Goal: Task Accomplishment & Management: Complete application form

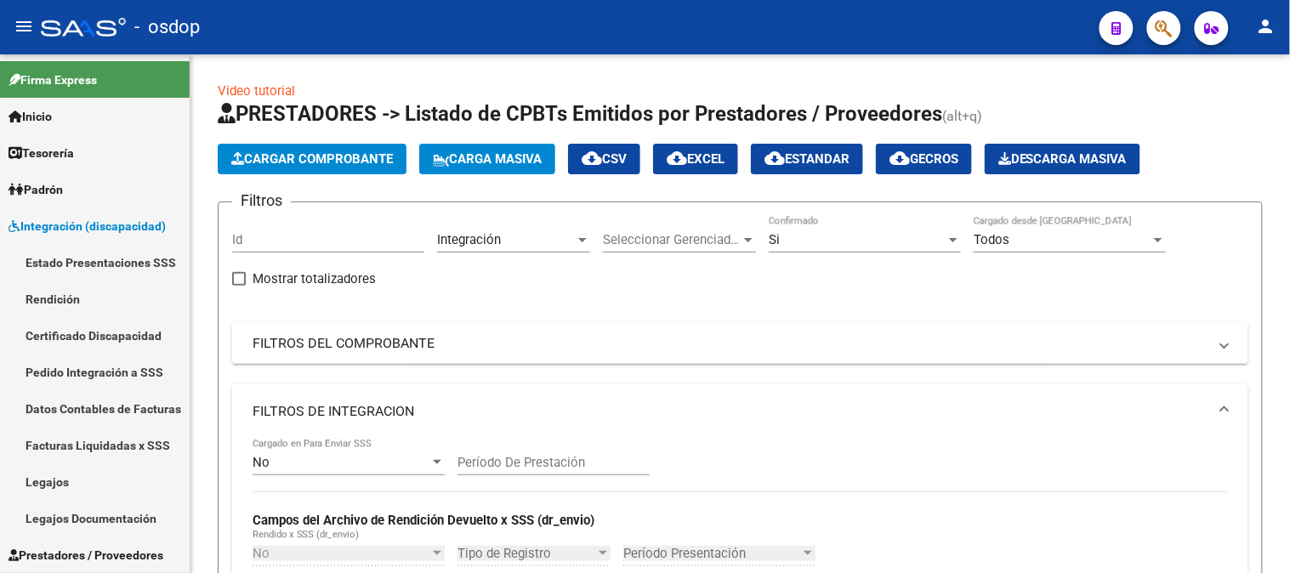
scroll to position [683, 0]
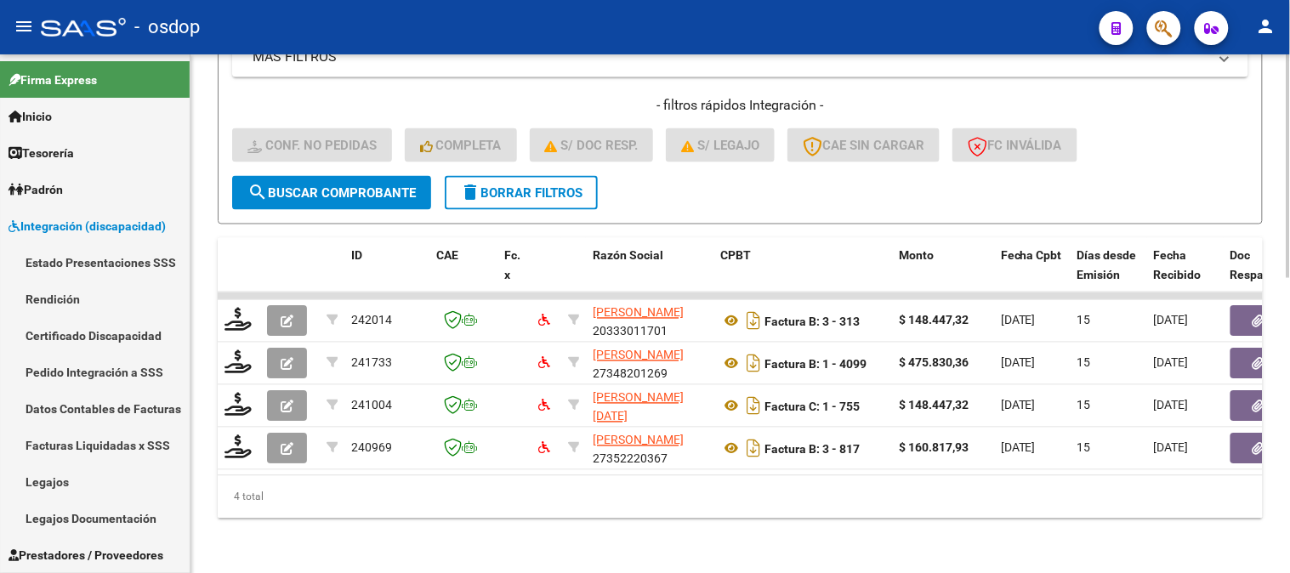
click at [611, 460] on datatable-body "242014 [PERSON_NAME] 20333011701 Factura B: 3 - 313 $ 148.447,32 [DATE] 15 [DAT…" at bounding box center [740, 384] width 1045 height 183
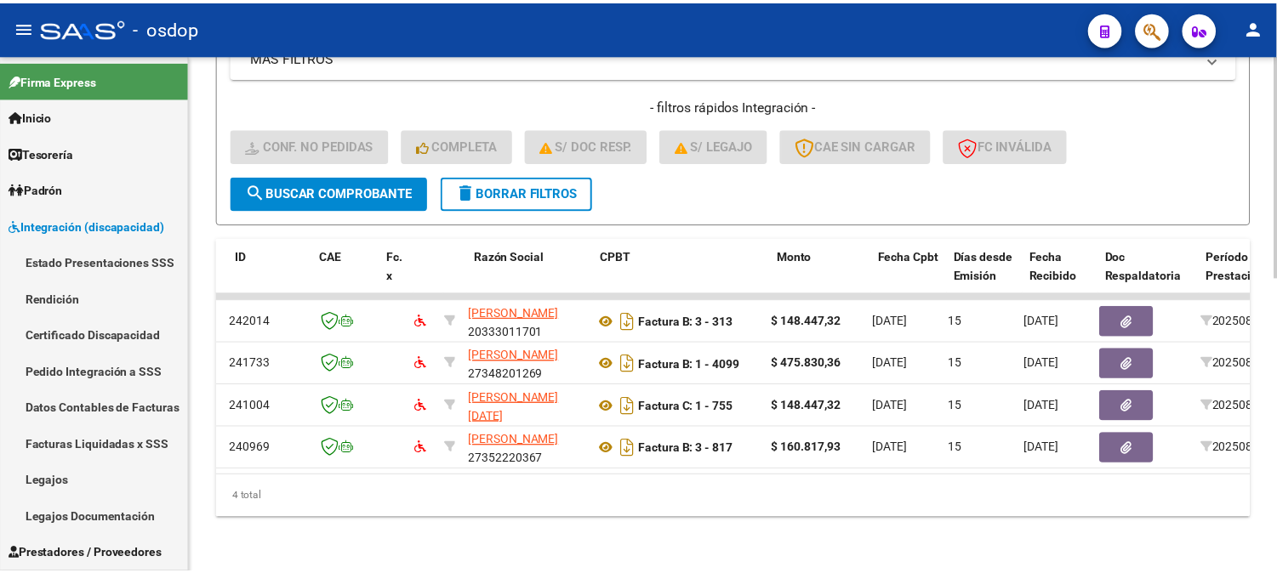
scroll to position [0, 0]
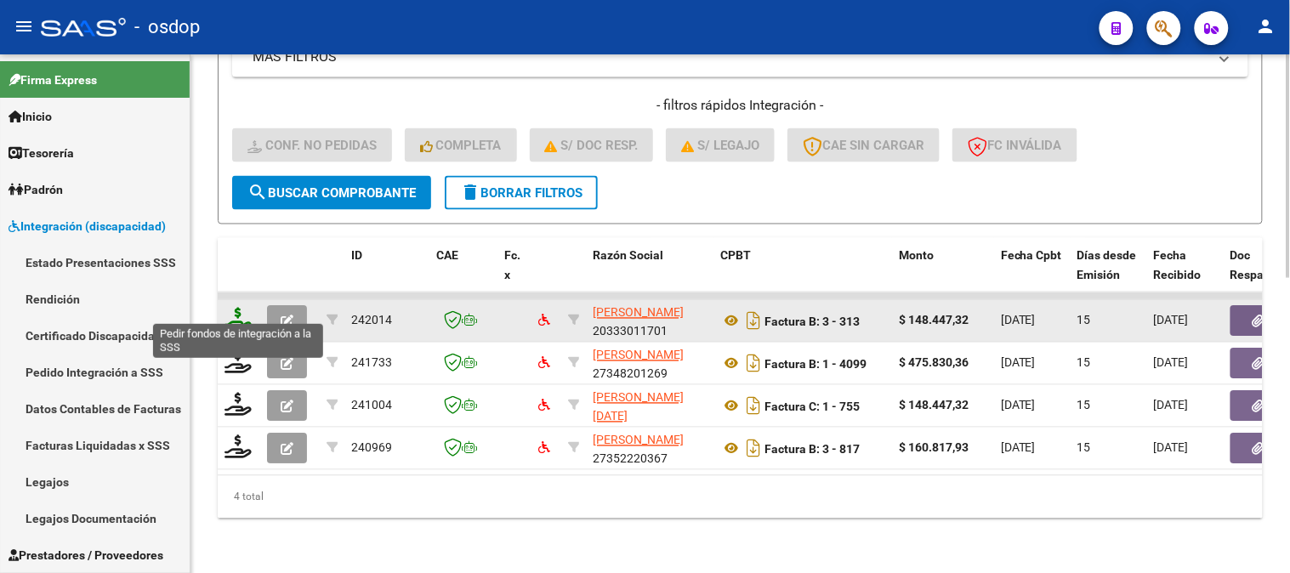
click at [236, 308] on icon at bounding box center [238, 320] width 27 height 24
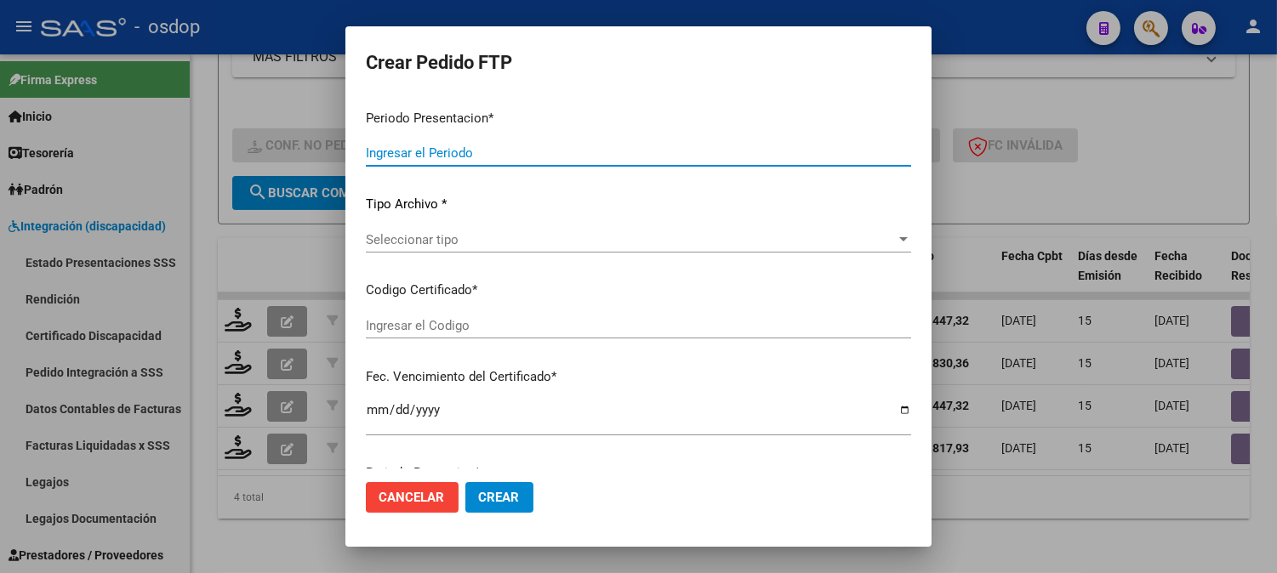
type input "202508"
type input "$ 148.447,32"
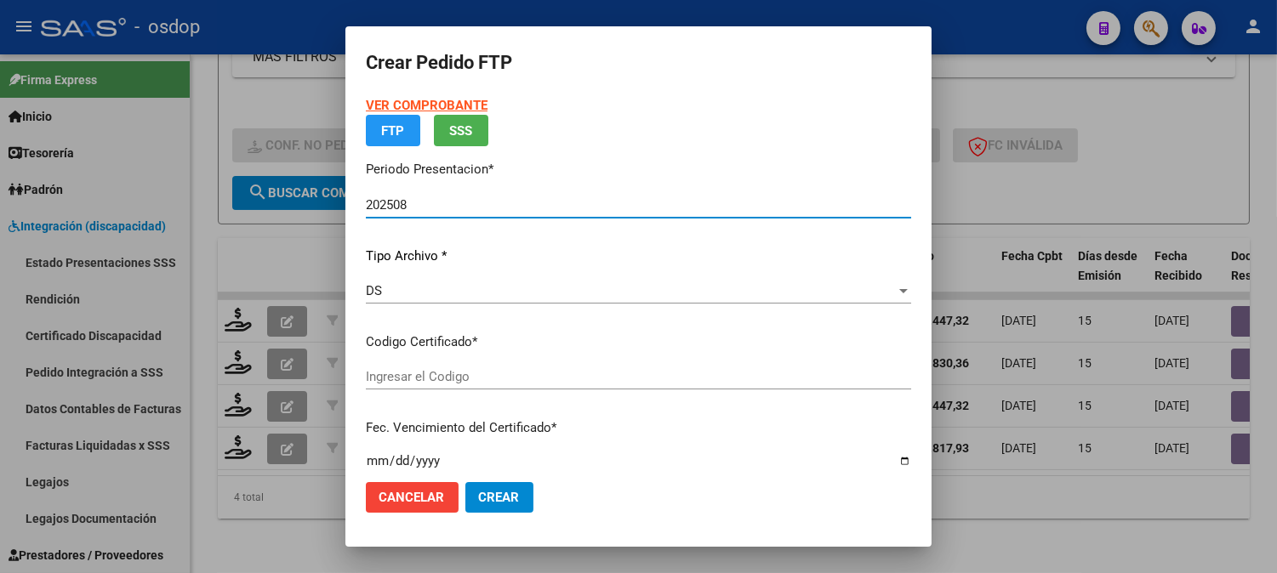
type input "1741582350"
type input "[DATE]"
click at [517, 392] on div "Seleccionar certificado Seleccionar certificado" at bounding box center [638, 385] width 545 height 42
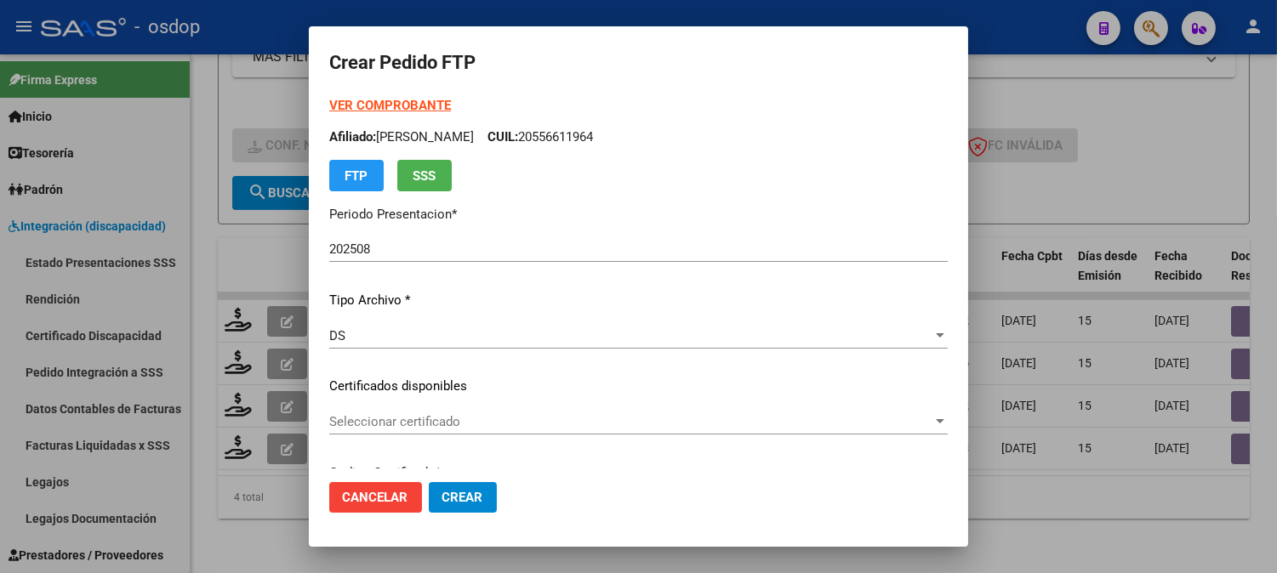
click at [516, 385] on p "Certificados disponibles" at bounding box center [638, 387] width 618 height 20
click at [497, 437] on div "Seleccionar certificado Seleccionar certificado" at bounding box center [638, 430] width 618 height 42
click at [495, 425] on span "Seleccionar certificado" at bounding box center [630, 421] width 603 height 15
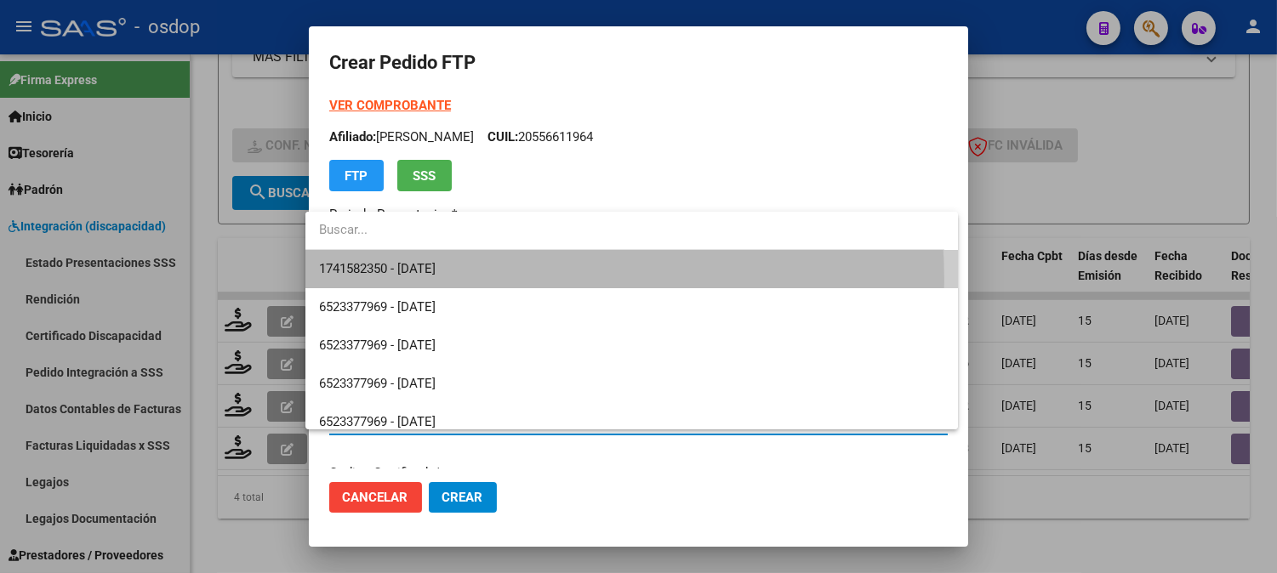
click at [470, 281] on span "1741582350 - [DATE]" at bounding box center [631, 269] width 625 height 38
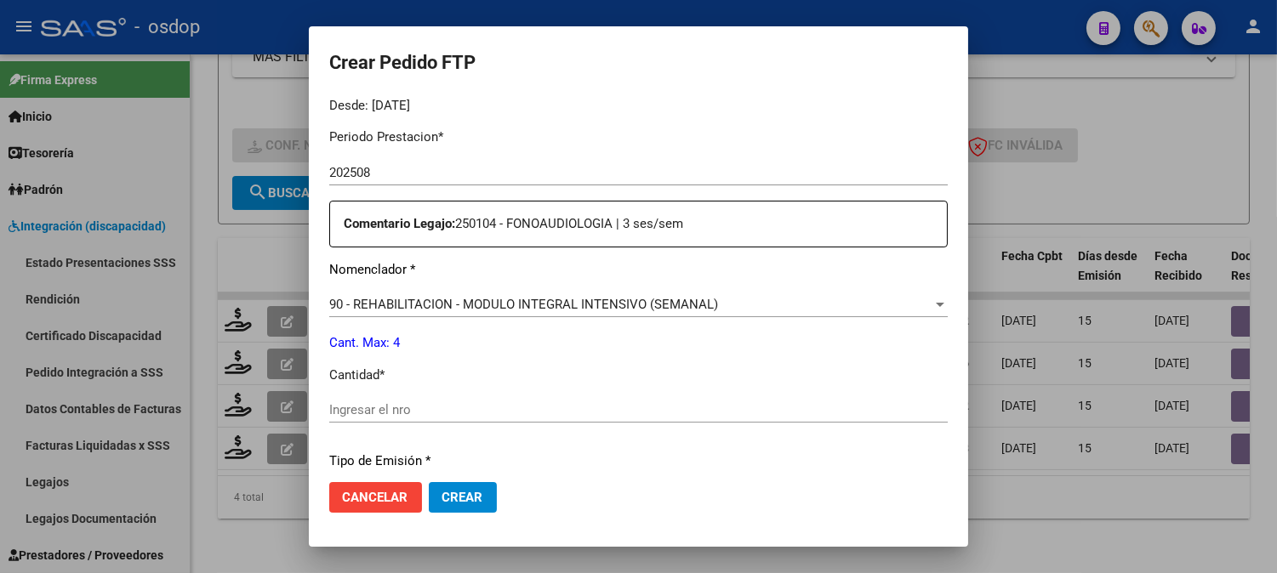
scroll to position [566, 0]
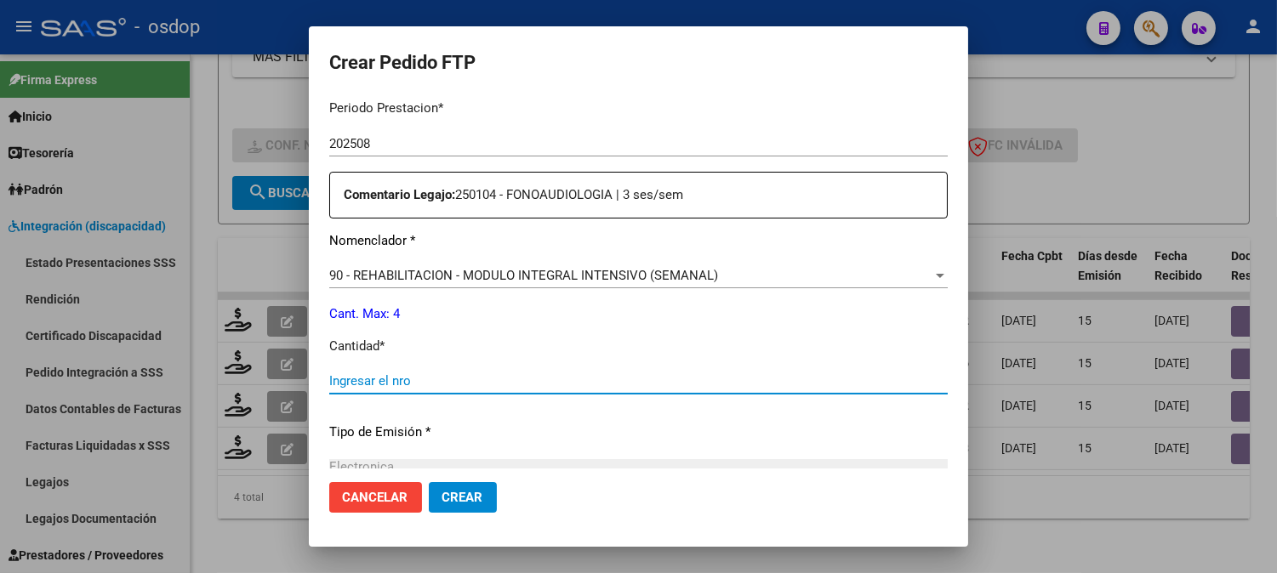
click at [456, 381] on input "Ingresar el nro" at bounding box center [638, 380] width 618 height 15
type input "7"
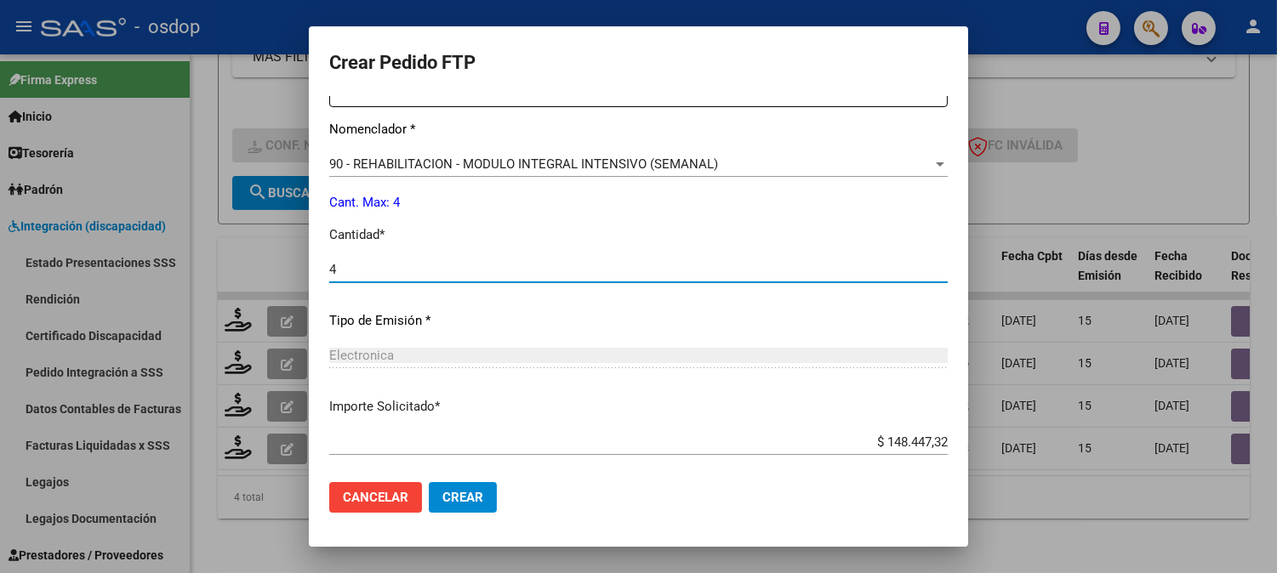
scroll to position [766, 0]
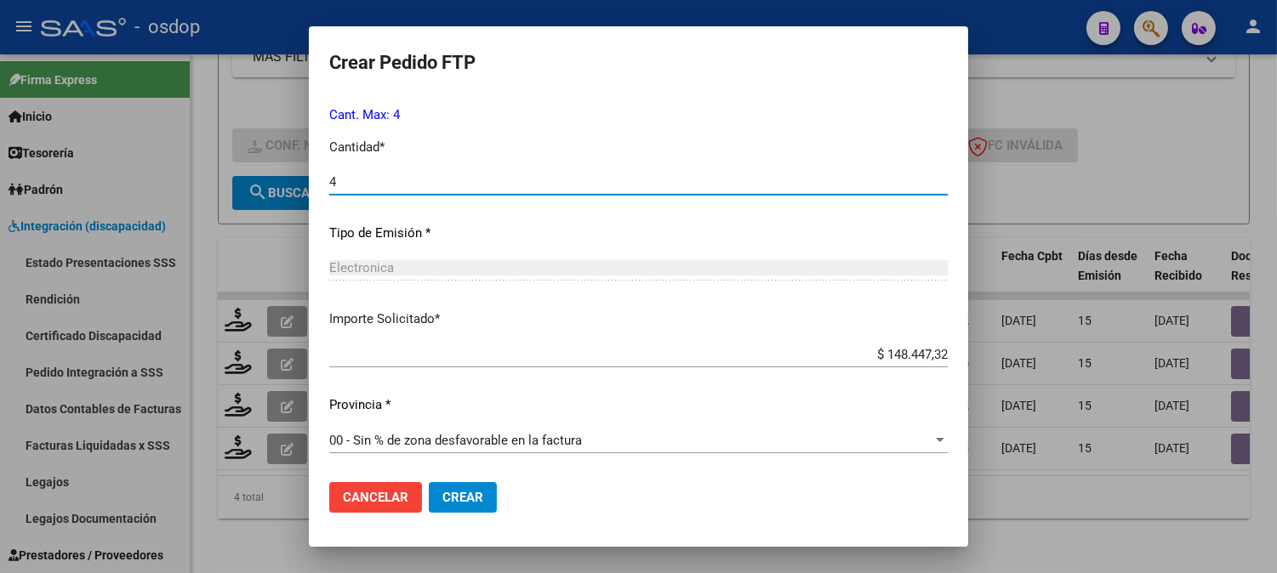
type input "4"
click at [470, 491] on span "Crear" at bounding box center [462, 497] width 41 height 15
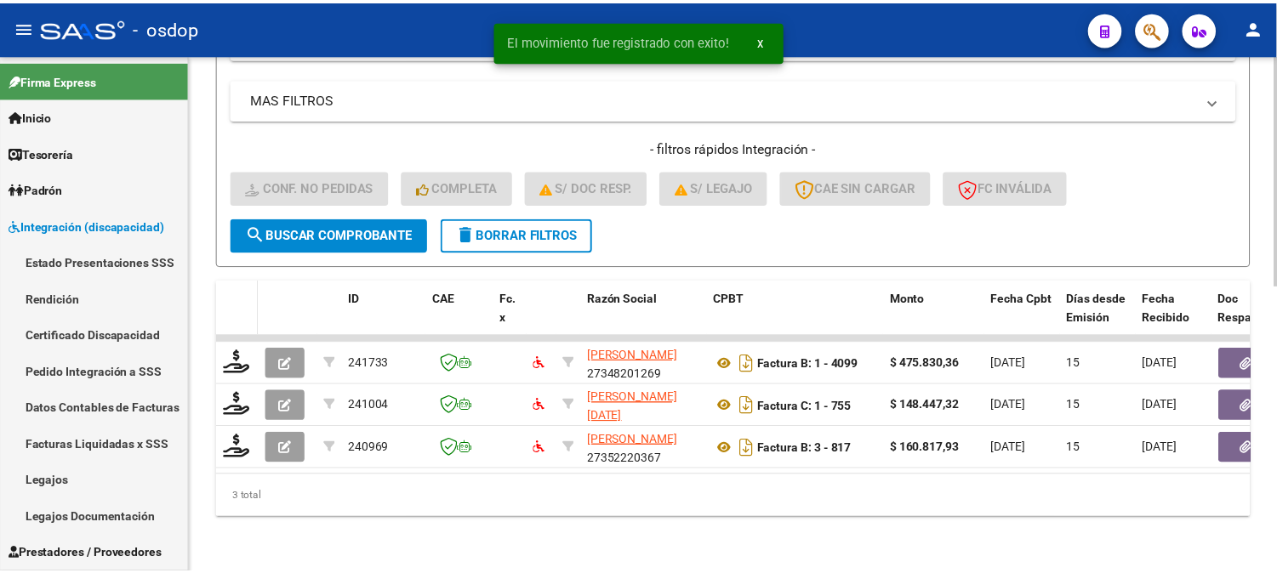
scroll to position [640, 0]
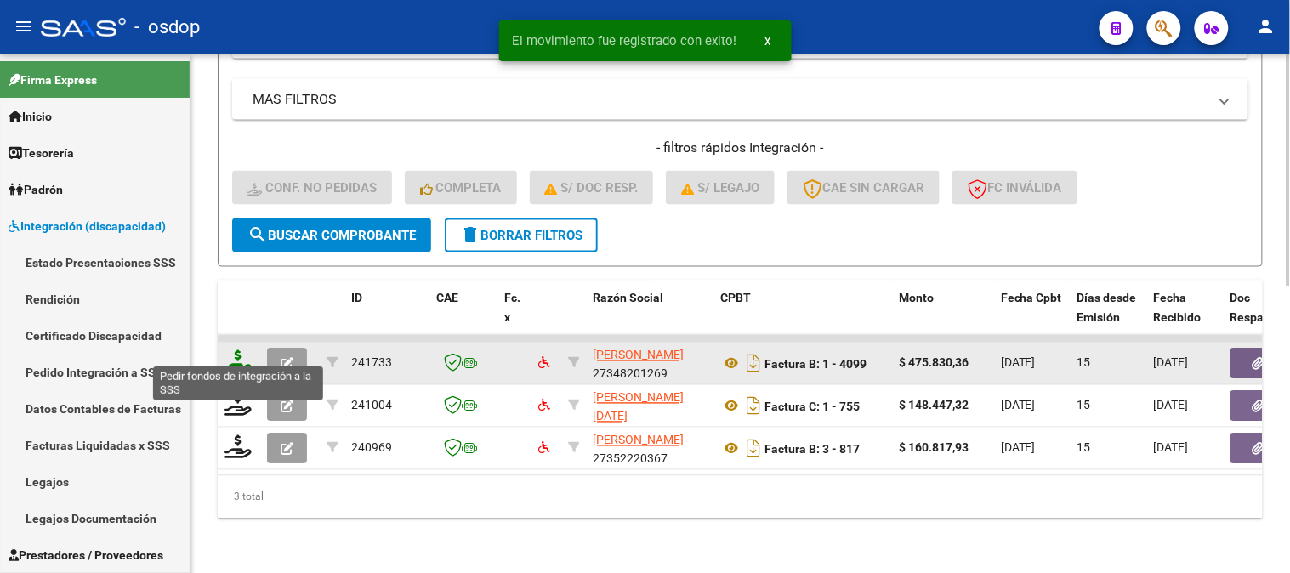
click at [241, 350] on icon at bounding box center [238, 362] width 27 height 24
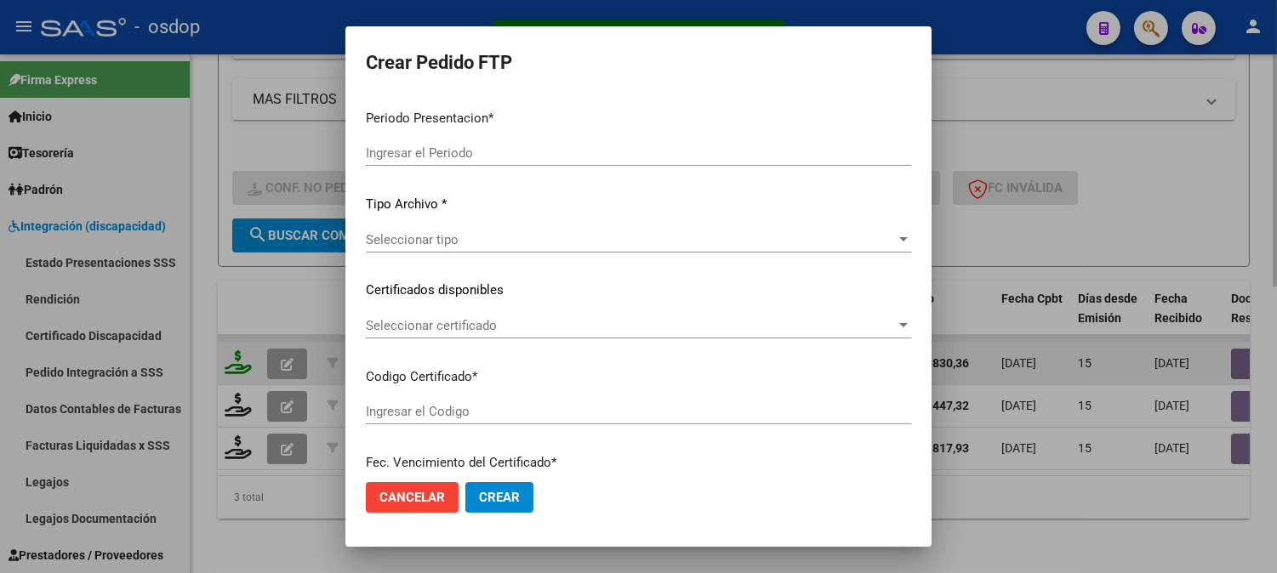
type input "202508"
type input "$ 475.830,36"
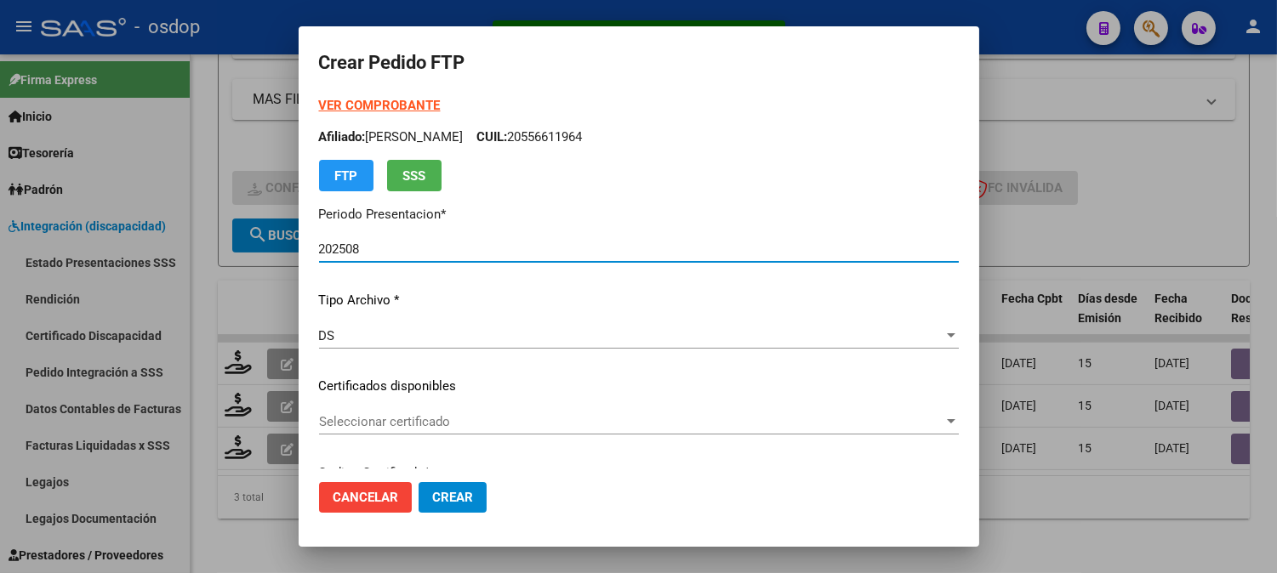
type input "1741582350"
type input "[DATE]"
click at [493, 426] on span "Seleccionar certificado" at bounding box center [631, 421] width 624 height 15
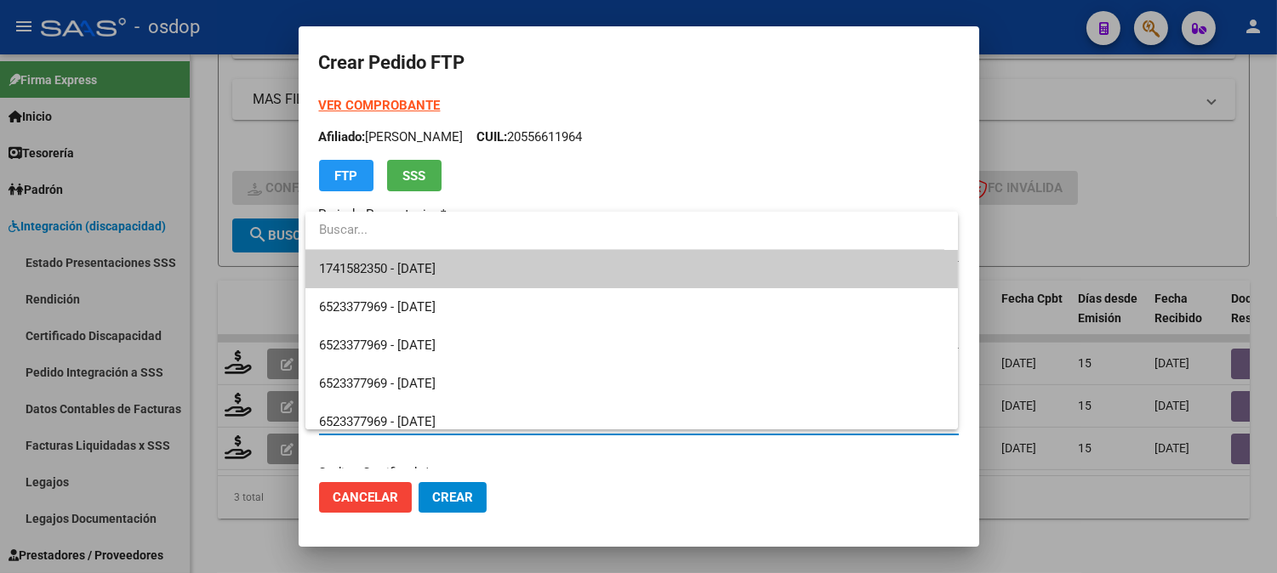
click at [495, 274] on span "1741582350 - [DATE]" at bounding box center [631, 269] width 625 height 38
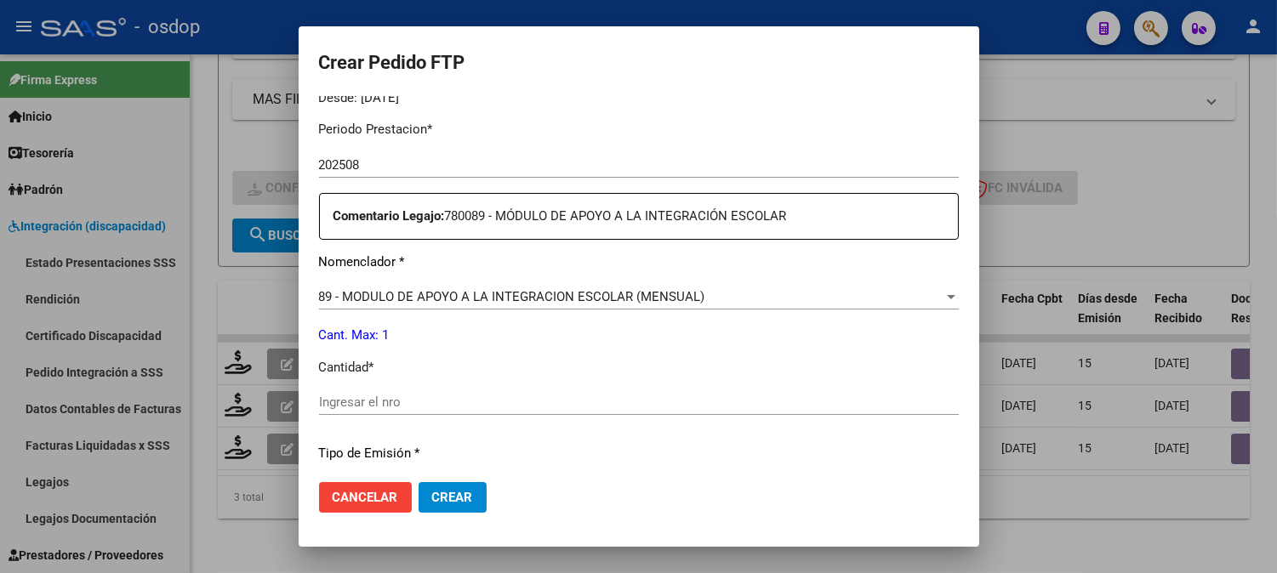
scroll to position [566, 0]
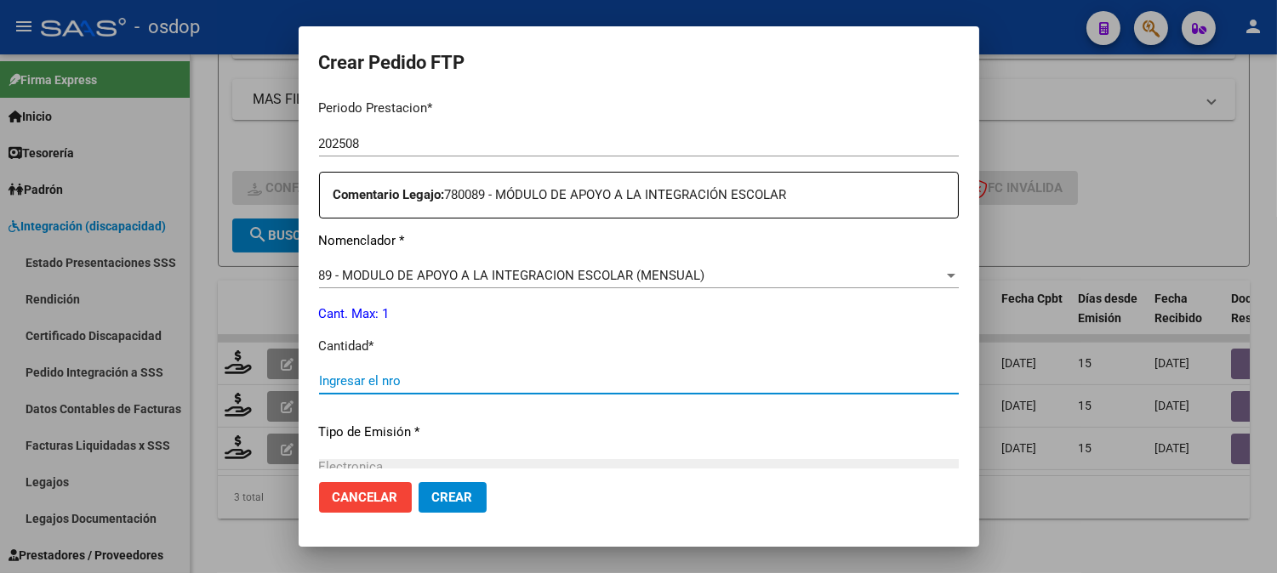
click at [464, 378] on input "Ingresar el nro" at bounding box center [639, 380] width 640 height 15
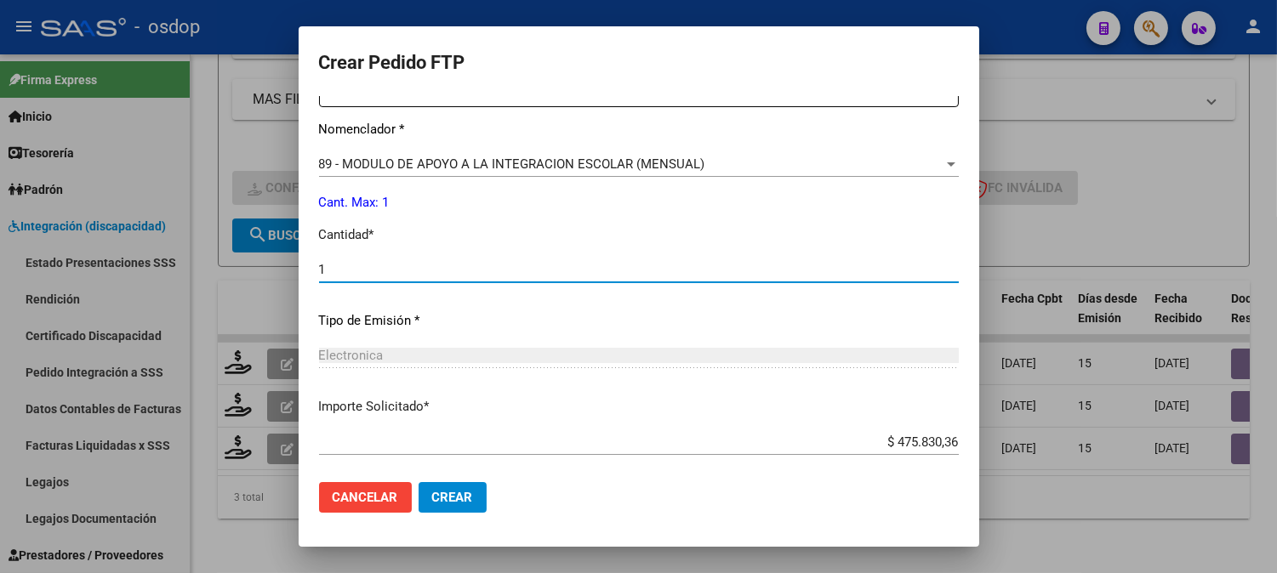
scroll to position [766, 0]
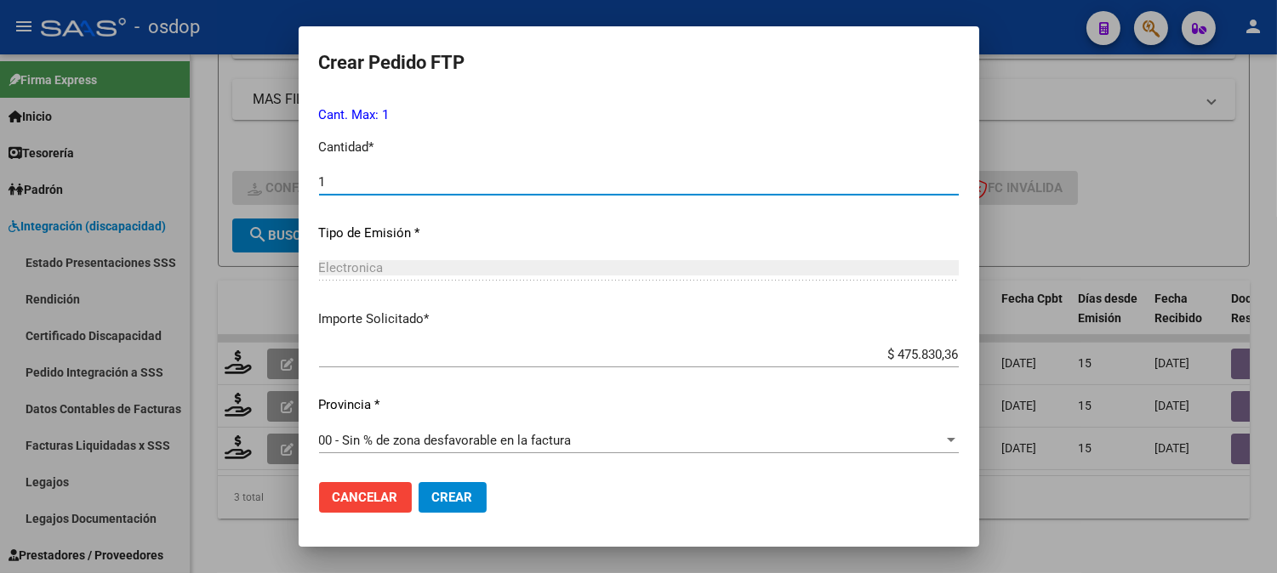
type input "1"
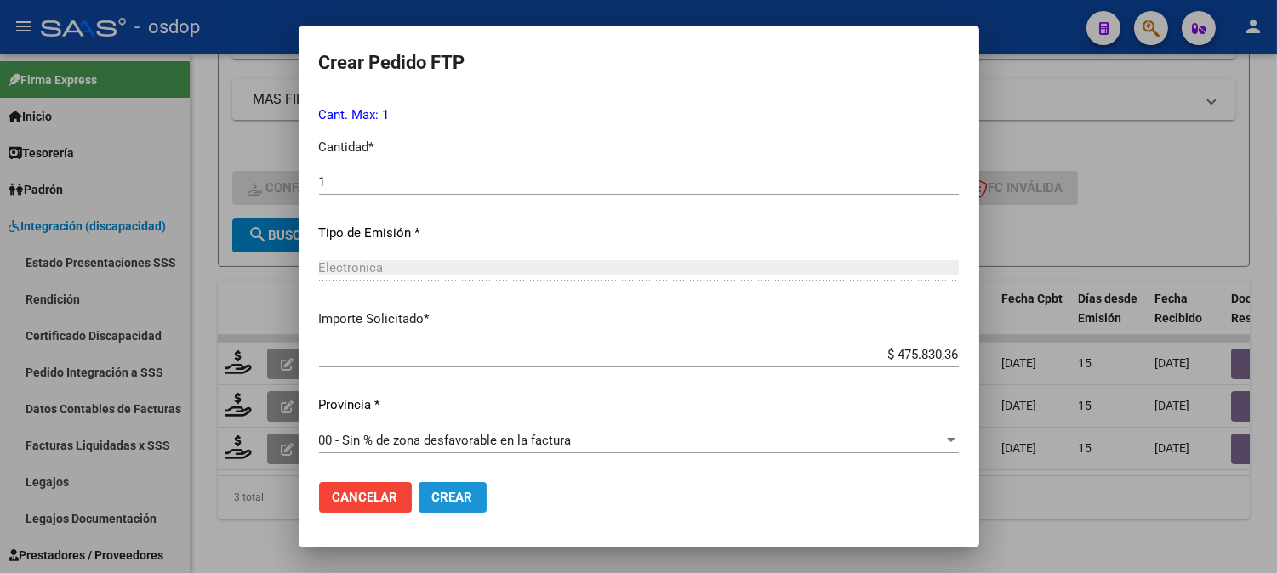
click at [472, 483] on button "Crear" at bounding box center [452, 497] width 68 height 31
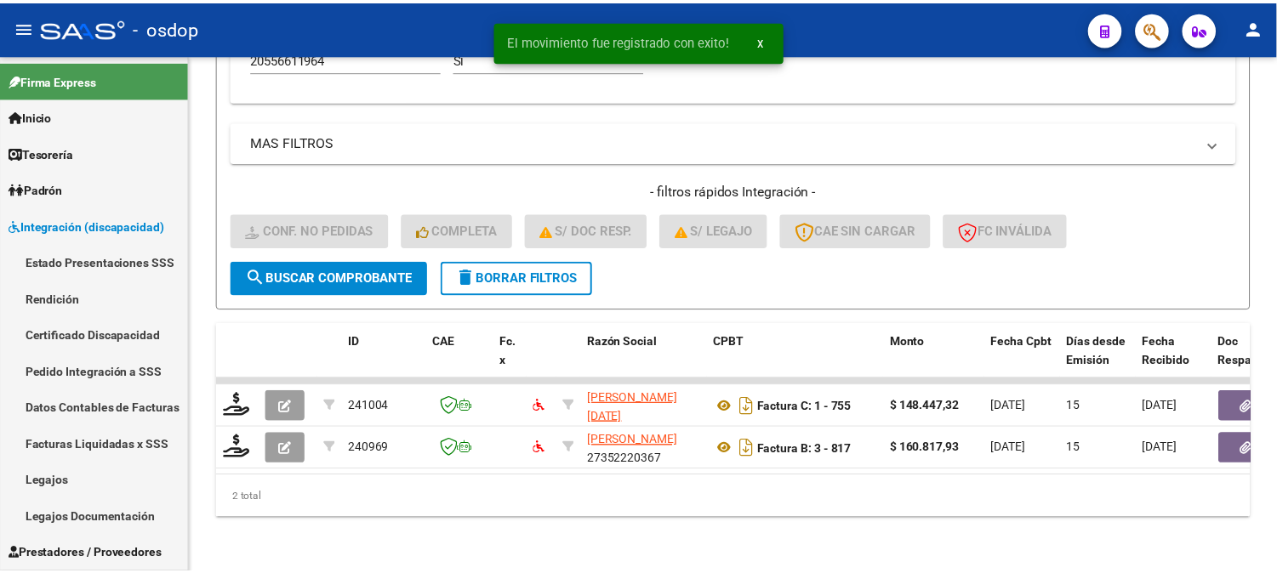
scroll to position [598, 0]
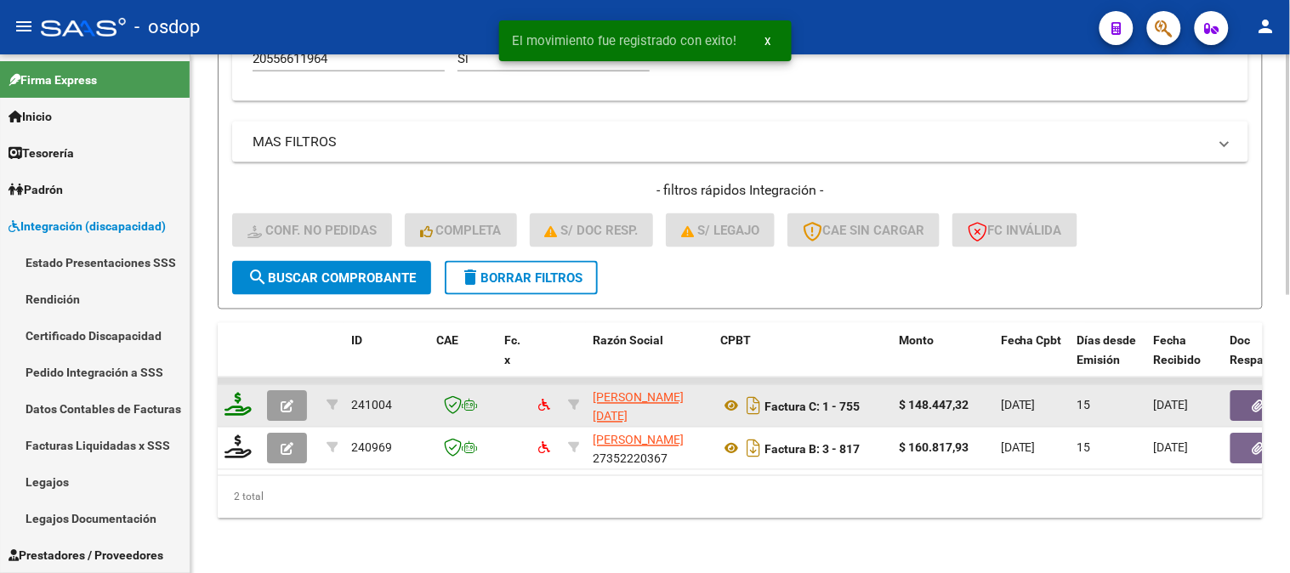
click at [225, 394] on icon at bounding box center [238, 405] width 27 height 24
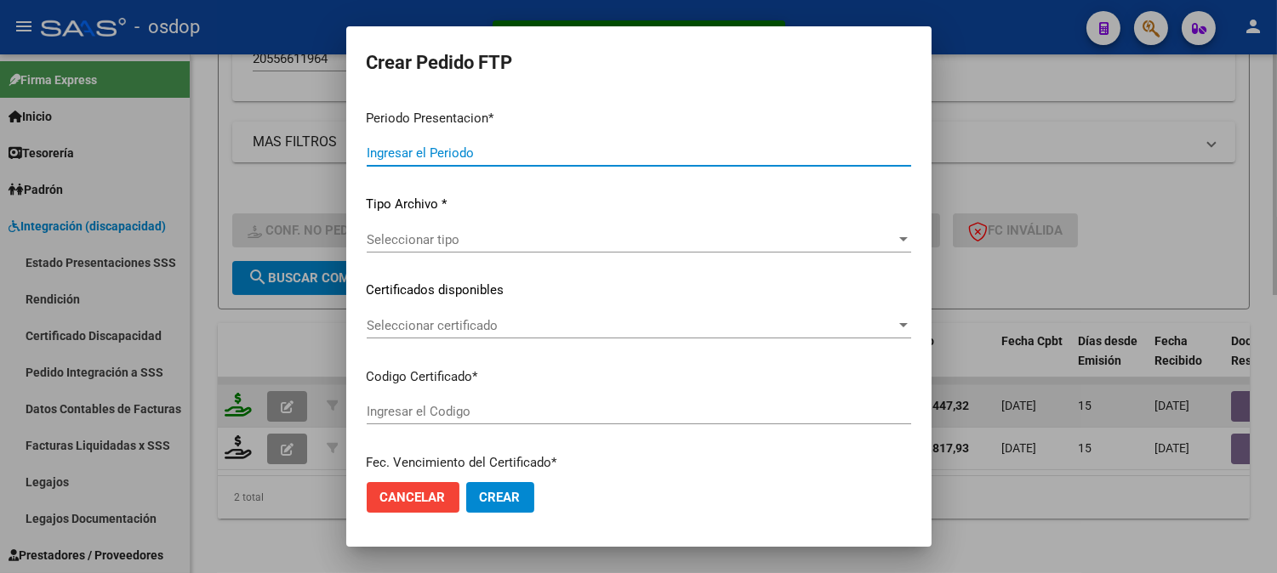
type input "202508"
type input "$ 148.447,32"
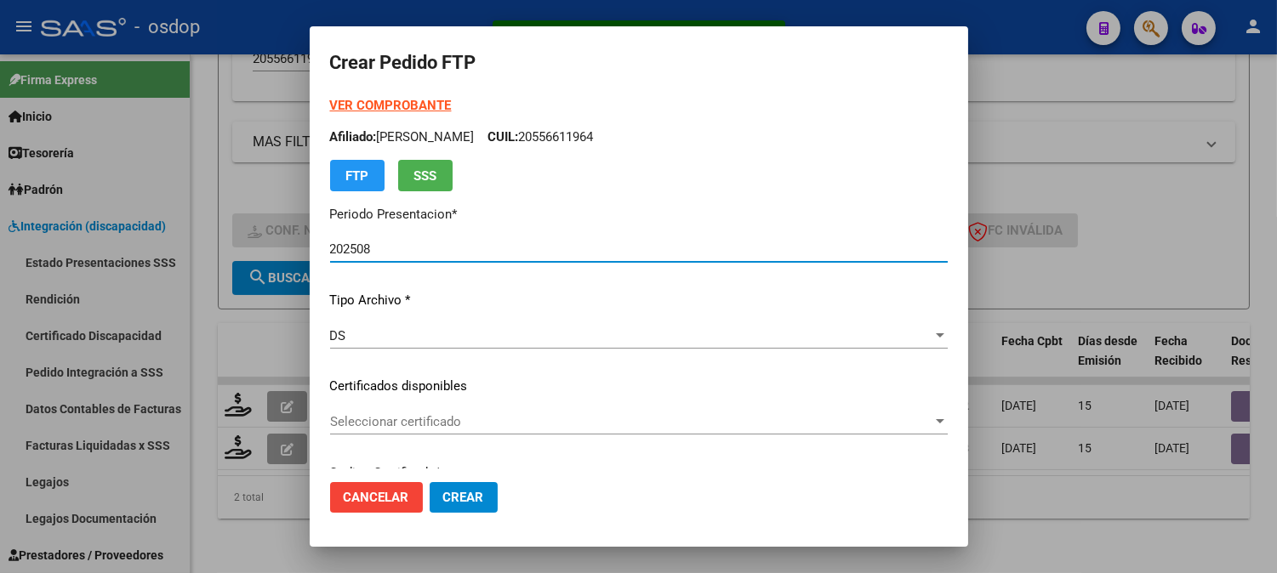
type input "1741582350"
type input "[DATE]"
click at [563, 431] on div "Seleccionar certificado Seleccionar certificado" at bounding box center [639, 422] width 618 height 26
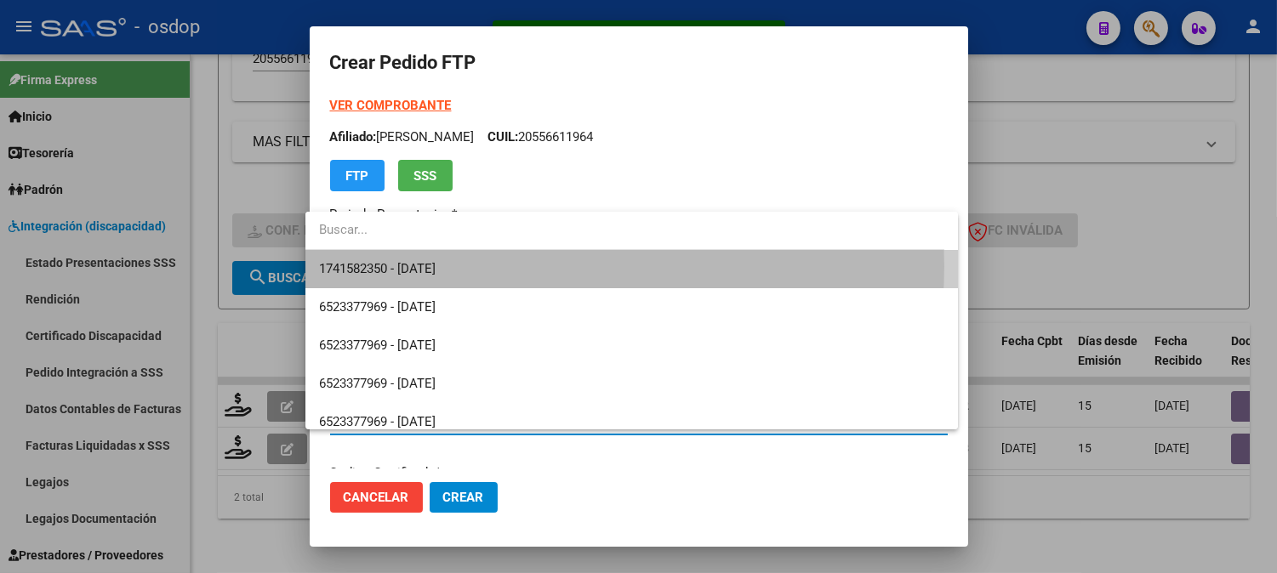
click at [544, 266] on span "1741582350 - [DATE]" at bounding box center [631, 269] width 625 height 38
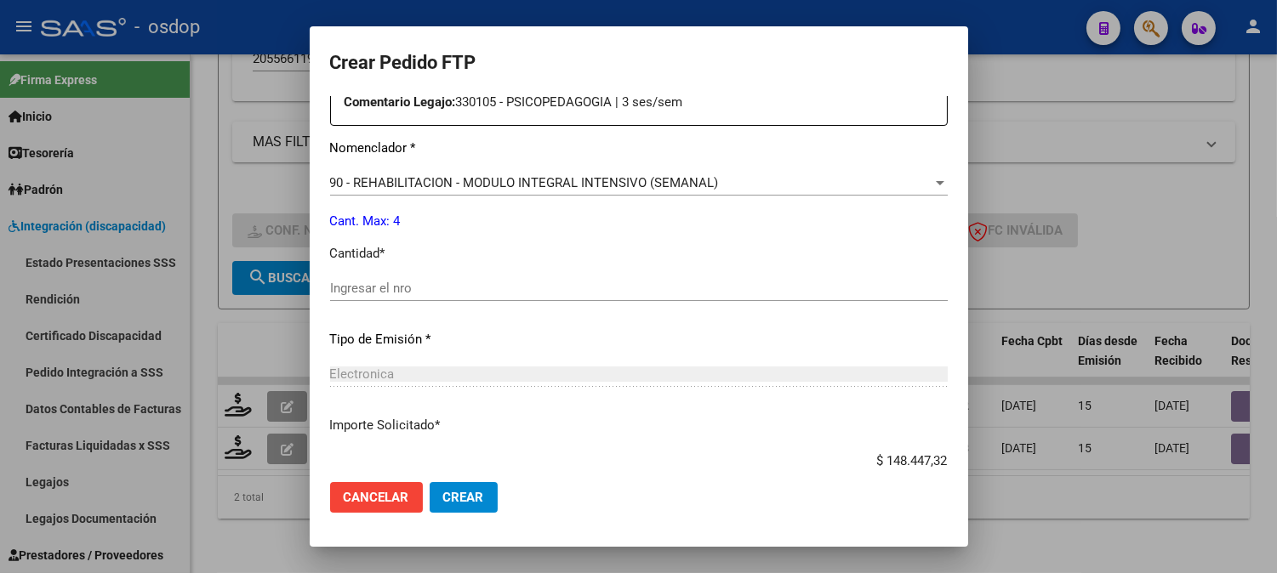
scroll to position [661, 0]
click at [493, 282] on input "Ingresar el nro" at bounding box center [639, 286] width 618 height 15
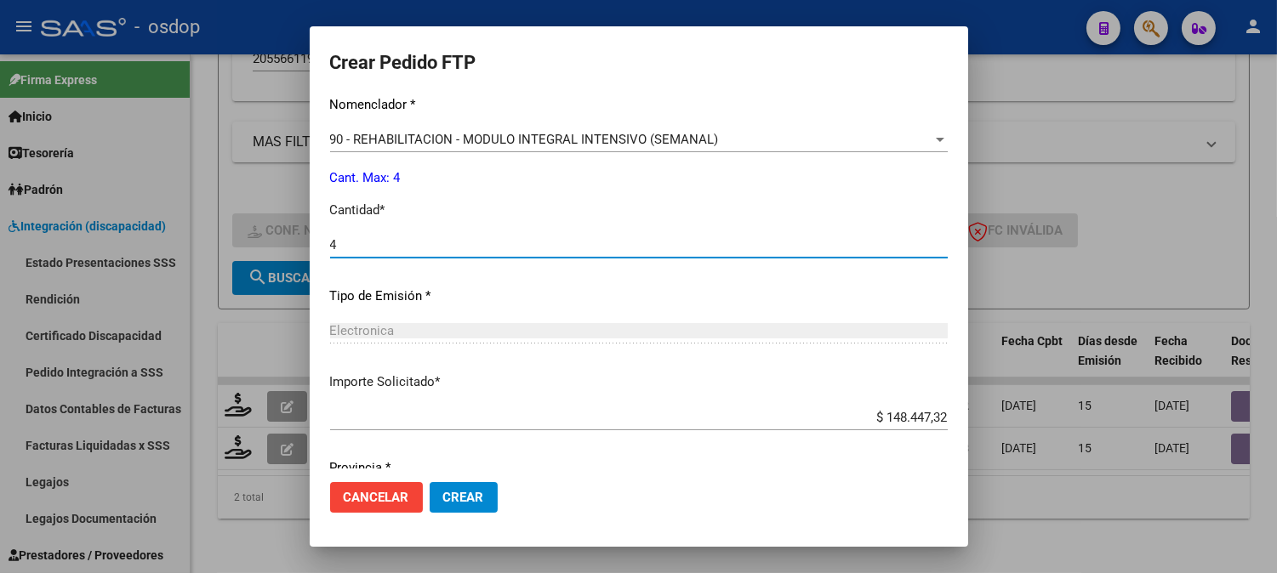
scroll to position [766, 0]
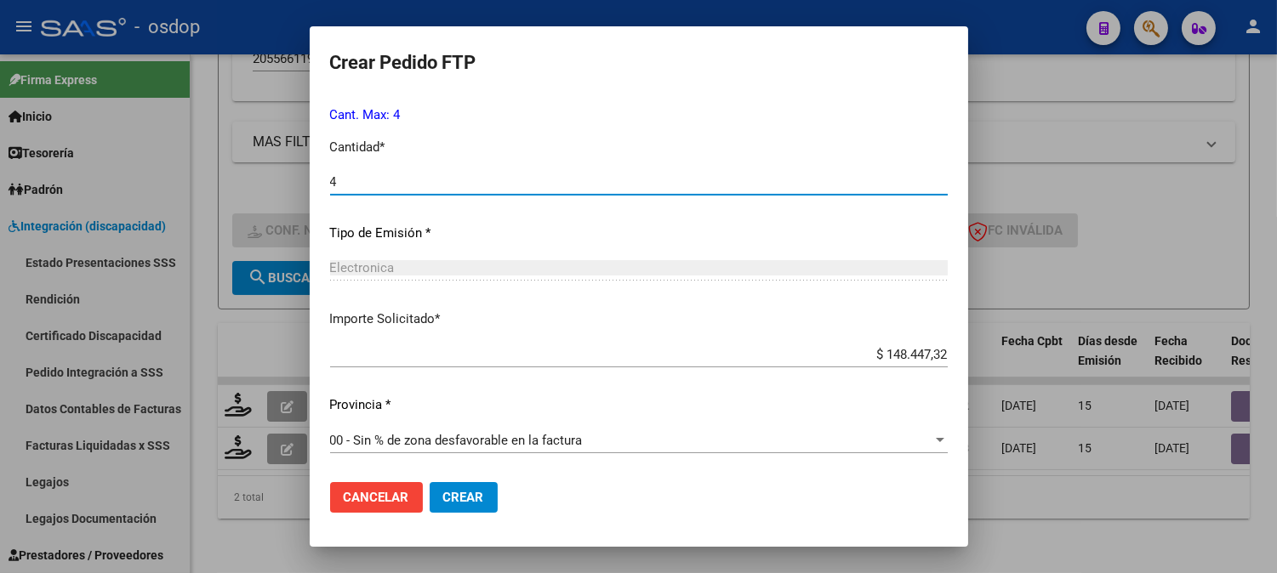
type input "4"
click at [479, 500] on button "Crear" at bounding box center [464, 497] width 68 height 31
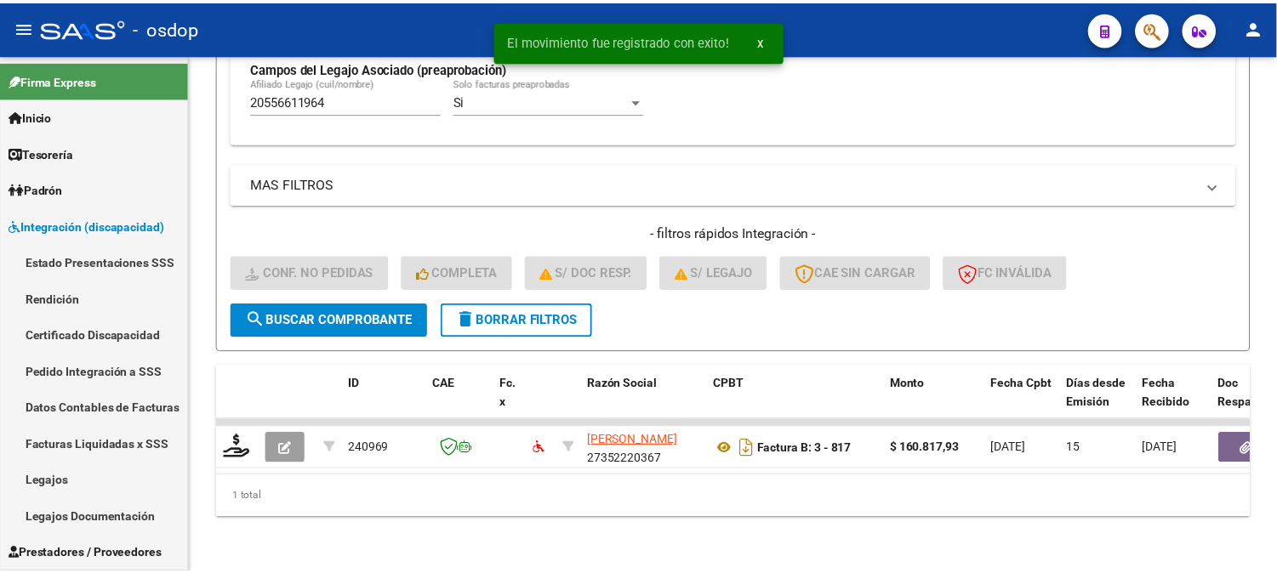
scroll to position [555, 0]
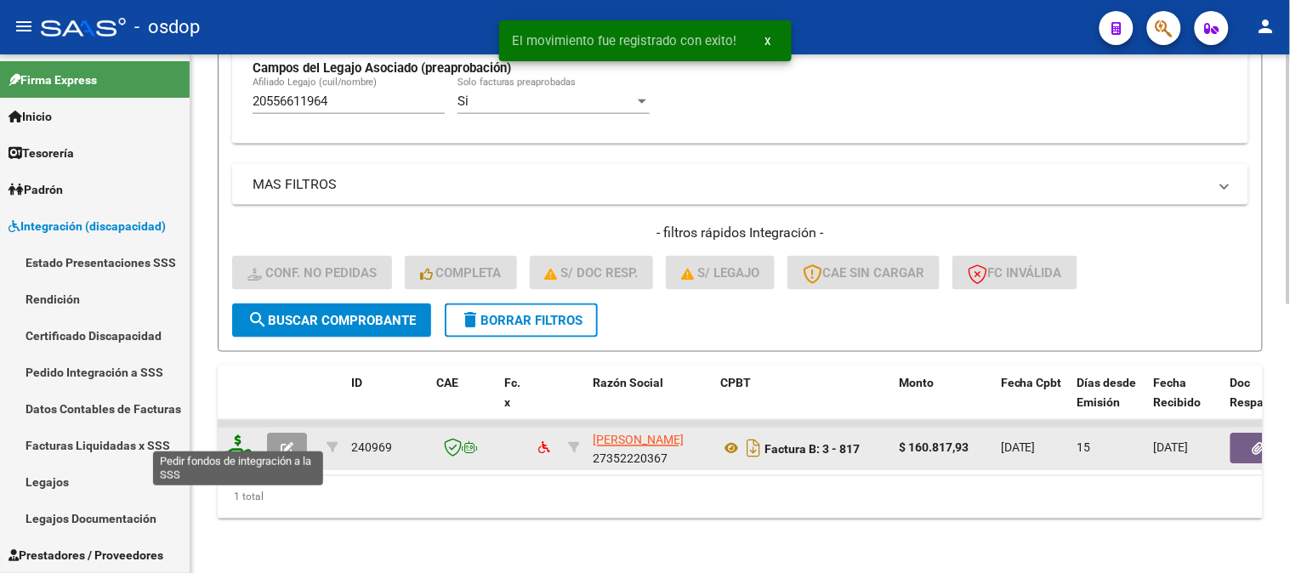
click at [231, 438] on icon at bounding box center [238, 447] width 27 height 24
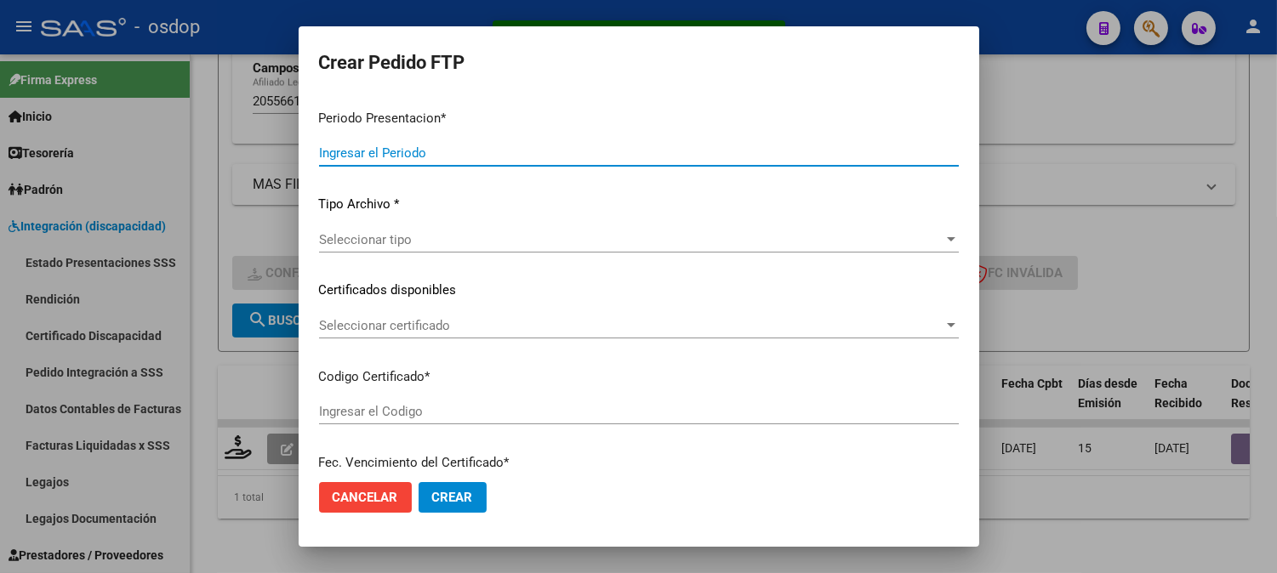
type input "202508"
type input "$ 160.817,93"
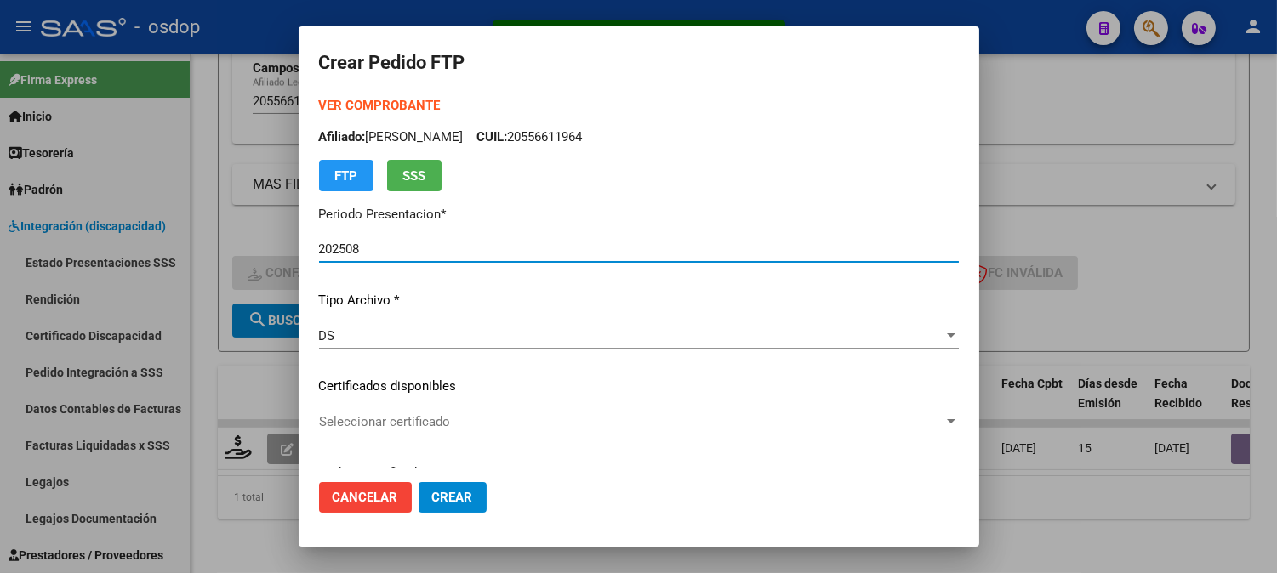
type input "1741582350"
type input "[DATE]"
click at [444, 420] on span "Seleccionar certificado" at bounding box center [631, 421] width 624 height 15
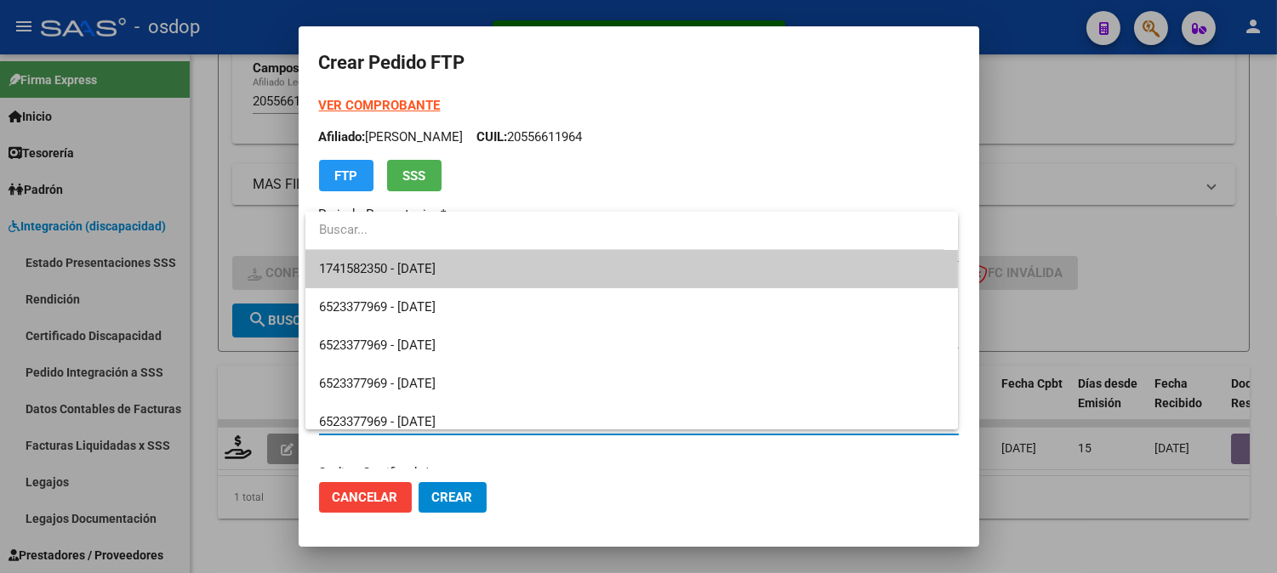
click at [465, 265] on span "1741582350 - [DATE]" at bounding box center [631, 269] width 625 height 38
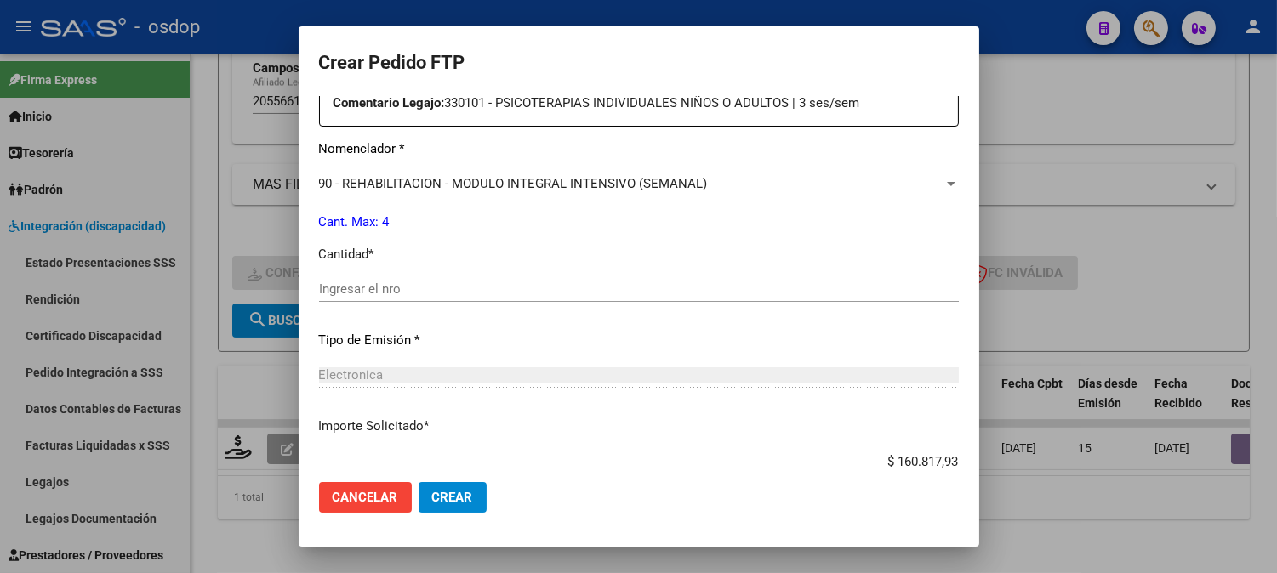
scroll to position [661, 0]
click at [431, 310] on div "Ingresar el nro" at bounding box center [639, 295] width 640 height 42
click at [432, 295] on div "Ingresar el nro" at bounding box center [639, 287] width 640 height 26
click at [476, 277] on div "Ingresar el nro" at bounding box center [639, 287] width 640 height 26
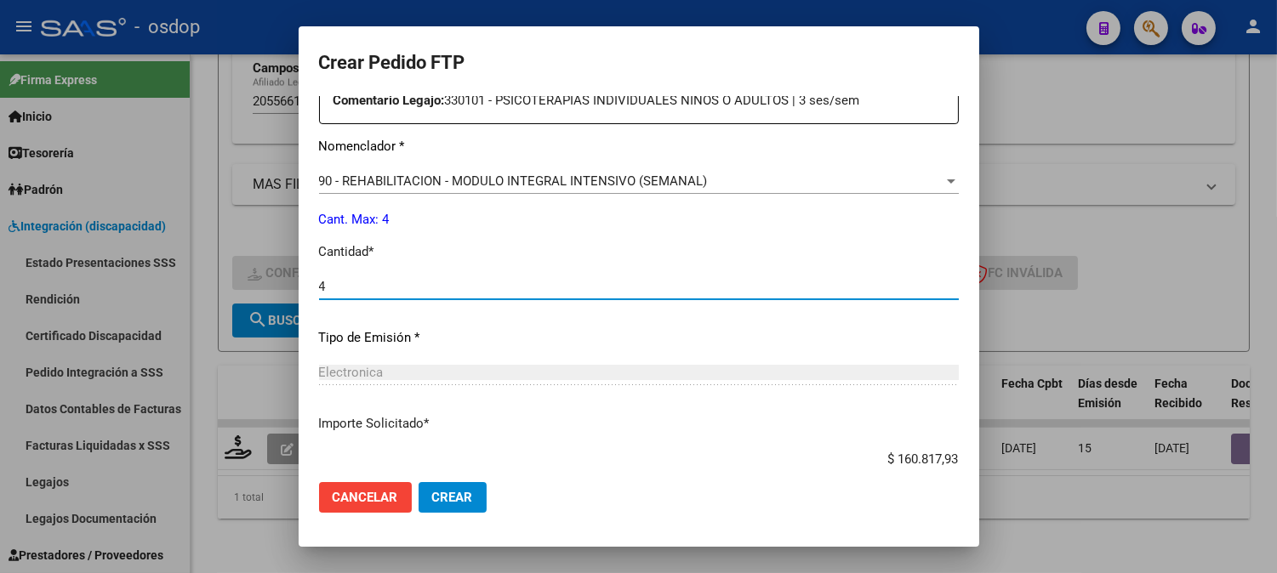
type input "4"
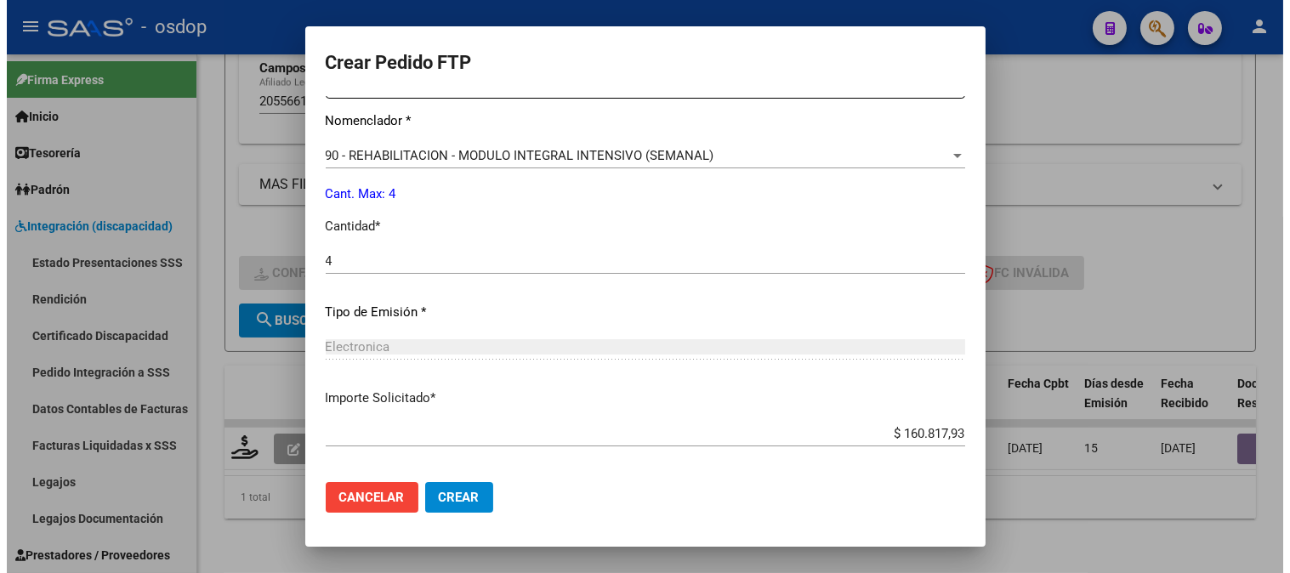
scroll to position [766, 0]
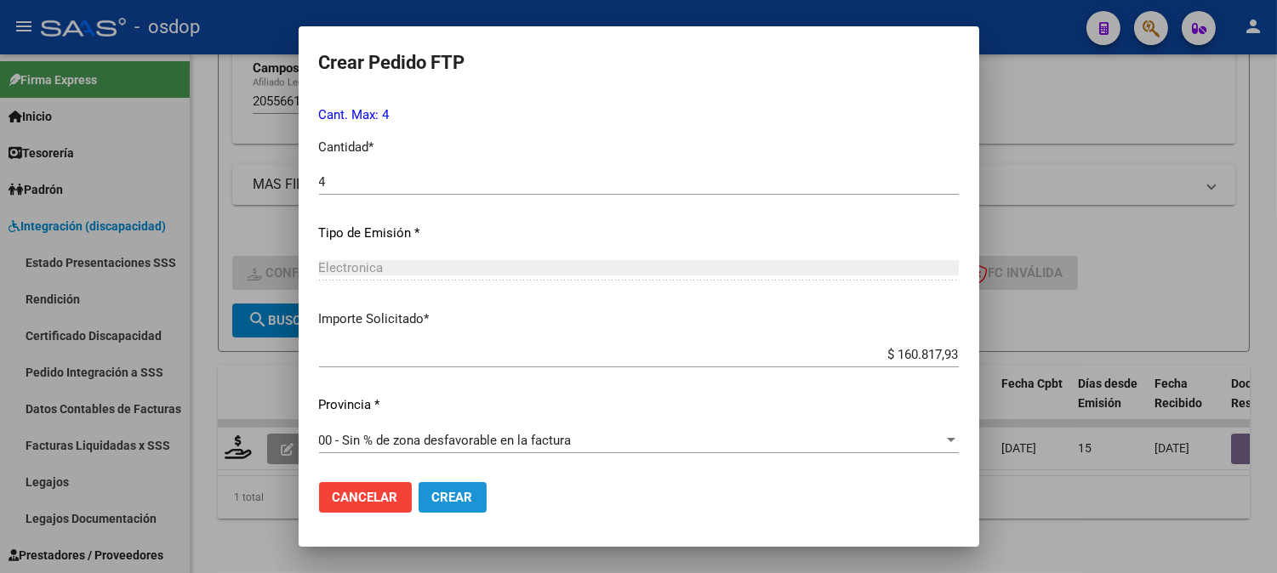
click at [474, 504] on button "Crear" at bounding box center [452, 497] width 68 height 31
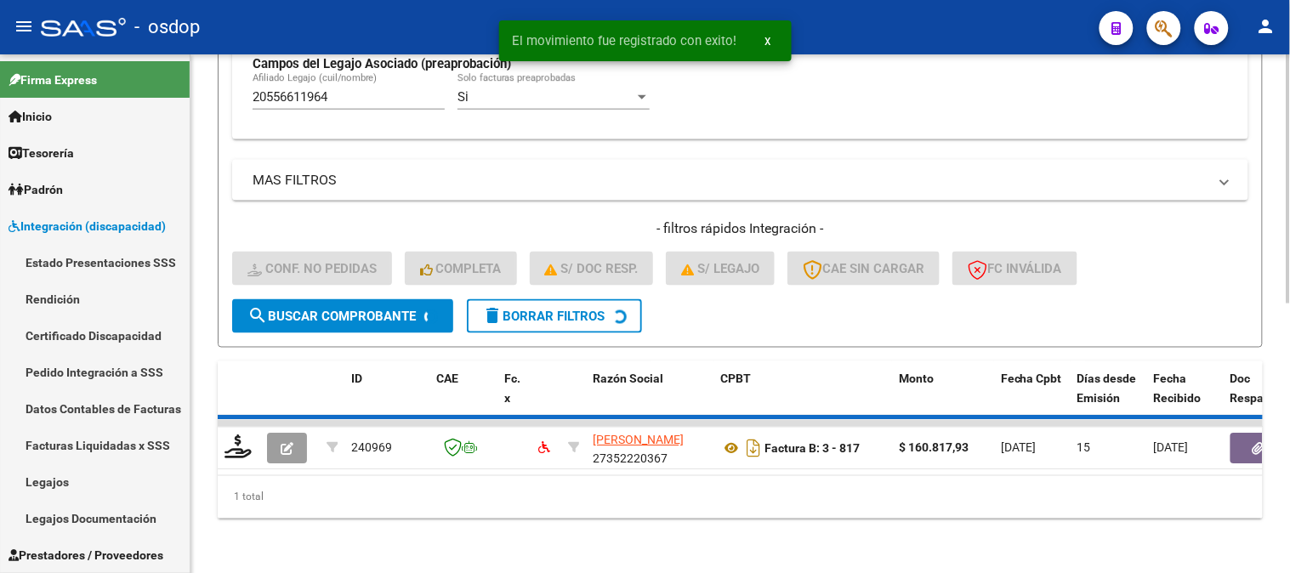
scroll to position [528, 0]
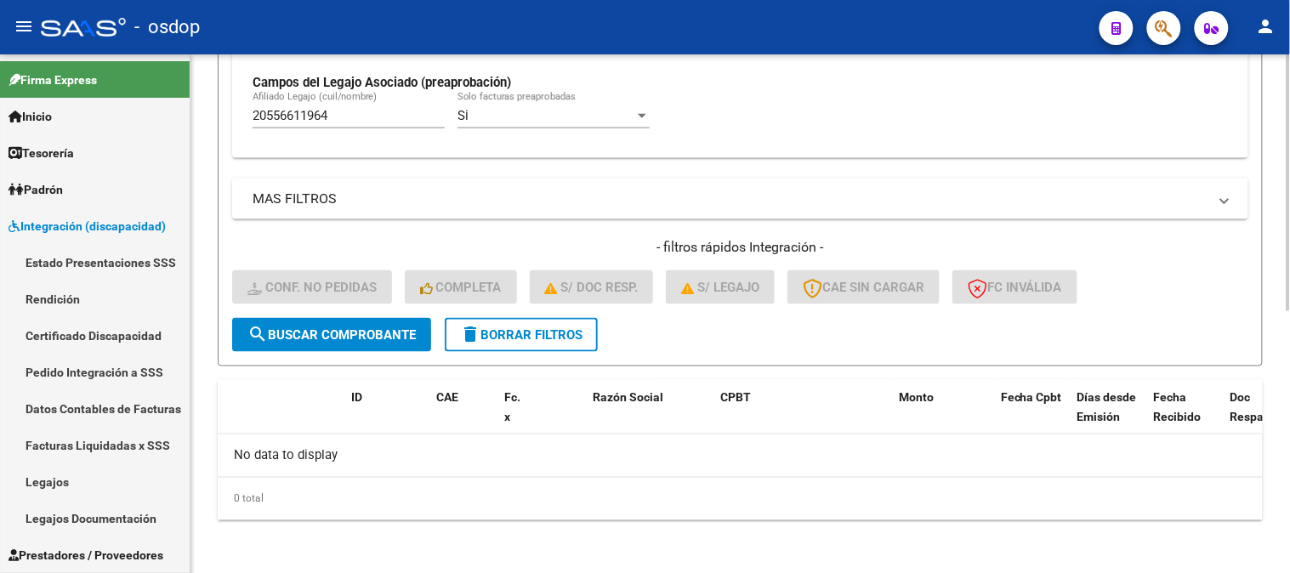
click at [405, 108] on div "20556611964 [PERSON_NAME] (cuil/nombre)" at bounding box center [349, 110] width 192 height 37
drag, startPoint x: 349, startPoint y: 114, endPoint x: 4, endPoint y: 48, distance: 350.7
click at [0, 54] on div "menu - osdop person Firma Express Inicio Calendario SSS Instructivos Contacto O…" at bounding box center [645, 286] width 1290 height 573
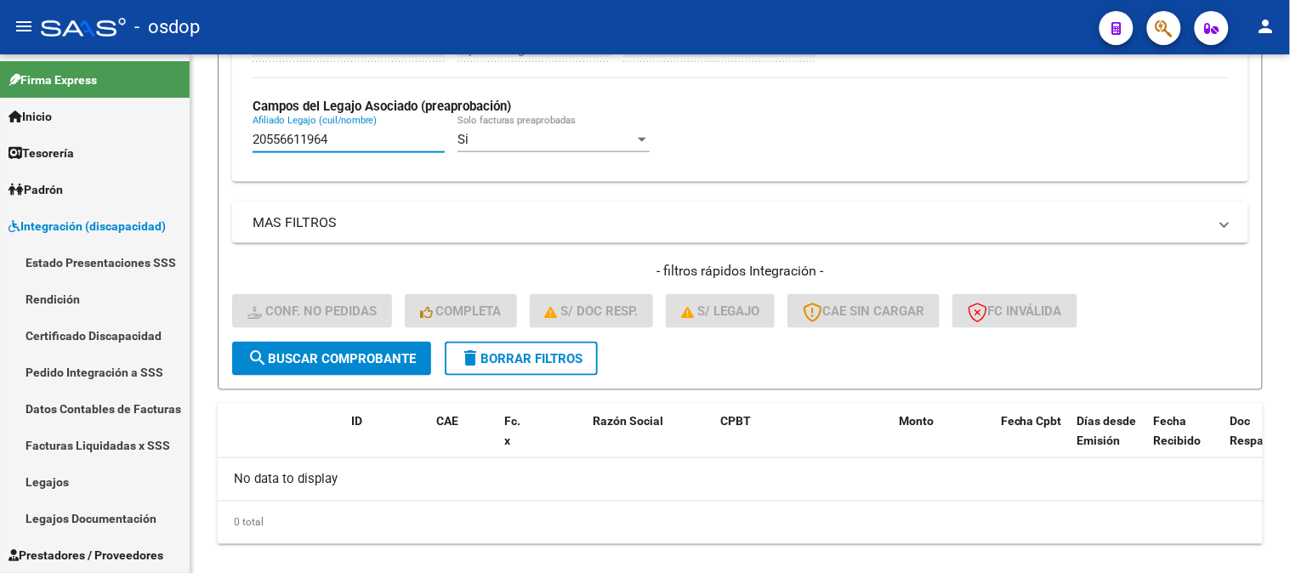
paste input "7495100923"
type input "27495100923"
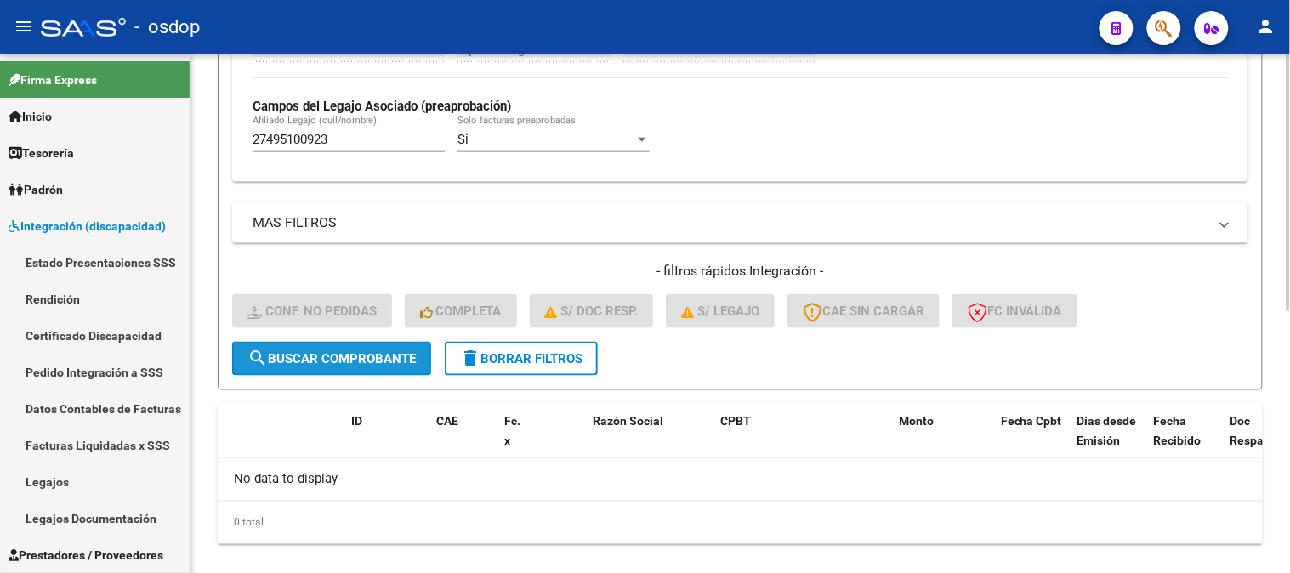
click at [301, 353] on span "search Buscar Comprobante" at bounding box center [332, 358] width 168 height 15
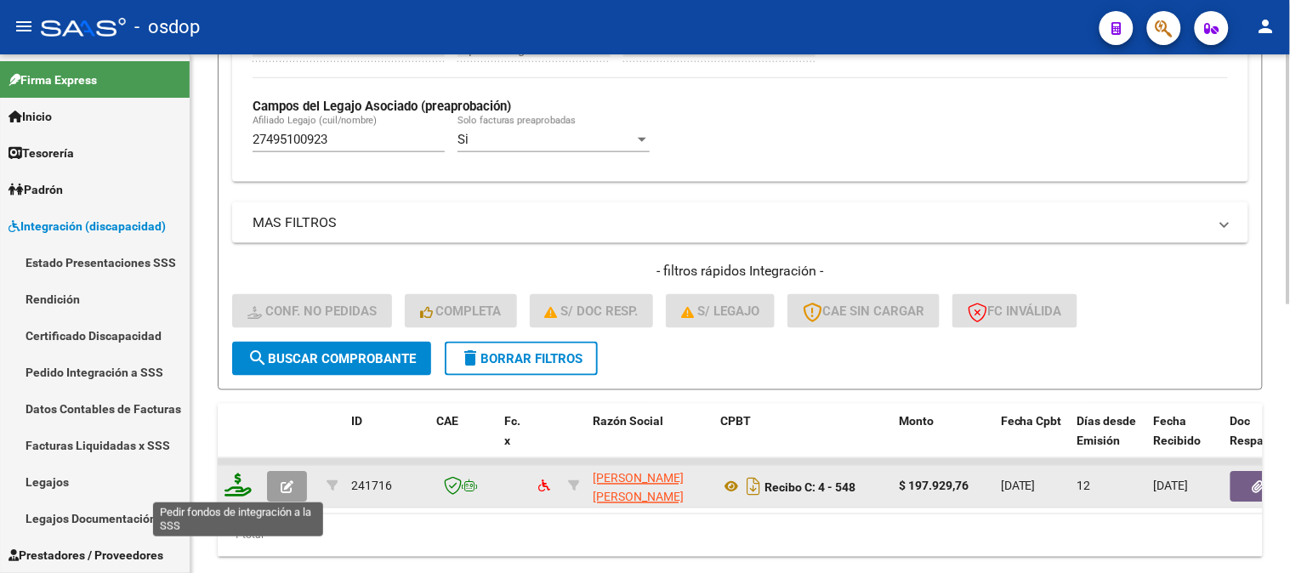
click at [227, 488] on icon at bounding box center [238, 486] width 27 height 24
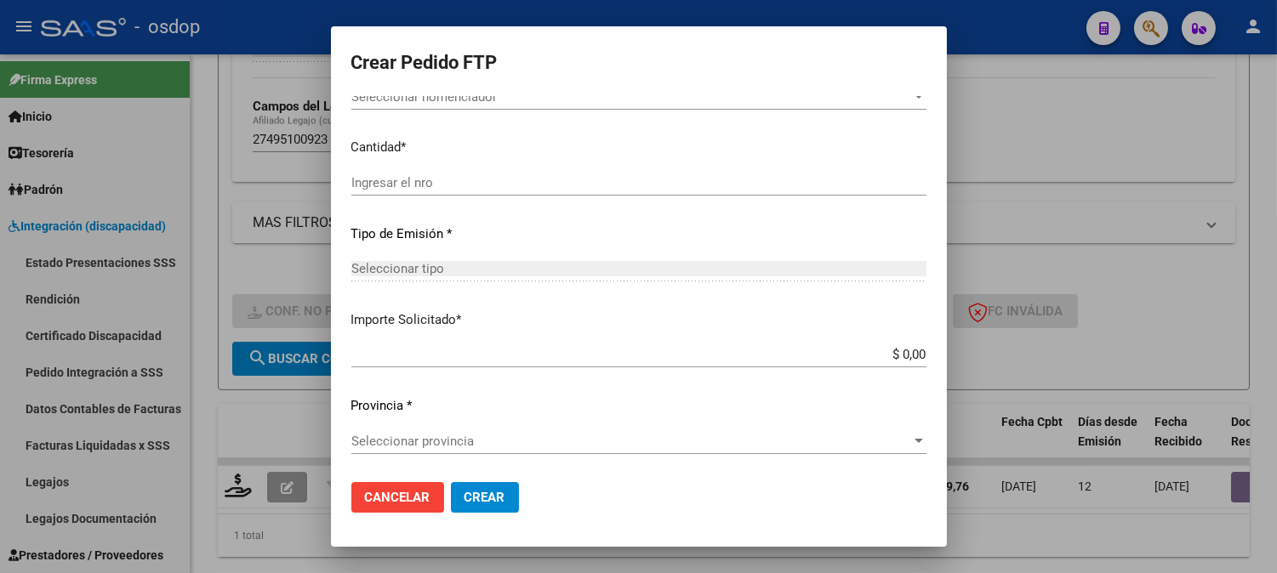
type input "202508"
type input "$ 197.929,76"
type input "2125087634"
type input "[DATE]"
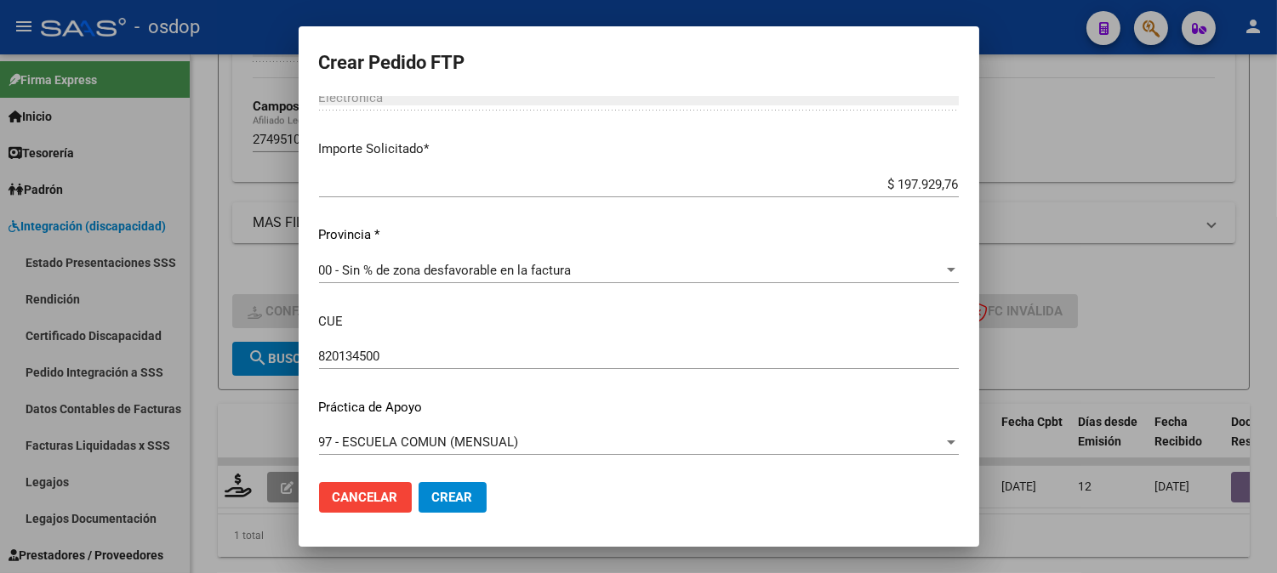
scroll to position [937, 0]
click at [471, 369] on div "820134500 Ingresar el CUE" at bounding box center [639, 363] width 640 height 42
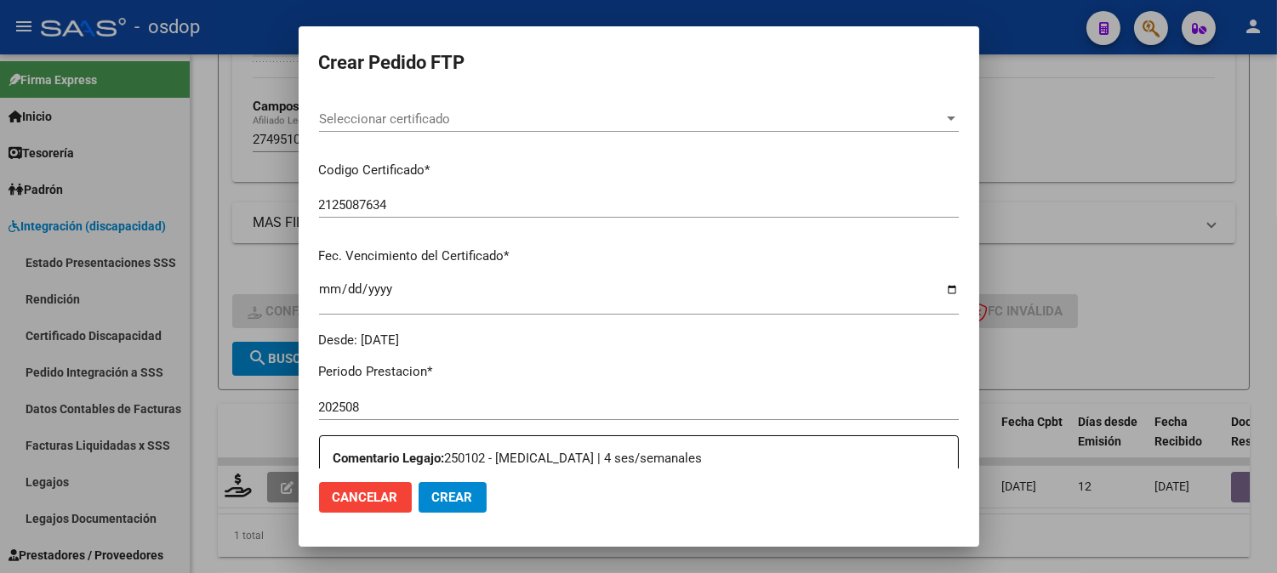
scroll to position [181, 0]
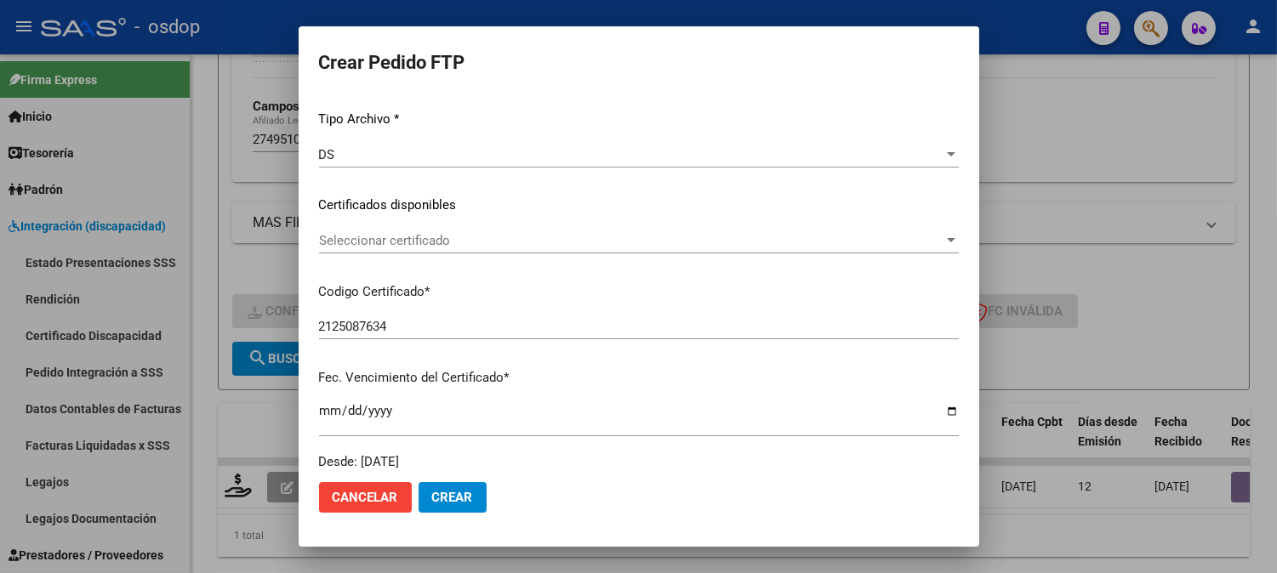
click at [469, 244] on span "Seleccionar certificado" at bounding box center [631, 240] width 624 height 15
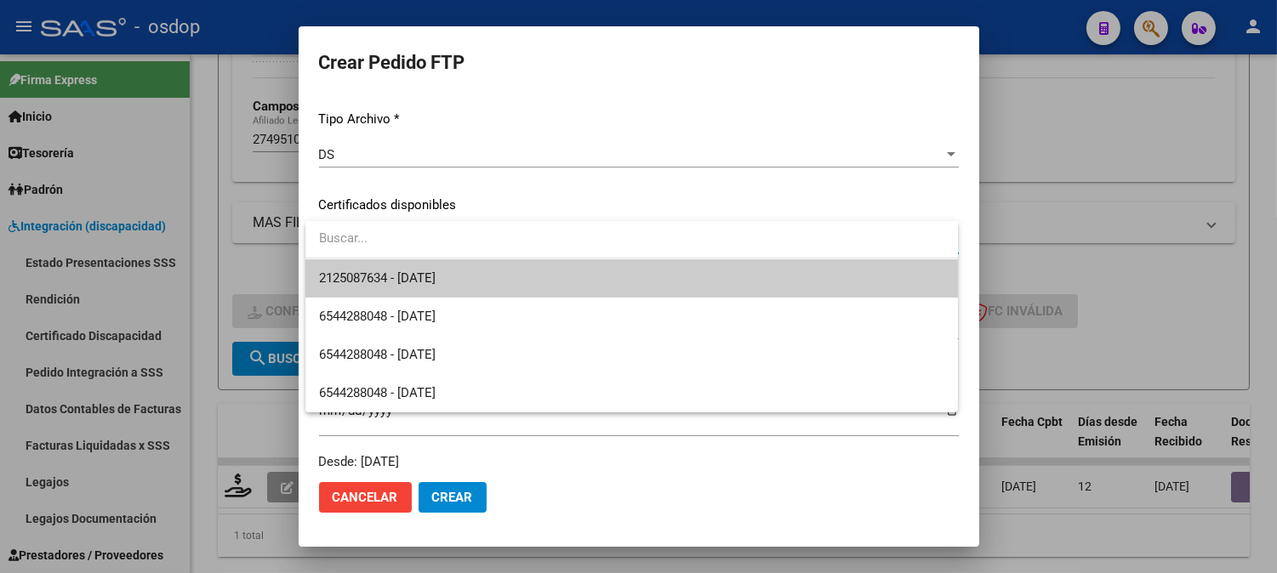
click at [516, 286] on span "2125087634 - [DATE]" at bounding box center [631, 278] width 625 height 38
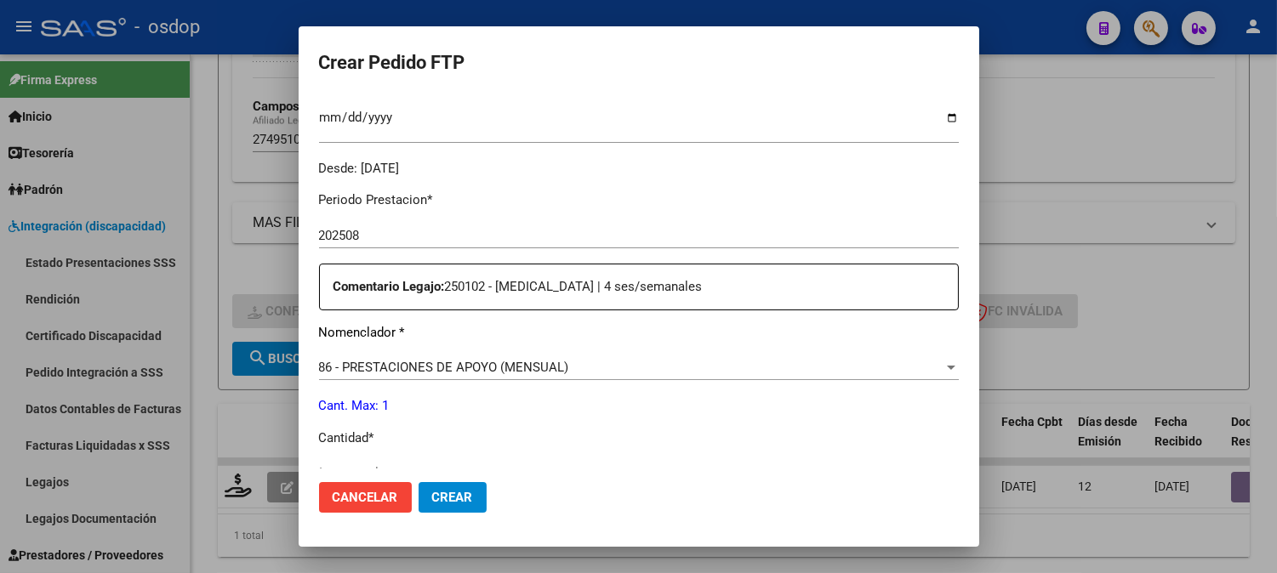
scroll to position [749, 0]
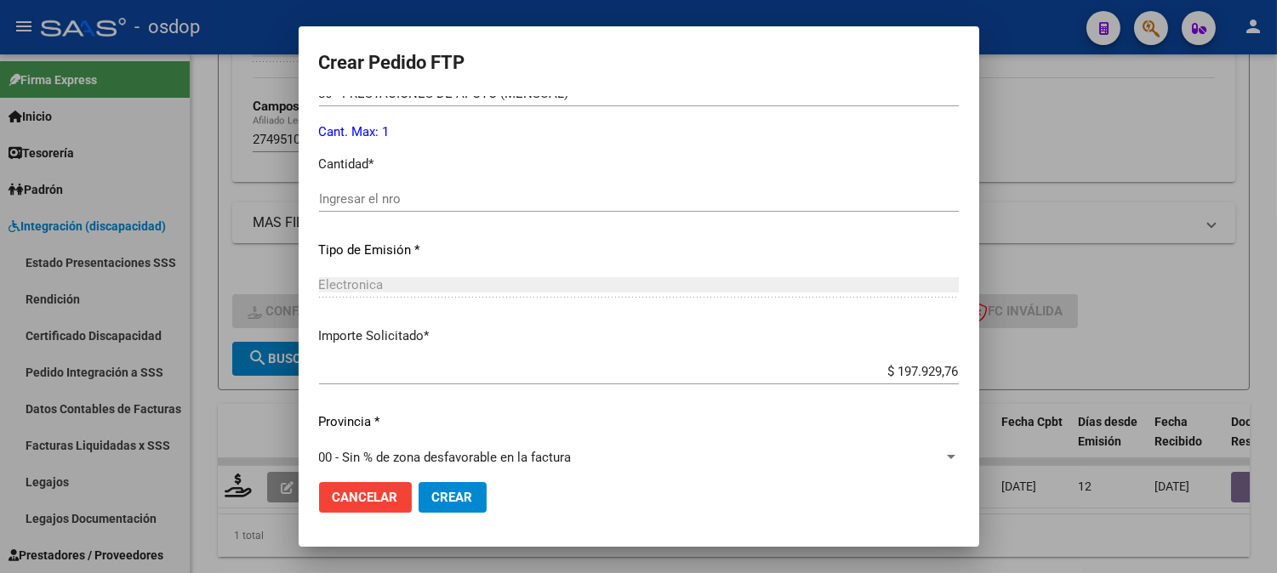
click at [481, 213] on div "Ingresar el nro" at bounding box center [639, 207] width 640 height 42
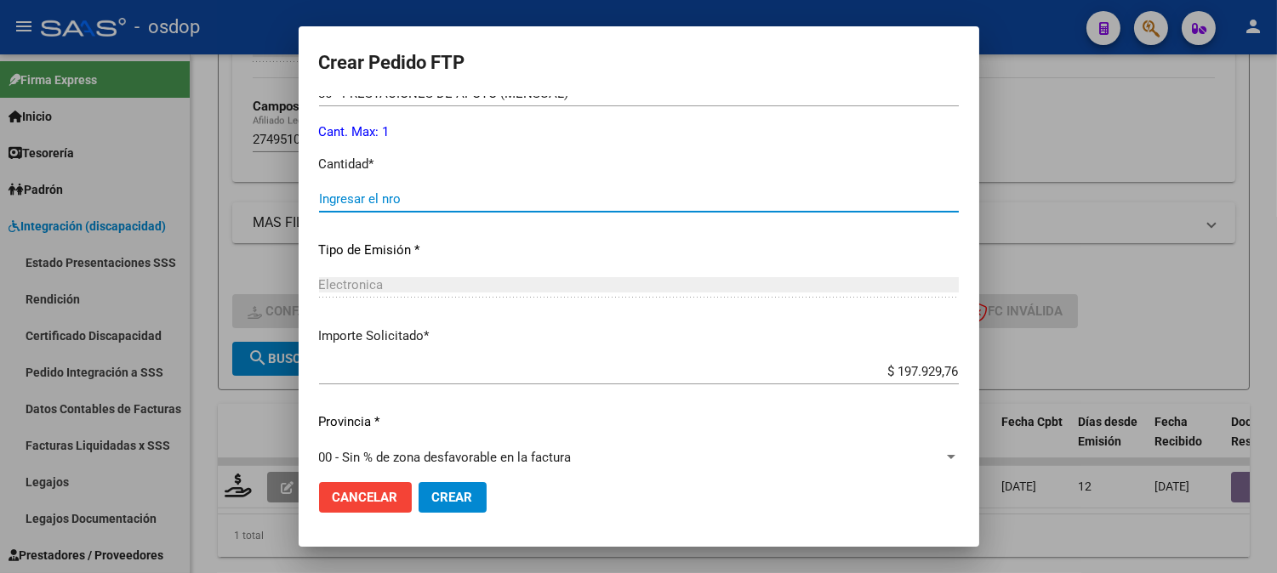
click at [487, 207] on input "Ingresar el nro" at bounding box center [639, 198] width 640 height 15
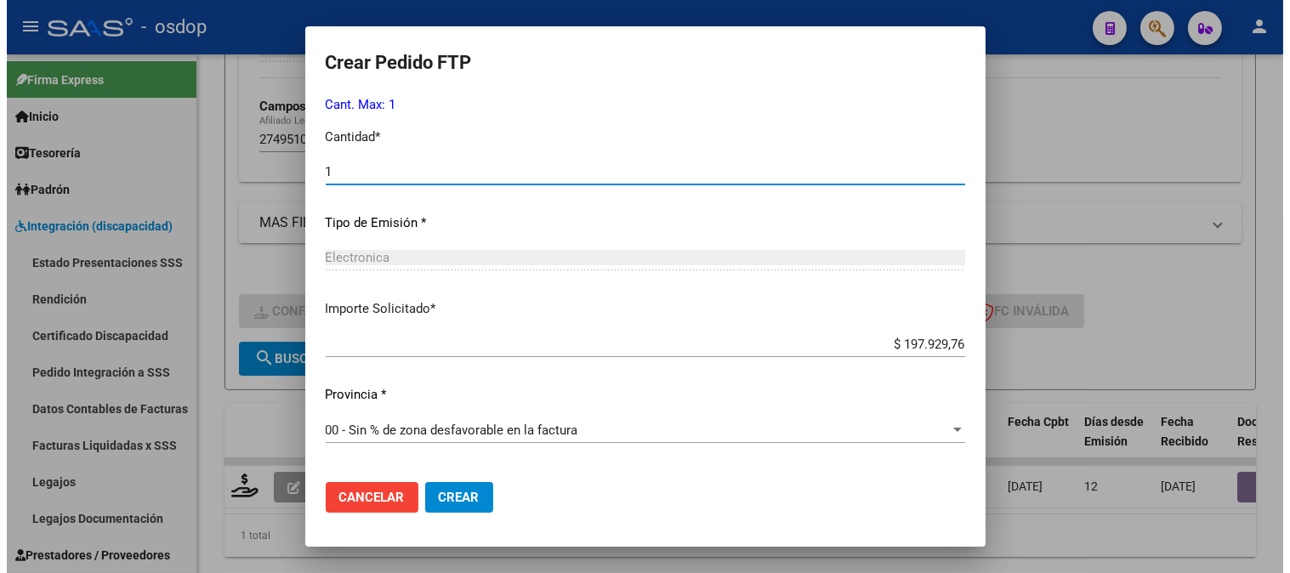
scroll to position [937, 0]
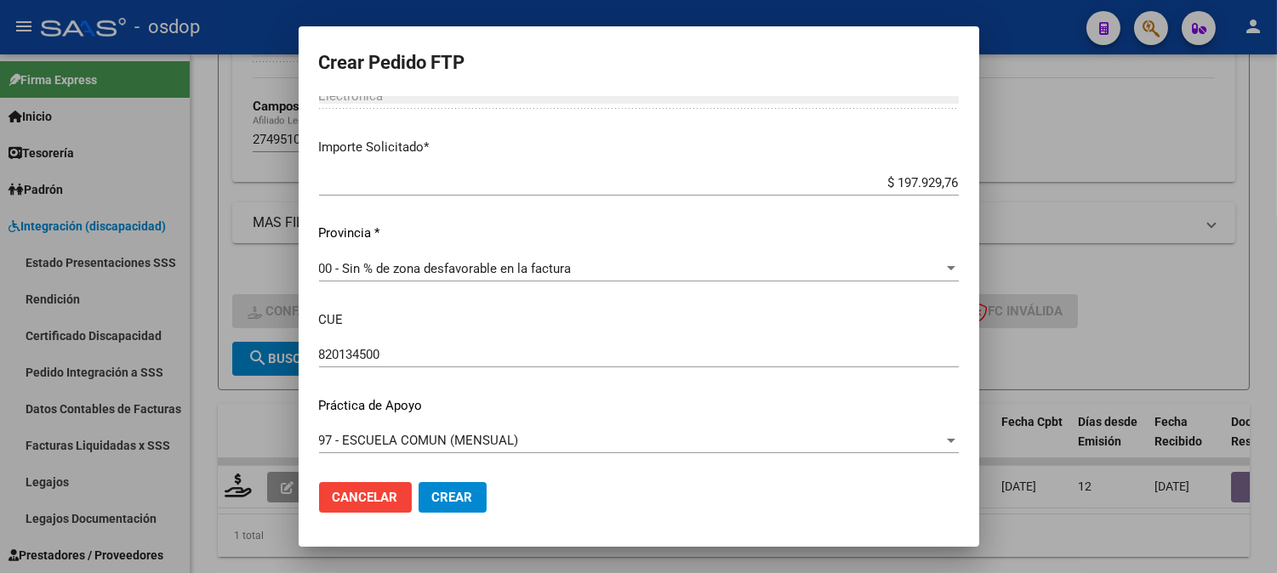
type input "1"
click at [447, 498] on span "Crear" at bounding box center [452, 497] width 41 height 15
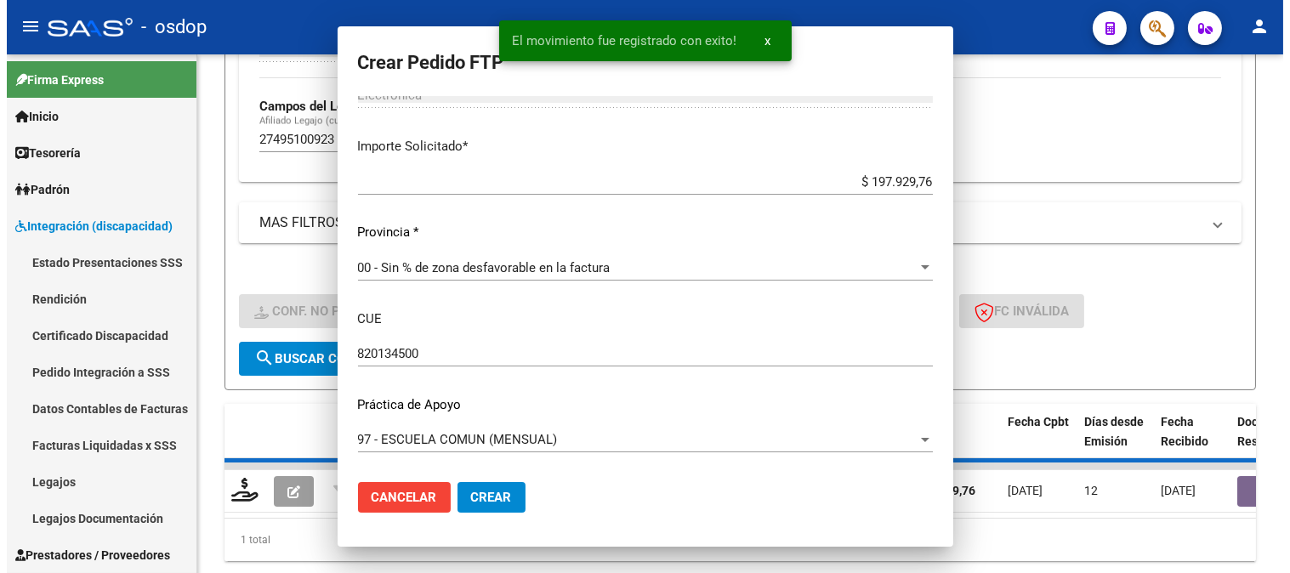
scroll to position [0, 0]
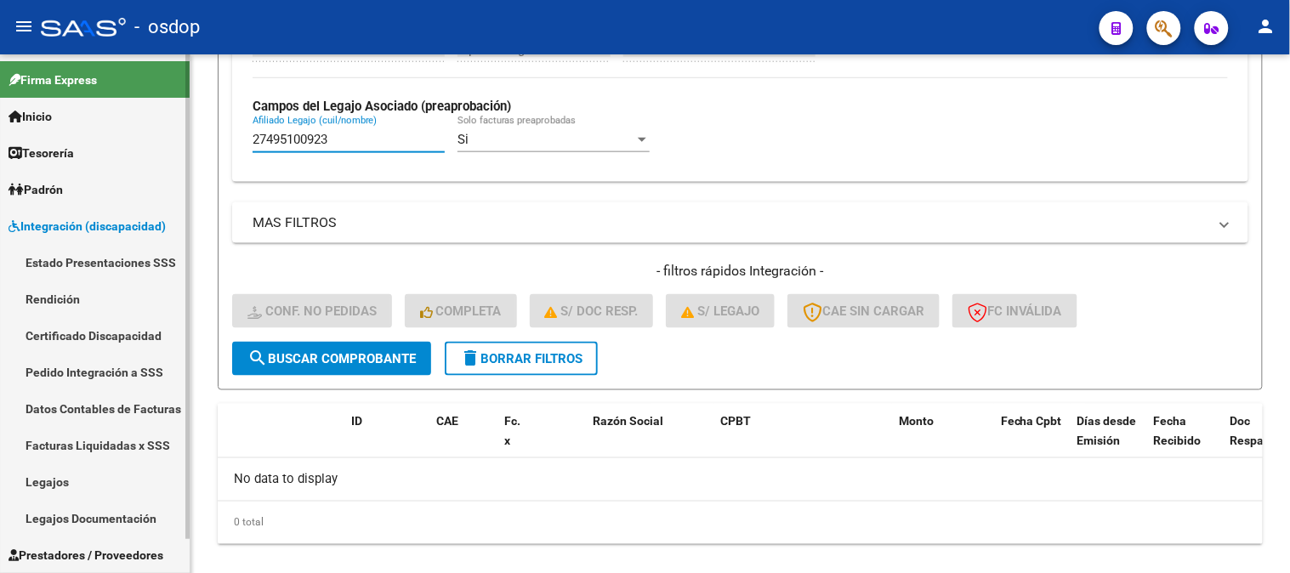
drag, startPoint x: 359, startPoint y: 134, endPoint x: 35, endPoint y: 88, distance: 327.2
click at [35, 88] on mat-sidenav-container "Firma Express Inicio Calendario SSS Instructivos Contacto OS Tesorería Extracto…" at bounding box center [645, 313] width 1290 height 519
paste input "0574544476"
type input "20574544476"
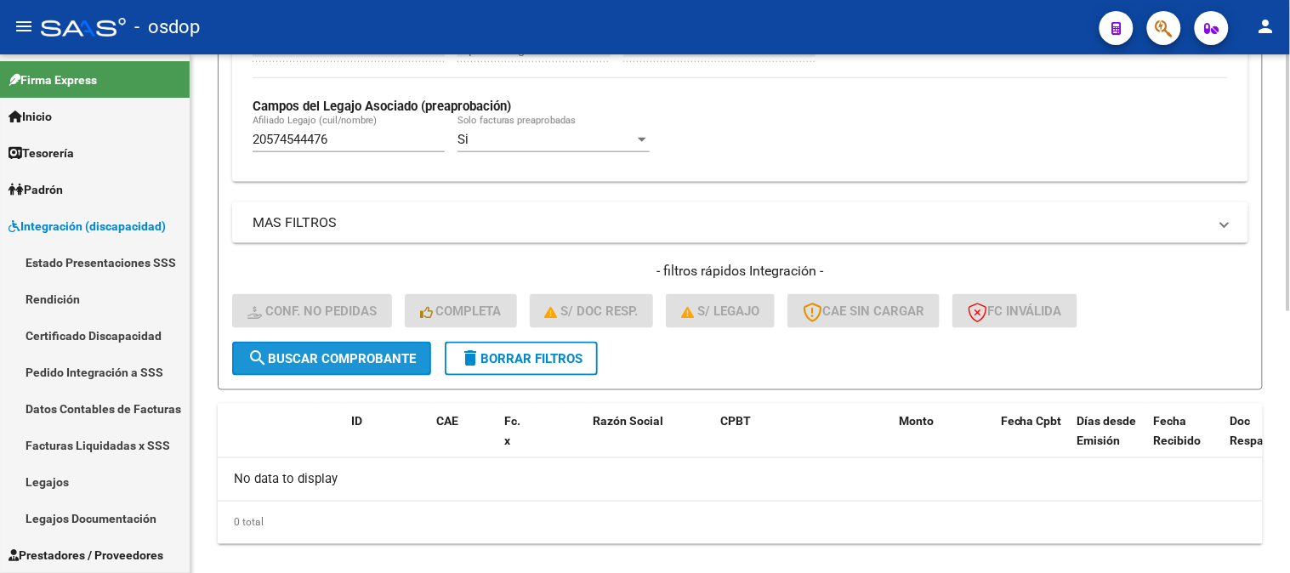
click at [333, 362] on span "search Buscar Comprobante" at bounding box center [332, 358] width 168 height 15
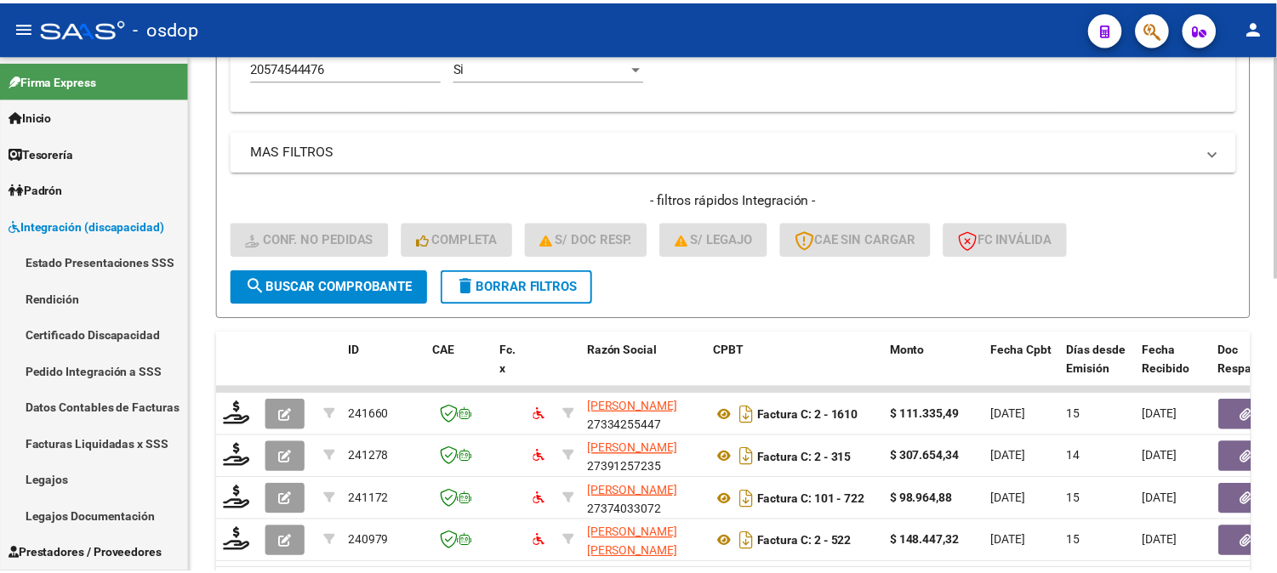
scroll to position [683, 0]
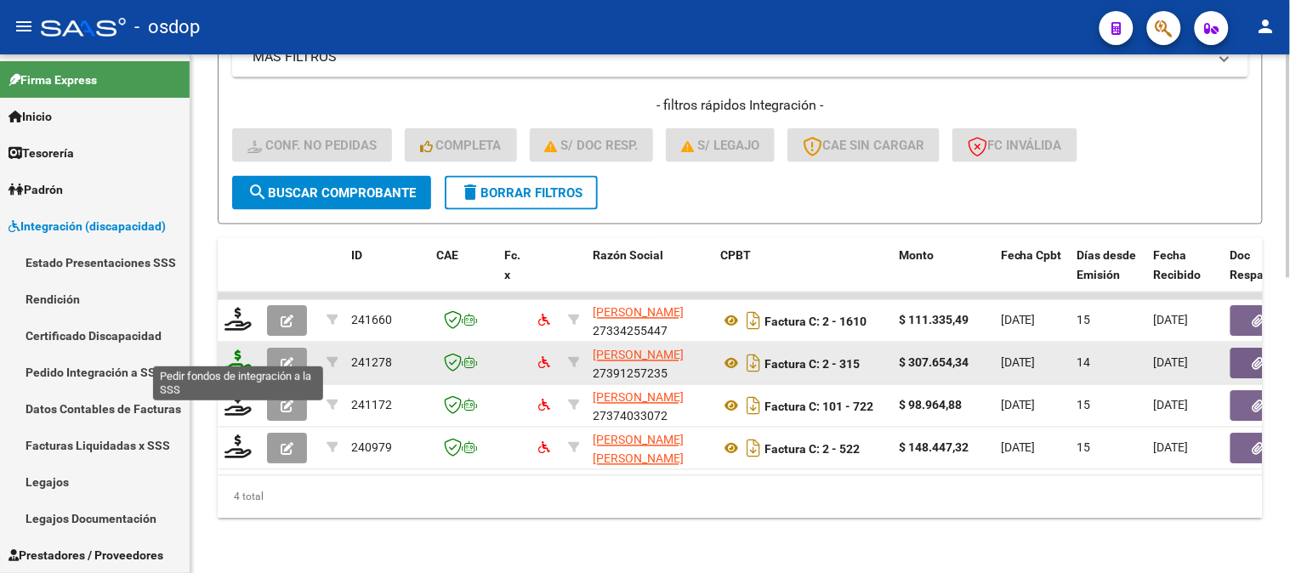
click at [240, 350] on icon at bounding box center [238, 362] width 27 height 24
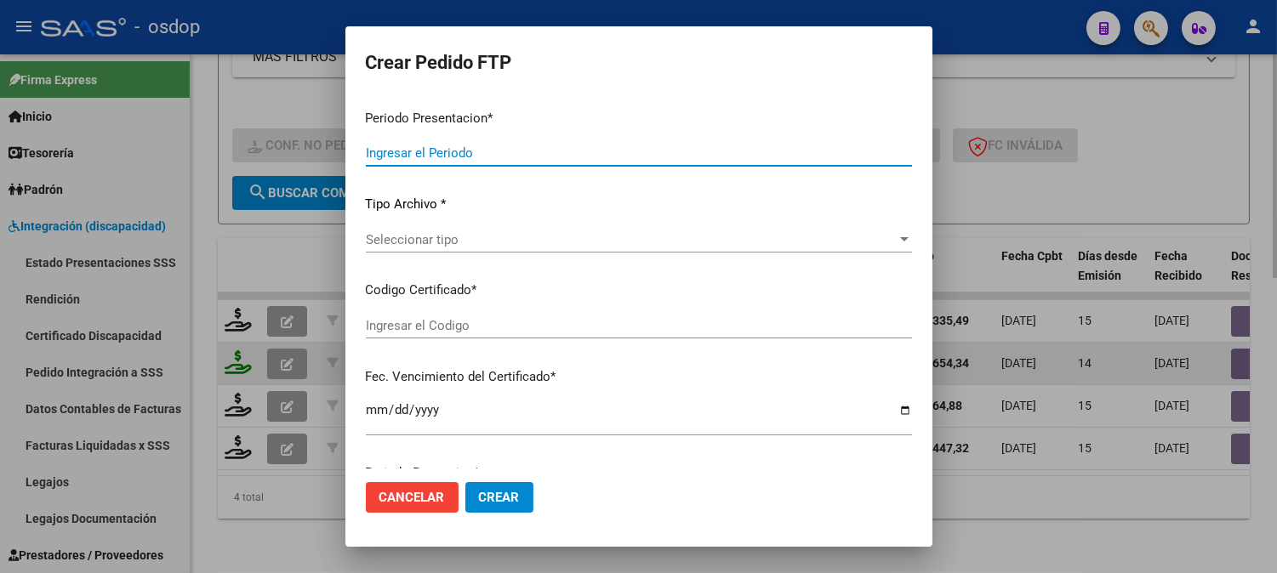
type input "202508"
type input "$ 307.654,34"
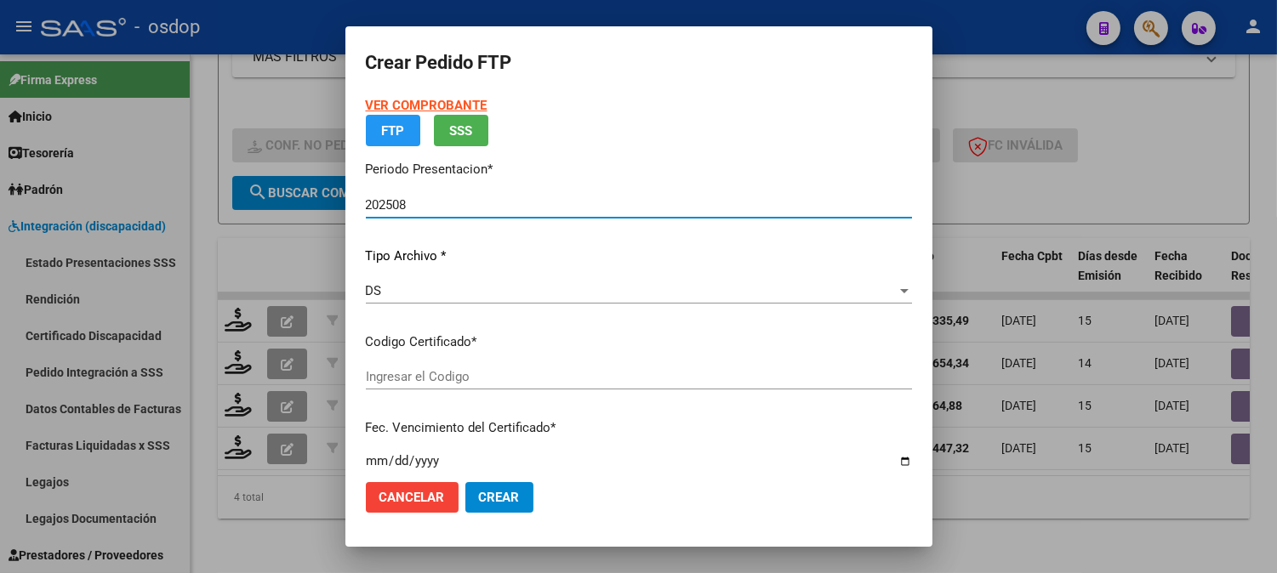
type input "6204055257"
type input "[DATE]"
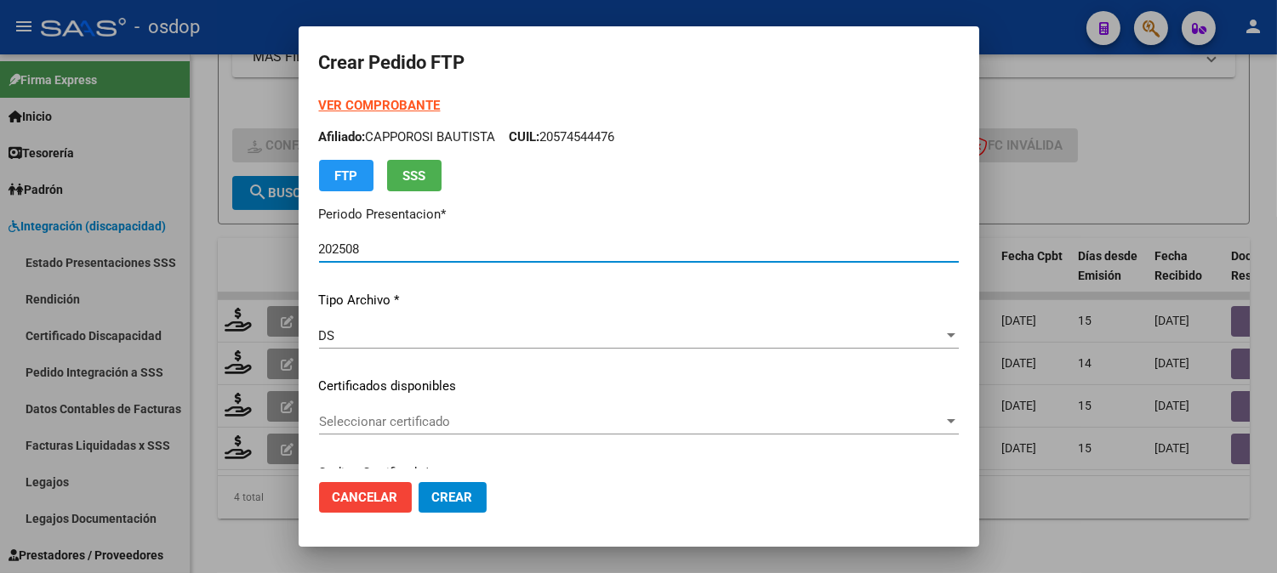
click at [474, 425] on span "Seleccionar certificado" at bounding box center [631, 421] width 624 height 15
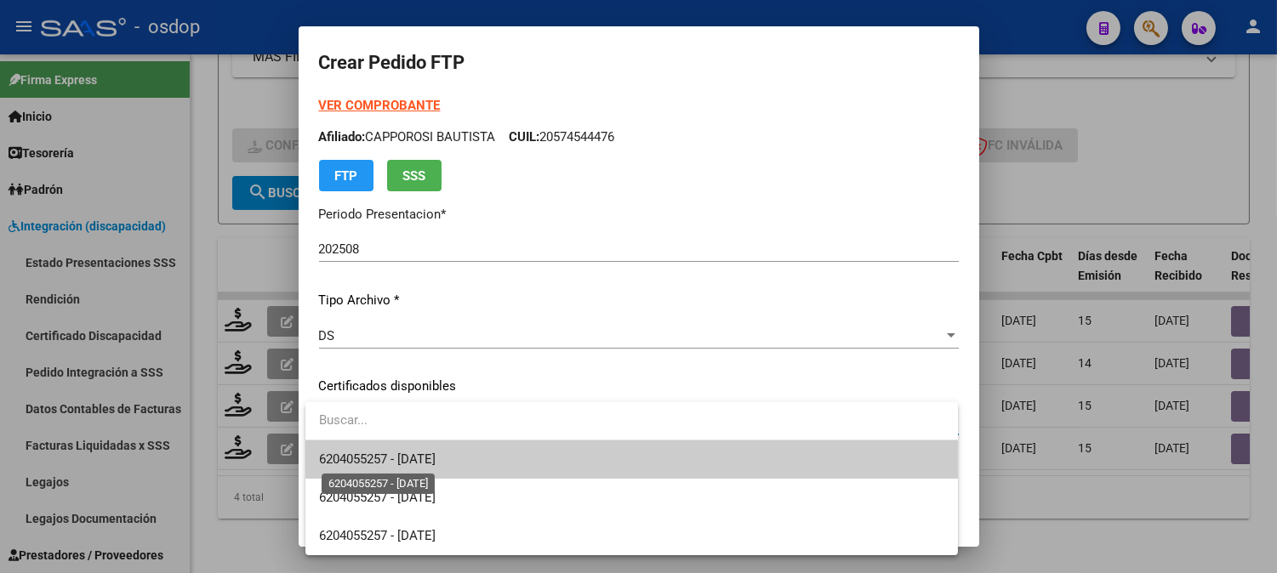
click at [435, 461] on span "6204055257 - [DATE]" at bounding box center [377, 459] width 117 height 15
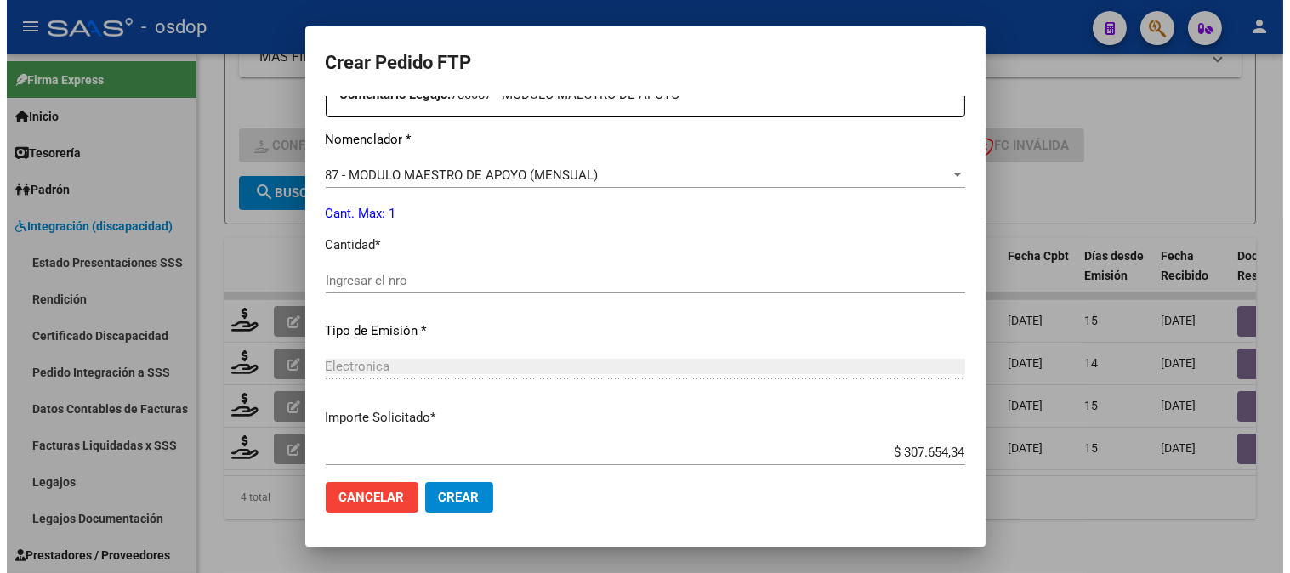
scroll to position [661, 0]
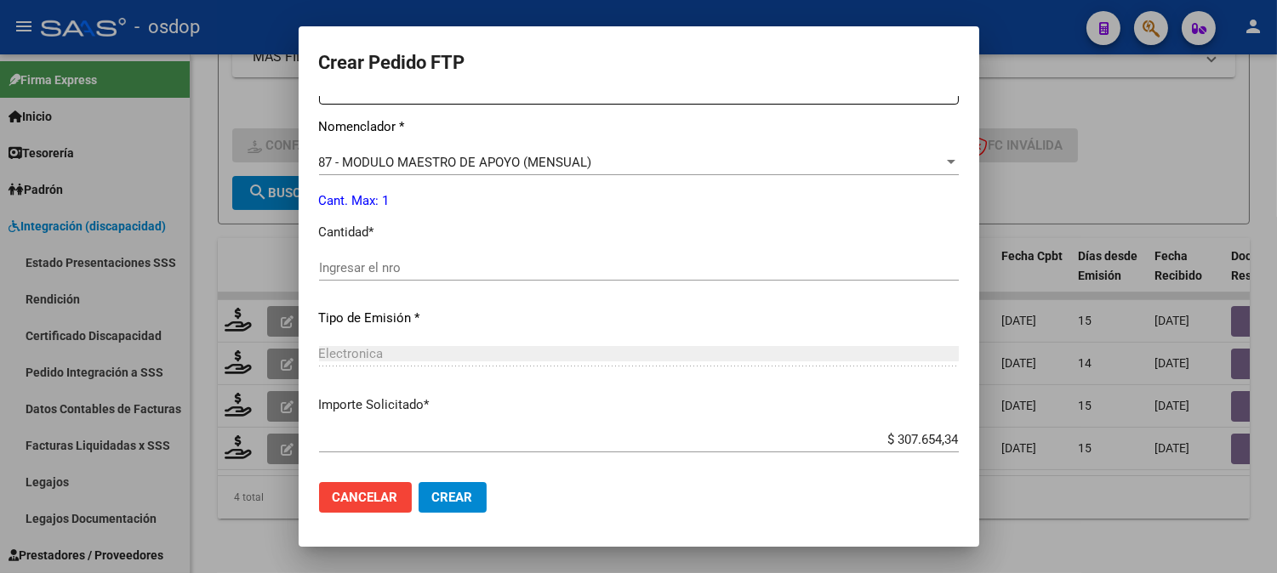
click at [404, 274] on input "Ingresar el nro" at bounding box center [639, 267] width 640 height 15
type input "1"
click at [471, 493] on span "Crear" at bounding box center [452, 497] width 41 height 15
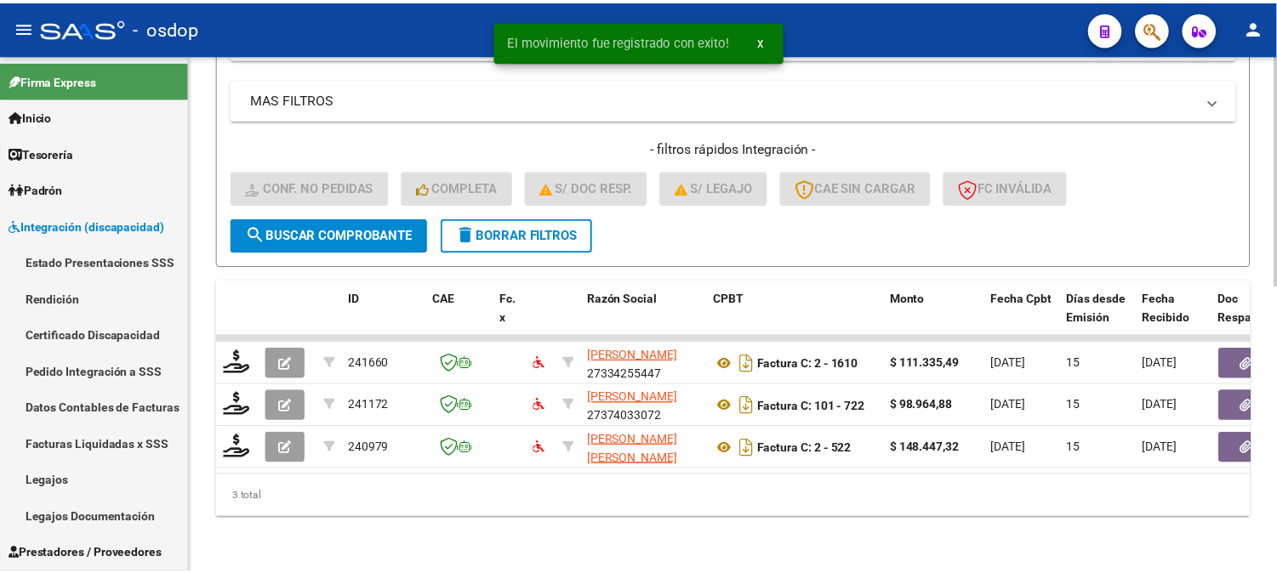
scroll to position [640, 0]
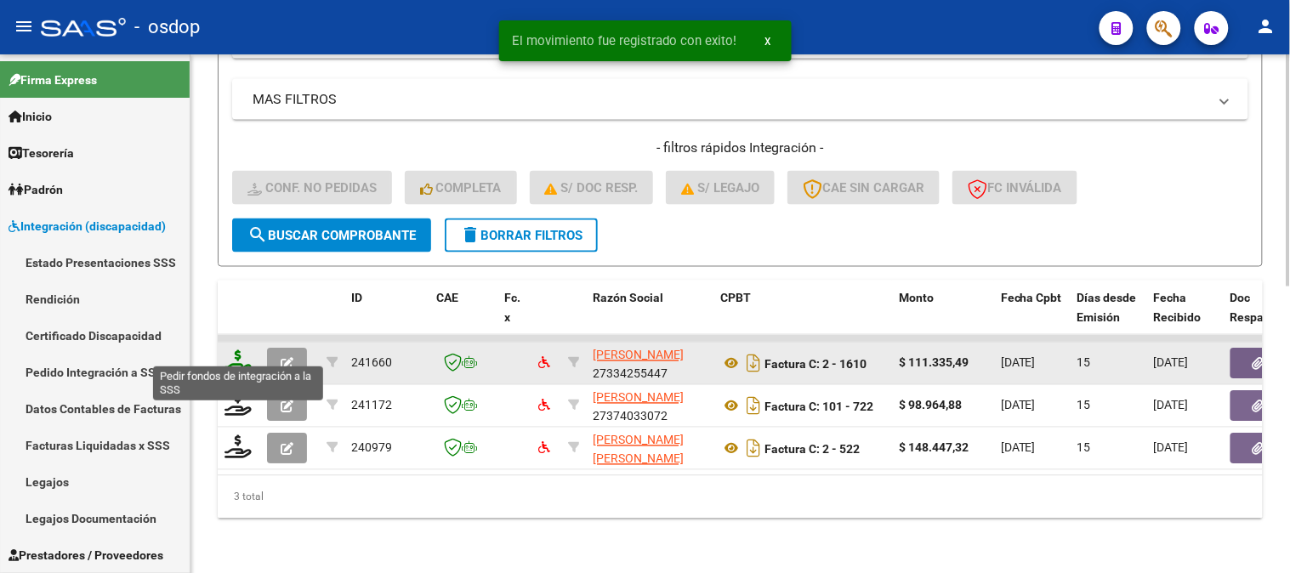
click at [230, 350] on icon at bounding box center [238, 362] width 27 height 24
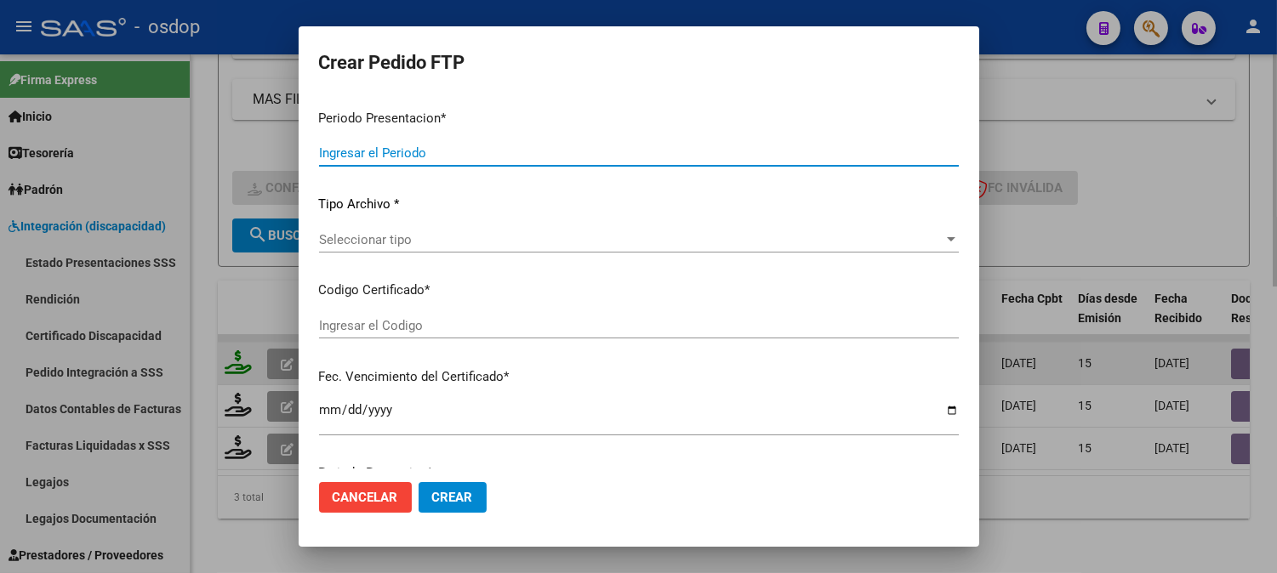
type input "202508"
type input "$ 111.335,49"
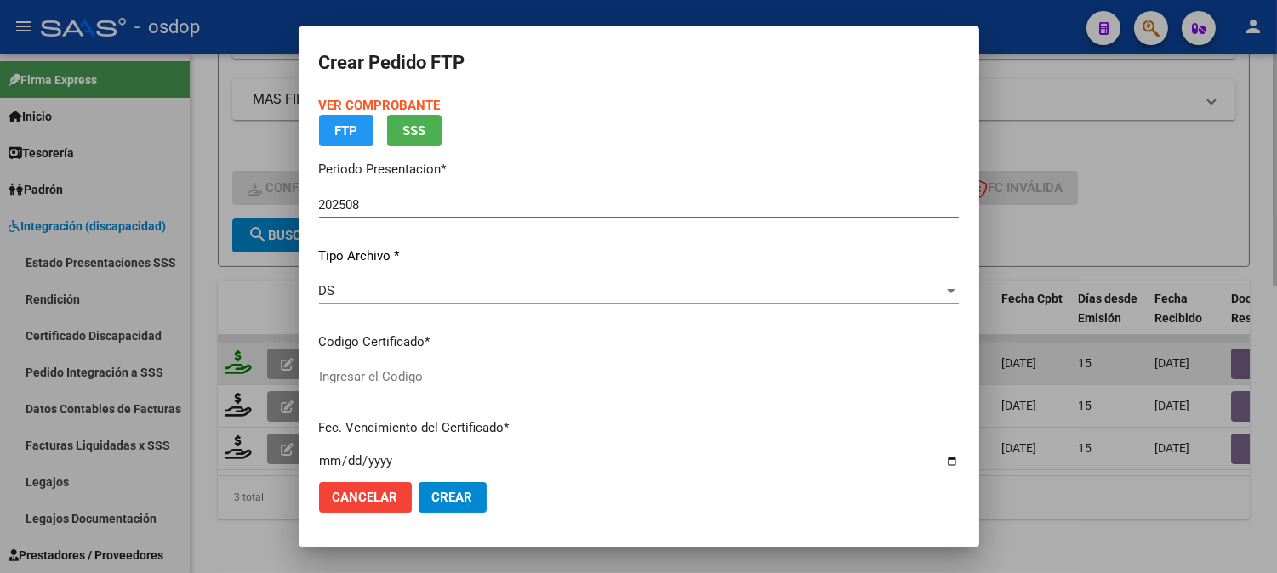
type input "6204055257"
type input "[DATE]"
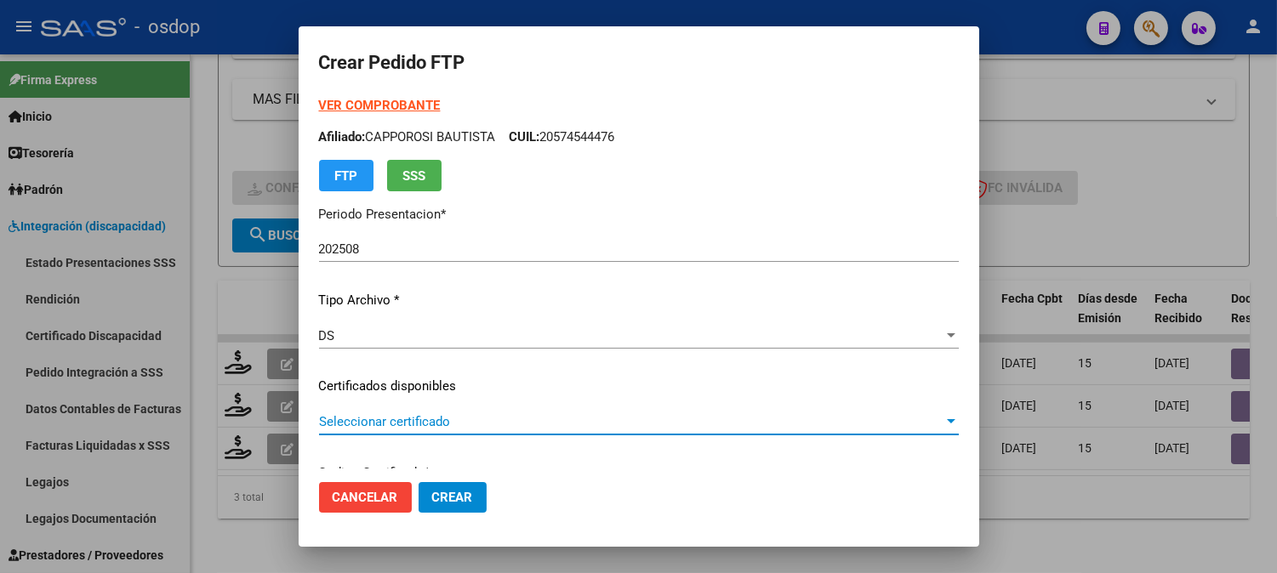
click at [383, 426] on span "Seleccionar certificado" at bounding box center [631, 421] width 624 height 15
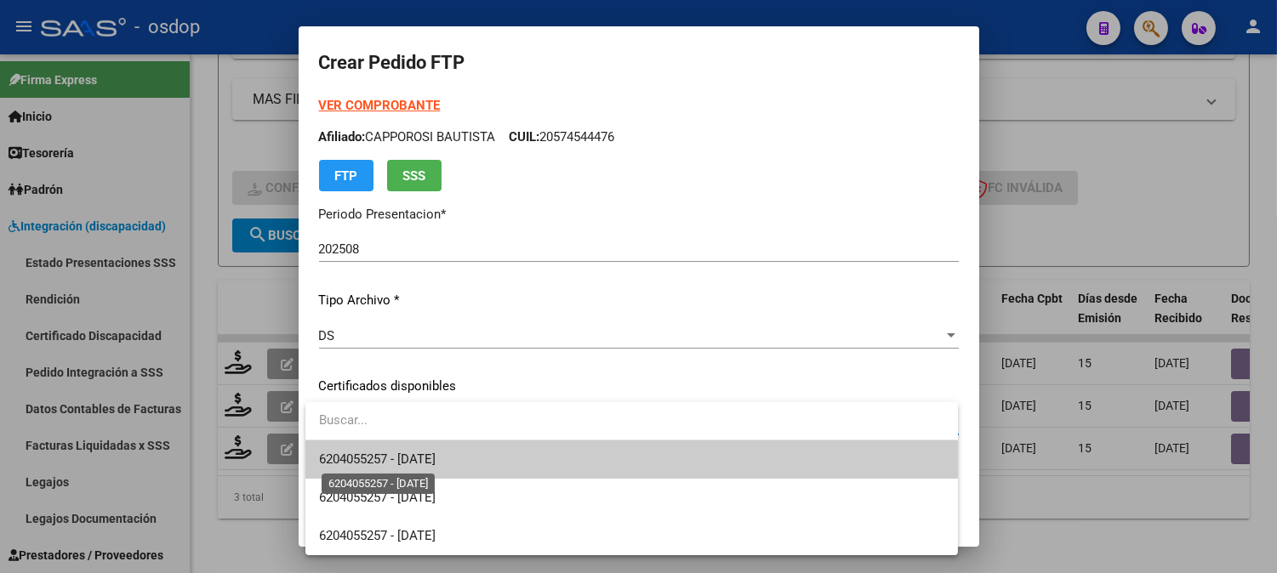
click at [373, 456] on span "6204055257 - [DATE]" at bounding box center [377, 459] width 117 height 15
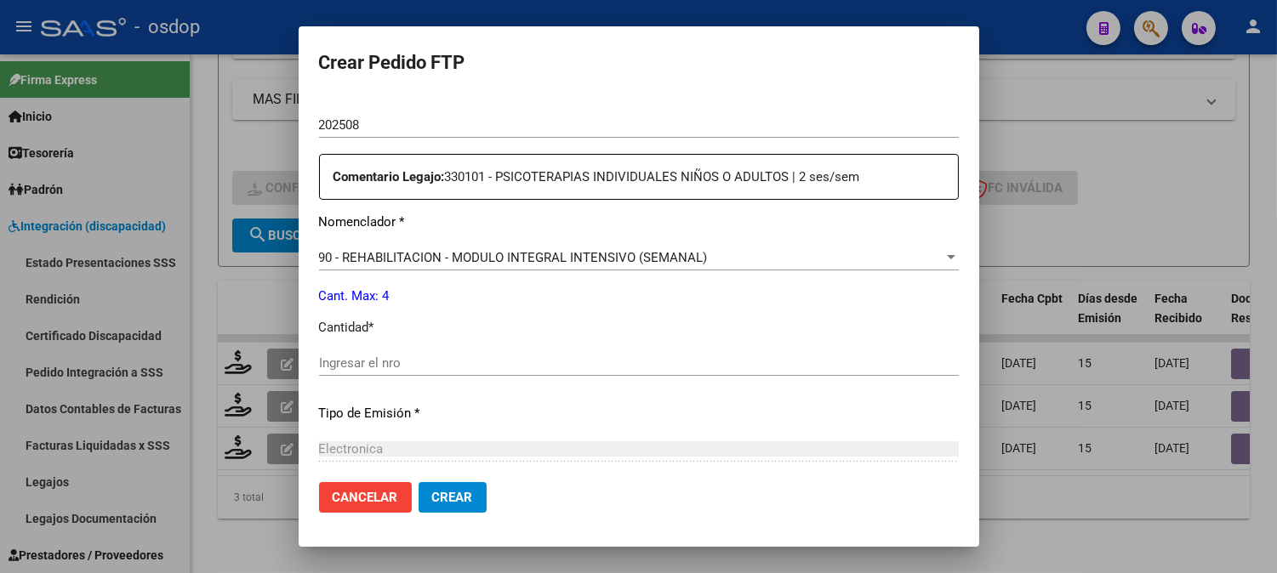
scroll to position [566, 0]
click at [435, 364] on input "Ingresar el nro" at bounding box center [639, 362] width 640 height 15
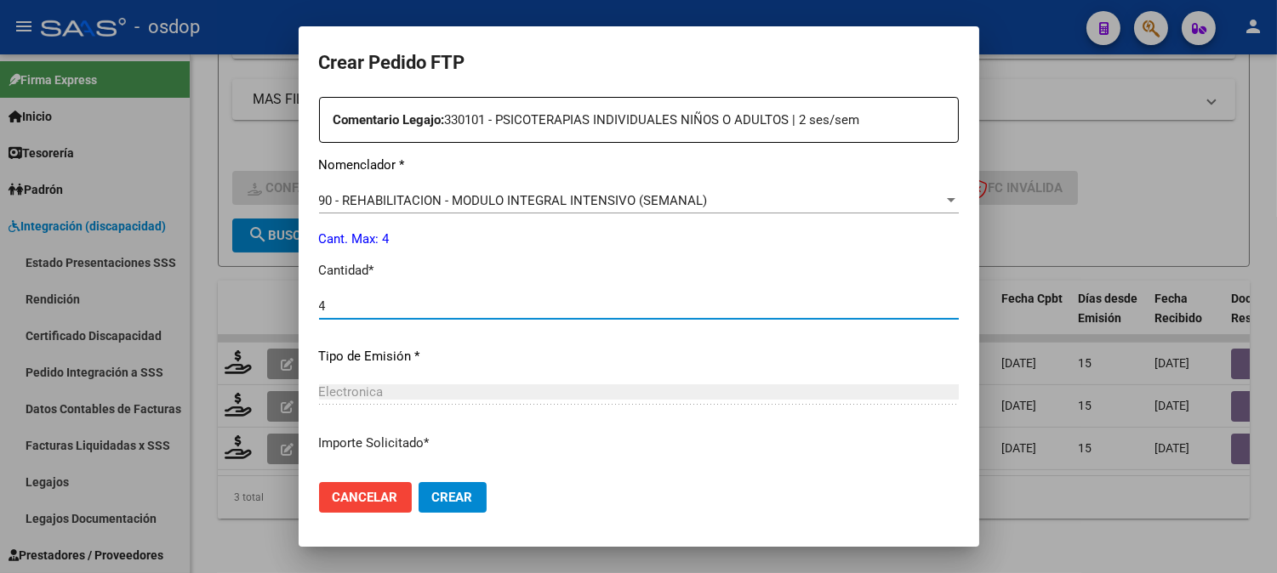
scroll to position [746, 0]
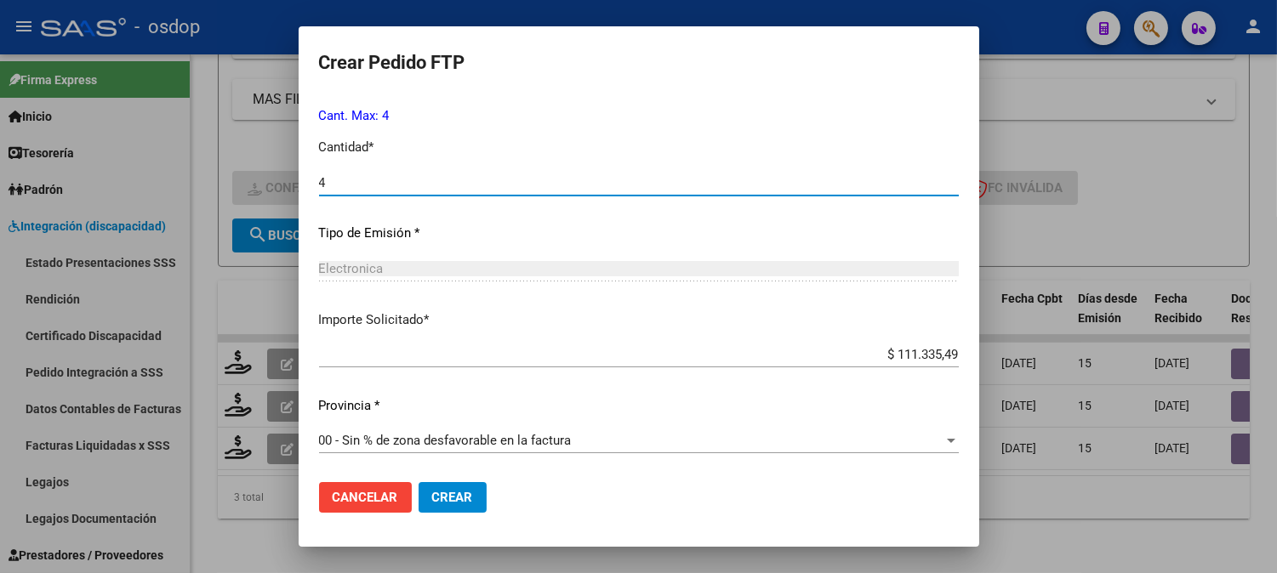
type input "4"
click at [466, 498] on span "Crear" at bounding box center [452, 497] width 41 height 15
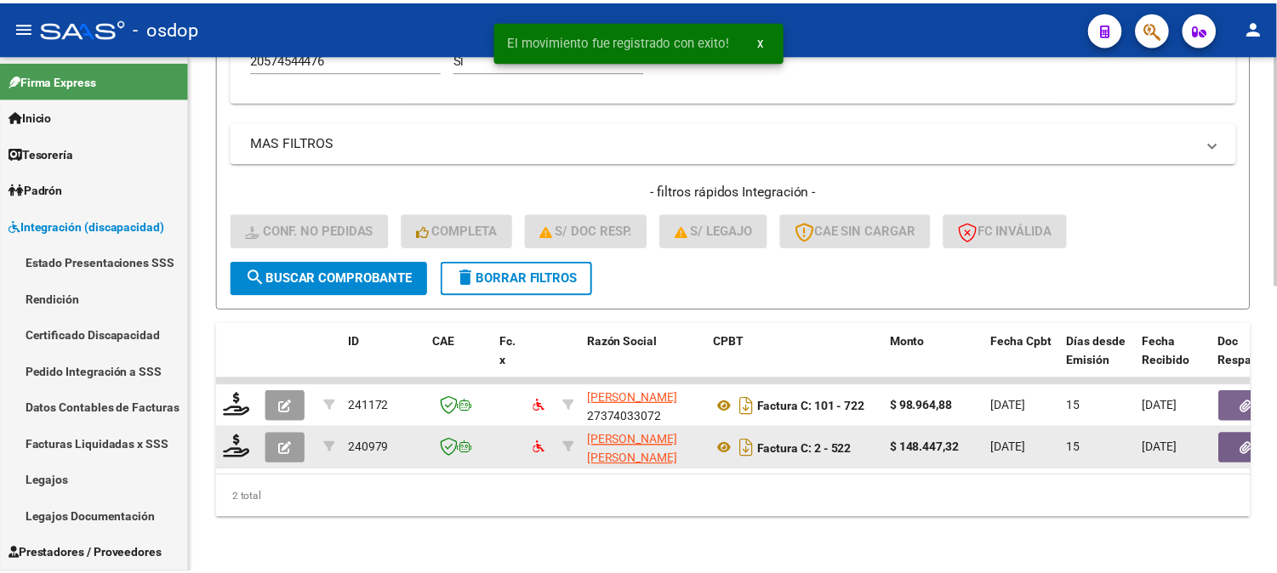
scroll to position [598, 0]
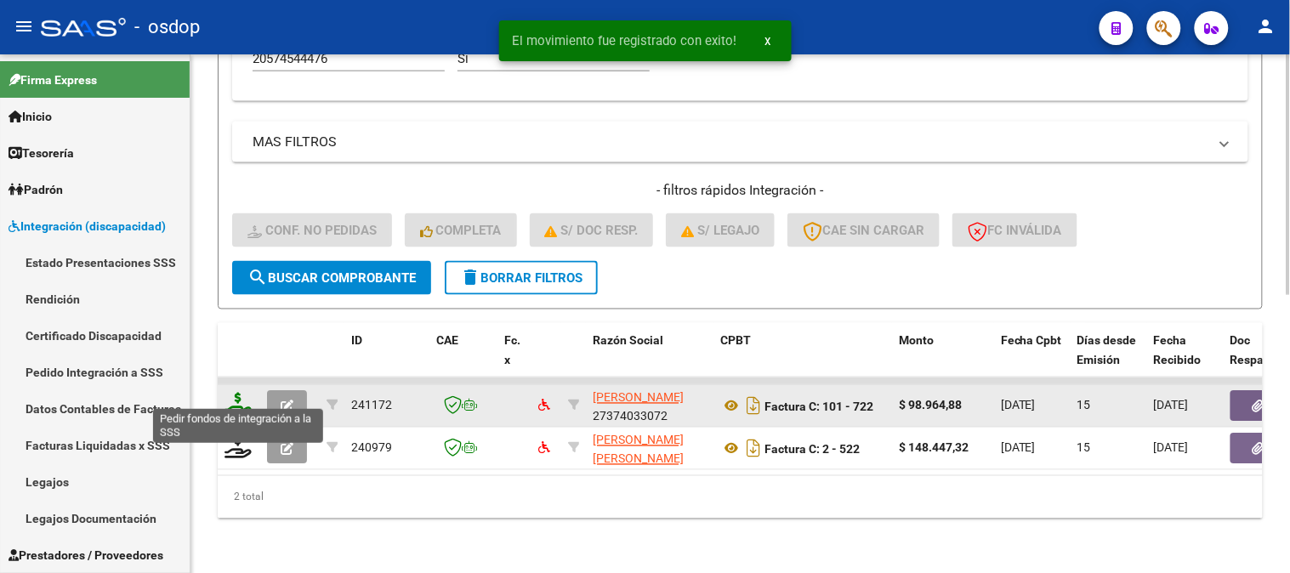
click at [244, 394] on icon at bounding box center [238, 405] width 27 height 24
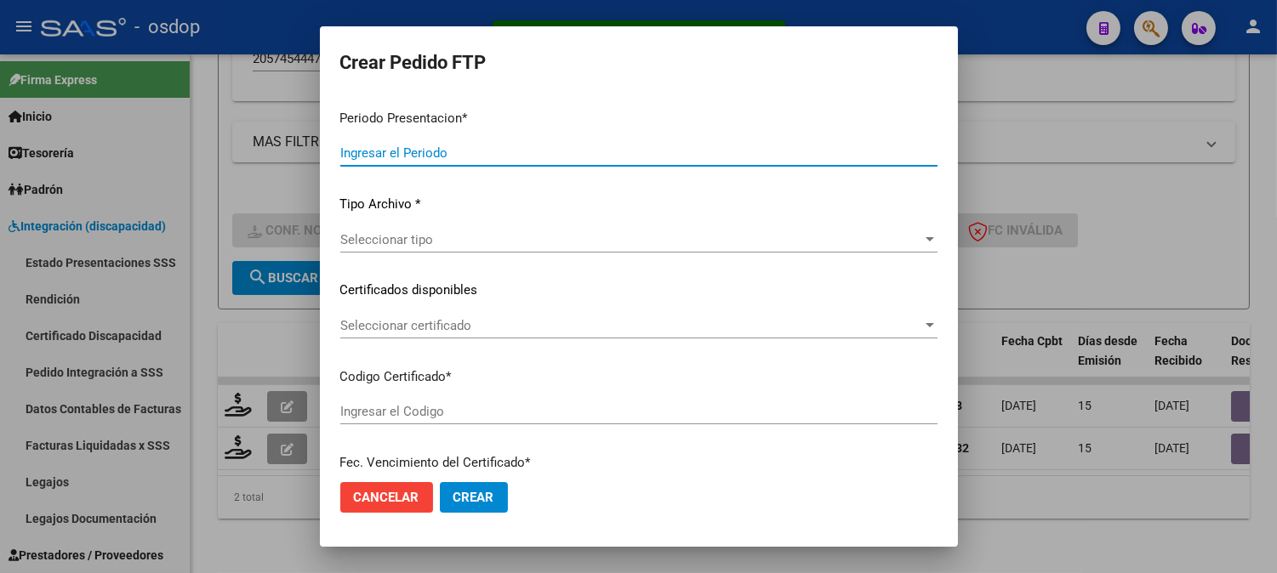
type input "202508"
type input "$ 98.964,88"
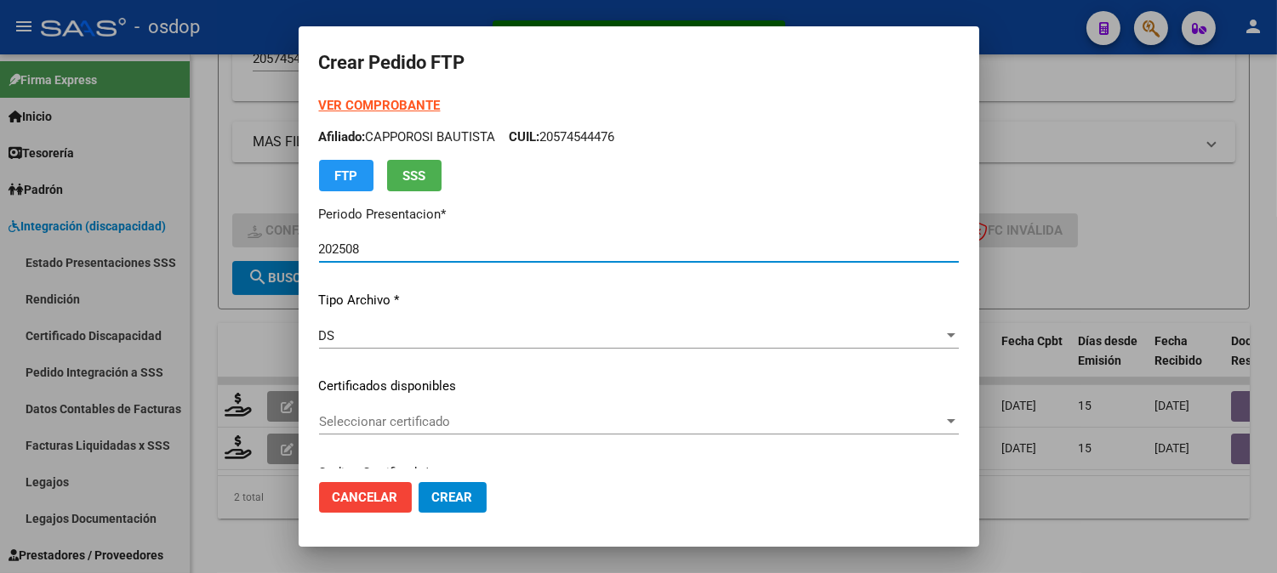
type input "6204055257"
type input "[DATE]"
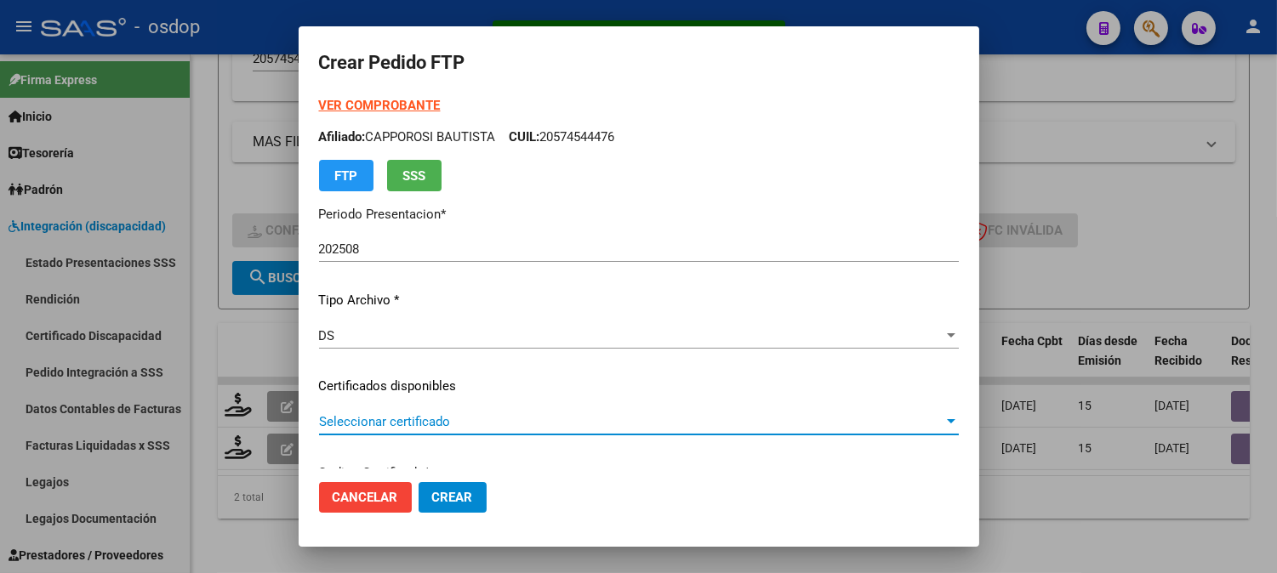
click at [381, 428] on span "Seleccionar certificado" at bounding box center [631, 421] width 624 height 15
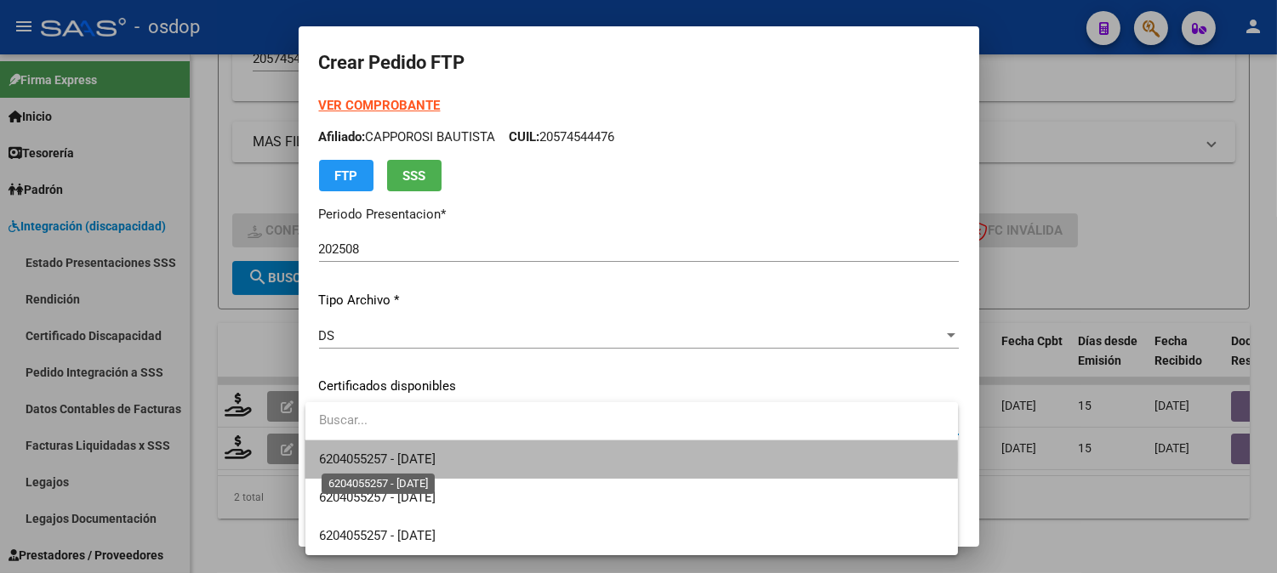
click at [419, 457] on span "6204055257 - [DATE]" at bounding box center [377, 459] width 117 height 15
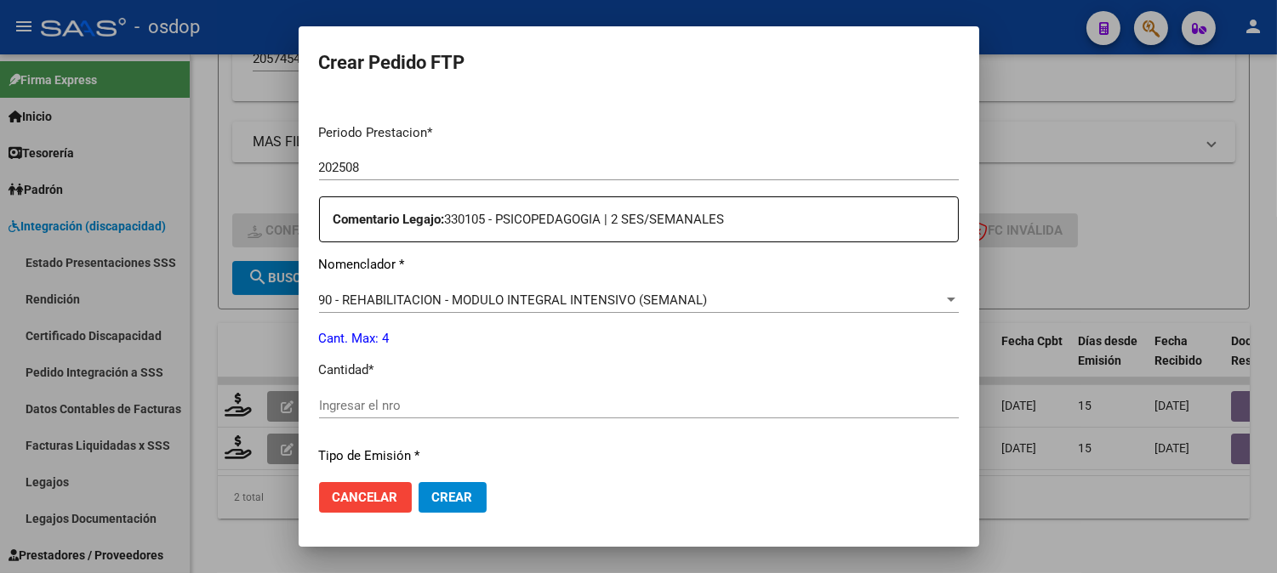
scroll to position [566, 0]
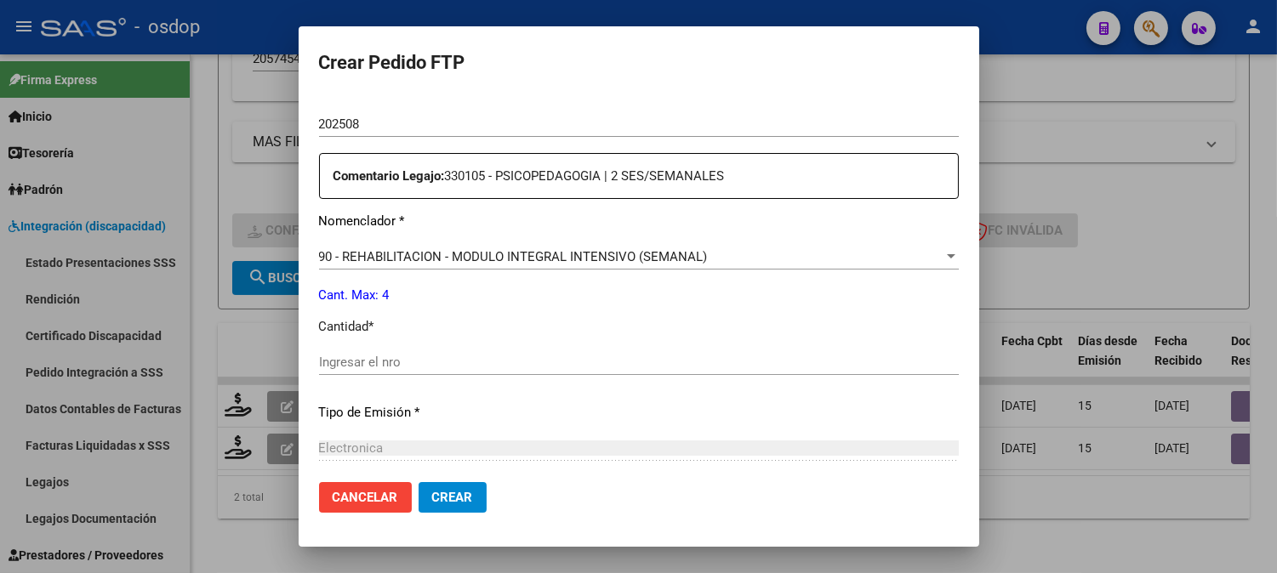
click at [448, 368] on input "Ingresar el nro" at bounding box center [639, 362] width 640 height 15
type input "4"
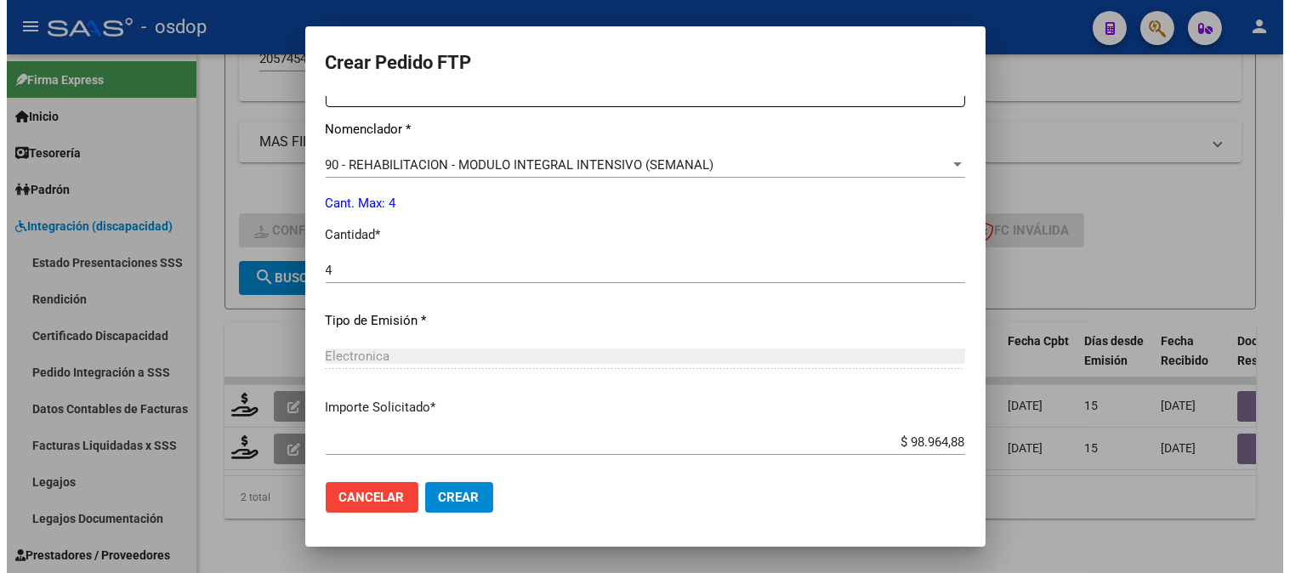
scroll to position [746, 0]
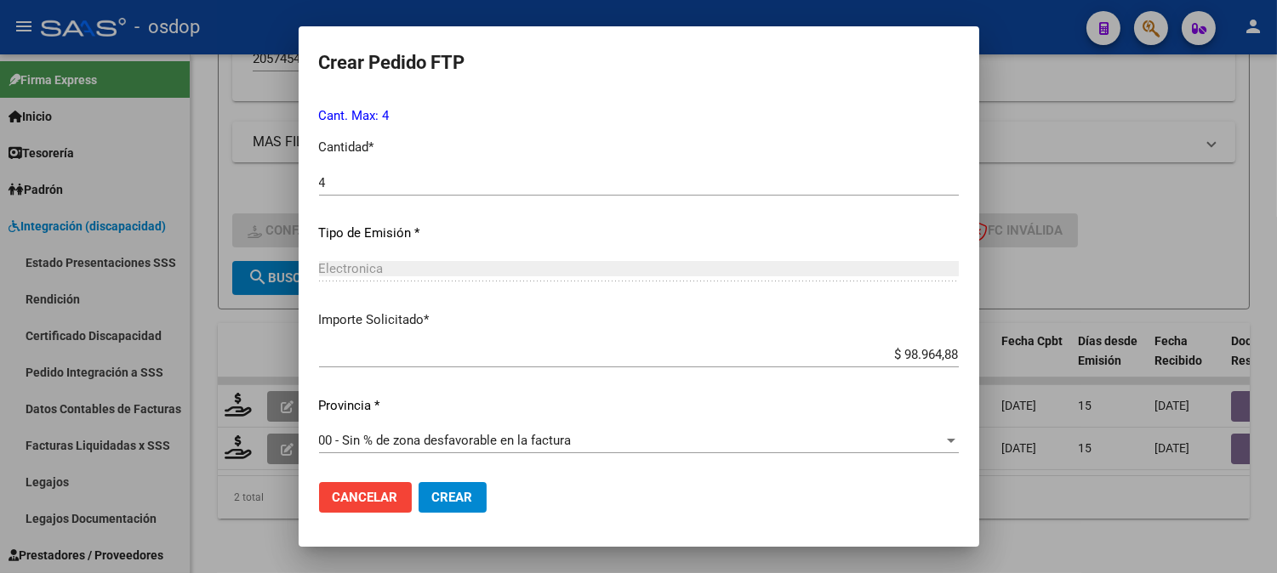
click at [470, 487] on button "Crear" at bounding box center [452, 497] width 68 height 31
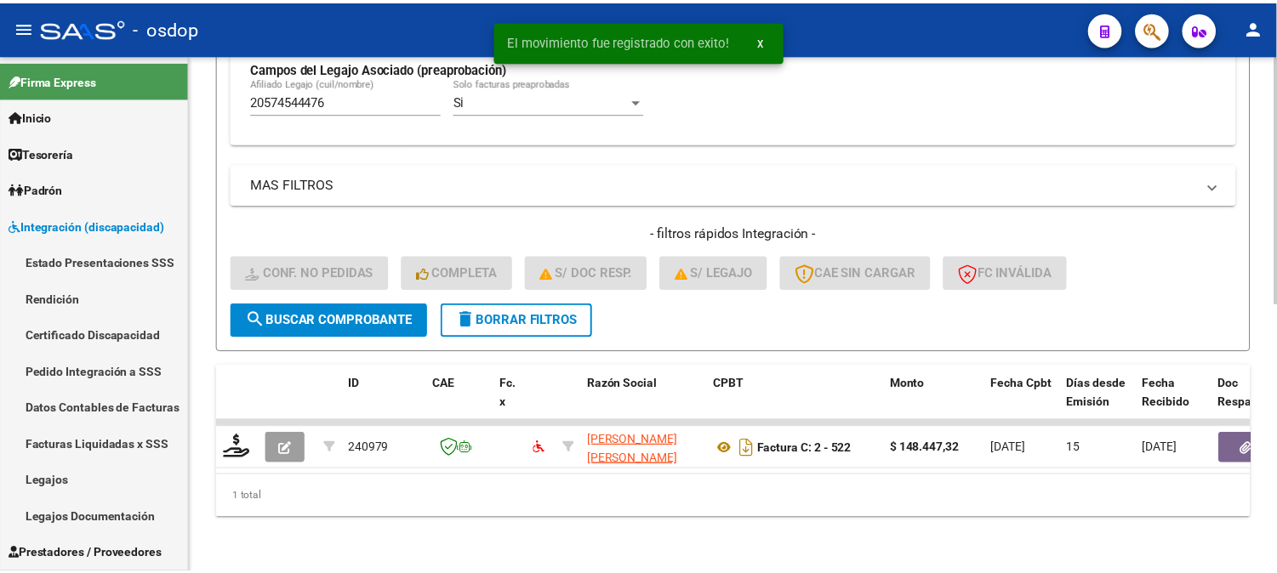
scroll to position [555, 0]
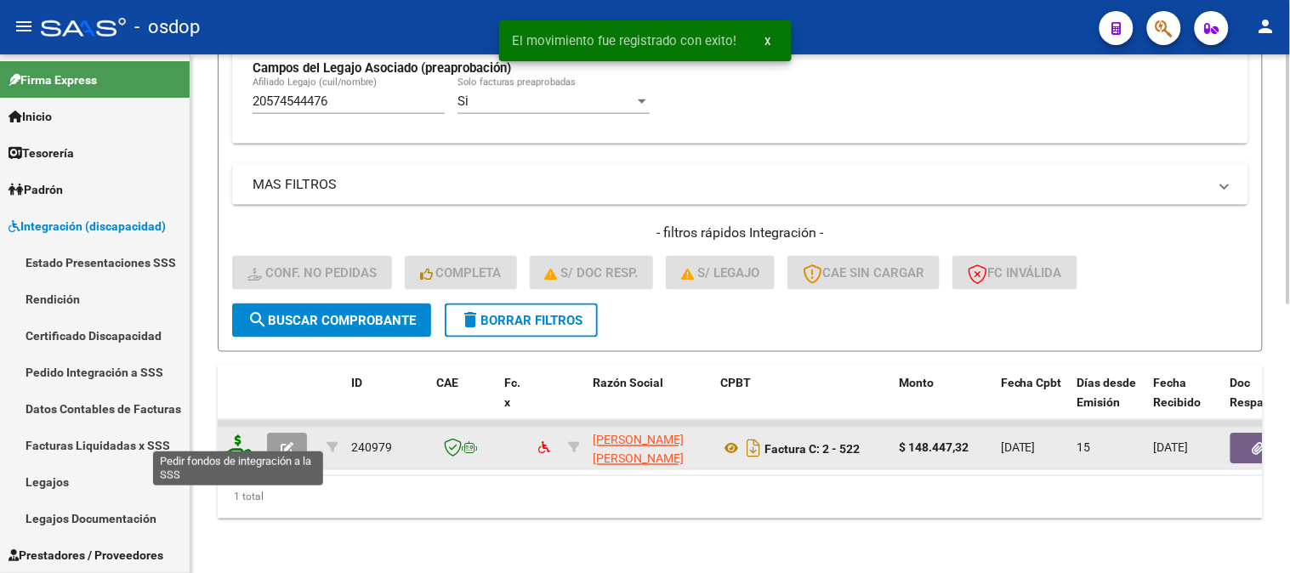
click at [241, 439] on icon at bounding box center [238, 447] width 27 height 24
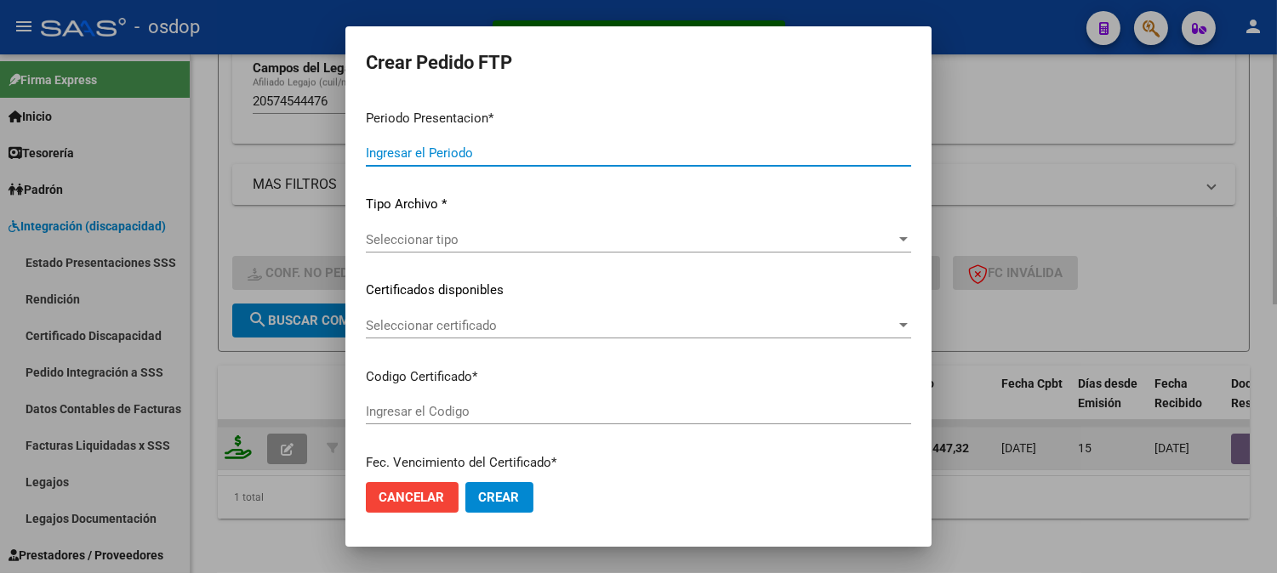
type input "202508"
type input "$ 148.447,32"
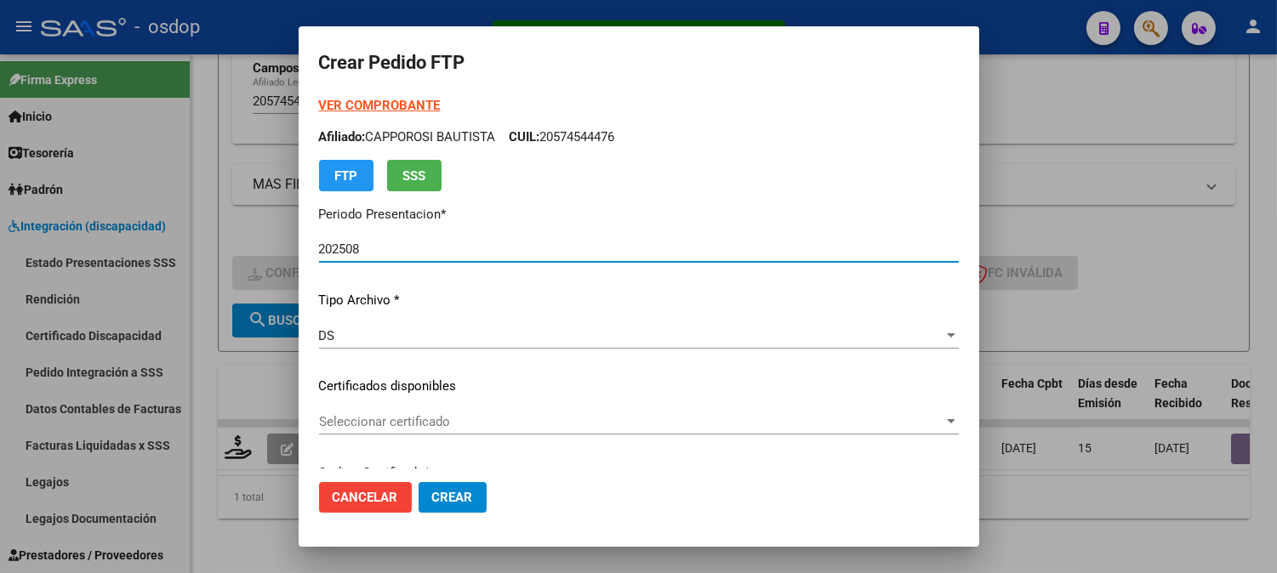
type input "6204055257"
type input "[DATE]"
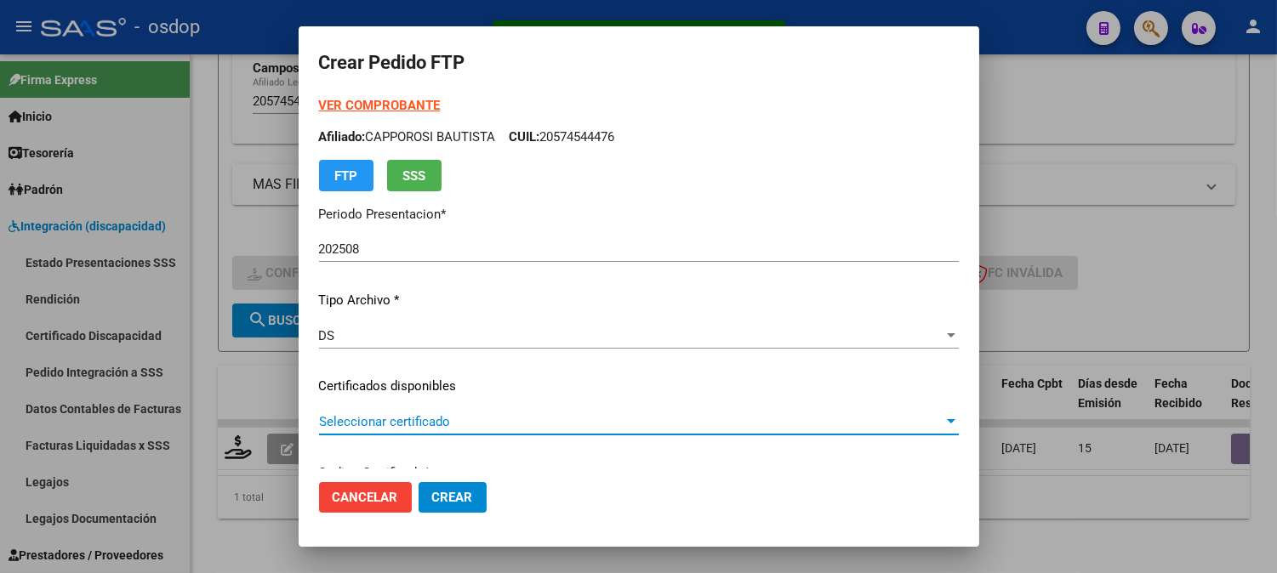
click at [429, 425] on span "Seleccionar certificado" at bounding box center [631, 421] width 624 height 15
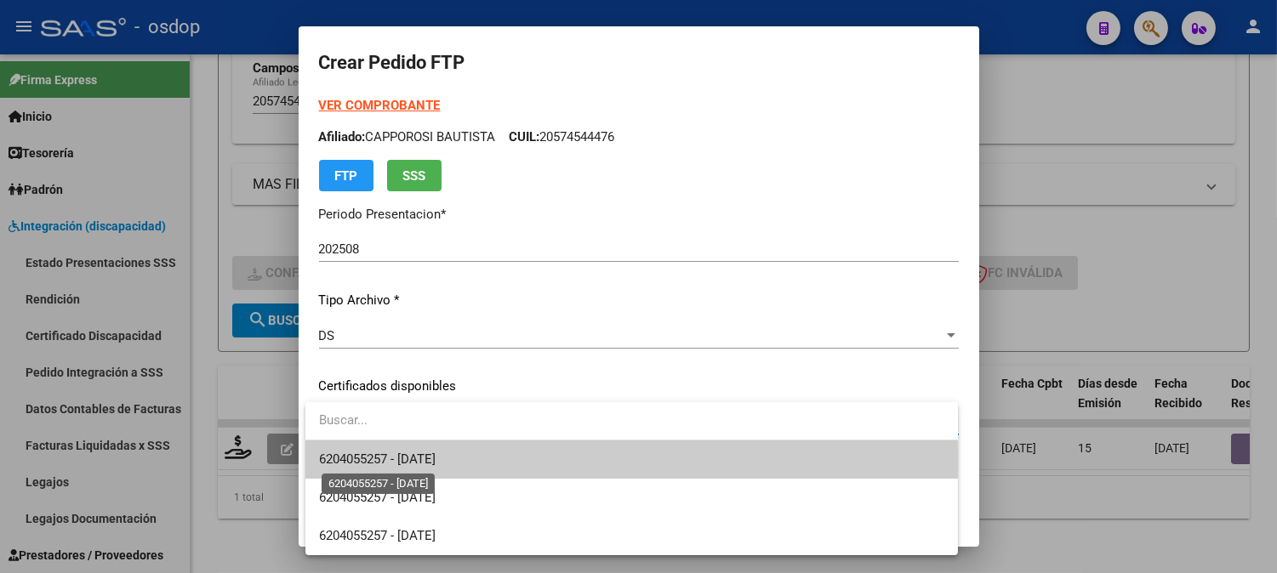
click at [435, 456] on span "6204055257 - [DATE]" at bounding box center [377, 459] width 117 height 15
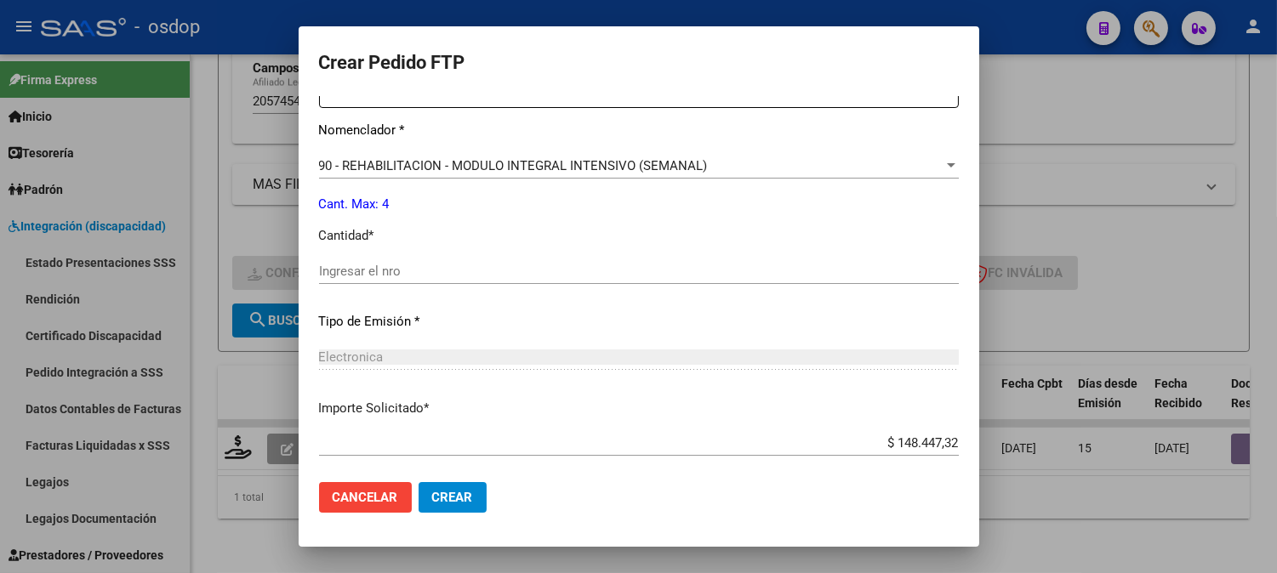
scroll to position [661, 0]
click at [449, 273] on input "Ingresar el nro" at bounding box center [639, 267] width 640 height 15
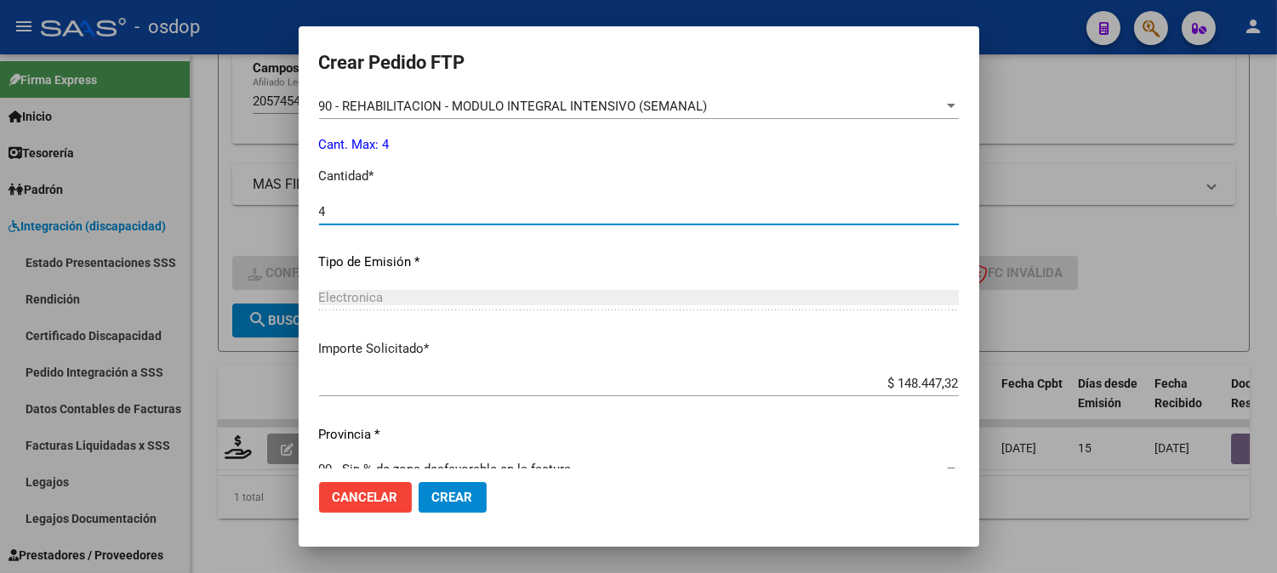
scroll to position [746, 0]
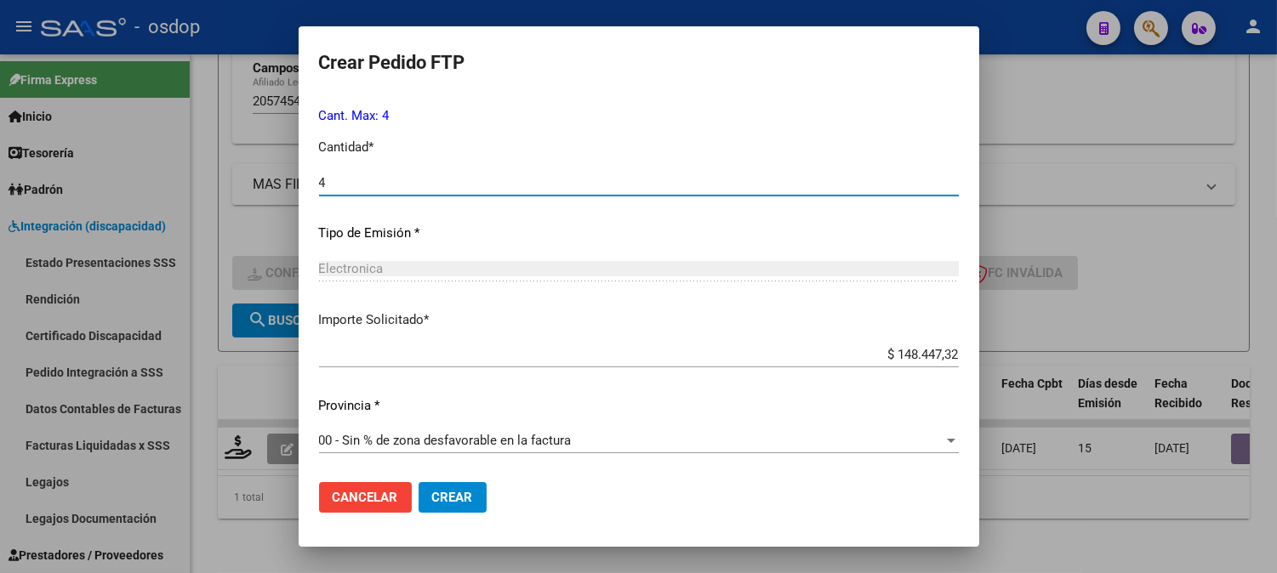
type input "4"
click at [458, 512] on button "Crear" at bounding box center [452, 497] width 68 height 31
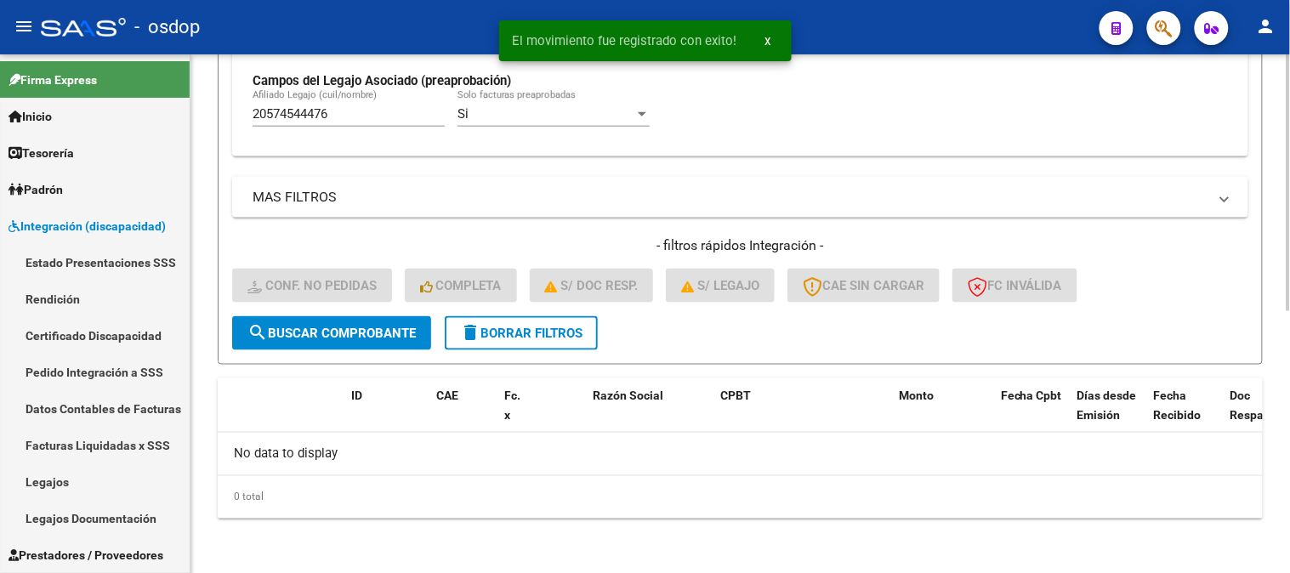
scroll to position [528, 0]
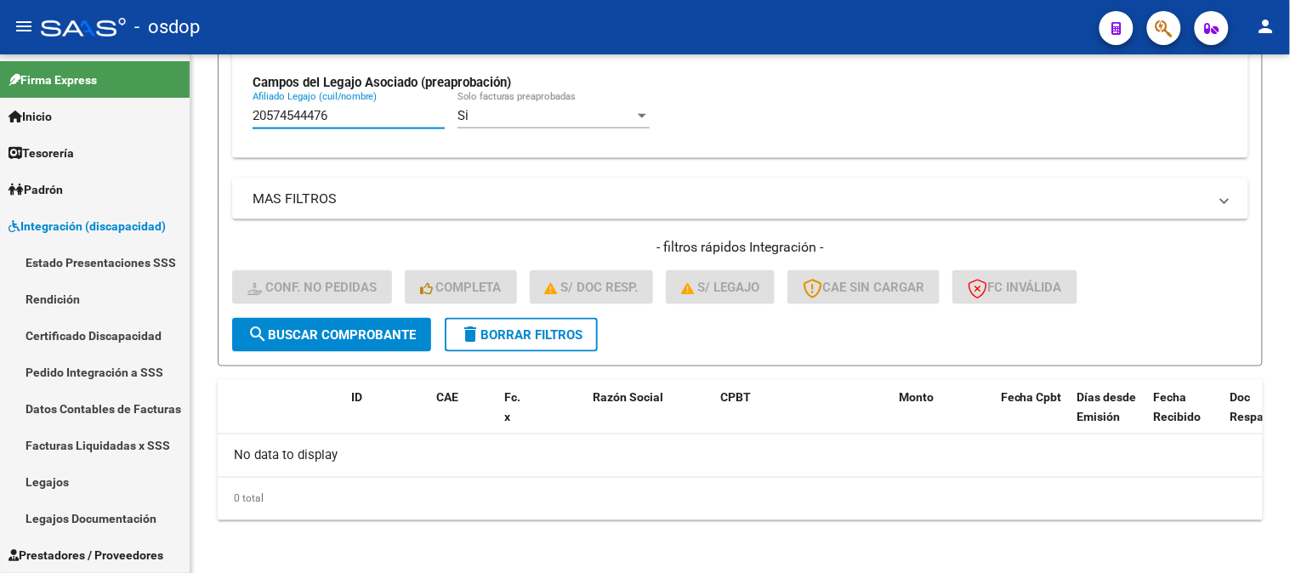
drag, startPoint x: 343, startPoint y: 109, endPoint x: 49, endPoint y: 0, distance: 313.0
click at [0, 62] on mat-sidenav-container "Firma Express Inicio Calendario SSS Instructivos Contacto OS Tesorería Extracto…" at bounding box center [645, 313] width 1290 height 519
paste input "7354535284"
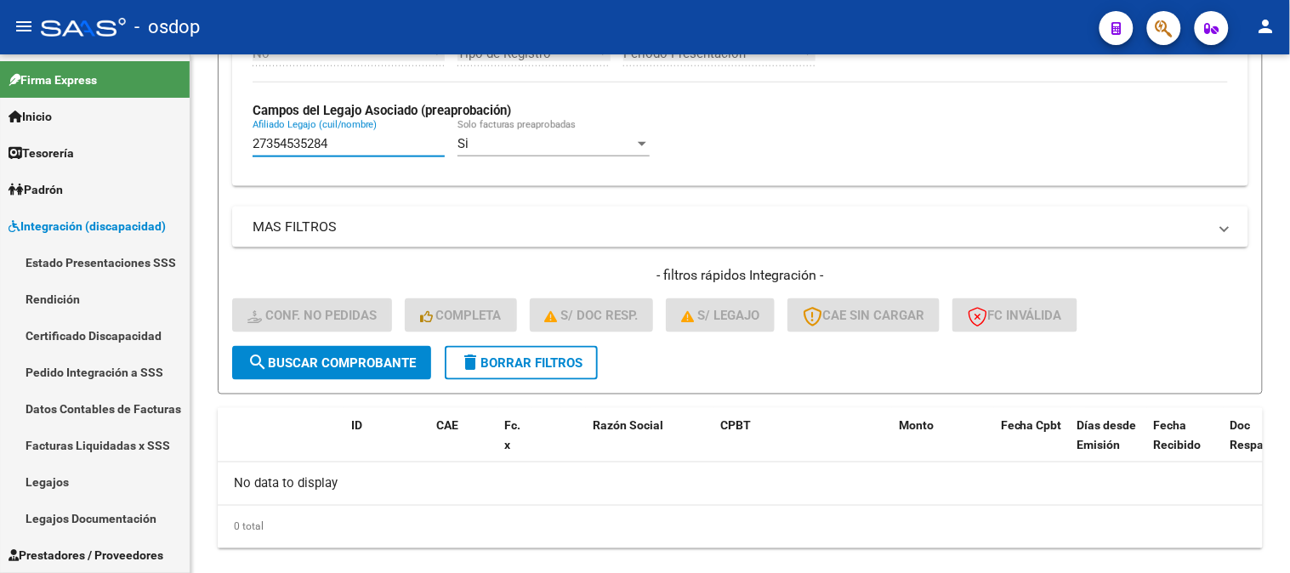
type input "27354535284"
click at [330, 357] on span "search Buscar Comprobante" at bounding box center [332, 363] width 168 height 15
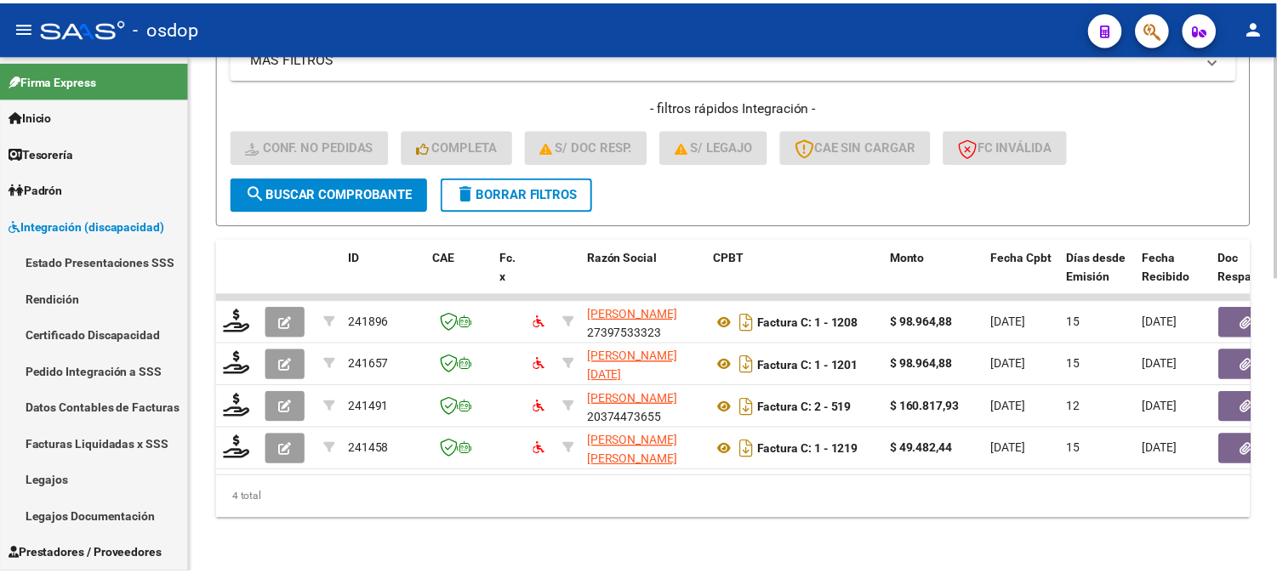
scroll to position [683, 0]
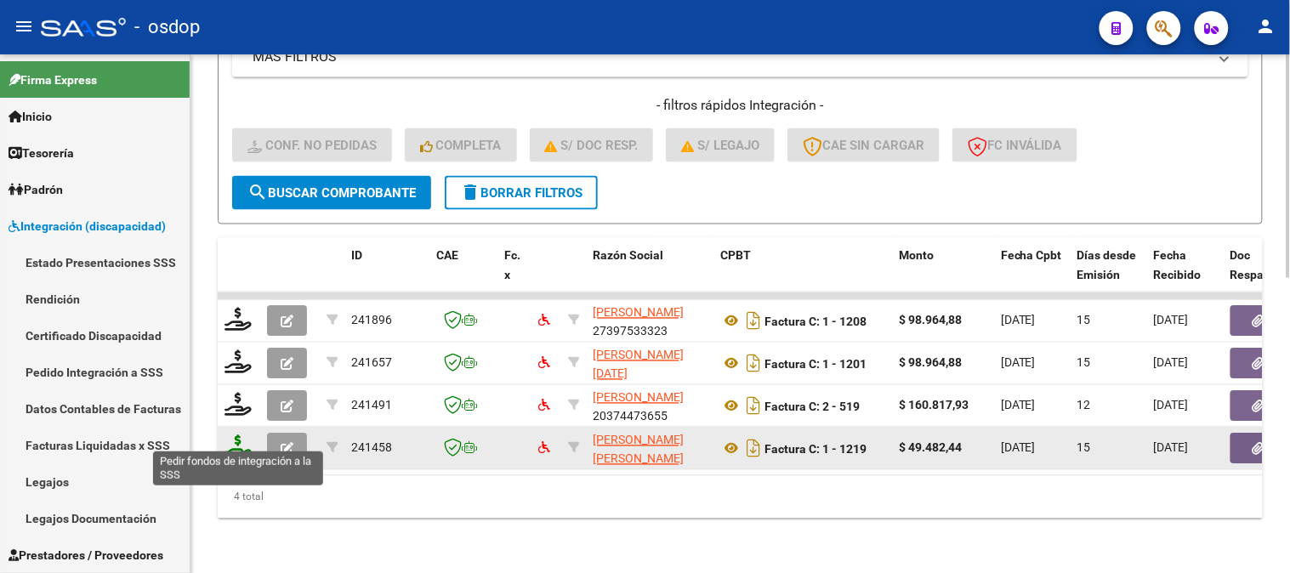
click at [248, 435] on icon at bounding box center [238, 447] width 27 height 24
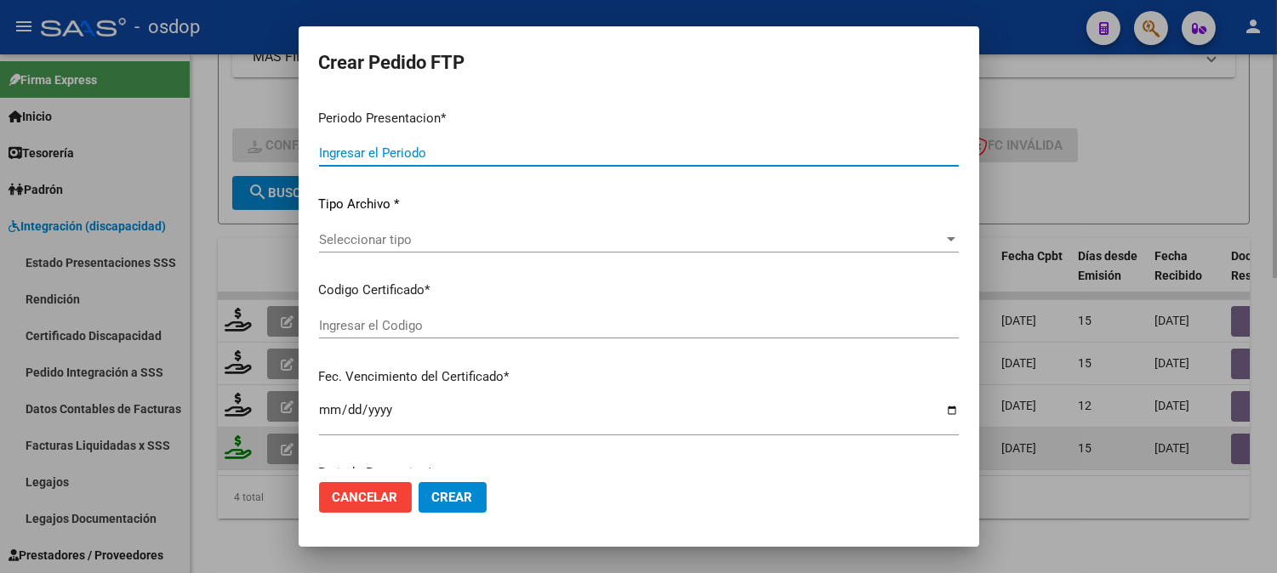
type input "202508"
type input "$ 49.482,44"
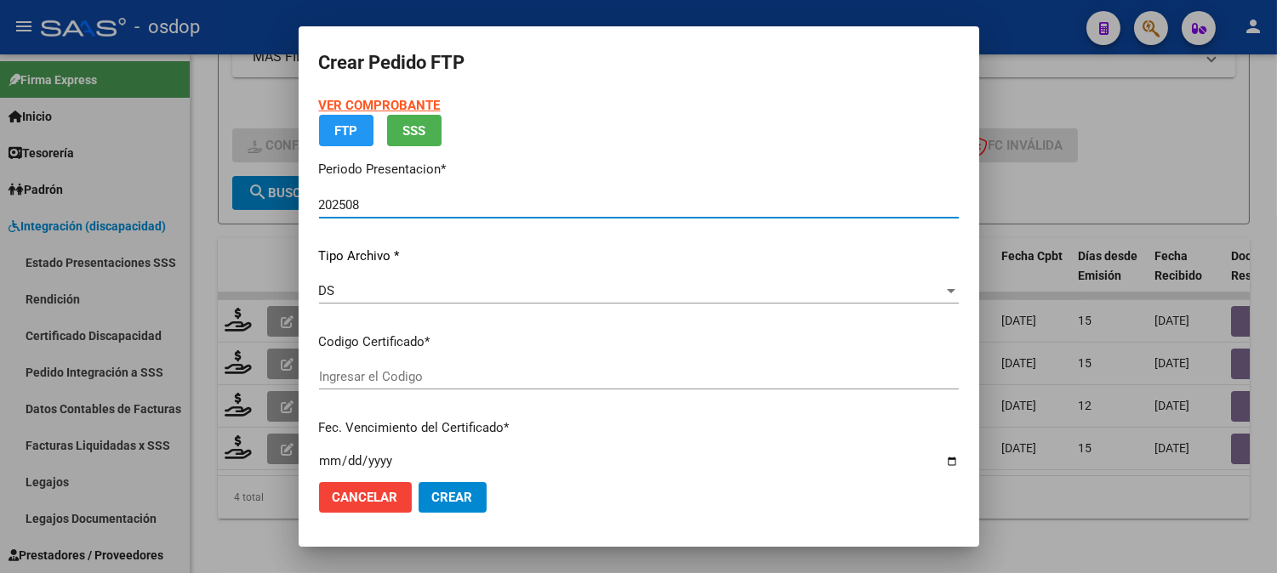
type input "110156429"
type input "[DATE]"
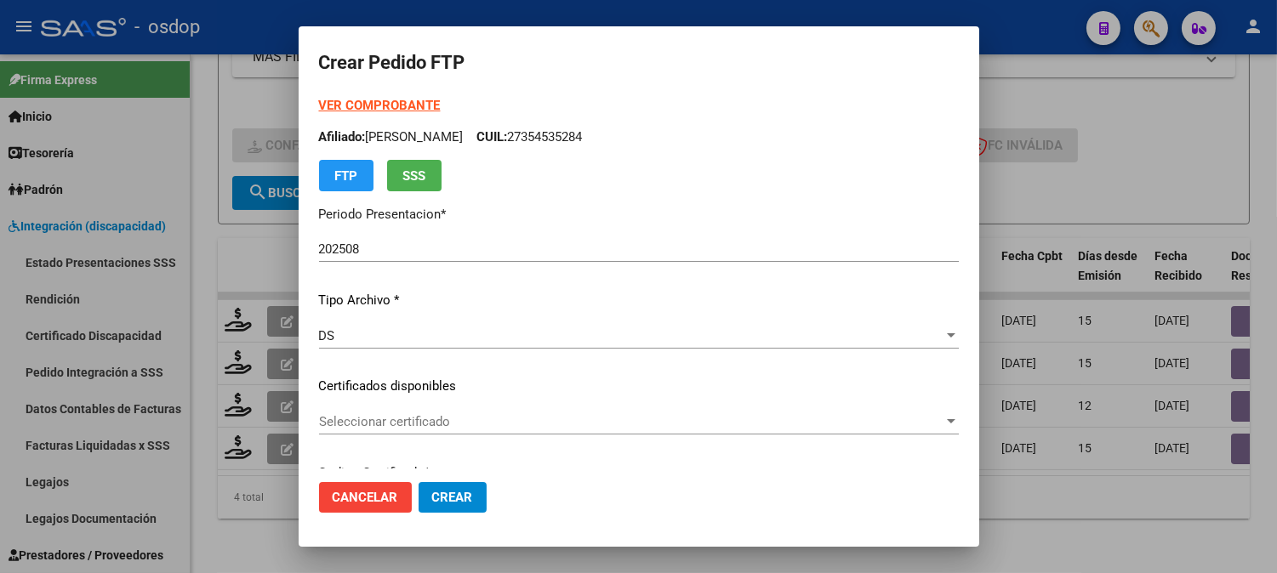
click at [479, 383] on p "Certificados disponibles" at bounding box center [639, 387] width 640 height 20
click at [480, 427] on span "Seleccionar certificado" at bounding box center [631, 421] width 624 height 15
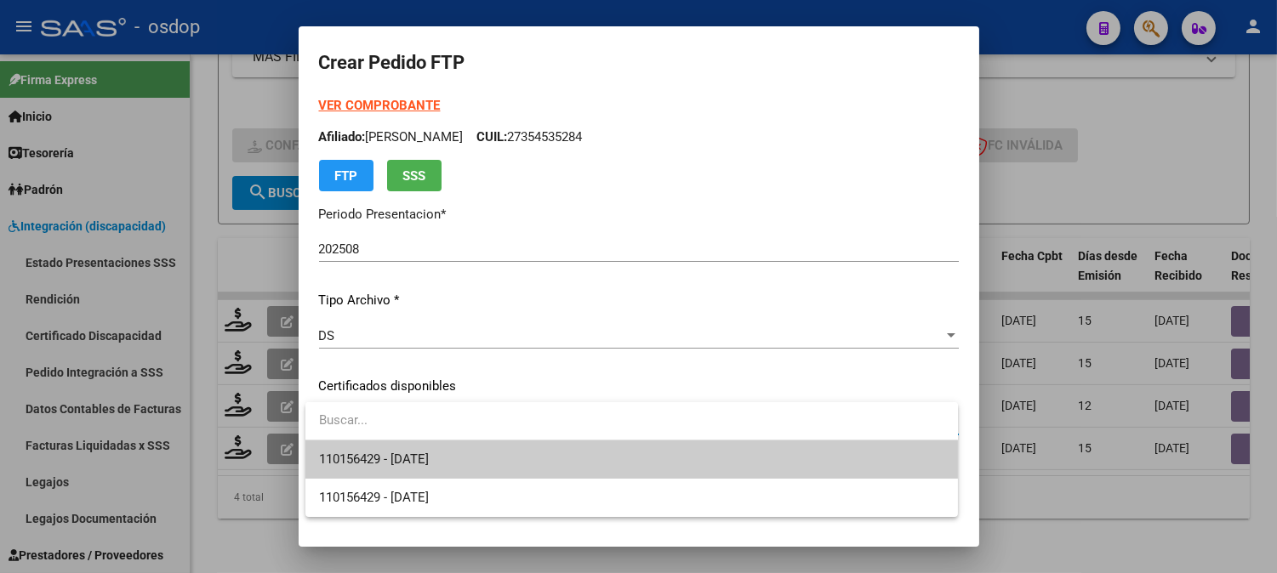
click at [485, 447] on span "110156429 - [DATE]" at bounding box center [631, 460] width 625 height 38
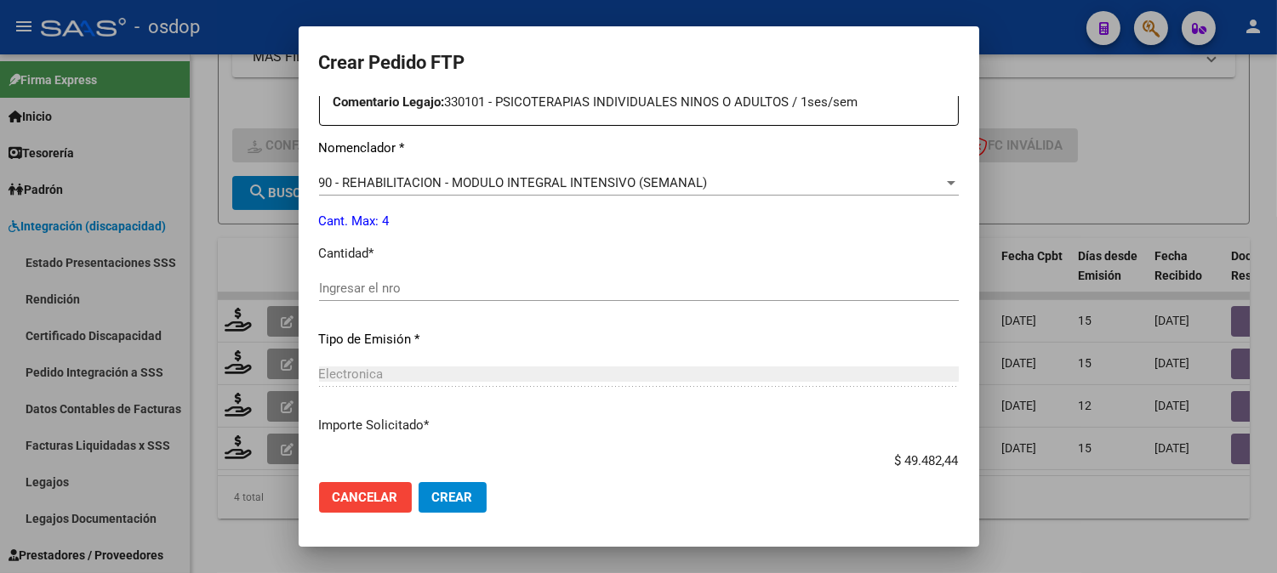
scroll to position [661, 0]
click at [438, 279] on div "Ingresar el nro" at bounding box center [639, 287] width 640 height 26
type input "4"
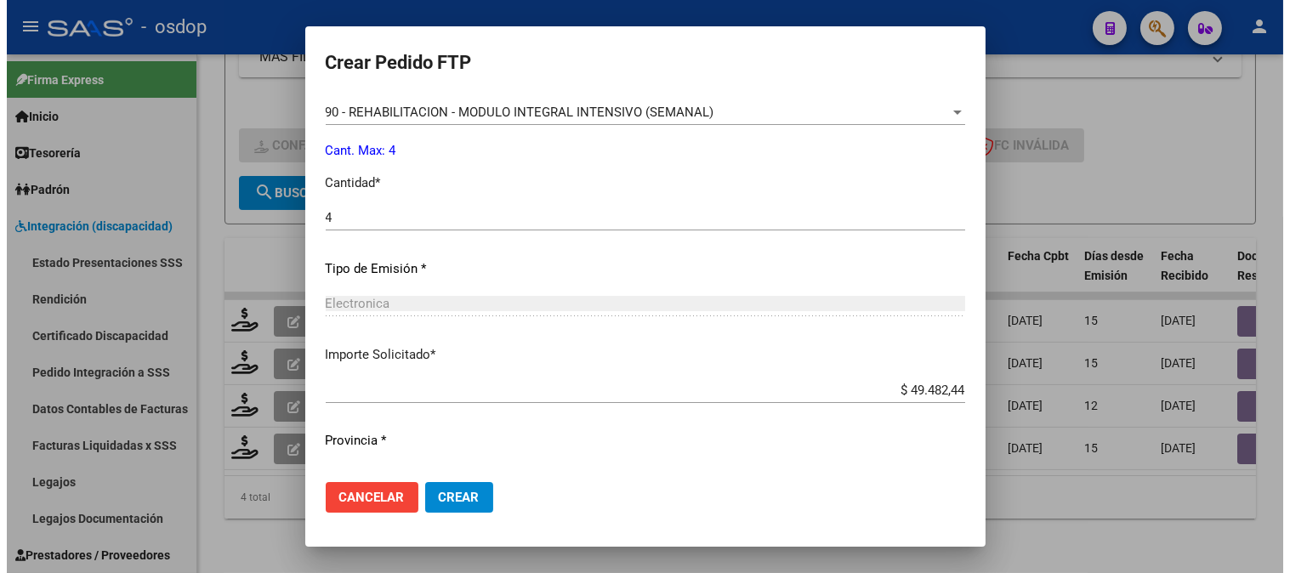
scroll to position [766, 0]
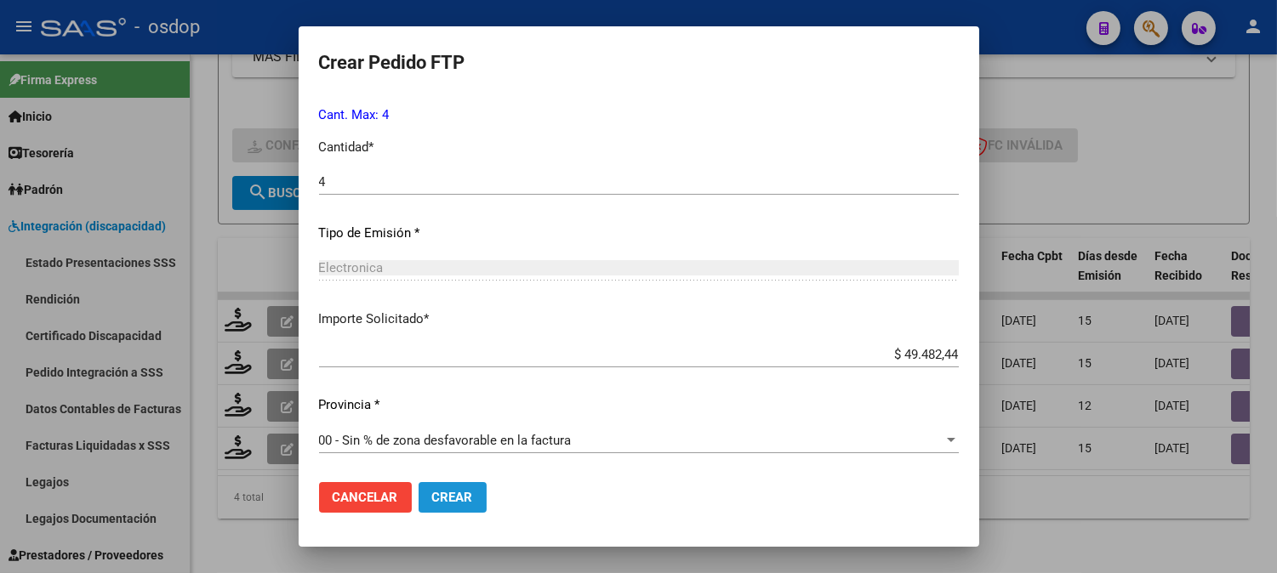
click at [468, 504] on span "Crear" at bounding box center [452, 497] width 41 height 15
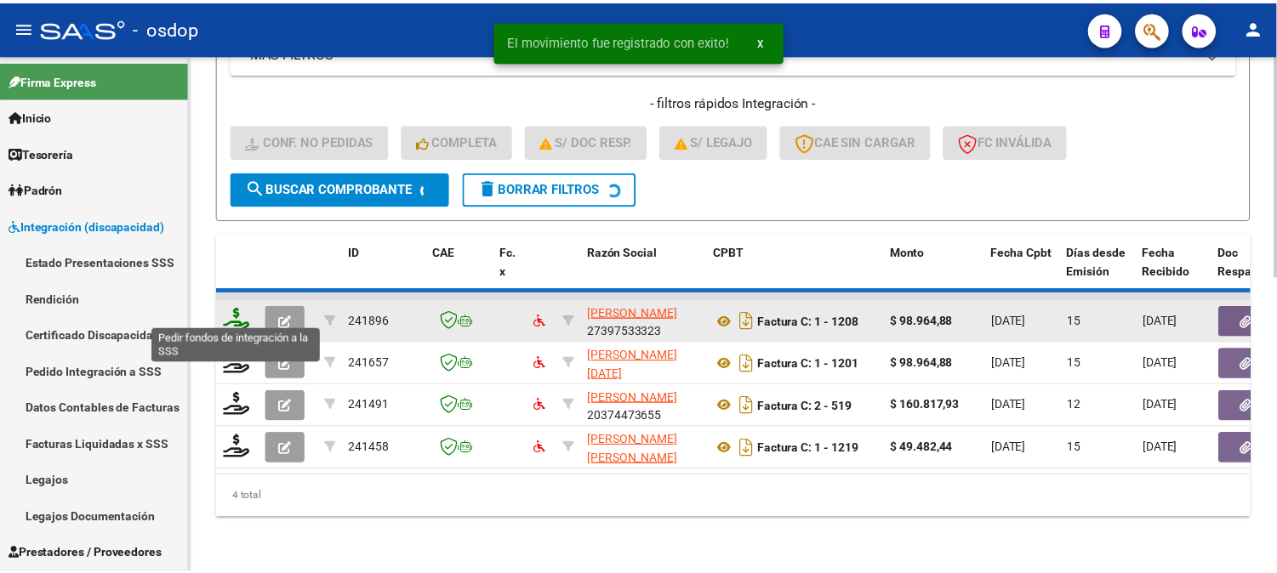
scroll to position [640, 0]
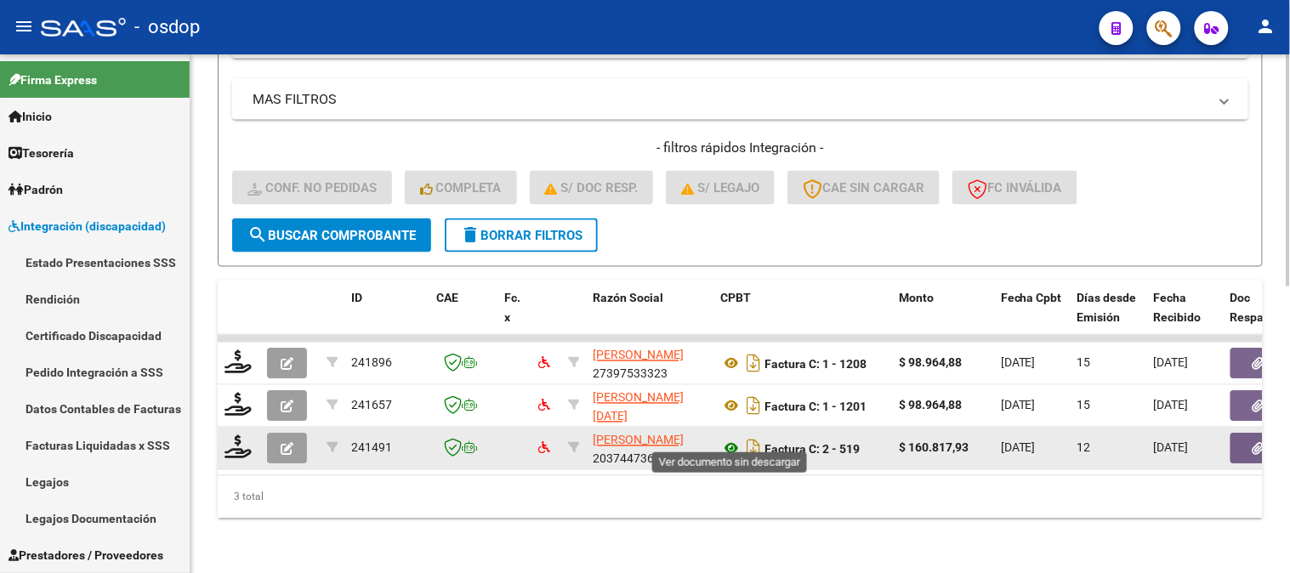
drag, startPoint x: 742, startPoint y: 428, endPoint x: 723, endPoint y: 432, distance: 19.2
click at [723, 442] on app-download-rewritename at bounding box center [742, 449] width 44 height 14
click at [724, 439] on icon at bounding box center [731, 449] width 22 height 20
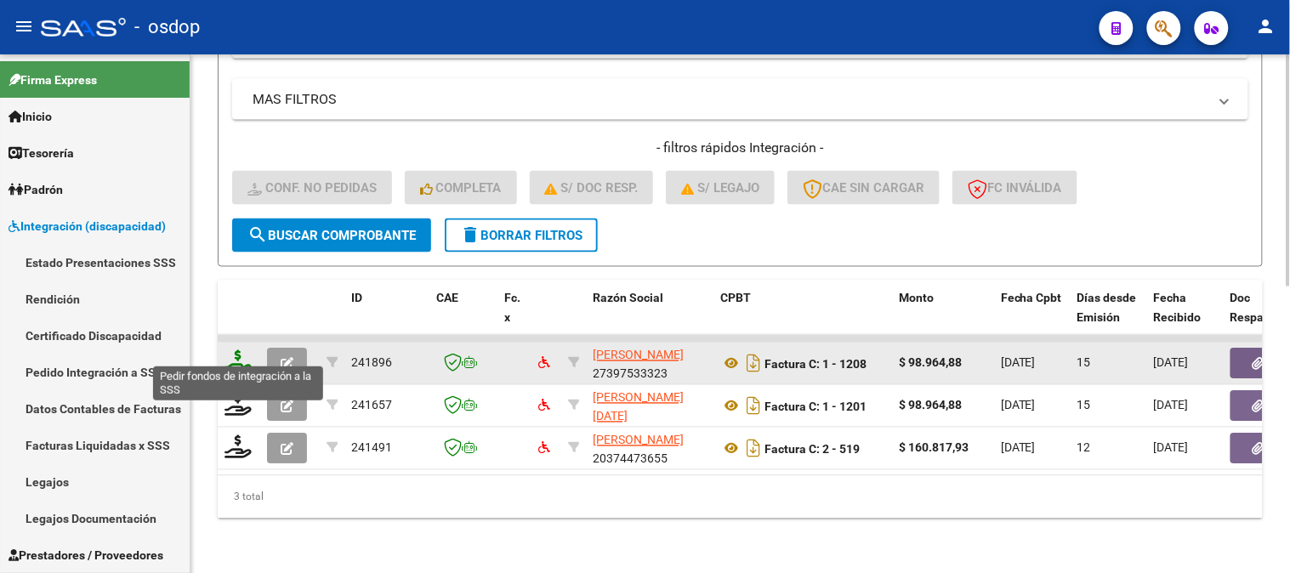
click at [236, 353] on icon at bounding box center [238, 362] width 27 height 24
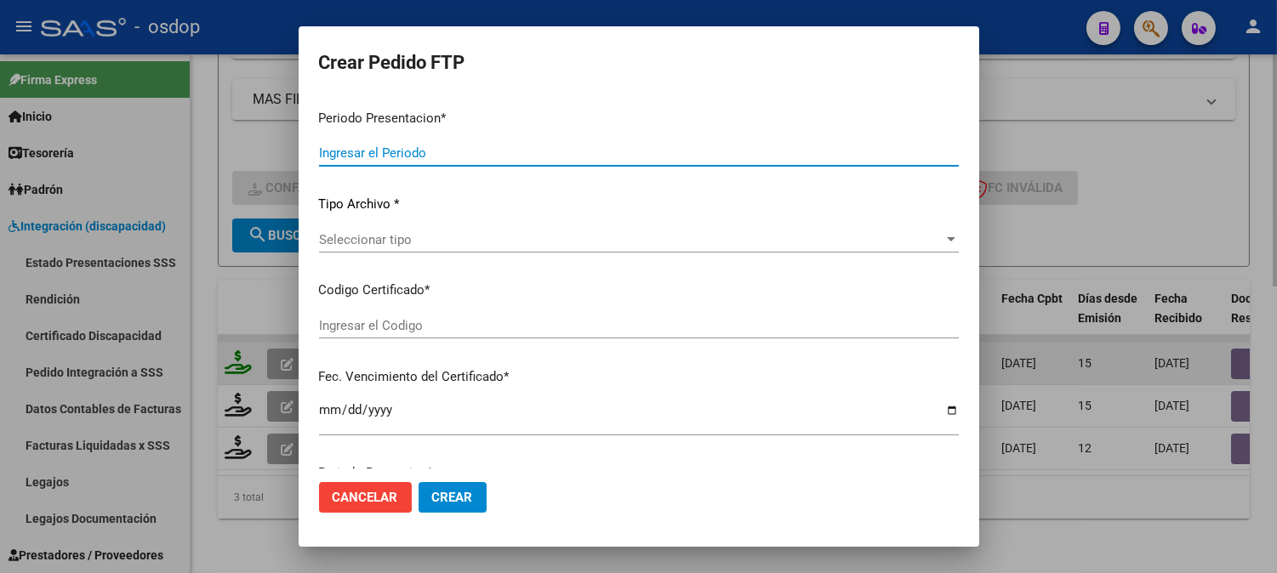
type input "202508"
type input "$ 98.964,88"
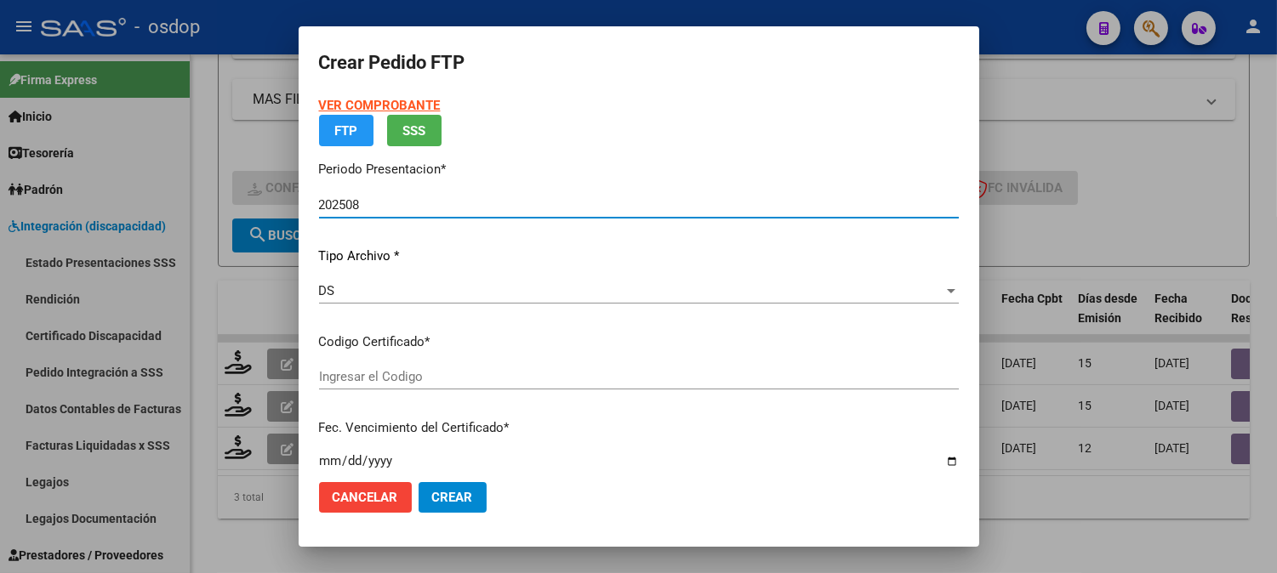
type input "110156429"
type input "[DATE]"
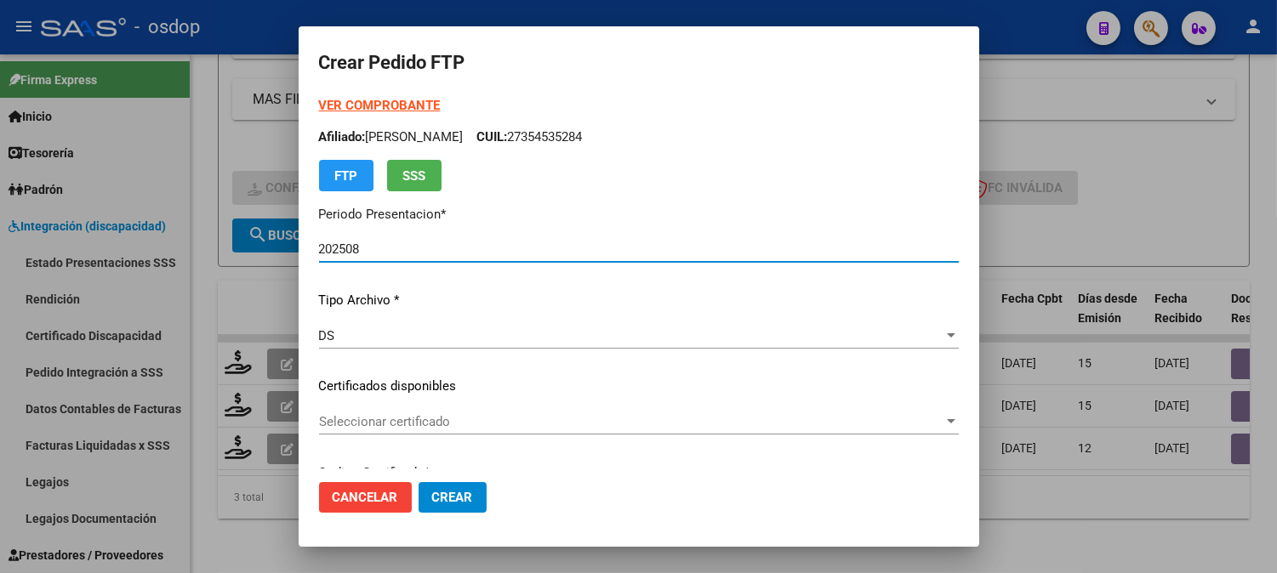
click at [389, 425] on span "Seleccionar certificado" at bounding box center [631, 421] width 624 height 15
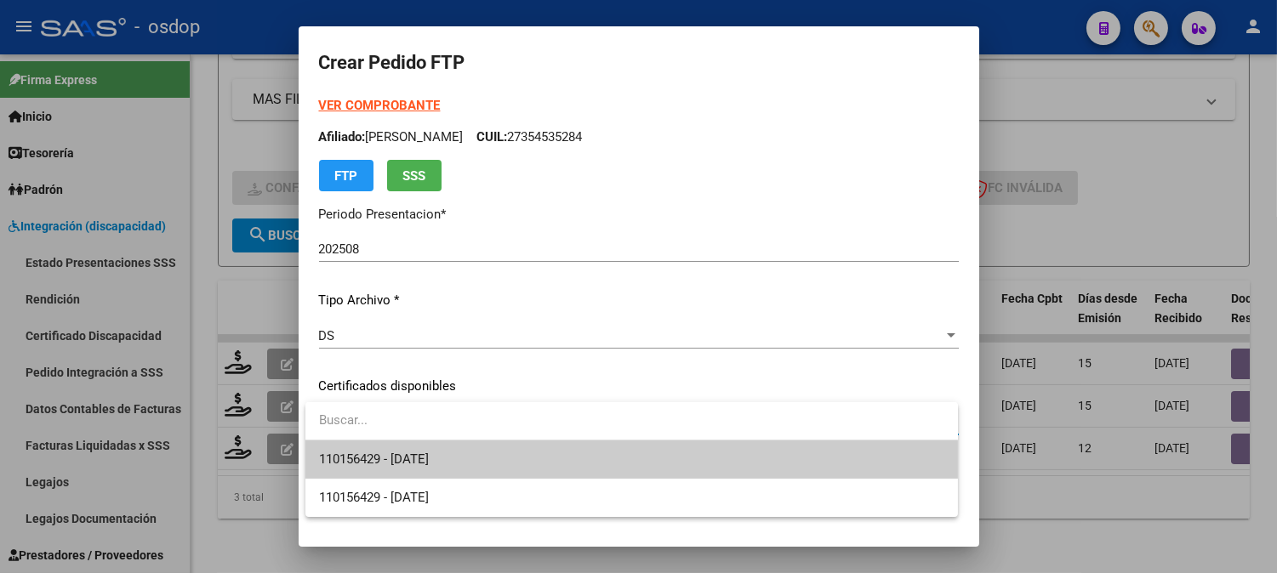
click at [417, 444] on span "110156429 - [DATE]" at bounding box center [631, 460] width 625 height 38
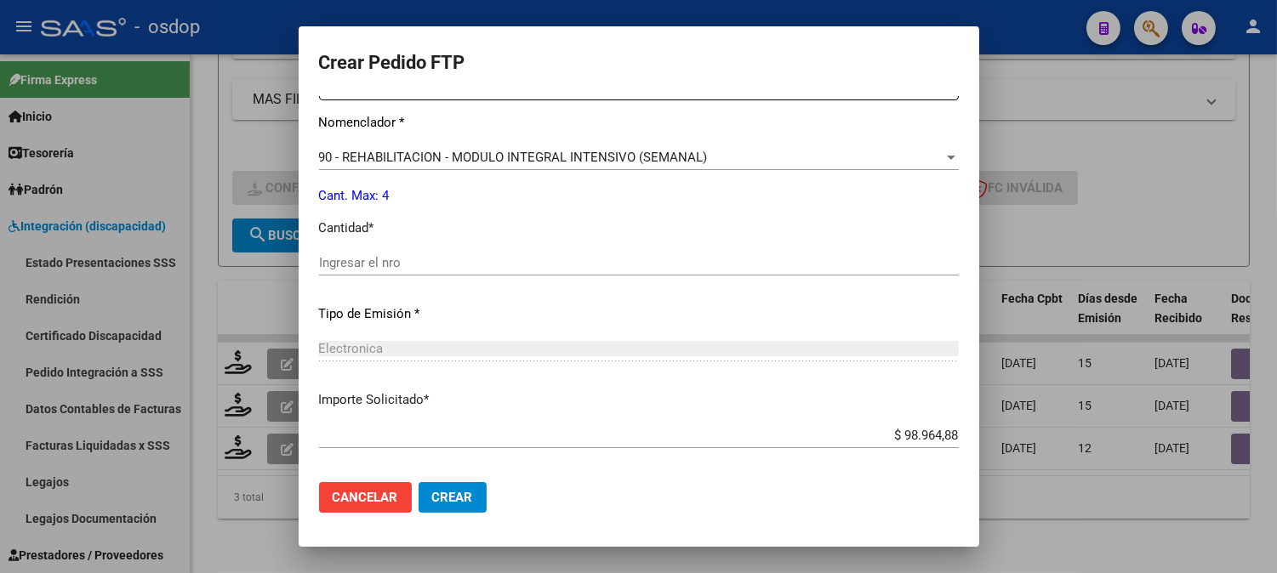
scroll to position [566, 0]
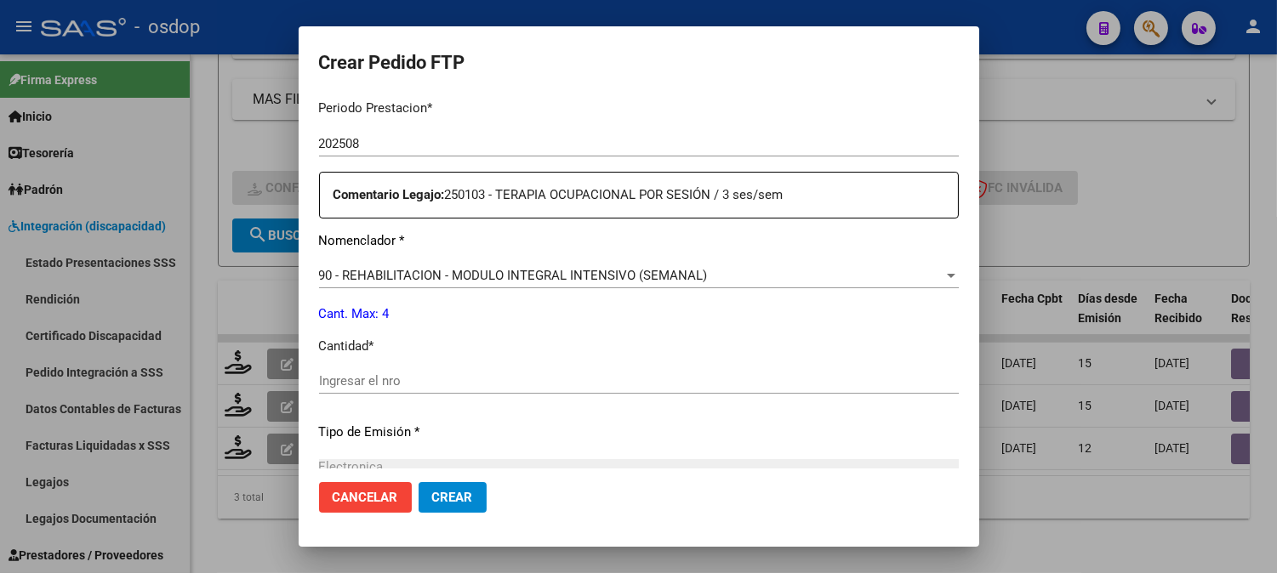
click at [446, 372] on div "Ingresar el nro" at bounding box center [639, 381] width 640 height 26
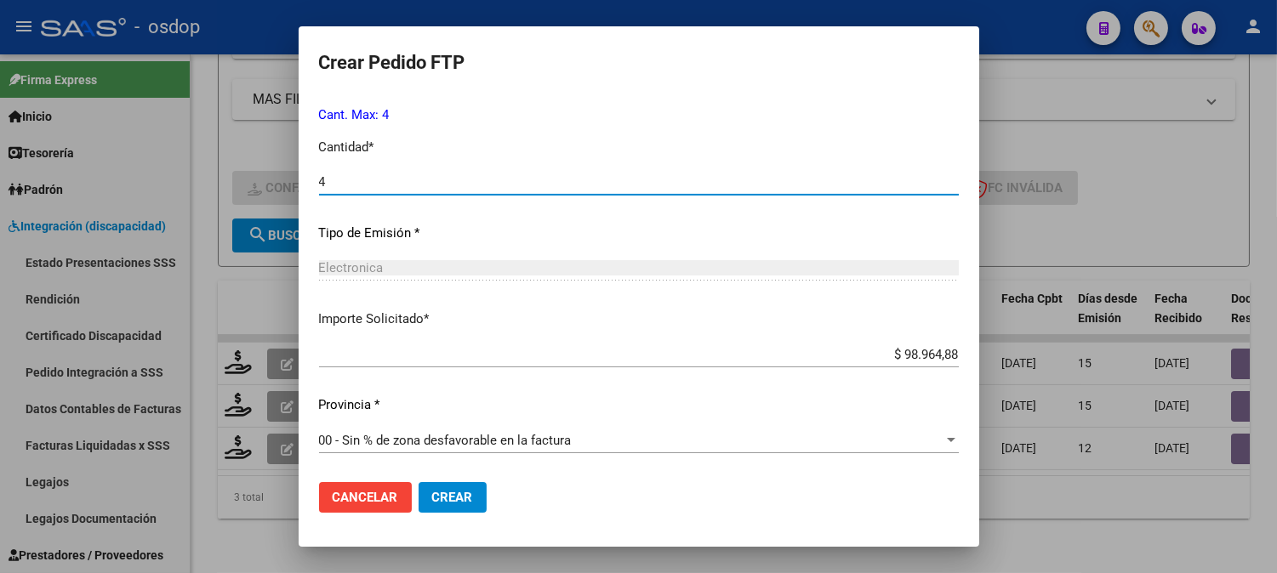
type input "4"
click at [449, 495] on span "Crear" at bounding box center [452, 497] width 41 height 15
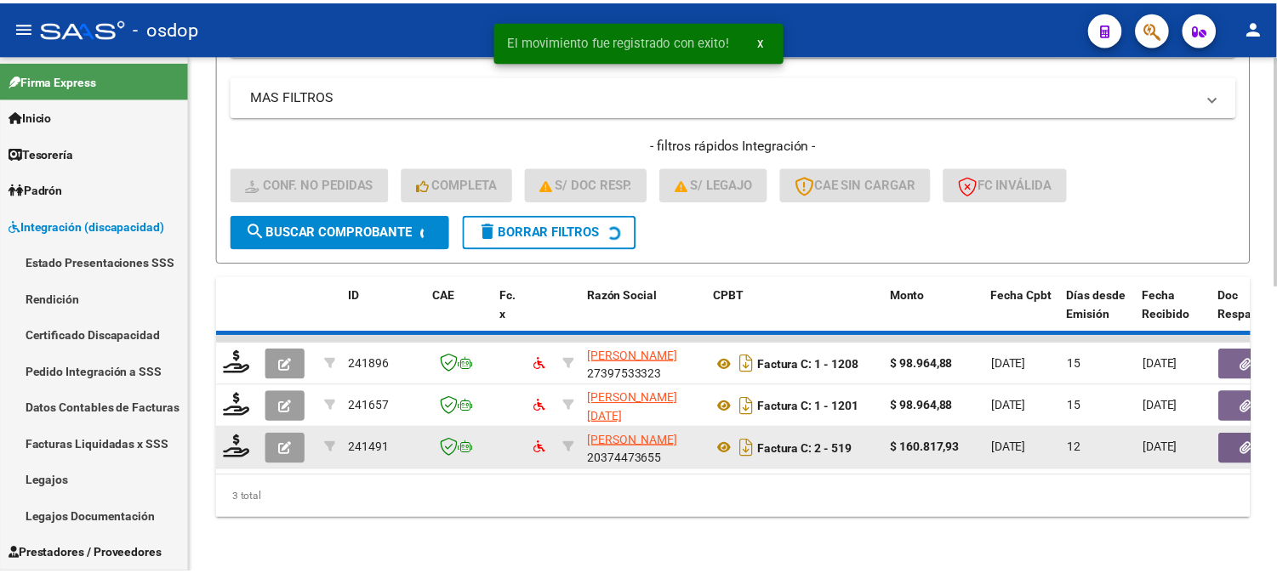
scroll to position [598, 0]
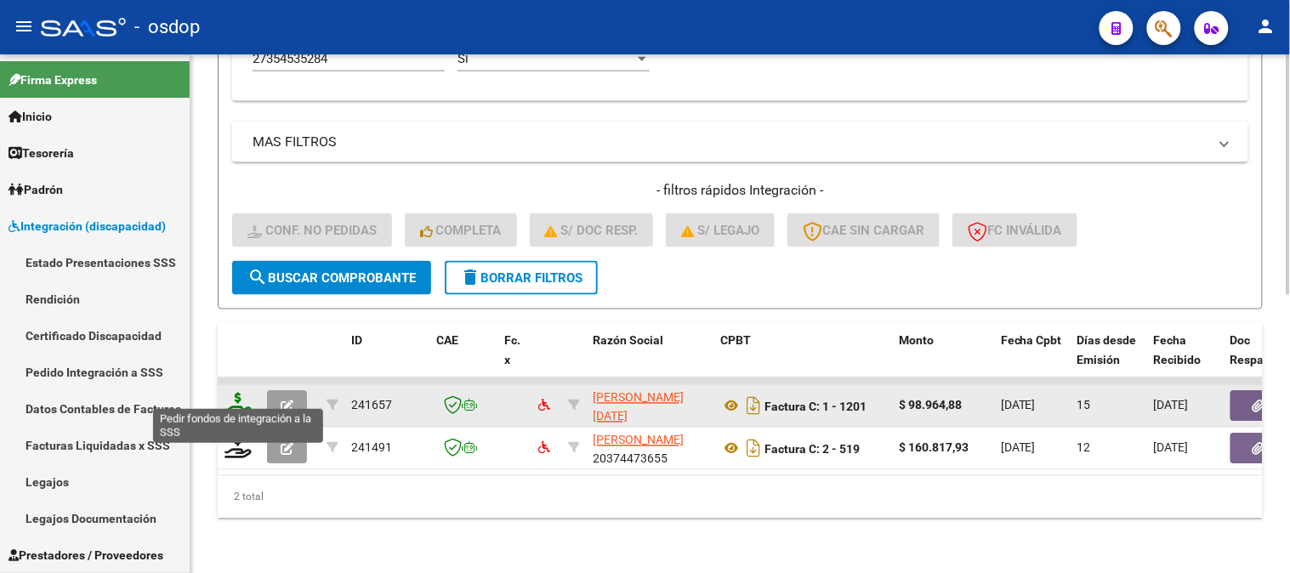
click at [236, 402] on icon at bounding box center [238, 405] width 27 height 24
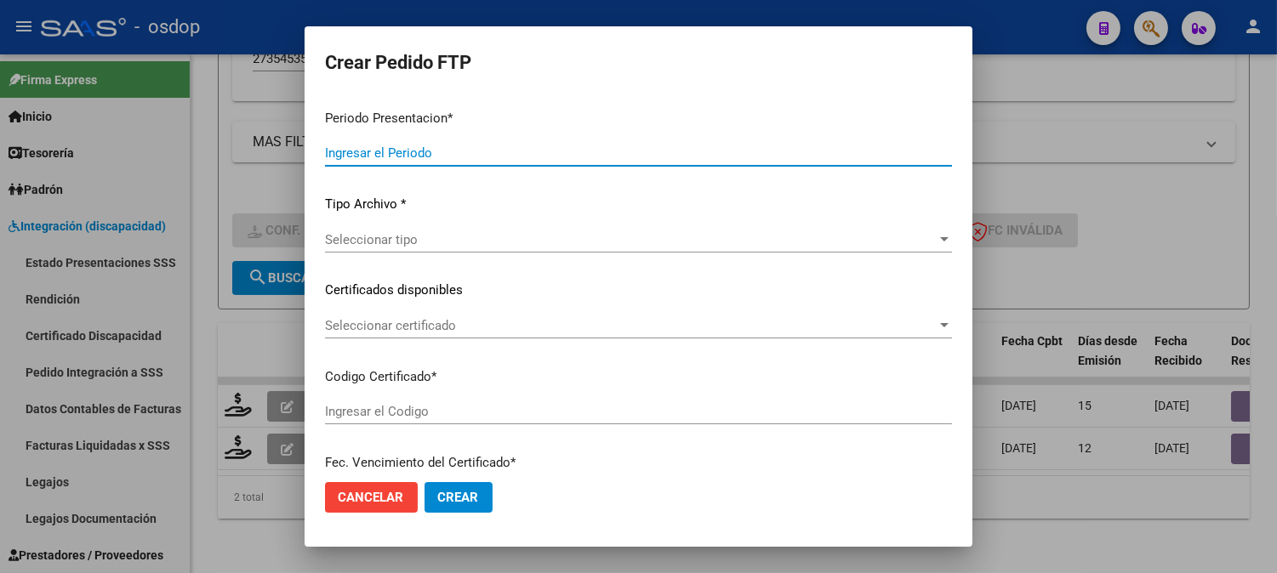
type input "202508"
type input "$ 98.964,88"
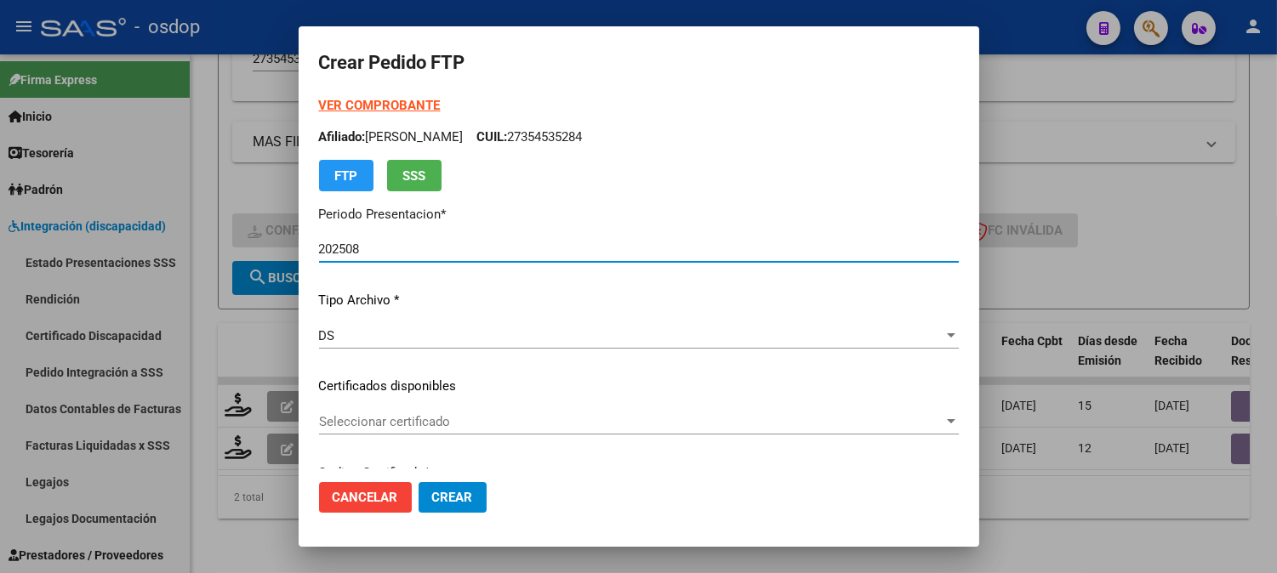
type input "110156429"
type input "[DATE]"
click at [527, 435] on div "Seleccionar certificado Seleccionar certificado" at bounding box center [639, 422] width 640 height 26
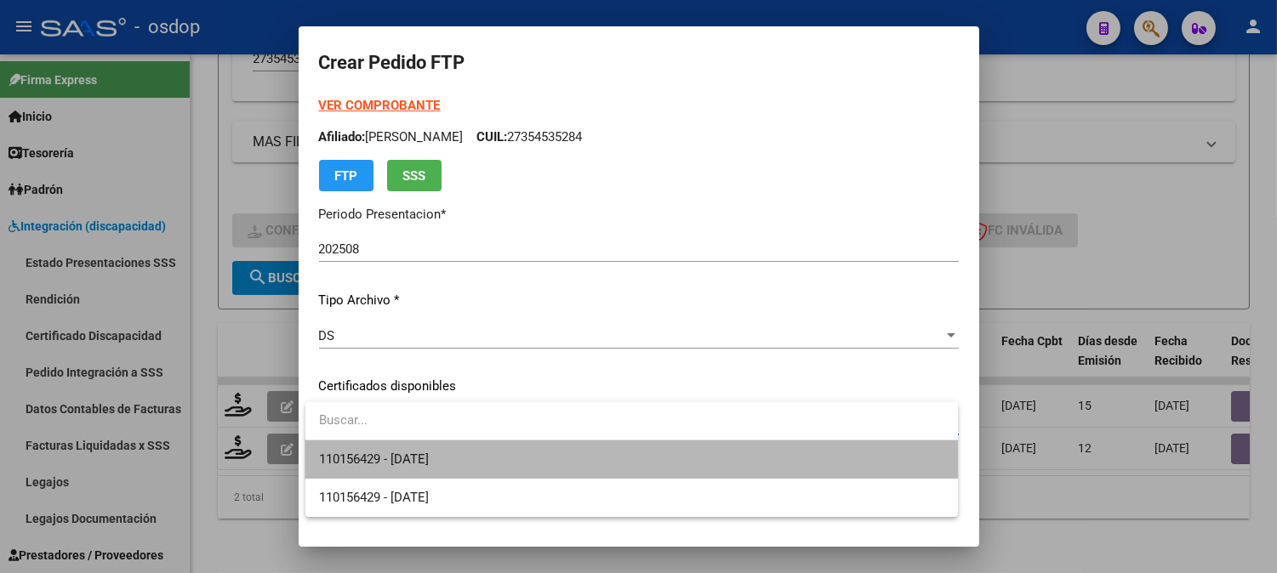
click at [508, 452] on span "110156429 - [DATE]" at bounding box center [631, 460] width 625 height 38
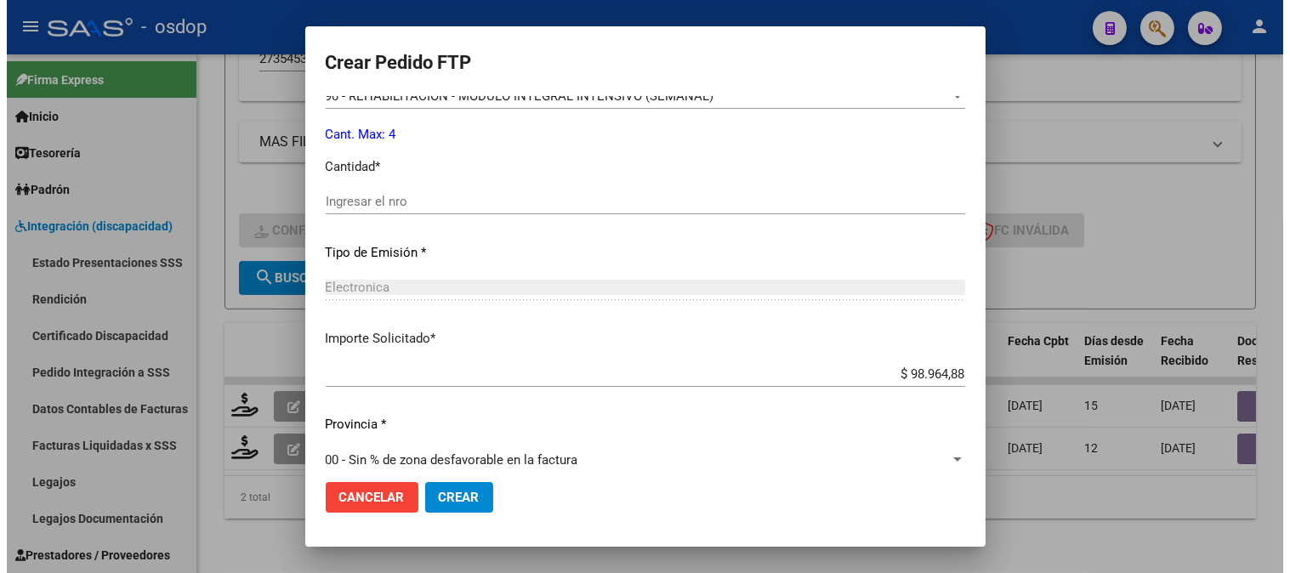
scroll to position [766, 0]
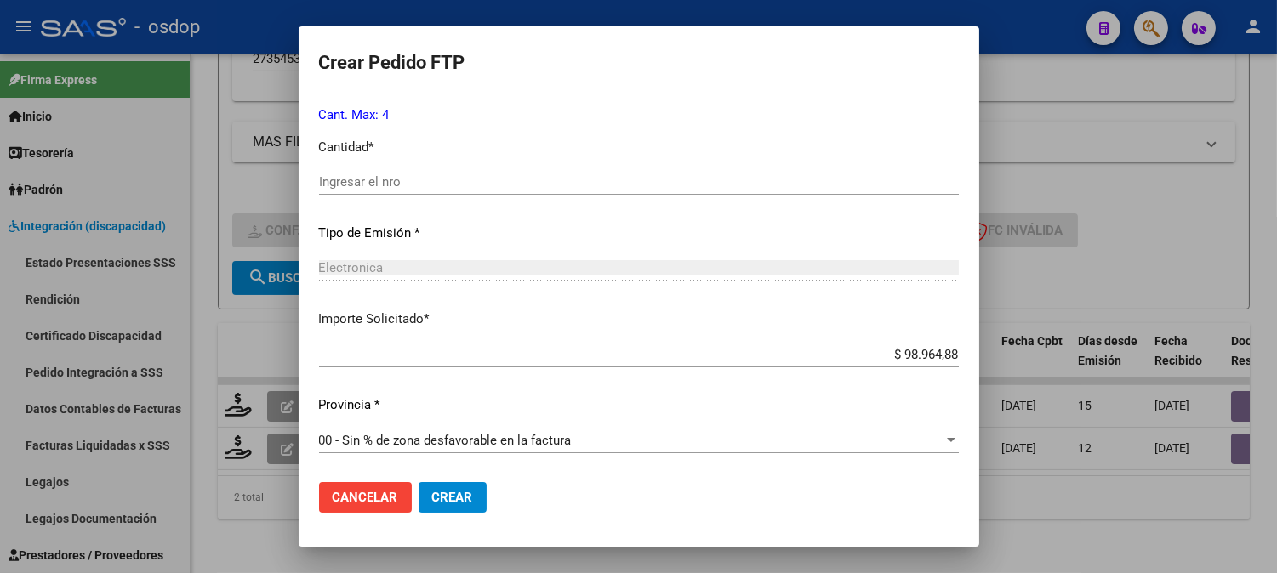
click at [555, 194] on div "Ingresar el nro" at bounding box center [639, 182] width 640 height 26
type input "4"
click at [464, 482] on button "Crear" at bounding box center [452, 497] width 68 height 31
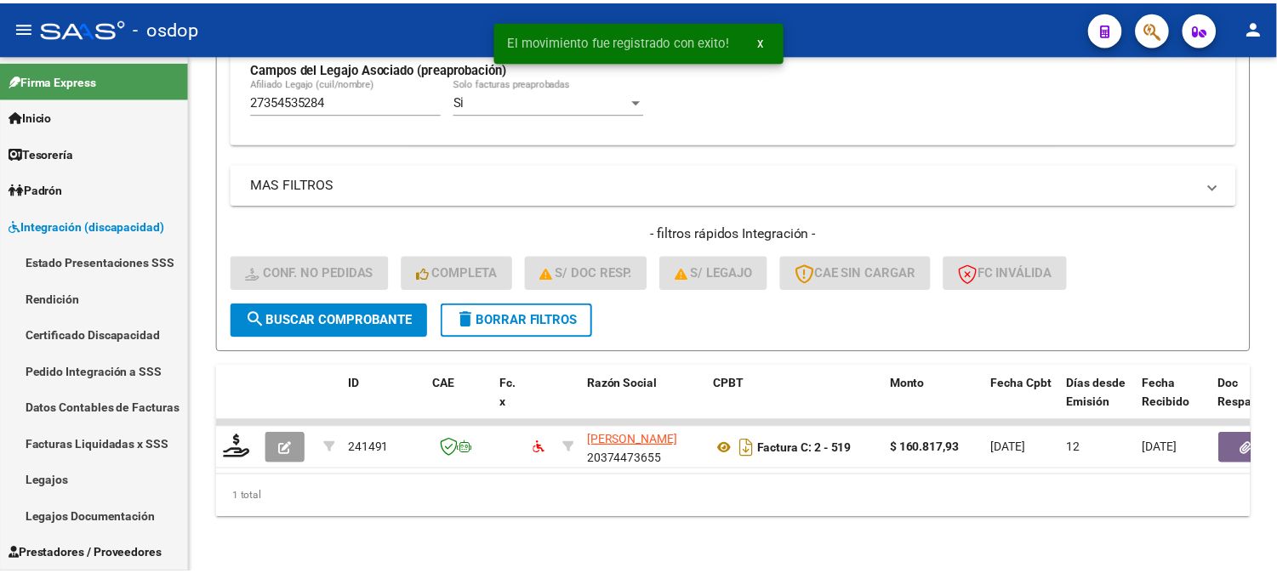
scroll to position [555, 0]
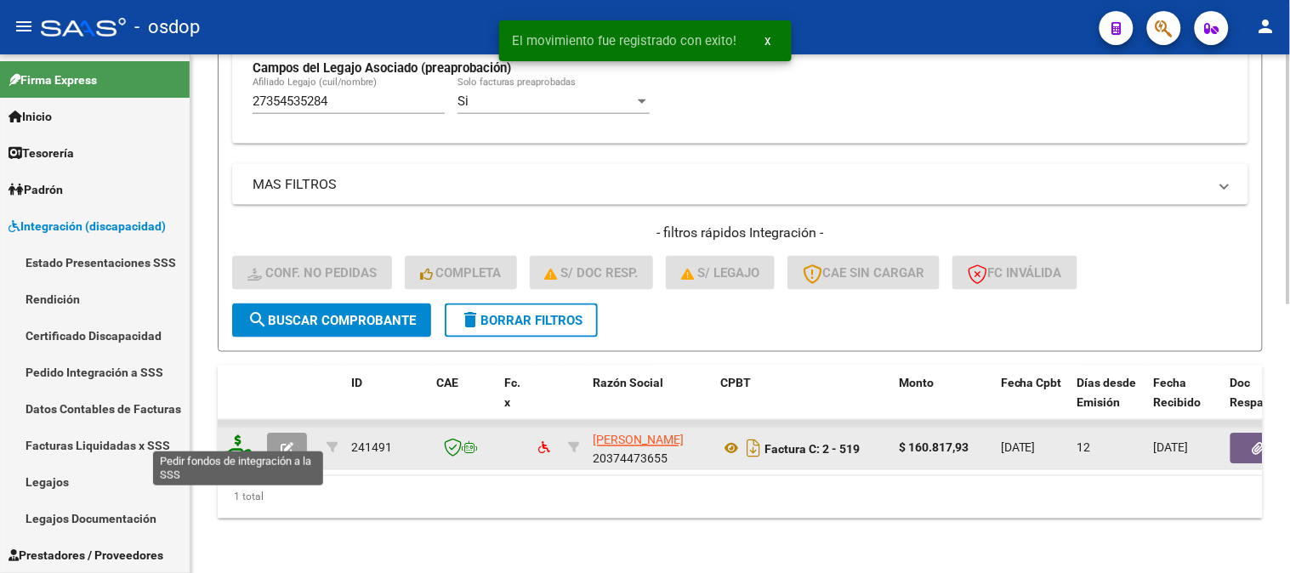
click at [242, 438] on icon at bounding box center [238, 447] width 27 height 24
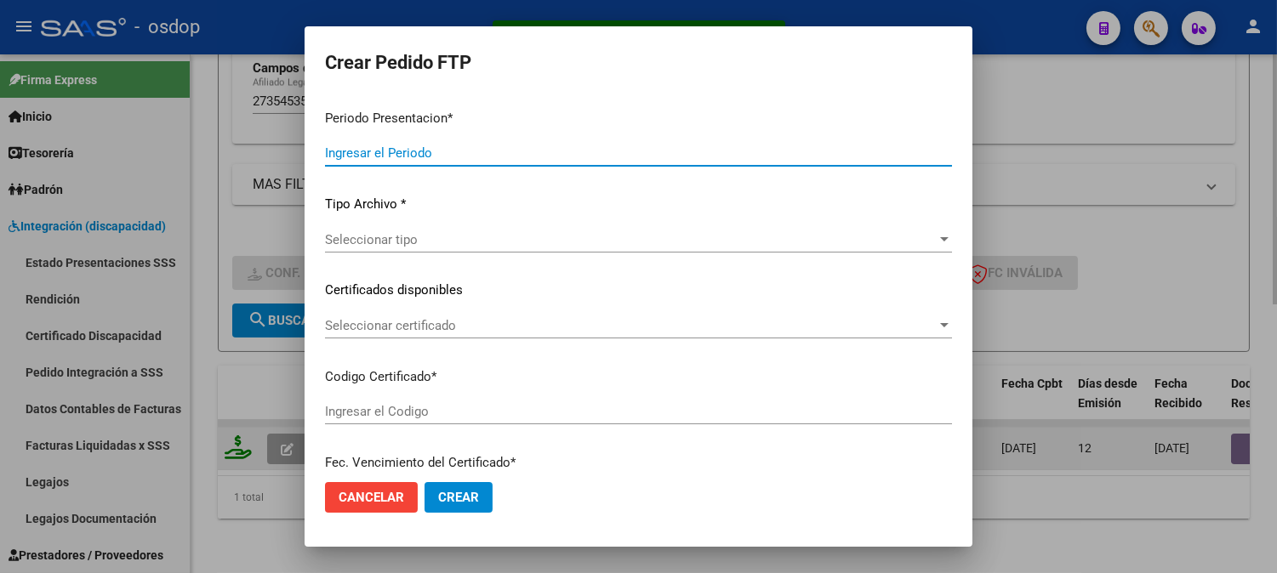
type input "202508"
type input "$ 160.817,93"
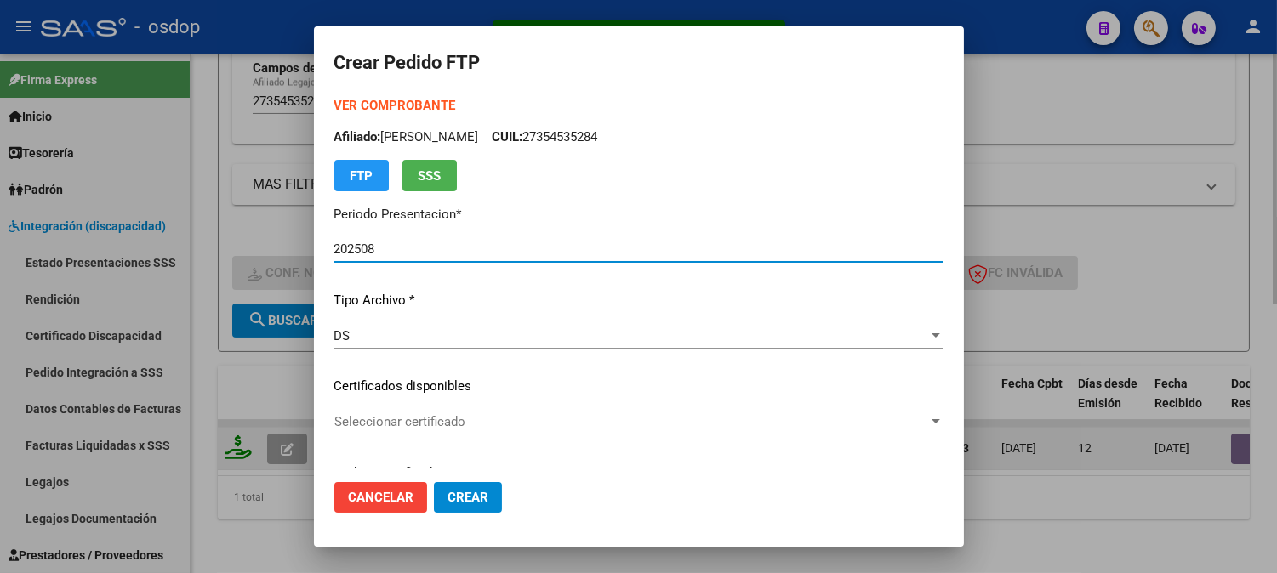
type input "110156429"
type input "[DATE]"
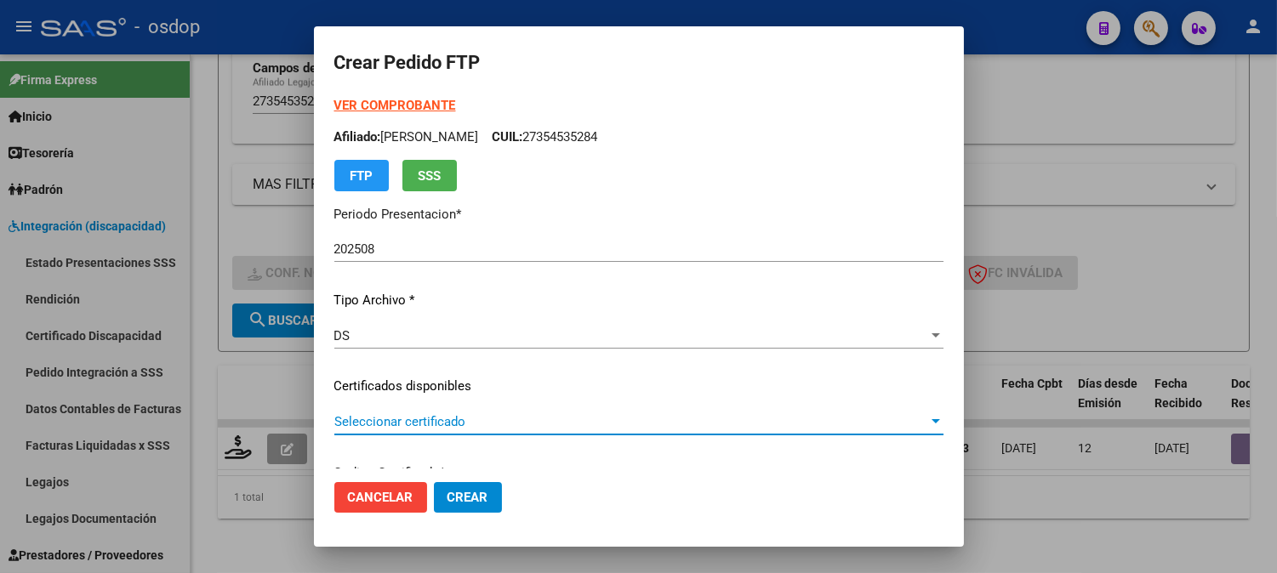
click at [495, 422] on span "Seleccionar certificado" at bounding box center [631, 421] width 594 height 15
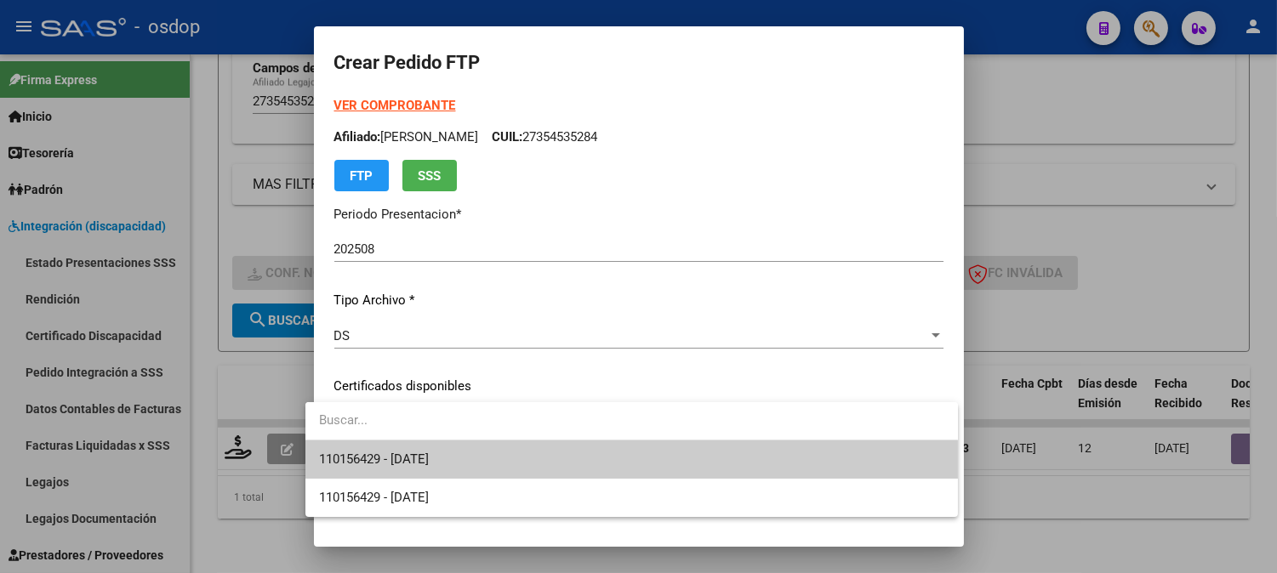
click at [498, 457] on span "110156429 - [DATE]" at bounding box center [631, 460] width 625 height 38
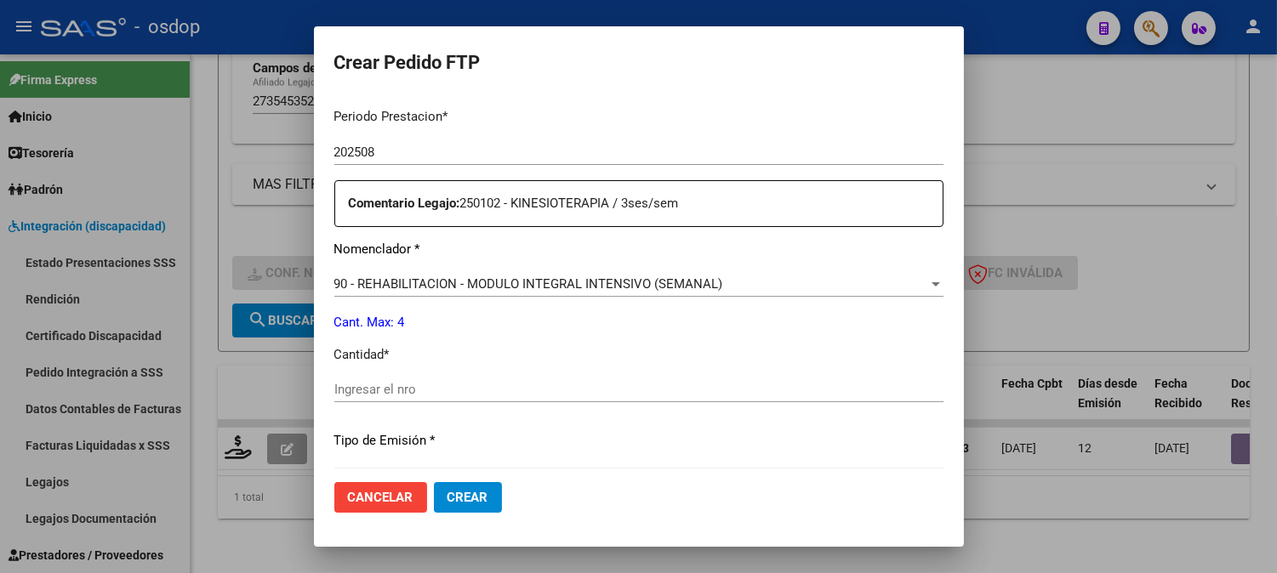
scroll to position [661, 0]
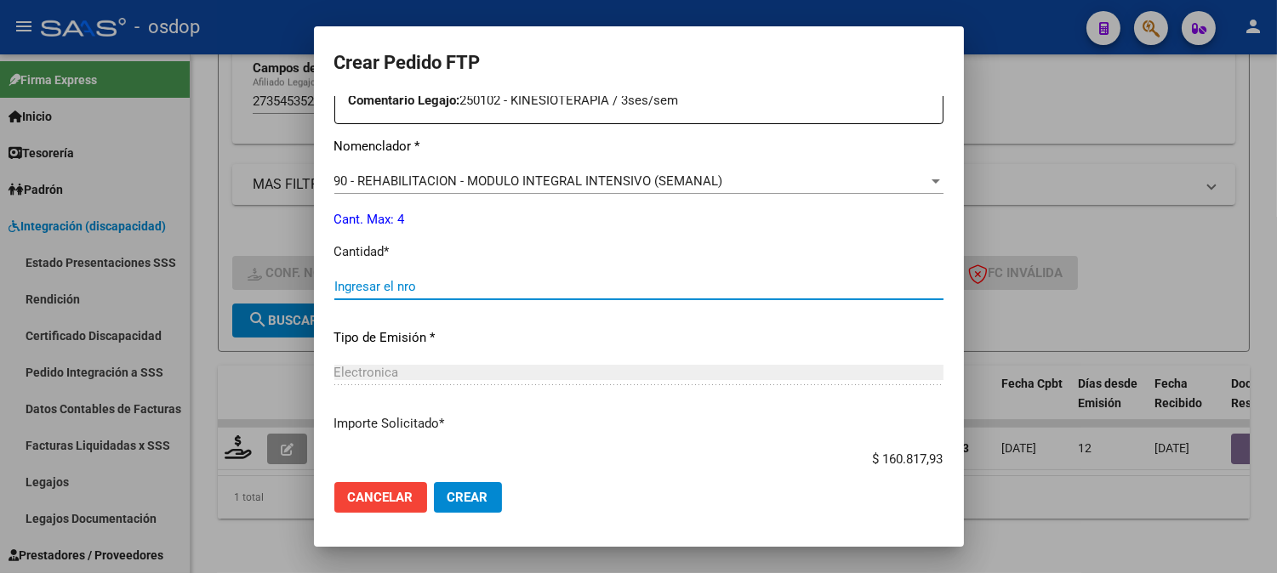
click at [418, 284] on input "Ingresar el nro" at bounding box center [638, 286] width 609 height 15
type input "4"
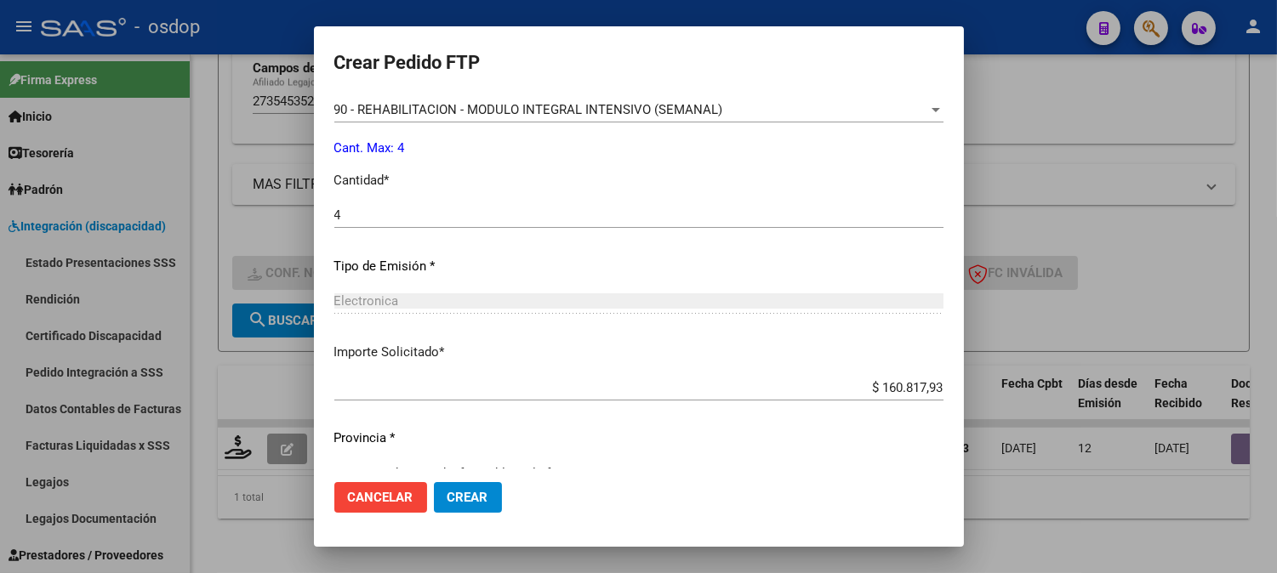
scroll to position [766, 0]
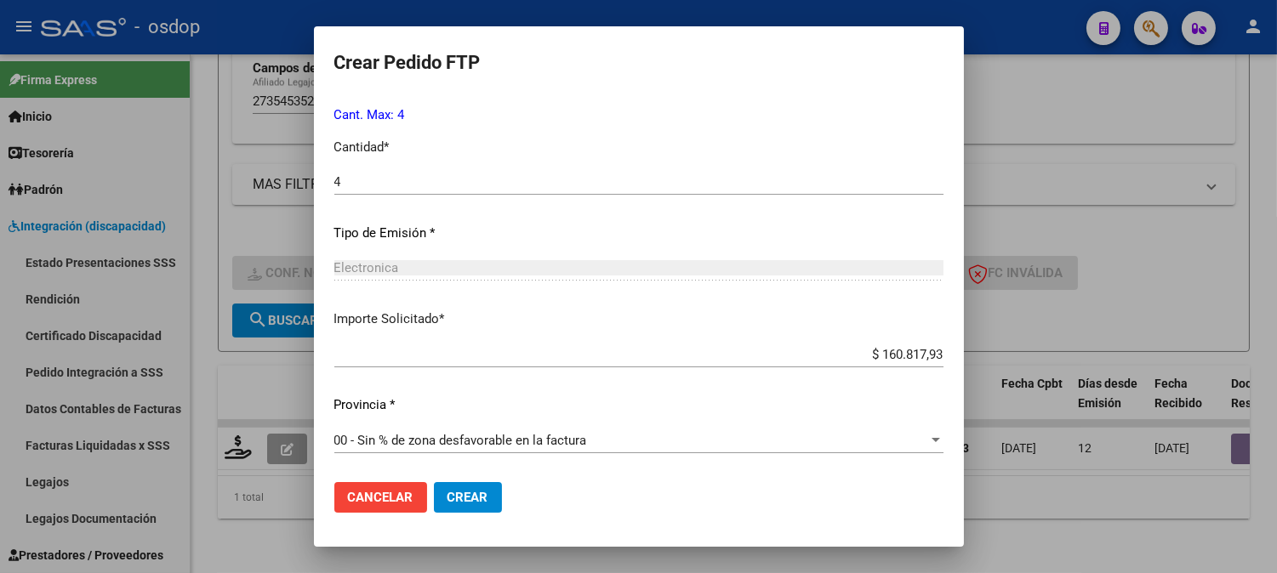
click at [455, 491] on span "Crear" at bounding box center [467, 497] width 41 height 15
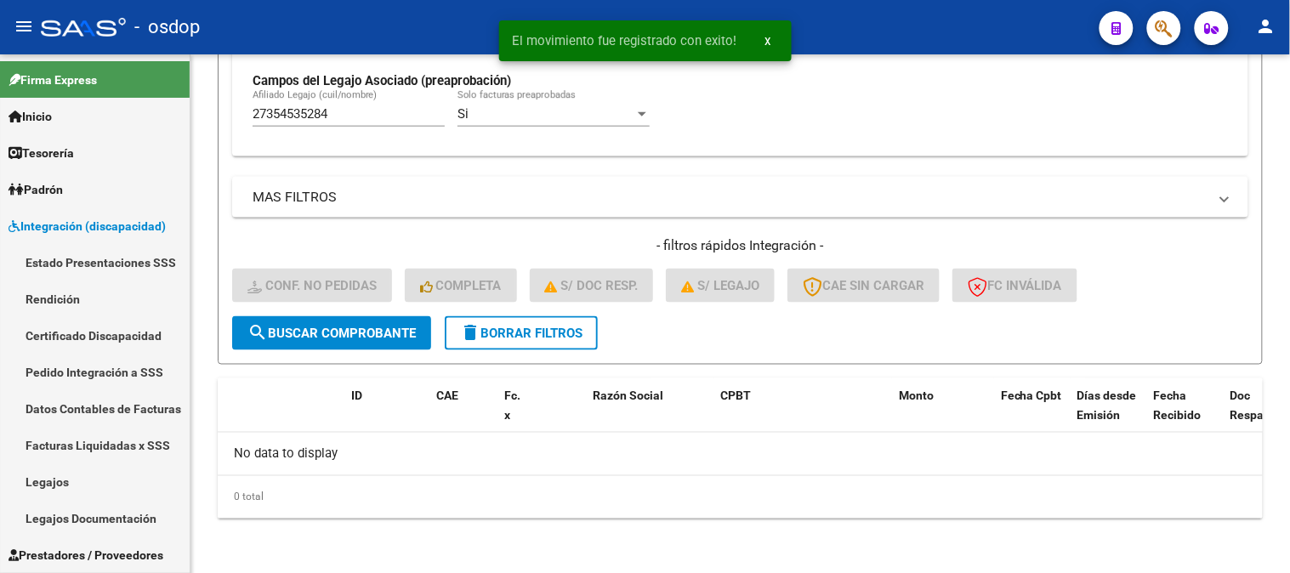
scroll to position [528, 0]
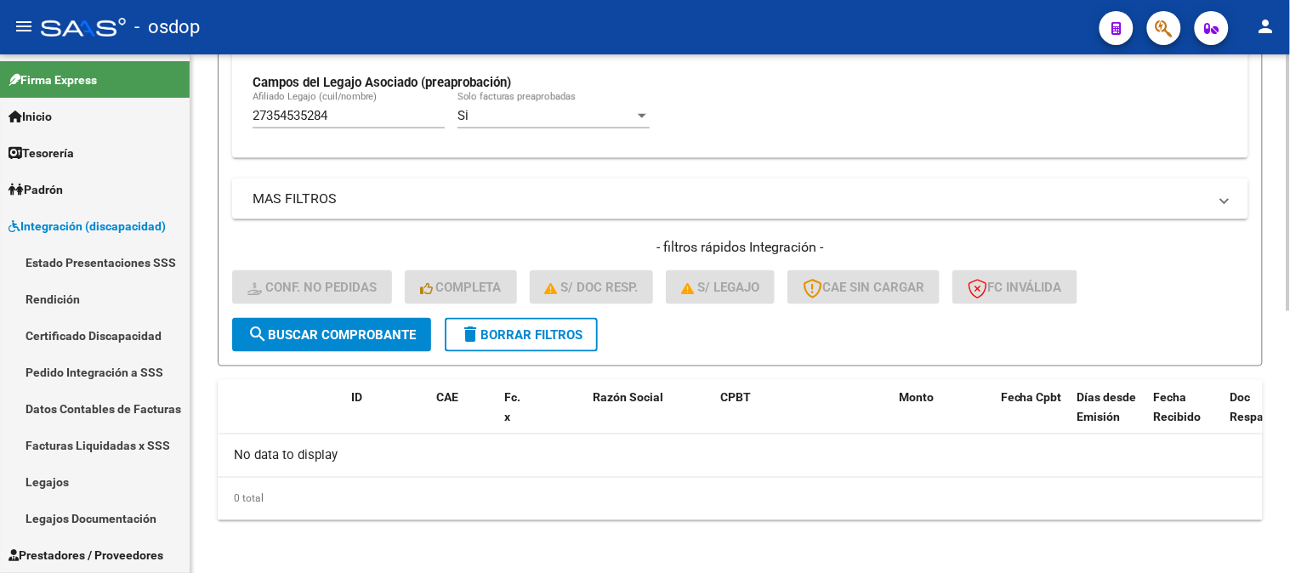
drag, startPoint x: 327, startPoint y: 111, endPoint x: 308, endPoint y: 119, distance: 20.6
click at [308, 119] on div "27354535284 [PERSON_NAME] (cuil/nombre)" at bounding box center [349, 110] width 192 height 37
drag, startPoint x: 339, startPoint y: 117, endPoint x: 85, endPoint y: 98, distance: 254.2
click at [85, 98] on mat-sidenav-container "Firma Express Inicio Calendario SSS Instructivos Contacto OS Tesorería Extracto…" at bounding box center [645, 313] width 1290 height 519
paste input "0565236637"
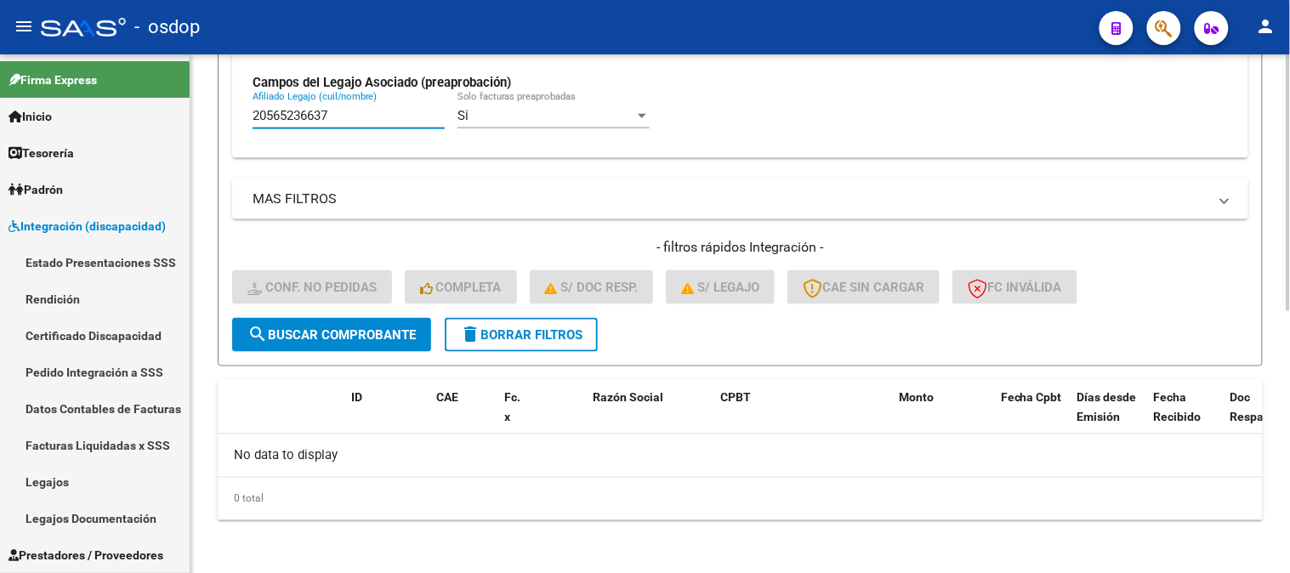
type input "20565236637"
click at [282, 328] on span "search Buscar Comprobante" at bounding box center [332, 334] width 168 height 15
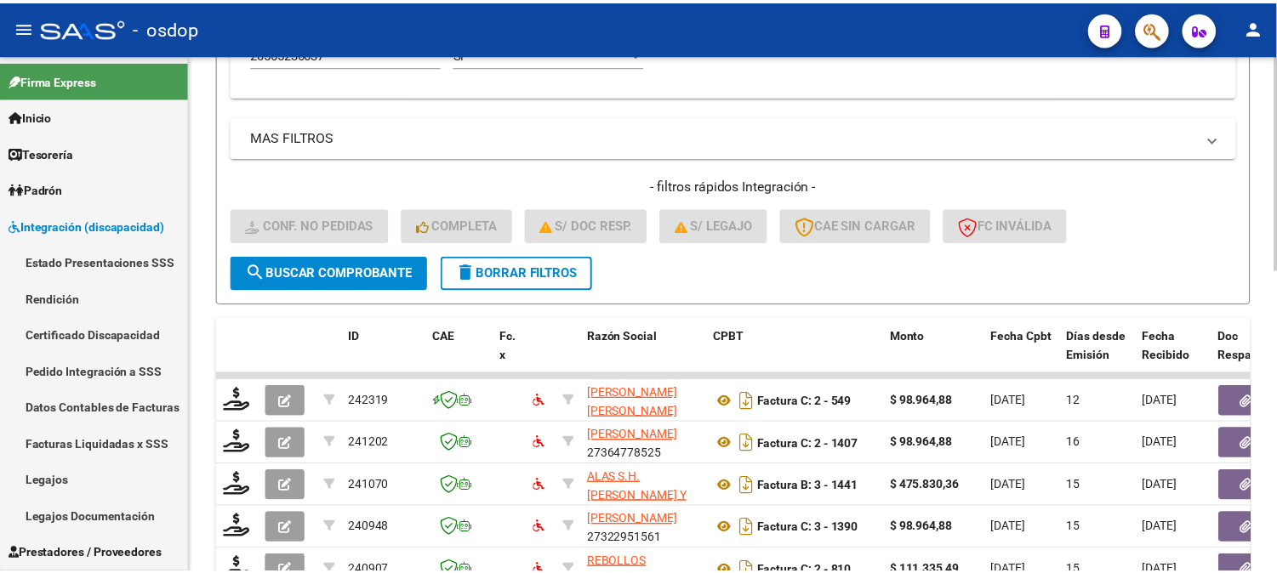
scroll to position [726, 0]
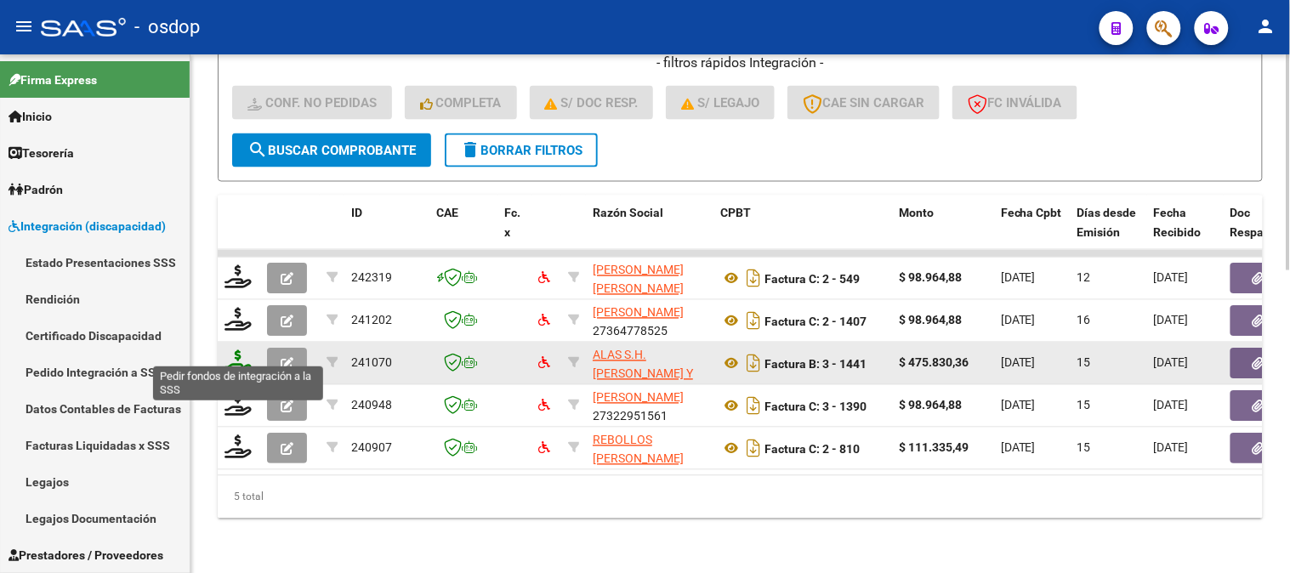
click at [250, 355] on icon at bounding box center [238, 362] width 27 height 24
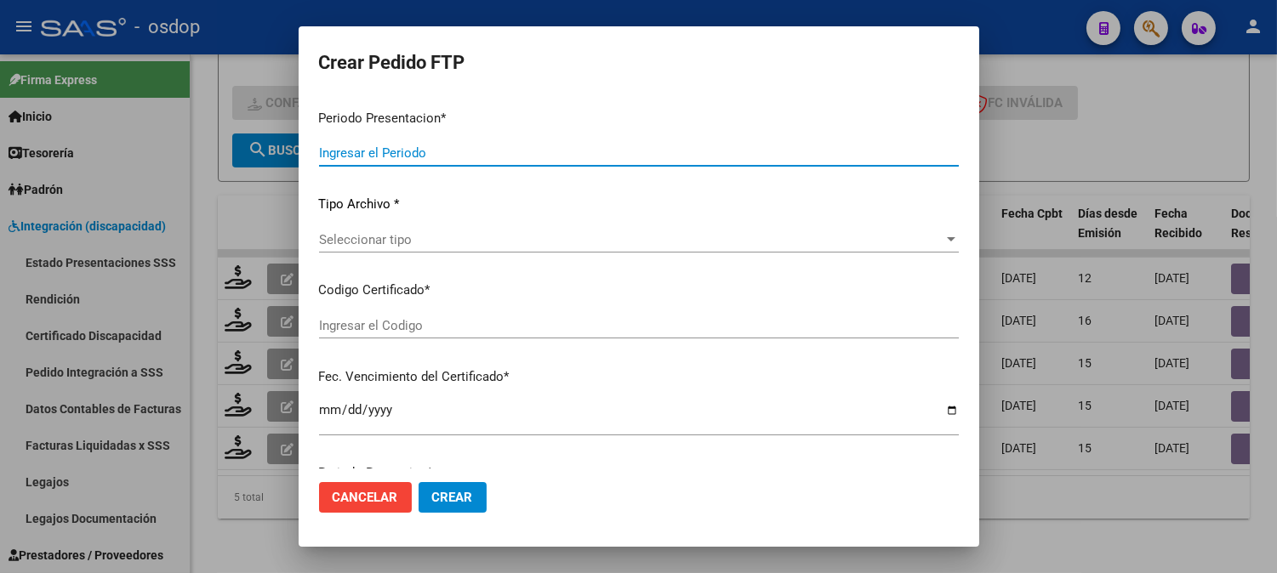
type input "202508"
type input "$ 475.830,36"
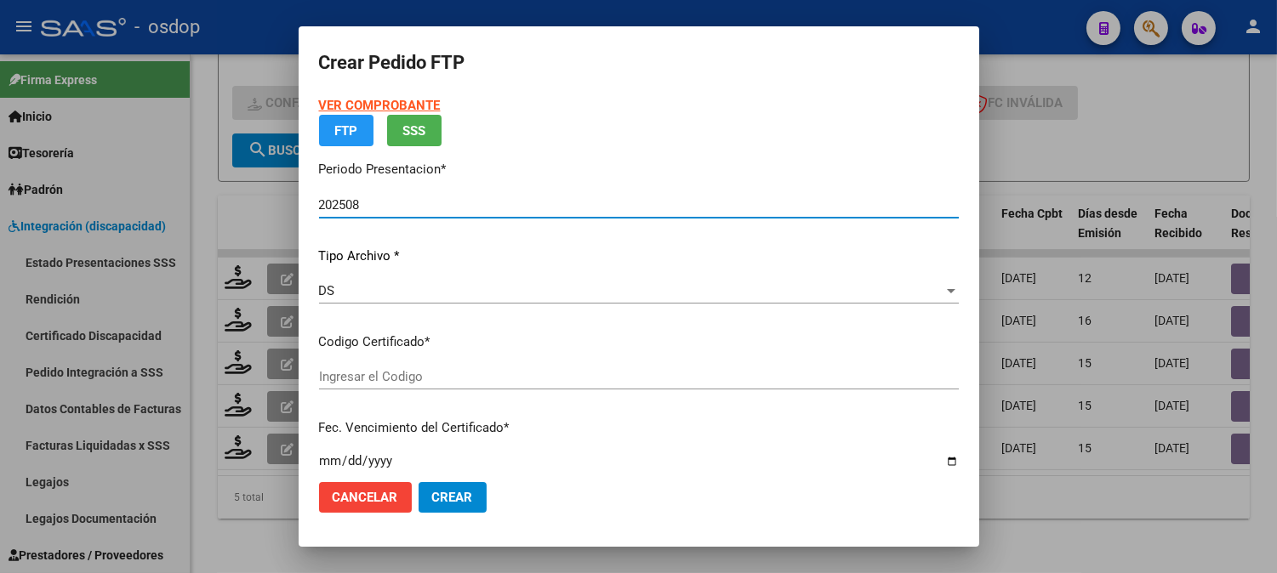
type input "5423622839"
type input "[DATE]"
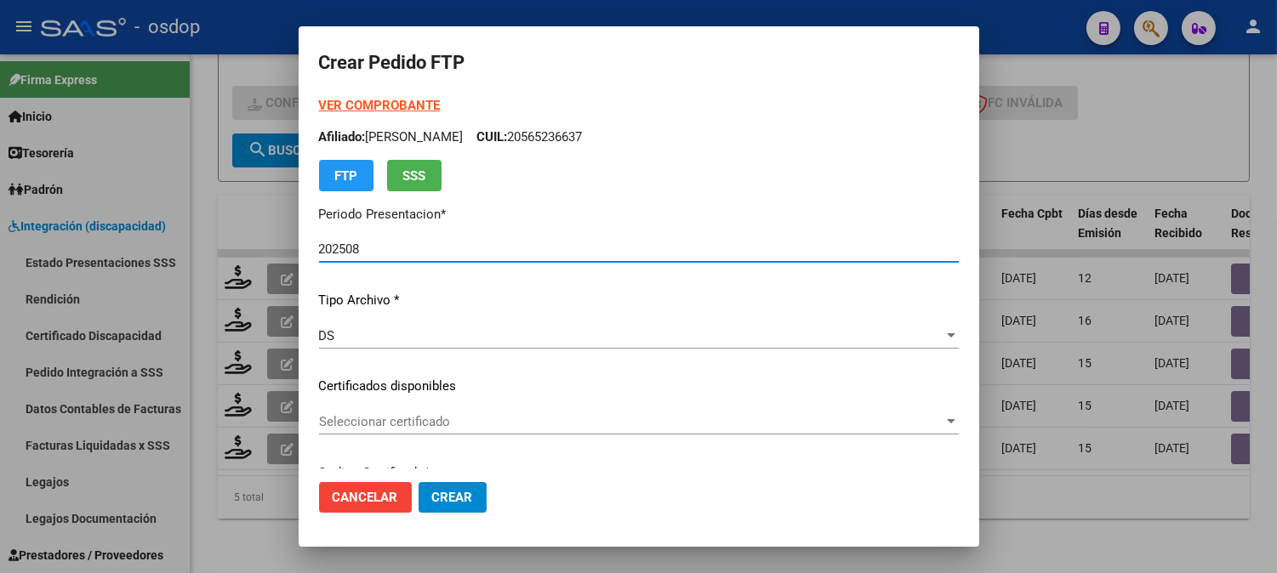
click at [403, 414] on span "Seleccionar certificado" at bounding box center [631, 421] width 624 height 15
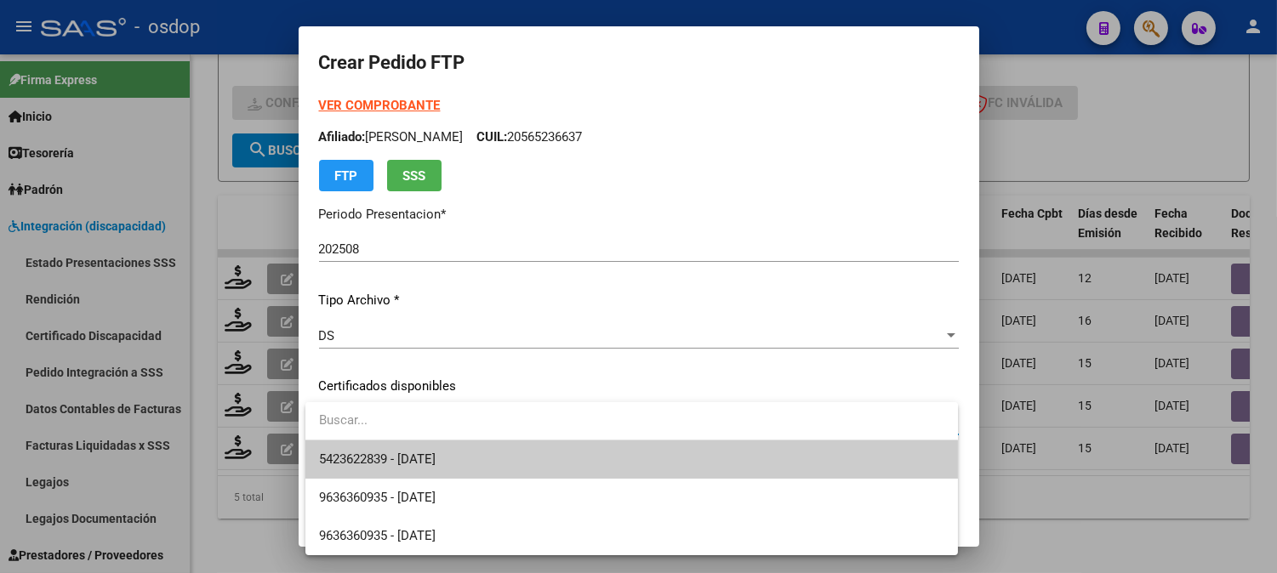
click at [408, 453] on span "5423622839 - [DATE]" at bounding box center [377, 459] width 117 height 15
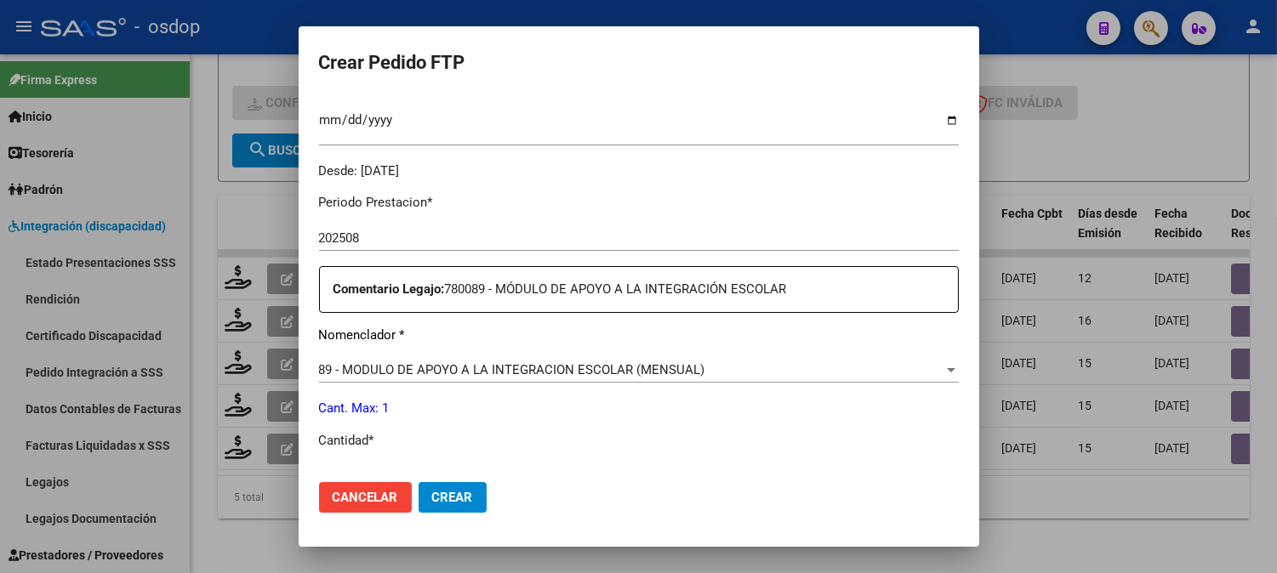
scroll to position [661, 0]
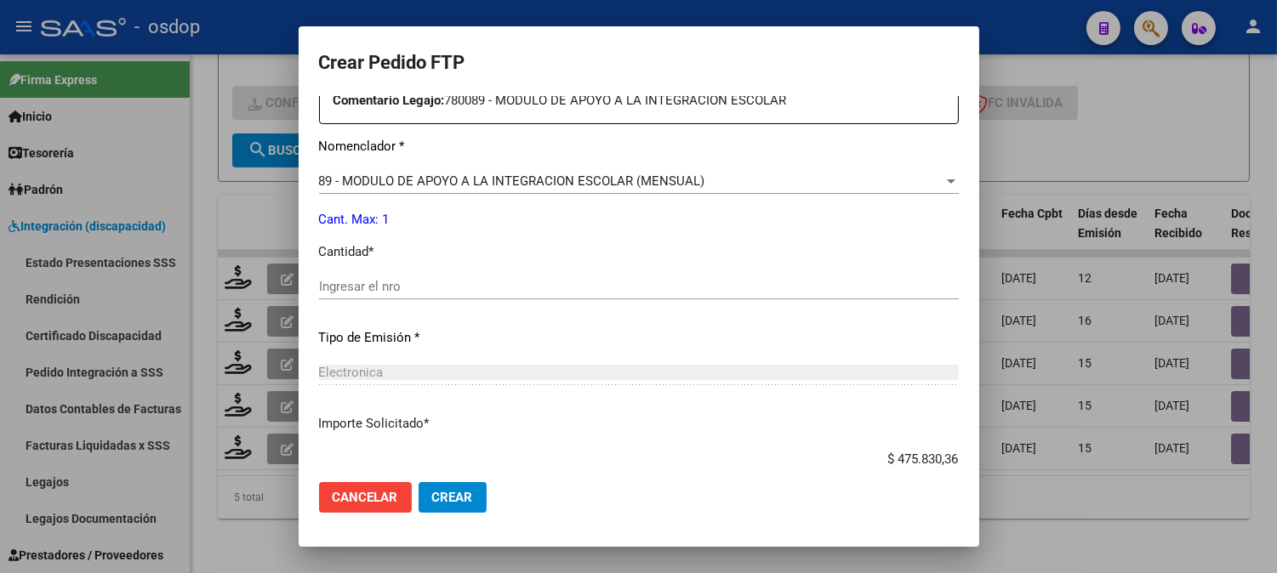
click at [455, 298] on div "Ingresar el nro" at bounding box center [639, 287] width 640 height 26
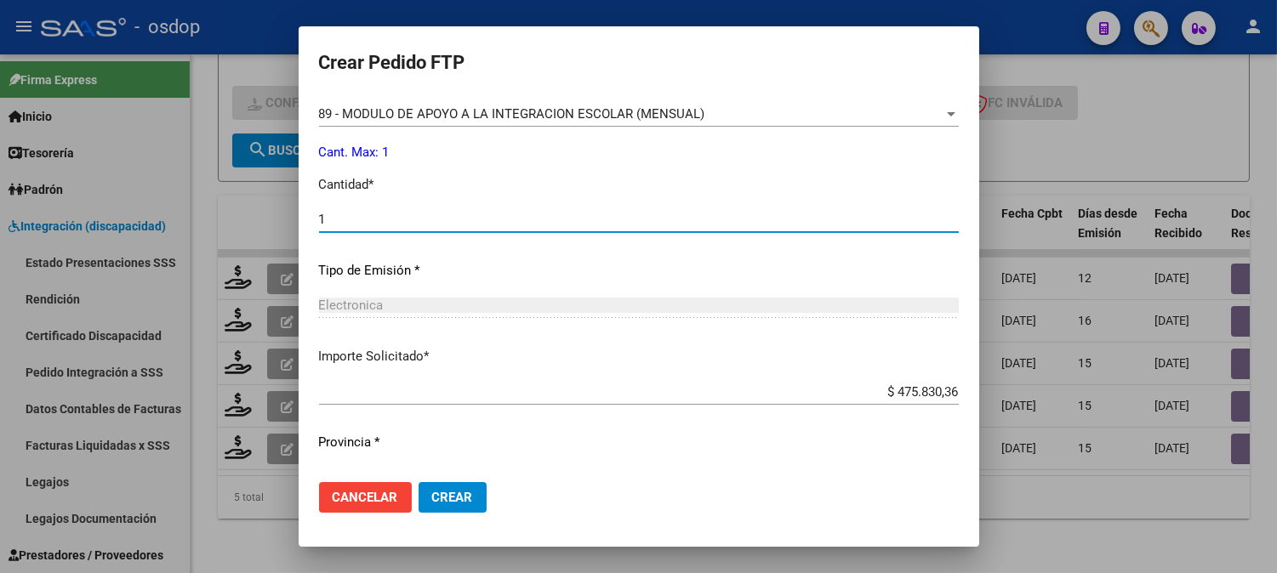
scroll to position [766, 0]
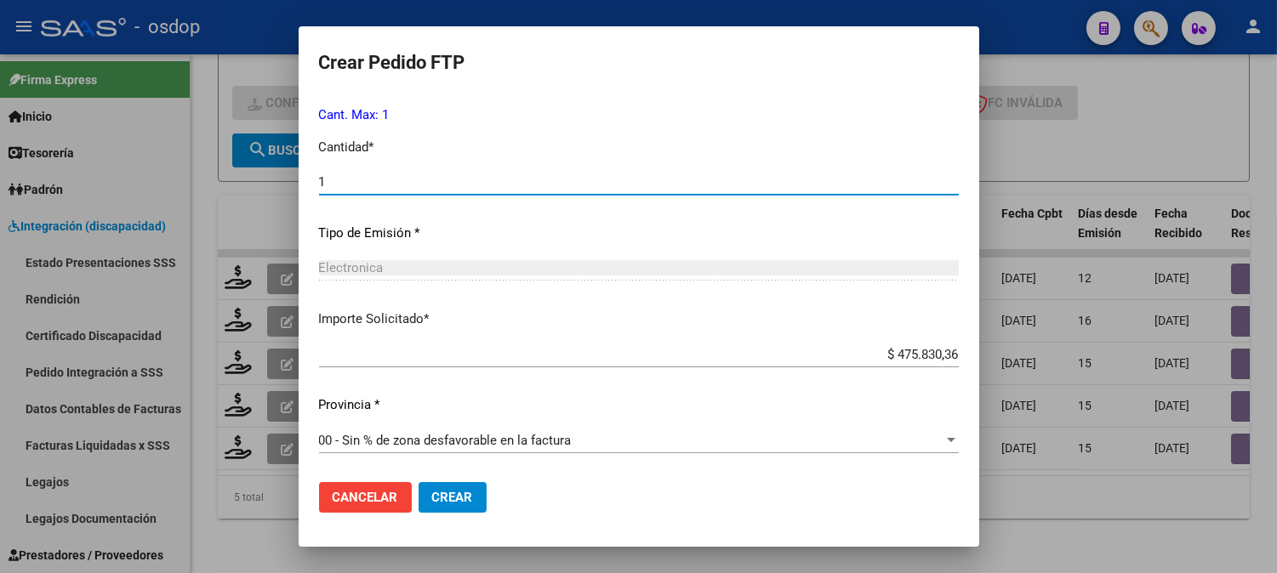
type input "1"
click at [439, 511] on button "Crear" at bounding box center [452, 497] width 68 height 31
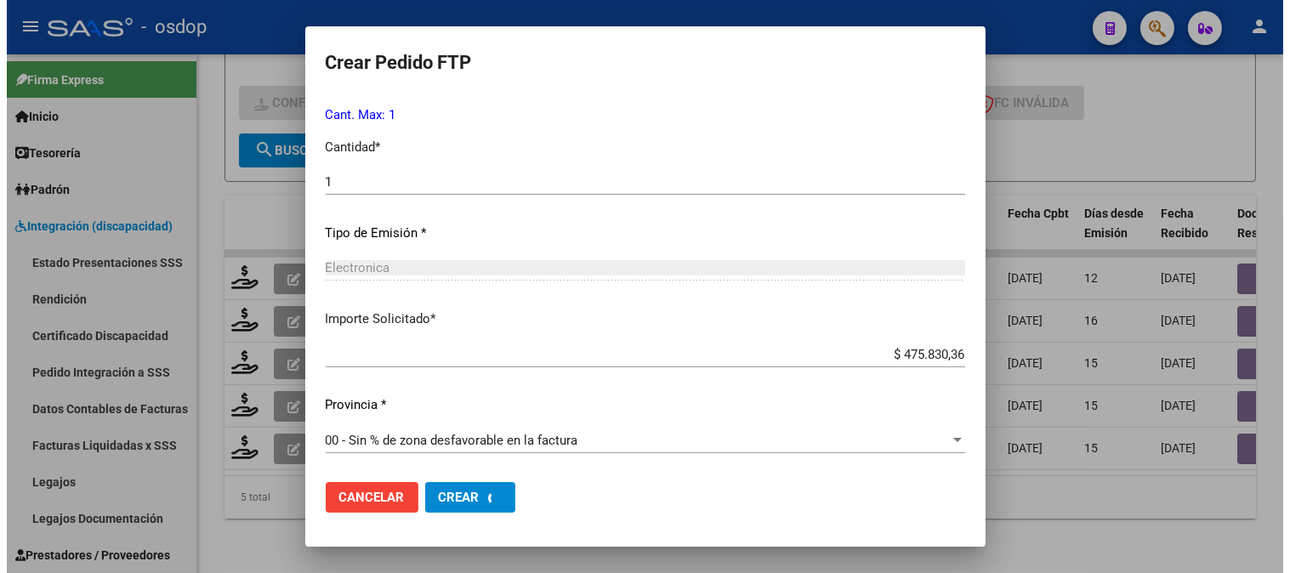
scroll to position [0, 0]
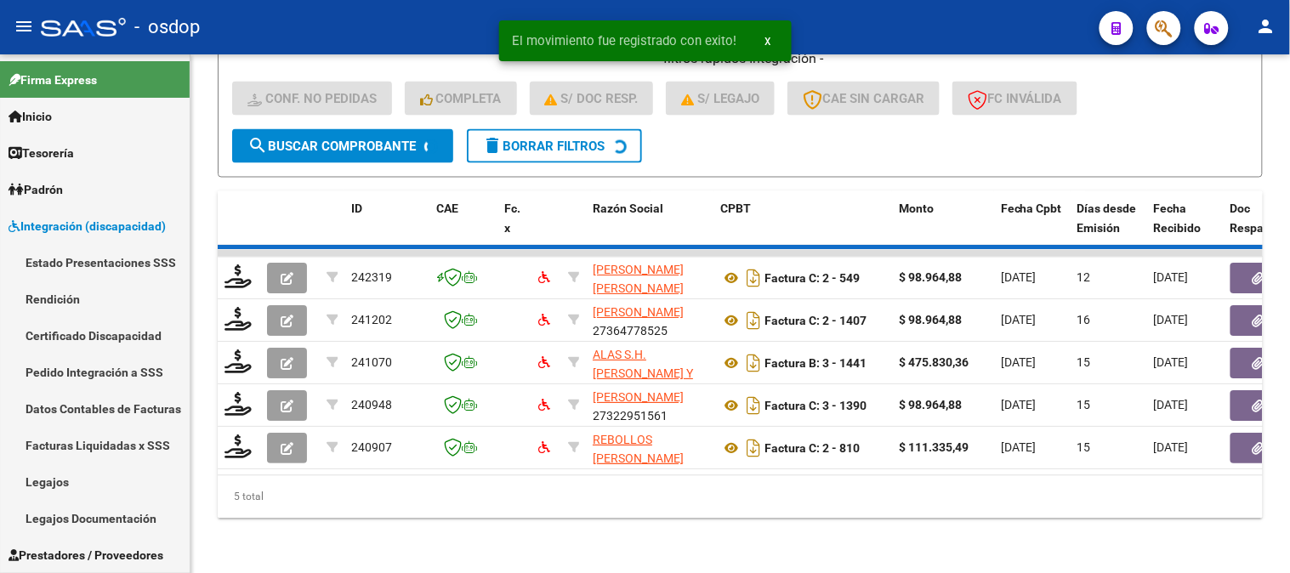
click at [439, 511] on div "5 total" at bounding box center [740, 497] width 1045 height 43
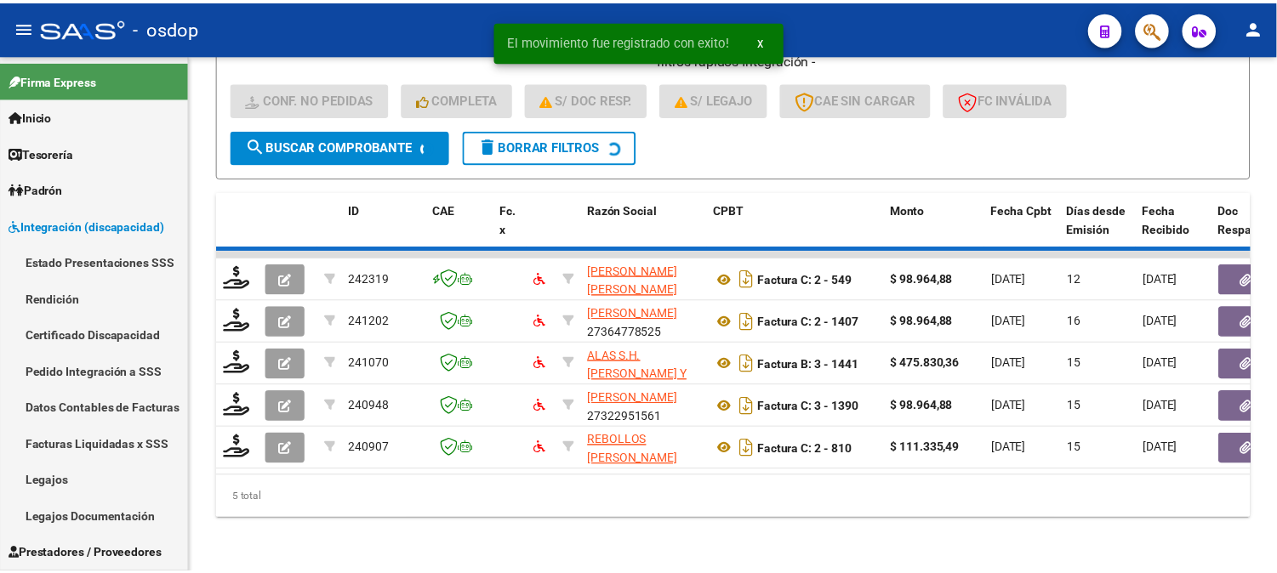
scroll to position [683, 0]
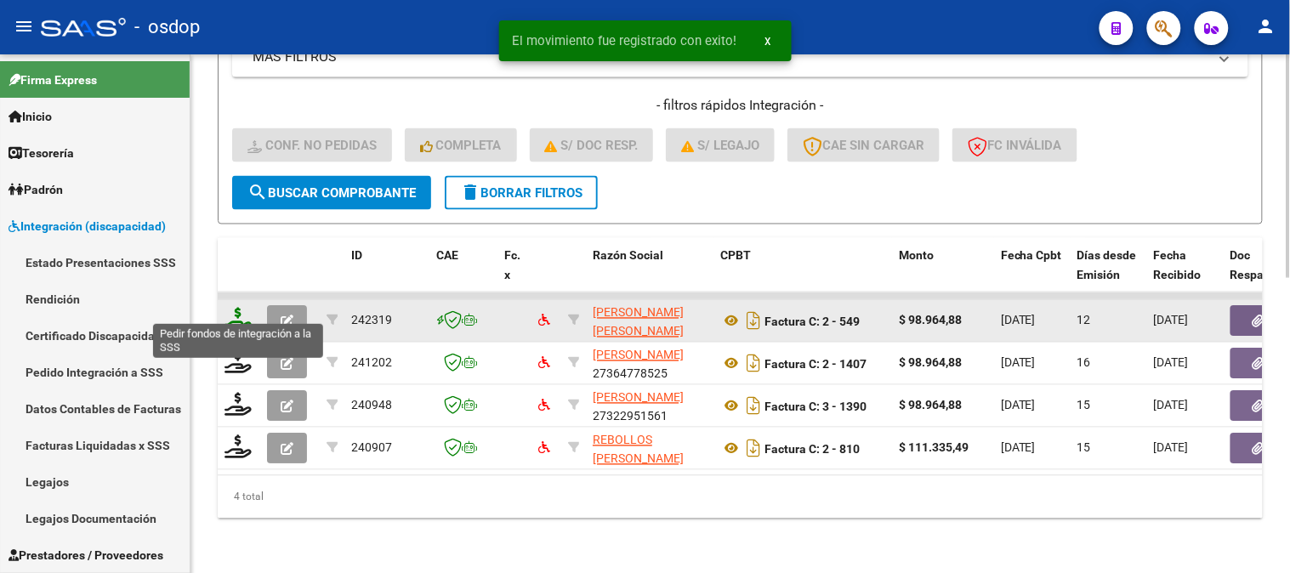
click at [236, 308] on icon at bounding box center [238, 320] width 27 height 24
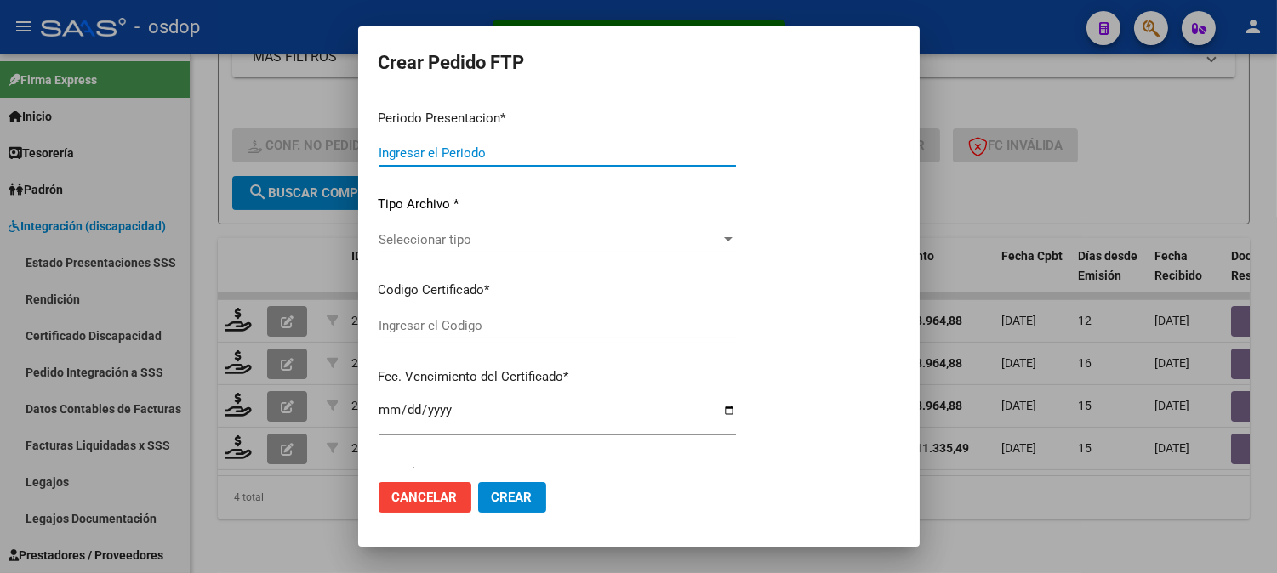
type input "202508"
type input "$ 98.964,88"
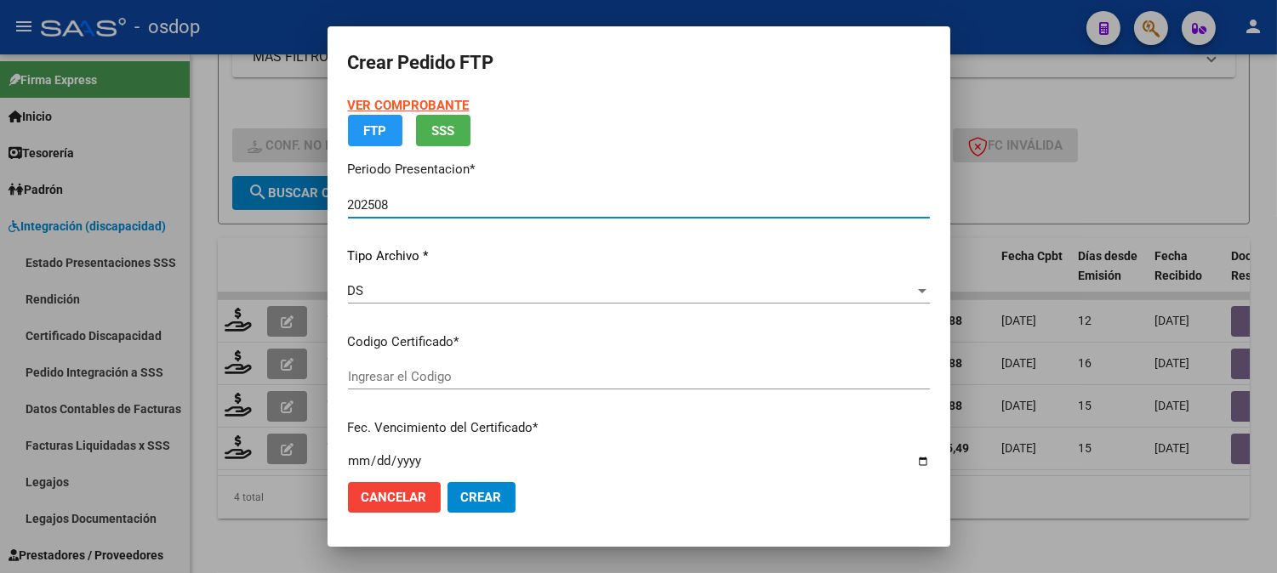
type input "5423622839"
type input "[DATE]"
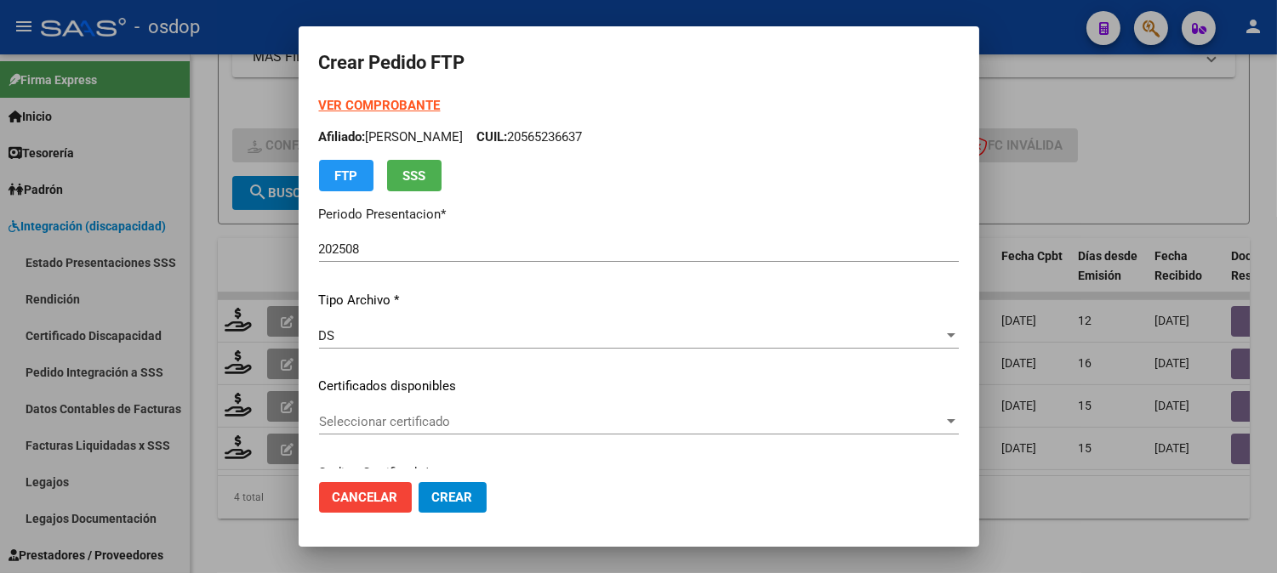
click at [391, 394] on p "Certificados disponibles" at bounding box center [639, 387] width 640 height 20
click at [417, 423] on span "Seleccionar certificado" at bounding box center [631, 421] width 624 height 15
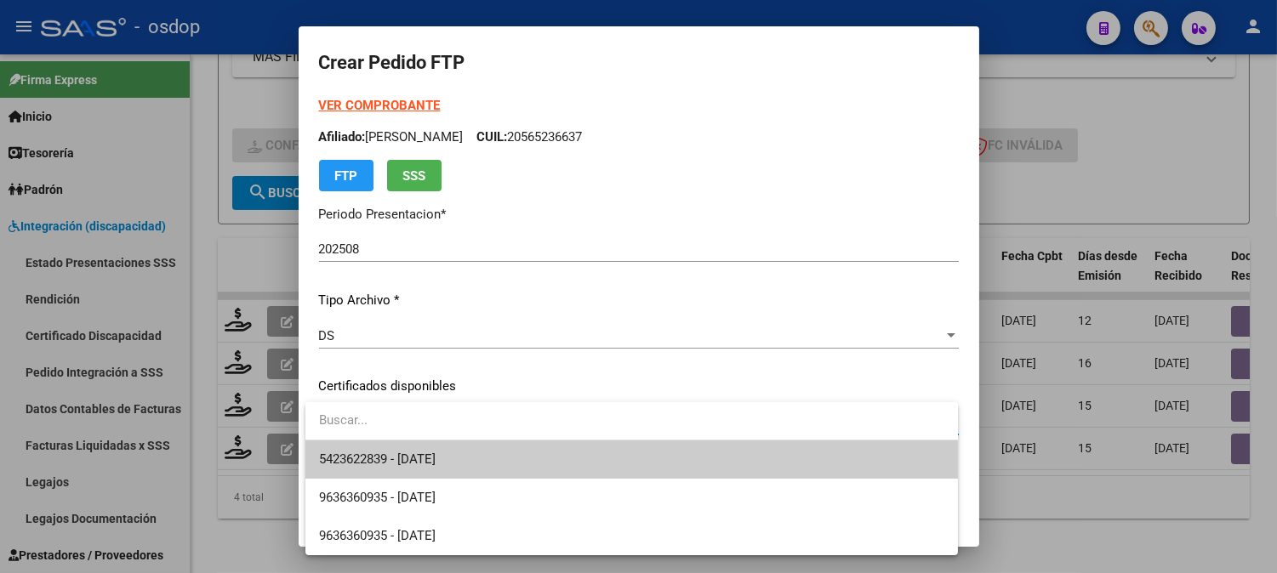
click at [435, 451] on span "5423622839 - [DATE]" at bounding box center [631, 460] width 625 height 38
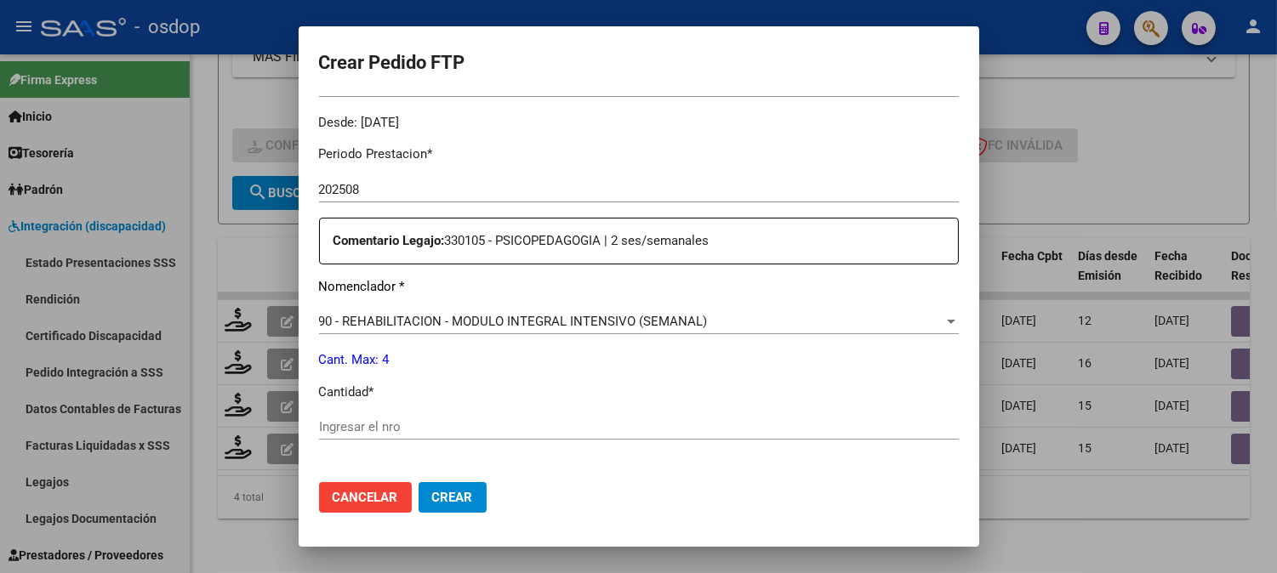
scroll to position [566, 0]
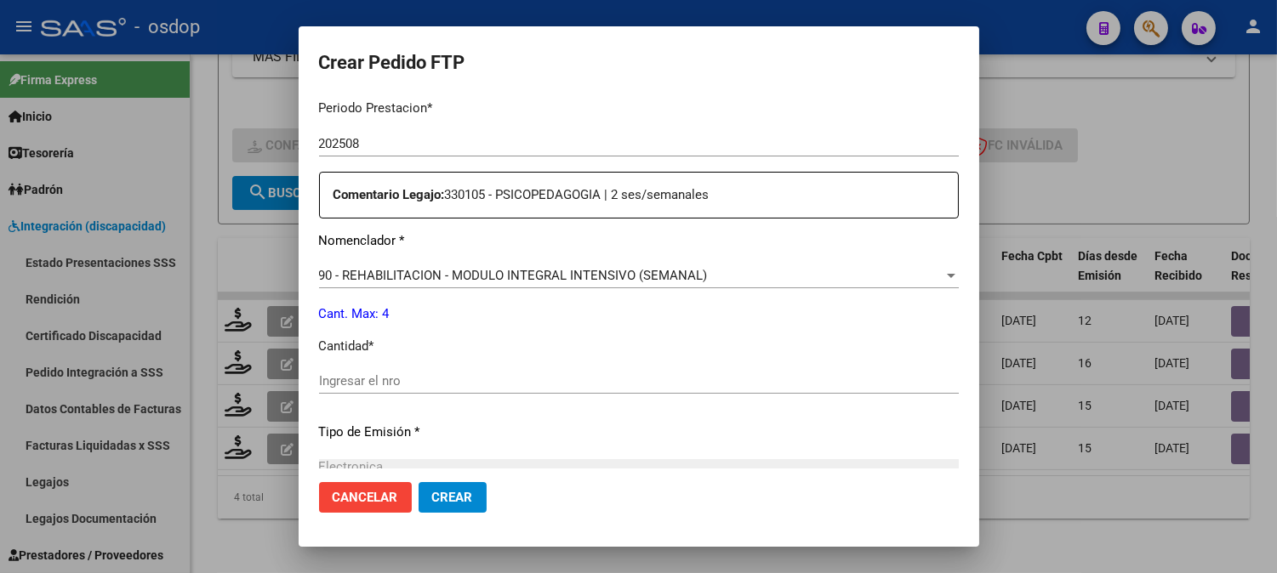
click at [420, 392] on div "Ingresar el nro" at bounding box center [639, 381] width 640 height 26
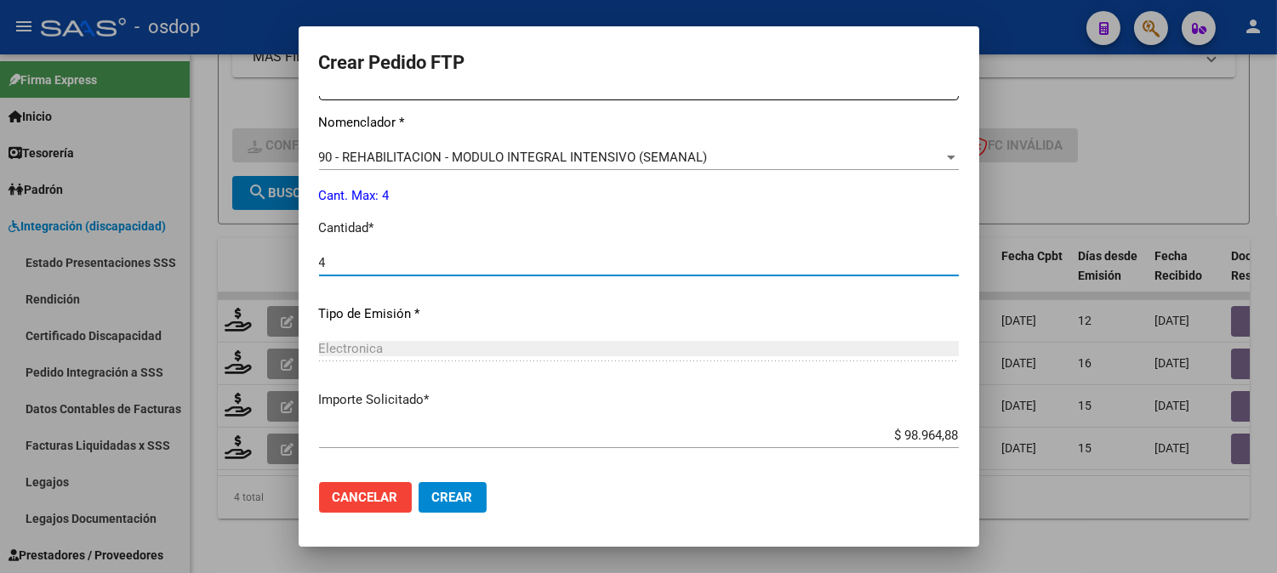
scroll to position [766, 0]
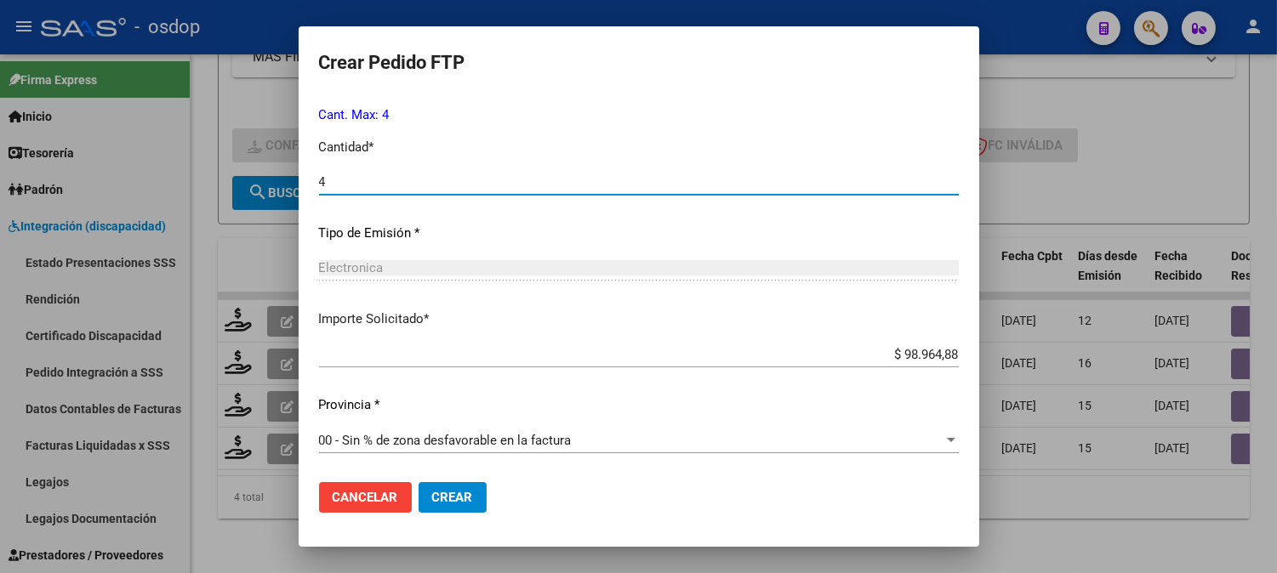
type input "4"
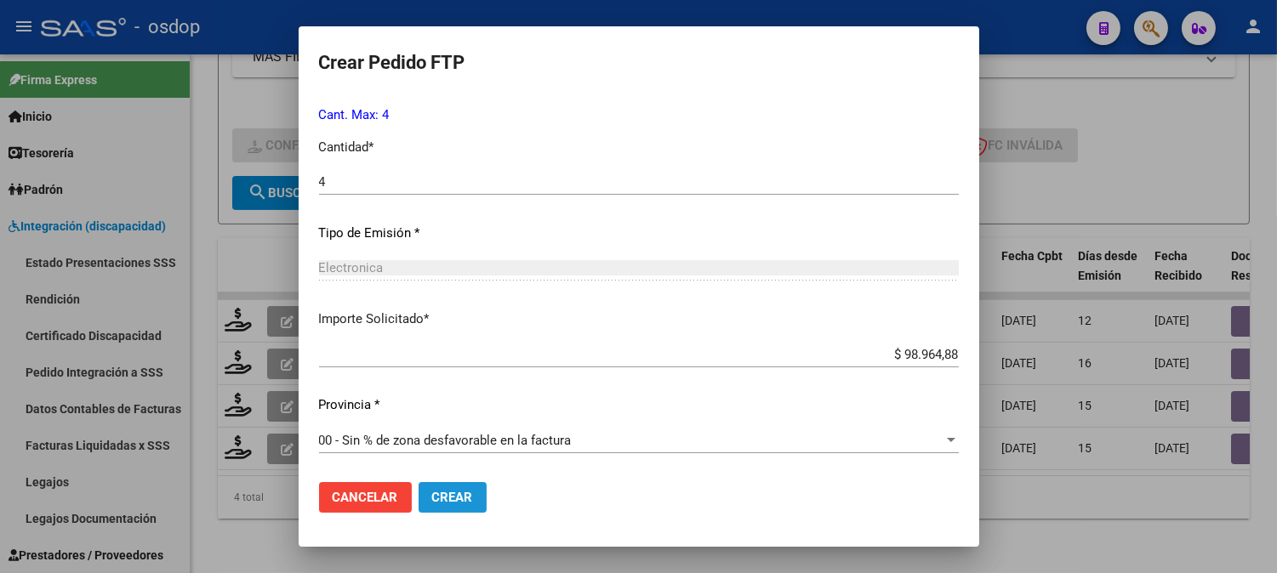
click at [468, 497] on span "Crear" at bounding box center [452, 497] width 41 height 15
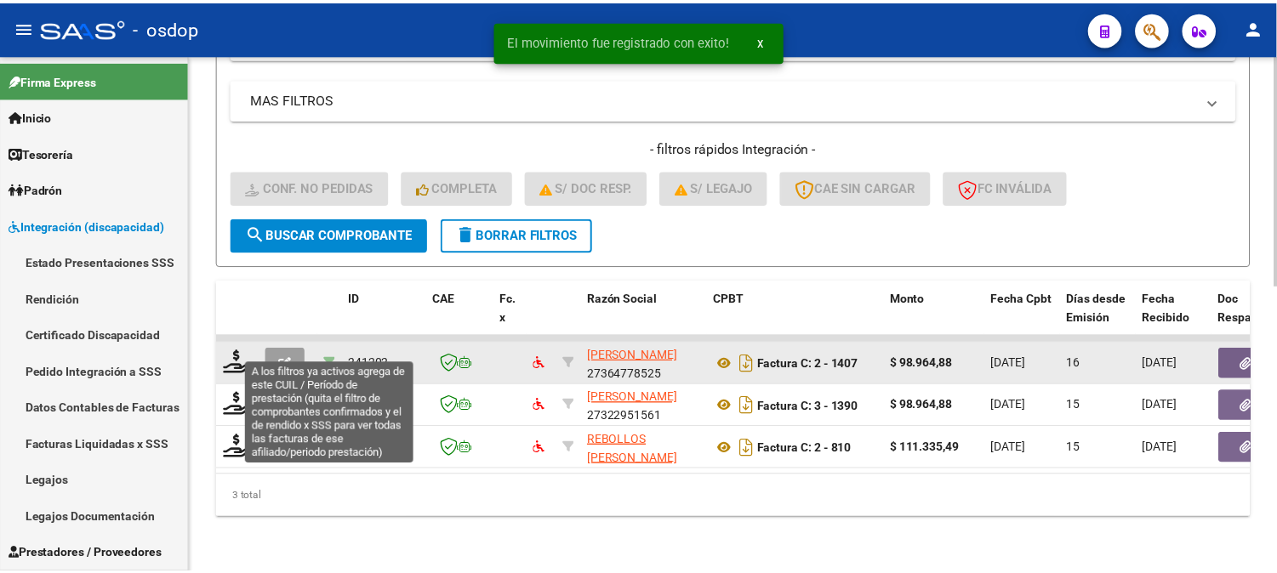
scroll to position [640, 0]
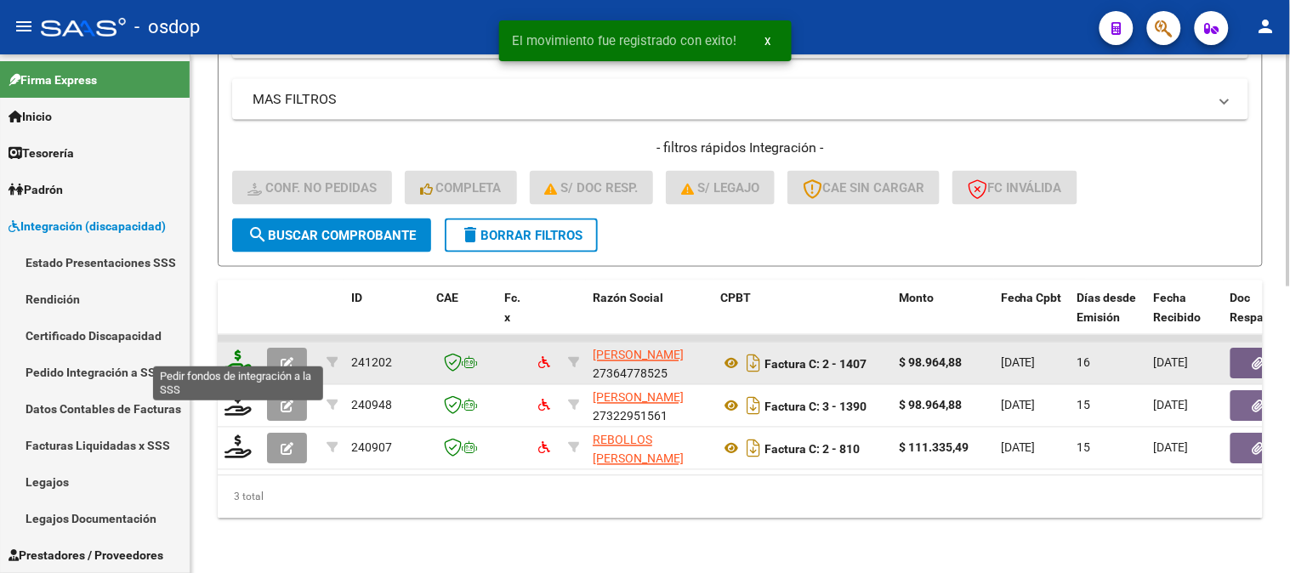
click at [231, 350] on icon at bounding box center [238, 362] width 27 height 24
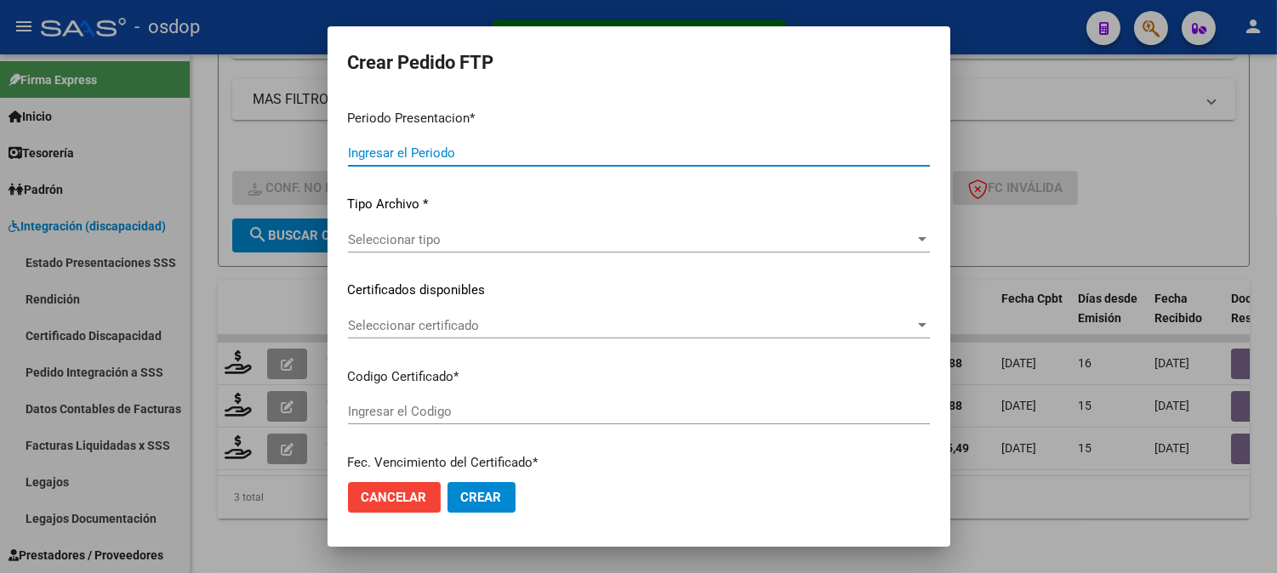
type input "202508"
type input "$ 98.964,88"
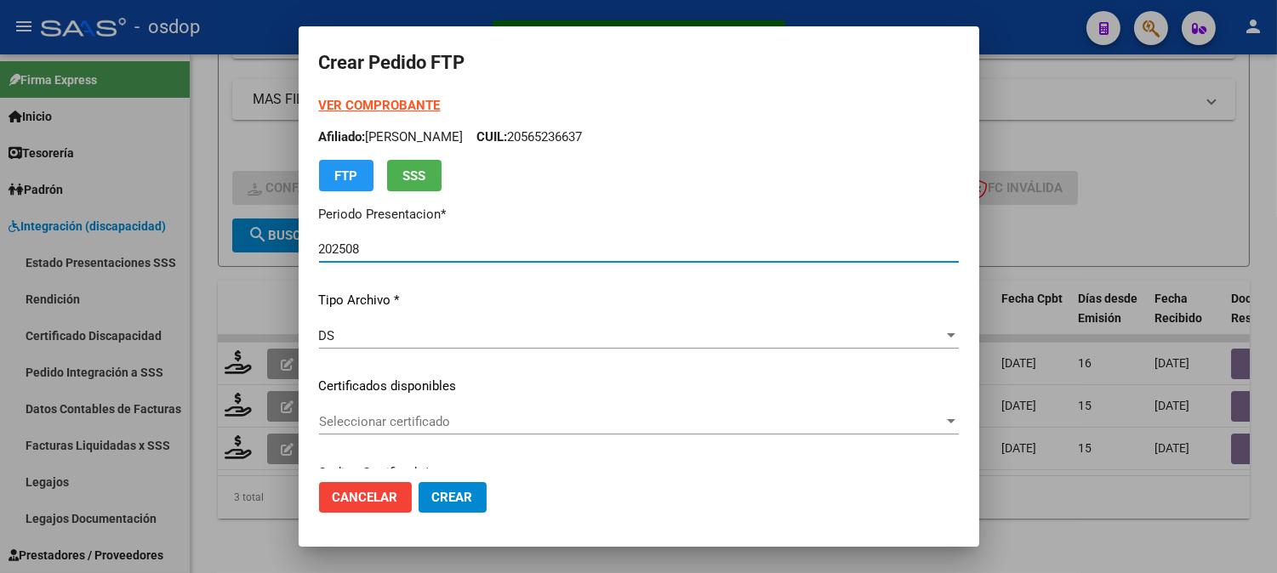
type input "5423622839"
type input "[DATE]"
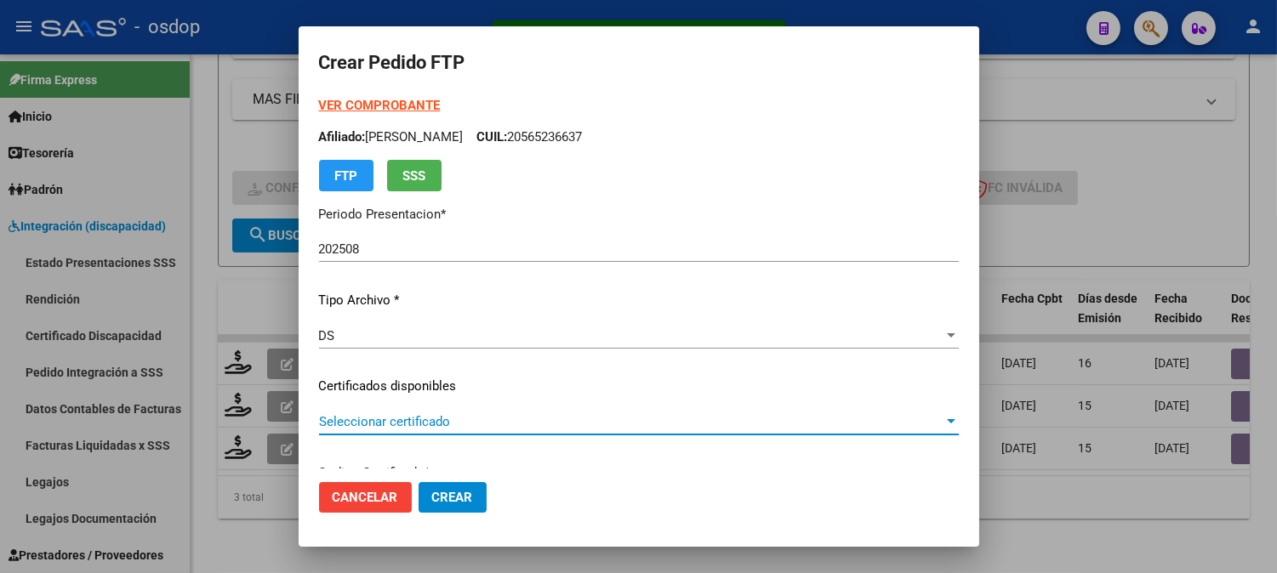
click at [381, 424] on span "Seleccionar certificado" at bounding box center [631, 421] width 624 height 15
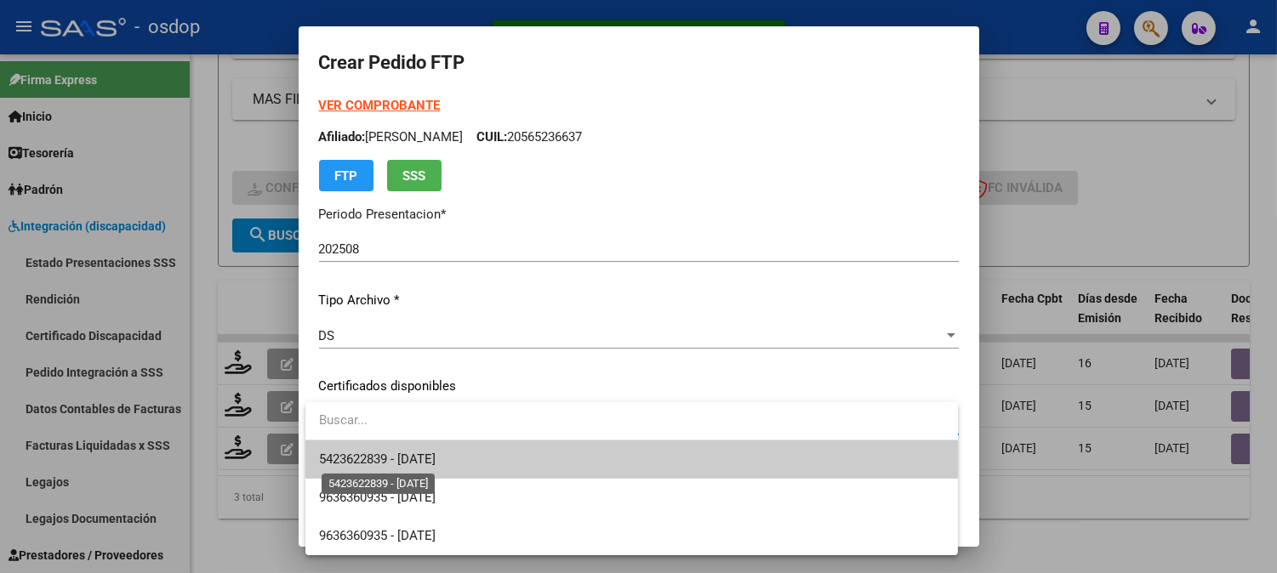
click at [435, 462] on span "5423622839 - [DATE]" at bounding box center [377, 459] width 117 height 15
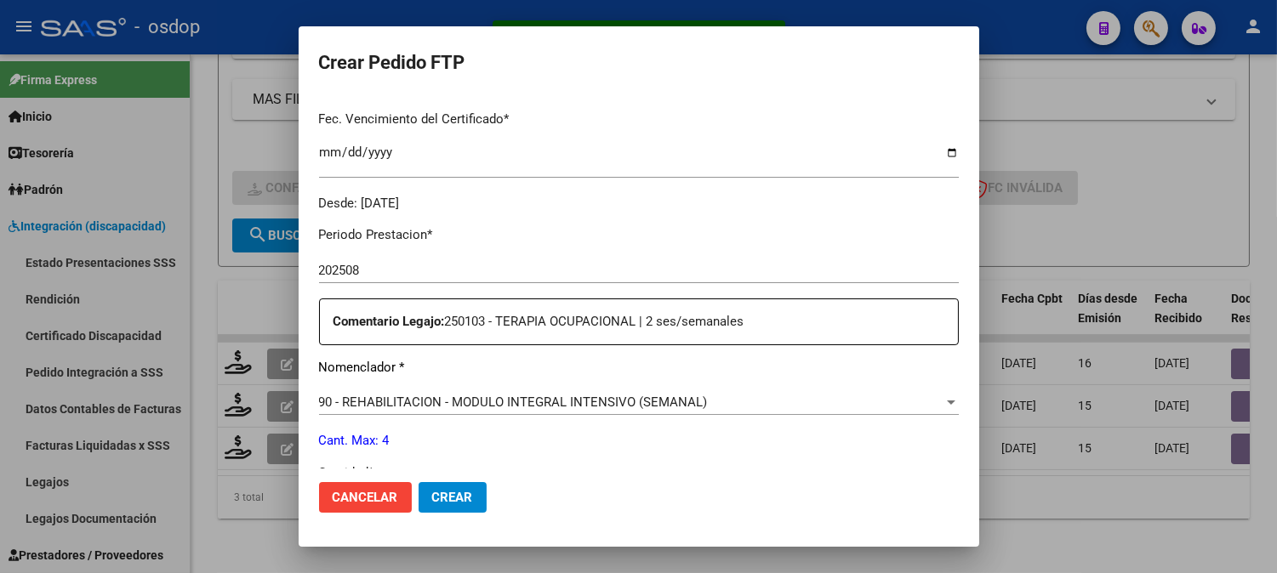
scroll to position [566, 0]
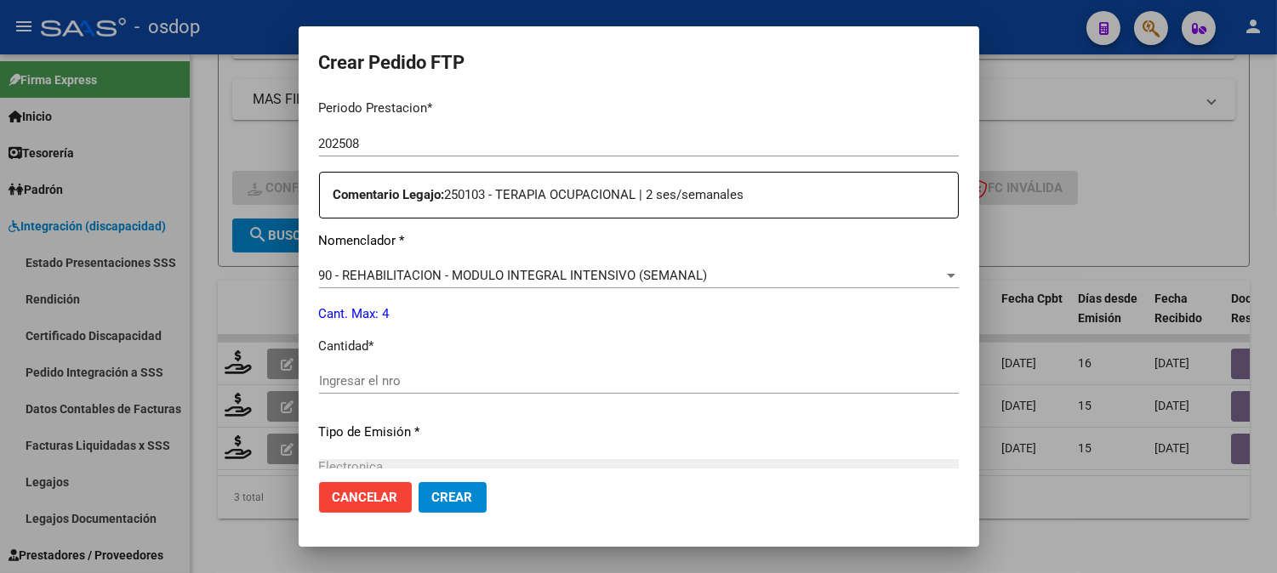
click at [447, 383] on input "Ingresar el nro" at bounding box center [639, 380] width 640 height 15
type input "1"
type input "4"
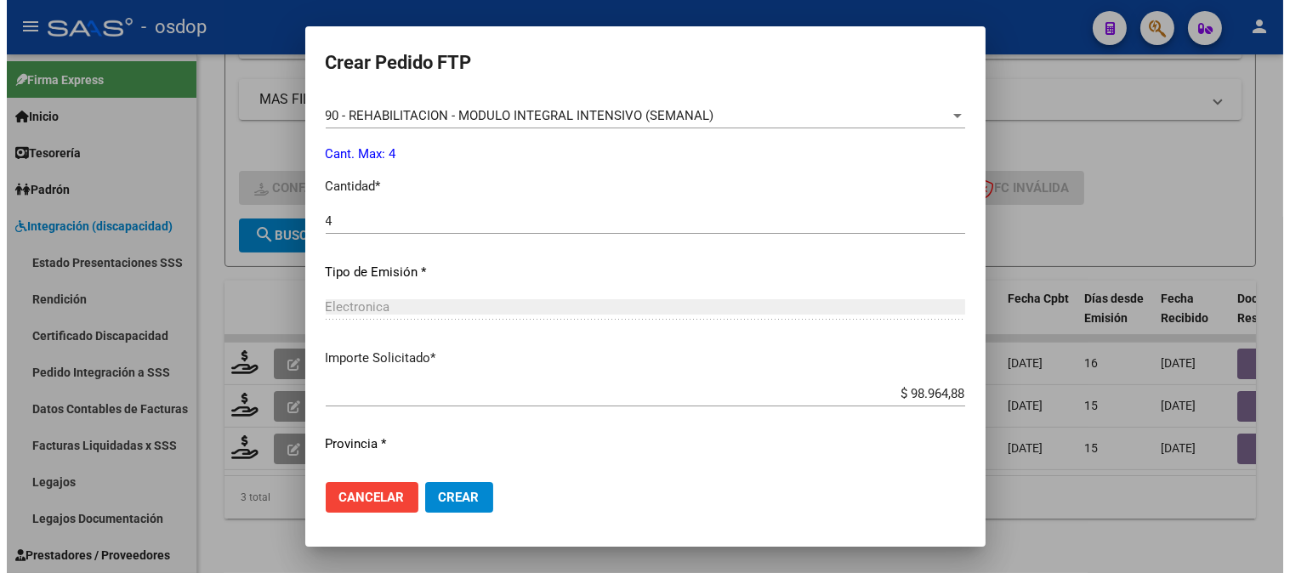
scroll to position [766, 0]
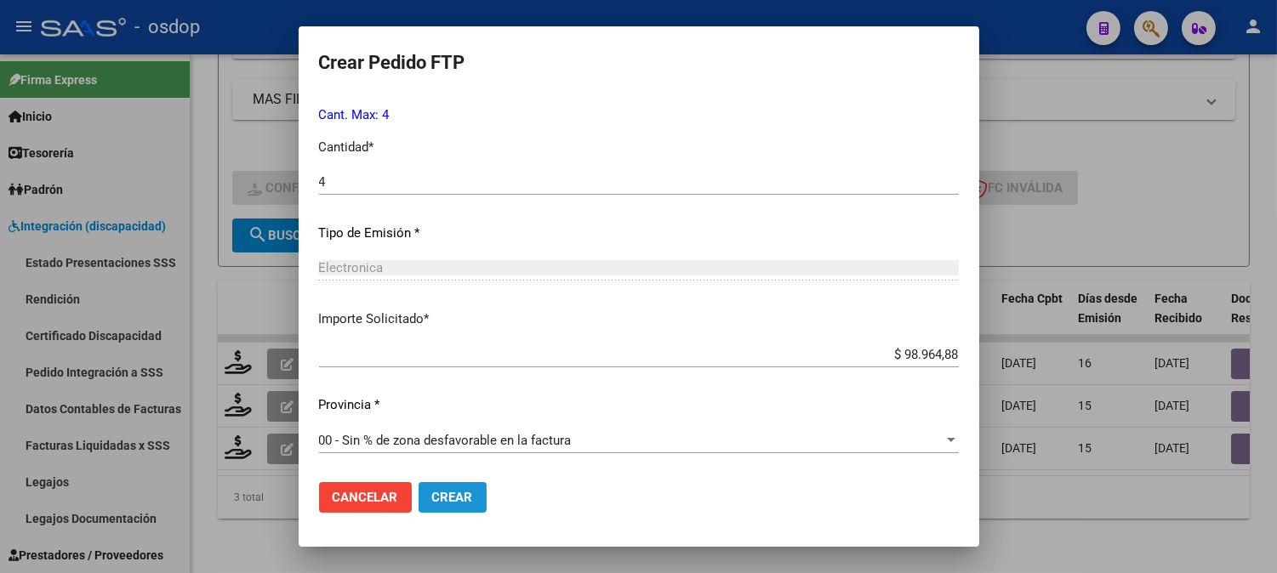
click at [466, 504] on span "Crear" at bounding box center [452, 497] width 41 height 15
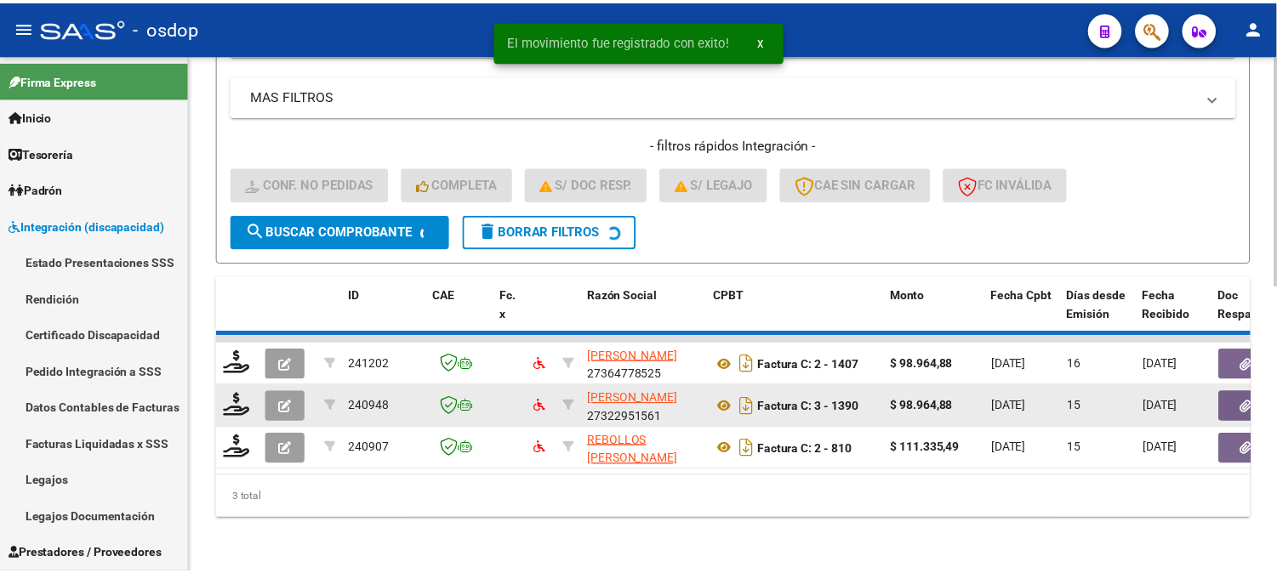
scroll to position [598, 0]
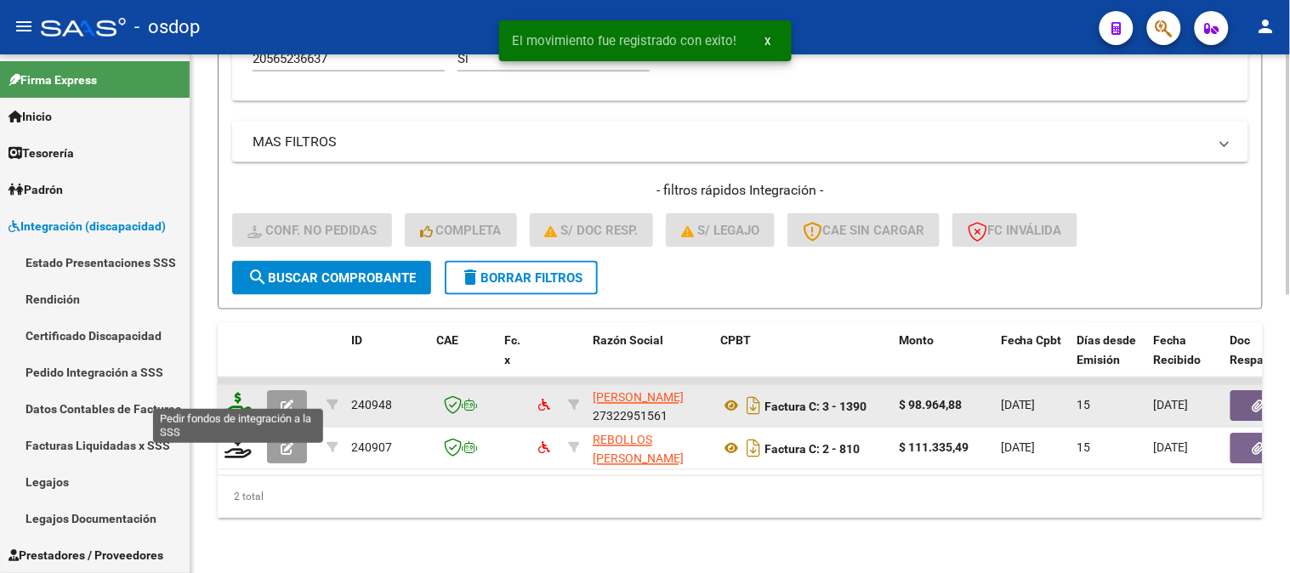
click at [238, 395] on icon at bounding box center [238, 405] width 27 height 24
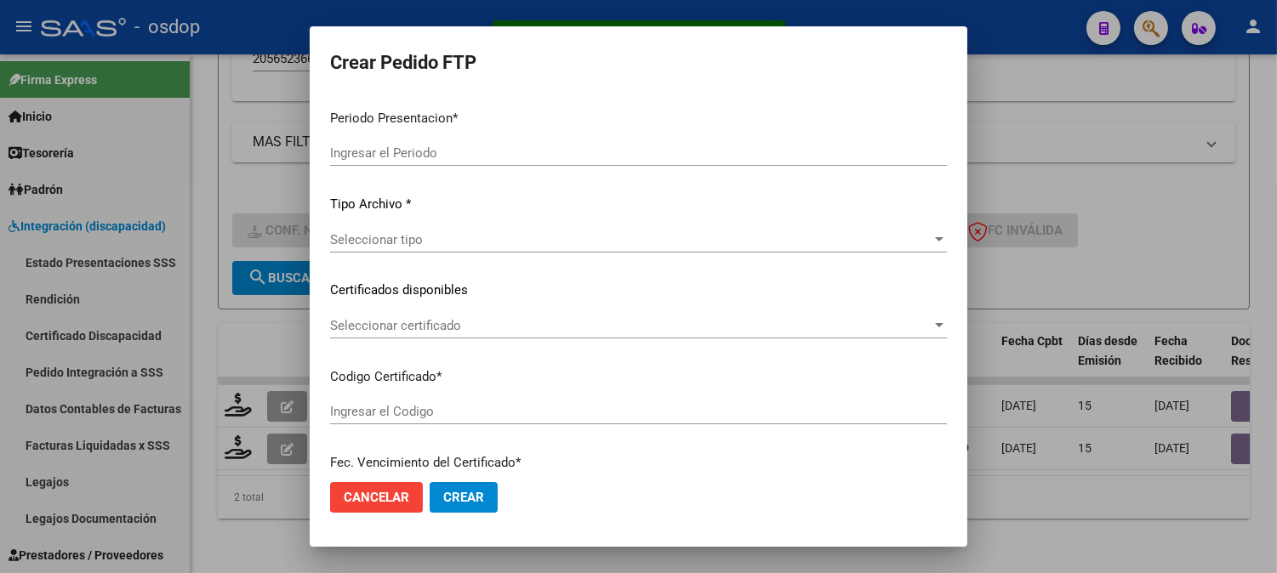
type input "202508"
type input "$ 98.964,88"
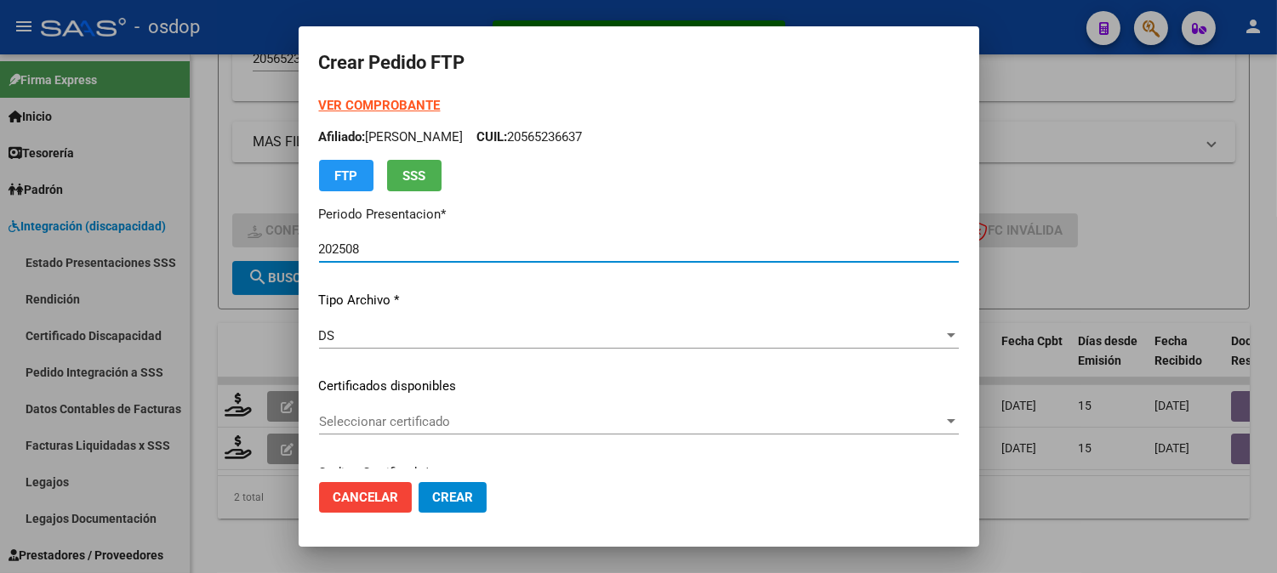
type input "5423622839"
type input "[DATE]"
click at [447, 413] on div "Seleccionar certificado Seleccionar certificado" at bounding box center [639, 422] width 640 height 26
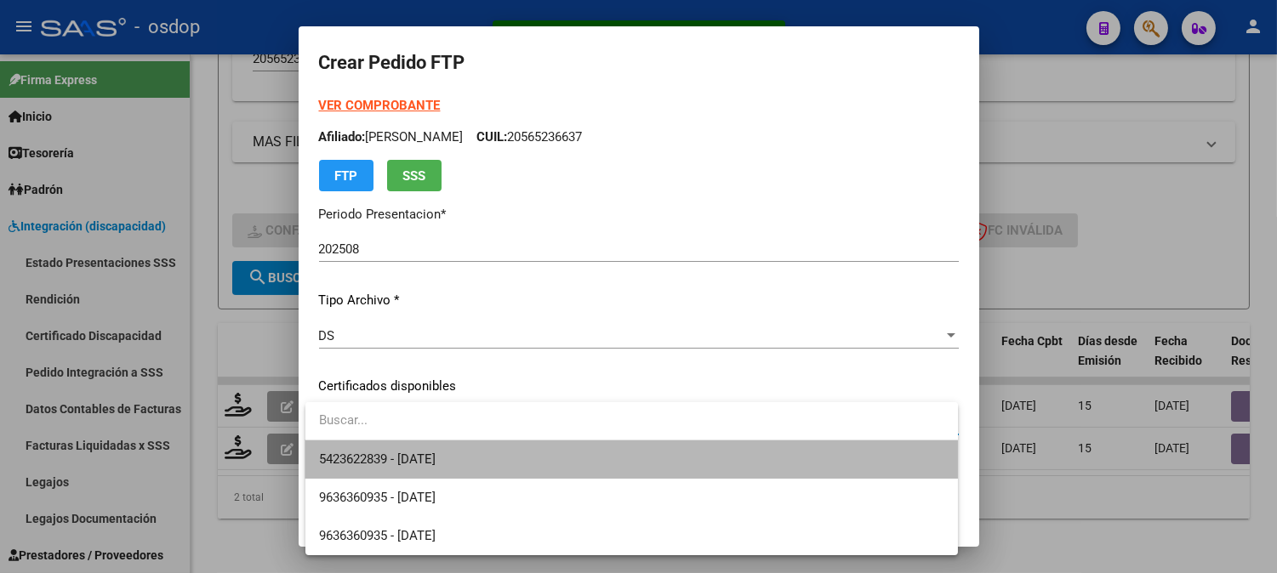
click at [473, 453] on span "5423622839 - [DATE]" at bounding box center [631, 460] width 625 height 38
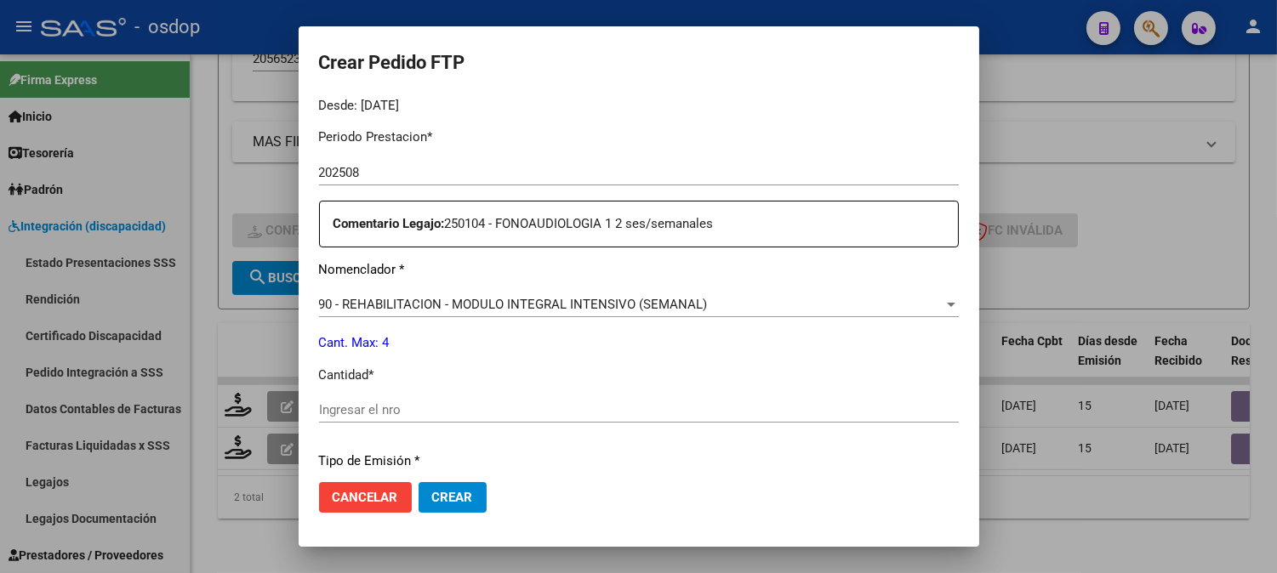
scroll to position [566, 0]
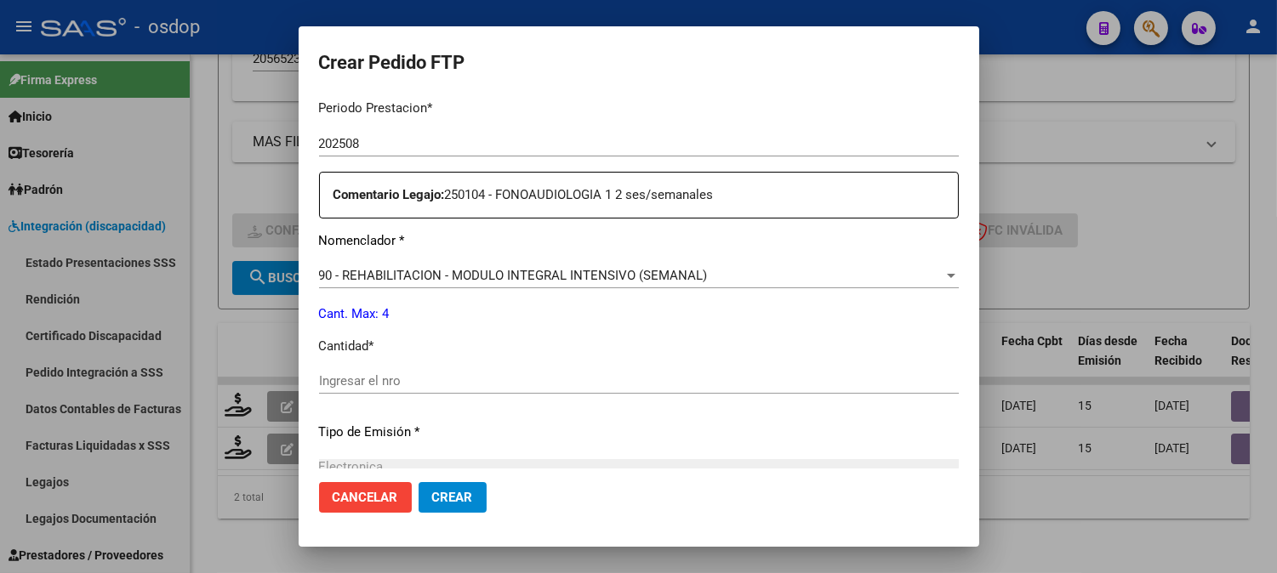
click at [488, 380] on input "Ingresar el nro" at bounding box center [639, 380] width 640 height 15
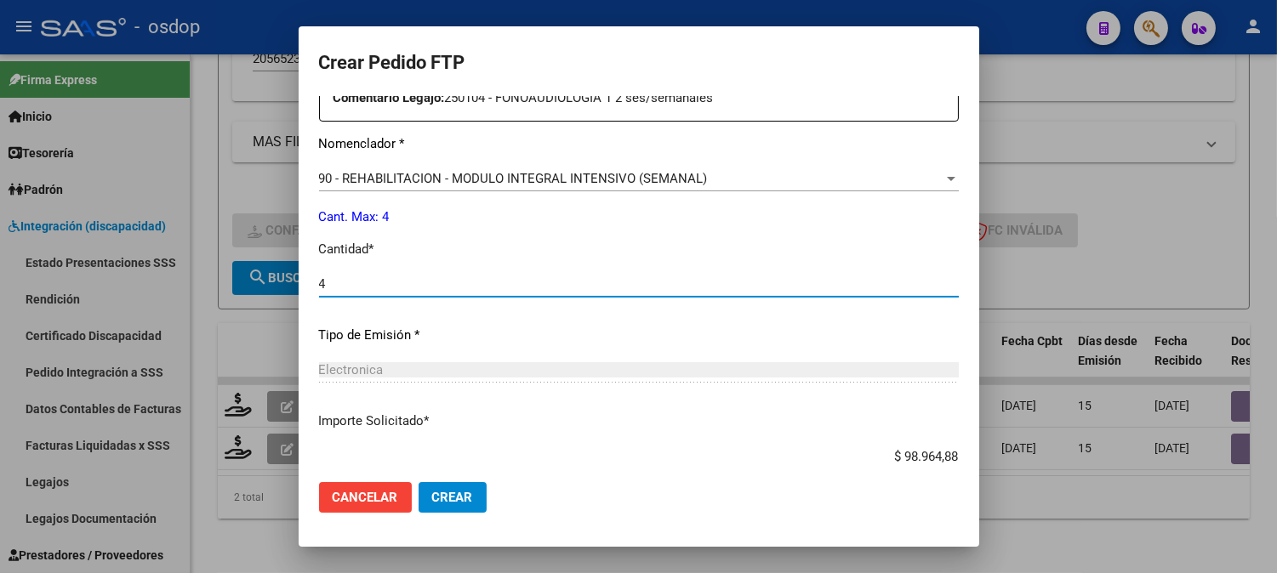
scroll to position [766, 0]
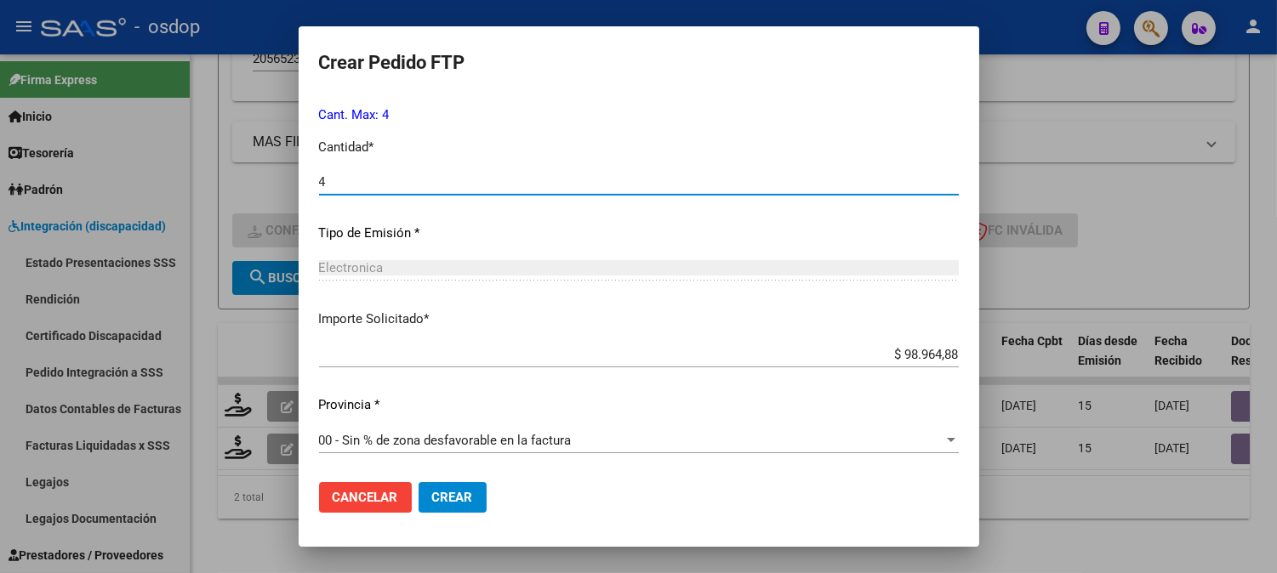
type input "4"
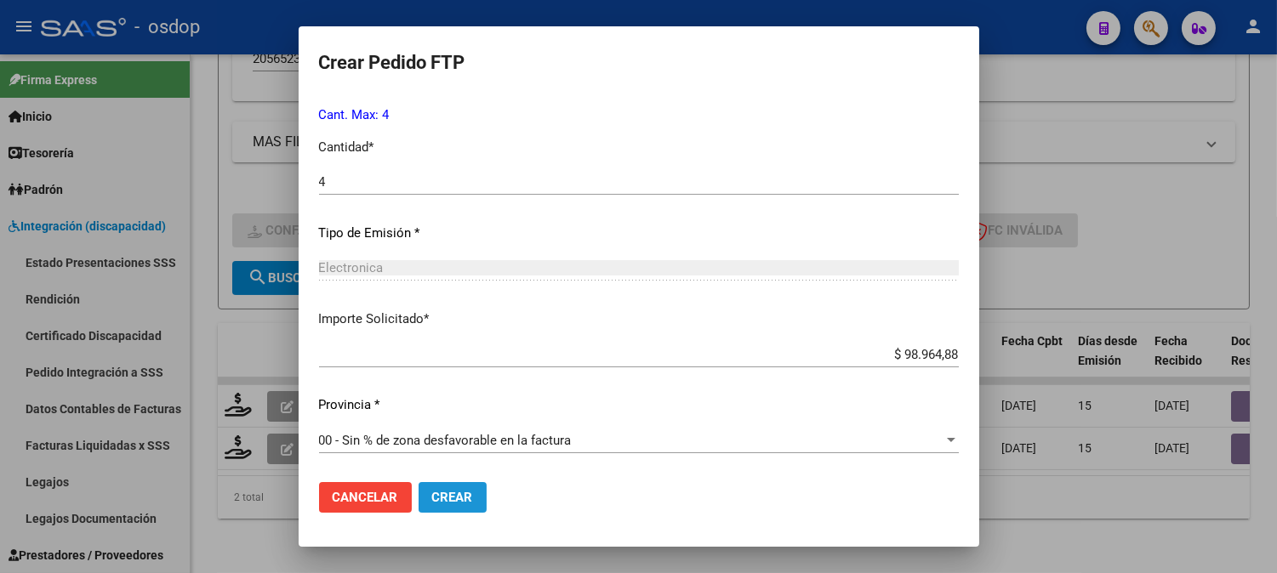
click at [474, 506] on button "Crear" at bounding box center [452, 497] width 68 height 31
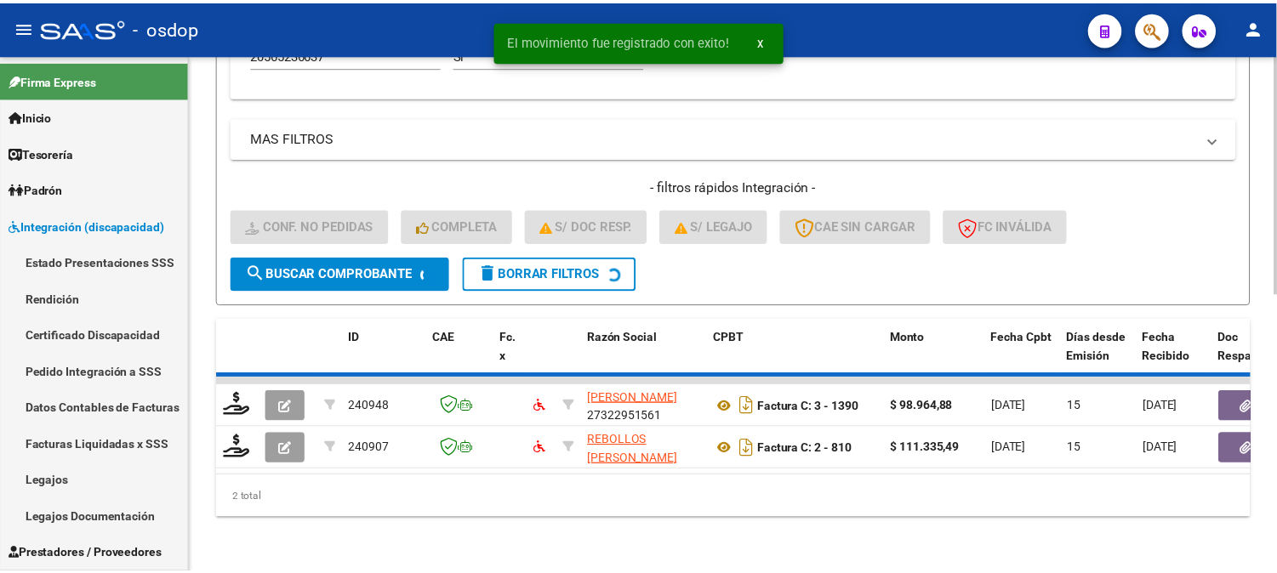
scroll to position [555, 0]
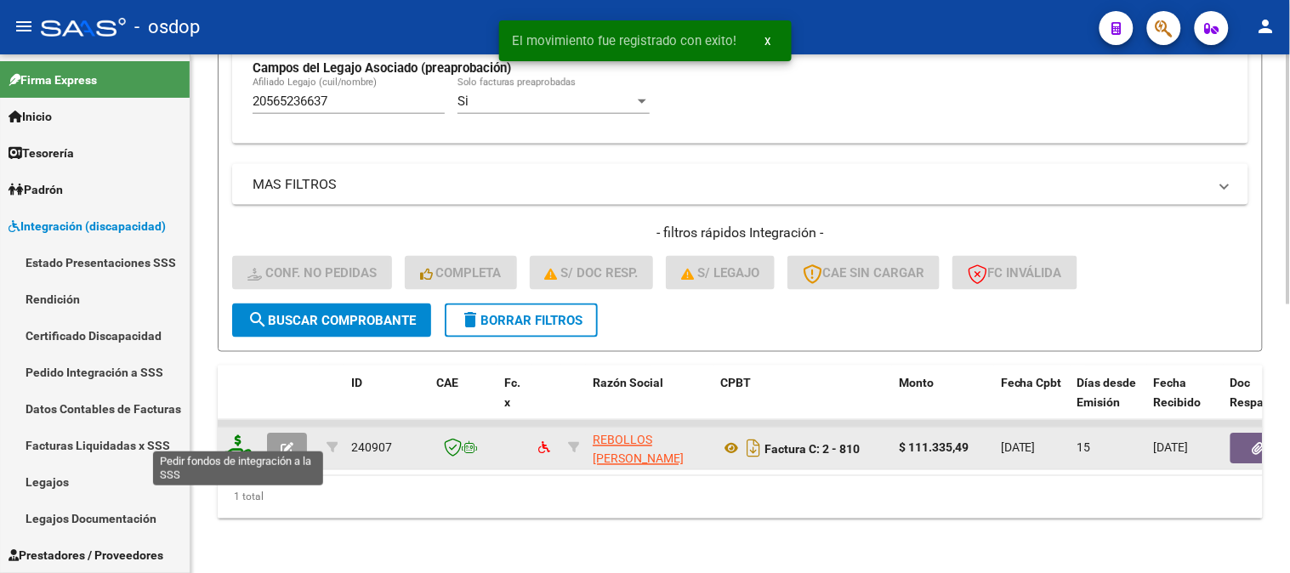
click at [242, 435] on icon at bounding box center [238, 447] width 27 height 24
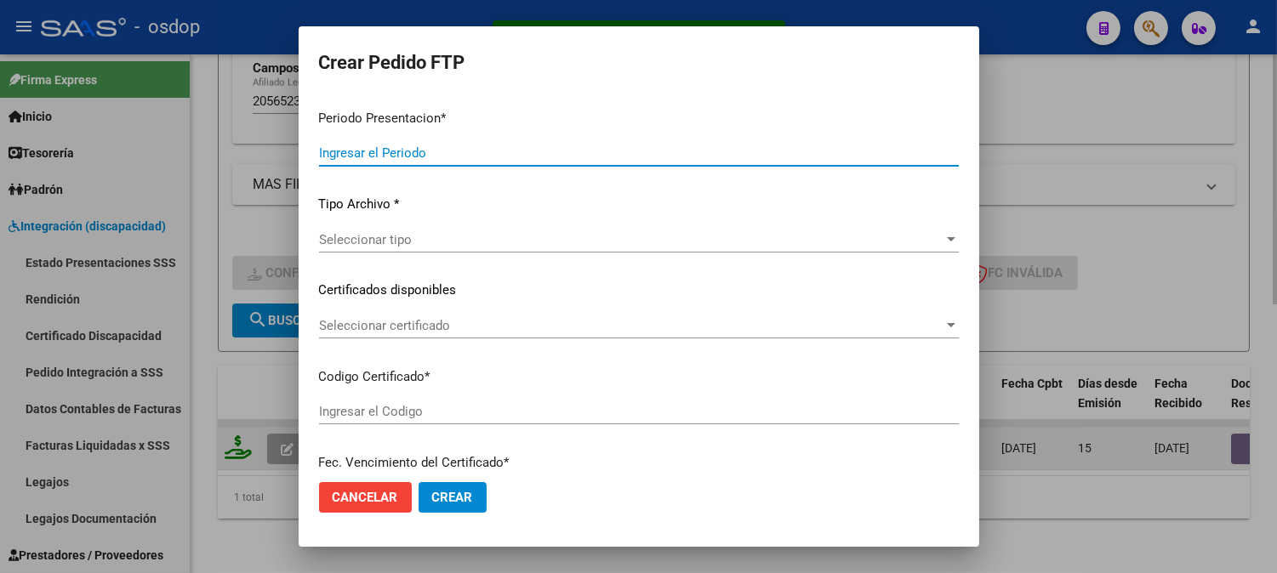
type input "202508"
type input "$ 111.335,49"
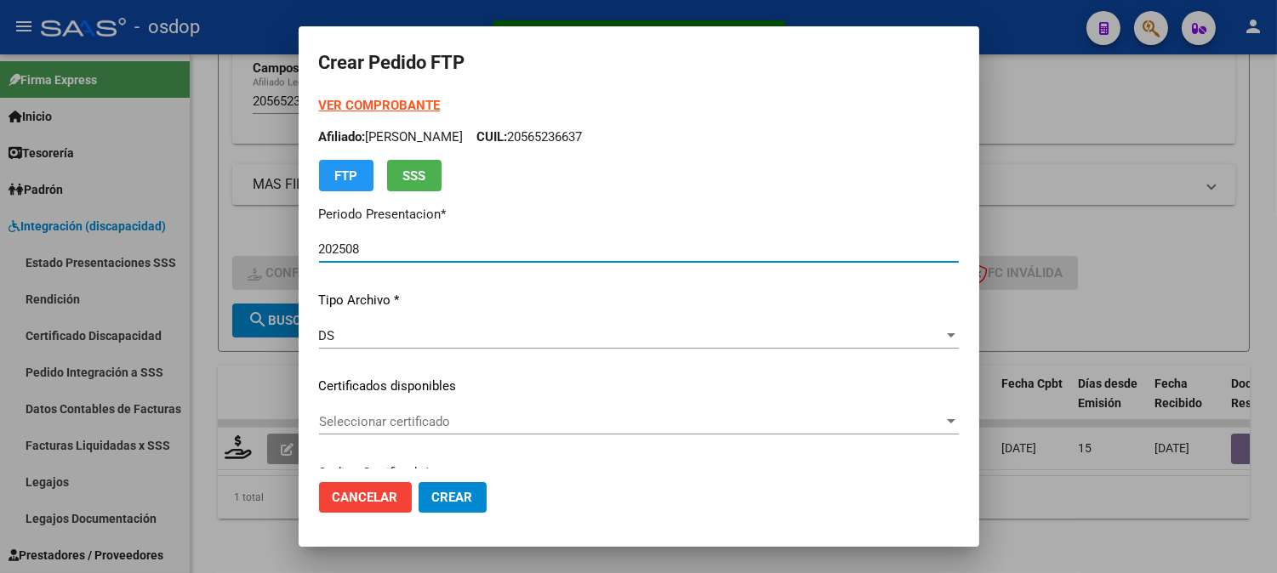
type input "5423622839"
type input "[DATE]"
click at [410, 432] on div "Seleccionar certificado Seleccionar certificado" at bounding box center [639, 422] width 640 height 26
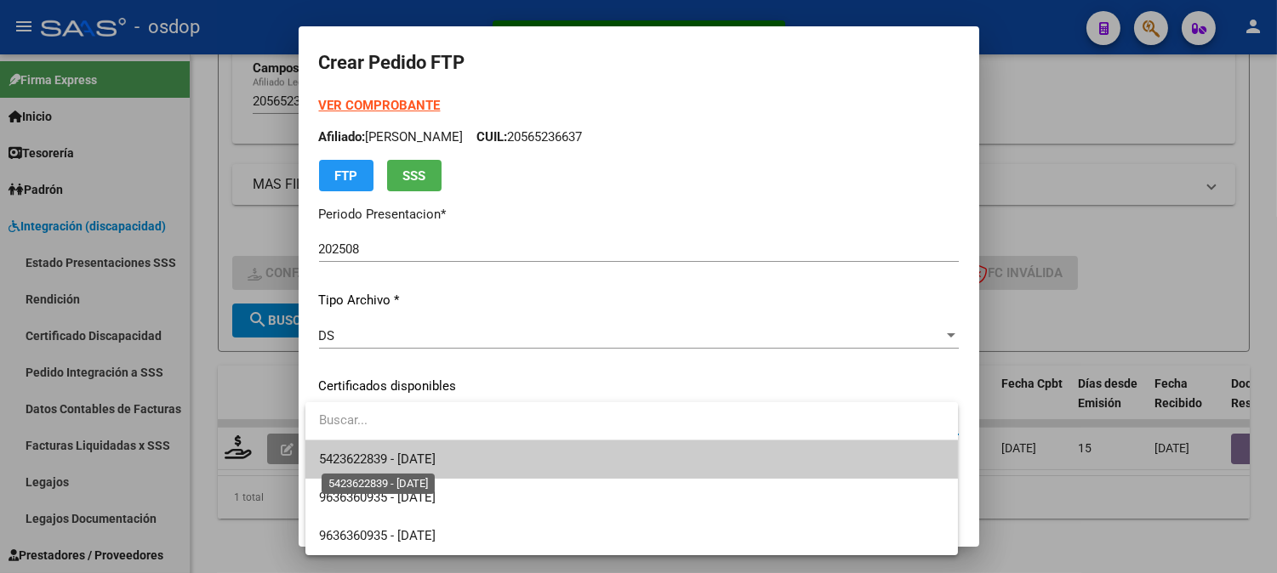
click at [419, 458] on span "5423622839 - [DATE]" at bounding box center [377, 459] width 117 height 15
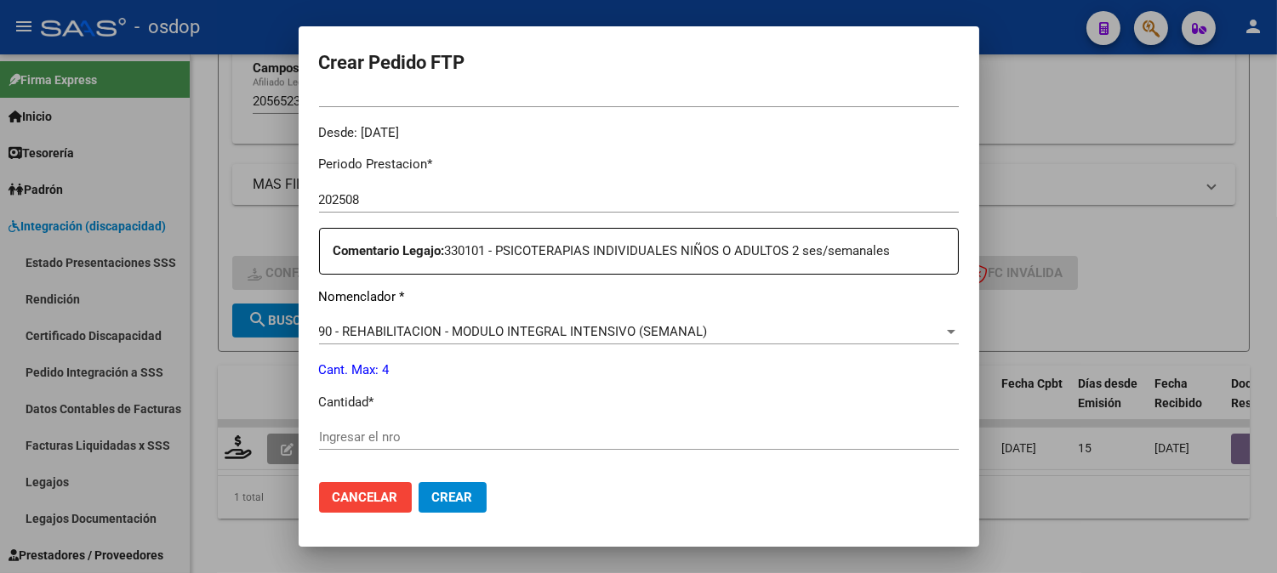
scroll to position [566, 0]
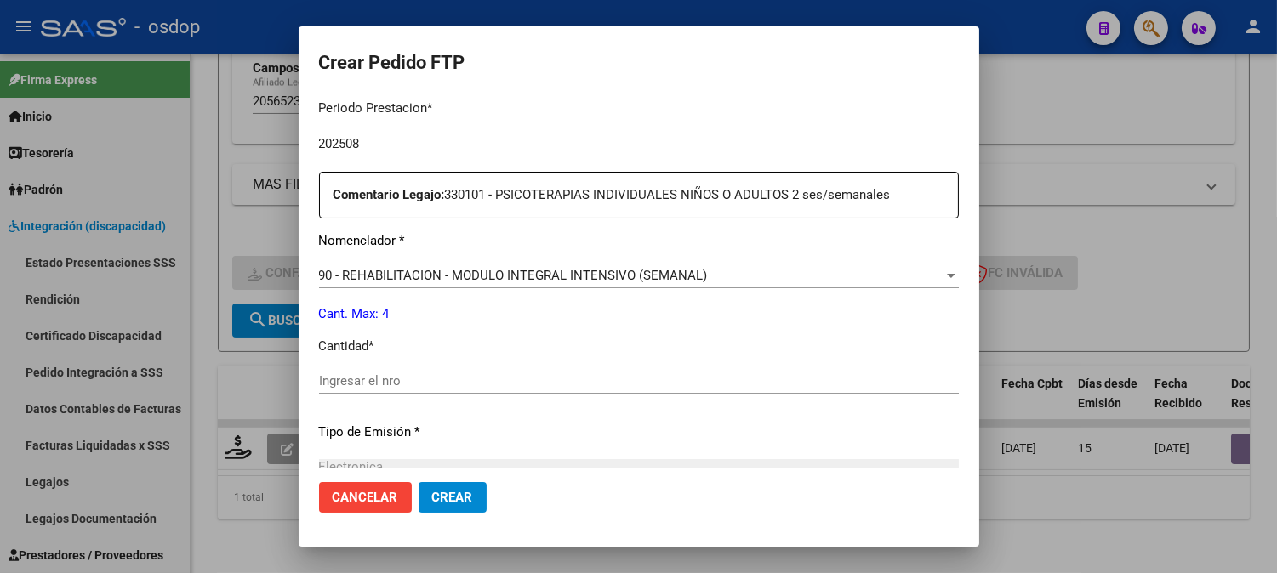
click at [444, 376] on input "Ingresar el nro" at bounding box center [639, 380] width 640 height 15
type input "4"
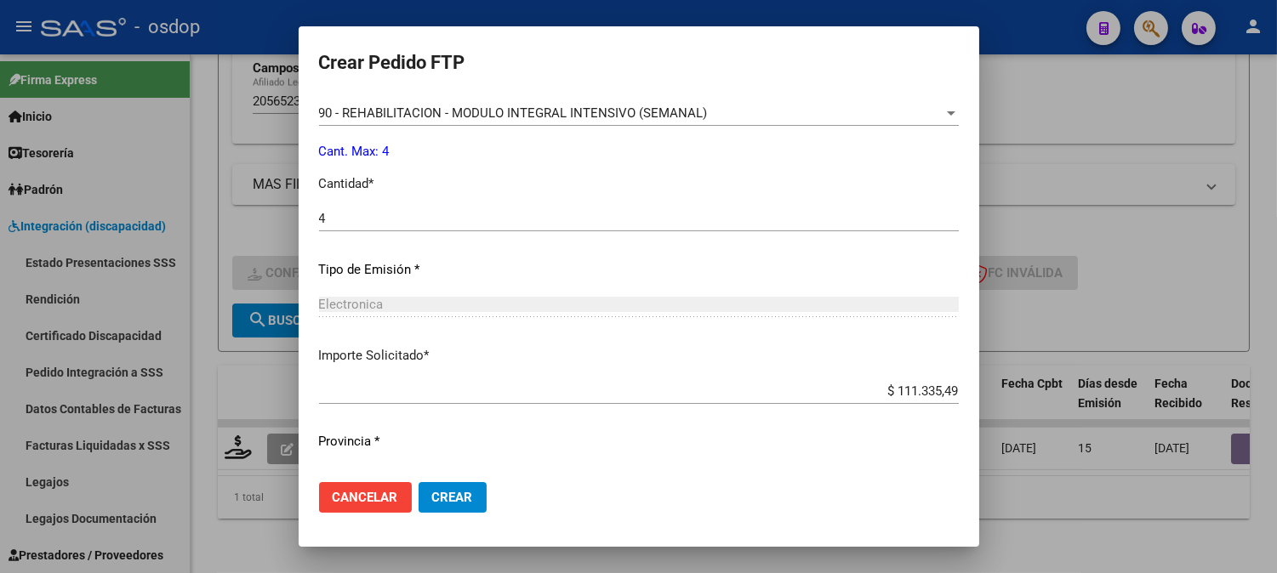
scroll to position [766, 0]
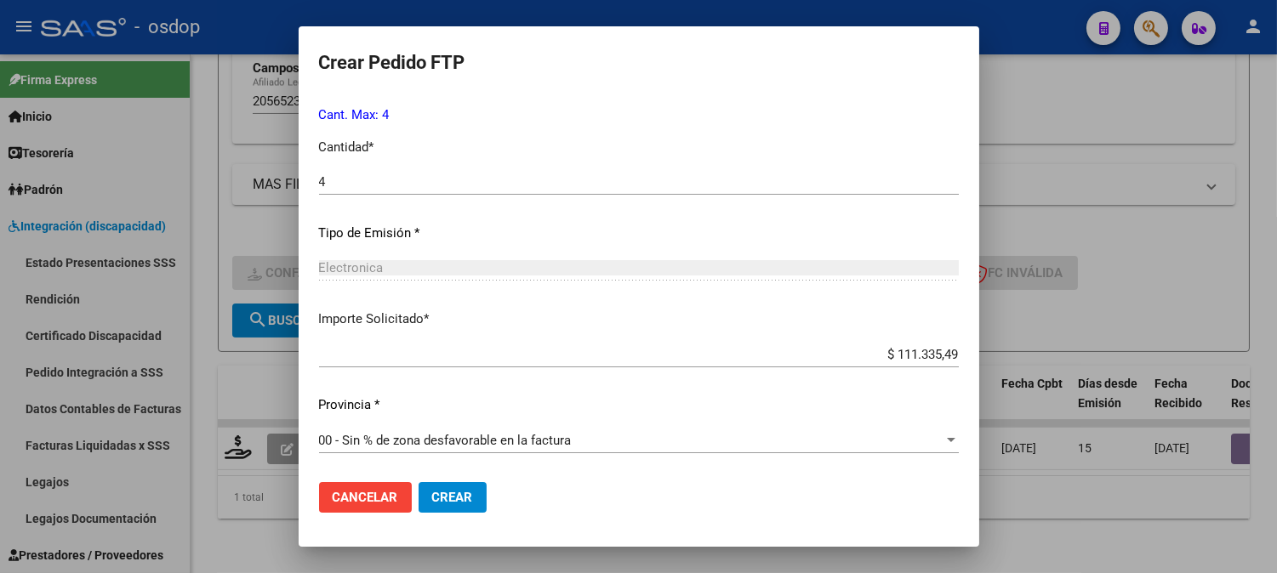
click at [461, 520] on mat-dialog-actions "Cancelar Crear" at bounding box center [639, 498] width 640 height 58
click at [459, 503] on span "Crear" at bounding box center [452, 497] width 41 height 15
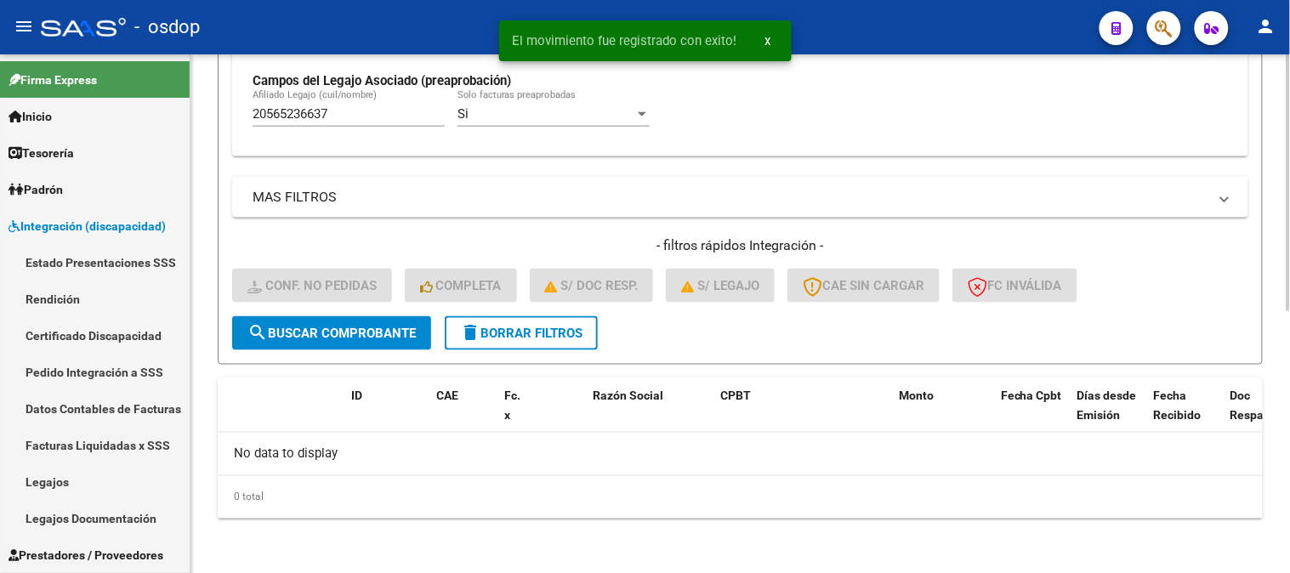
scroll to position [528, 0]
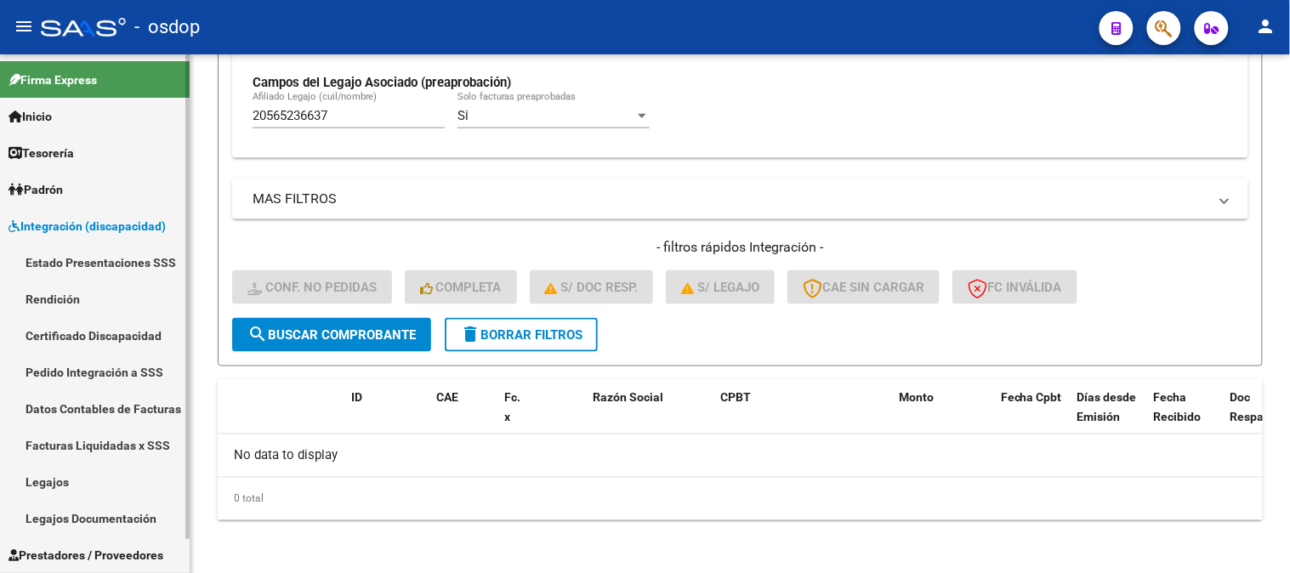
drag, startPoint x: 356, startPoint y: 107, endPoint x: 104, endPoint y: 128, distance: 252.7
click at [77, 128] on mat-sidenav-container "Firma Express Inicio Calendario SSS Instructivos Contacto OS Tesorería Extracto…" at bounding box center [645, 313] width 1290 height 519
drag, startPoint x: 412, startPoint y: 128, endPoint x: 392, endPoint y: 123, distance: 20.2
click at [411, 128] on div "20565236637 [PERSON_NAME] (cuil/nombre)" at bounding box center [349, 110] width 192 height 37
drag, startPoint x: 378, startPoint y: 123, endPoint x: 54, endPoint y: 100, distance: 324.9
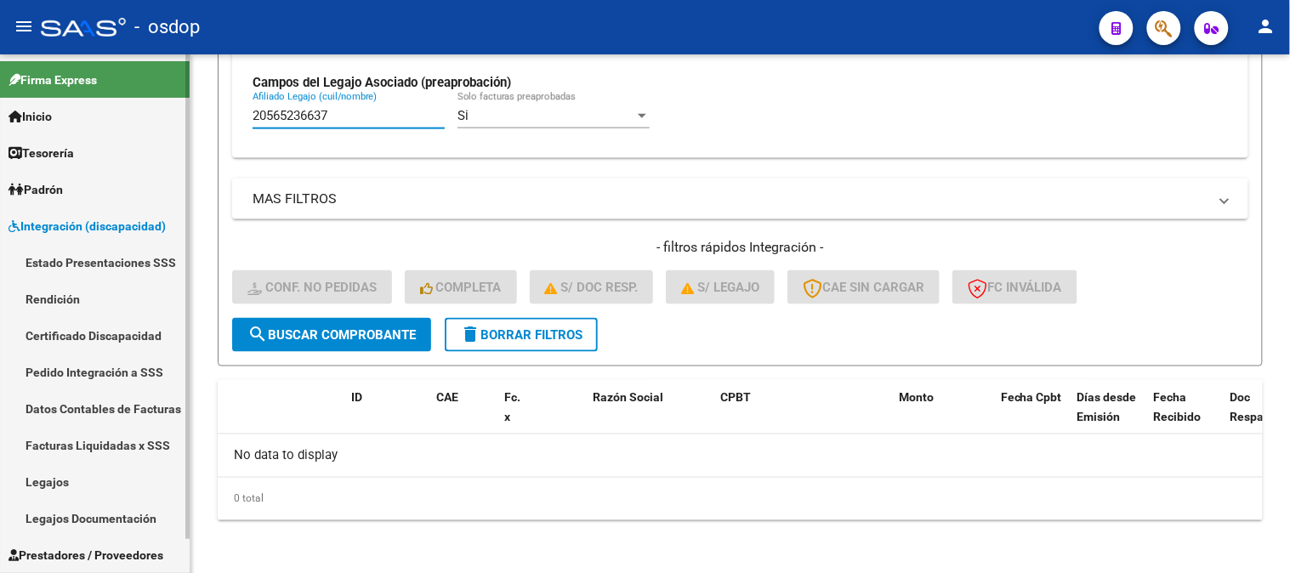
click at [56, 100] on mat-sidenav-container "Firma Express Inicio Calendario SSS Instructivos Contacto OS Tesorería Extracto…" at bounding box center [645, 313] width 1290 height 519
paste input "8238751"
type input "20582387517"
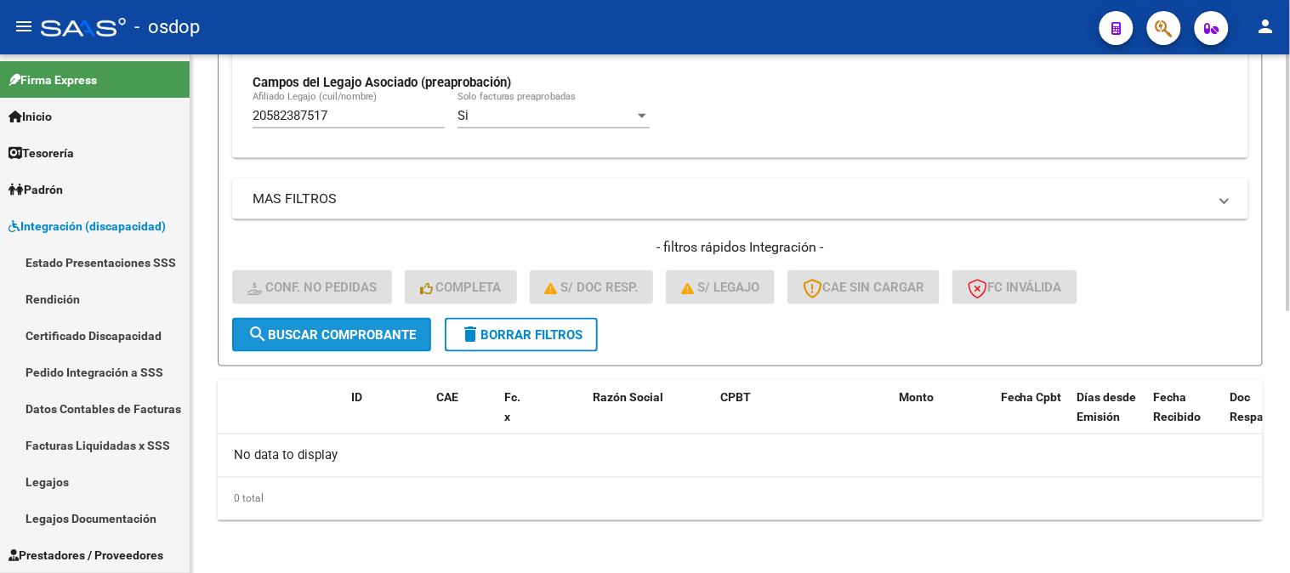
click at [340, 344] on button "search Buscar Comprobante" at bounding box center [331, 335] width 199 height 34
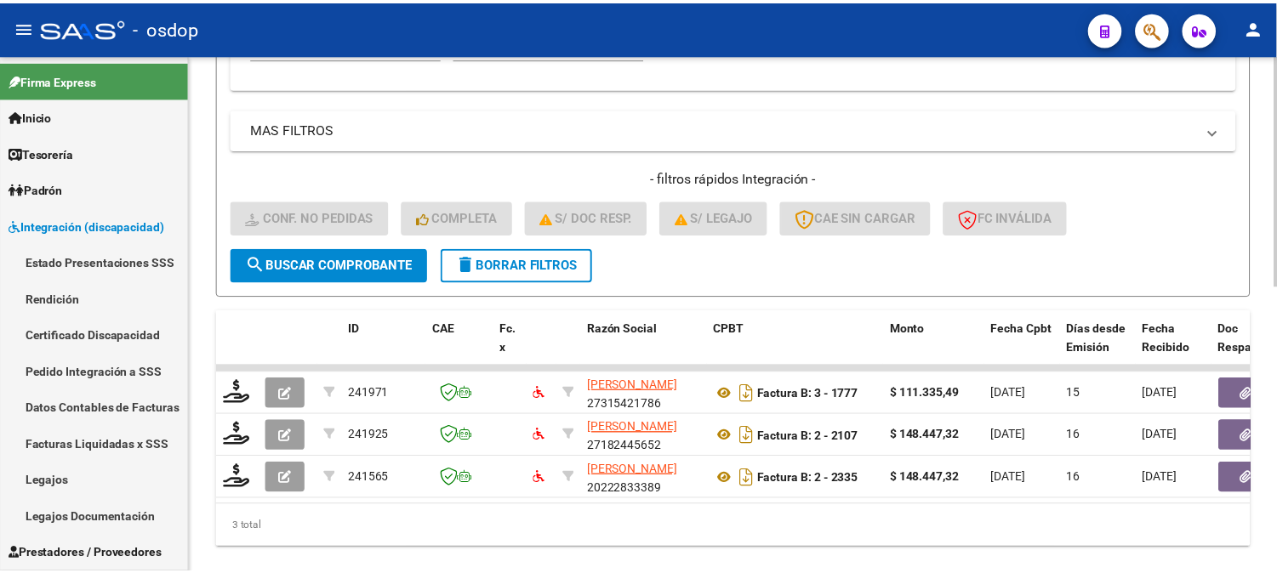
scroll to position [640, 0]
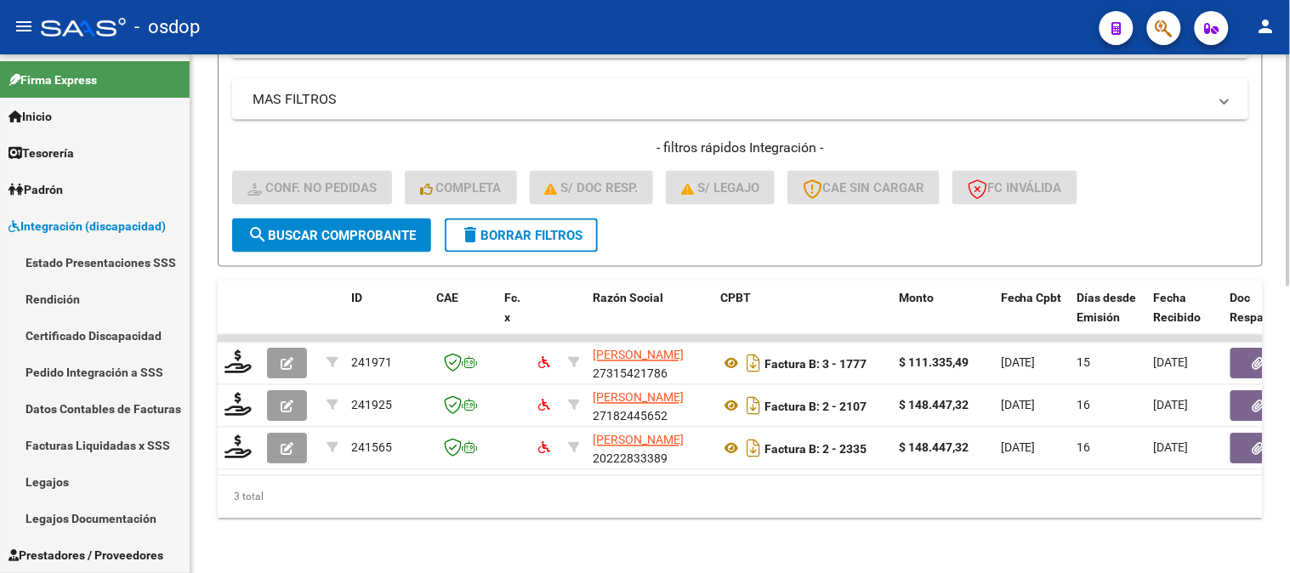
click at [281, 507] on div "3 total" at bounding box center [740, 497] width 1045 height 43
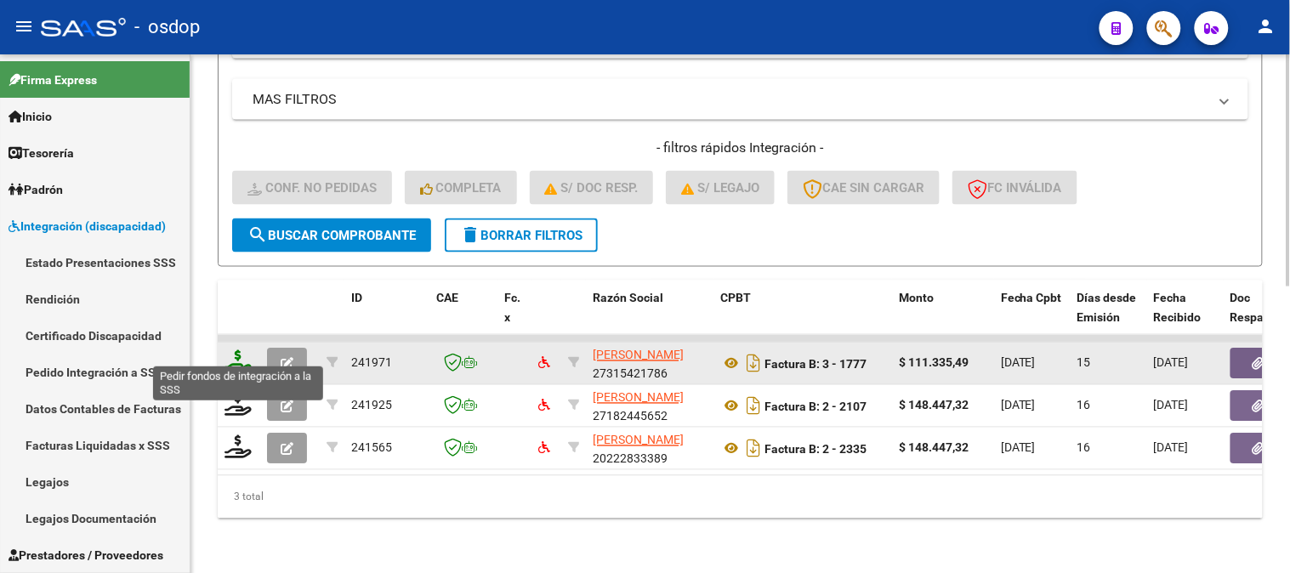
click at [245, 350] on icon at bounding box center [238, 362] width 27 height 24
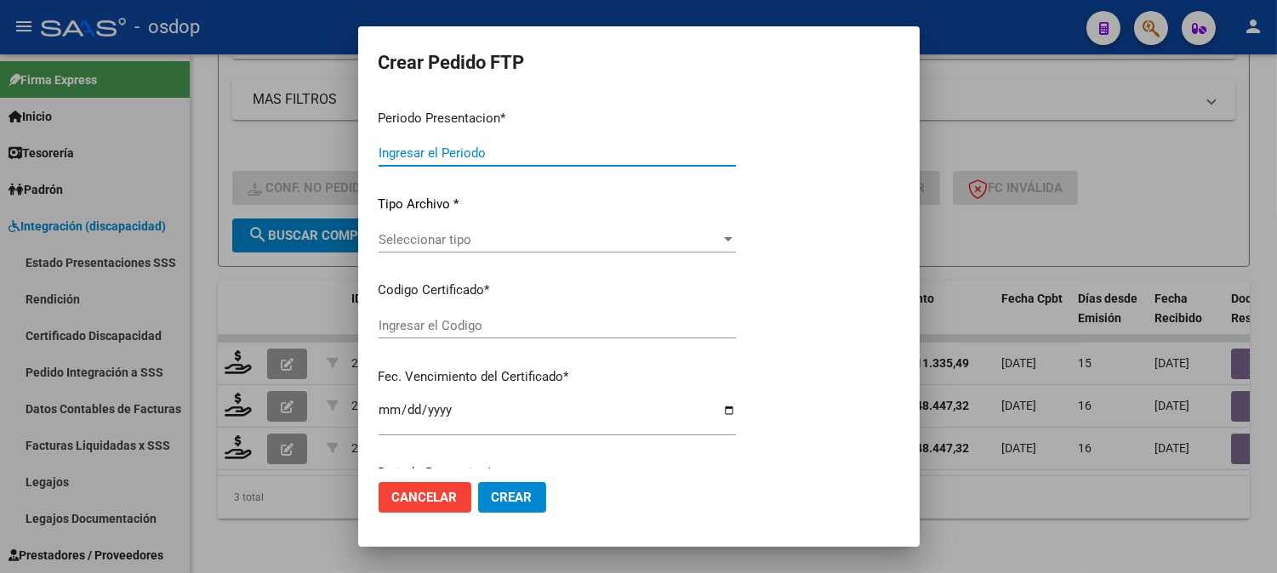
type input "202508"
type input "$ 111.335,49"
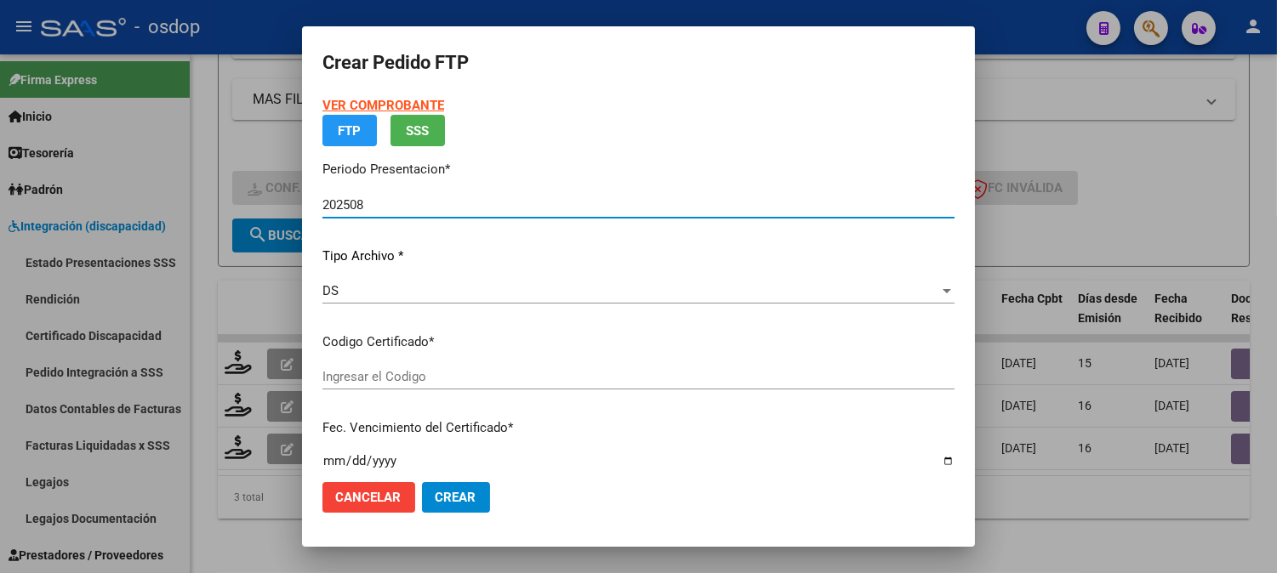
type input "4578088831"
type input "[DATE]"
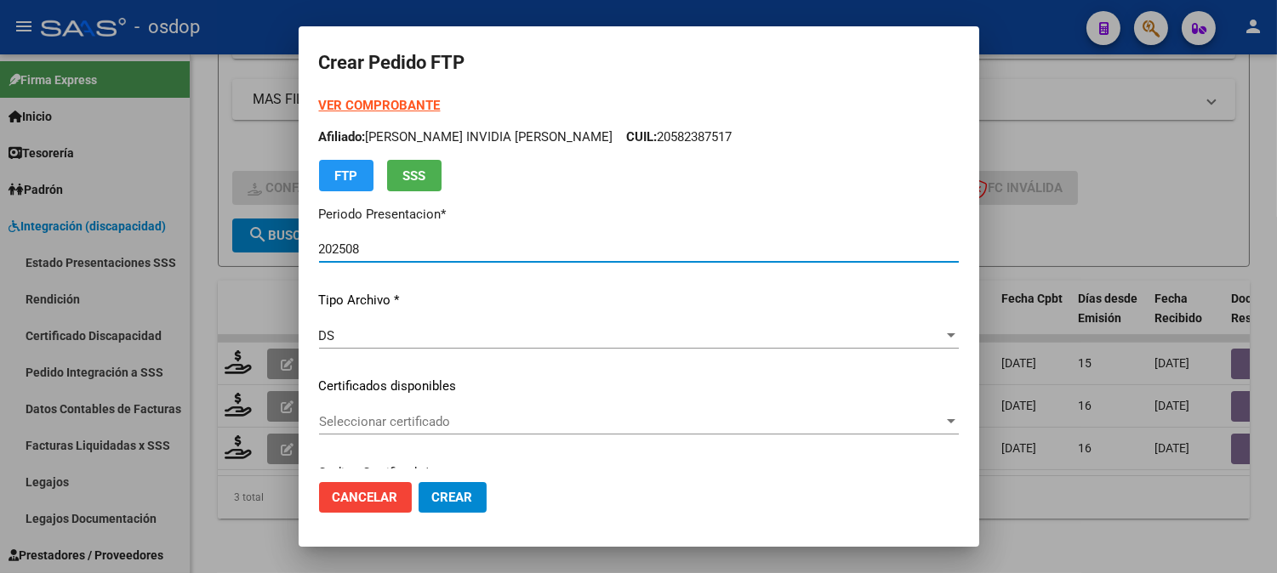
click at [521, 376] on div "VER COMPROBANTE ARCA Padrón Afiliado: [PERSON_NAME] INVIDIA [PERSON_NAME] CUIL:…" at bounding box center [639, 374] width 640 height 556
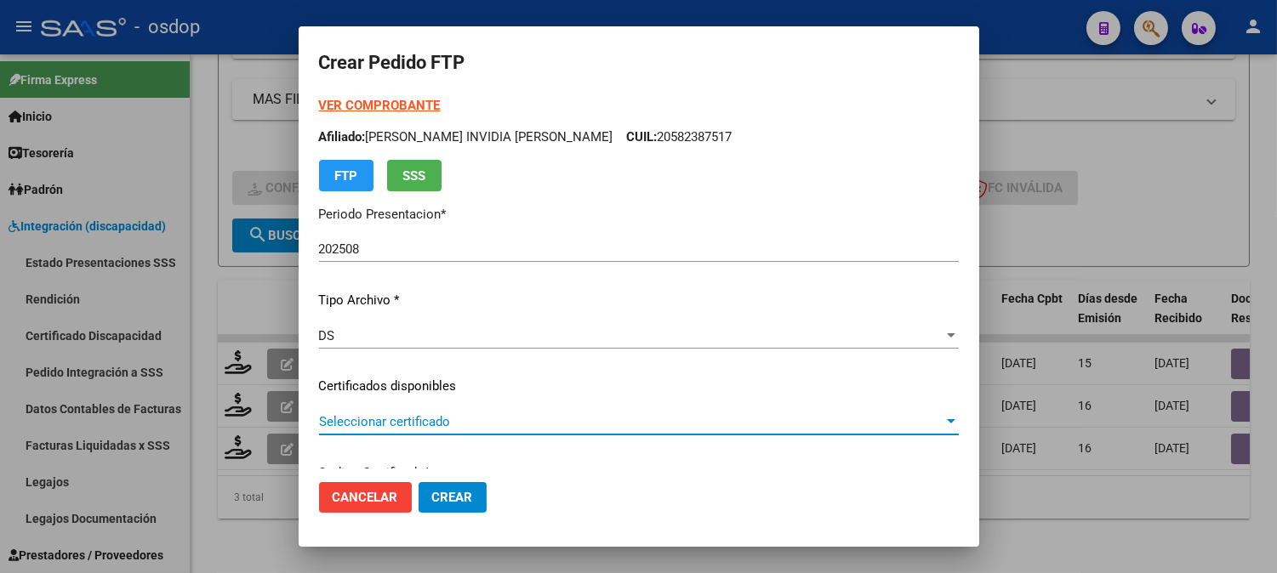
click at [521, 422] on span "Seleccionar certificado" at bounding box center [631, 421] width 624 height 15
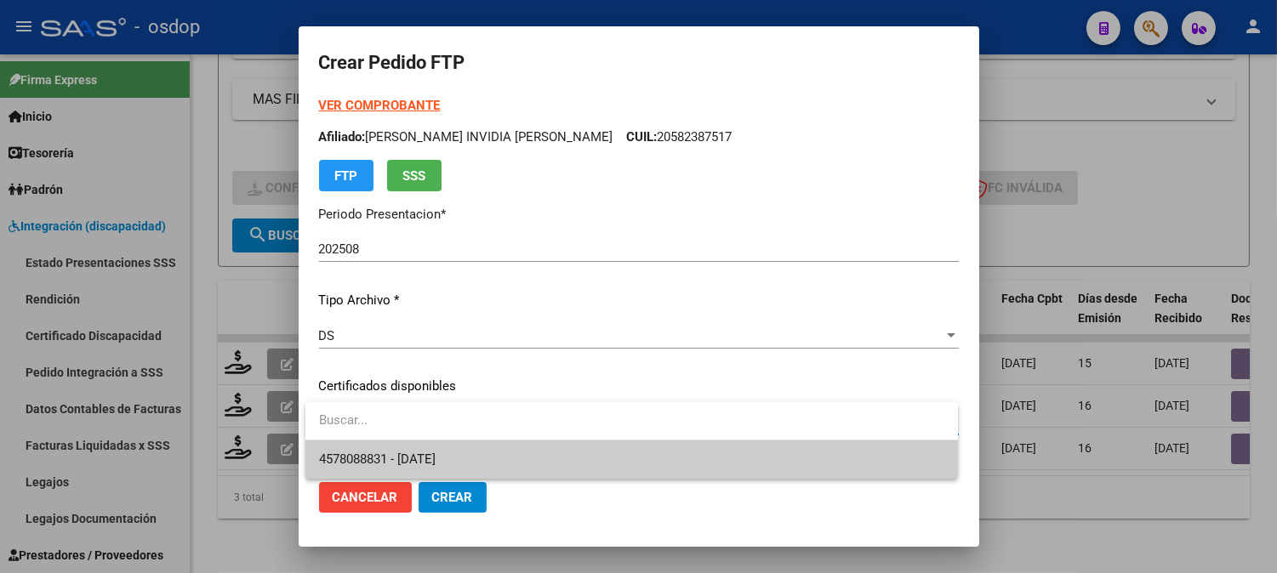
click at [494, 462] on span "4578088831 - [DATE]" at bounding box center [631, 460] width 625 height 38
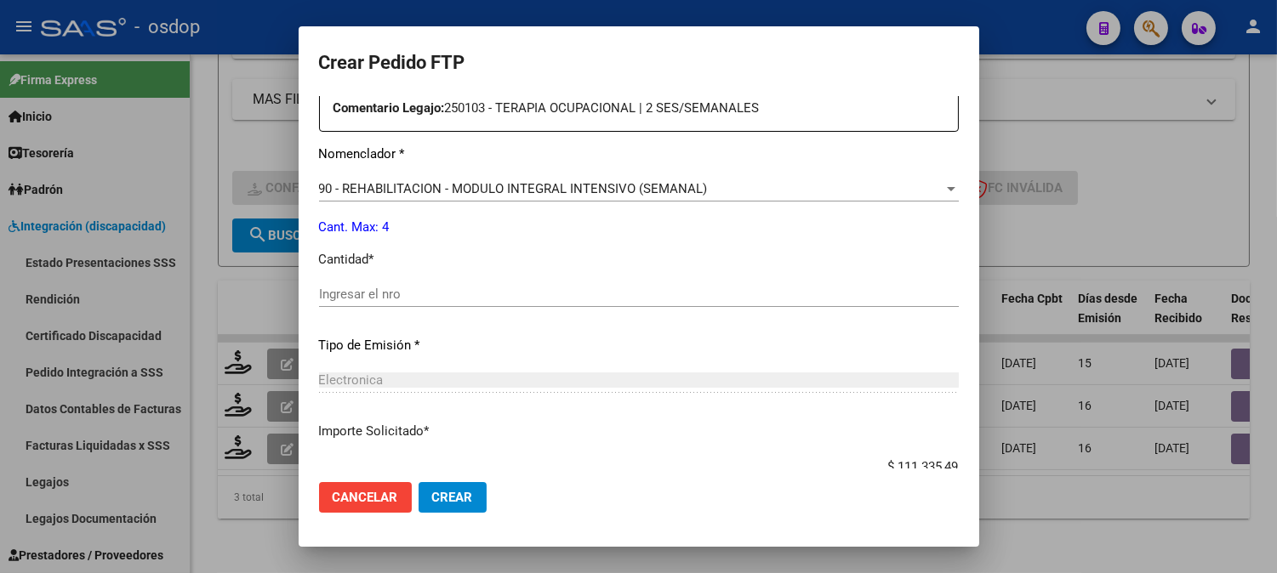
scroll to position [661, 0]
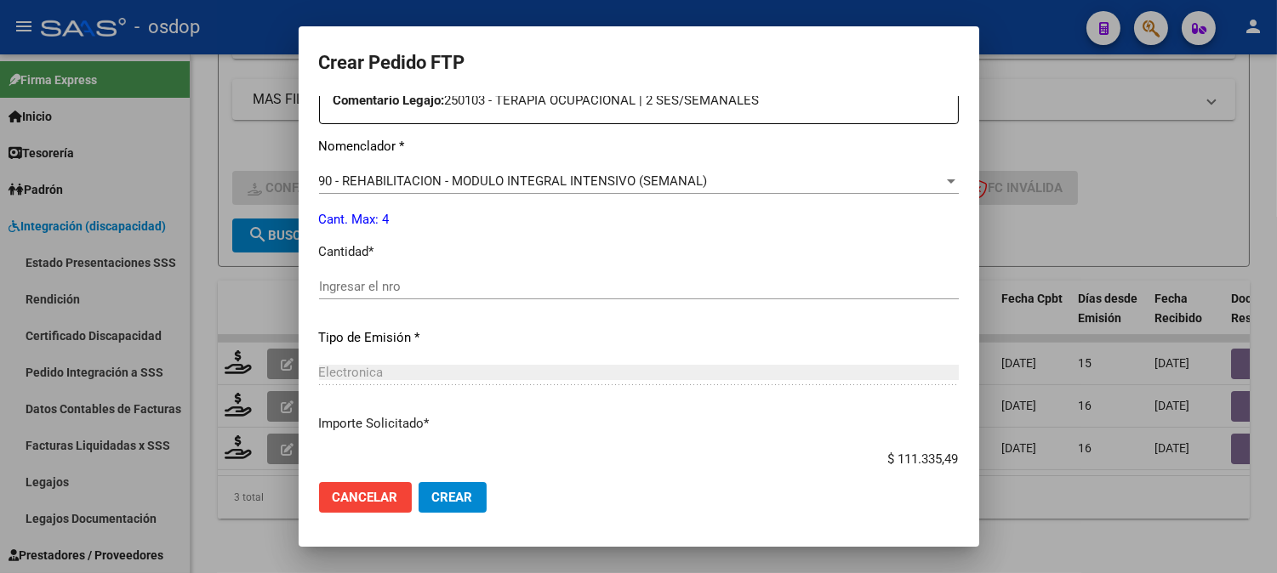
click at [507, 309] on div "Ingresar el nro" at bounding box center [639, 295] width 640 height 42
click at [506, 292] on input "Ingresar el nro" at bounding box center [639, 286] width 640 height 15
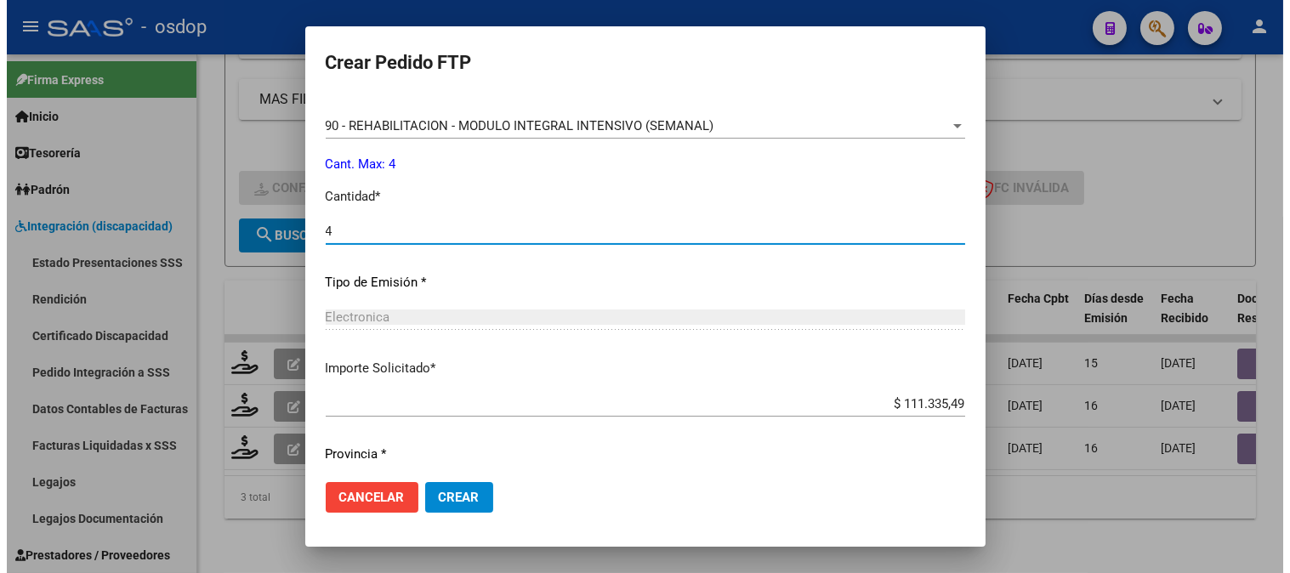
scroll to position [766, 0]
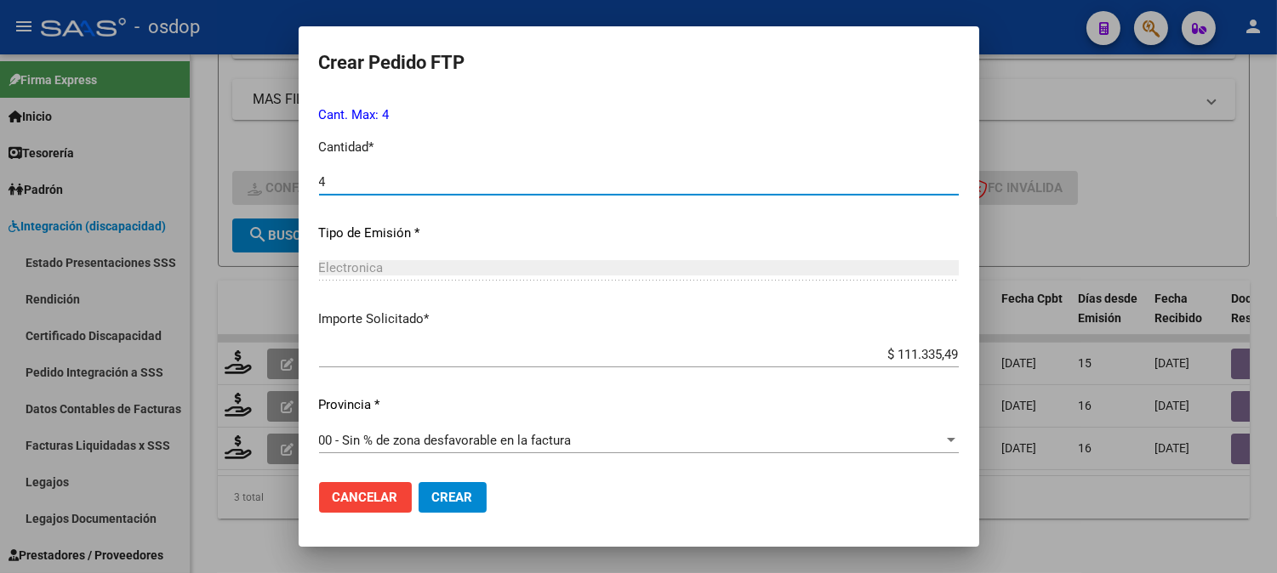
type input "4"
click at [464, 504] on span "Crear" at bounding box center [452, 497] width 41 height 15
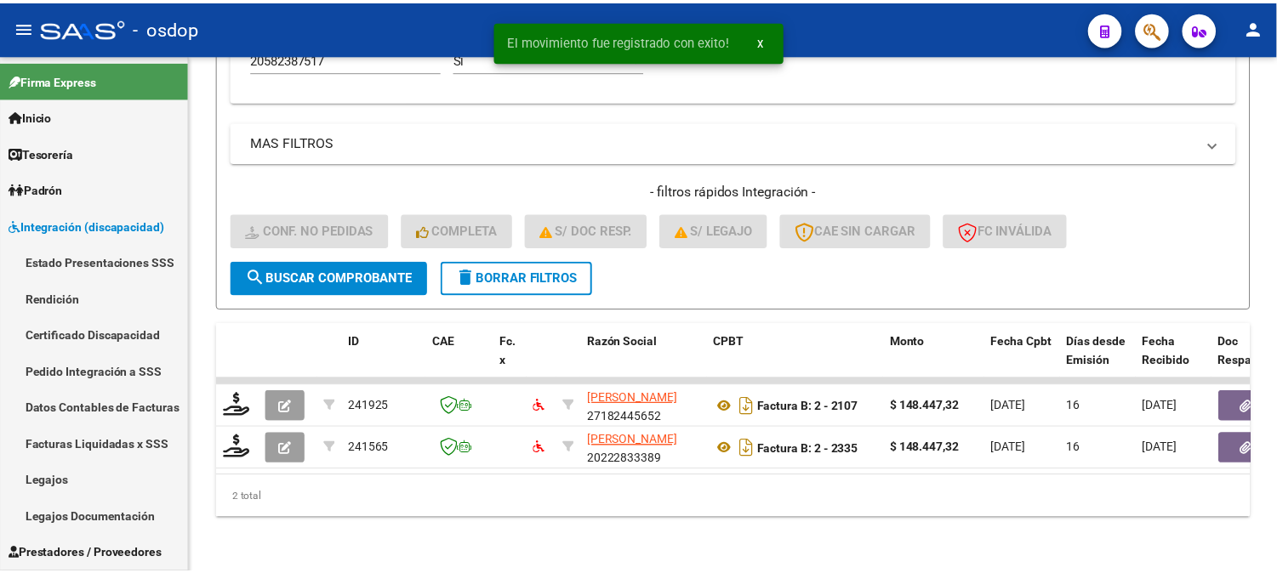
scroll to position [598, 0]
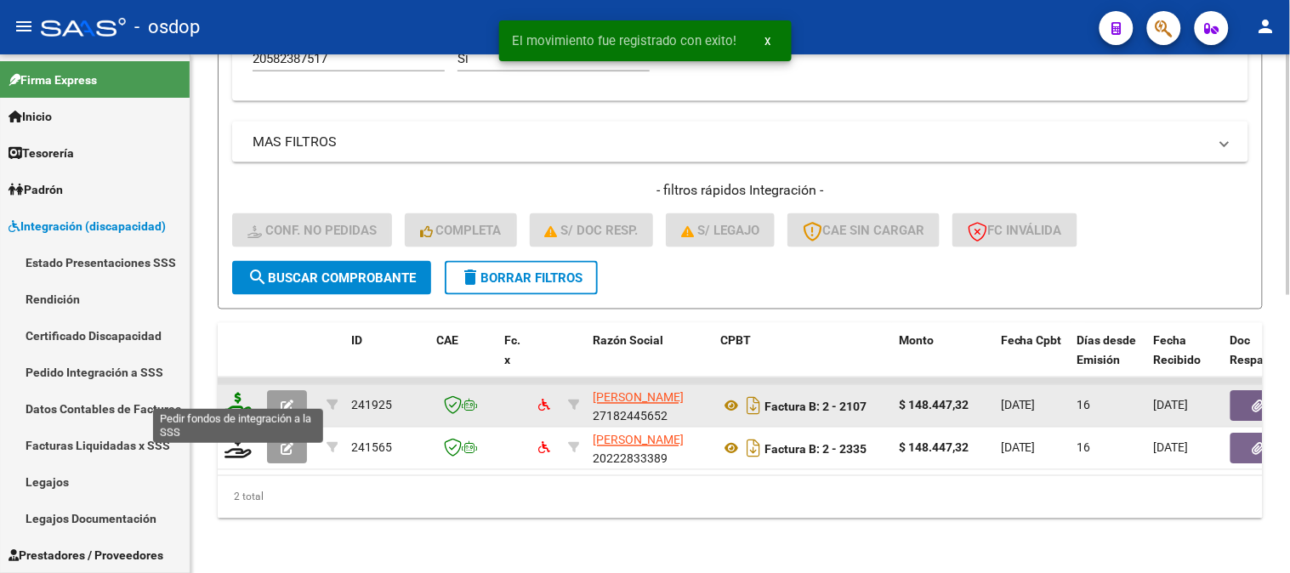
click at [240, 393] on icon at bounding box center [238, 405] width 27 height 24
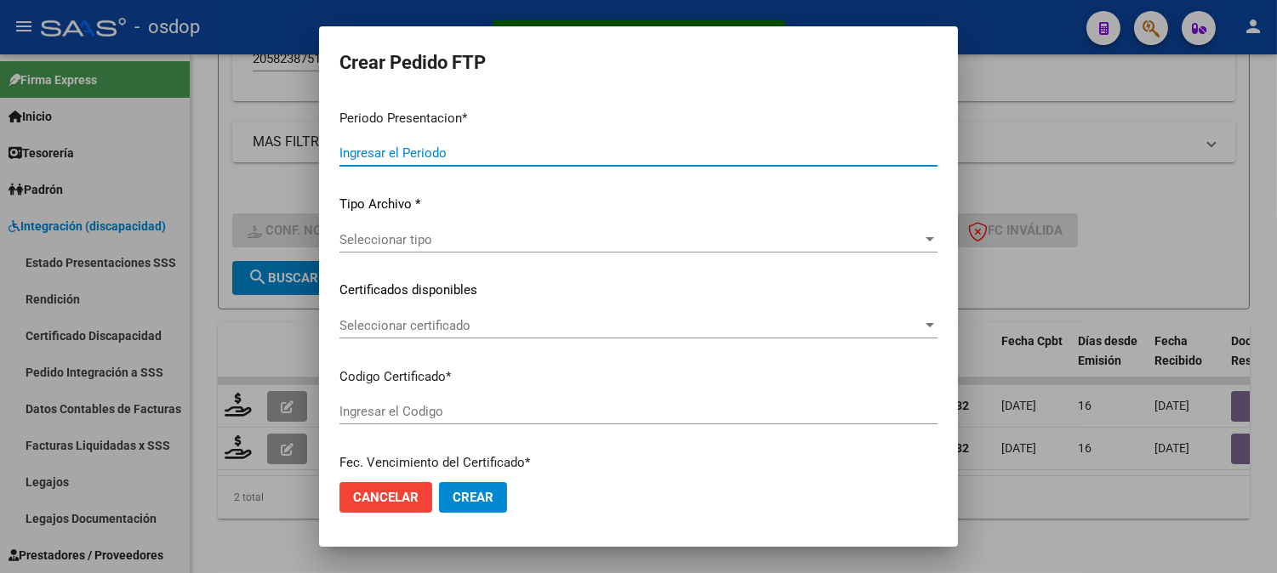
type input "202508"
type input "$ 148.447,32"
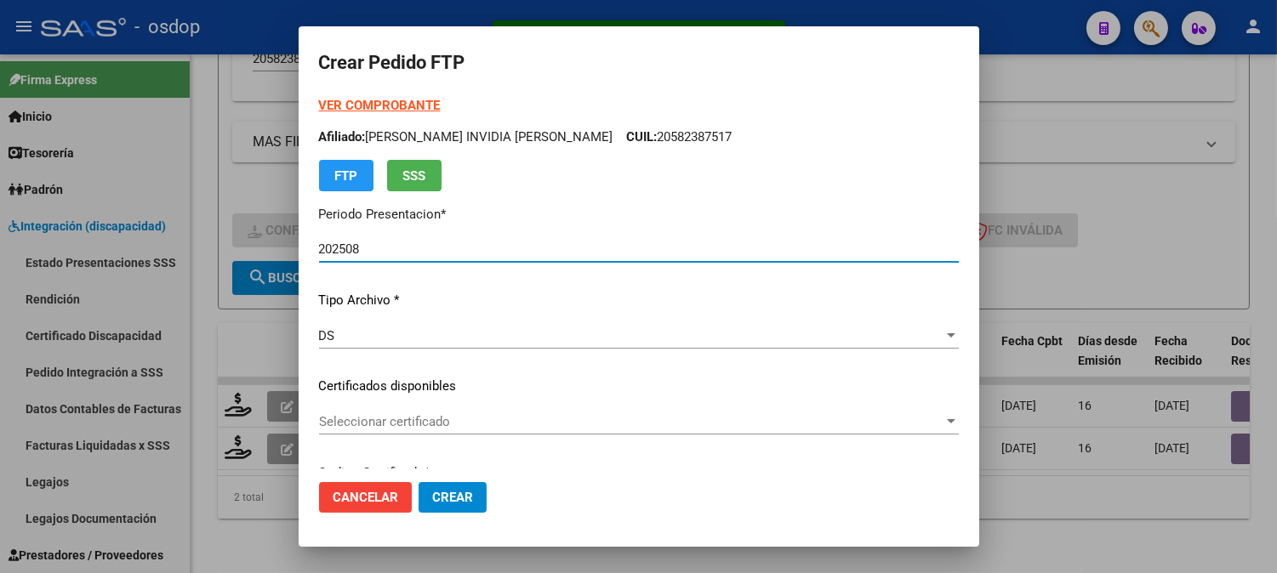
type input "4578088831"
type input "[DATE]"
drag, startPoint x: 452, startPoint y: 440, endPoint x: 440, endPoint y: 423, distance: 20.8
click at [452, 440] on div "Seleccionar certificado Seleccionar certificado" at bounding box center [639, 430] width 640 height 42
click at [437, 418] on span "Seleccionar certificado" at bounding box center [631, 421] width 624 height 15
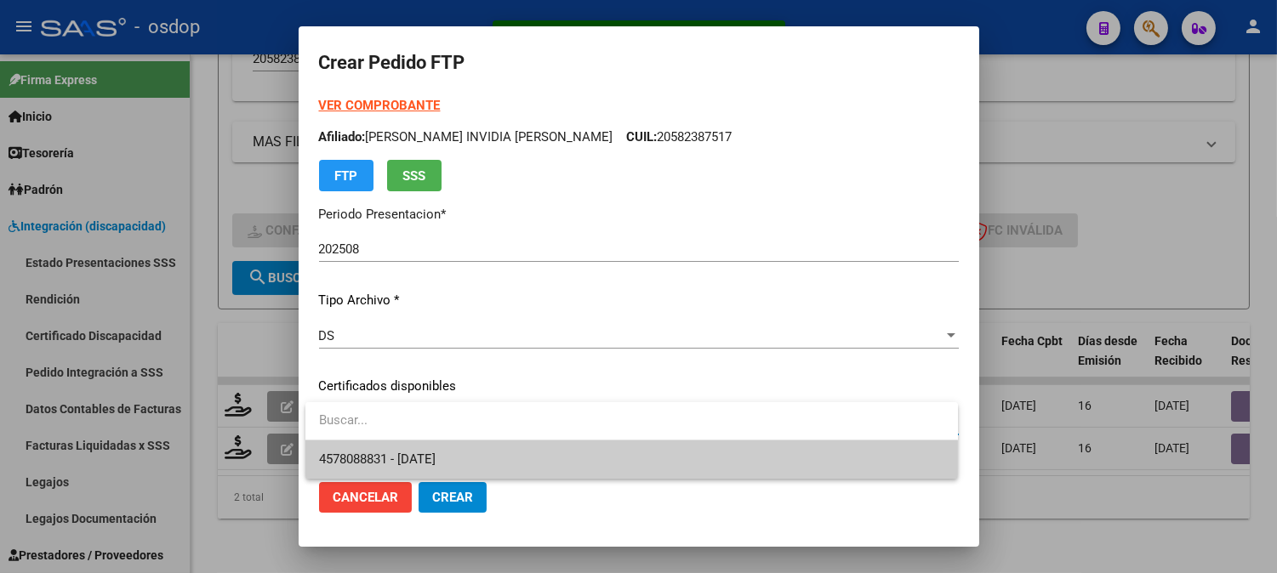
click at [435, 457] on span "4578088831 - [DATE]" at bounding box center [377, 459] width 117 height 15
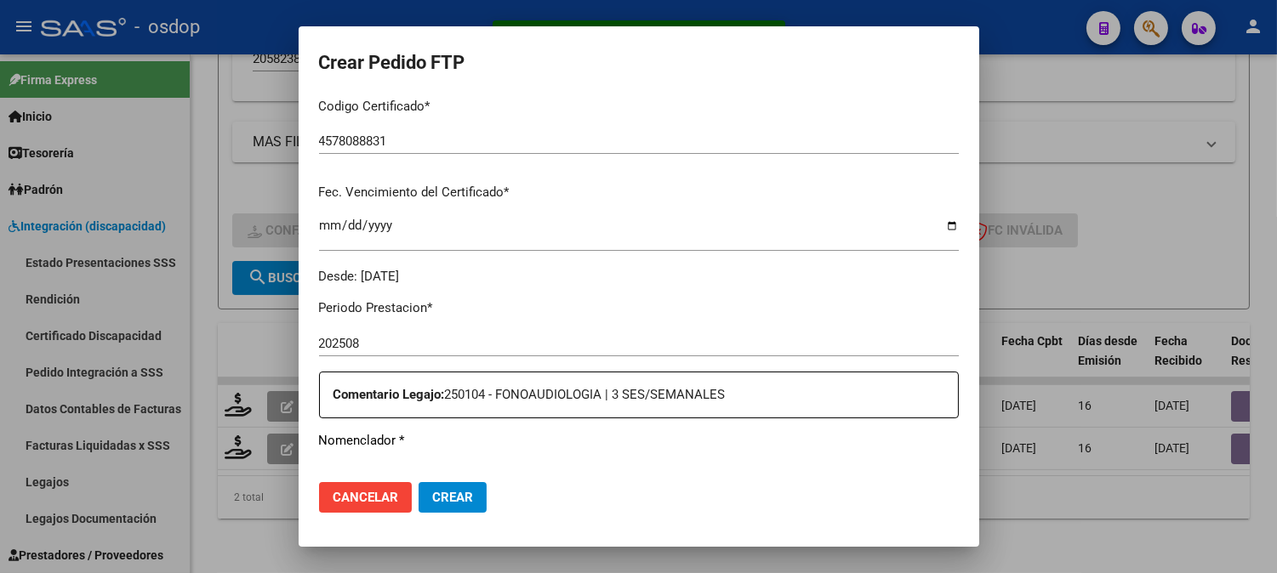
scroll to position [566, 0]
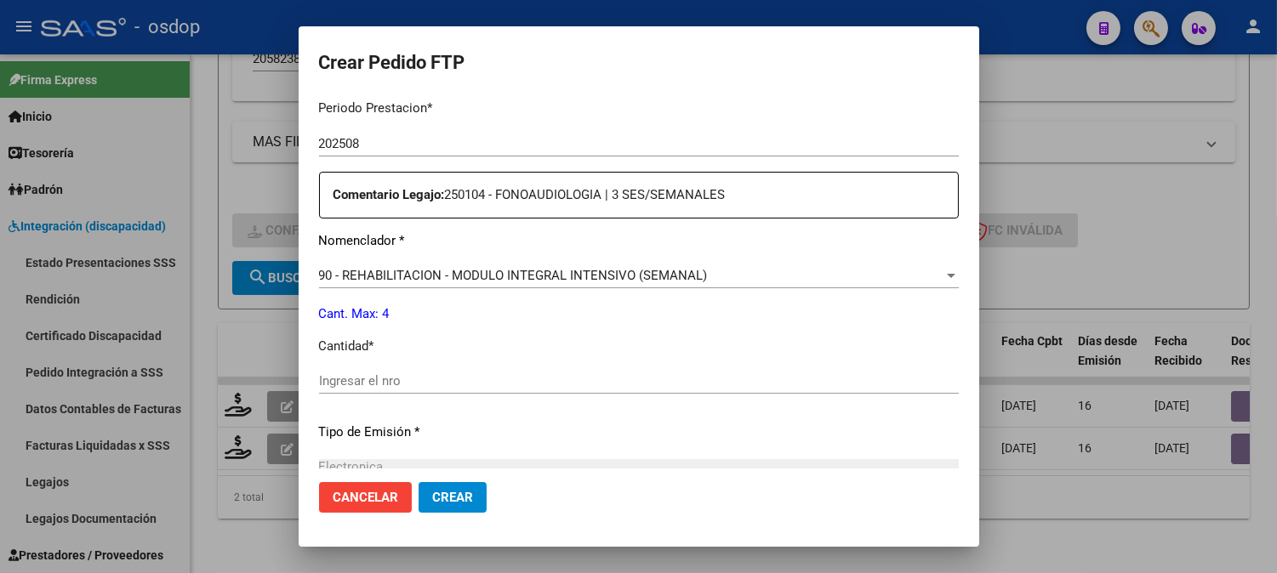
click at [465, 388] on input "Ingresar el nro" at bounding box center [639, 380] width 640 height 15
type input "4"
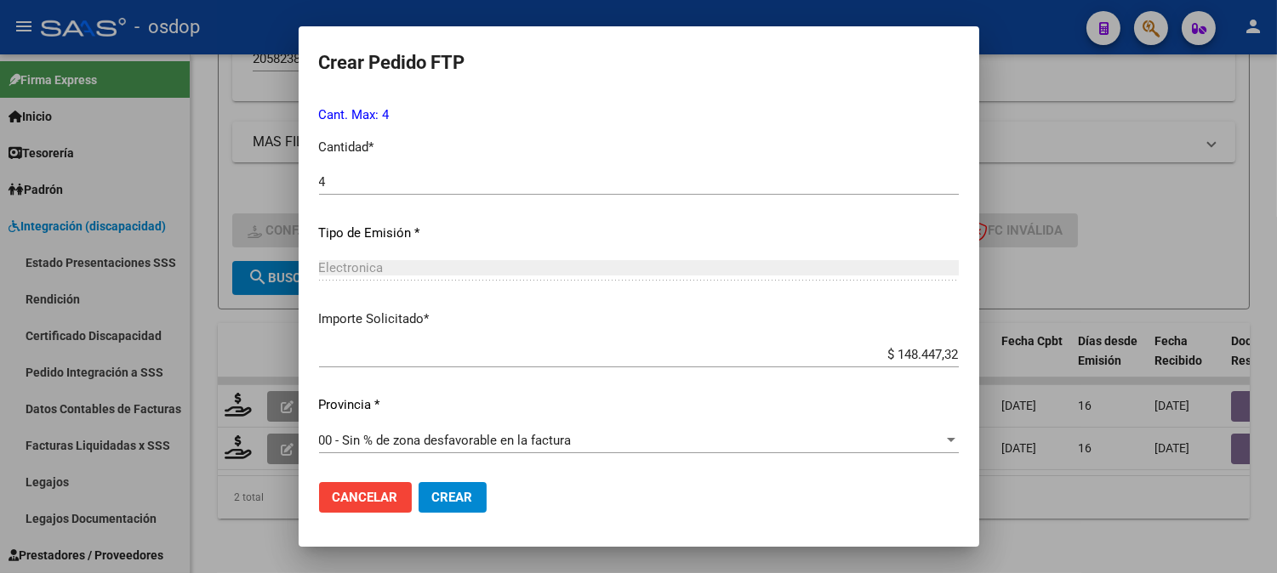
click at [451, 487] on button "Crear" at bounding box center [452, 497] width 68 height 31
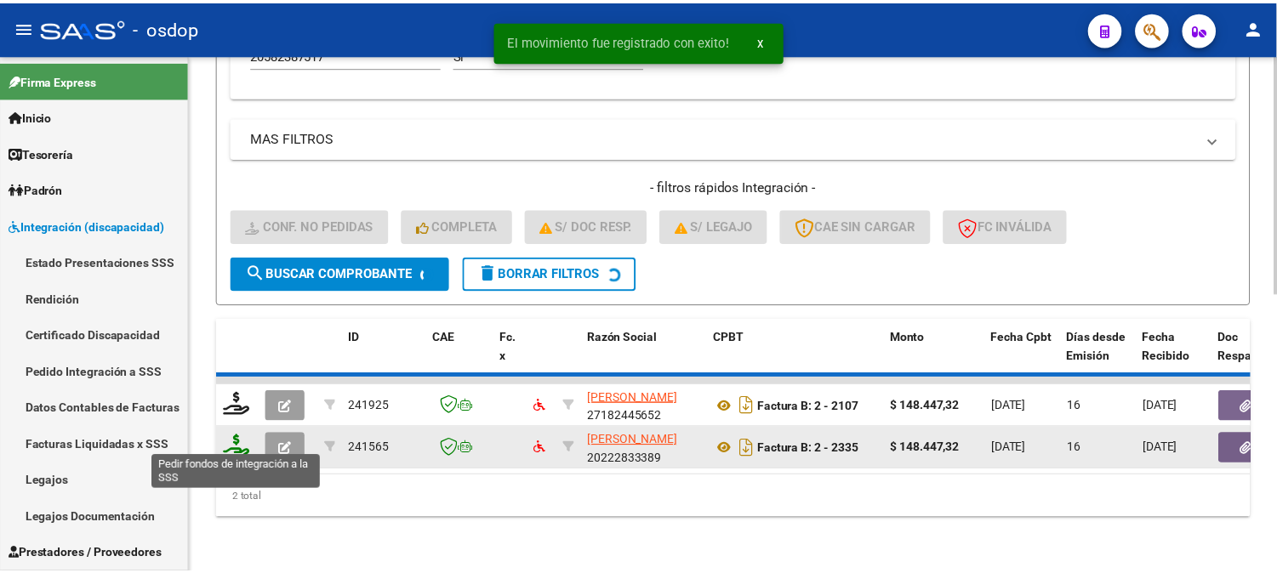
scroll to position [555, 0]
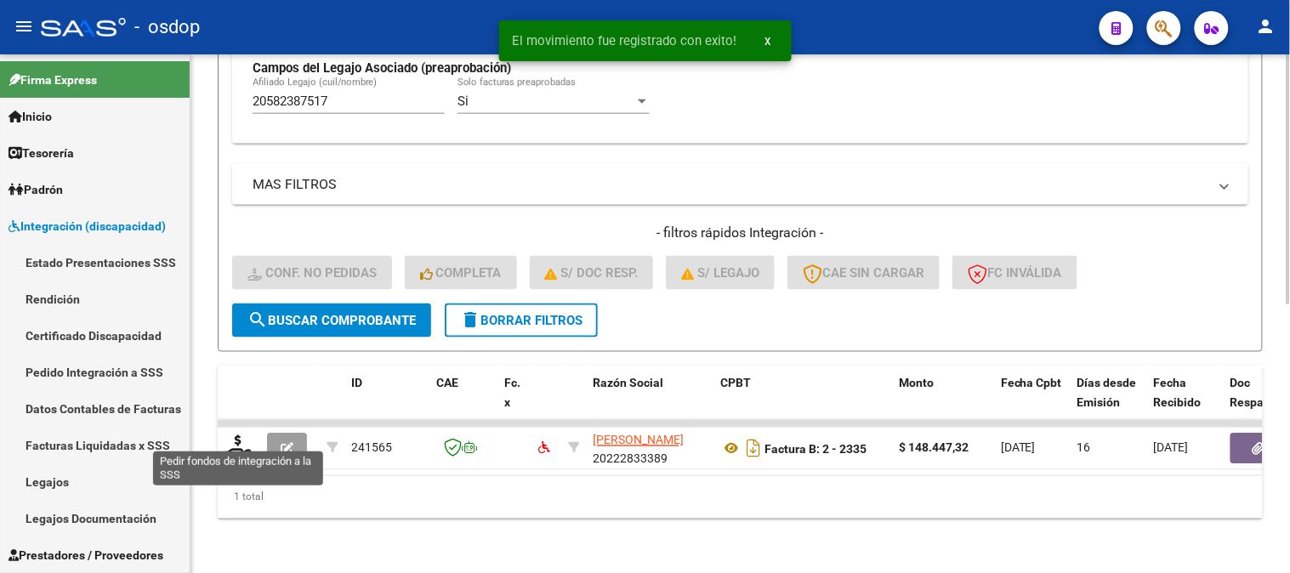
click at [245, 443] on icon at bounding box center [238, 447] width 27 height 24
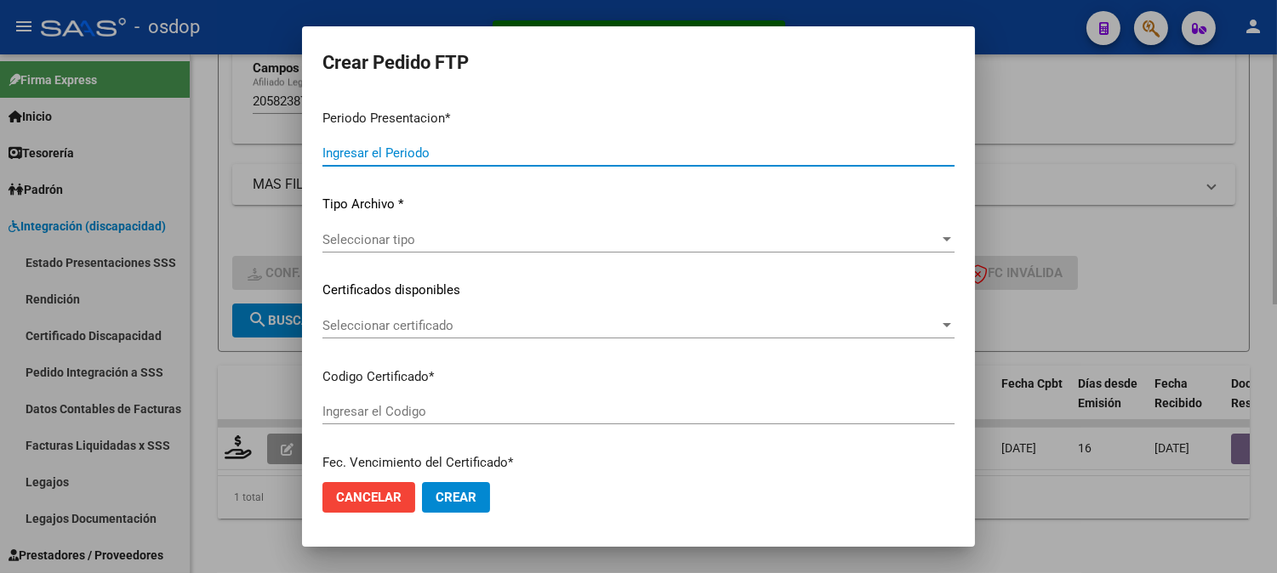
type input "202508"
type input "$ 148.447,32"
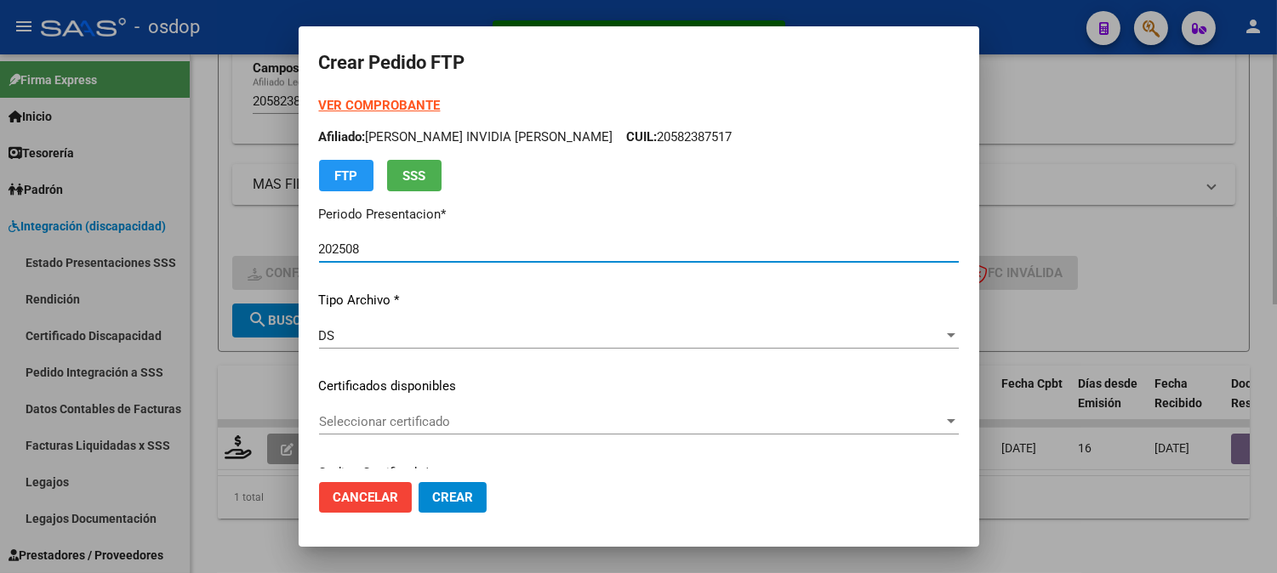
type input "4578088831"
type input "[DATE]"
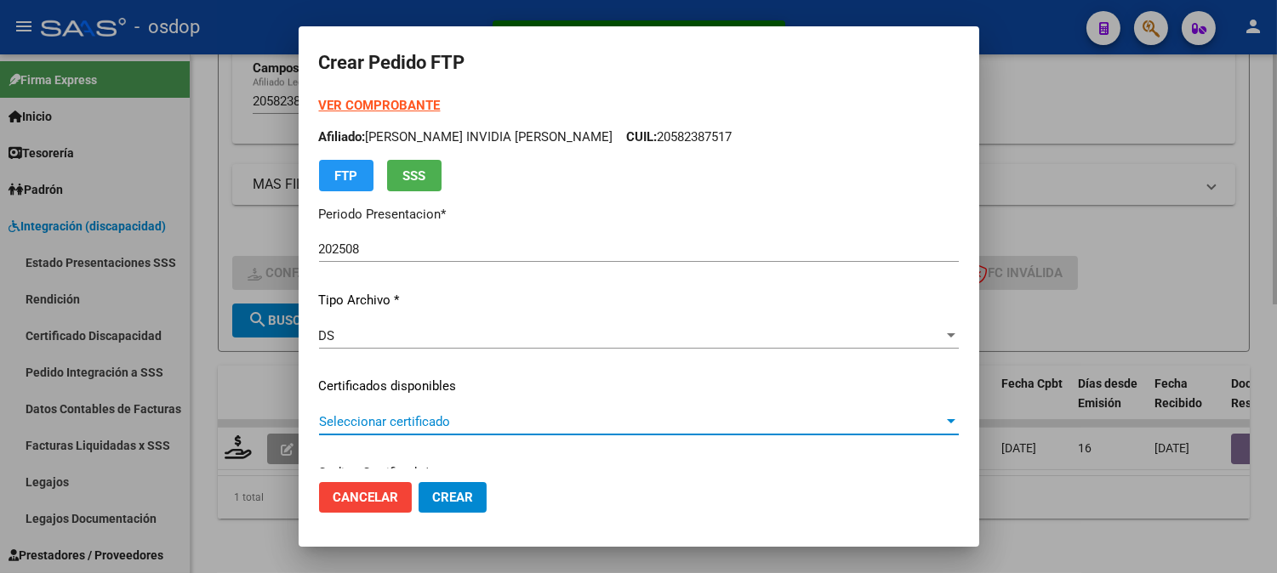
click at [481, 421] on span "Seleccionar certificado" at bounding box center [631, 421] width 624 height 15
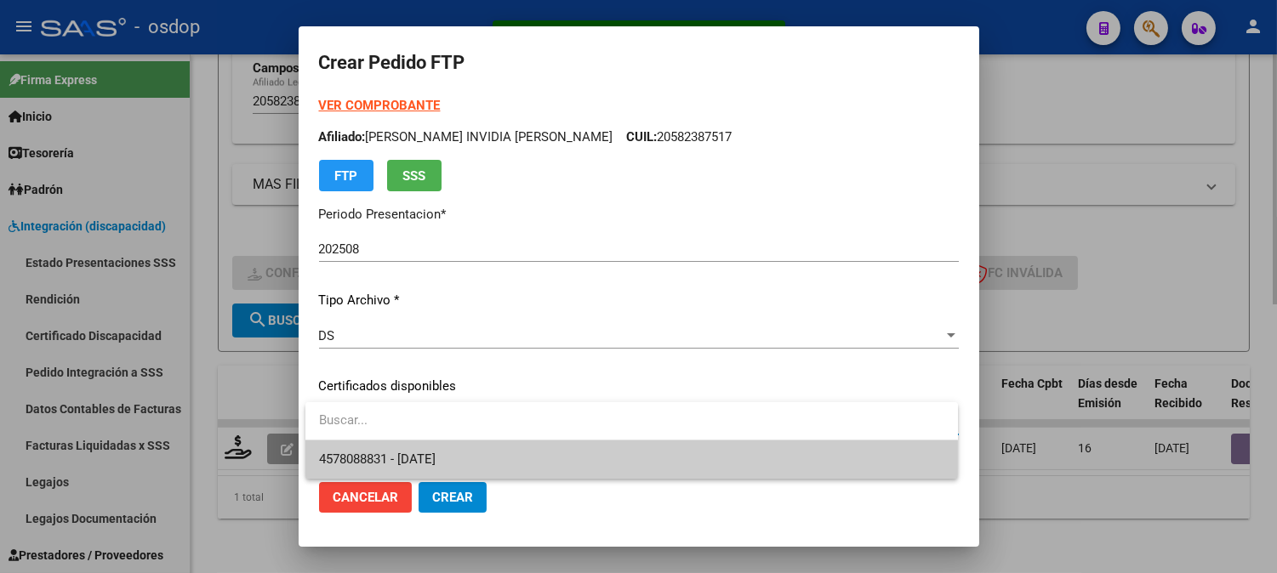
click at [496, 458] on span "4578088831 - [DATE]" at bounding box center [631, 460] width 625 height 38
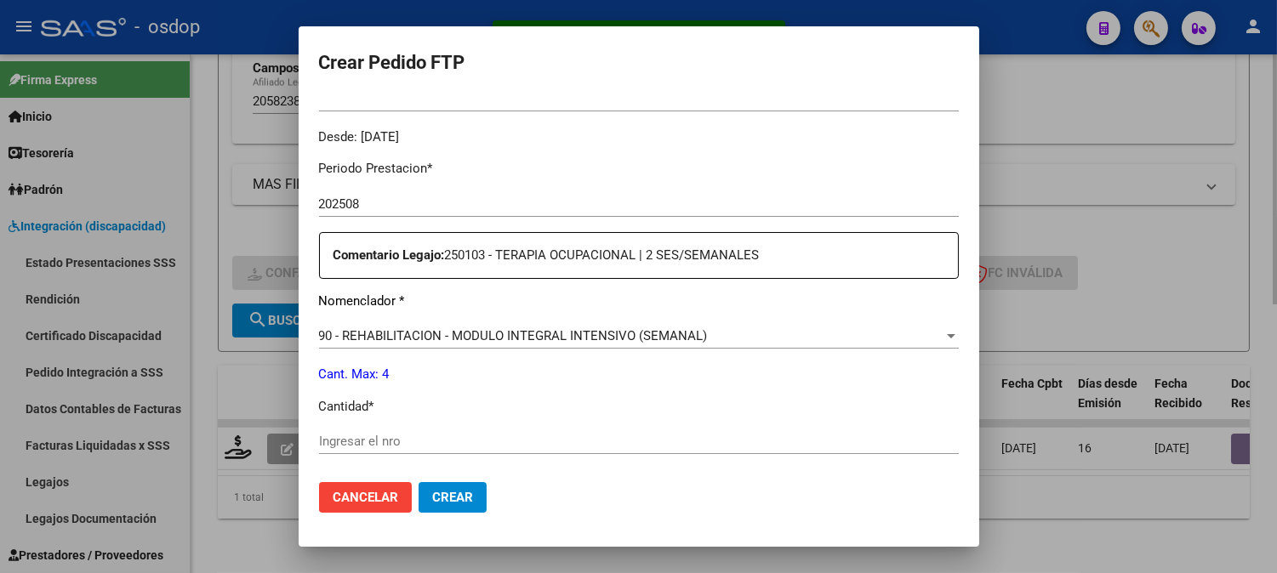
scroll to position [566, 0]
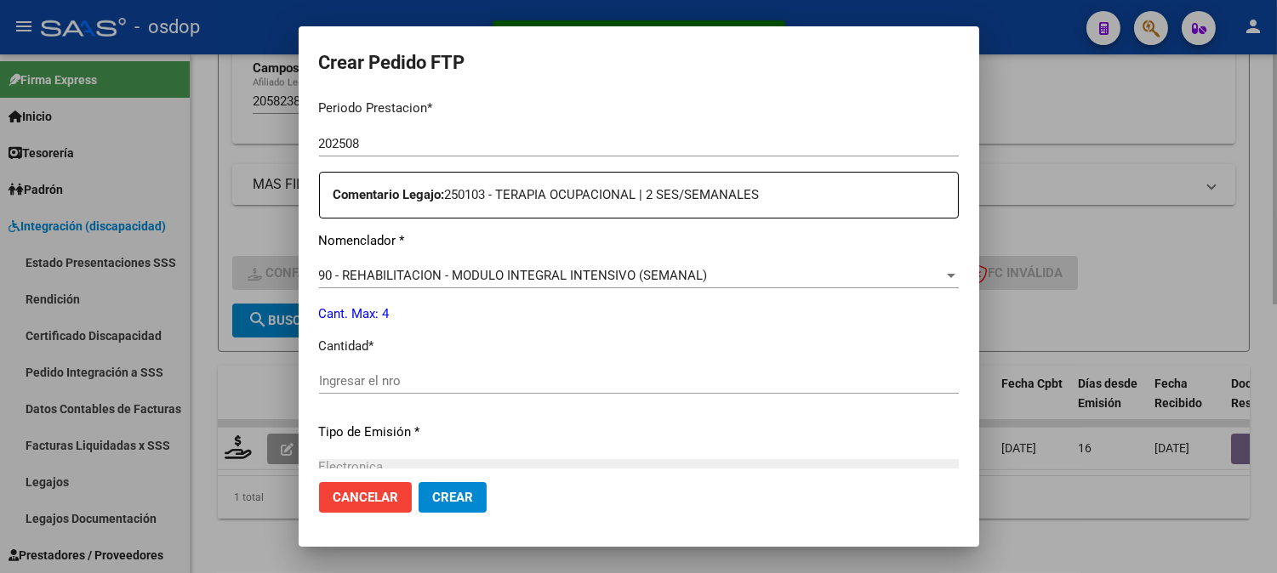
click at [468, 367] on div "Periodo Prestacion * 202508 Ingresar el Periodo Prestacion Comentario Legajo: 2…" at bounding box center [639, 377] width 640 height 583
click at [486, 386] on input "Ingresar el nro" at bounding box center [639, 380] width 640 height 15
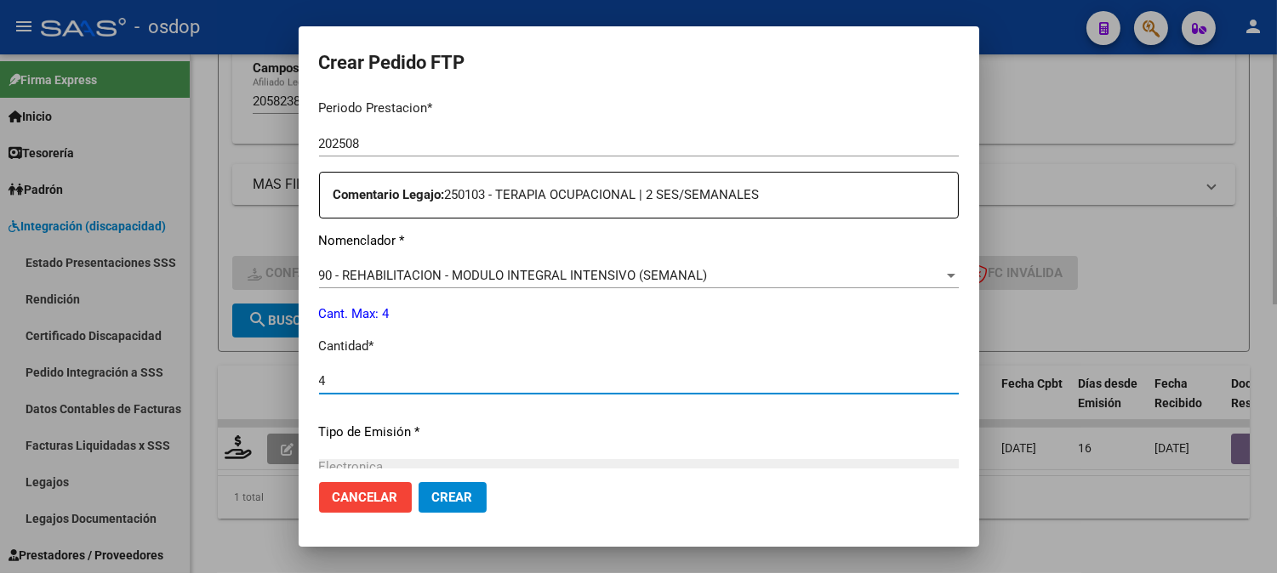
type input "4"
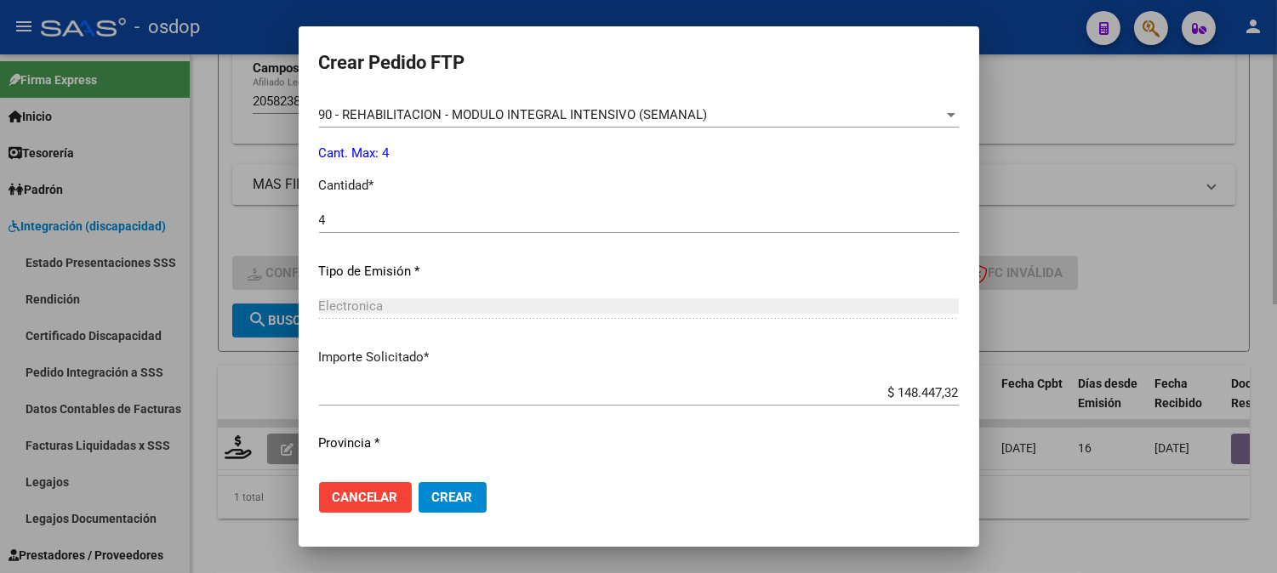
scroll to position [766, 0]
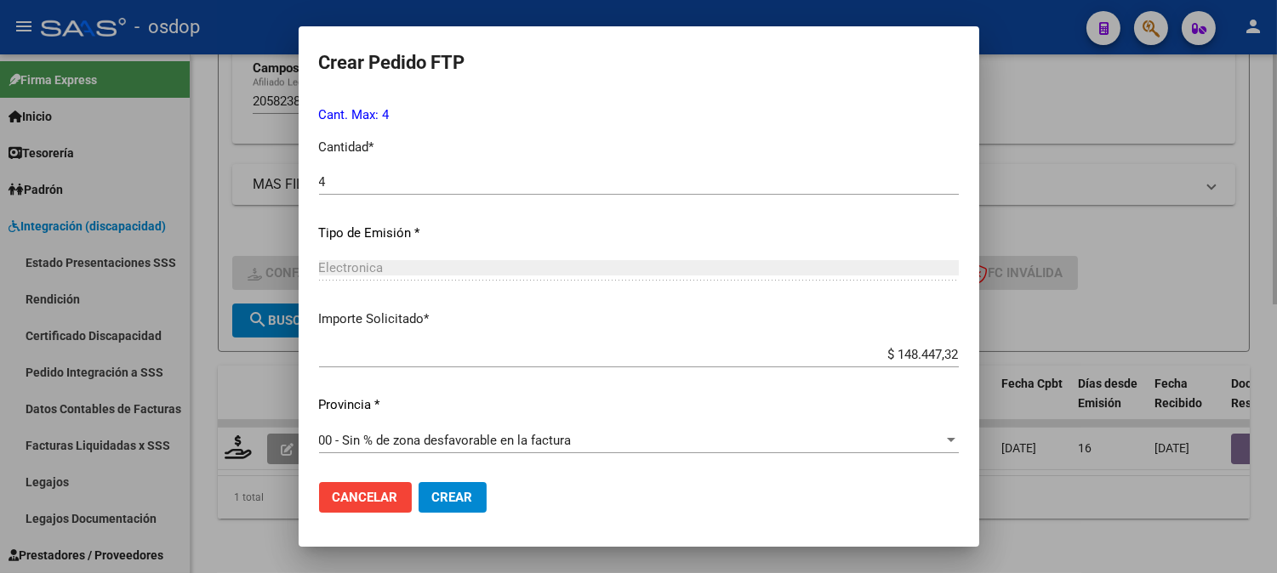
click at [470, 487] on button "Crear" at bounding box center [452, 497] width 68 height 31
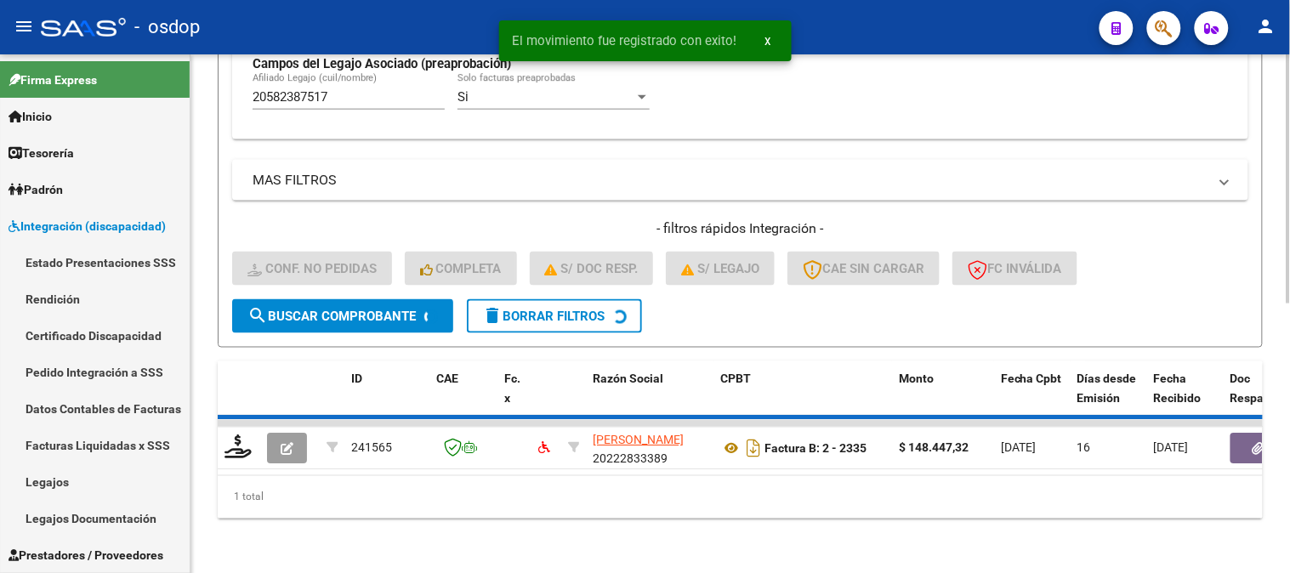
scroll to position [528, 0]
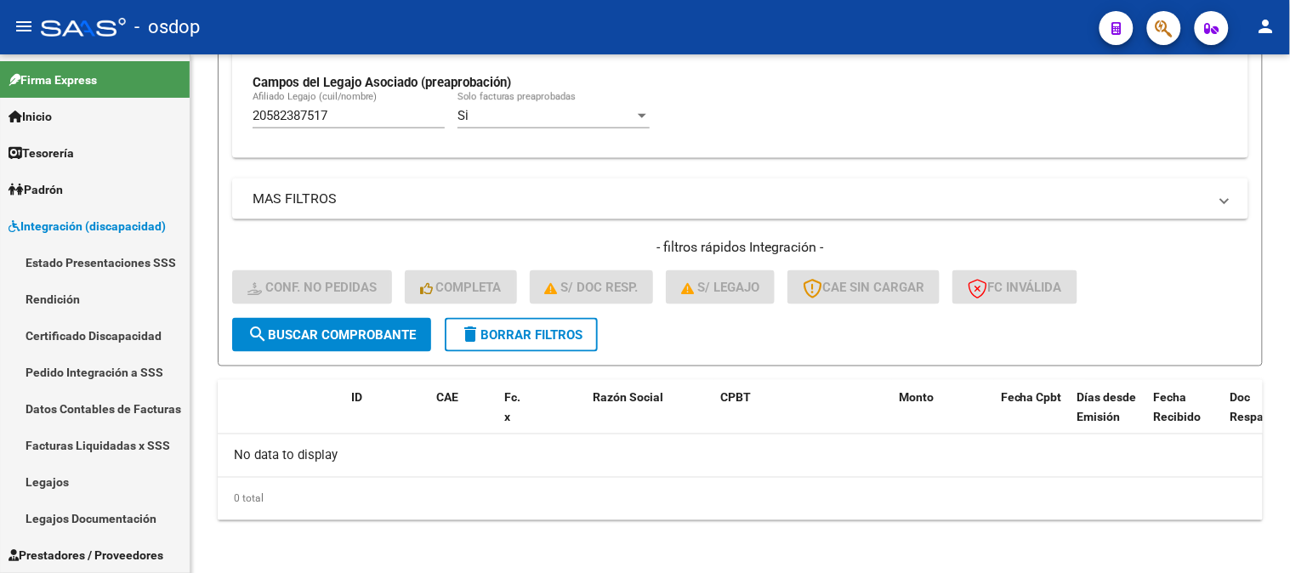
drag, startPoint x: 420, startPoint y: 129, endPoint x: 417, endPoint y: 109, distance: 20.7
click at [420, 126] on div "20582387517 [PERSON_NAME] (cuil/nombre)" at bounding box center [349, 110] width 192 height 37
drag, startPoint x: 405, startPoint y: 111, endPoint x: 134, endPoint y: 94, distance: 271.0
click at [134, 94] on mat-sidenav-container "Firma Express Inicio Calendario SSS Instructivos Contacto OS Tesorería Extracto…" at bounding box center [645, 313] width 1290 height 519
paste input "7440210576"
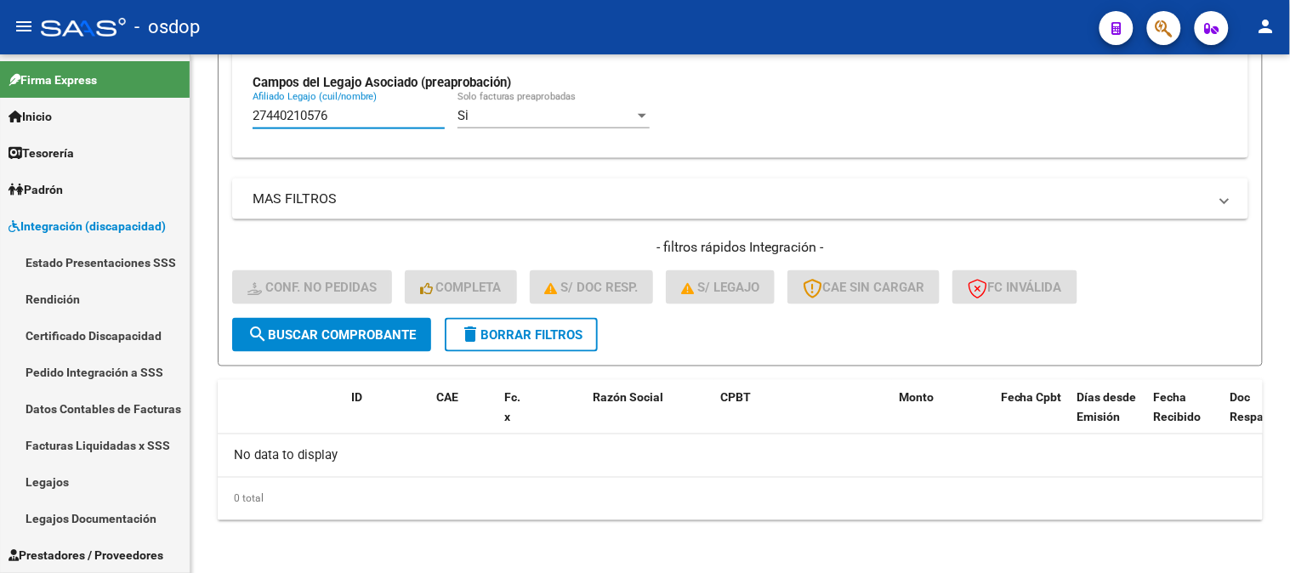
type input "27440210576"
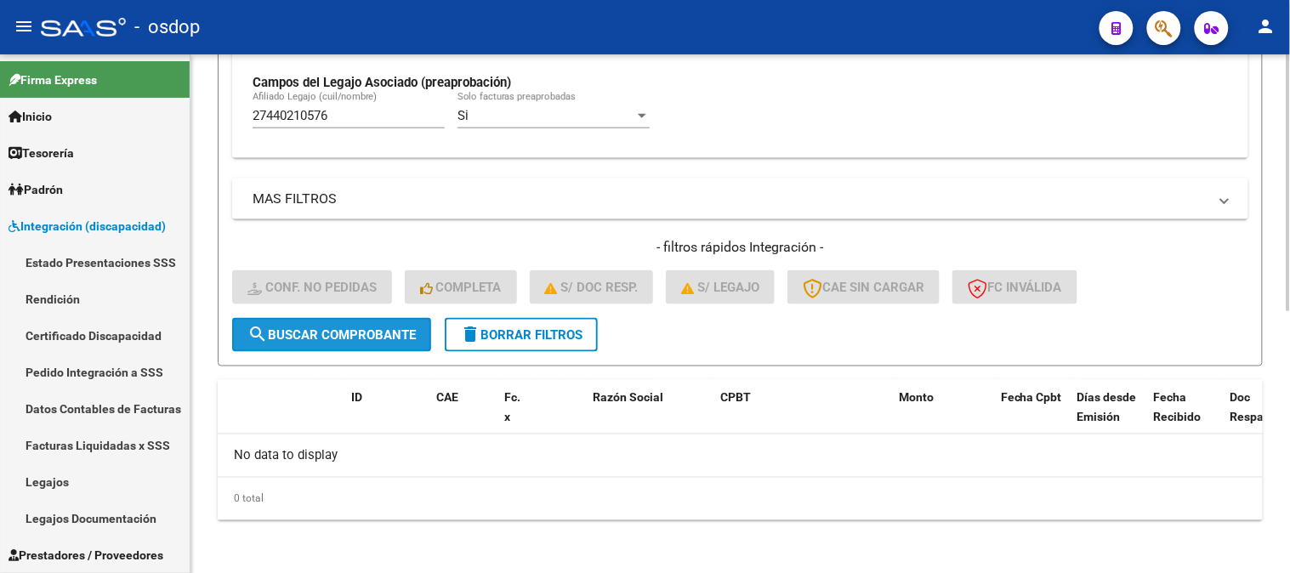
click at [282, 339] on span "search Buscar Comprobante" at bounding box center [332, 334] width 168 height 15
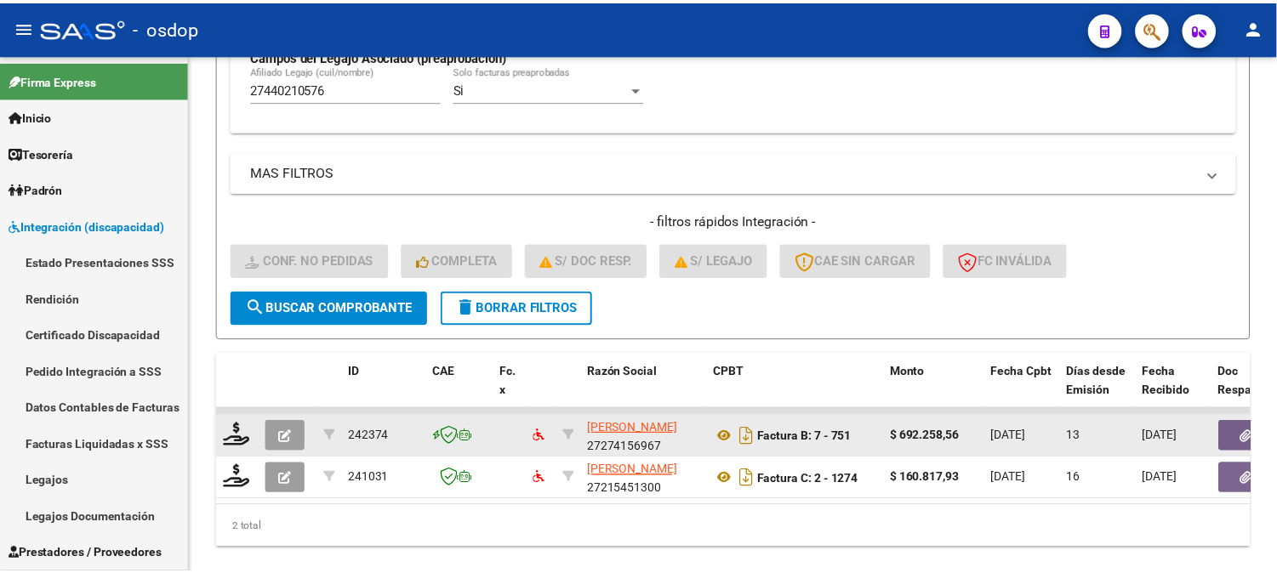
scroll to position [598, 0]
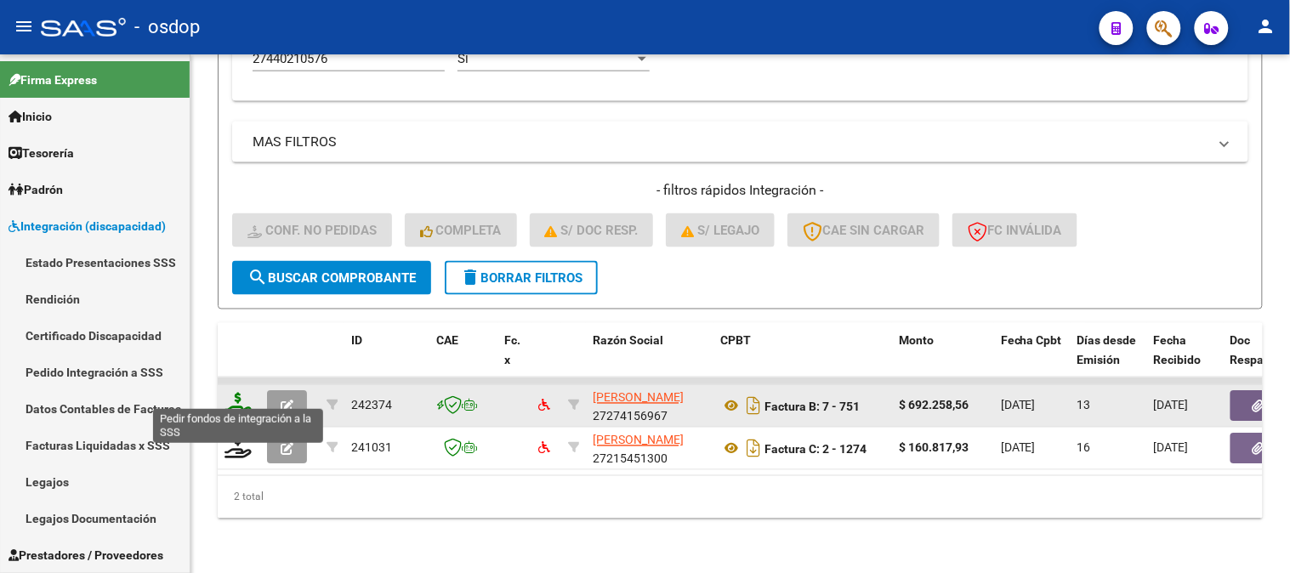
click at [242, 393] on icon at bounding box center [238, 405] width 27 height 24
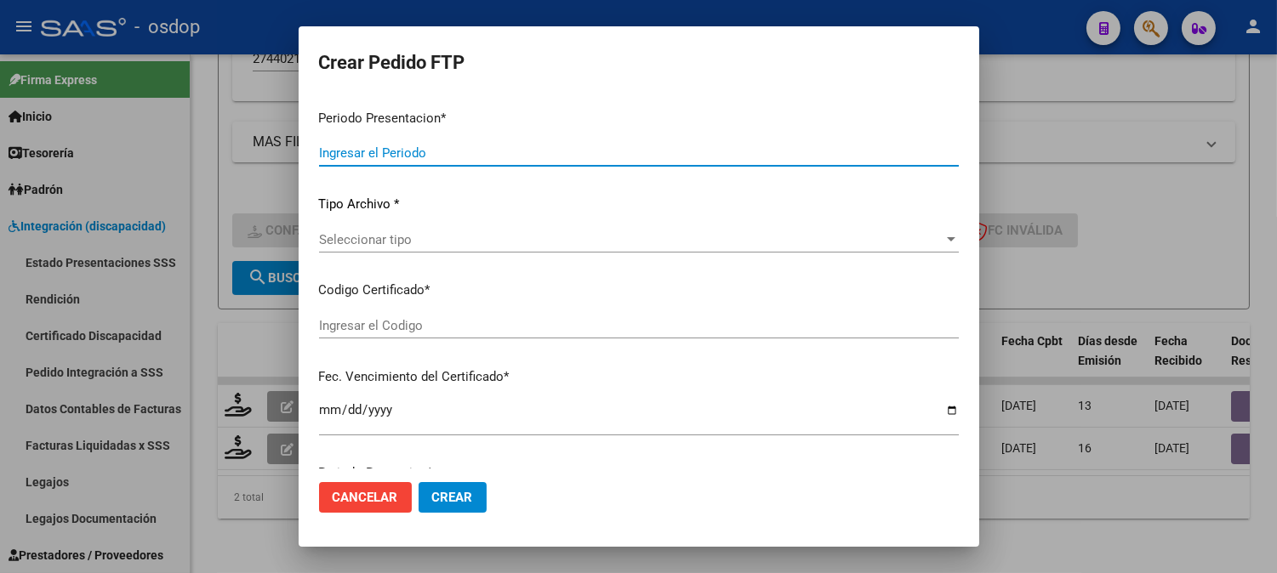
type input "202508"
type input "$ 692.258,56"
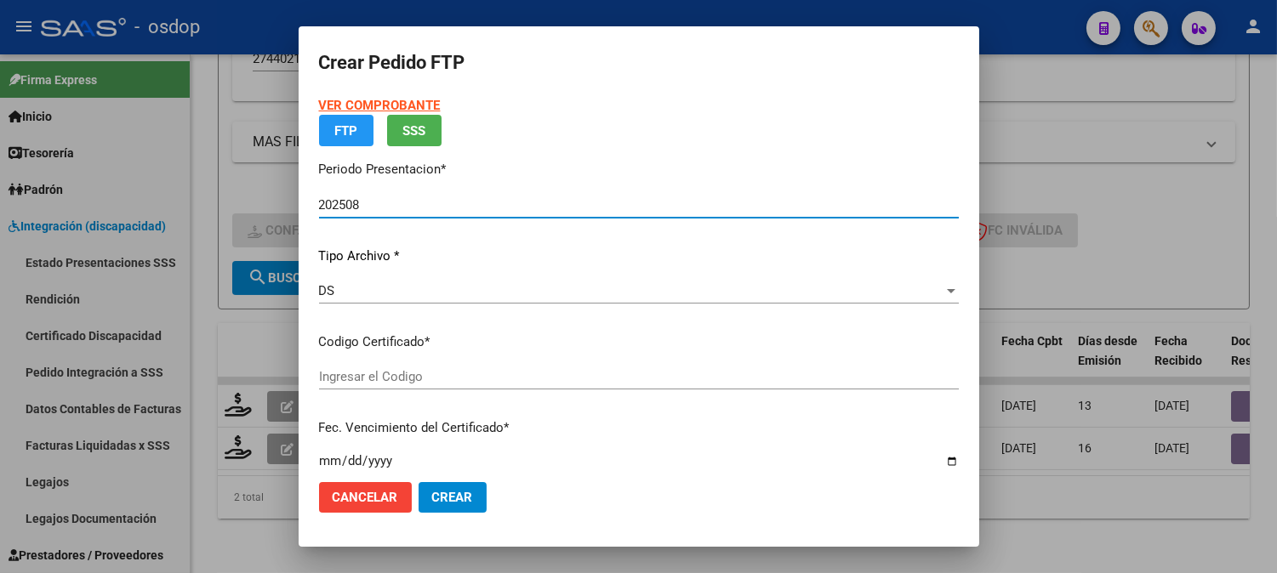
type input "8415726432"
type input "[DATE]"
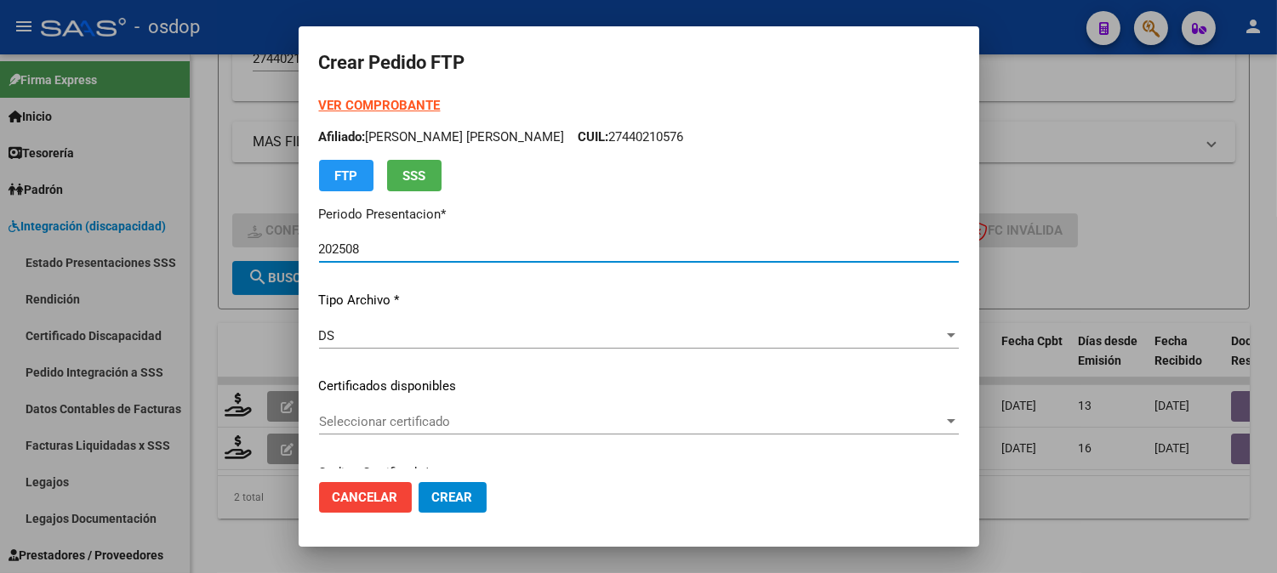
click at [460, 409] on div "VER COMPROBANTE ARCA Padrón Afiliado: [PERSON_NAME] [PERSON_NAME] CUIL: 2744021…" at bounding box center [639, 365] width 640 height 538
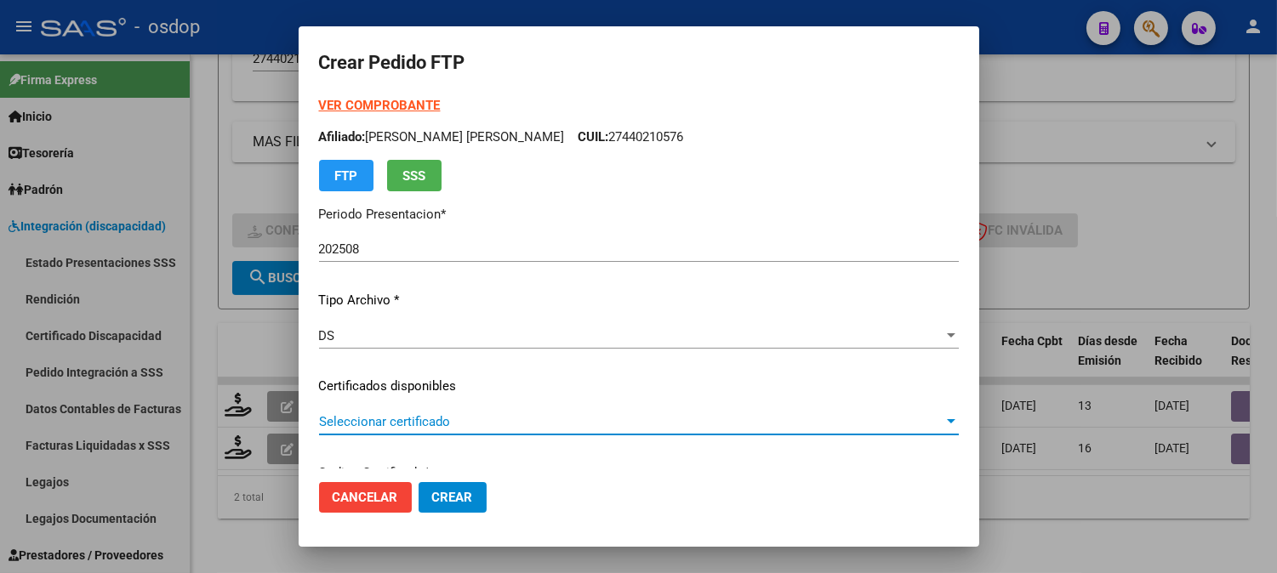
click at [460, 422] on span "Seleccionar certificado" at bounding box center [631, 421] width 624 height 15
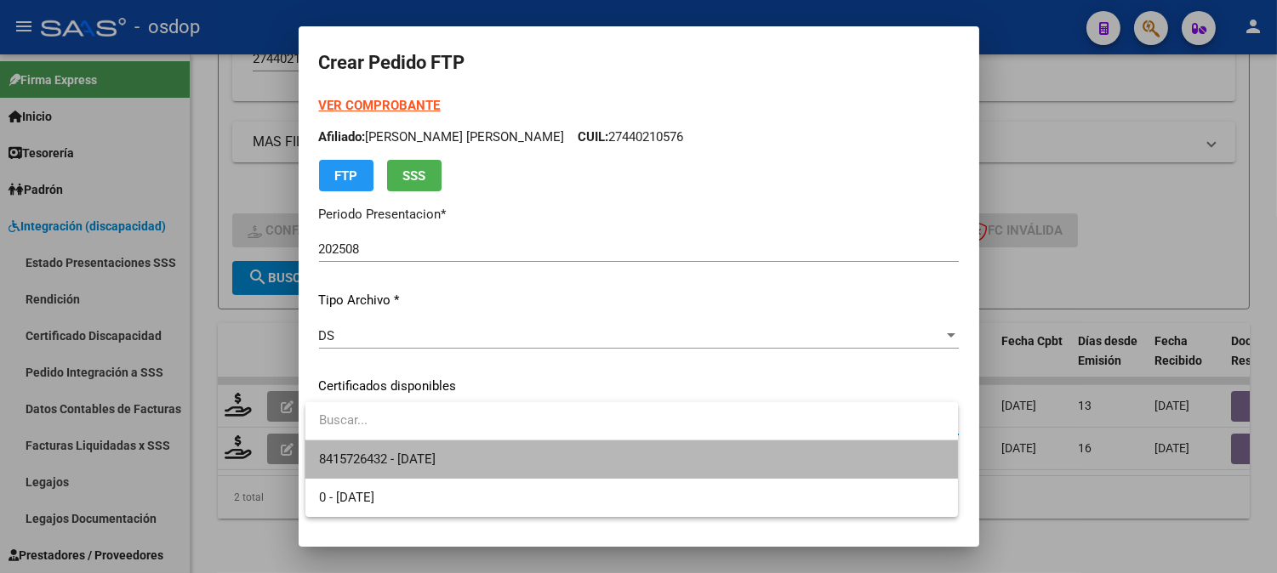
click at [477, 456] on span "8415726432 - [DATE]" at bounding box center [631, 460] width 625 height 38
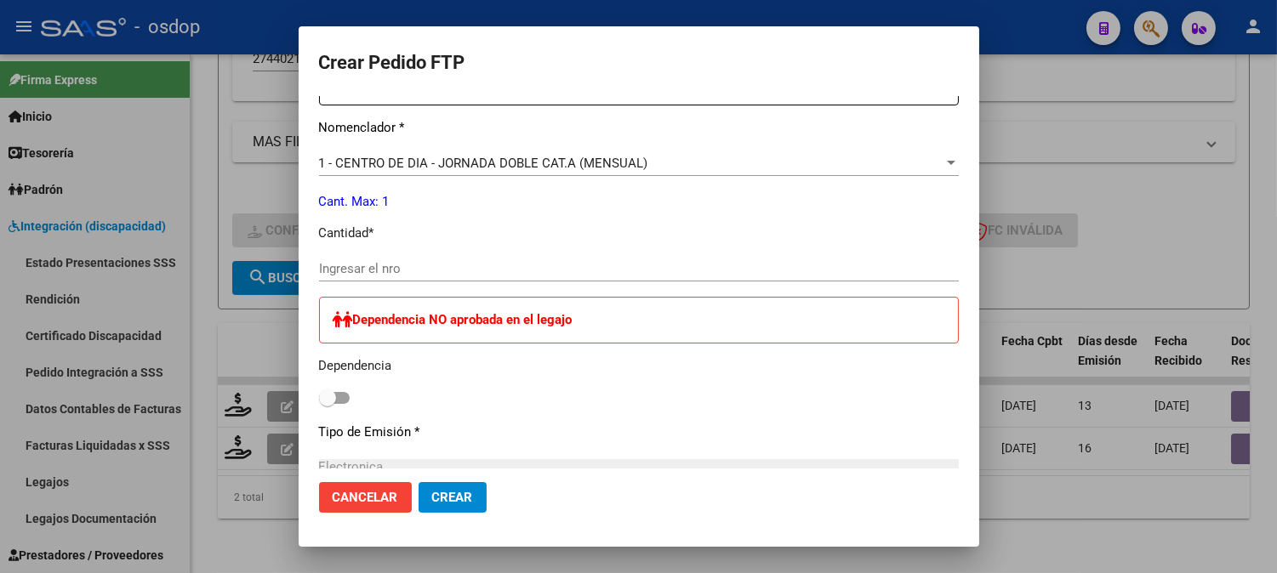
scroll to position [661, 0]
click at [470, 275] on div "Ingresar el nro" at bounding box center [639, 268] width 640 height 26
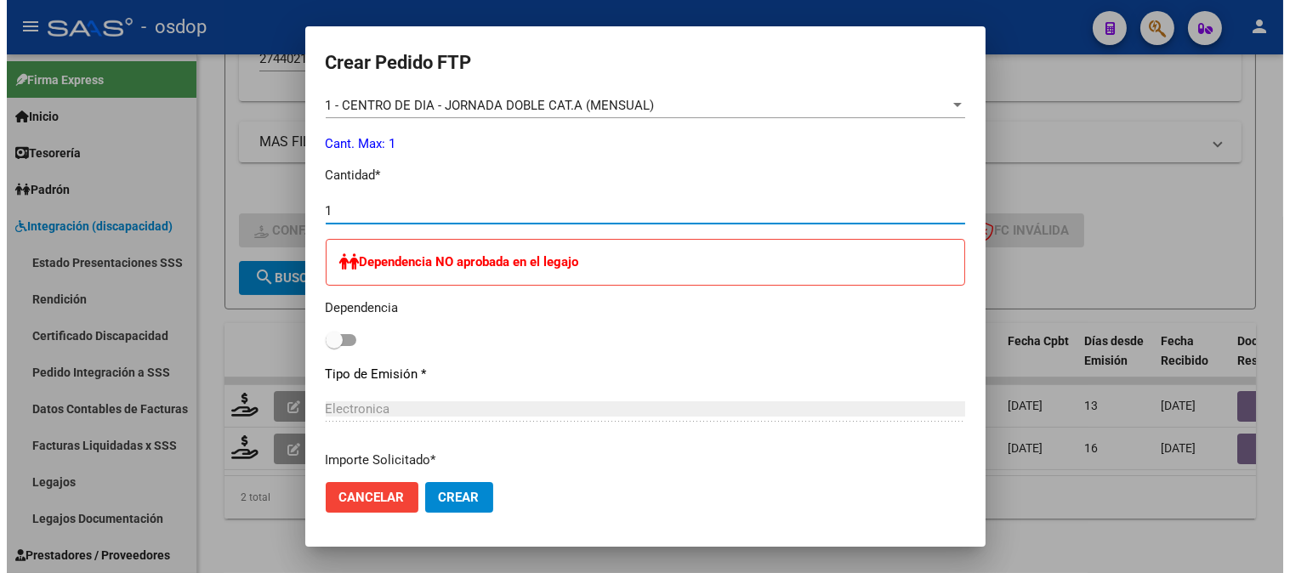
scroll to position [859, 0]
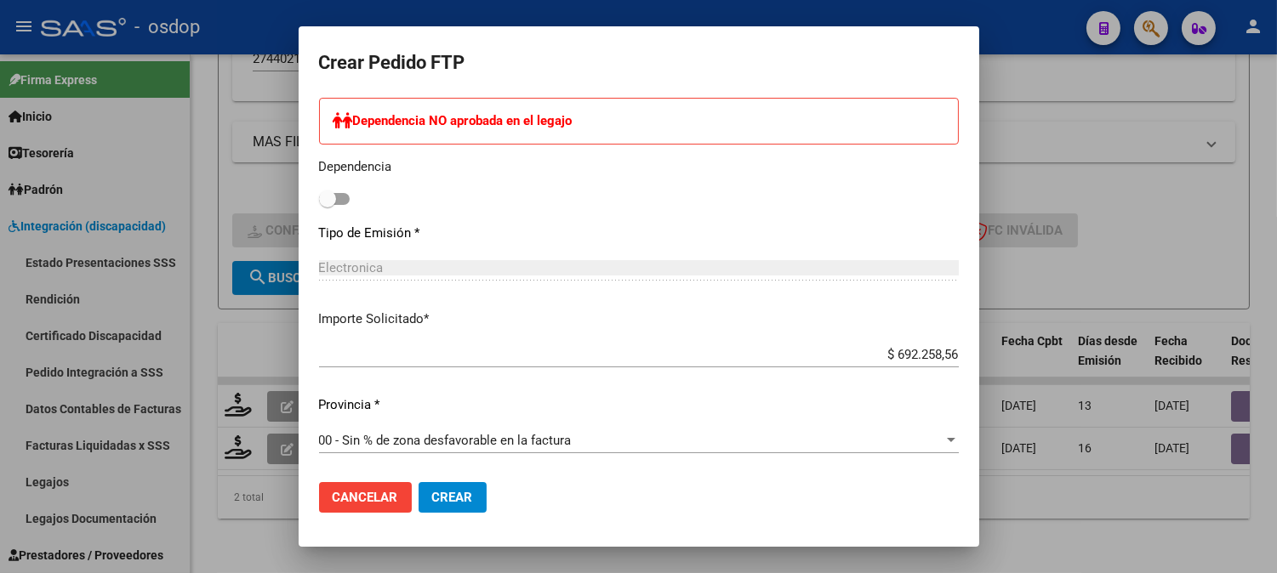
type input "1"
click at [451, 497] on span "Crear" at bounding box center [452, 497] width 41 height 15
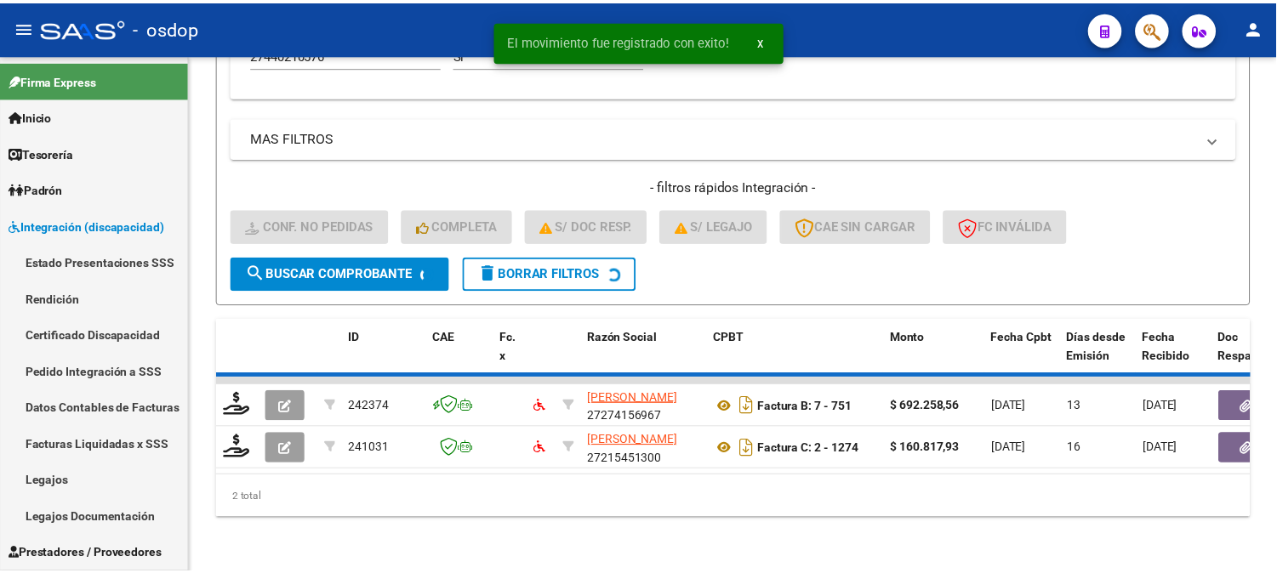
scroll to position [555, 0]
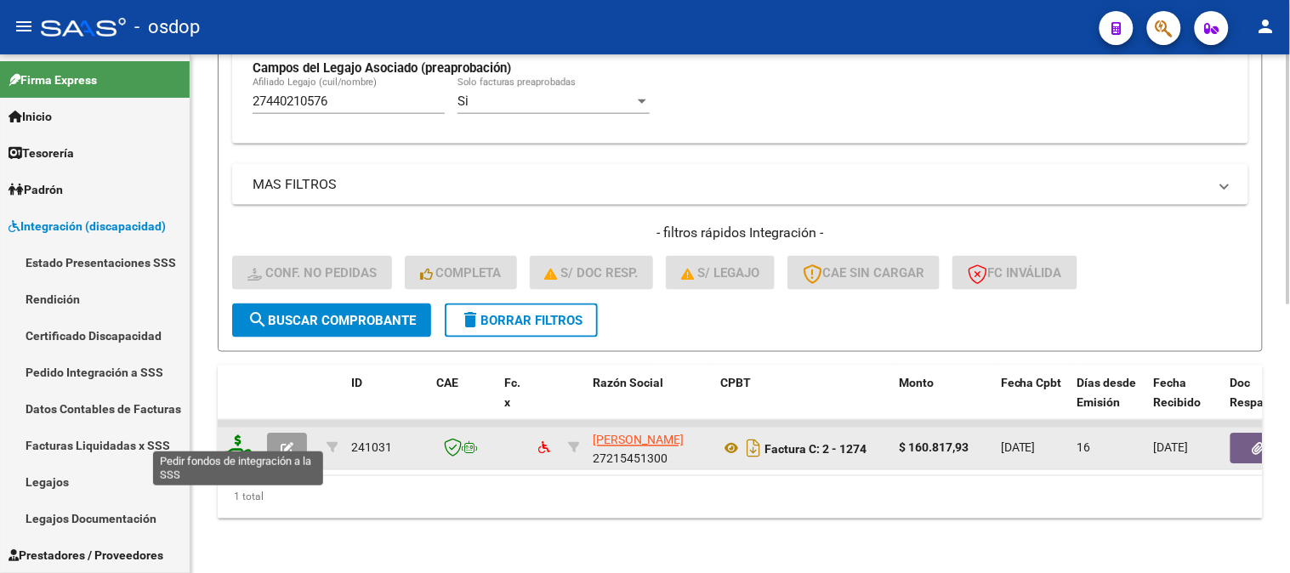
click at [240, 435] on icon at bounding box center [238, 447] width 27 height 24
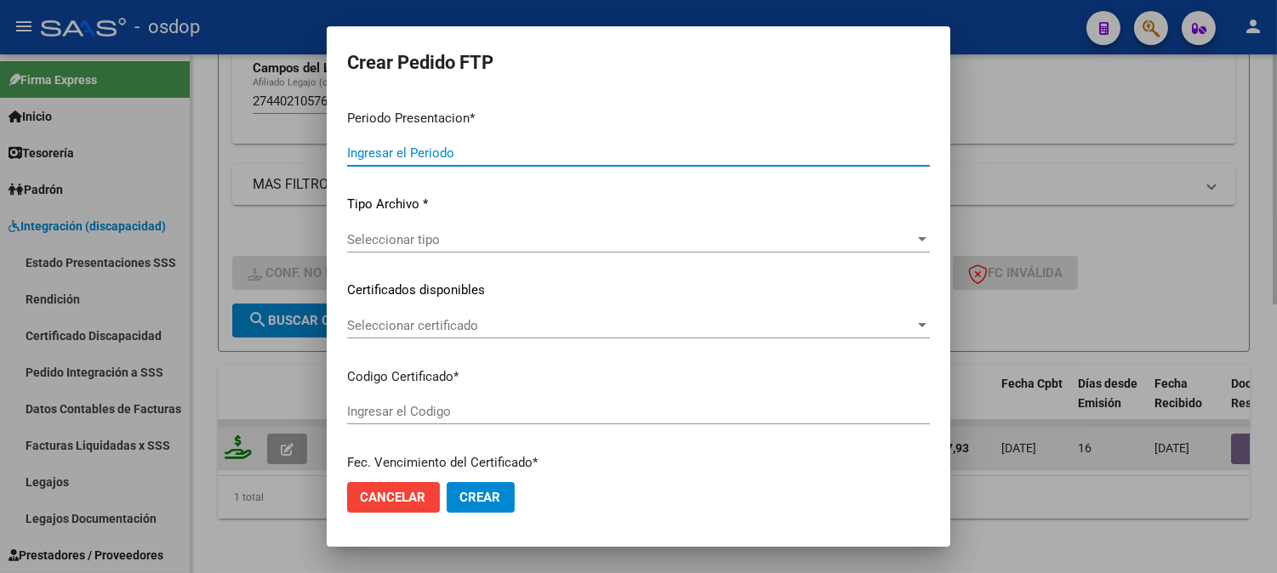
type input "202508"
type input "$ 160.817,93"
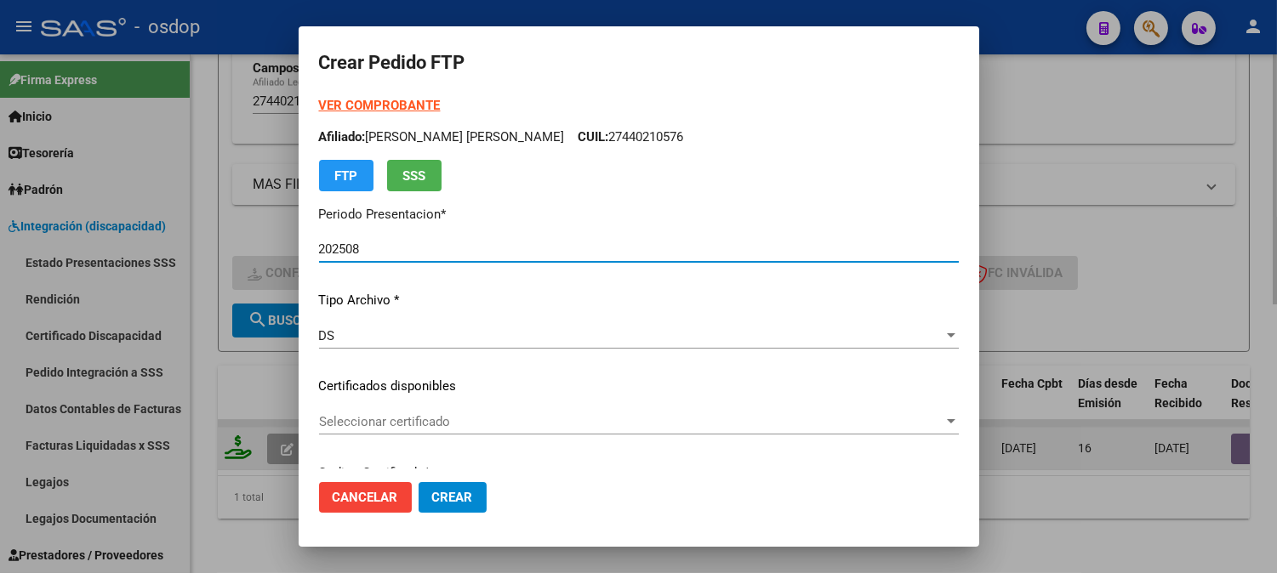
type input "8415726432"
type input "[DATE]"
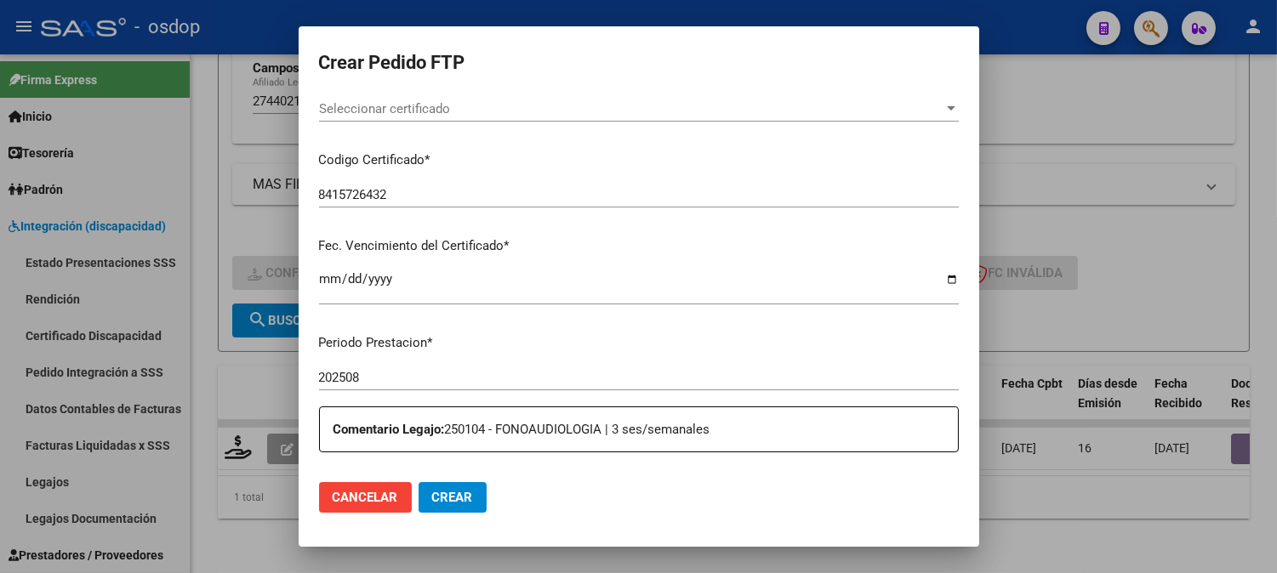
scroll to position [189, 0]
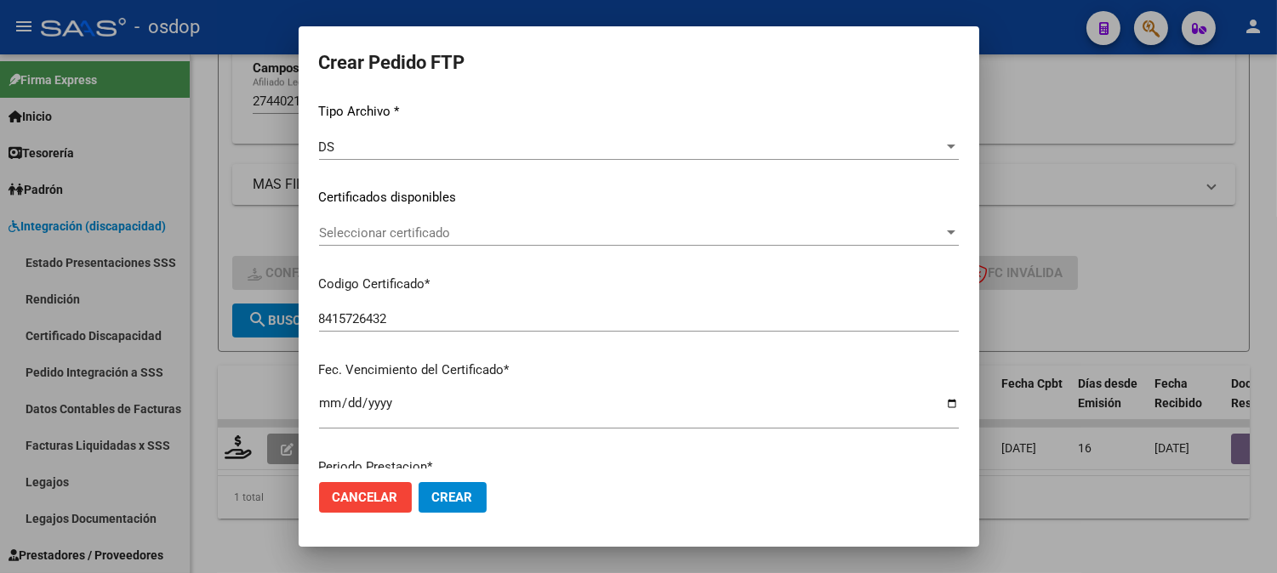
click at [488, 292] on p "Codigo Certificado *" at bounding box center [639, 285] width 640 height 20
click at [497, 247] on div "Seleccionar certificado Seleccionar certificado" at bounding box center [639, 241] width 640 height 42
click at [496, 242] on div "Seleccionar certificado Seleccionar certificado" at bounding box center [639, 233] width 640 height 26
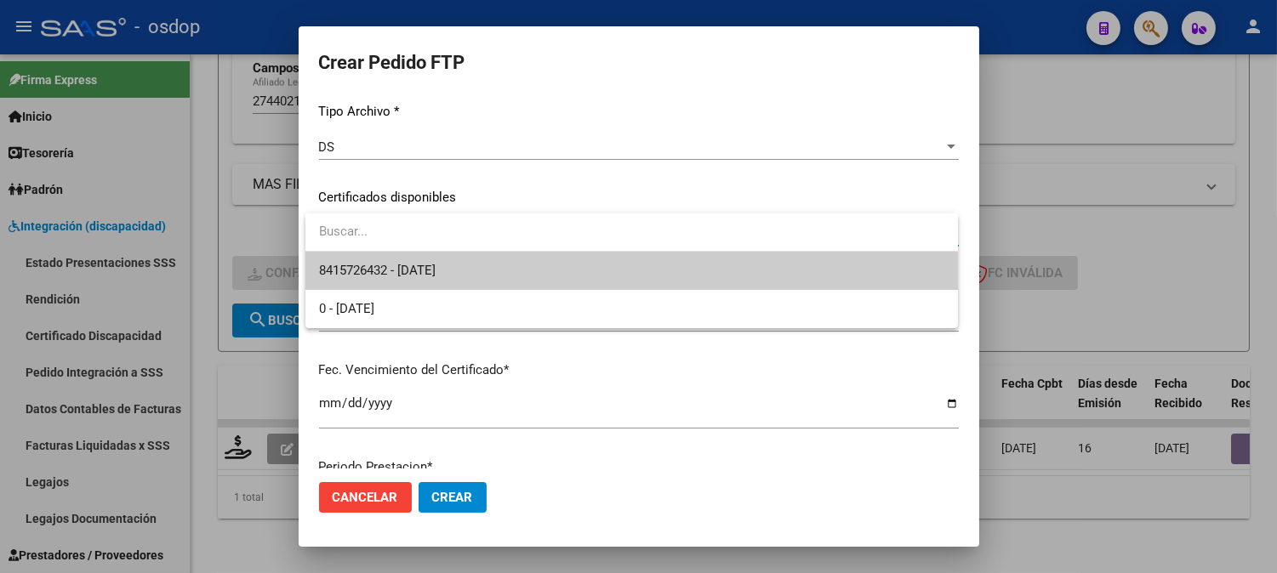
click at [500, 261] on span "8415726432 - [DATE]" at bounding box center [631, 271] width 625 height 38
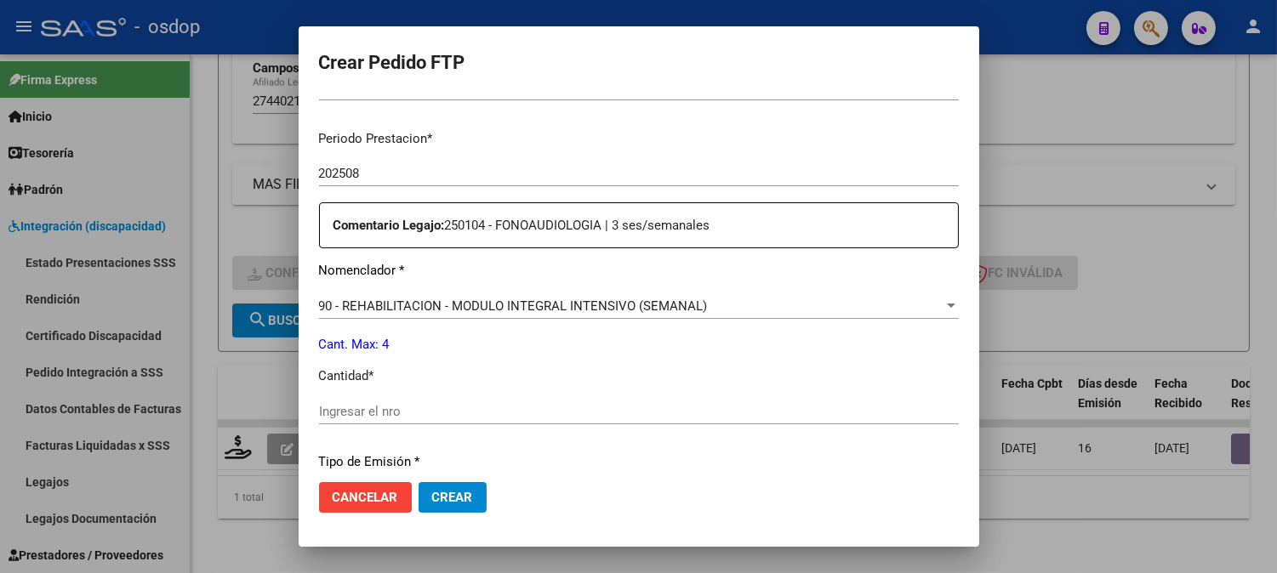
scroll to position [566, 0]
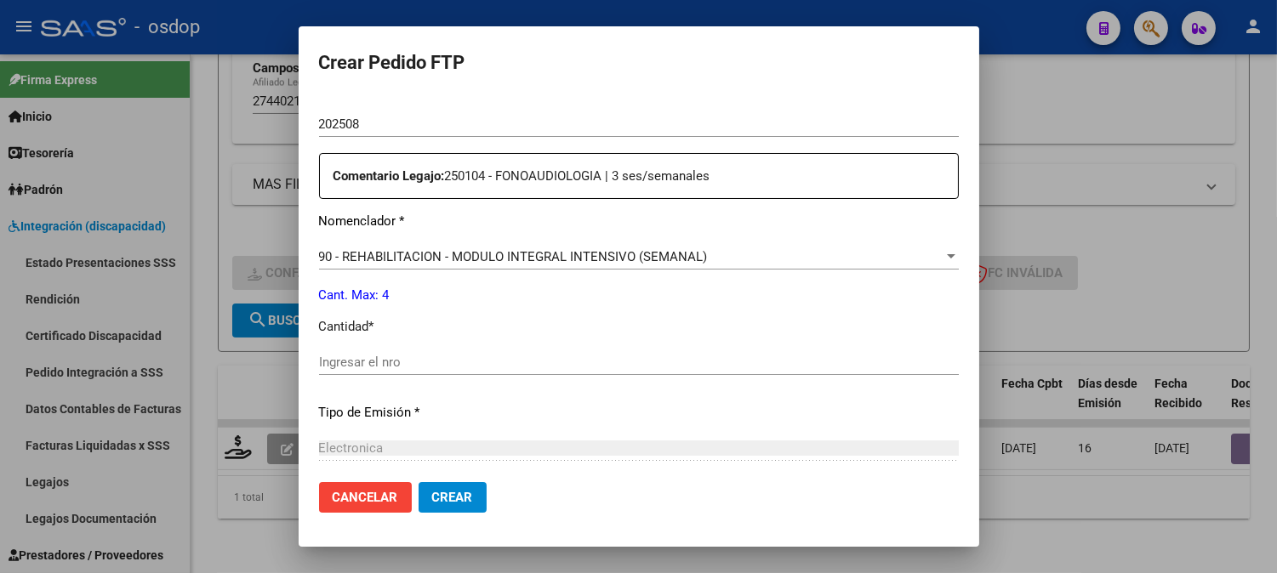
click at [458, 350] on div "Ingresar el nro" at bounding box center [639, 363] width 640 height 26
type input "4"
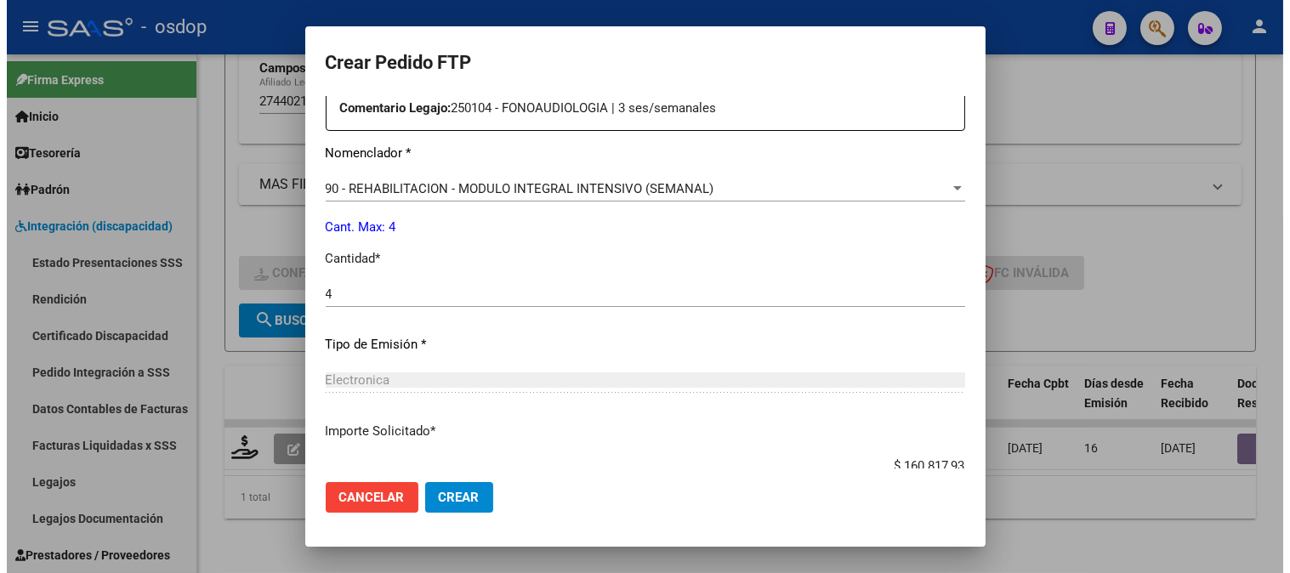
scroll to position [746, 0]
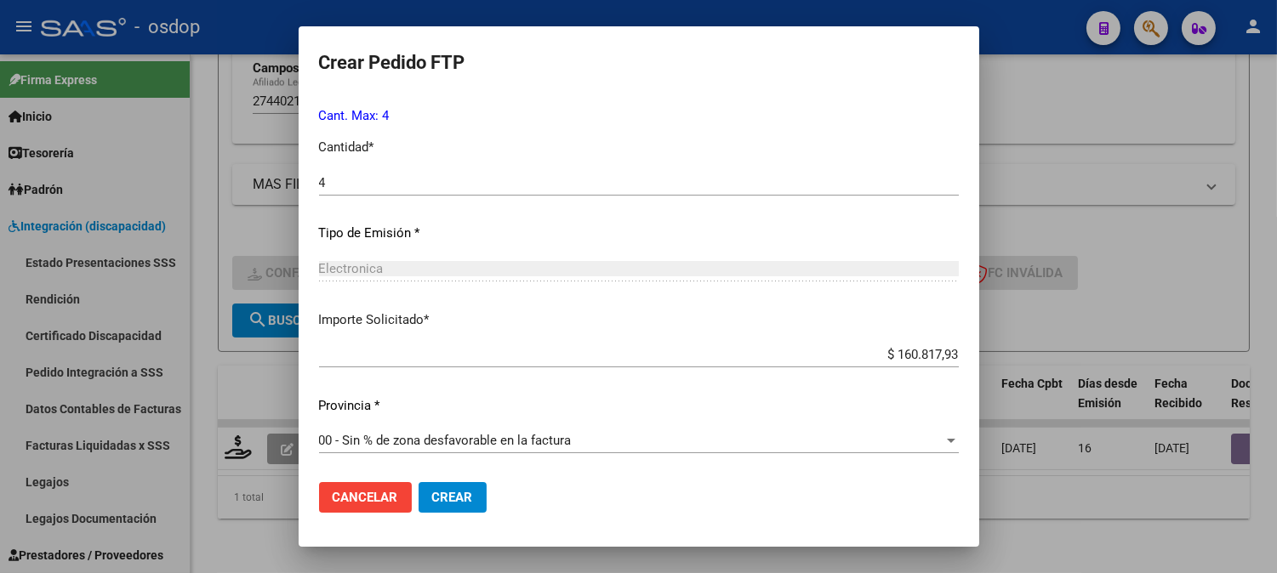
click at [469, 499] on span "Crear" at bounding box center [452, 497] width 41 height 15
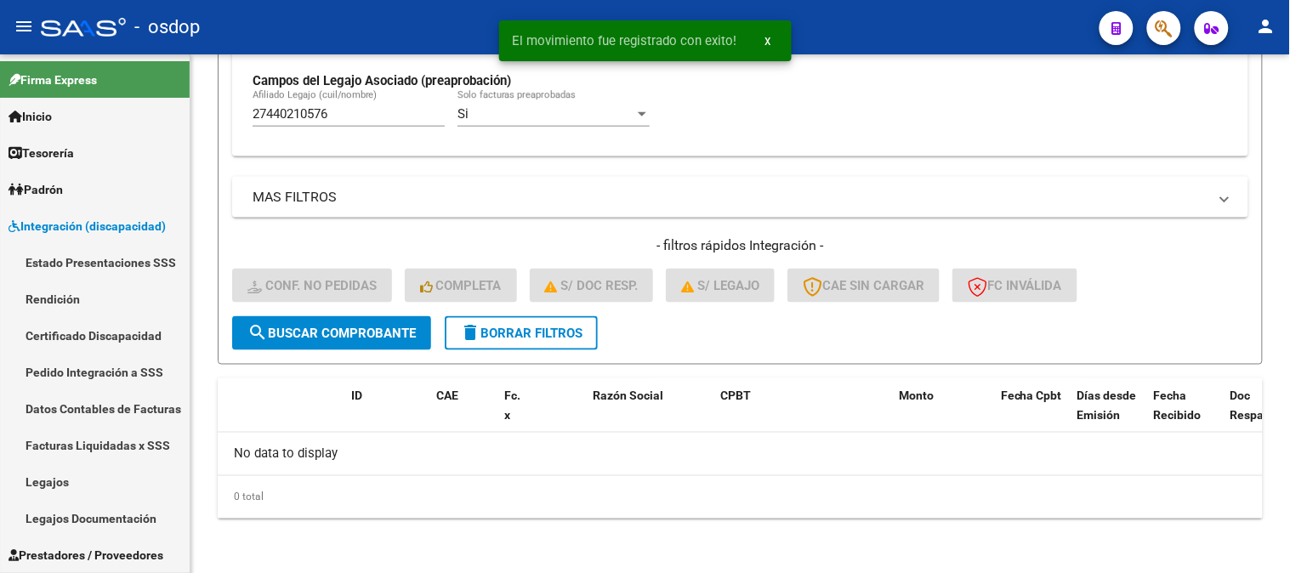
scroll to position [528, 0]
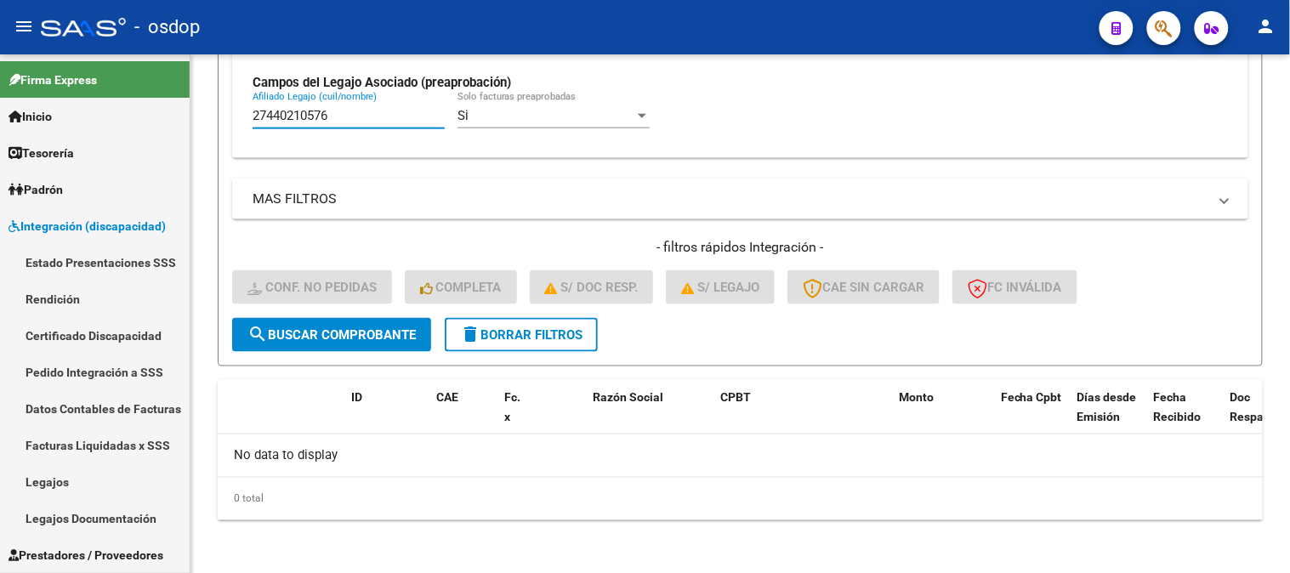
drag, startPoint x: 424, startPoint y: 117, endPoint x: 0, endPoint y: 0, distance: 439.3
click at [0, 1] on div "menu - osdop person Firma Express Inicio Calendario SSS Instructivos Contacto O…" at bounding box center [645, 286] width 1290 height 573
paste input "0561853879"
type input "20561853879"
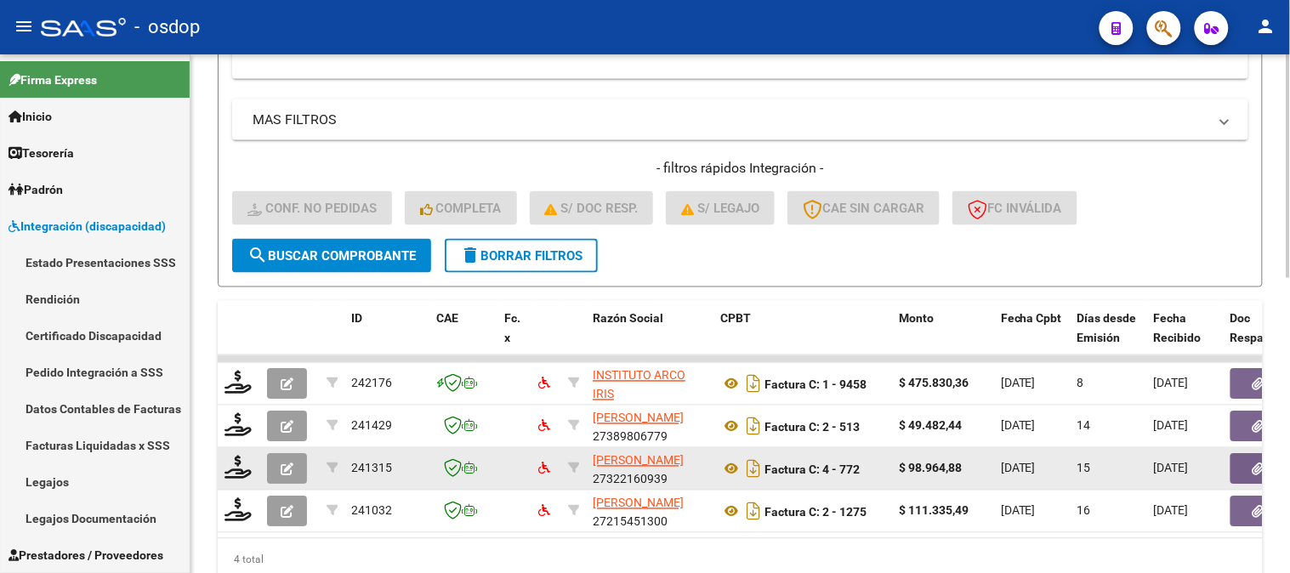
scroll to position [683, 0]
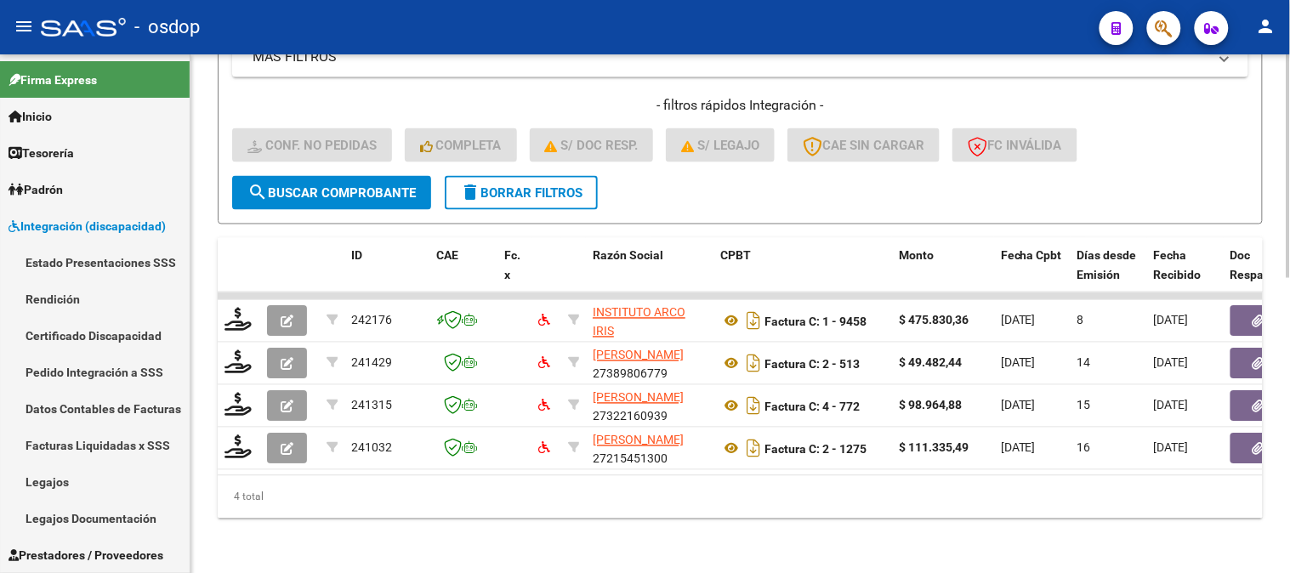
click at [686, 506] on div "4 total" at bounding box center [740, 497] width 1045 height 43
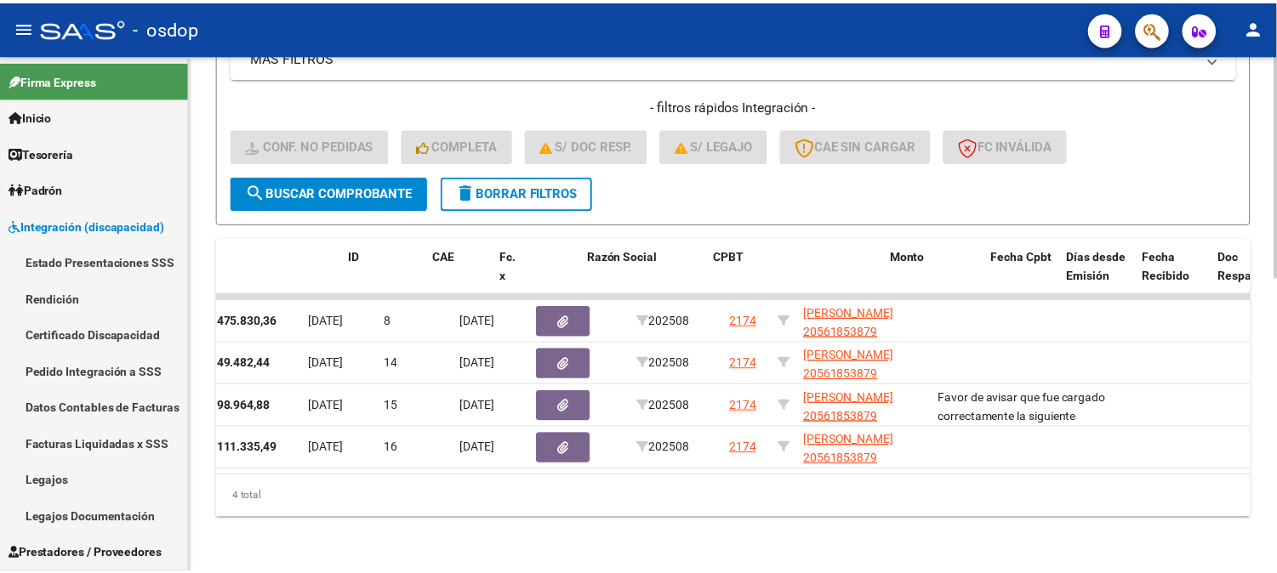
scroll to position [0, 0]
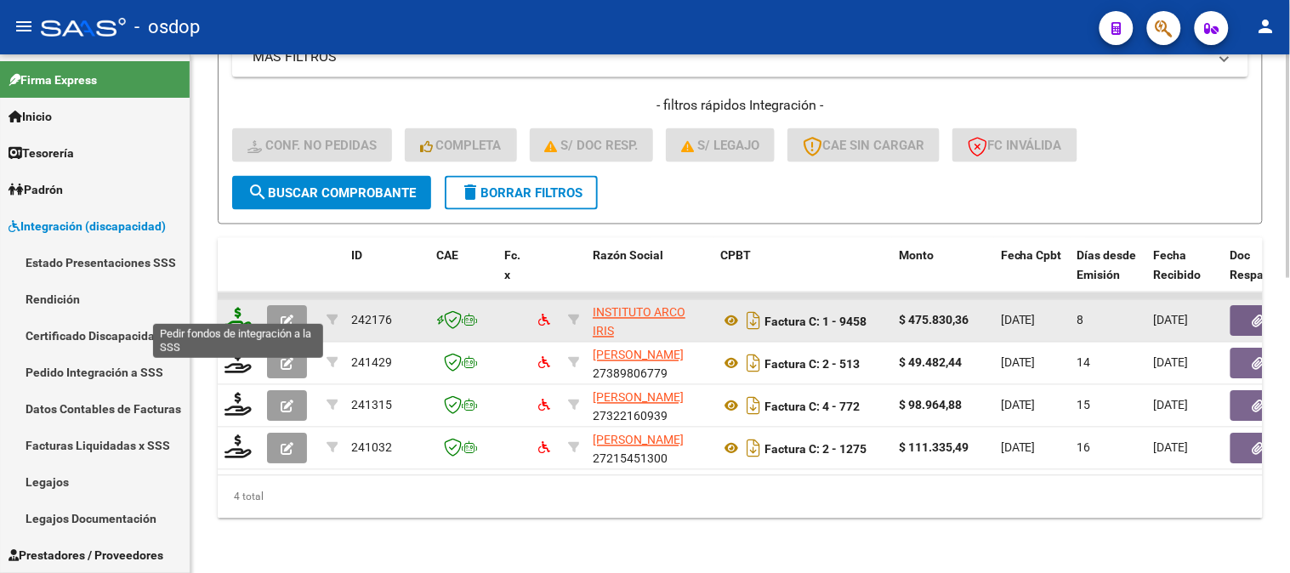
click at [228, 311] on icon at bounding box center [238, 320] width 27 height 24
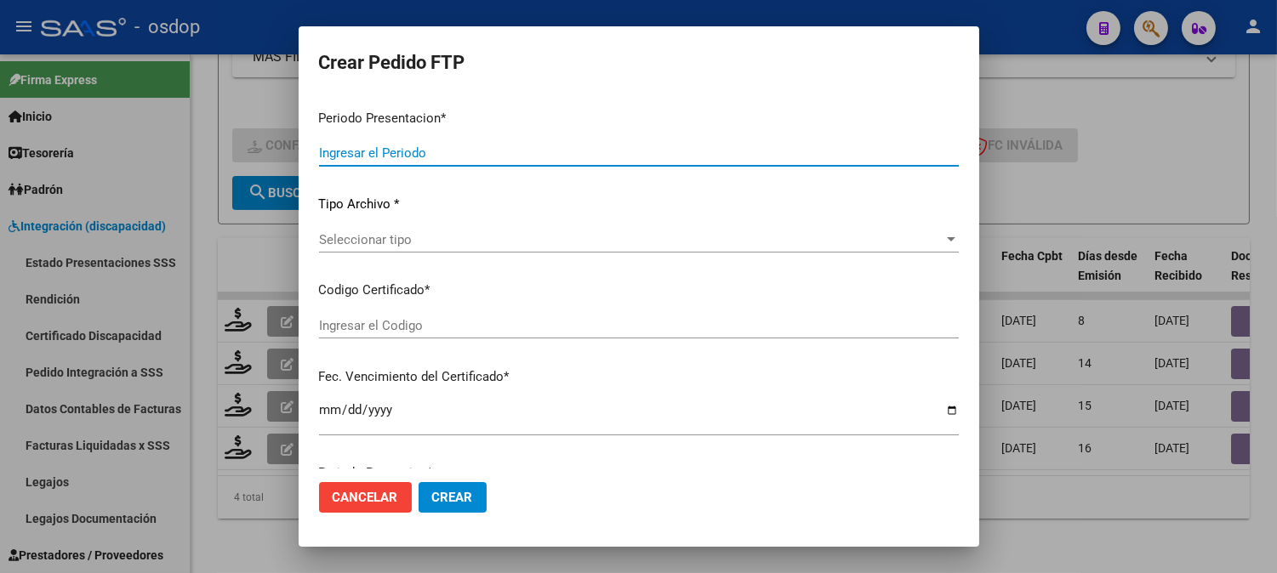
type input "202508"
type input "$ 475.830,36"
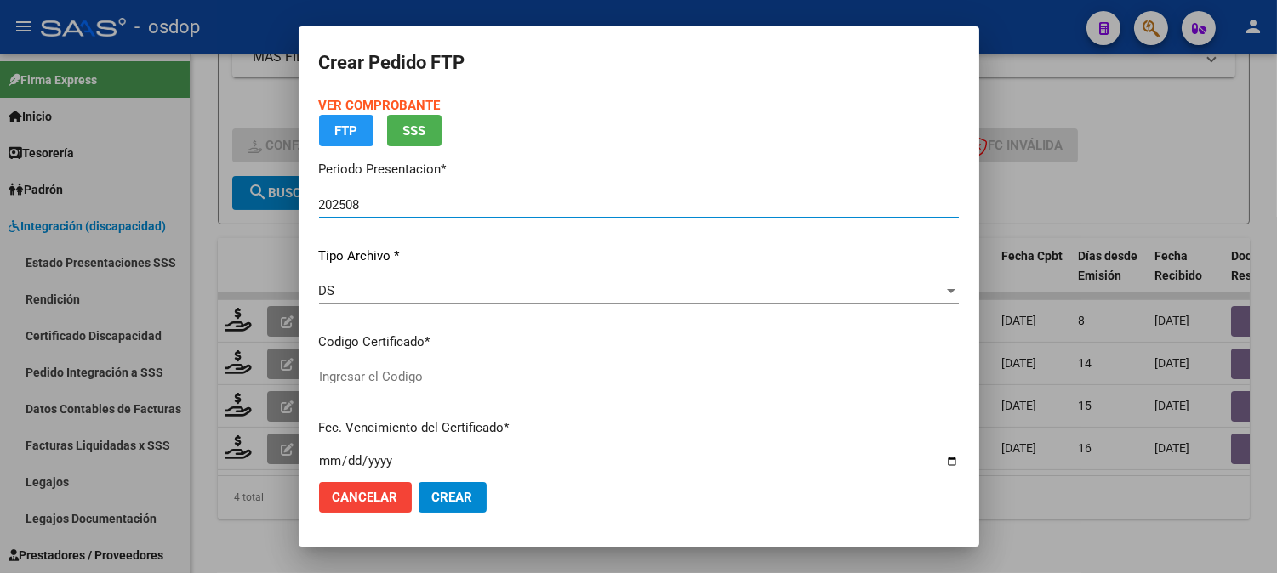
type input "8779570956"
type input "[DATE]"
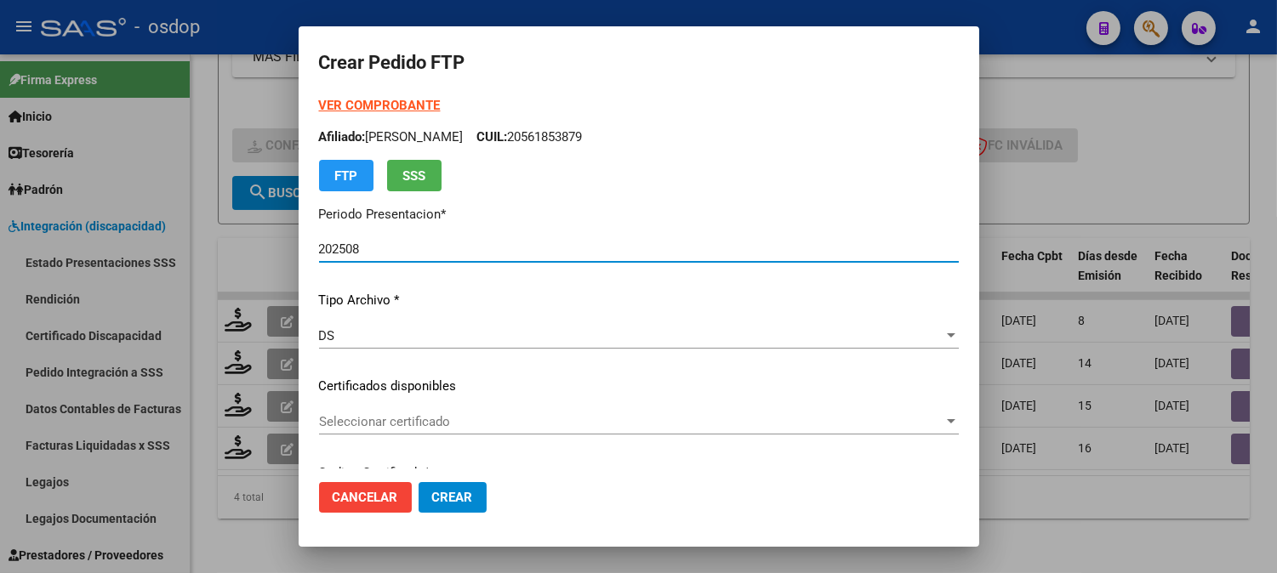
click at [592, 418] on span "Seleccionar certificado" at bounding box center [631, 421] width 624 height 15
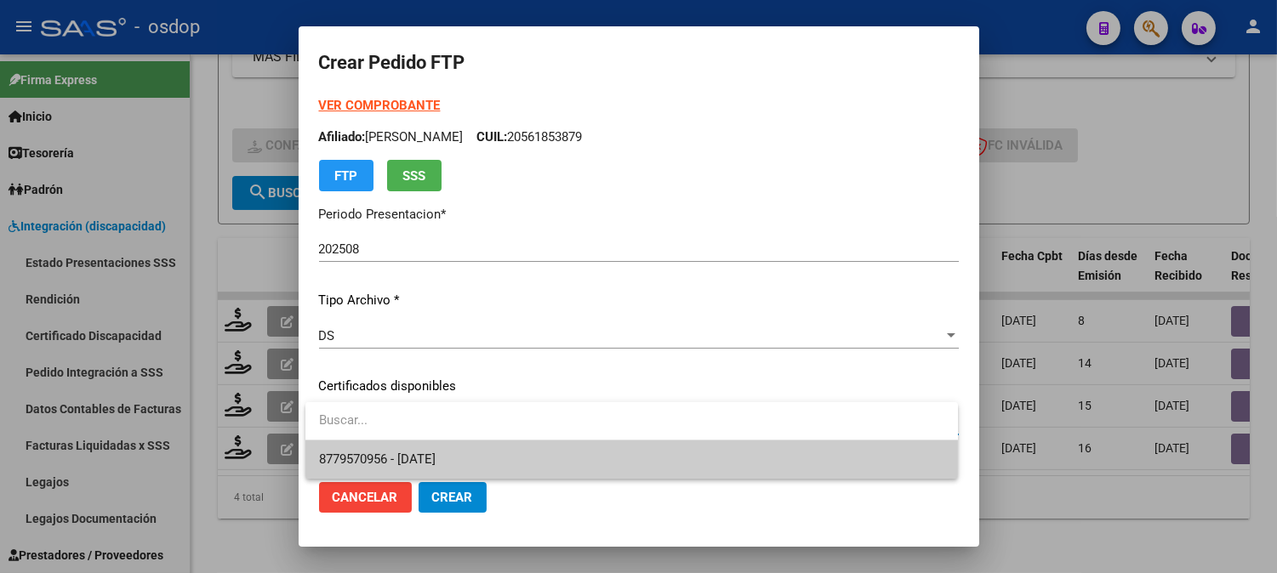
click at [621, 470] on span "8779570956 - [DATE]" at bounding box center [631, 460] width 625 height 38
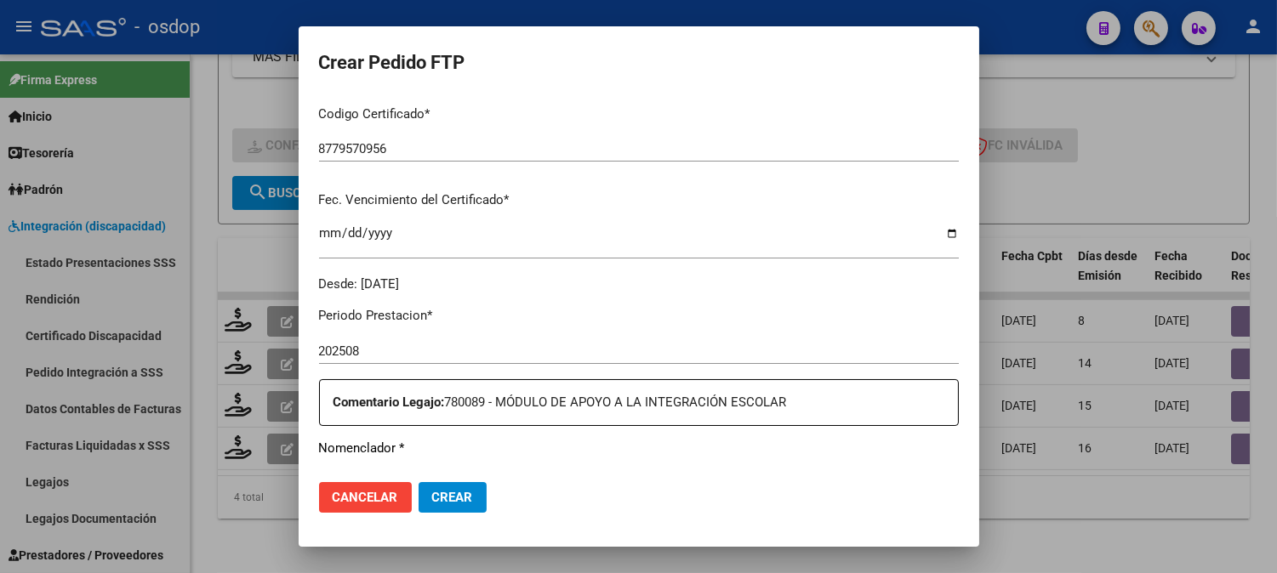
scroll to position [566, 0]
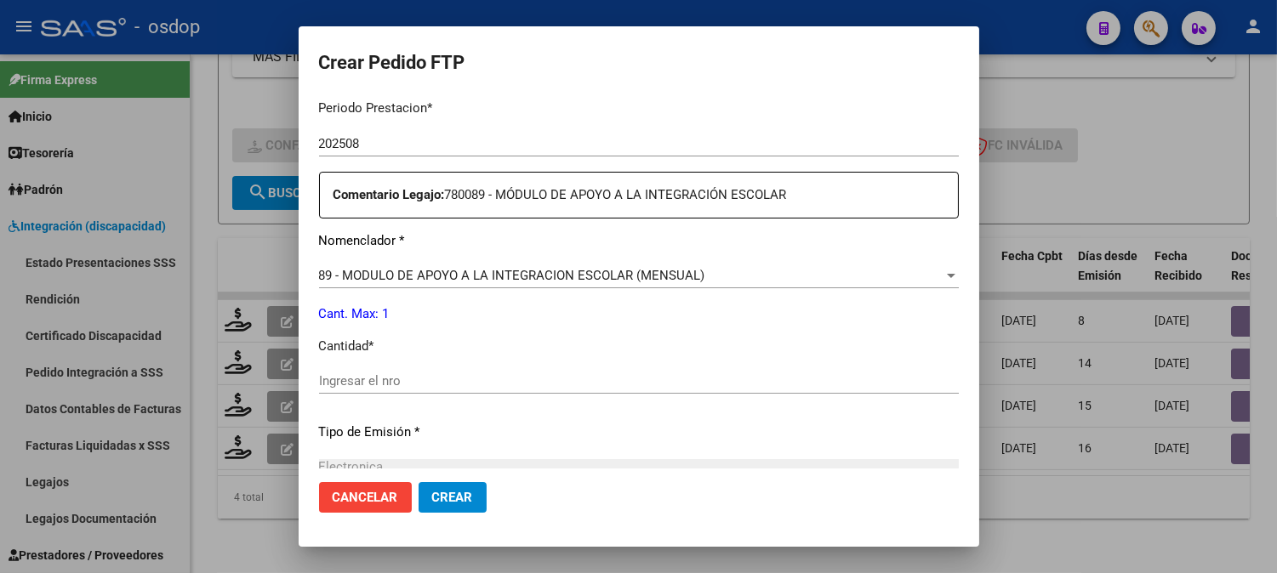
click at [530, 375] on input "Ingresar el nro" at bounding box center [639, 380] width 640 height 15
type input "1"
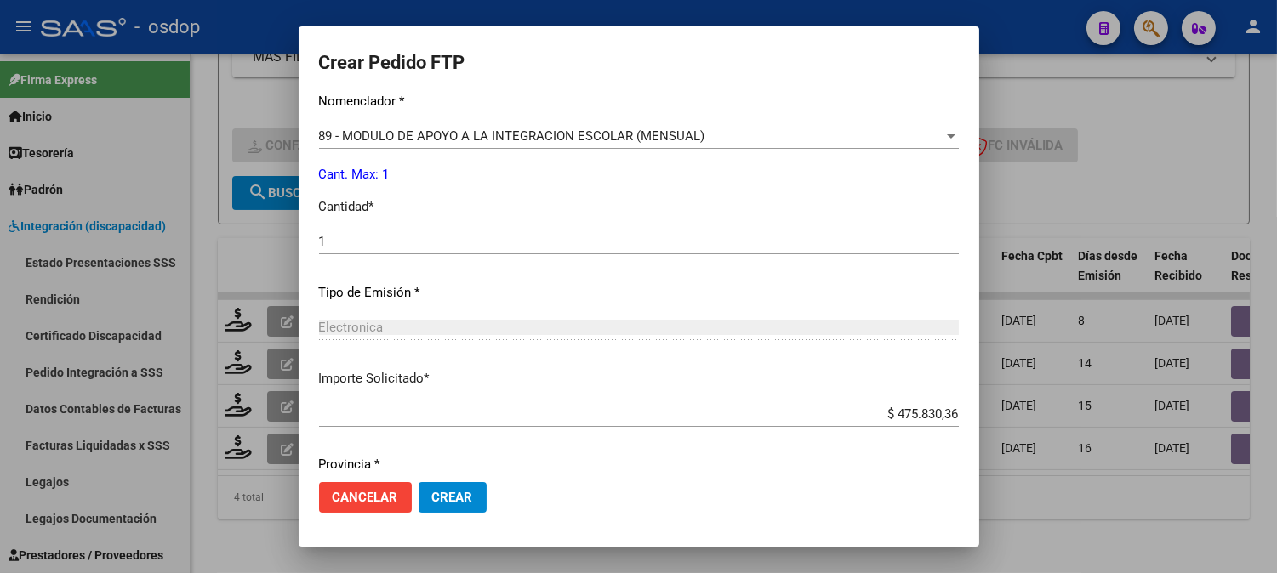
scroll to position [766, 0]
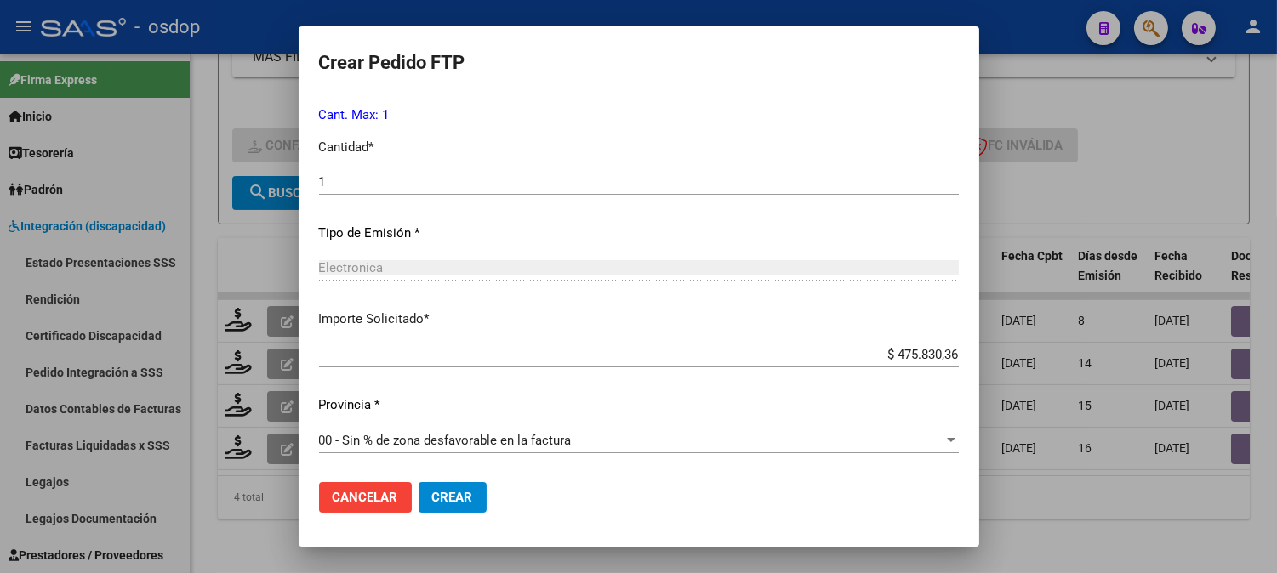
click at [443, 495] on span "Crear" at bounding box center [452, 497] width 41 height 15
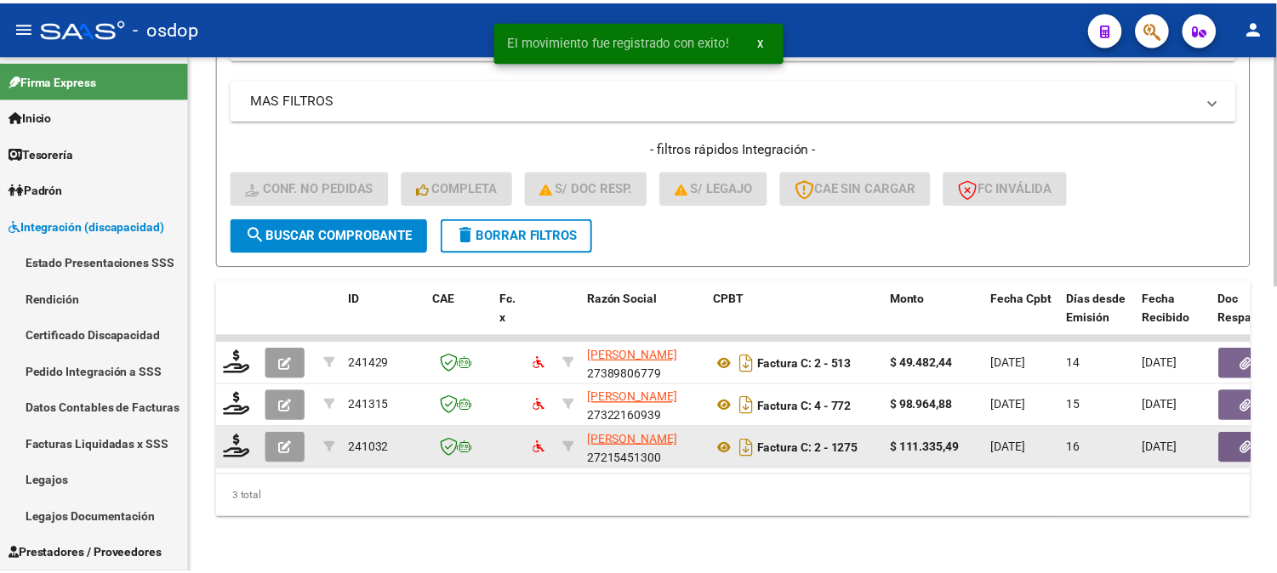
scroll to position [640, 0]
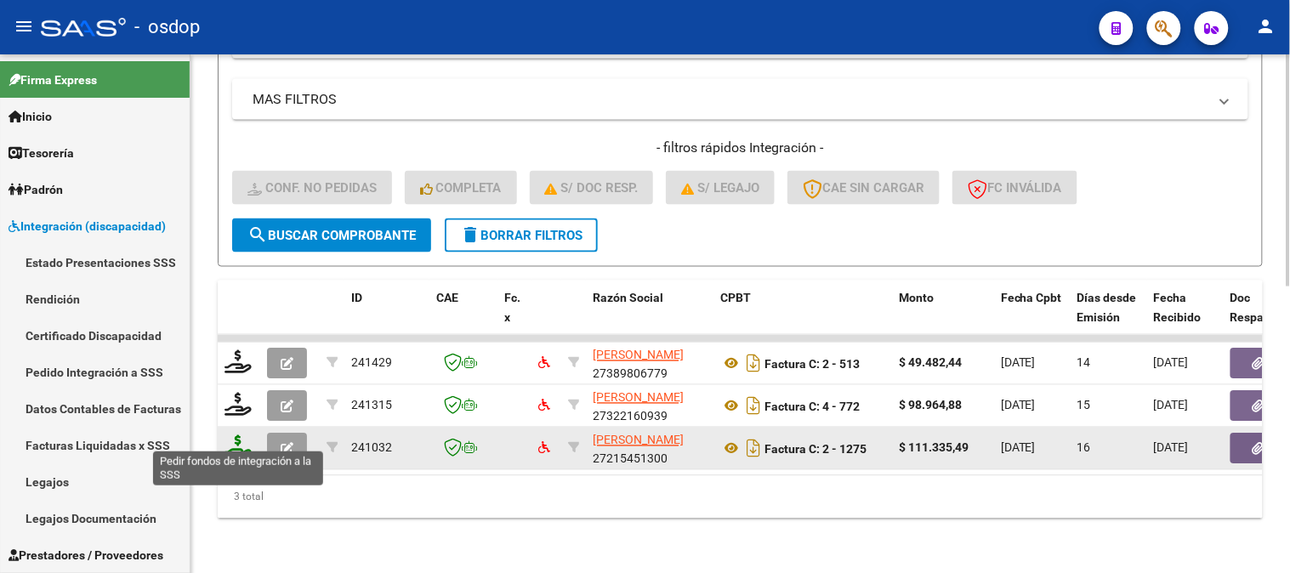
click at [225, 435] on icon at bounding box center [238, 447] width 27 height 24
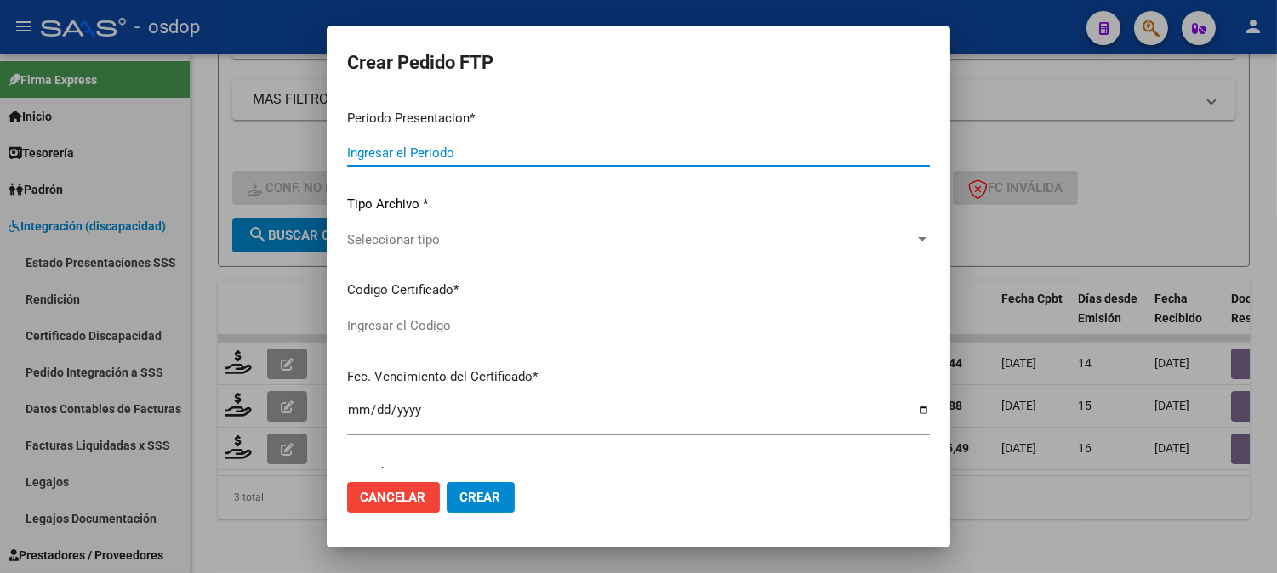
type input "202508"
type input "$ 111.335,49"
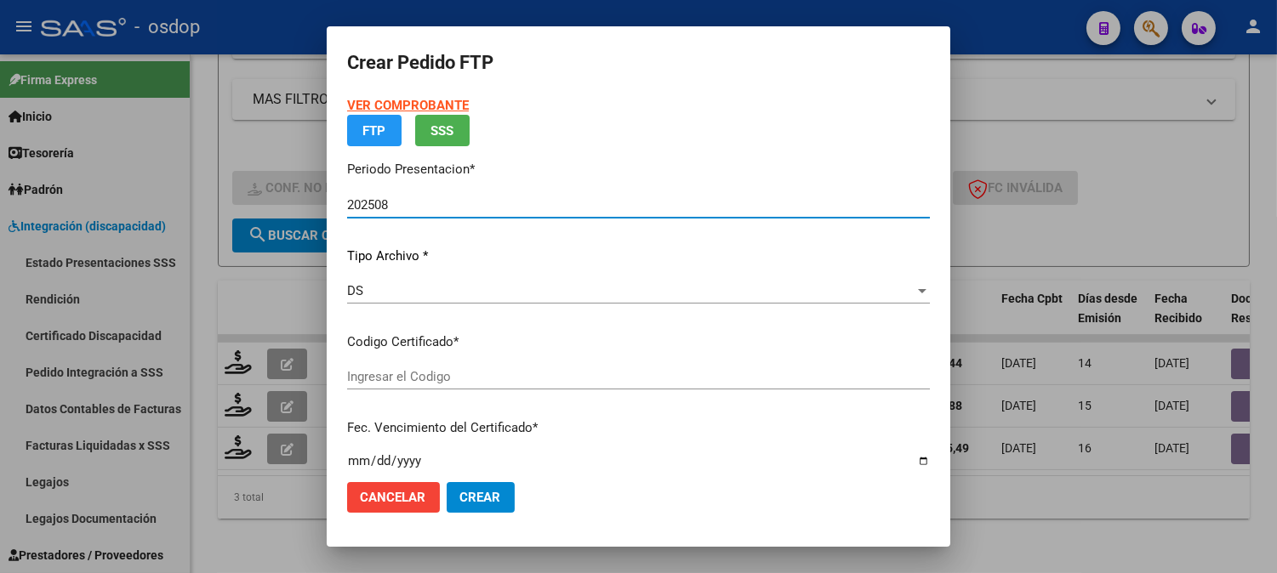
type input "8779570956"
type input "[DATE]"
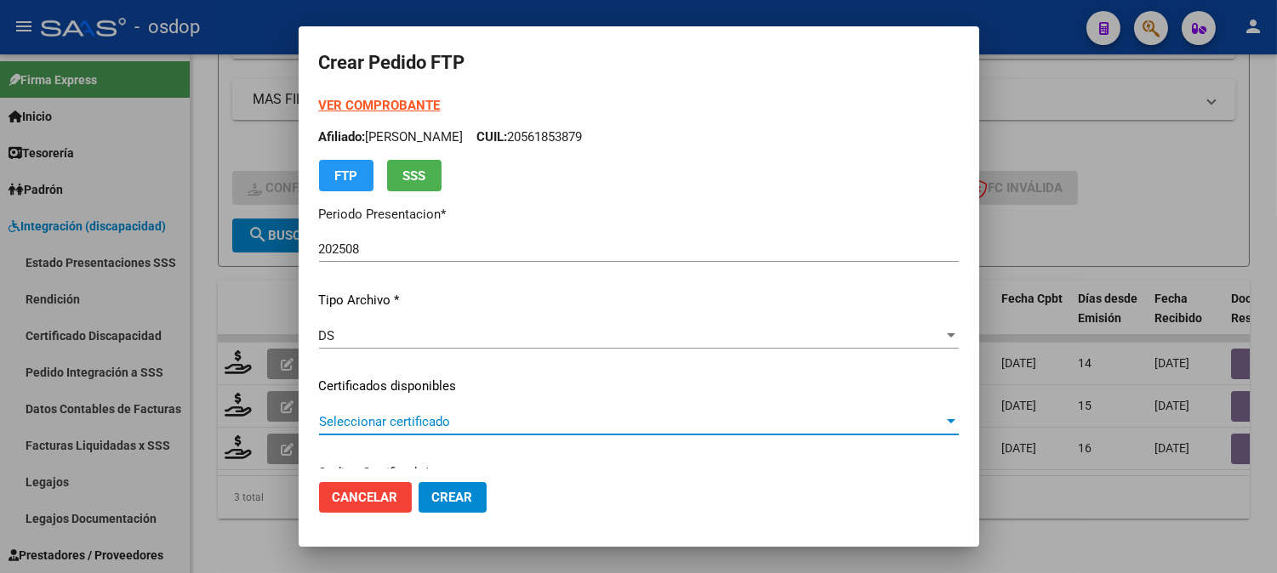
click at [482, 424] on span "Seleccionar certificado" at bounding box center [631, 421] width 624 height 15
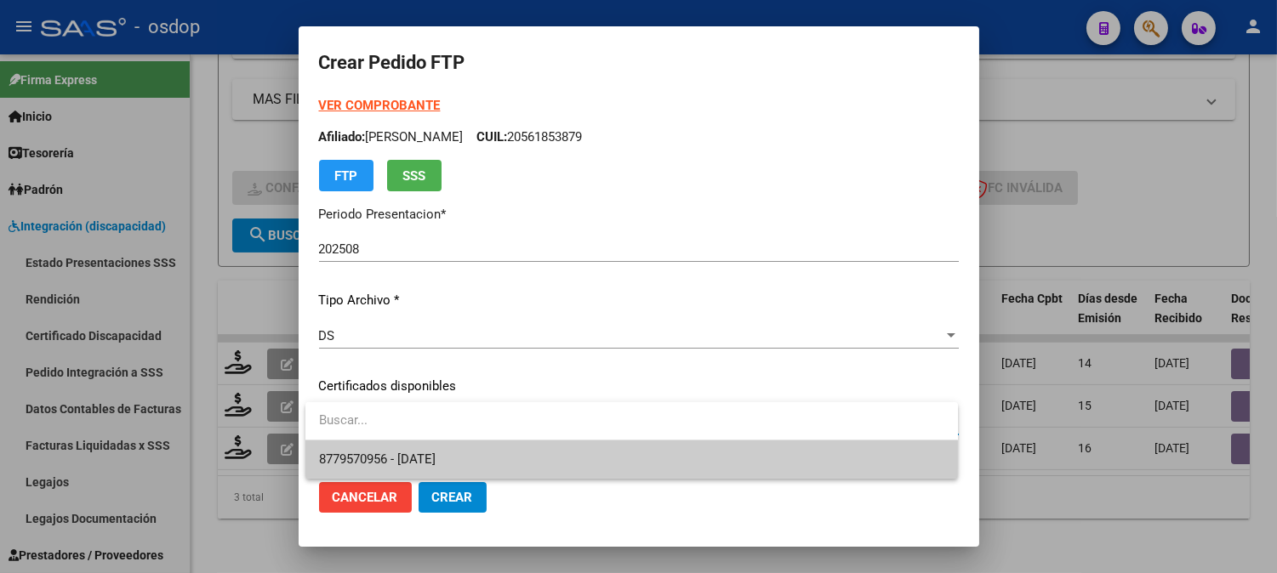
click at [502, 464] on span "8779570956 - [DATE]" at bounding box center [631, 460] width 625 height 38
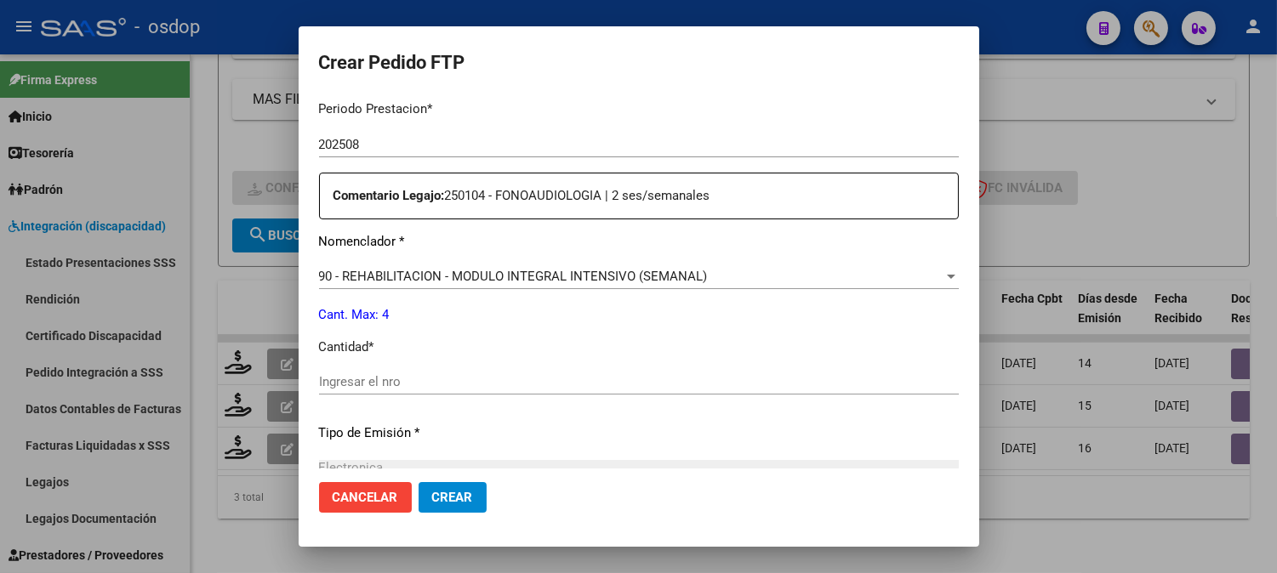
scroll to position [566, 0]
click at [480, 388] on input "Ingresar el nro" at bounding box center [639, 380] width 640 height 15
type input "4"
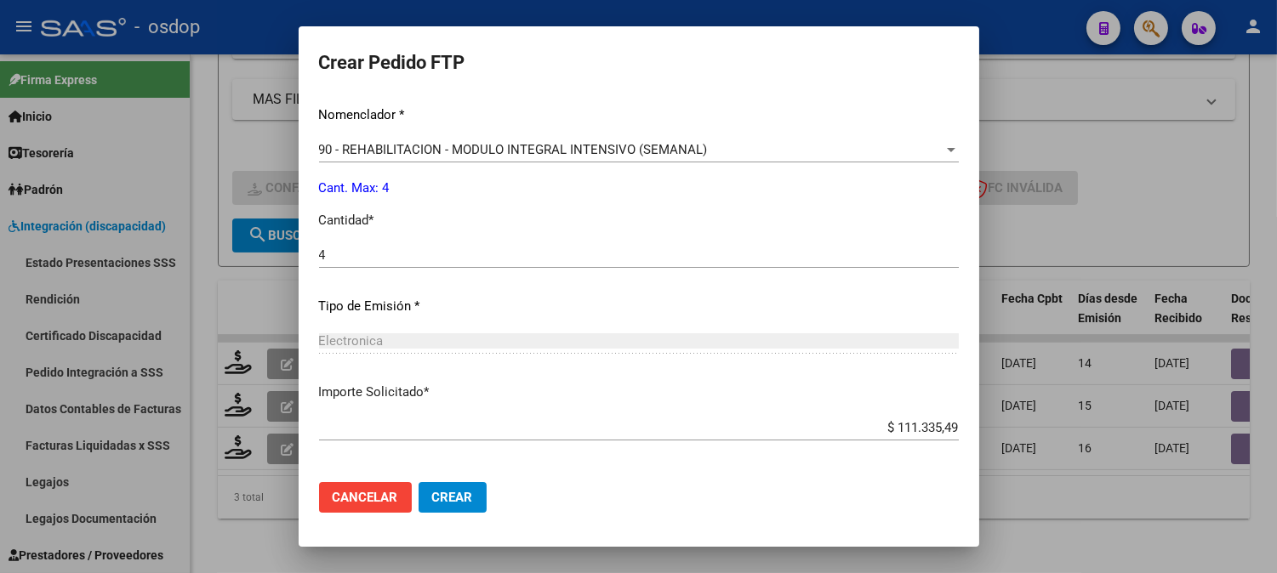
scroll to position [766, 0]
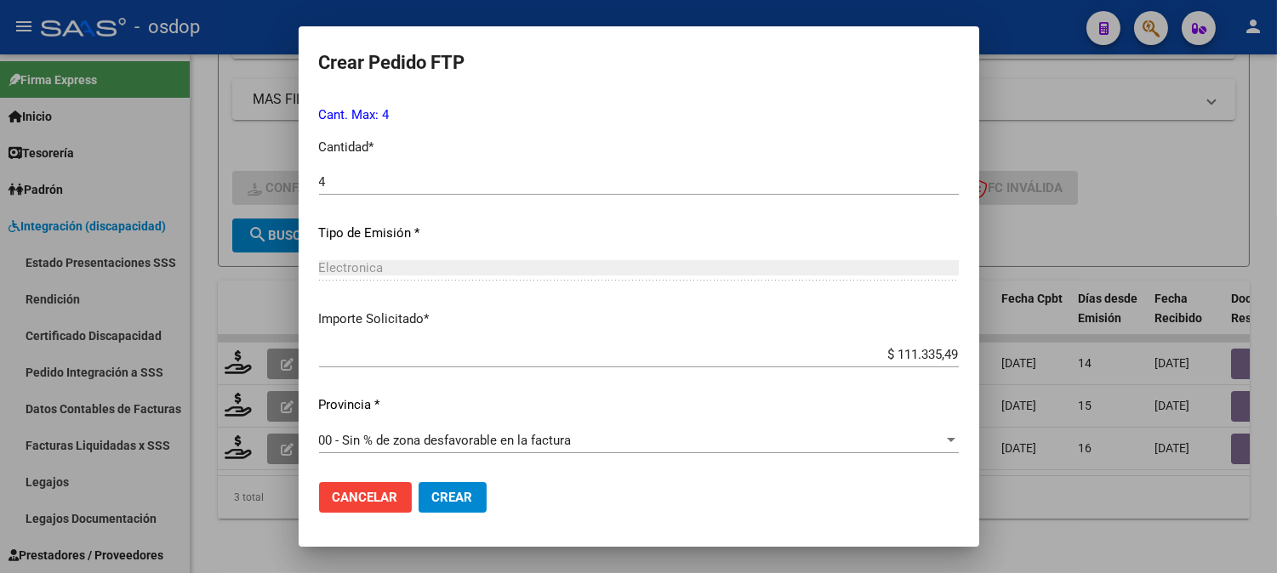
click at [464, 498] on span "Crear" at bounding box center [452, 497] width 41 height 15
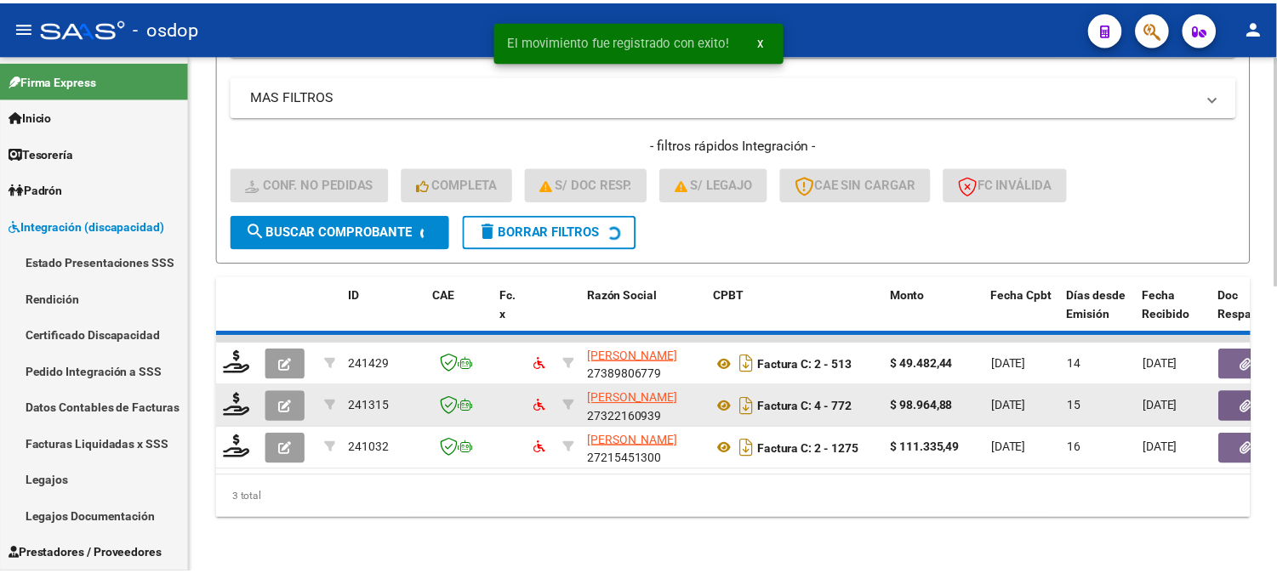
scroll to position [598, 0]
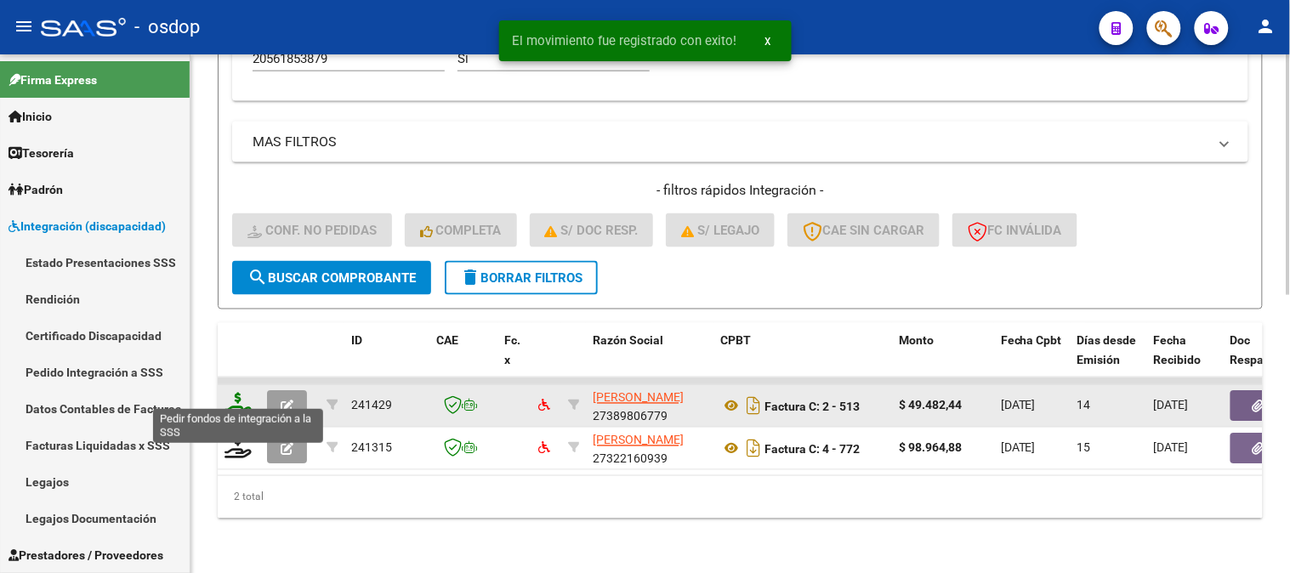
click at [240, 397] on icon at bounding box center [238, 405] width 27 height 24
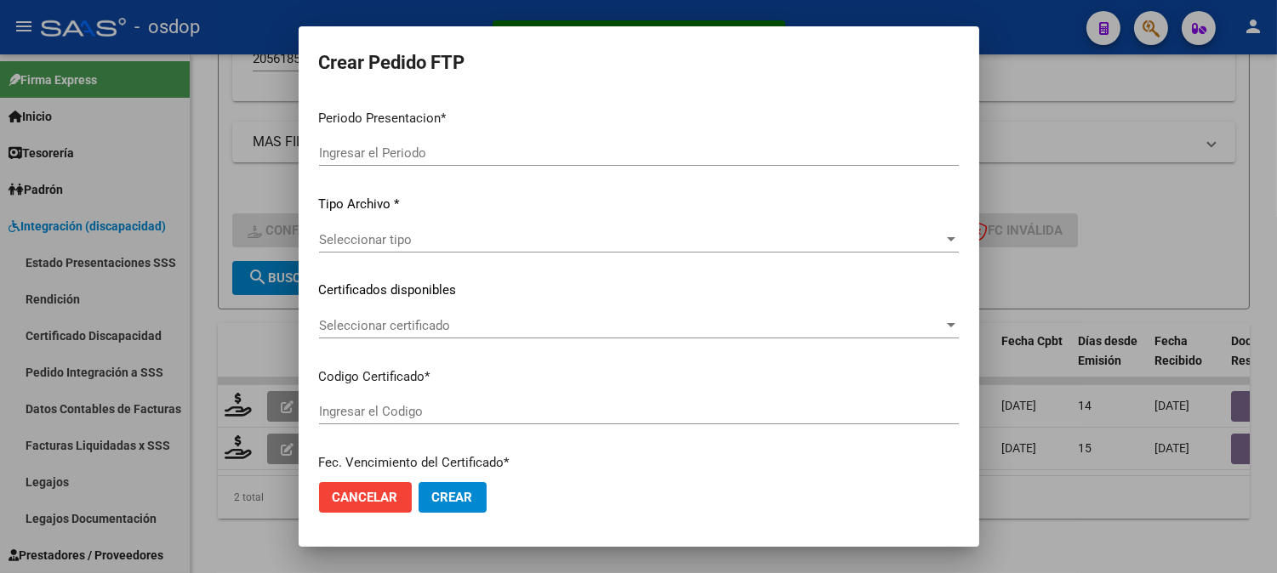
type input "202508"
type input "$ 49.482,44"
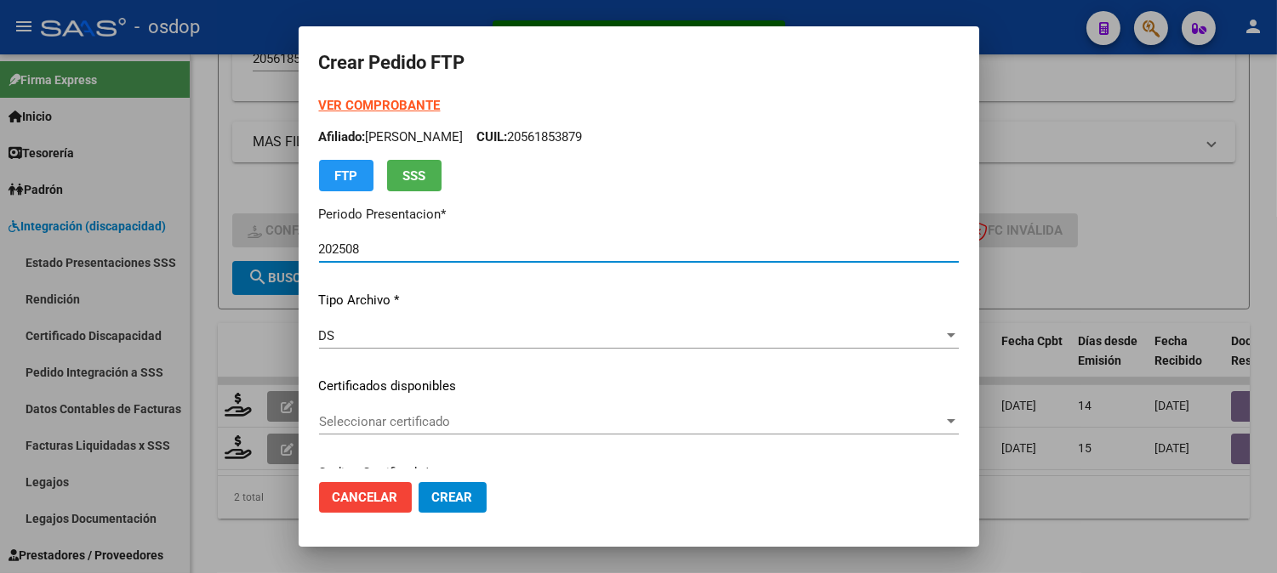
type input "8779570956"
type input "[DATE]"
click at [440, 418] on span "Seleccionar certificado" at bounding box center [631, 421] width 624 height 15
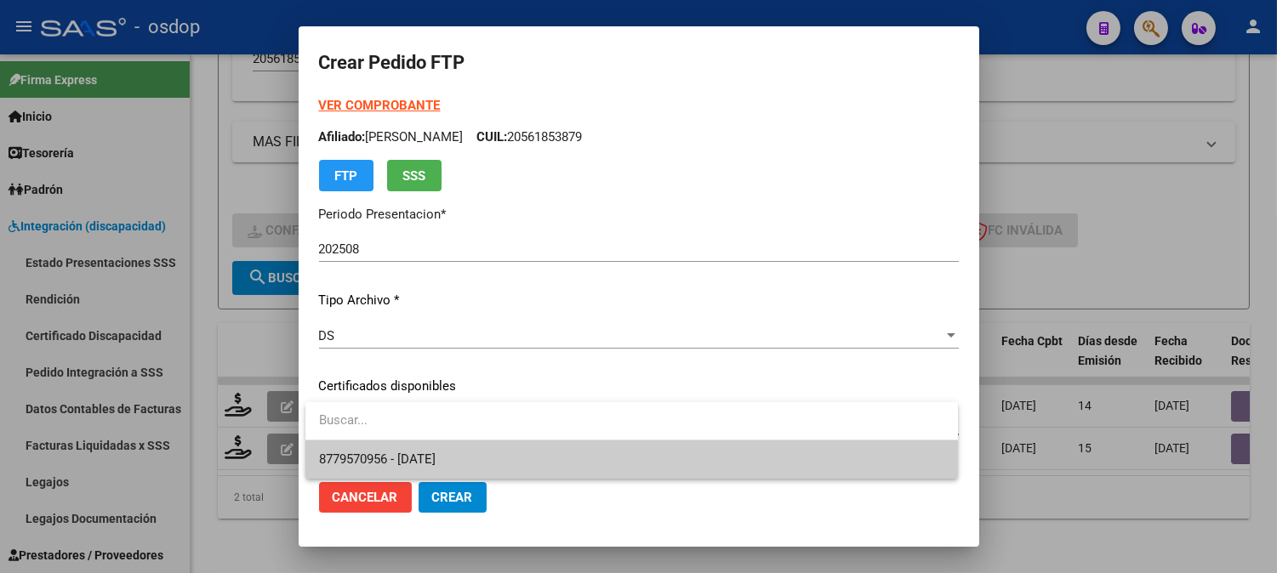
click at [473, 454] on span "8779570956 - [DATE]" at bounding box center [631, 460] width 625 height 38
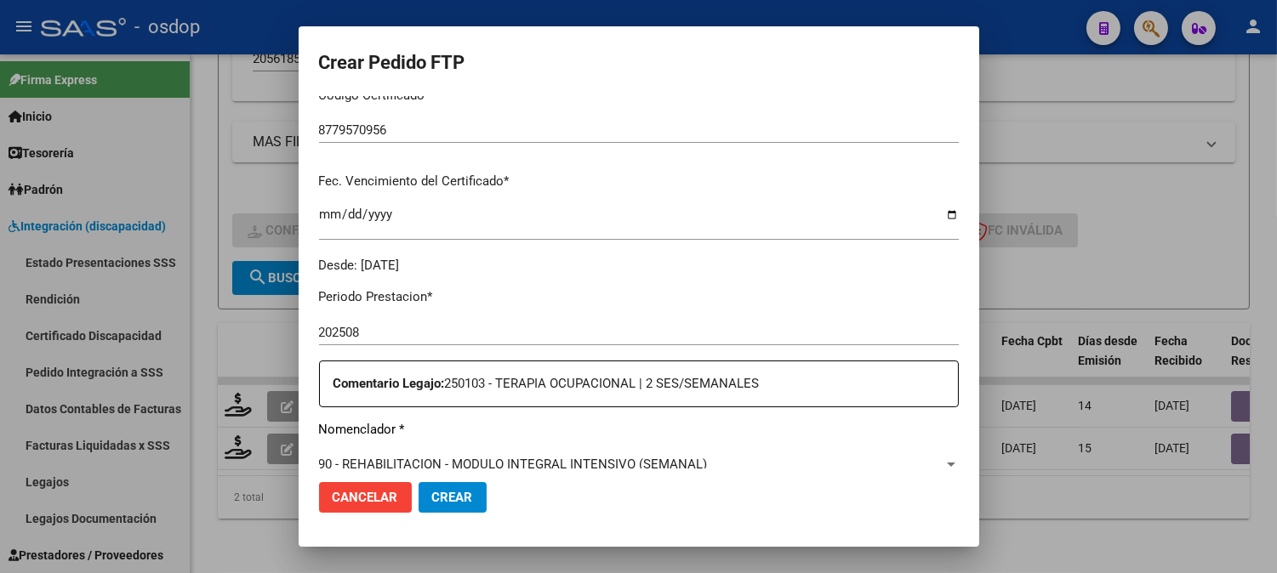
scroll to position [566, 0]
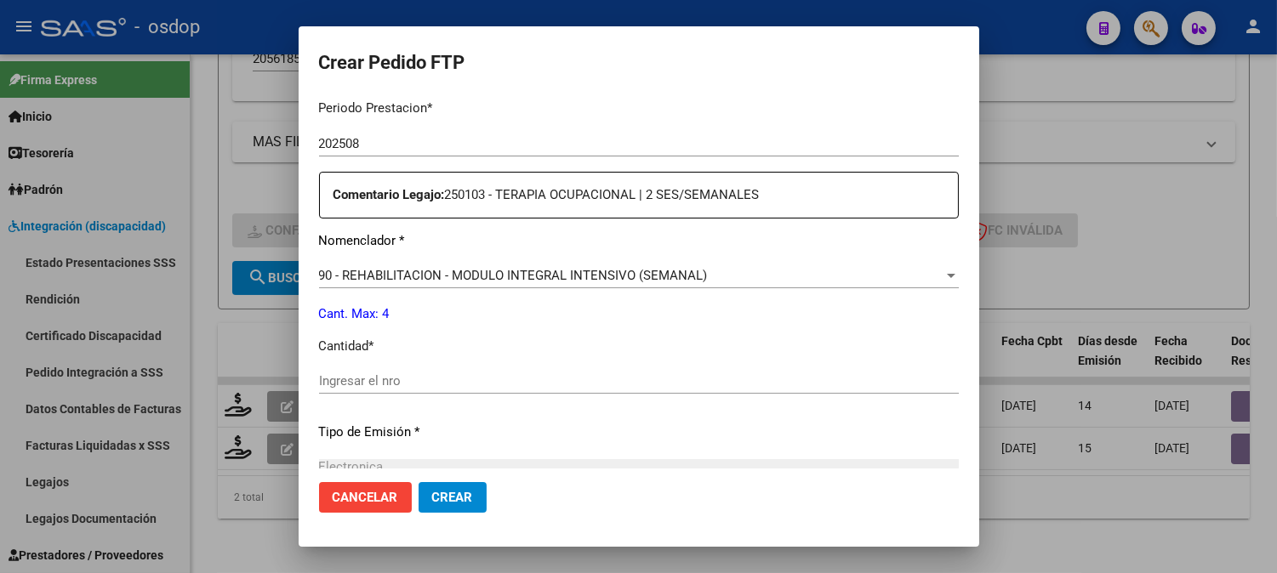
click at [570, 363] on div "Periodo Prestacion * 202508 Ingresar el Periodo Prestacion Comentario Legajo: 2…" at bounding box center [639, 377] width 640 height 583
click at [566, 379] on input "Ingresar el nro" at bounding box center [639, 380] width 640 height 15
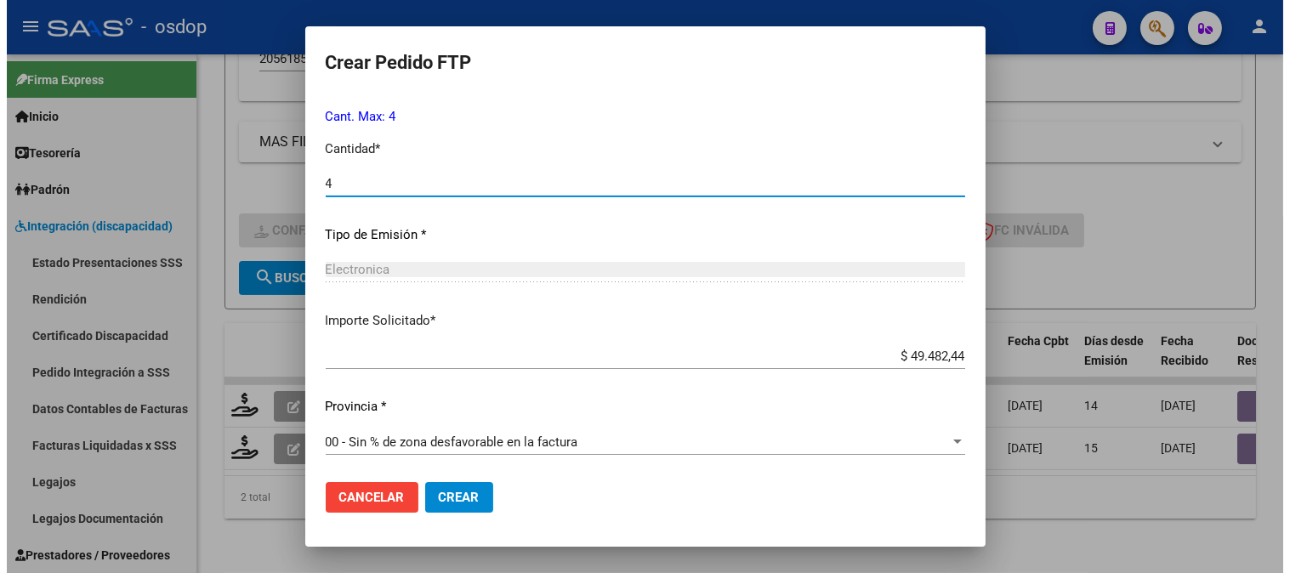
scroll to position [766, 0]
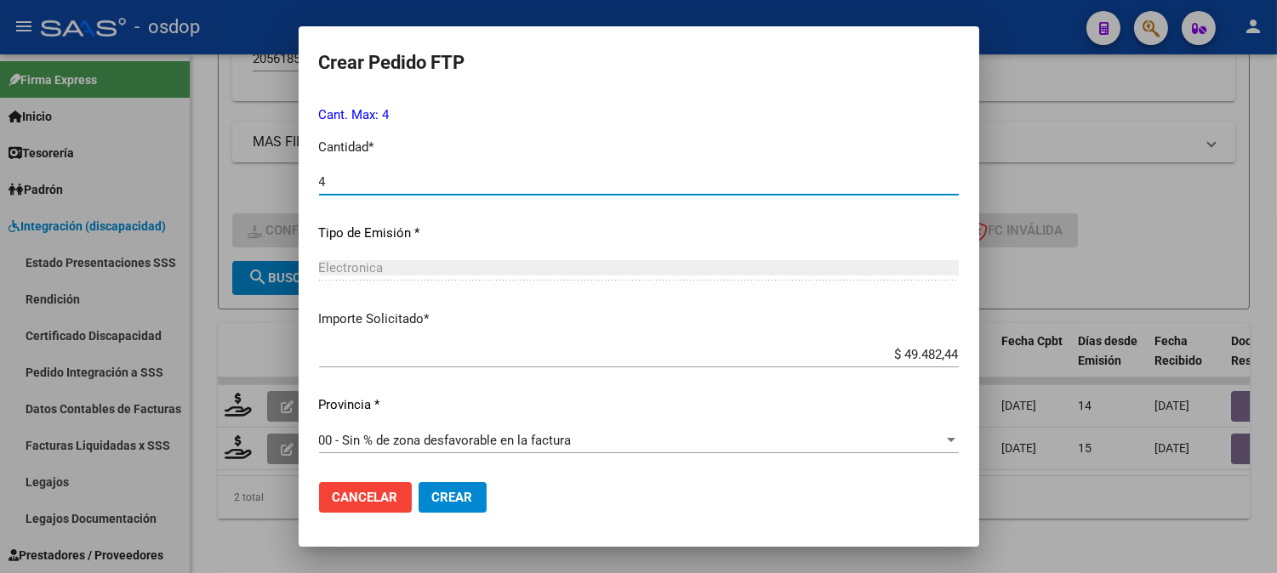
type input "4"
click at [455, 499] on span "Crear" at bounding box center [452, 497] width 41 height 15
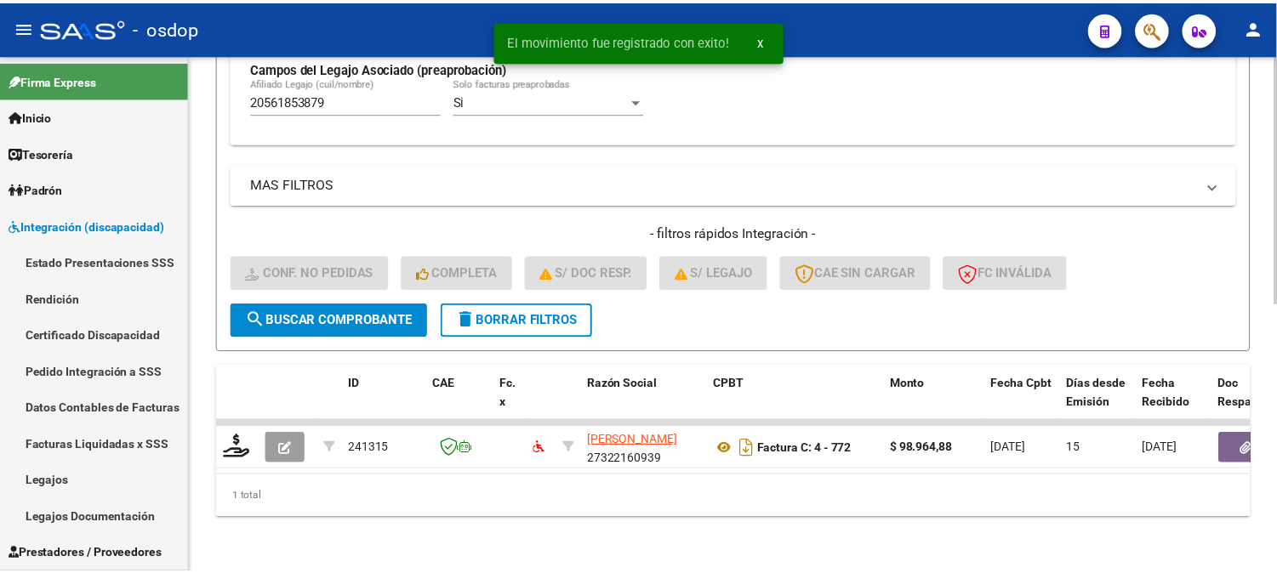
scroll to position [555, 0]
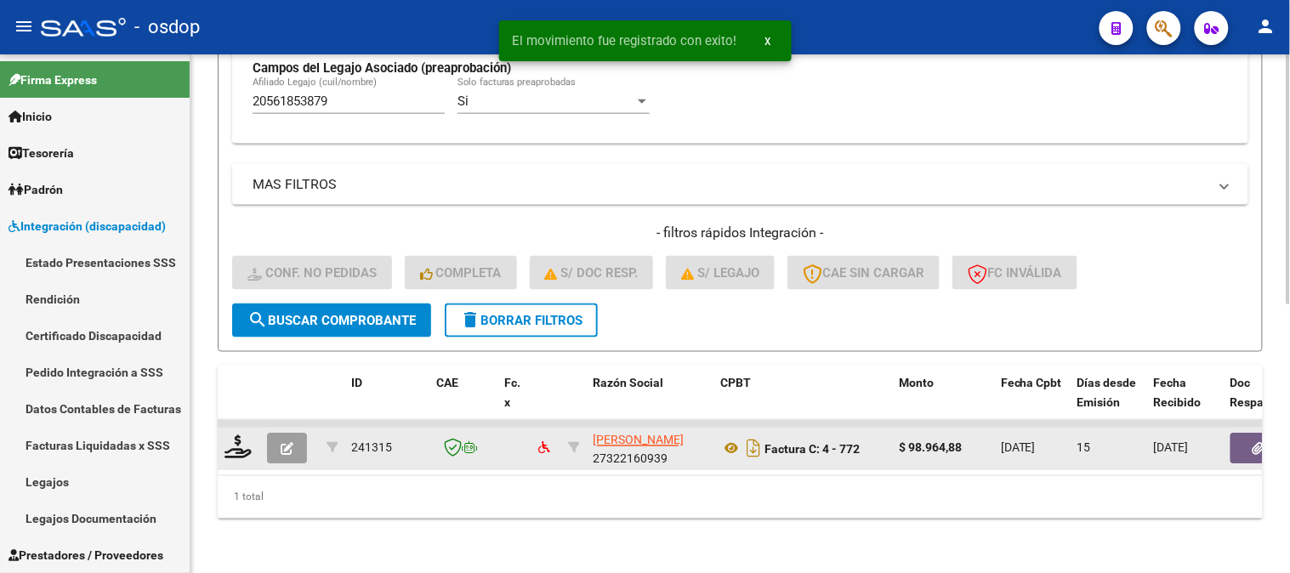
click at [253, 439] on datatable-body-cell at bounding box center [239, 449] width 43 height 42
click at [236, 436] on icon at bounding box center [238, 447] width 27 height 24
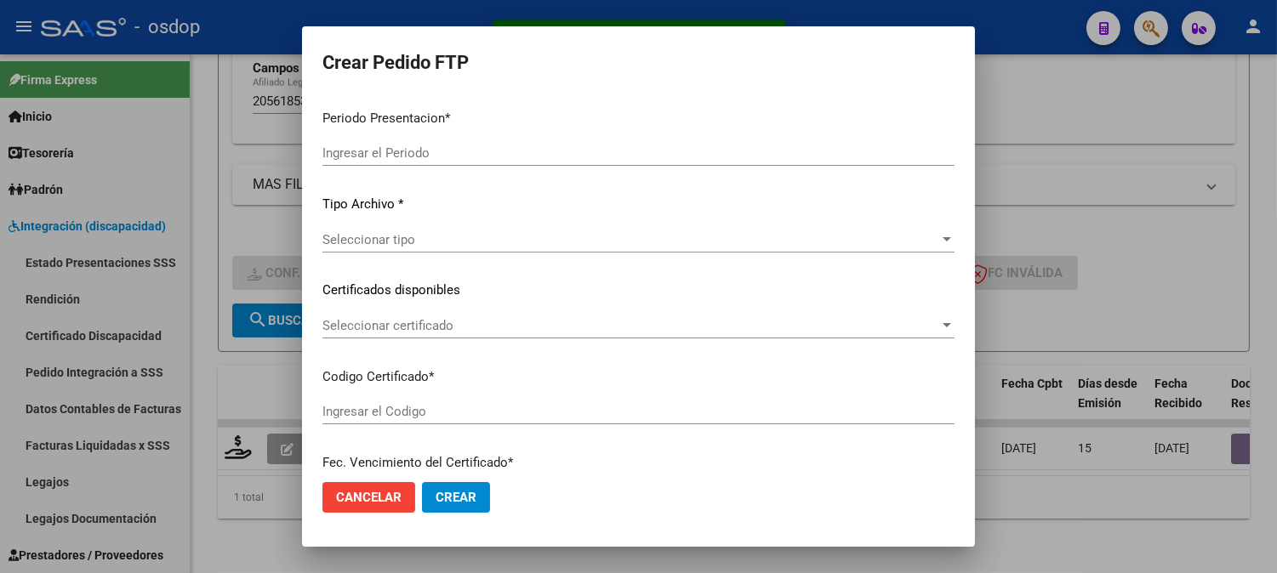
type input "202508"
type input "$ 98.964,88"
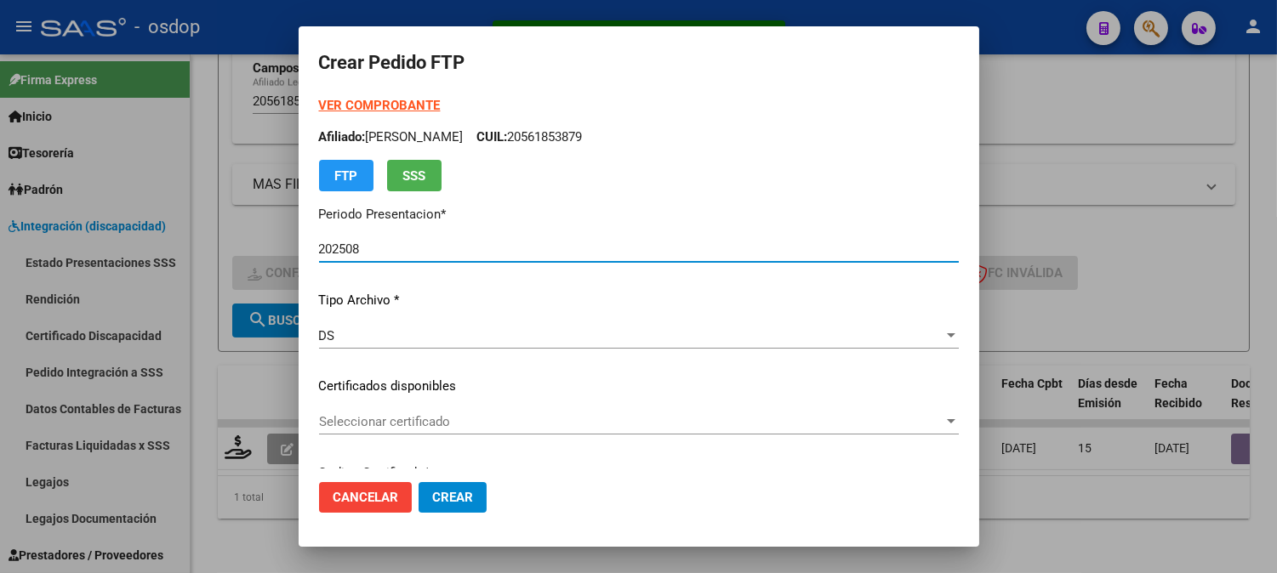
type input "8779570956"
type input "[DATE]"
click at [389, 412] on div "Seleccionar certificado Seleccionar certificado" at bounding box center [639, 422] width 640 height 26
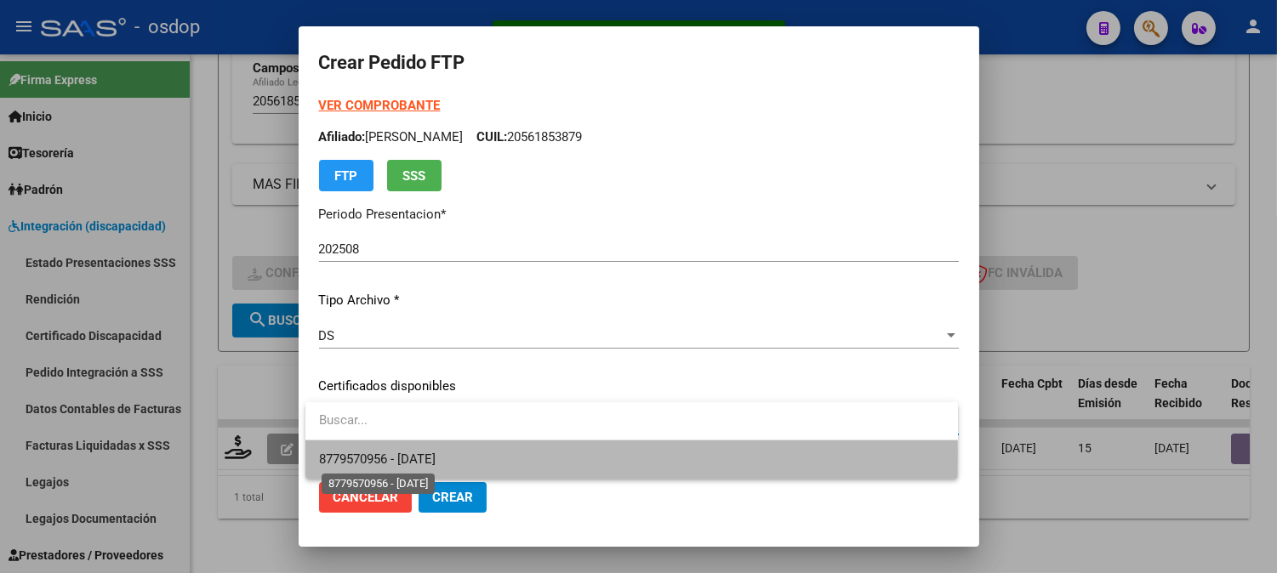
click at [413, 456] on span "8779570956 - [DATE]" at bounding box center [377, 459] width 117 height 15
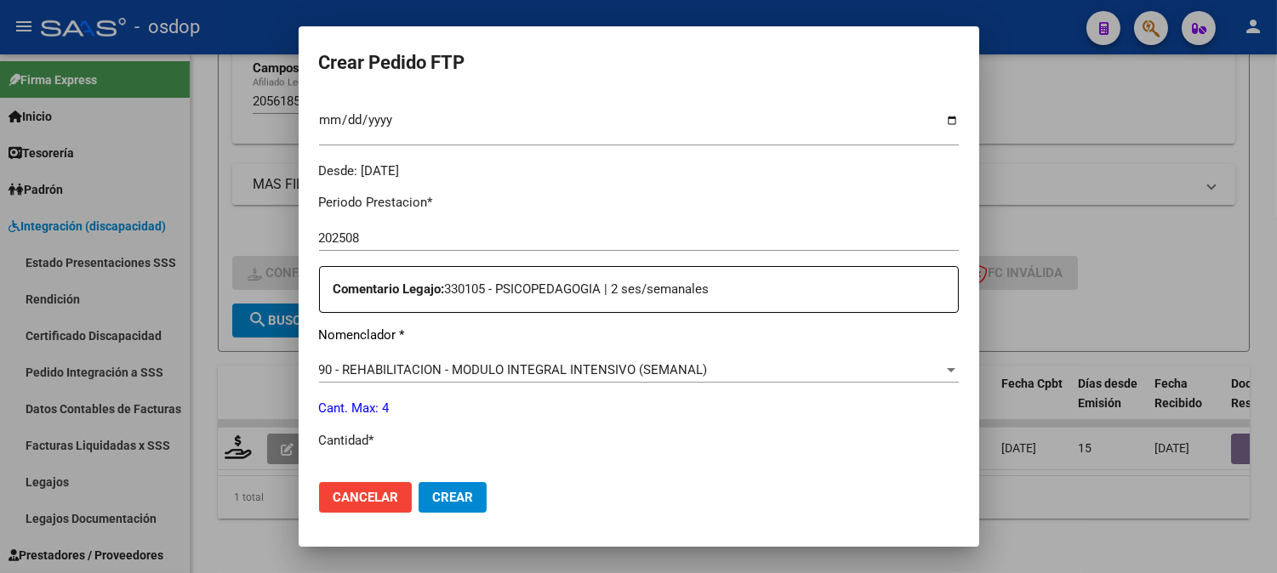
scroll to position [661, 0]
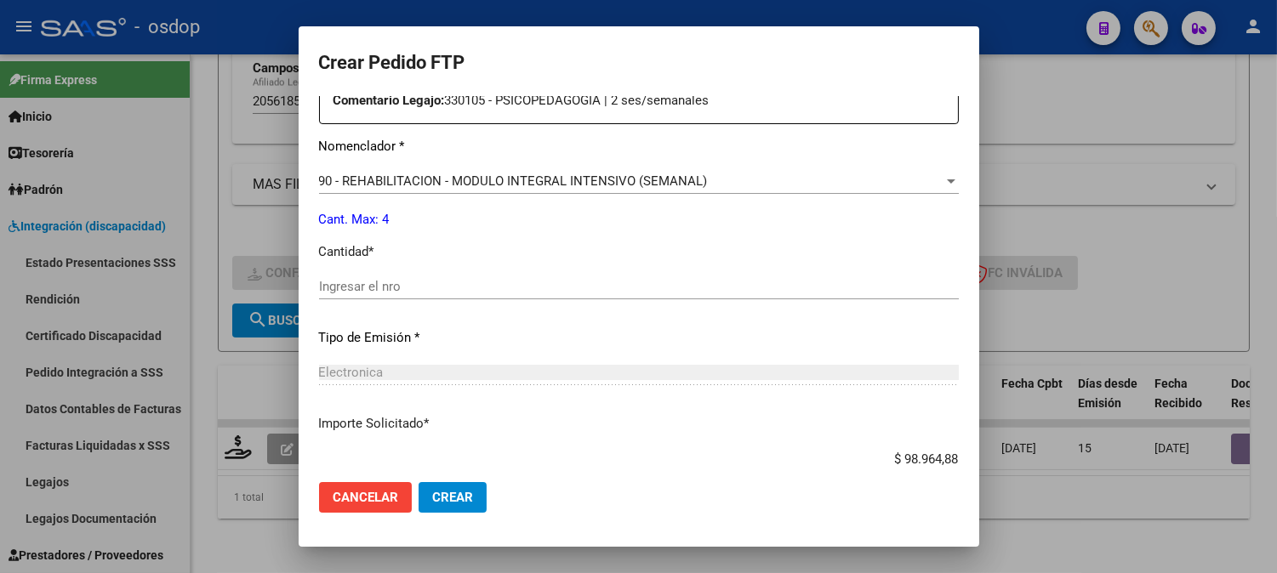
click at [432, 290] on input "Ingresar el nro" at bounding box center [639, 286] width 640 height 15
type input "4"
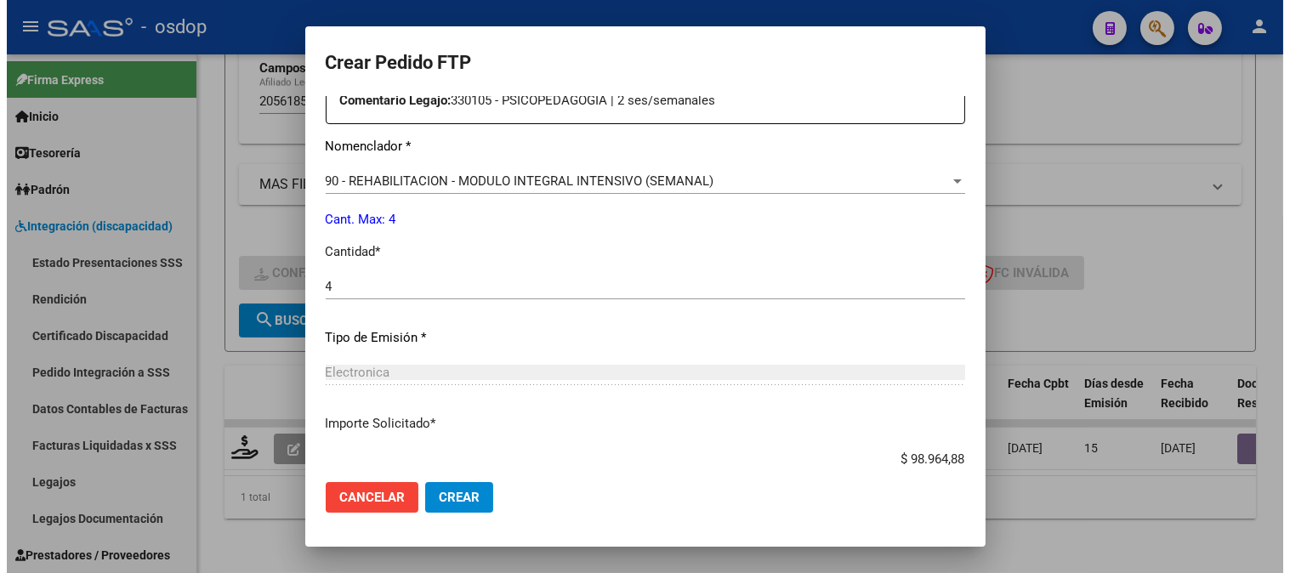
scroll to position [766, 0]
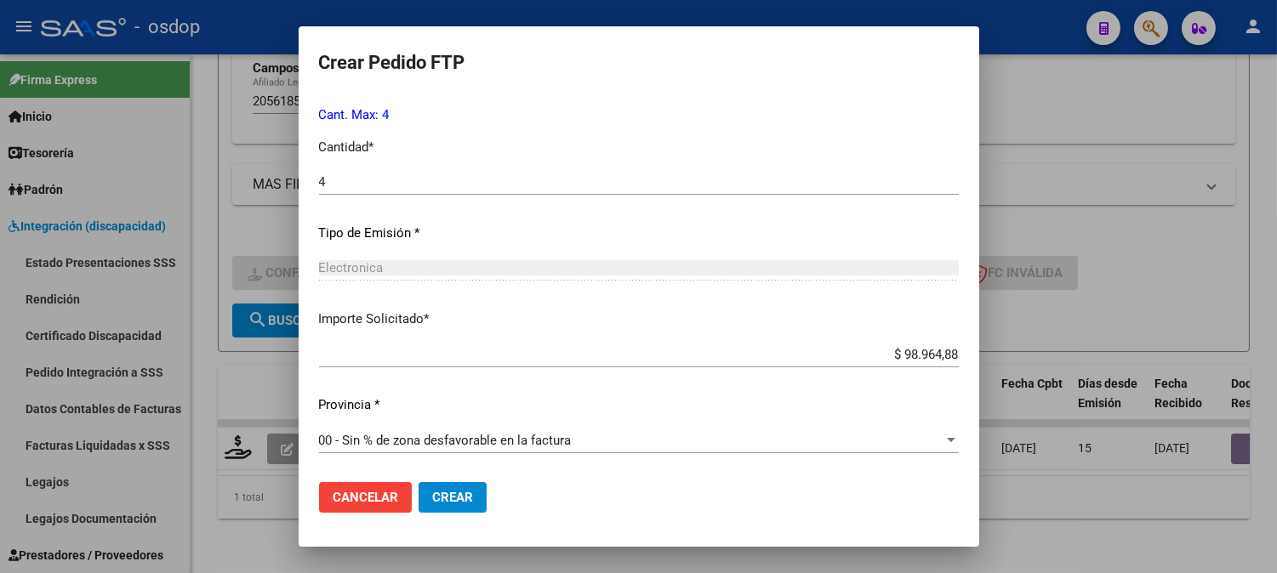
click at [440, 506] on button "Crear" at bounding box center [452, 497] width 68 height 31
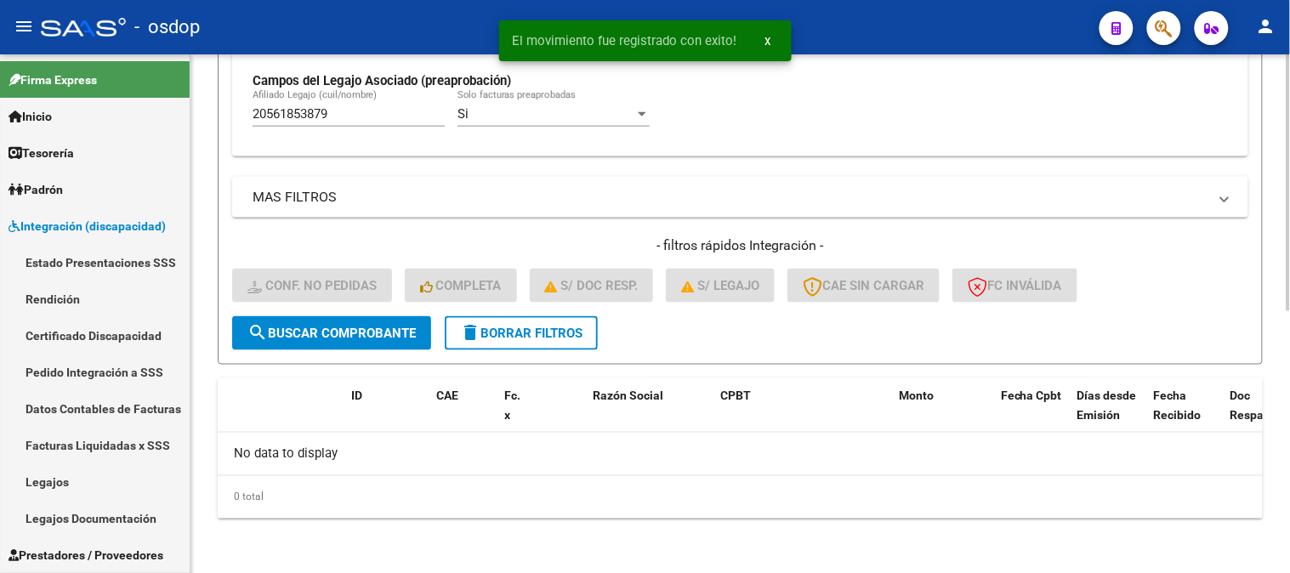
scroll to position [528, 0]
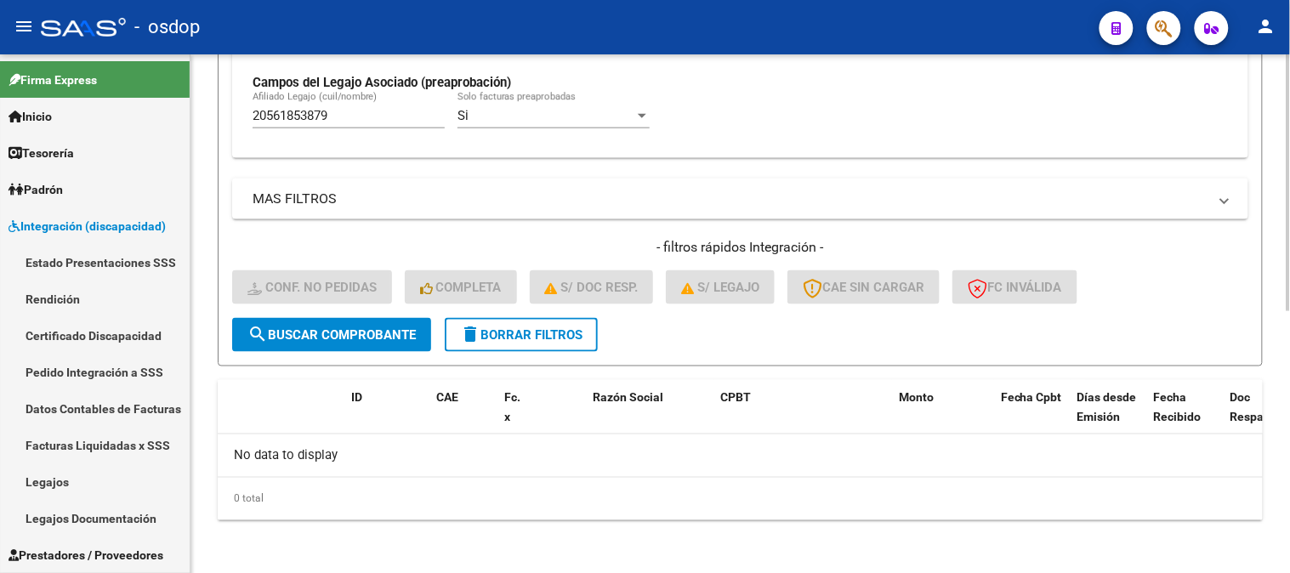
click at [341, 233] on div "MAS FILTROS Todos Con Doc. Respaldatoria Todos Con Trazabilidad Todos Asociado …" at bounding box center [740, 248] width 1016 height 139
drag, startPoint x: 398, startPoint y: 120, endPoint x: 0, endPoint y: 22, distance: 409.9
click at [0, 63] on mat-sidenav-container "Firma Express Inicio Calendario SSS Instructivos Contacto OS Tesorería Extracto…" at bounding box center [645, 313] width 1290 height 519
paste input "416557722"
drag, startPoint x: 383, startPoint y: 122, endPoint x: 83, endPoint y: 48, distance: 309.4
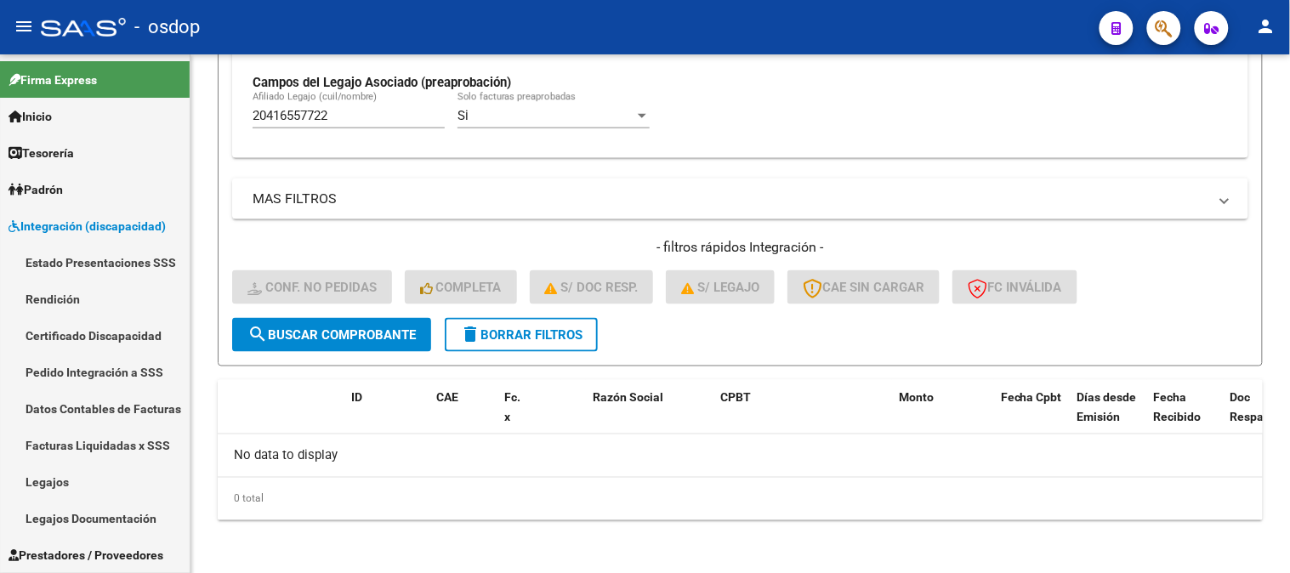
click at [260, 116] on input "20416557722" at bounding box center [349, 115] width 192 height 15
paste input "2037449000"
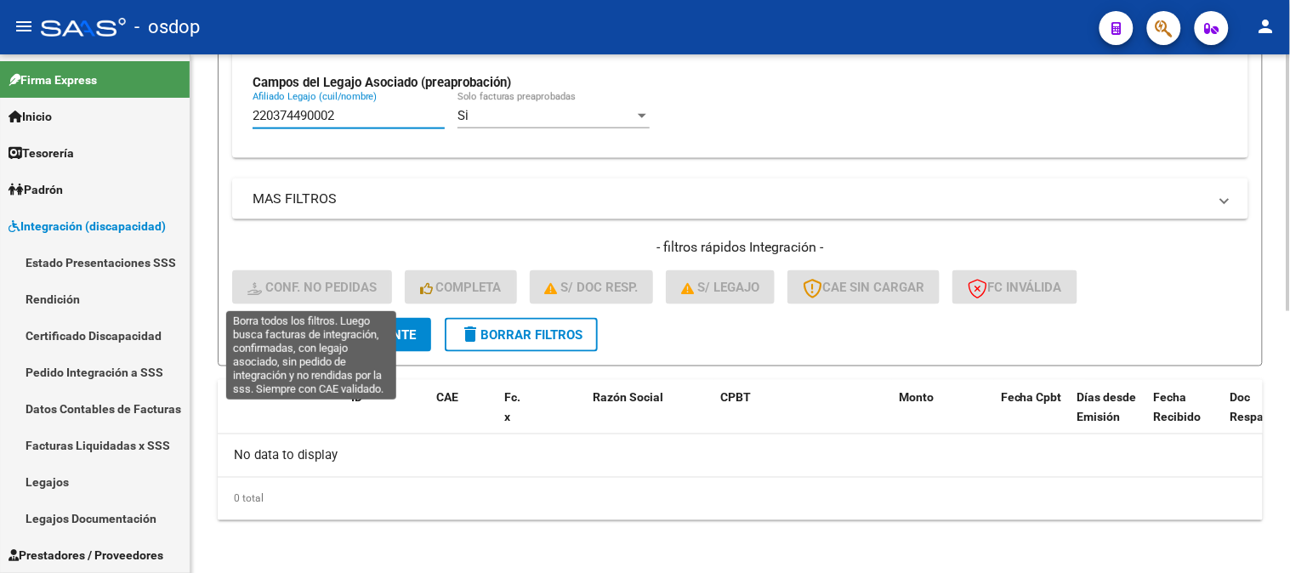
click at [281, 306] on div "- filtros rápidos Integración - Conf. no pedidas Completa S/ Doc Resp. S/ legaj…" at bounding box center [740, 278] width 1016 height 80
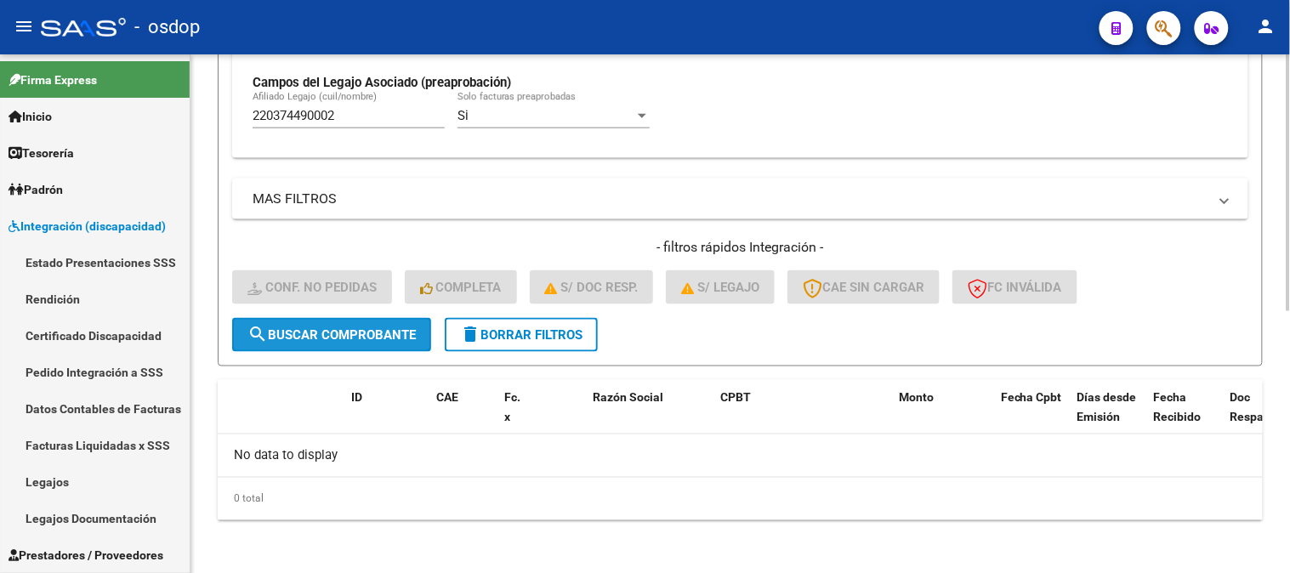
click at [292, 327] on span "search Buscar Comprobante" at bounding box center [332, 334] width 168 height 15
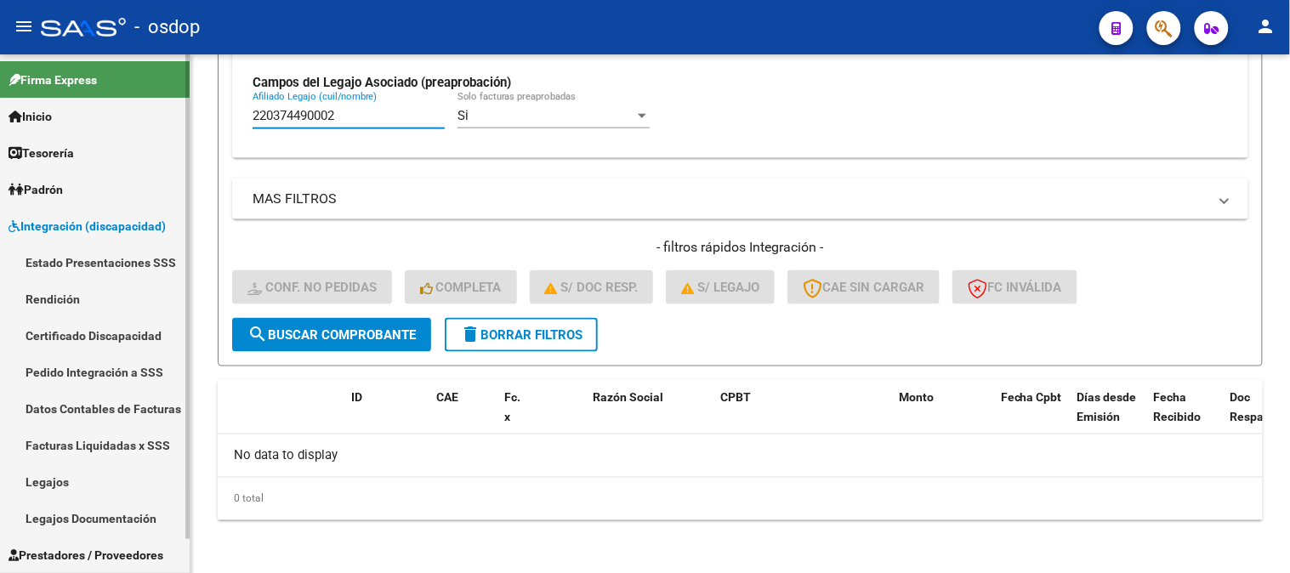
drag, startPoint x: 352, startPoint y: 122, endPoint x: 138, endPoint y: 119, distance: 214.4
click at [139, 119] on mat-sidenav-container "Firma Express Inicio Calendario SSS Instructivos Contacto OS Tesorería Extracto…" at bounding box center [645, 313] width 1290 height 519
paste input "text"
type input "20374490002"
click at [347, 122] on input "20374490002" at bounding box center [349, 115] width 192 height 15
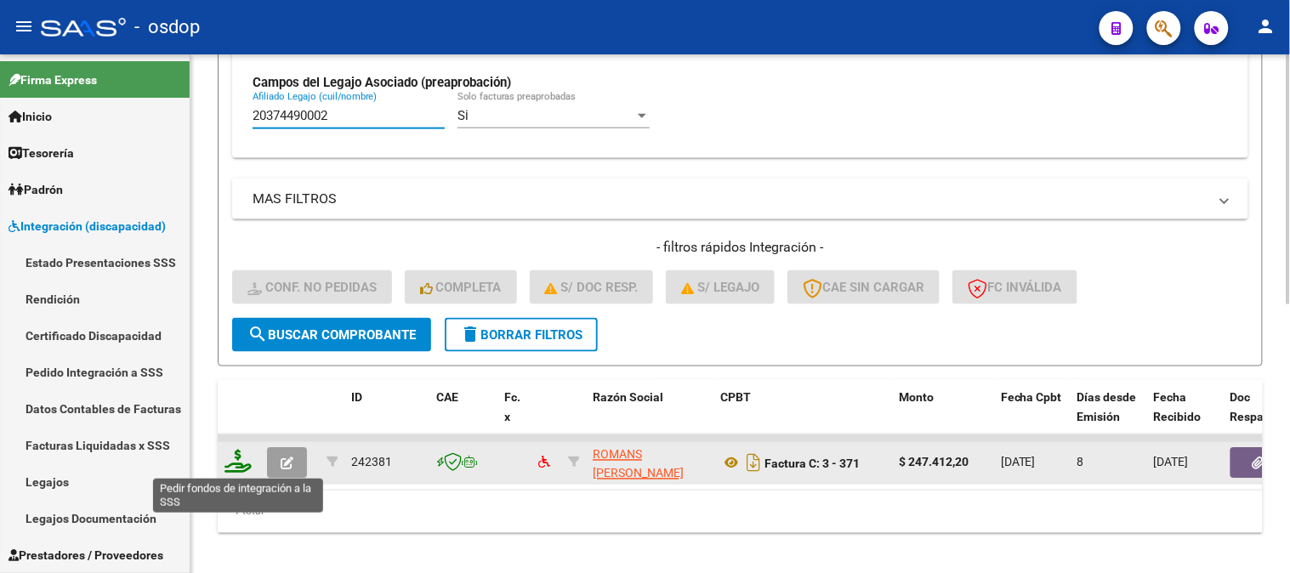
click at [238, 465] on icon at bounding box center [238, 462] width 27 height 24
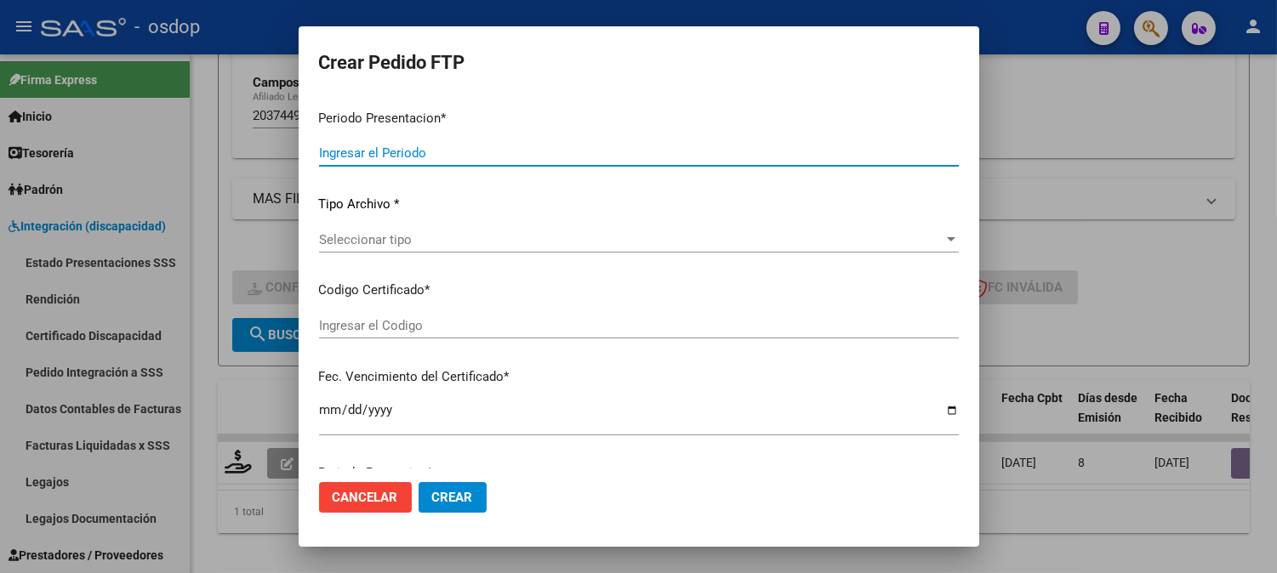
type input "202508"
type input "$ 247.412,20"
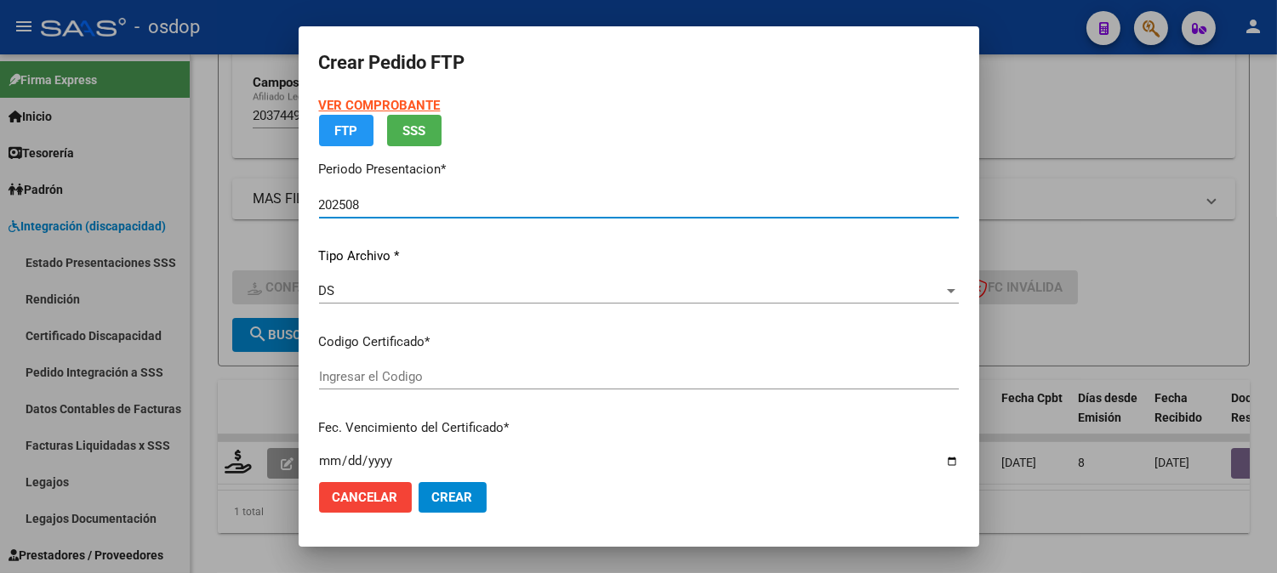
type input "9161858760"
type input "[DATE]"
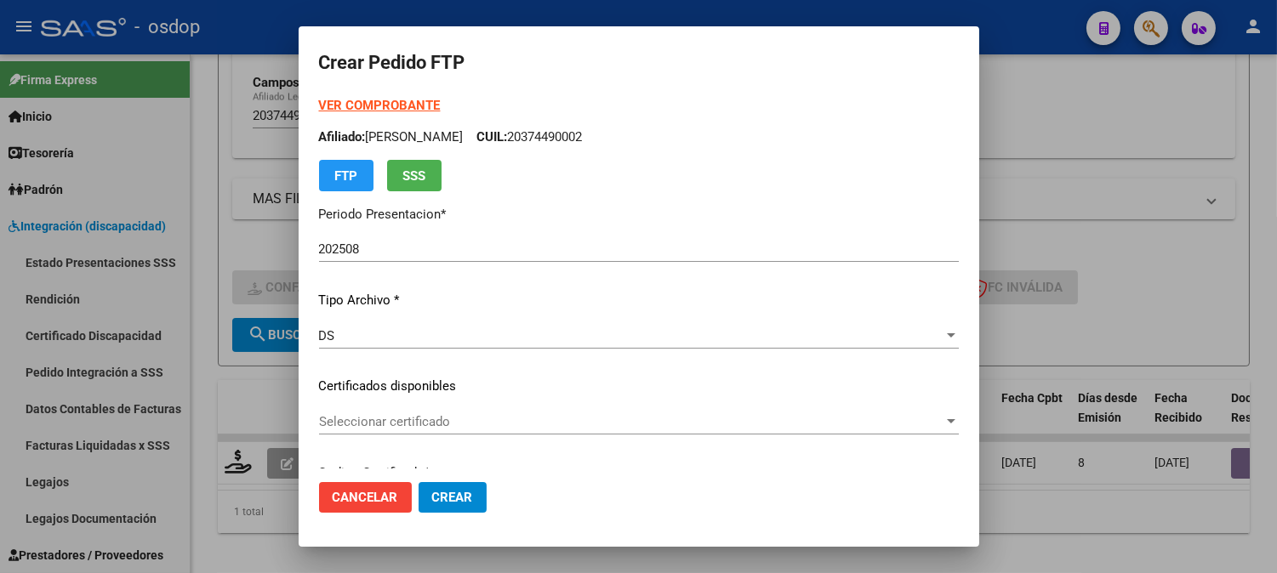
click at [456, 470] on mat-dialog-actions "Cancelar Crear" at bounding box center [639, 498] width 640 height 58
click at [435, 429] on span "Seleccionar certificado" at bounding box center [631, 421] width 624 height 15
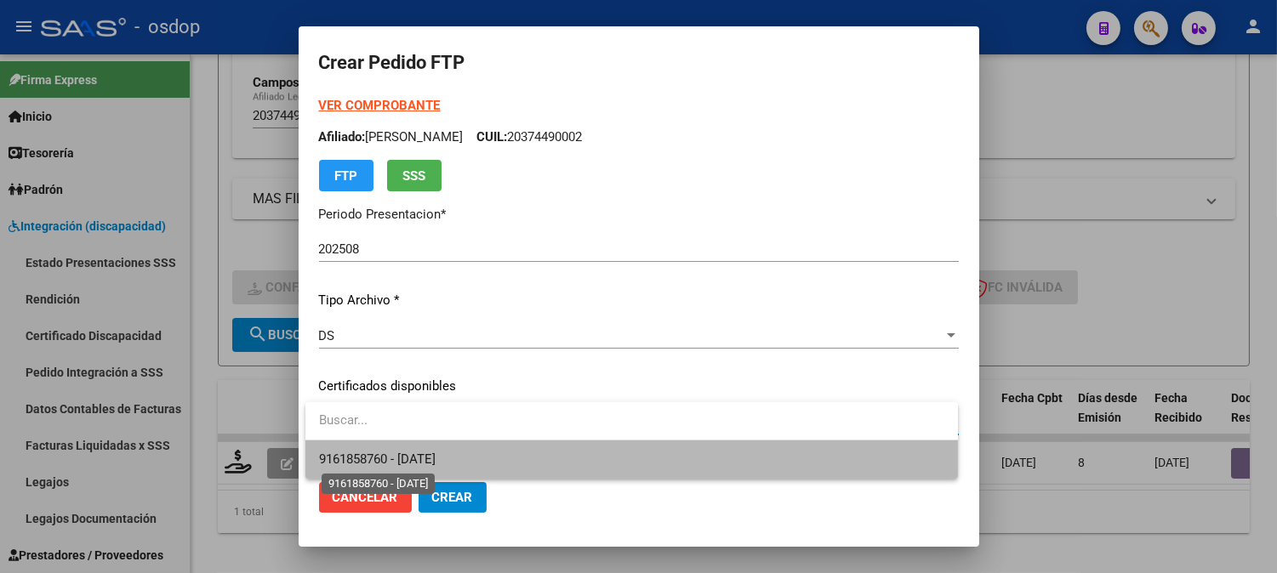
click at [435, 454] on span "9161858760 - [DATE]" at bounding box center [377, 459] width 117 height 15
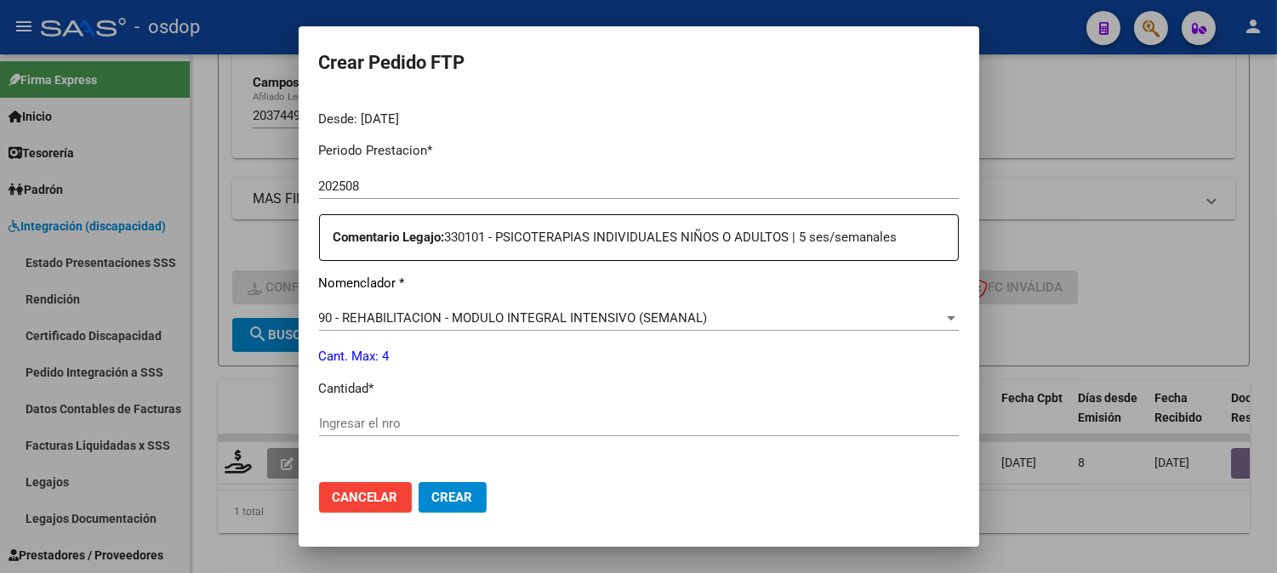
scroll to position [566, 0]
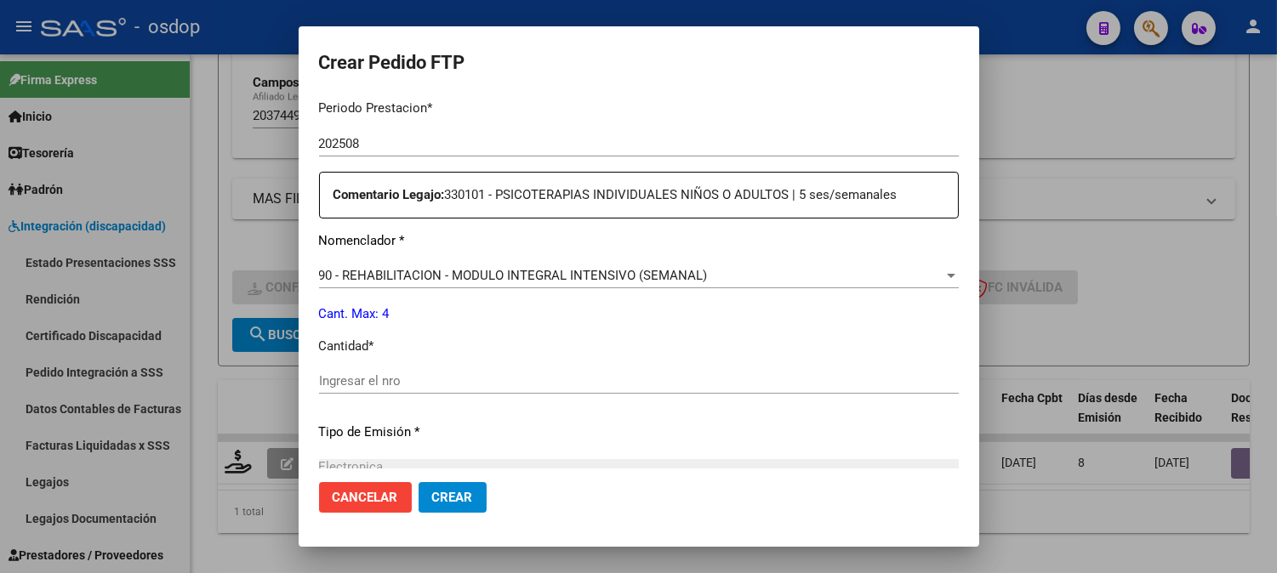
click at [458, 385] on input "Ingresar el nro" at bounding box center [639, 380] width 640 height 15
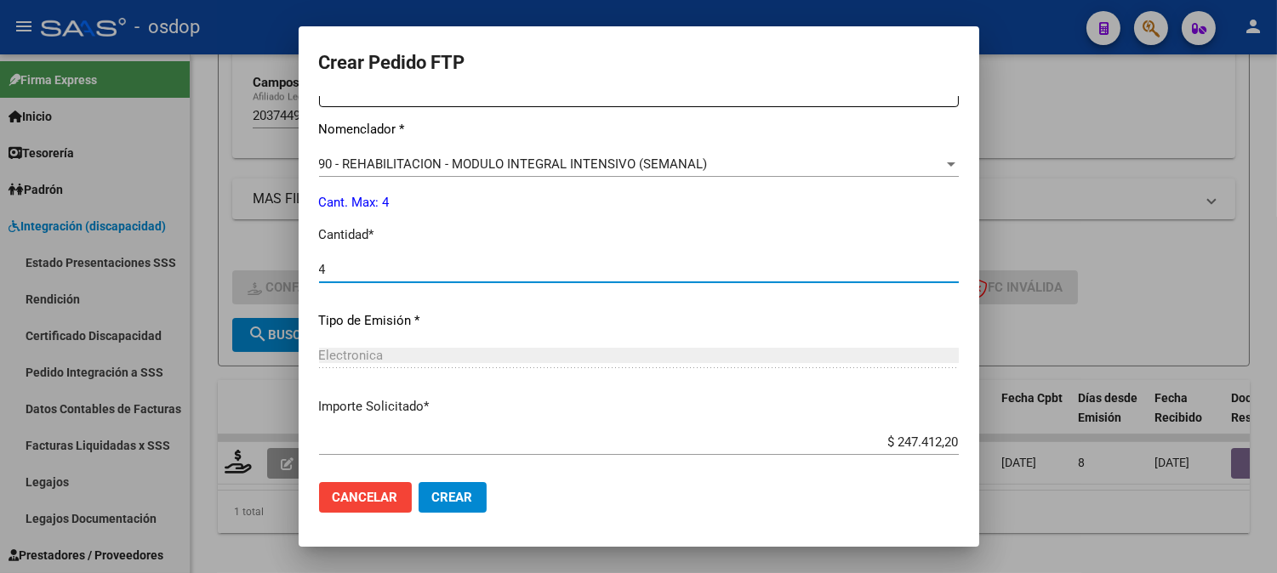
scroll to position [766, 0]
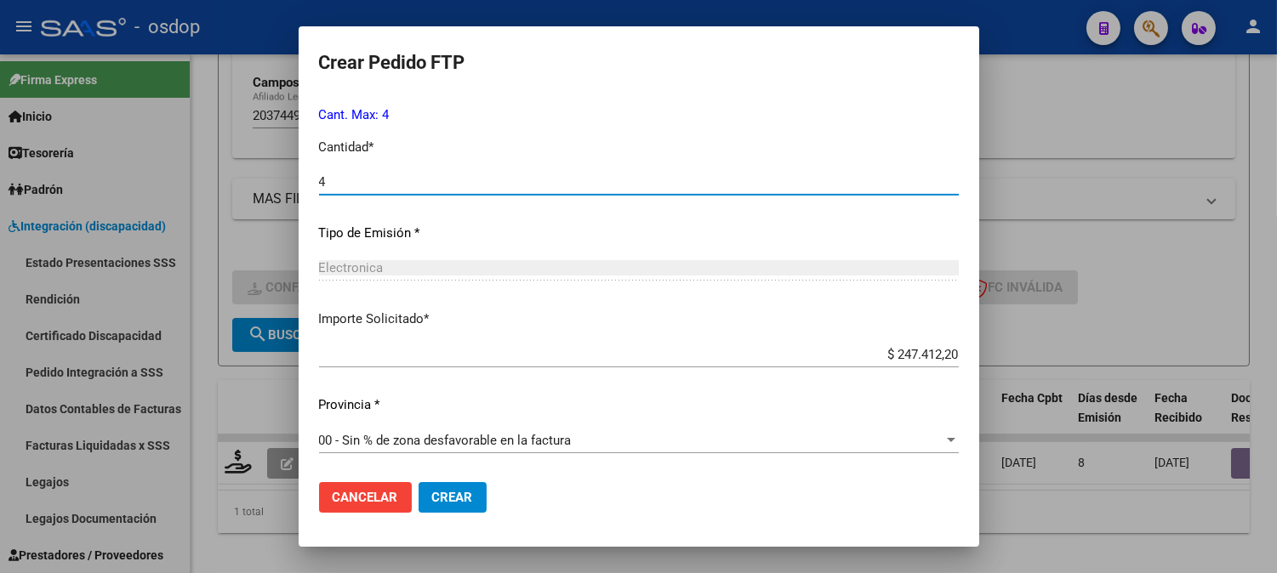
type input "4"
click at [455, 481] on mat-dialog-actions "Cancelar Crear" at bounding box center [639, 498] width 640 height 58
click at [452, 488] on button "Crear" at bounding box center [452, 497] width 68 height 31
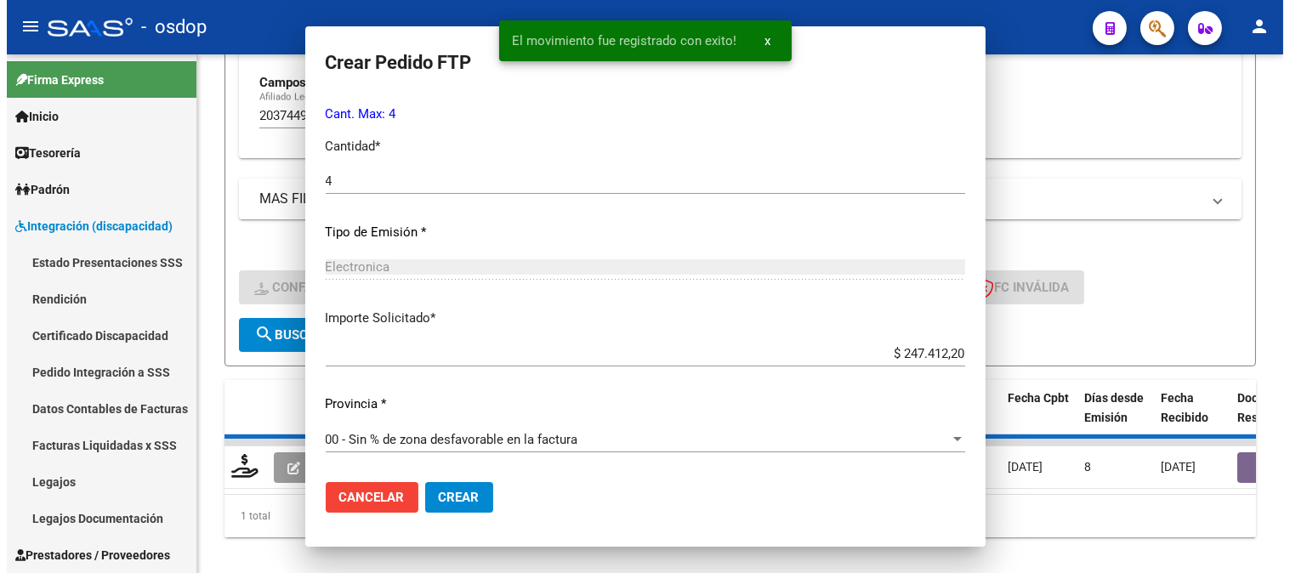
scroll to position [0, 0]
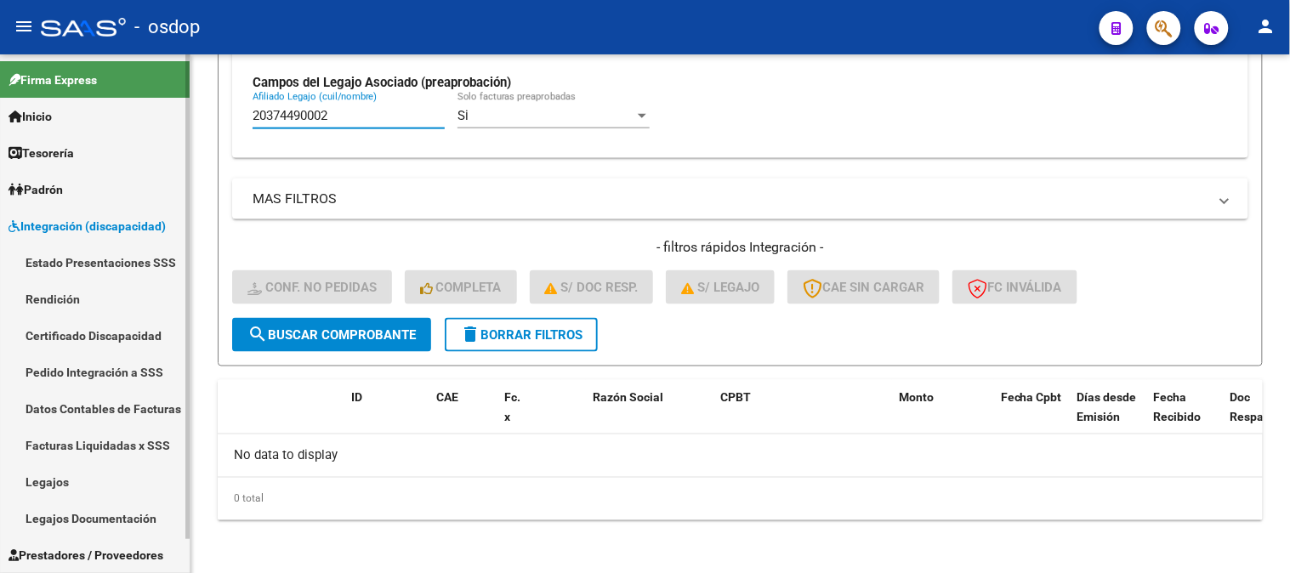
drag, startPoint x: 350, startPoint y: 113, endPoint x: 0, endPoint y: 116, distance: 349.6
click at [0, 115] on mat-sidenav-container "Firma Express Inicio Calendario SSS Instructivos Contacto OS Tesorería Extracto…" at bounding box center [645, 313] width 1290 height 519
paste input "3315407079"
type input "23315407079"
click at [305, 366] on div "Video tutorial PRESTADORES -> Listado de CPBTs Emitidos por Prestadores / Prove…" at bounding box center [740, 36] width 1045 height 967
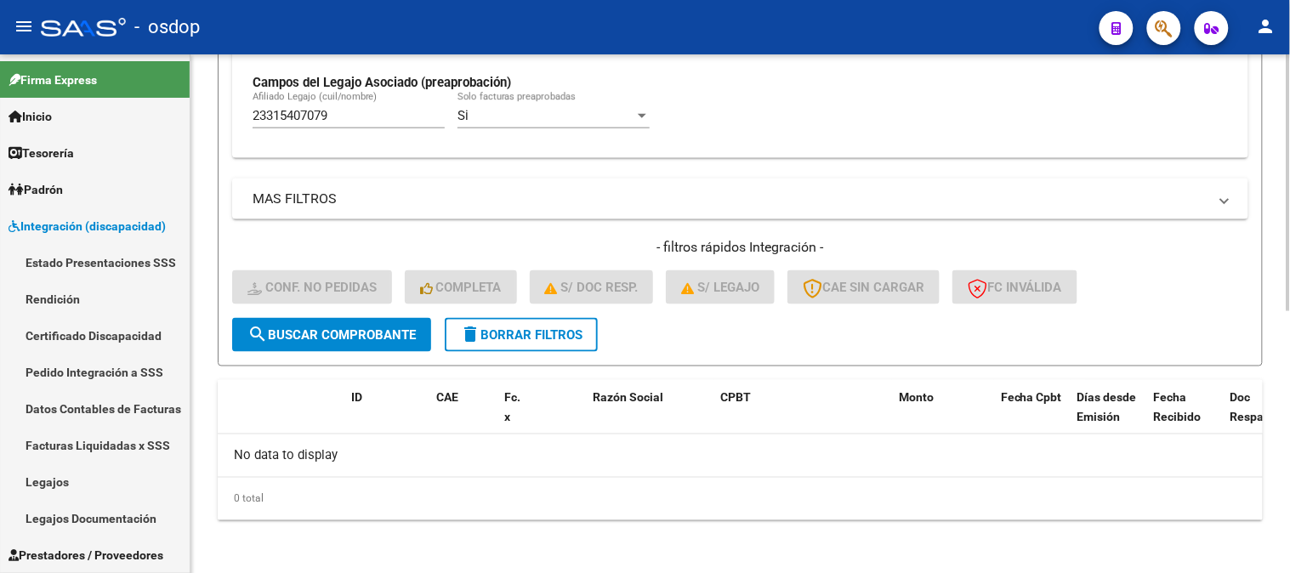
click at [313, 319] on button "search Buscar Comprobante" at bounding box center [331, 335] width 199 height 34
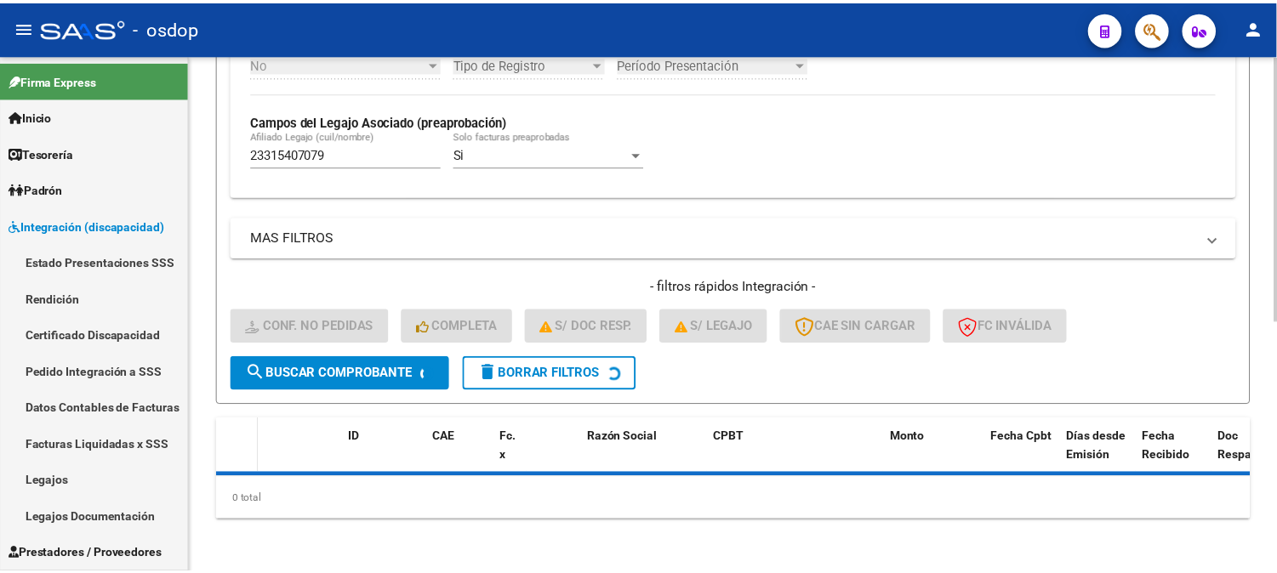
scroll to position [528, 0]
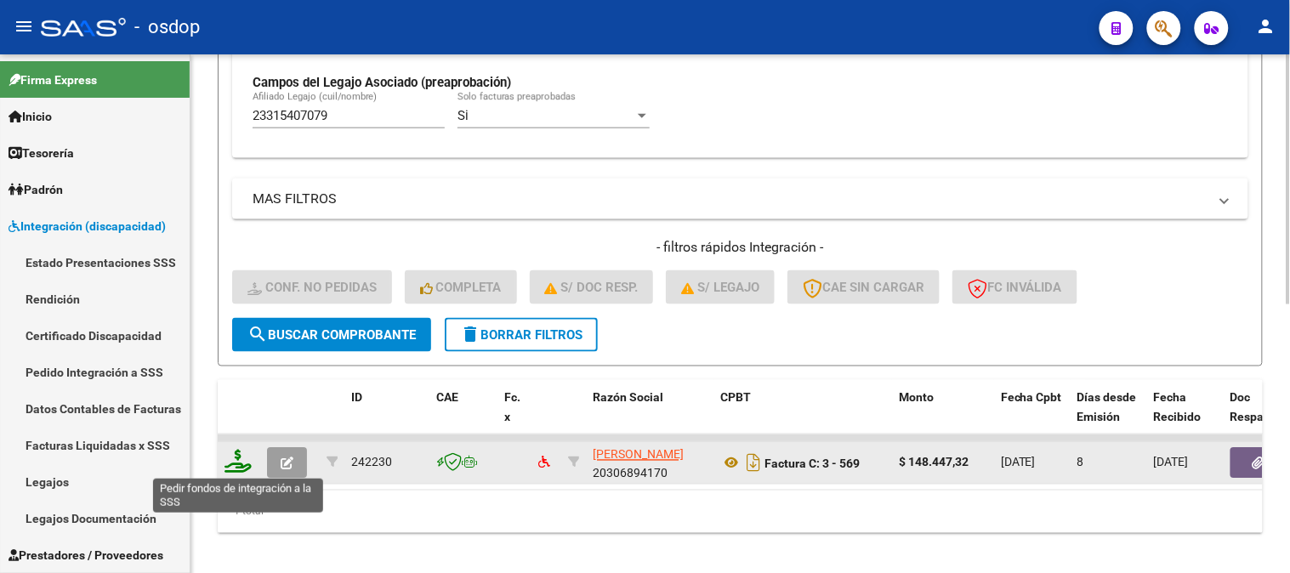
click at [236, 466] on icon at bounding box center [238, 462] width 27 height 24
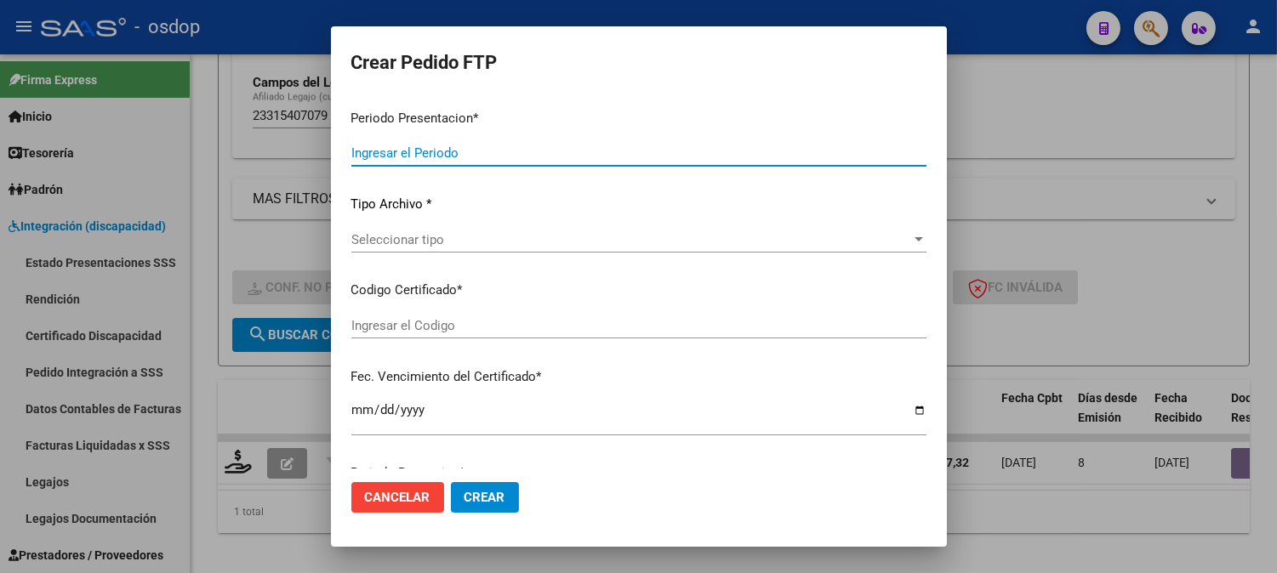
type input "202508"
type input "$ 148.447,32"
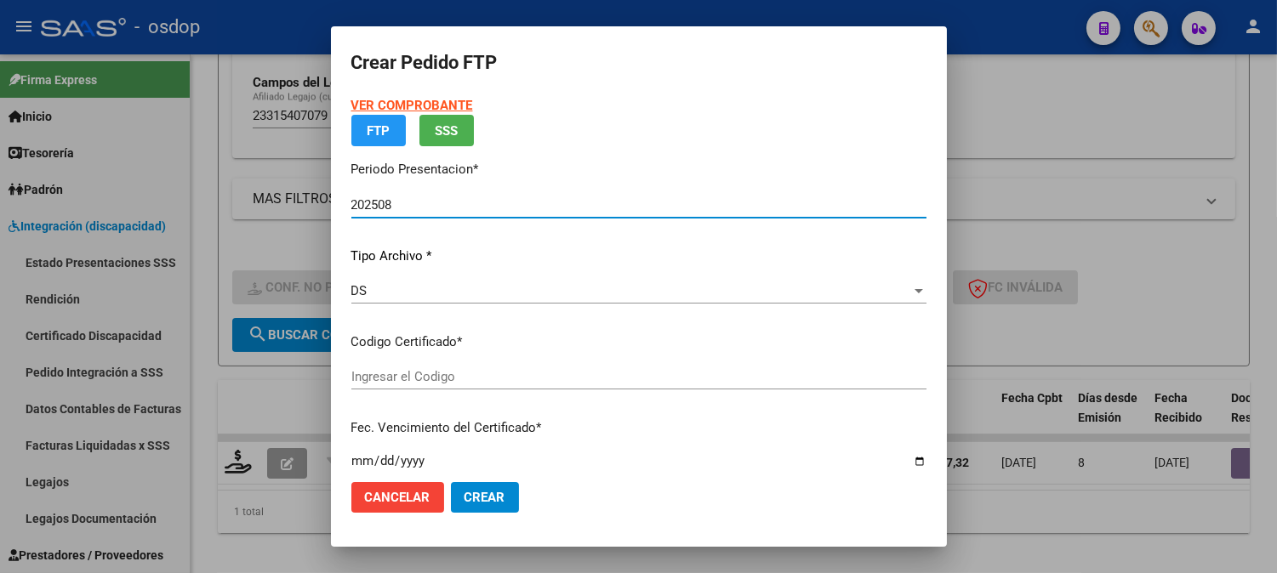
type input "9929416164"
type input "[DATE]"
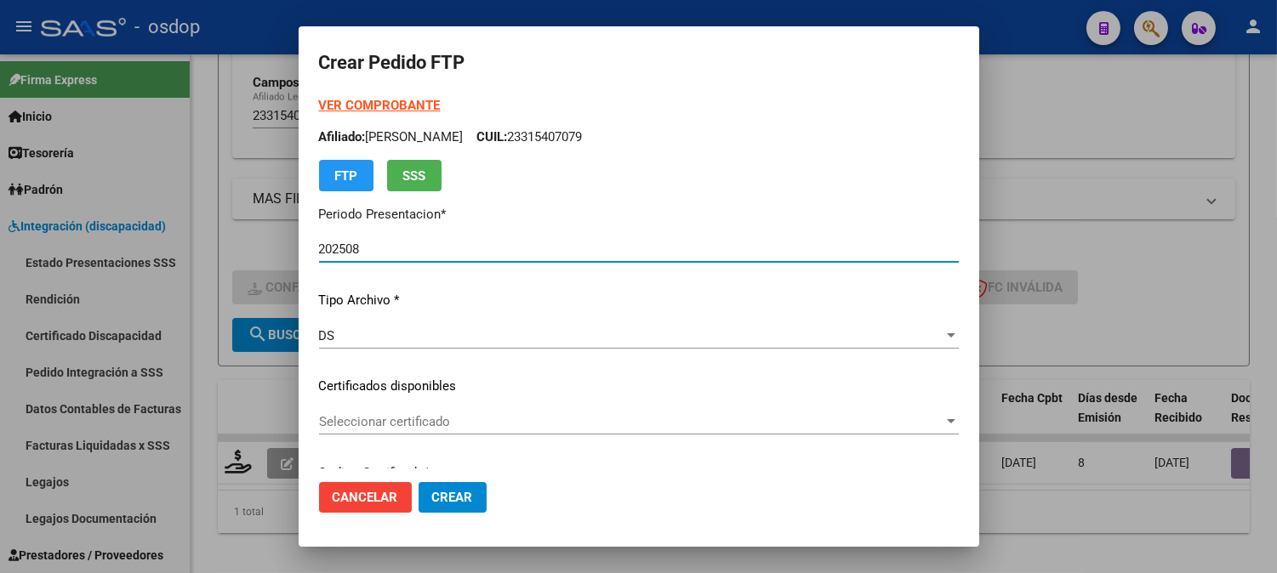
click at [466, 430] on div "Seleccionar certificado Seleccionar certificado" at bounding box center [639, 422] width 640 height 26
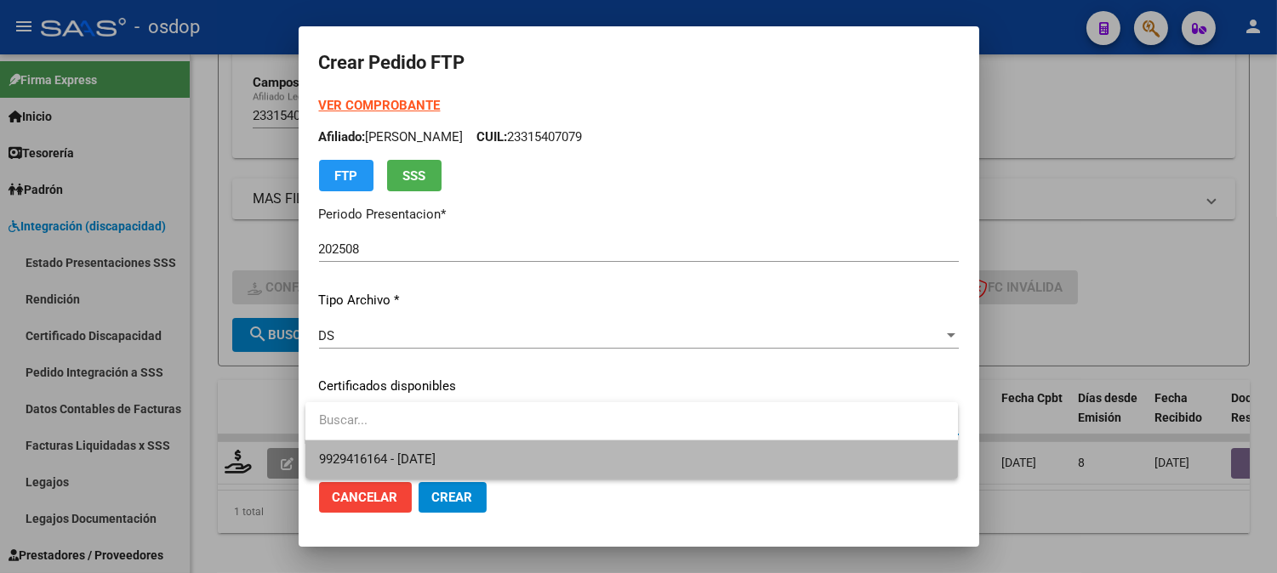
click at [514, 456] on span "9929416164 - [DATE]" at bounding box center [631, 460] width 625 height 38
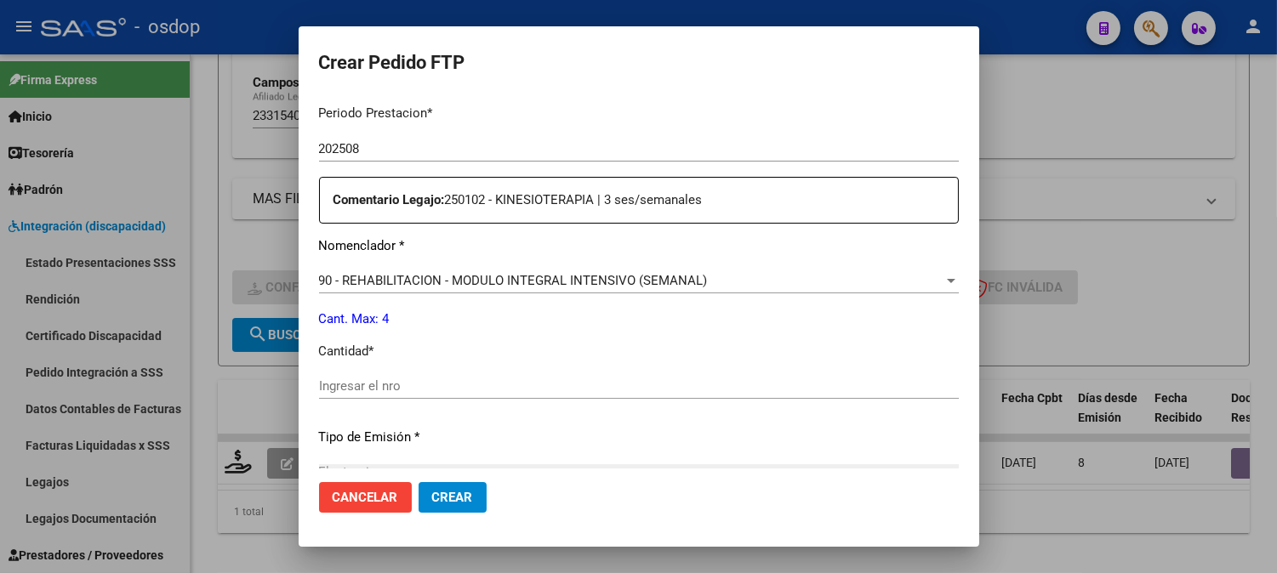
scroll to position [661, 0]
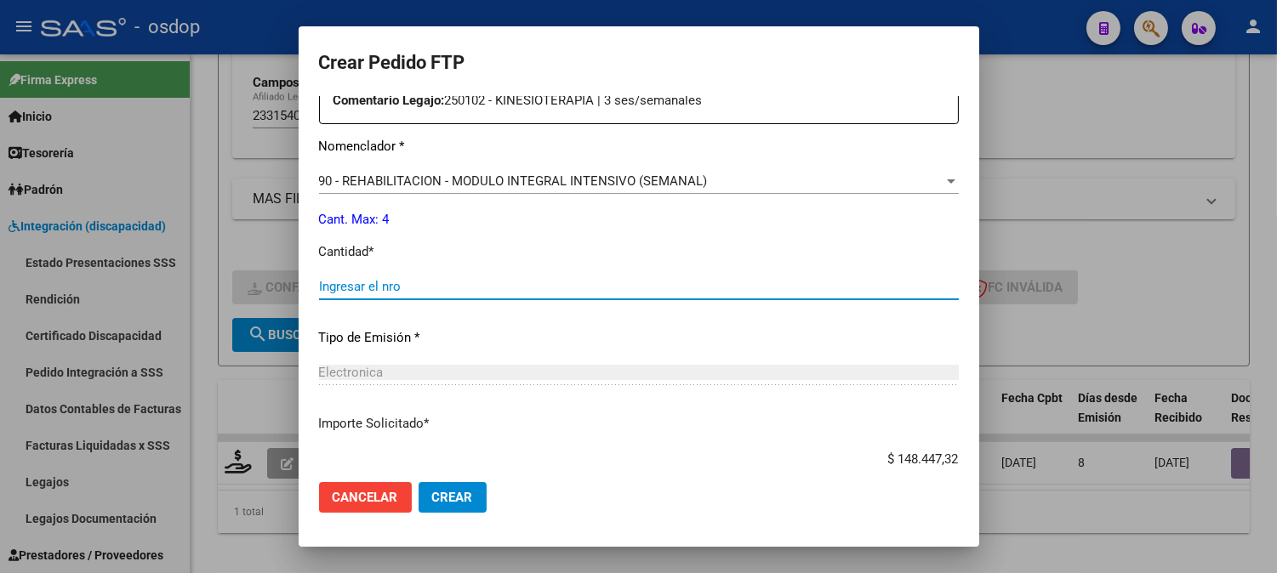
click at [459, 279] on input "Ingresar el nro" at bounding box center [639, 286] width 640 height 15
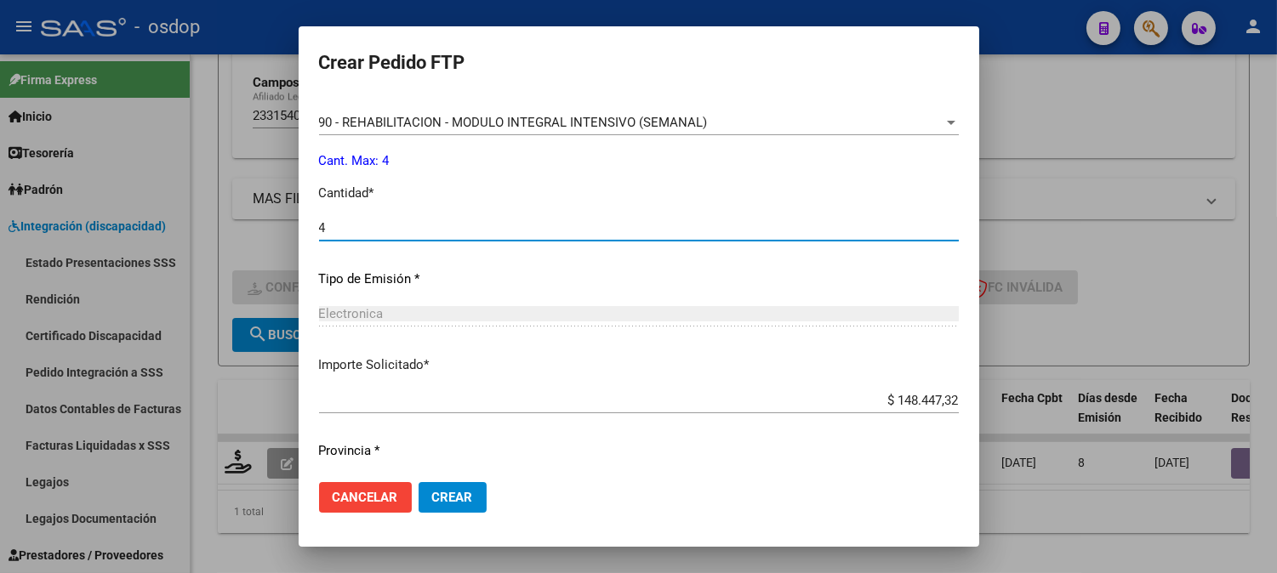
scroll to position [766, 0]
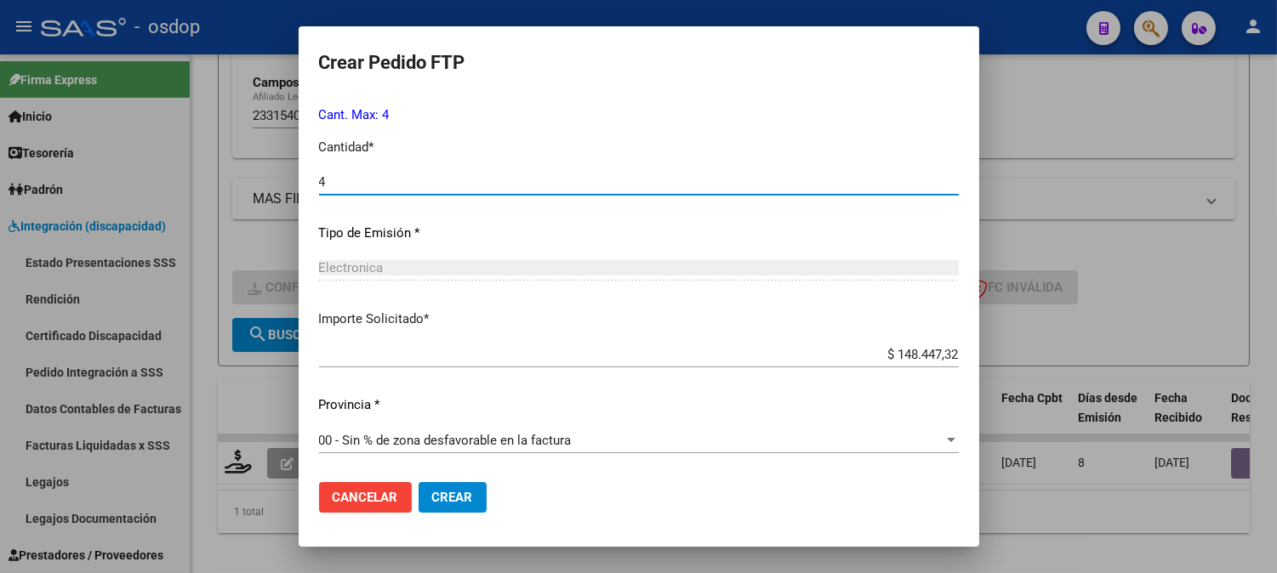
type input "4"
click at [451, 508] on button "Crear" at bounding box center [452, 497] width 68 height 31
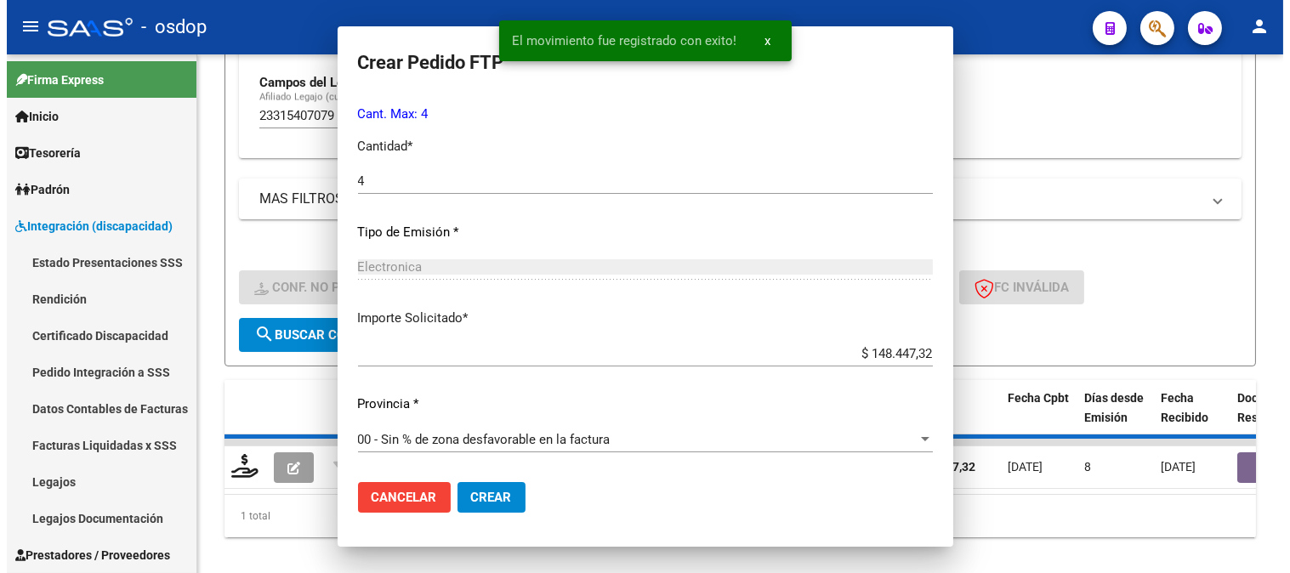
scroll to position [669, 0]
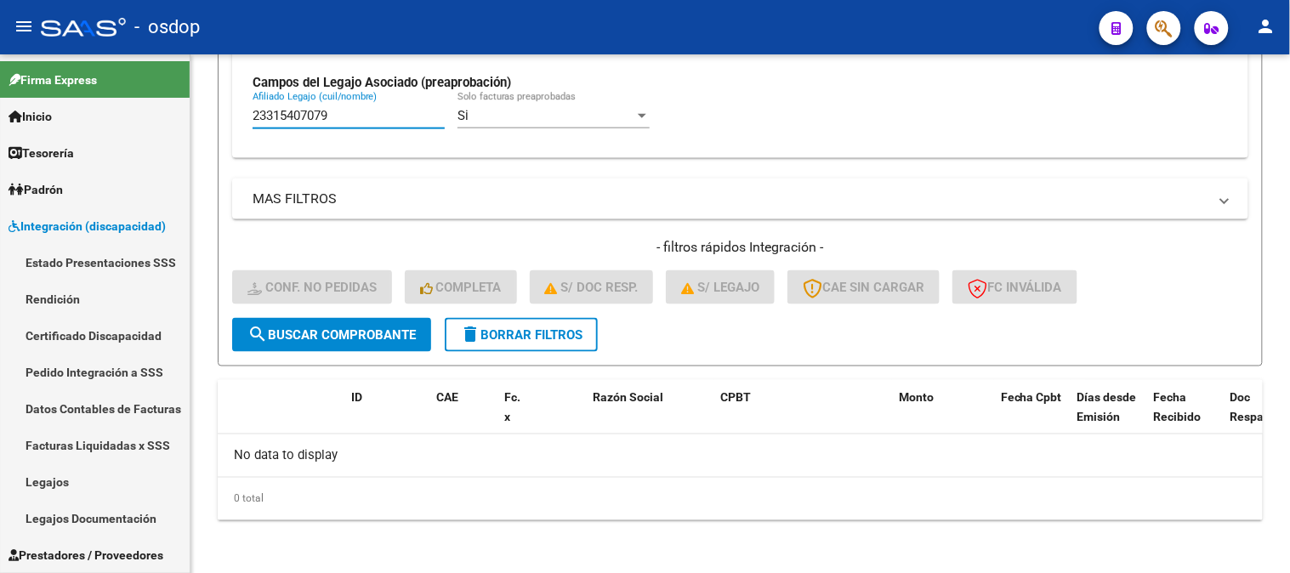
drag, startPoint x: 349, startPoint y: 117, endPoint x: 0, endPoint y: 14, distance: 363.4
click at [218, 113] on form "Filtros Id Integración Area Seleccionar Gerenciador Seleccionar Gerenciador Si …" at bounding box center [740, 19] width 1045 height 693
paste input "62101174"
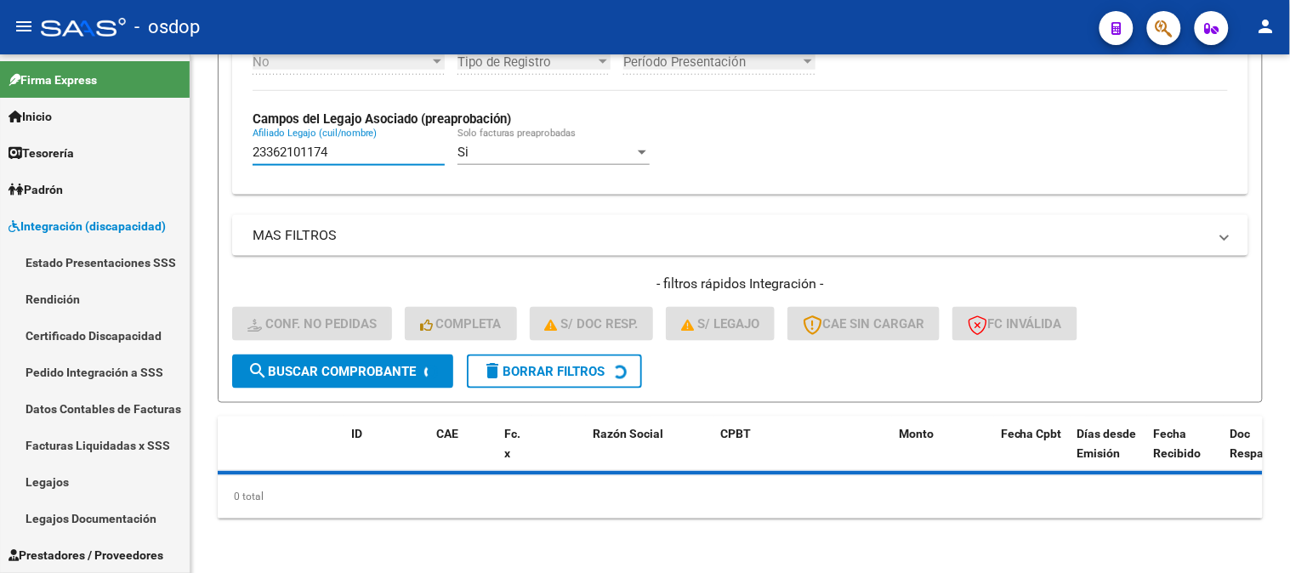
scroll to position [490, 0]
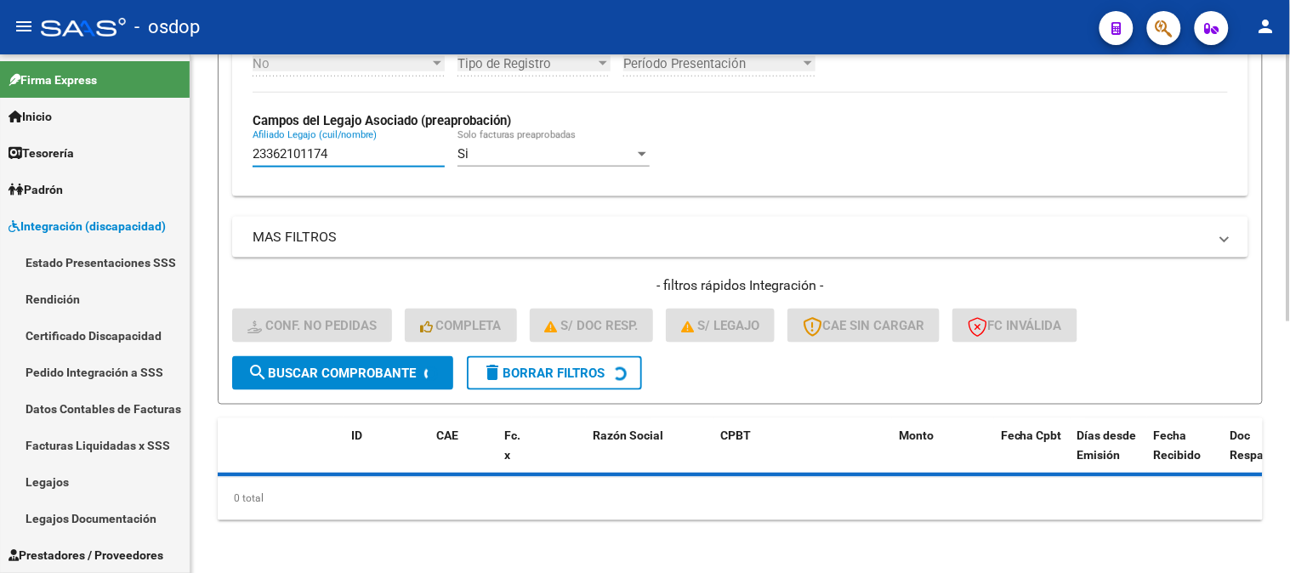
type input "23362101174"
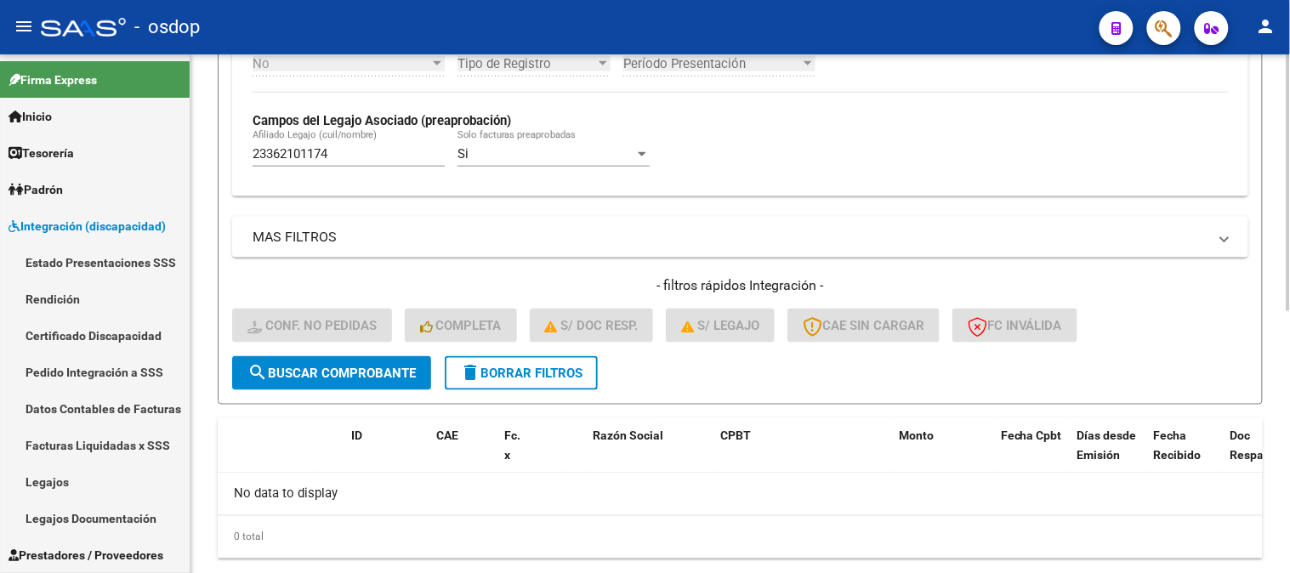
scroll to position [528, 0]
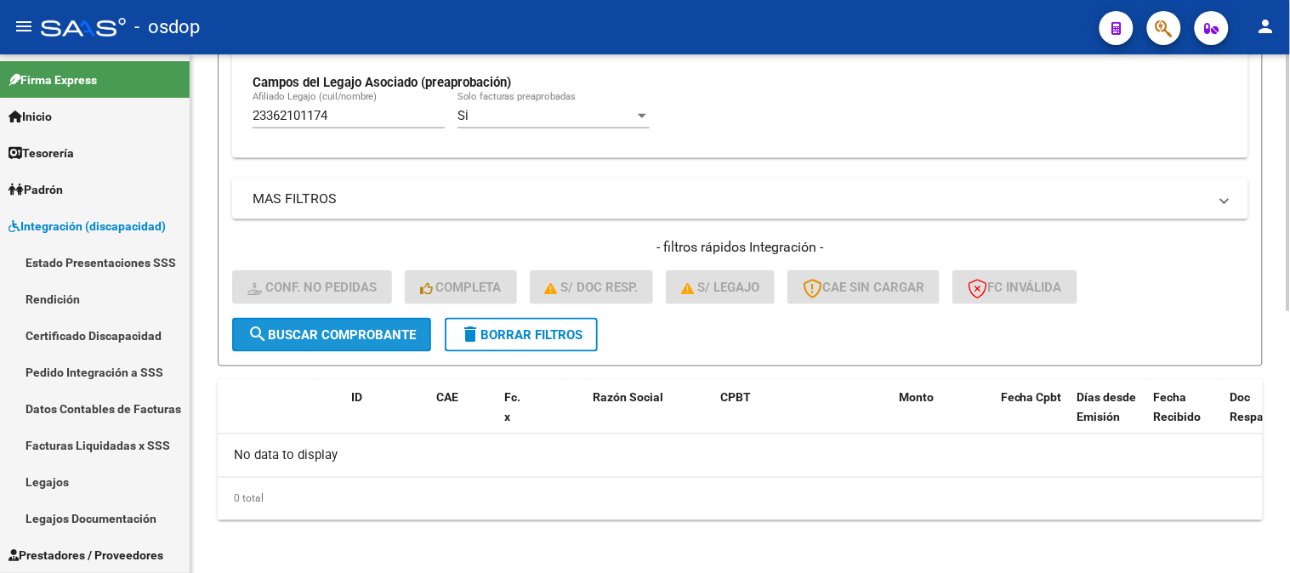
click at [325, 327] on span "search Buscar Comprobante" at bounding box center [332, 334] width 168 height 15
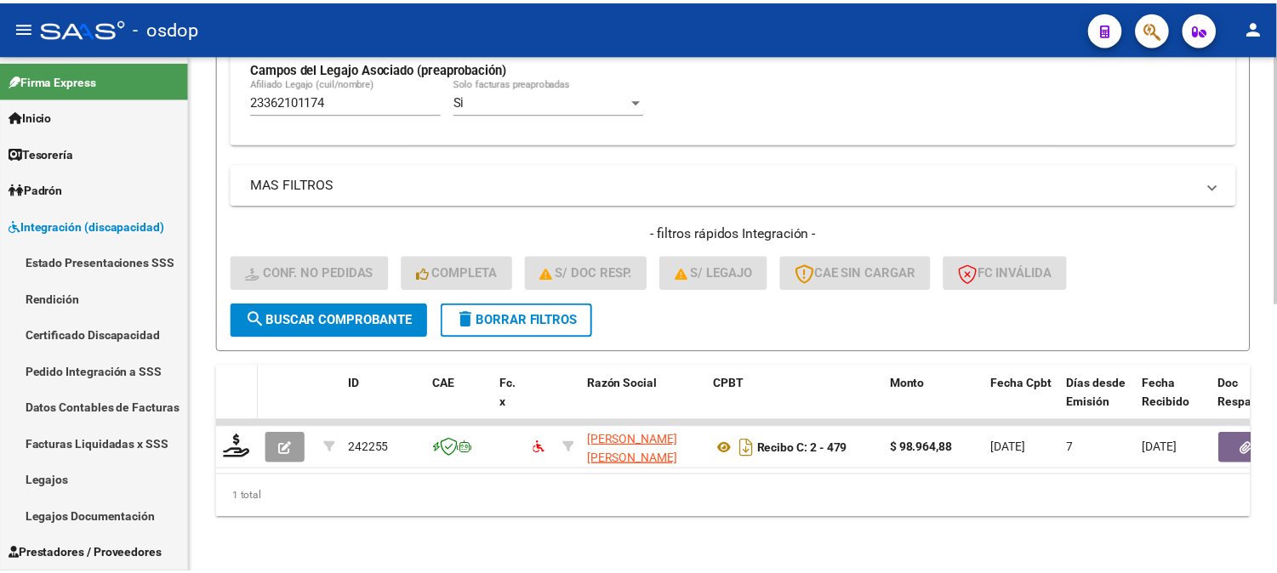
scroll to position [555, 0]
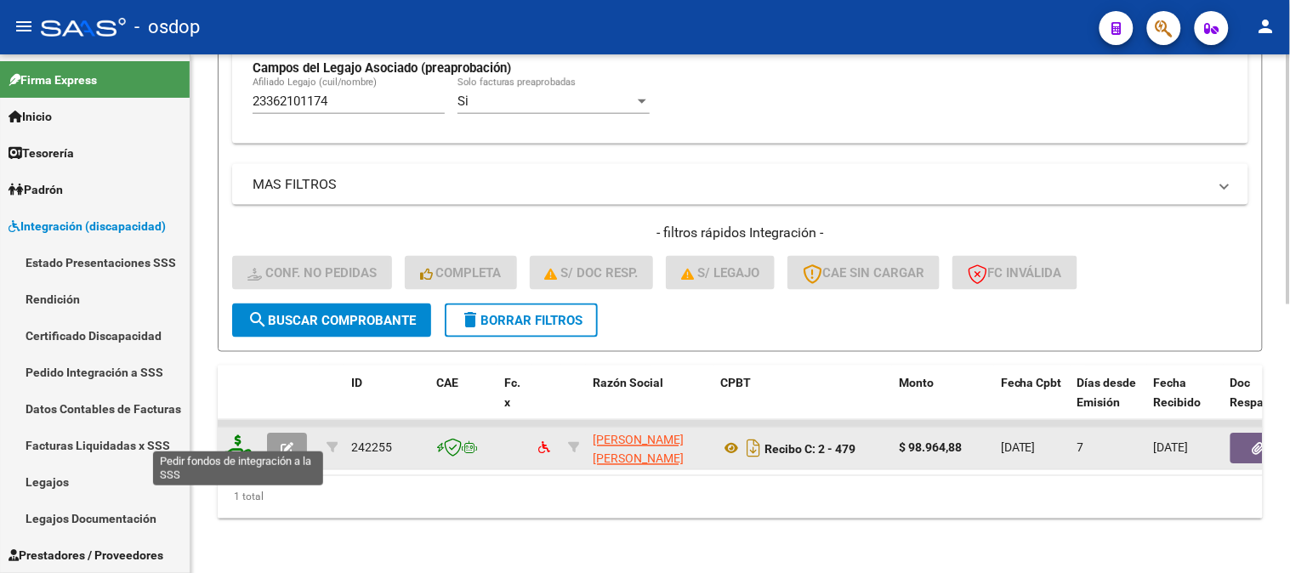
click at [243, 437] on icon at bounding box center [238, 447] width 27 height 24
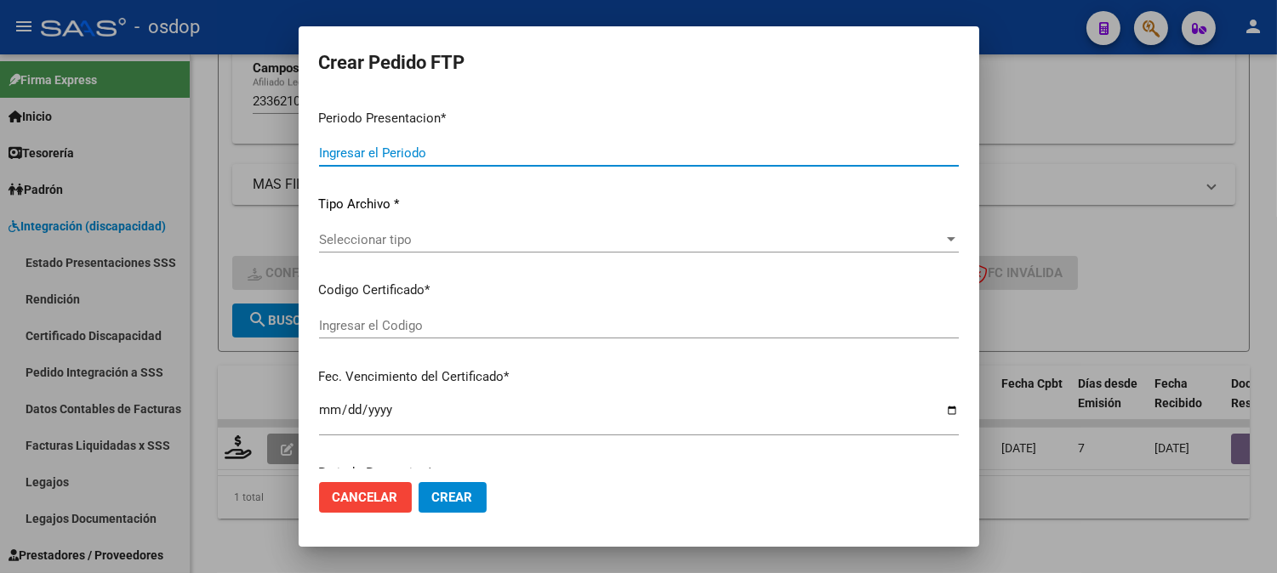
type input "202508"
type input "$ 98.964,88"
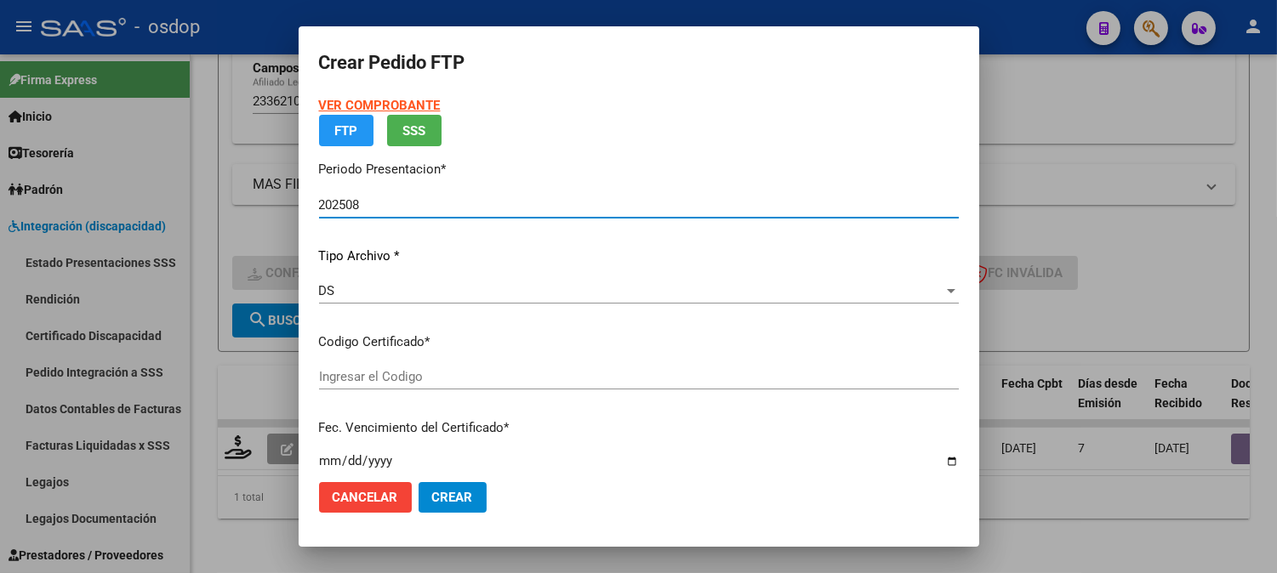
type input "97799155"
type input "[DATE]"
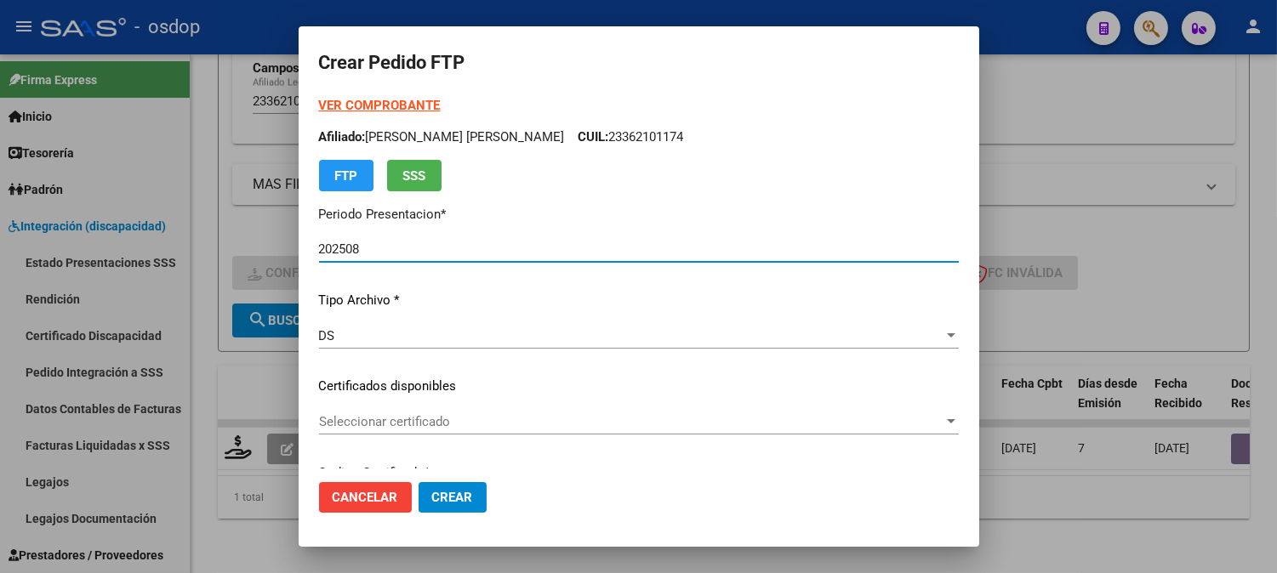
click at [441, 408] on div "VER COMPROBANTE ARCA Padrón Afiliado: [PERSON_NAME] [PERSON_NAME] CUIL: 2336210…" at bounding box center [639, 374] width 640 height 556
click at [458, 434] on div "Seleccionar certificado Seleccionar certificado" at bounding box center [639, 422] width 640 height 26
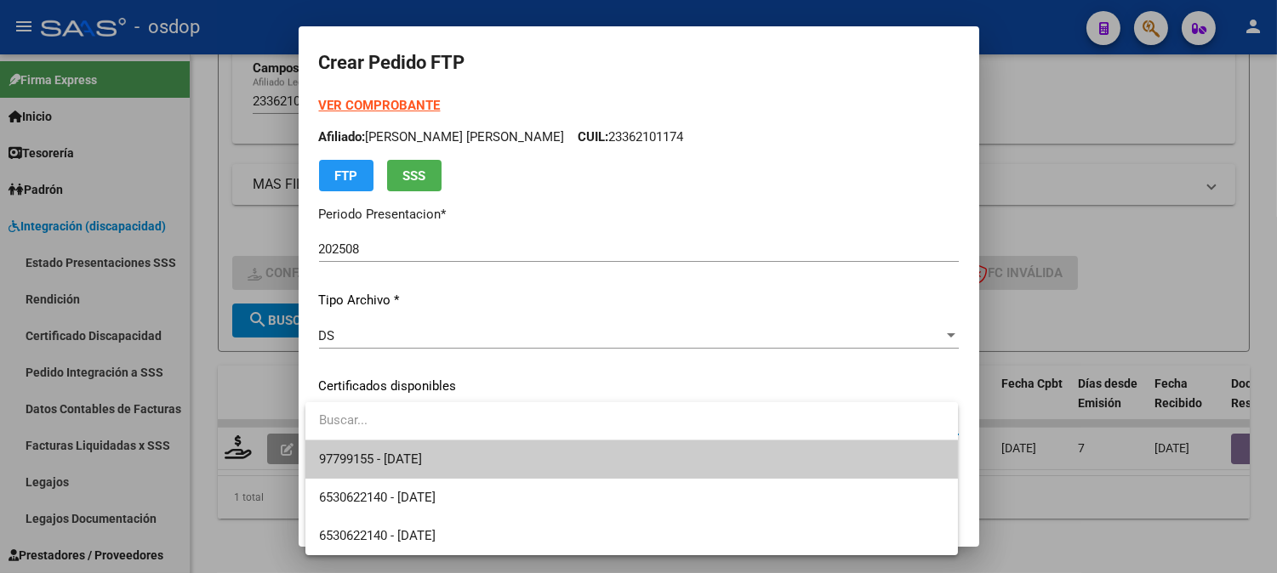
click at [470, 456] on span "97799155 - [DATE]" at bounding box center [631, 460] width 625 height 38
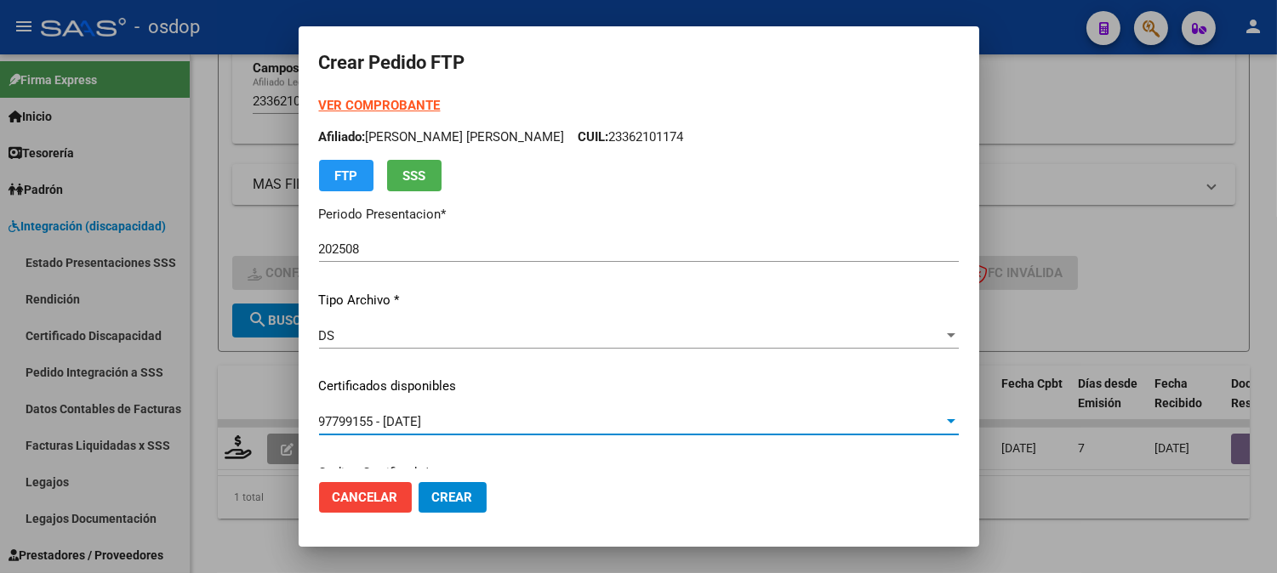
scroll to position [566, 0]
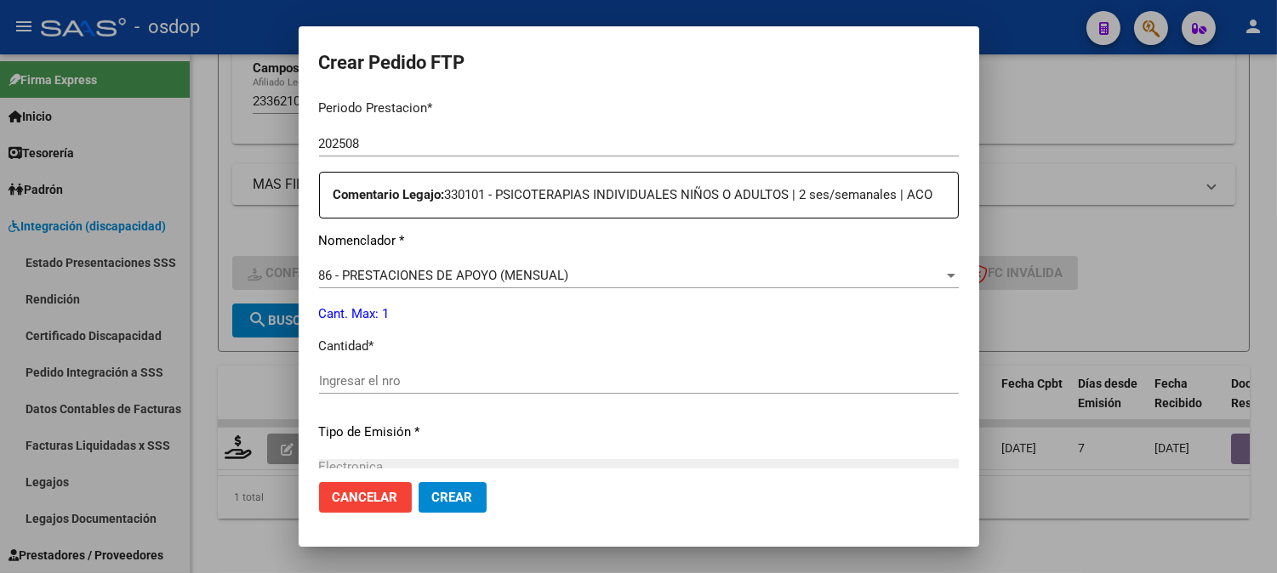
click at [421, 371] on div "Ingresar el nro" at bounding box center [639, 381] width 640 height 26
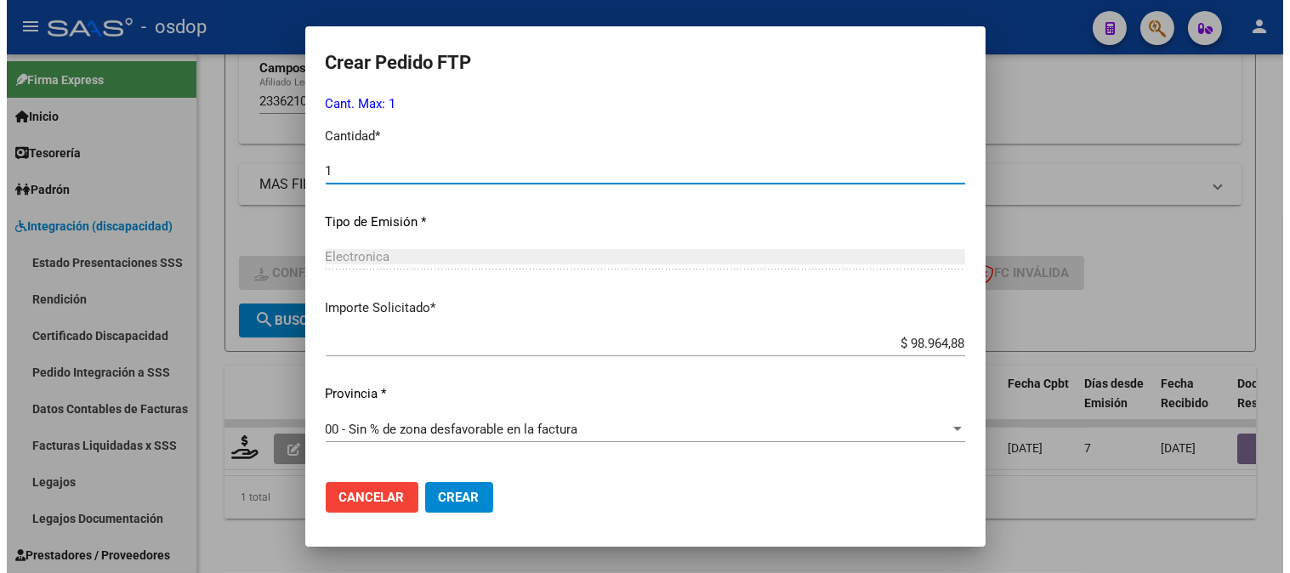
scroll to position [937, 0]
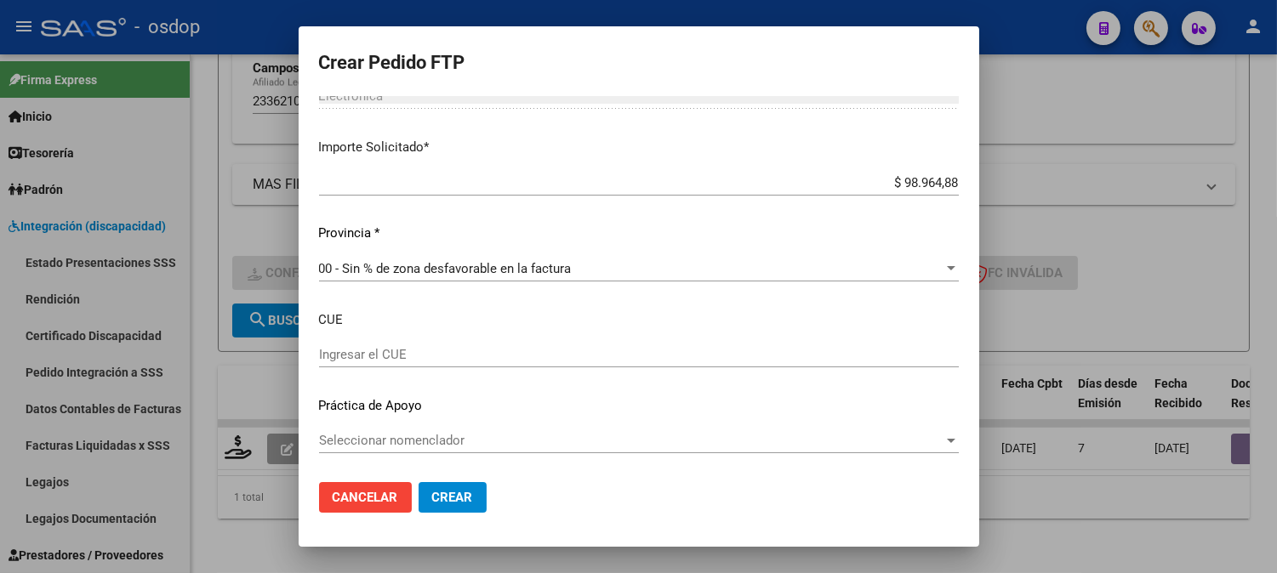
type input "1"
click at [472, 508] on button "Crear" at bounding box center [452, 497] width 68 height 31
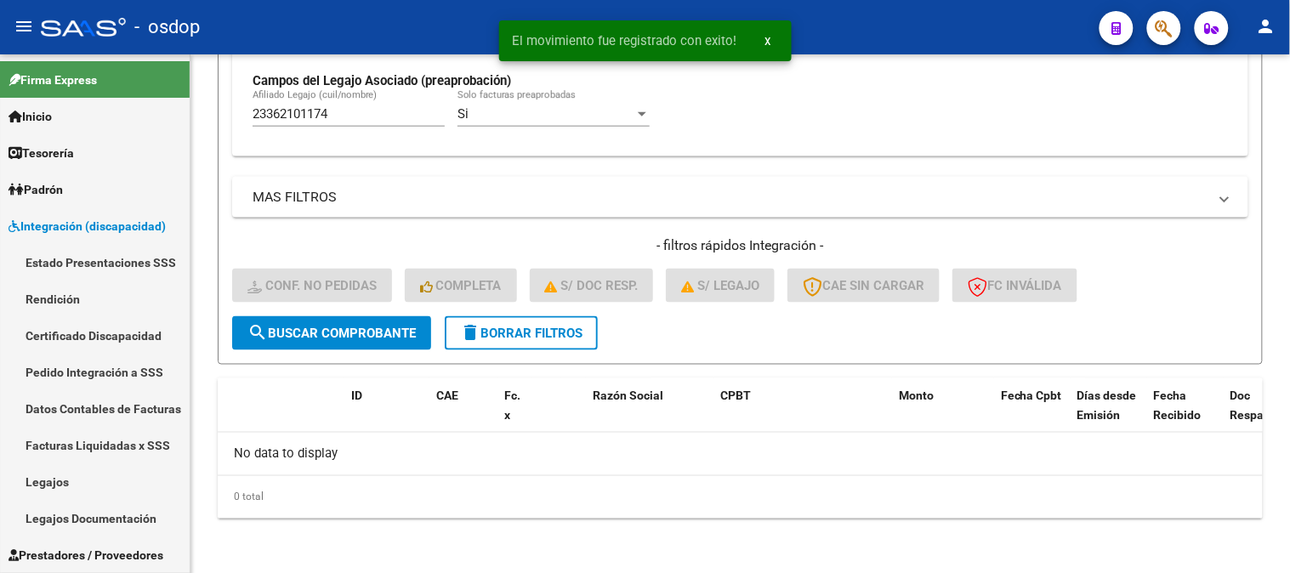
scroll to position [528, 0]
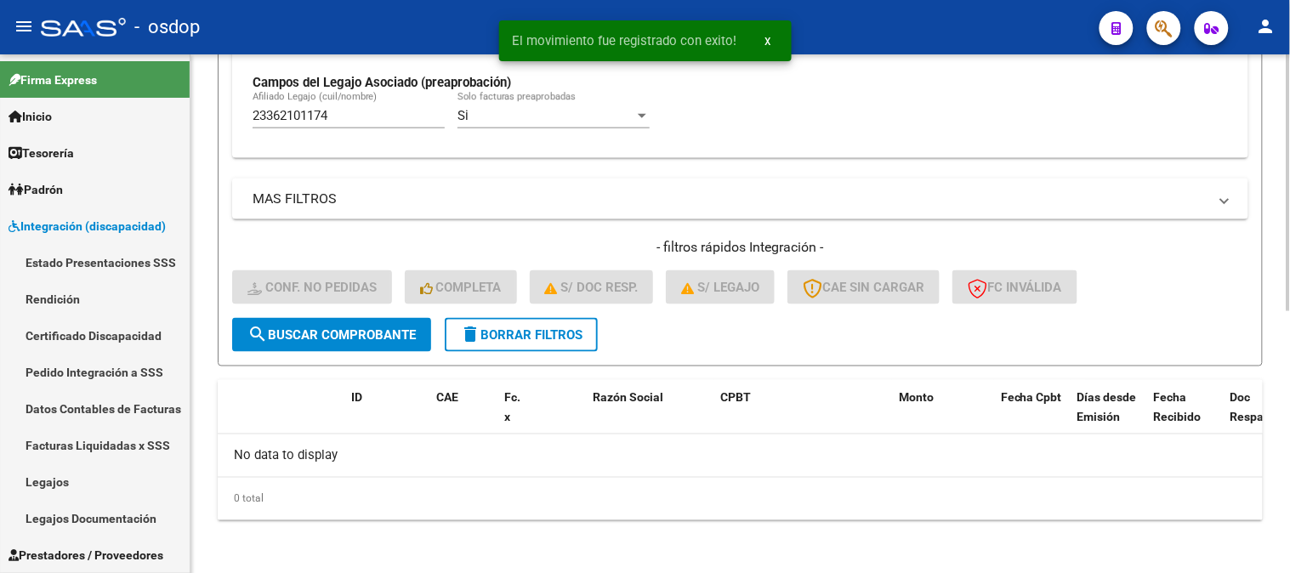
click at [498, 506] on div "0 total" at bounding box center [740, 499] width 1045 height 43
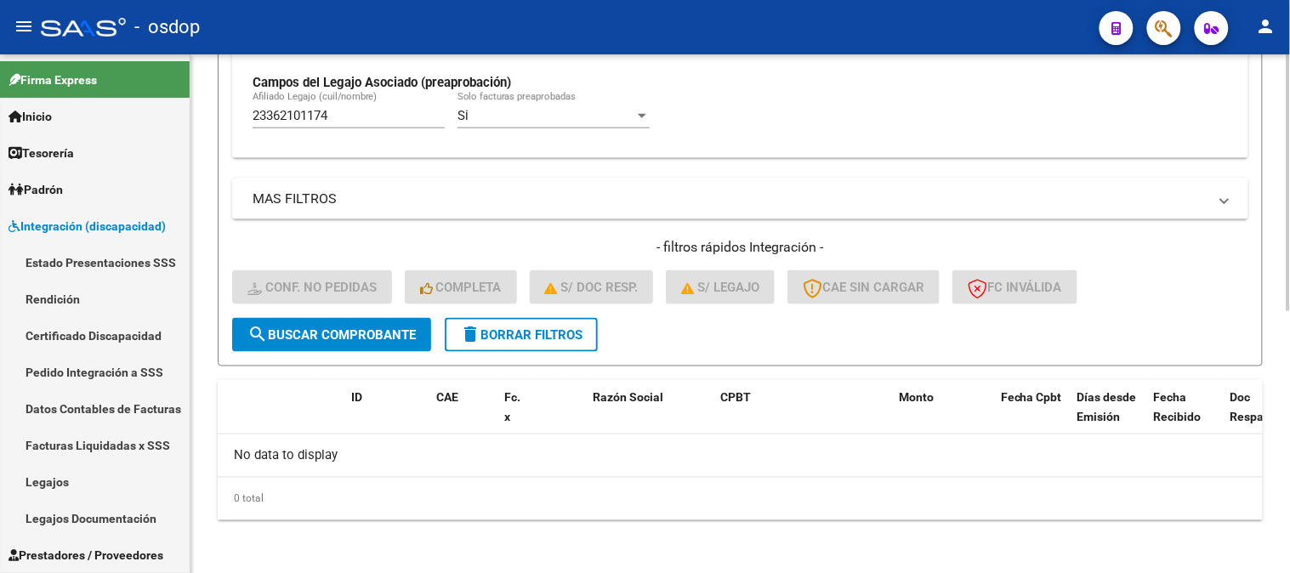
click at [1150, 252] on h4 "- filtros rápidos Integración -" at bounding box center [740, 247] width 1016 height 19
drag, startPoint x: 259, startPoint y: 126, endPoint x: 168, endPoint y: 119, distance: 91.3
click at [173, 119] on mat-sidenav-container "Firma Express Inicio Calendario SSS Instructivos Contacto OS Tesorería Extracto…" at bounding box center [645, 313] width 1290 height 519
paste input "7347446306"
type input "27347446306"
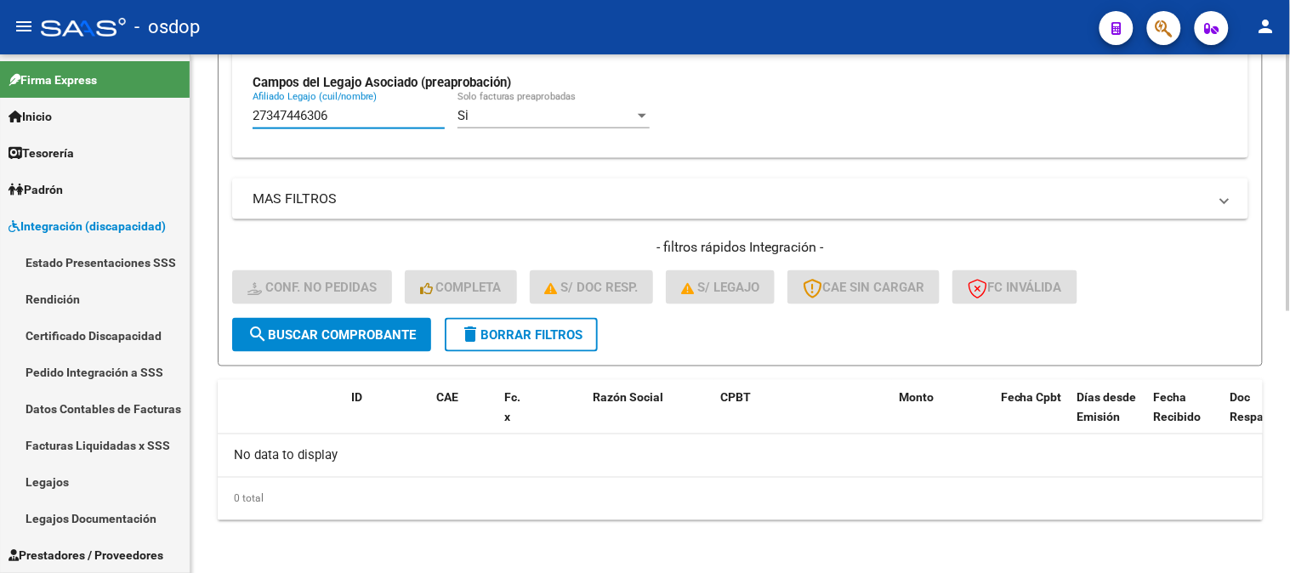
click at [260, 338] on mat-icon "search" at bounding box center [258, 334] width 20 height 20
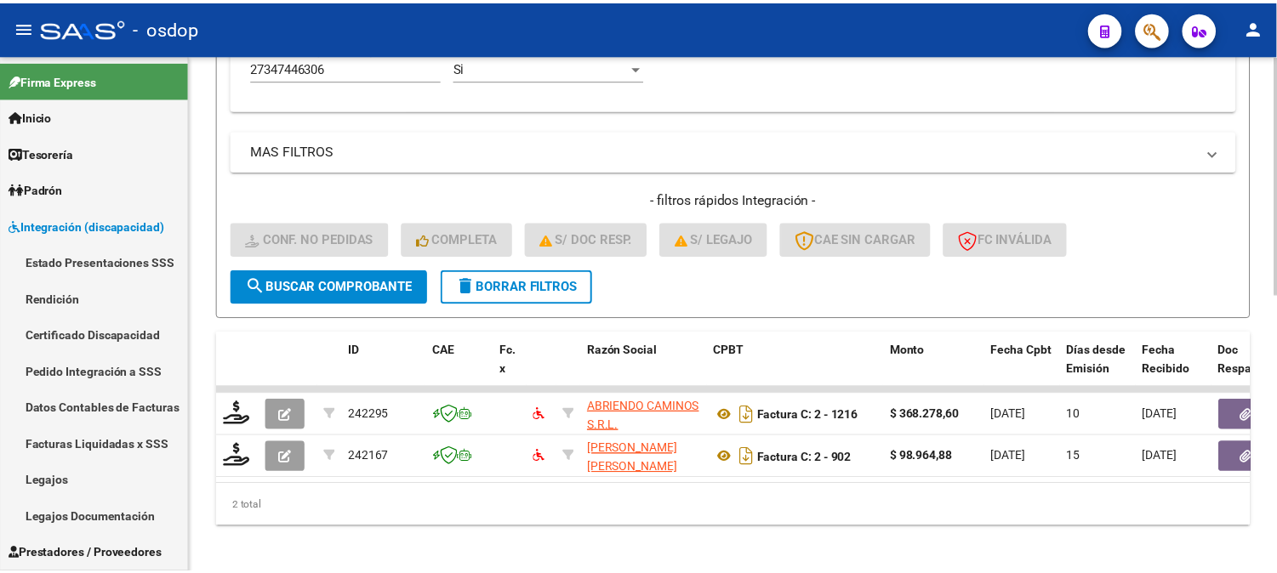
scroll to position [598, 0]
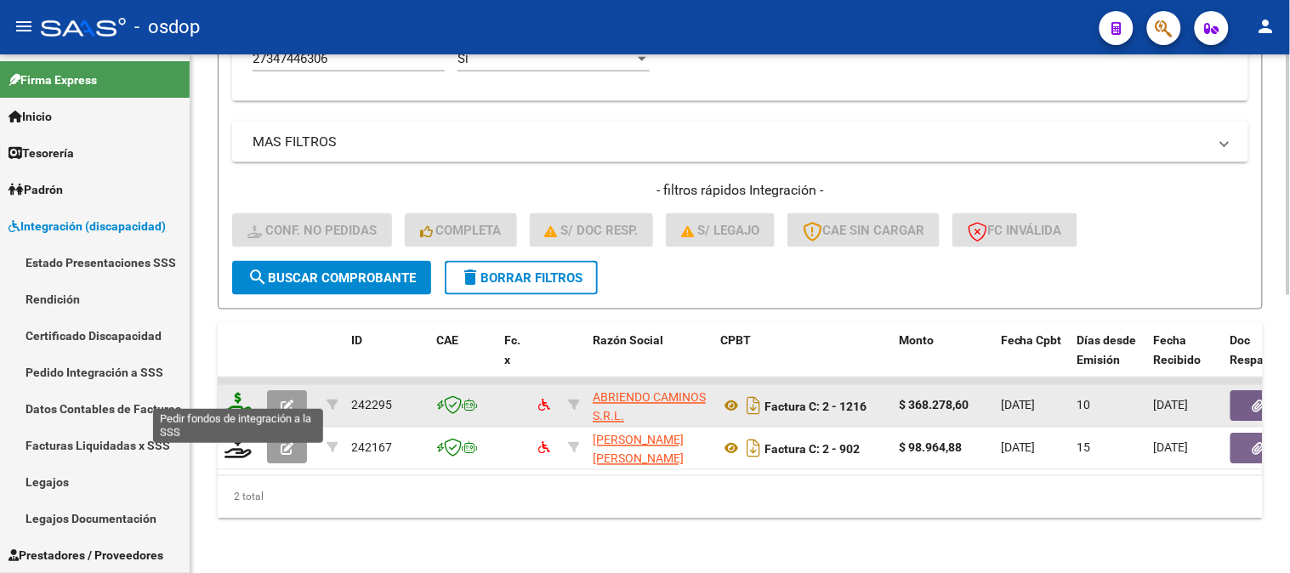
click at [234, 393] on icon at bounding box center [238, 405] width 27 height 24
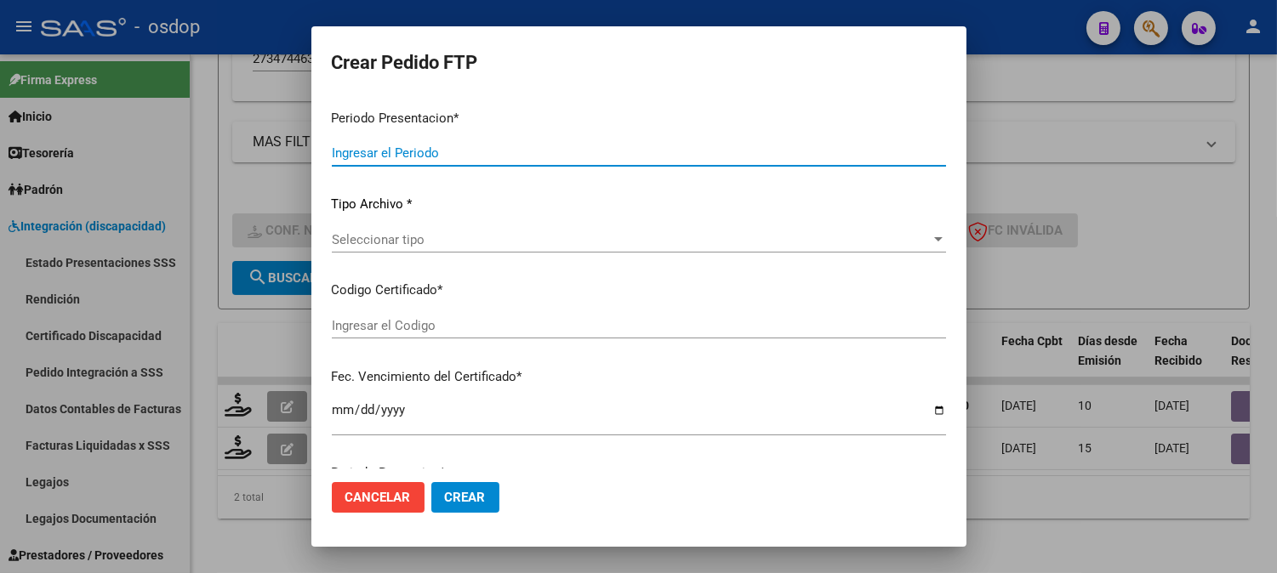
type input "202508"
type input "$ 368.278,60"
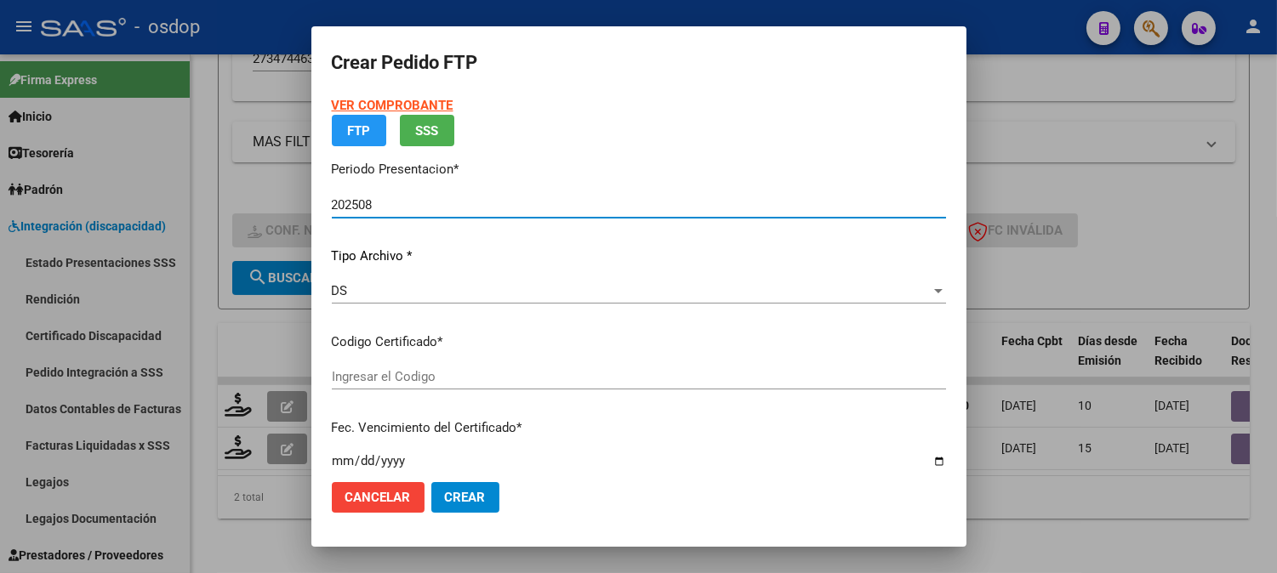
type input "6788646473"
type input "[DATE]"
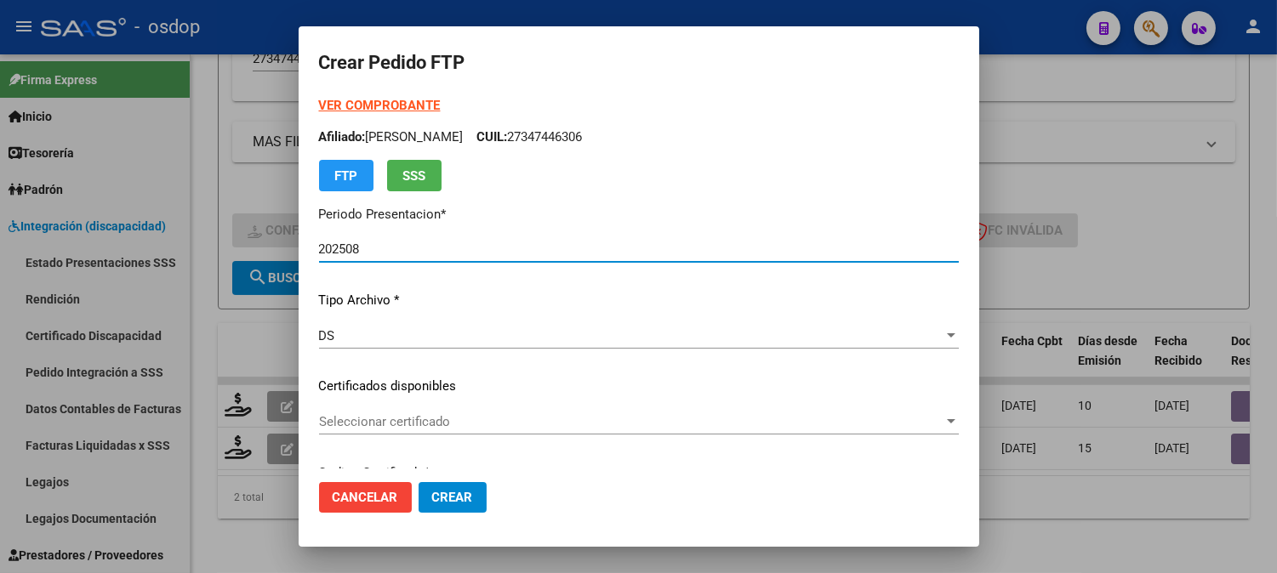
click at [514, 377] on p "Certificados disponibles" at bounding box center [639, 387] width 640 height 20
click at [517, 423] on span "Seleccionar certificado" at bounding box center [631, 421] width 624 height 15
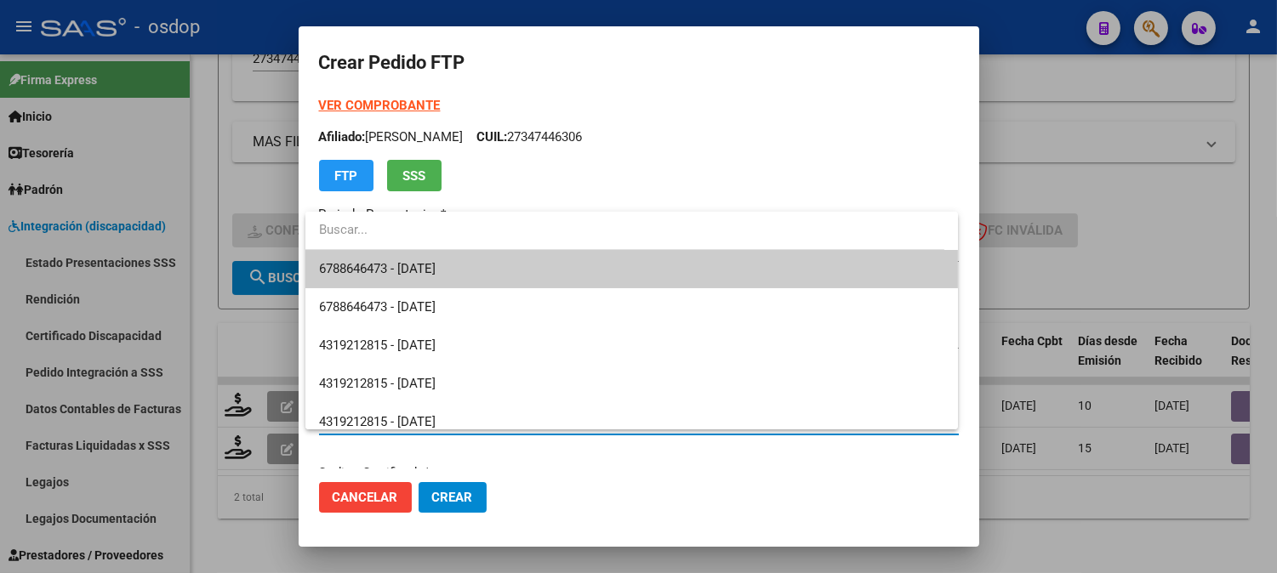
click at [476, 261] on span "6788646473 - [DATE]" at bounding box center [631, 269] width 625 height 38
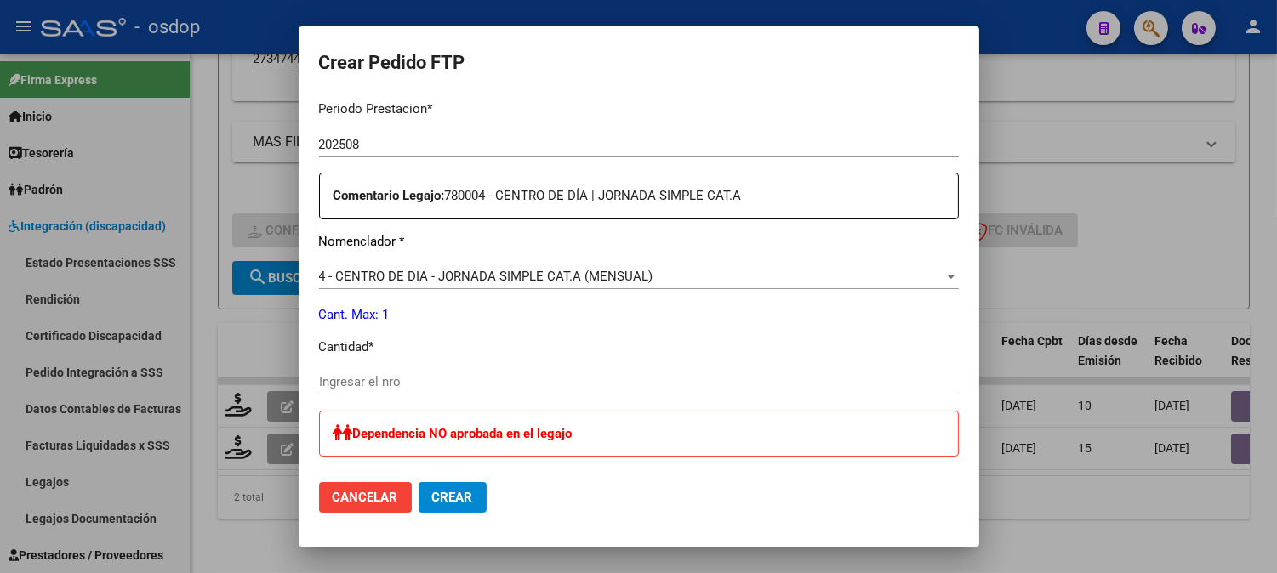
scroll to position [566, 0]
click at [378, 378] on input "Ingresar el nro" at bounding box center [639, 380] width 640 height 15
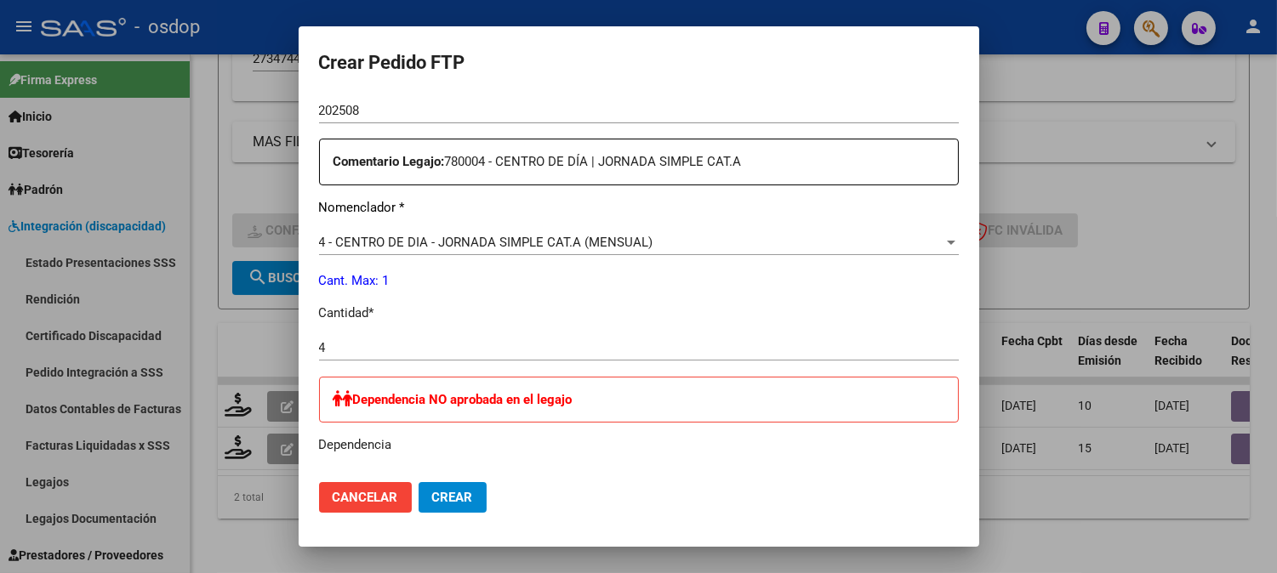
scroll to position [595, 0]
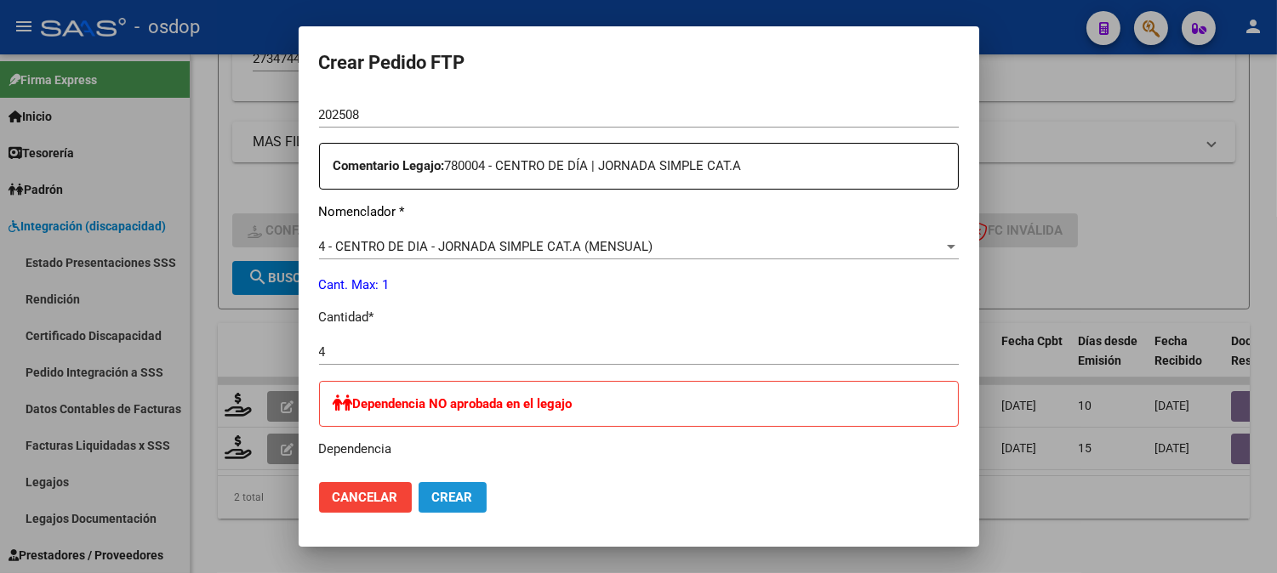
click at [480, 504] on button "Crear" at bounding box center [452, 497] width 68 height 31
click at [477, 502] on button "Crear" at bounding box center [452, 497] width 68 height 31
drag, startPoint x: 377, startPoint y: 338, endPoint x: 372, endPoint y: 349, distance: 12.2
click at [367, 342] on div "Periodo Prestacion * 202508 Ingresar el Periodo Prestacion Comentario Legajo: 7…" at bounding box center [639, 404] width 640 height 695
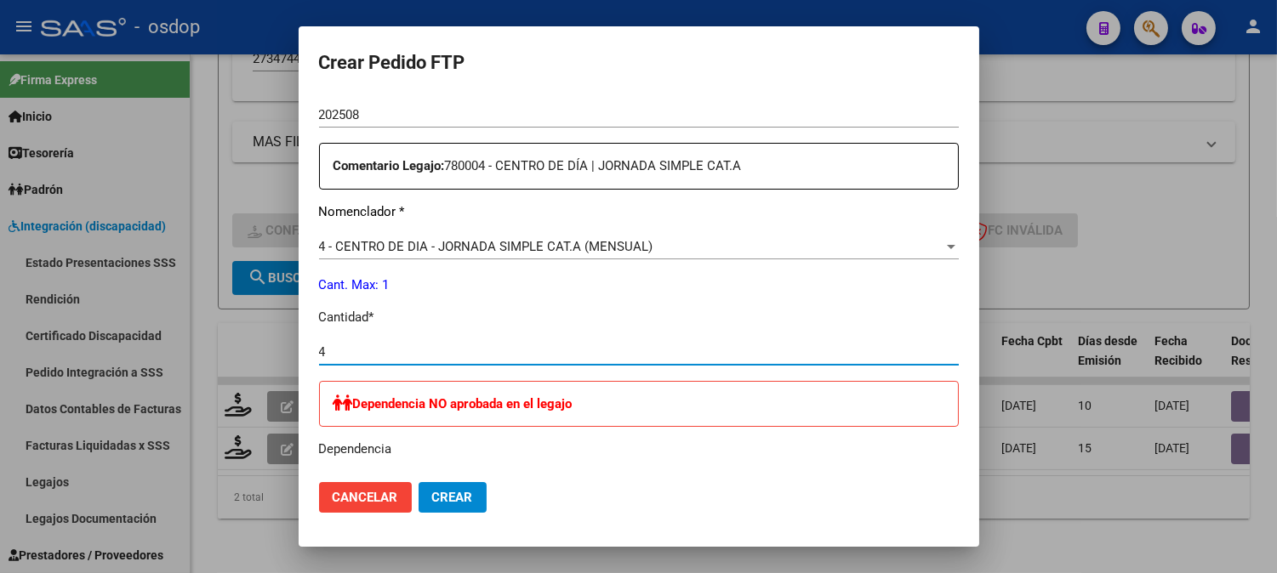
drag, startPoint x: 372, startPoint y: 349, endPoint x: 276, endPoint y: 323, distance: 98.6
click at [282, 334] on div "Crear Pedido FTP VER COMPROBANTE ARCA Padrón Afiliado: [PERSON_NAME]: 273474463…" at bounding box center [638, 286] width 1277 height 573
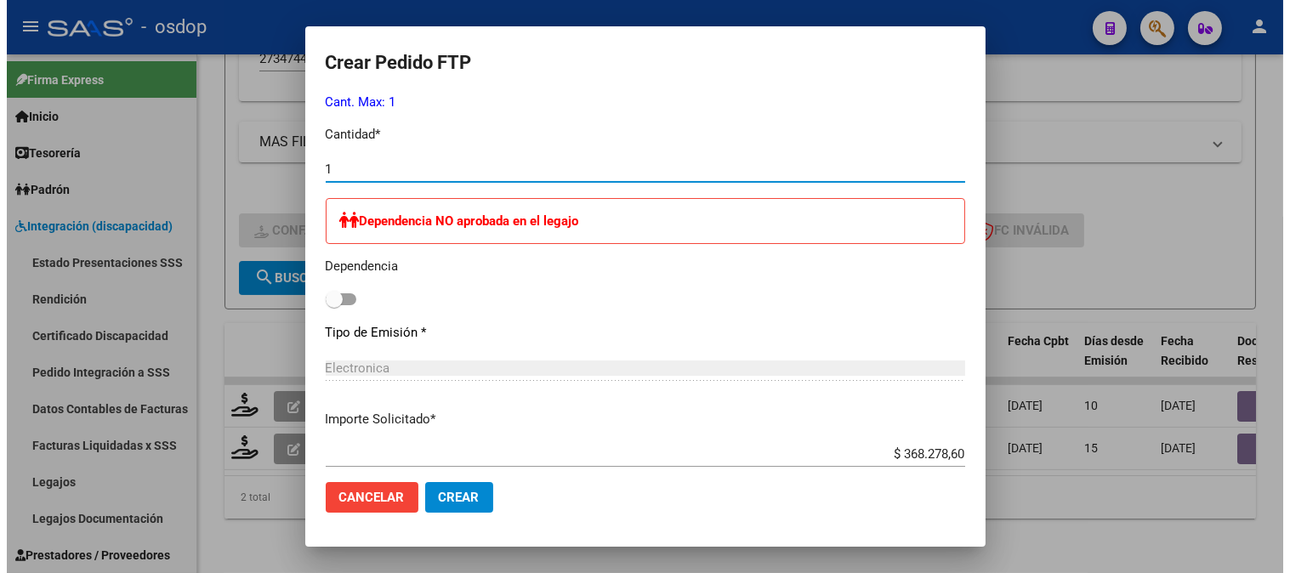
scroll to position [878, 0]
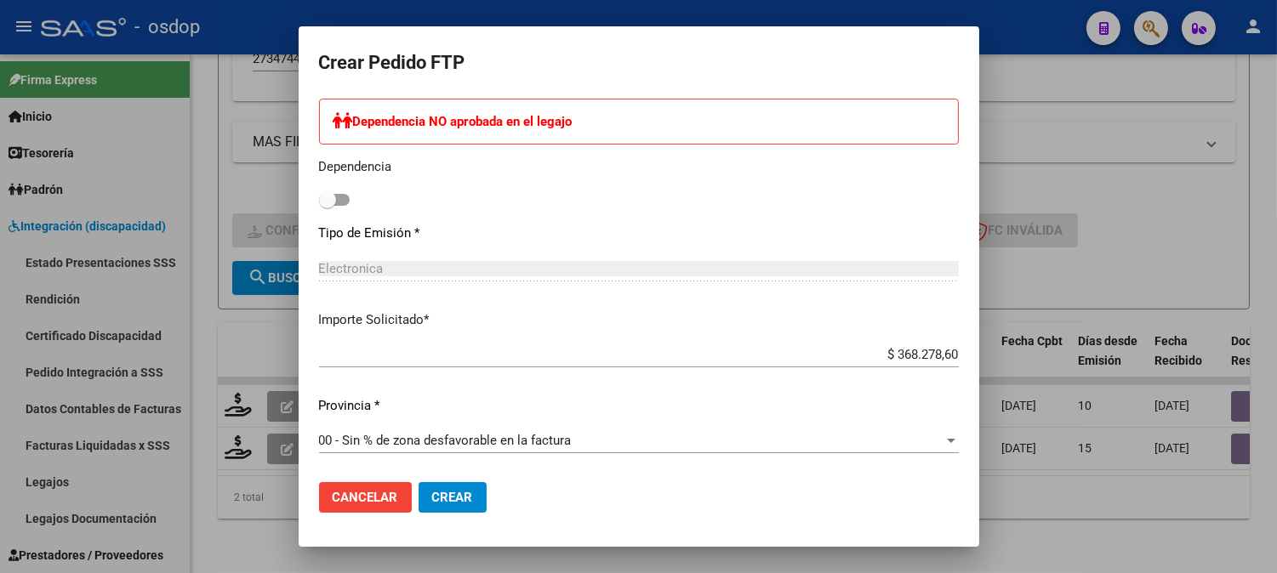
type input "1"
click at [442, 491] on span "Crear" at bounding box center [452, 497] width 41 height 15
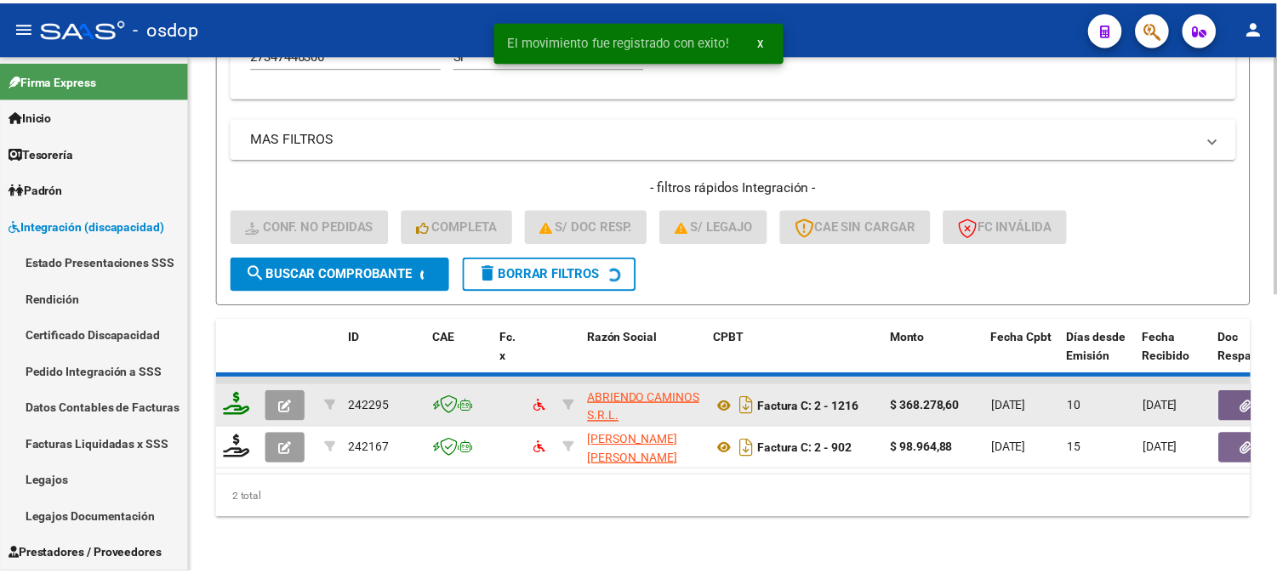
scroll to position [555, 0]
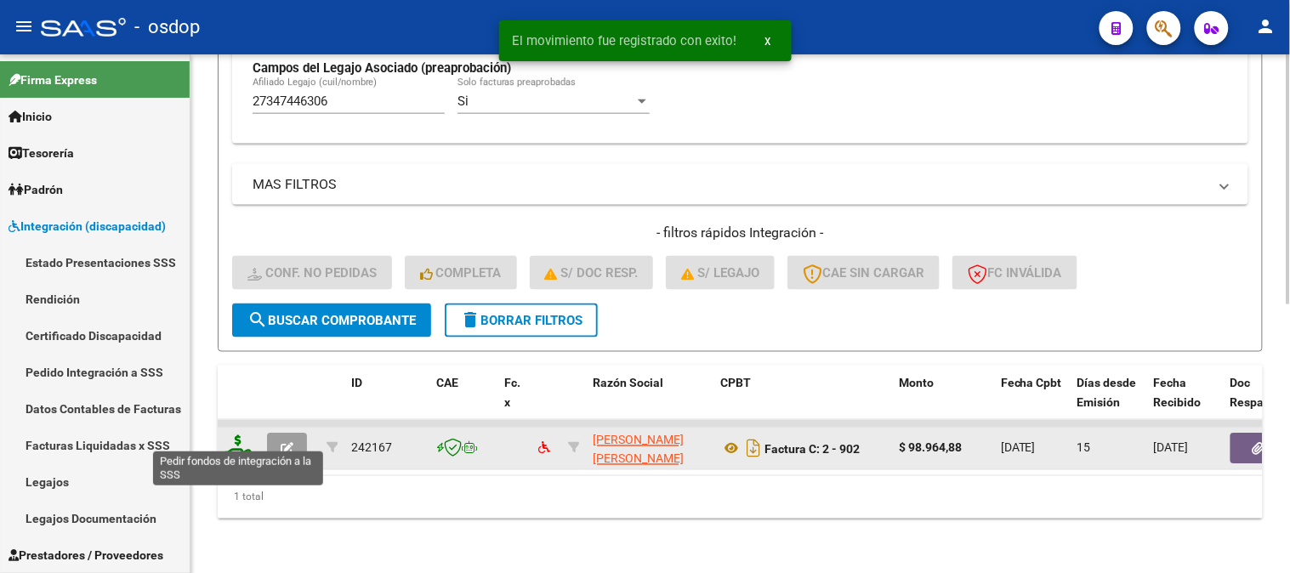
click at [239, 435] on icon at bounding box center [238, 447] width 27 height 24
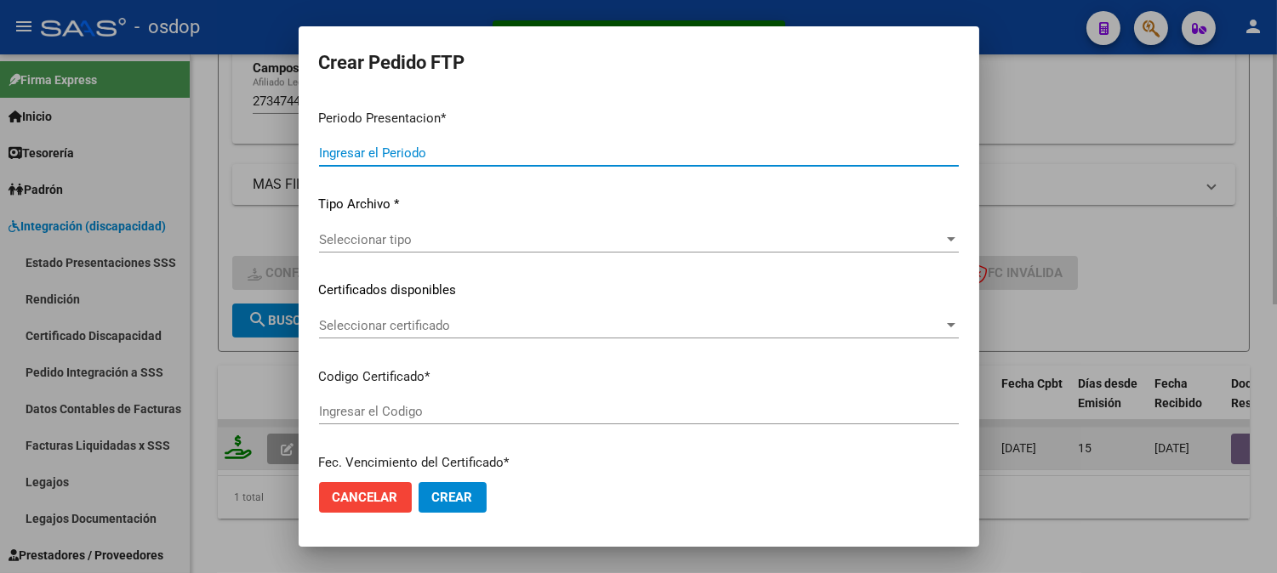
type input "202508"
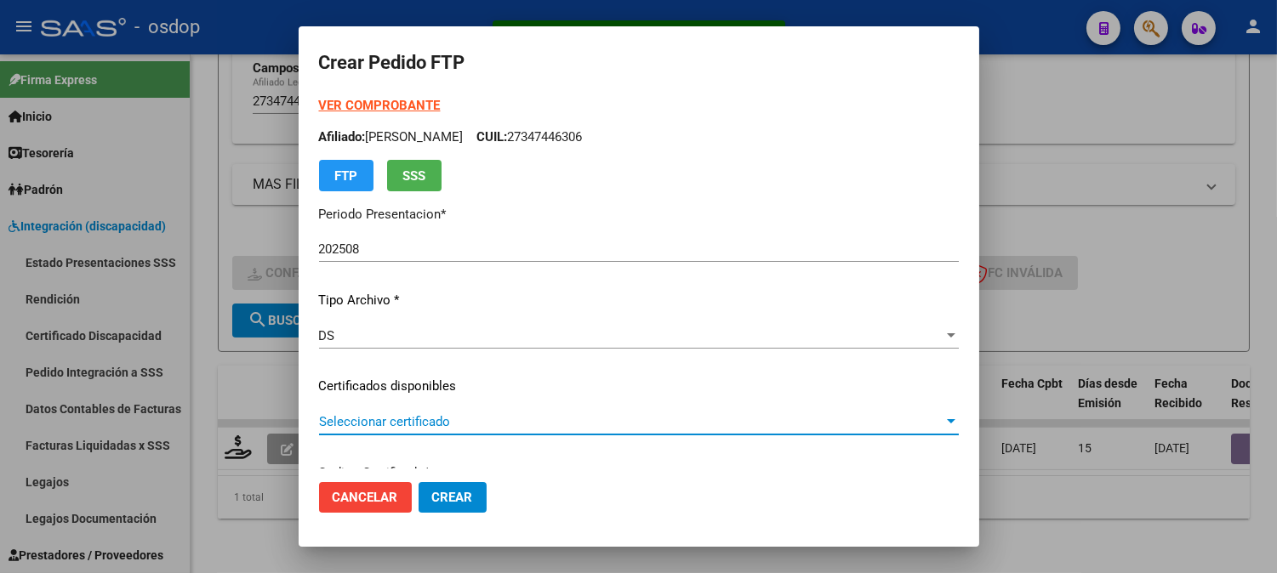
click at [401, 423] on span "Seleccionar certificado" at bounding box center [631, 421] width 624 height 15
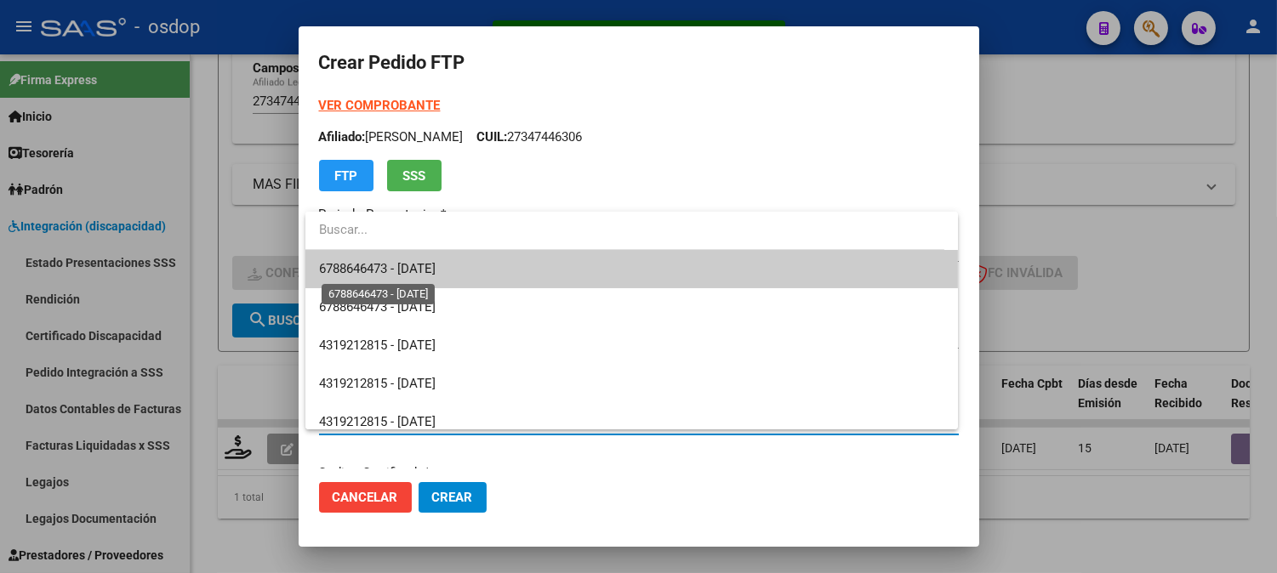
click at [411, 274] on span "6788646473 - [DATE]" at bounding box center [377, 268] width 117 height 15
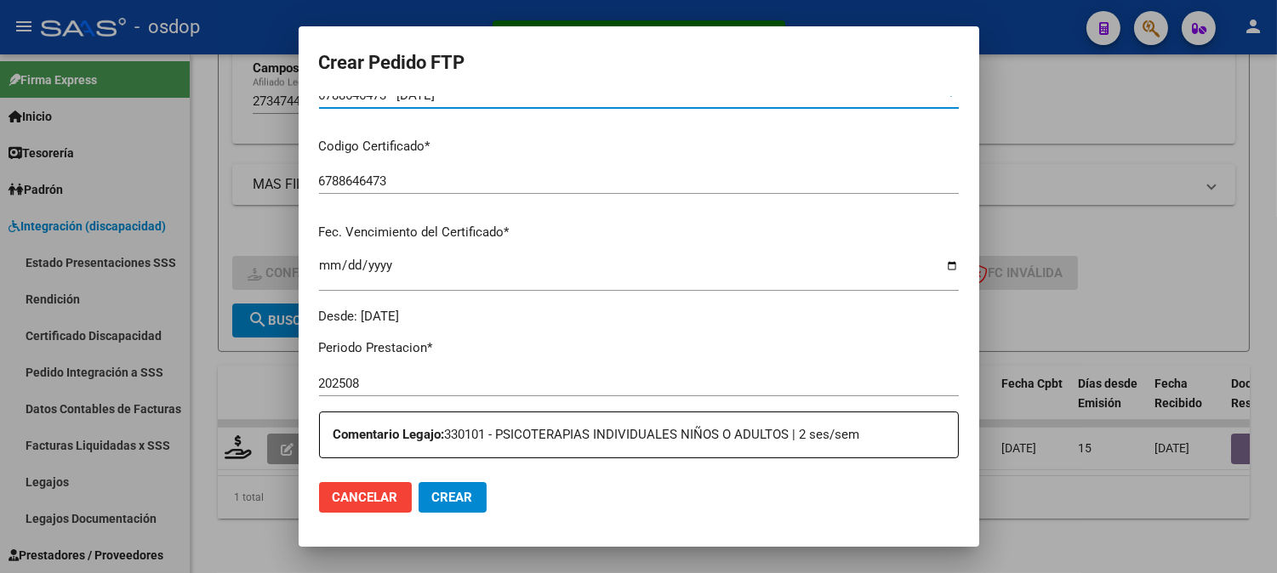
scroll to position [566, 0]
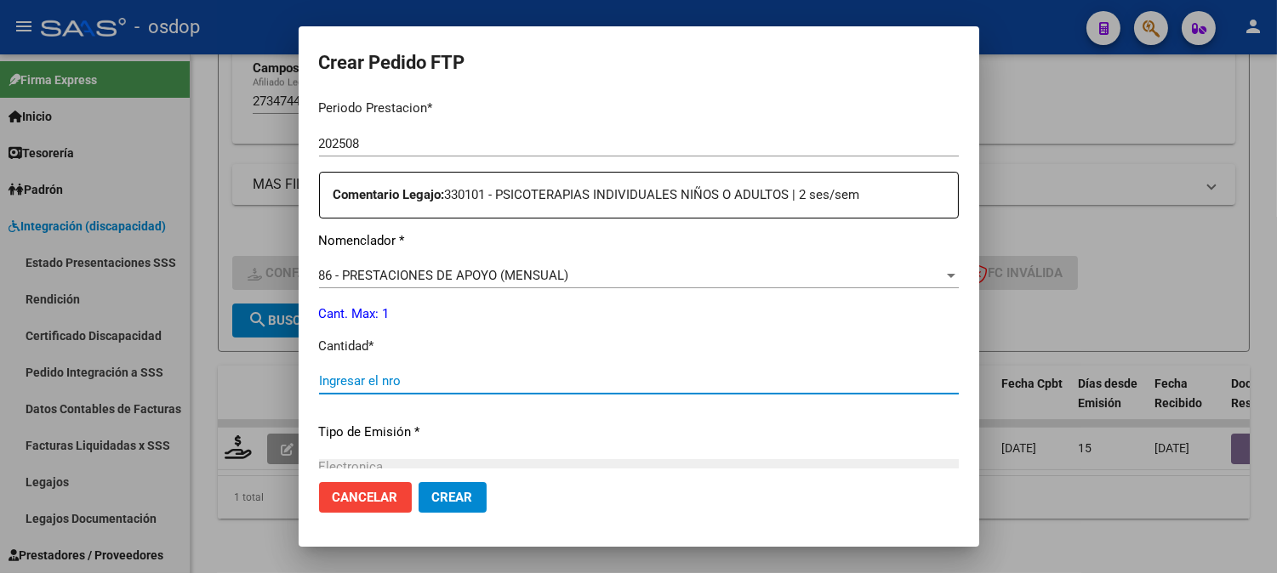
click at [412, 379] on input "Ingresar el nro" at bounding box center [639, 380] width 640 height 15
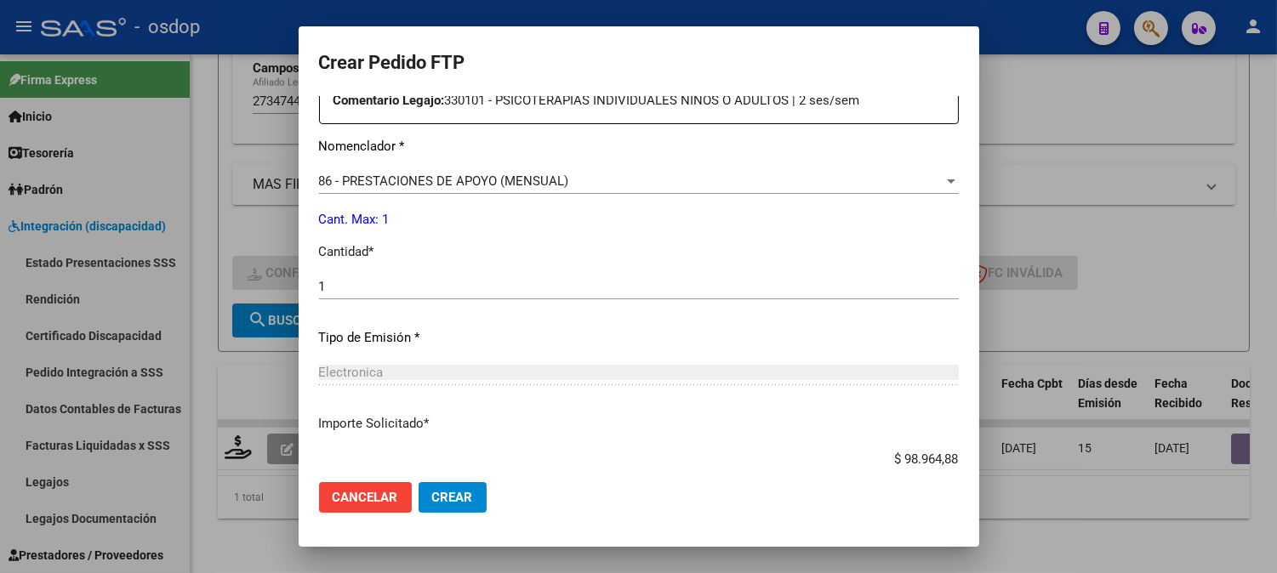
click at [838, 483] on mat-dialog-actions "Cancelar Crear" at bounding box center [639, 498] width 640 height 58
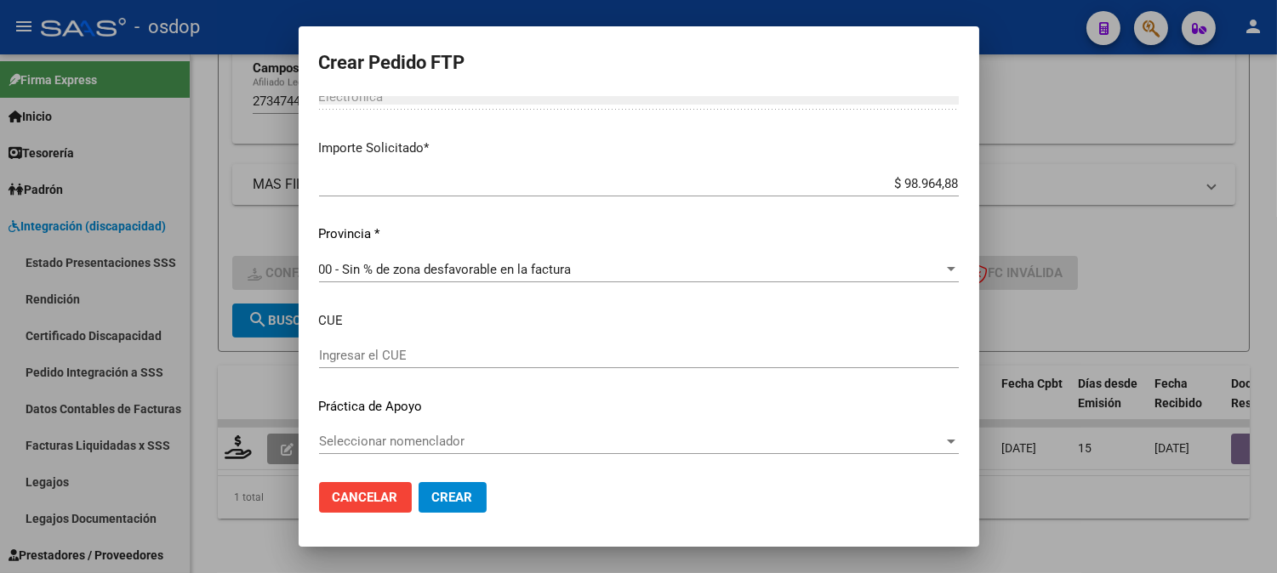
scroll to position [937, 0]
drag, startPoint x: 458, startPoint y: 480, endPoint x: 464, endPoint y: 498, distance: 19.6
click at [462, 494] on mat-dialog-actions "Cancelar Crear" at bounding box center [639, 498] width 640 height 58
click at [464, 498] on span "Crear" at bounding box center [452, 497] width 41 height 15
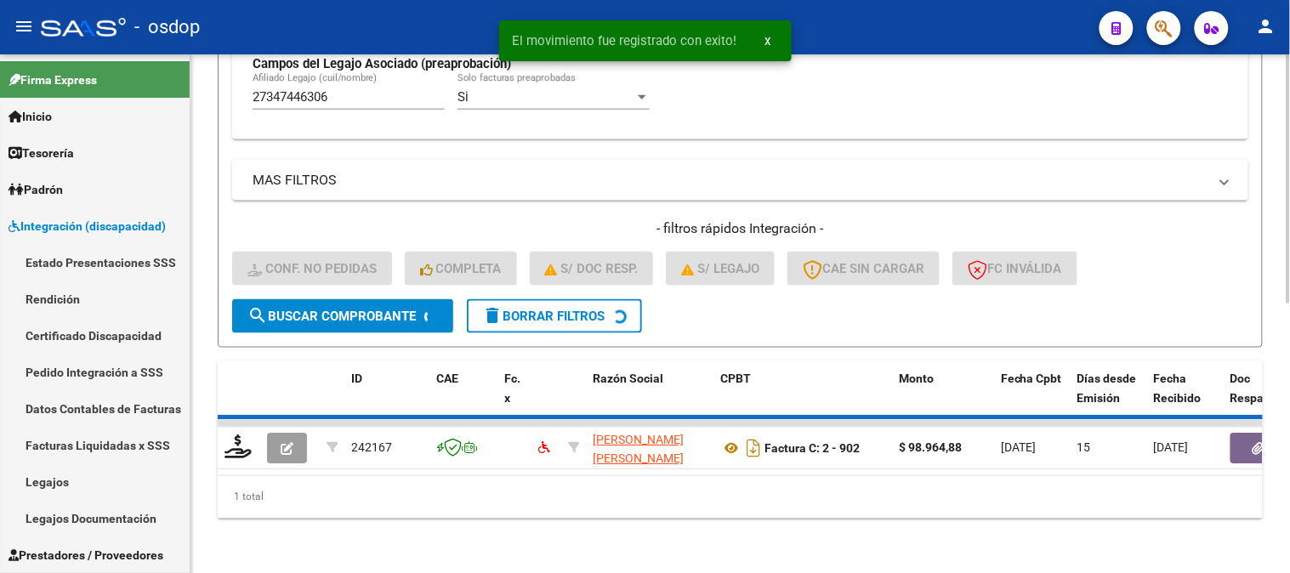
scroll to position [528, 0]
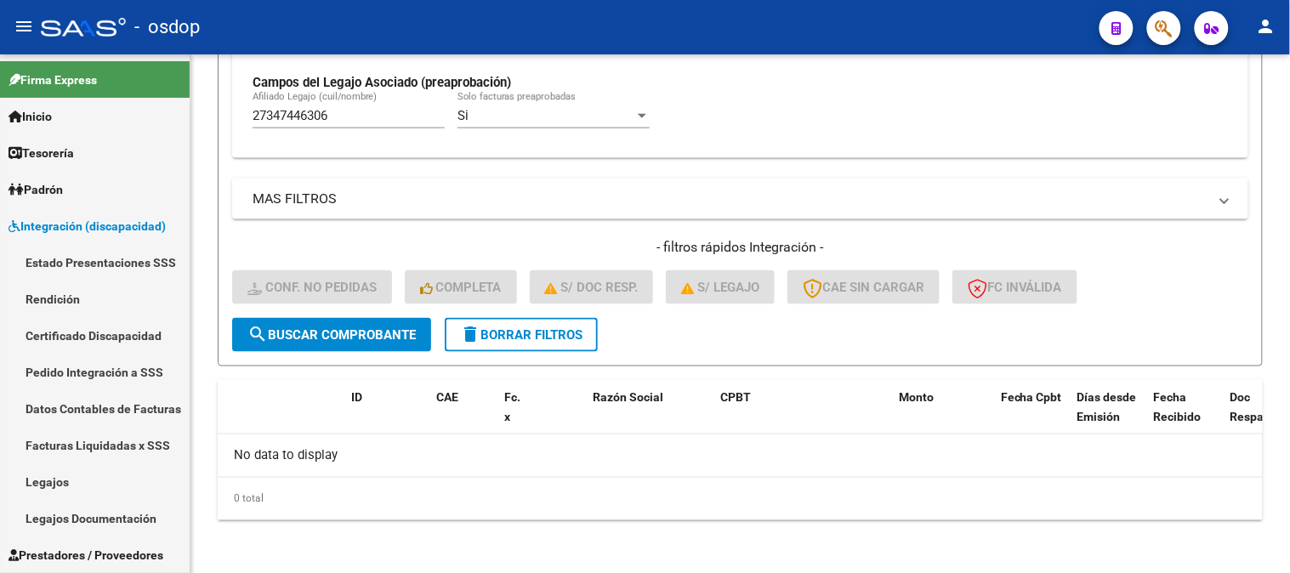
drag, startPoint x: 386, startPoint y: 115, endPoint x: 9, endPoint y: 12, distance: 390.6
click at [113, 41] on div "menu - osdop person Firma Express Inicio Calendario SSS Instructivos Contacto O…" at bounding box center [645, 286] width 1290 height 573
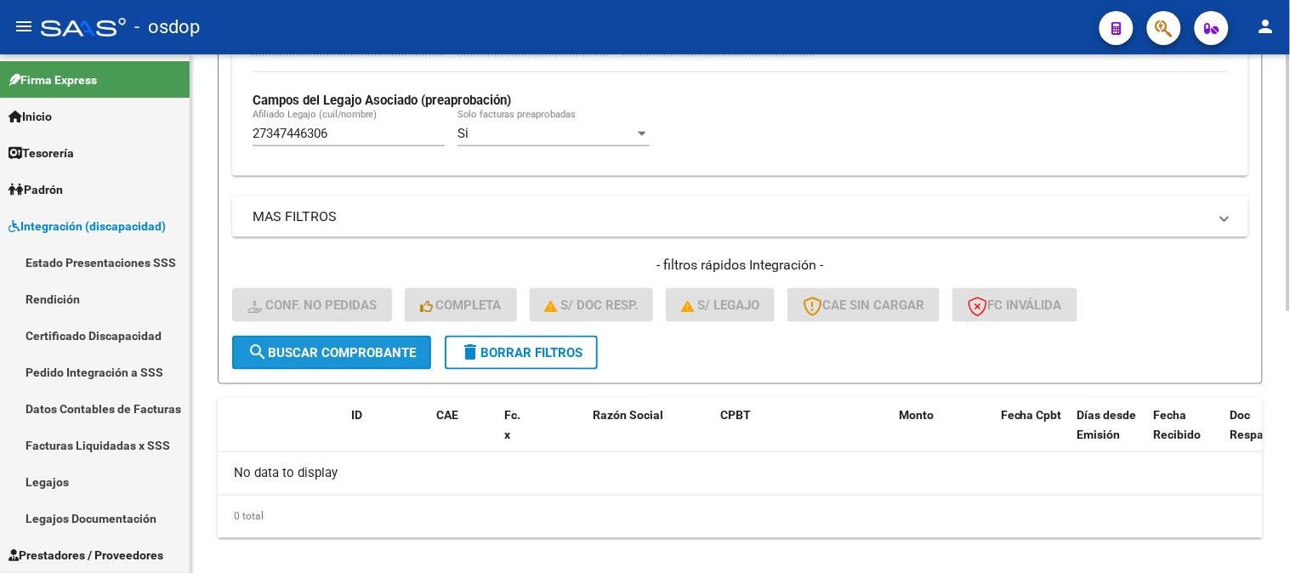
click at [351, 351] on span "search Buscar Comprobante" at bounding box center [332, 352] width 168 height 15
click at [367, 356] on span "search Buscar Comprobante" at bounding box center [332, 352] width 168 height 15
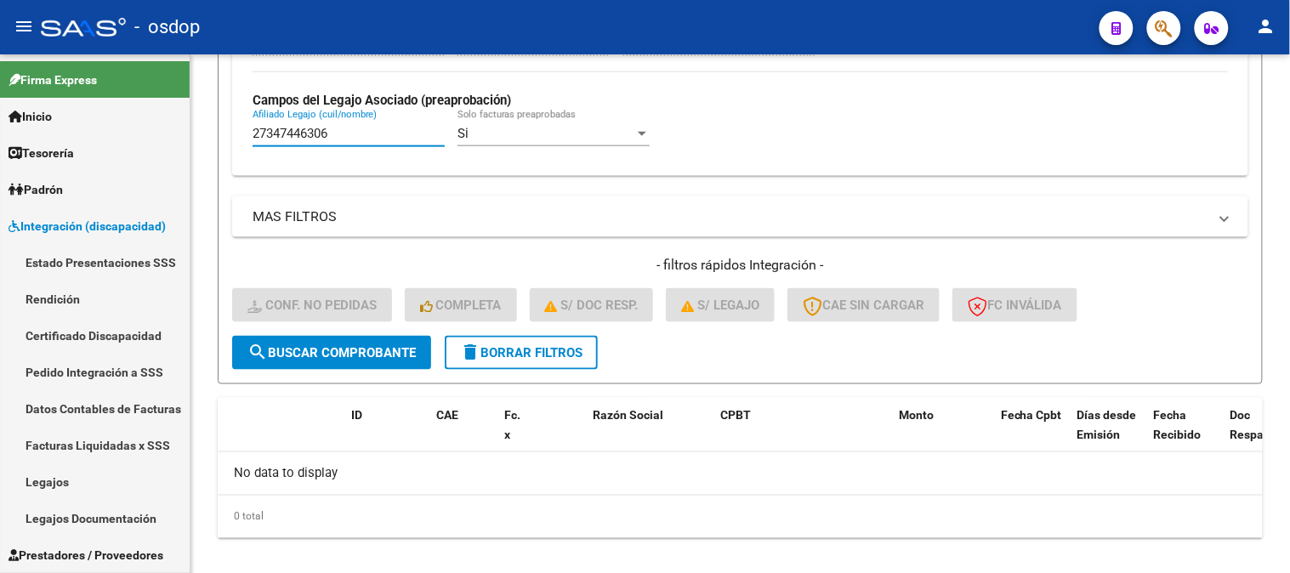
drag, startPoint x: 381, startPoint y: 141, endPoint x: 61, endPoint y: 3, distance: 348.6
click at [0, 77] on mat-sidenav-container "Firma Express Inicio Calendario SSS Instructivos Contacto OS Tesorería Extracto…" at bounding box center [645, 313] width 1290 height 519
paste input "0580912983"
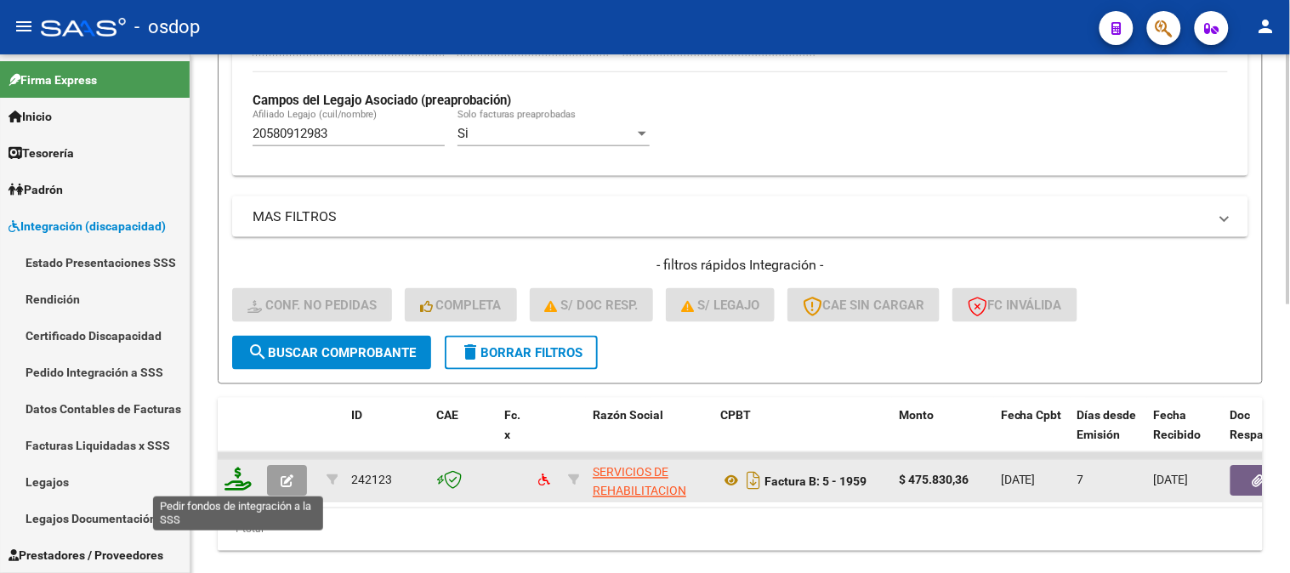
click at [236, 481] on icon at bounding box center [238, 480] width 27 height 24
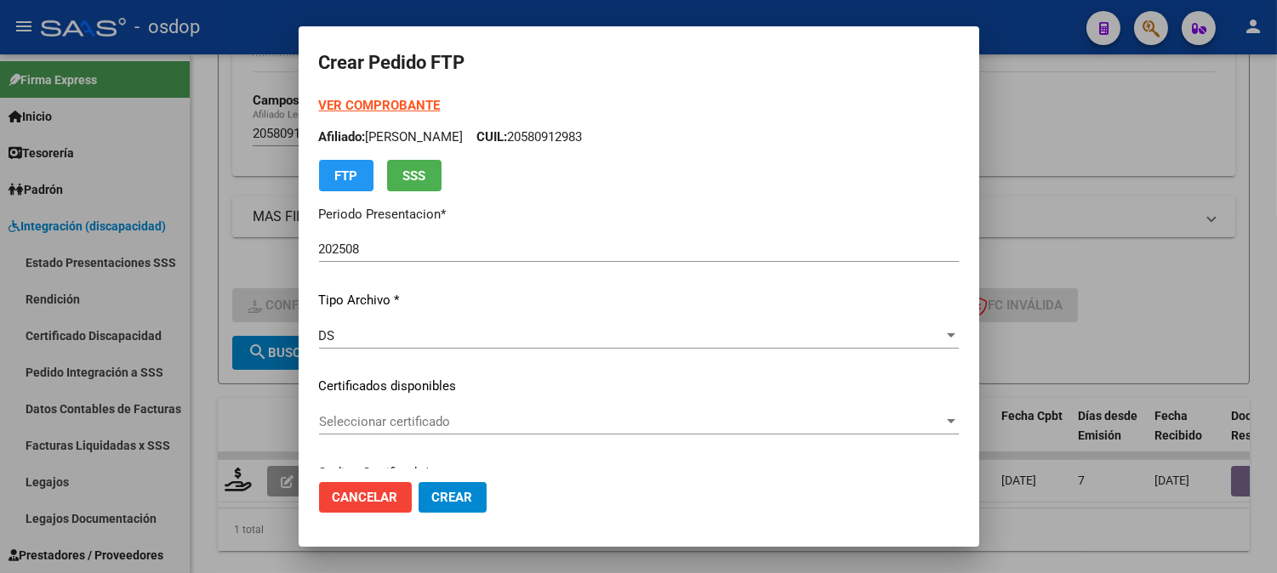
click at [449, 396] on div "VER COMPROBANTE ARCA Padrón Afiliado: [PERSON_NAME] CUIL: 20580912983 FTP SSS P…" at bounding box center [639, 374] width 640 height 556
click at [464, 430] on div "Seleccionar certificado Seleccionar certificado" at bounding box center [639, 422] width 640 height 26
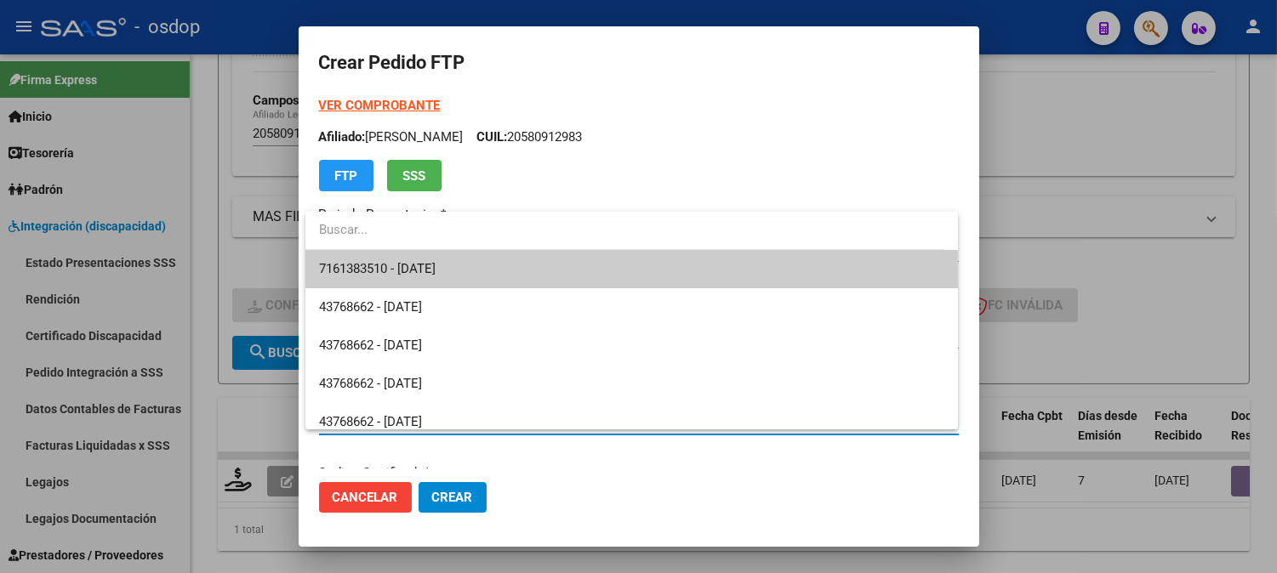
click at [493, 253] on span "7161383510 - [DATE]" at bounding box center [631, 269] width 625 height 38
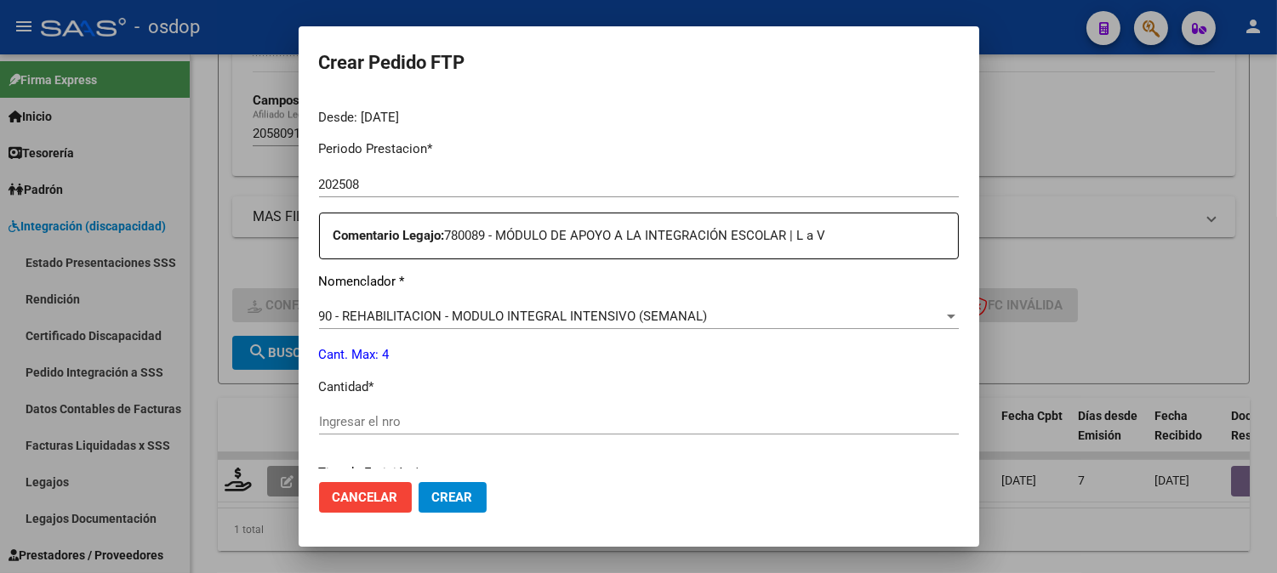
scroll to position [566, 0]
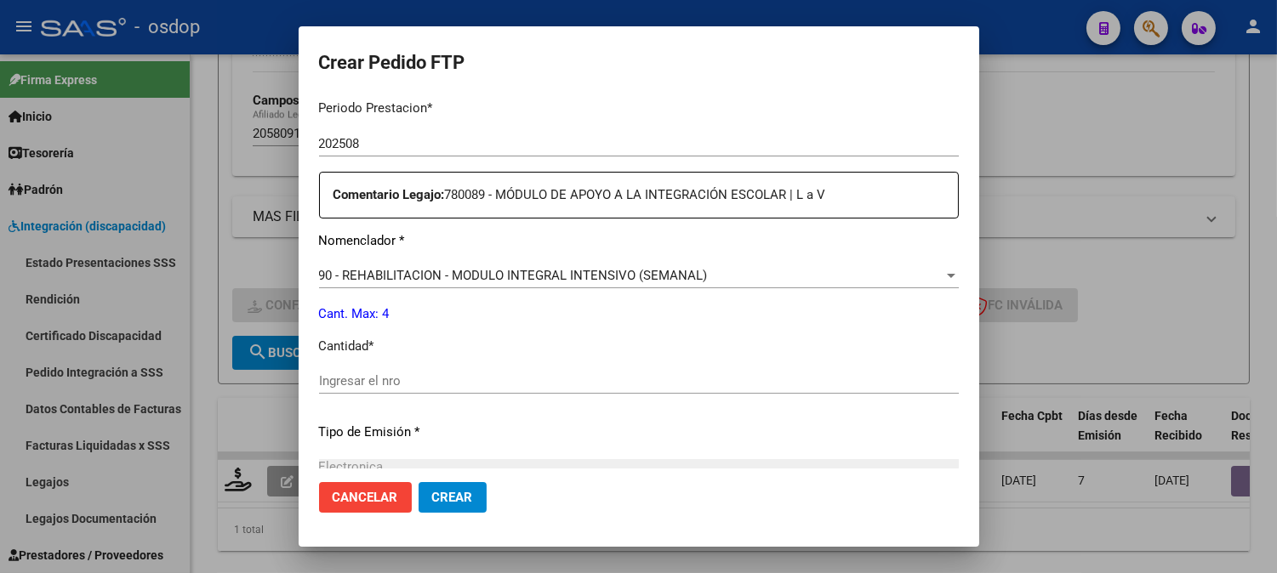
click at [549, 384] on input "Ingresar el nro" at bounding box center [639, 380] width 640 height 15
click at [461, 279] on span "90 - REHABILITACION - MODULO INTEGRAL INTENSIVO (SEMANAL)" at bounding box center [513, 275] width 389 height 15
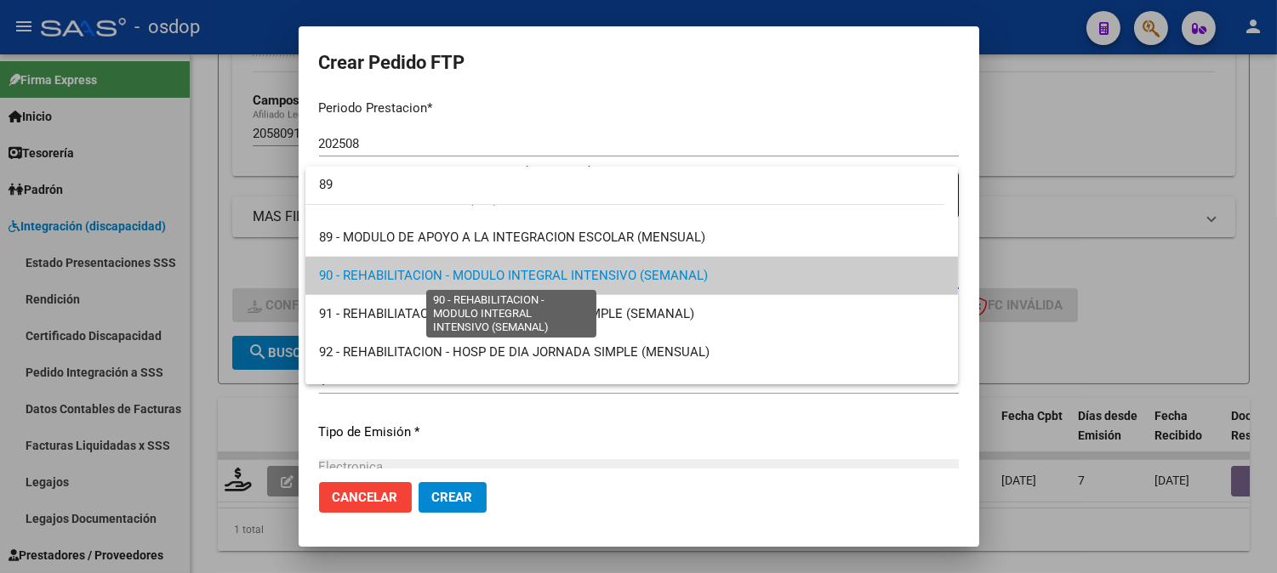
scroll to position [0, 0]
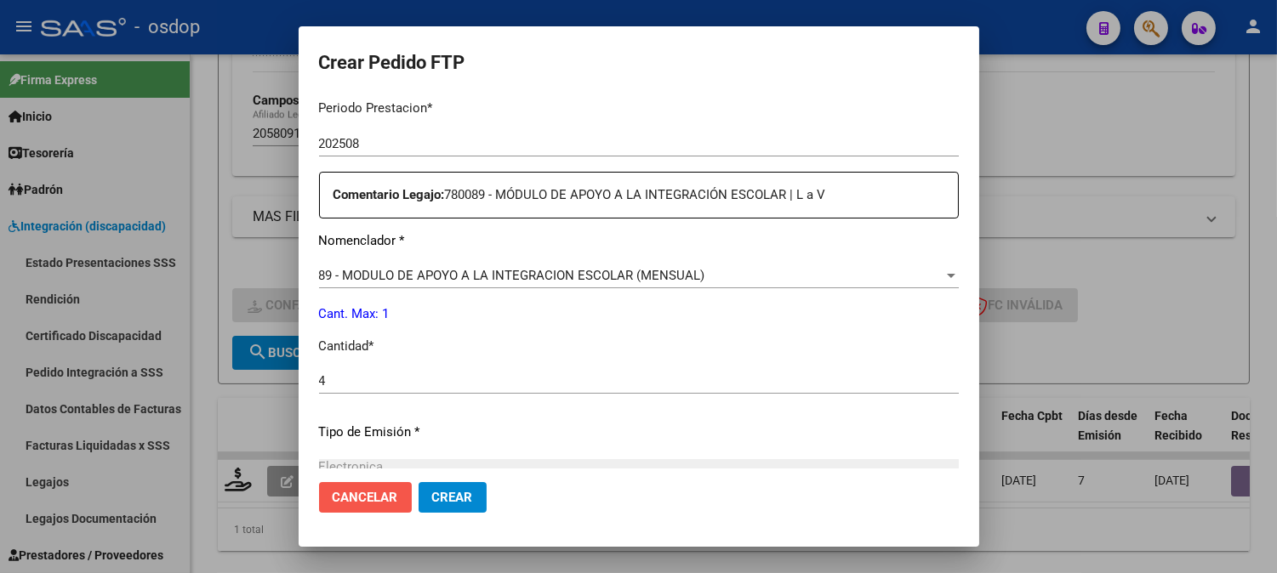
click at [383, 507] on button "Cancelar" at bounding box center [365, 497] width 93 height 31
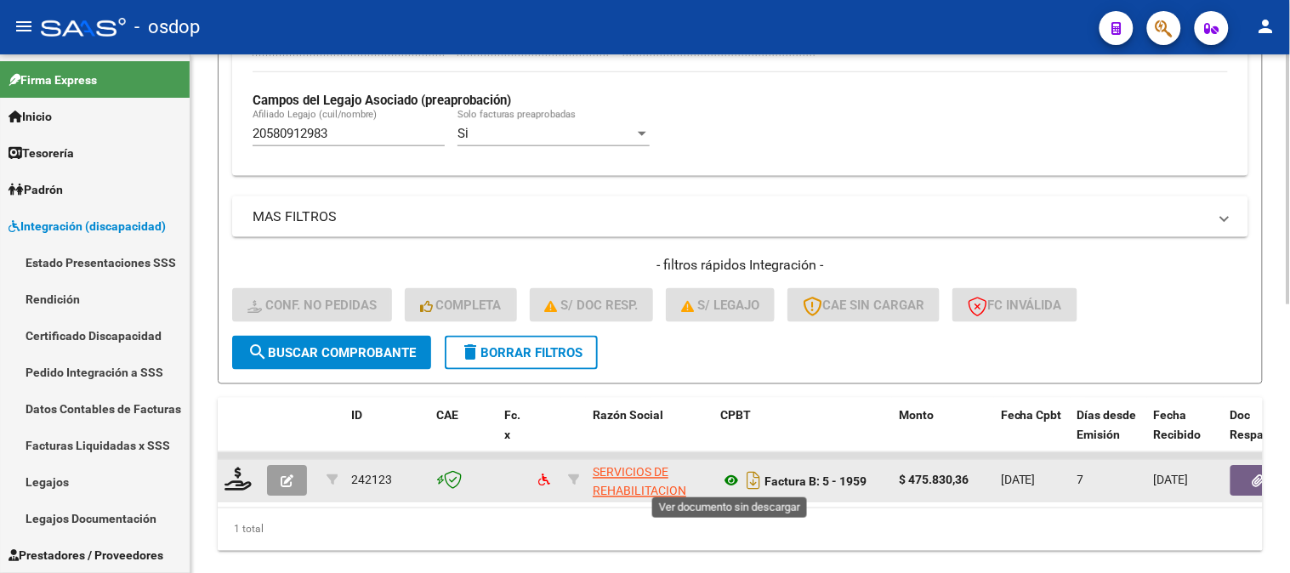
click at [727, 485] on icon at bounding box center [731, 481] width 22 height 20
click at [244, 487] on icon at bounding box center [238, 480] width 27 height 24
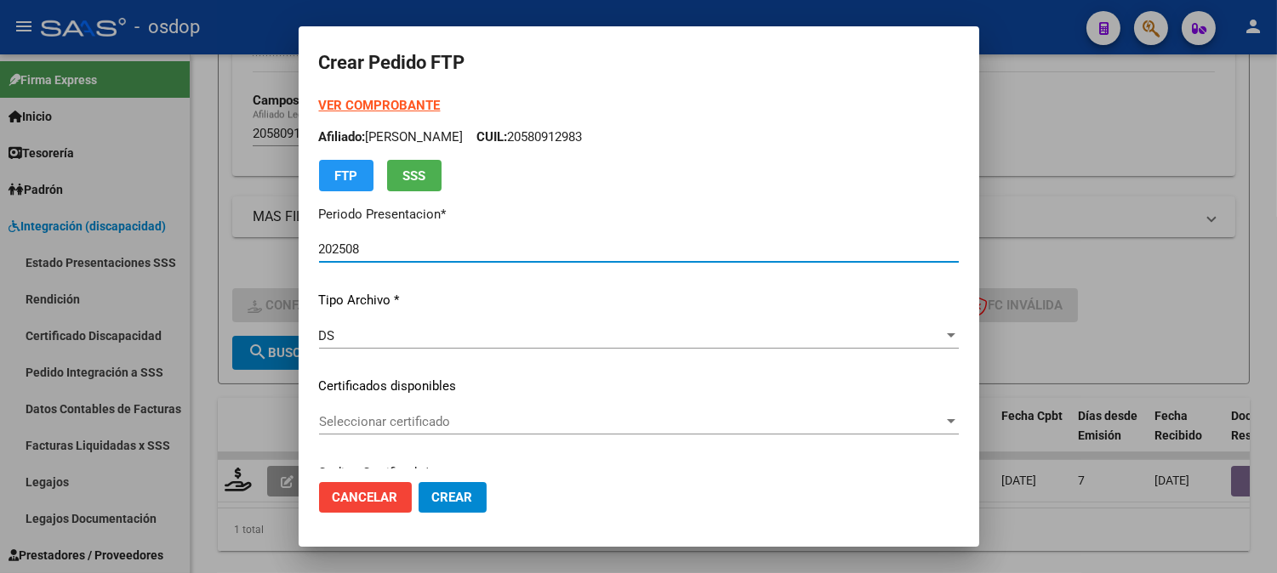
click at [477, 410] on div "Seleccionar certificado Seleccionar certificado" at bounding box center [639, 422] width 640 height 26
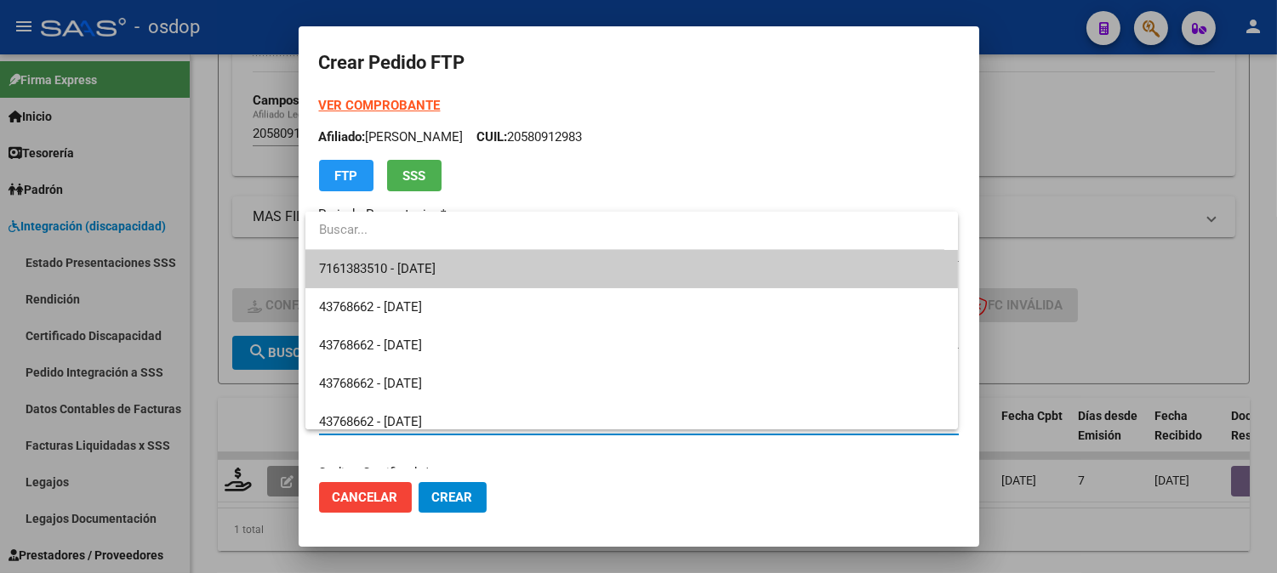
click at [463, 257] on span "7161383510 - [DATE]" at bounding box center [631, 269] width 625 height 38
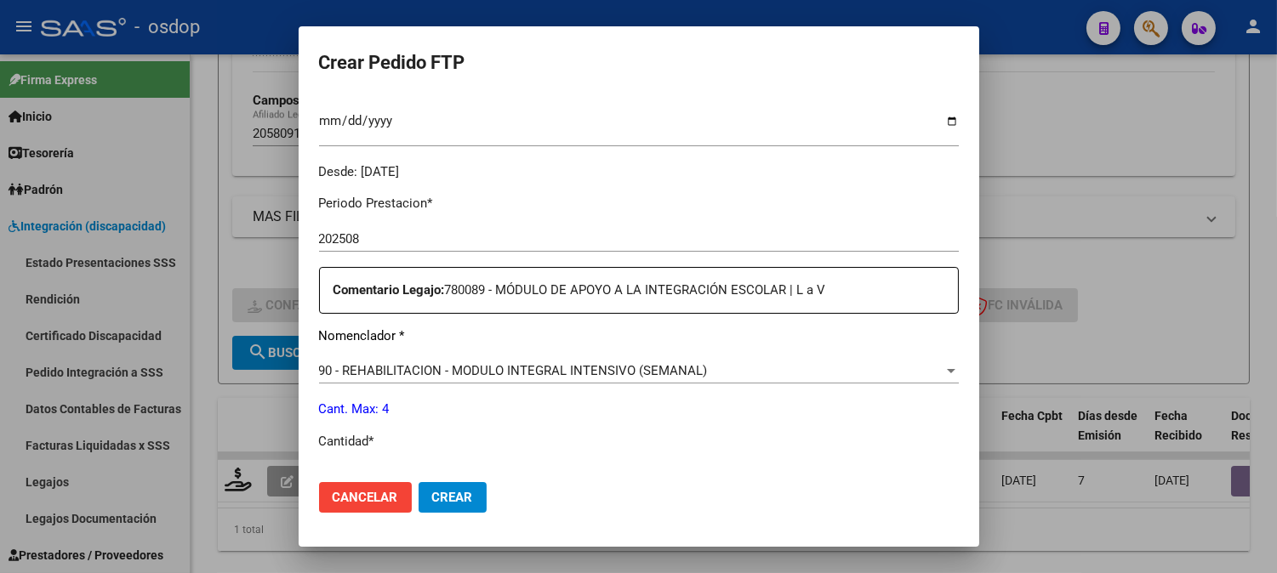
scroll to position [472, 0]
click at [456, 367] on span "90 - REHABILITACION - MODULO INTEGRAL INTENSIVO (SEMANAL)" at bounding box center [513, 369] width 389 height 15
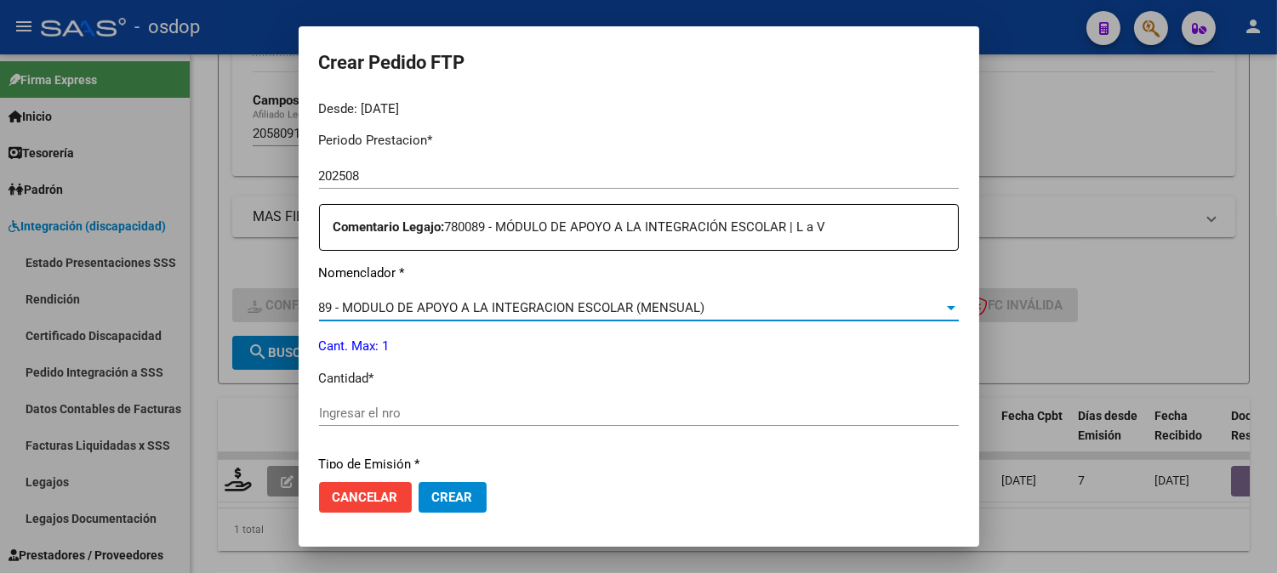
scroll to position [566, 0]
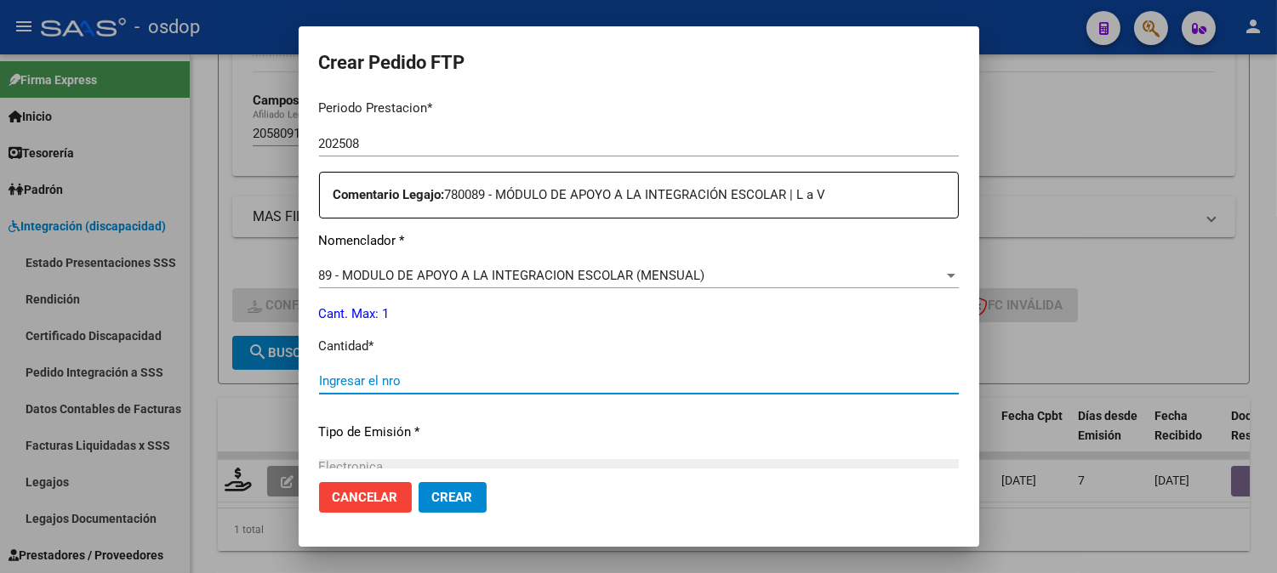
click at [442, 386] on input "Ingresar el nro" at bounding box center [639, 380] width 640 height 15
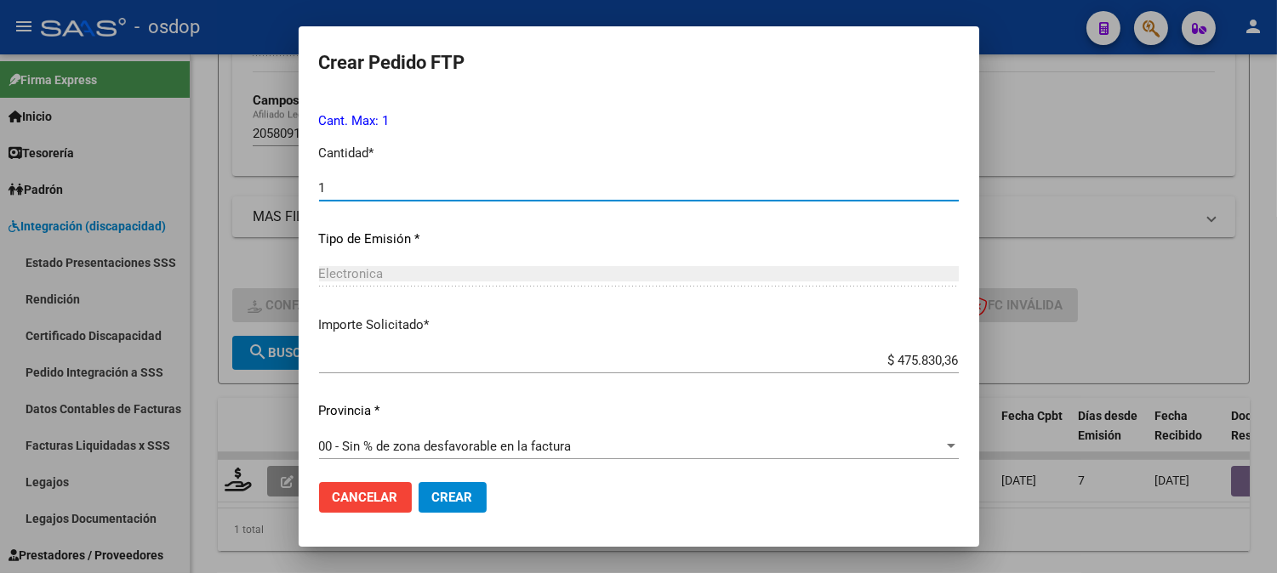
scroll to position [766, 0]
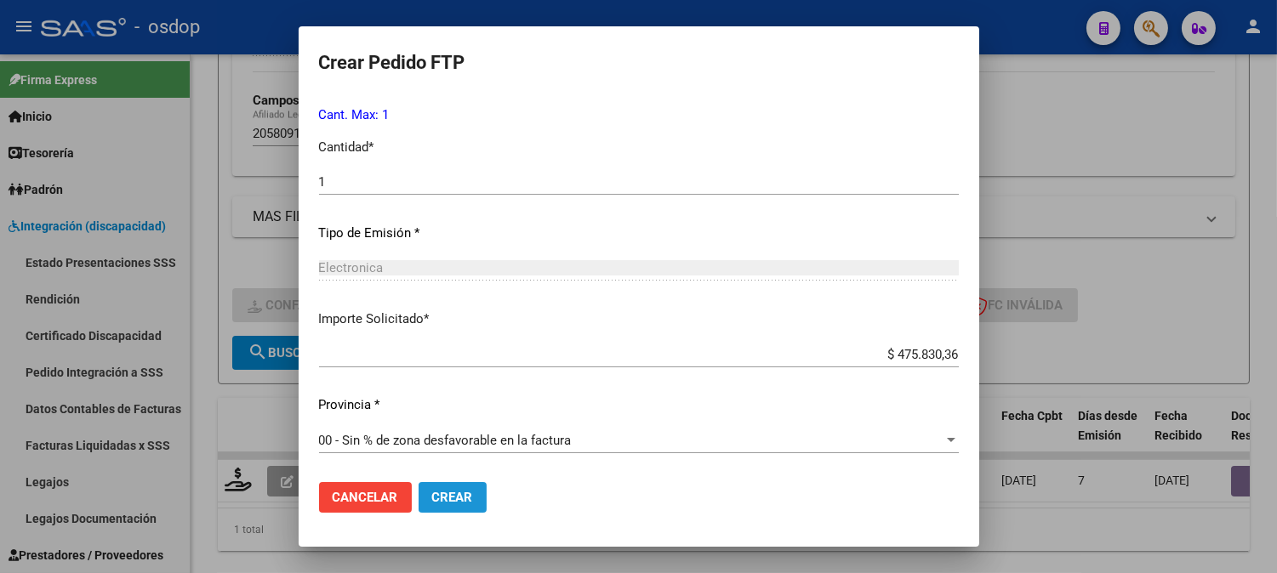
click at [438, 487] on button "Crear" at bounding box center [452, 497] width 68 height 31
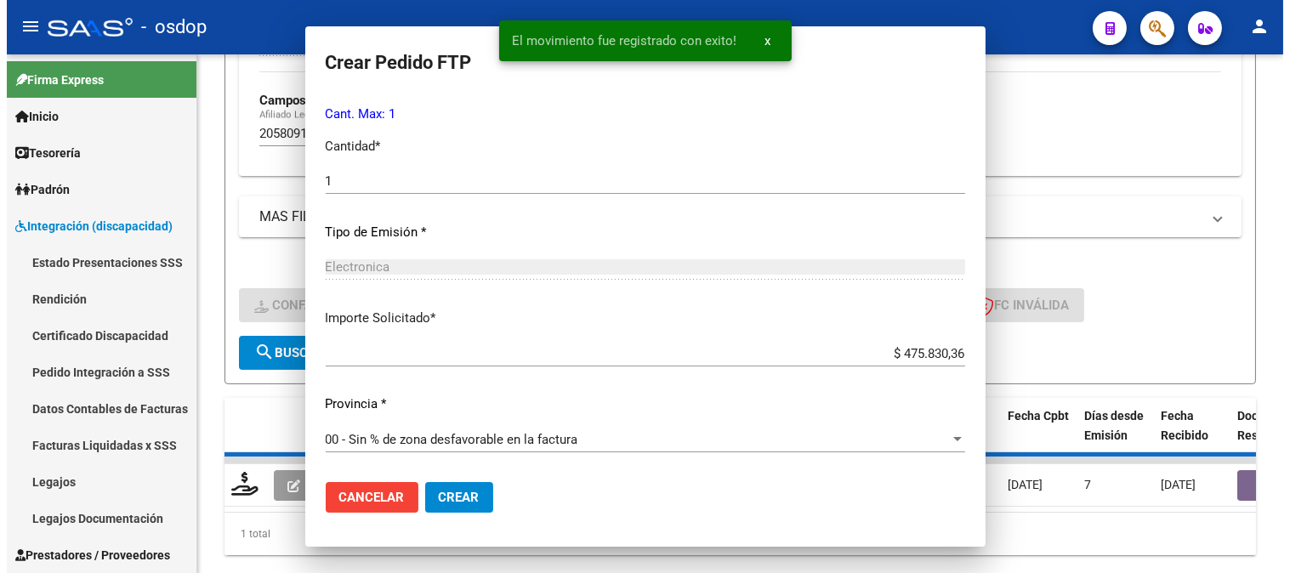
scroll to position [0, 0]
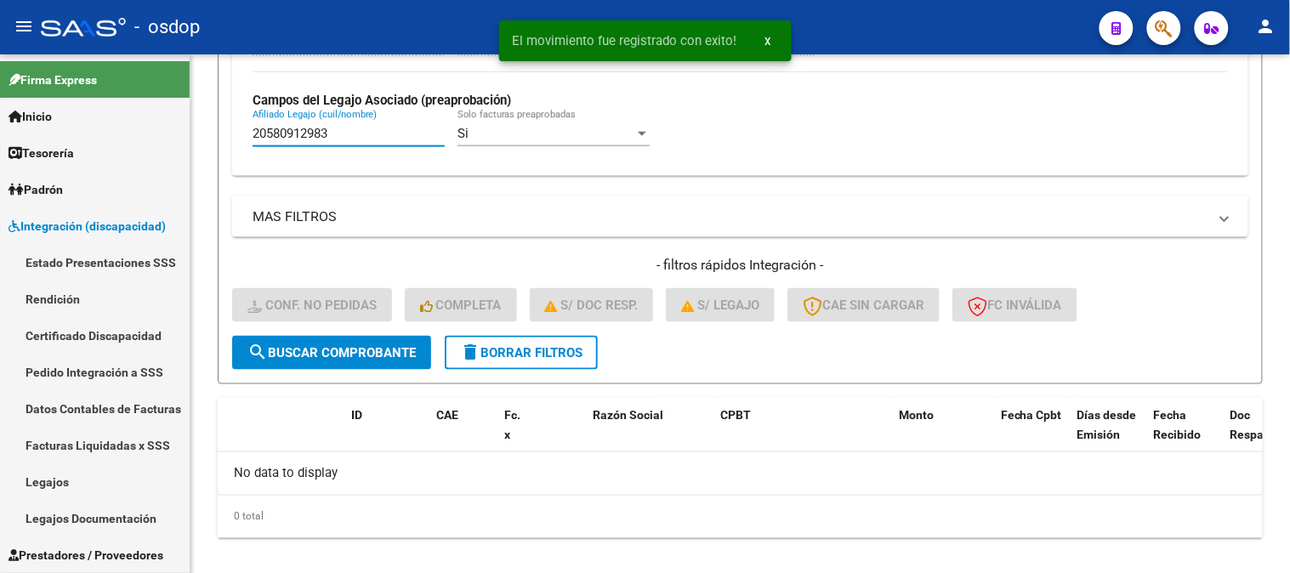
drag, startPoint x: 362, startPoint y: 142, endPoint x: 100, endPoint y: 31, distance: 284.7
click at [115, 54] on mat-sidenav-container "Firma Express Inicio Calendario SSS Instructivos Contacto OS Tesorería Extracto…" at bounding box center [645, 313] width 1290 height 519
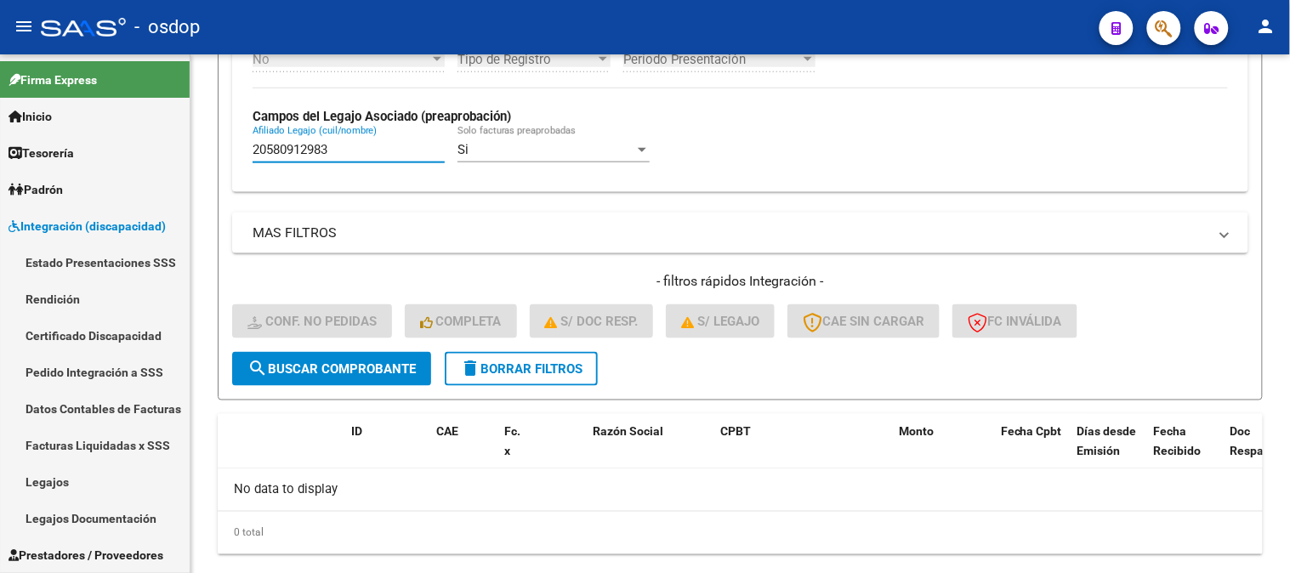
paste input "15494058"
click at [301, 363] on span "search Buscar Comprobante" at bounding box center [332, 368] width 168 height 15
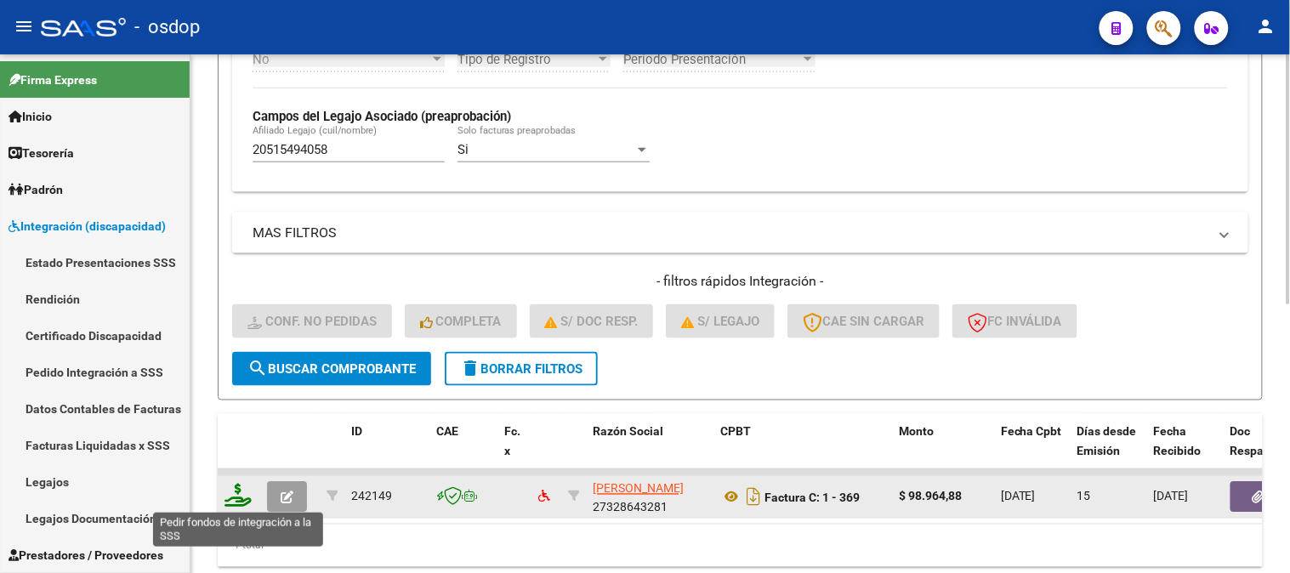
click at [235, 489] on icon at bounding box center [238, 496] width 27 height 24
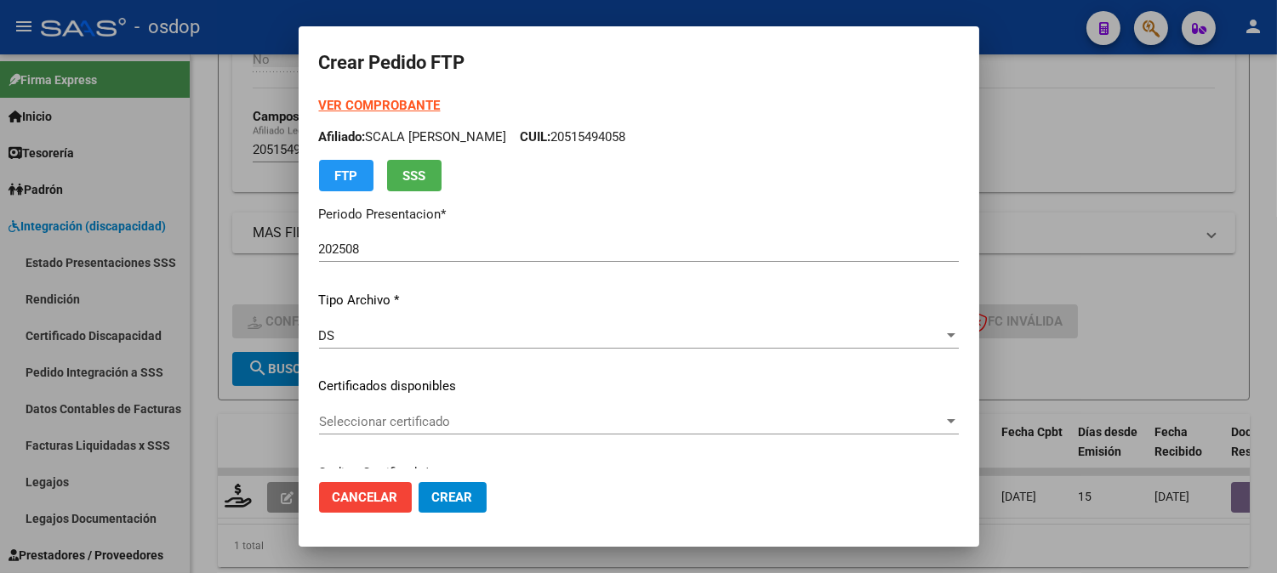
click at [495, 406] on div "VER COMPROBANTE ARCA Padrón Afiliado: SCALA [PERSON_NAME]: 20515494058 FTP SSS …" at bounding box center [639, 374] width 640 height 556
click at [495, 428] on span "Seleccionar certificado" at bounding box center [631, 421] width 624 height 15
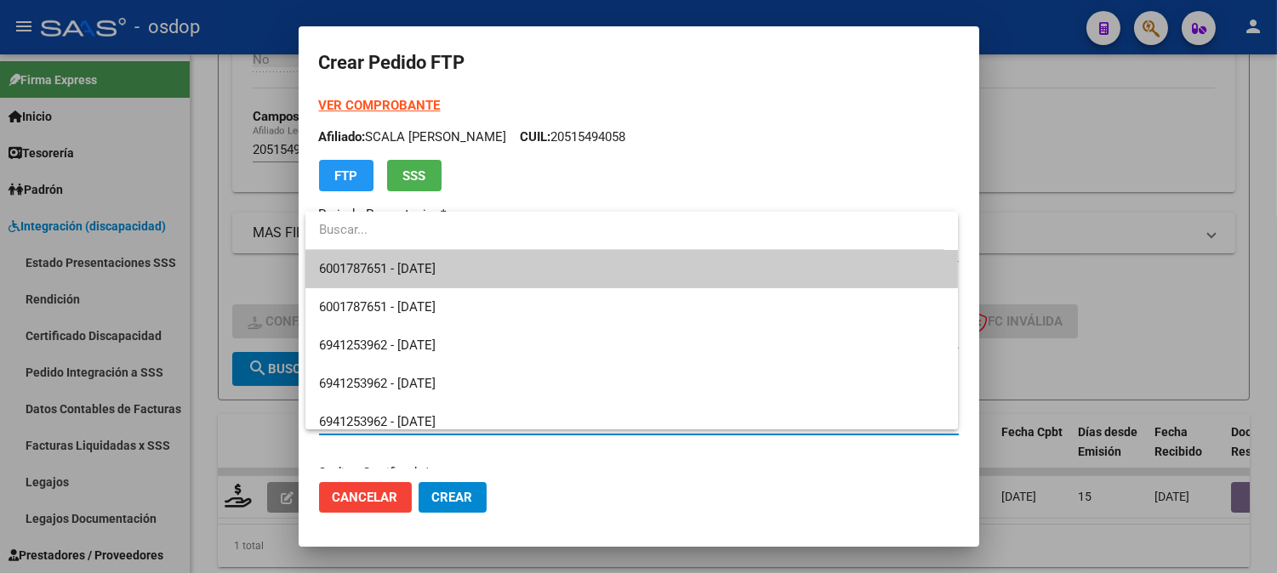
click at [487, 269] on span "6001787651 - [DATE]" at bounding box center [631, 269] width 625 height 38
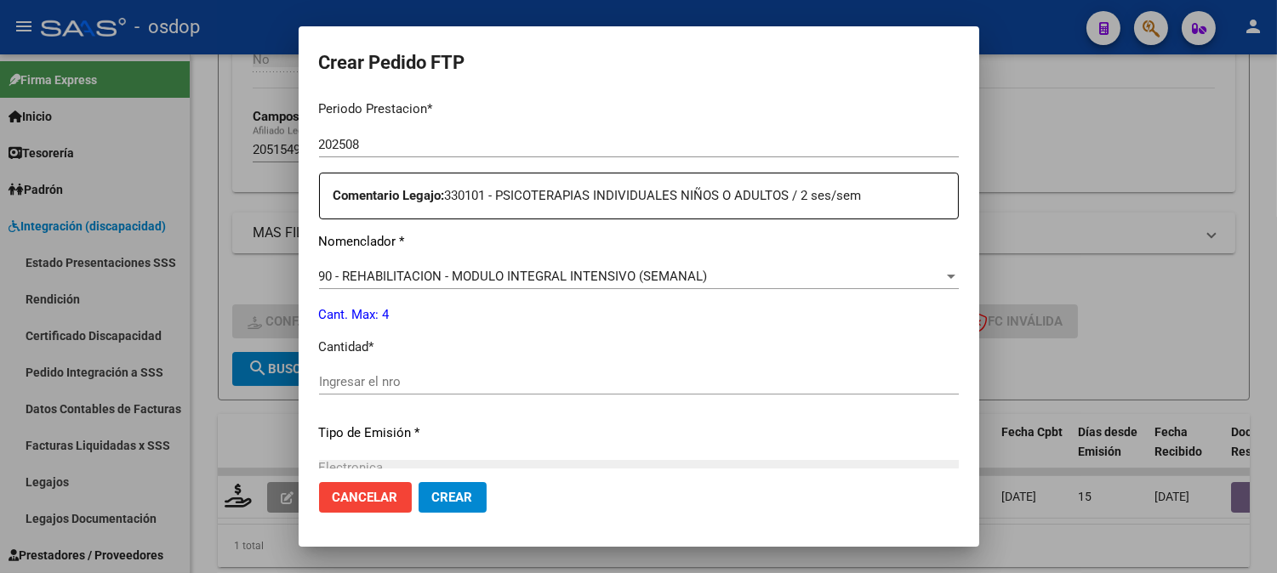
scroll to position [566, 0]
click at [507, 379] on input "Ingresar el nro" at bounding box center [639, 380] width 640 height 15
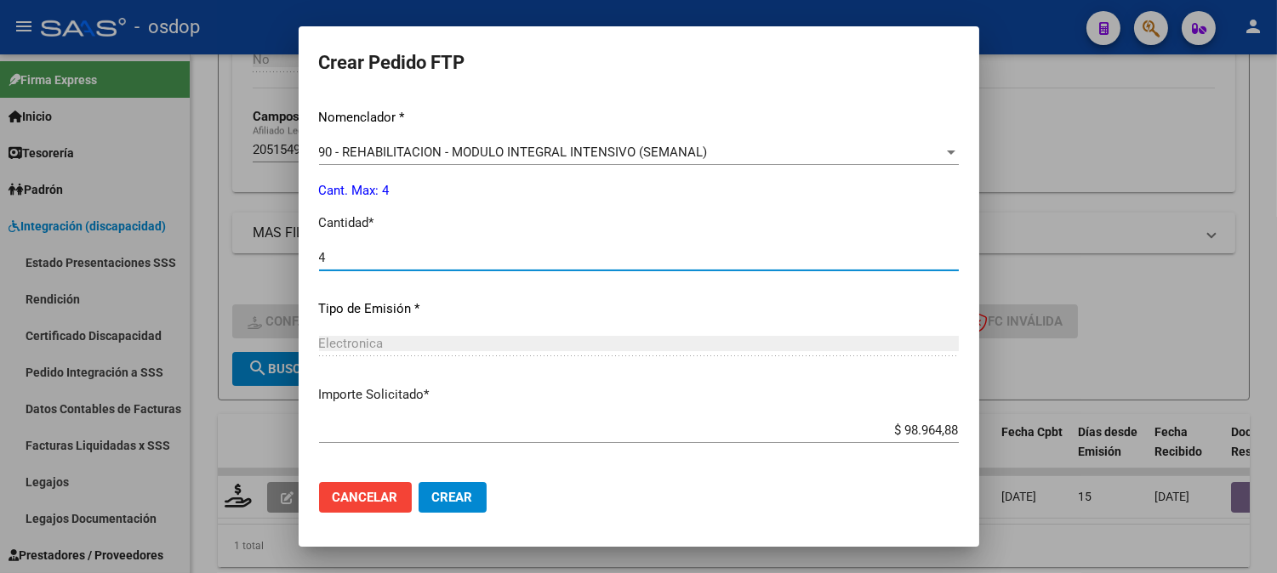
scroll to position [766, 0]
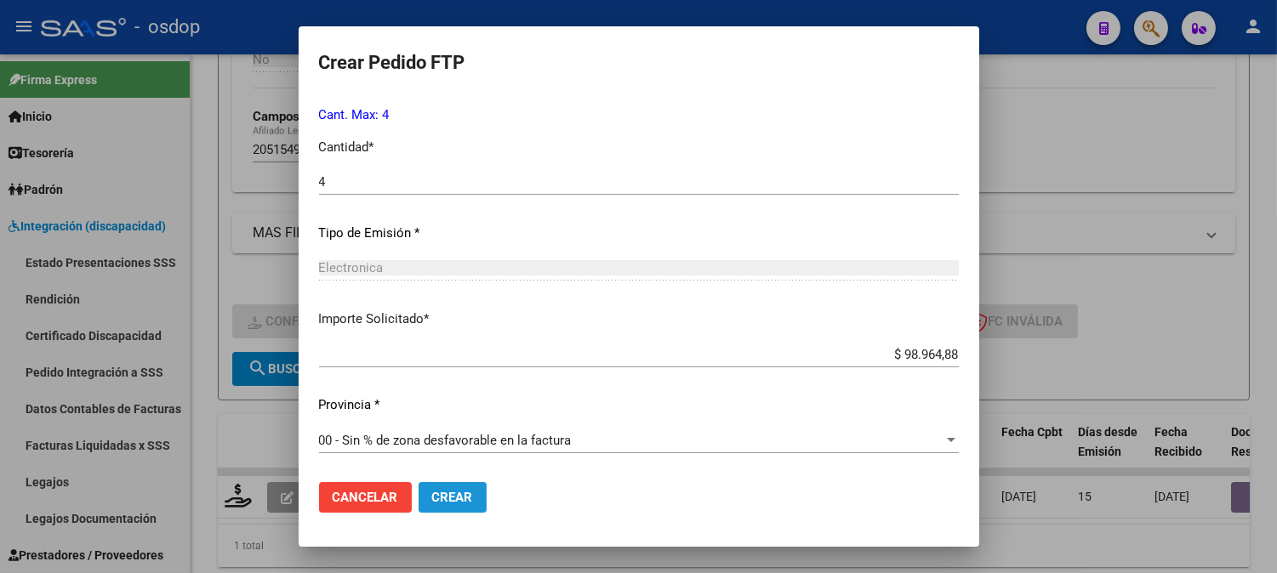
click at [453, 498] on span "Crear" at bounding box center [452, 497] width 41 height 15
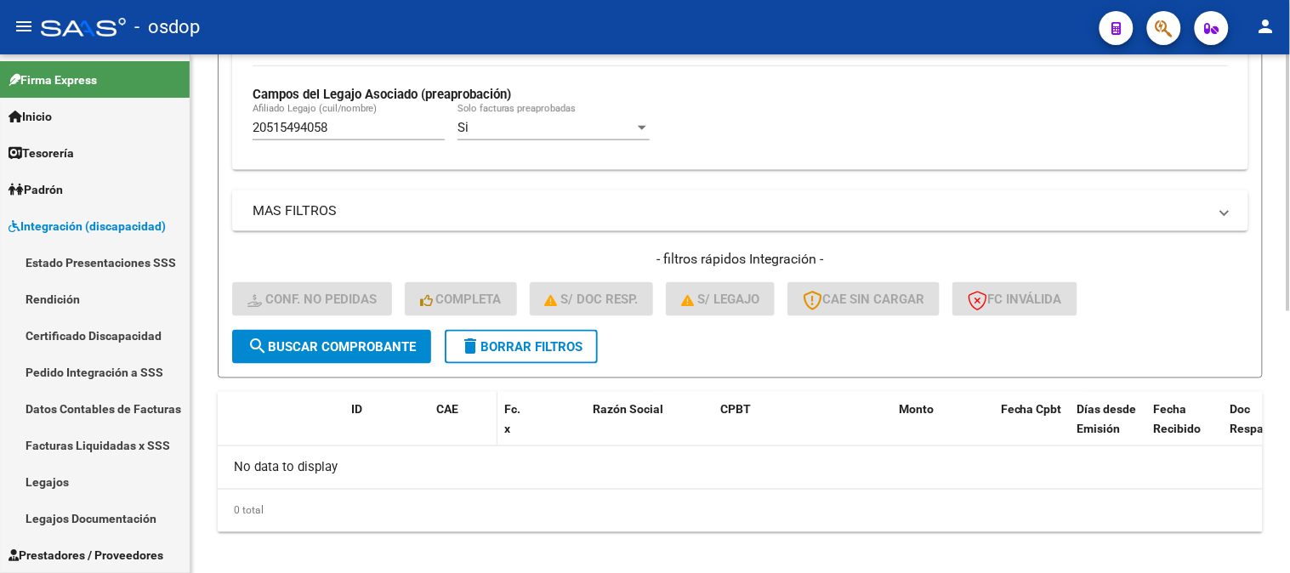
scroll to position [528, 0]
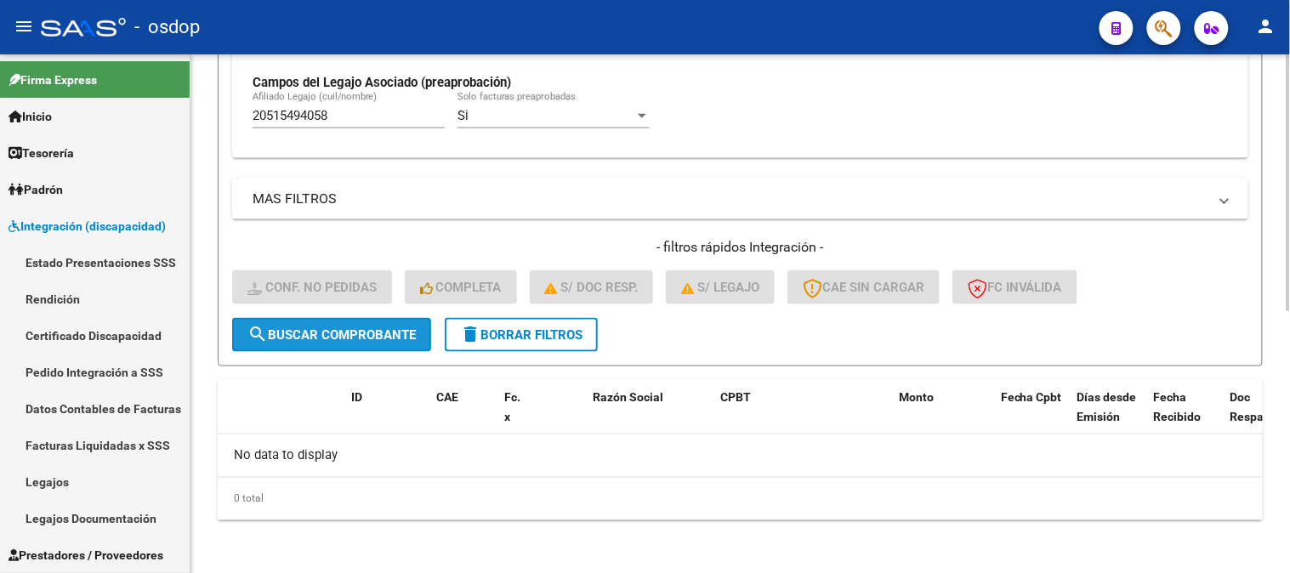
click at [387, 328] on span "search Buscar Comprobante" at bounding box center [332, 334] width 168 height 15
drag, startPoint x: 371, startPoint y: 120, endPoint x: 191, endPoint y: 82, distance: 184.3
click at [191, 82] on div "Video tutorial PRESTADORES -> Listado de CPBTs Emitidos por Prestadores / Prove…" at bounding box center [741, 50] width 1100 height 1049
paste input "419043266"
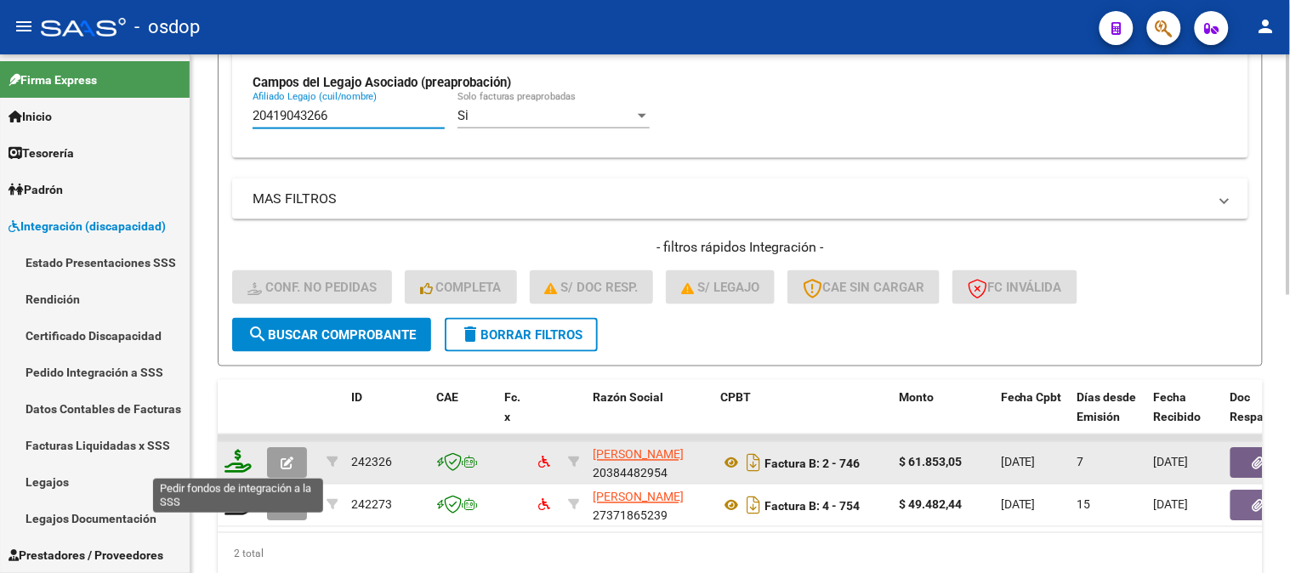
click at [233, 461] on icon at bounding box center [238, 462] width 27 height 24
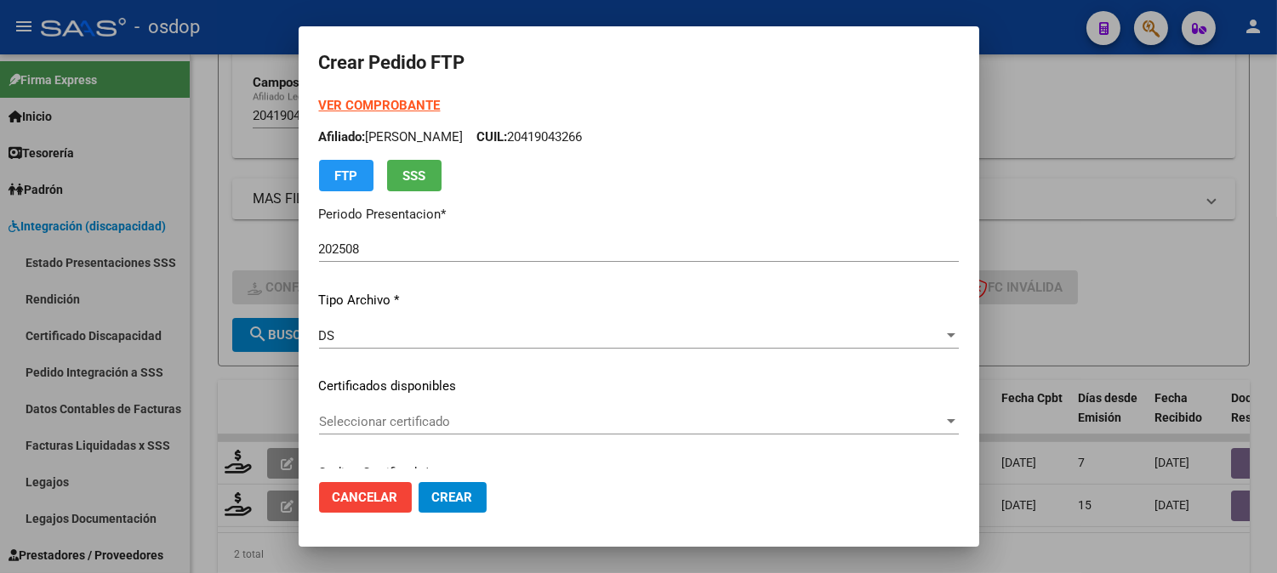
click at [536, 430] on div "Seleccionar certificado Seleccionar certificado" at bounding box center [639, 422] width 640 height 26
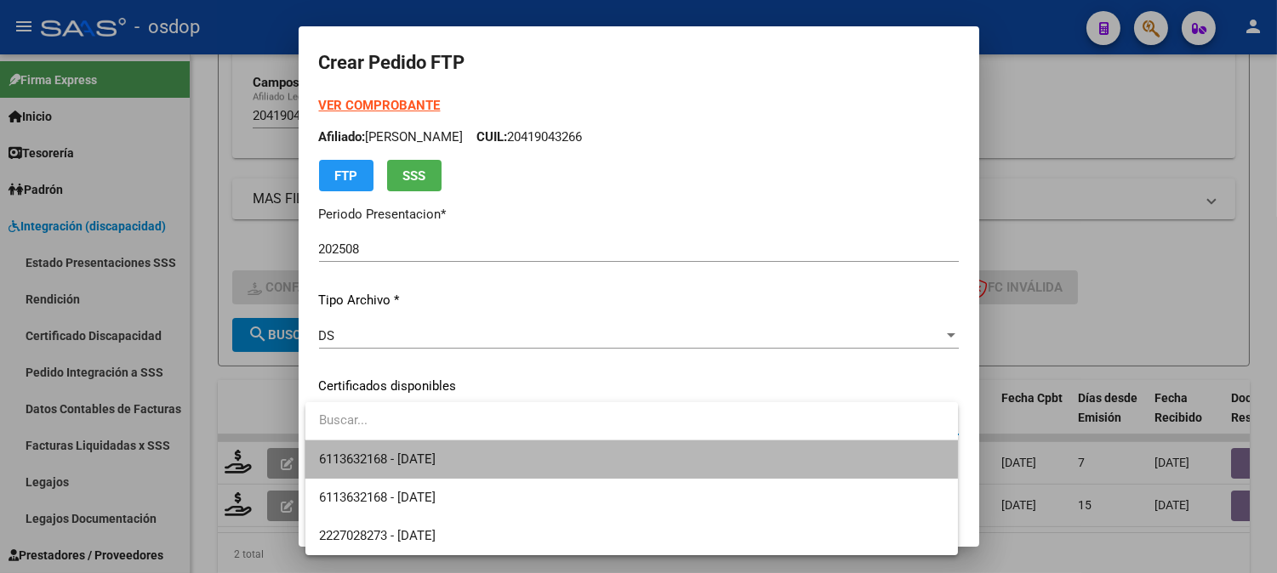
click at [490, 451] on span "6113632168 - [DATE]" at bounding box center [631, 460] width 625 height 38
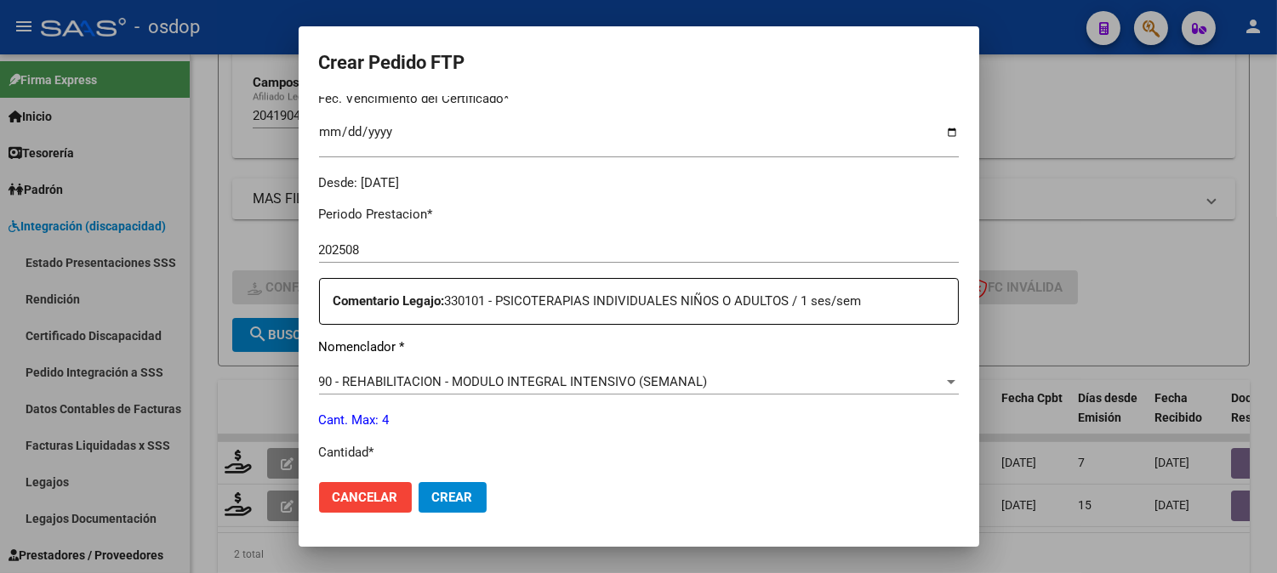
scroll to position [755, 0]
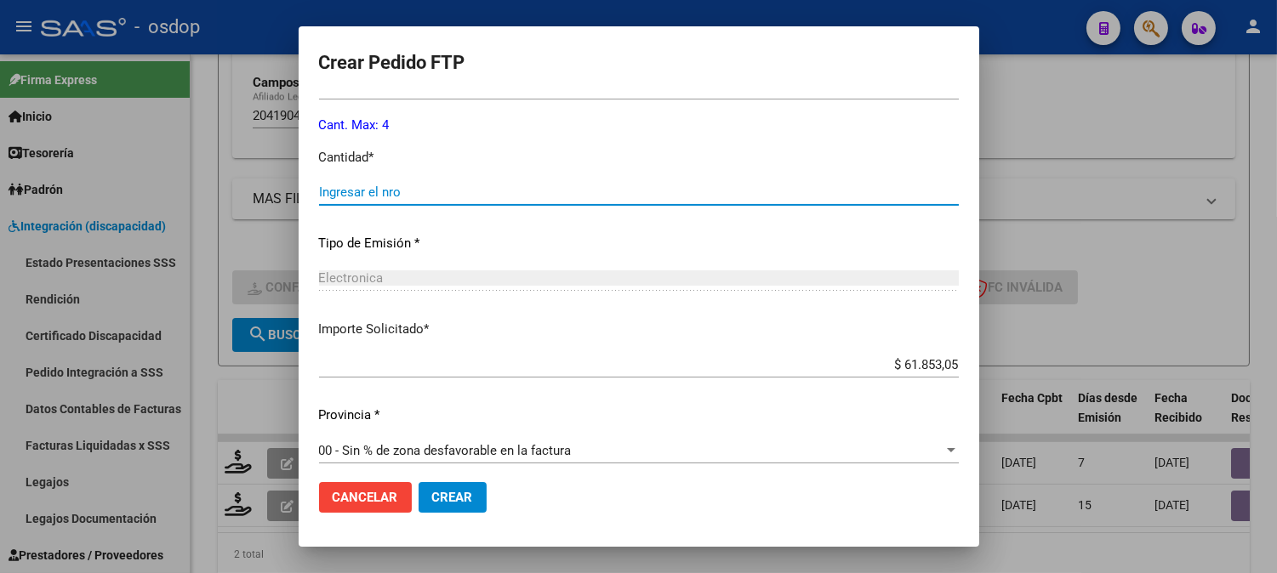
click at [430, 200] on div "Ingresar el nro" at bounding box center [639, 192] width 640 height 26
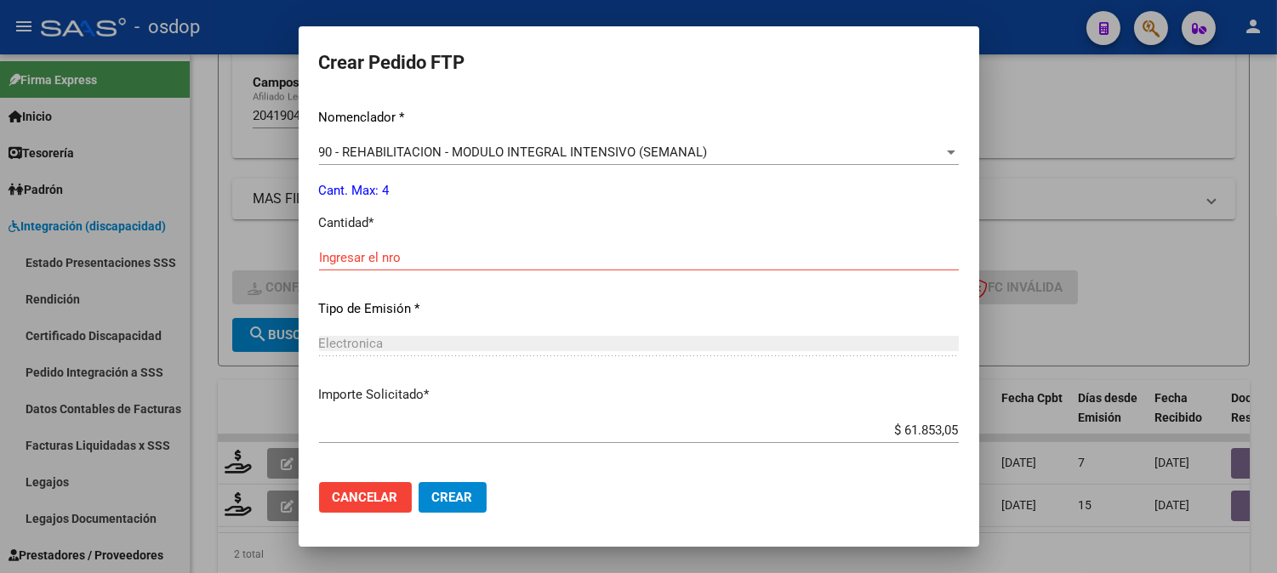
scroll to position [661, 0]
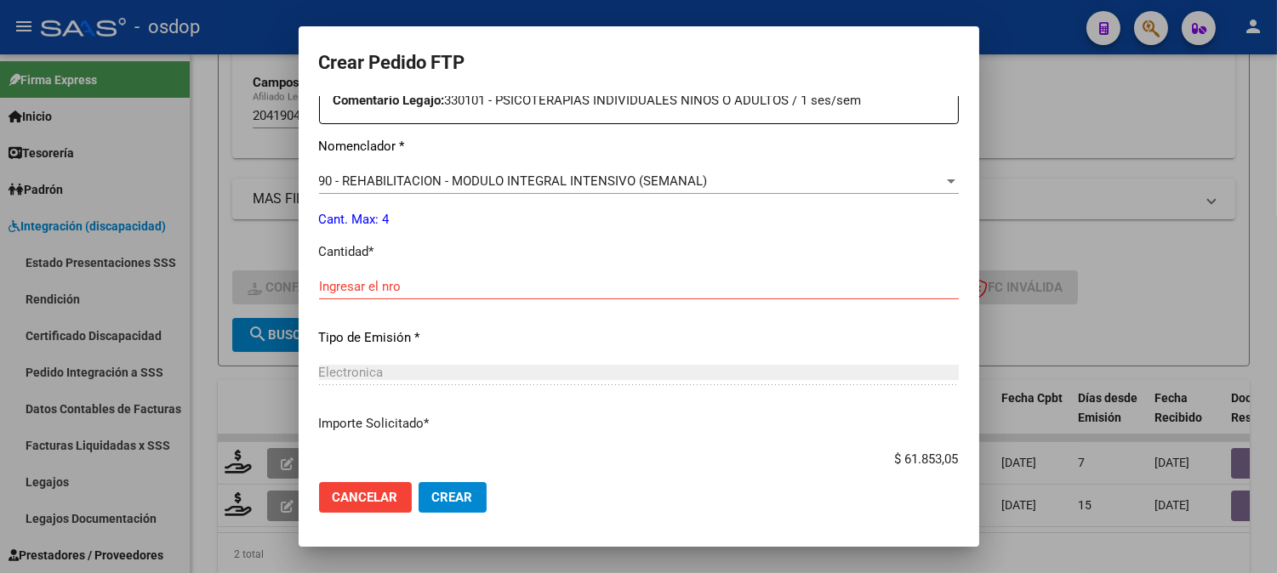
click at [396, 277] on div "Ingresar el nro" at bounding box center [639, 287] width 640 height 26
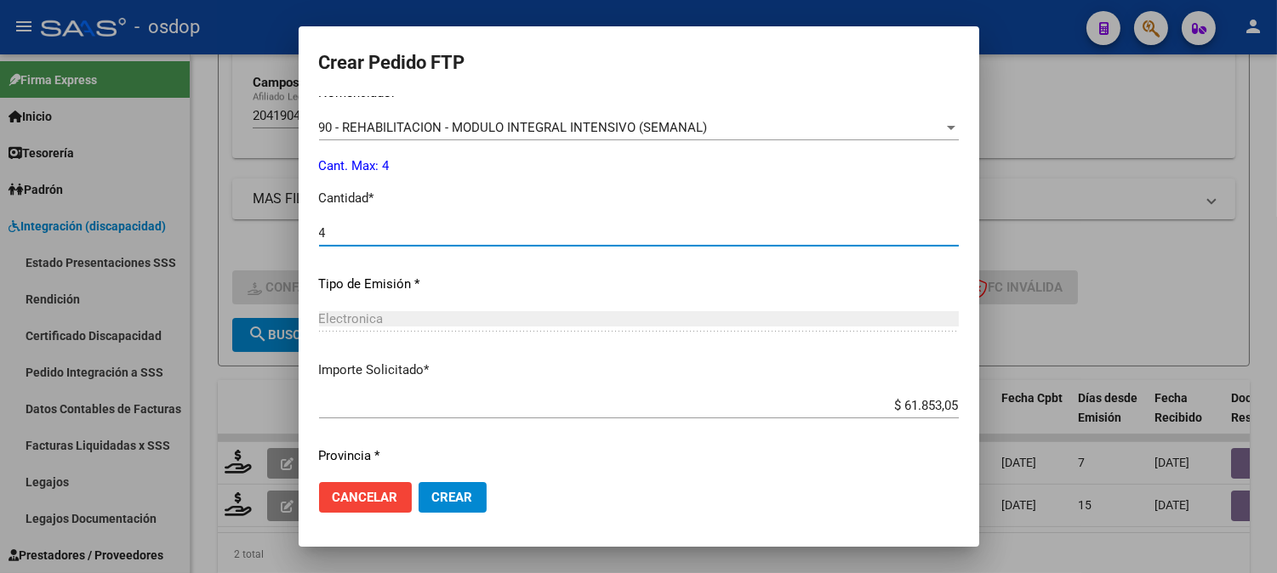
scroll to position [766, 0]
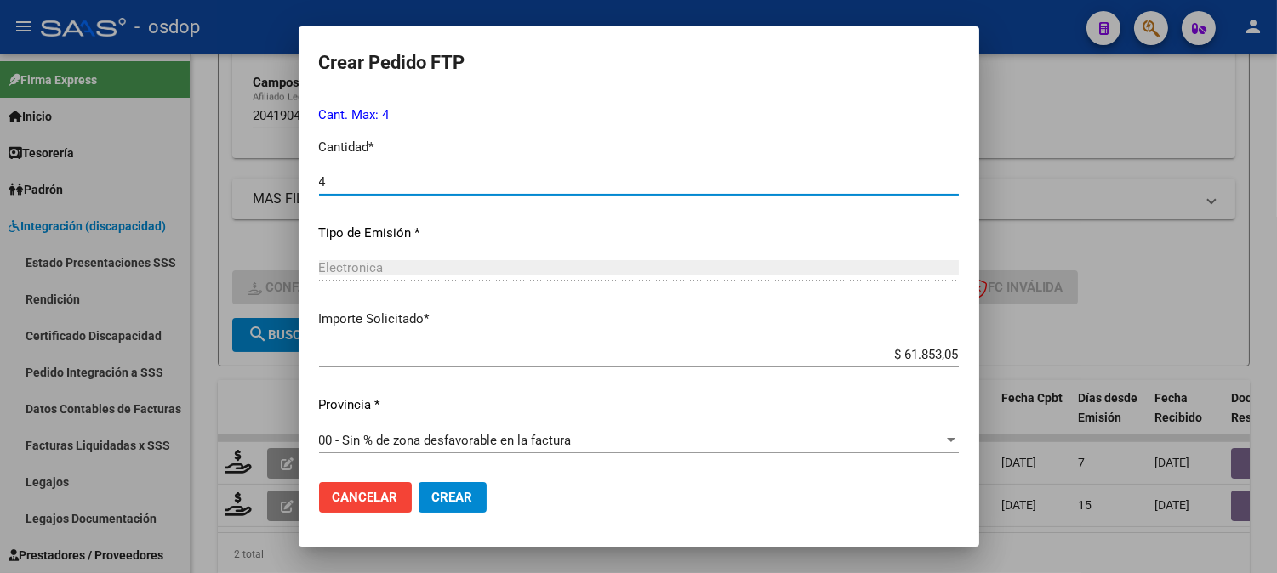
click at [476, 509] on button "Crear" at bounding box center [452, 497] width 68 height 31
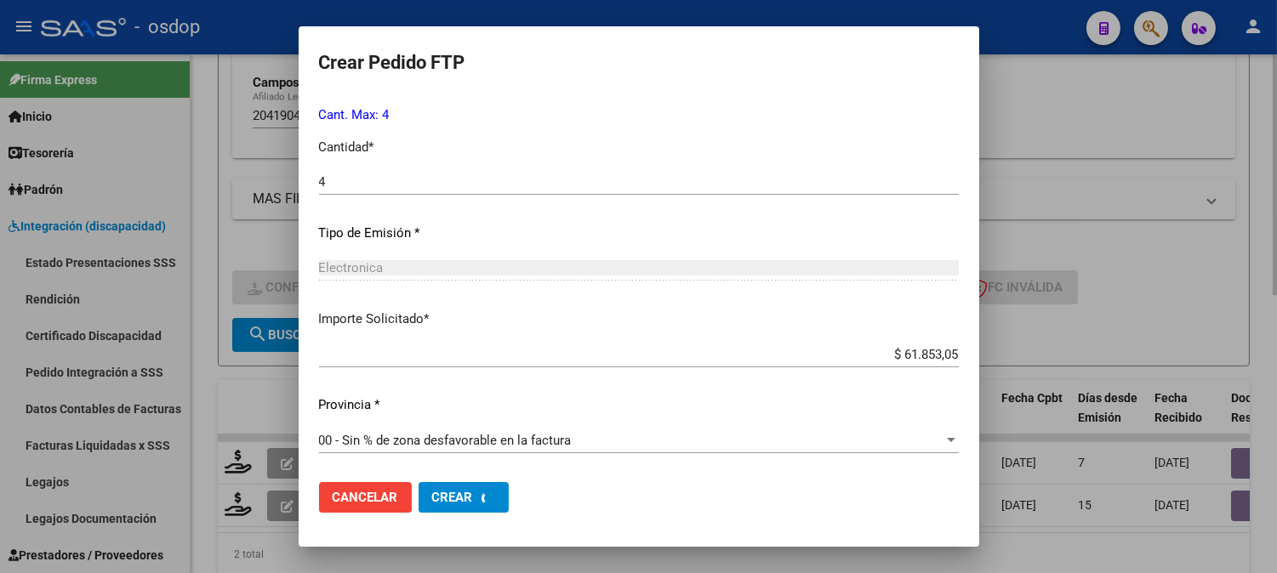
scroll to position [0, 0]
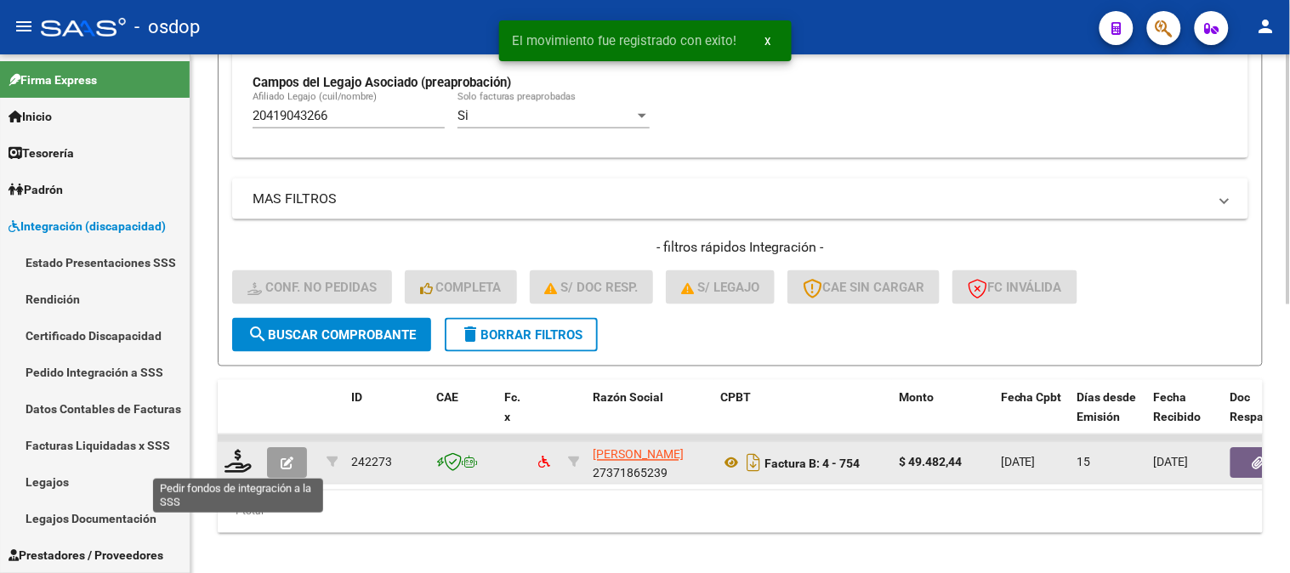
click at [236, 476] on datatable-body-cell at bounding box center [239, 463] width 43 height 42
click at [236, 466] on icon at bounding box center [238, 462] width 27 height 24
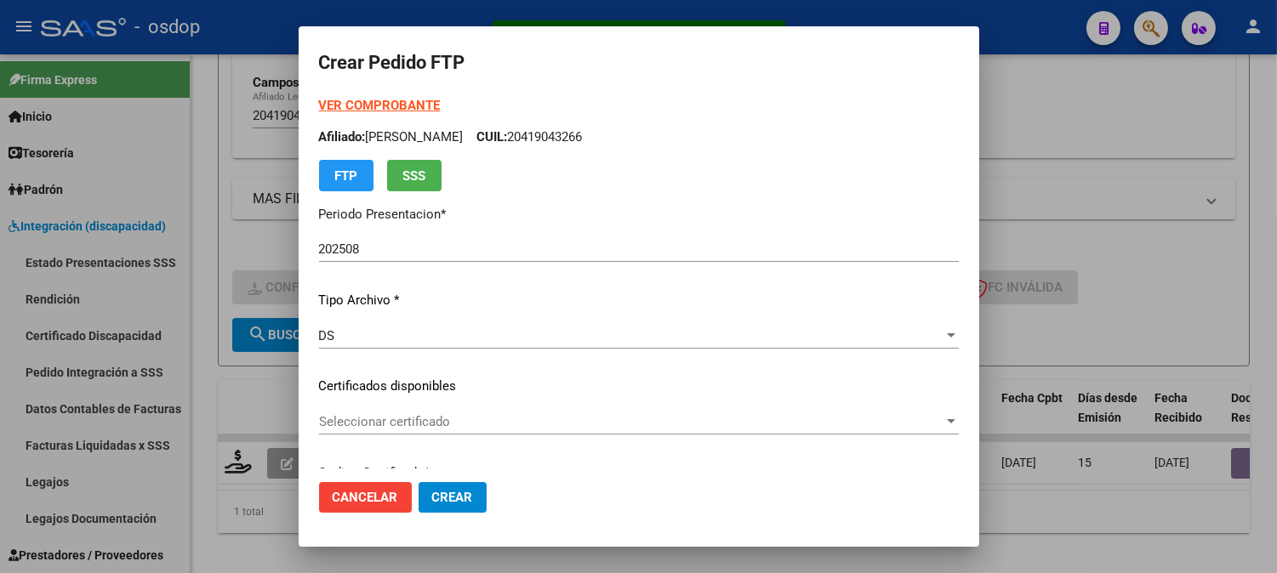
click at [457, 412] on div "Seleccionar certificado Seleccionar certificado" at bounding box center [639, 422] width 640 height 26
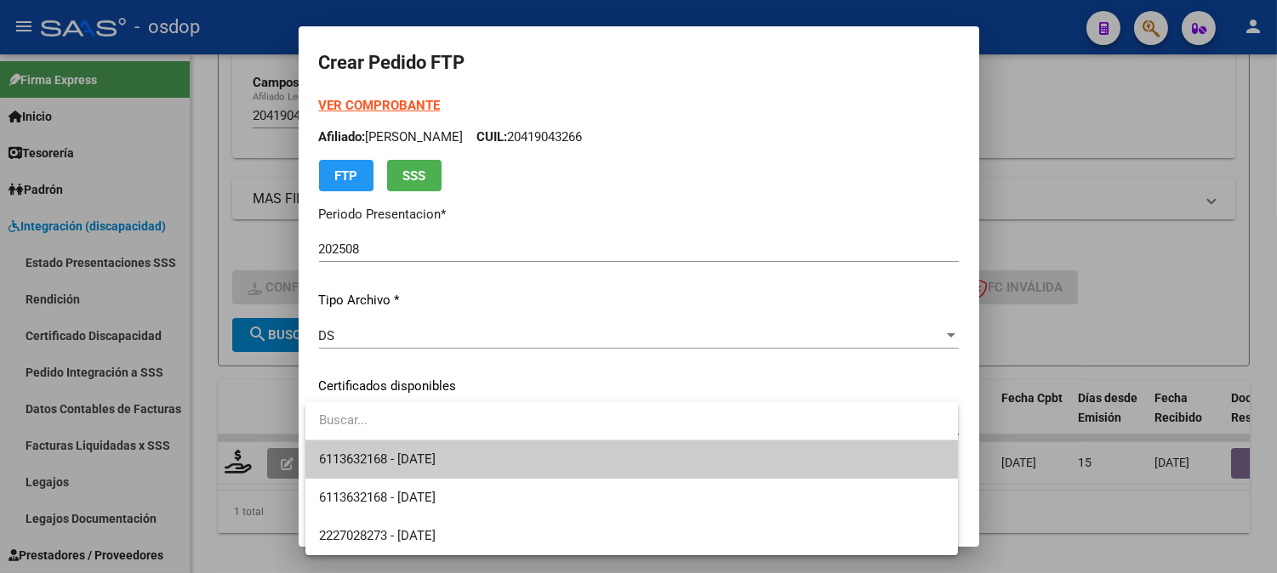
click at [495, 456] on span "6113632168 - [DATE]" at bounding box center [631, 460] width 625 height 38
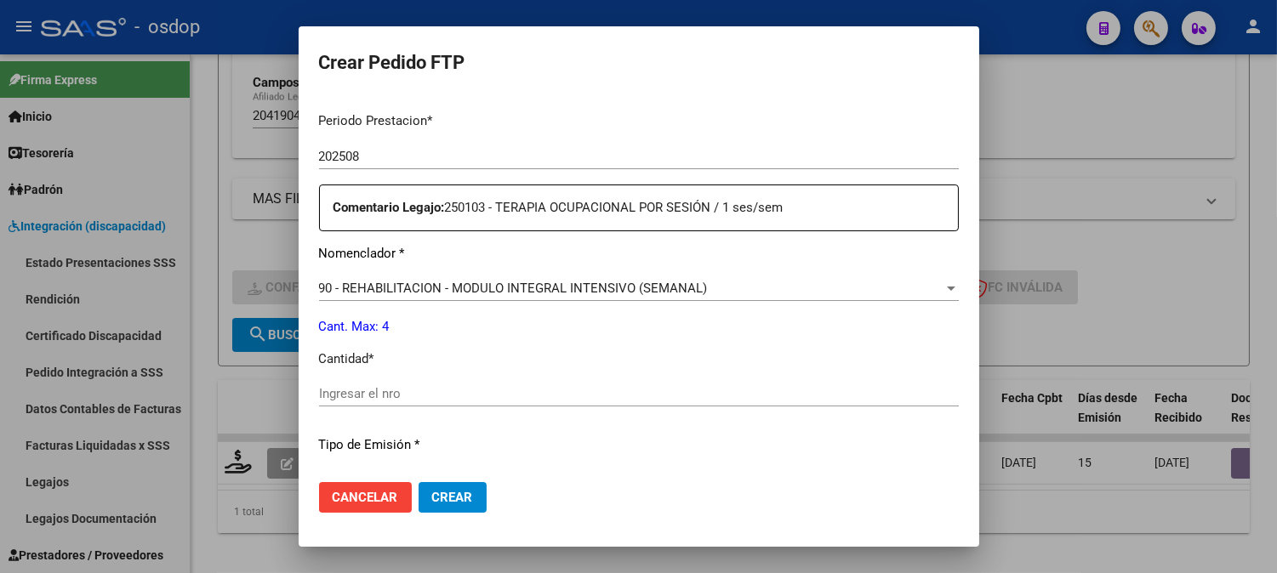
scroll to position [661, 0]
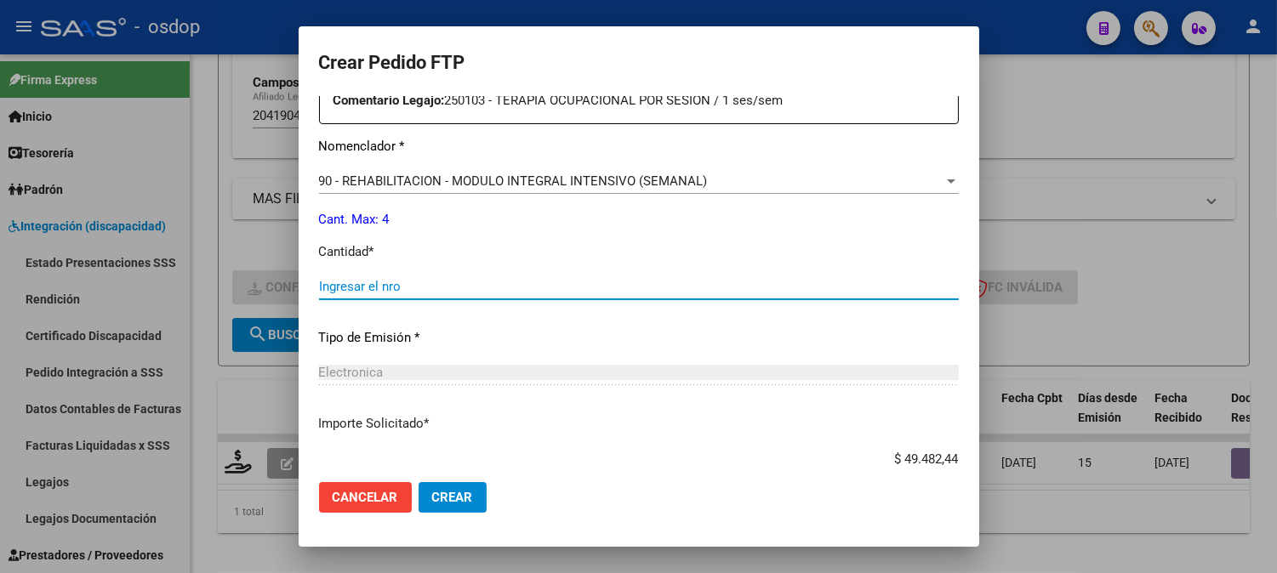
click at [451, 282] on input "Ingresar el nro" at bounding box center [639, 286] width 640 height 15
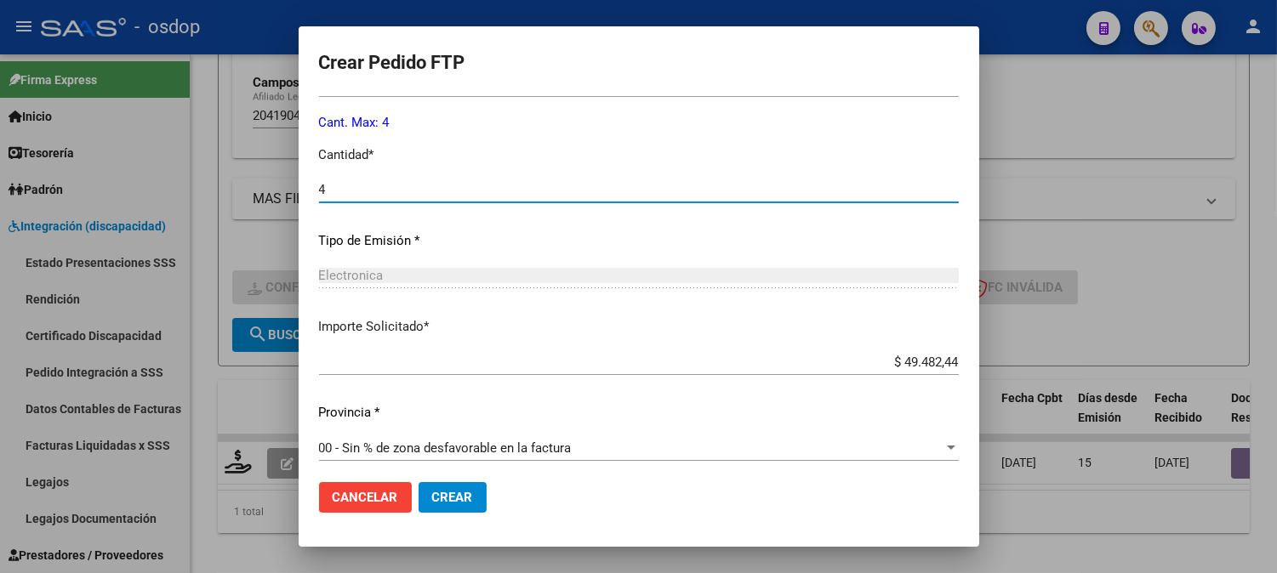
scroll to position [766, 0]
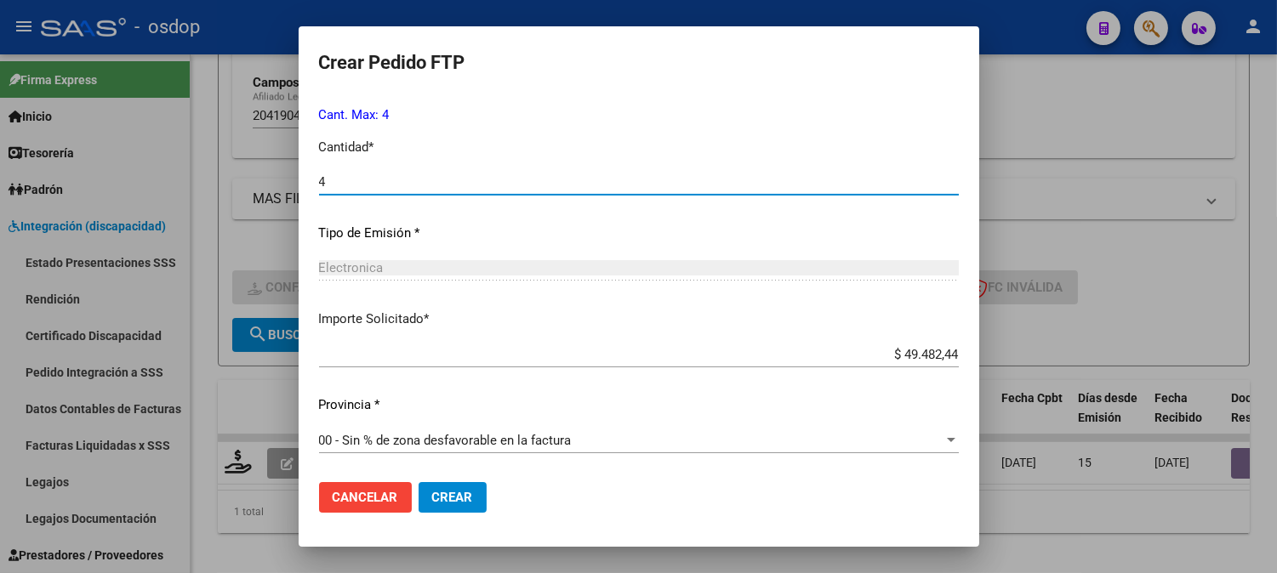
click at [454, 493] on span "Crear" at bounding box center [452, 497] width 41 height 15
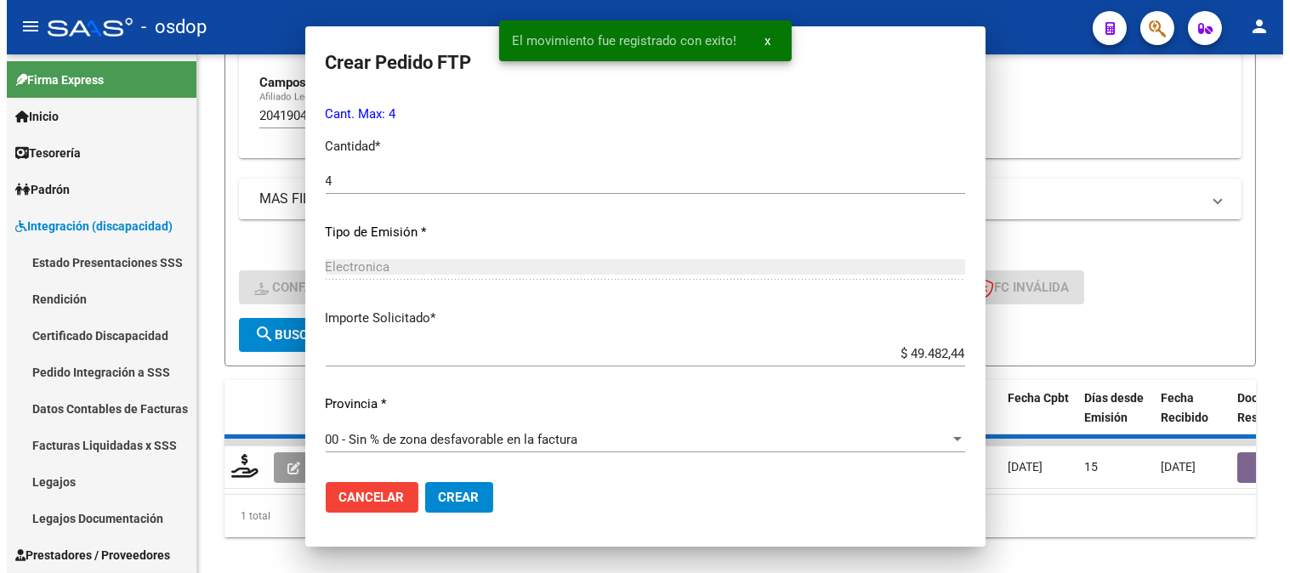
scroll to position [669, 0]
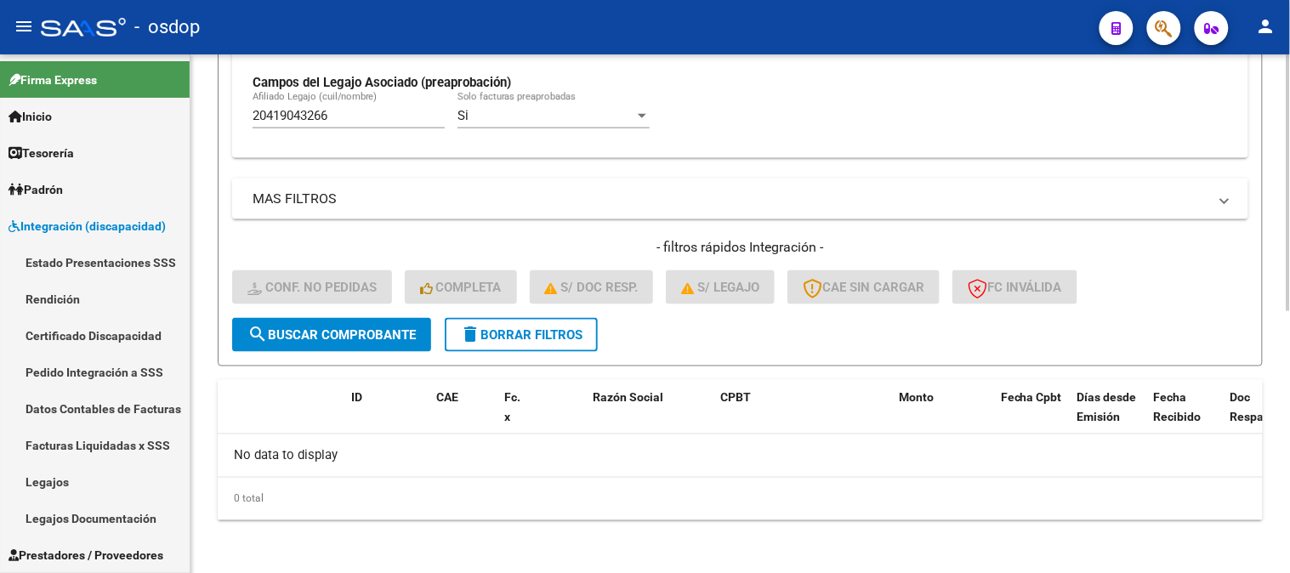
click at [327, 327] on span "search Buscar Comprobante" at bounding box center [332, 334] width 168 height 15
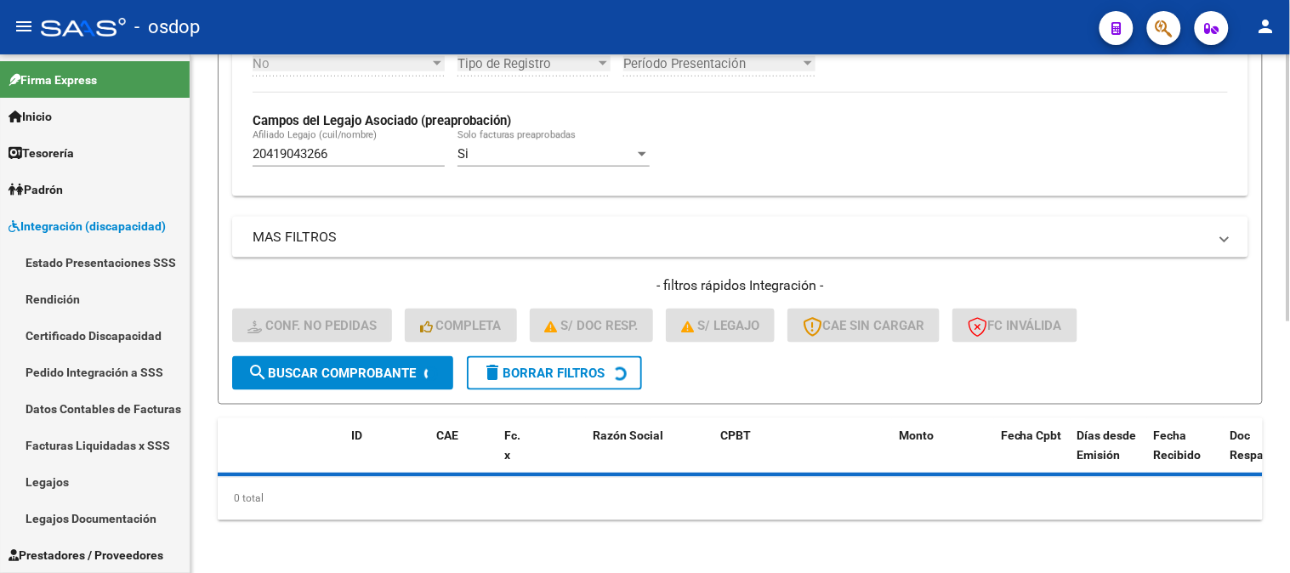
scroll to position [528, 0]
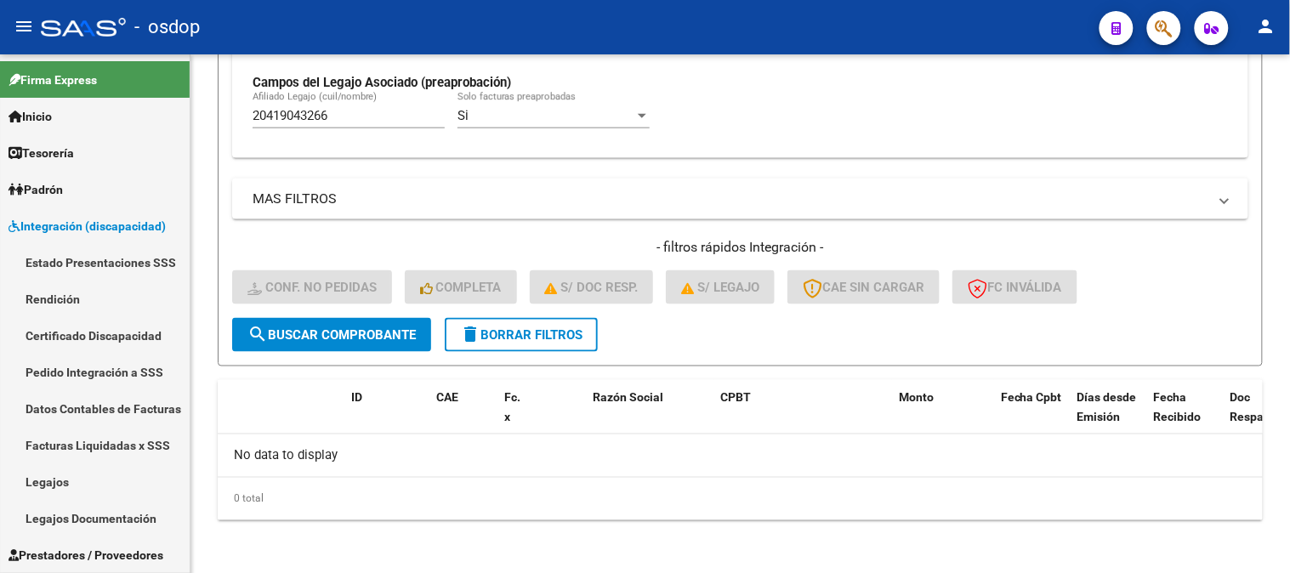
drag, startPoint x: 410, startPoint y: 117, endPoint x: 0, endPoint y: 13, distance: 422.9
click at [0, 26] on div "menu - osdop person Firma Express Inicio Calendario SSS Instructivos Contacto O…" at bounding box center [645, 286] width 1290 height 573
paste input "7420339130"
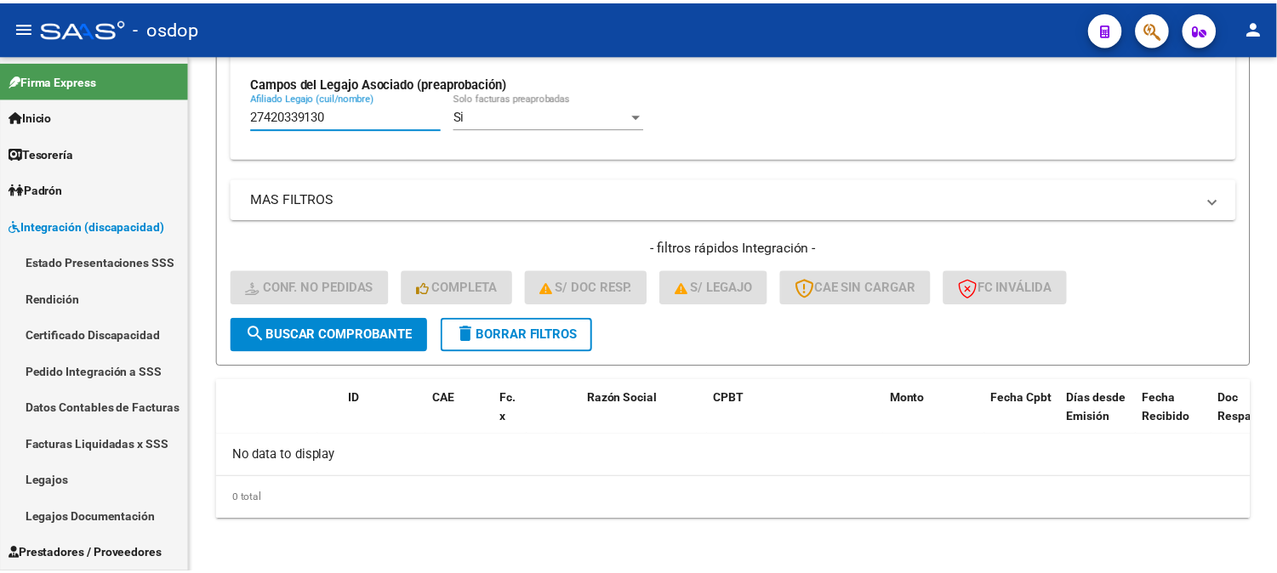
scroll to position [481, 0]
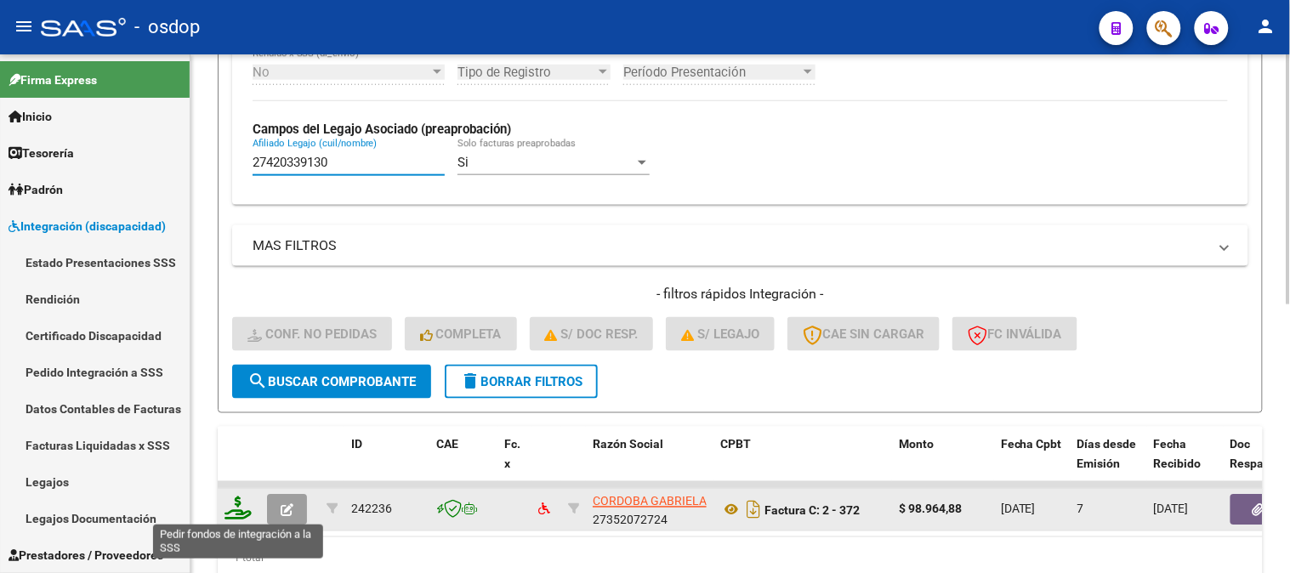
click at [239, 497] on icon at bounding box center [238, 509] width 27 height 24
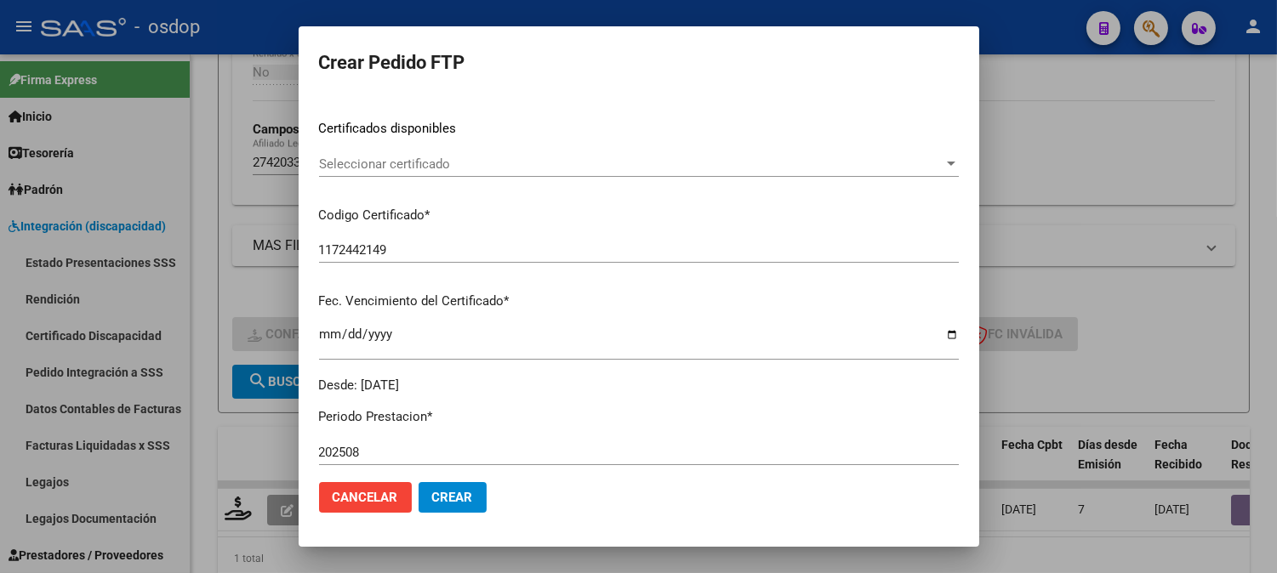
scroll to position [283, 0]
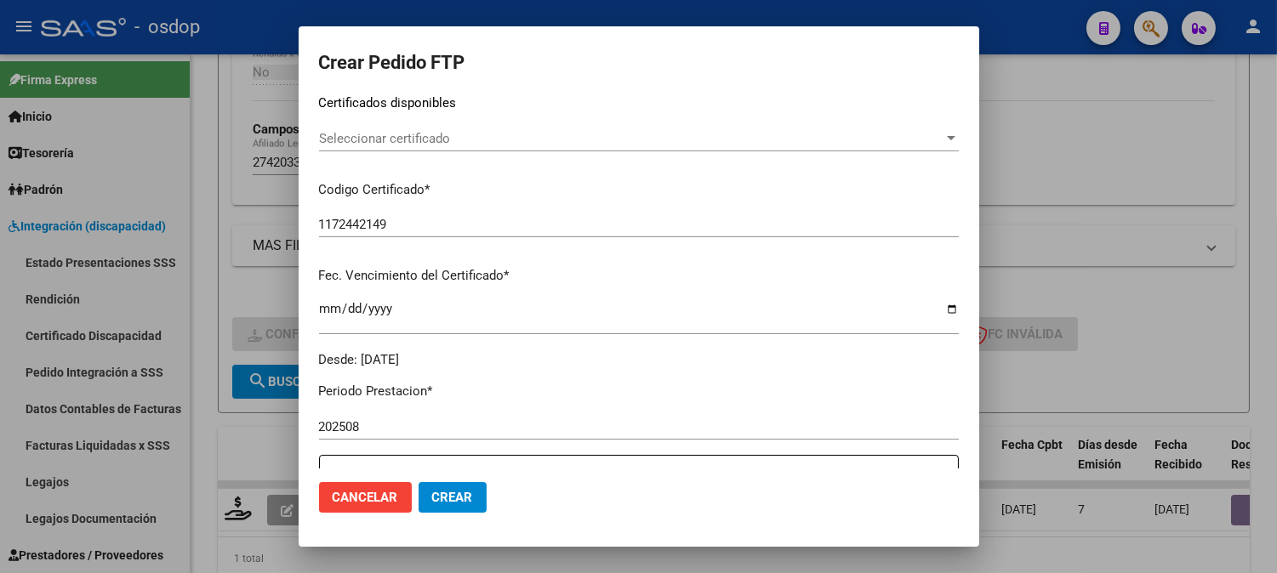
click at [558, 124] on div "VER COMPROBANTE ARCA Padrón Afiliado: [PERSON_NAME][DATE]: 27420339130 FTP SSS …" at bounding box center [639, 91] width 640 height 556
click at [556, 145] on span "Seleccionar certificado" at bounding box center [631, 138] width 624 height 15
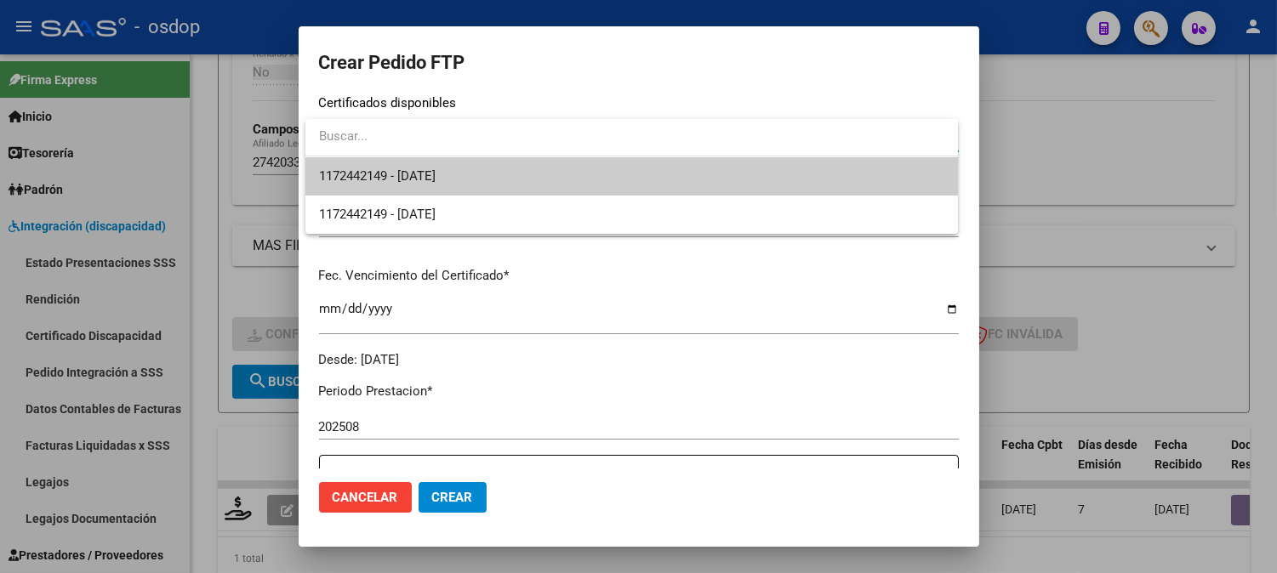
drag, startPoint x: 564, startPoint y: 166, endPoint x: 559, endPoint y: 191, distance: 25.2
click at [564, 168] on span "1172442149 - [DATE]" at bounding box center [631, 176] width 625 height 38
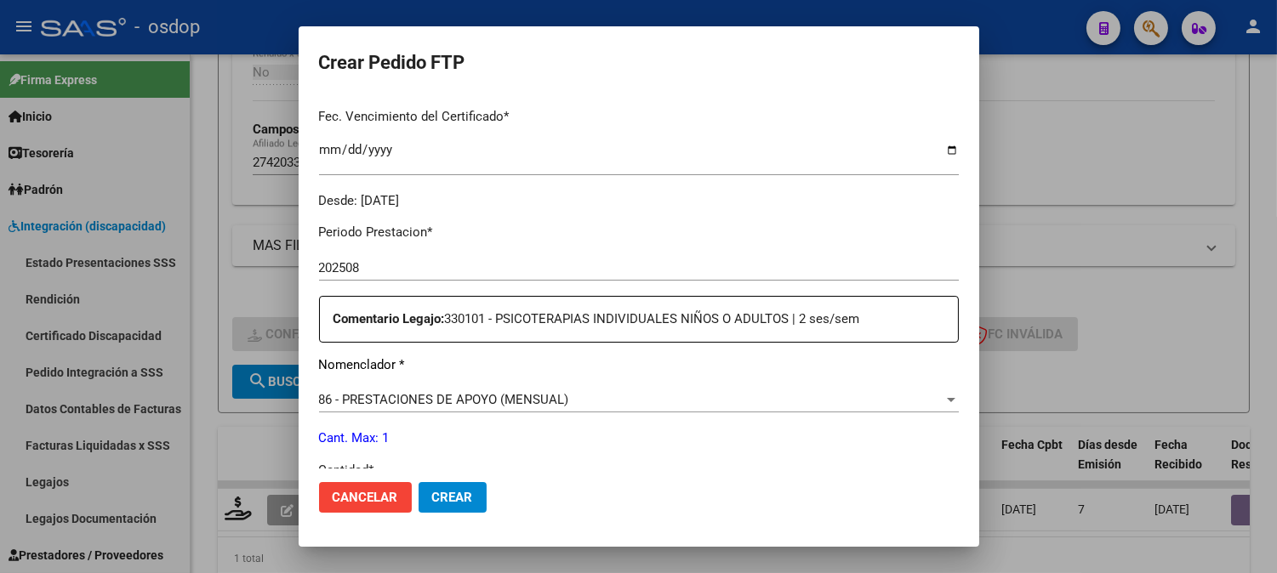
scroll to position [566, 0]
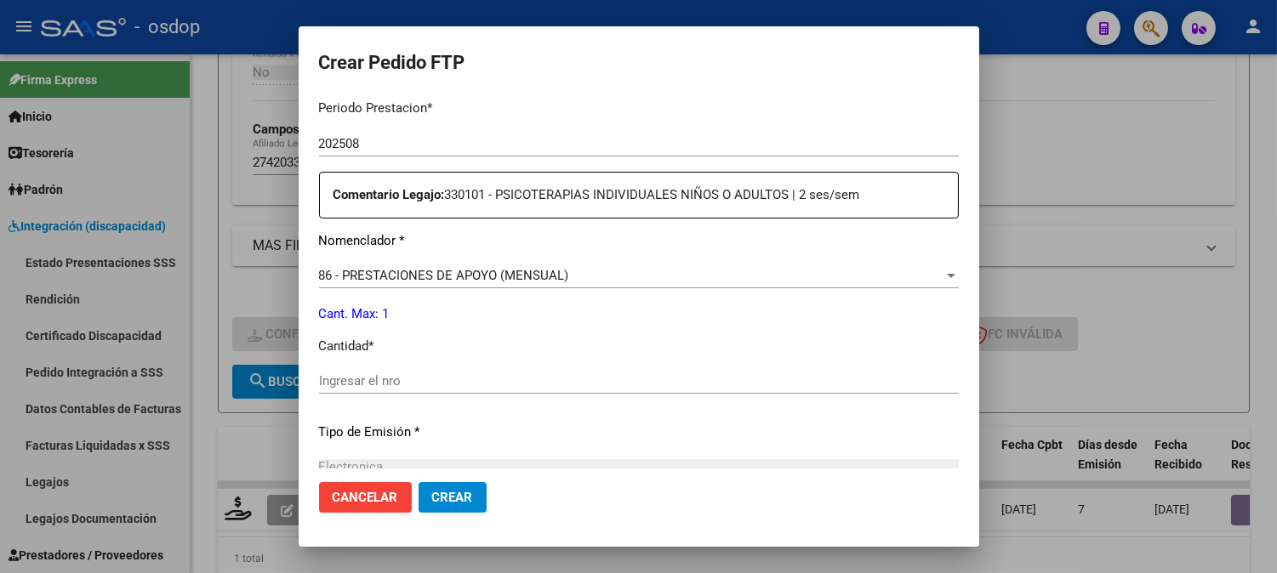
drag, startPoint x: 396, startPoint y: 380, endPoint x: 405, endPoint y: 379, distance: 9.4
click at [404, 379] on input "Ingresar el nro" at bounding box center [639, 380] width 640 height 15
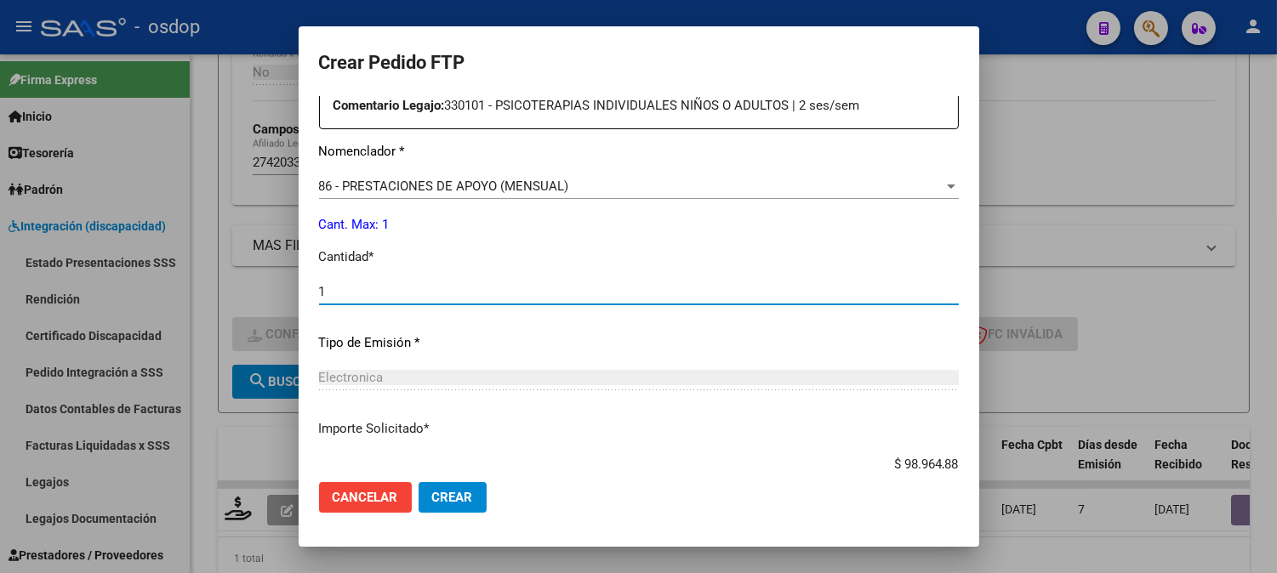
scroll to position [937, 0]
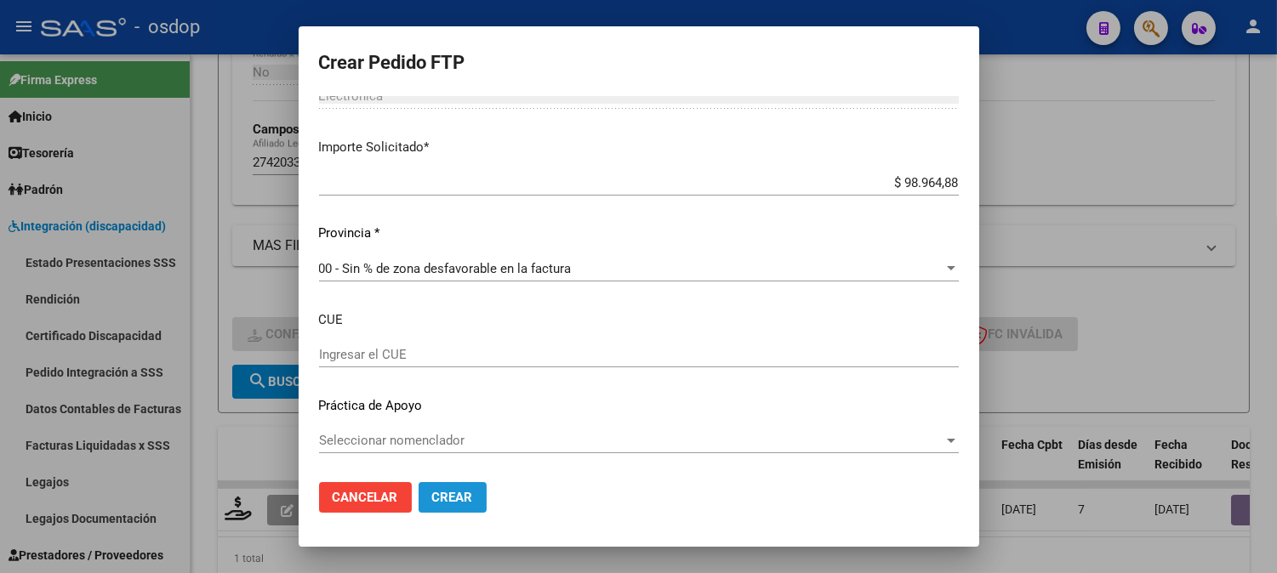
click at [464, 494] on span "Crear" at bounding box center [452, 497] width 41 height 15
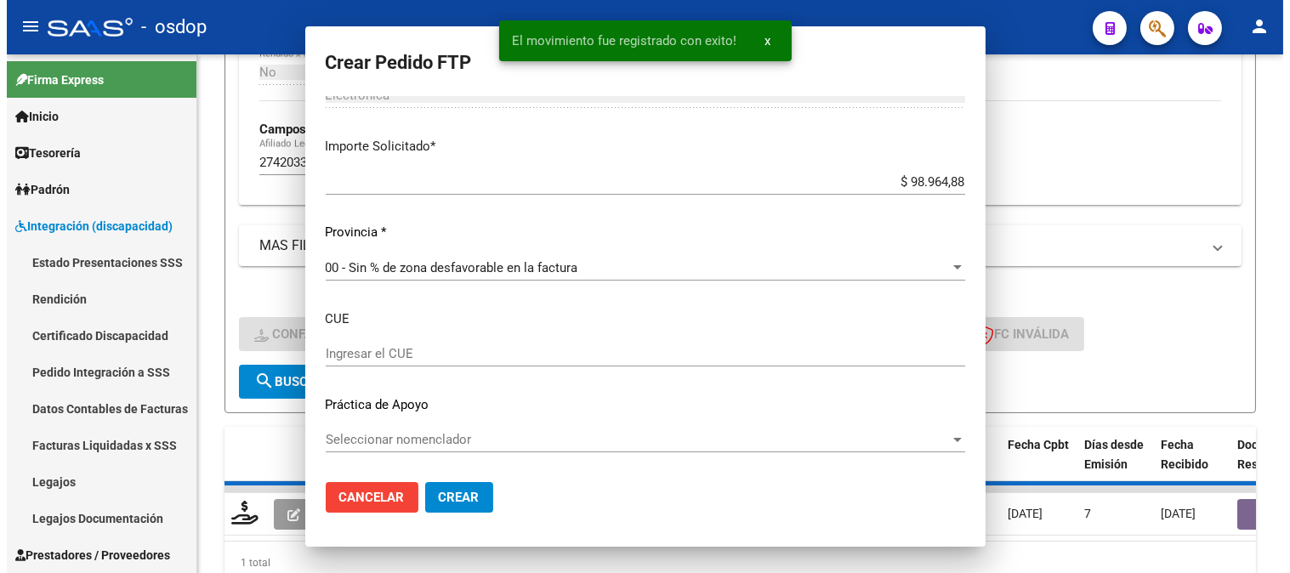
scroll to position [0, 0]
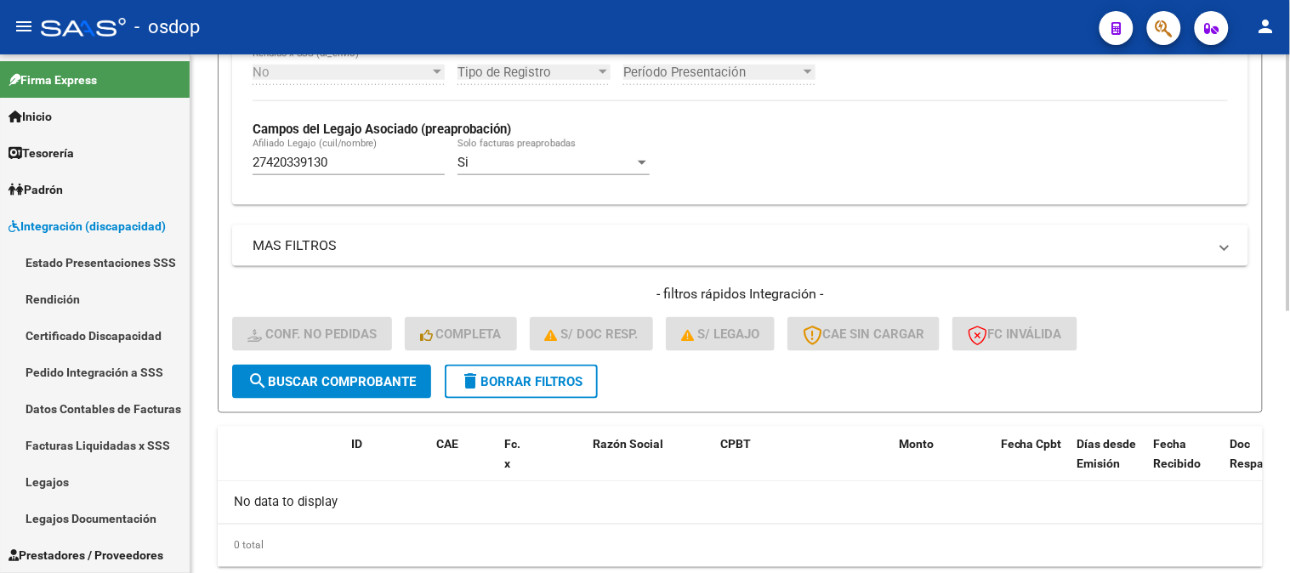
click at [355, 384] on span "search Buscar Comprobante" at bounding box center [332, 381] width 168 height 15
click at [322, 384] on span "search Buscar Comprobante" at bounding box center [332, 381] width 168 height 15
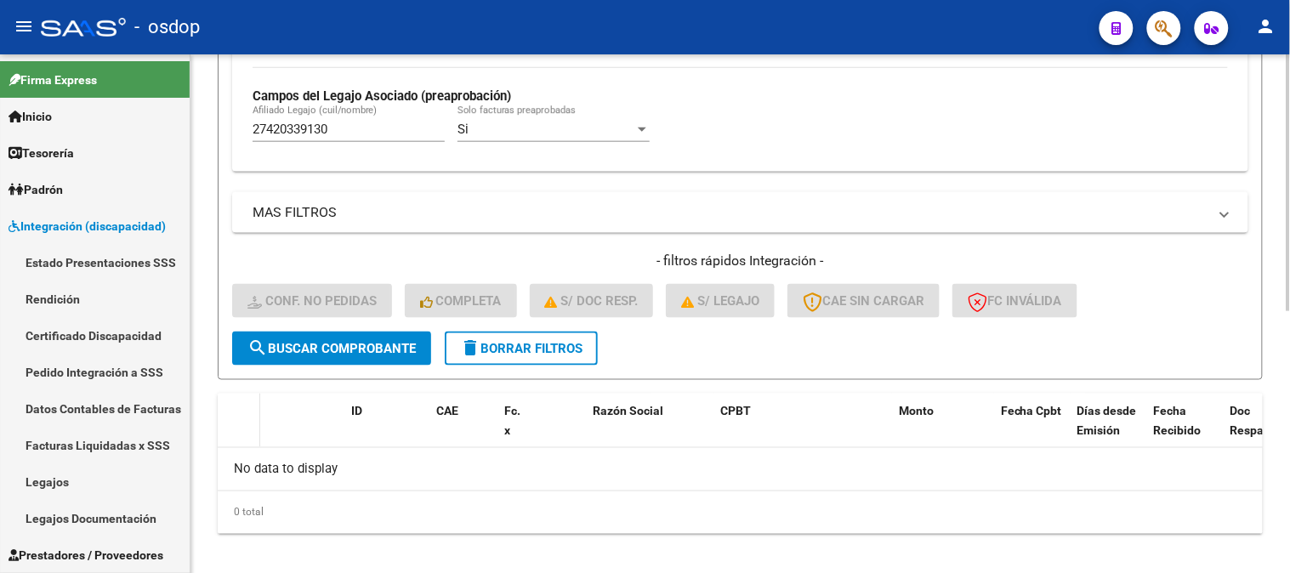
scroll to position [528, 0]
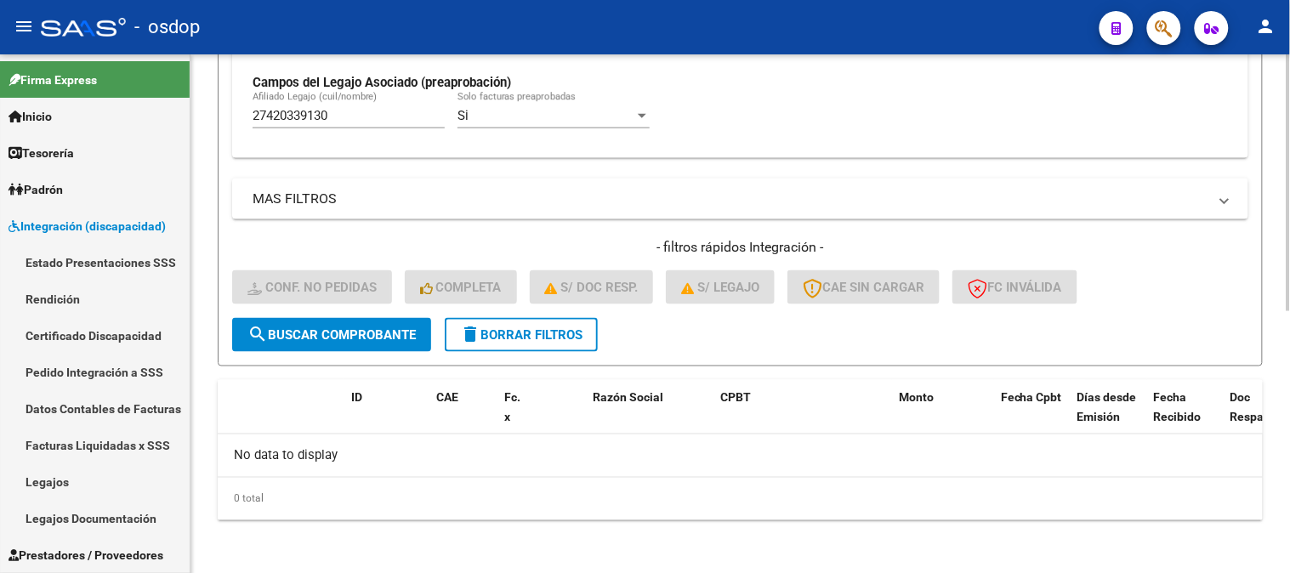
drag, startPoint x: 362, startPoint y: 122, endPoint x: 206, endPoint y: 111, distance: 156.9
click at [240, 114] on div "No Cargado en Para Enviar SSS Período De Prestación Campos del Archivo de Rendi…" at bounding box center [740, 35] width 1016 height 248
paste input "0515482378"
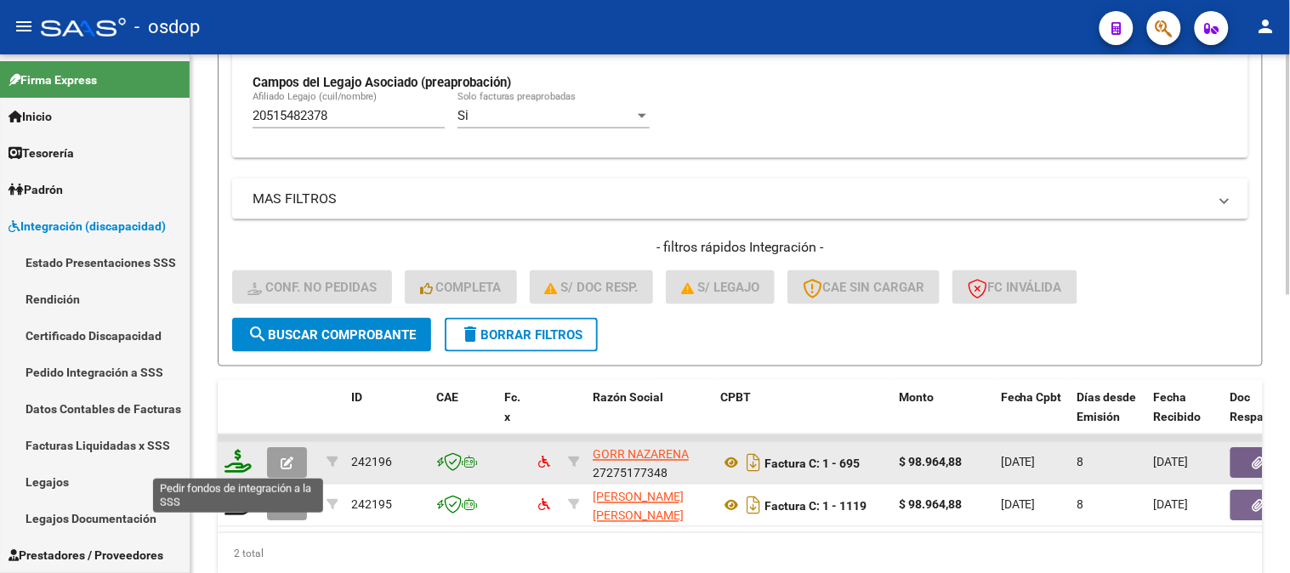
click at [236, 461] on icon at bounding box center [238, 462] width 27 height 24
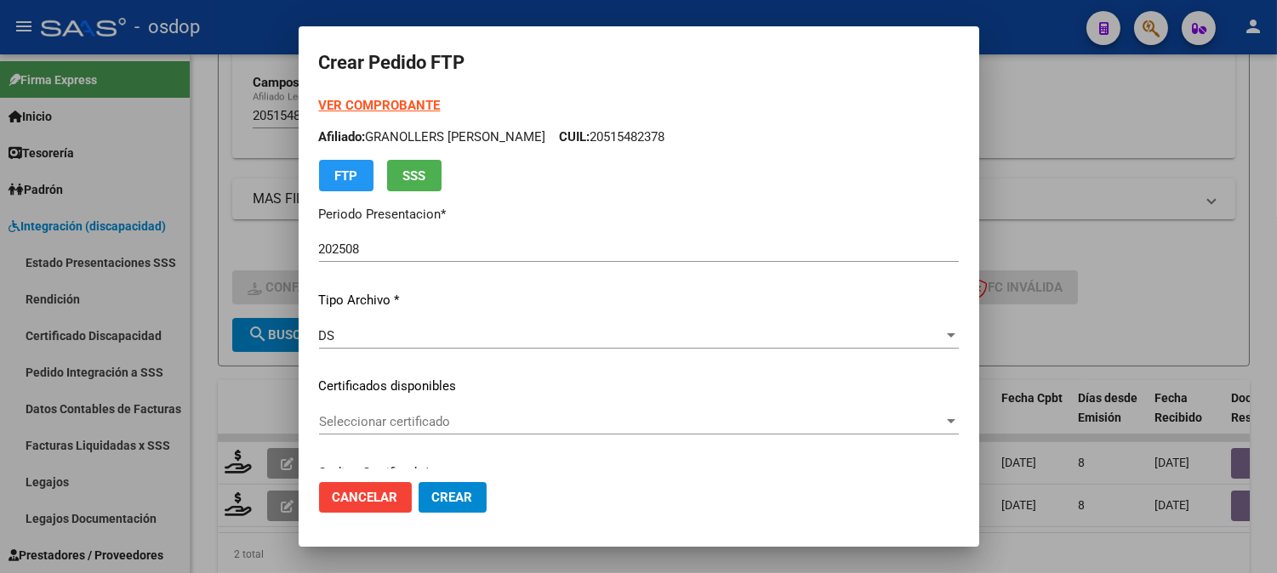
click at [453, 405] on div "VER COMPROBANTE ARCA Padrón Afiliado: GRANOLLERS [PERSON_NAME] CUIL: 2051548237…" at bounding box center [639, 374] width 640 height 556
click at [451, 413] on div "Seleccionar certificado Seleccionar certificado" at bounding box center [639, 422] width 640 height 26
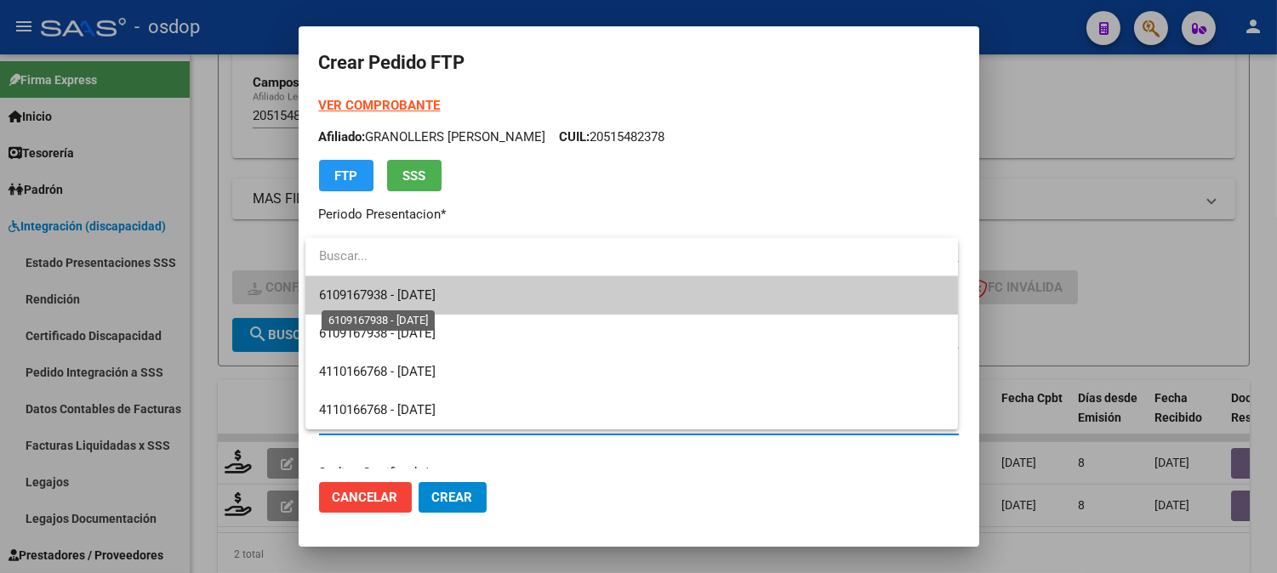
click at [429, 295] on span "6109167938 - [DATE]" at bounding box center [377, 294] width 117 height 15
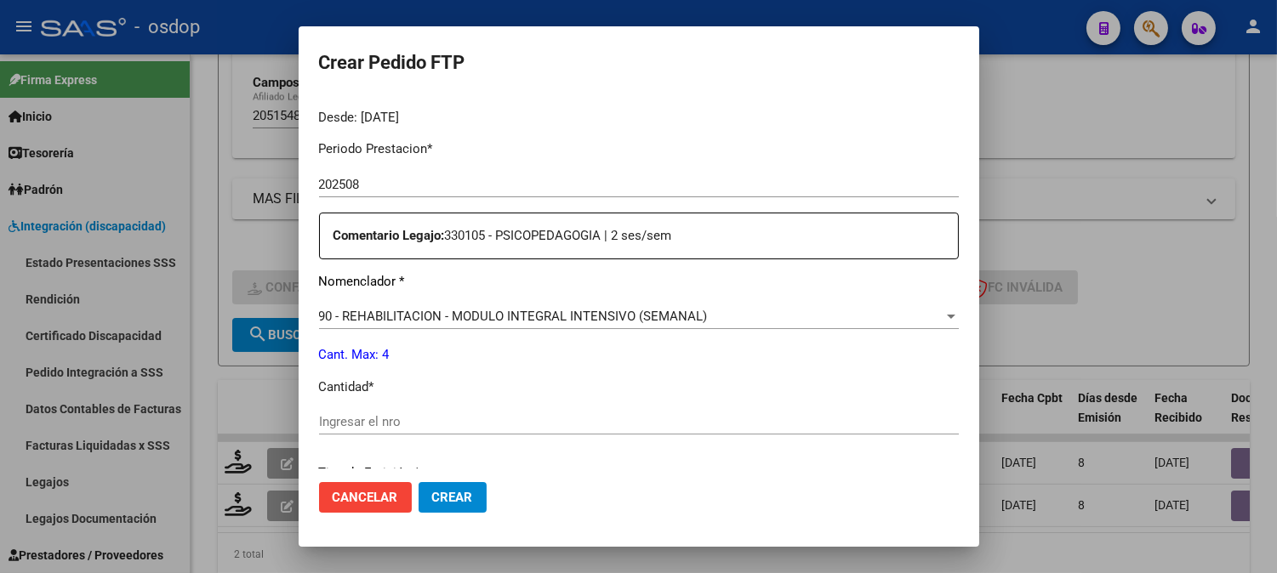
scroll to position [661, 0]
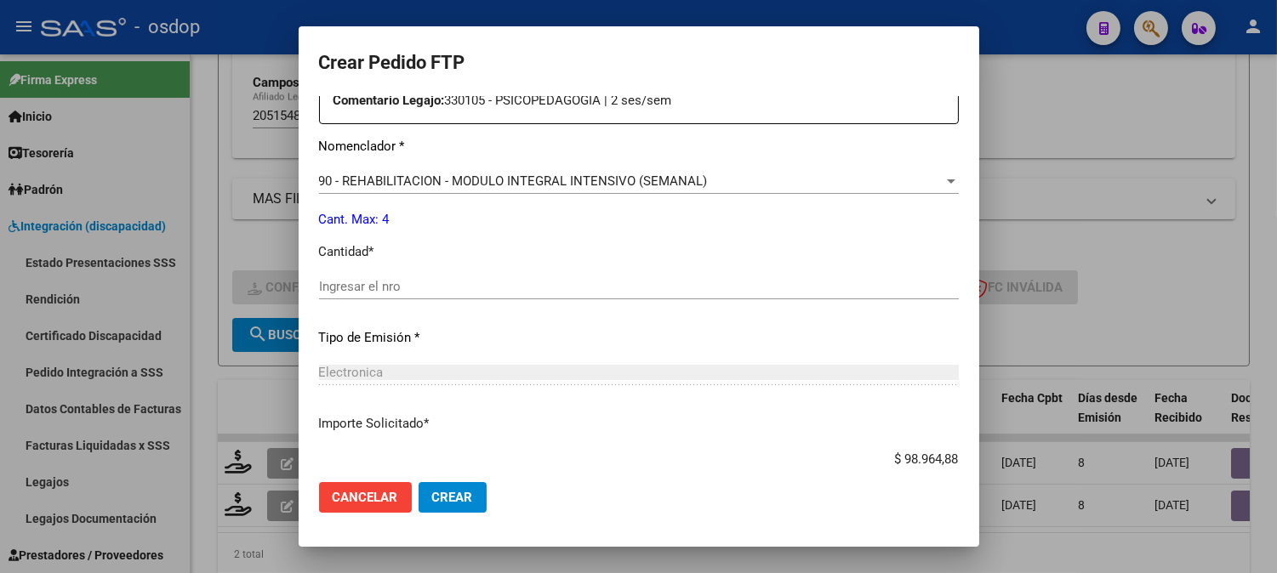
click at [465, 265] on div "Periodo Prestacion * 202508 Ingresar el Periodo Prestacion Comentario Legajo: 3…" at bounding box center [639, 282] width 640 height 583
click at [474, 289] on input "Ingresar el nro" at bounding box center [639, 286] width 640 height 15
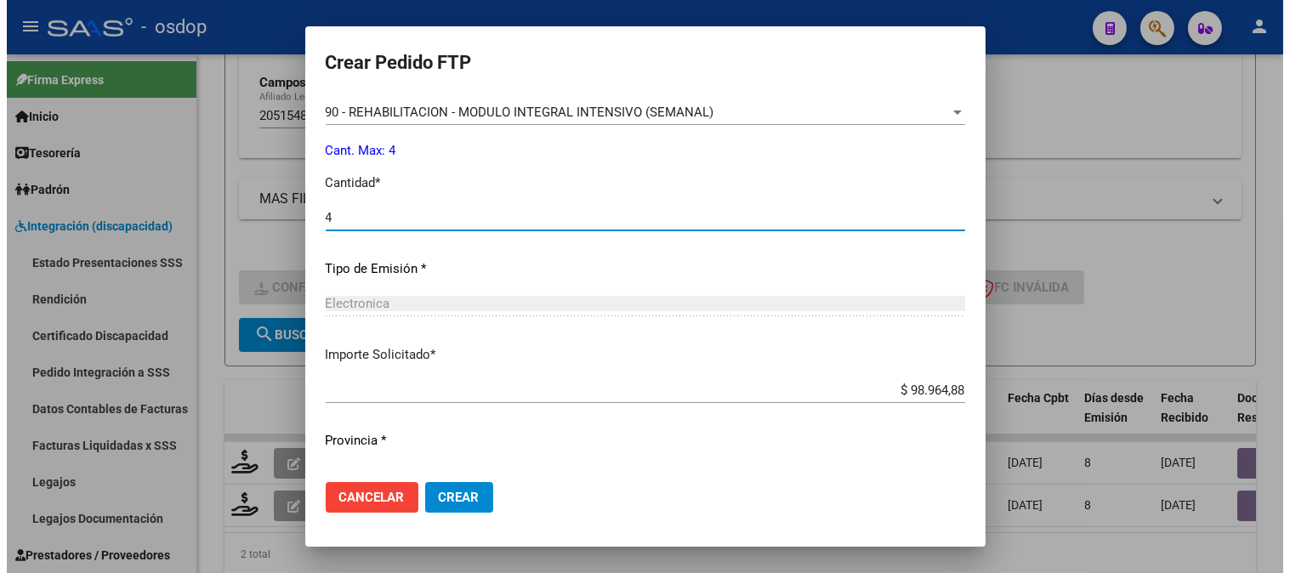
scroll to position [766, 0]
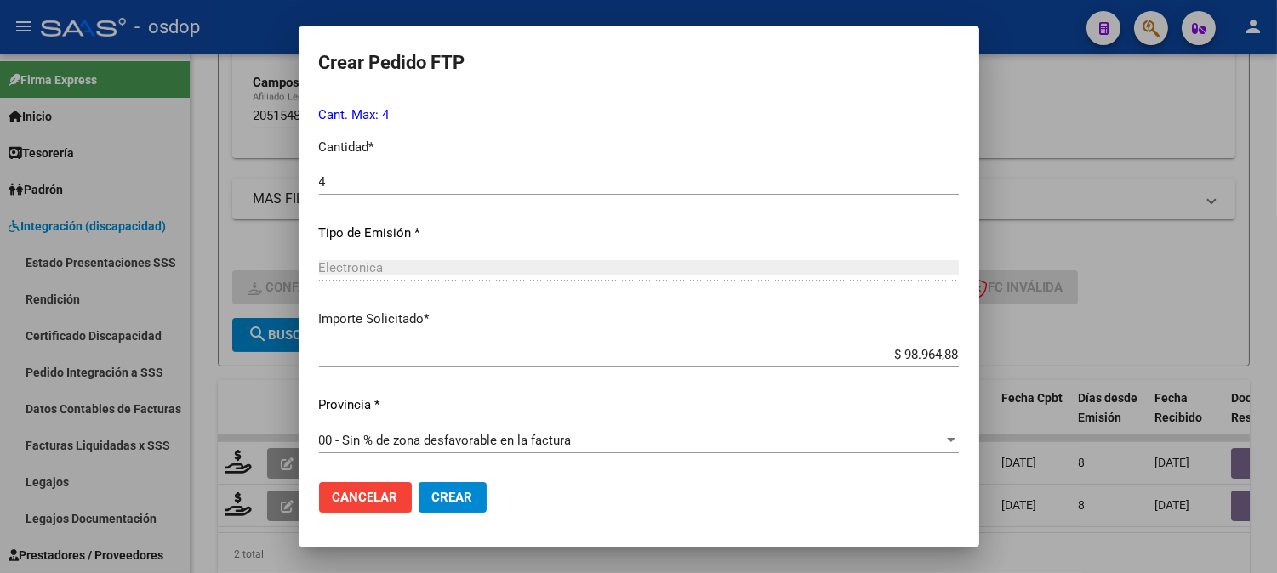
click at [465, 515] on mat-dialog-actions "Cancelar Crear" at bounding box center [639, 498] width 640 height 58
click at [462, 500] on span "Crear" at bounding box center [452, 497] width 41 height 15
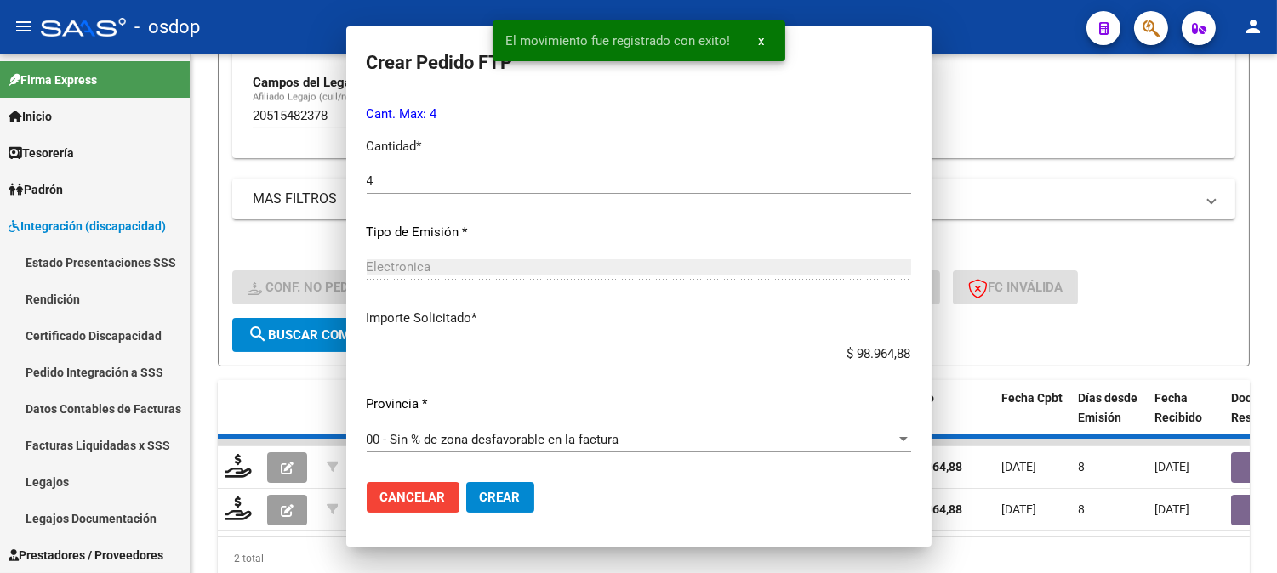
scroll to position [0, 0]
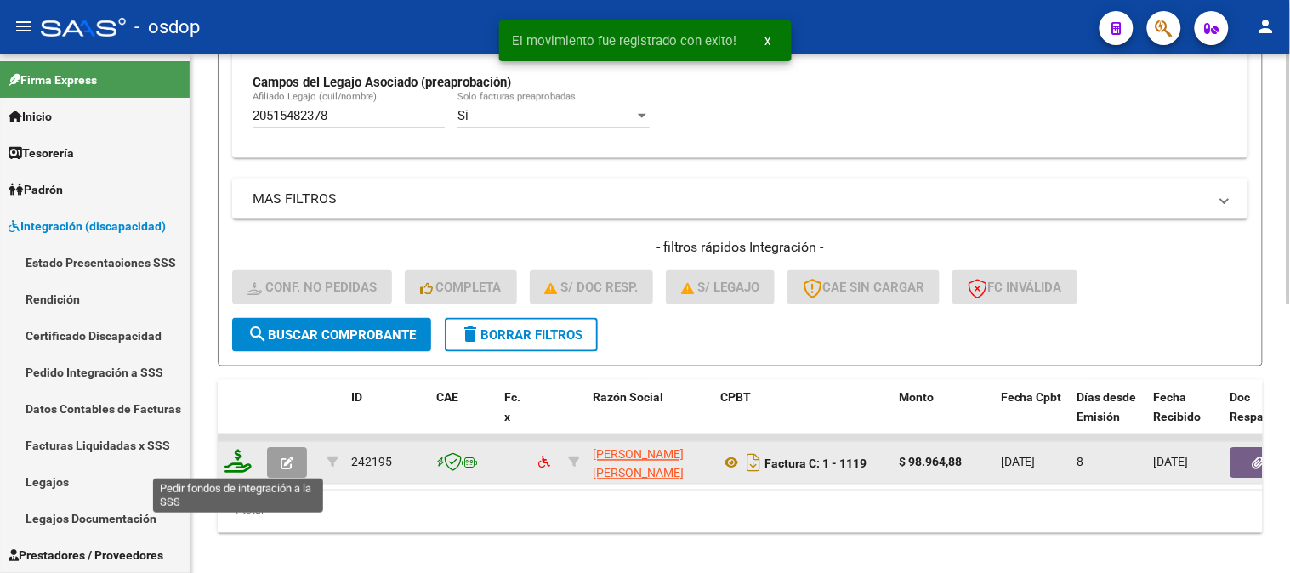
click at [225, 459] on icon at bounding box center [238, 462] width 27 height 24
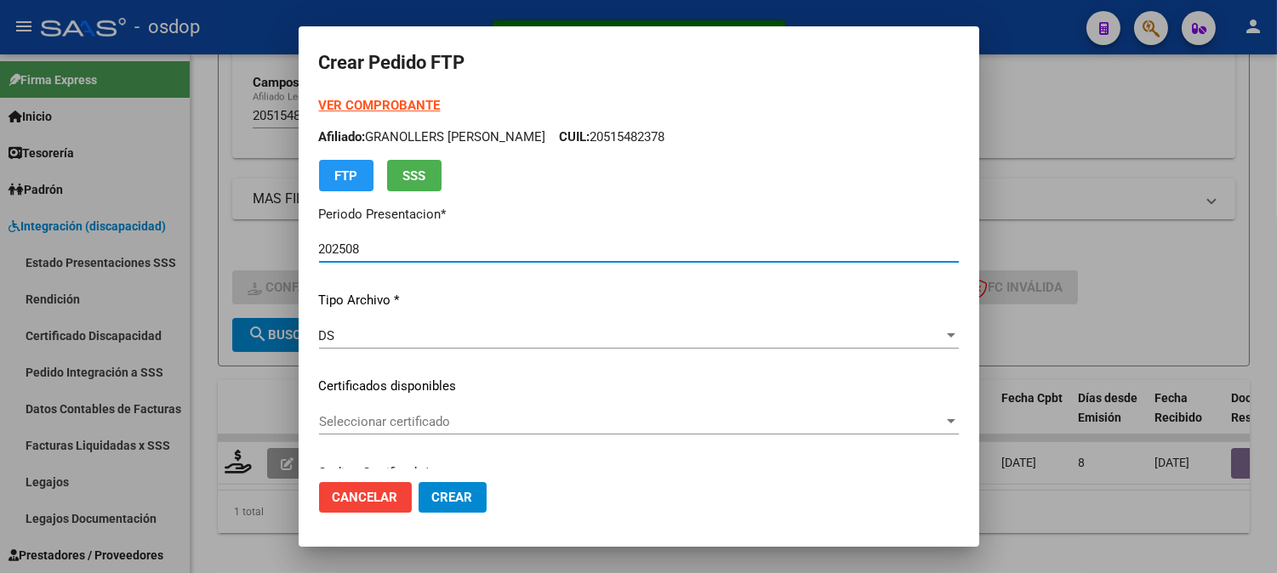
click at [476, 425] on span "Seleccionar certificado" at bounding box center [631, 421] width 624 height 15
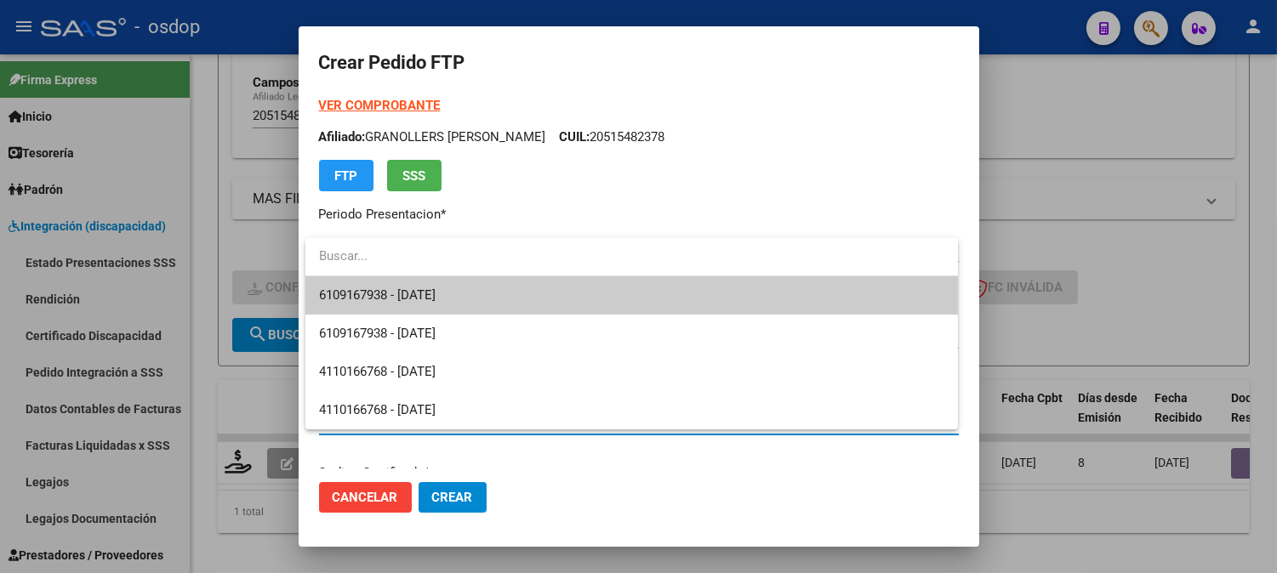
click at [430, 281] on span "6109167938 - [DATE]" at bounding box center [631, 295] width 625 height 38
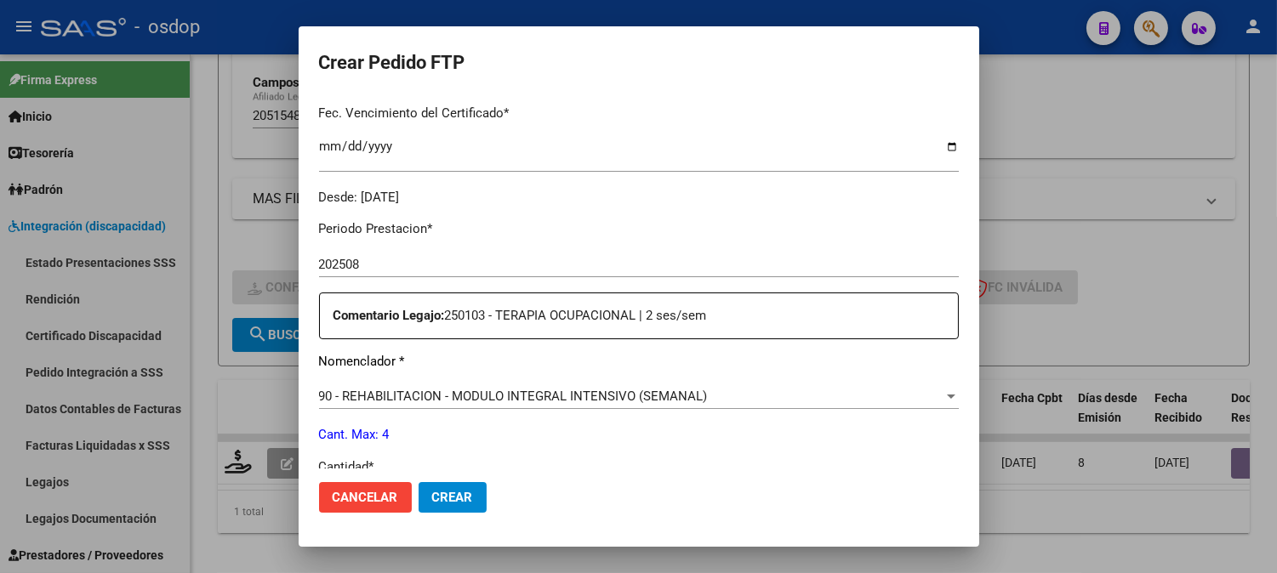
scroll to position [566, 0]
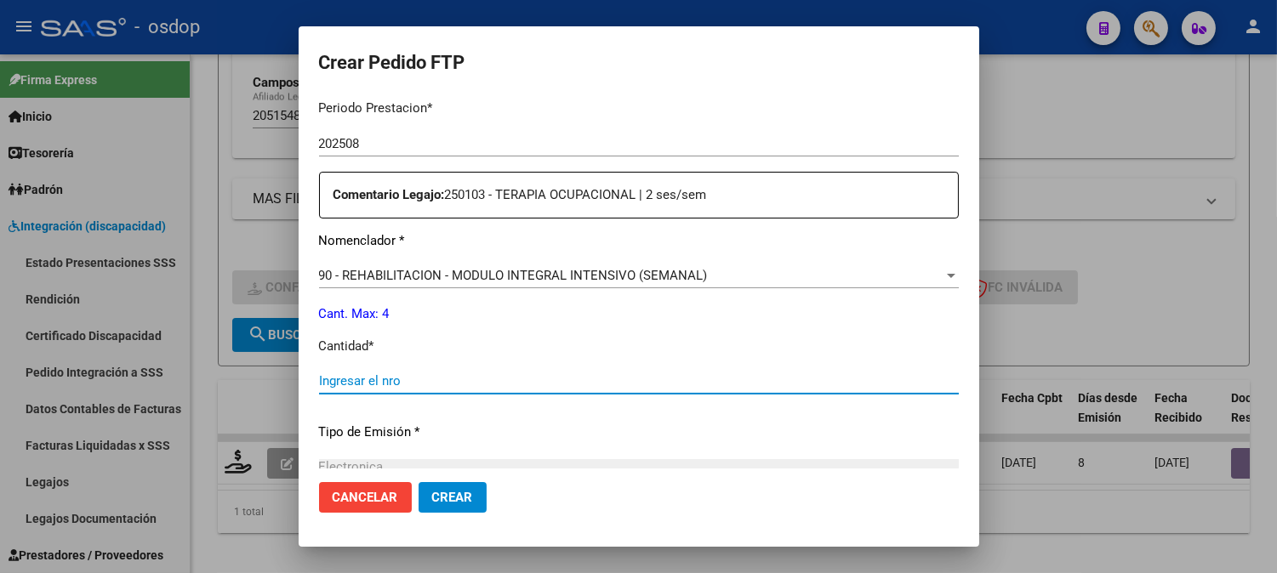
click at [459, 373] on input "Ingresar el nro" at bounding box center [639, 380] width 640 height 15
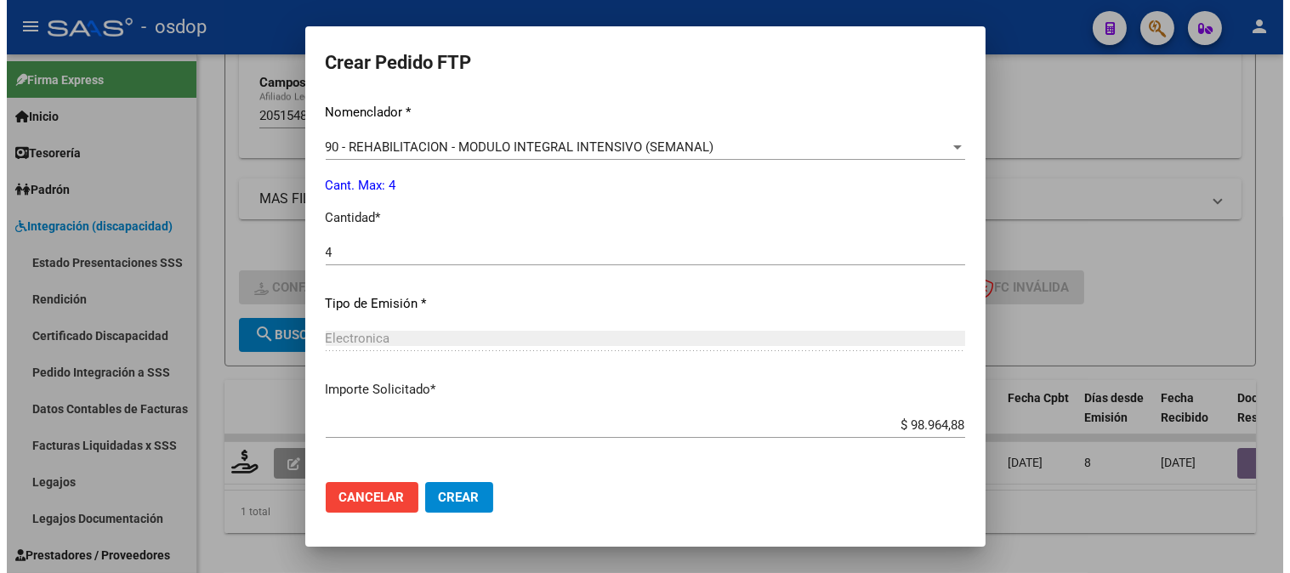
scroll to position [766, 0]
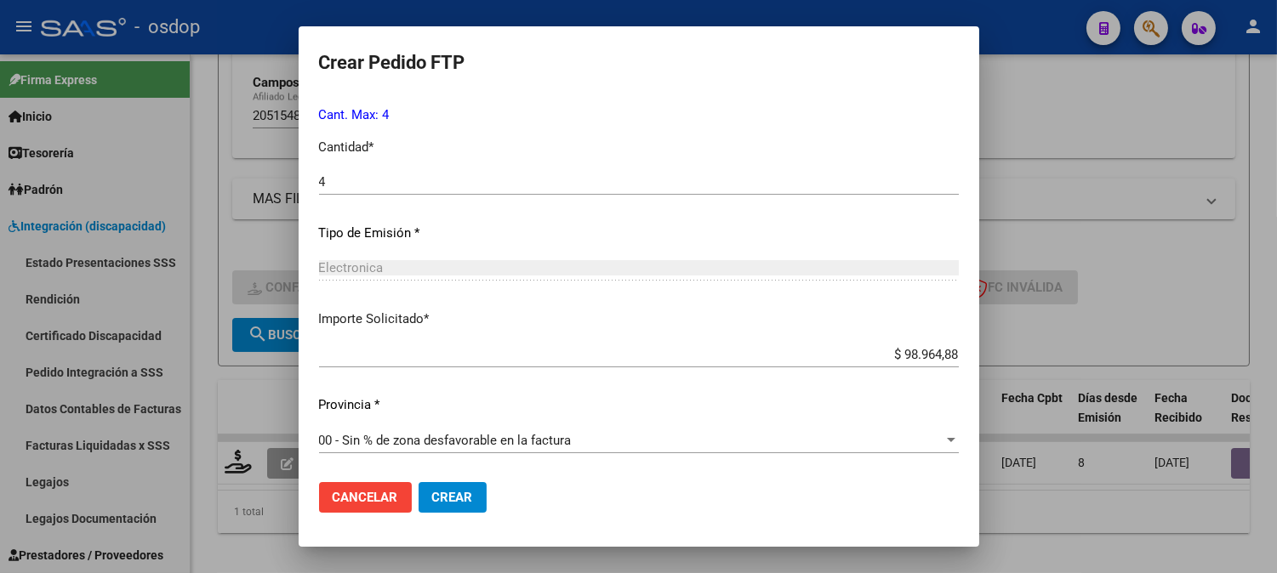
click at [442, 497] on span "Crear" at bounding box center [452, 497] width 41 height 15
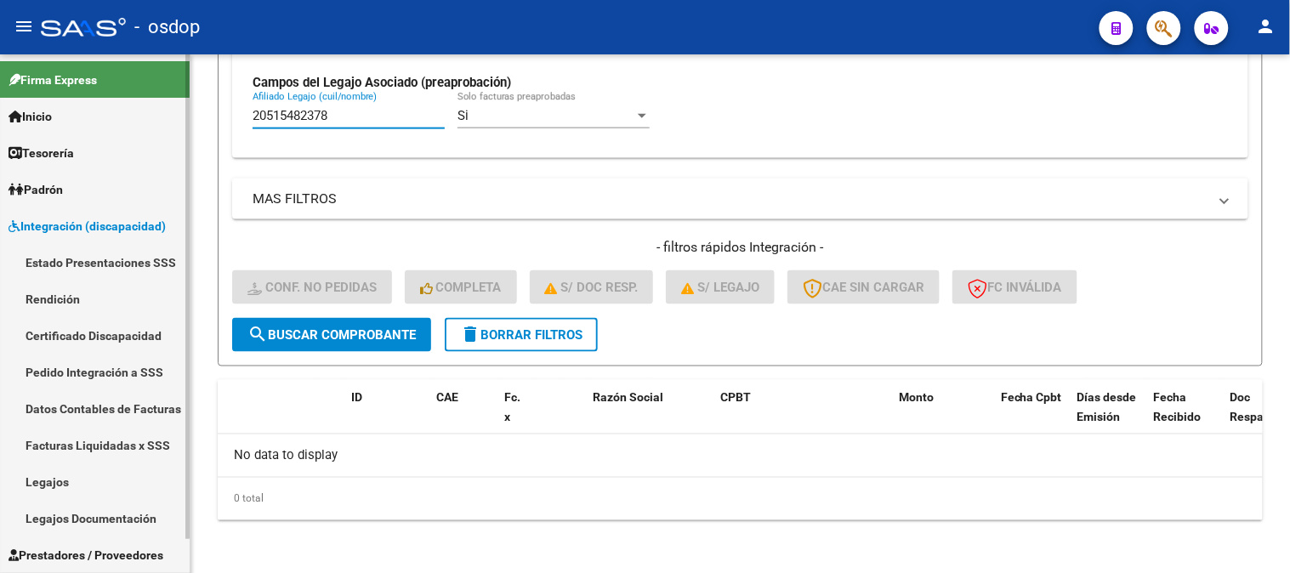
drag, startPoint x: 395, startPoint y: 124, endPoint x: 3, endPoint y: 143, distance: 391.7
click at [4, 143] on mat-sidenav-container "Firma Express Inicio Calendario SSS Instructivos Contacto OS Tesorería Extracto…" at bounding box center [645, 313] width 1290 height 519
paste input "06979774"
click at [403, 344] on button "search Buscar Comprobante" at bounding box center [331, 335] width 199 height 34
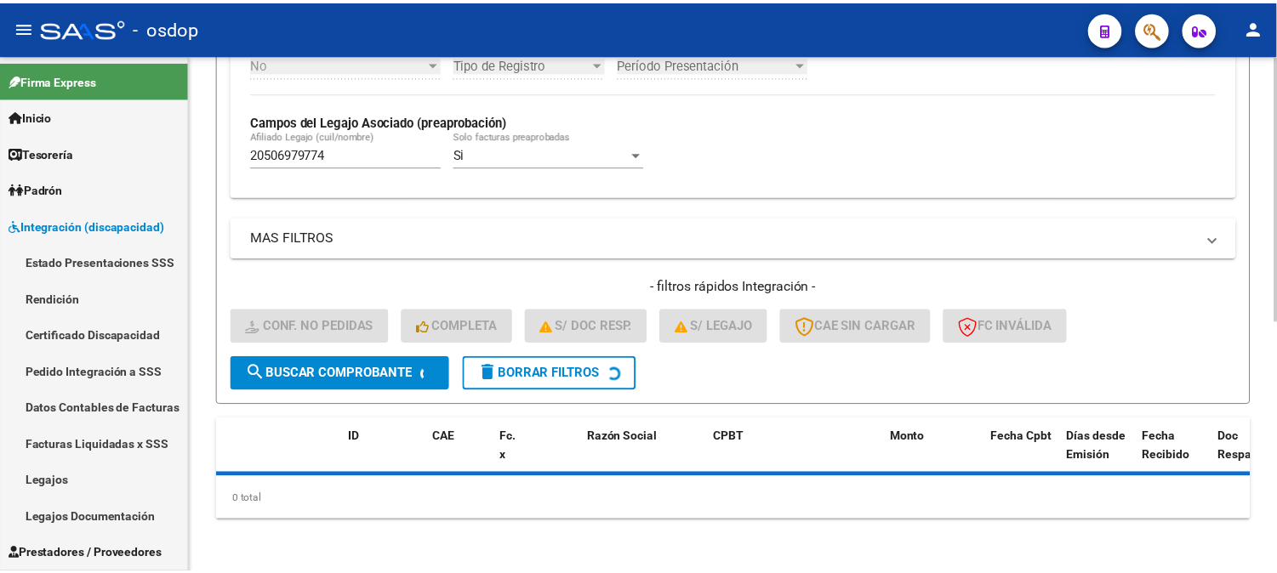
scroll to position [528, 0]
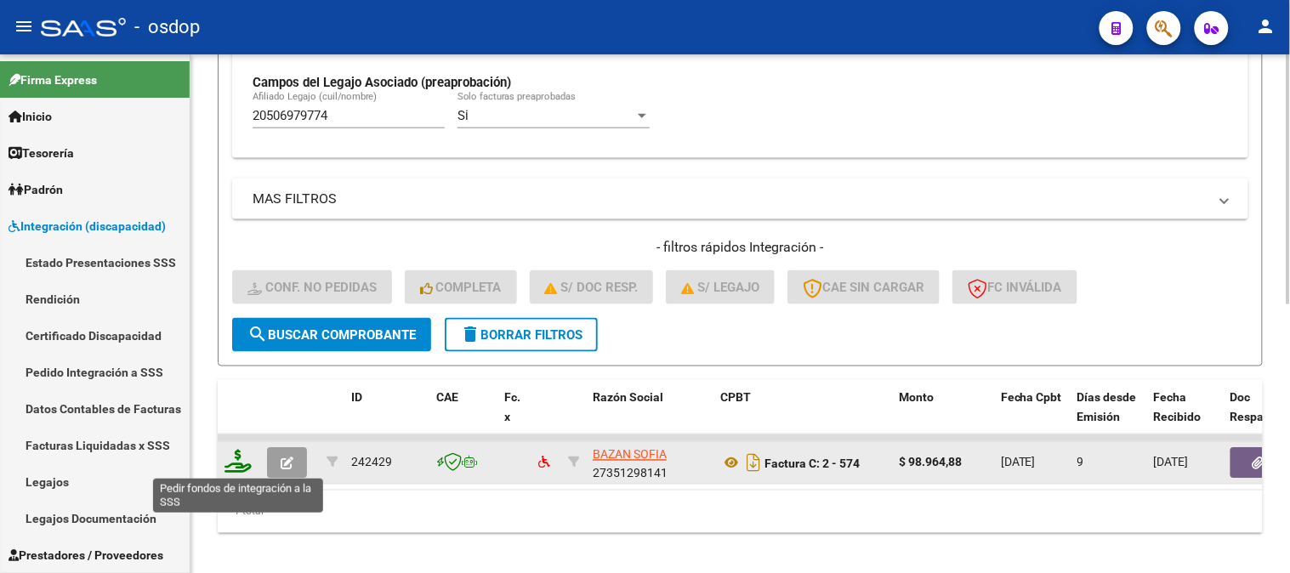
click at [232, 454] on icon at bounding box center [238, 462] width 27 height 24
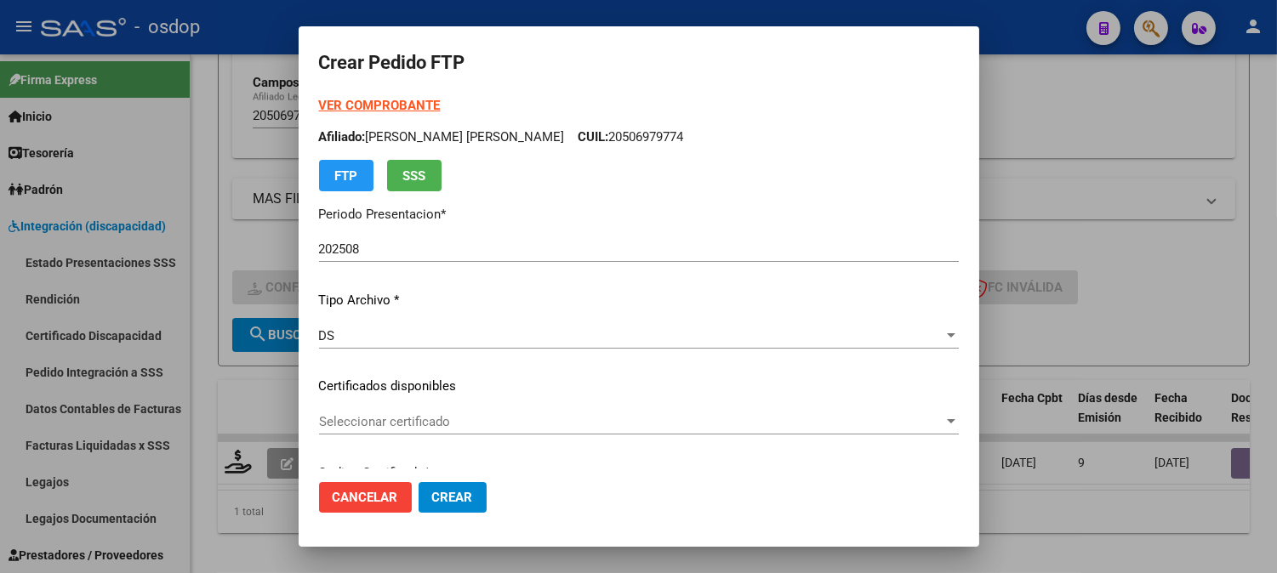
click at [482, 444] on div "Seleccionar certificado Seleccionar certificado" at bounding box center [639, 430] width 640 height 42
click at [472, 425] on span "Seleccionar certificado" at bounding box center [631, 421] width 624 height 15
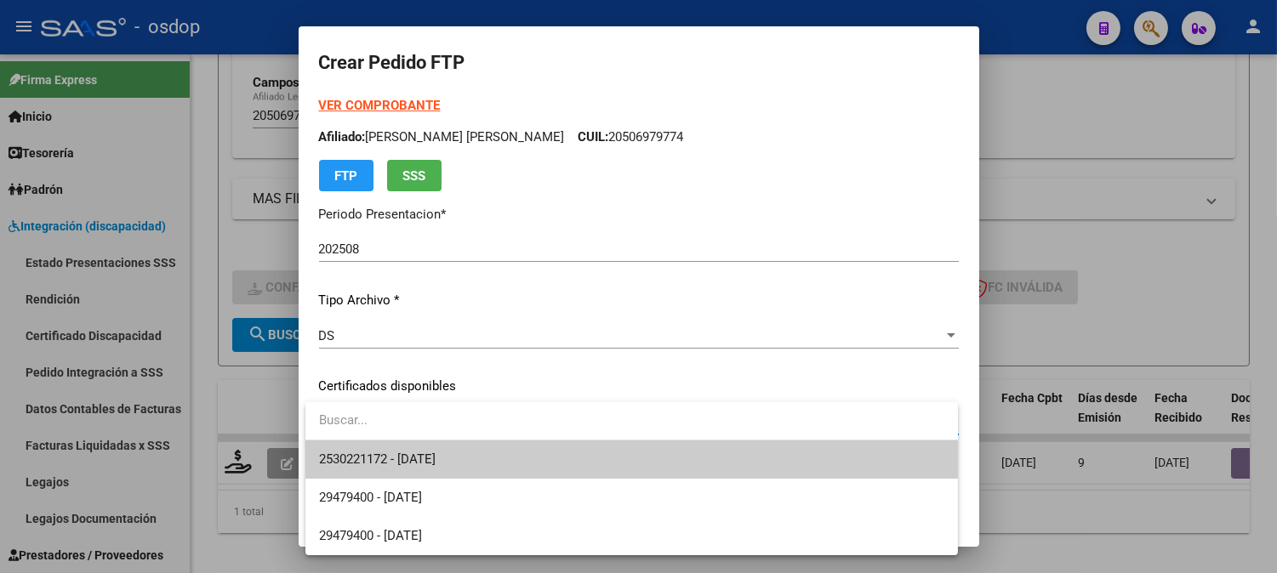
click at [469, 456] on span "2530221172 - [DATE]" at bounding box center [631, 460] width 625 height 38
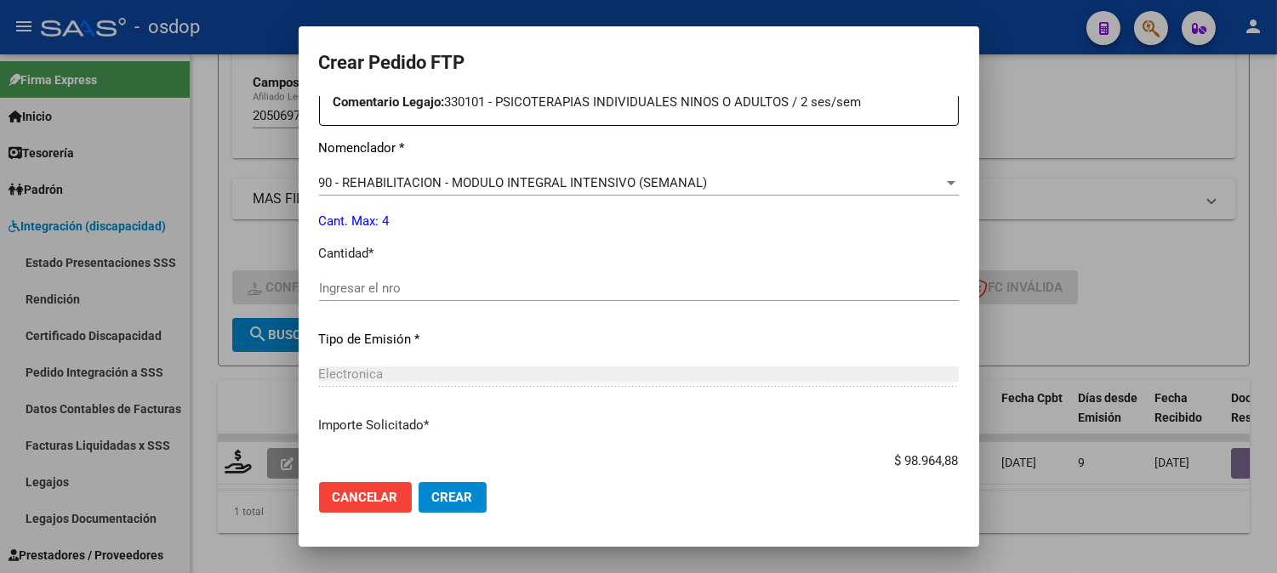
scroll to position [661, 0]
click at [479, 295] on div "Ingresar el nro" at bounding box center [639, 287] width 640 height 26
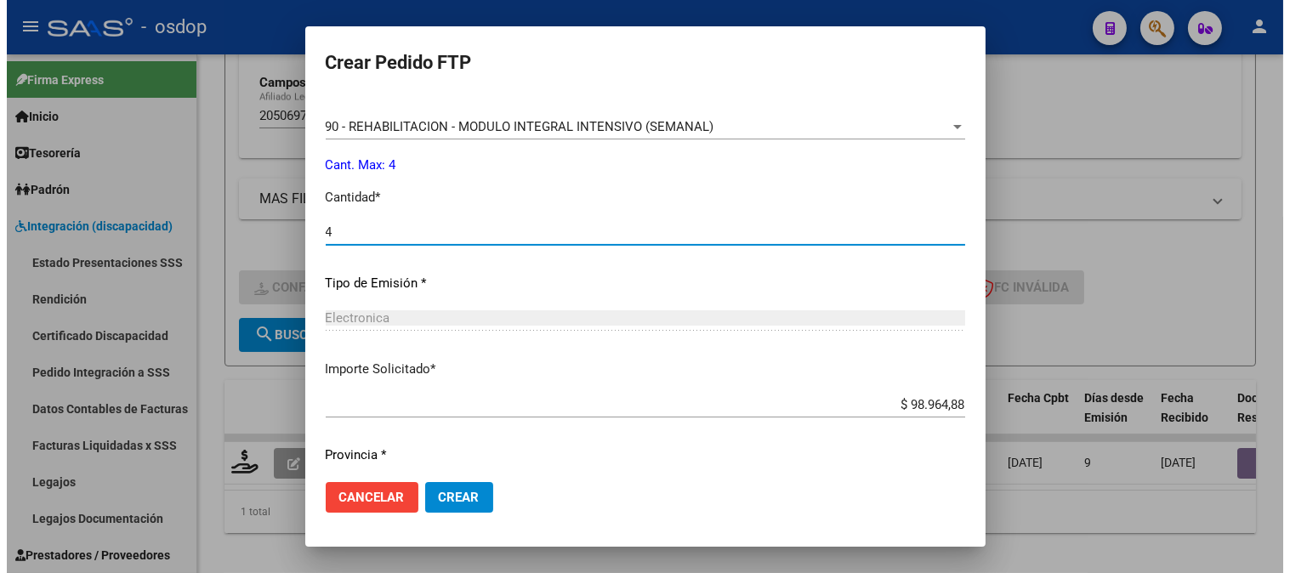
scroll to position [766, 0]
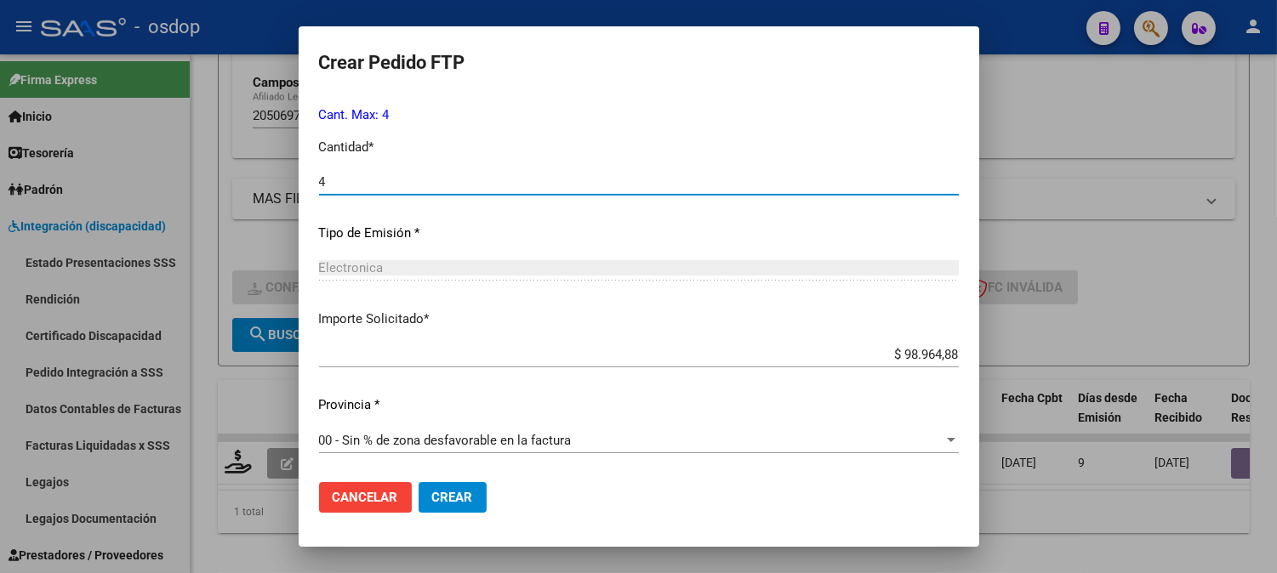
click at [472, 492] on button "Crear" at bounding box center [452, 497] width 68 height 31
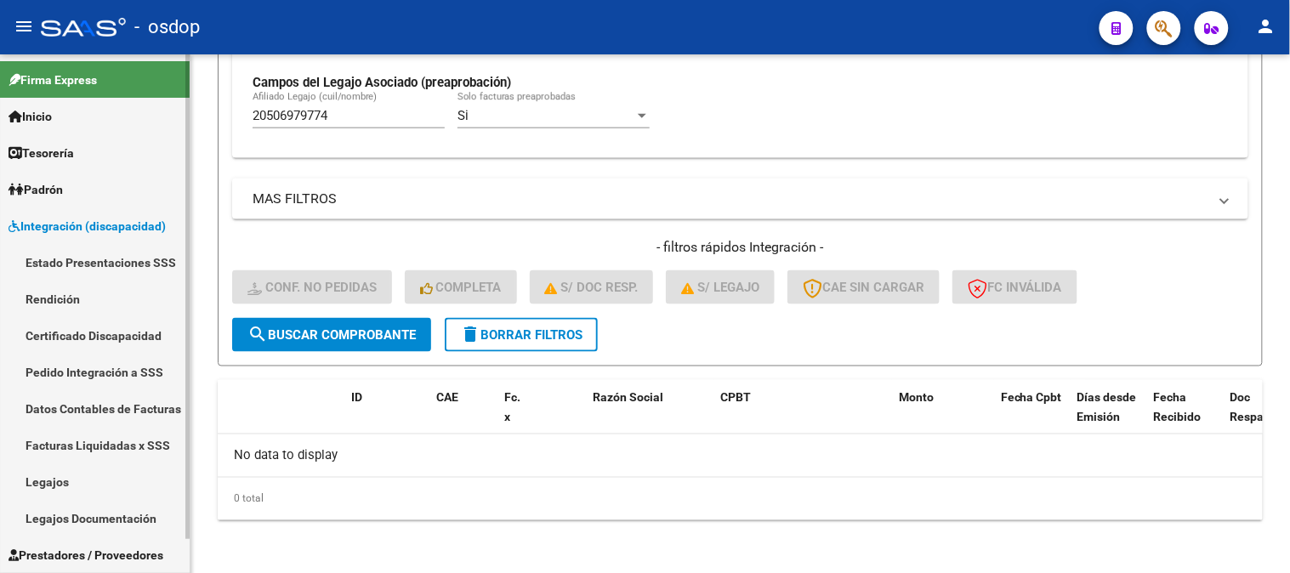
drag, startPoint x: 373, startPoint y: 114, endPoint x: 0, endPoint y: 73, distance: 374.8
click at [0, 96] on mat-sidenav-container "Firma Express Inicio Calendario SSS Instructivos Contacto OS Tesorería Extracto…" at bounding box center [645, 313] width 1290 height 519
paste input "391263745"
click at [360, 327] on span "search Buscar Comprobante" at bounding box center [332, 334] width 168 height 15
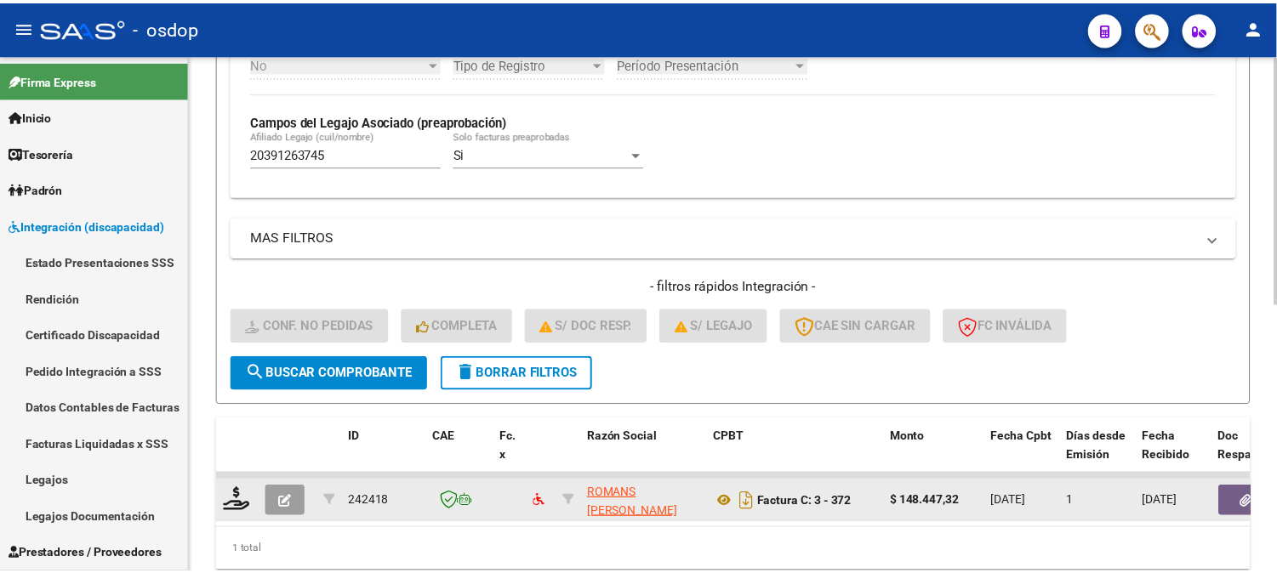
scroll to position [528, 0]
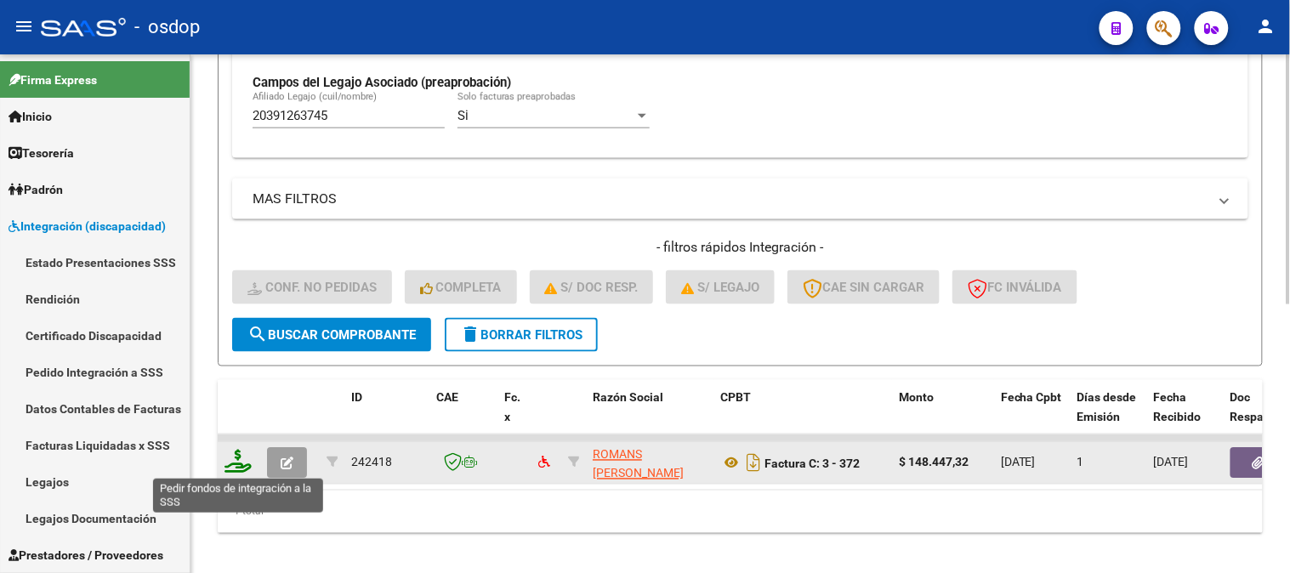
click at [243, 461] on icon at bounding box center [238, 462] width 27 height 24
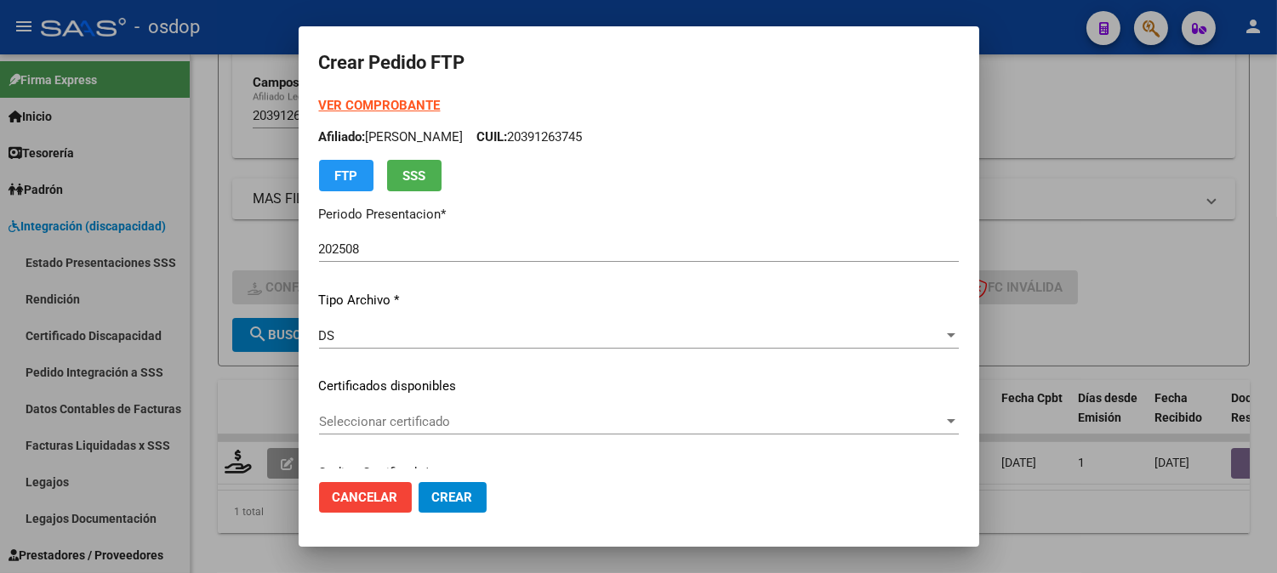
click at [462, 367] on div "VER COMPROBANTE ARCA Padrón Afiliado: [PERSON_NAME]: 20391263745 FTP SSS Period…" at bounding box center [639, 374] width 640 height 556
click at [463, 406] on div "VER COMPROBANTE ARCA Padrón Afiliado: [PERSON_NAME]: 20391263745 FTP SSS Period…" at bounding box center [639, 374] width 640 height 556
click at [463, 414] on span "Seleccionar certificado" at bounding box center [631, 421] width 624 height 15
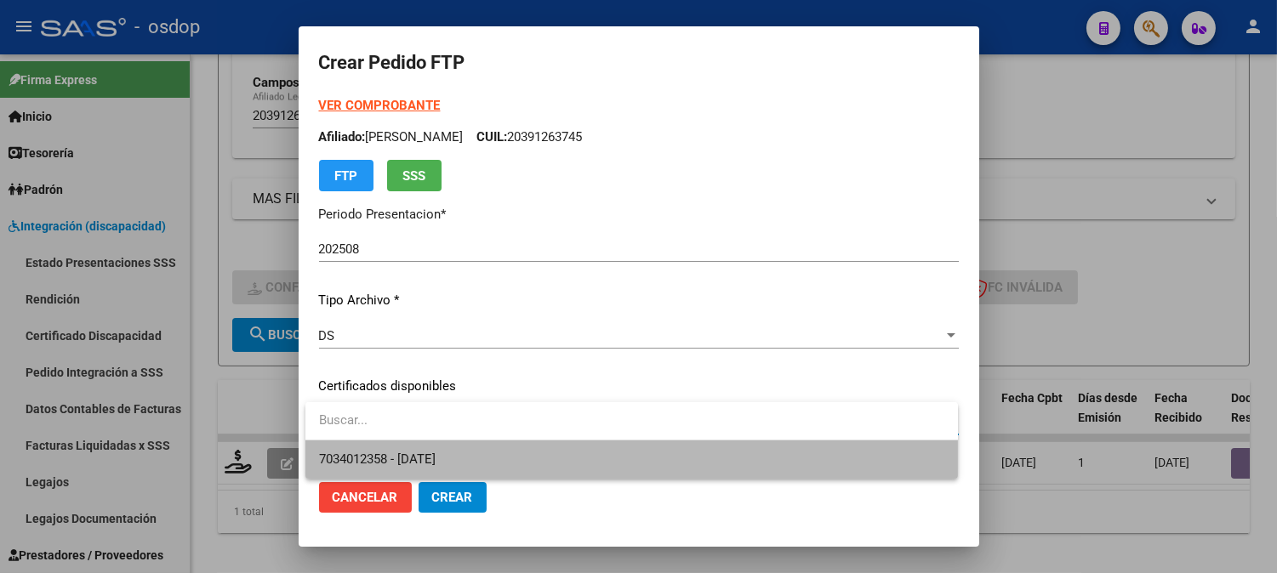
click at [472, 454] on span "7034012358 - [DATE]" at bounding box center [631, 460] width 625 height 38
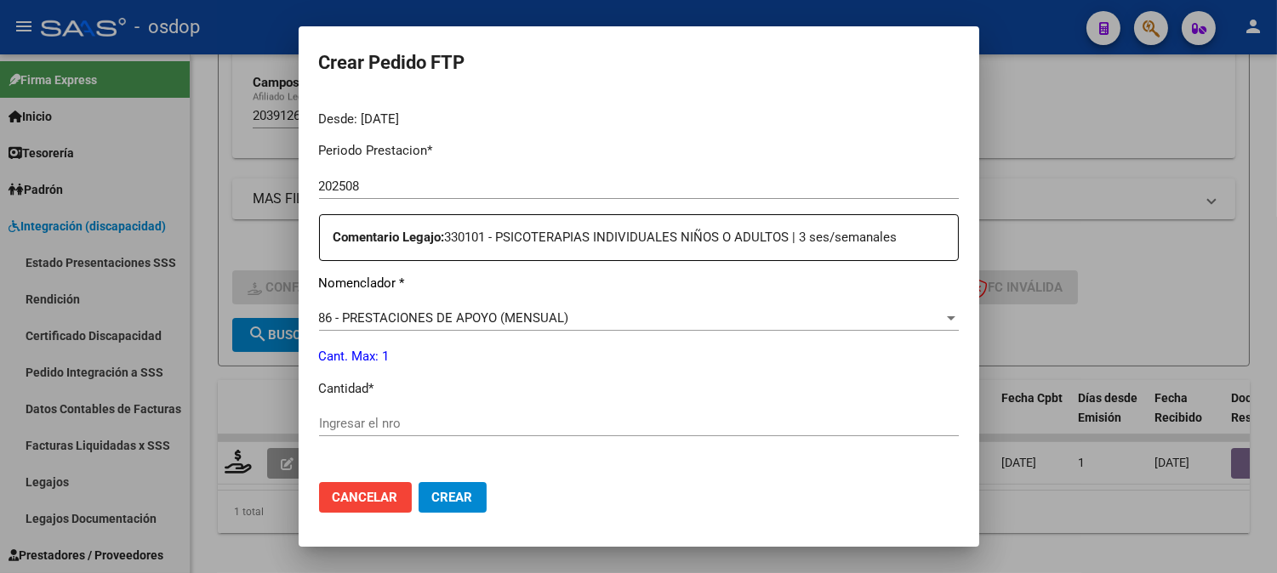
scroll to position [566, 0]
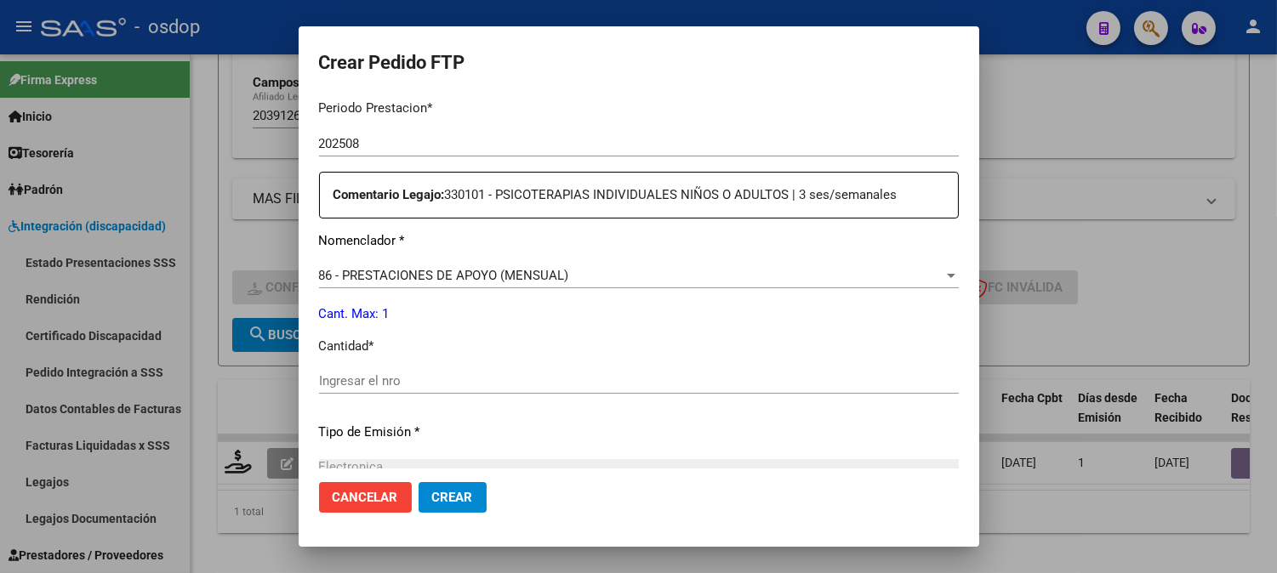
click at [452, 386] on input "Ingresar el nro" at bounding box center [639, 380] width 640 height 15
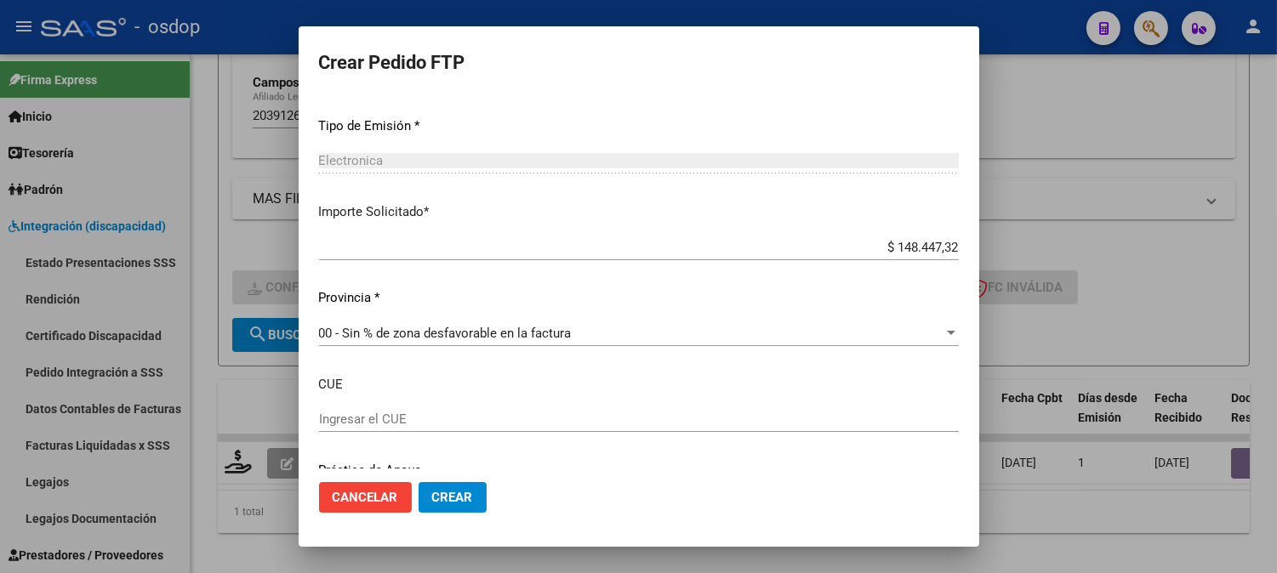
scroll to position [937, 0]
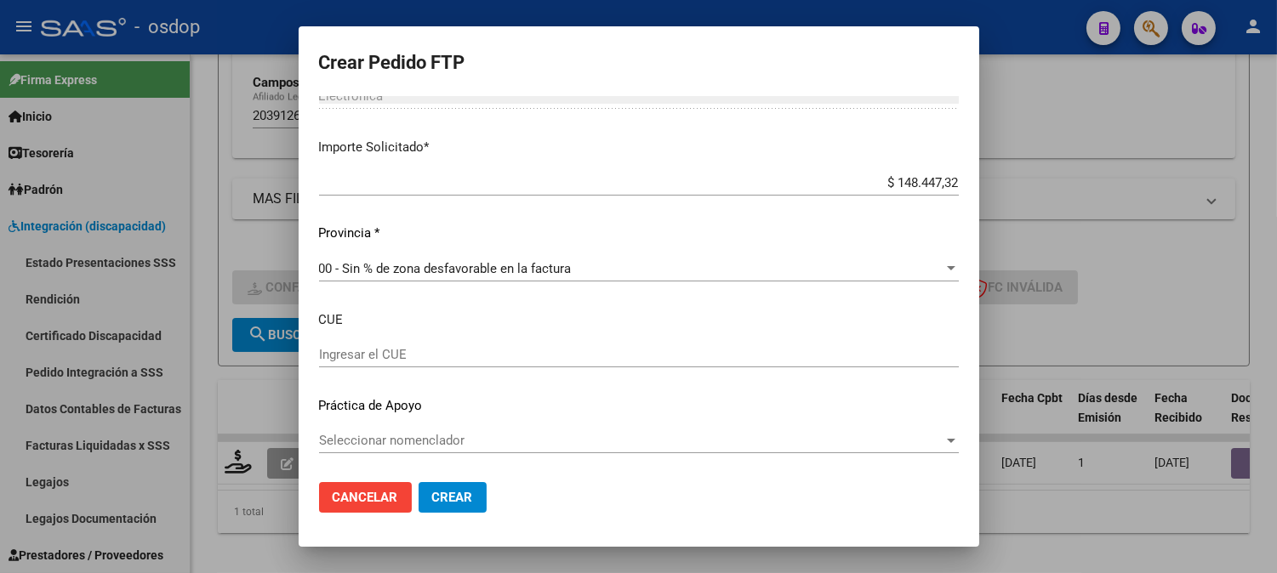
click at [441, 500] on span "Crear" at bounding box center [452, 497] width 41 height 15
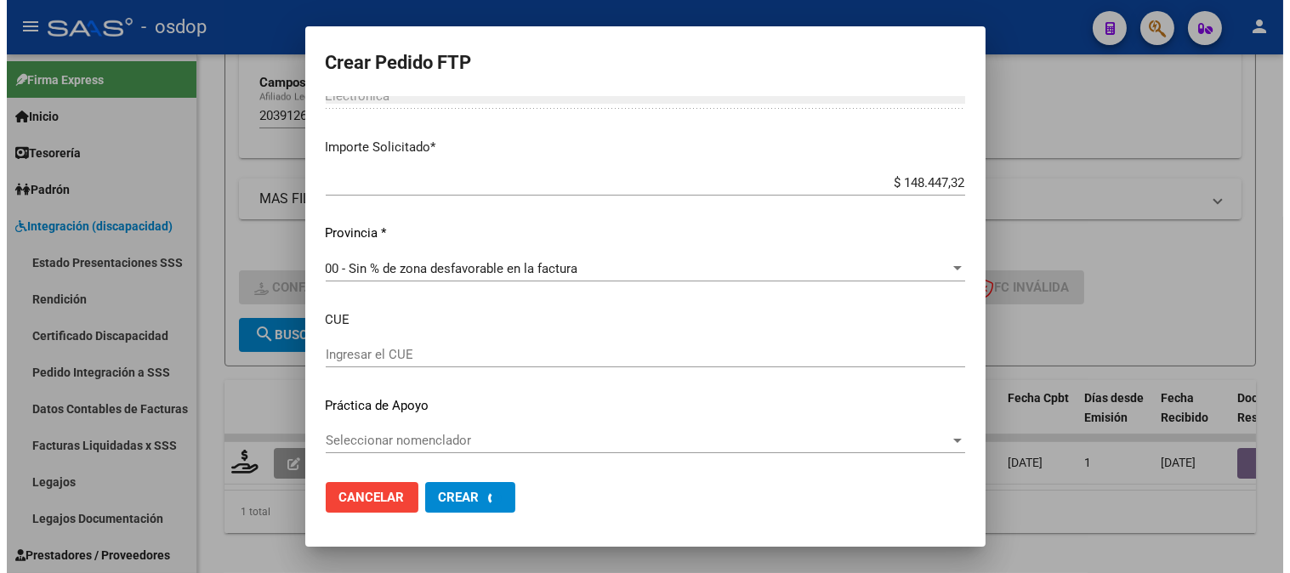
scroll to position [0, 0]
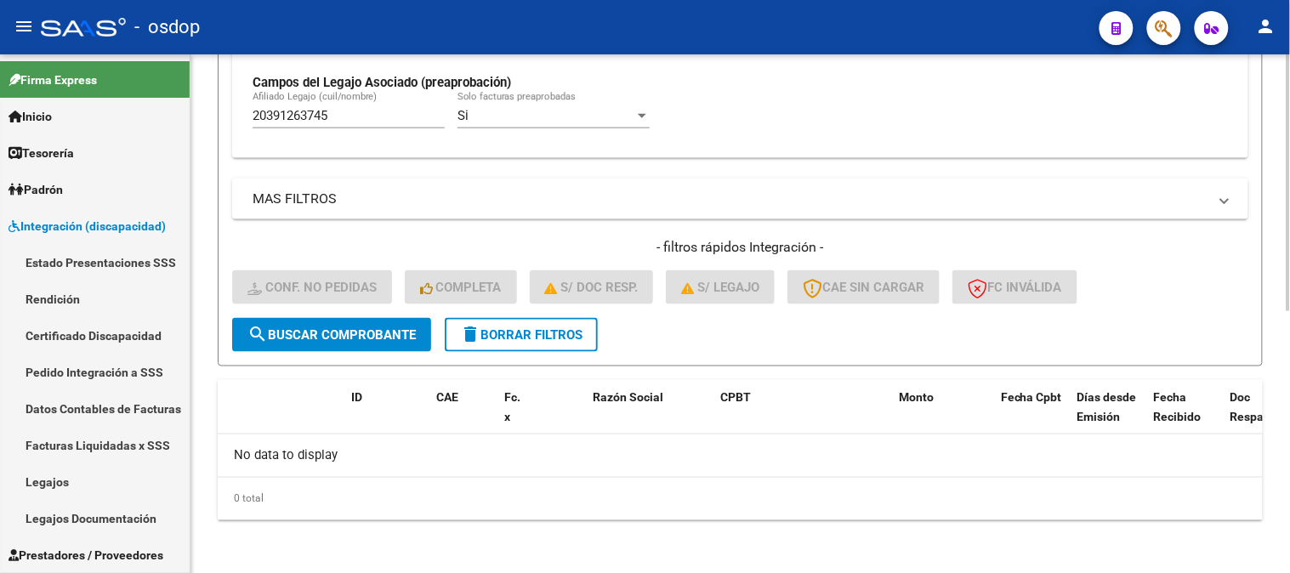
drag, startPoint x: 360, startPoint y: 128, endPoint x: 328, endPoint y: 129, distance: 31.5
click at [328, 128] on div "20391263745 [PERSON_NAME] (cuil/nombre)" at bounding box center [349, 110] width 192 height 37
drag, startPoint x: 351, startPoint y: 116, endPoint x: 52, endPoint y: 85, distance: 301.0
click at [47, 88] on mat-sidenav-container "Firma Express Inicio Calendario SSS Instructivos Contacto OS Tesorería Extracto…" at bounding box center [645, 313] width 1290 height 519
paste input "7395064571"
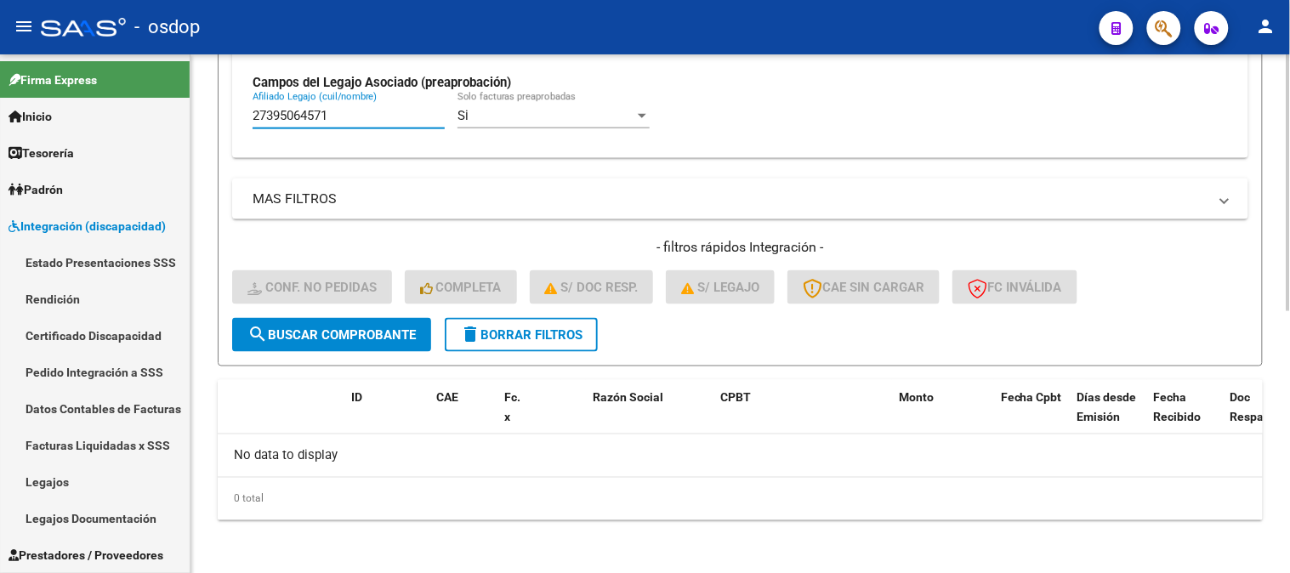
click at [301, 349] on button "search Buscar Comprobante" at bounding box center [331, 335] width 199 height 34
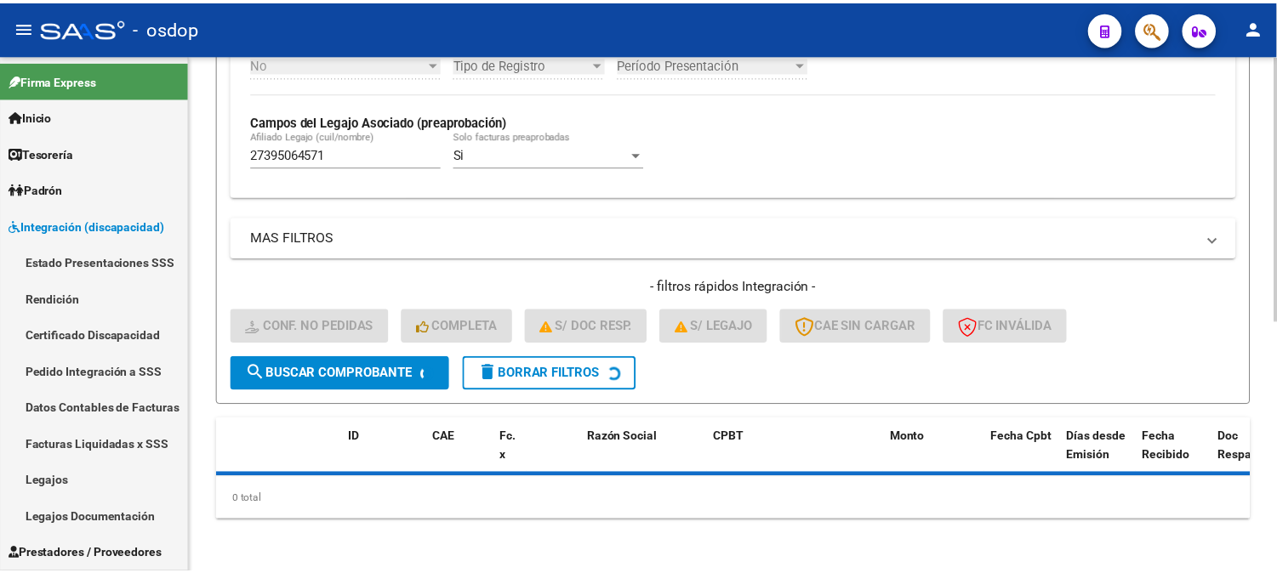
scroll to position [528, 0]
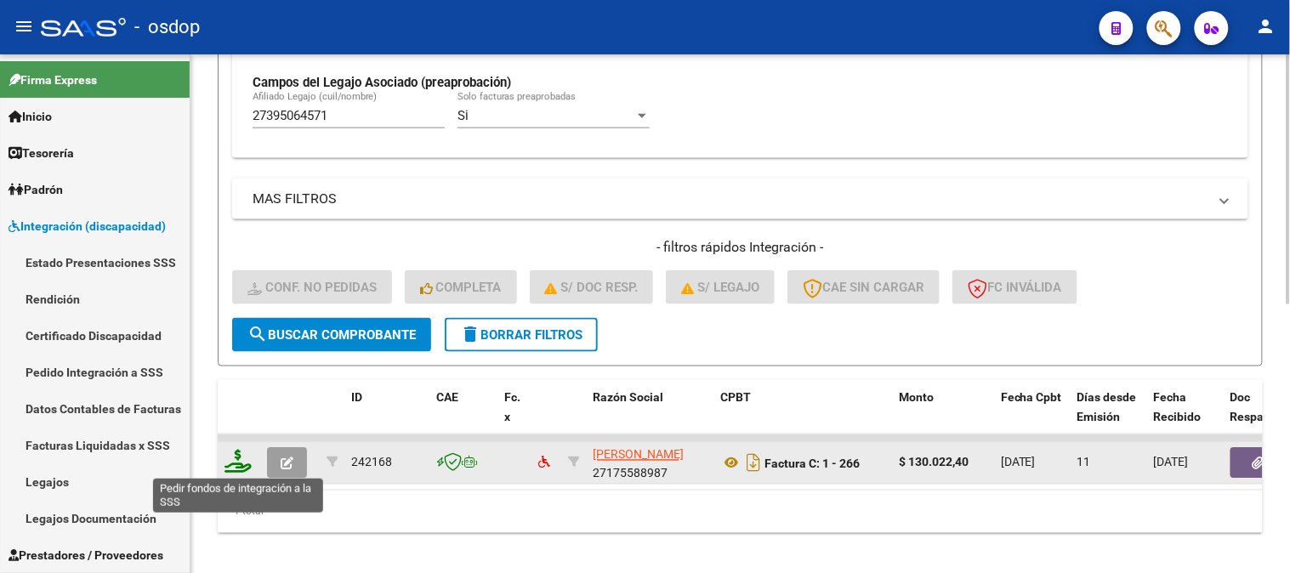
click at [236, 469] on icon at bounding box center [238, 462] width 27 height 24
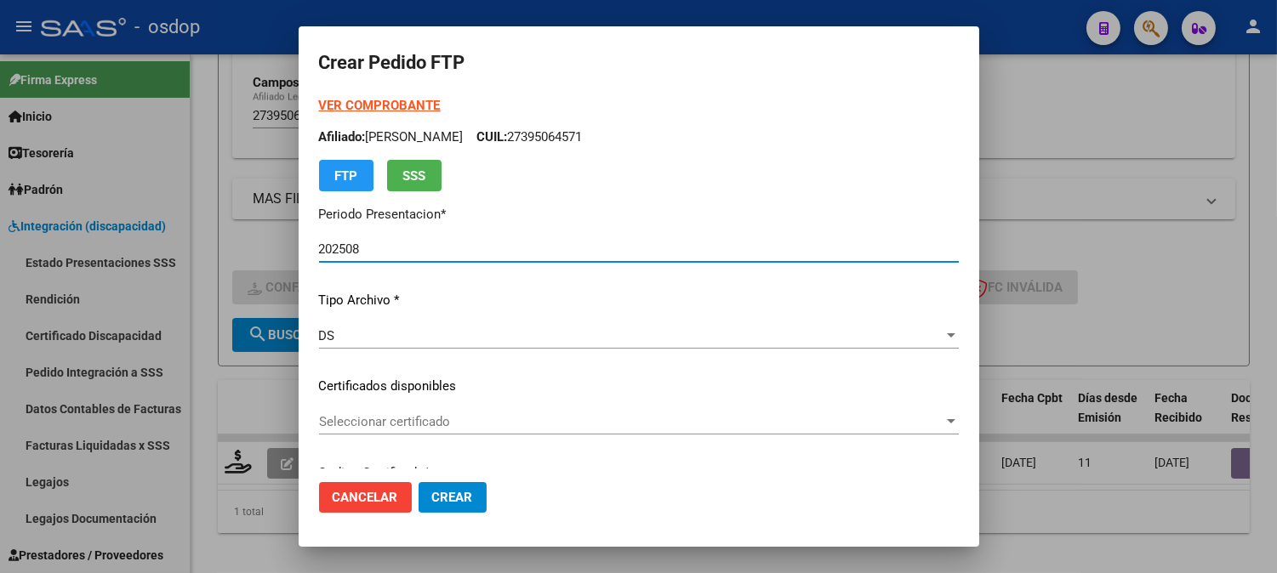
click at [477, 426] on span "Seleccionar certificado" at bounding box center [631, 421] width 624 height 15
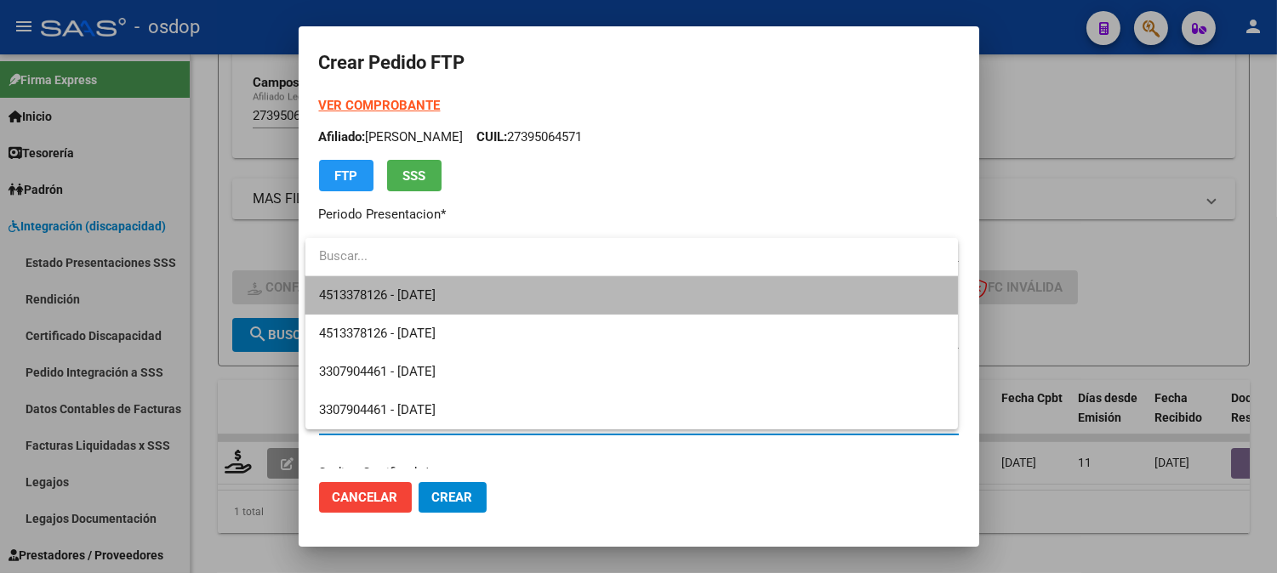
click at [479, 293] on span "4513378126 - [DATE]" at bounding box center [631, 295] width 625 height 38
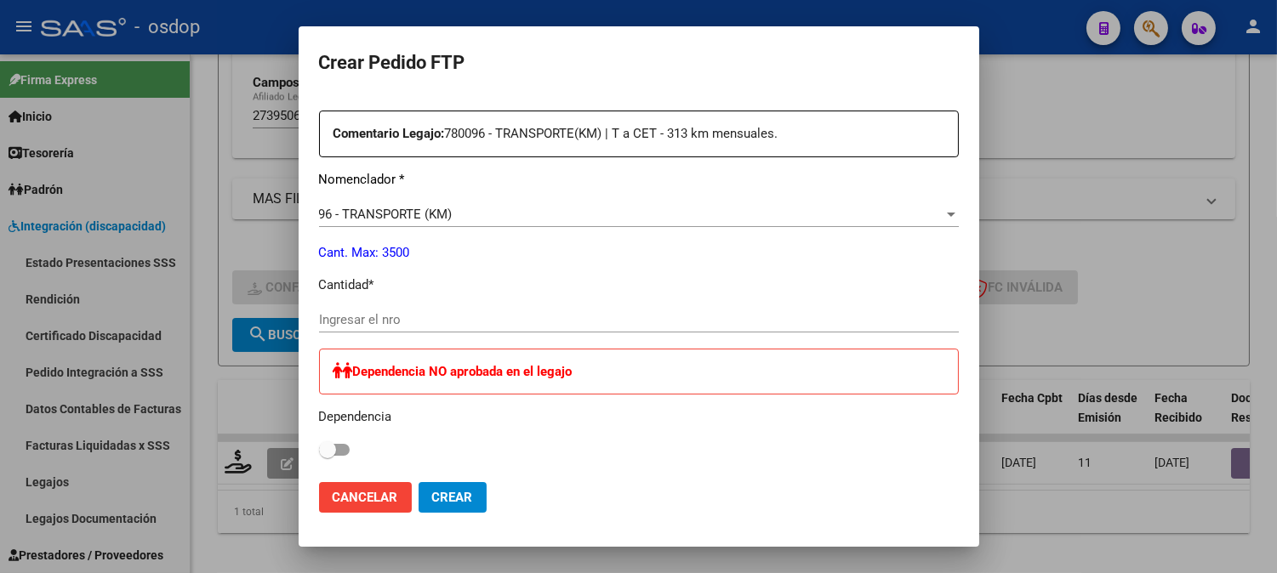
scroll to position [661, 0]
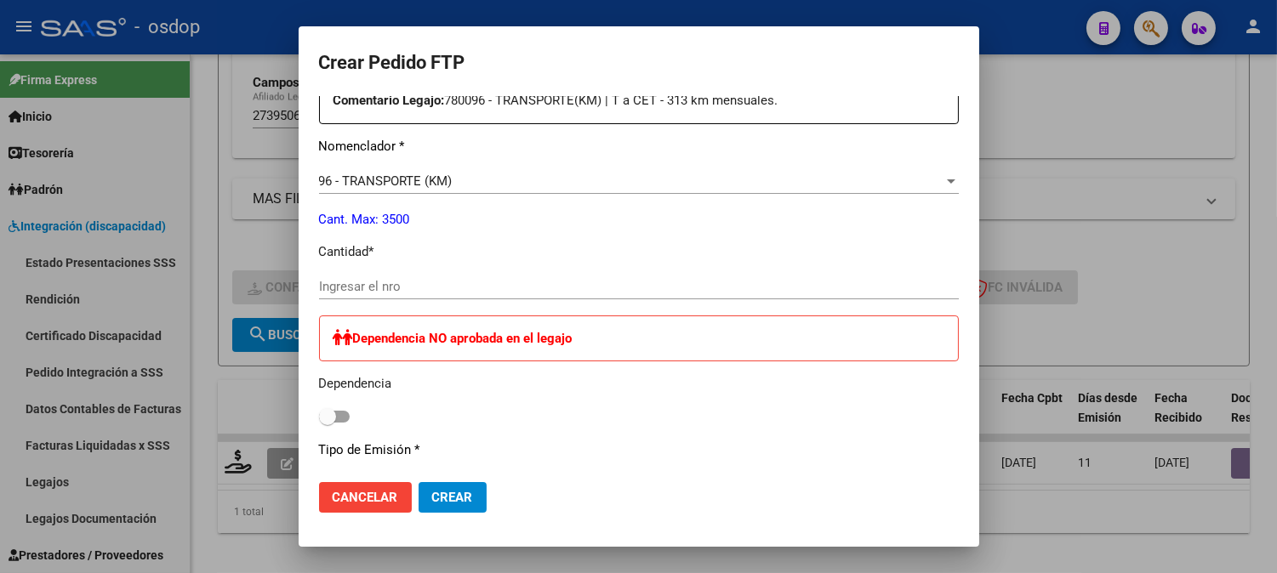
click at [474, 285] on input "Ingresar el nro" at bounding box center [639, 286] width 640 height 15
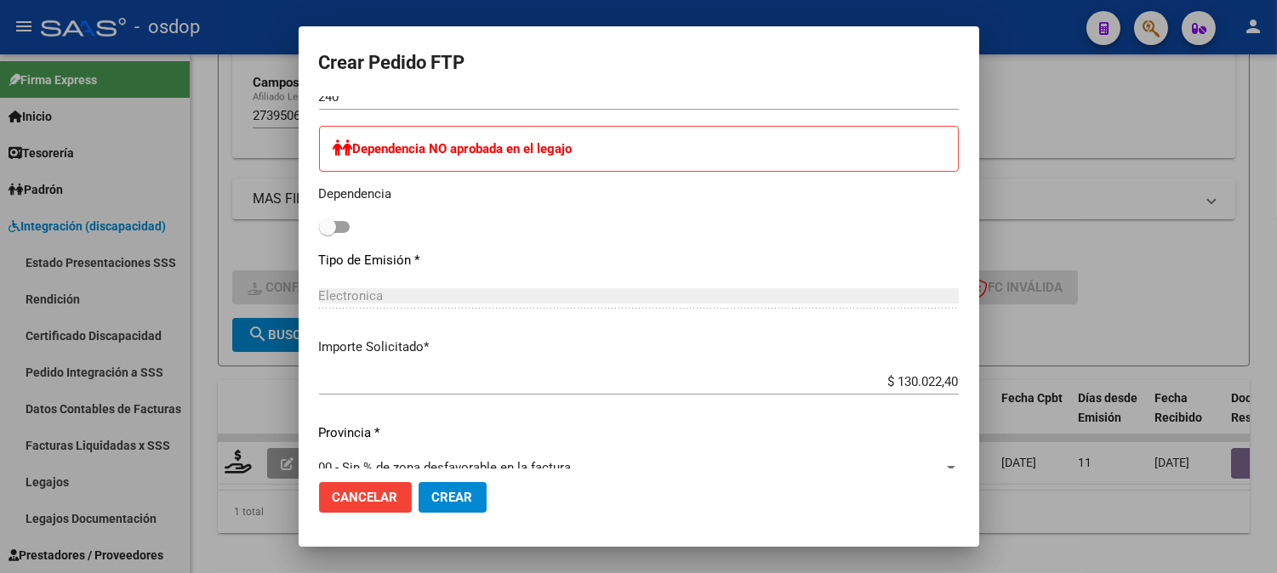
click at [595, 435] on p "Provincia *" at bounding box center [639, 434] width 640 height 20
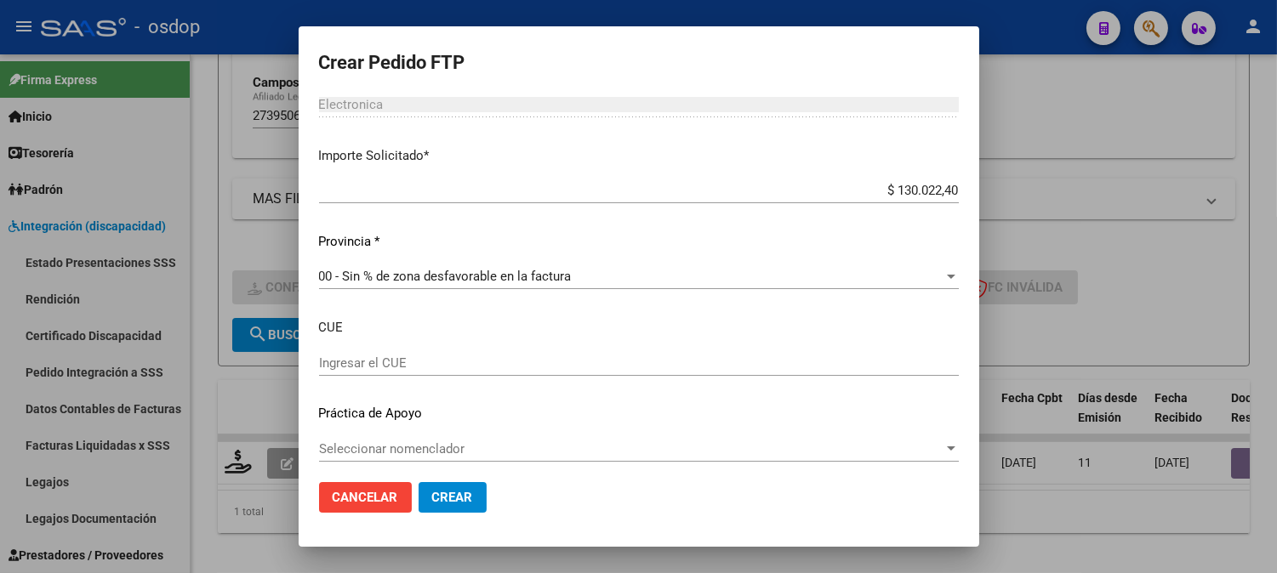
scroll to position [1050, 0]
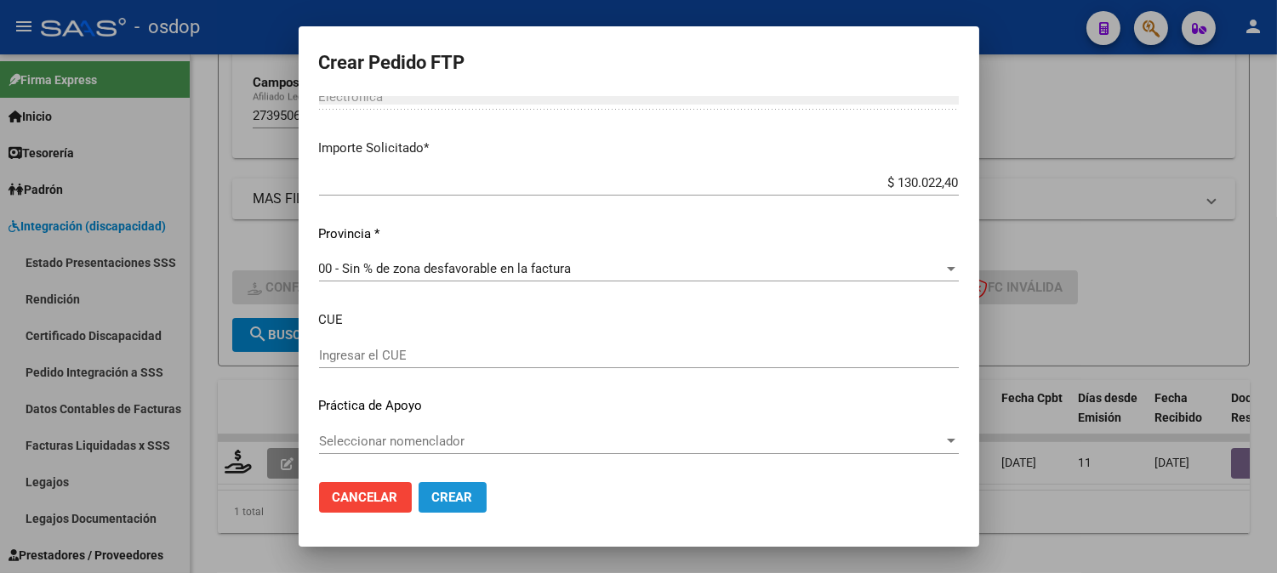
click at [451, 494] on span "Crear" at bounding box center [452, 497] width 41 height 15
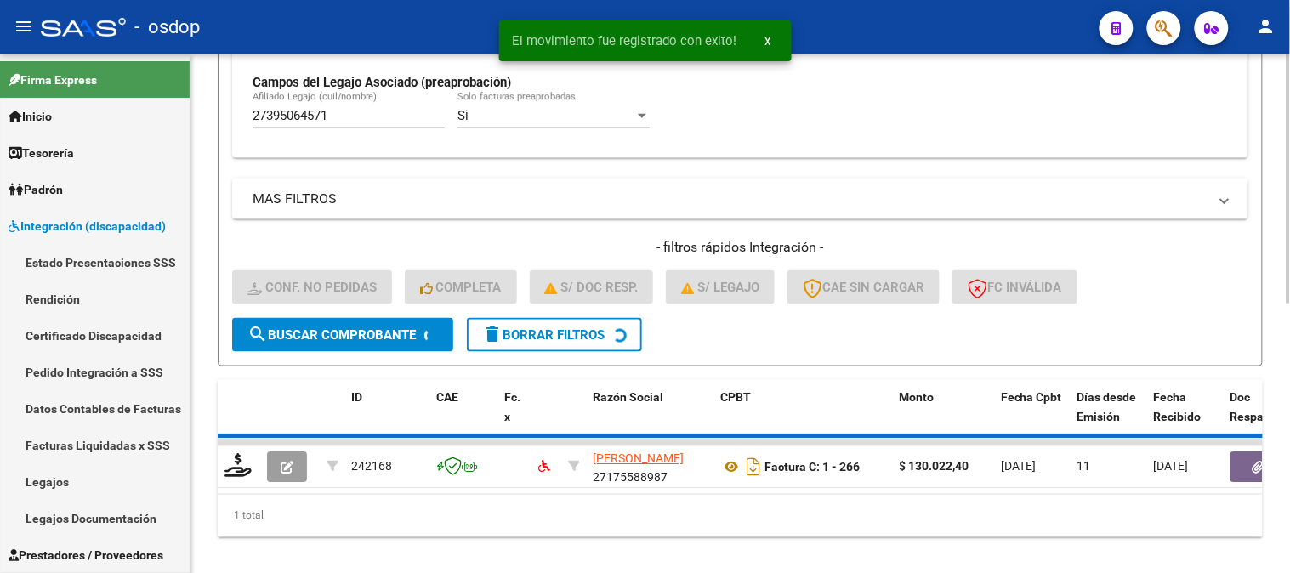
scroll to position [559, 0]
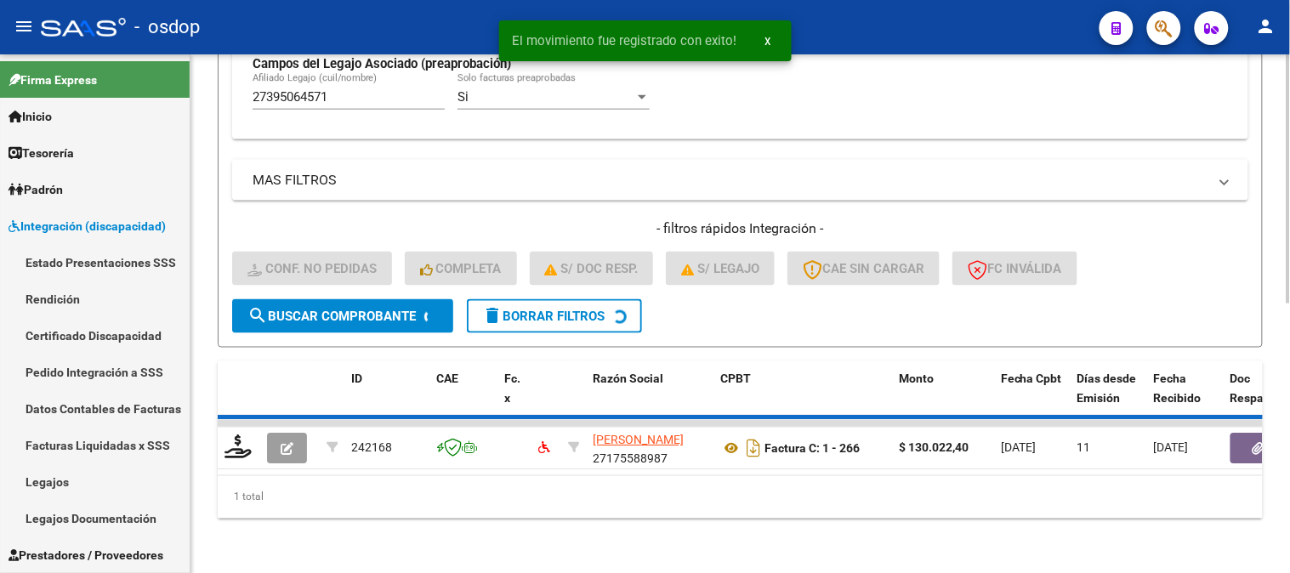
drag, startPoint x: 511, startPoint y: 507, endPoint x: 532, endPoint y: 493, distance: 24.5
click at [512, 507] on div "1 total" at bounding box center [740, 497] width 1045 height 43
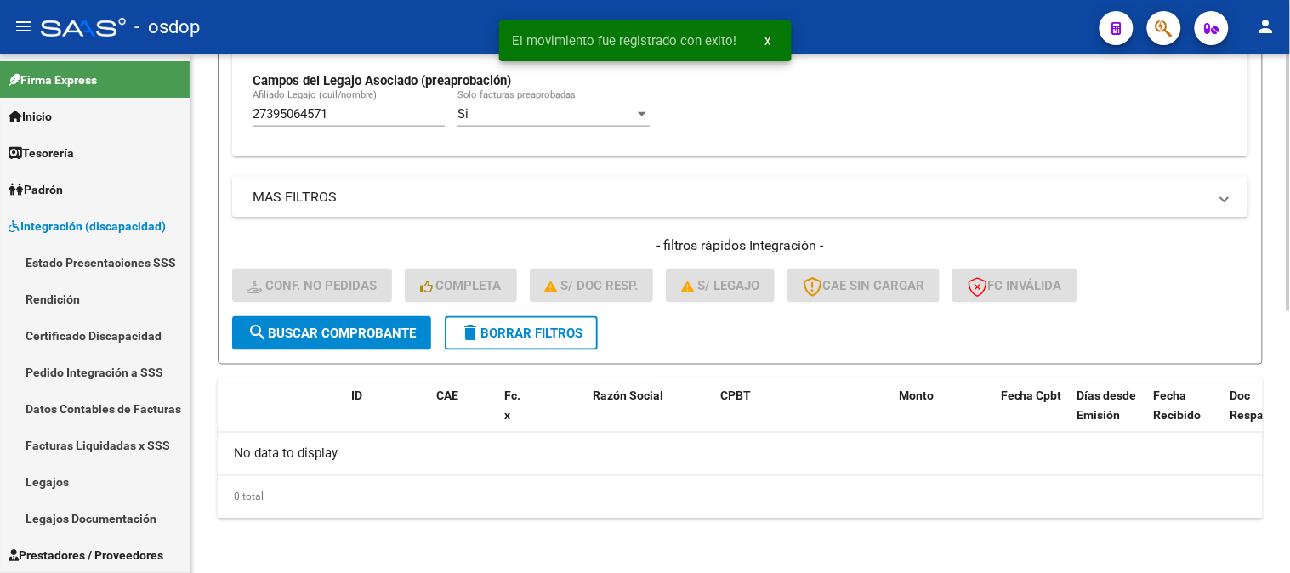
scroll to position [528, 0]
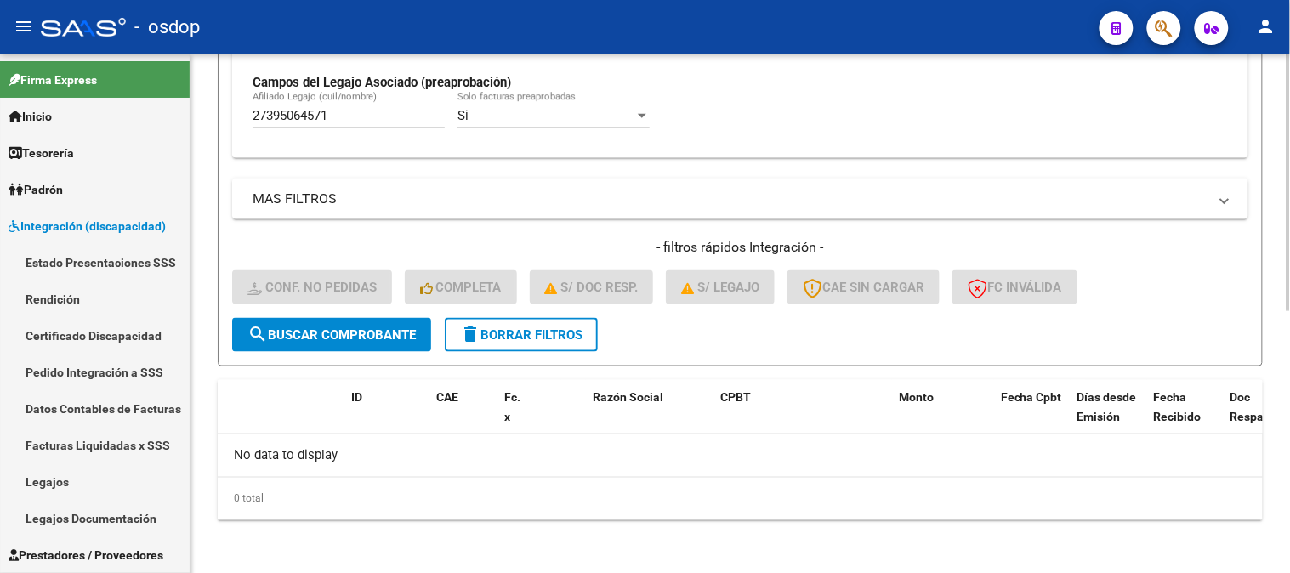
drag, startPoint x: 385, startPoint y: 107, endPoint x: 381, endPoint y: 117, distance: 11.1
click at [385, 109] on div "27395064571 [PERSON_NAME] (cuil/nombre)" at bounding box center [349, 110] width 192 height 37
drag, startPoint x: 361, startPoint y: 122, endPoint x: 0, endPoint y: 113, distance: 360.7
click at [0, 116] on mat-sidenav-container "Firma Express Inicio Calendario SSS Instructivos Contacto OS Tesorería Extracto…" at bounding box center [645, 313] width 1290 height 519
paste input "3495100529"
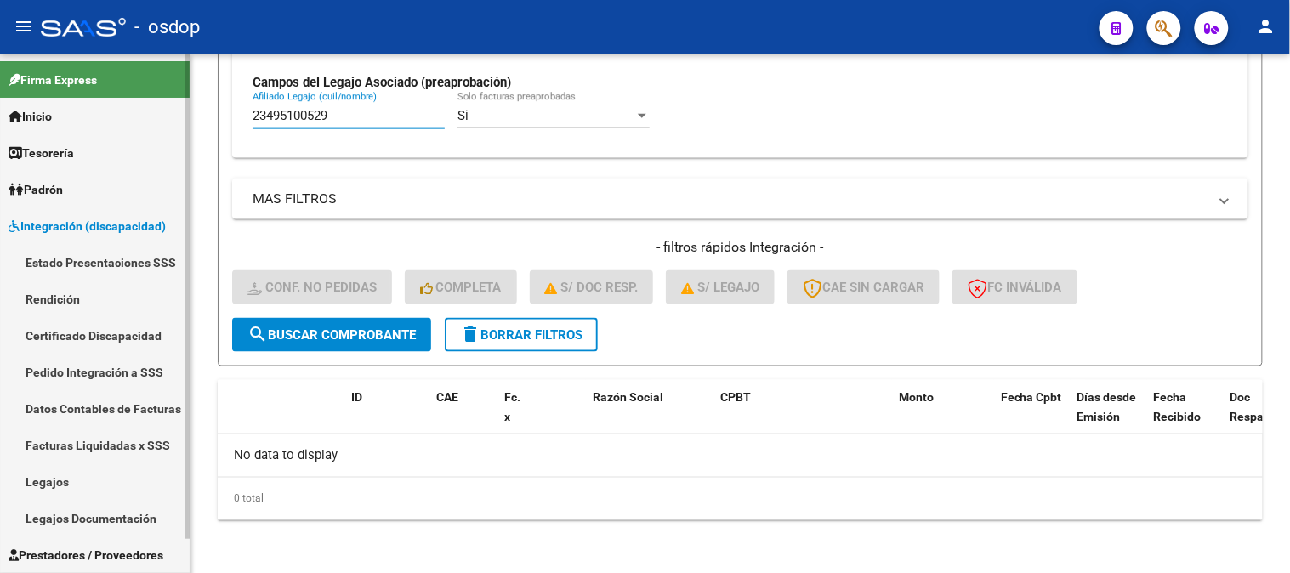
drag, startPoint x: 367, startPoint y: 121, endPoint x: 0, endPoint y: 130, distance: 367.6
click at [0, 129] on mat-sidenav-container "Firma Express Inicio Calendario SSS Instructivos Contacto OS Tesorería Extracto…" at bounding box center [645, 313] width 1290 height 519
paste input "0590639290"
drag, startPoint x: 403, startPoint y: 113, endPoint x: 7, endPoint y: 210, distance: 408.1
click at [0, 184] on mat-sidenav-container "Firma Express Inicio Calendario SSS Instructivos Contacto OS Tesorería Extracto…" at bounding box center [645, 313] width 1290 height 519
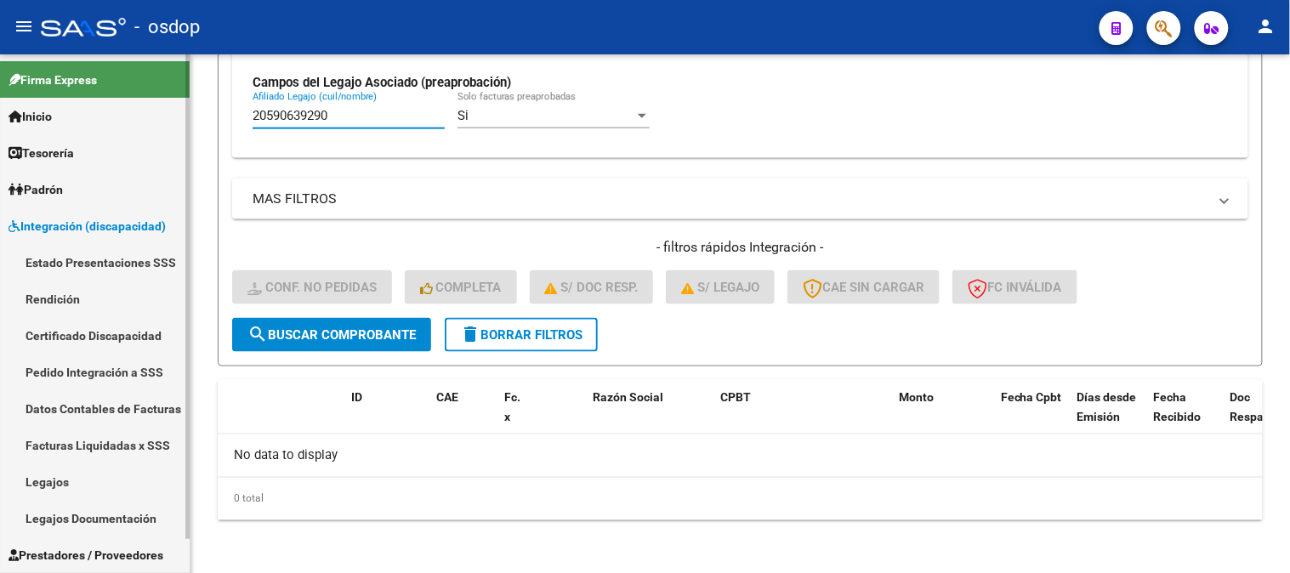
paste input "7490416132"
drag, startPoint x: 359, startPoint y: 117, endPoint x: 1, endPoint y: 90, distance: 359.1
click at [2, 94] on mat-sidenav-container "Firma Express Inicio Calendario SSS Instructivos Contacto OS Tesorería Extracto…" at bounding box center [645, 313] width 1290 height 519
paste input "42922638"
drag, startPoint x: 407, startPoint y: 122, endPoint x: 105, endPoint y: 124, distance: 301.1
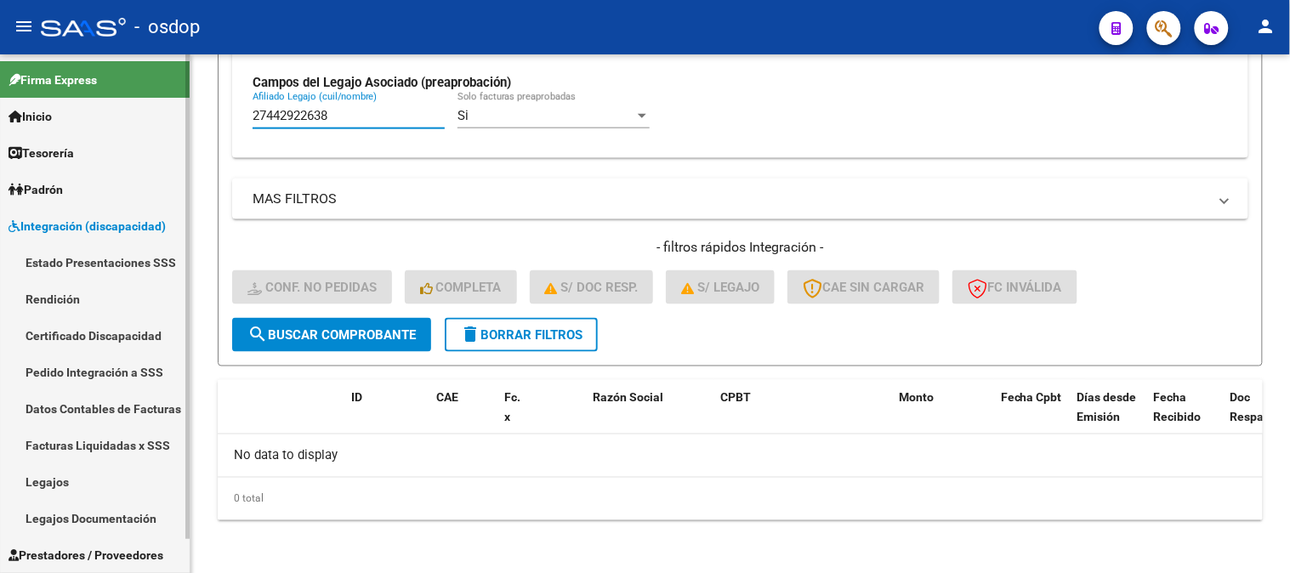
click at [106, 124] on mat-sidenav-container "Firma Express Inicio Calendario SSS Instructivos Contacto OS Tesorería Extracto…" at bounding box center [645, 313] width 1290 height 519
paste input "77690314"
drag, startPoint x: 378, startPoint y: 114, endPoint x: 0, endPoint y: 128, distance: 377.9
click at [0, 128] on mat-sidenav-container "Firma Express Inicio Calendario SSS Instructivos Contacto OS Tesorería Extracto…" at bounding box center [645, 313] width 1290 height 519
paste input "0423301369"
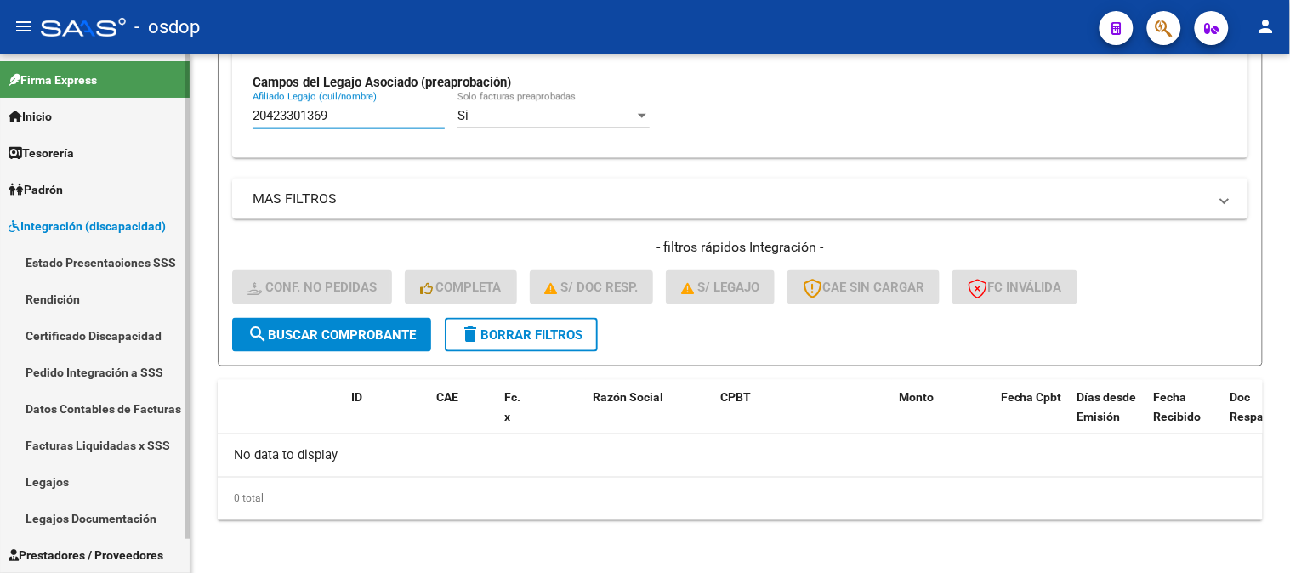
drag, startPoint x: 412, startPoint y: 117, endPoint x: 77, endPoint y: 132, distance: 334.6
click at [83, 133] on mat-sidenav-container "Firma Express Inicio Calendario SSS Instructivos Contacto OS Tesorería Extracto…" at bounding box center [645, 313] width 1290 height 519
paste input "7551340053"
drag, startPoint x: 389, startPoint y: 112, endPoint x: 0, endPoint y: 97, distance: 389.0
click at [0, 97] on mat-sidenav-container "Firma Express Inicio Calendario SSS Instructivos Contacto OS Tesorería Extracto…" at bounding box center [645, 313] width 1290 height 519
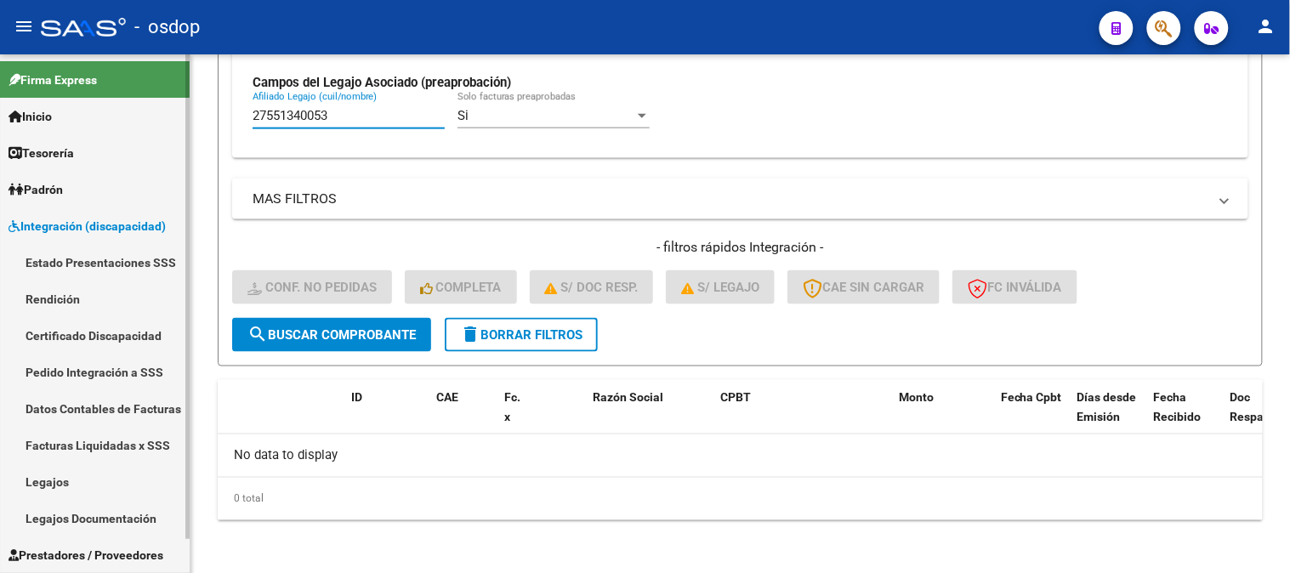
paste input "0464954075"
drag, startPoint x: 374, startPoint y: 122, endPoint x: 28, endPoint y: 111, distance: 346.4
click at [28, 111] on mat-sidenav-container "Firma Express Inicio Calendario SSS Instructivos Contacto OS Tesorería Extracto…" at bounding box center [645, 313] width 1290 height 519
paste input "3571377799"
drag, startPoint x: 346, startPoint y: 120, endPoint x: 0, endPoint y: 166, distance: 349.2
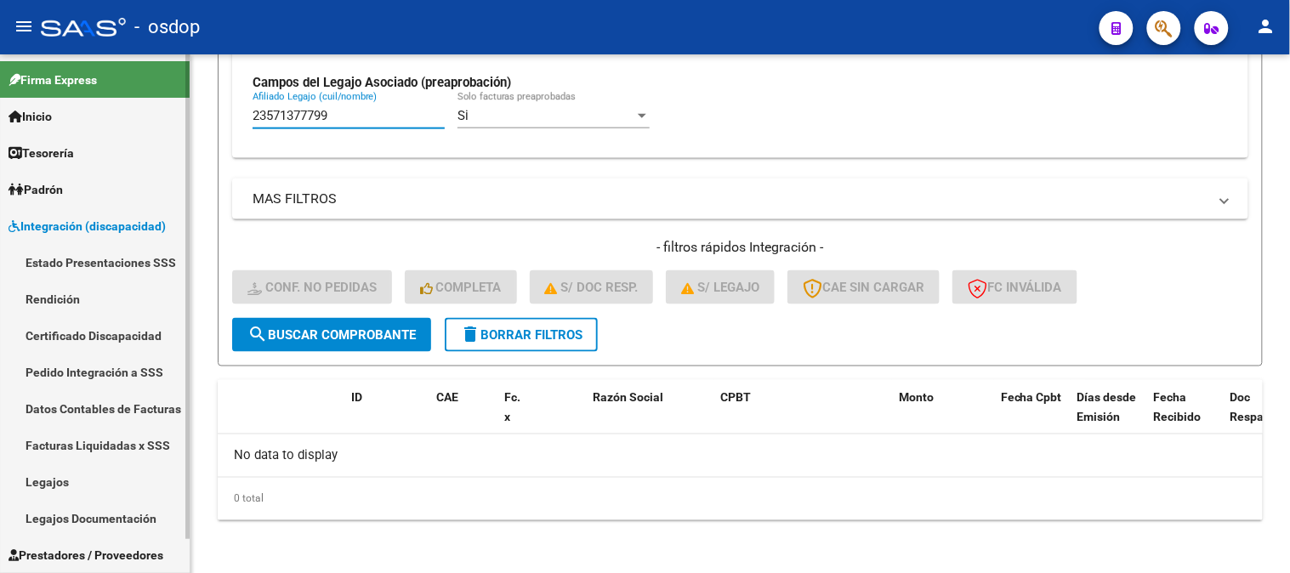
click at [7, 126] on mat-sidenav-container "Firma Express Inicio Calendario SSS Instructivos Contacto OS Tesorería Extracto…" at bounding box center [645, 313] width 1290 height 519
paste input "0573265743"
drag, startPoint x: 305, startPoint y: 117, endPoint x: 216, endPoint y: 136, distance: 90.4
click at [153, 134] on mat-sidenav-container "Firma Express Inicio Calendario SSS Instructivos Contacto OS Tesorería Extracto…" at bounding box center [645, 313] width 1290 height 519
drag, startPoint x: 379, startPoint y: 125, endPoint x: 364, endPoint y: 128, distance: 15.5
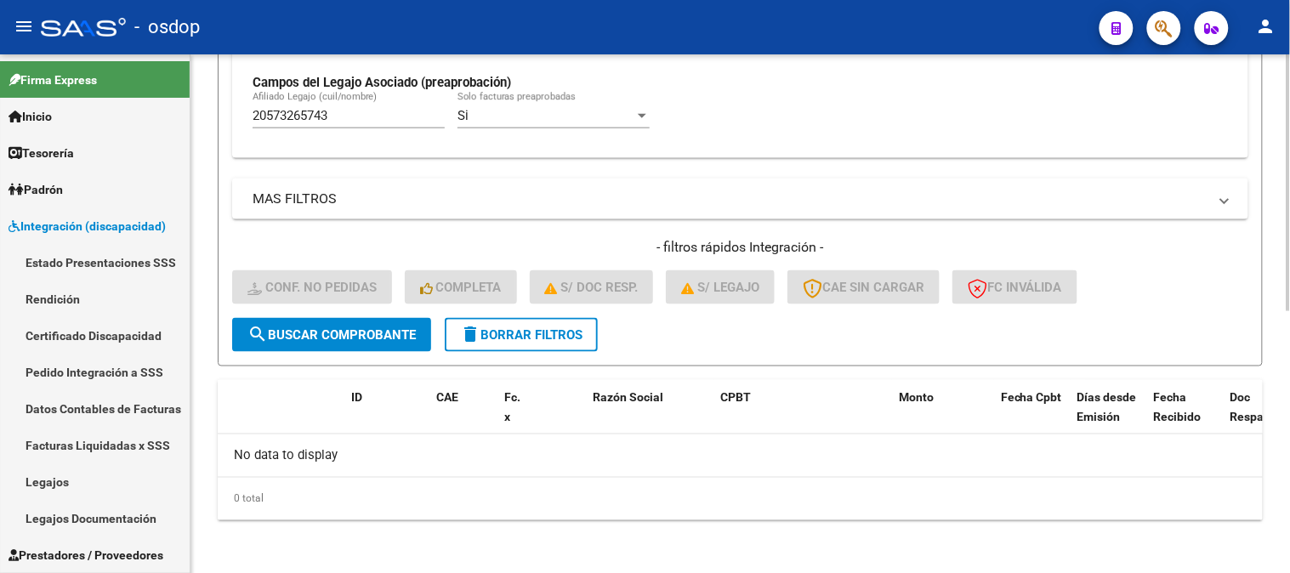
click at [364, 128] on div "20573265743 [PERSON_NAME] (cuil/nombre)" at bounding box center [349, 110] width 192 height 37
drag, startPoint x: 369, startPoint y: 125, endPoint x: 332, endPoint y: 125, distance: 37.4
click at [332, 125] on div "20573265743 [PERSON_NAME] (cuil/nombre)" at bounding box center [349, 110] width 192 height 37
drag, startPoint x: 345, startPoint y: 122, endPoint x: 0, endPoint y: 129, distance: 345.4
click at [17, 129] on mat-sidenav-container "Firma Express Inicio Calendario SSS Instructivos Contacto OS Tesorería Extracto…" at bounding box center [645, 313] width 1290 height 519
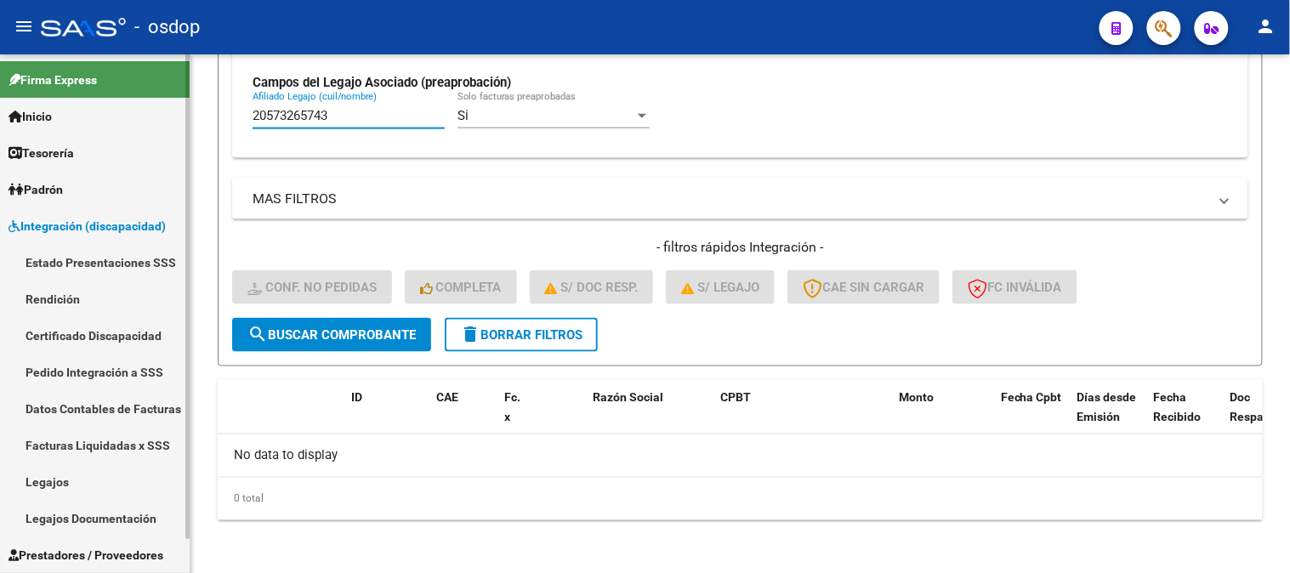
paste input "7470768849"
drag, startPoint x: 306, startPoint y: 126, endPoint x: 0, endPoint y: 97, distance: 307.6
click at [61, 102] on mat-sidenav-container "Firma Express Inicio Calendario SSS Instructivos Contacto OS Tesorería Extracto…" at bounding box center [645, 313] width 1290 height 519
paste input "0467607546"
drag, startPoint x: 349, startPoint y: 122, endPoint x: 0, endPoint y: 3, distance: 368.8
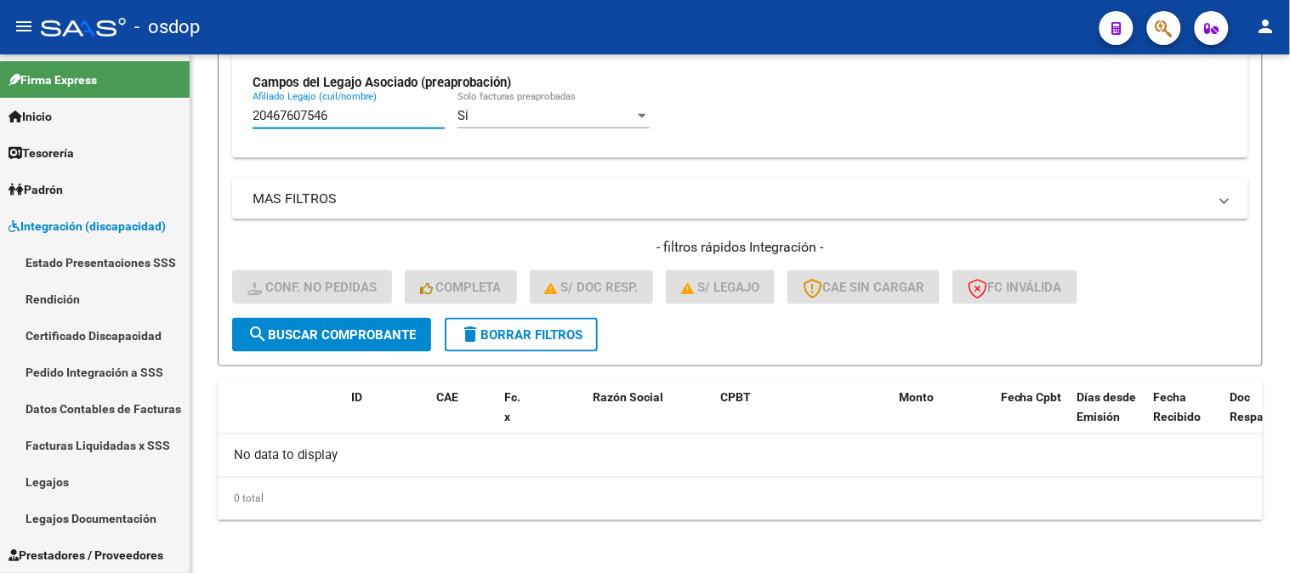
click at [21, 128] on mat-sidenav-container "Firma Express Inicio Calendario SSS Instructivos Contacto OS Tesorería Extracto…" at bounding box center [645, 313] width 1290 height 519
paste input "74904298"
drag, startPoint x: 354, startPoint y: 119, endPoint x: 0, endPoint y: 109, distance: 354.0
click at [0, 111] on mat-sidenav-container "Firma Express Inicio Calendario SSS Instructivos Contacto OS Tesorería Extracto…" at bounding box center [645, 313] width 1290 height 519
drag, startPoint x: 377, startPoint y: 123, endPoint x: 0, endPoint y: -44, distance: 412.4
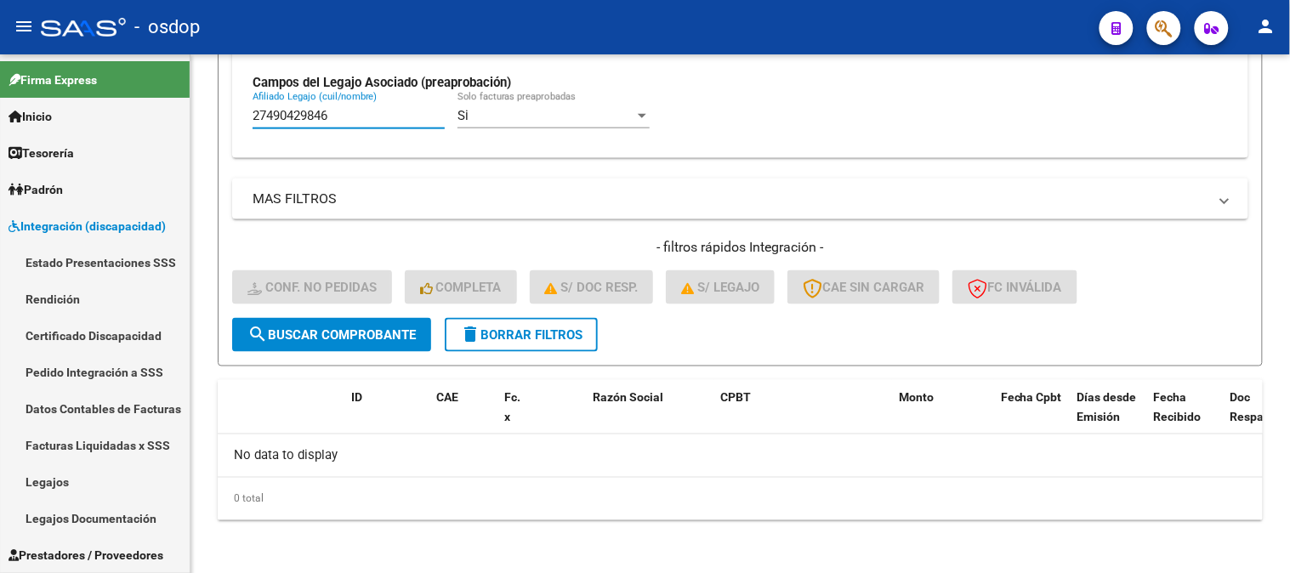
click at [0, 0] on html "menu - osdop person Firma Express Inicio Calendario SSS Instructivos Contacto O…" at bounding box center [645, 286] width 1290 height 573
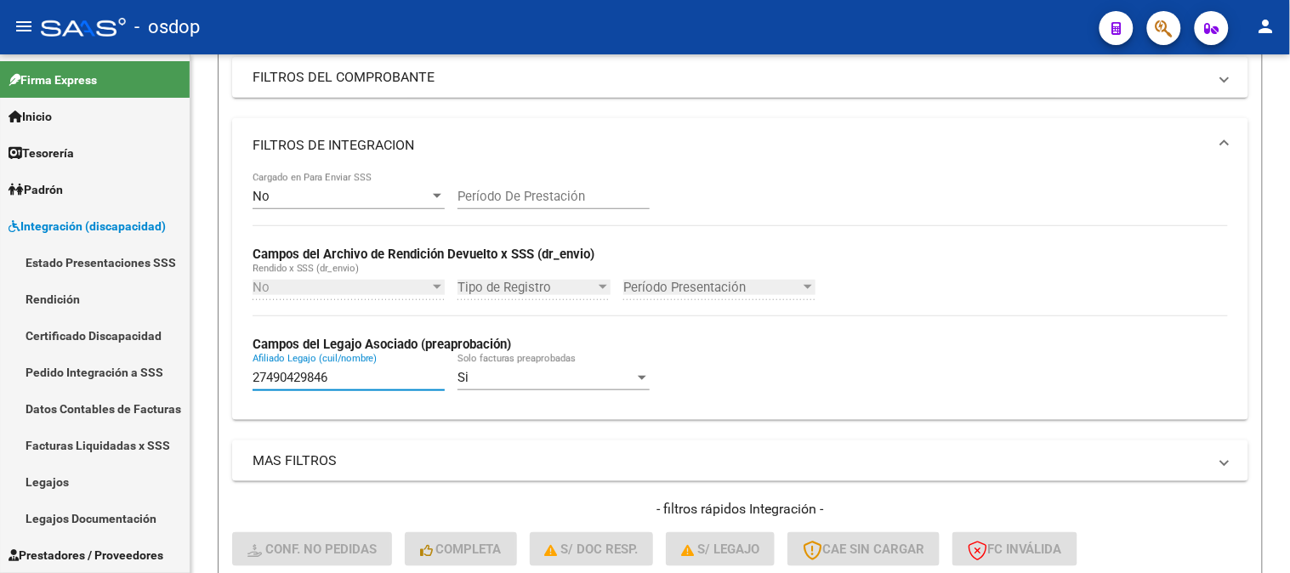
paste input "3469695689"
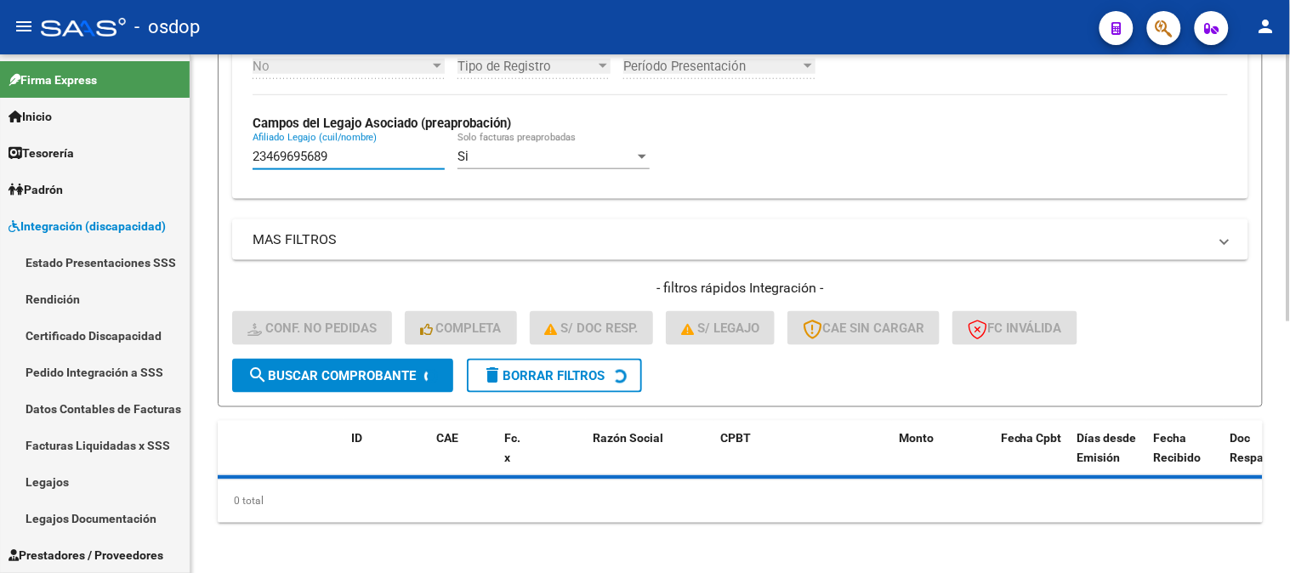
scroll to position [489, 0]
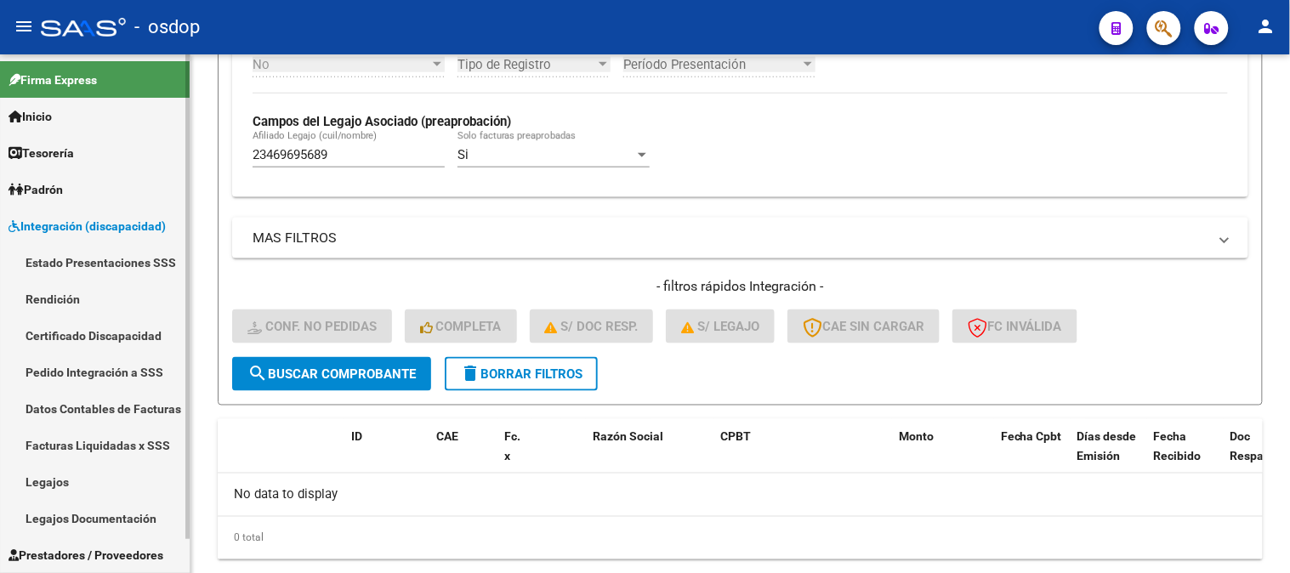
drag, startPoint x: 141, startPoint y: 164, endPoint x: 0, endPoint y: 142, distance: 142.9
click at [0, 142] on mat-sidenav-container "Firma Express Inicio Calendario SSS Instructivos Contacto OS Tesorería Extracto…" at bounding box center [645, 313] width 1290 height 519
paste input "7380875298"
drag, startPoint x: 350, startPoint y: 158, endPoint x: 0, endPoint y: 17, distance: 377.8
click at [0, 97] on mat-sidenav-container "Firma Express Inicio Calendario SSS Instructivos Contacto OS Tesorería Extracto…" at bounding box center [645, 313] width 1290 height 519
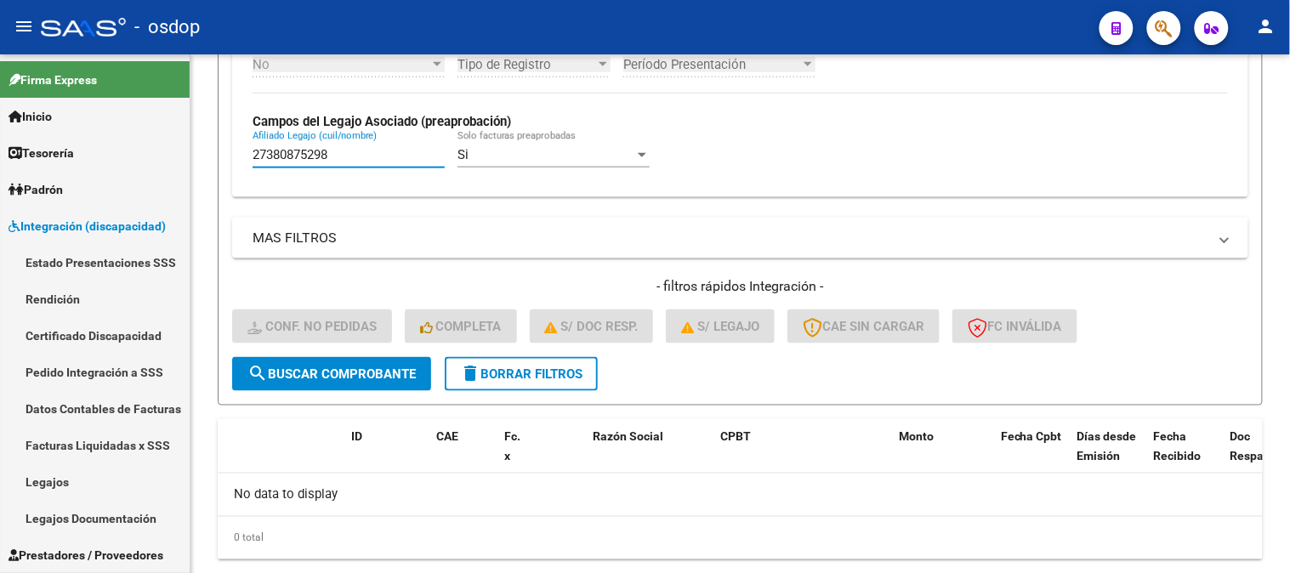
paste input "239788713"
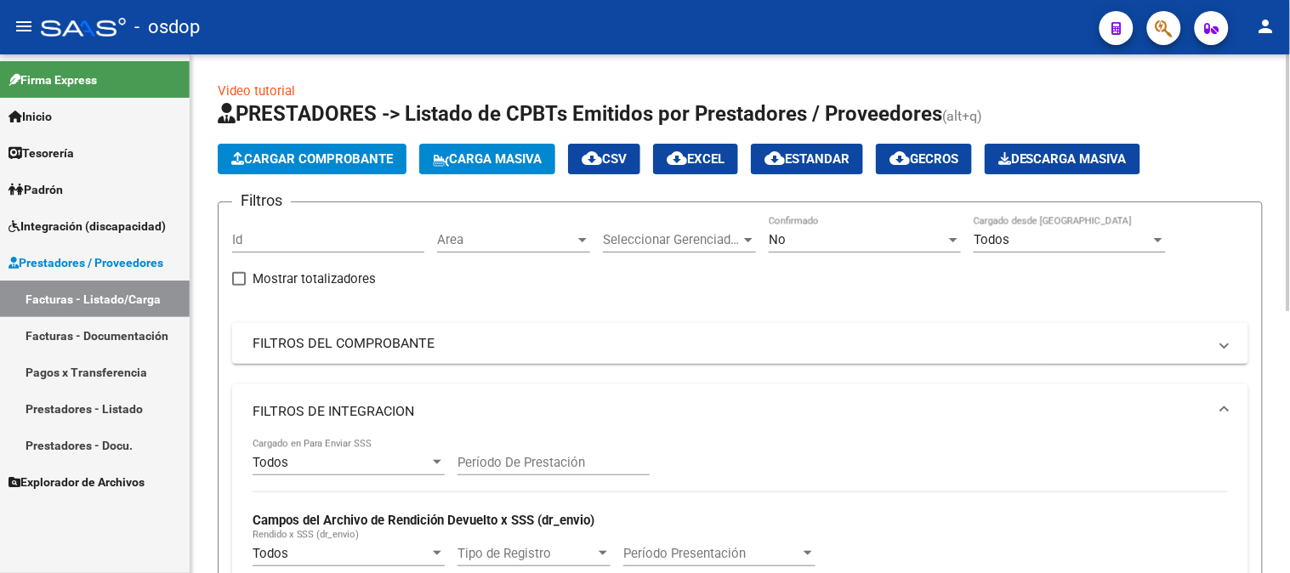
scroll to position [528, 0]
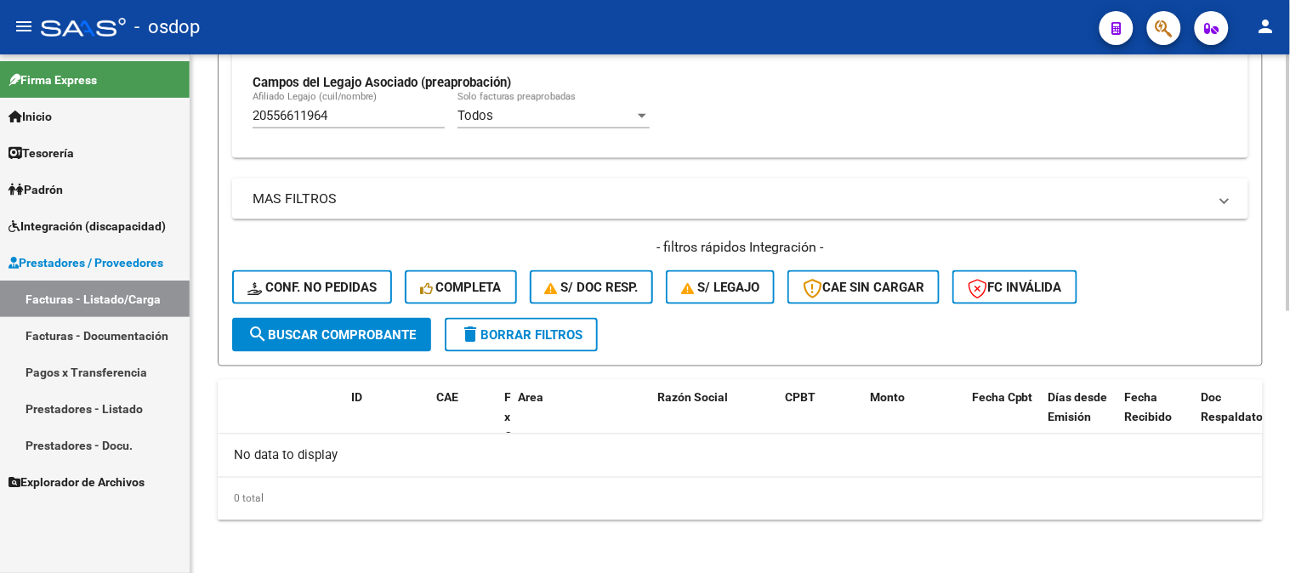
click at [304, 113] on div "20556611964 [PERSON_NAME] (cuil/nombre)" at bounding box center [349, 110] width 192 height 37
drag, startPoint x: 371, startPoint y: 104, endPoint x: 189, endPoint y: 98, distance: 182.1
click at [189, 98] on mat-sidenav-container "Firma Express Inicio Calendario SSS Instructivos Contacto OS Tesorería Extracto…" at bounding box center [645, 313] width 1290 height 519
click at [353, 117] on input "20556611964" at bounding box center [349, 115] width 192 height 15
drag, startPoint x: 353, startPoint y: 117, endPoint x: 0, endPoint y: 81, distance: 354.9
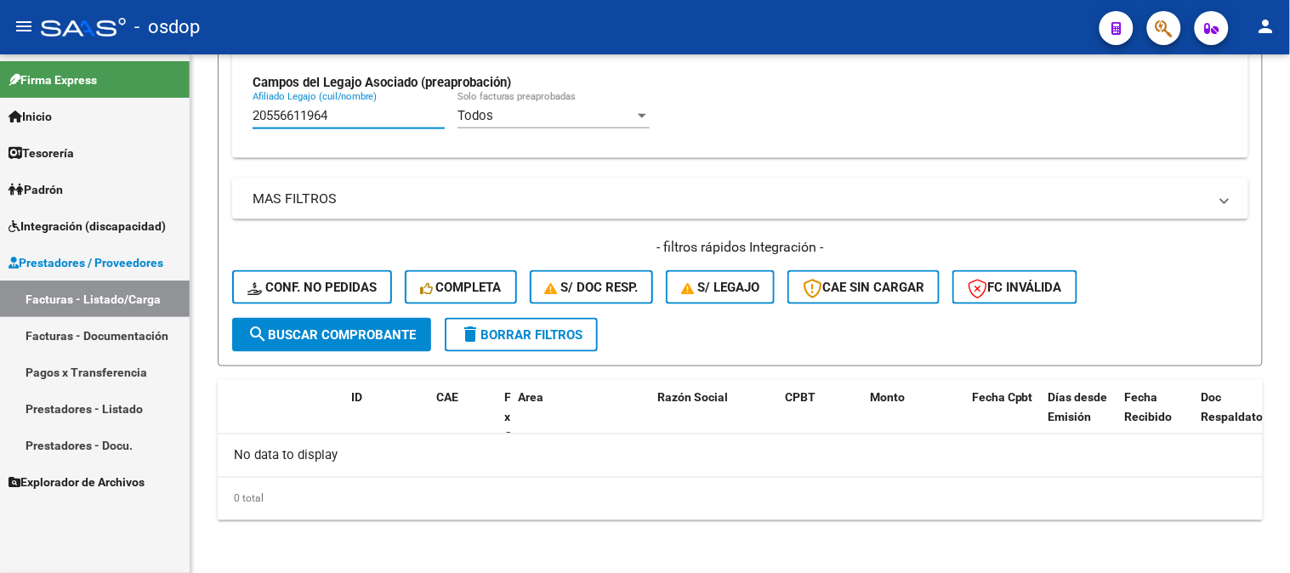
click at [0, 83] on mat-sidenav-container "Firma Express Inicio Calendario SSS Instructivos Contacto OS Tesorería Extracto…" at bounding box center [645, 313] width 1290 height 519
paste input "7495100923"
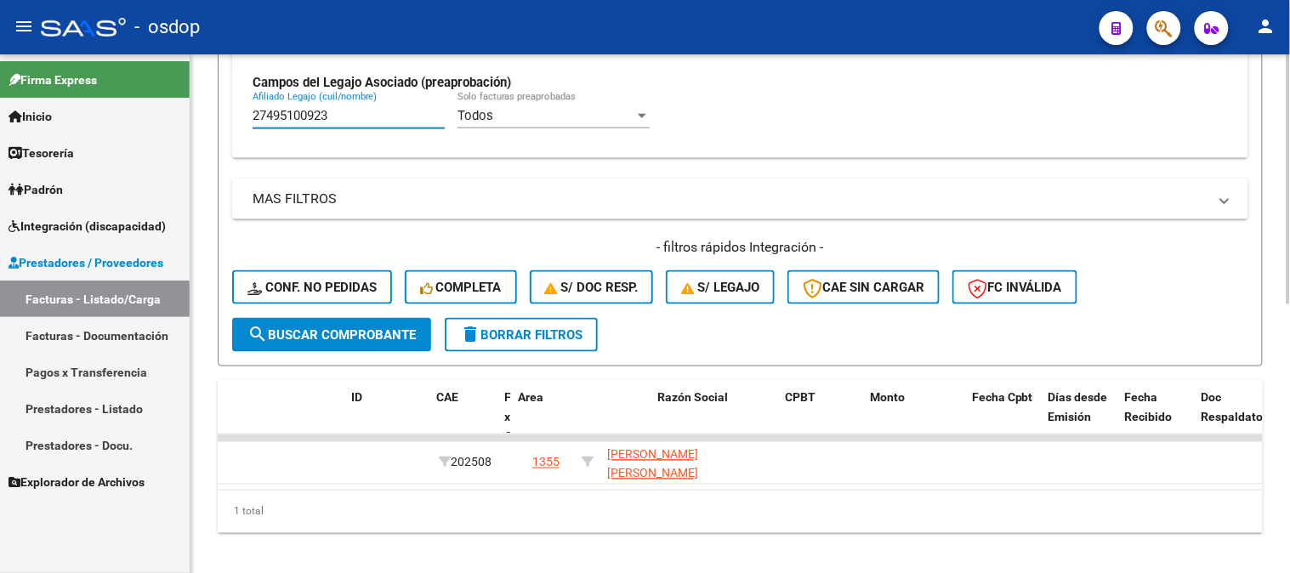
scroll to position [0, 0]
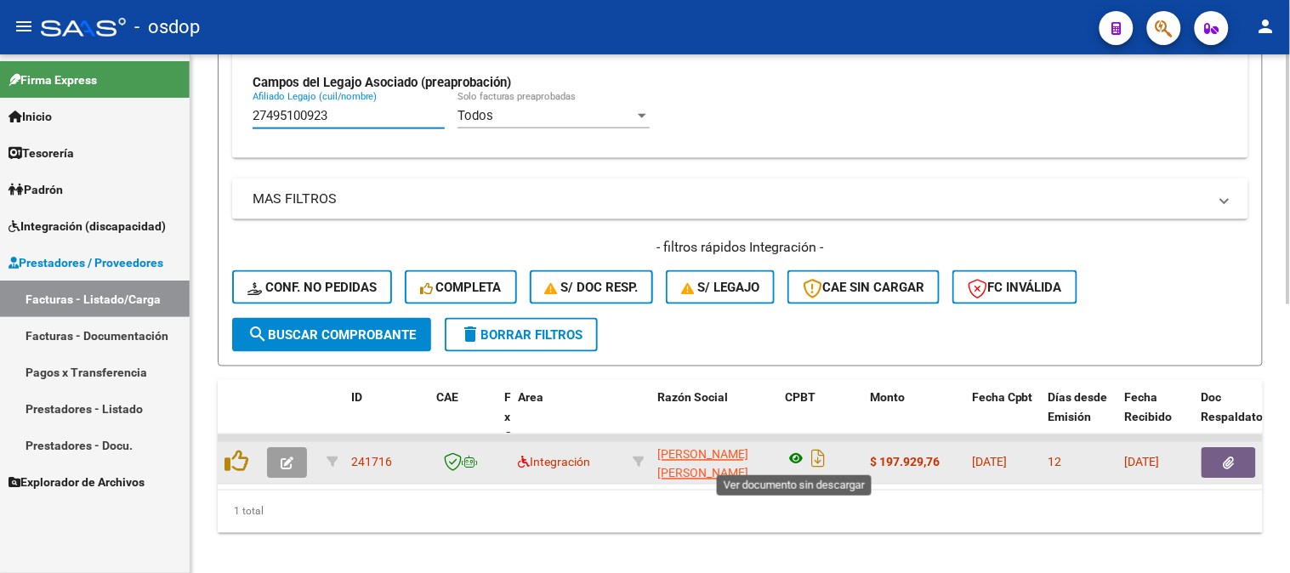
click at [788, 453] on icon at bounding box center [796, 459] width 22 height 20
click at [1236, 449] on button "button" at bounding box center [1229, 463] width 54 height 31
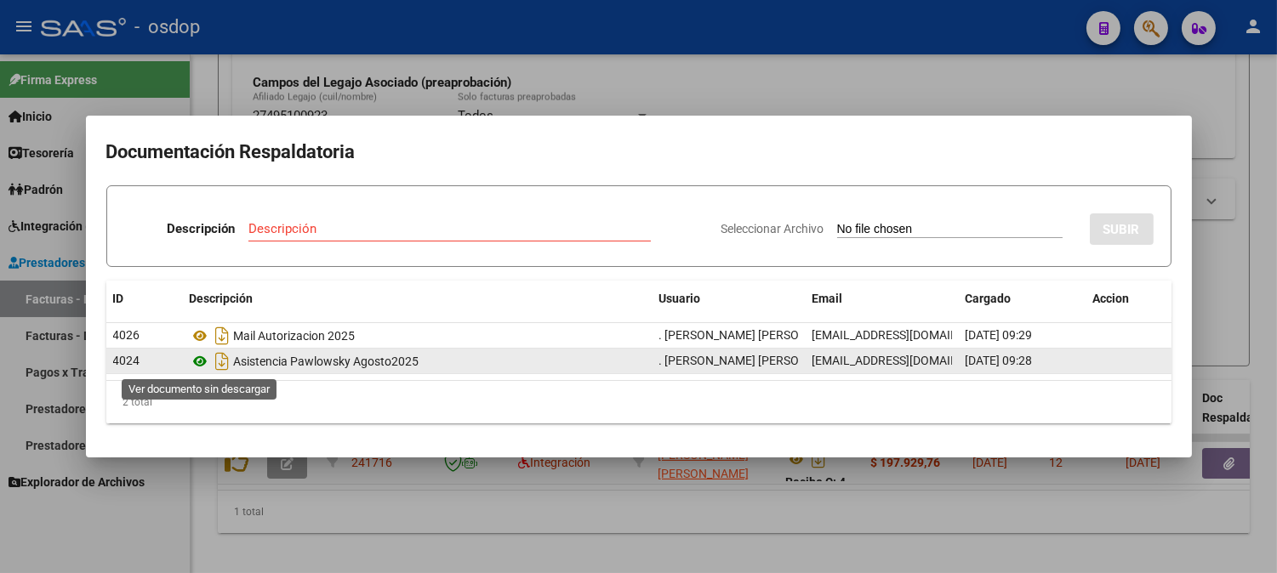
click at [209, 354] on icon at bounding box center [201, 361] width 22 height 20
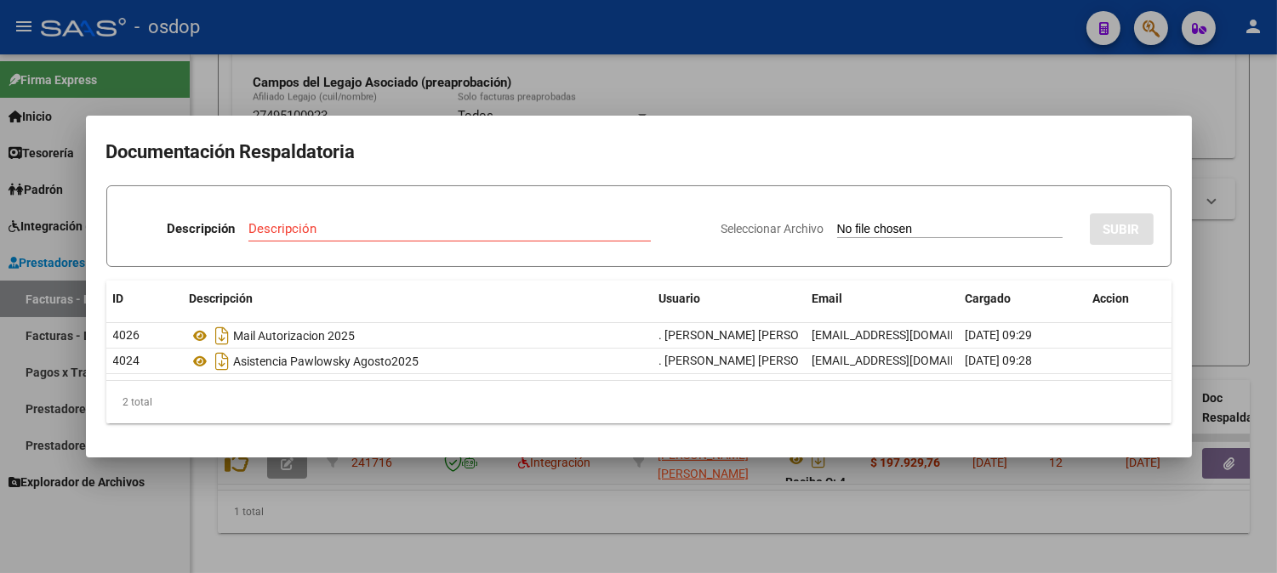
click at [239, 516] on div at bounding box center [638, 286] width 1277 height 573
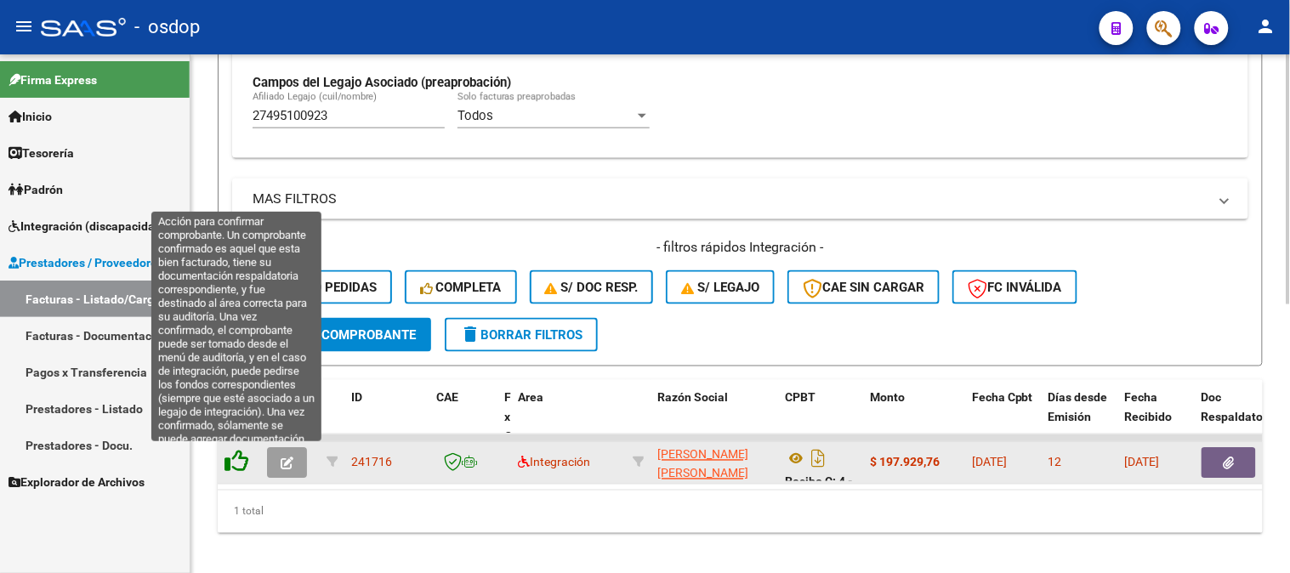
click at [232, 460] on icon at bounding box center [237, 462] width 24 height 24
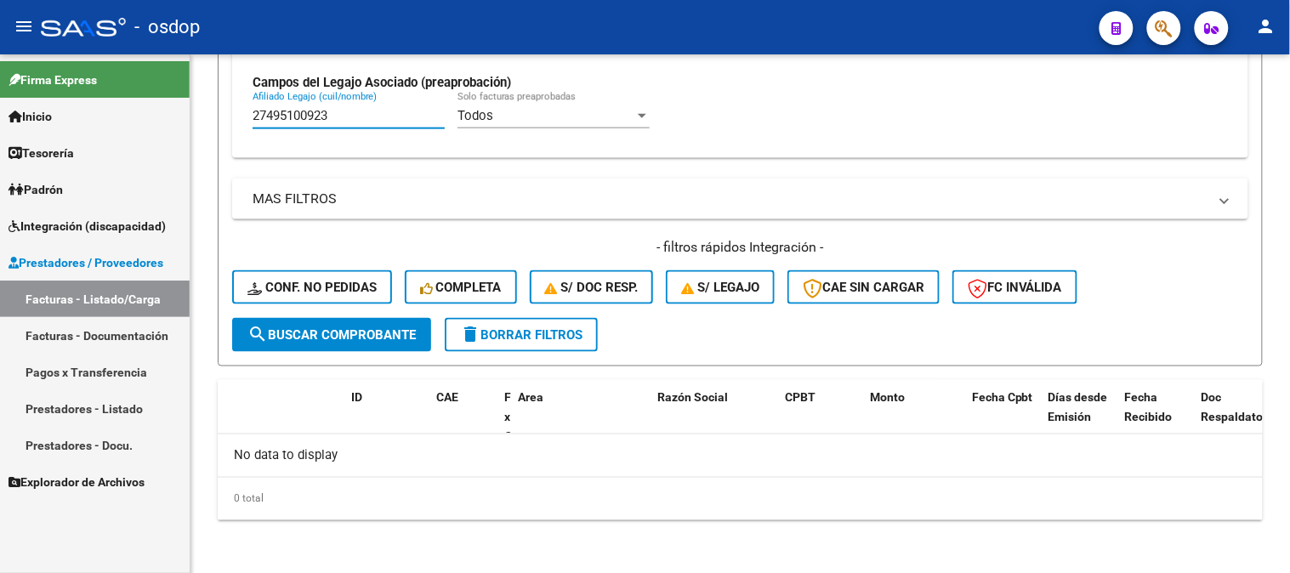
drag, startPoint x: 366, startPoint y: 122, endPoint x: 0, endPoint y: -3, distance: 386.5
click at [0, 0] on html "menu - osdop person Firma Express Inicio Calendario SSS Instructivos Contacto O…" at bounding box center [645, 286] width 1290 height 573
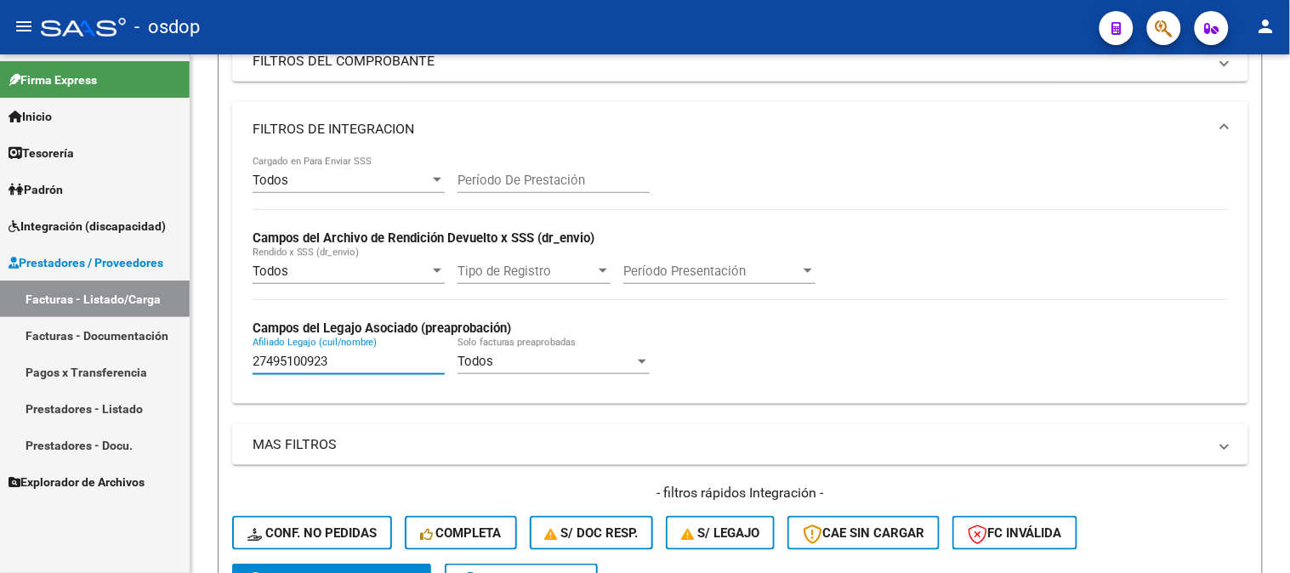
paste input "0574544476"
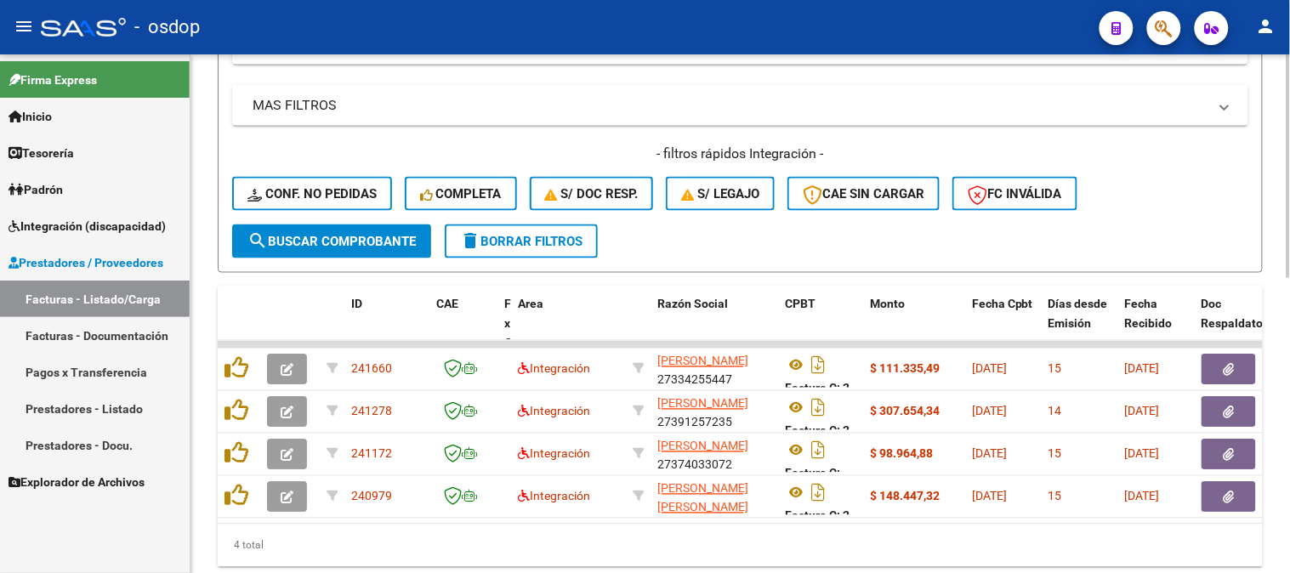
scroll to position [660, 0]
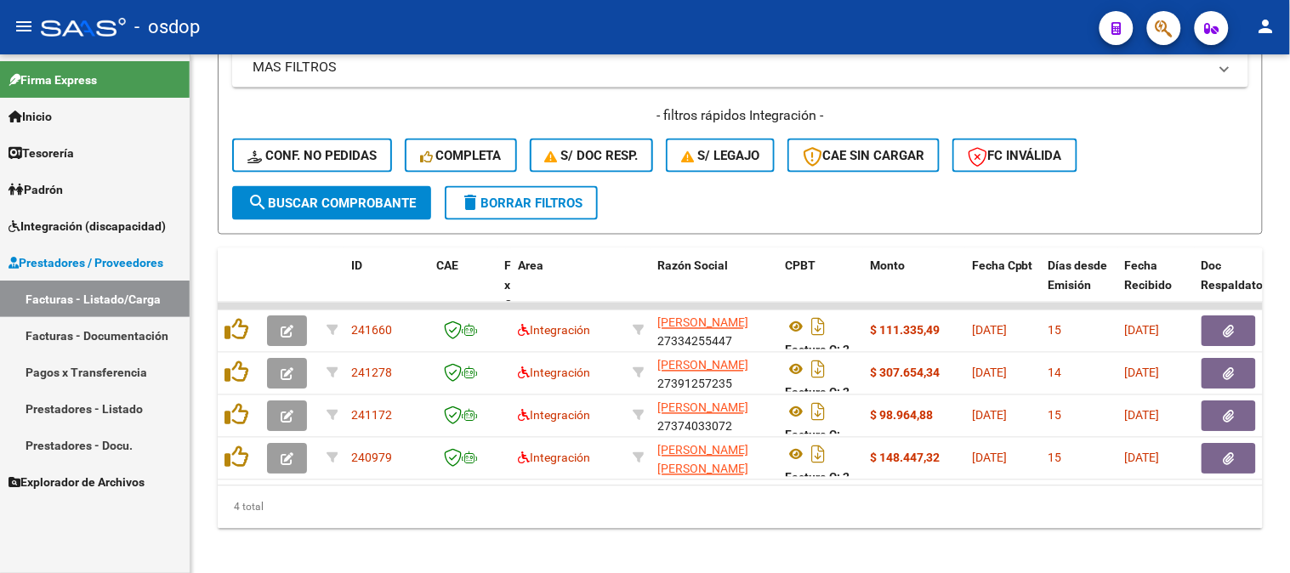
click at [361, 479] on datatable-selection "241660 Integración LURASCHI MARLEN VICTORIA 27334255447 Factura C: 2 - 1610 $ 1…" at bounding box center [740, 476] width 1045 height 15
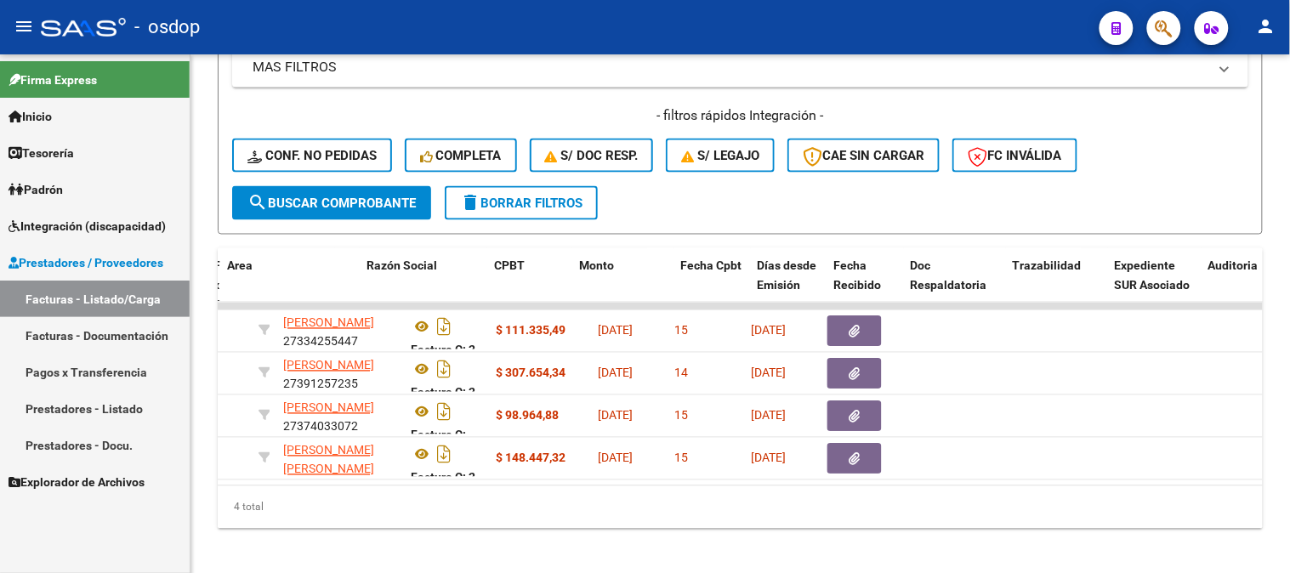
scroll to position [0, 291]
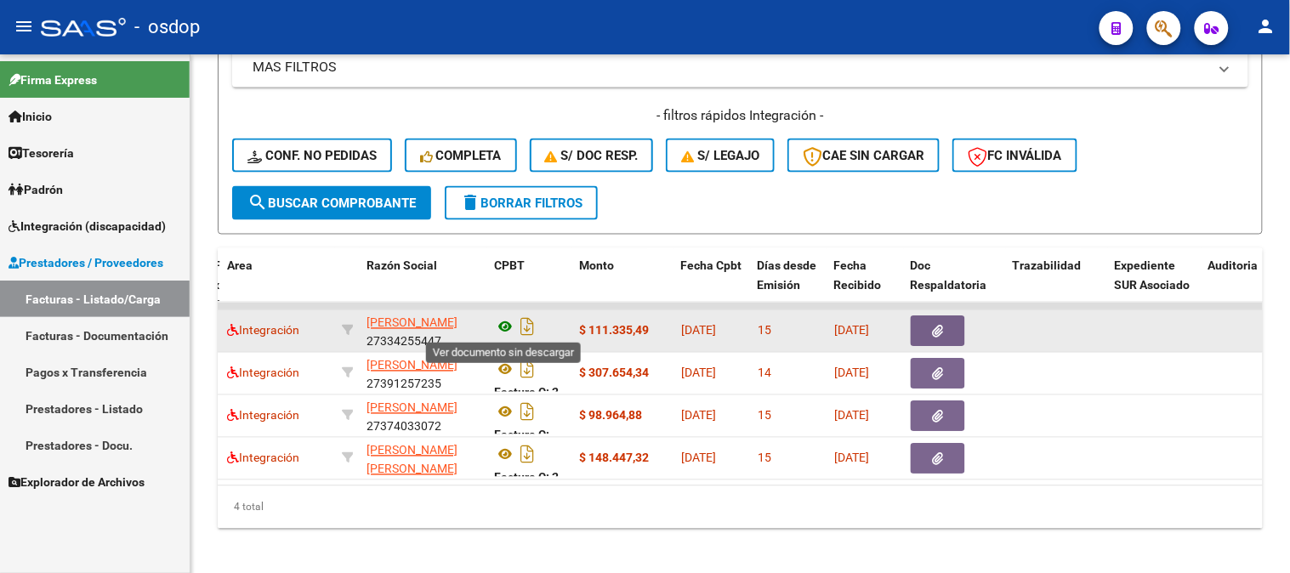
click at [500, 317] on icon at bounding box center [505, 327] width 22 height 20
click at [945, 336] on button "button" at bounding box center [938, 331] width 54 height 31
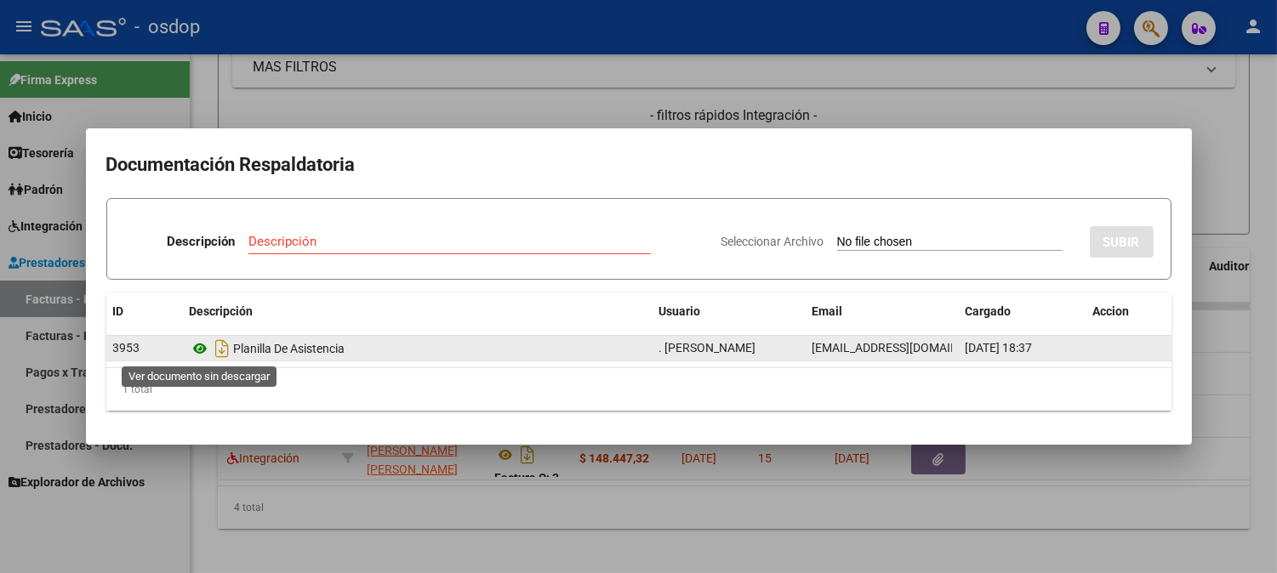
click at [198, 352] on icon at bounding box center [201, 349] width 22 height 20
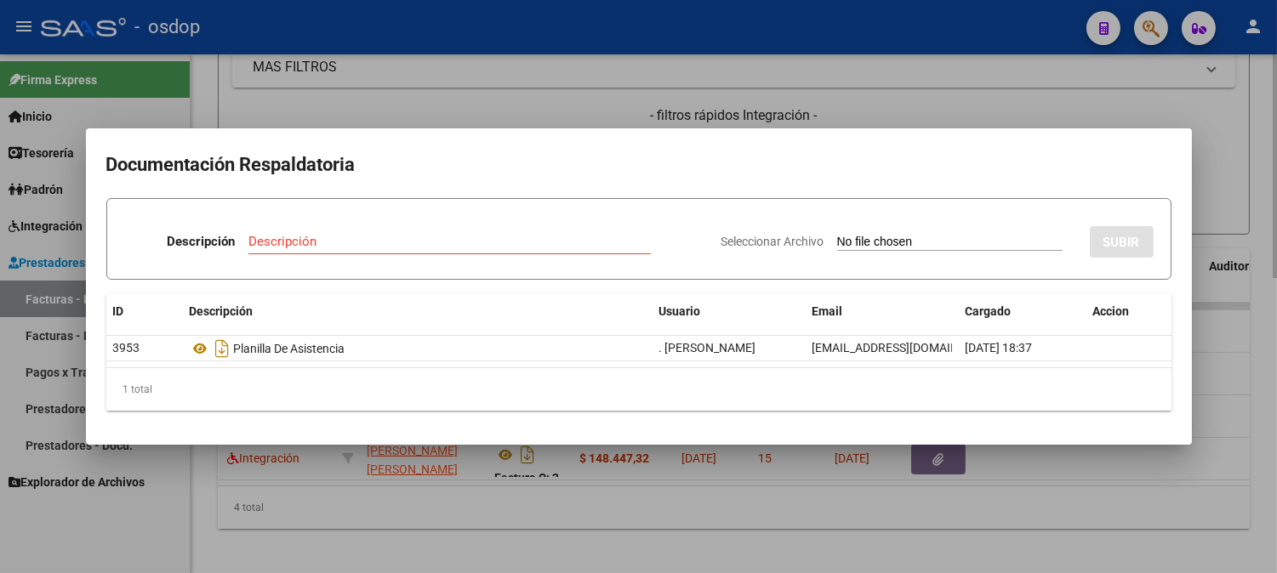
drag, startPoint x: 597, startPoint y: 119, endPoint x: 544, endPoint y: 193, distance: 90.9
click at [596, 119] on div at bounding box center [638, 286] width 1277 height 573
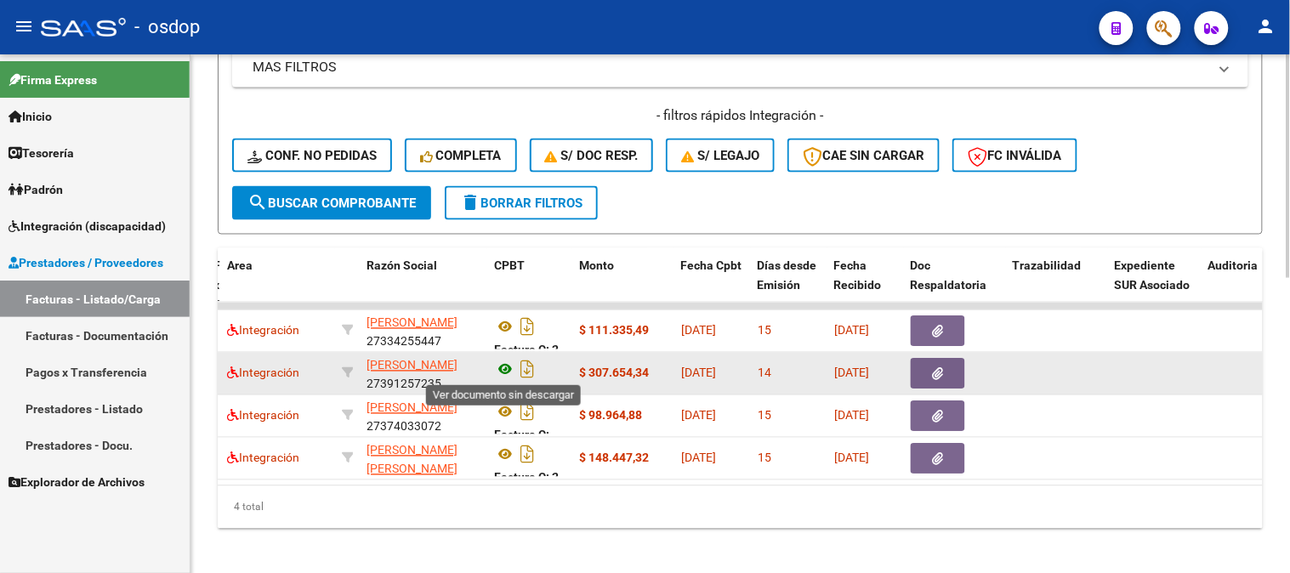
click at [504, 377] on icon at bounding box center [505, 370] width 22 height 20
click at [927, 373] on button "button" at bounding box center [938, 374] width 54 height 31
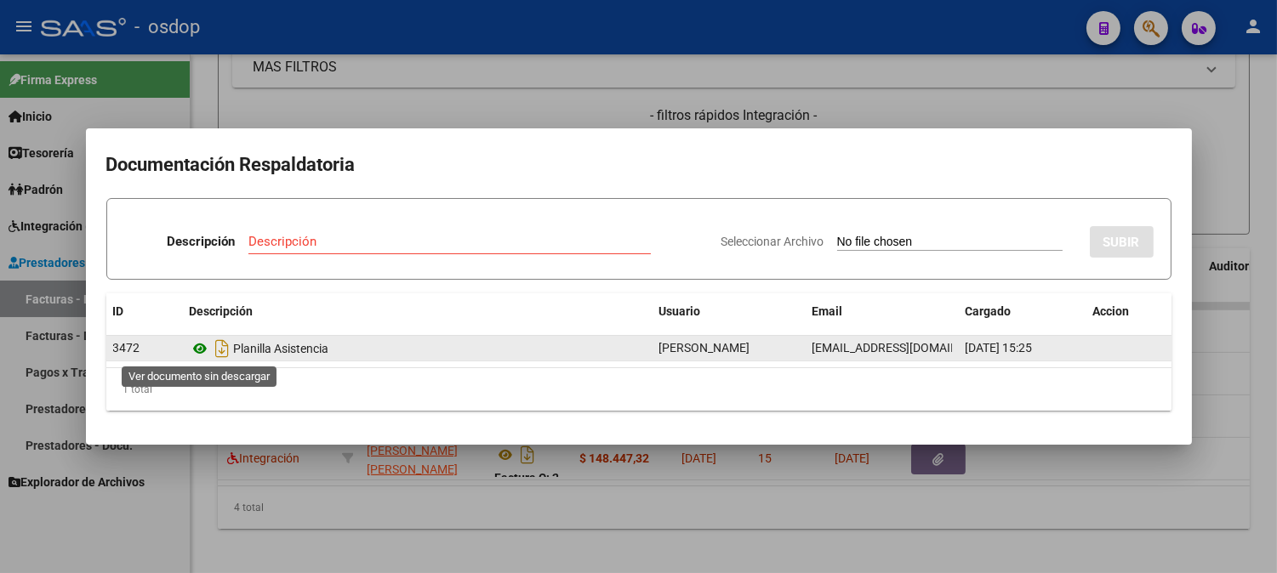
click at [204, 351] on icon at bounding box center [201, 349] width 22 height 20
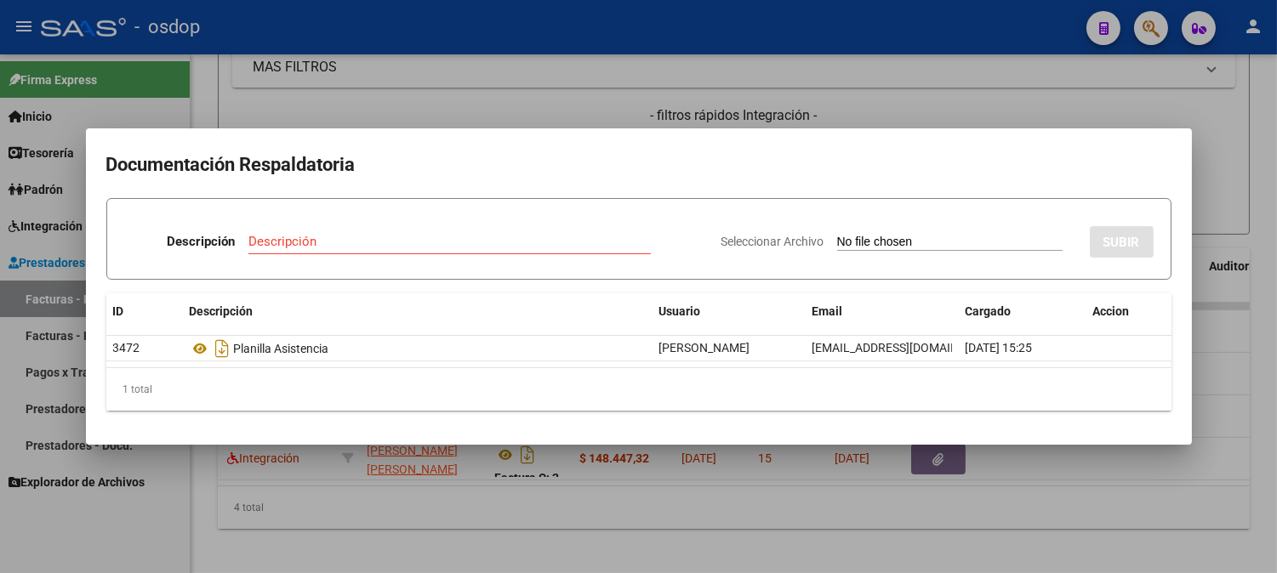
drag, startPoint x: 430, startPoint y: 61, endPoint x: 445, endPoint y: 139, distance: 78.9
click at [430, 62] on div at bounding box center [638, 286] width 1277 height 573
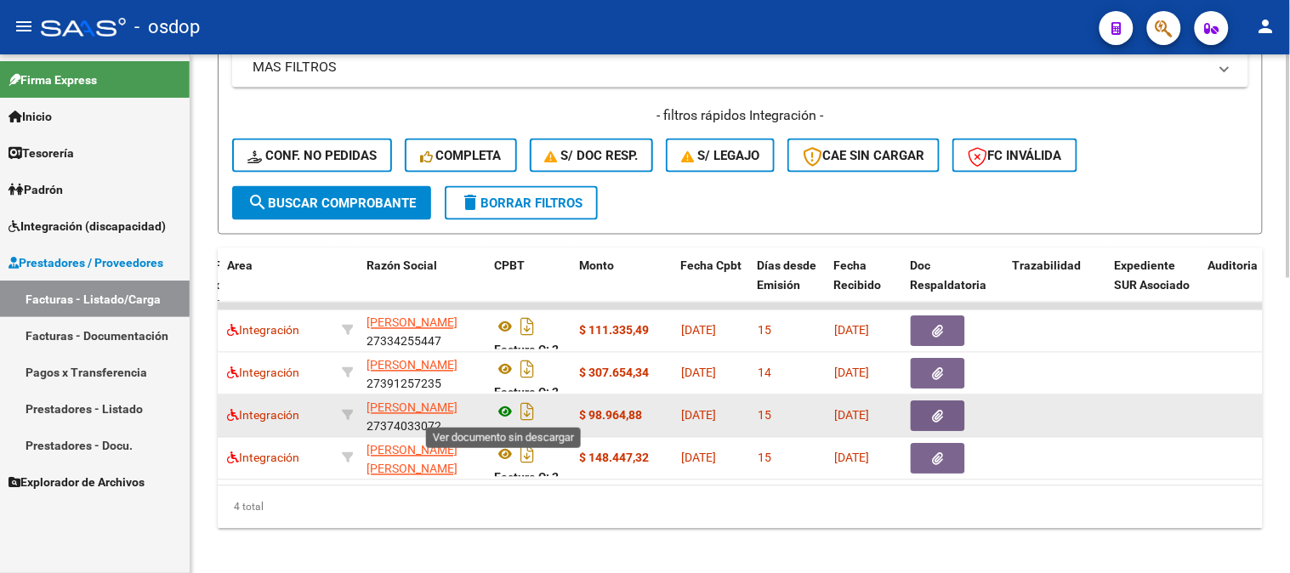
click at [511, 411] on icon at bounding box center [505, 412] width 22 height 20
click at [937, 403] on button "button" at bounding box center [938, 416] width 54 height 31
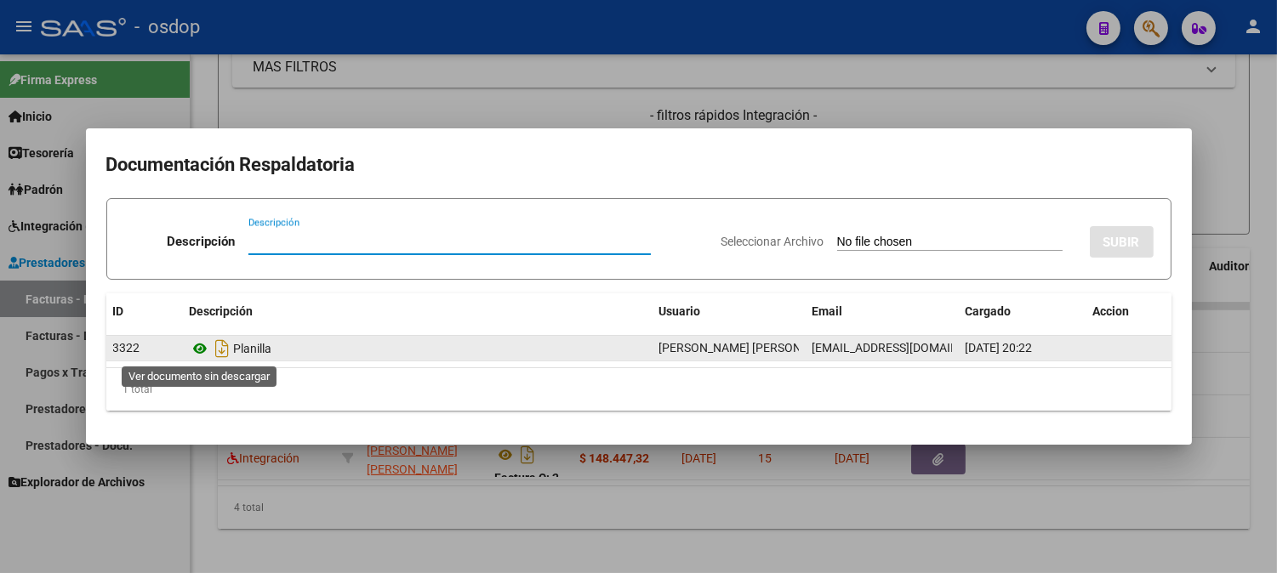
click at [200, 344] on icon at bounding box center [201, 349] width 22 height 20
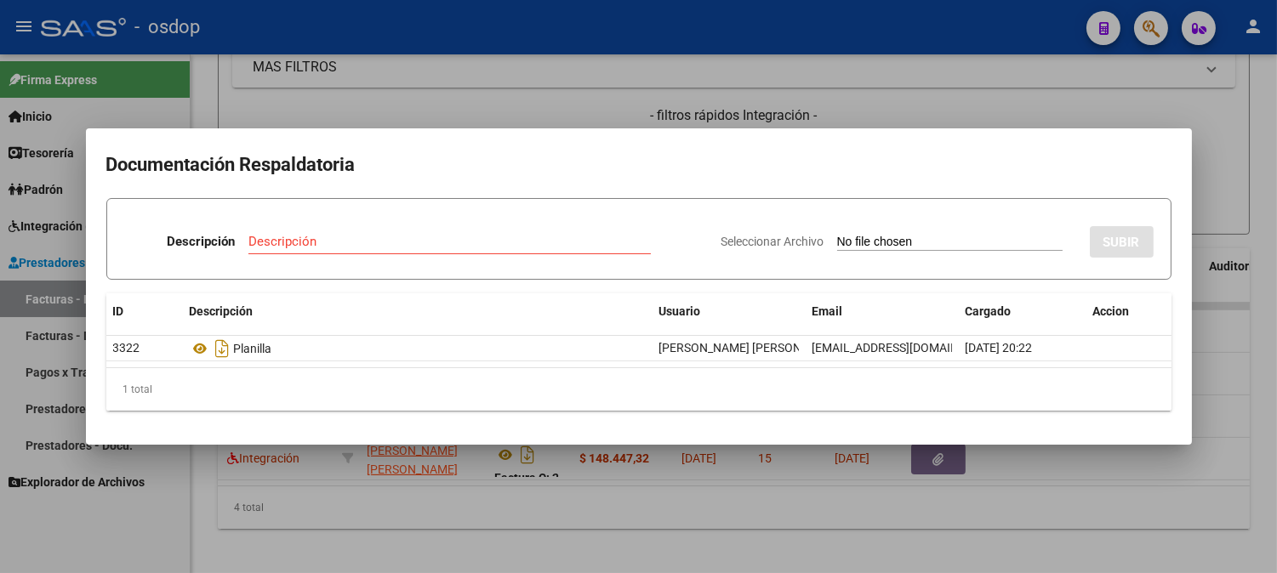
click at [391, 157] on h2 "Documentación Respaldatoria" at bounding box center [638, 165] width 1065 height 32
drag, startPoint x: 421, startPoint y: 98, endPoint x: 425, endPoint y: 87, distance: 11.8
click at [425, 91] on div at bounding box center [638, 286] width 1277 height 573
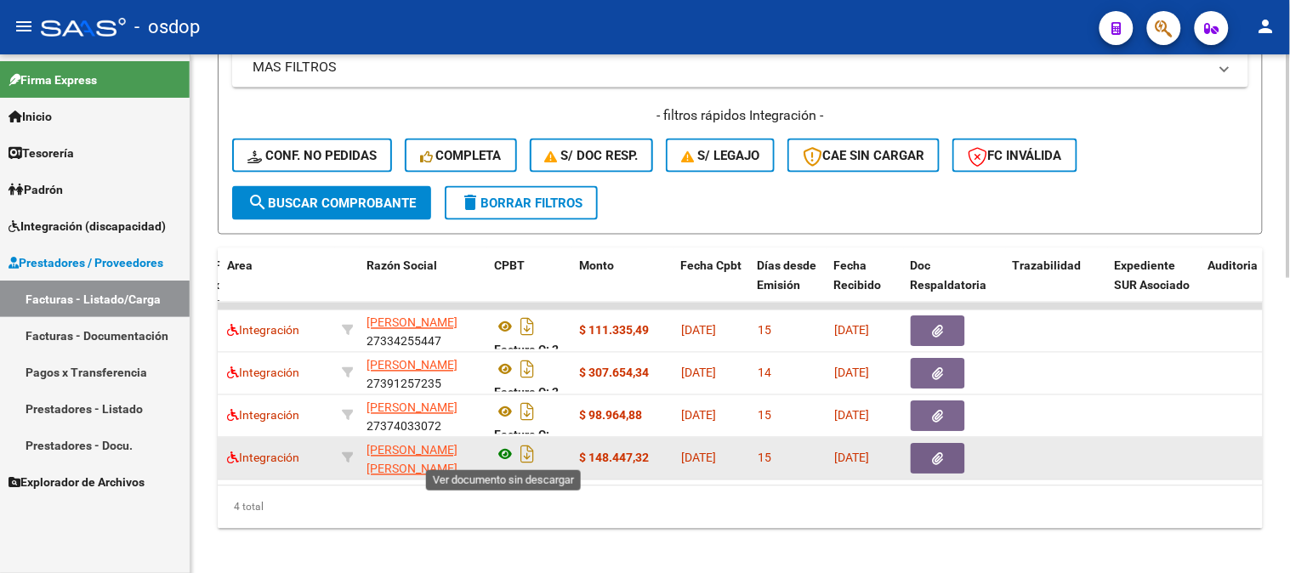
click at [499, 454] on icon at bounding box center [505, 455] width 22 height 20
click at [944, 460] on icon "button" at bounding box center [938, 459] width 11 height 13
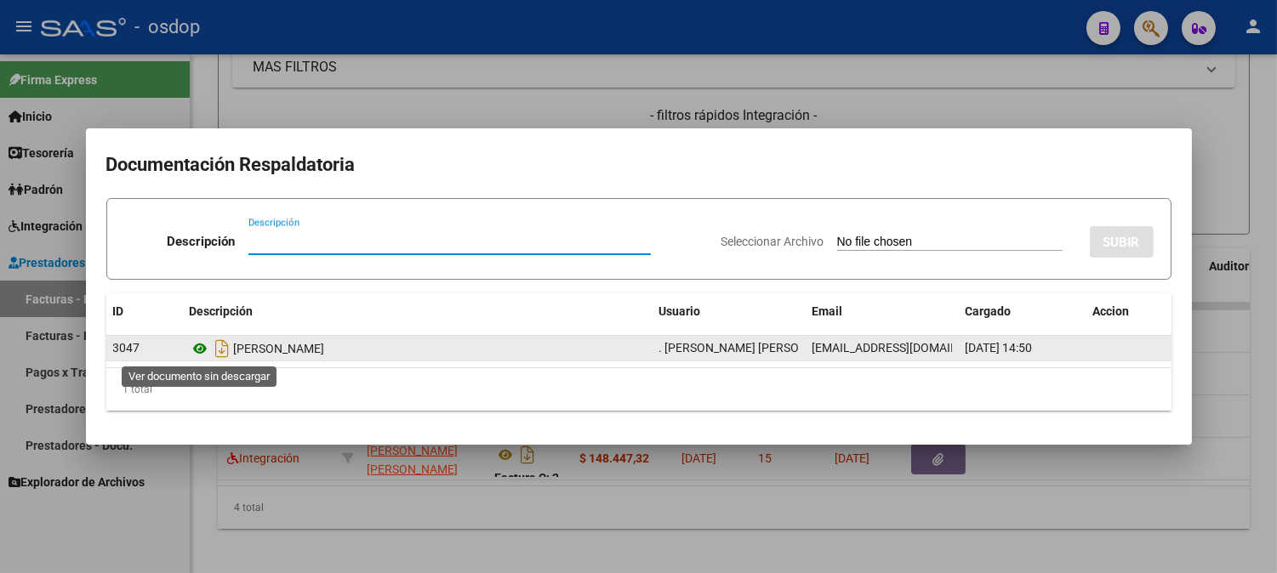
click at [201, 350] on icon at bounding box center [201, 349] width 22 height 20
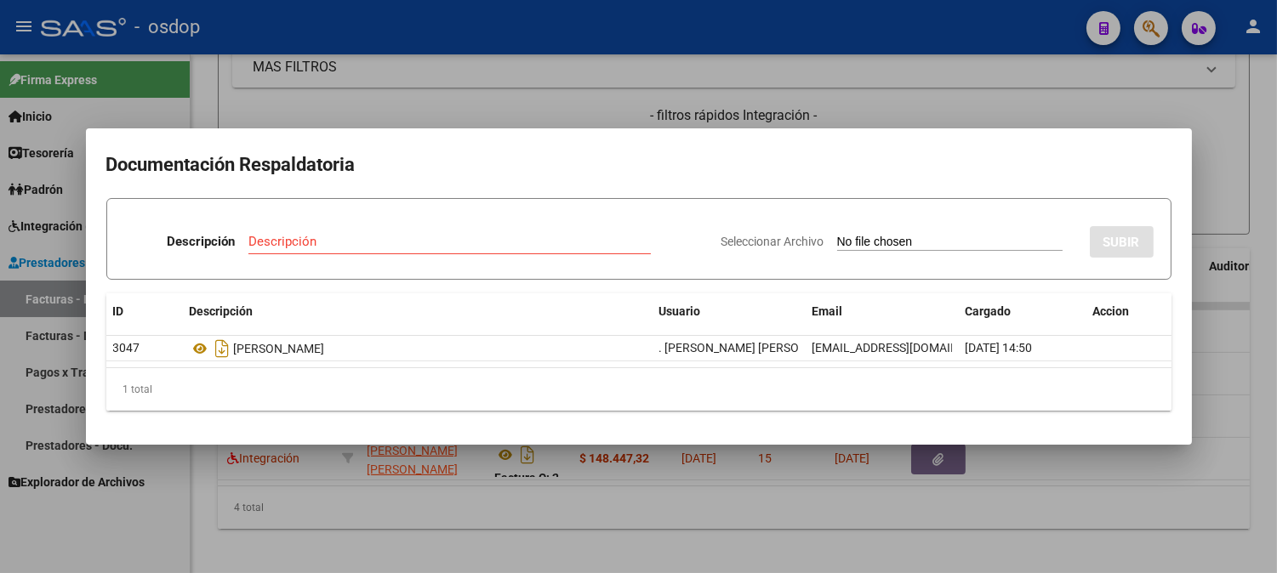
click at [496, 113] on div at bounding box center [638, 286] width 1277 height 573
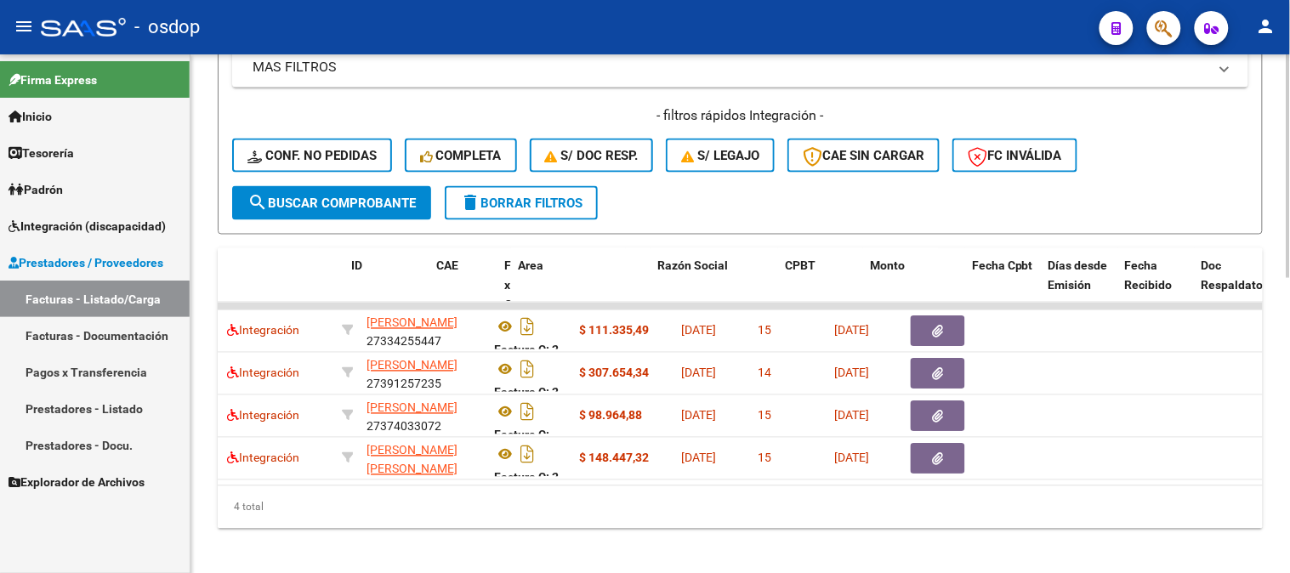
scroll to position [0, 0]
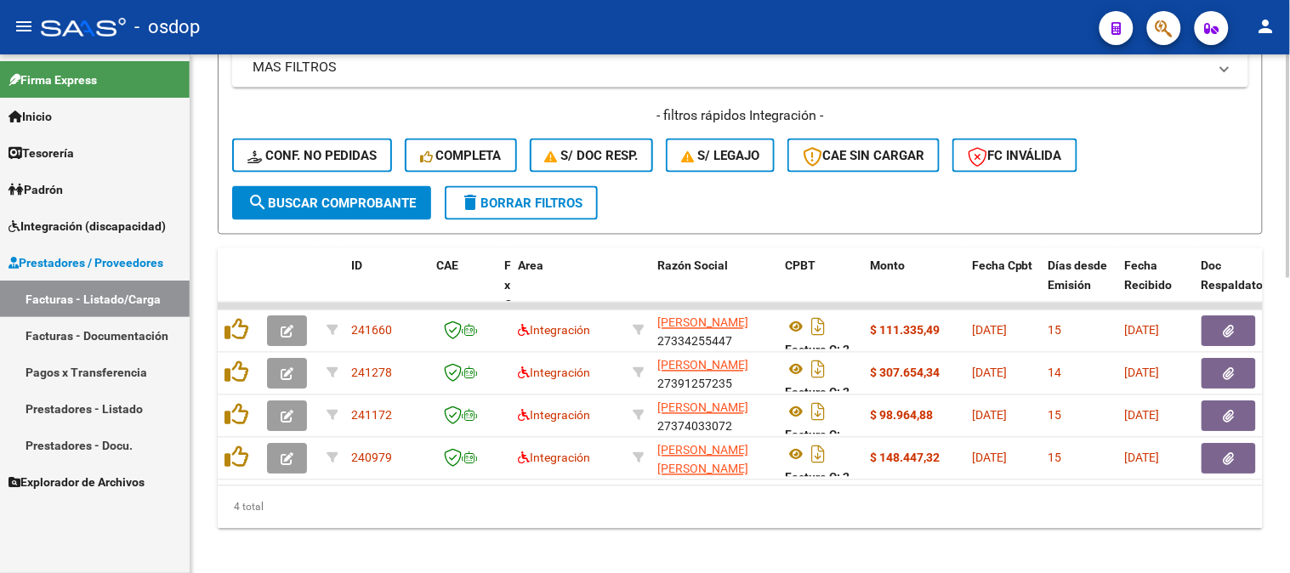
click at [319, 505] on div "4 total" at bounding box center [740, 508] width 1045 height 43
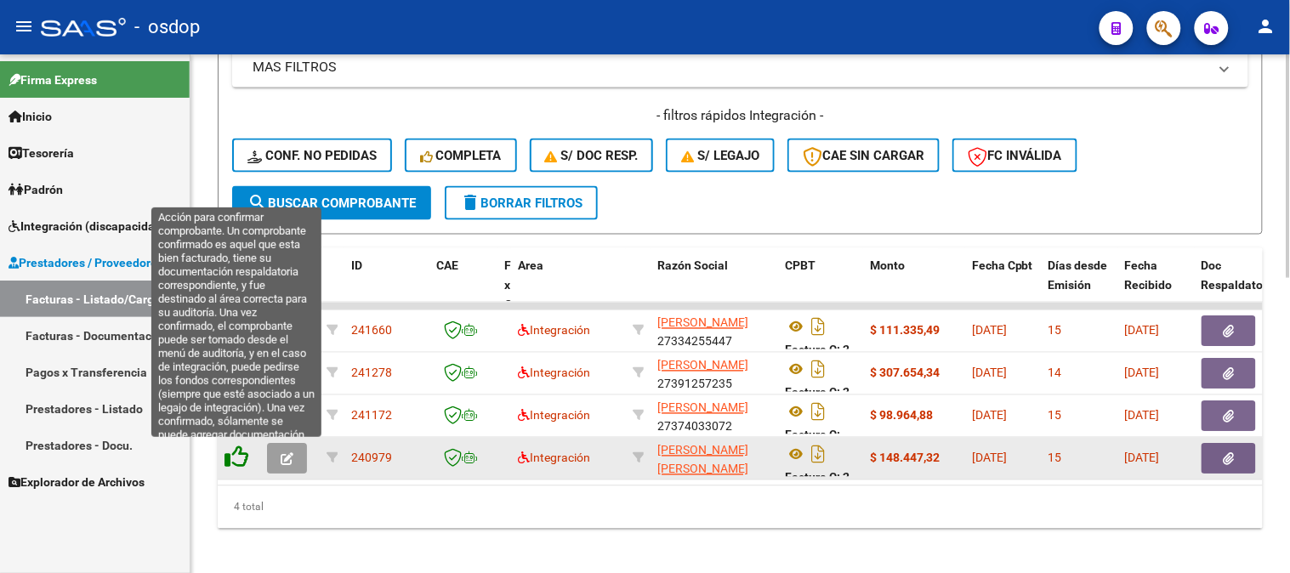
click at [238, 449] on icon at bounding box center [237, 458] width 24 height 24
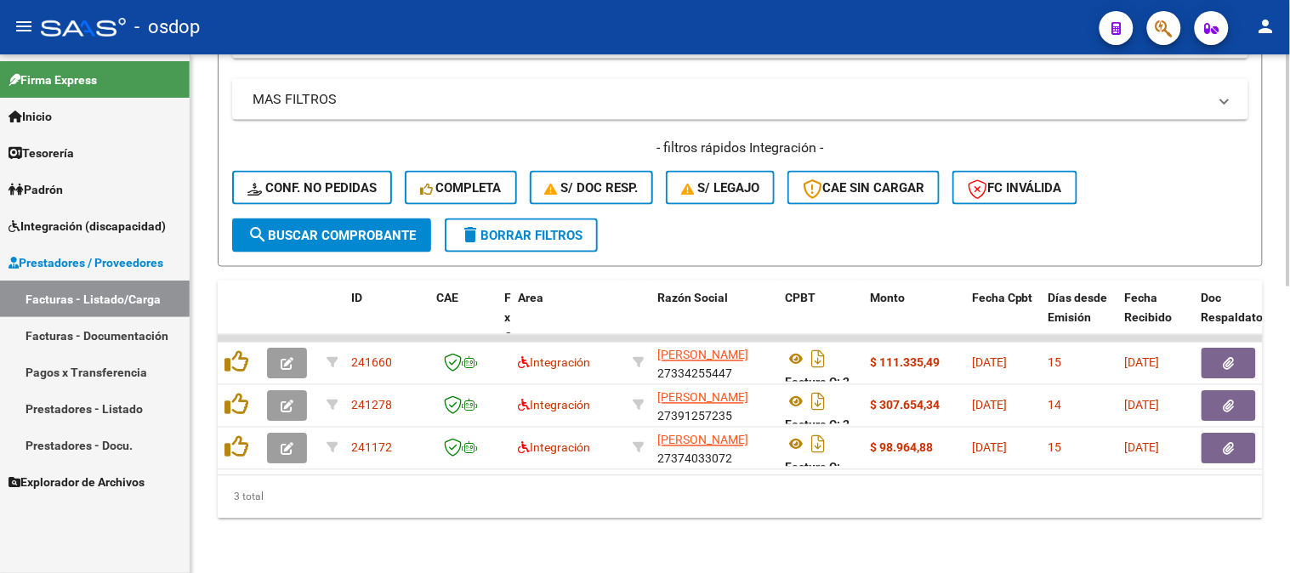
scroll to position [640, 0]
click at [216, 441] on div "Video tutorial PRESTADORES -> Listado de CPBTs Emitidos por Prestadores / Prove…" at bounding box center [741, 0] width 1100 height 1147
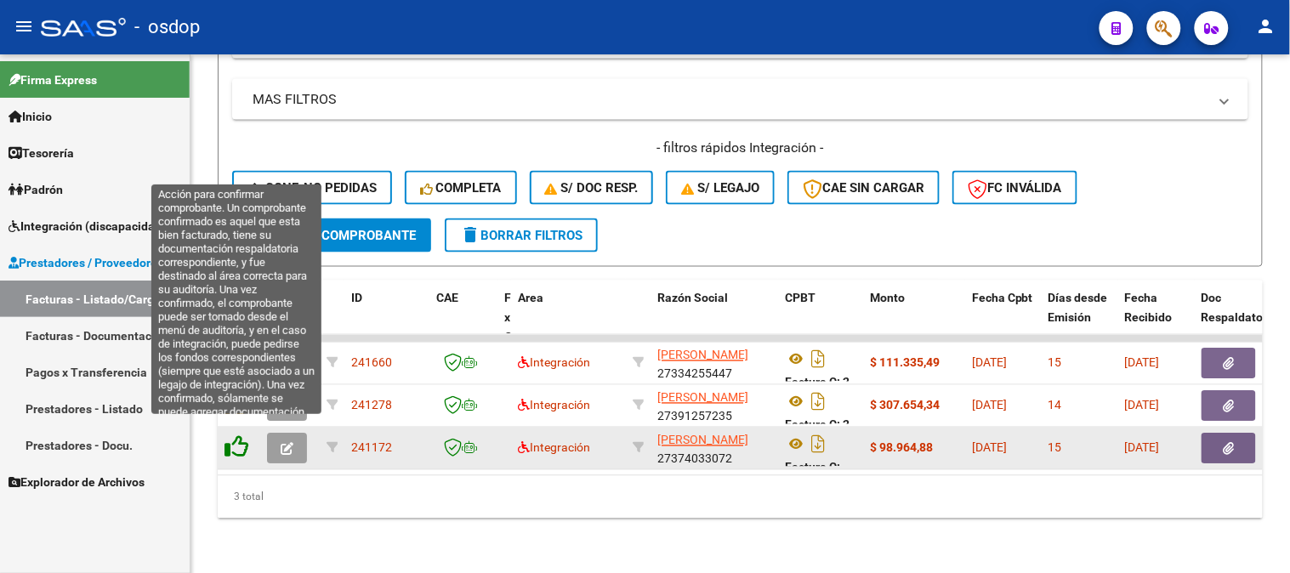
click at [231, 435] on icon at bounding box center [237, 447] width 24 height 24
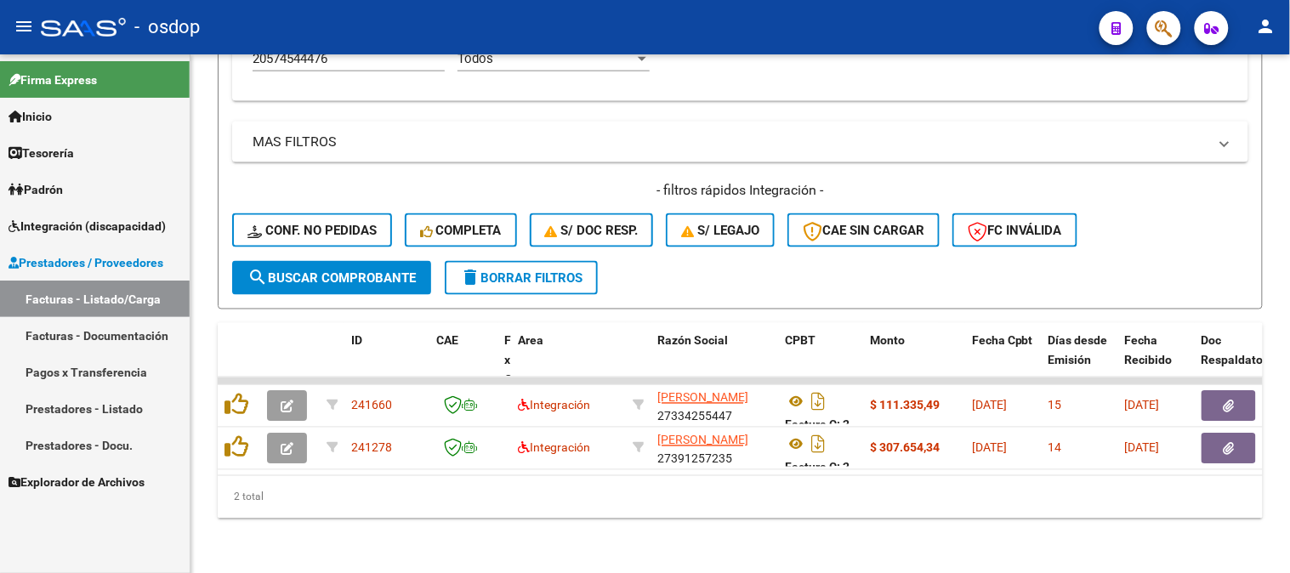
scroll to position [598, 0]
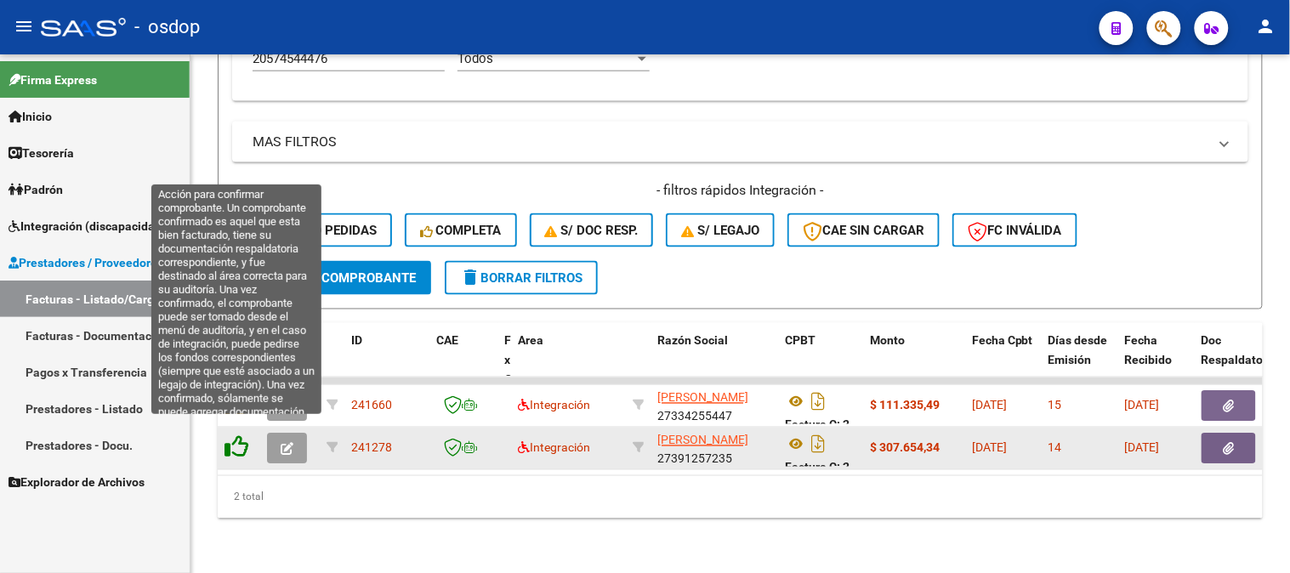
click at [242, 439] on icon at bounding box center [237, 447] width 24 height 24
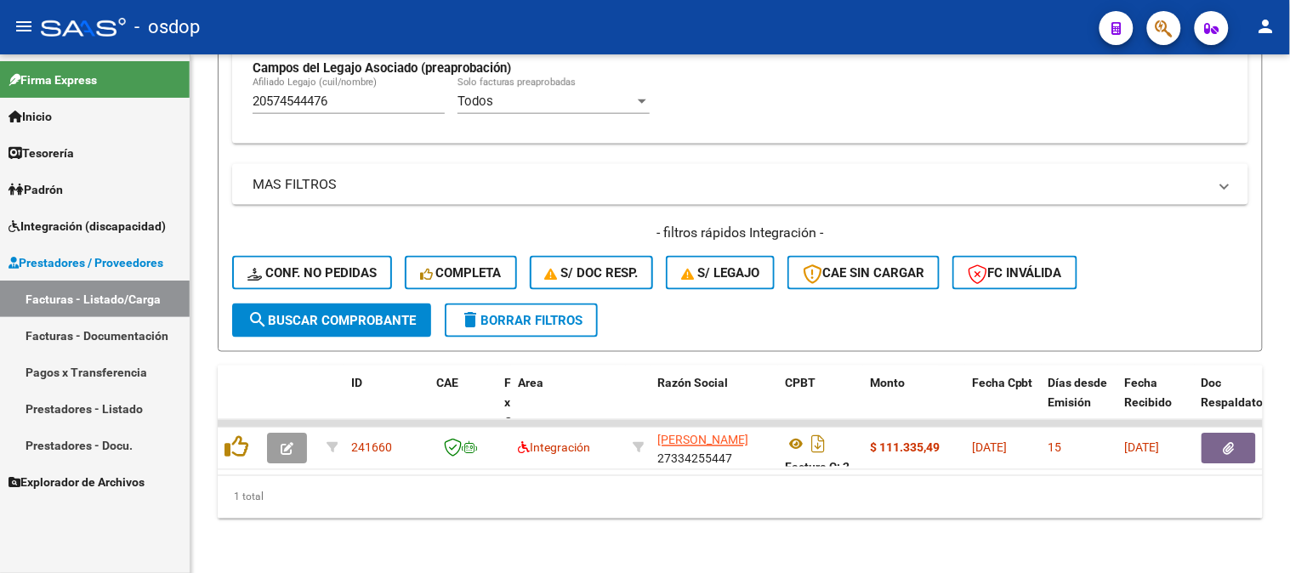
scroll to position [555, 0]
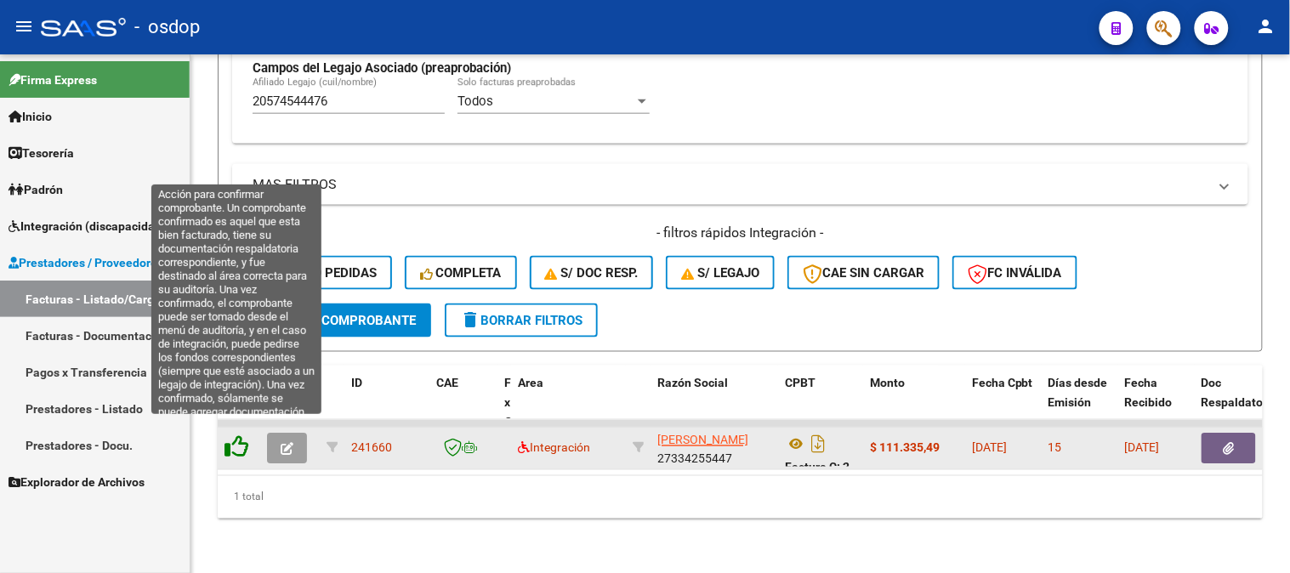
click at [236, 435] on icon at bounding box center [237, 447] width 24 height 24
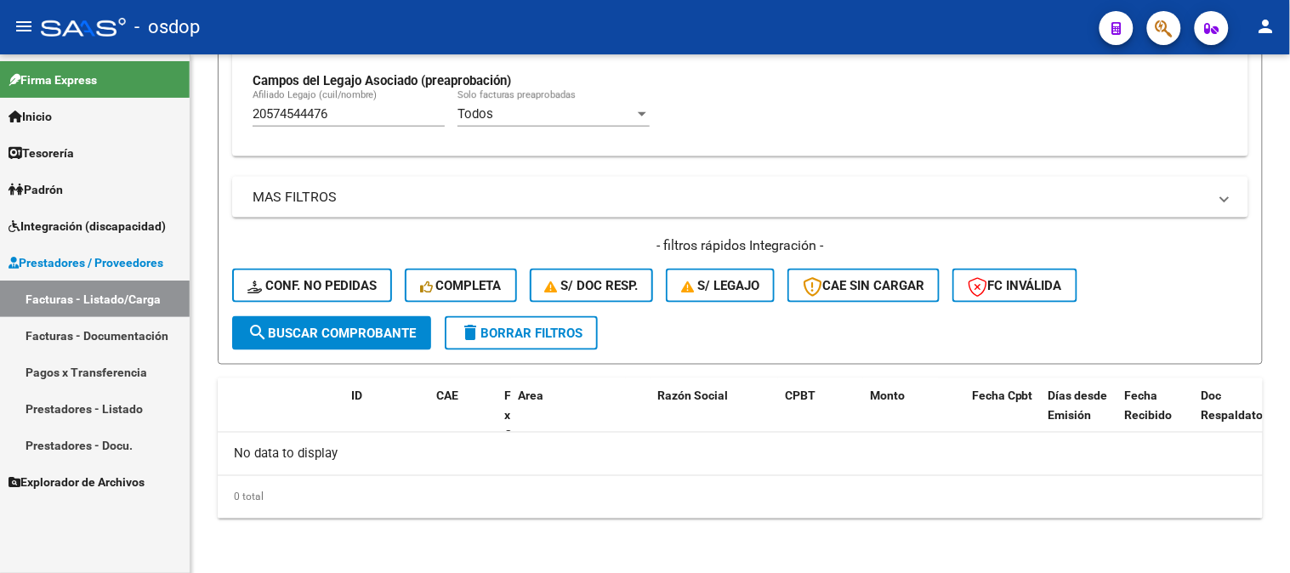
scroll to position [528, 0]
click at [424, 223] on div "MAS FILTROS Todos Con Doc. Respaldatoria Todos Con Trazabilidad Todos Asociado …" at bounding box center [740, 248] width 1016 height 139
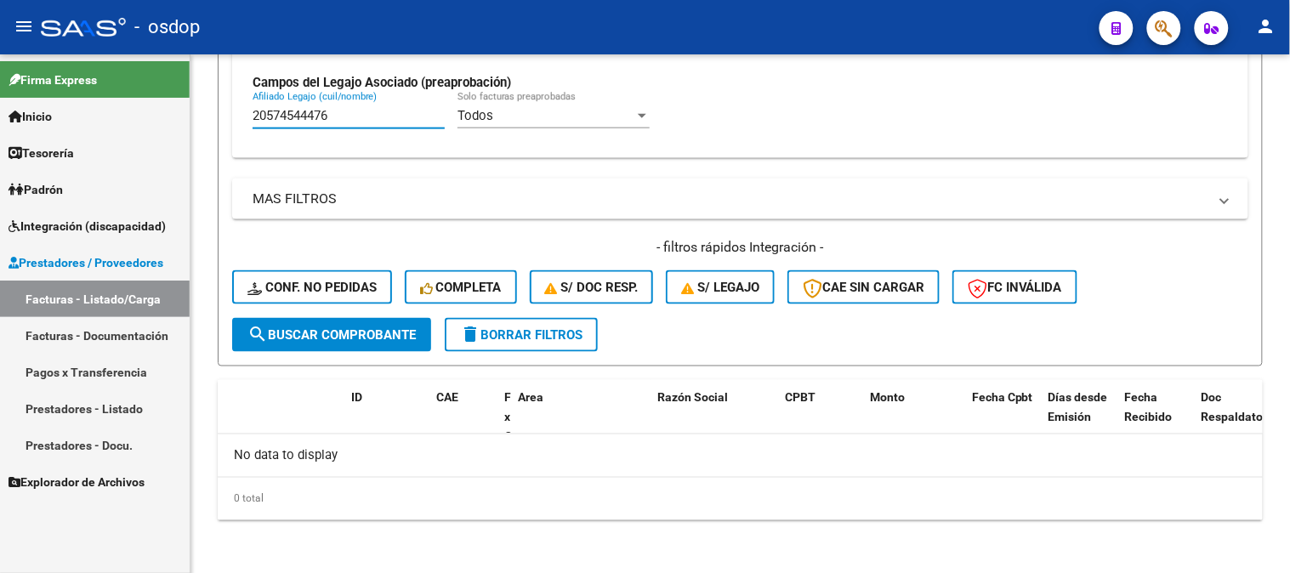
drag, startPoint x: 197, startPoint y: 121, endPoint x: 0, endPoint y: 157, distance: 200.7
click at [0, 122] on mat-sidenav-container "Firma Express Inicio Calendario SSS Instructivos Contacto OS Tesorería Extracto…" at bounding box center [645, 313] width 1290 height 519
paste input "7354535284"
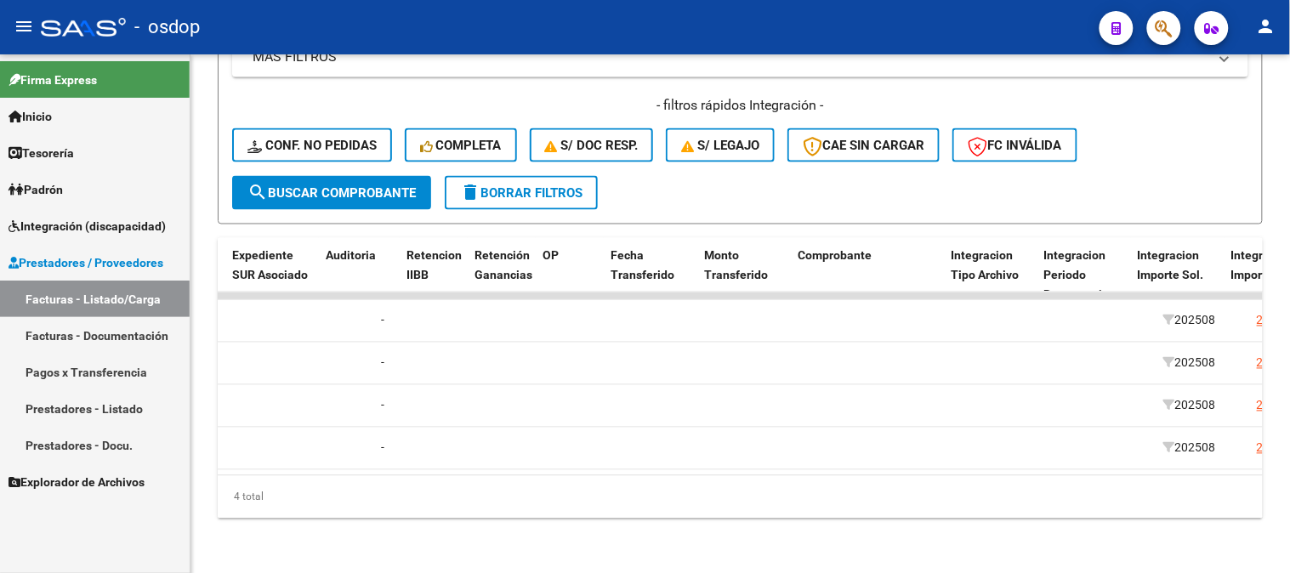
scroll to position [0, 0]
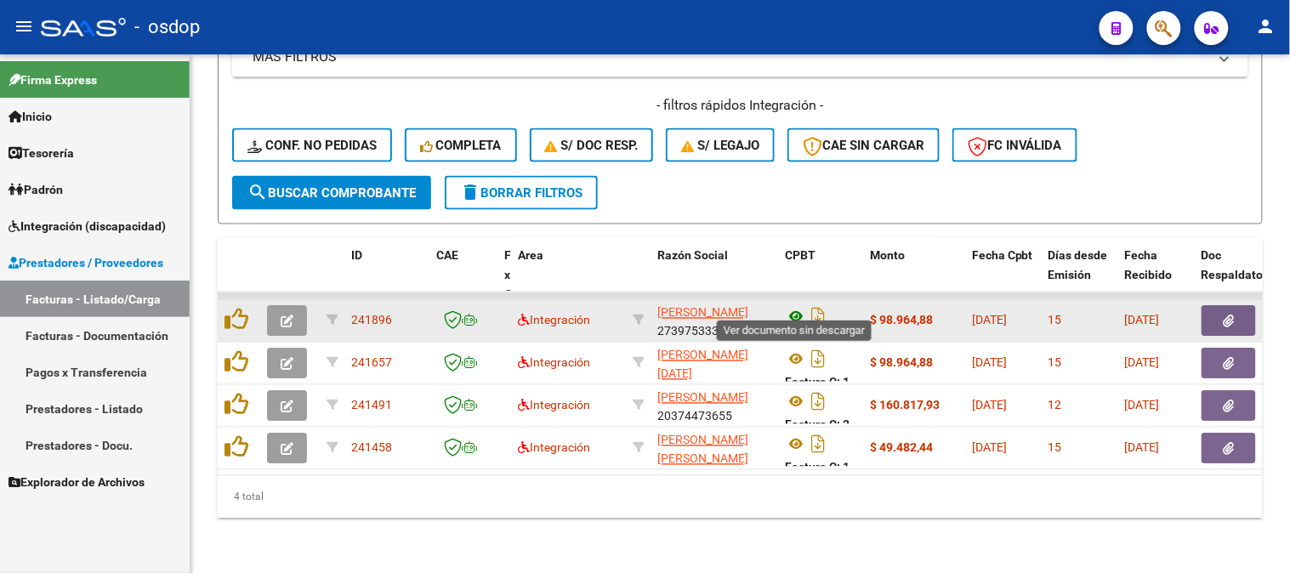
click at [793, 308] on icon at bounding box center [796, 317] width 22 height 20
click at [1221, 306] on button "button" at bounding box center [1229, 321] width 54 height 31
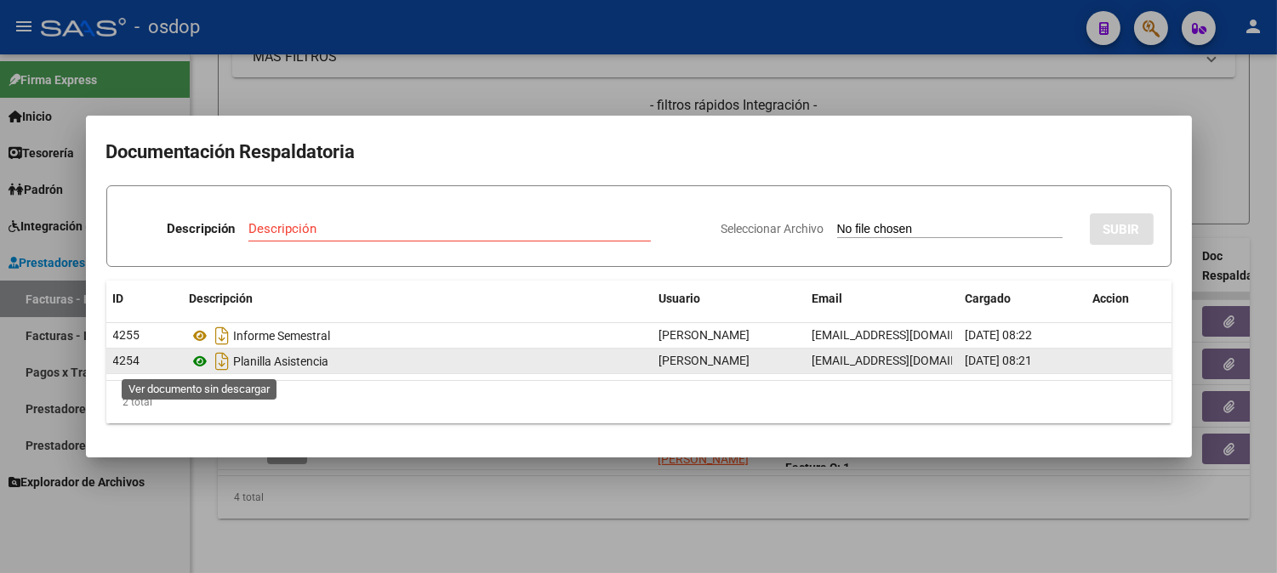
click at [199, 359] on icon at bounding box center [201, 361] width 22 height 20
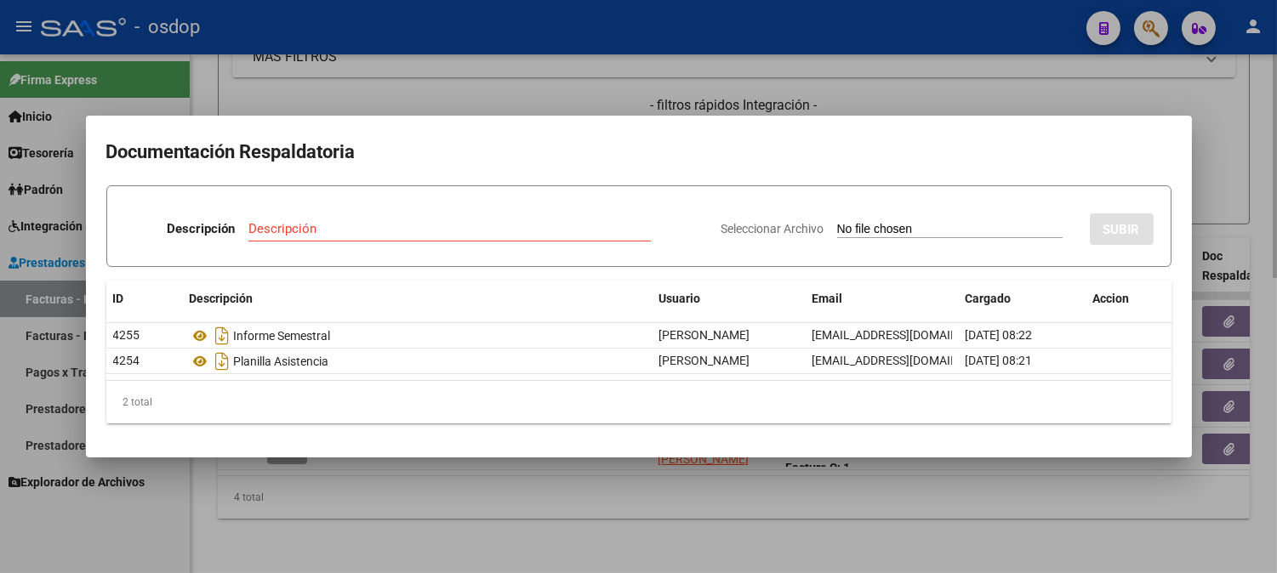
click at [362, 65] on div at bounding box center [638, 286] width 1277 height 573
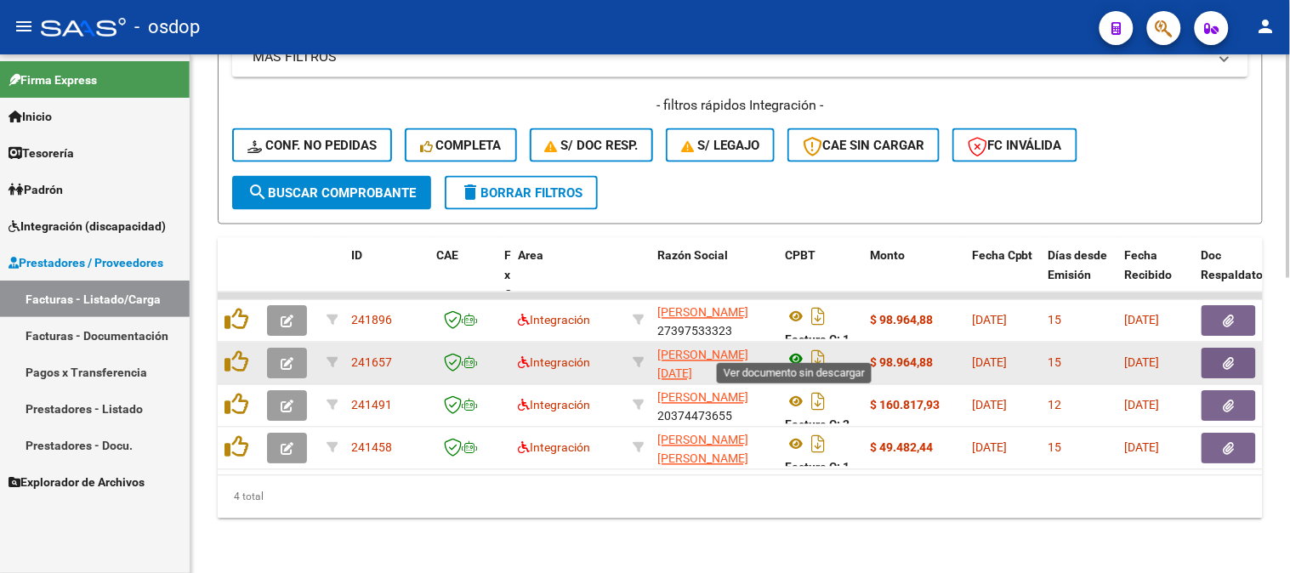
click at [800, 350] on icon at bounding box center [796, 360] width 22 height 20
click at [1217, 361] on button "button" at bounding box center [1229, 364] width 54 height 31
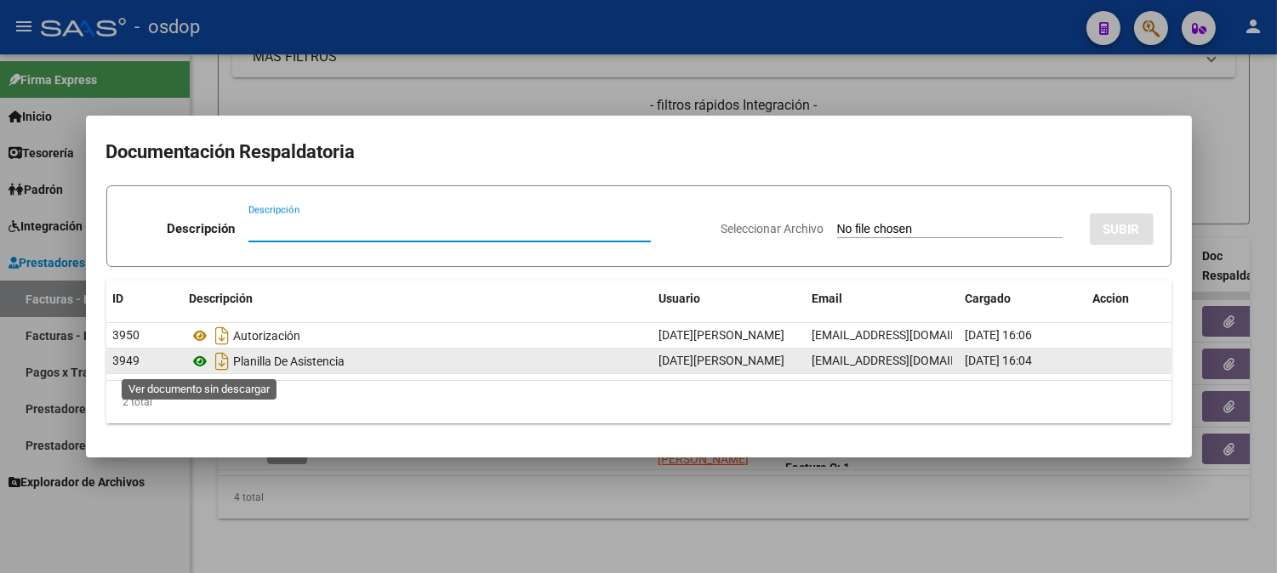
click at [204, 367] on icon at bounding box center [201, 361] width 22 height 20
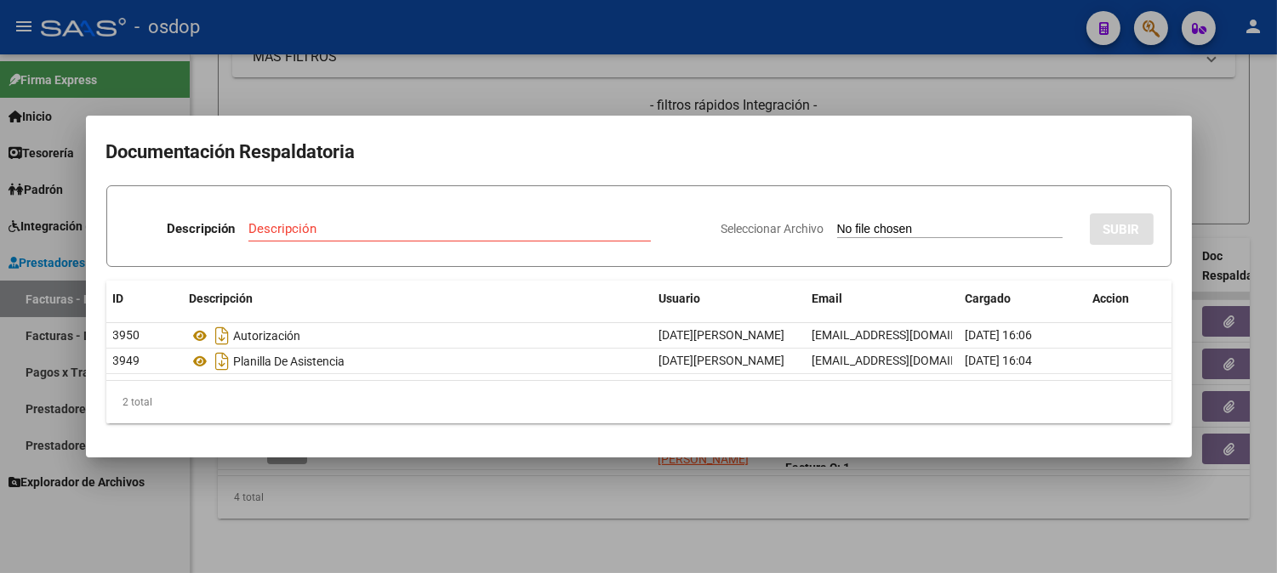
click at [377, 43] on div at bounding box center [638, 286] width 1277 height 573
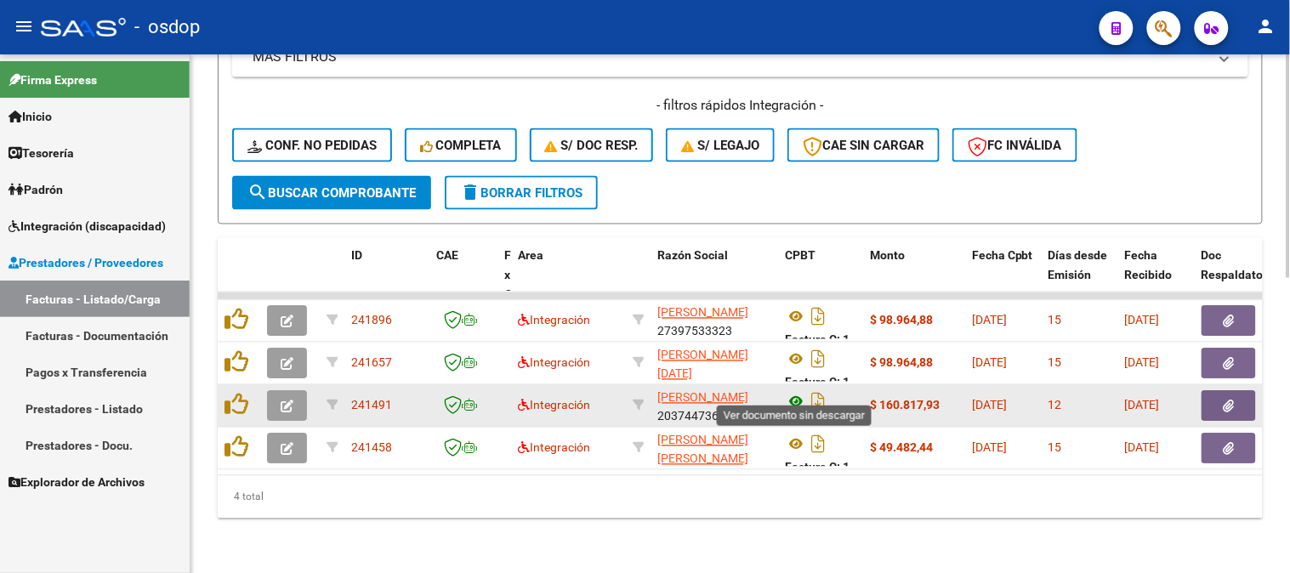
click at [798, 392] on icon at bounding box center [796, 402] width 22 height 20
click at [1219, 398] on button "button" at bounding box center [1229, 406] width 54 height 31
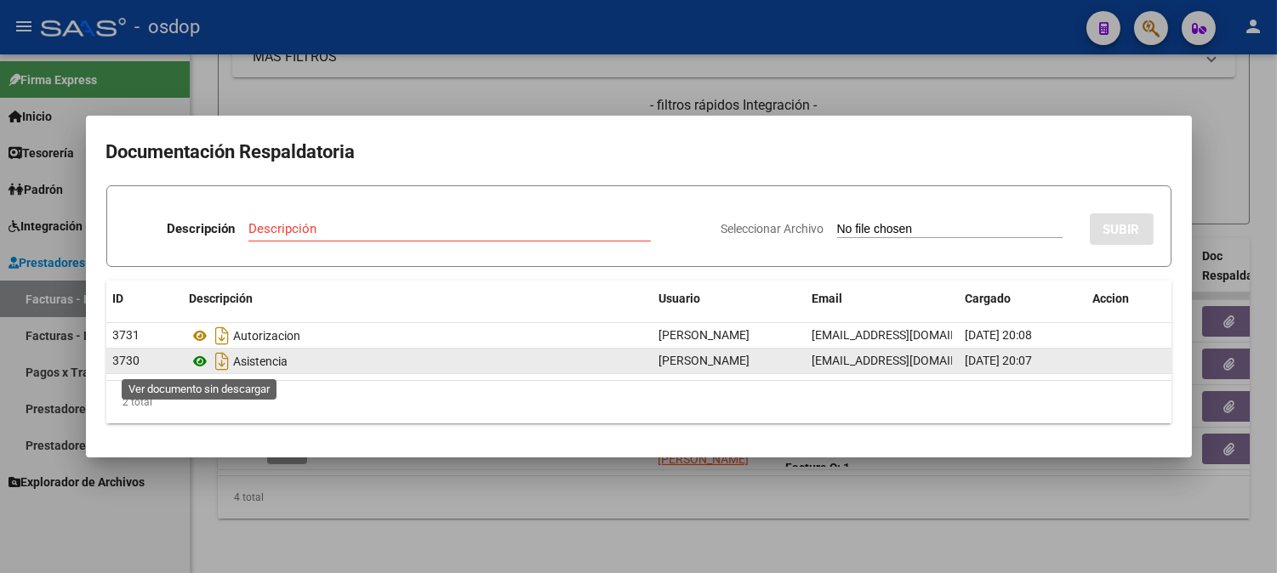
click at [202, 366] on icon at bounding box center [201, 361] width 22 height 20
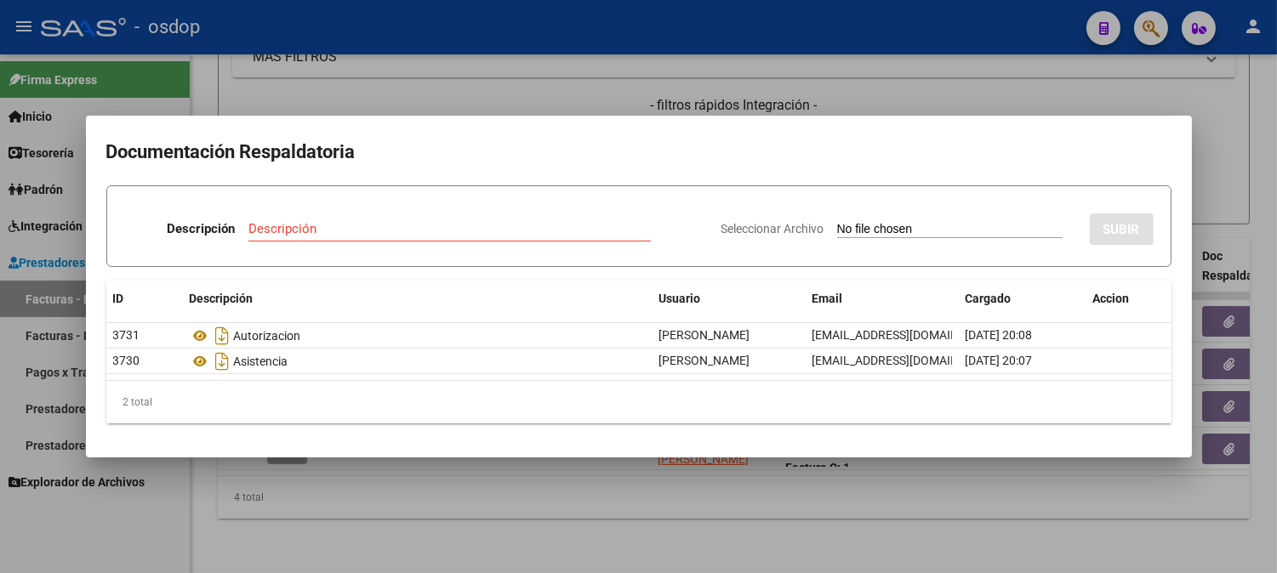
click at [293, 107] on div at bounding box center [638, 286] width 1277 height 573
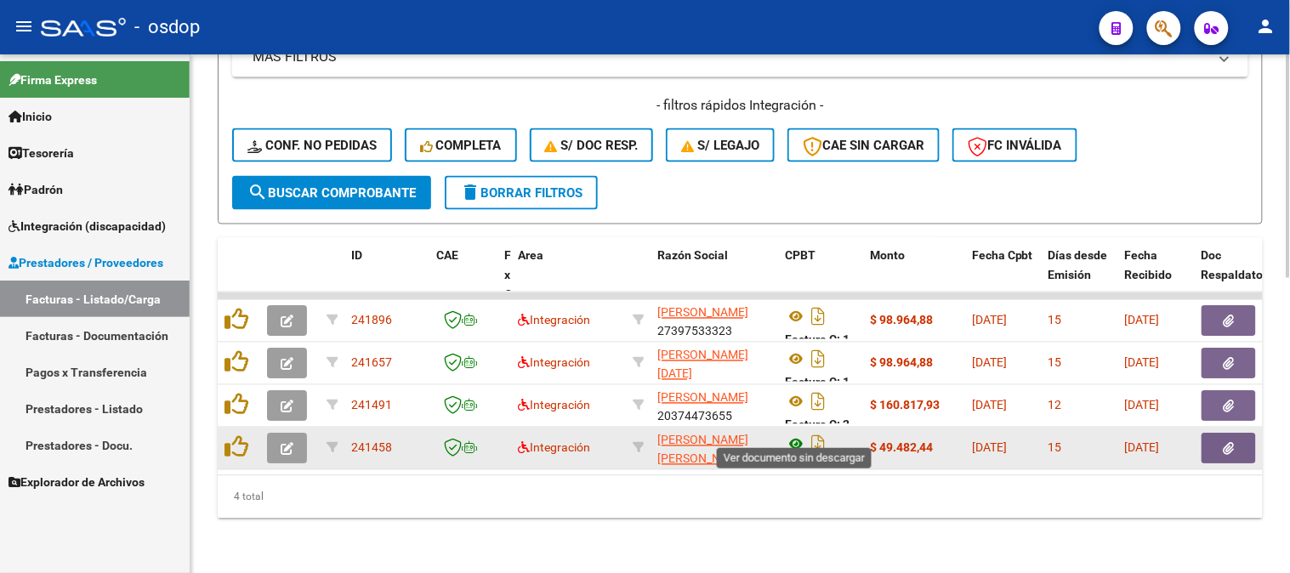
click at [798, 435] on icon at bounding box center [796, 445] width 22 height 20
click at [1219, 434] on button "button" at bounding box center [1229, 449] width 54 height 31
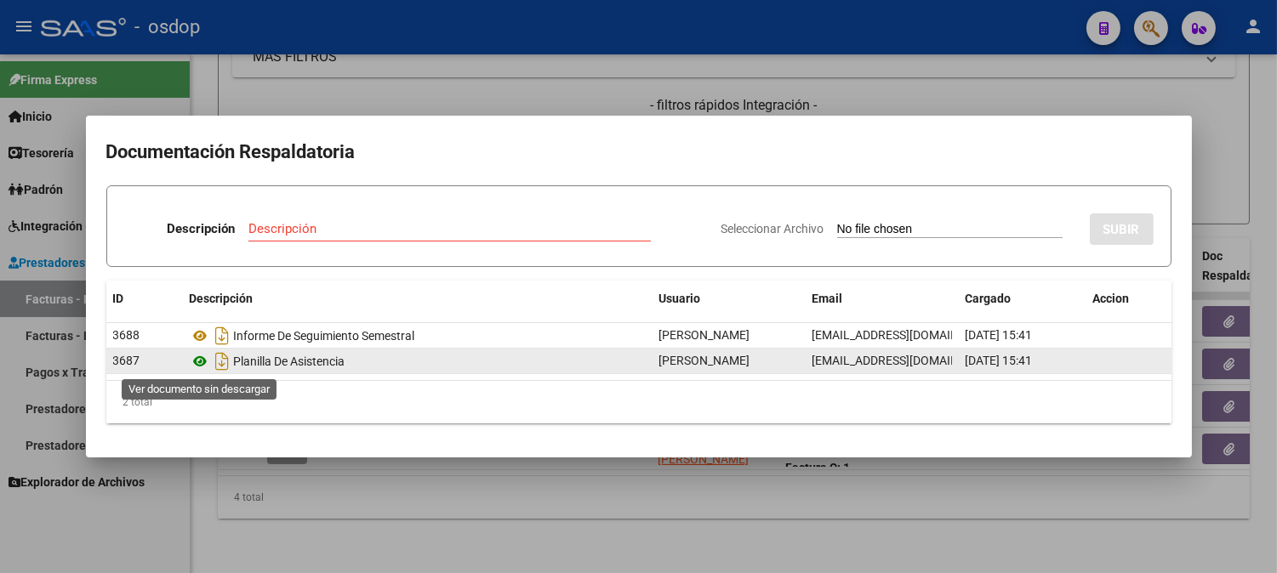
click at [196, 362] on icon at bounding box center [201, 361] width 22 height 20
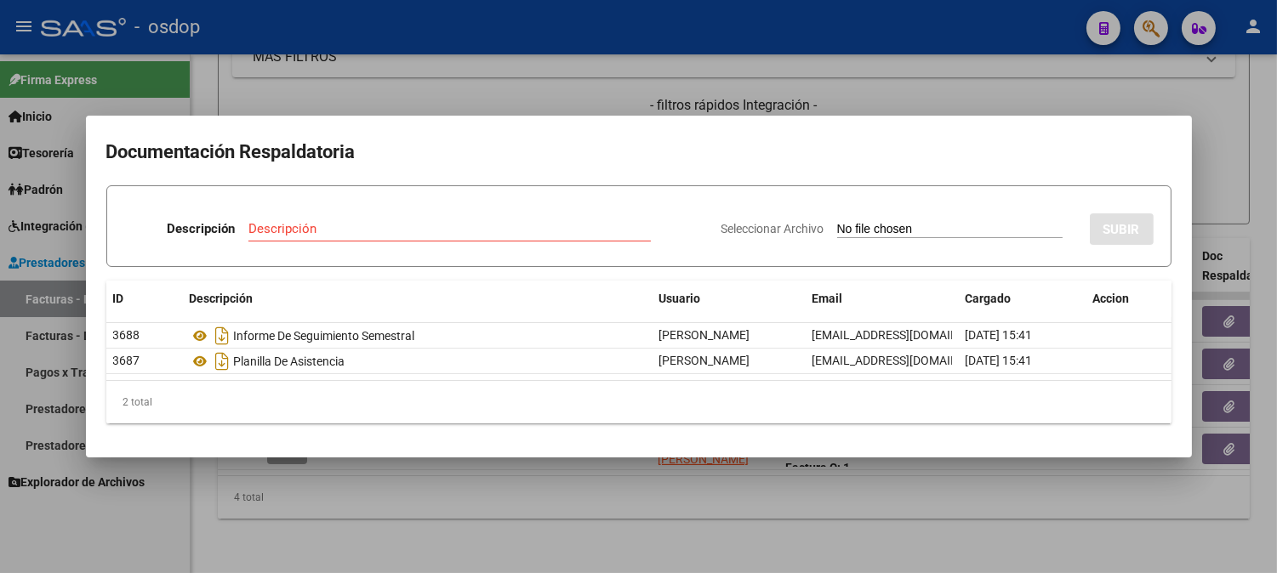
click at [300, 94] on div at bounding box center [638, 286] width 1277 height 573
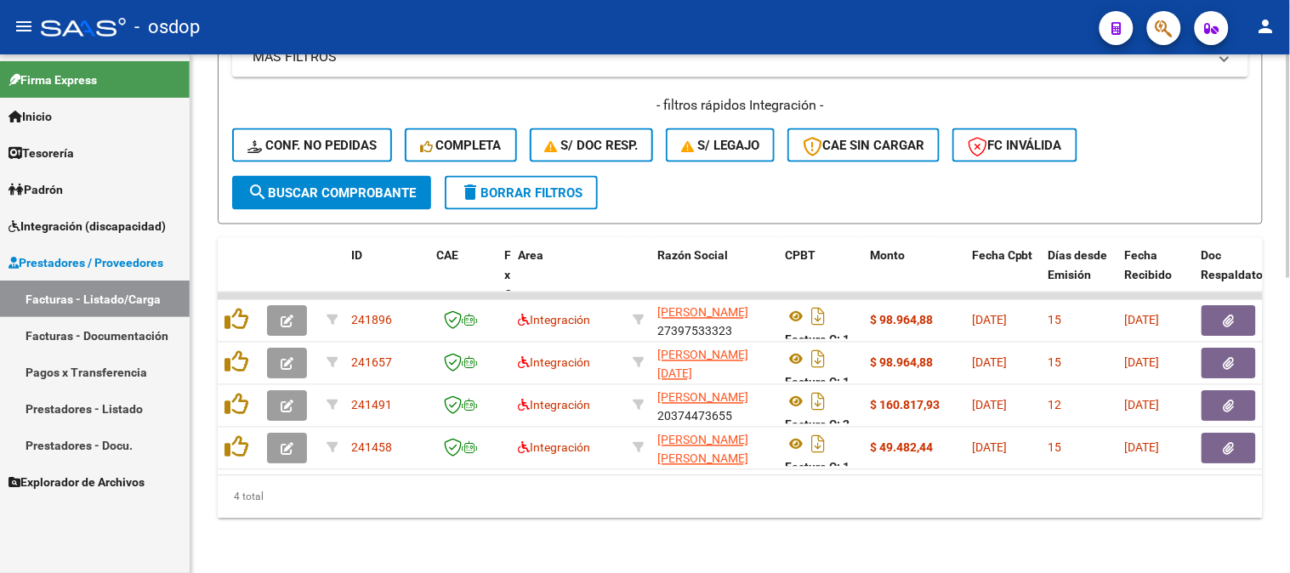
drag, startPoint x: 669, startPoint y: 538, endPoint x: 629, endPoint y: 519, distance: 43.4
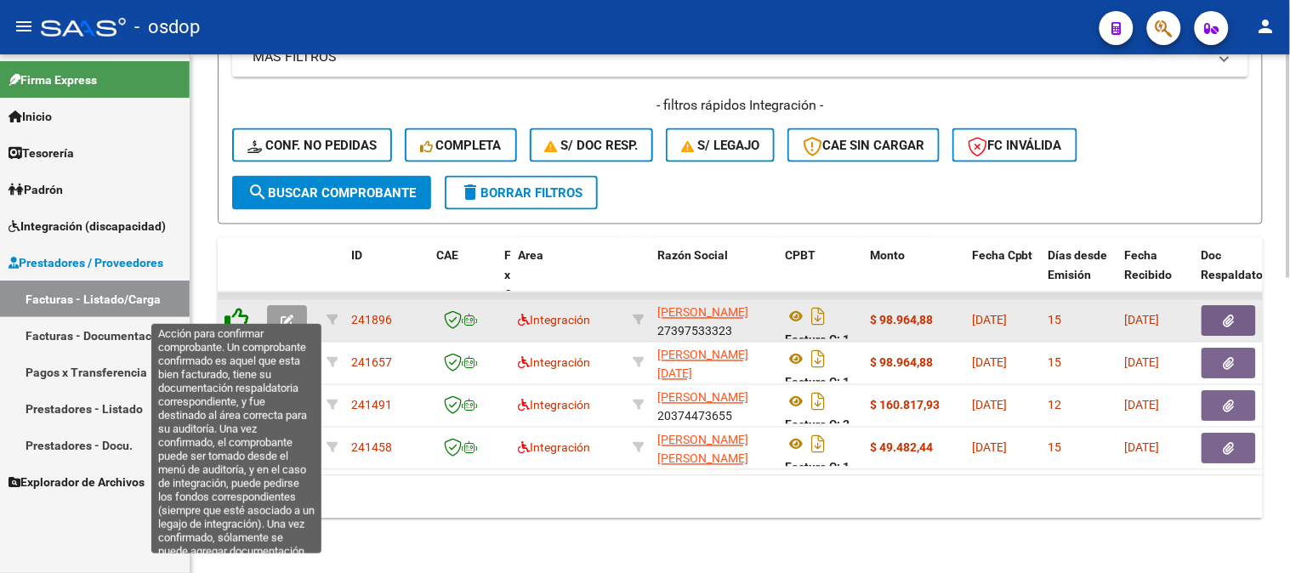
click at [234, 308] on icon at bounding box center [237, 320] width 24 height 24
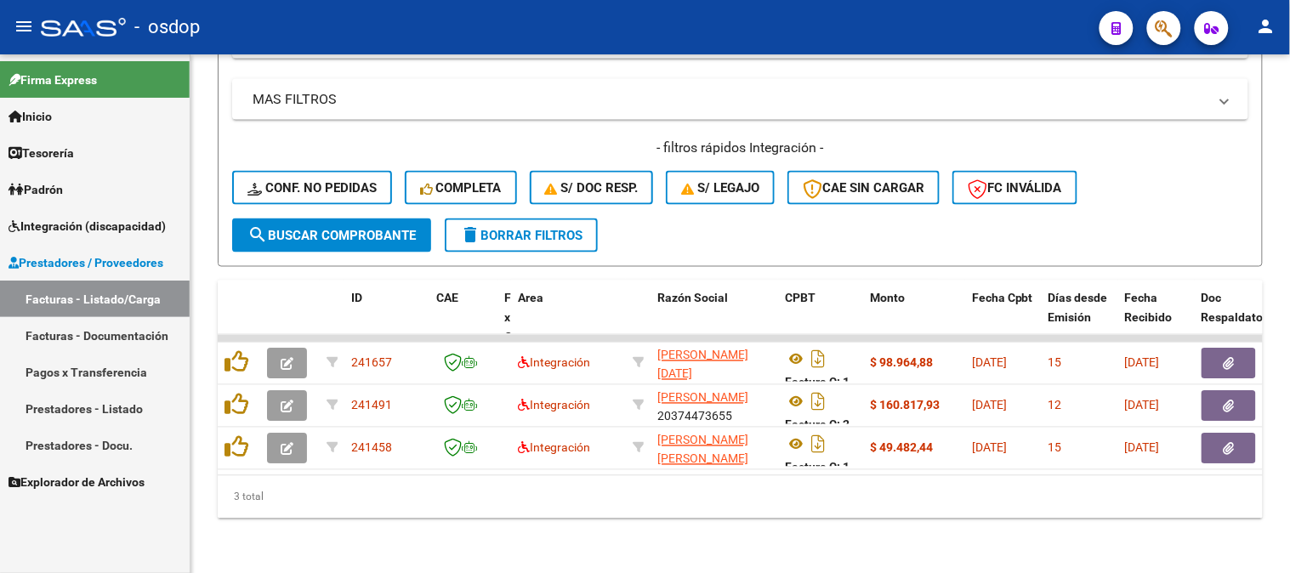
scroll to position [640, 0]
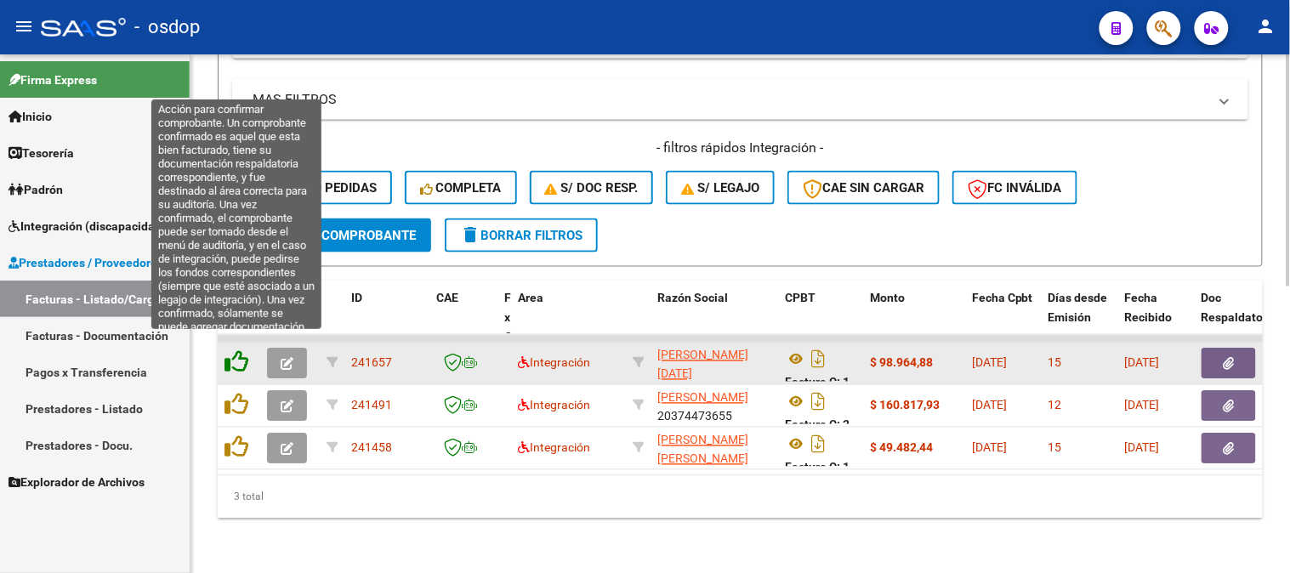
click at [248, 356] on icon at bounding box center [237, 362] width 24 height 24
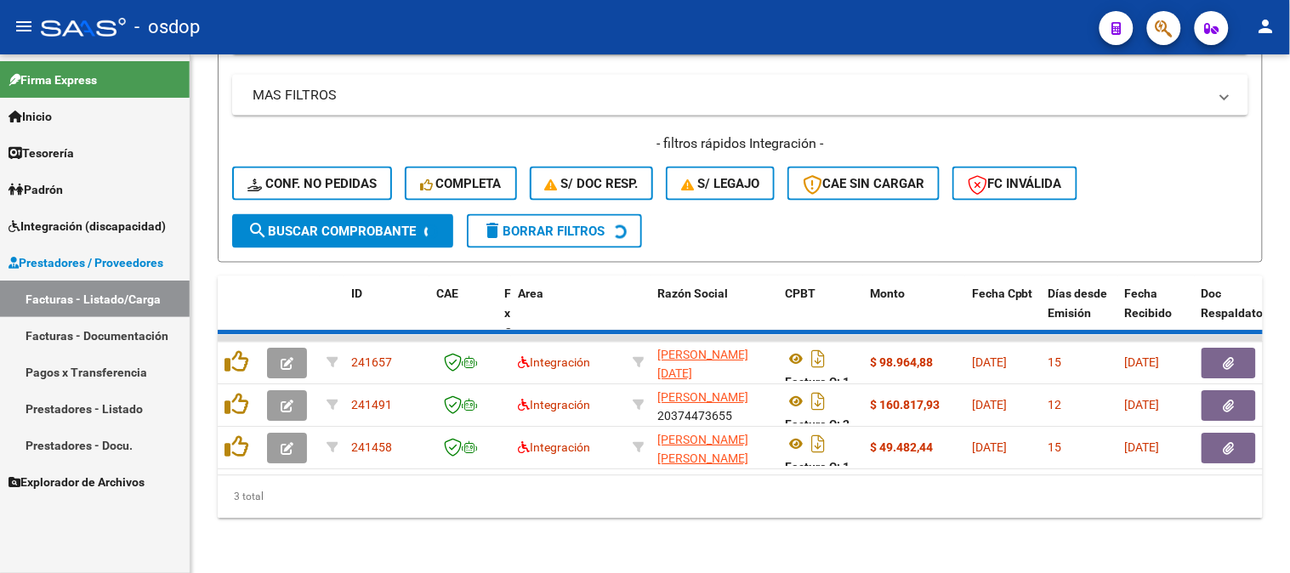
scroll to position [598, 0]
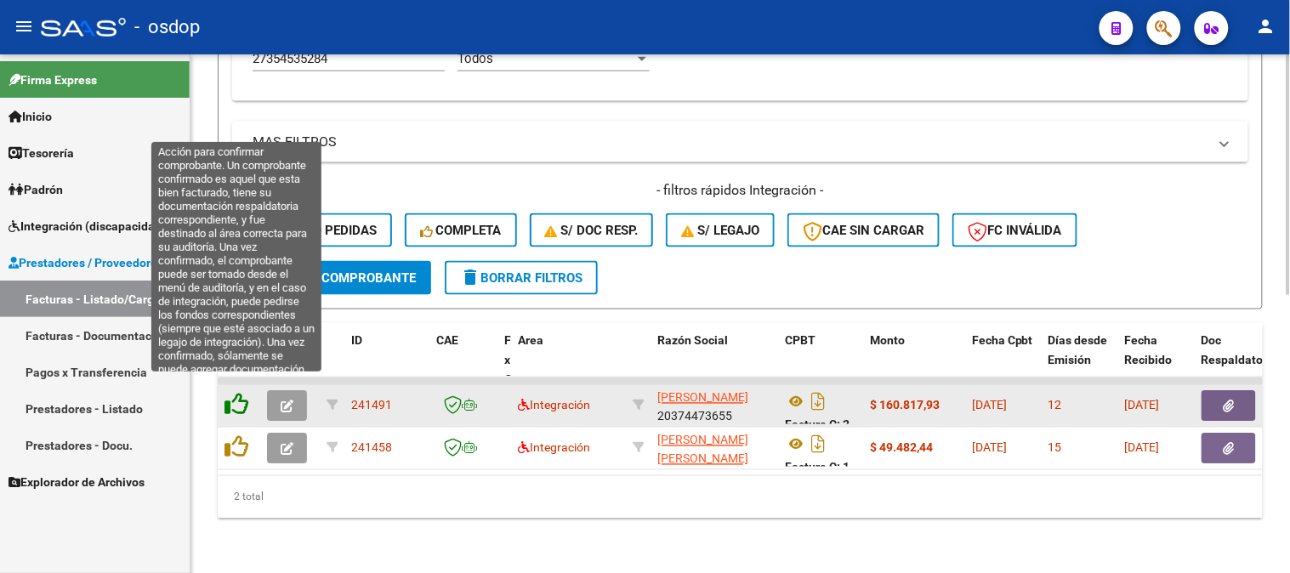
click at [242, 394] on icon at bounding box center [237, 405] width 24 height 24
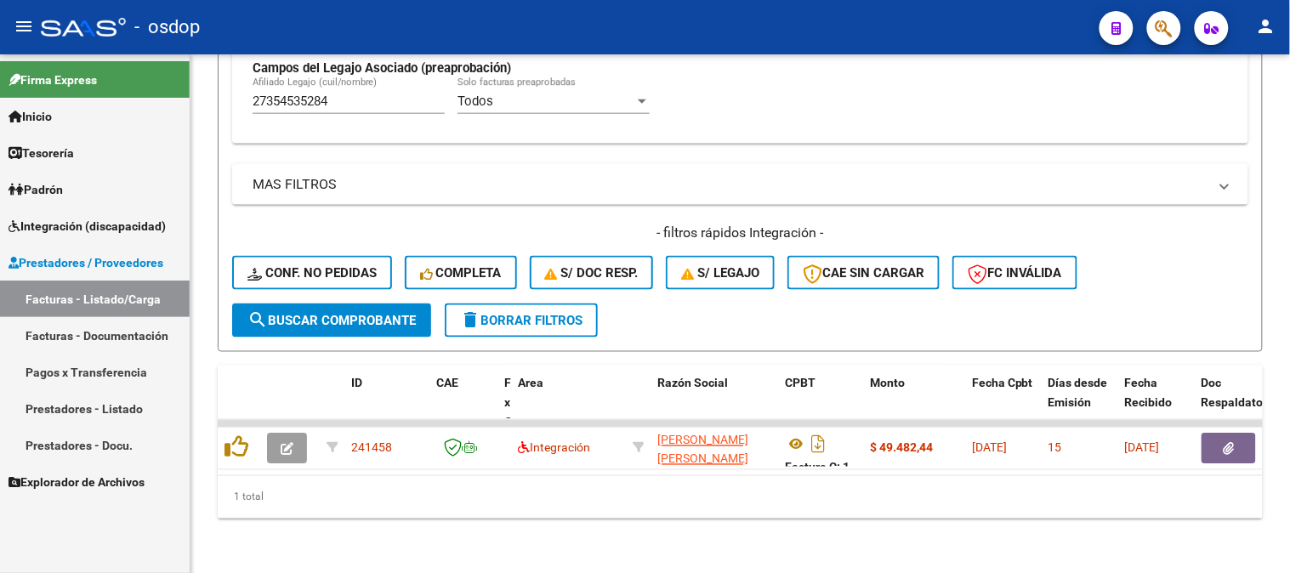
scroll to position [555, 0]
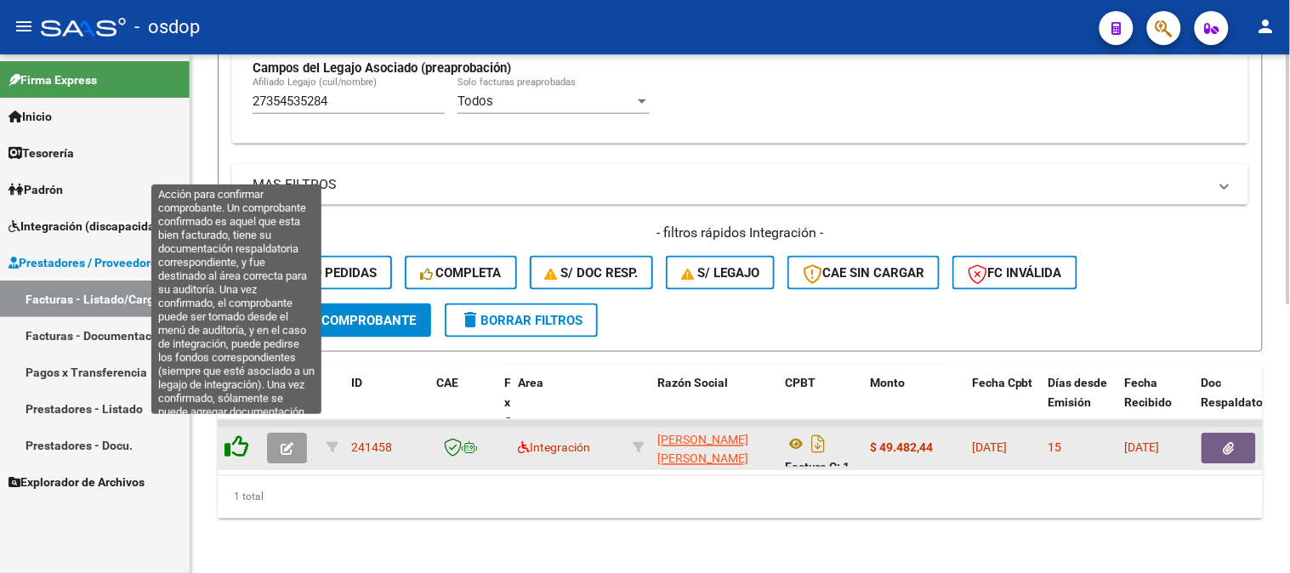
click at [234, 435] on icon at bounding box center [237, 447] width 24 height 24
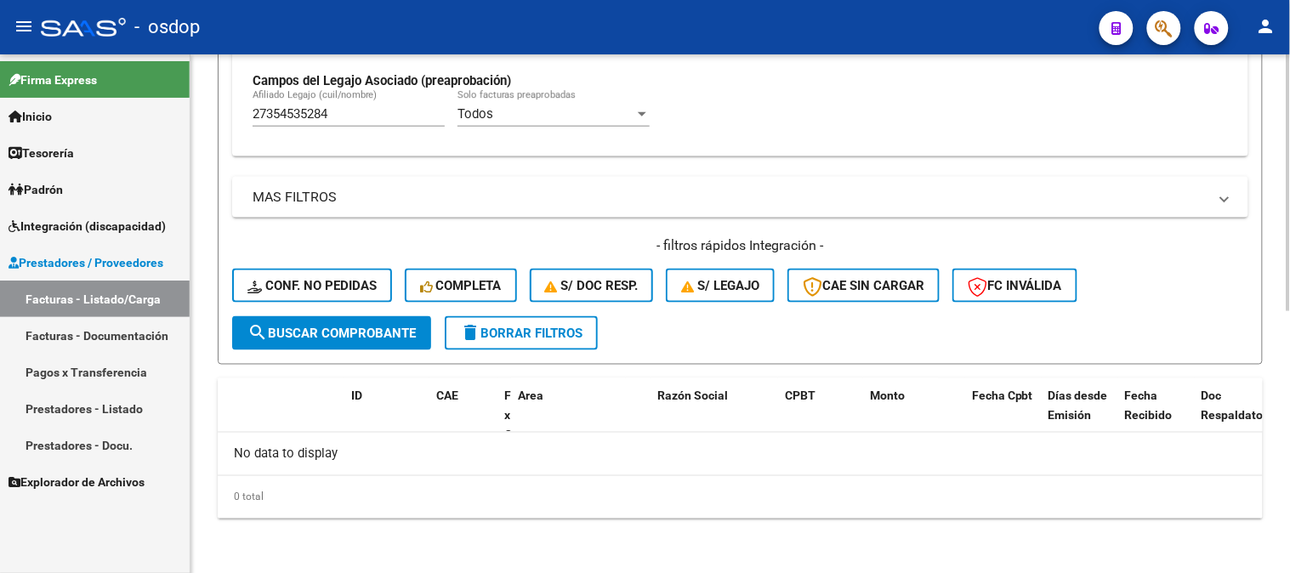
scroll to position [528, 0]
drag, startPoint x: 402, startPoint y: 125, endPoint x: 344, endPoint y: 122, distance: 58.8
click at [344, 122] on div "27354535284 [PERSON_NAME] (cuil/nombre)" at bounding box center [349, 110] width 192 height 37
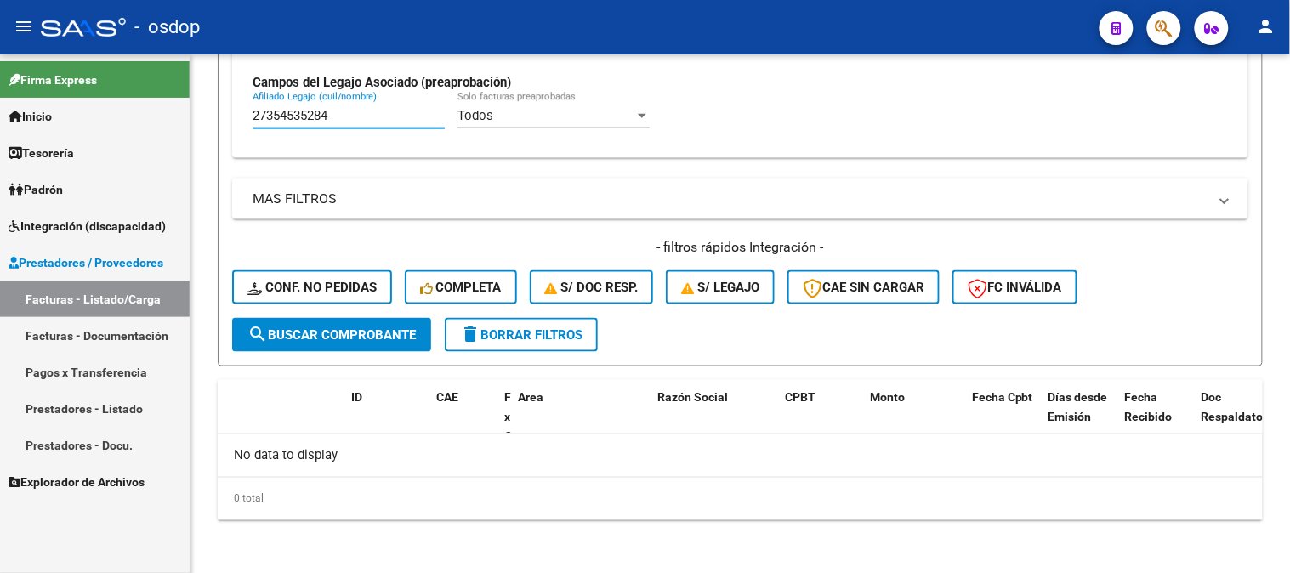
drag, startPoint x: 350, startPoint y: 117, endPoint x: 155, endPoint y: 112, distance: 195.7
click at [155, 112] on mat-sidenav-container "Firma Express Inicio Calendario SSS Instructivos Contacto OS Tesorería Extracto…" at bounding box center [645, 313] width 1290 height 519
paste input "0565236637"
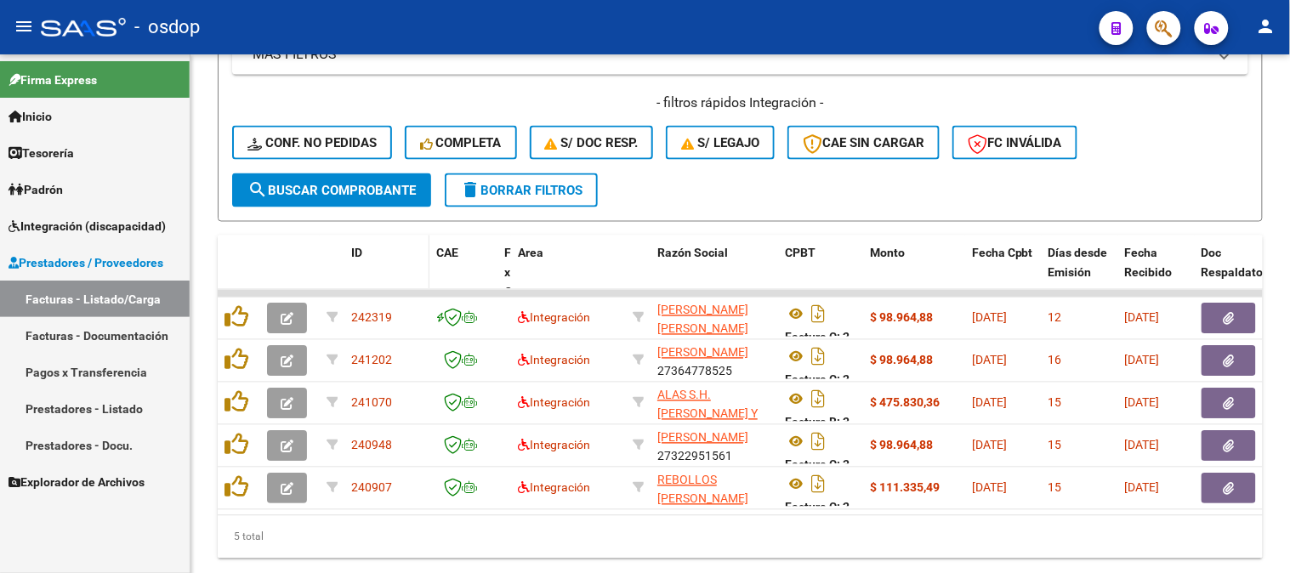
scroll to position [726, 0]
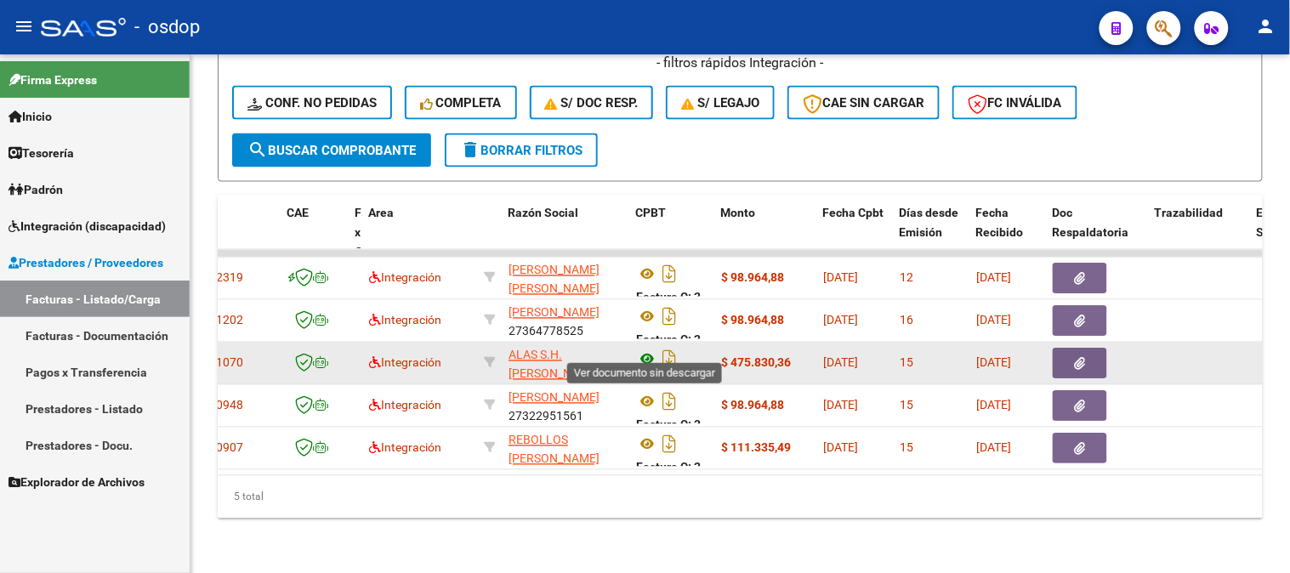
click at [641, 350] on icon at bounding box center [647, 360] width 22 height 20
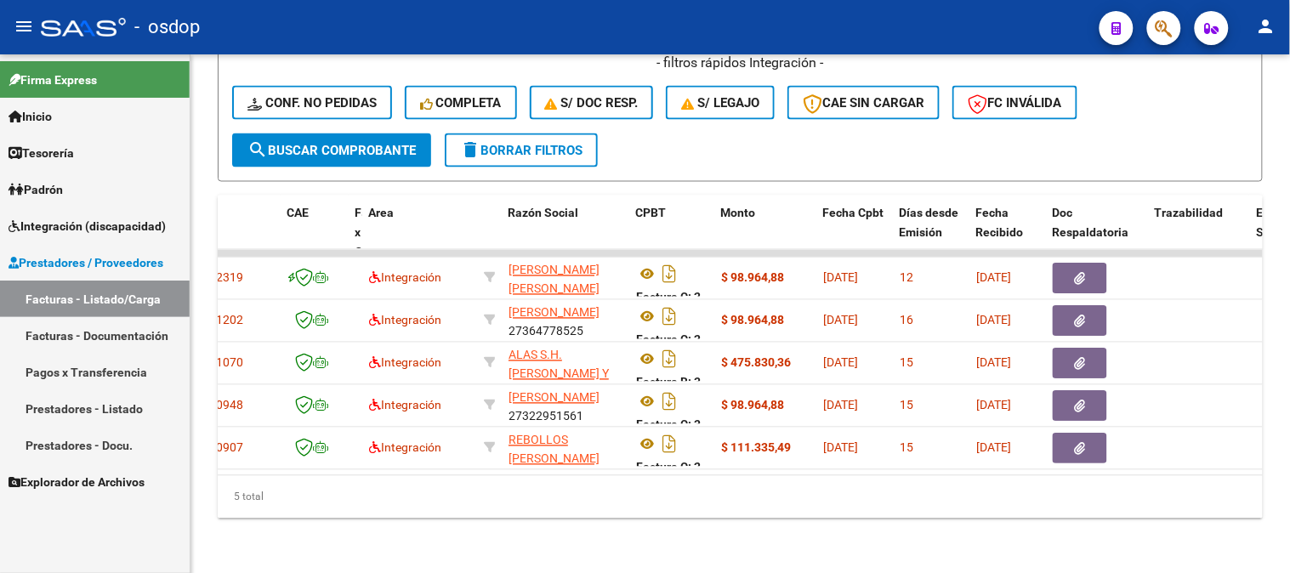
click at [1059, 502] on div "5 total" at bounding box center [740, 497] width 1045 height 43
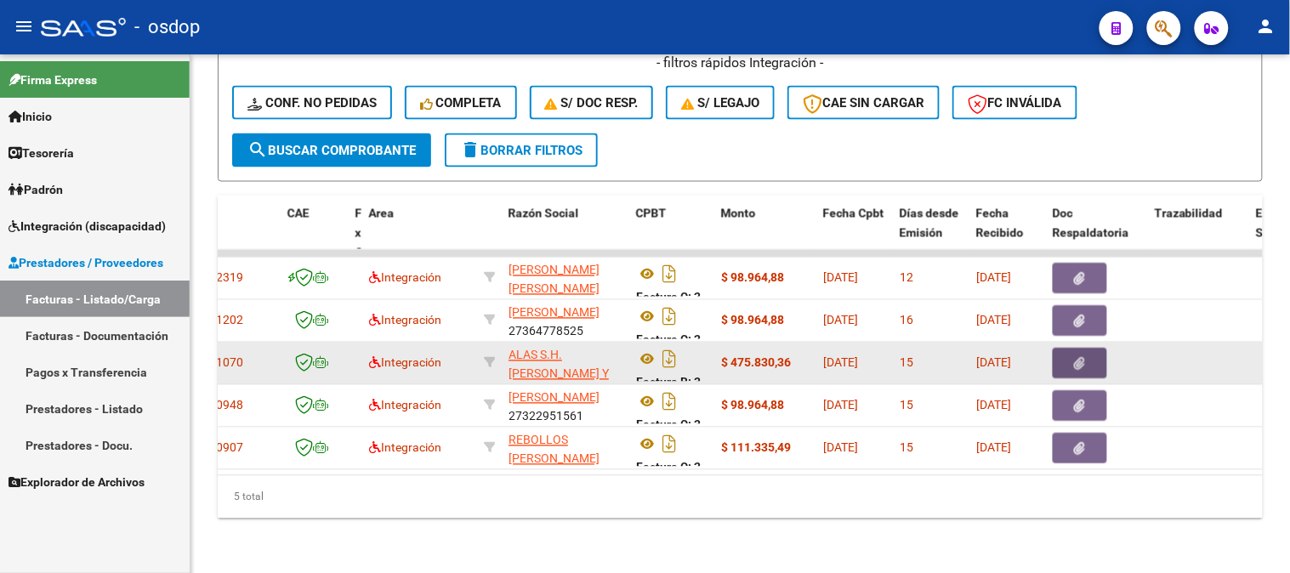
click at [1090, 349] on button "button" at bounding box center [1080, 364] width 54 height 31
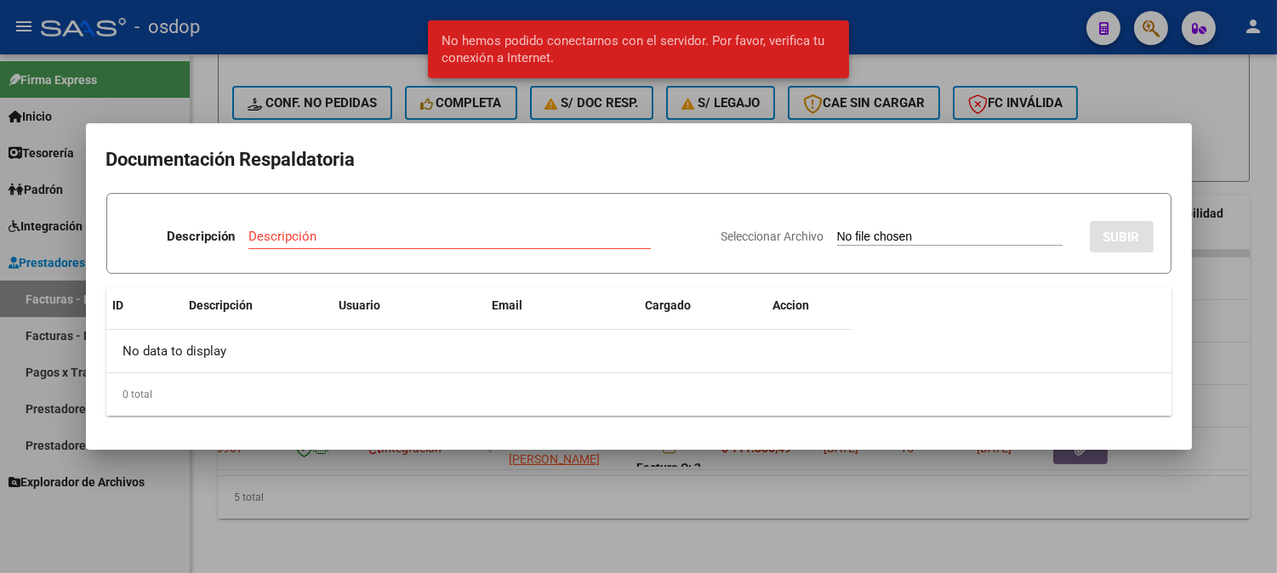
click at [261, 483] on div at bounding box center [638, 286] width 1277 height 573
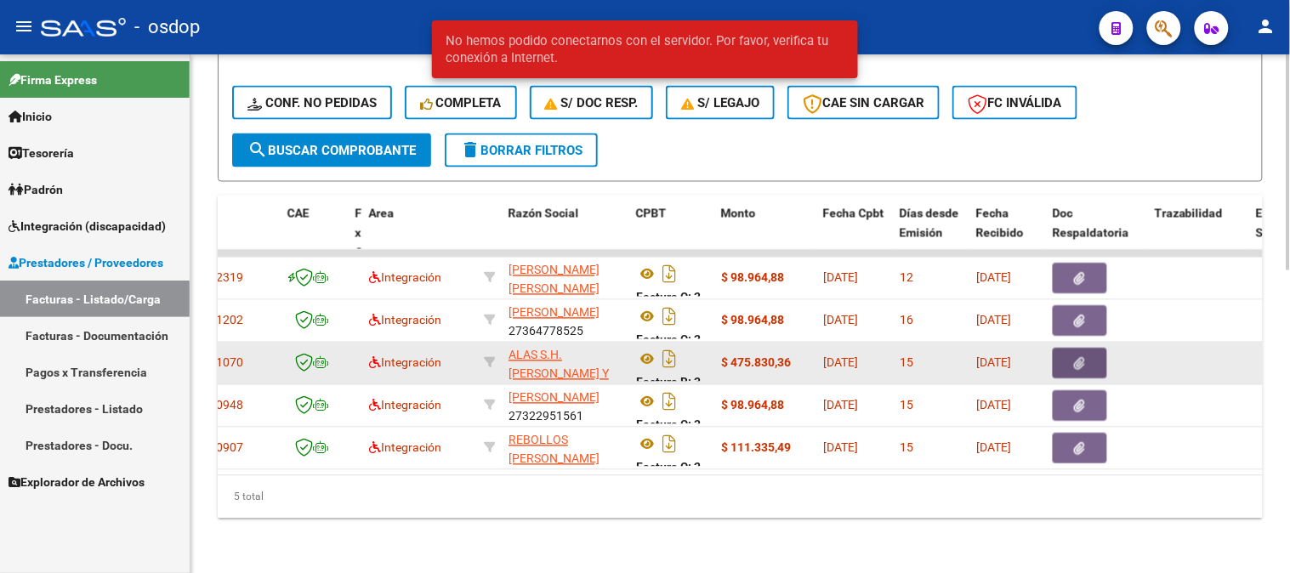
click at [1067, 349] on button "button" at bounding box center [1080, 364] width 54 height 31
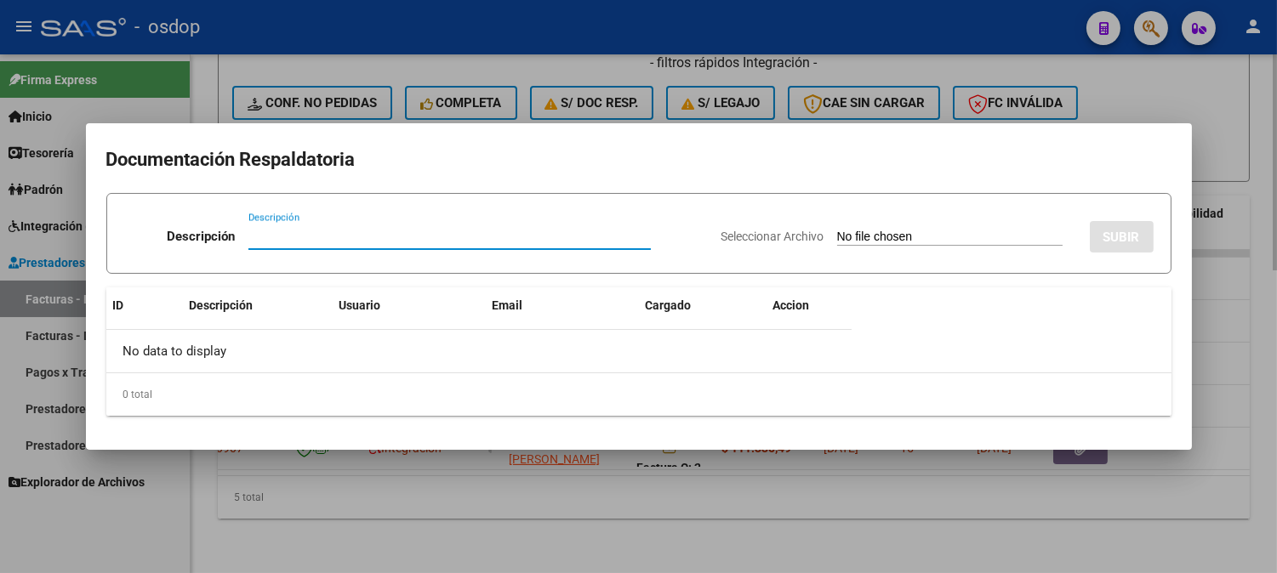
click at [379, 524] on div at bounding box center [638, 286] width 1277 height 573
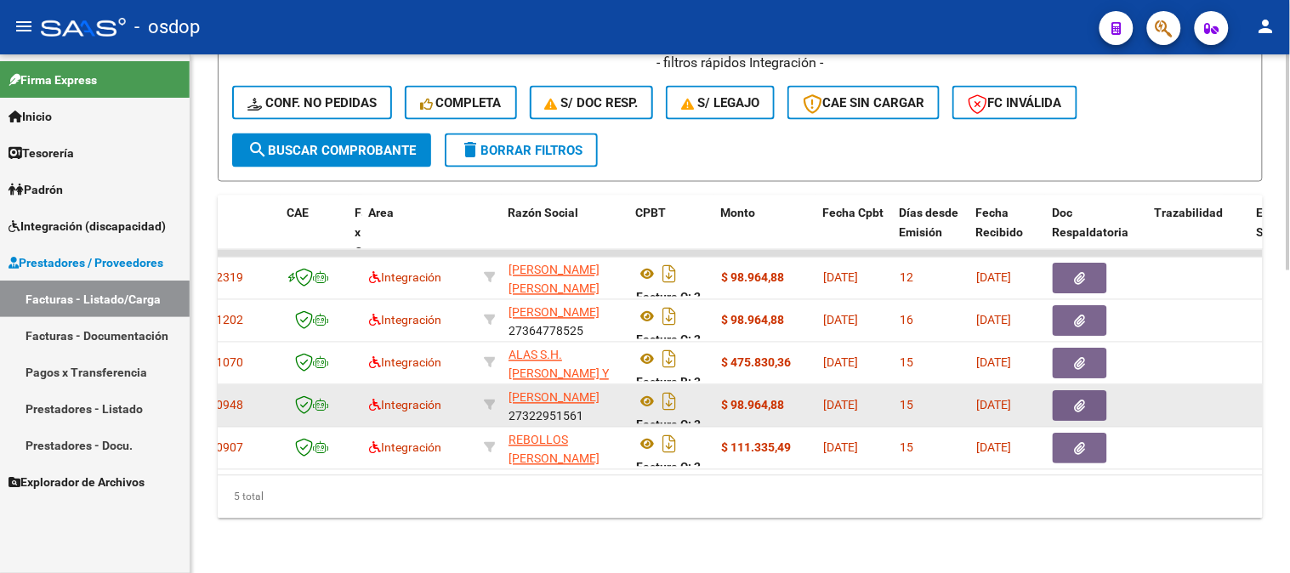
click at [1096, 397] on button "button" at bounding box center [1080, 406] width 54 height 31
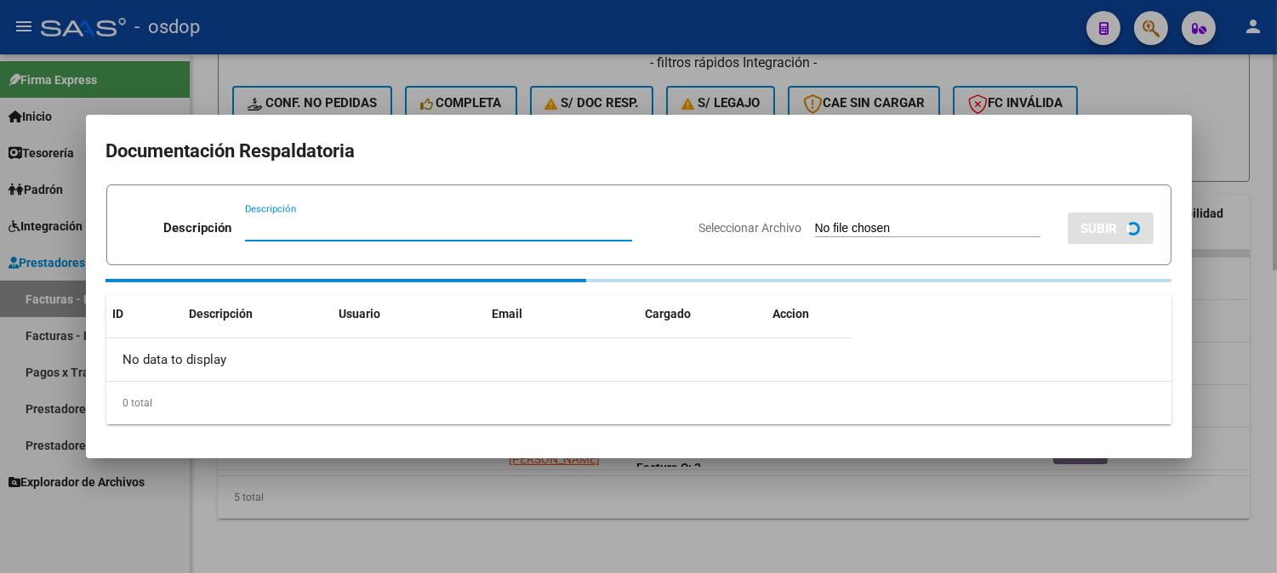
click at [606, 498] on div at bounding box center [638, 286] width 1277 height 573
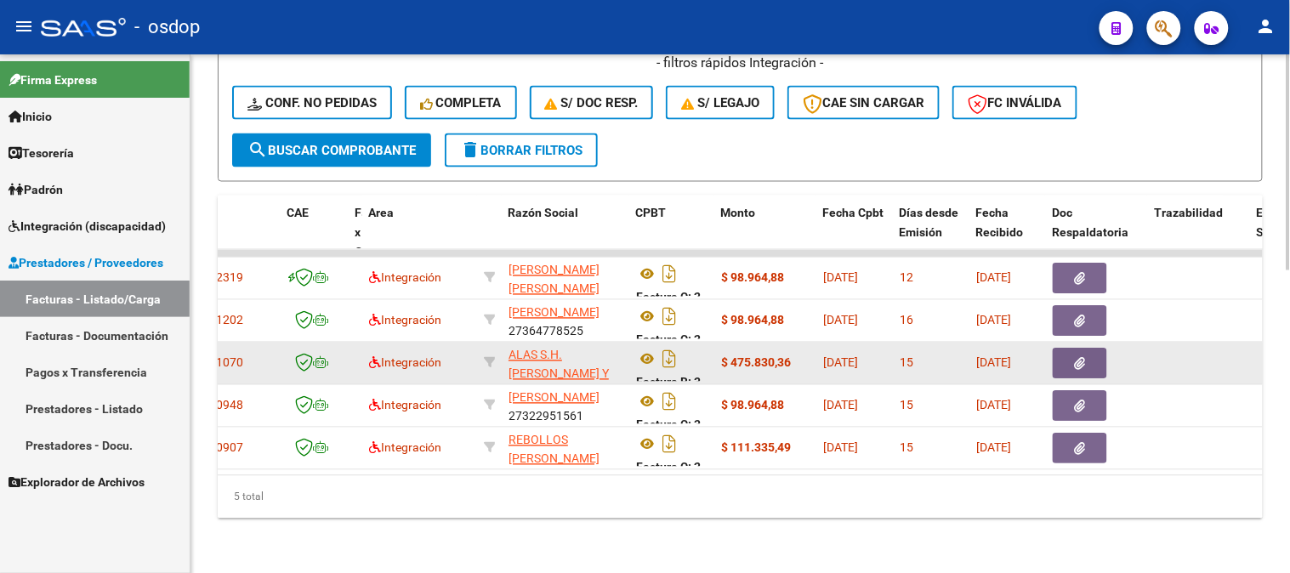
click at [1098, 349] on button "button" at bounding box center [1080, 364] width 54 height 31
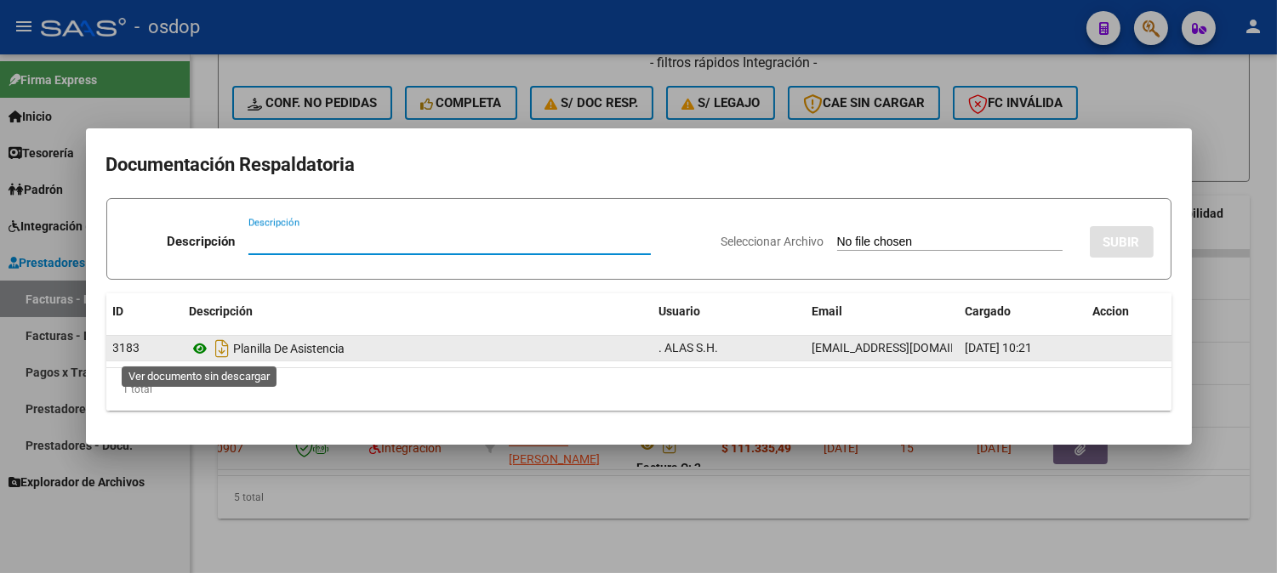
click at [196, 344] on icon at bounding box center [201, 349] width 22 height 20
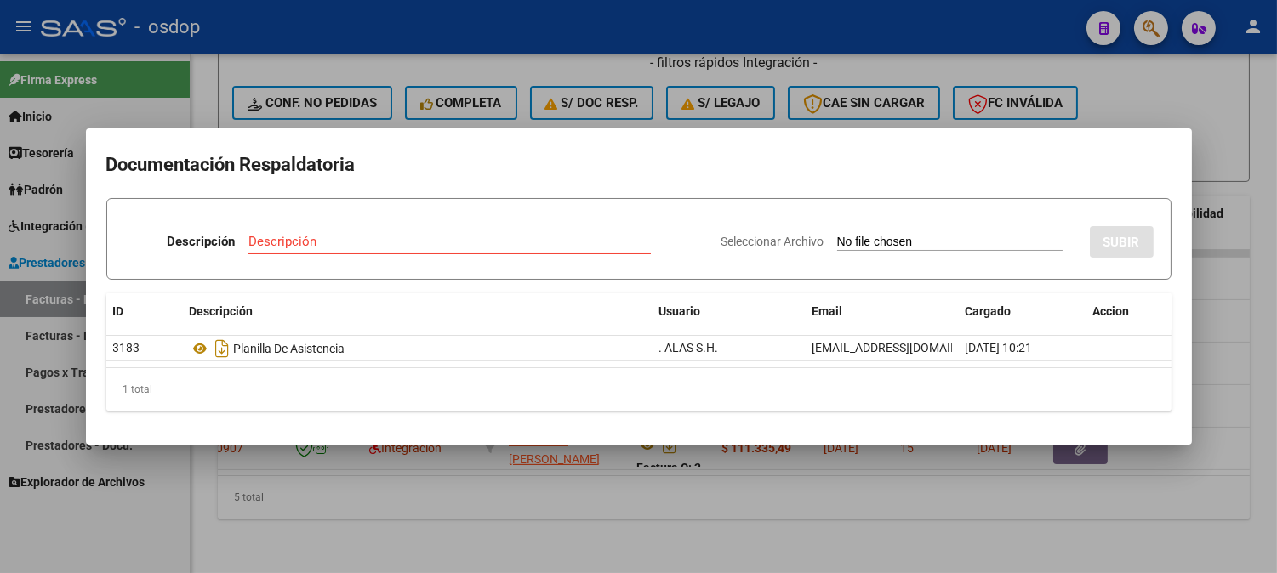
click at [482, 489] on div at bounding box center [638, 286] width 1277 height 573
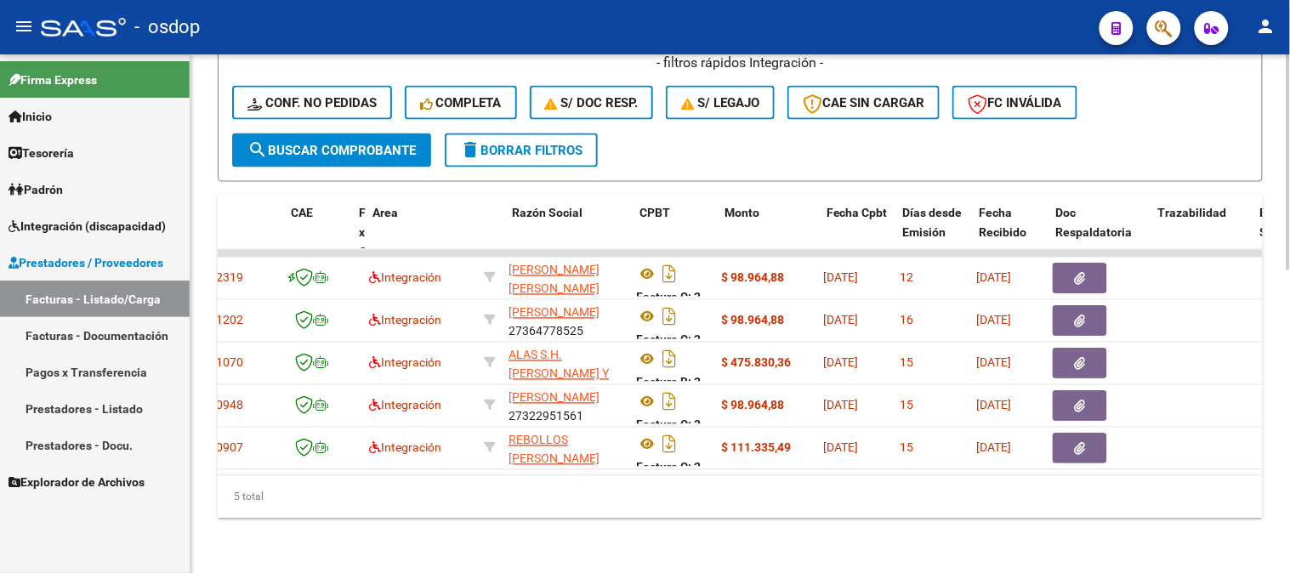
scroll to position [0, 0]
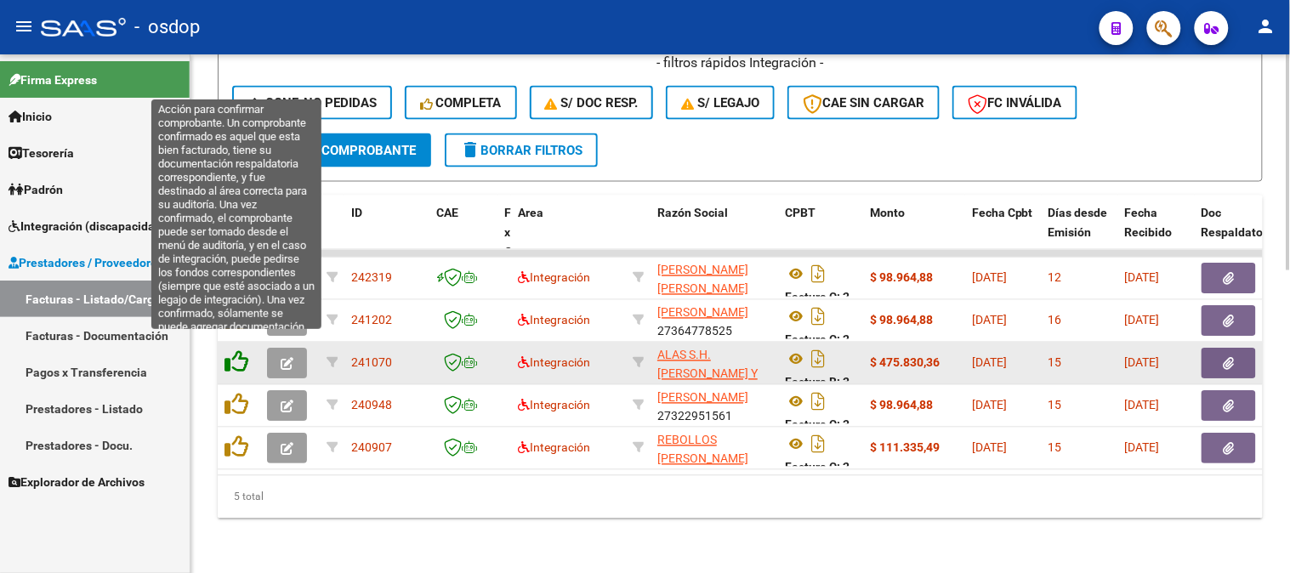
click at [228, 350] on icon at bounding box center [237, 362] width 24 height 24
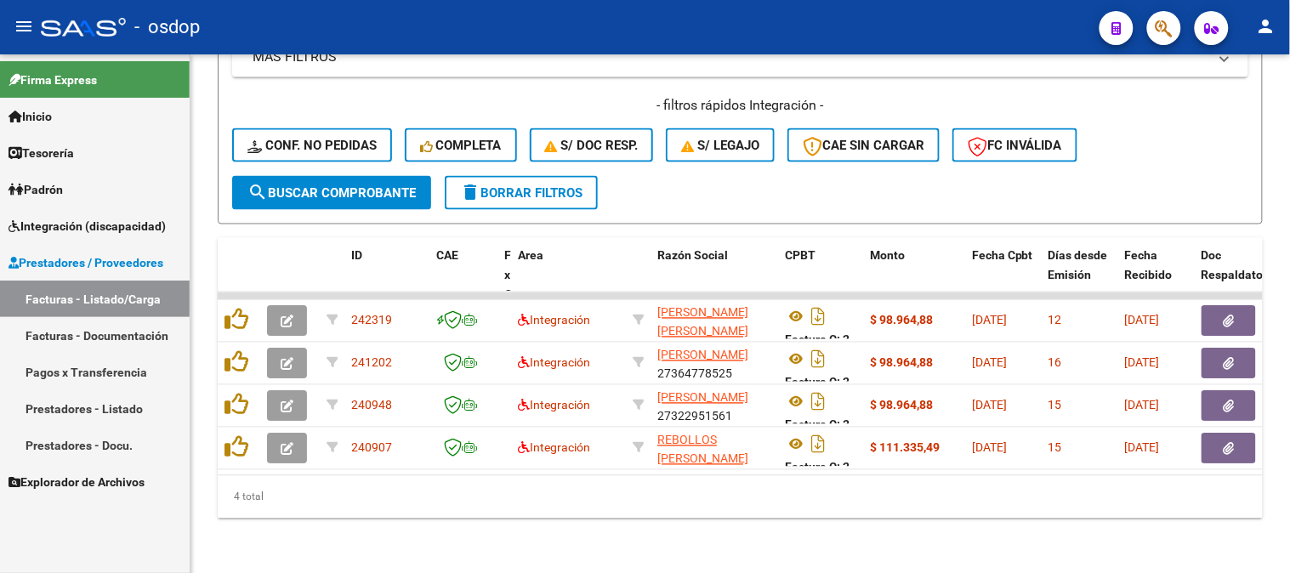
scroll to position [683, 0]
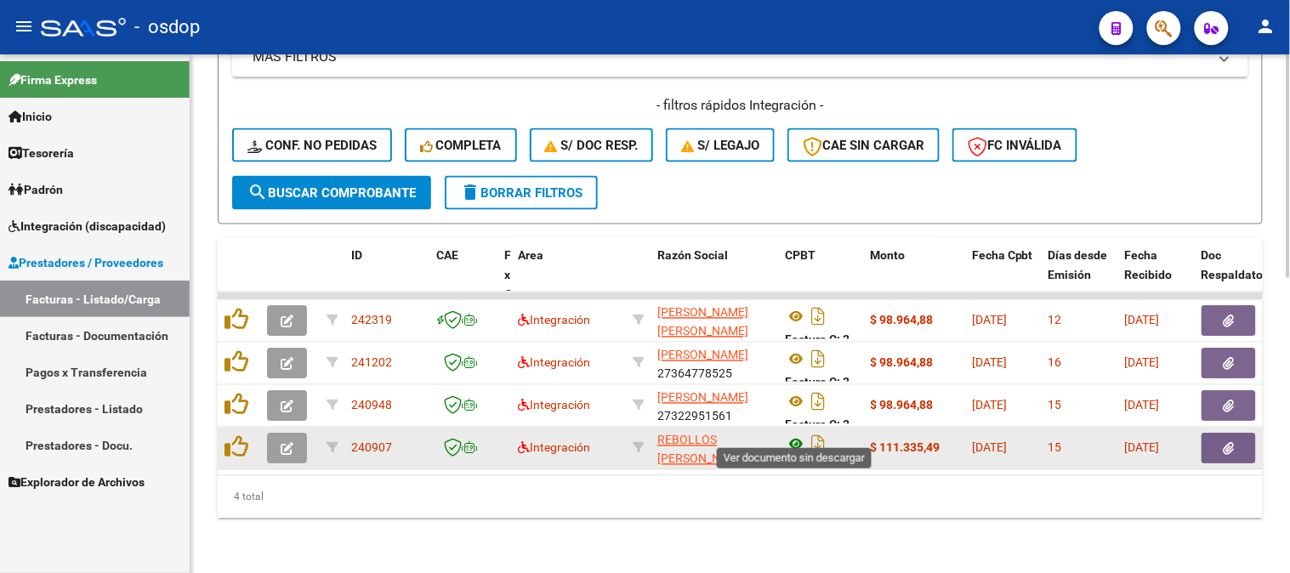
click at [798, 435] on icon at bounding box center [796, 445] width 22 height 20
click at [1231, 447] on button "button" at bounding box center [1229, 449] width 54 height 31
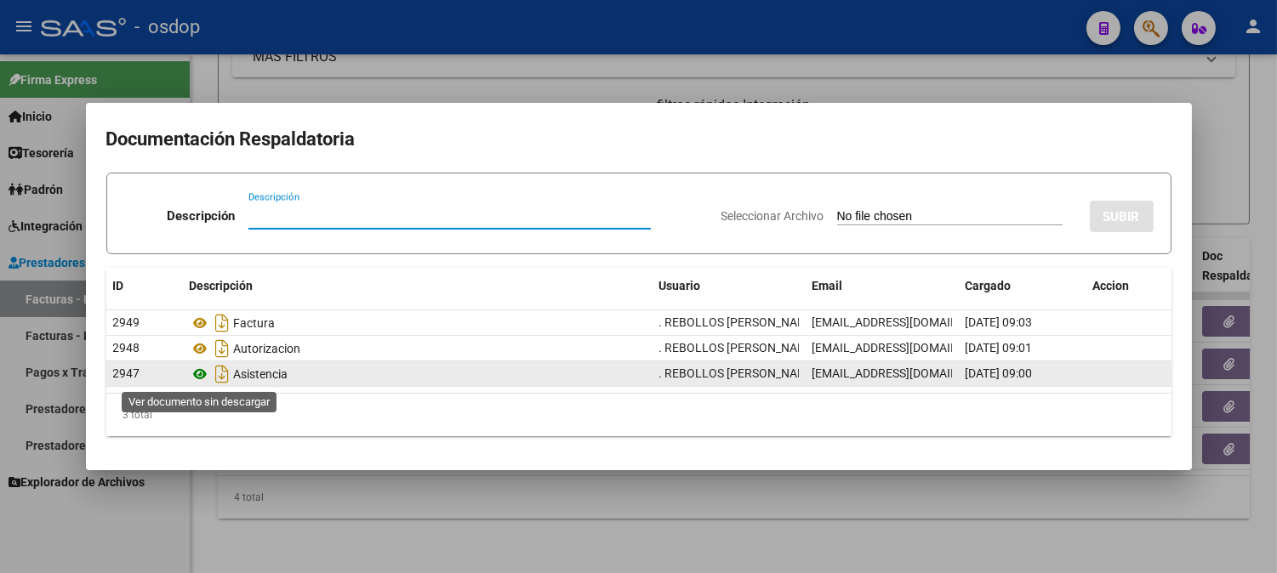
click at [196, 371] on icon at bounding box center [201, 374] width 22 height 20
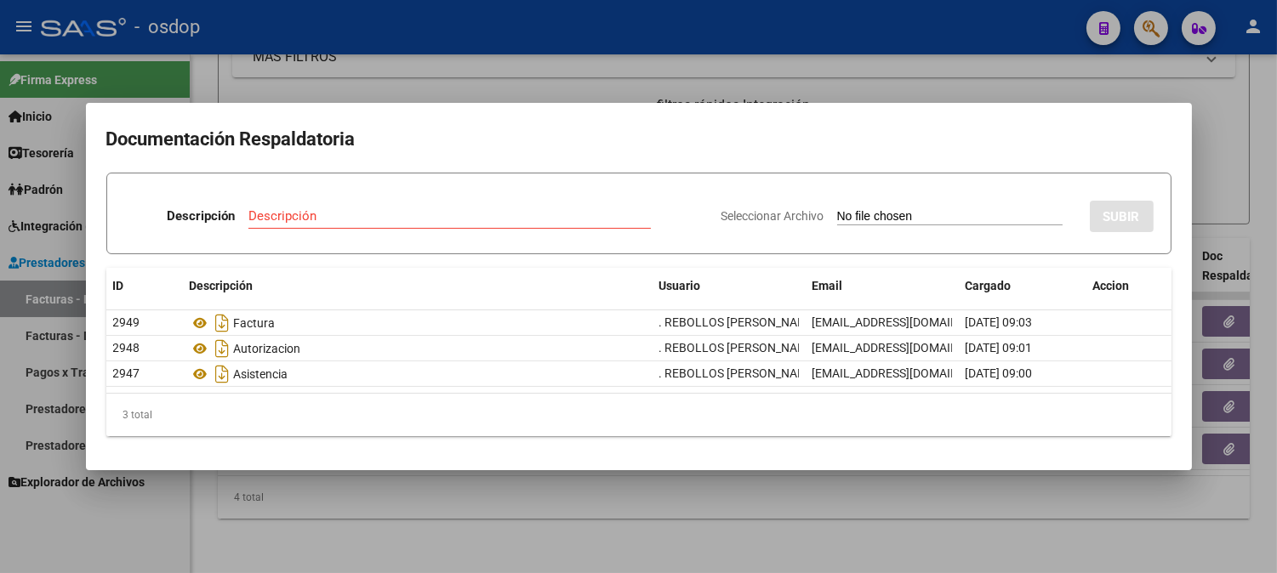
click at [336, 26] on div at bounding box center [638, 286] width 1277 height 573
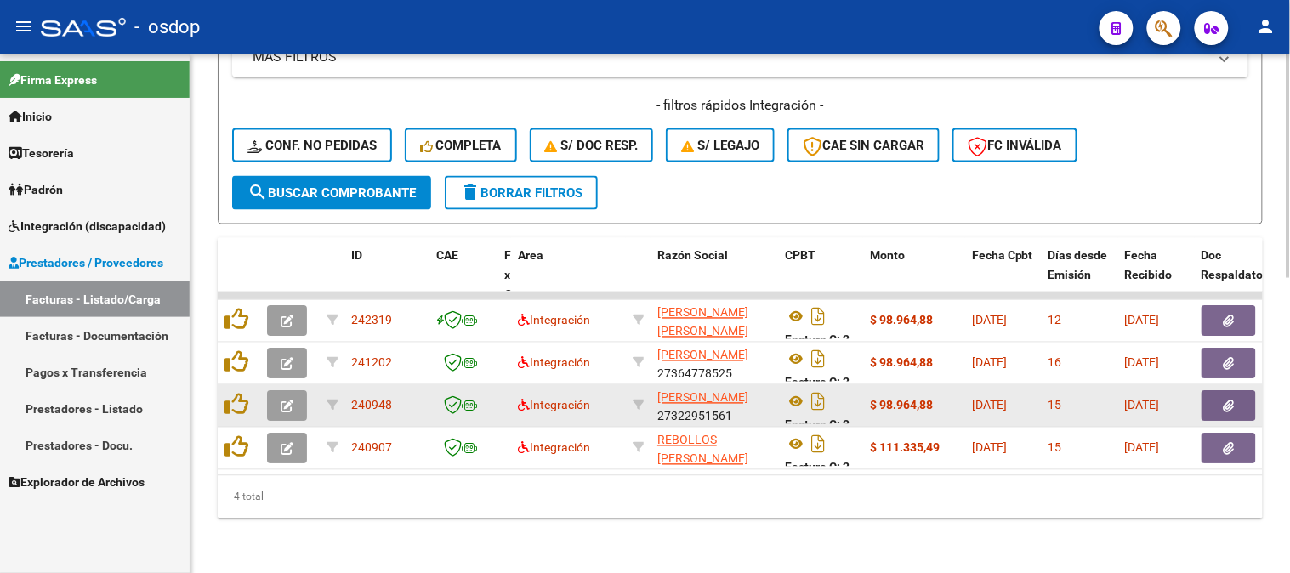
click at [783, 385] on datatable-body-cell "Factura C: 3 - 1390" at bounding box center [820, 406] width 85 height 42
click at [787, 392] on icon at bounding box center [796, 402] width 22 height 20
click at [1245, 397] on button "button" at bounding box center [1229, 406] width 54 height 31
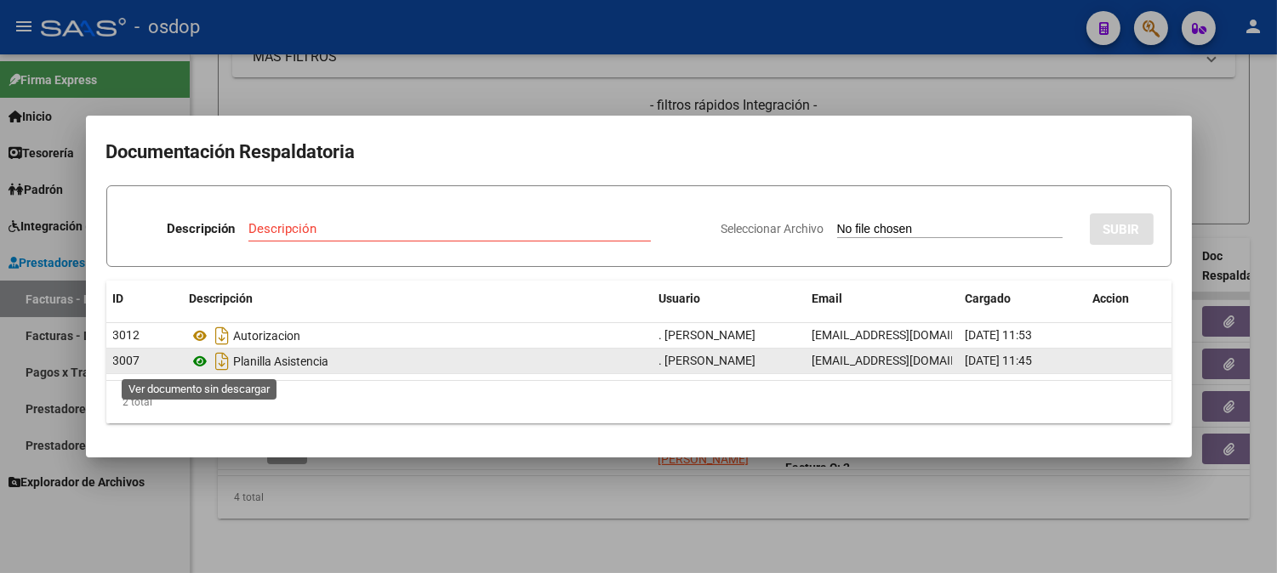
click at [192, 354] on icon at bounding box center [201, 361] width 22 height 20
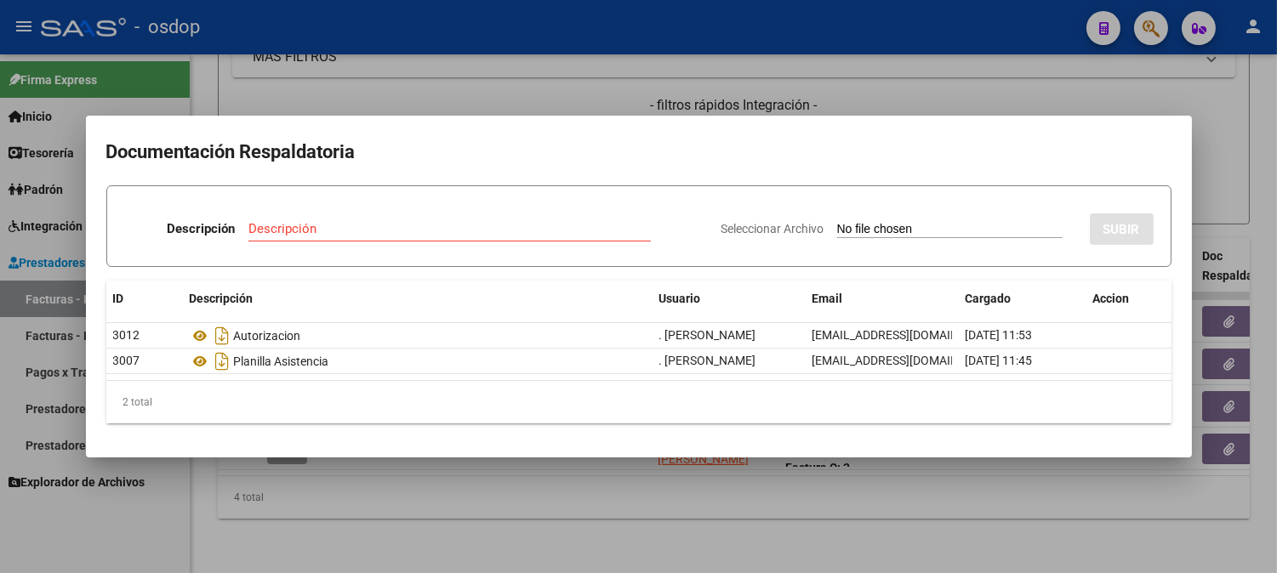
click at [413, 71] on div at bounding box center [638, 286] width 1277 height 573
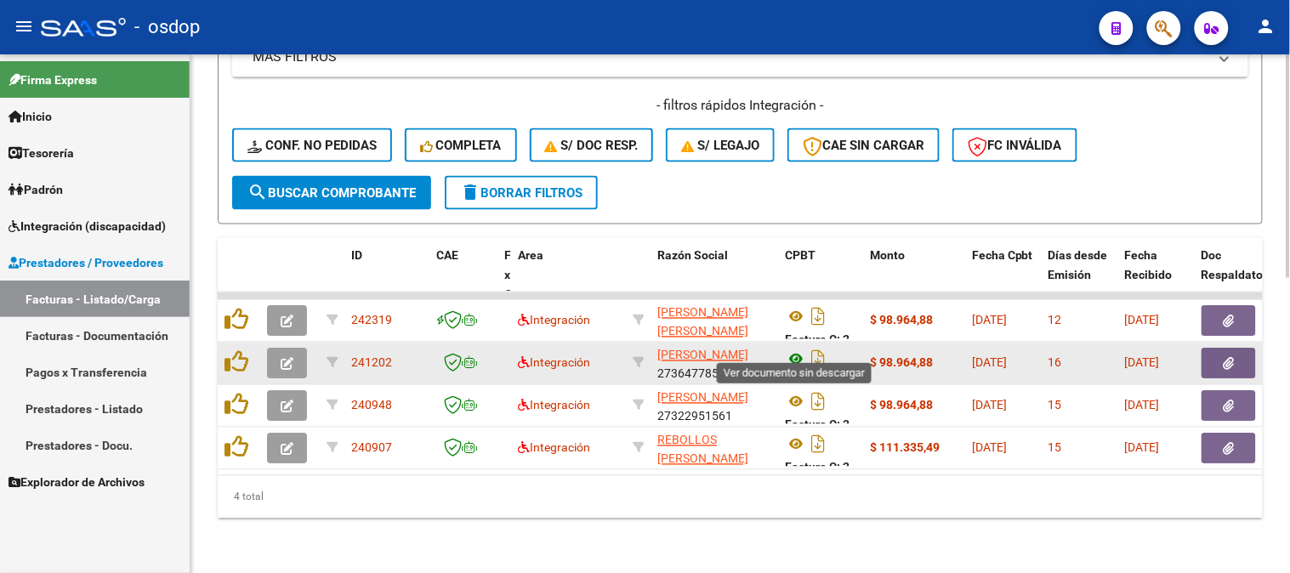
click at [793, 354] on icon at bounding box center [796, 360] width 22 height 20
click at [1218, 349] on button "button" at bounding box center [1229, 364] width 54 height 31
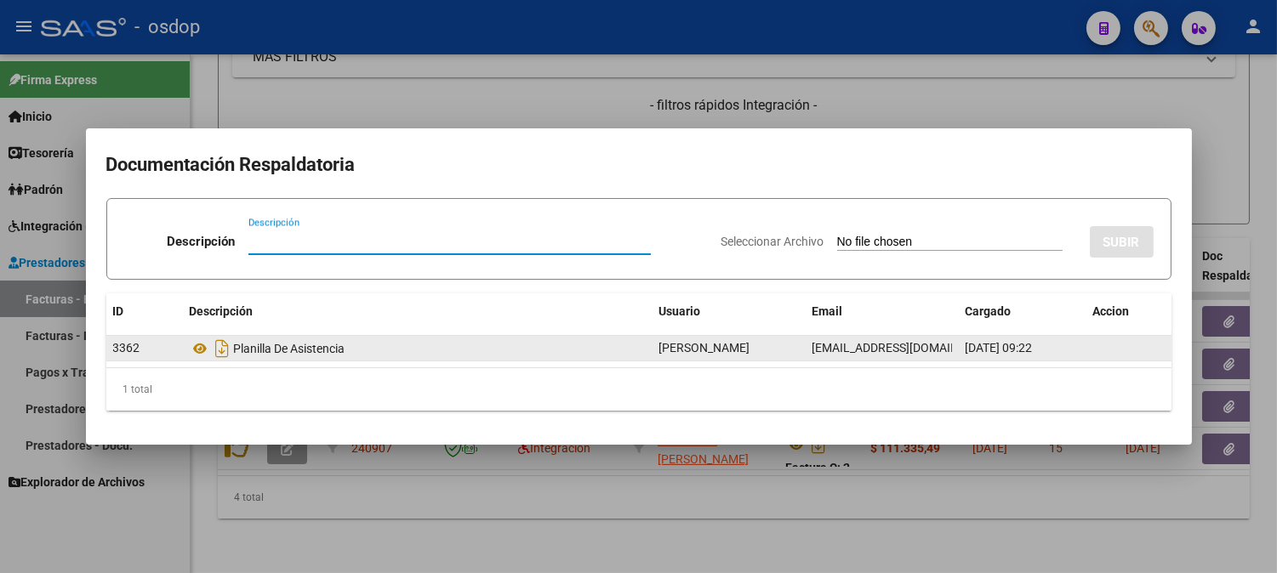
click at [187, 354] on datatable-body-cell "Planilla De Asistencia" at bounding box center [418, 348] width 470 height 25
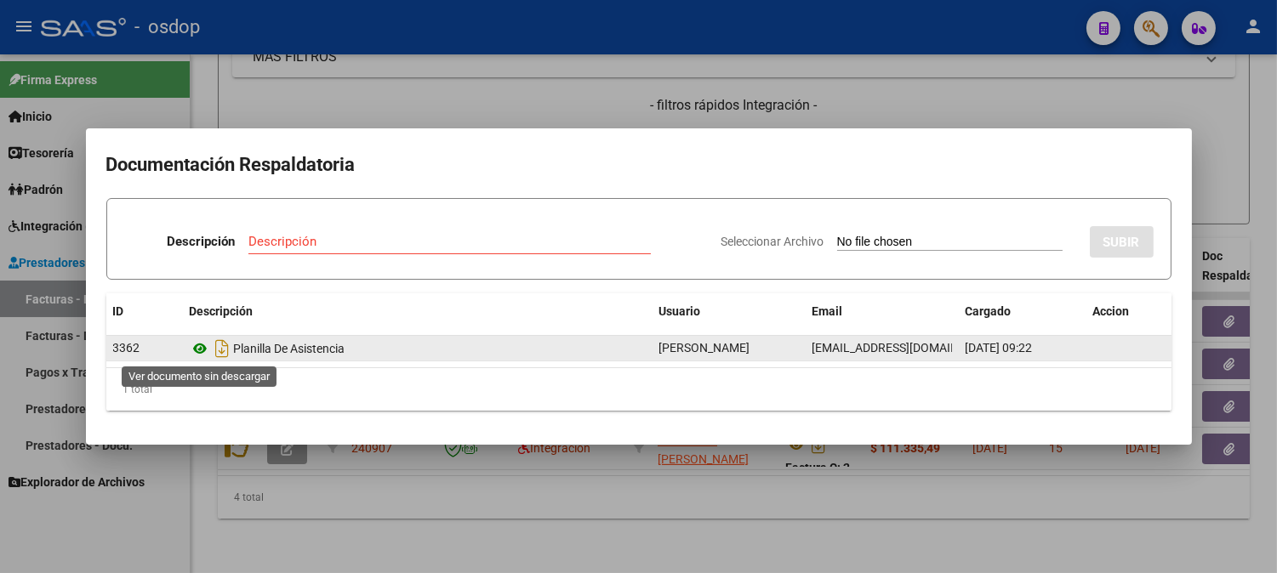
click at [197, 351] on icon at bounding box center [201, 349] width 22 height 20
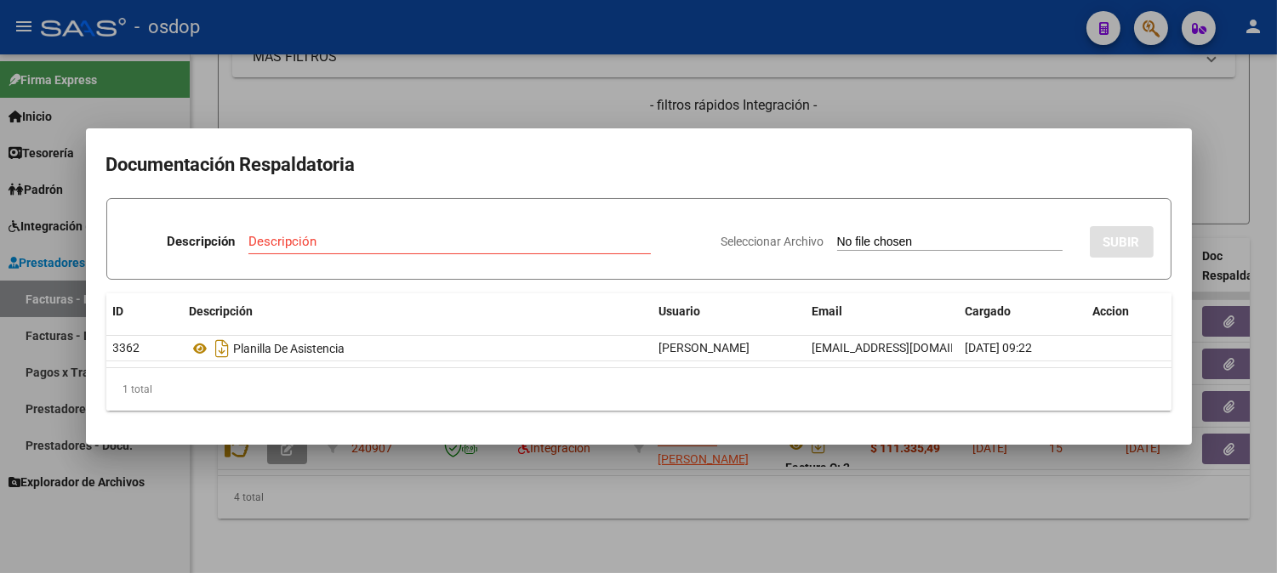
click at [282, 75] on div at bounding box center [638, 286] width 1277 height 573
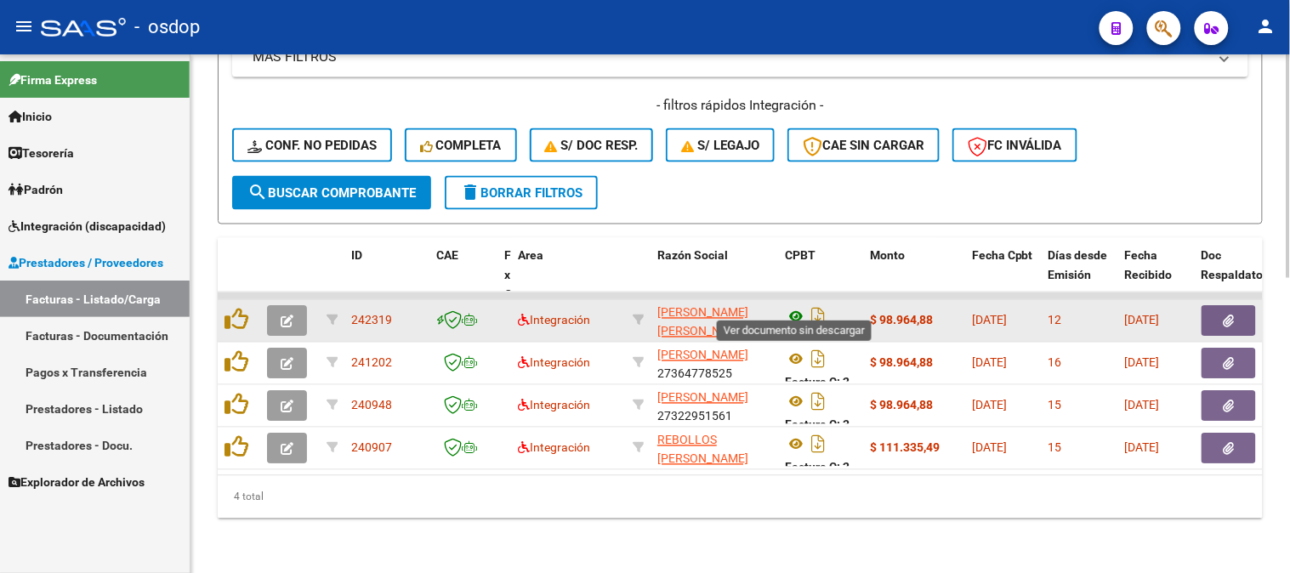
click at [797, 307] on icon at bounding box center [796, 317] width 22 height 20
click at [1225, 316] on icon "button" at bounding box center [1229, 322] width 11 height 13
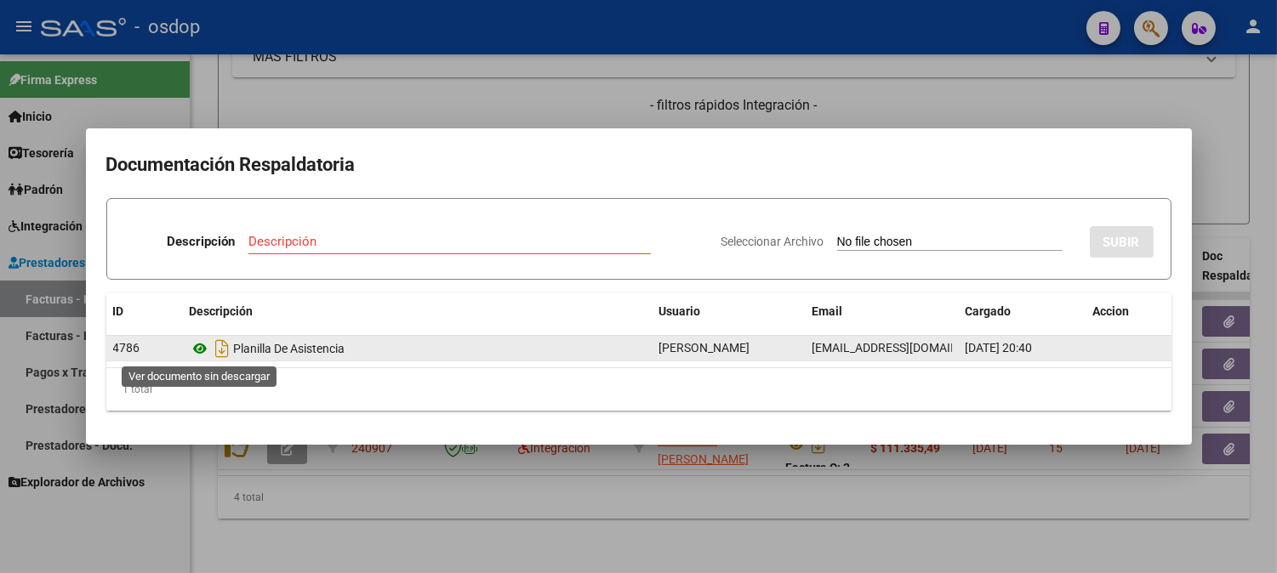
click at [204, 350] on icon at bounding box center [201, 349] width 22 height 20
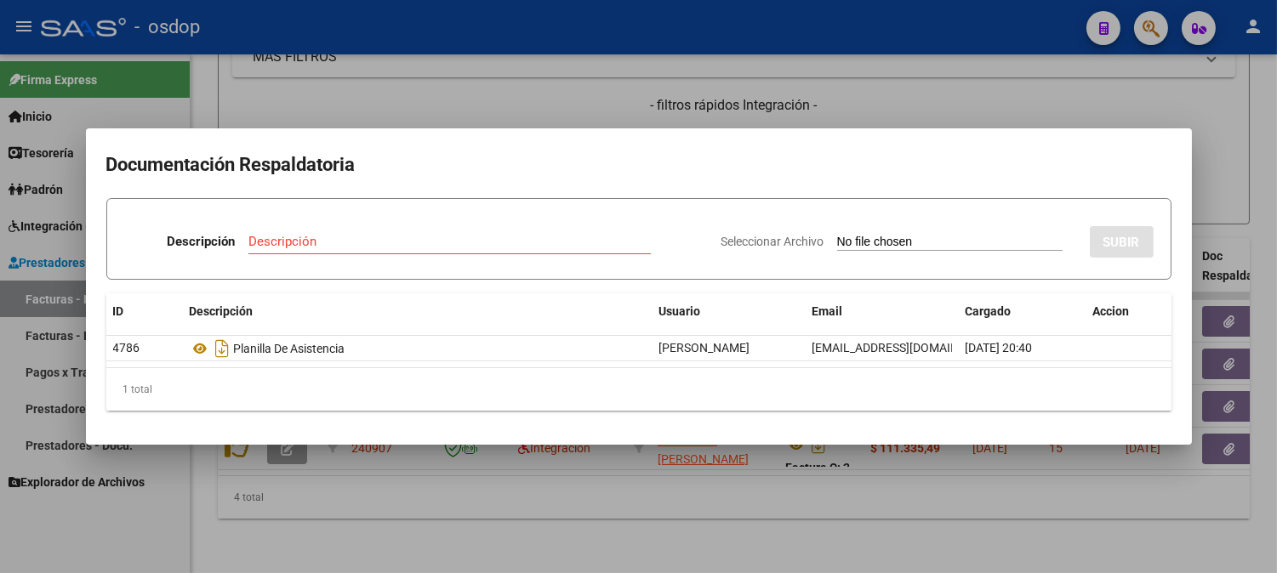
click at [270, 89] on div at bounding box center [638, 286] width 1277 height 573
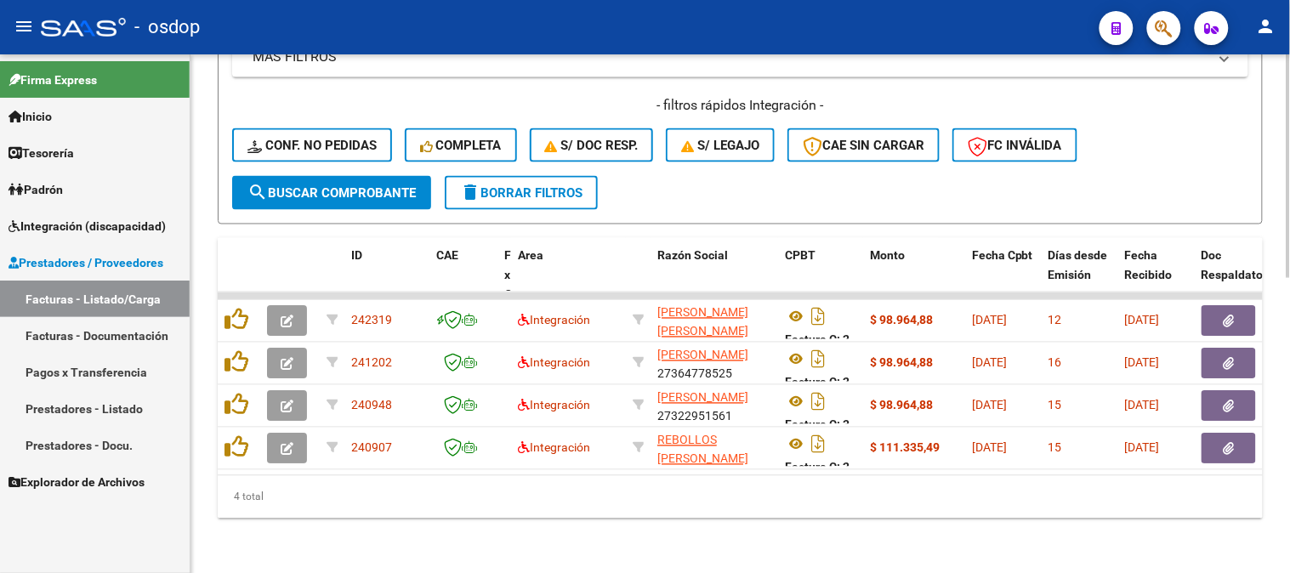
drag, startPoint x: 326, startPoint y: 529, endPoint x: 337, endPoint y: 464, distance: 66.4
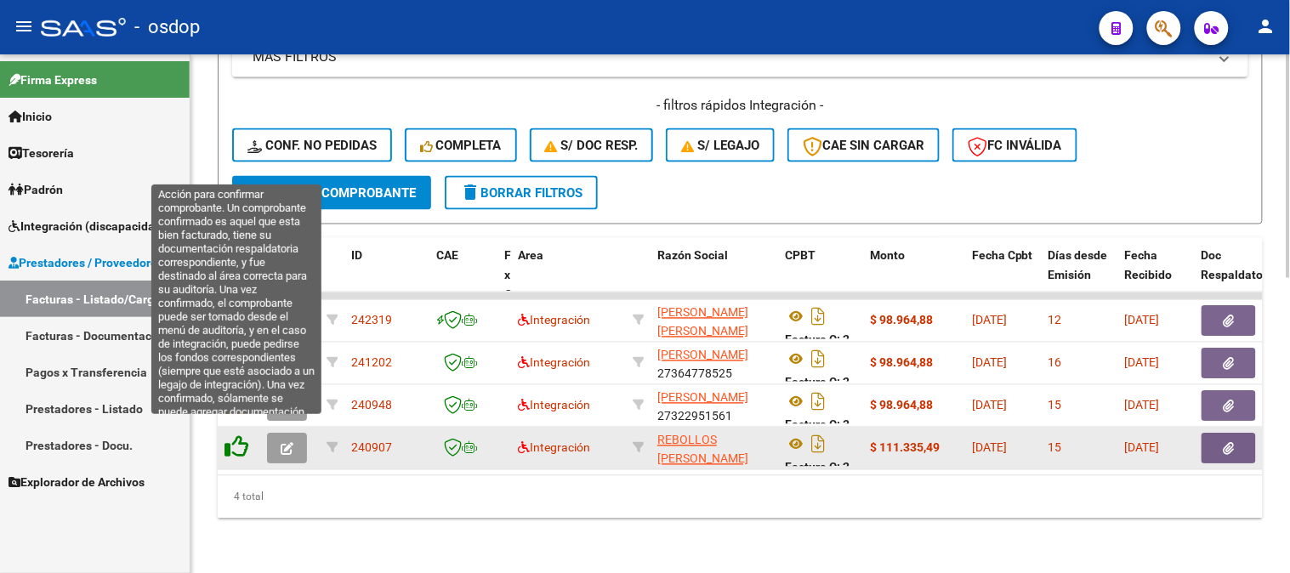
click at [232, 439] on icon at bounding box center [237, 447] width 24 height 24
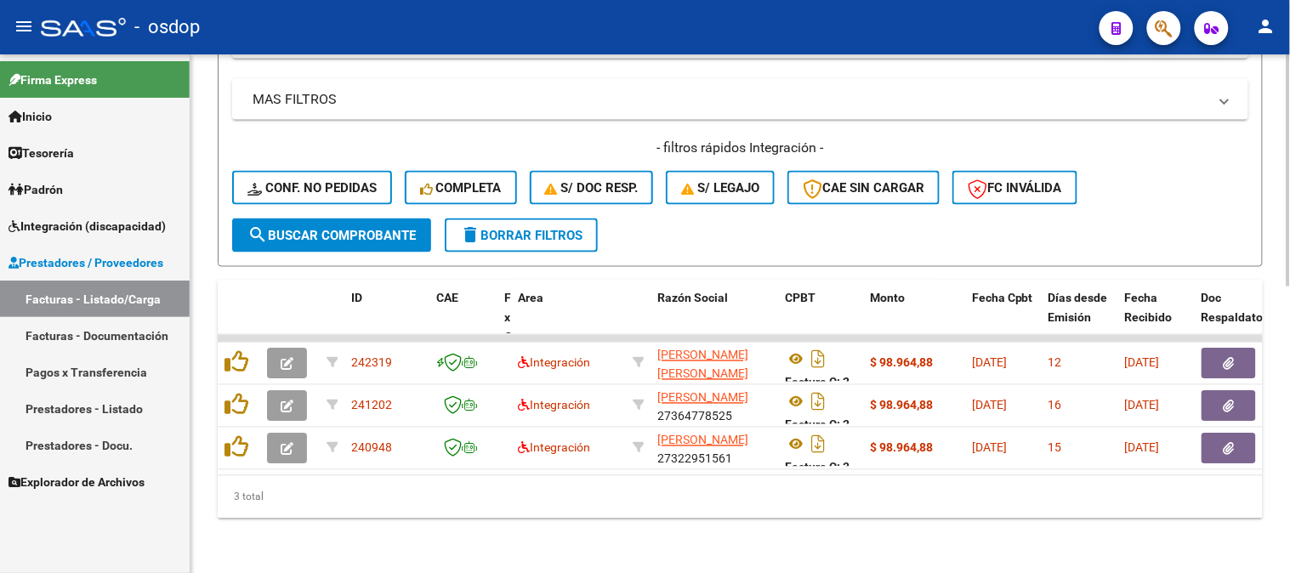
scroll to position [640, 0]
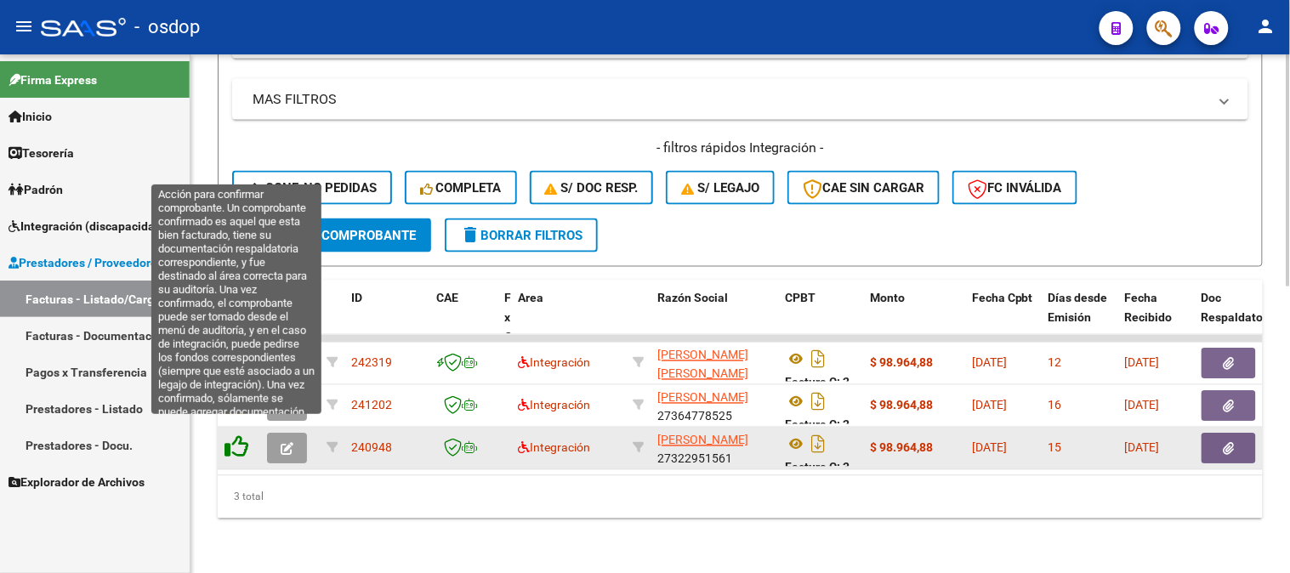
click at [225, 436] on icon at bounding box center [237, 447] width 24 height 24
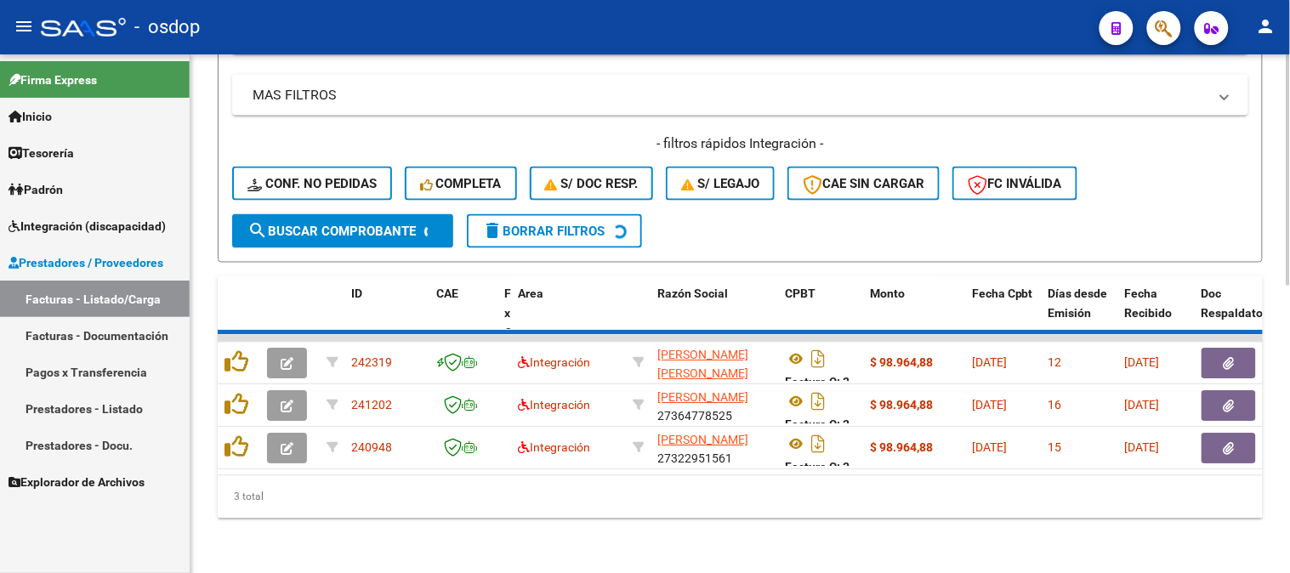
click at [269, 481] on div "3 total" at bounding box center [740, 497] width 1045 height 43
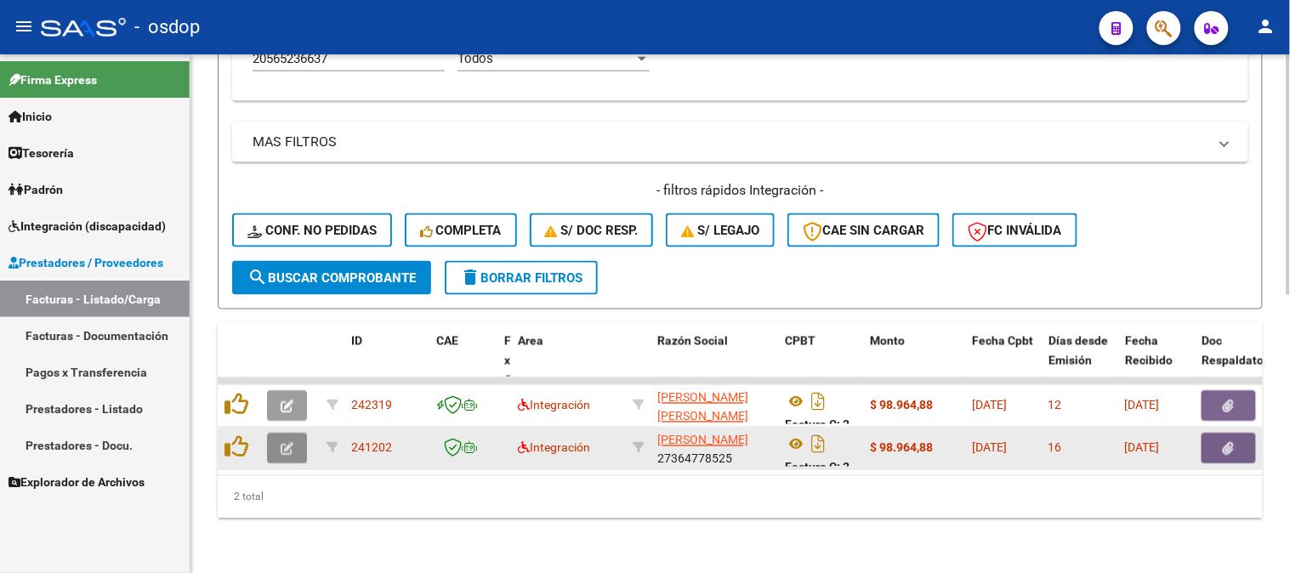
drag, startPoint x: 266, startPoint y: 422, endPoint x: 258, endPoint y: 423, distance: 8.5
click at [260, 428] on datatable-body-cell at bounding box center [290, 449] width 60 height 42
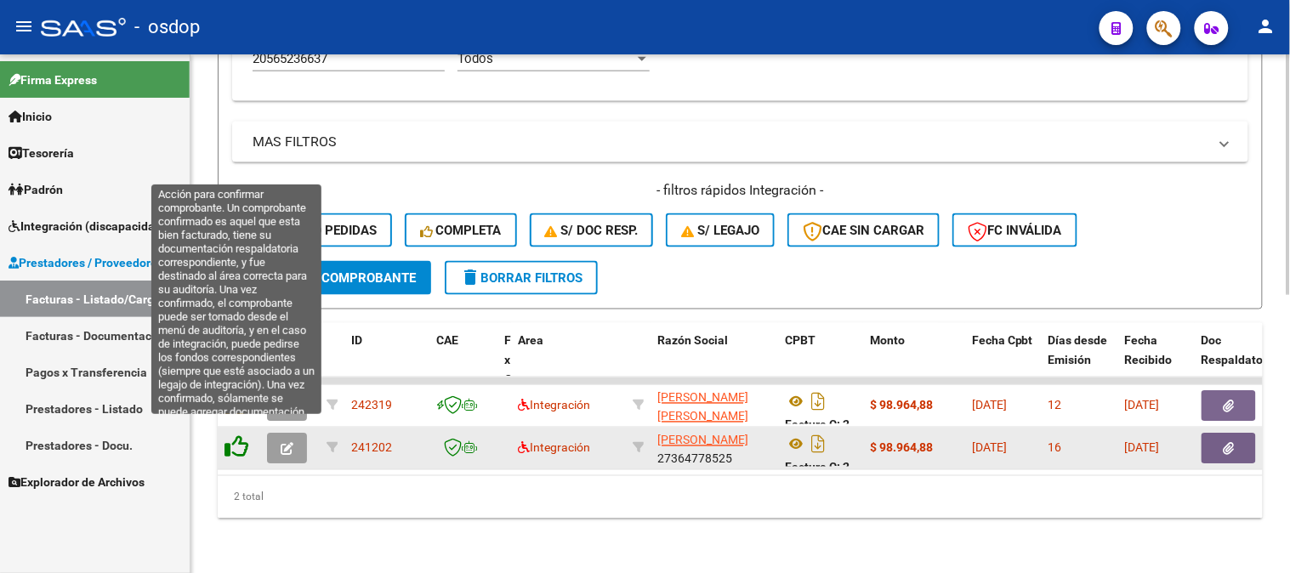
click at [243, 435] on icon at bounding box center [237, 447] width 24 height 24
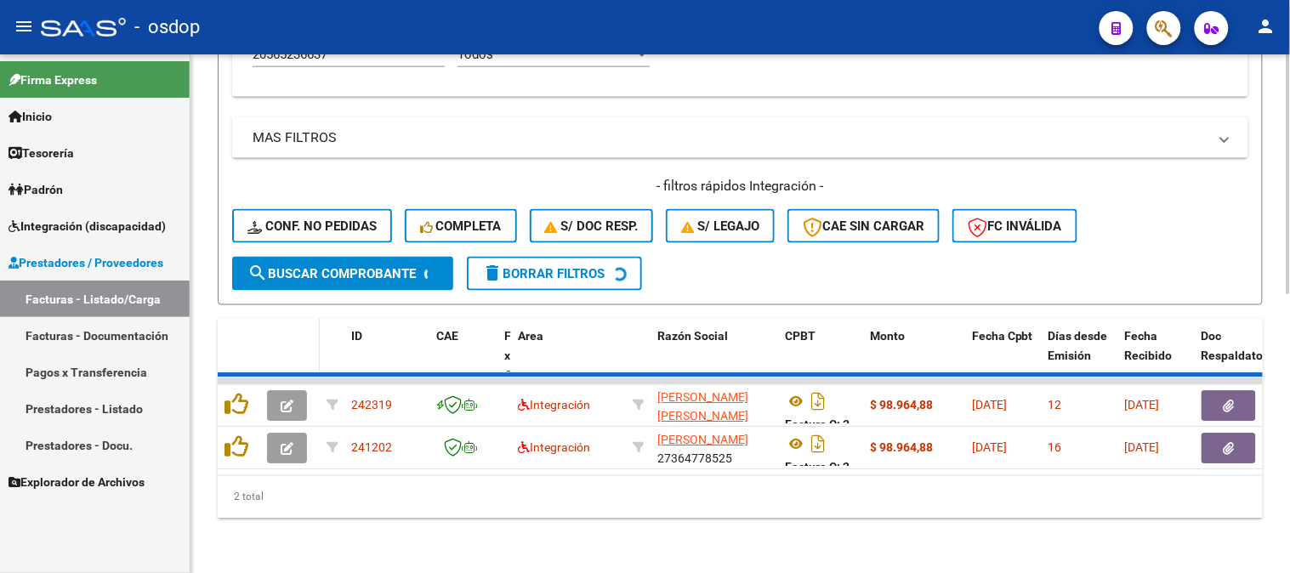
scroll to position [555, 0]
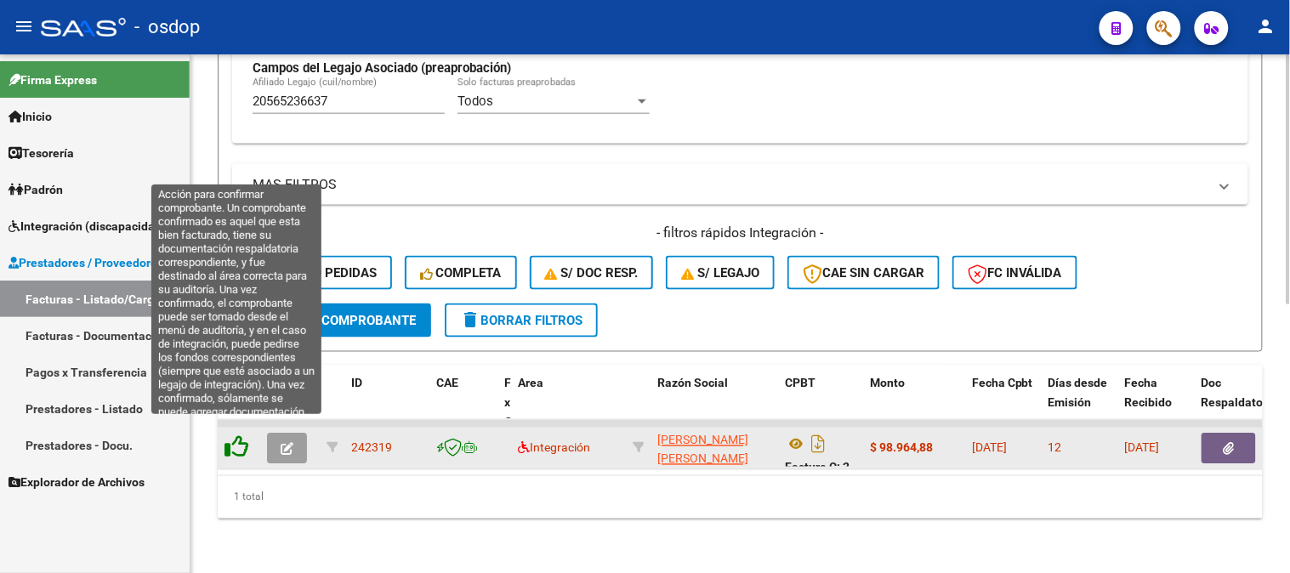
click at [238, 436] on icon at bounding box center [237, 447] width 24 height 24
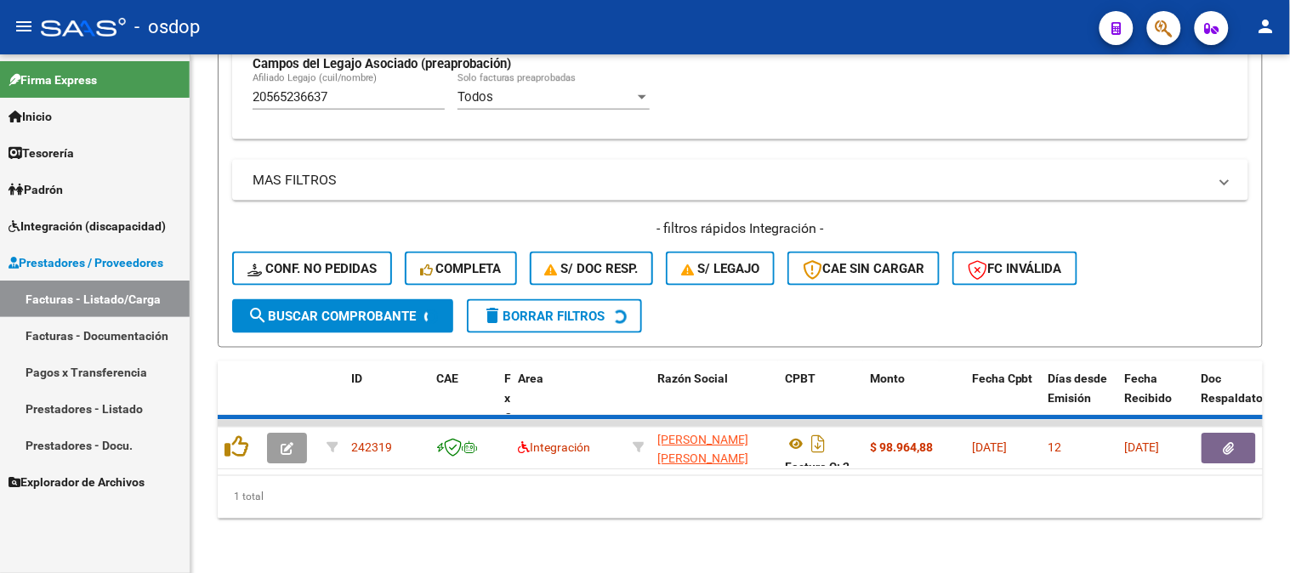
scroll to position [528, 0]
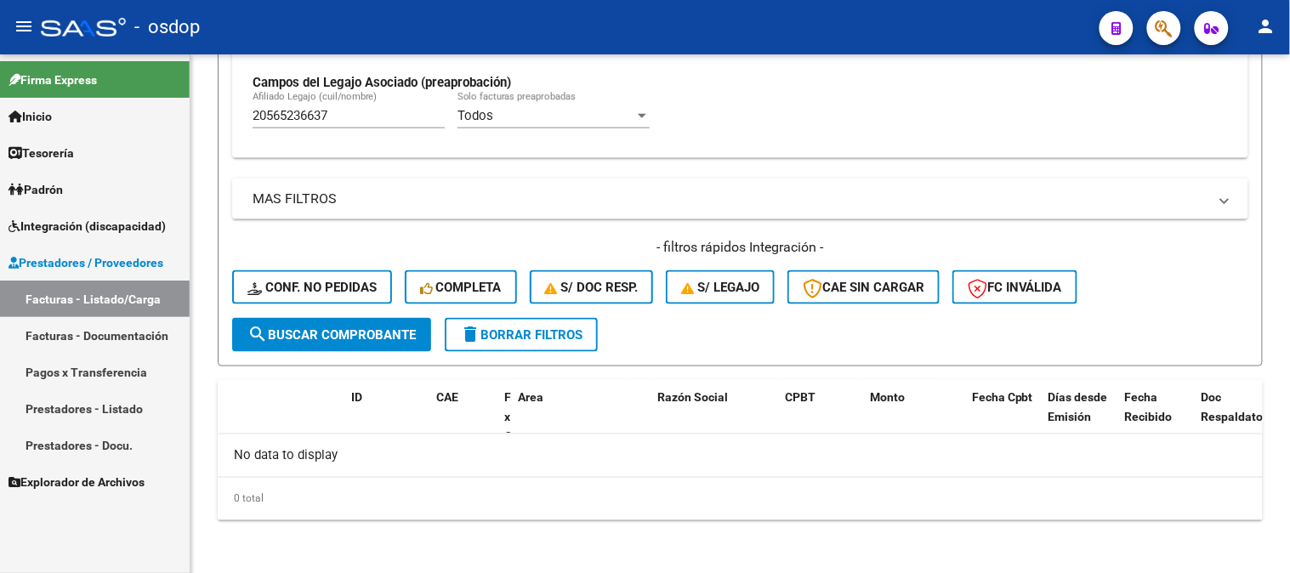
drag, startPoint x: 371, startPoint y: 117, endPoint x: 0, endPoint y: 123, distance: 370.9
click at [0, 123] on mat-sidenav-container "Firma Express Inicio Calendario SSS Instructivos Contacto OS Tesorería Extracto…" at bounding box center [645, 313] width 1290 height 519
paste input "8238751"
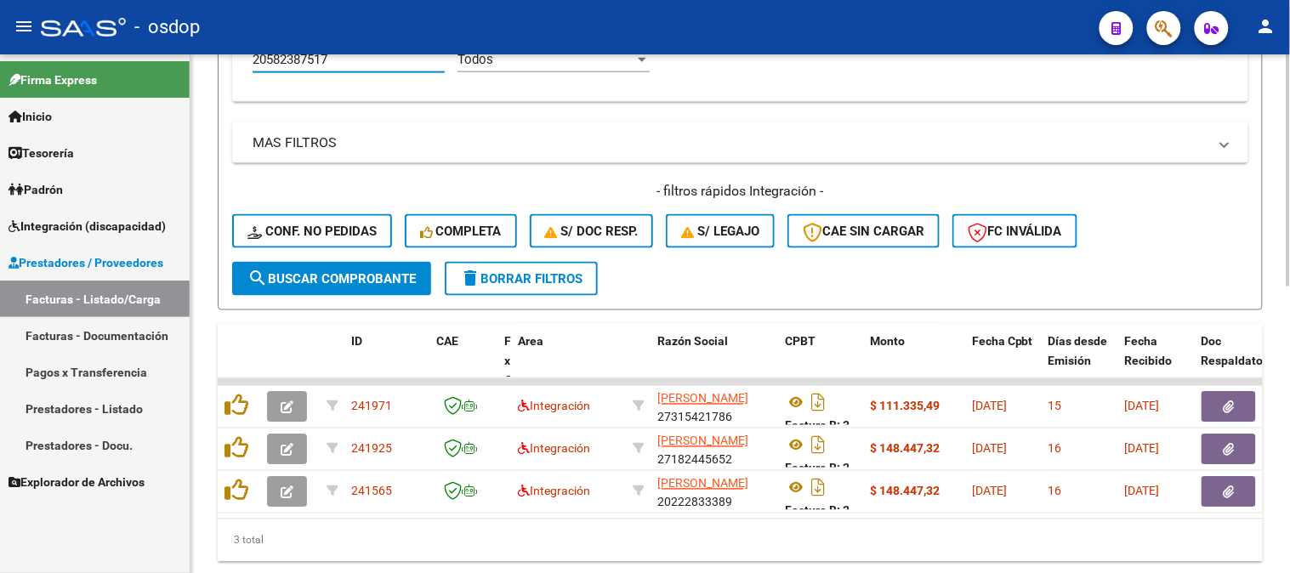
scroll to position [640, 0]
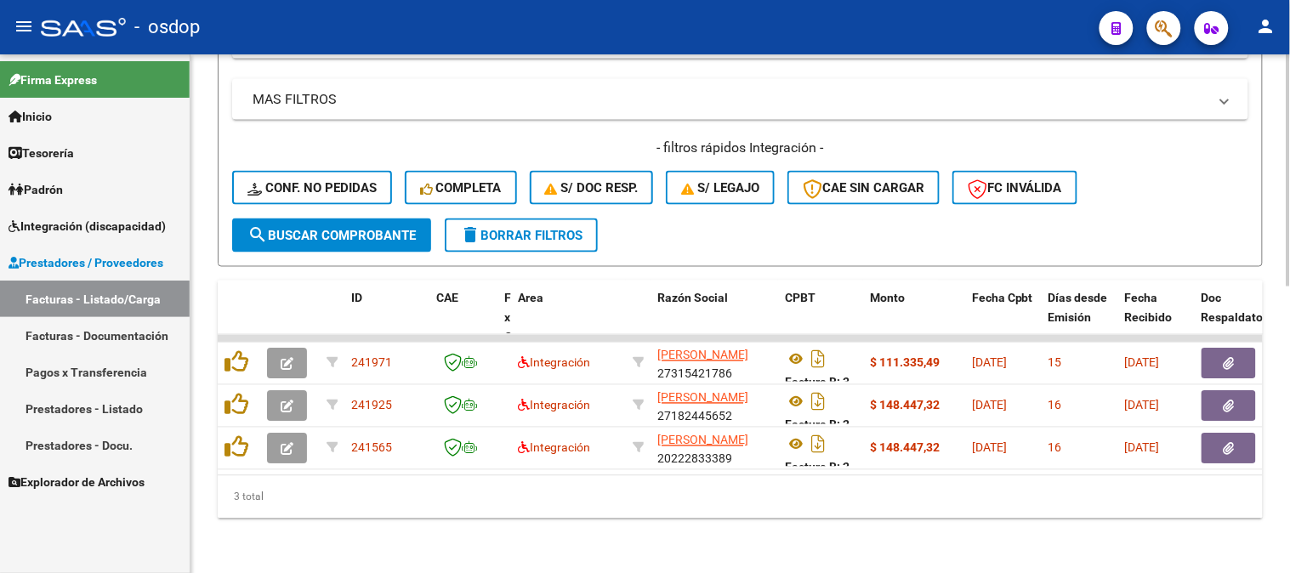
click at [201, 236] on div "Video tutorial PRESTADORES -> Listado de CPBTs Emitidos por Prestadores / Prove…" at bounding box center [741, 0] width 1100 height 1147
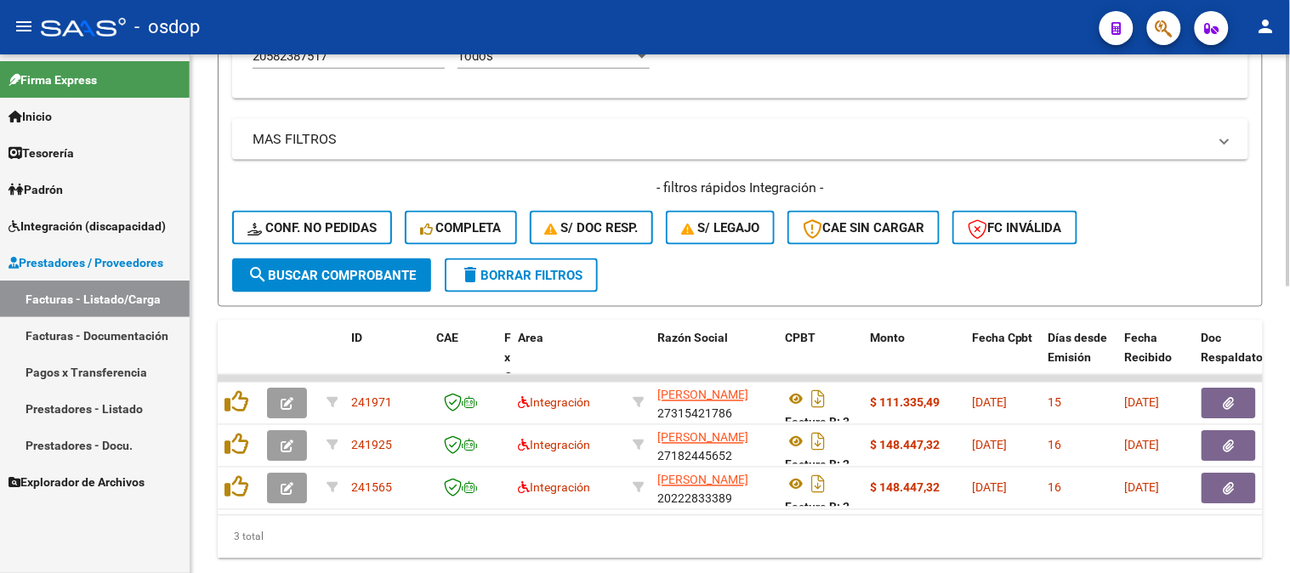
scroll to position [546, 0]
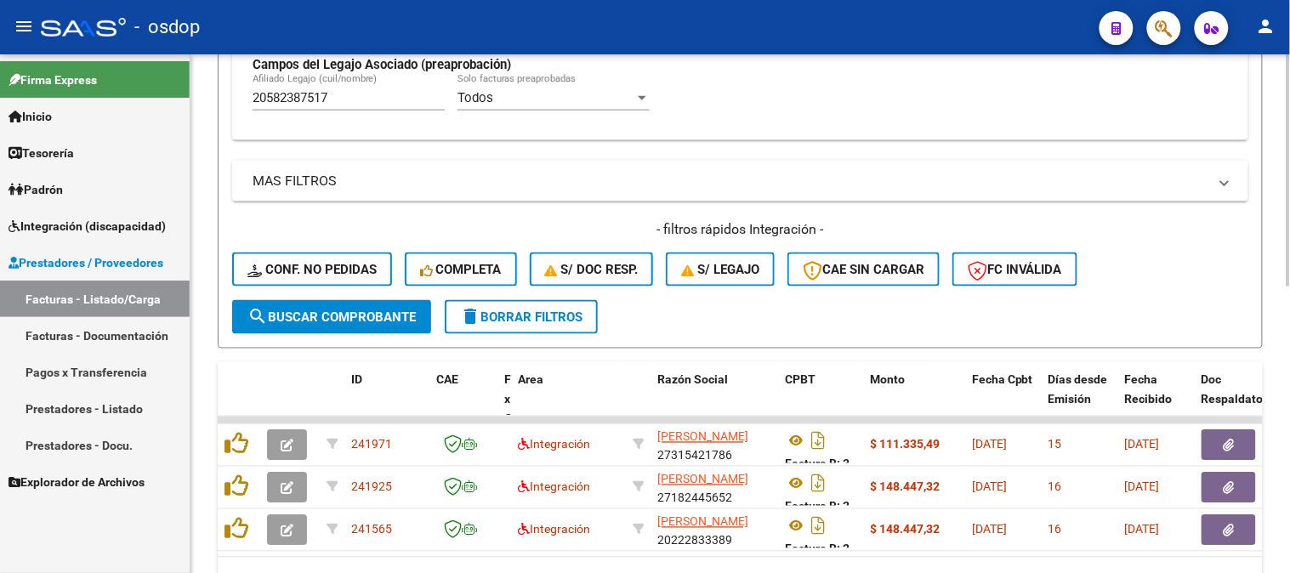
click at [200, 428] on div "Video tutorial PRESTADORES -> Listado de CPBTs Emitidos por Prestadores / Prove…" at bounding box center [741, 81] width 1100 height 1147
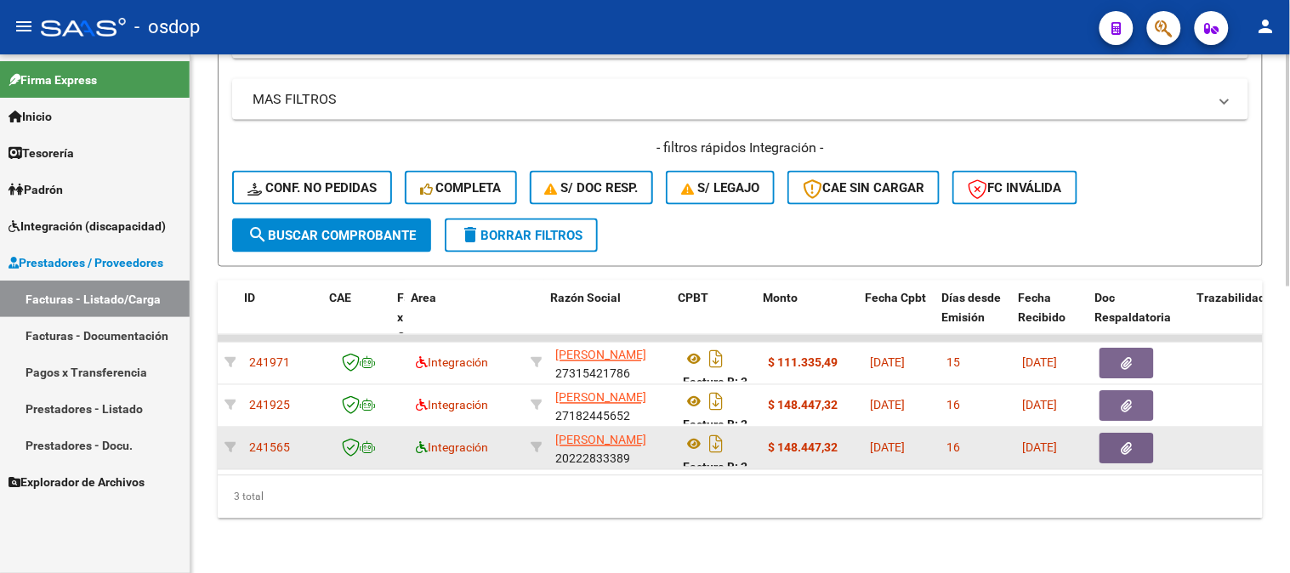
scroll to position [0, 106]
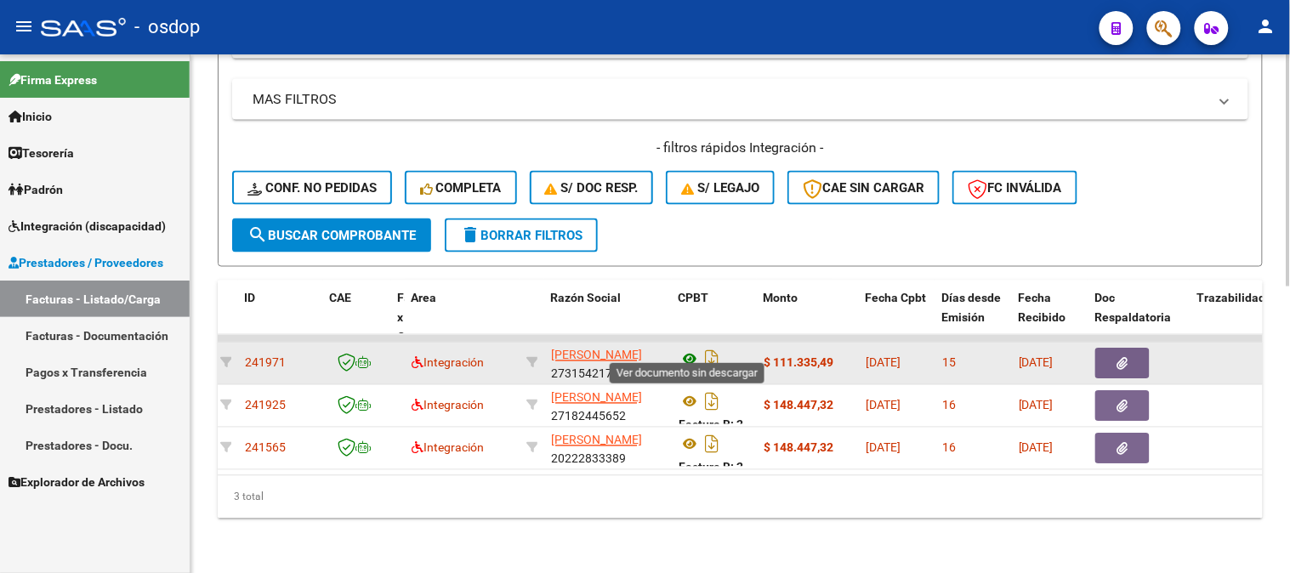
click at [685, 350] on icon at bounding box center [690, 360] width 22 height 20
click at [1123, 349] on button "button" at bounding box center [1123, 364] width 54 height 31
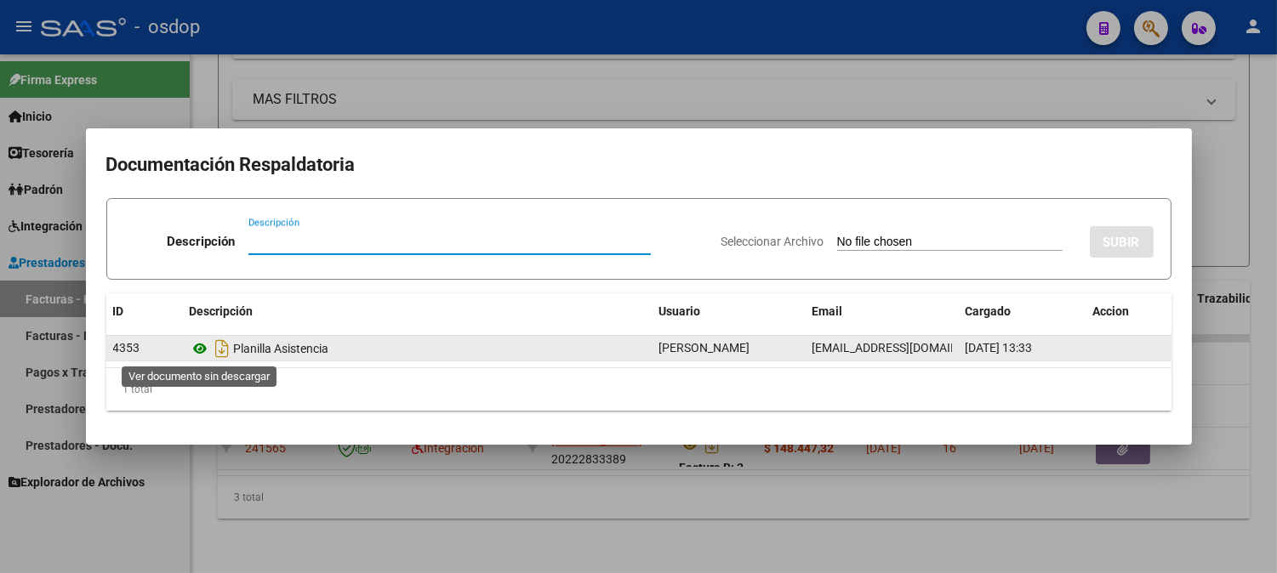
click at [193, 353] on icon at bounding box center [201, 349] width 22 height 20
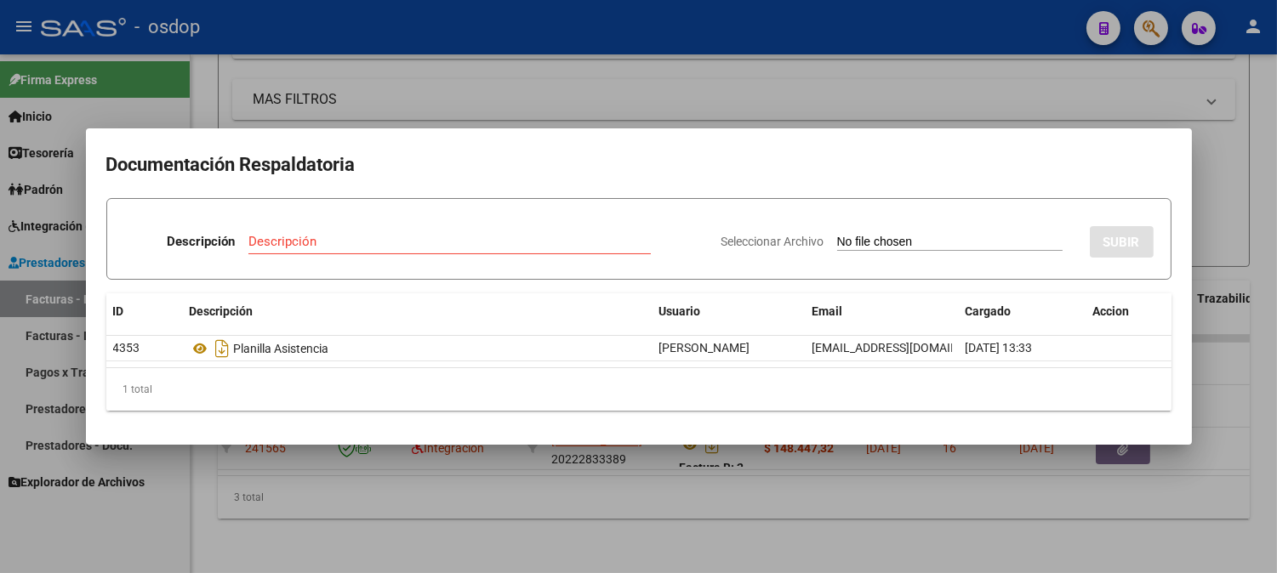
click at [473, 69] on div at bounding box center [638, 286] width 1277 height 573
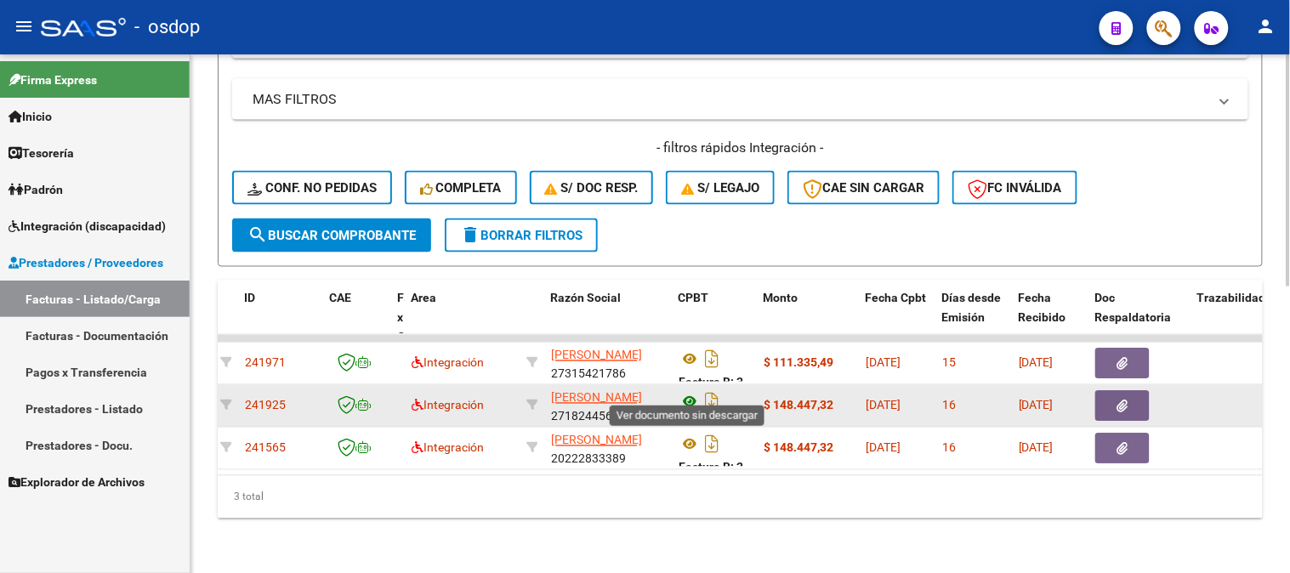
click at [694, 392] on icon at bounding box center [690, 402] width 22 height 20
click at [1123, 401] on icon "button" at bounding box center [1123, 407] width 11 height 13
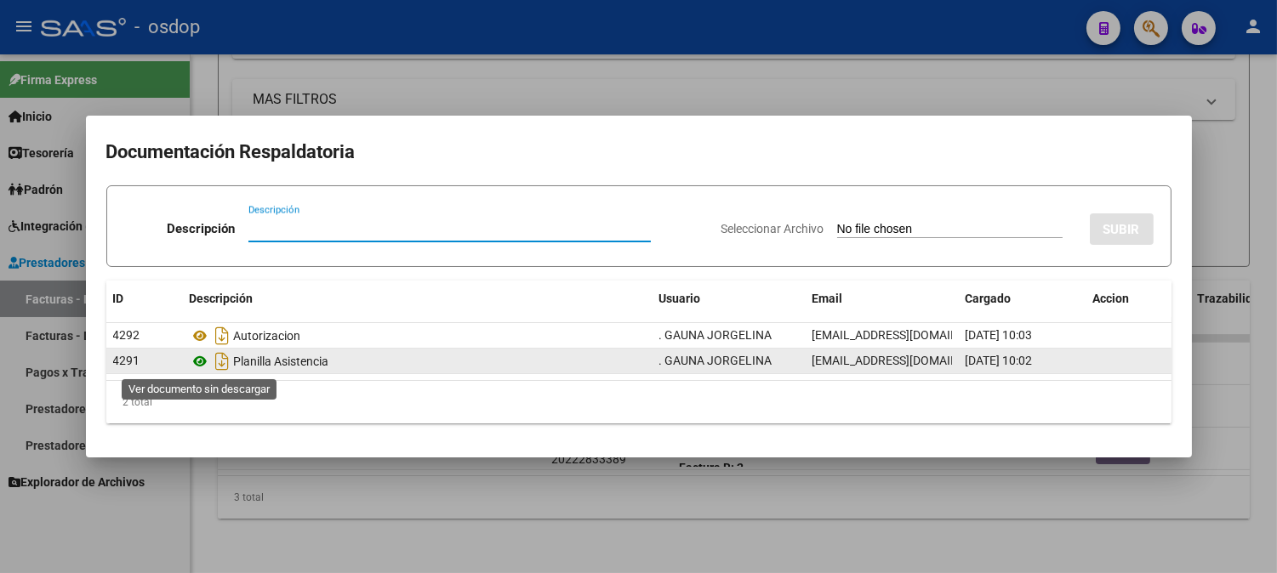
click at [198, 359] on icon at bounding box center [201, 361] width 22 height 20
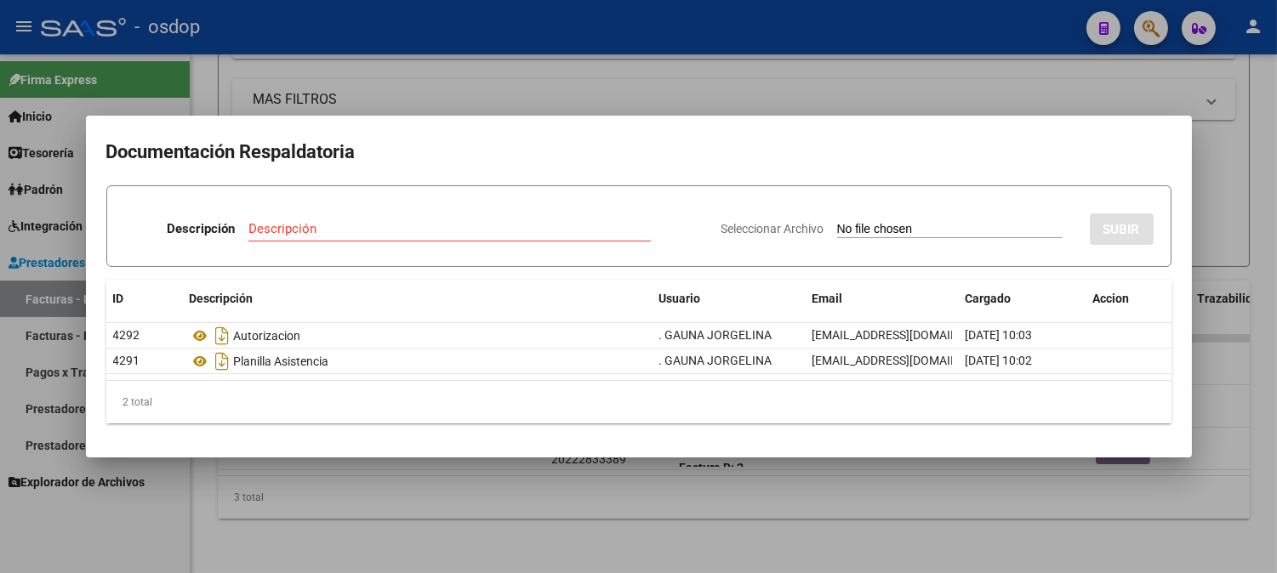
click at [404, 474] on div at bounding box center [638, 286] width 1277 height 573
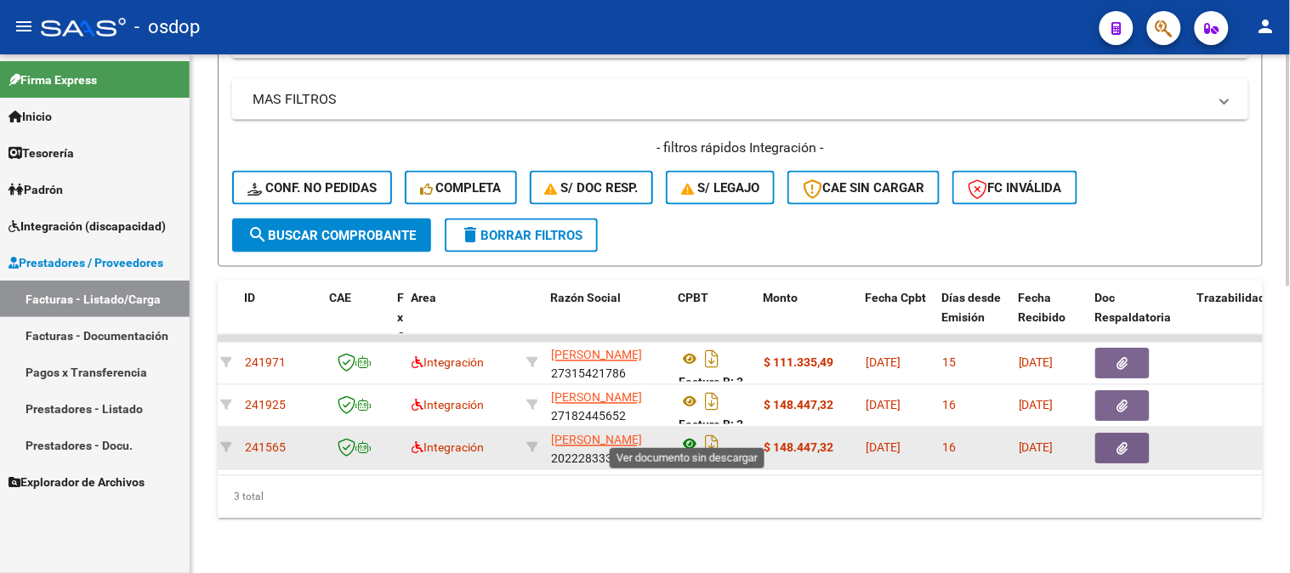
click at [689, 435] on icon at bounding box center [690, 445] width 22 height 20
click at [1118, 443] on icon "button" at bounding box center [1123, 449] width 11 height 13
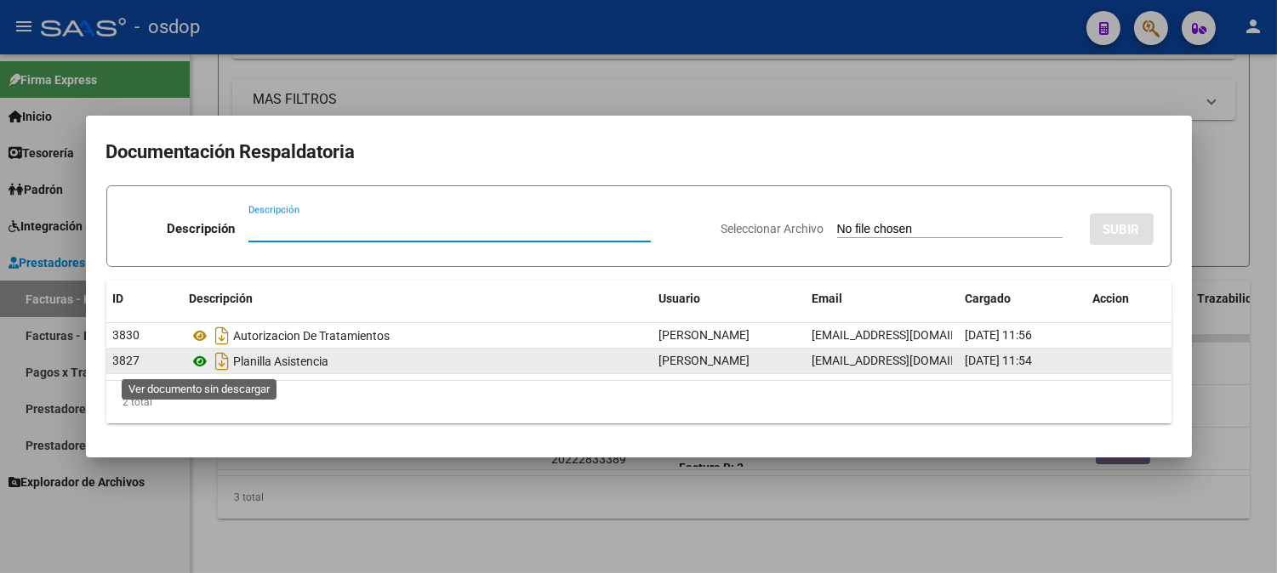
click at [204, 356] on icon at bounding box center [201, 361] width 22 height 20
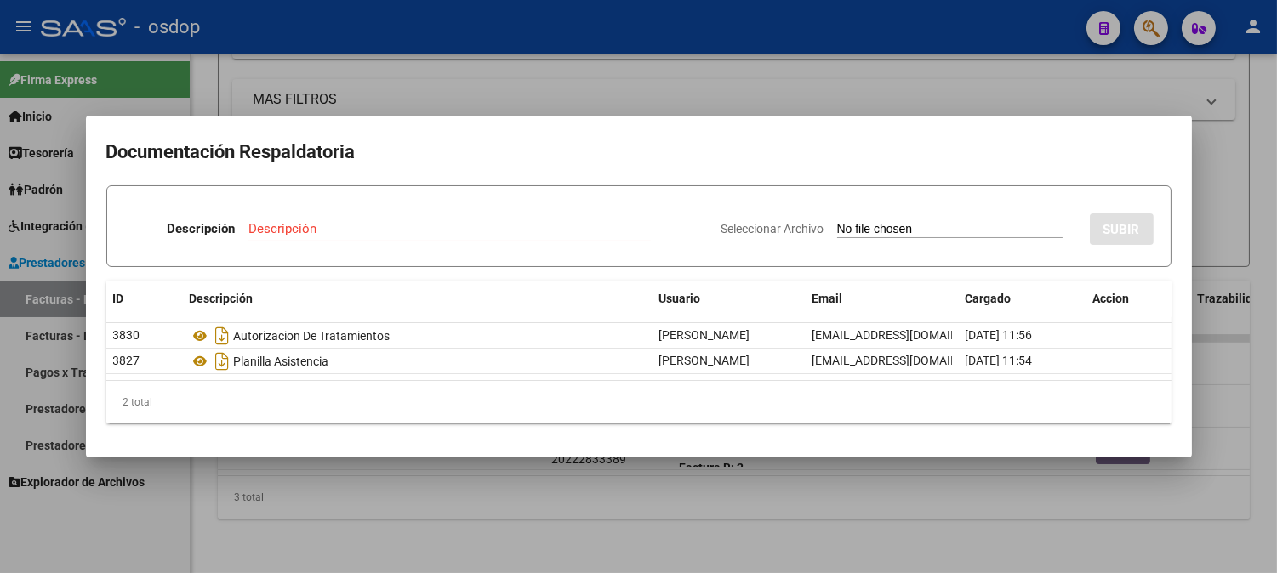
click at [308, 65] on div at bounding box center [638, 286] width 1277 height 573
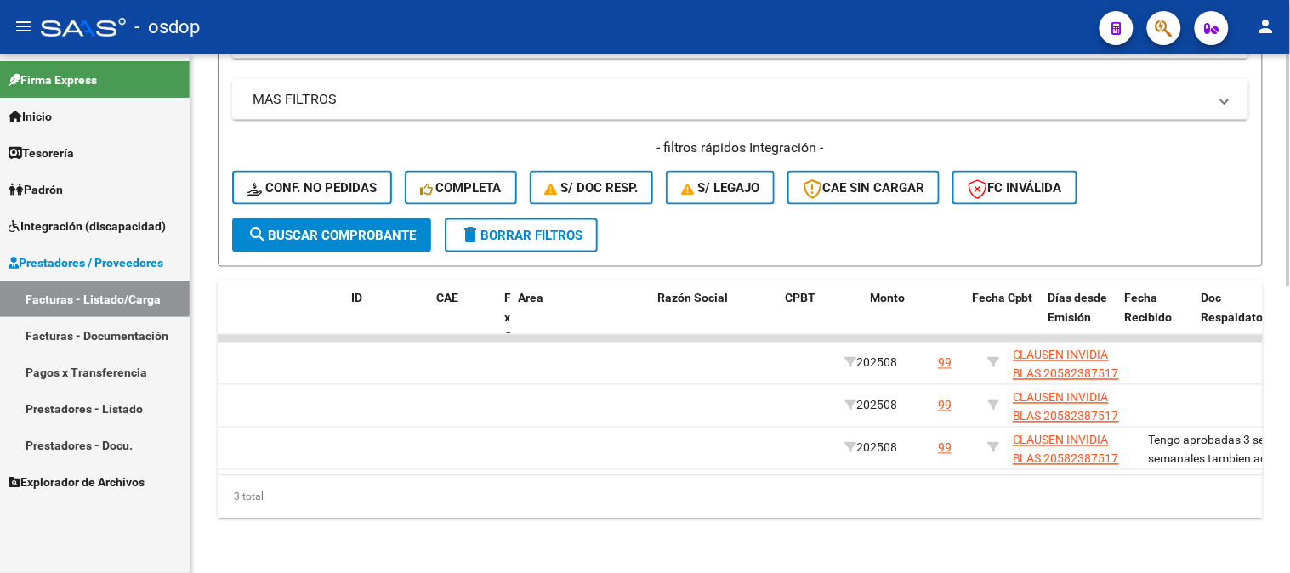
scroll to position [0, 0]
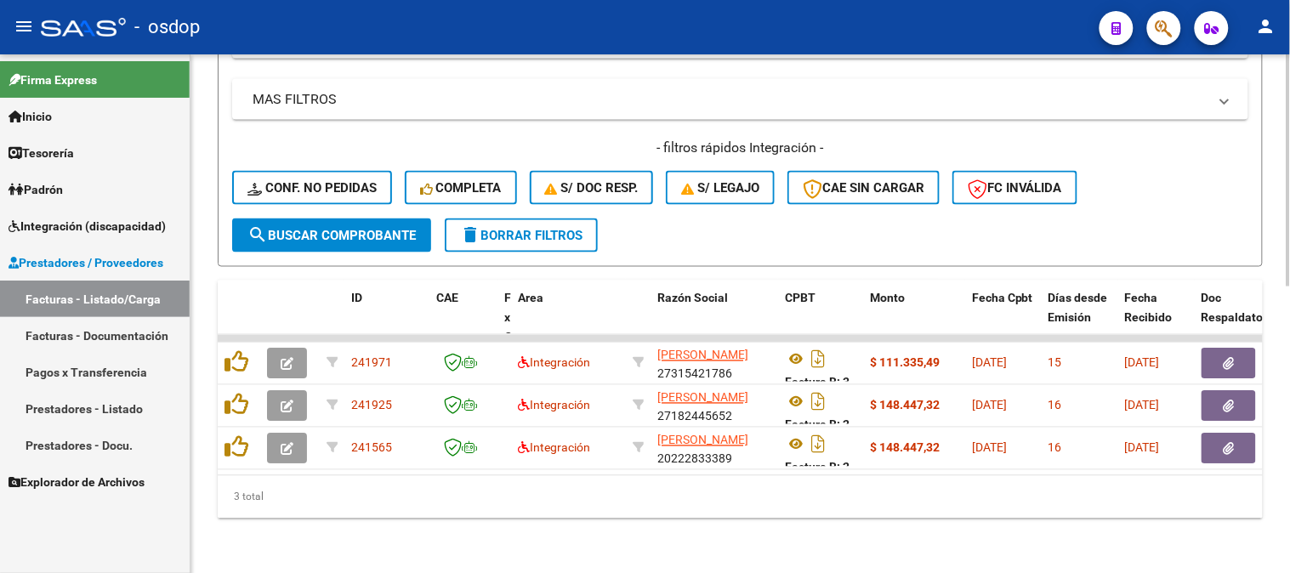
click at [255, 564] on div "Video tutorial PRESTADORES -> Listado de CPBTs Emitidos por Prestadores / Prove…" at bounding box center [741, 0] width 1100 height 1147
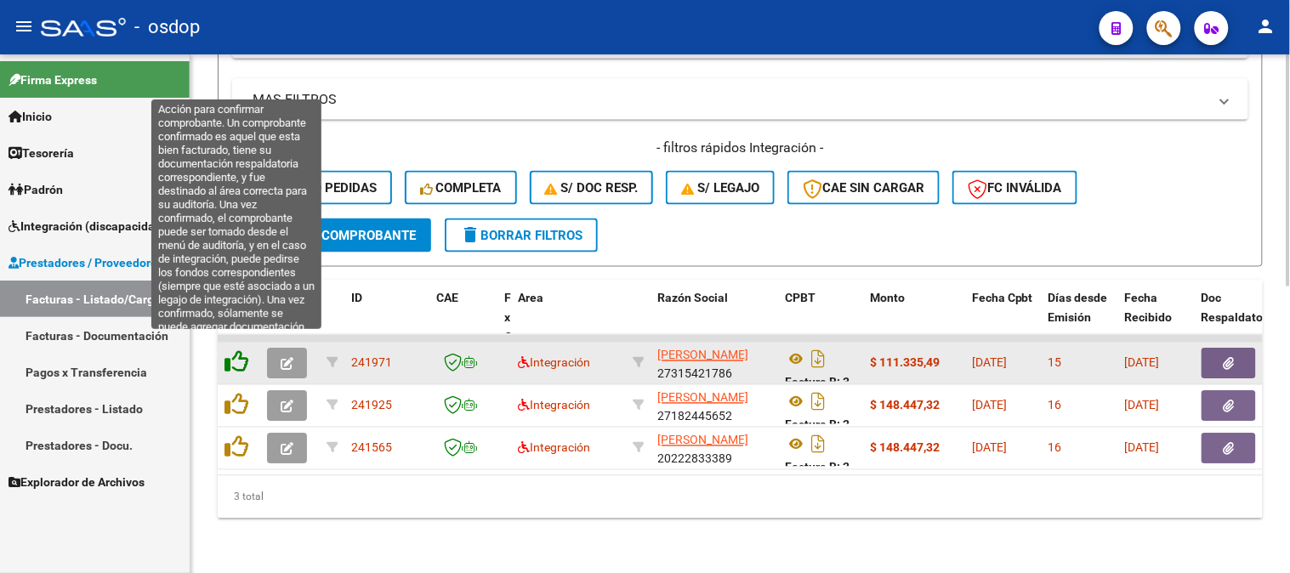
click at [236, 357] on icon at bounding box center [237, 362] width 24 height 24
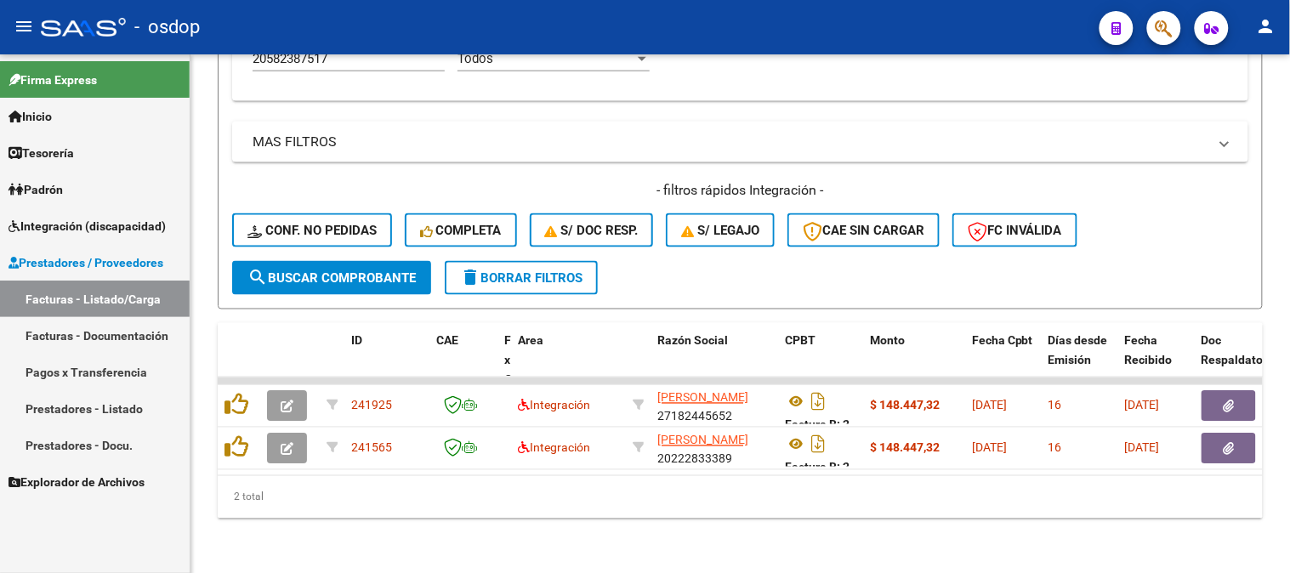
scroll to position [598, 0]
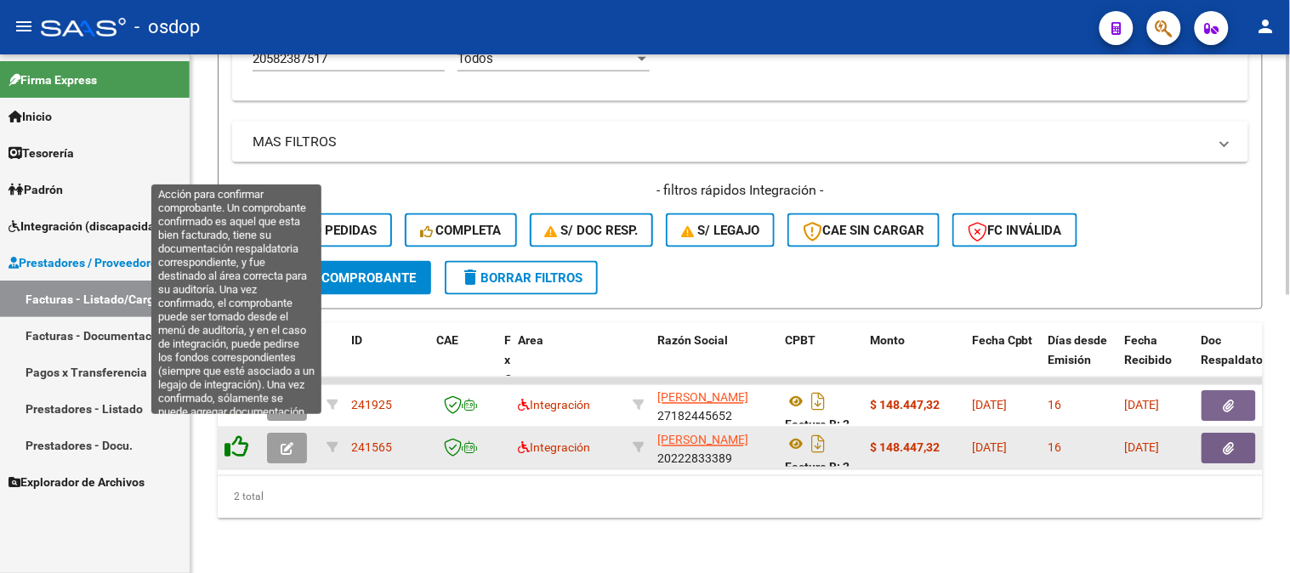
click at [247, 438] on icon at bounding box center [237, 447] width 24 height 24
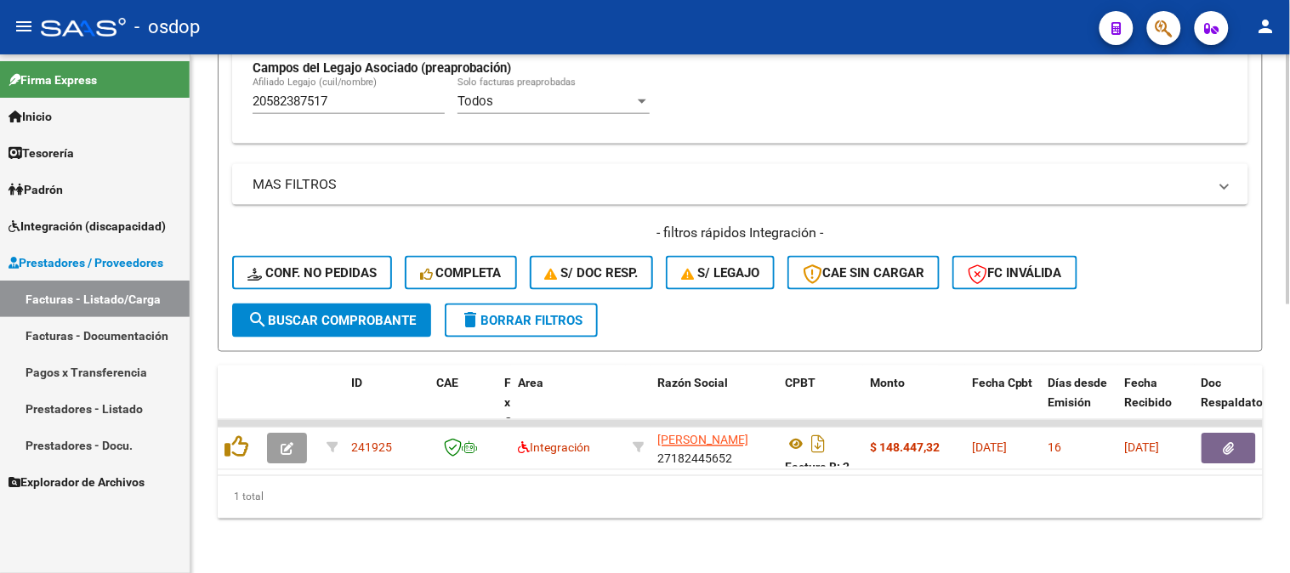
scroll to position [555, 0]
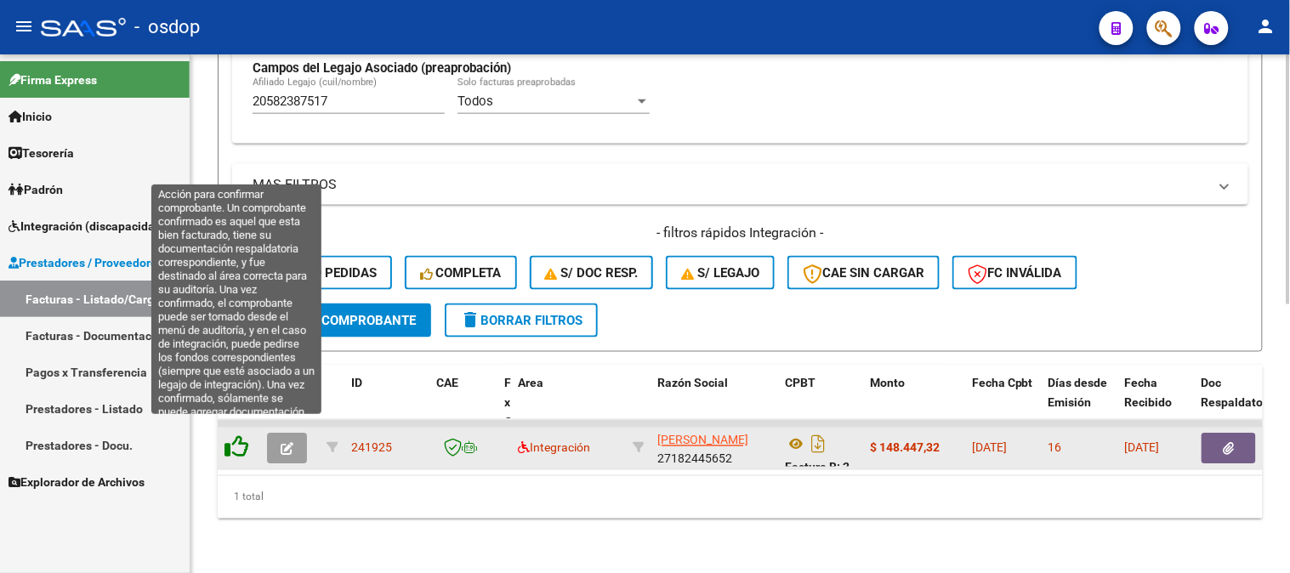
click at [243, 435] on icon at bounding box center [237, 447] width 24 height 24
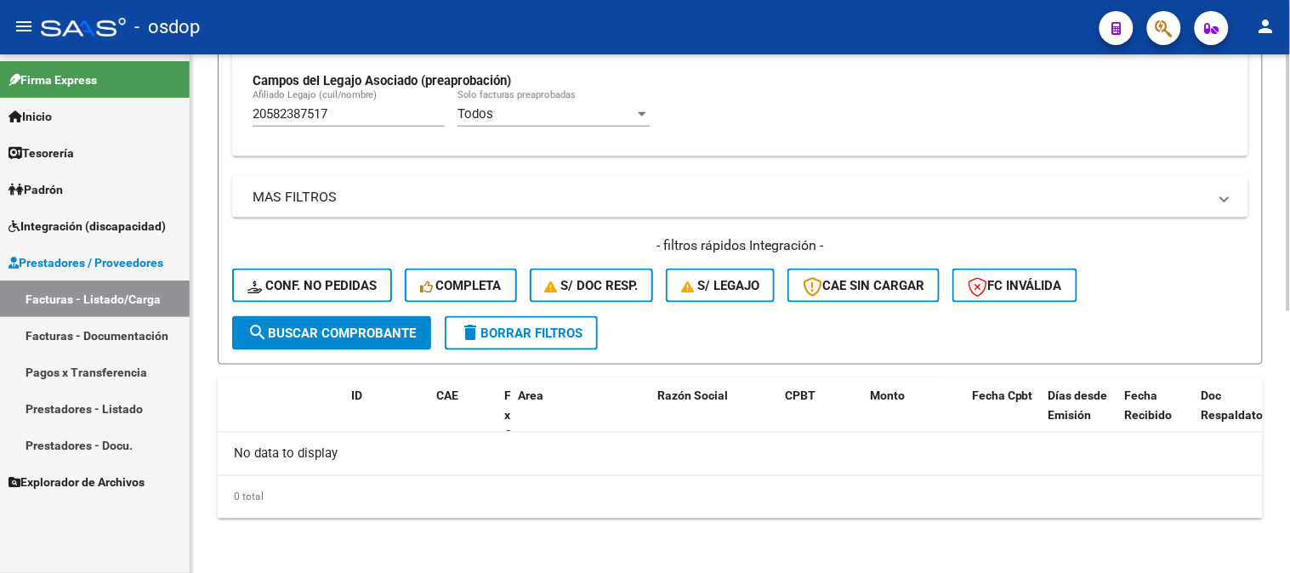
scroll to position [528, 0]
drag, startPoint x: 384, startPoint y: 102, endPoint x: 393, endPoint y: 111, distance: 13.2
click at [384, 108] on div "20582387517 [PERSON_NAME] (cuil/nombre)" at bounding box center [349, 110] width 192 height 37
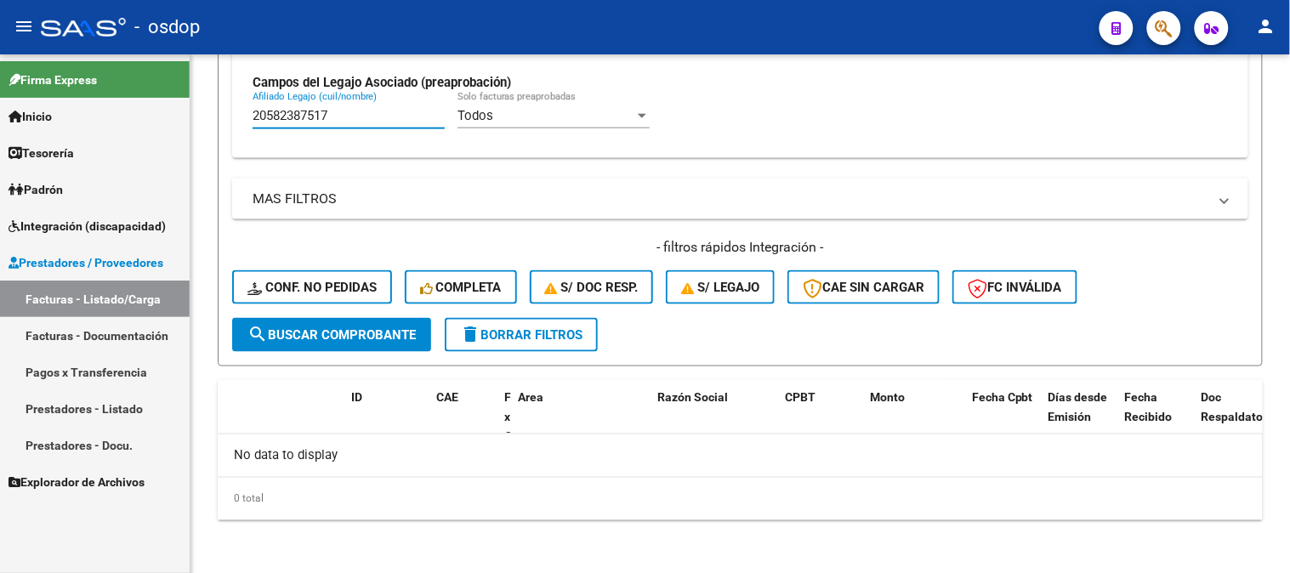
drag, startPoint x: 393, startPoint y: 111, endPoint x: 75, endPoint y: 82, distance: 319.5
click at [82, 82] on mat-sidenav-container "Firma Express Inicio Calendario SSS Instructivos Contacto OS Tesorería Extracto…" at bounding box center [645, 313] width 1290 height 519
paste input "7440210576"
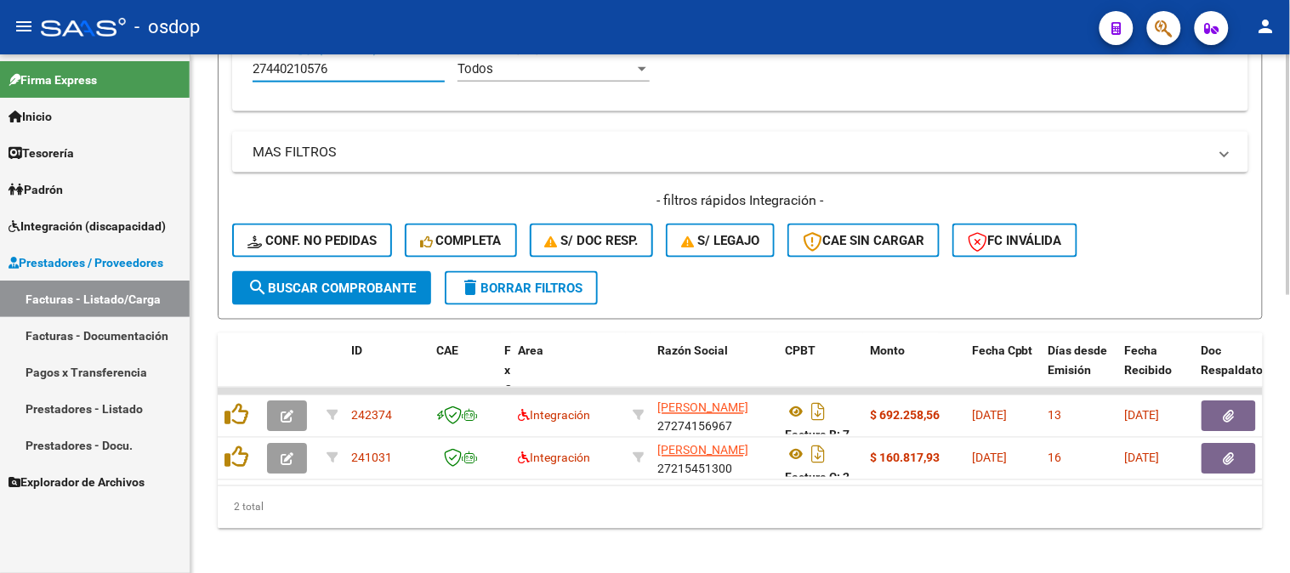
scroll to position [598, 0]
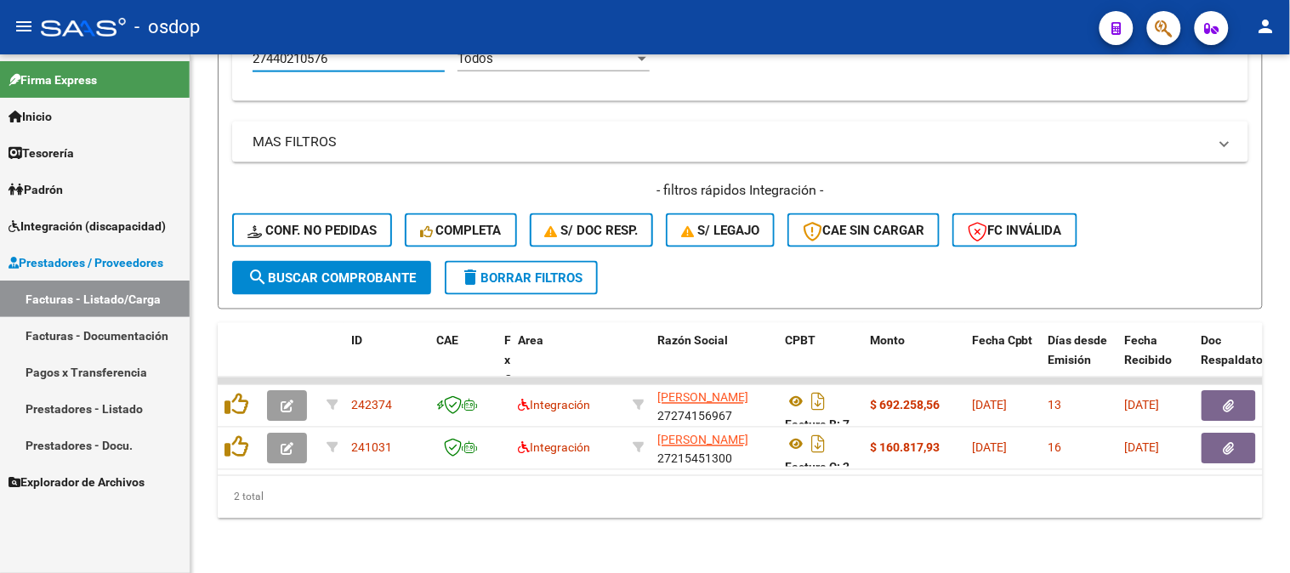
click at [521, 494] on div "2 total" at bounding box center [740, 497] width 1045 height 43
drag, startPoint x: 408, startPoint y: 478, endPoint x: 410, endPoint y: 469, distance: 9.5
click at [408, 478] on div "2 total" at bounding box center [740, 497] width 1045 height 43
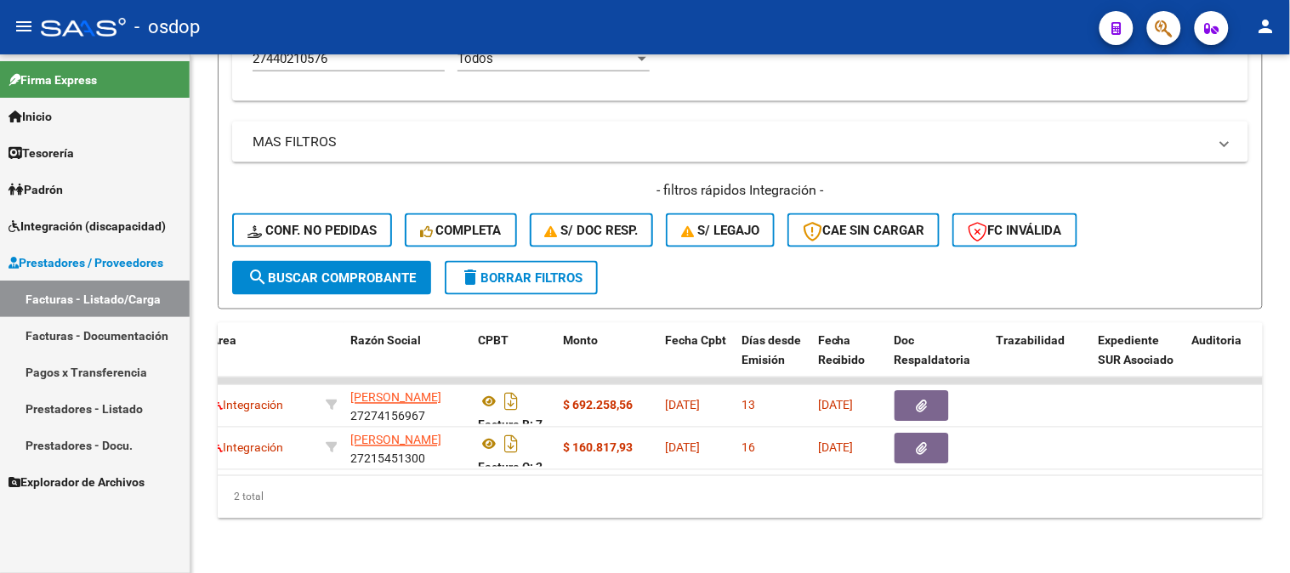
scroll to position [0, 303]
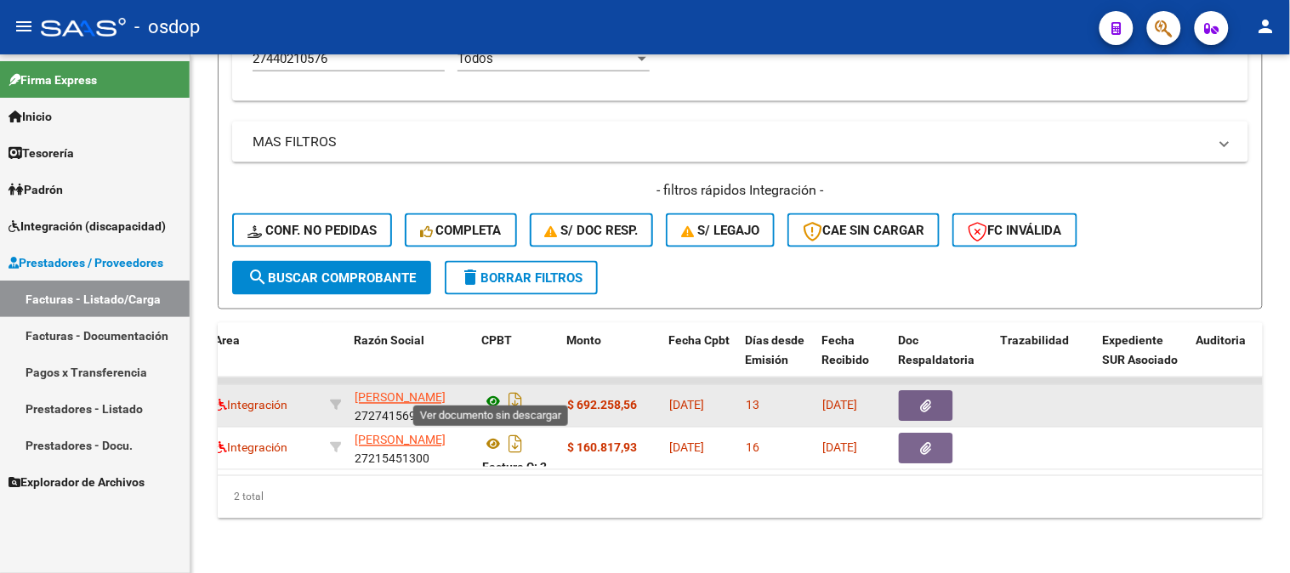
click at [495, 392] on icon at bounding box center [493, 402] width 22 height 20
click at [914, 404] on button "button" at bounding box center [926, 406] width 54 height 31
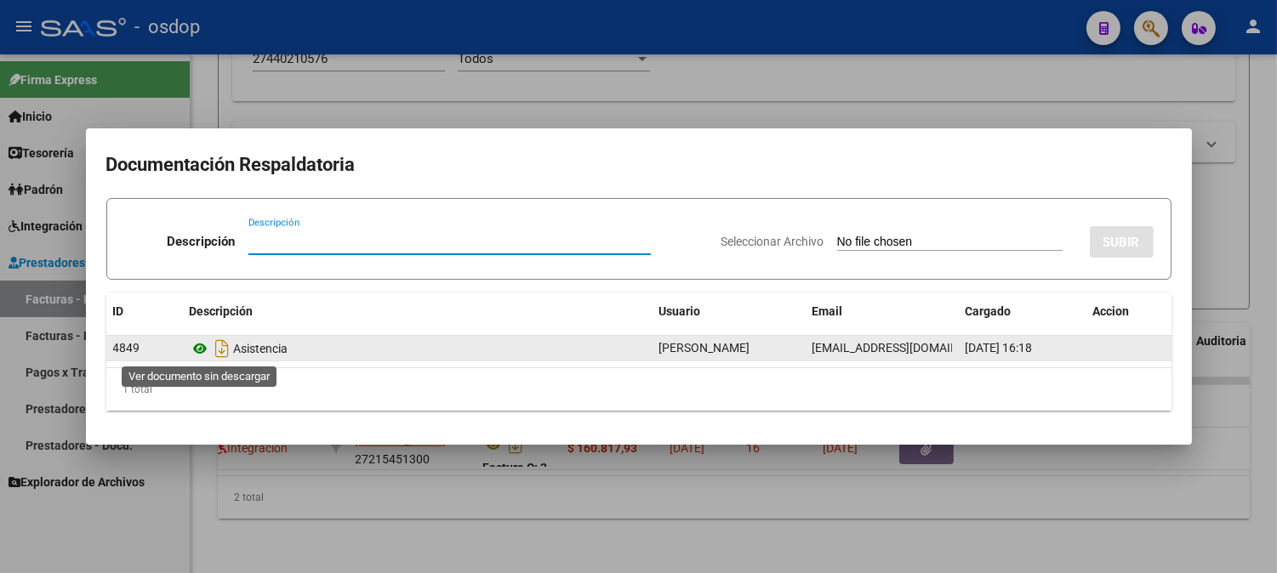
click at [202, 350] on icon at bounding box center [201, 349] width 22 height 20
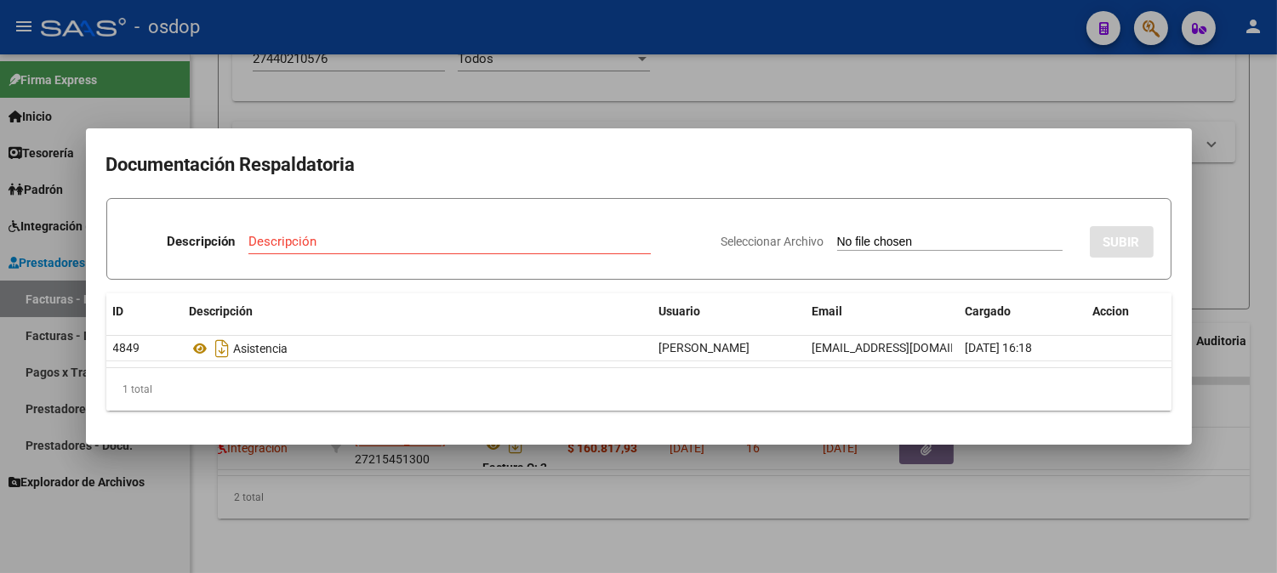
click at [435, 149] on h2 "Documentación Respaldatoria" at bounding box center [638, 165] width 1065 height 32
click at [448, 83] on div at bounding box center [638, 286] width 1277 height 573
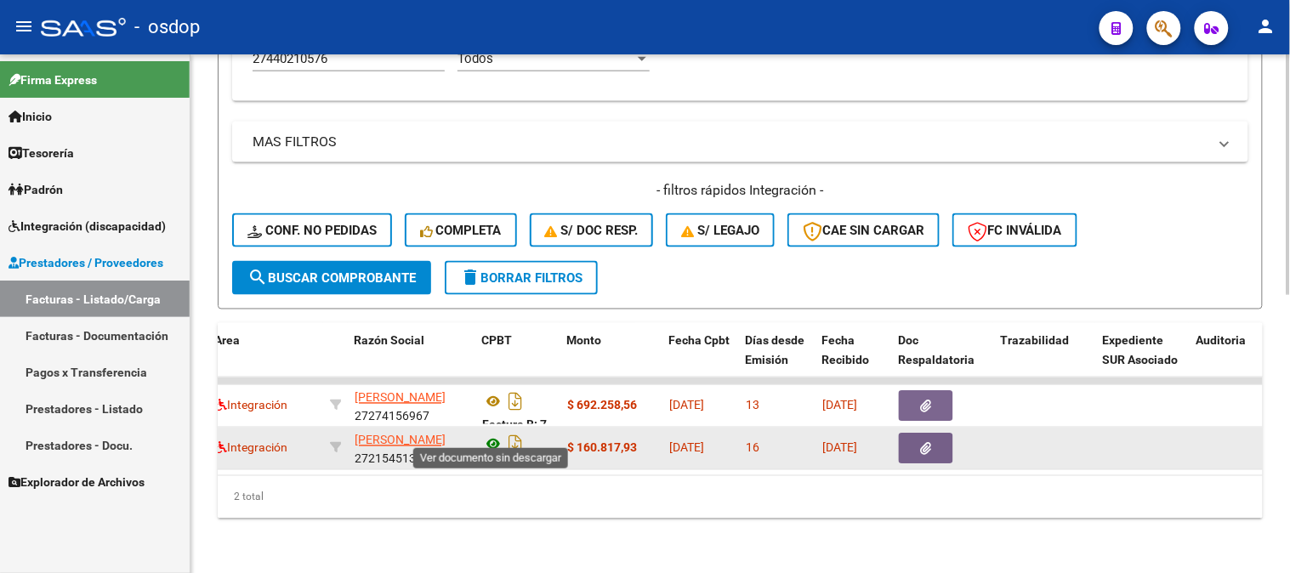
click at [496, 435] on icon at bounding box center [493, 445] width 22 height 20
click at [937, 434] on button "button" at bounding box center [926, 449] width 54 height 31
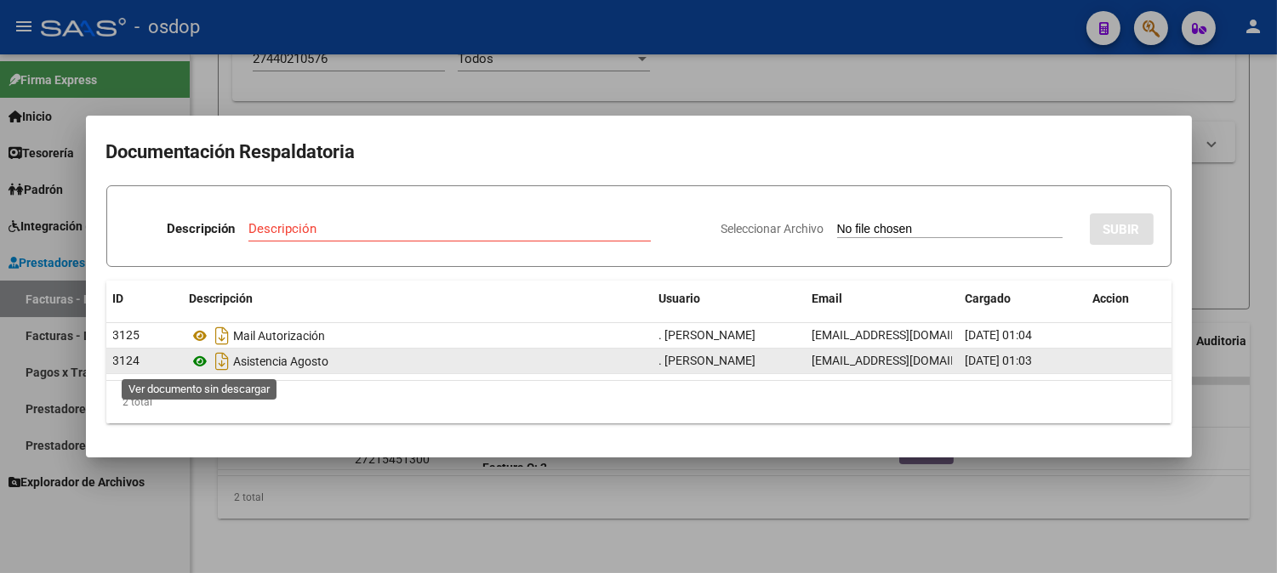
click at [200, 361] on icon at bounding box center [201, 361] width 22 height 20
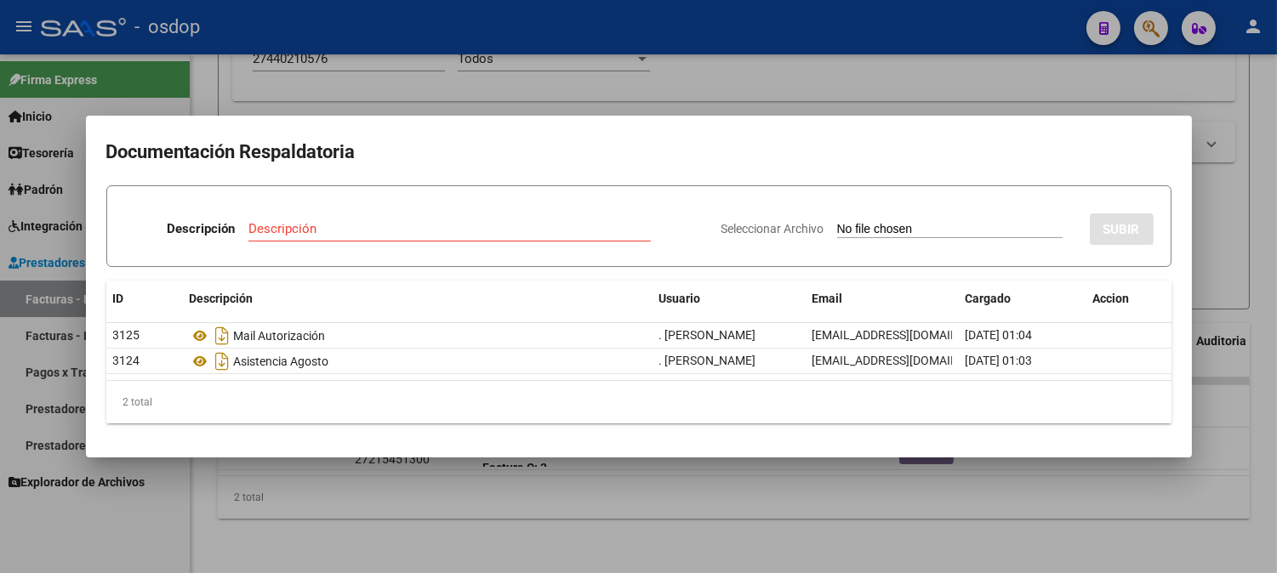
click at [455, 62] on div at bounding box center [638, 286] width 1277 height 573
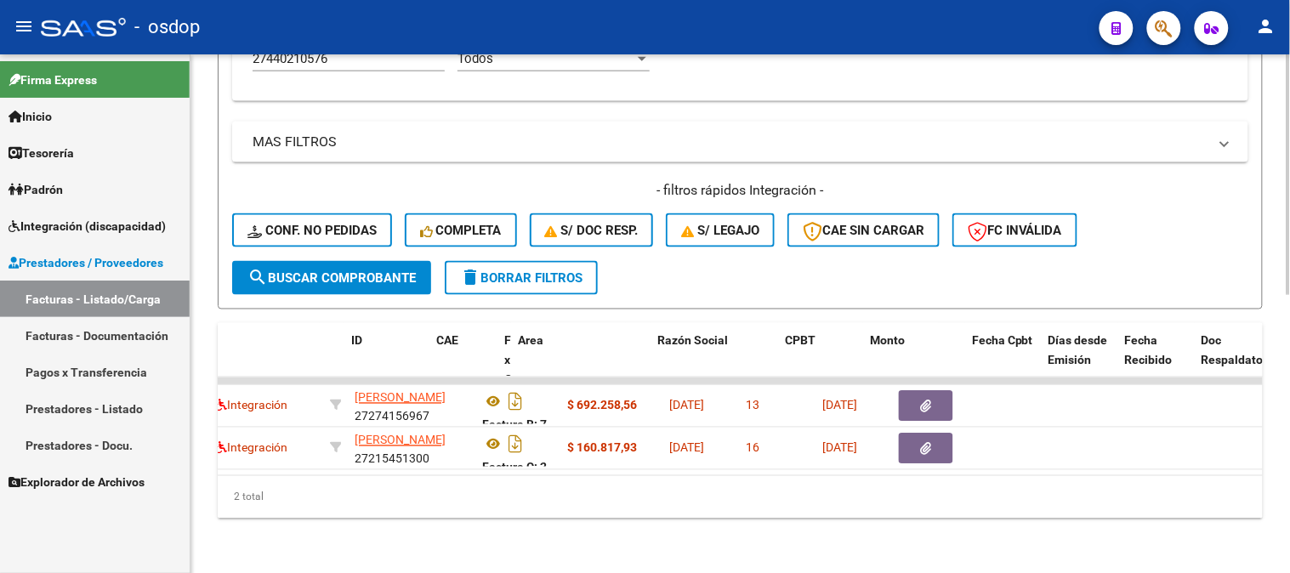
scroll to position [0, 0]
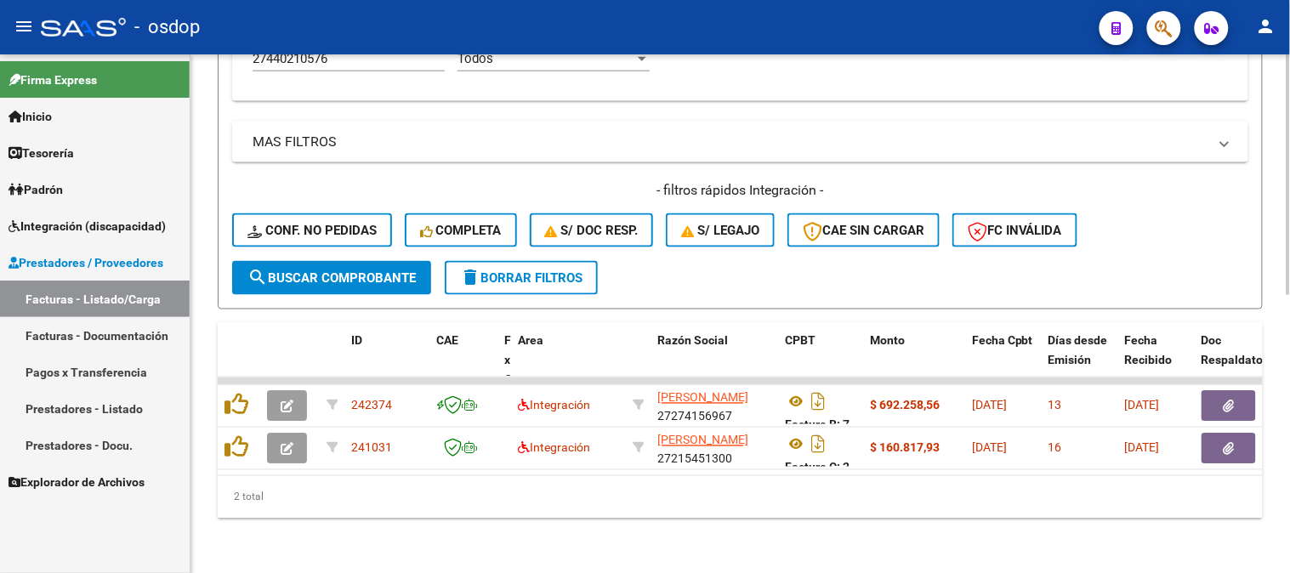
drag, startPoint x: 432, startPoint y: 511, endPoint x: 468, endPoint y: 278, distance: 235.8
click at [431, 508] on div "2 total" at bounding box center [740, 497] width 1045 height 43
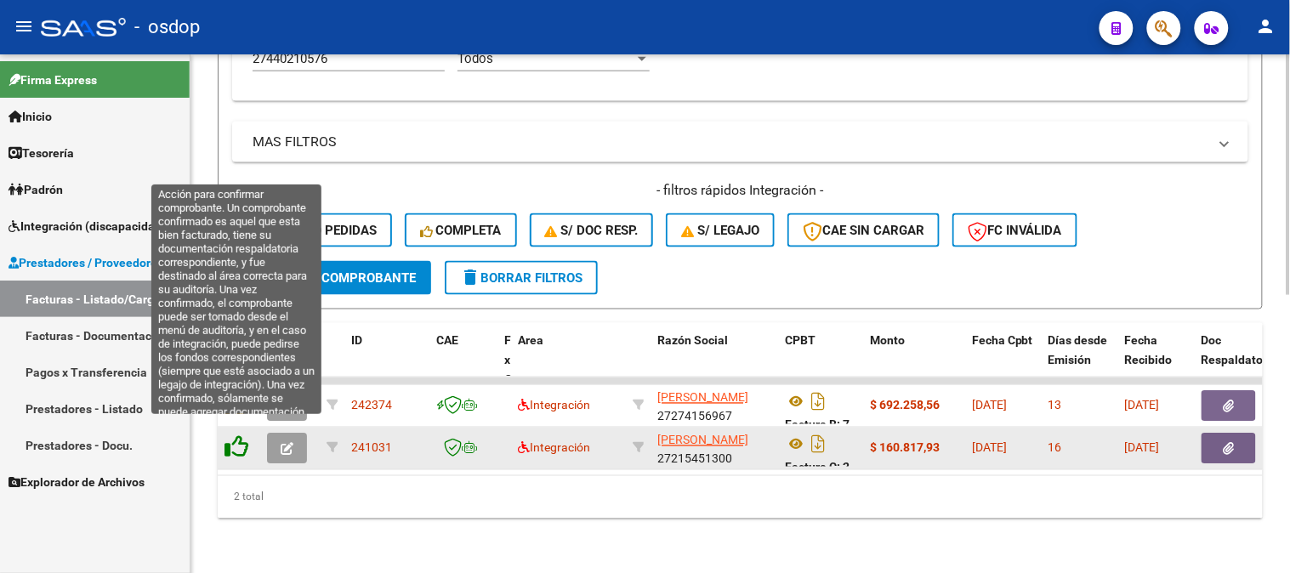
click at [242, 435] on icon at bounding box center [237, 447] width 24 height 24
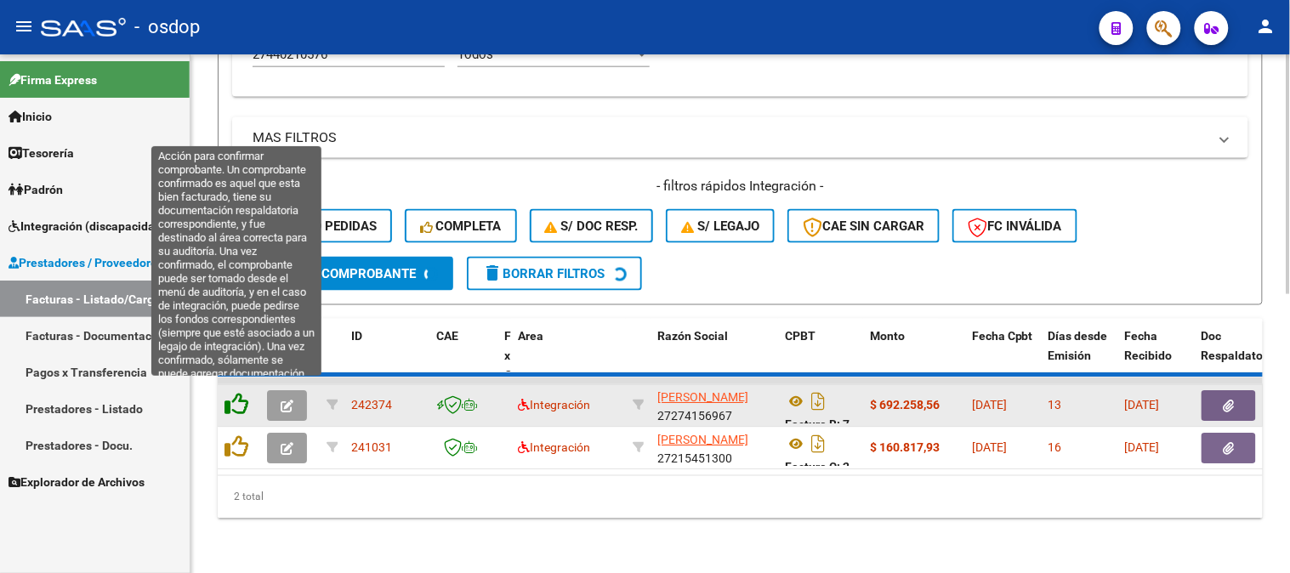
scroll to position [555, 0]
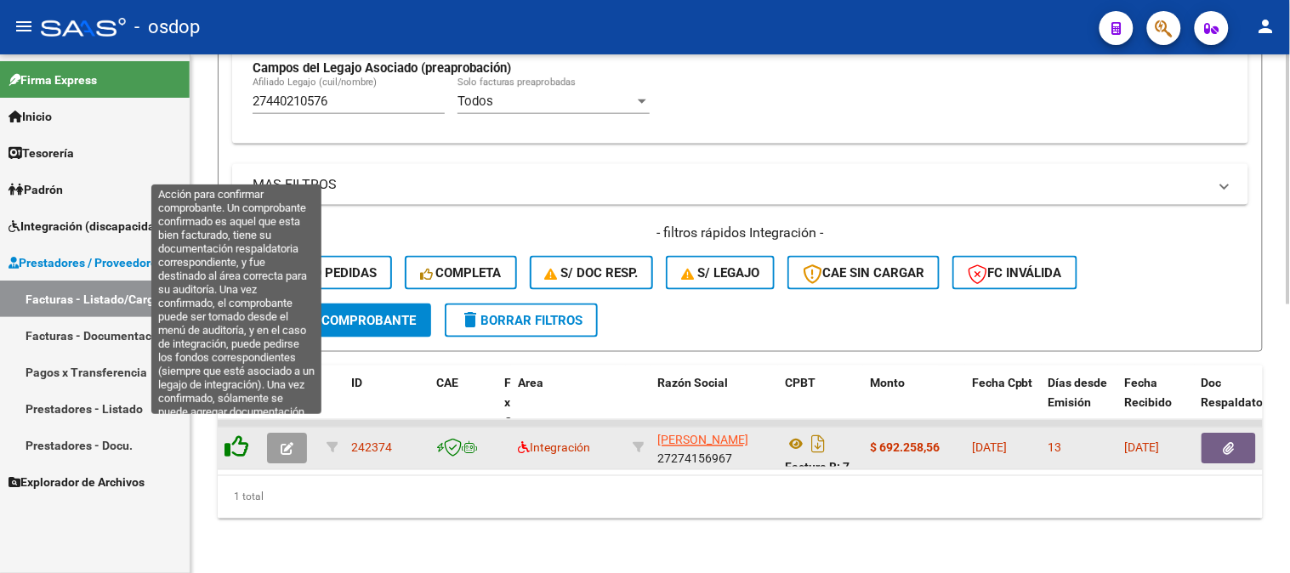
click at [242, 441] on icon at bounding box center [237, 447] width 24 height 24
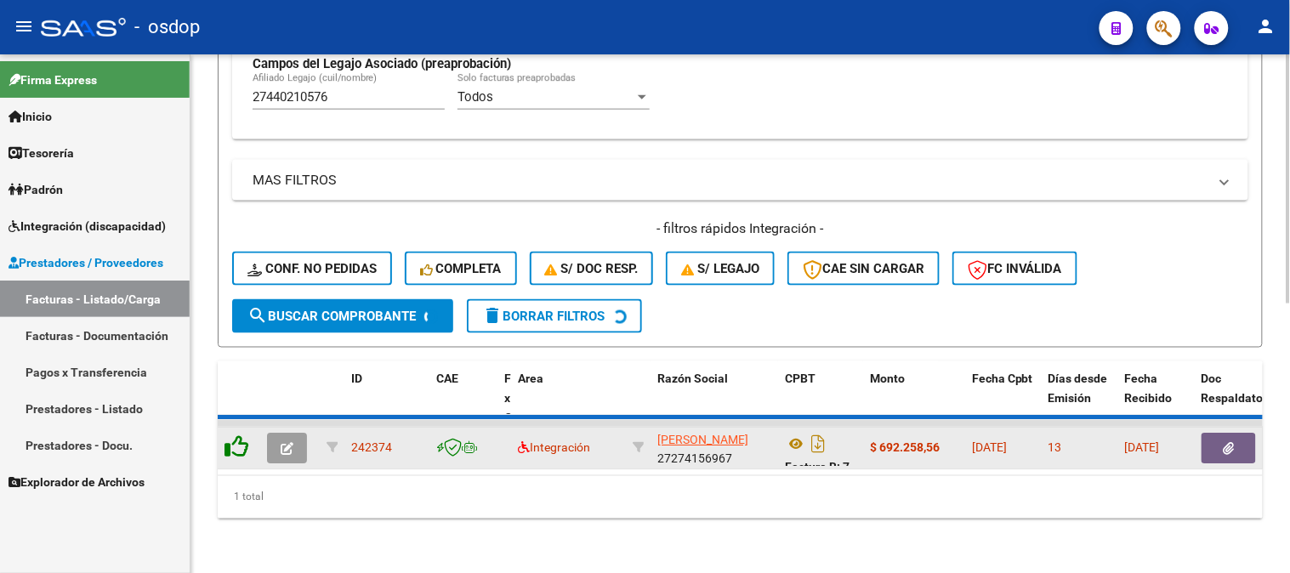
scroll to position [528, 0]
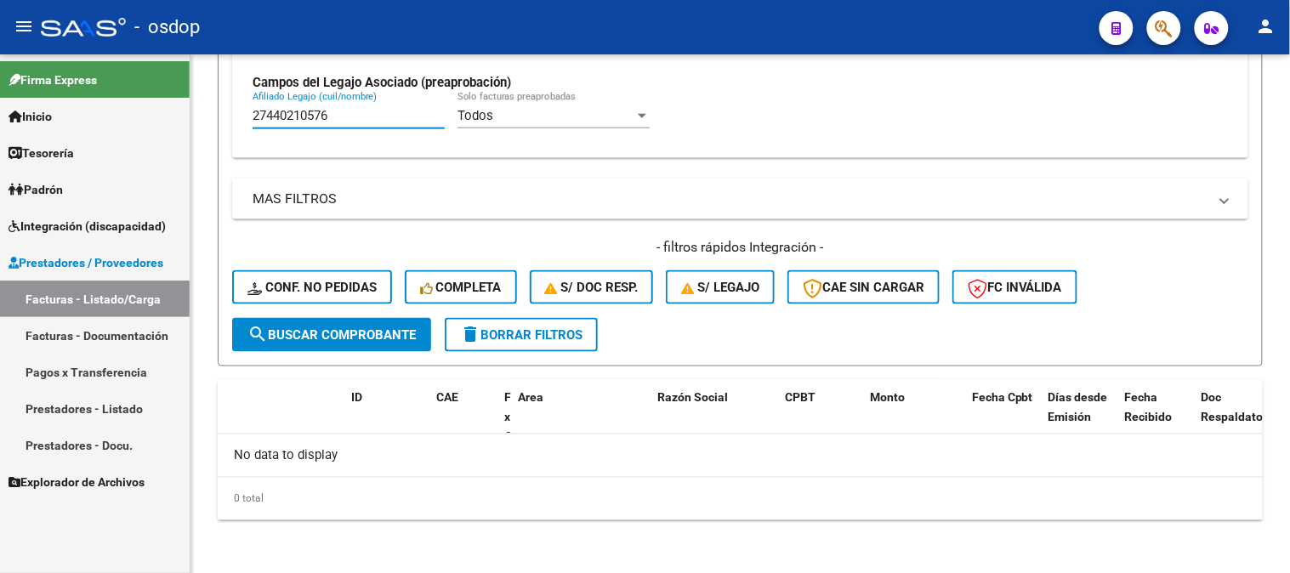
drag, startPoint x: 385, startPoint y: 114, endPoint x: 0, endPoint y: 1, distance: 401.6
click at [0, 63] on mat-sidenav-container "Firma Express Inicio Calendario SSS Instructivos Contacto OS Tesorería Extracto…" at bounding box center [645, 313] width 1290 height 519
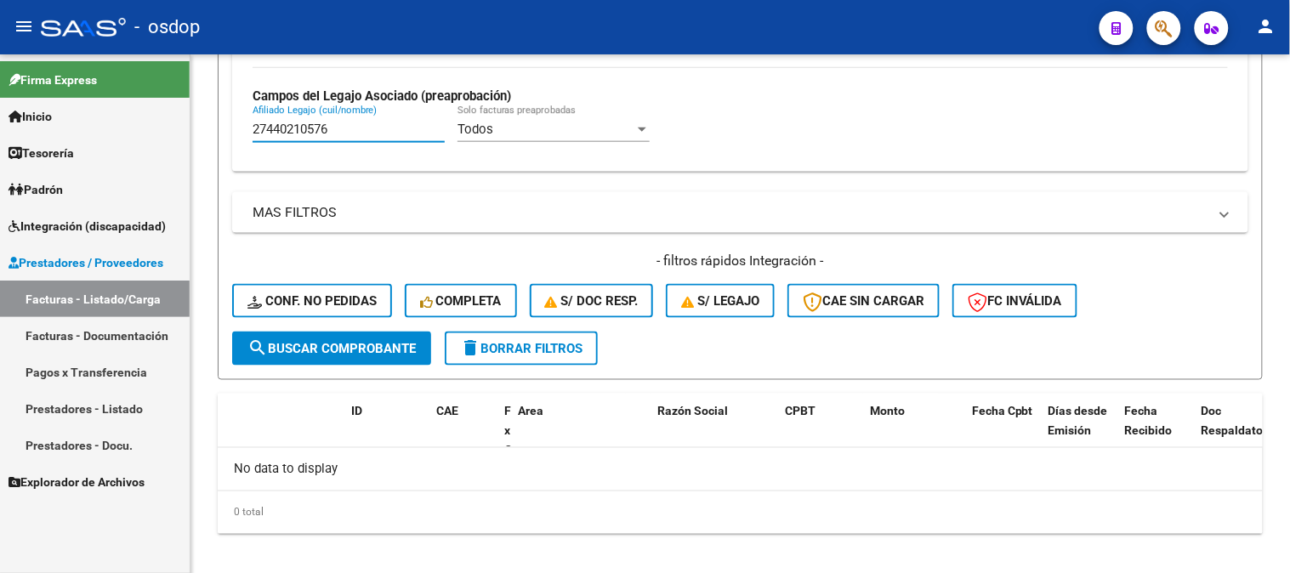
paste input "0561853879"
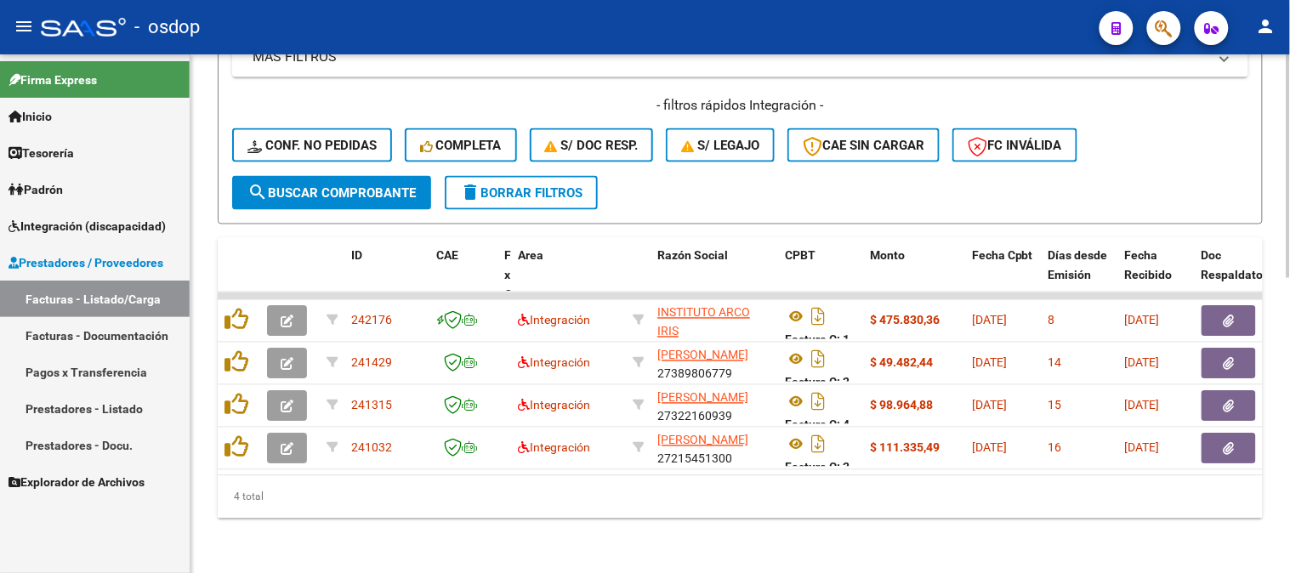
scroll to position [683, 0]
click at [599, 493] on div "4 total" at bounding box center [740, 497] width 1045 height 43
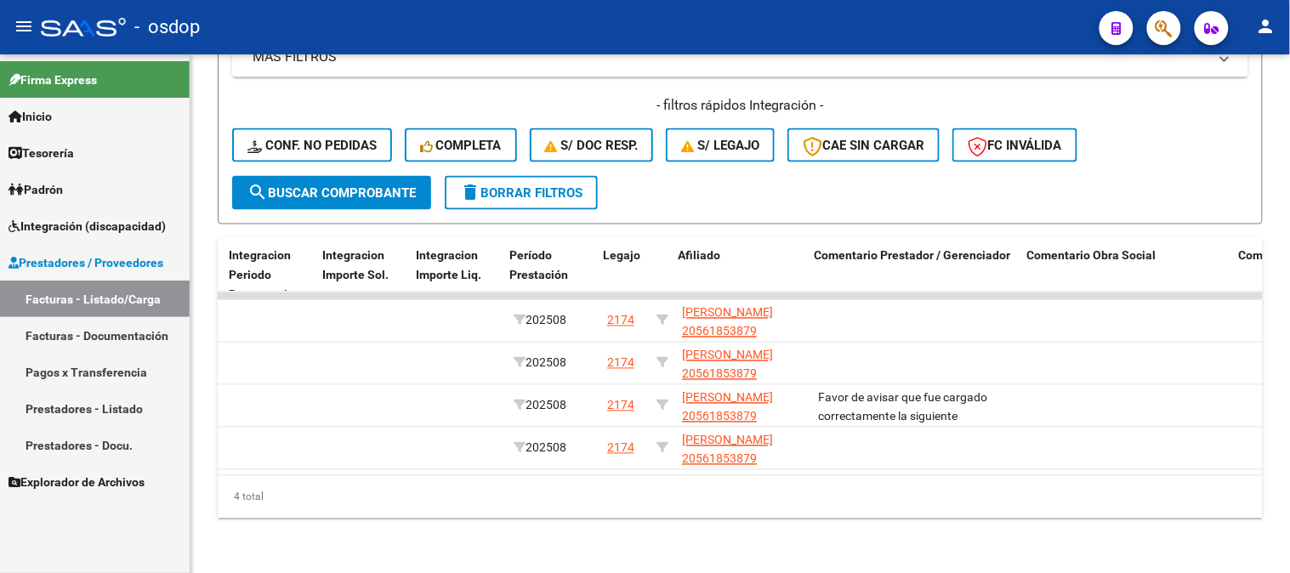
scroll to position [0, 1957]
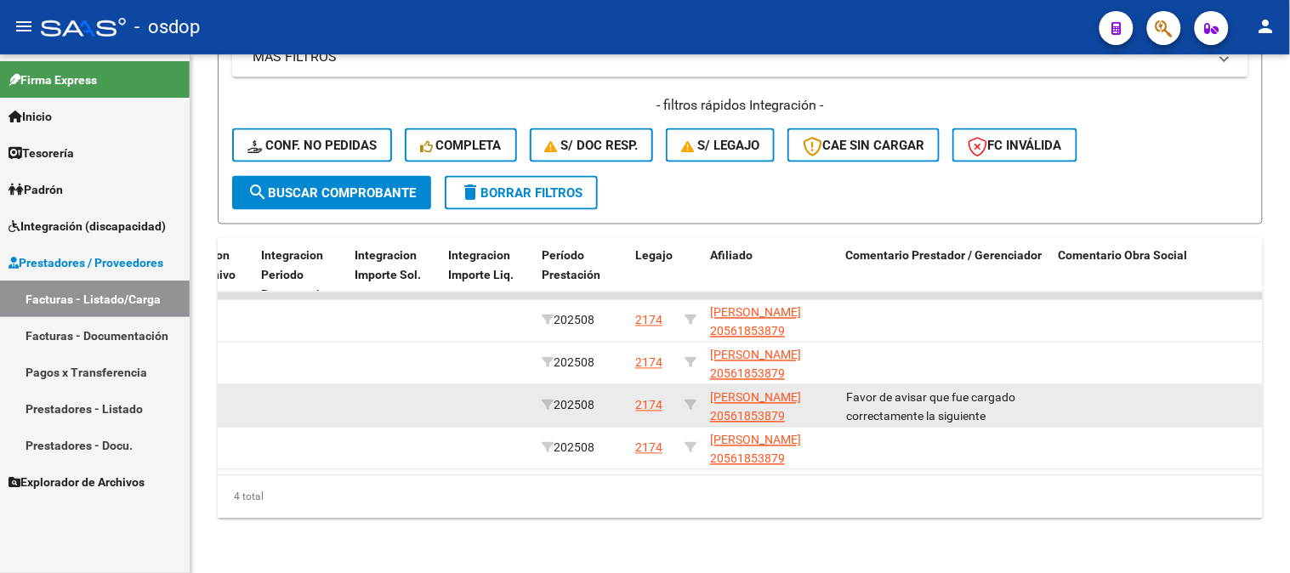
click at [919, 392] on div "Favor de avisar que fue cargado correctamente la siguiente documentación corres…" at bounding box center [945, 407] width 199 height 36
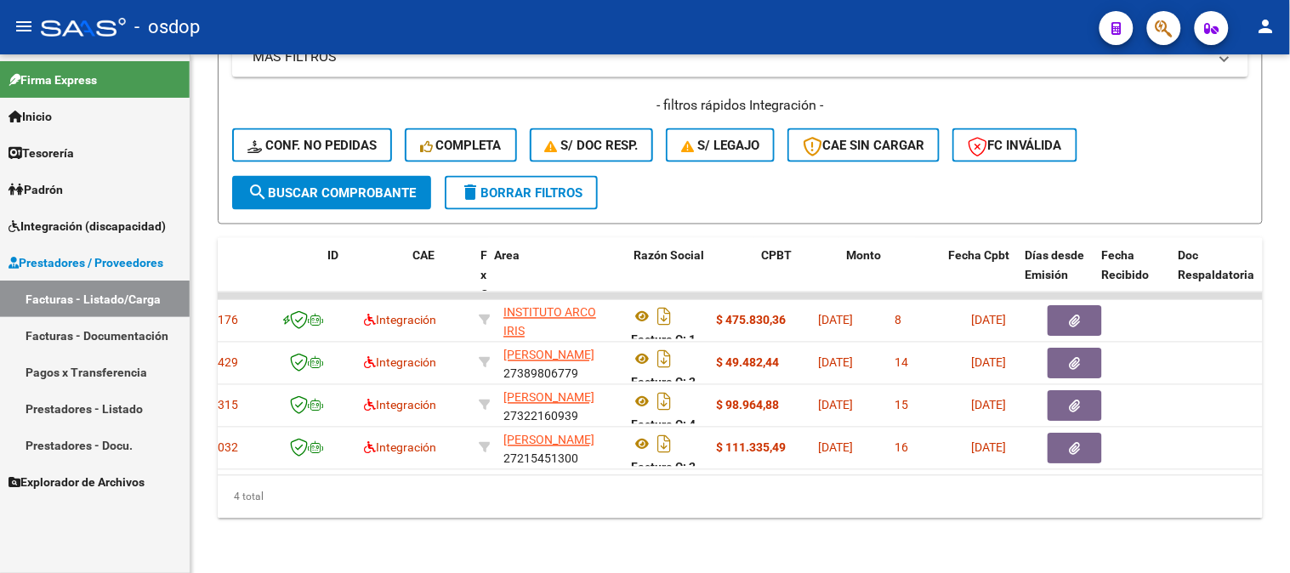
scroll to position [0, 23]
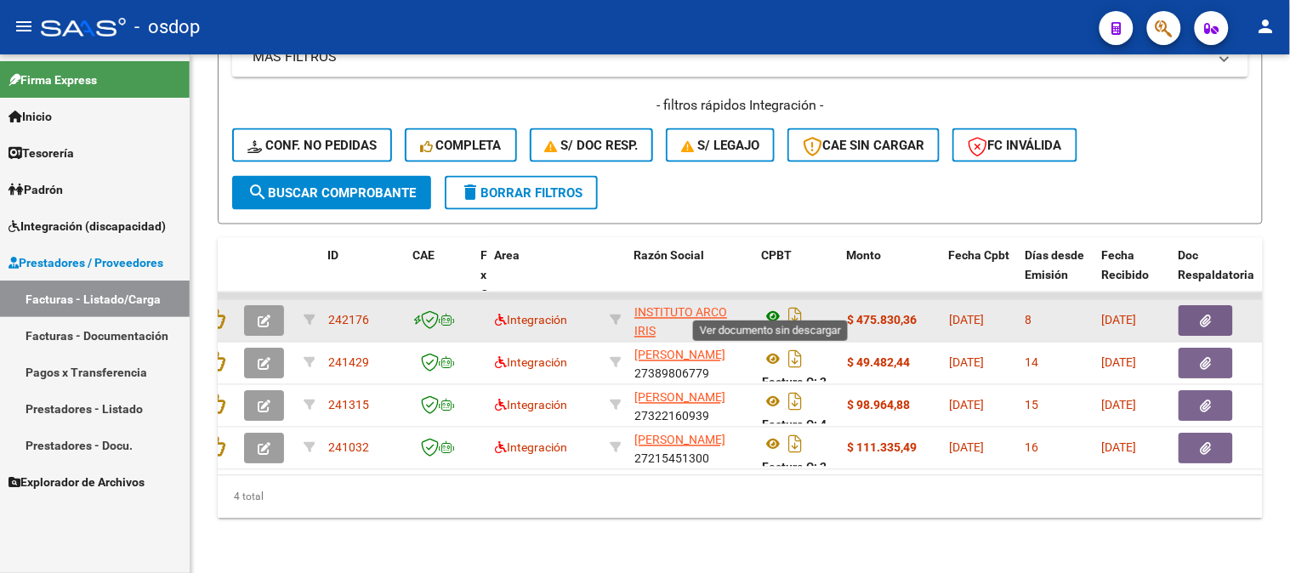
click at [774, 307] on icon at bounding box center [773, 317] width 22 height 20
click at [1204, 316] on icon "button" at bounding box center [1206, 322] width 11 height 13
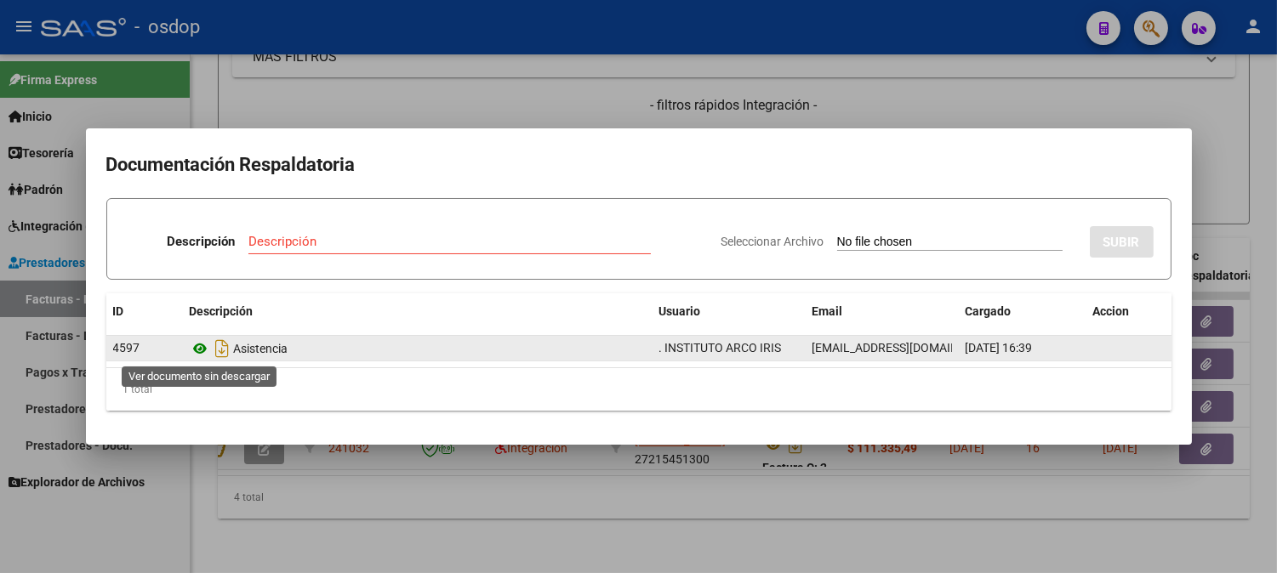
click at [192, 355] on icon at bounding box center [201, 349] width 22 height 20
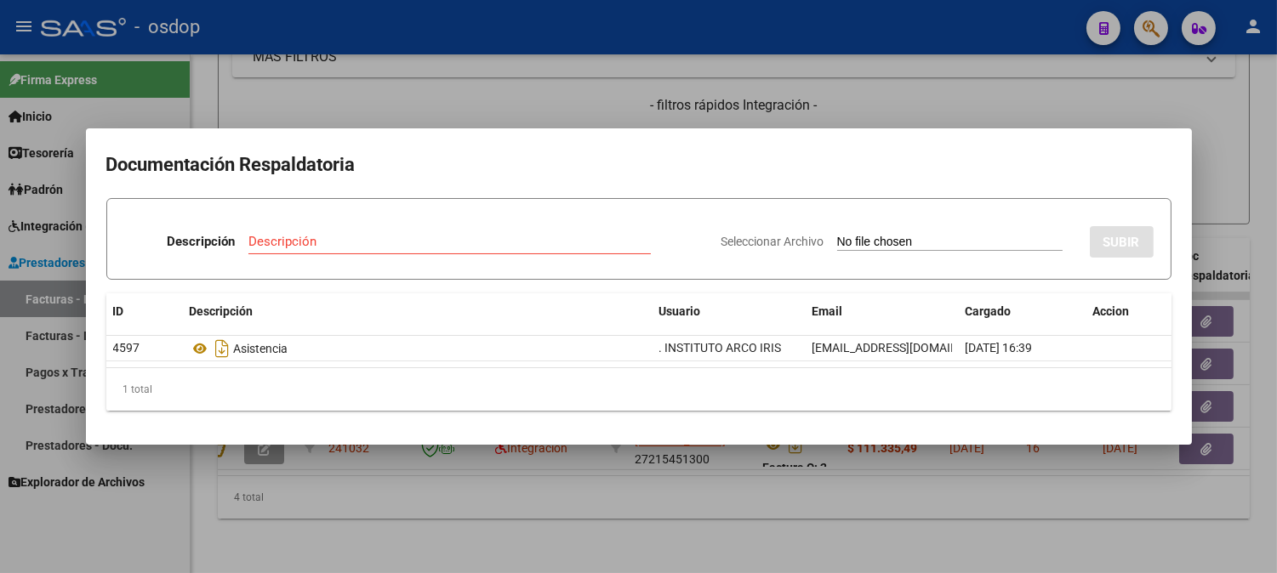
drag, startPoint x: 437, startPoint y: 163, endPoint x: 461, endPoint y: 133, distance: 38.8
click at [439, 162] on h2 "Documentación Respaldatoria" at bounding box center [638, 165] width 1065 height 32
click at [480, 112] on div at bounding box center [638, 286] width 1277 height 573
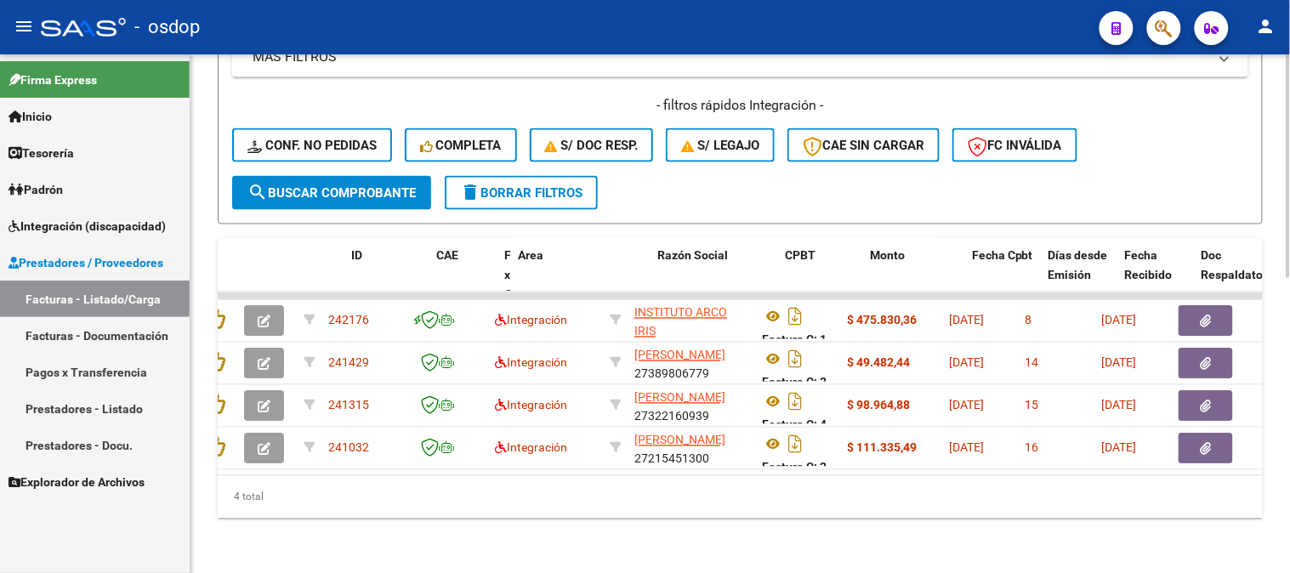
scroll to position [0, 0]
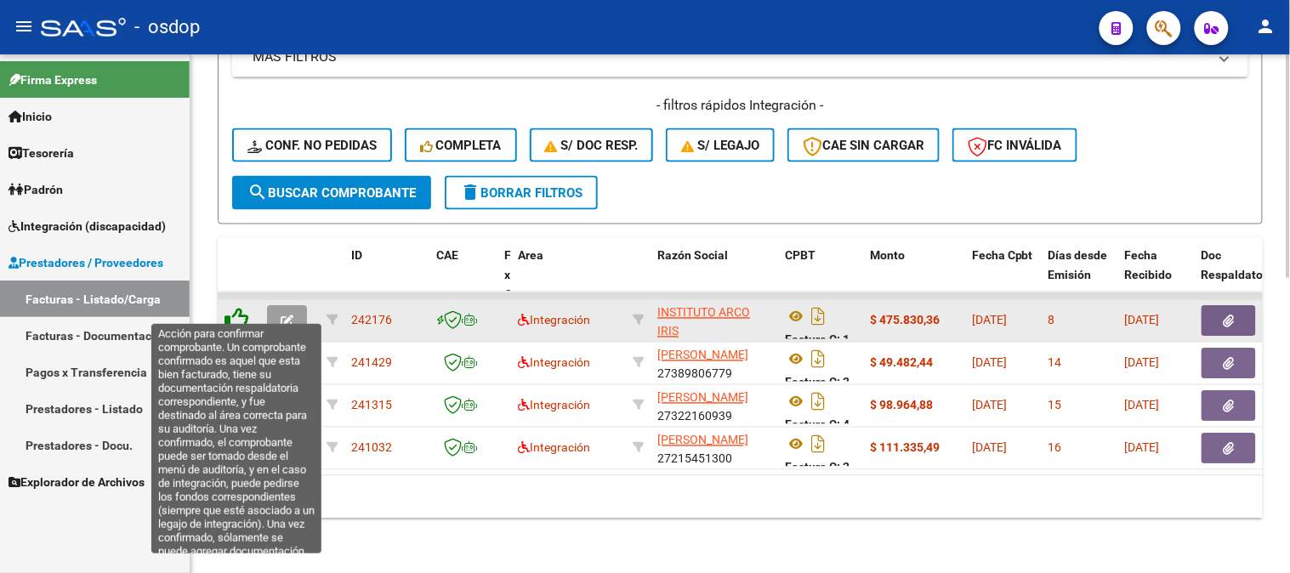
click at [230, 310] on icon at bounding box center [237, 320] width 24 height 24
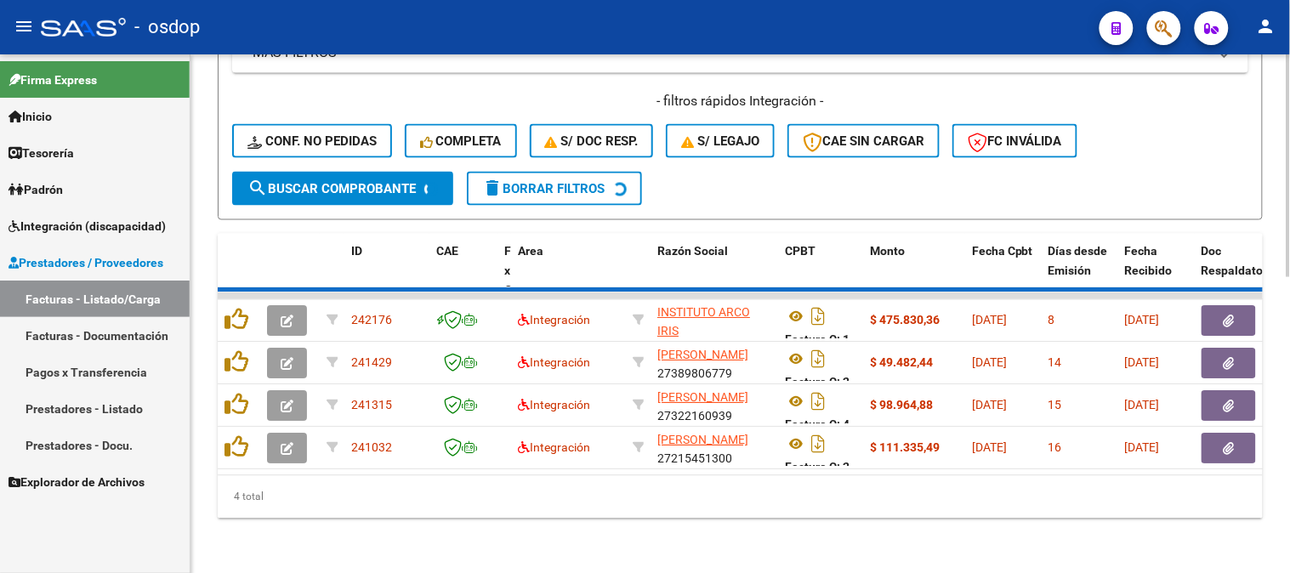
scroll to position [640, 0]
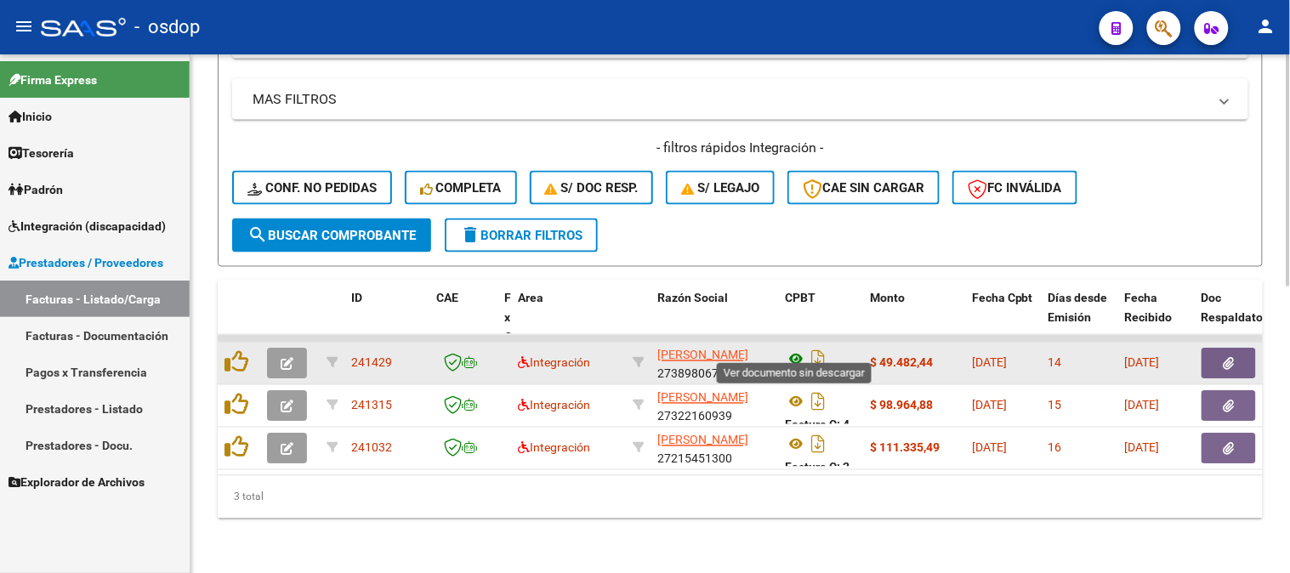
click at [800, 350] on icon at bounding box center [796, 360] width 22 height 20
click at [1221, 349] on button "button" at bounding box center [1229, 364] width 54 height 31
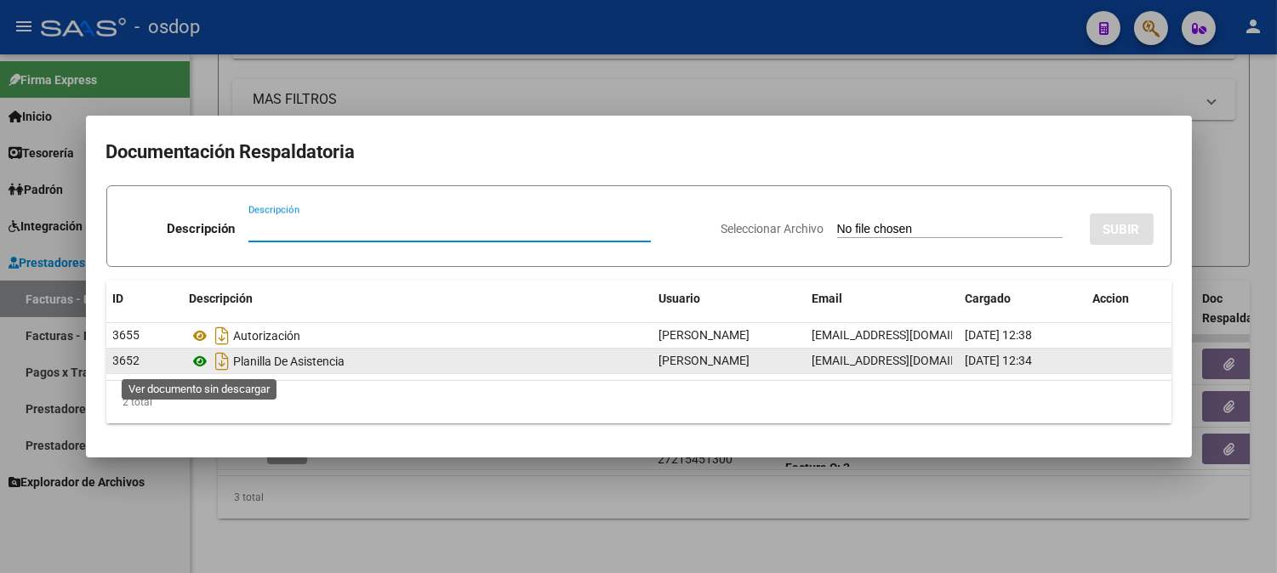
click at [193, 359] on icon at bounding box center [201, 361] width 22 height 20
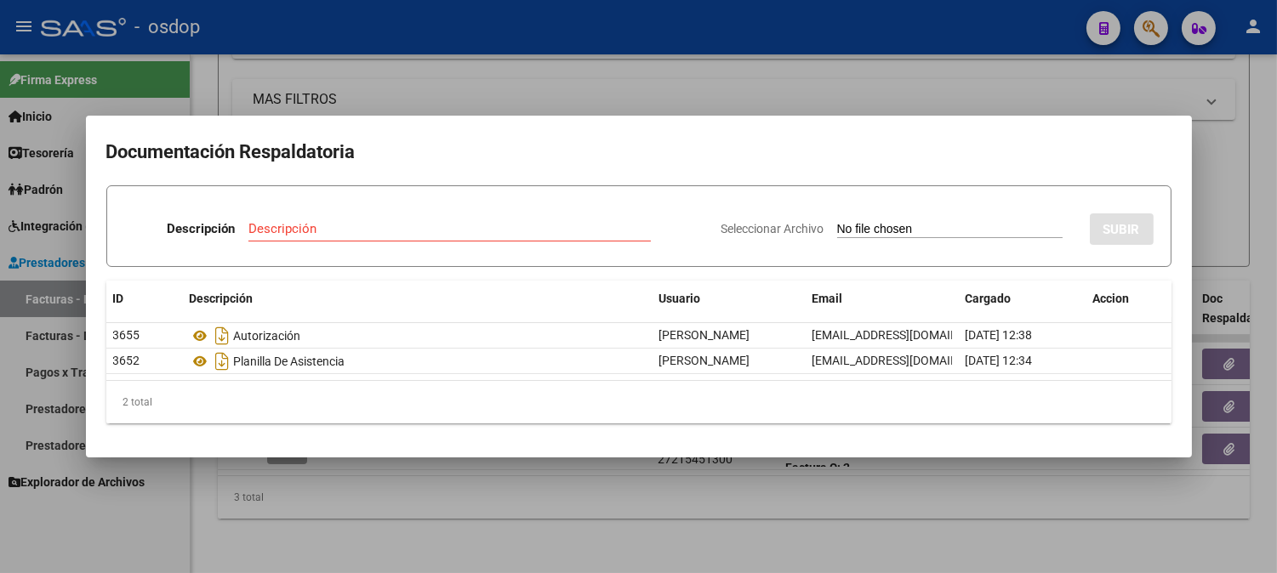
click at [379, 28] on div at bounding box center [638, 286] width 1277 height 573
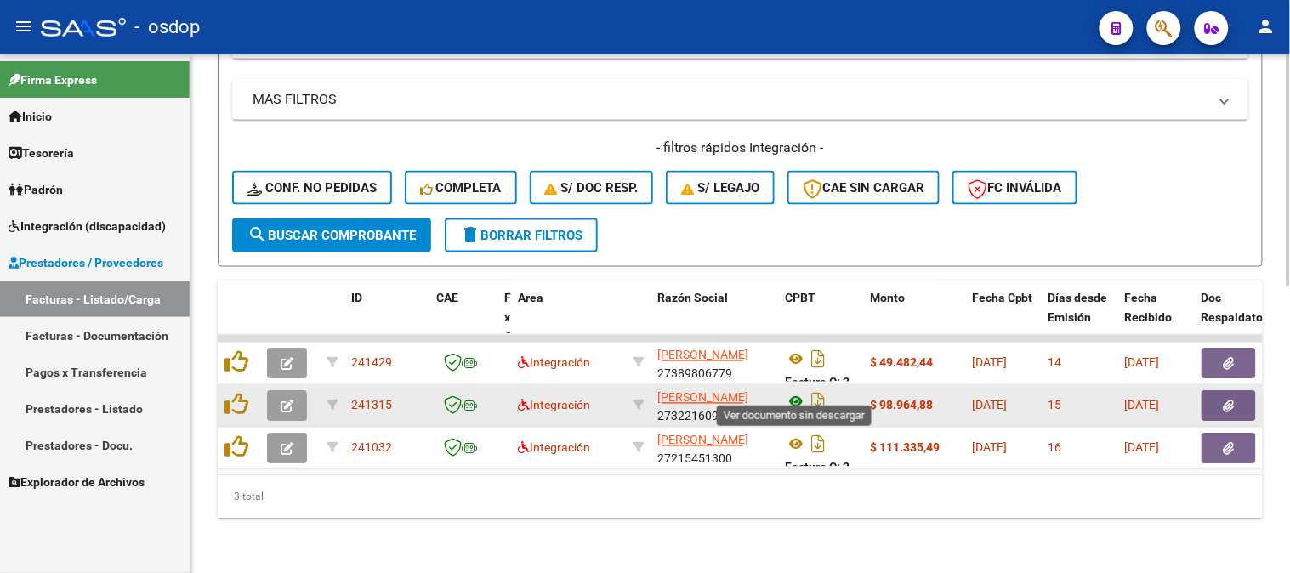
click at [796, 392] on icon at bounding box center [796, 402] width 22 height 20
click at [1227, 401] on icon "button" at bounding box center [1229, 407] width 11 height 13
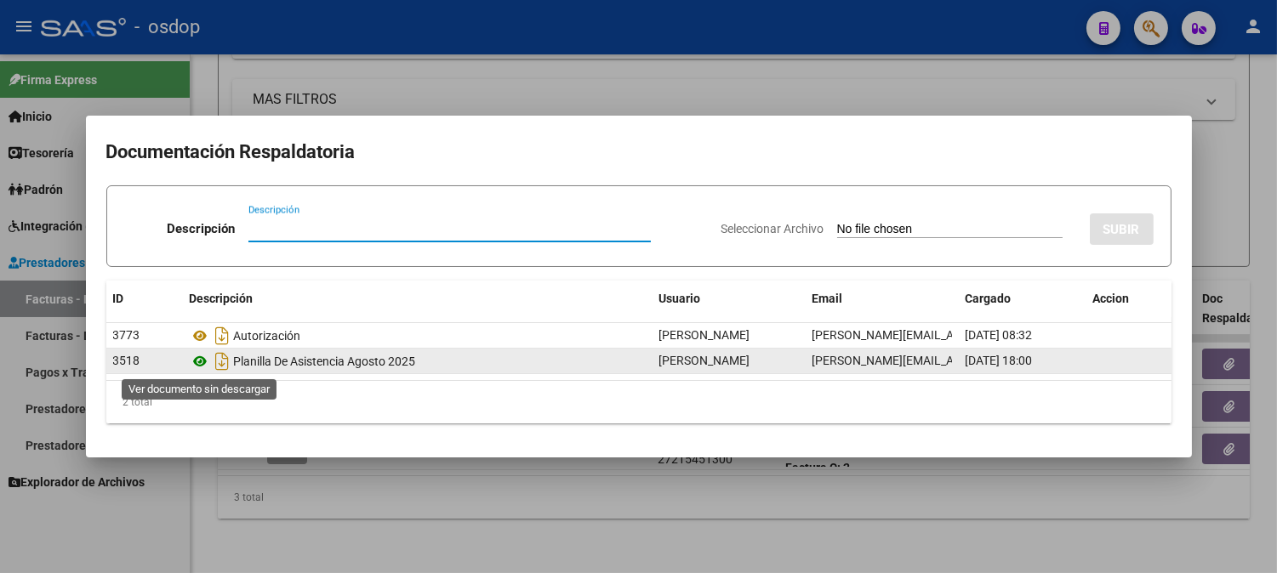
click at [198, 367] on icon at bounding box center [201, 361] width 22 height 20
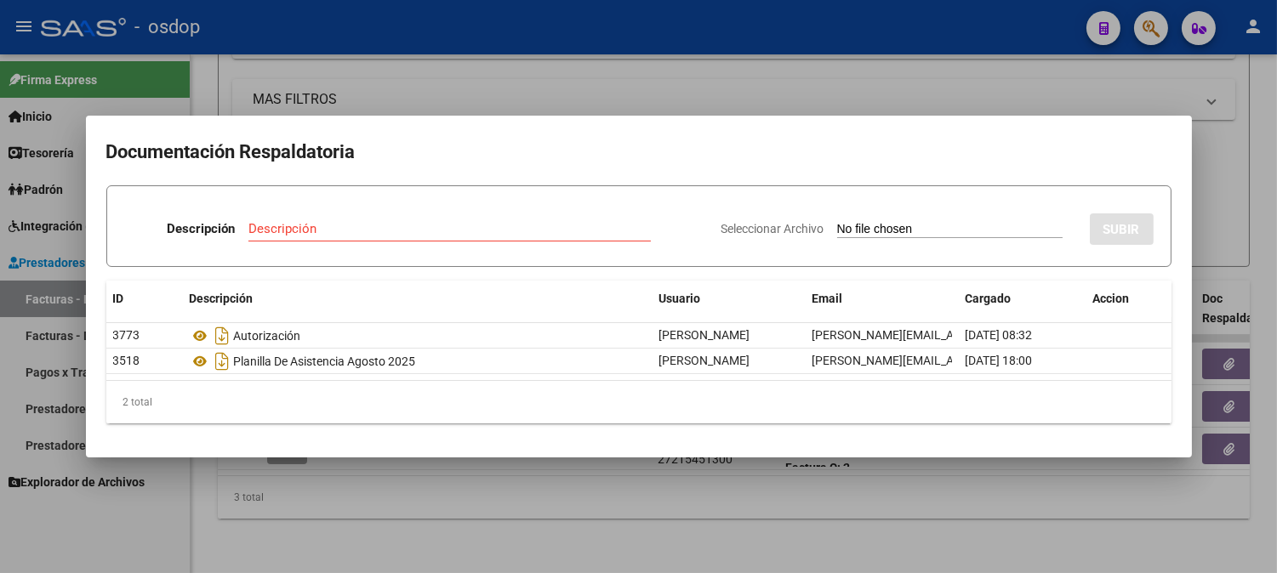
click at [324, 55] on div at bounding box center [638, 286] width 1277 height 573
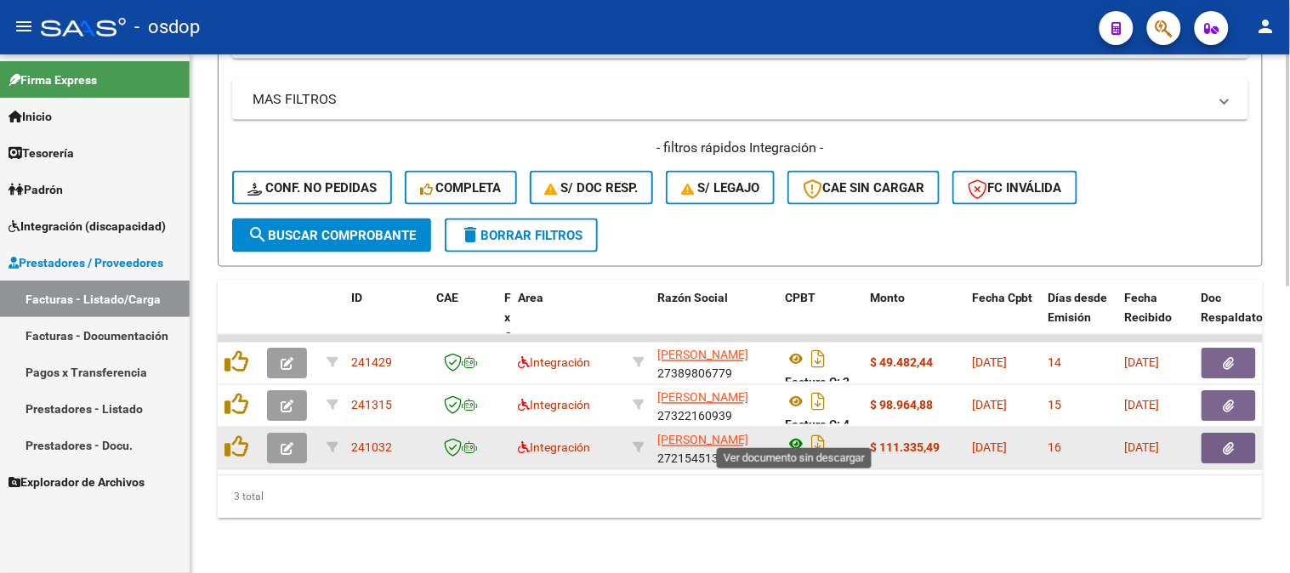
click at [794, 435] on icon at bounding box center [796, 445] width 22 height 20
click at [1238, 447] on button "button" at bounding box center [1229, 449] width 54 height 31
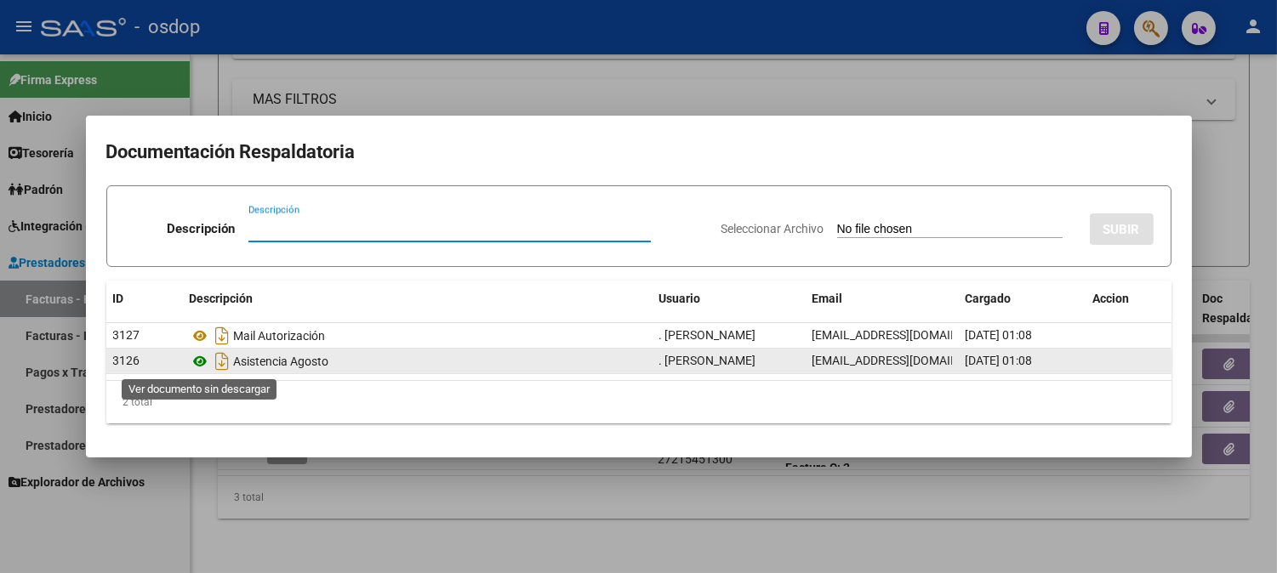
click at [198, 371] on icon at bounding box center [201, 361] width 22 height 20
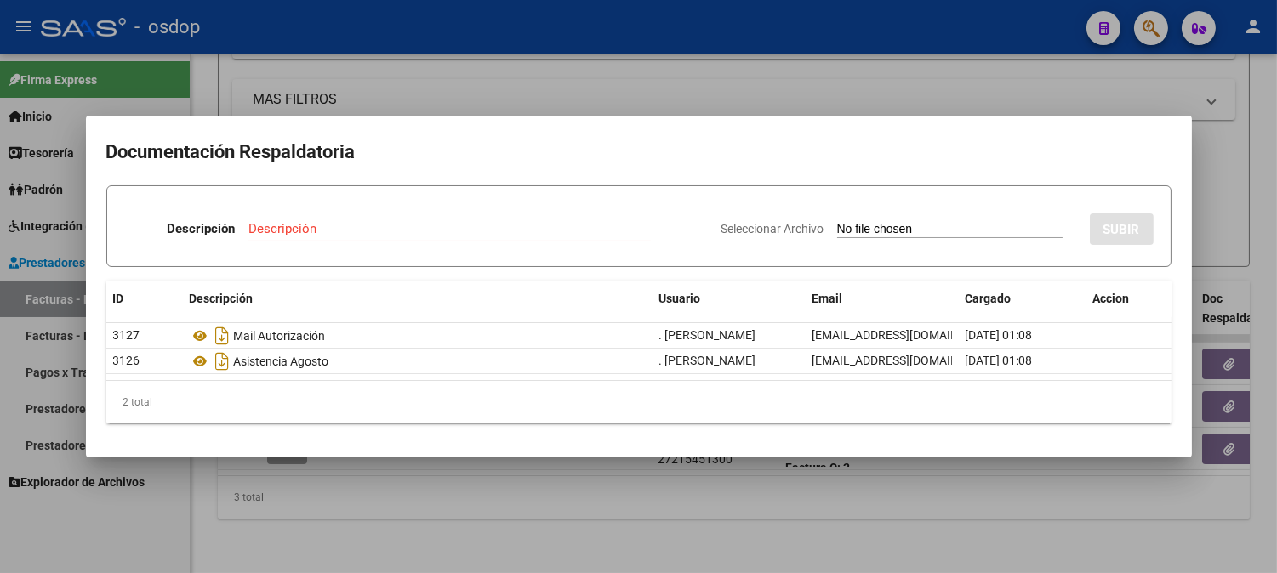
drag, startPoint x: 337, startPoint y: 36, endPoint x: 349, endPoint y: 54, distance: 21.5
click at [344, 47] on div at bounding box center [638, 286] width 1277 height 573
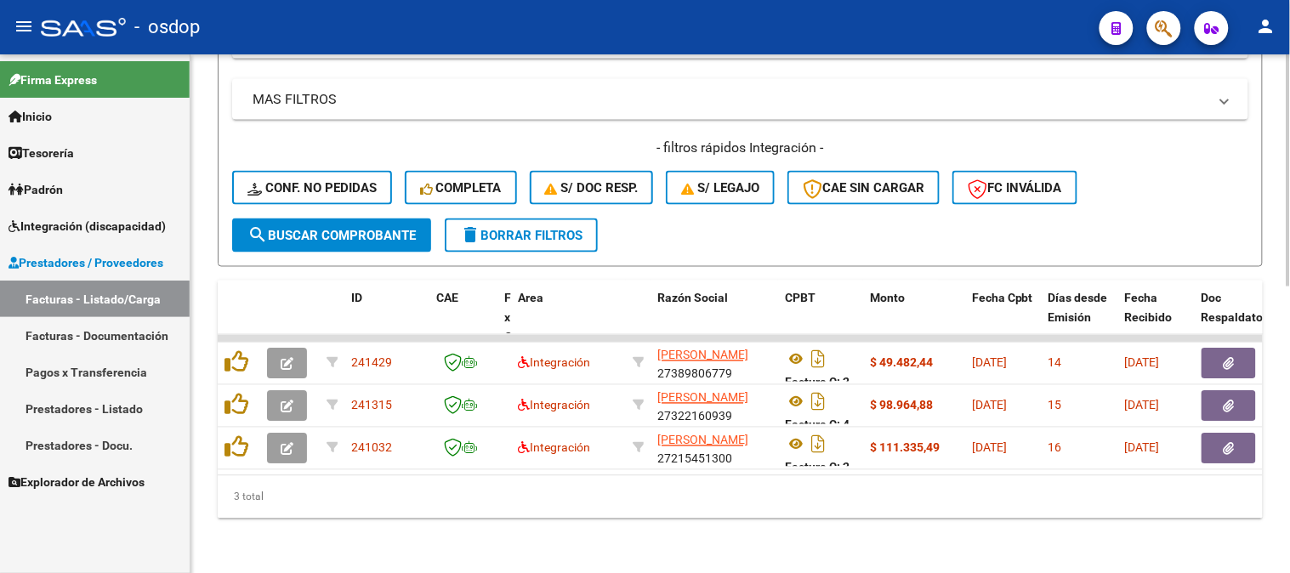
click at [351, 511] on div "3 total" at bounding box center [740, 497] width 1045 height 43
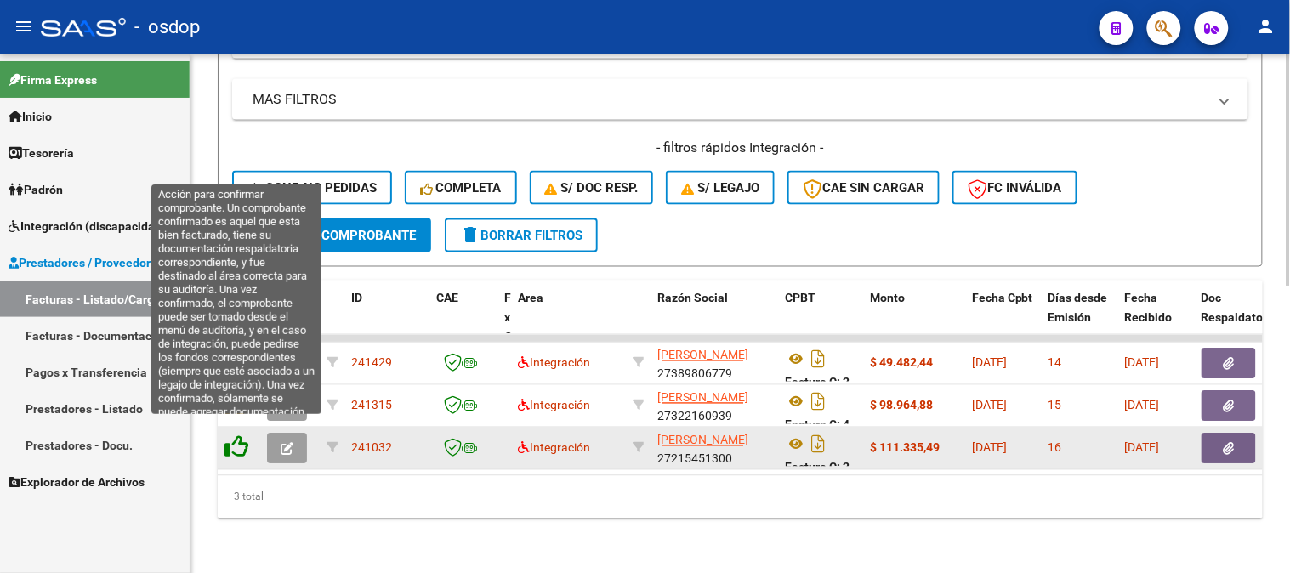
click at [244, 435] on icon at bounding box center [237, 447] width 24 height 24
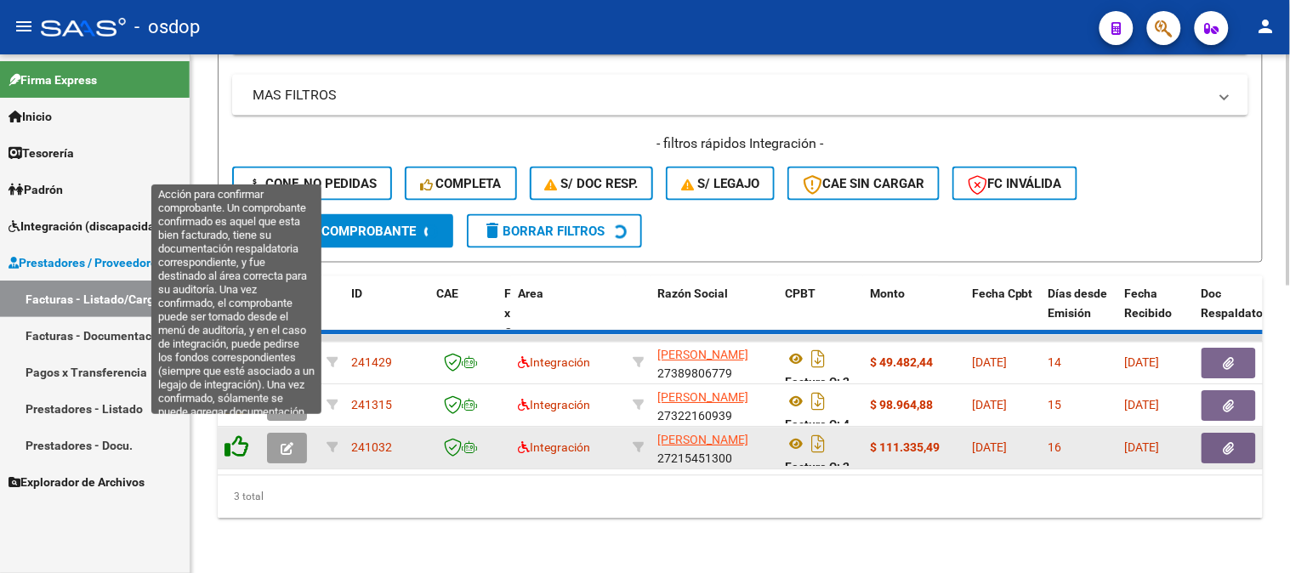
scroll to position [598, 0]
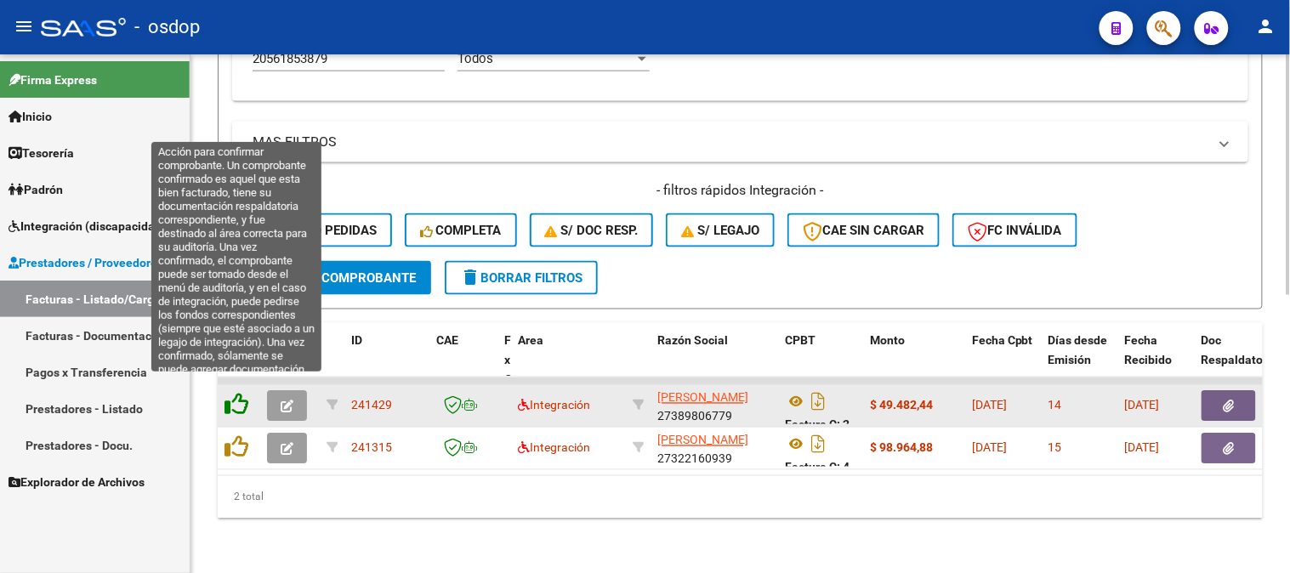
click at [232, 393] on icon at bounding box center [237, 405] width 24 height 24
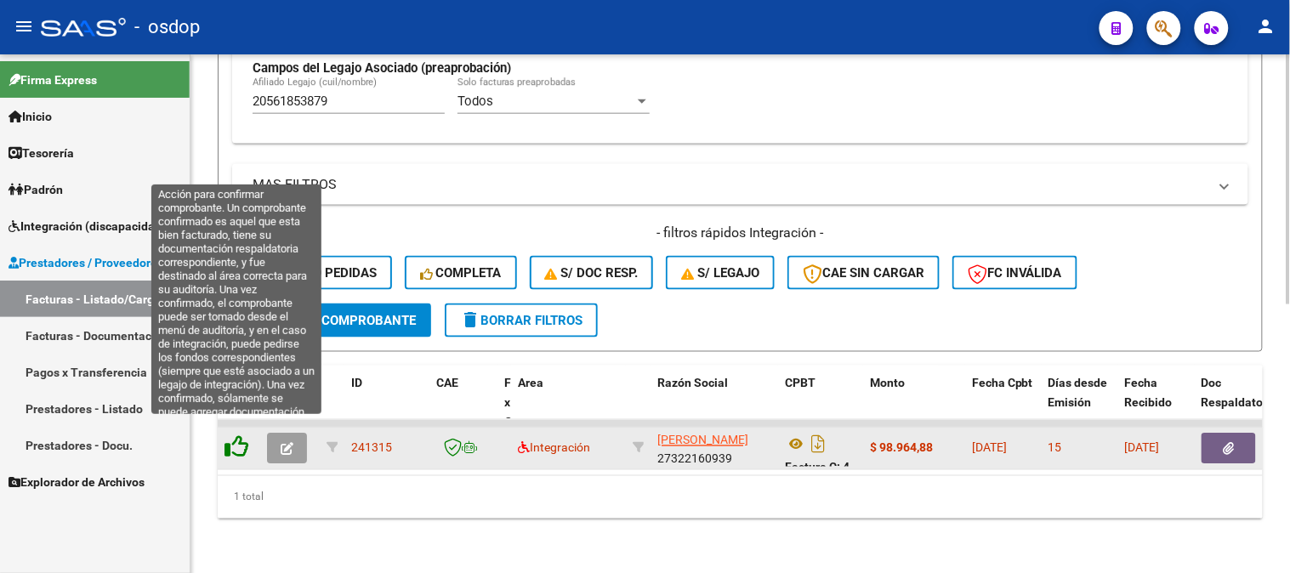
click at [242, 435] on icon at bounding box center [237, 447] width 24 height 24
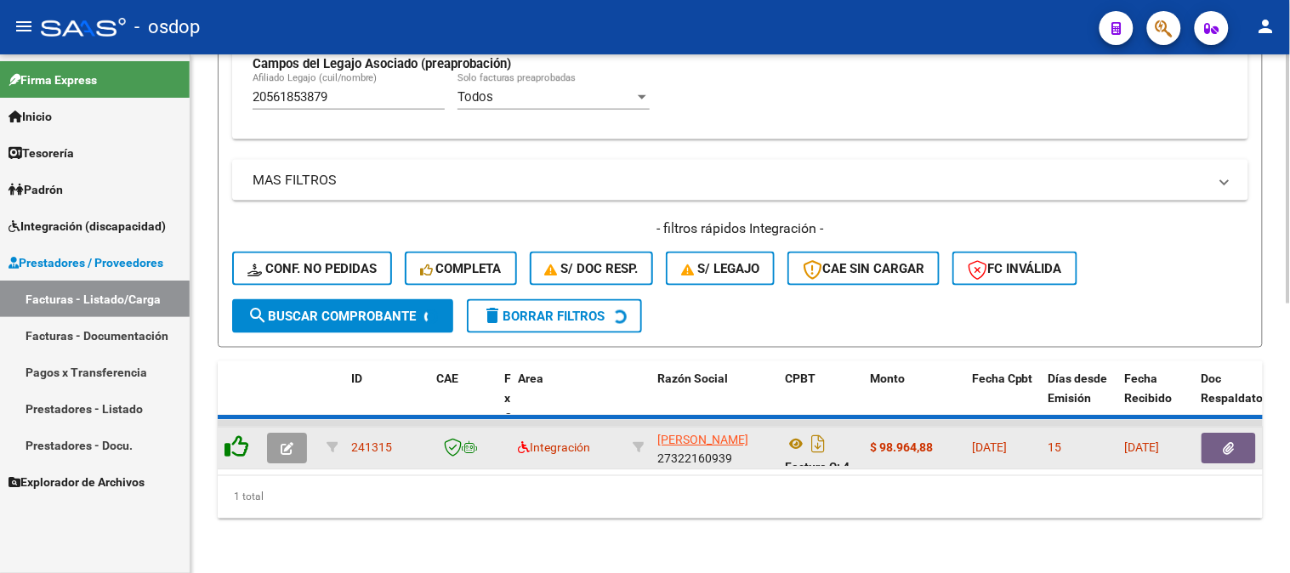
scroll to position [528, 0]
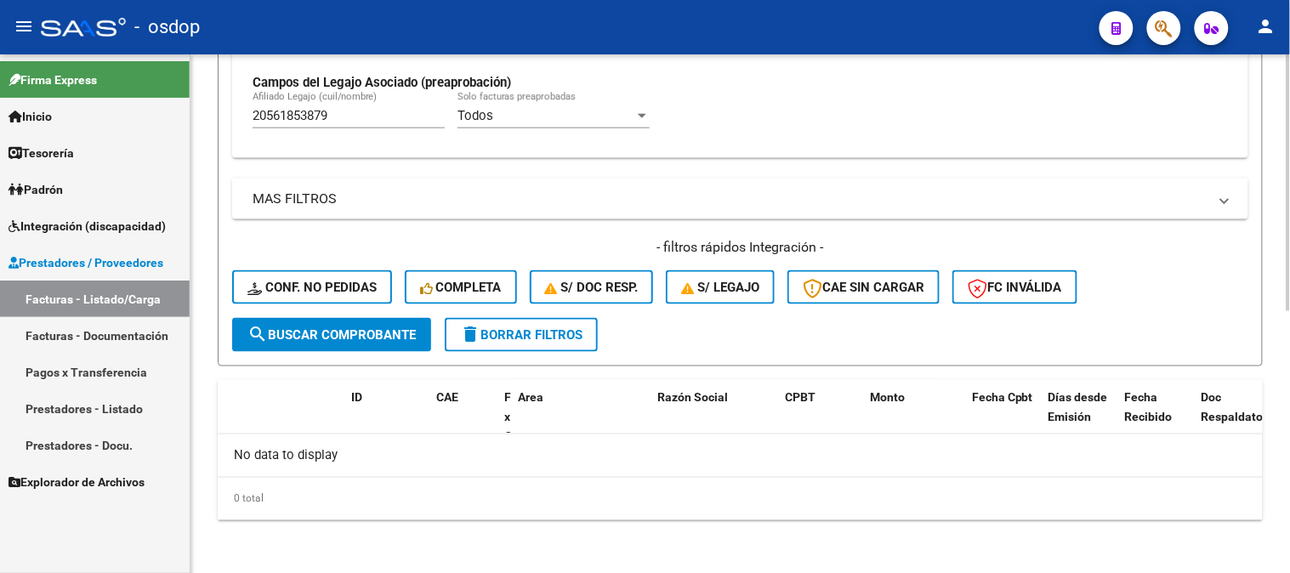
click at [417, 103] on div "20561853879 Afiliado Legajo (cuil/nombre)" at bounding box center [349, 110] width 192 height 37
drag, startPoint x: 411, startPoint y: 112, endPoint x: 0, endPoint y: 102, distance: 411.0
click at [0, 103] on mat-sidenav-container "Firma Express Inicio Calendario SSS Instructivos Contacto OS Tesorería Extracto…" at bounding box center [645, 313] width 1290 height 519
paste input "416557722"
click at [380, 128] on div "20416557722 Afiliado Legajo (cuil/nombre)" at bounding box center [349, 110] width 192 height 37
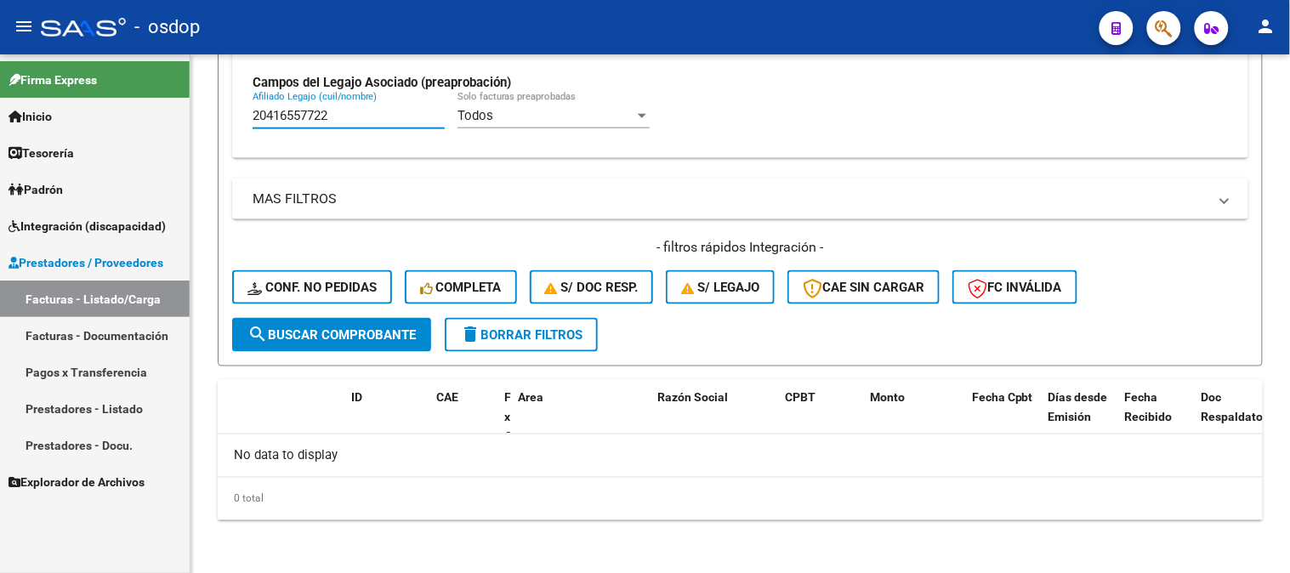
drag, startPoint x: 374, startPoint y: 114, endPoint x: 0, endPoint y: 48, distance: 379.9
click at [0, 54] on mat-sidenav-container "Firma Express Inicio Calendario SSS Instructivos Contacto OS Tesorería Extracto…" at bounding box center [645, 313] width 1290 height 519
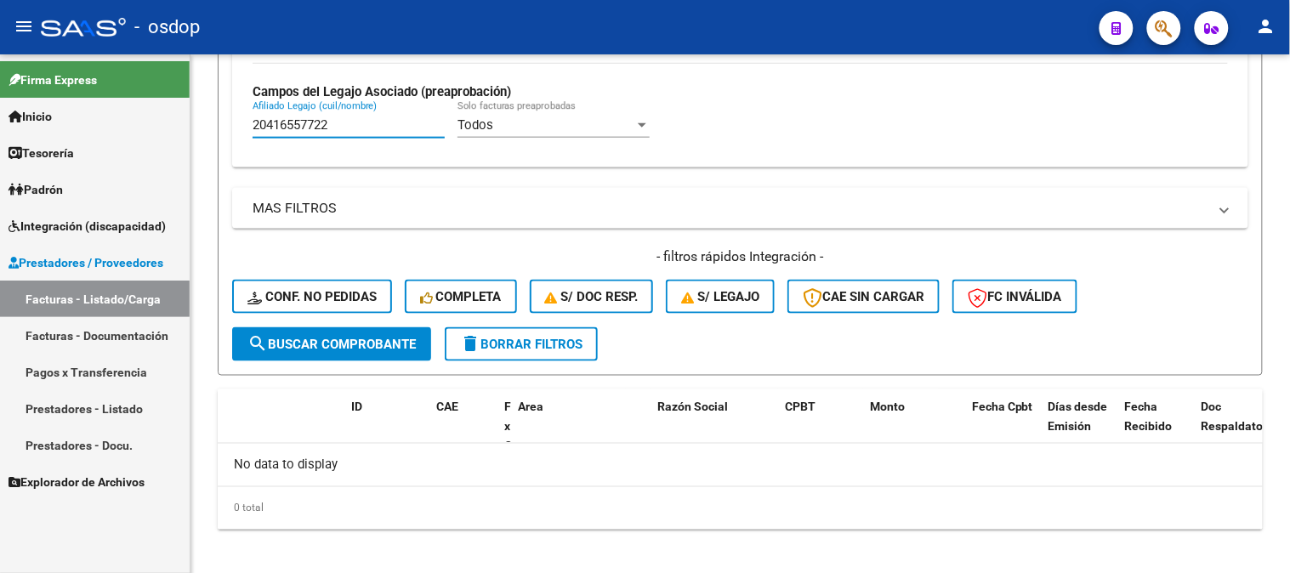
paste input "37449000"
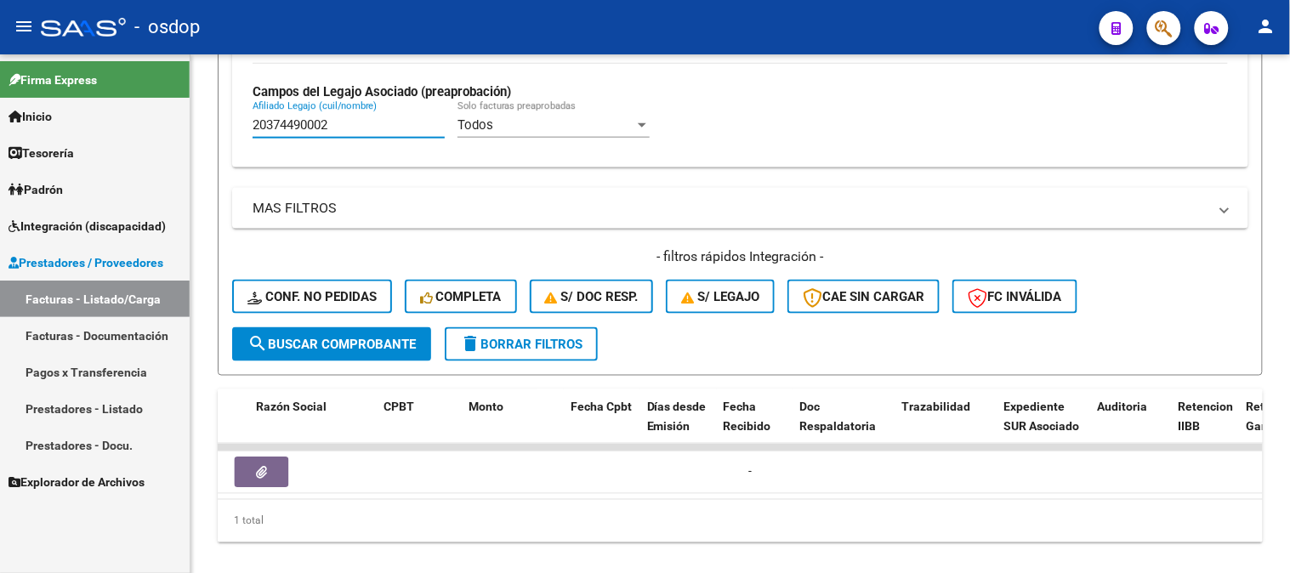
scroll to position [0, 256]
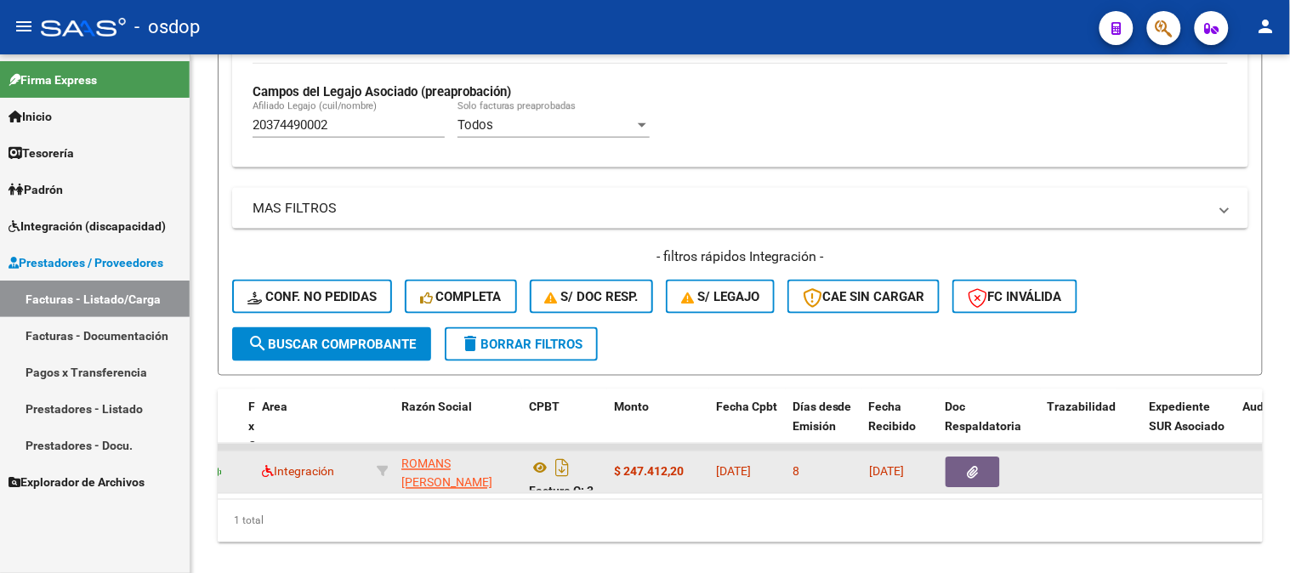
click at [536, 456] on div "Factura C: 3 - 371" at bounding box center [564, 473] width 71 height 36
click at [537, 465] on icon at bounding box center [540, 468] width 22 height 20
click at [965, 459] on button "button" at bounding box center [973, 473] width 54 height 31
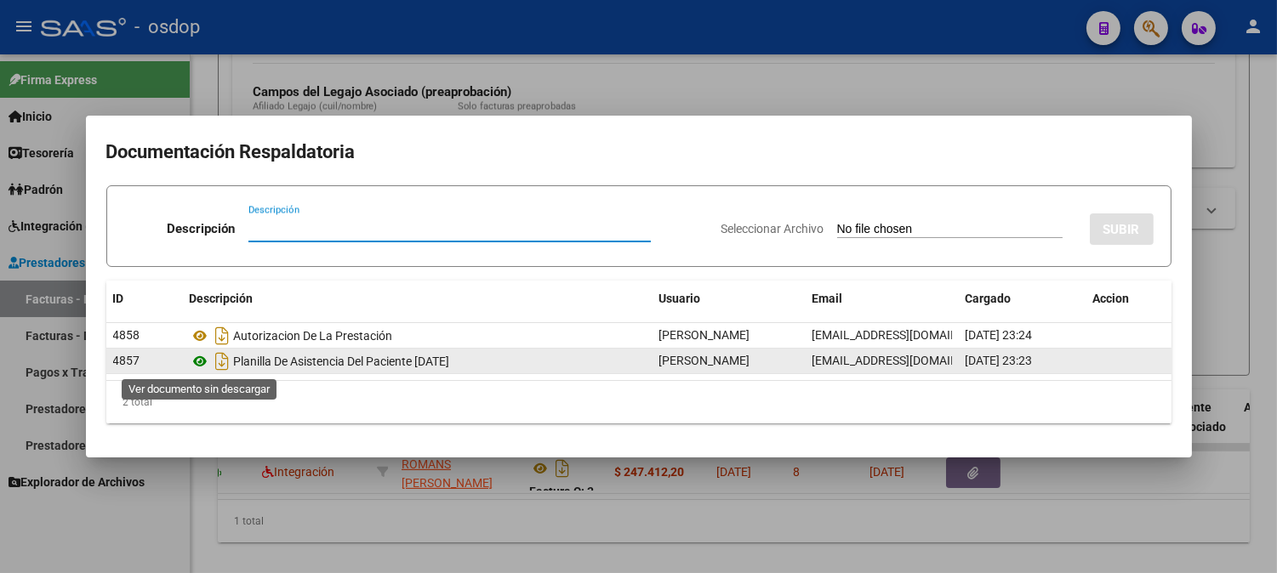
click at [199, 357] on icon at bounding box center [201, 361] width 22 height 20
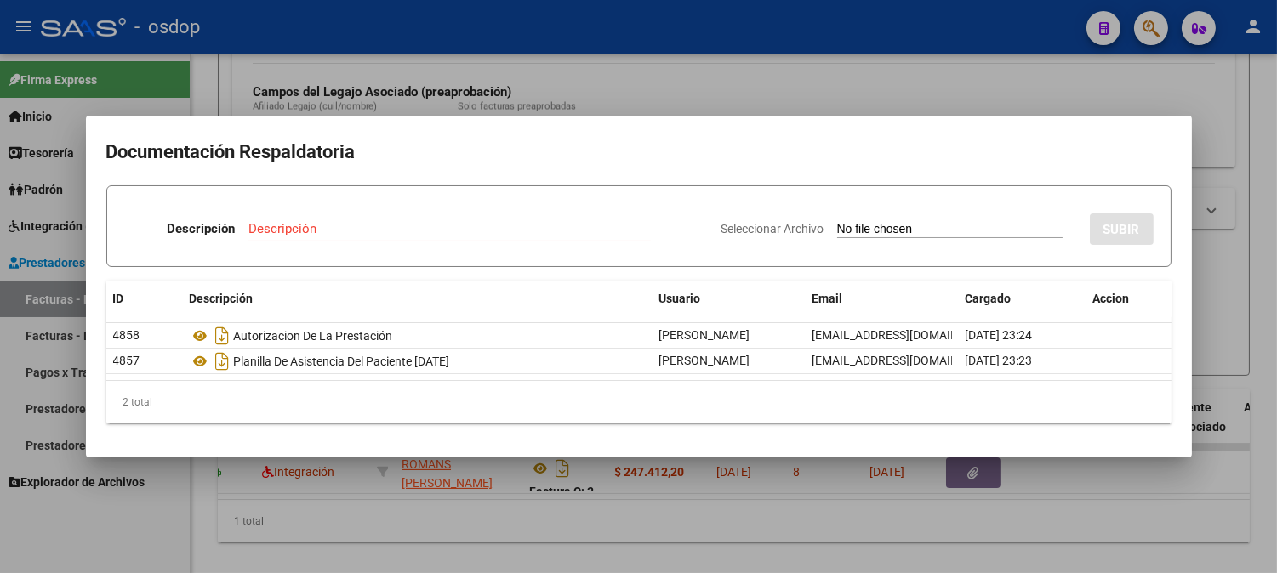
click at [1166, 527] on div at bounding box center [638, 286] width 1277 height 573
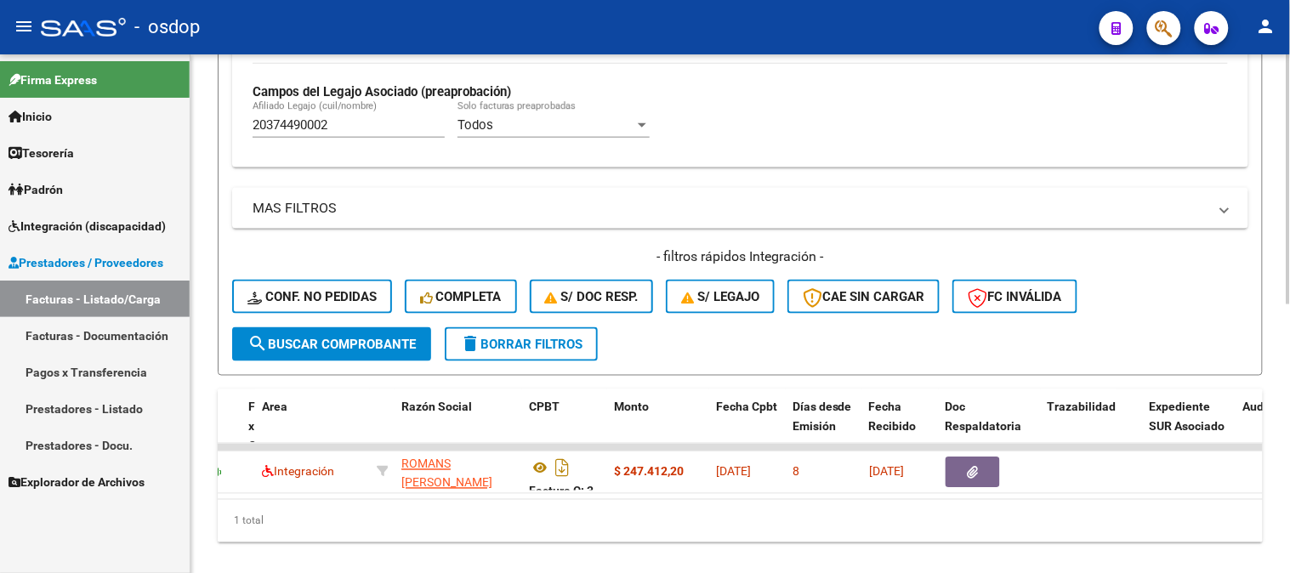
click at [445, 496] on datatable-selection "242381 Integración ROMANS MARCELO ESTEBAN 20245501782 Factura C: 3 - 371 $ 247.…" at bounding box center [484, 489] width 1045 height 15
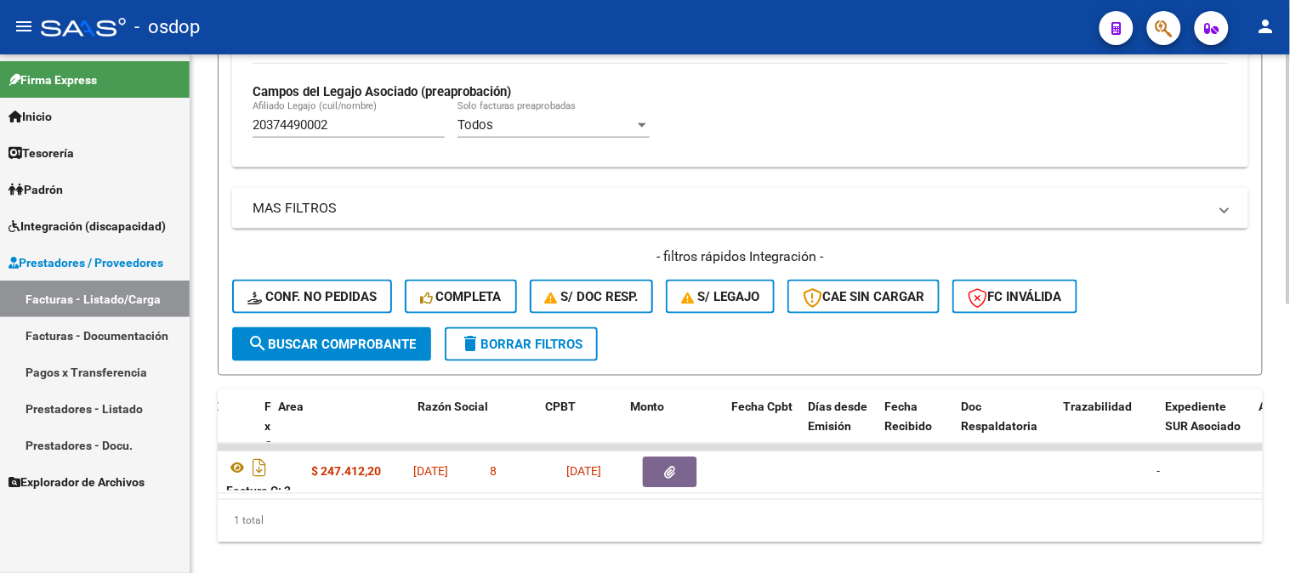
scroll to position [0, 0]
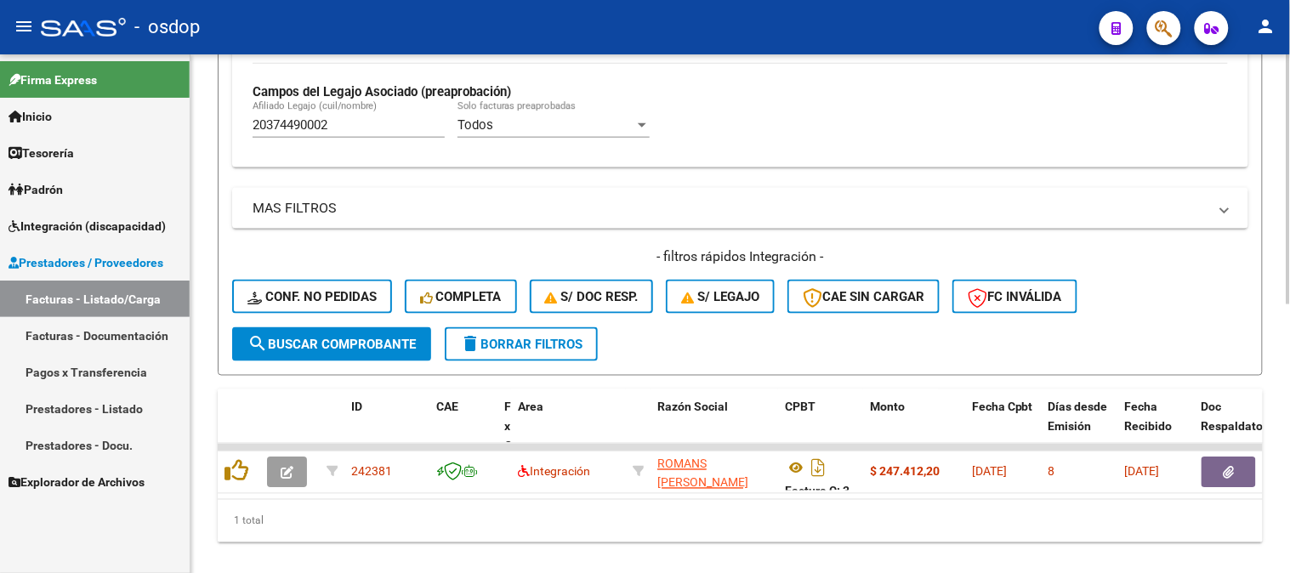
click at [441, 563] on div "Video tutorial PRESTADORES -> Listado de CPBTs Emitidos por Prestadores / Prove…" at bounding box center [741, 67] width 1100 height 1062
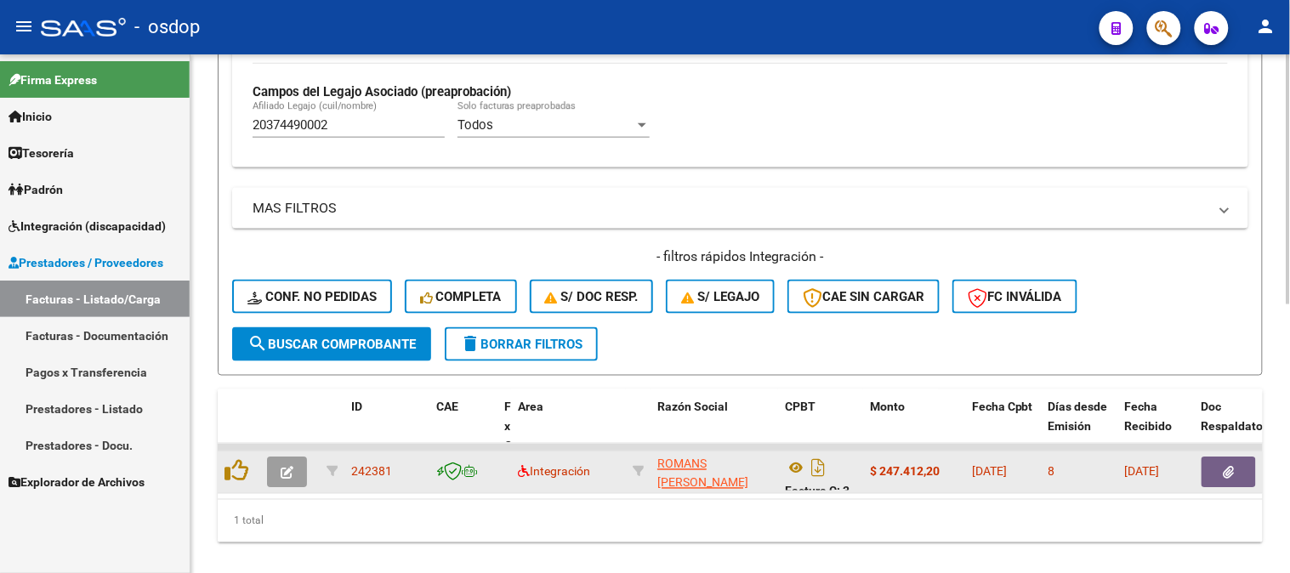
click at [243, 482] on div at bounding box center [239, 472] width 29 height 26
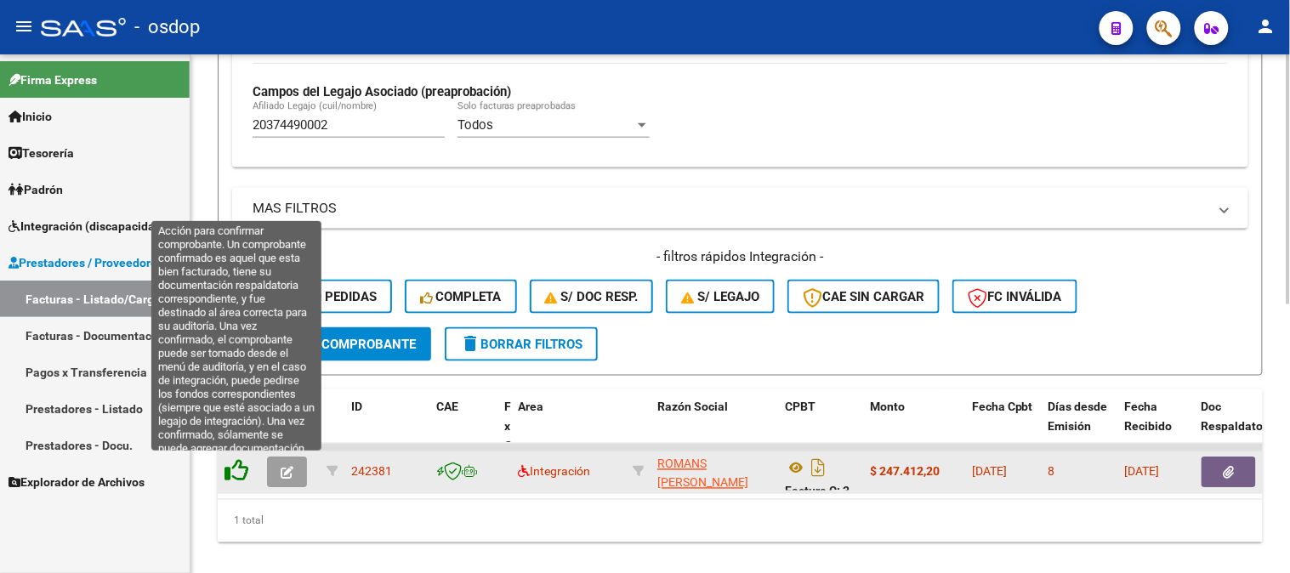
click at [242, 476] on icon at bounding box center [237, 471] width 24 height 24
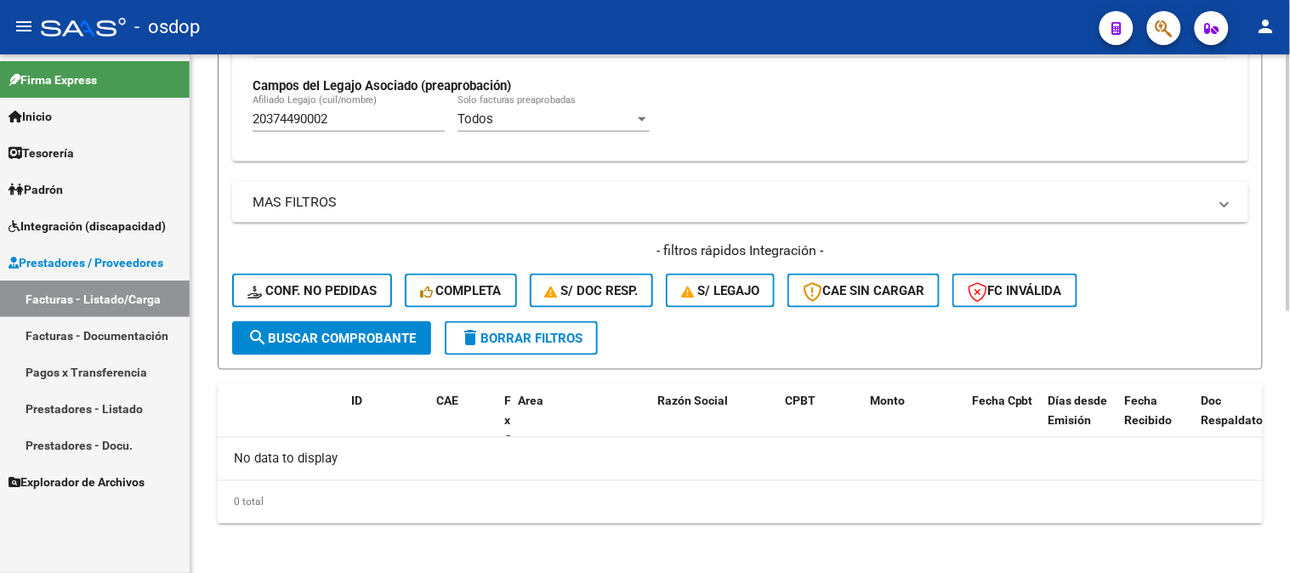
scroll to position [528, 0]
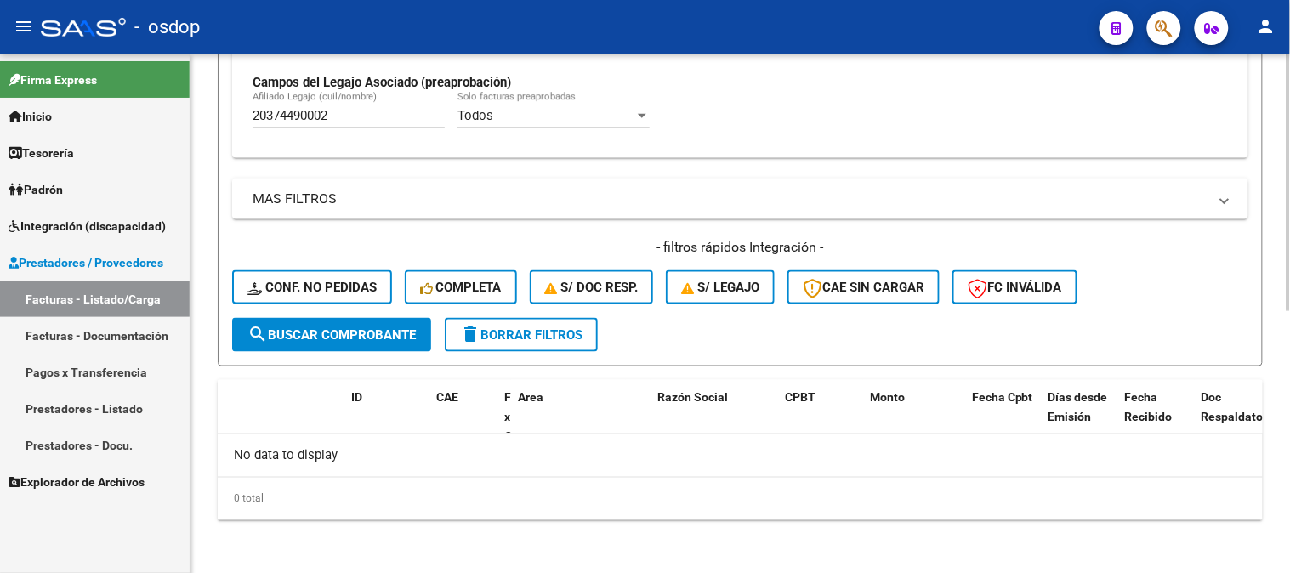
click at [397, 325] on button "search Buscar Comprobante" at bounding box center [331, 335] width 199 height 34
drag, startPoint x: 391, startPoint y: 120, endPoint x: 0, endPoint y: 81, distance: 393.2
click at [0, 75] on mat-sidenav-container "Firma Express Inicio Calendario SSS Instructivos Contacto OS Tesorería Extracto…" at bounding box center [645, 313] width 1290 height 519
paste input "7411611995"
drag, startPoint x: 372, startPoint y: 113, endPoint x: 179, endPoint y: 105, distance: 192.4
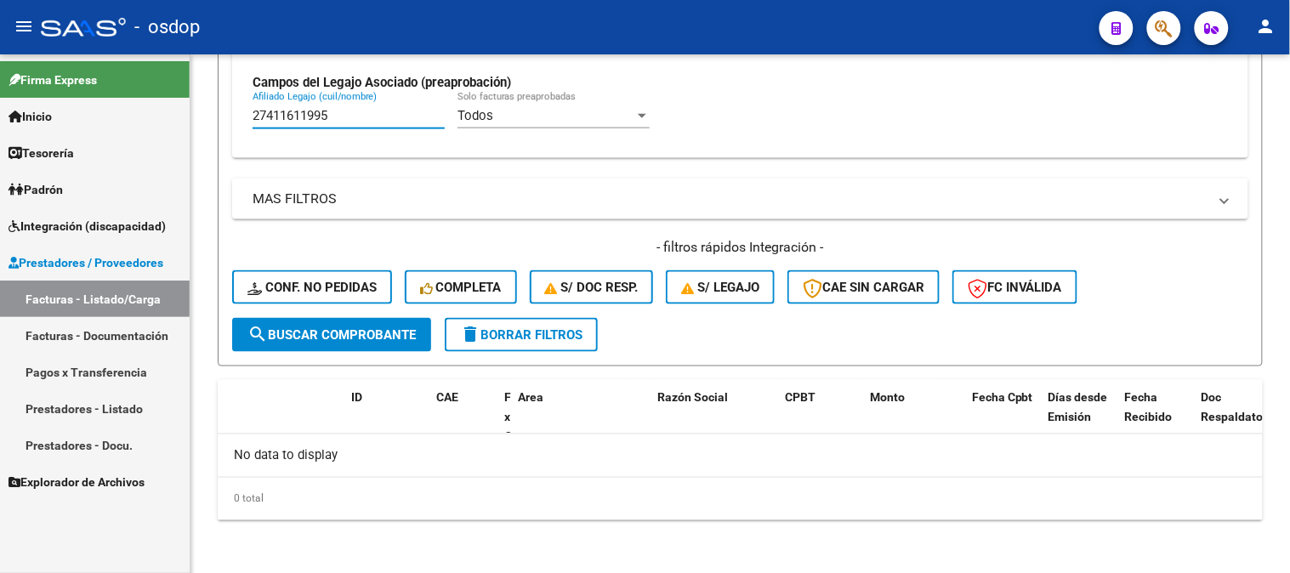
click at [179, 105] on mat-sidenav-container "Firma Express Inicio Calendario SSS Instructivos Contacto OS Tesorería Extracto…" at bounding box center [645, 313] width 1290 height 519
paste input "3315407079"
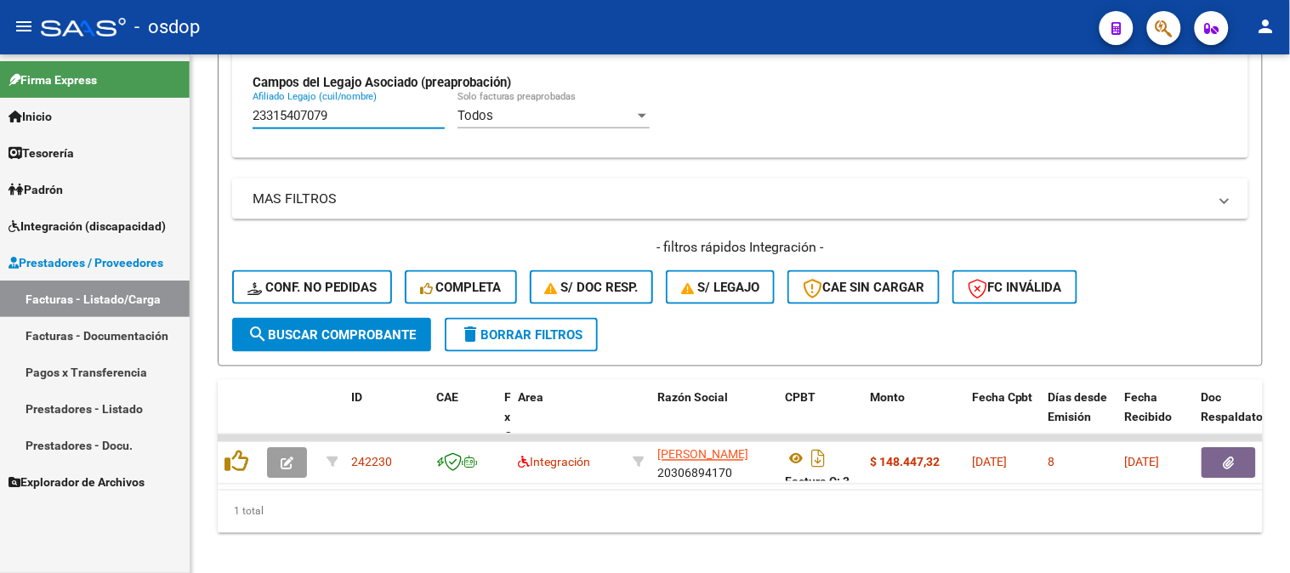
click at [572, 516] on div "1 total" at bounding box center [740, 512] width 1045 height 43
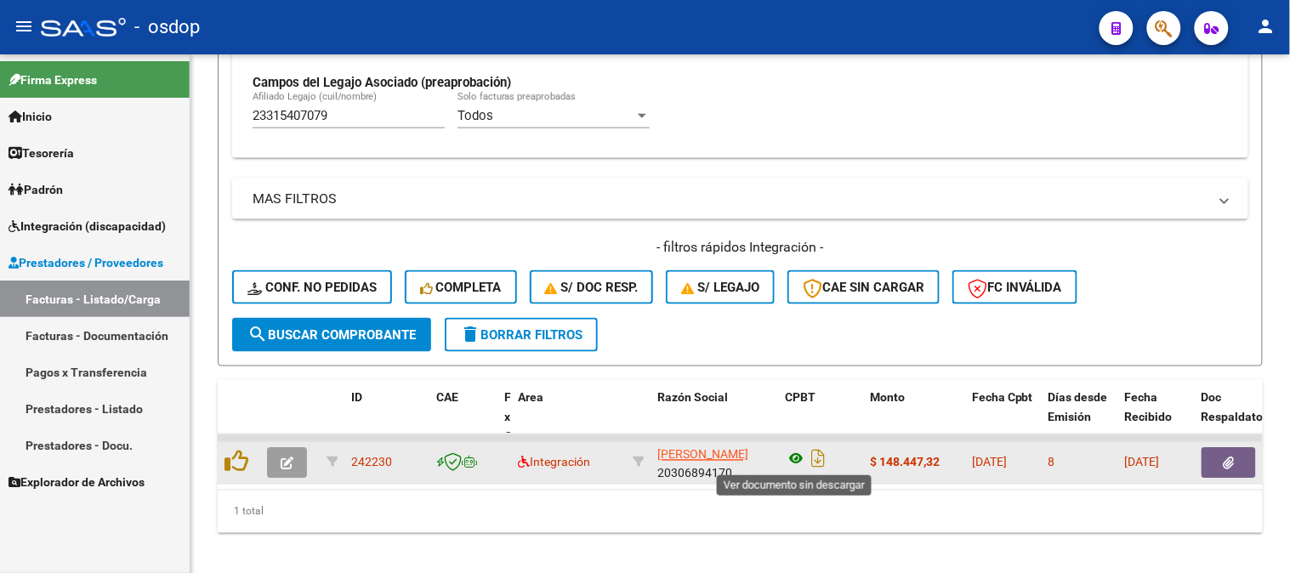
click at [789, 453] on icon at bounding box center [796, 459] width 22 height 20
click at [1228, 458] on icon "button" at bounding box center [1229, 464] width 11 height 13
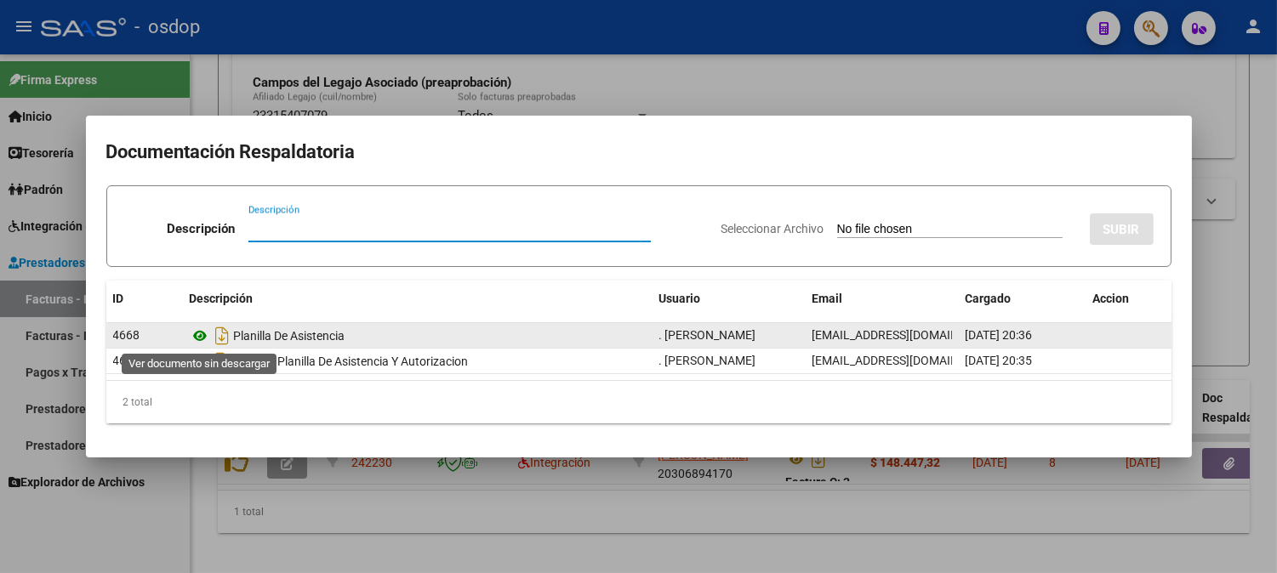
click at [191, 336] on icon at bounding box center [201, 336] width 22 height 20
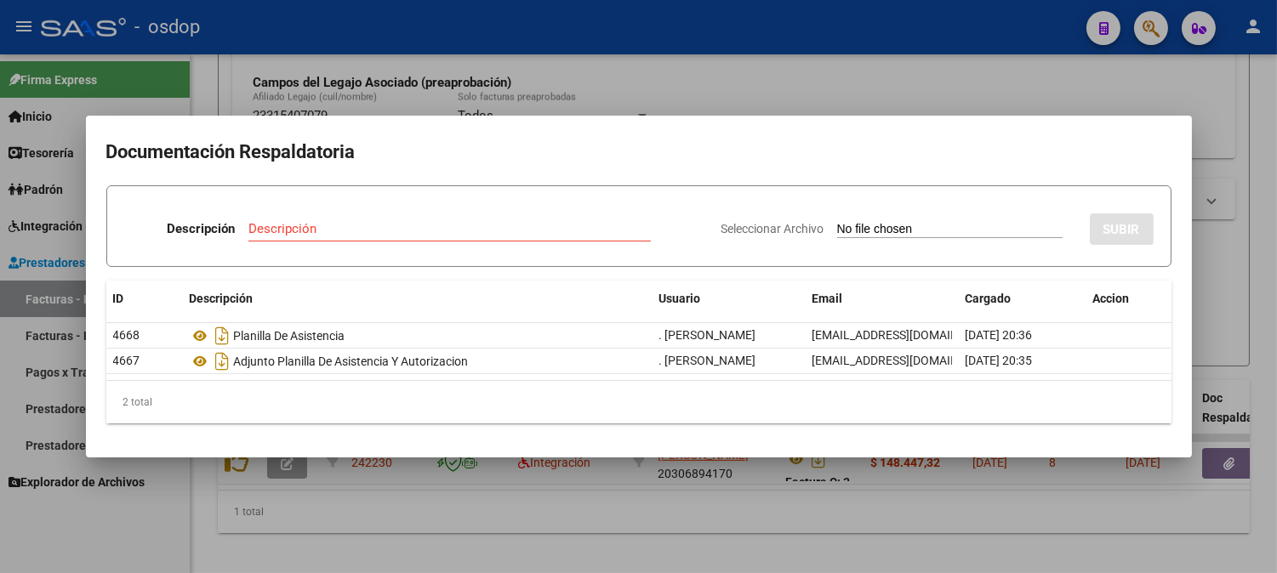
click at [435, 49] on div at bounding box center [638, 286] width 1277 height 573
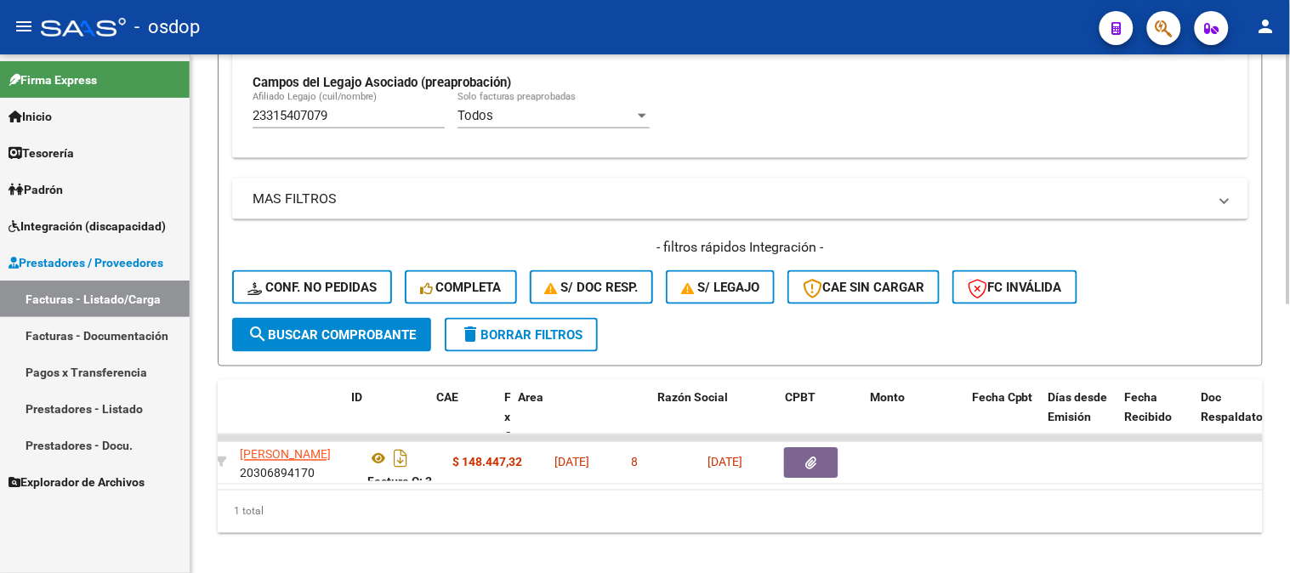
scroll to position [0, 0]
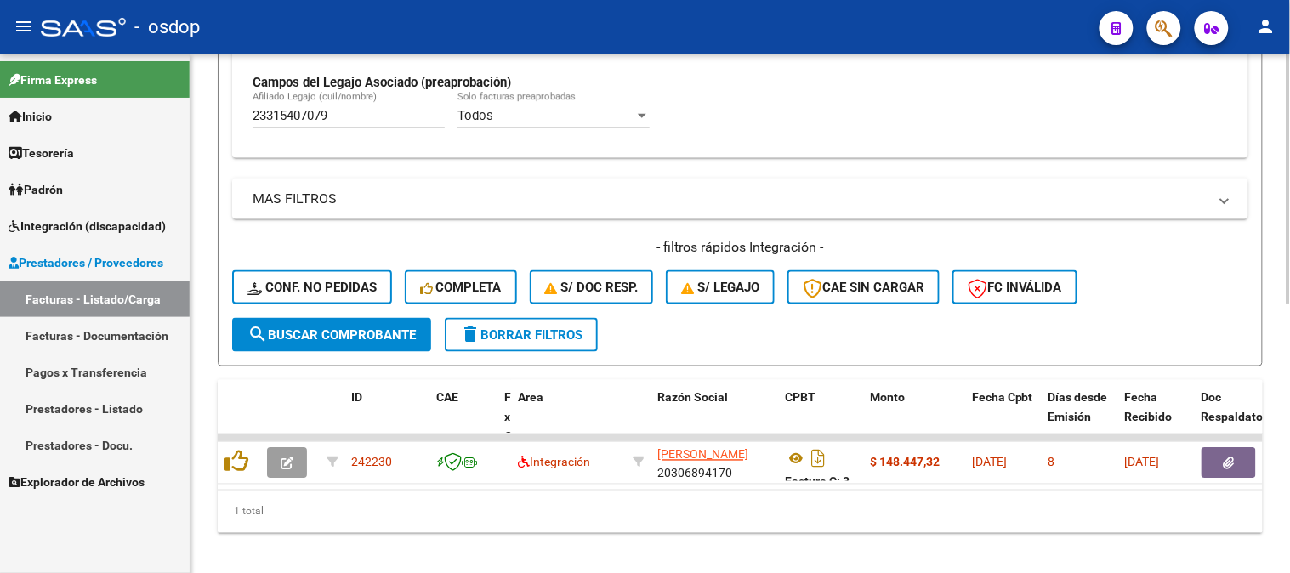
click at [388, 527] on div "1 total" at bounding box center [740, 512] width 1045 height 43
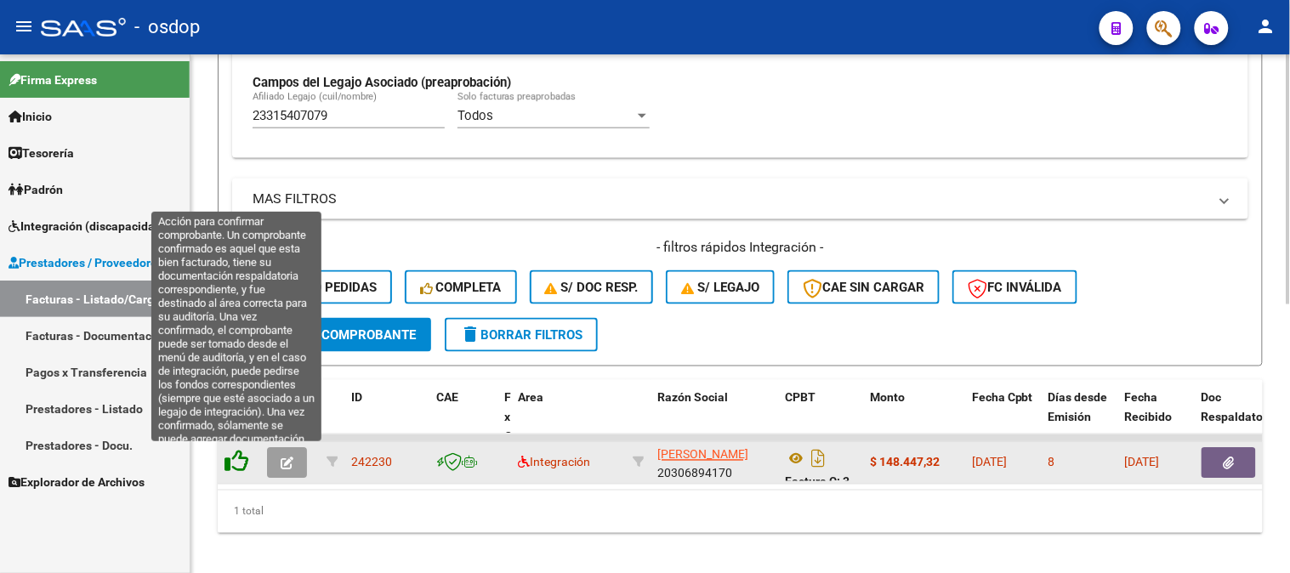
click at [242, 456] on icon at bounding box center [237, 462] width 24 height 24
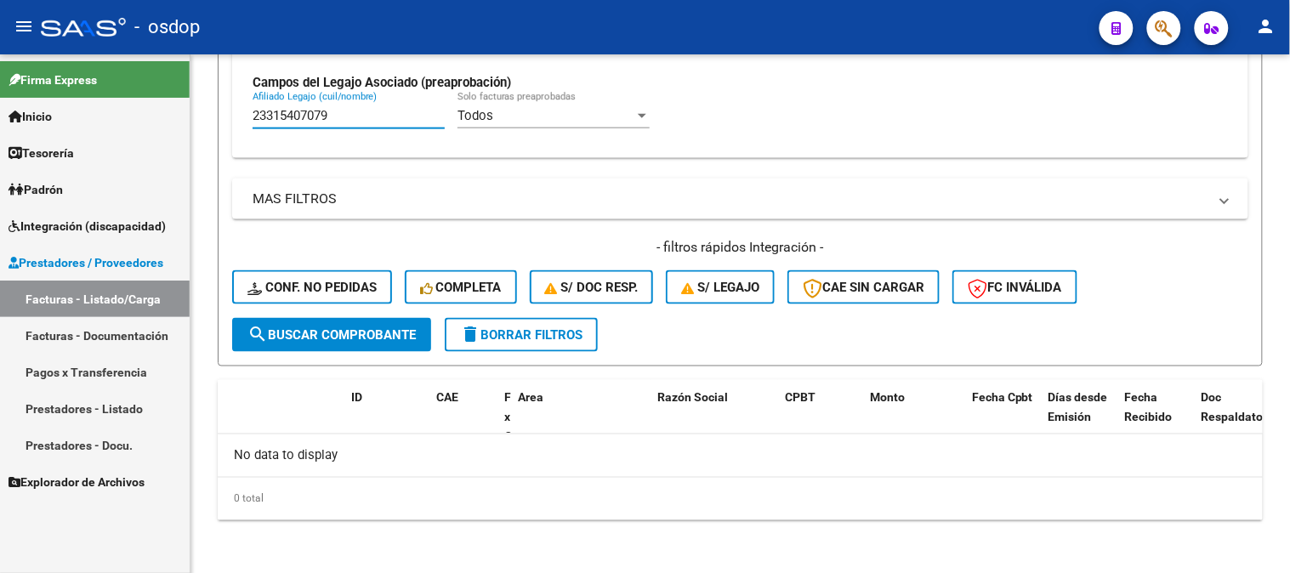
drag, startPoint x: 373, startPoint y: 117, endPoint x: 17, endPoint y: 91, distance: 356.5
click at [17, 91] on mat-sidenav-container "Firma Express Inicio Calendario SSS Instructivos Contacto OS Tesorería Extracto…" at bounding box center [645, 313] width 1290 height 519
paste input "037701055"
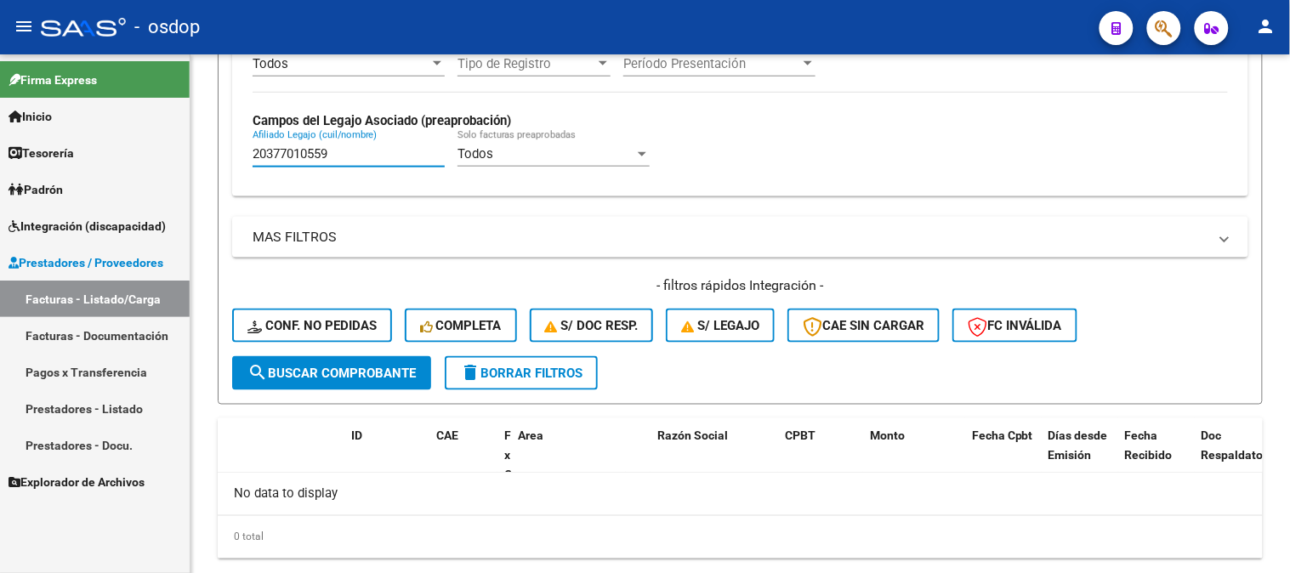
scroll to position [528, 0]
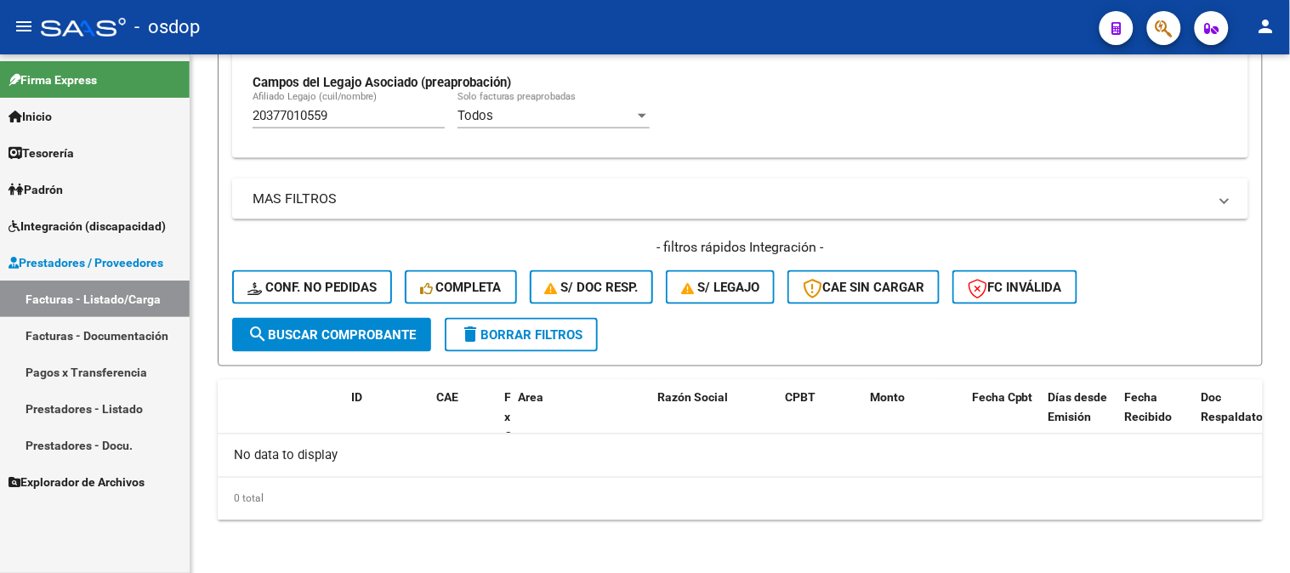
drag, startPoint x: 345, startPoint y: 112, endPoint x: 0, endPoint y: 26, distance: 355.9
click at [0, 43] on div "menu - osdop person Firma Express Inicio Calendario SSS Instructivos Contacto O…" at bounding box center [645, 286] width 1290 height 573
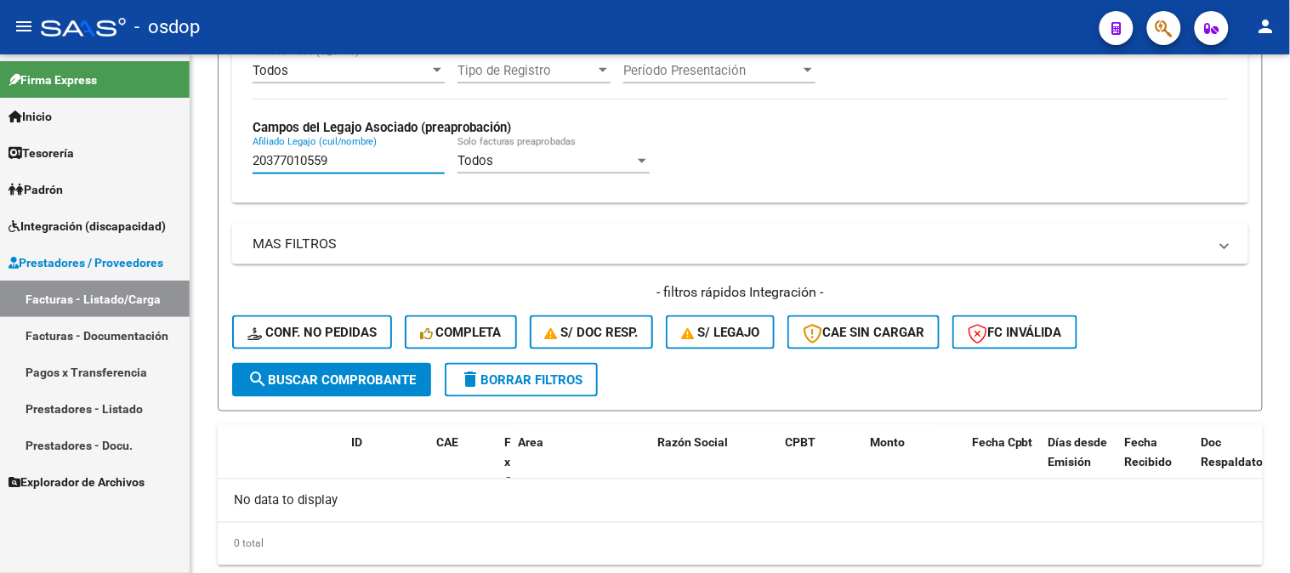
paste input "3362101174"
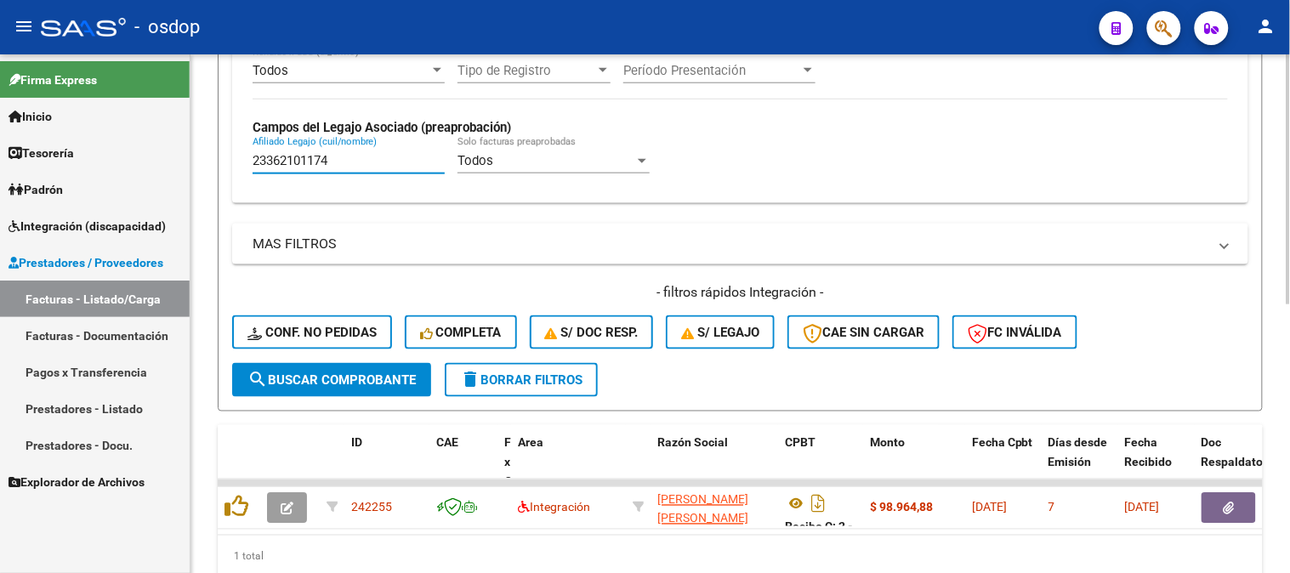
type input "23362101174"
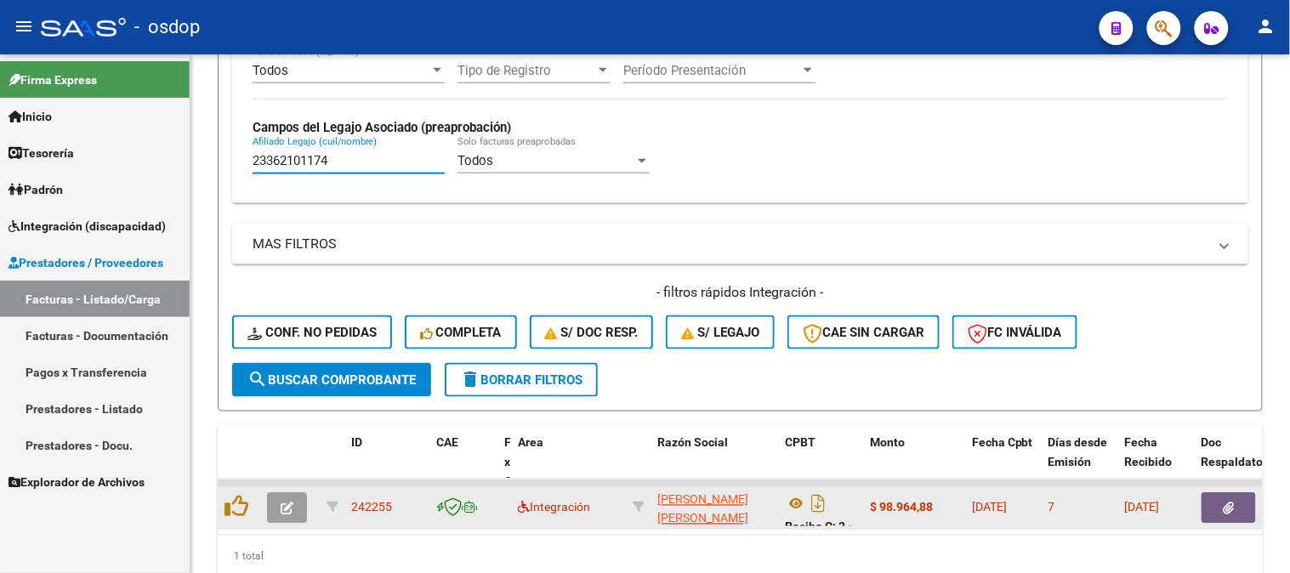
scroll to position [0, 90]
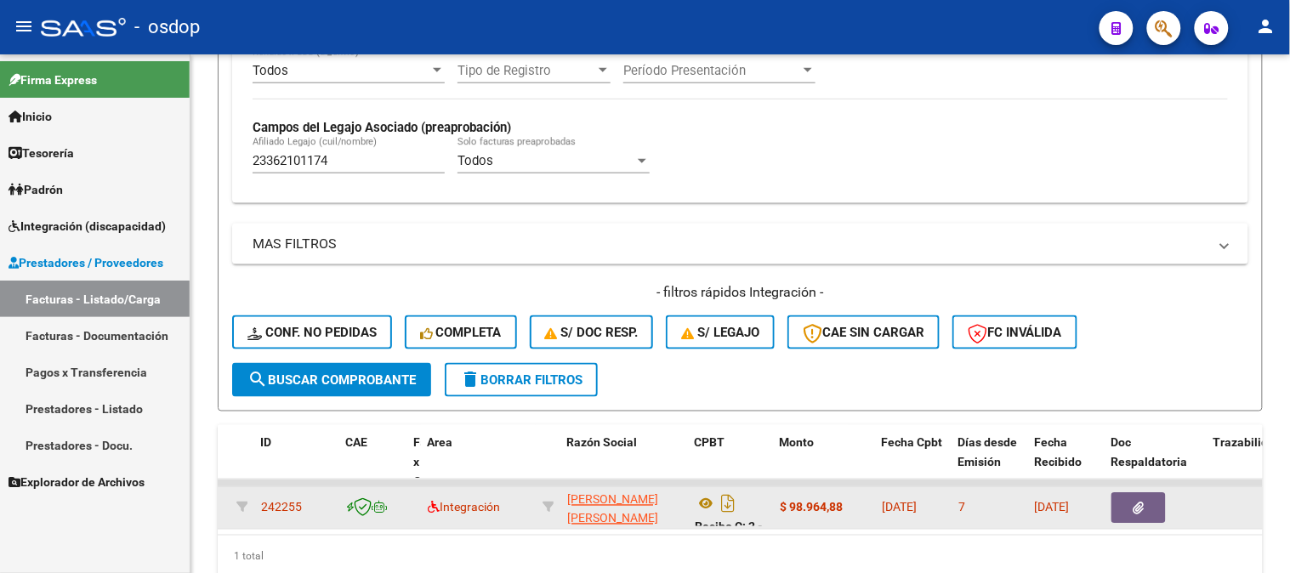
click at [701, 491] on div "Recibo C: 2 - 479" at bounding box center [730, 509] width 71 height 36
click at [709, 499] on icon at bounding box center [706, 504] width 22 height 20
click at [1140, 495] on button "button" at bounding box center [1139, 508] width 54 height 31
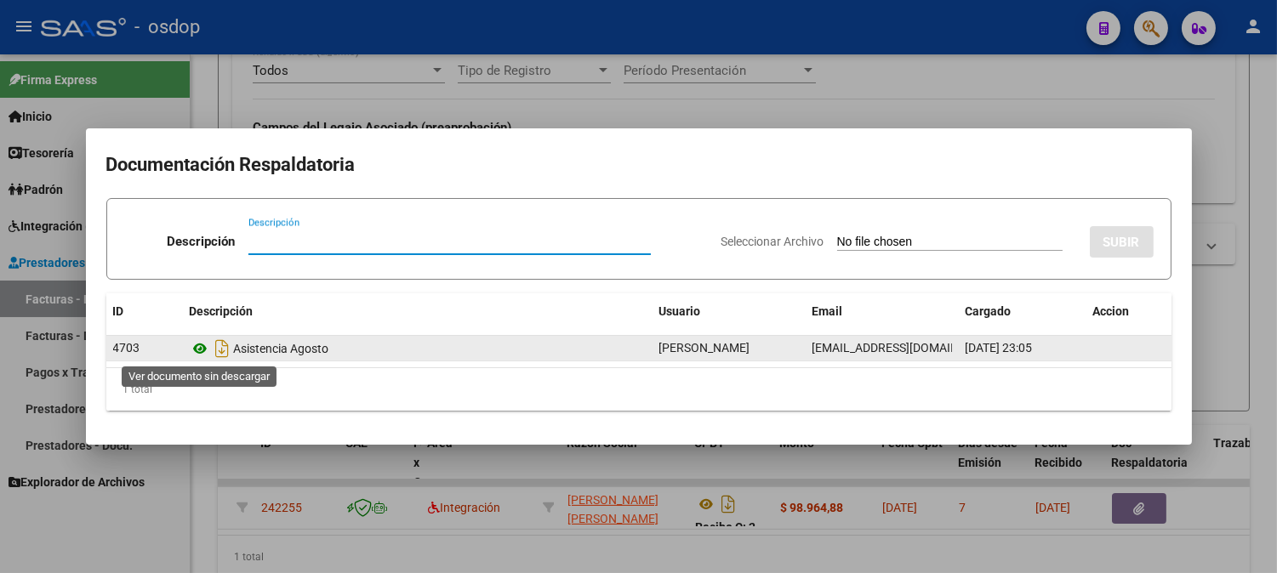
click at [196, 347] on icon at bounding box center [201, 349] width 22 height 20
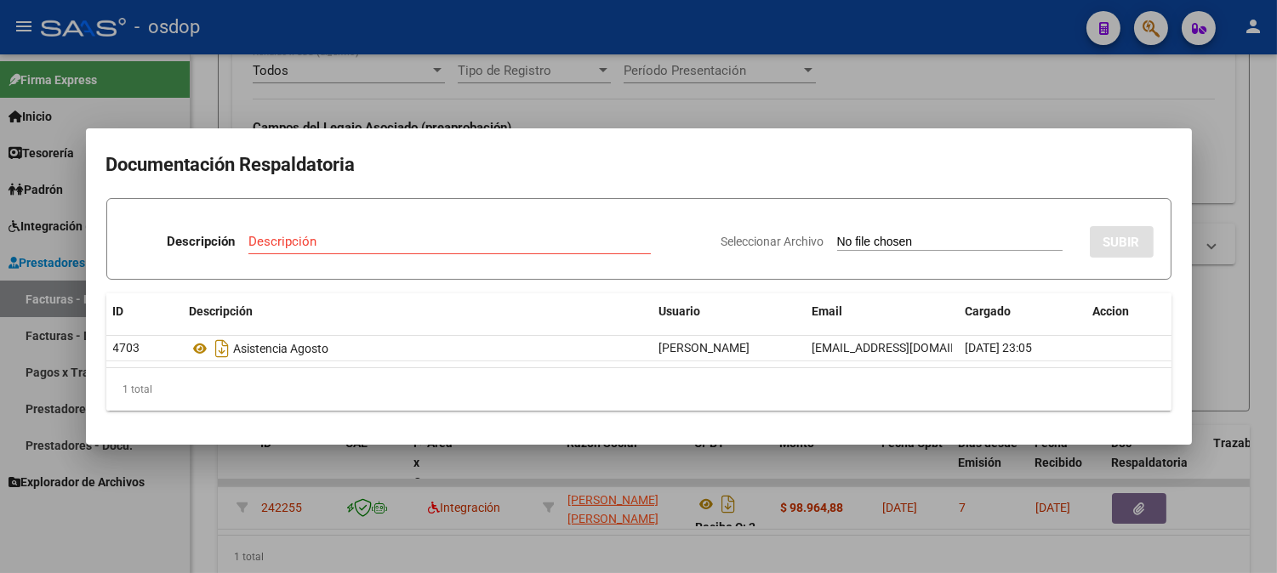
click at [346, 122] on div at bounding box center [638, 286] width 1277 height 573
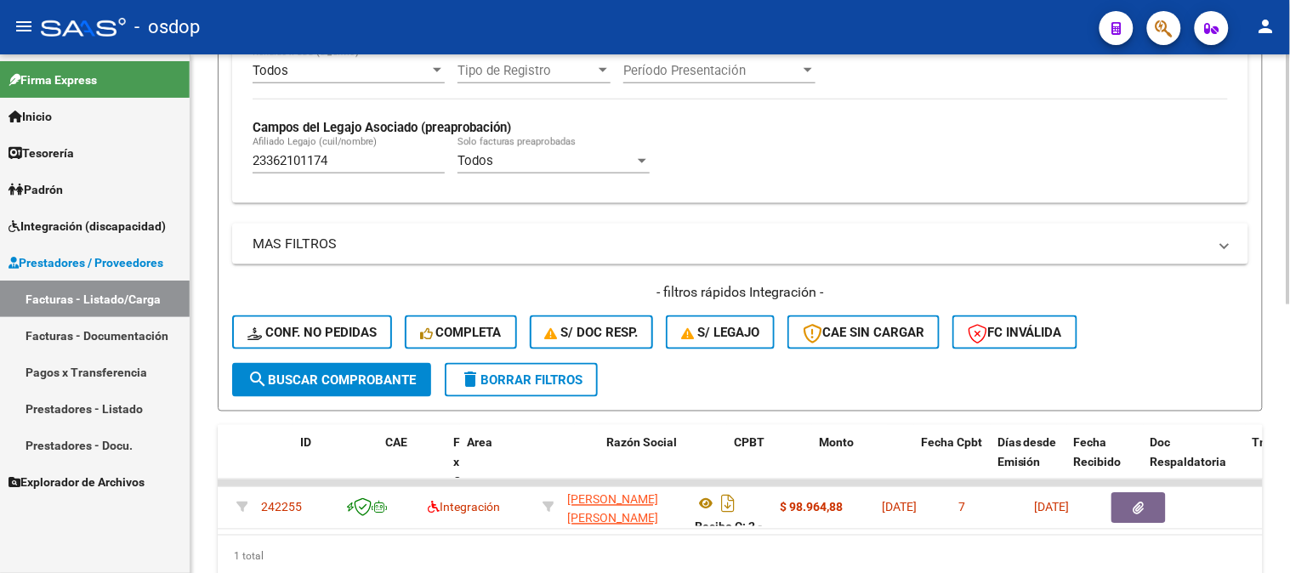
scroll to position [0, 0]
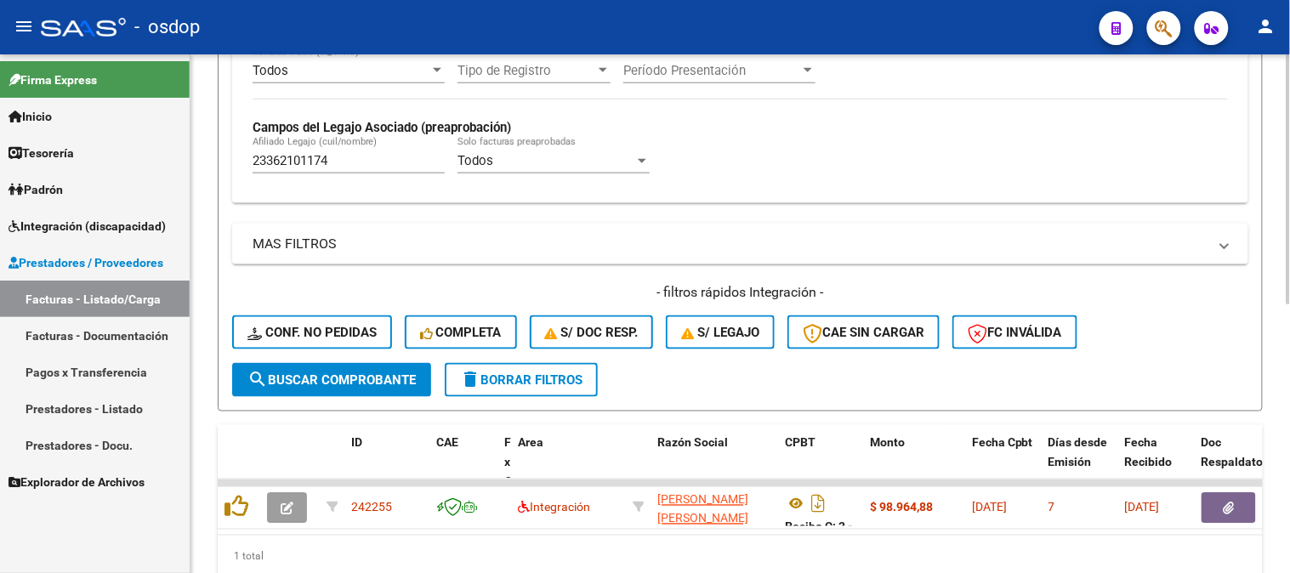
click at [286, 548] on div "1 total" at bounding box center [740, 557] width 1045 height 43
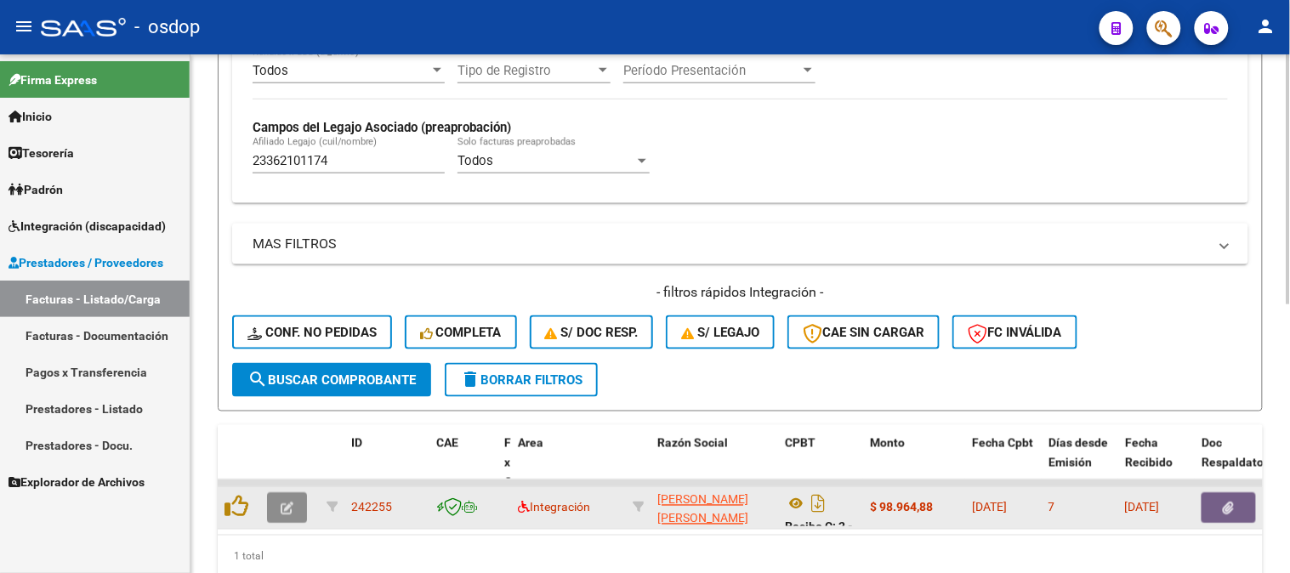
click at [285, 506] on icon "button" at bounding box center [287, 509] width 13 height 13
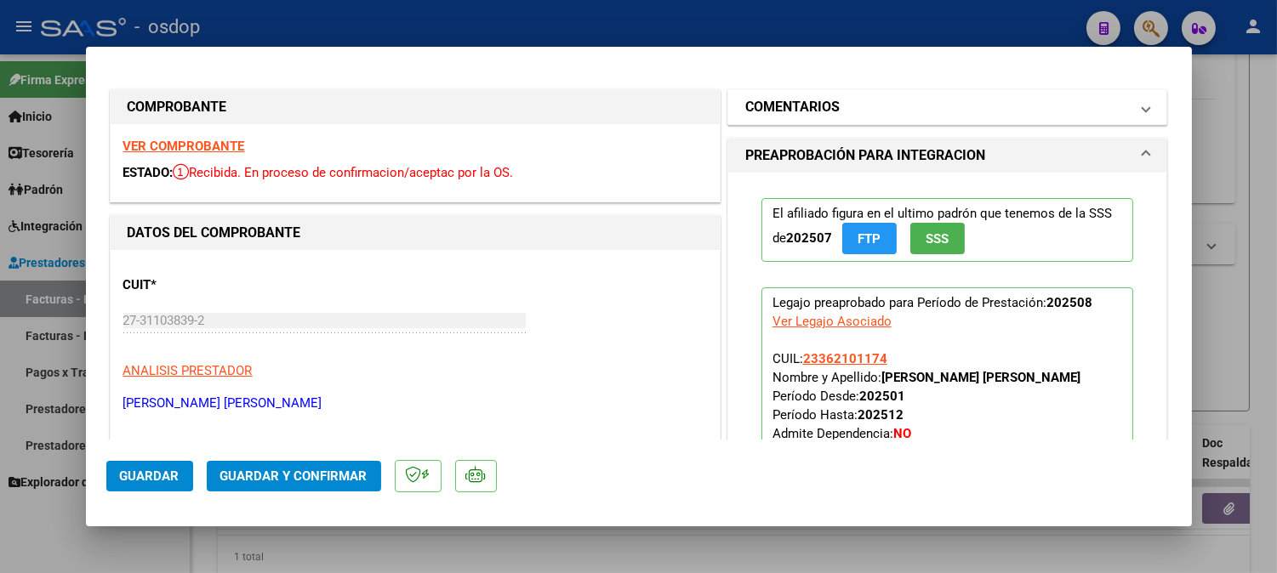
click at [914, 116] on mat-panel-title "COMENTARIOS" at bounding box center [937, 107] width 384 height 20
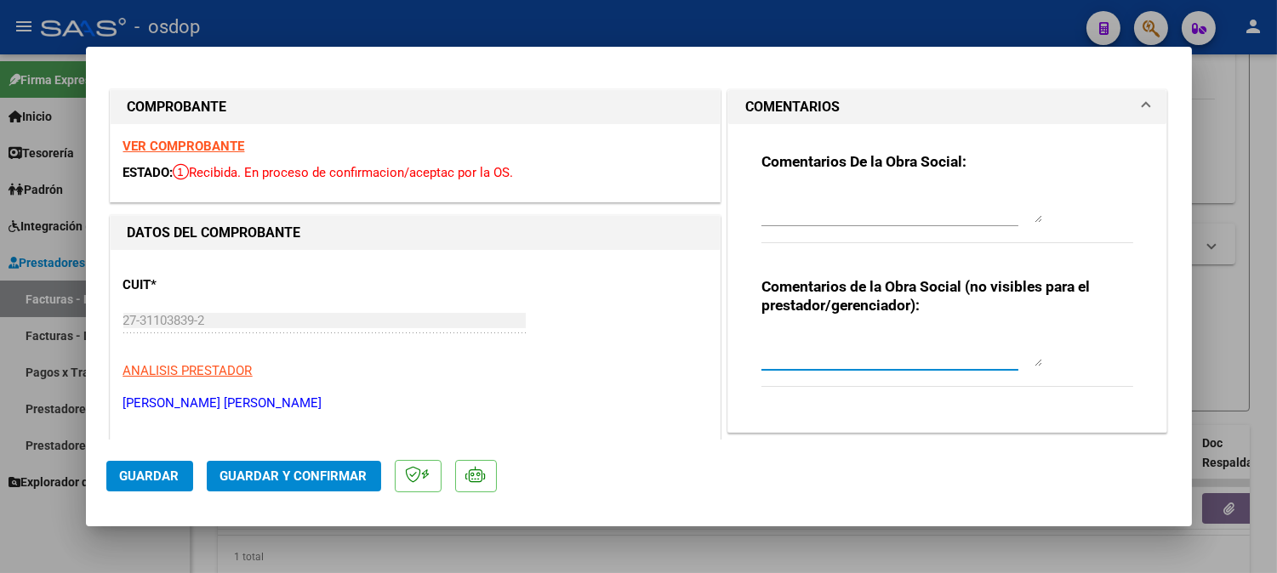
click at [894, 350] on textarea at bounding box center [901, 350] width 281 height 34
type textarea "A cargo de OSDOP"
click at [274, 478] on span "Guardar y Confirmar" at bounding box center [293, 476] width 147 height 15
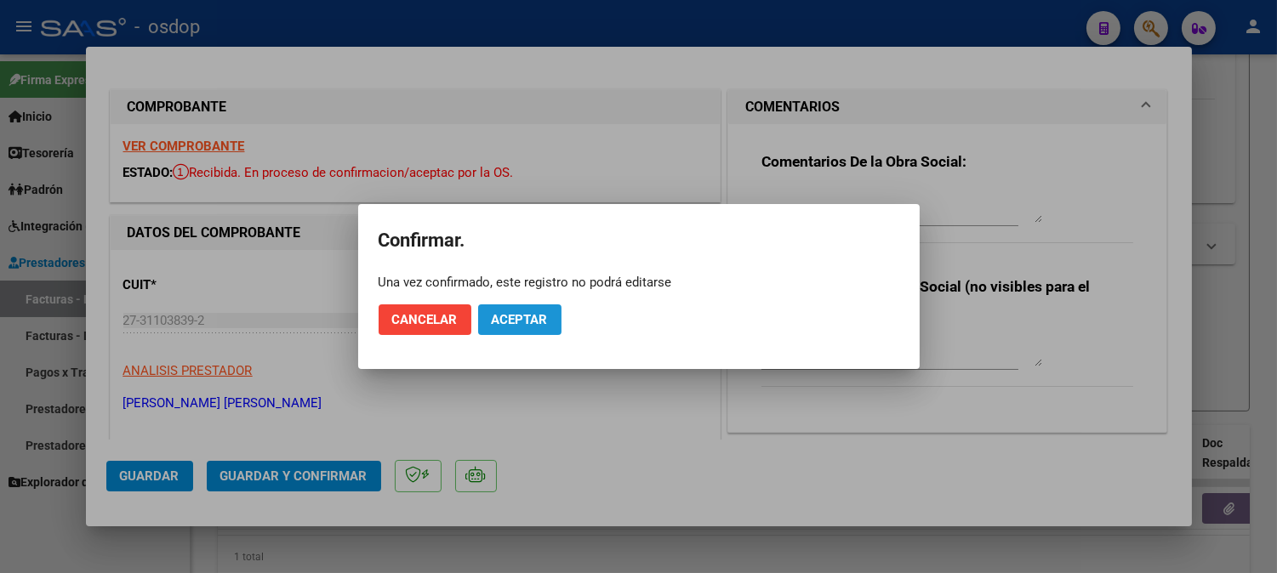
click at [539, 312] on span "Aceptar" at bounding box center [520, 319] width 56 height 15
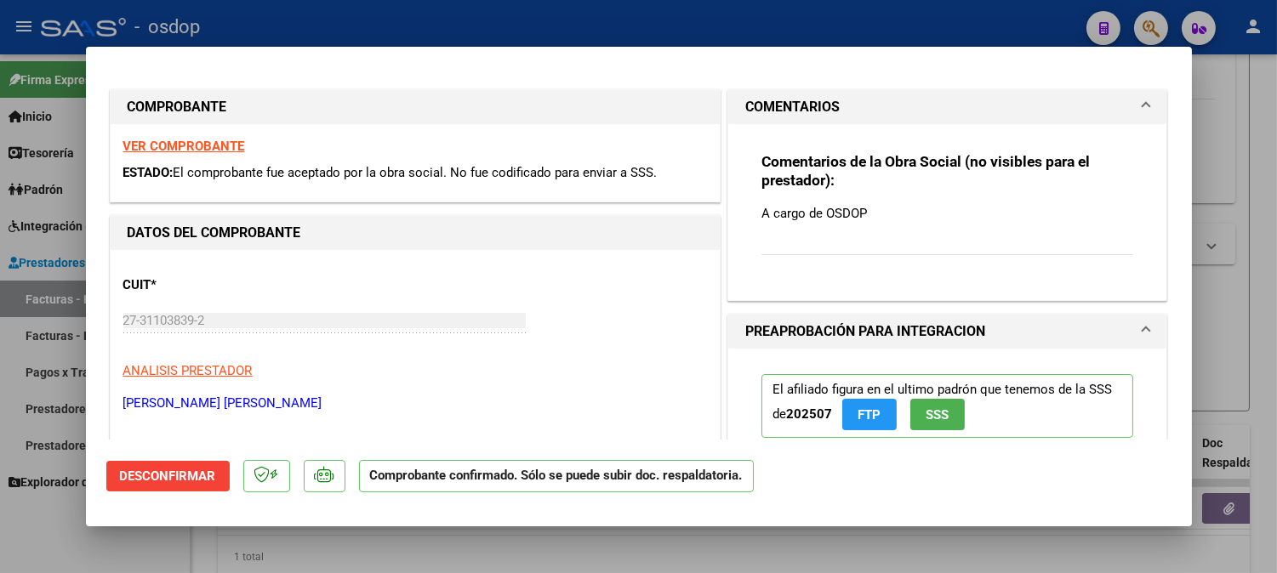
click at [267, 536] on div at bounding box center [638, 286] width 1277 height 573
type input "$ 0,00"
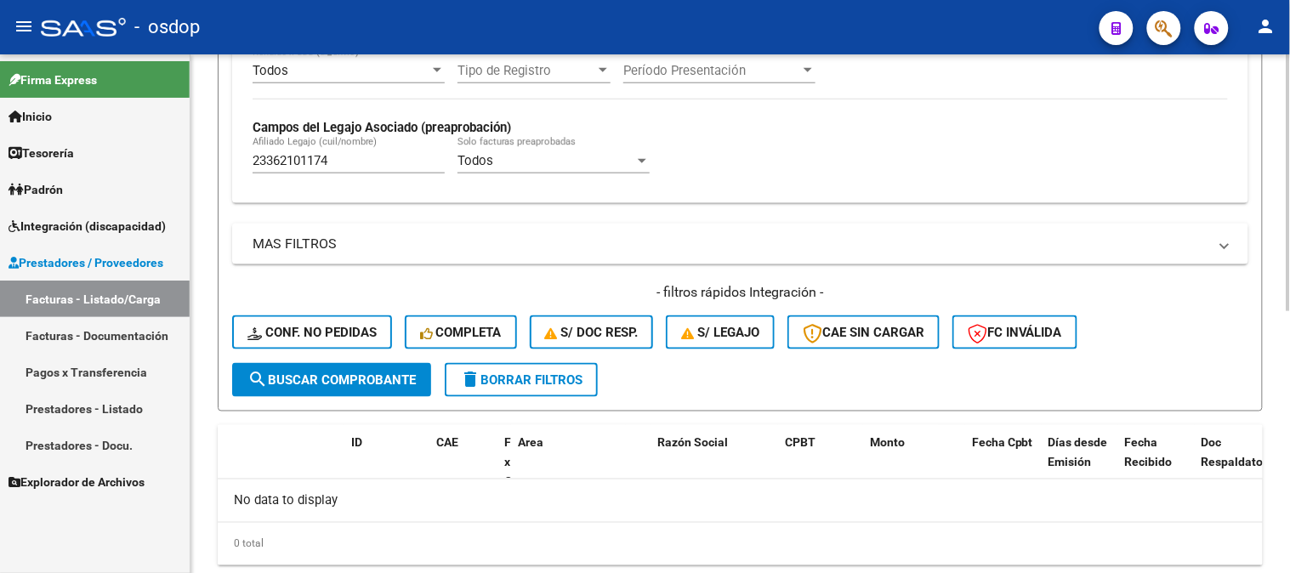
click at [398, 147] on div "23362101174 Afiliado Legajo (cuil/nombre)" at bounding box center [349, 155] width 192 height 37
drag, startPoint x: 408, startPoint y: 156, endPoint x: 0, endPoint y: 155, distance: 408.3
click at [0, 155] on mat-sidenav-container "Firma Express Inicio Calendario SSS Instructivos Contacto OS Tesorería Extracto…" at bounding box center [645, 313] width 1290 height 519
paste input "7347446306"
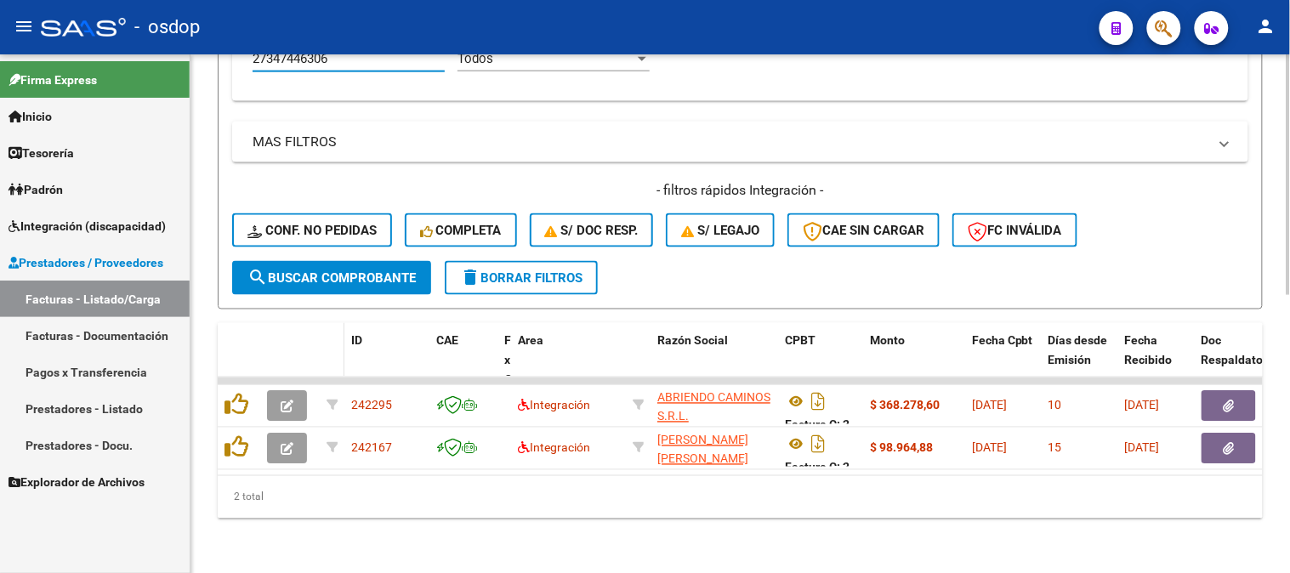
scroll to position [598, 0]
click at [199, 464] on div "Video tutorial PRESTADORES -> Listado de CPBTs Emitidos por Prestadores / Prove…" at bounding box center [741, 21] width 1100 height 1104
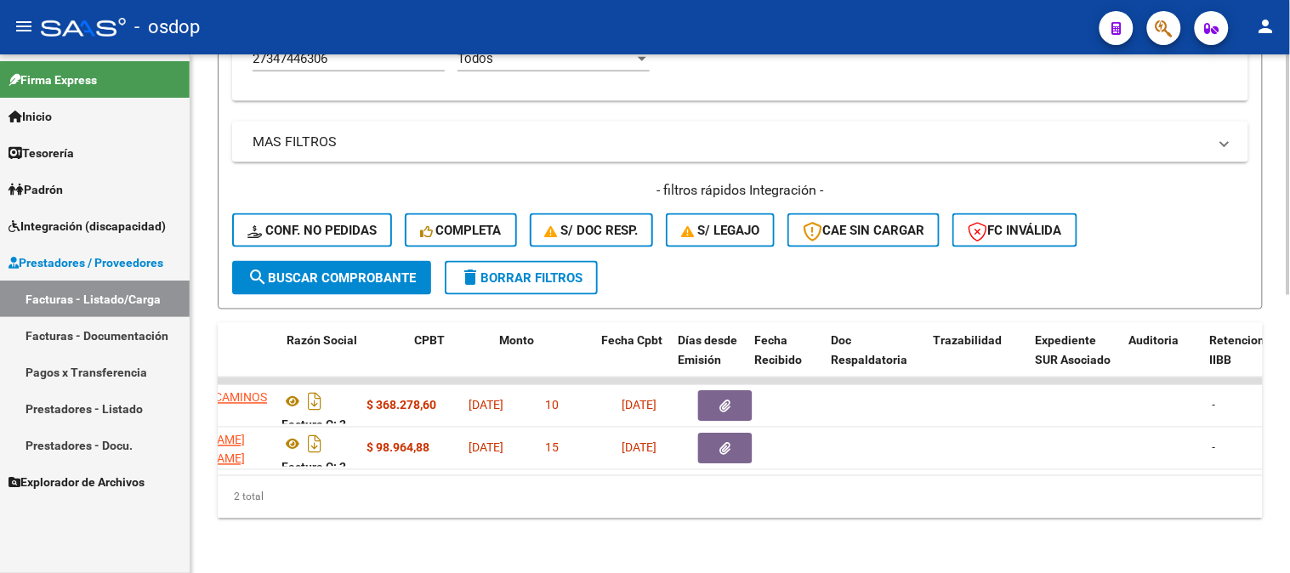
scroll to position [0, 370]
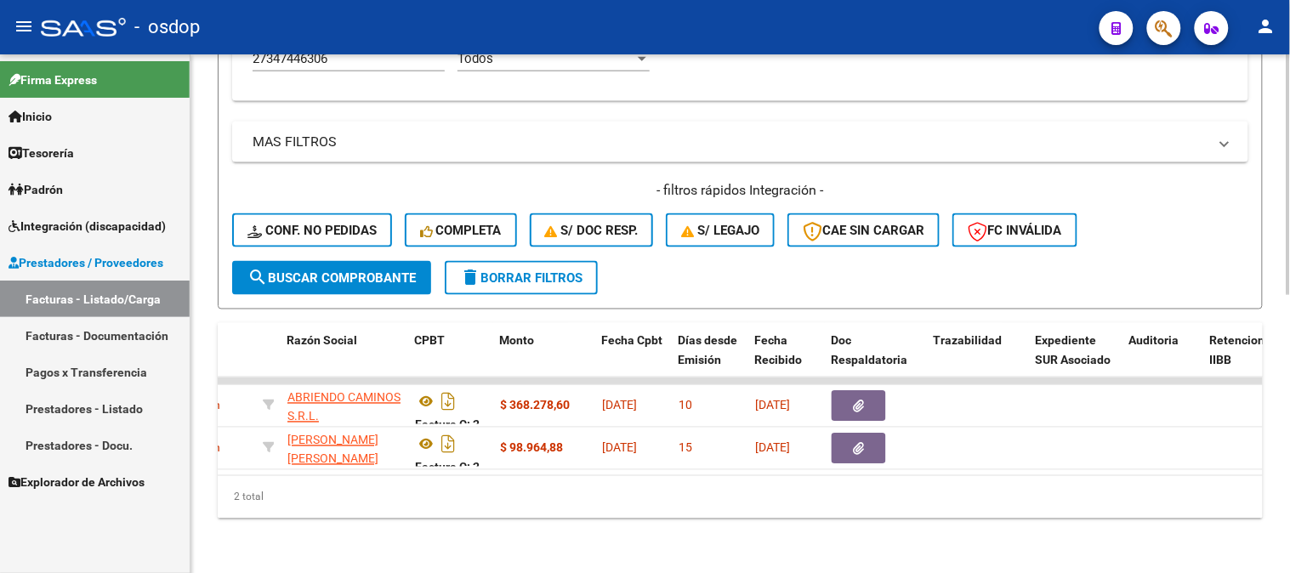
click at [517, 551] on div "Video tutorial PRESTADORES -> Listado de CPBTs Emitidos por Prestadores / Prove…" at bounding box center [741, 21] width 1100 height 1104
click at [591, 553] on div "Video tutorial PRESTADORES -> Listado de CPBTs Emitidos por Prestadores / Prove…" at bounding box center [741, 21] width 1100 height 1104
click at [448, 519] on div "2 total" at bounding box center [740, 497] width 1045 height 43
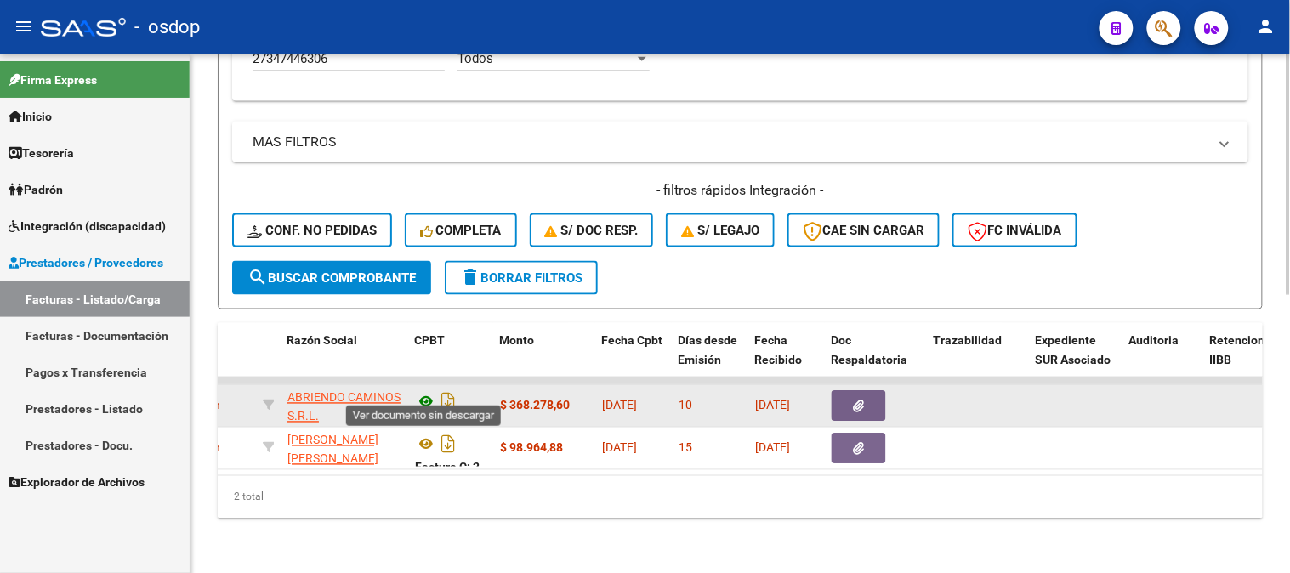
click at [418, 392] on icon at bounding box center [426, 402] width 22 height 20
click at [880, 402] on button "button" at bounding box center [859, 406] width 54 height 31
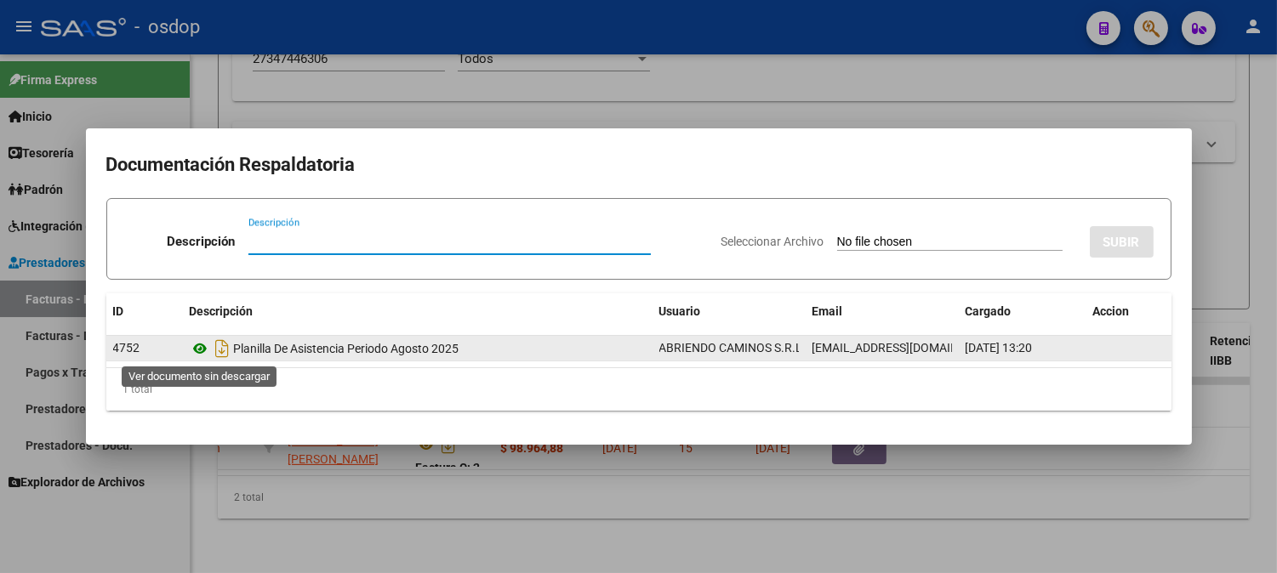
click at [194, 344] on icon at bounding box center [201, 349] width 22 height 20
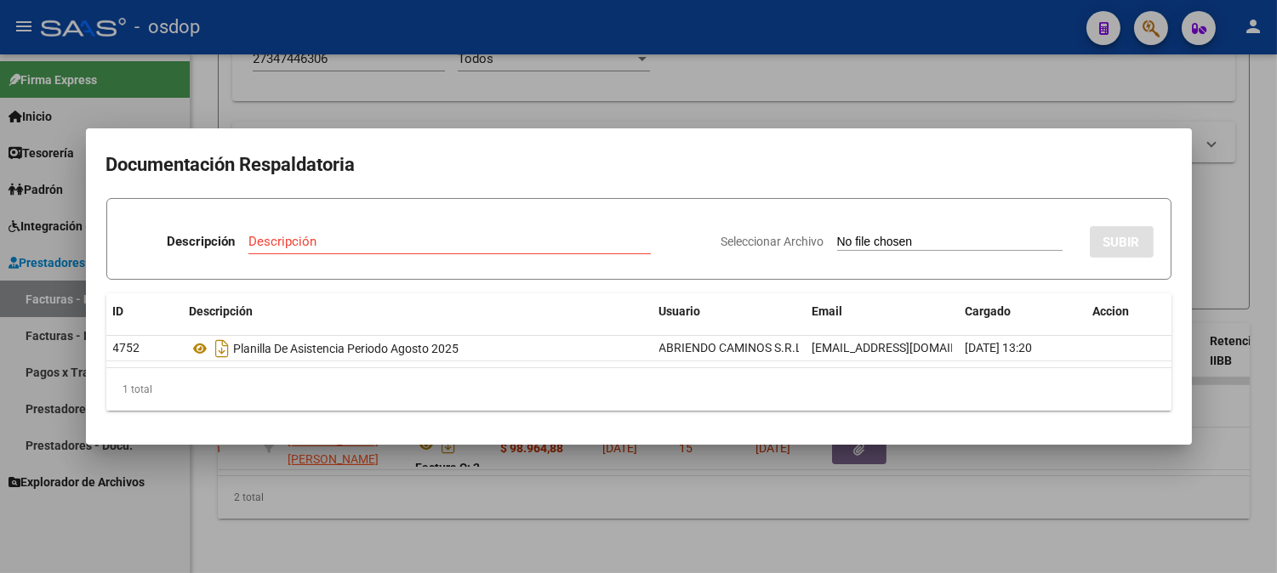
click at [332, 53] on div at bounding box center [638, 286] width 1277 height 573
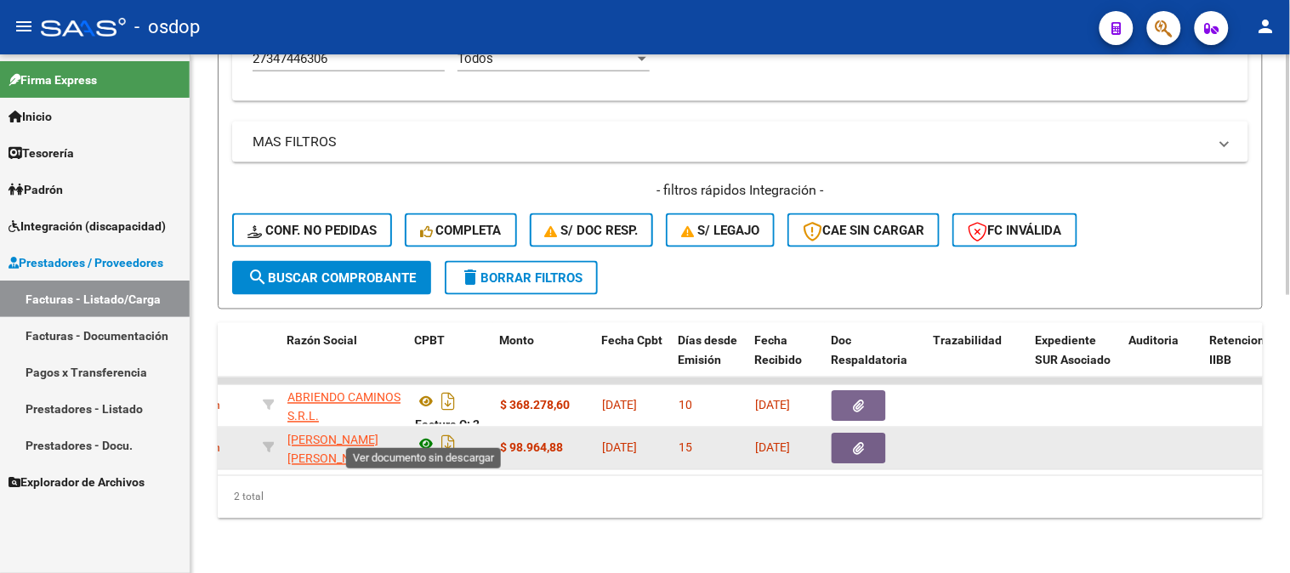
click at [415, 441] on icon at bounding box center [426, 445] width 22 height 20
click at [853, 434] on button "button" at bounding box center [859, 449] width 54 height 31
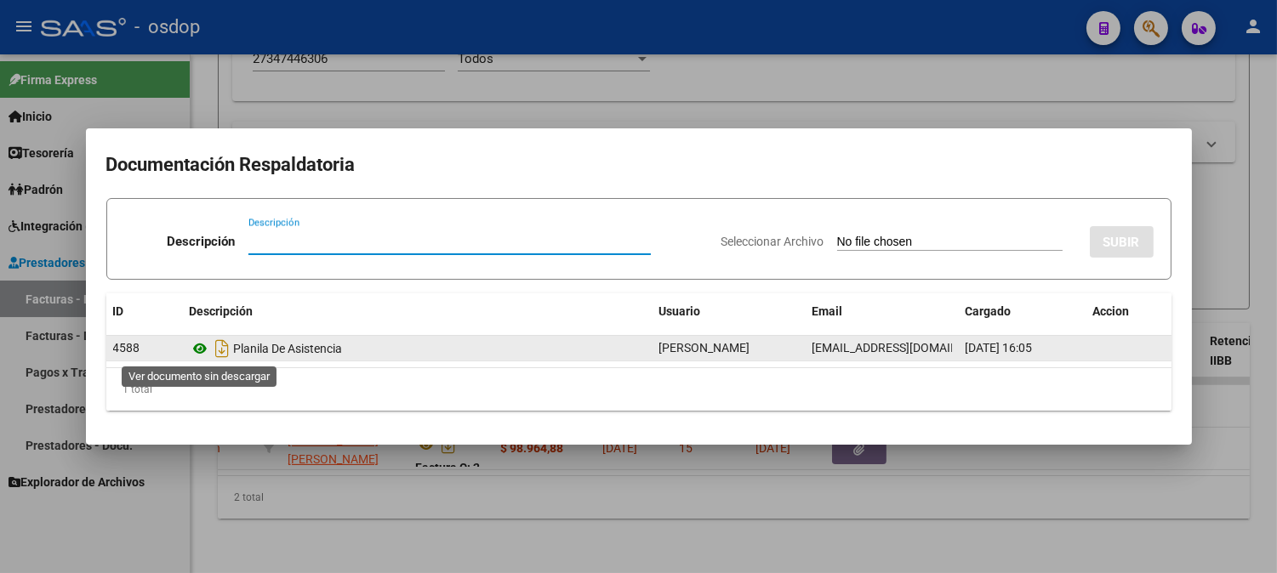
click at [196, 347] on icon at bounding box center [201, 349] width 22 height 20
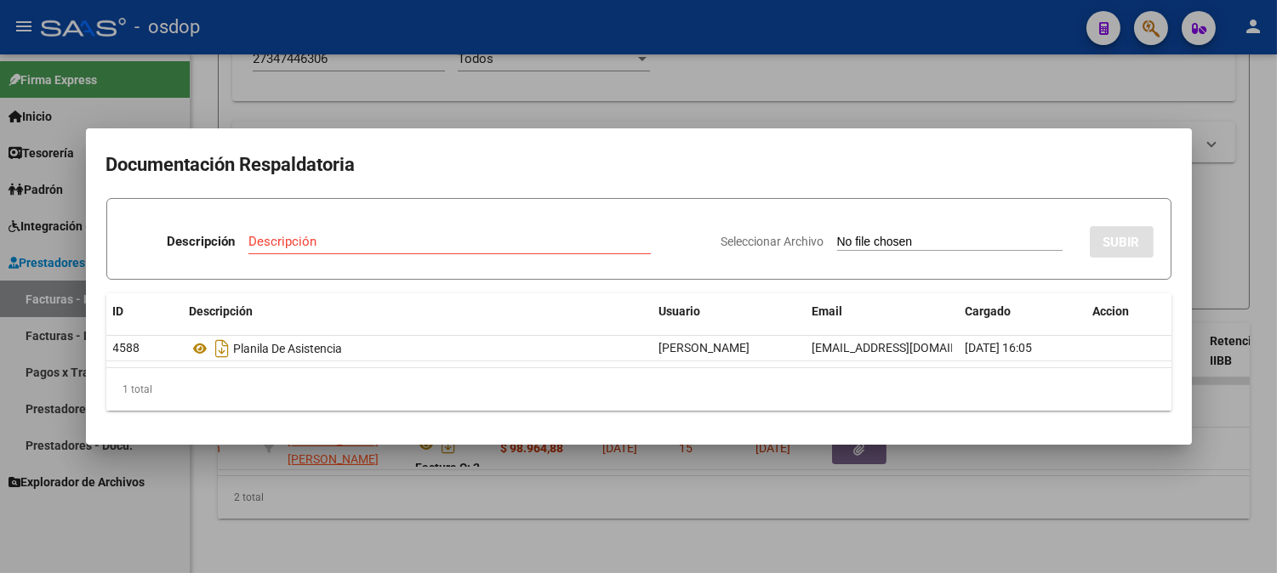
click at [350, 81] on div at bounding box center [638, 286] width 1277 height 573
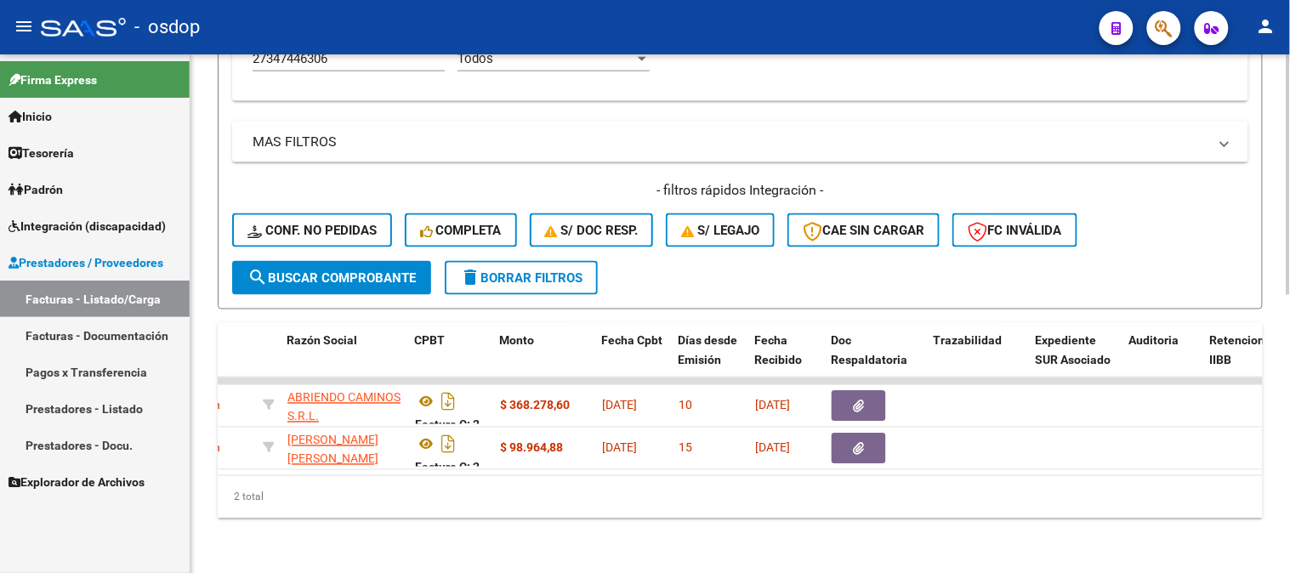
drag, startPoint x: 322, startPoint y: 482, endPoint x: 336, endPoint y: 481, distance: 14.6
click at [322, 482] on div "2 total" at bounding box center [740, 497] width 1045 height 43
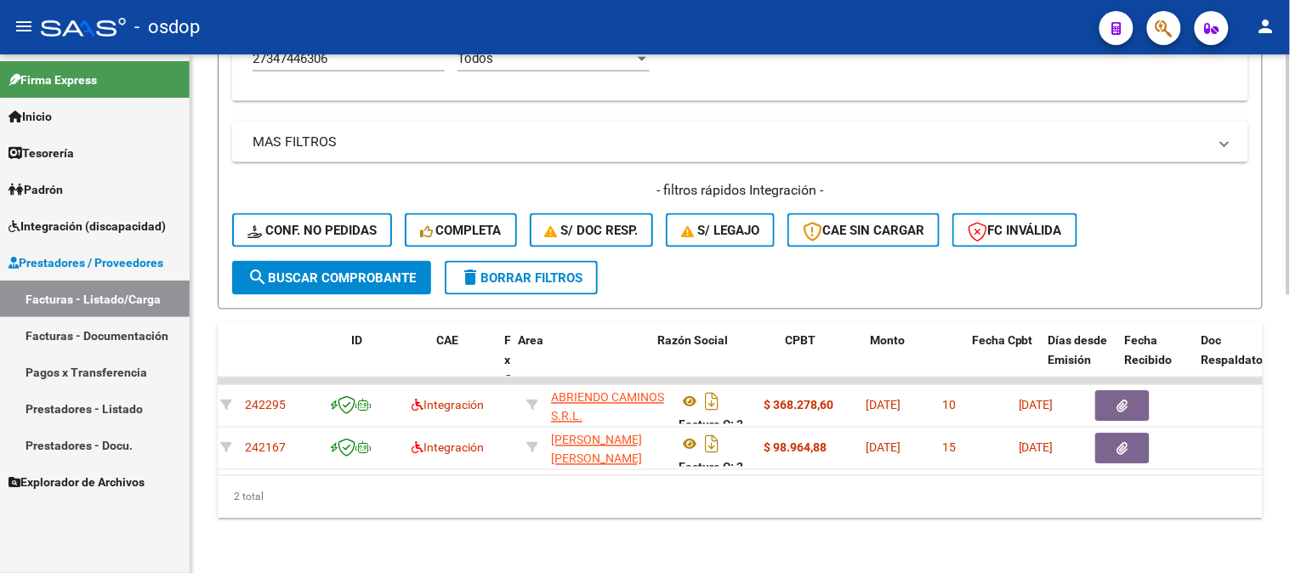
scroll to position [0, 0]
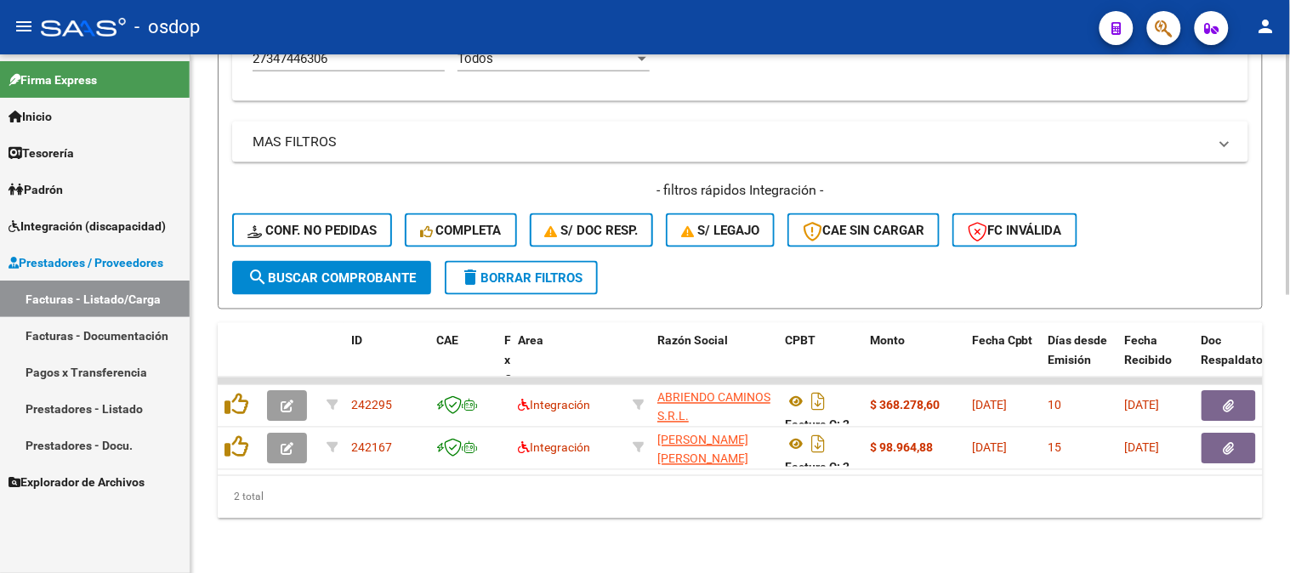
click at [311, 522] on div "Video tutorial PRESTADORES -> Listado de CPBTs Emitidos por Prestadores / Prove…" at bounding box center [741, 21] width 1100 height 1104
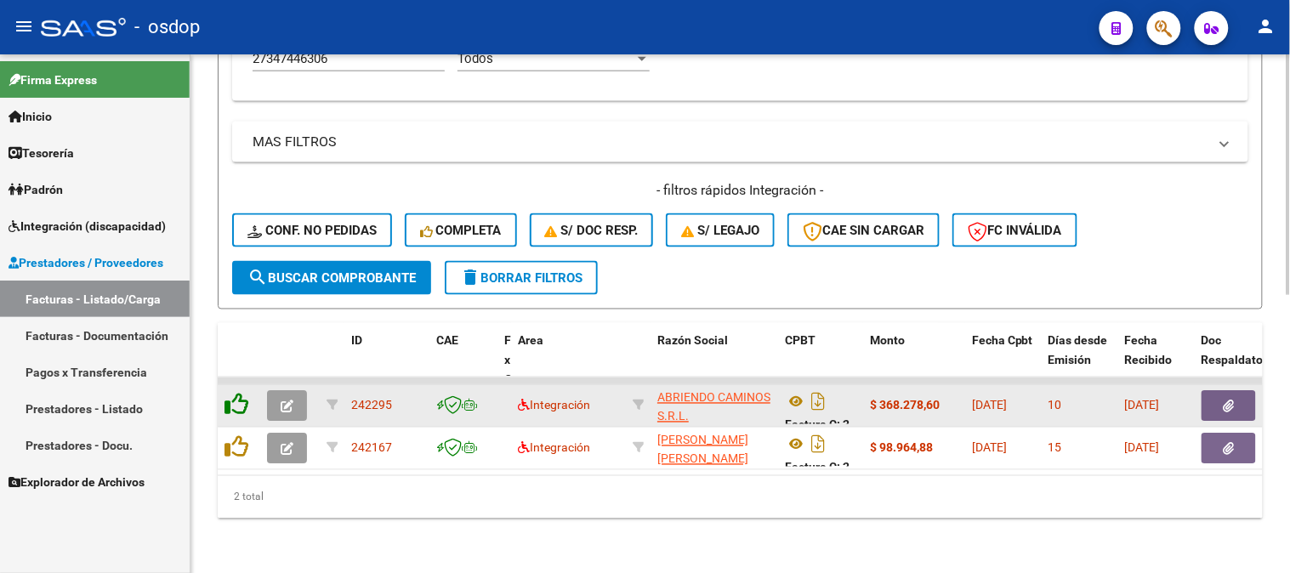
click at [236, 393] on icon at bounding box center [237, 405] width 24 height 24
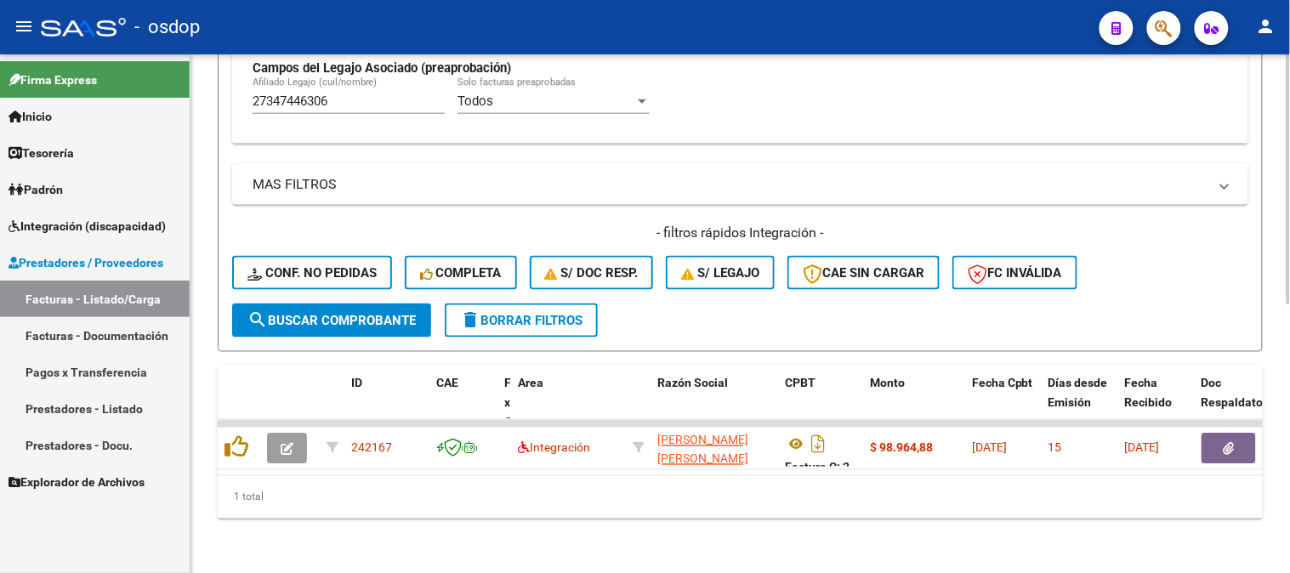
scroll to position [555, 0]
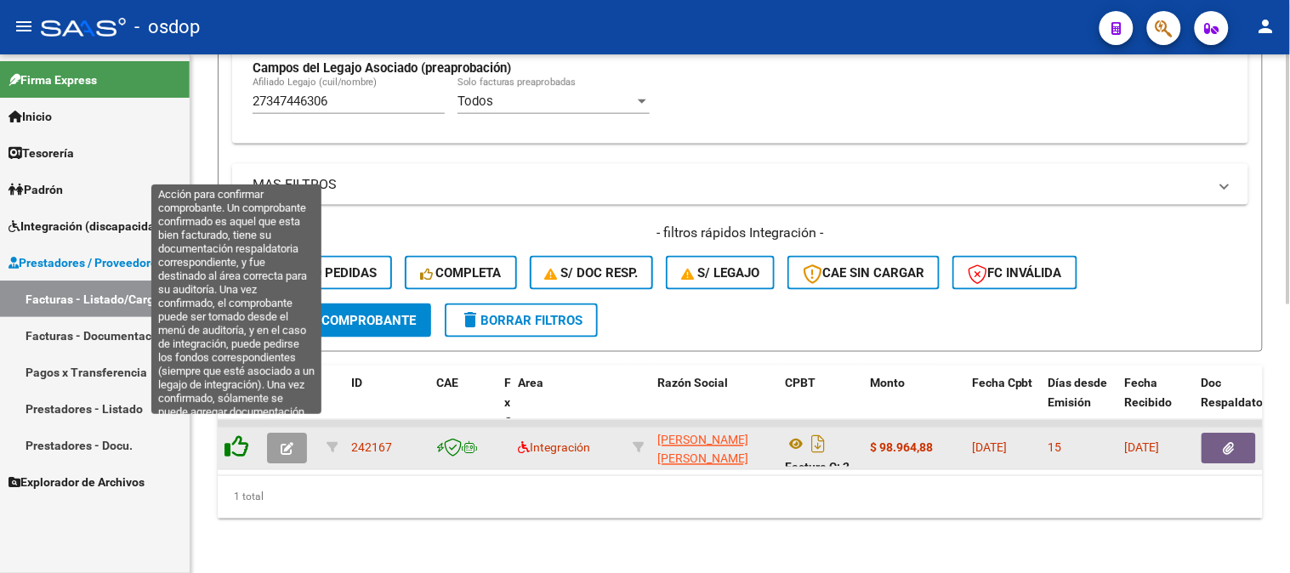
click at [235, 441] on icon at bounding box center [237, 447] width 24 height 24
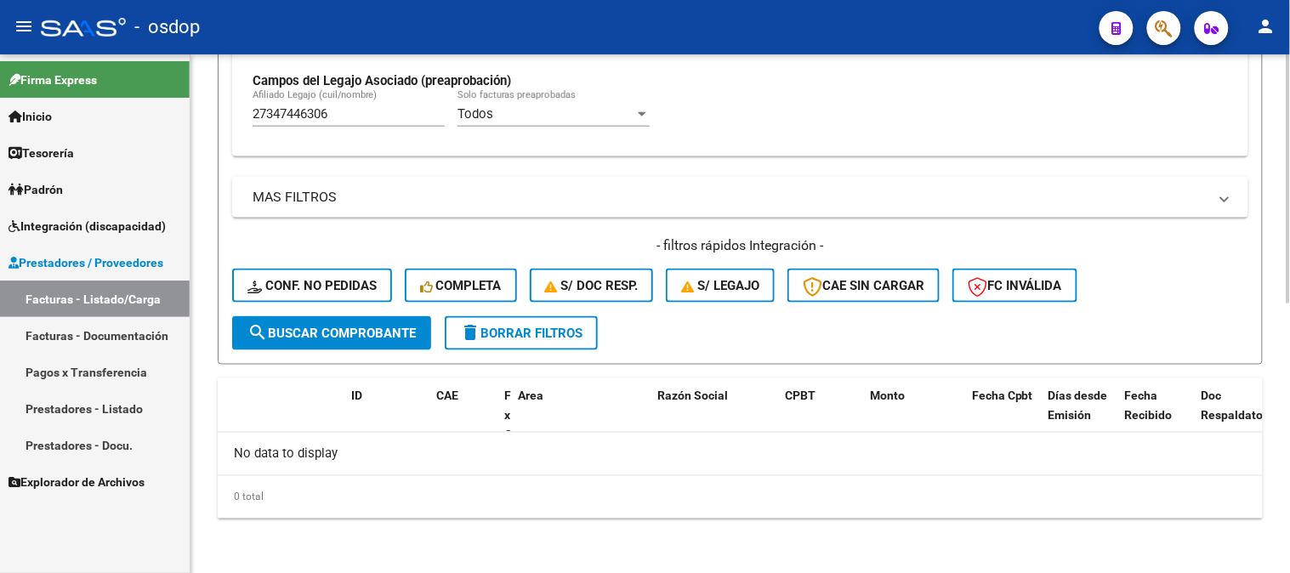
scroll to position [528, 0]
click at [394, 111] on input "27347446306" at bounding box center [349, 115] width 192 height 15
drag, startPoint x: 378, startPoint y: 108, endPoint x: 216, endPoint y: 68, distance: 166.5
click at [213, 68] on div "Video tutorial PRESTADORES -> Listado de CPBTs Emitidos por Prestadores / Prove…" at bounding box center [741, 50] width 1100 height 1049
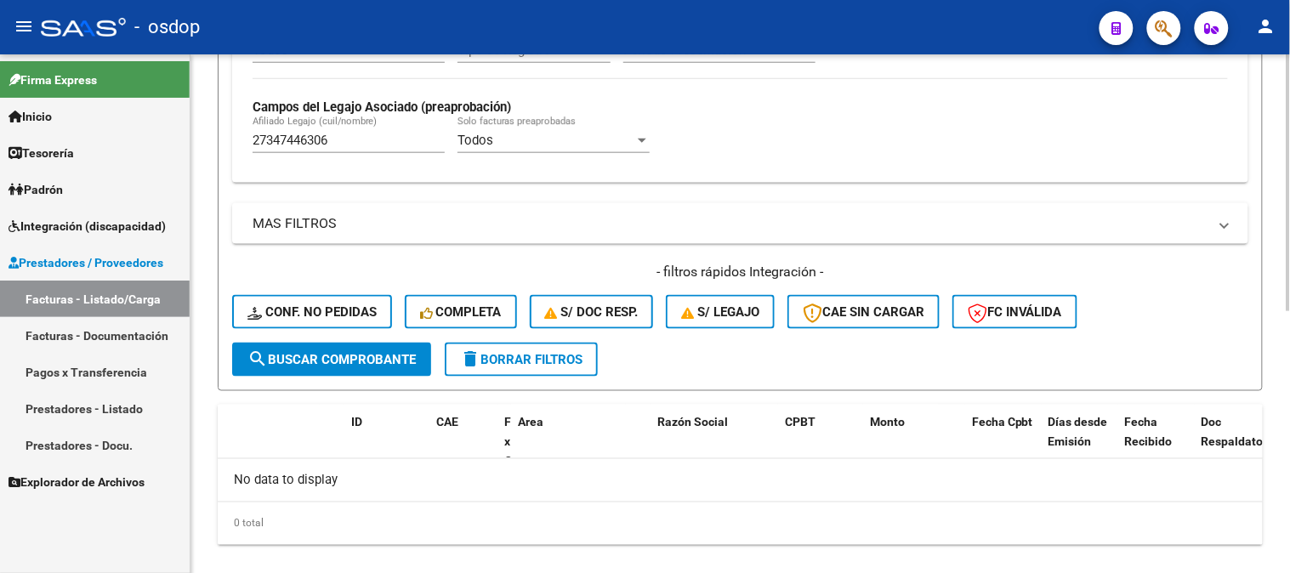
click at [360, 114] on strong "Campos del Legajo Asociado (preaprobación)" at bounding box center [382, 107] width 259 height 15
drag, startPoint x: 402, startPoint y: 133, endPoint x: 225, endPoint y: 143, distance: 178.1
click at [225, 143] on form "Filtros Id Area Area Seleccionar Gerenciador Seleccionar Gerenciador No Confirm…" at bounding box center [740, 44] width 1045 height 693
drag, startPoint x: 380, startPoint y: 136, endPoint x: 0, endPoint y: 77, distance: 384.7
click at [2, 88] on mat-sidenav-container "Firma Express Inicio Calendario SSS Instructivos Contacto OS Tesorería Extracto…" at bounding box center [645, 313] width 1290 height 519
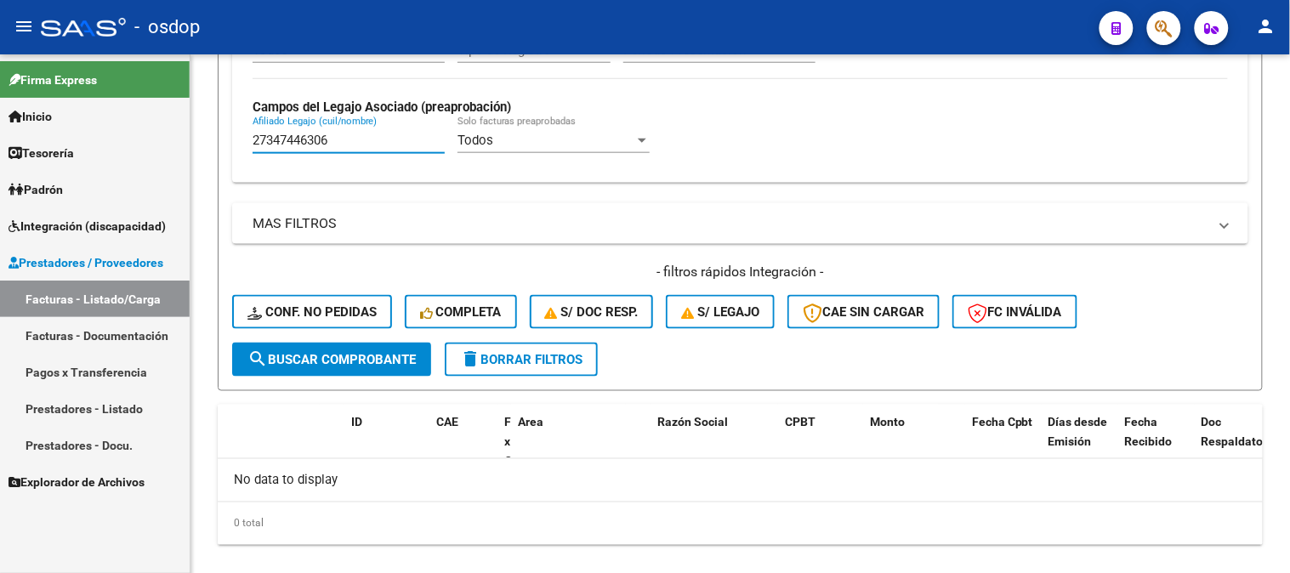
paste input "166526944"
drag, startPoint x: 400, startPoint y: 148, endPoint x: 5, endPoint y: 138, distance: 394.8
click at [5, 138] on mat-sidenav-container "Firma Express Inicio Calendario SSS Instructivos Contacto OS Tesorería Extracto…" at bounding box center [645, 313] width 1290 height 519
paste input "0399482462"
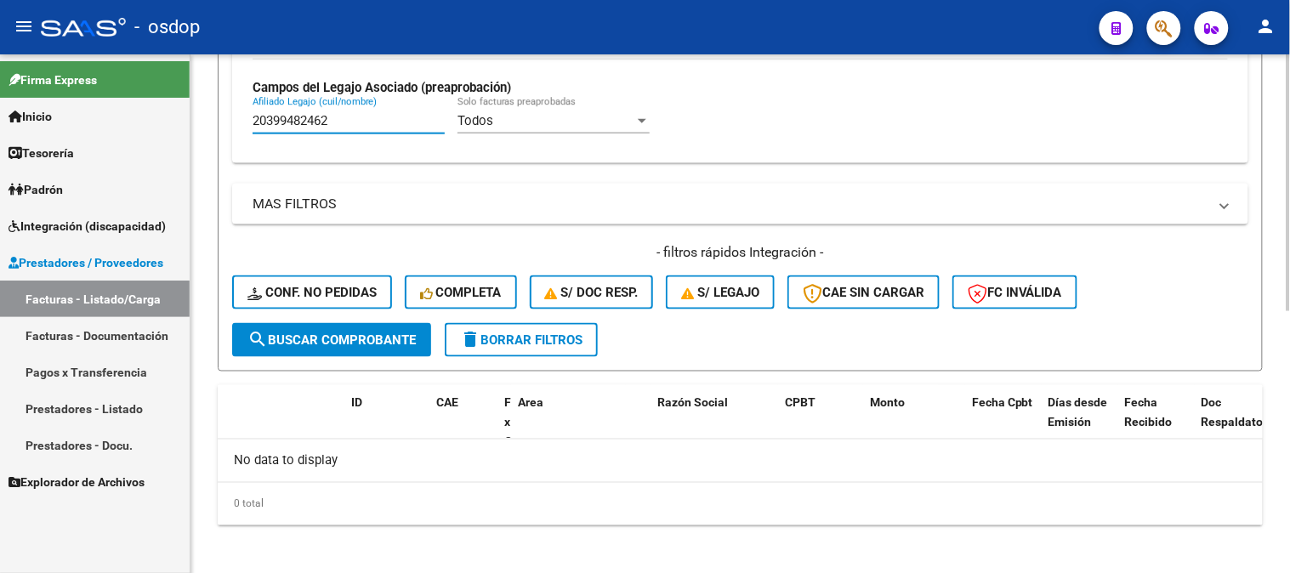
scroll to position [528, 0]
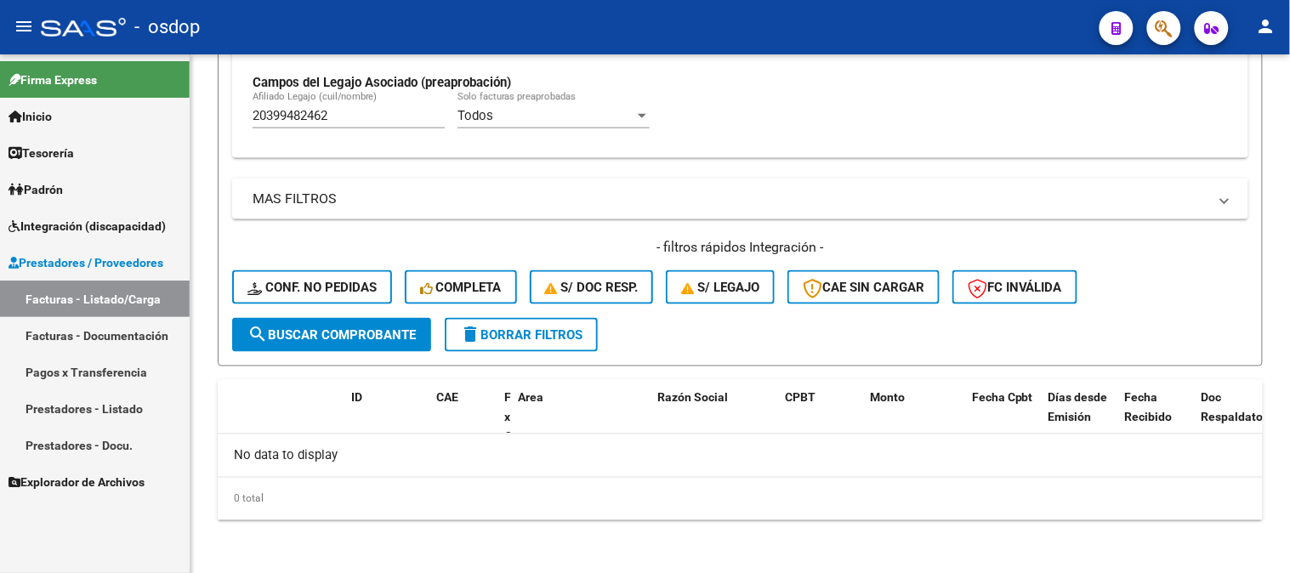
drag, startPoint x: 367, startPoint y: 124, endPoint x: 5, endPoint y: 78, distance: 365.2
click at [32, 81] on mat-sidenav-container "Firma Express Inicio Calendario SSS Instructivos Contacto OS Tesorería Extracto…" at bounding box center [645, 313] width 1290 height 519
paste input "580912983"
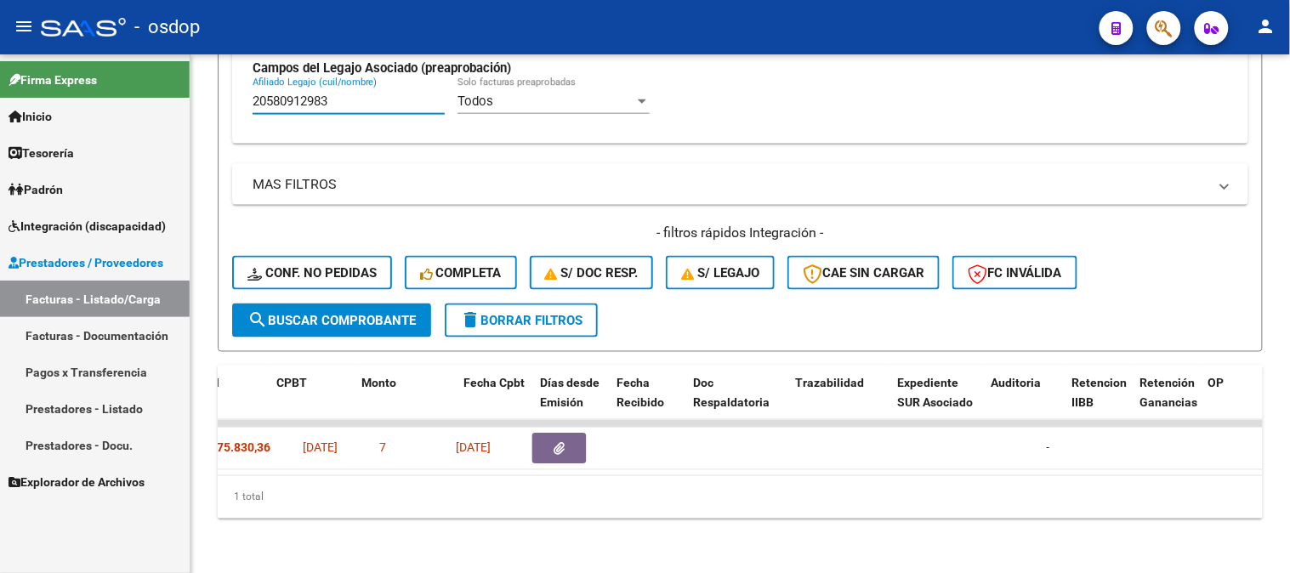
scroll to position [0, 508]
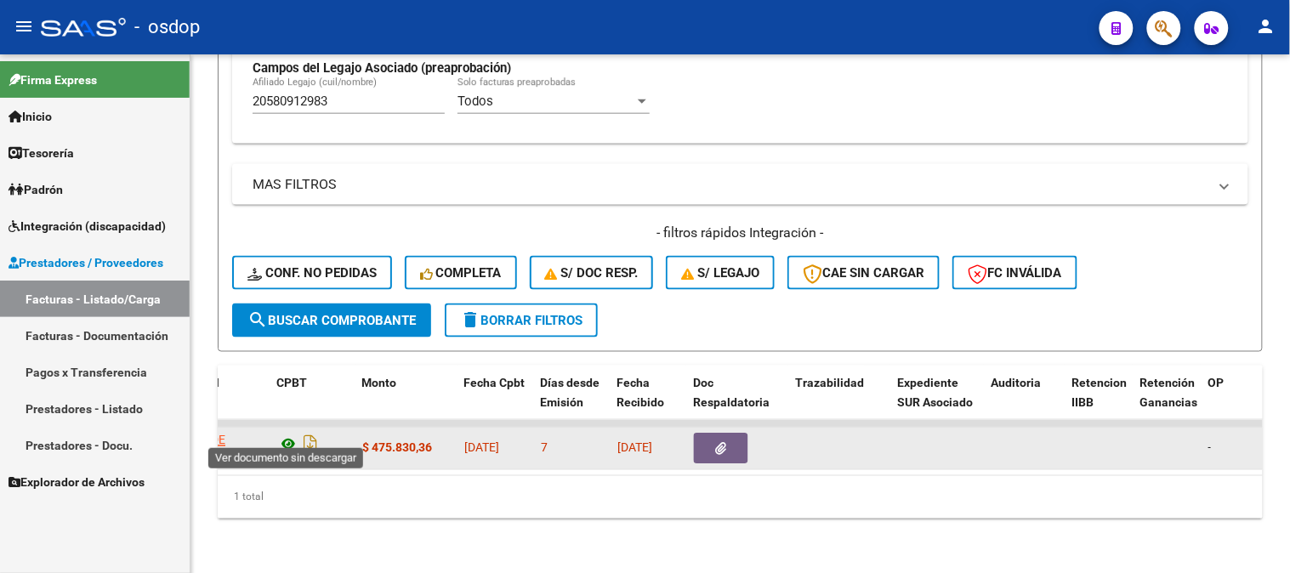
click at [293, 435] on icon at bounding box center [288, 445] width 22 height 20
click at [710, 435] on button "button" at bounding box center [721, 449] width 54 height 31
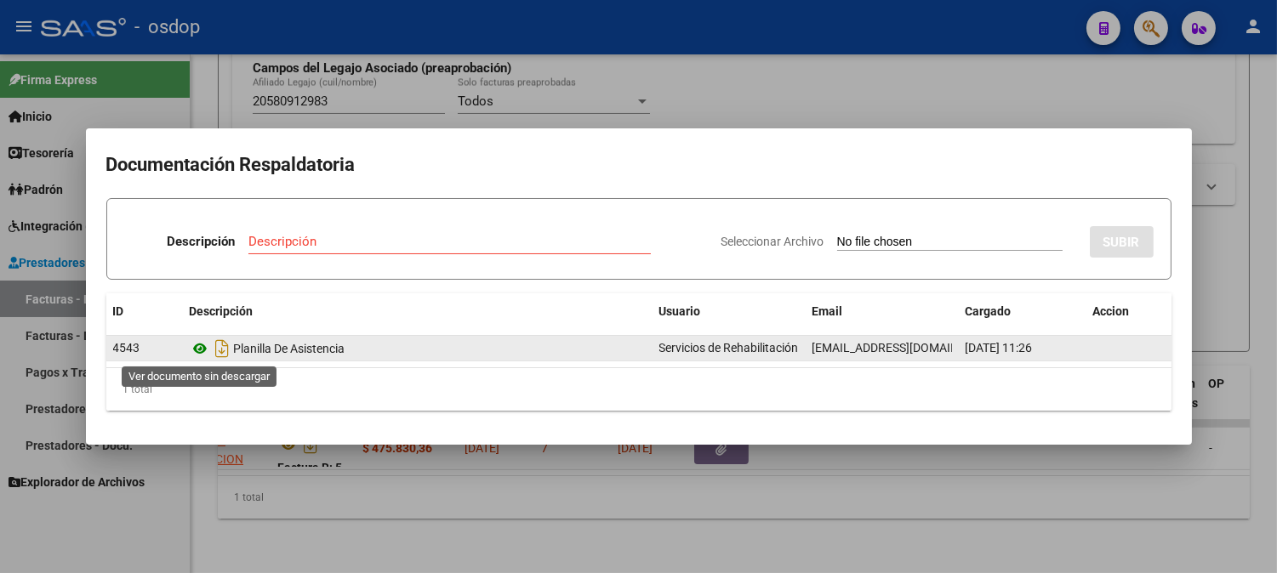
click at [199, 352] on icon at bounding box center [201, 349] width 22 height 20
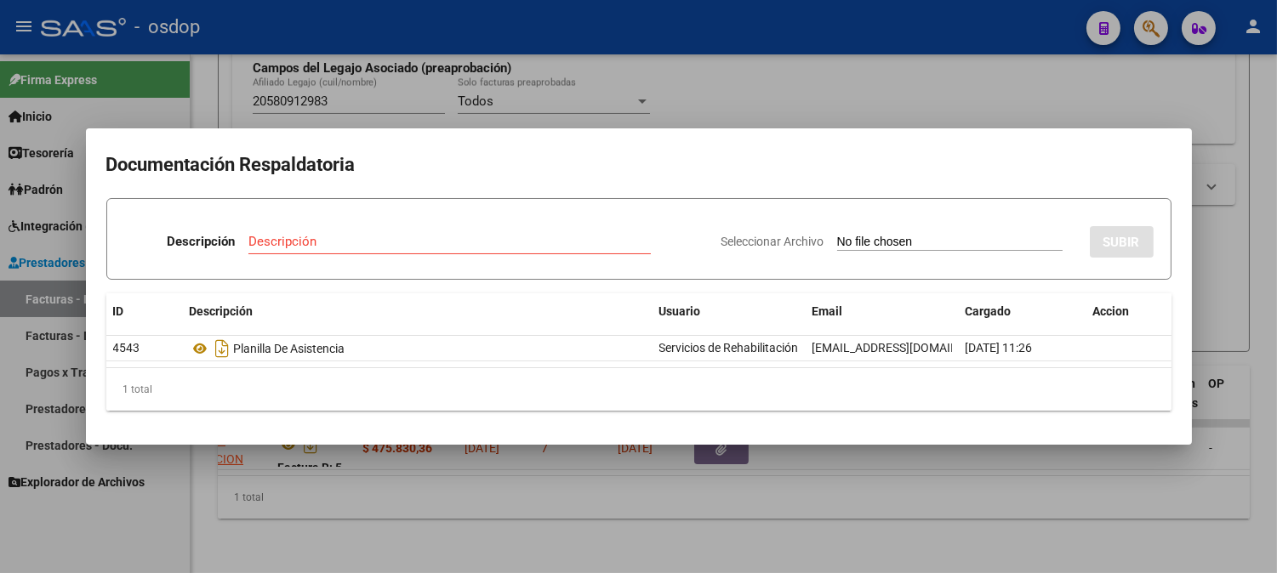
click at [366, 120] on div at bounding box center [638, 286] width 1277 height 573
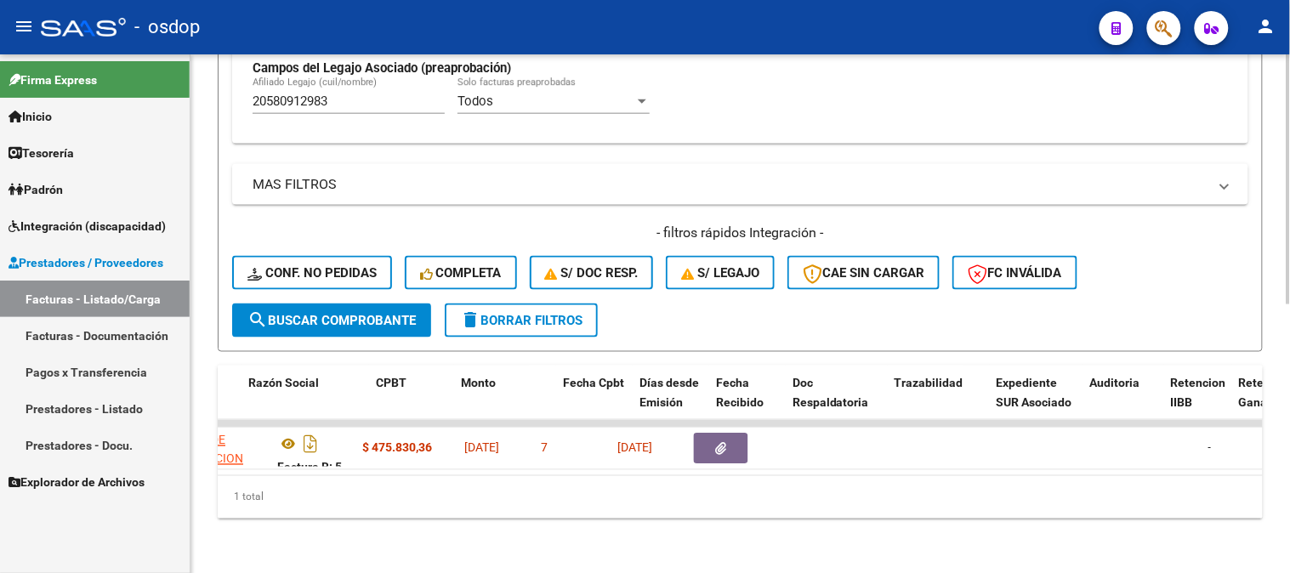
scroll to position [0, 0]
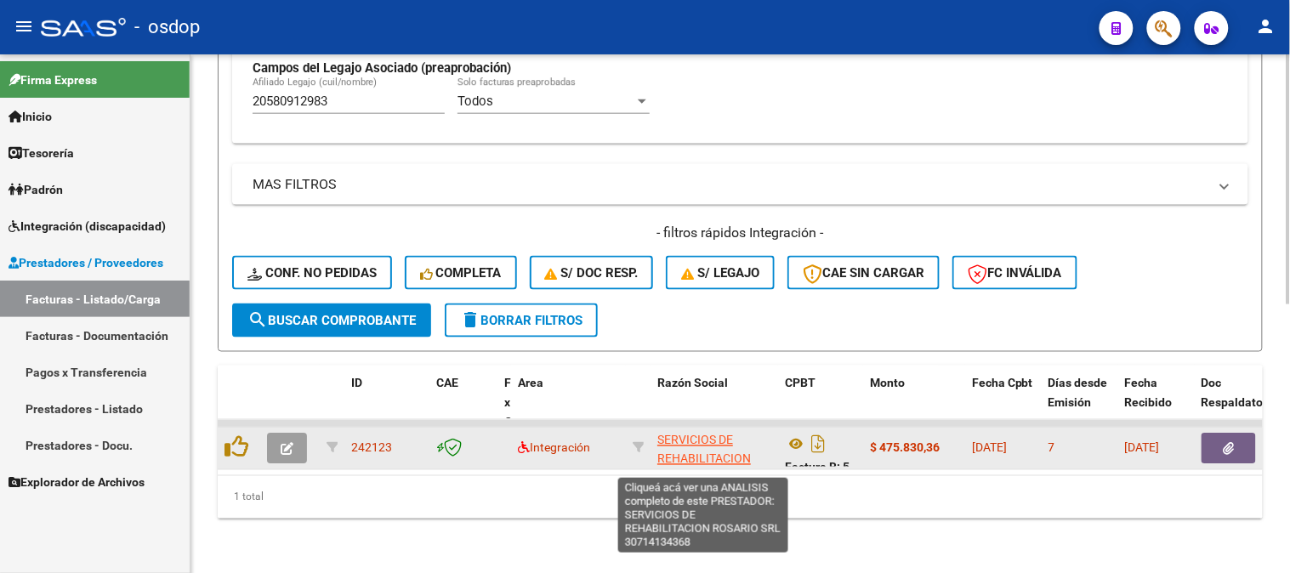
click at [691, 441] on span "SERVICIOS DE REHABILITACION ROSARIO SRL" at bounding box center [704, 460] width 94 height 53
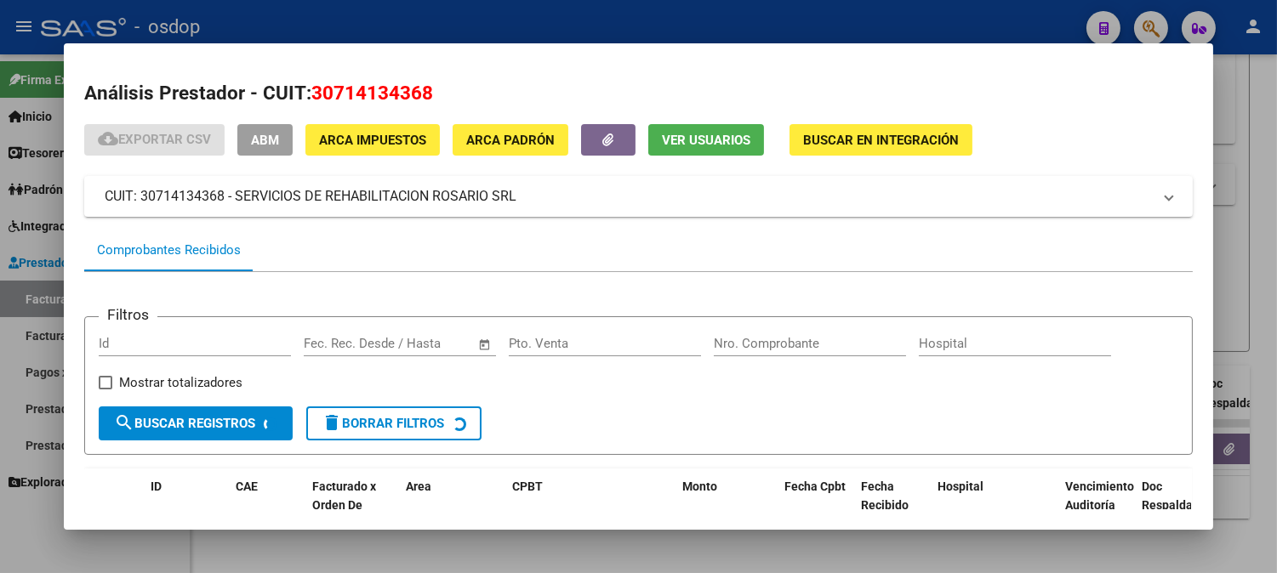
click at [506, 35] on div at bounding box center [638, 286] width 1277 height 573
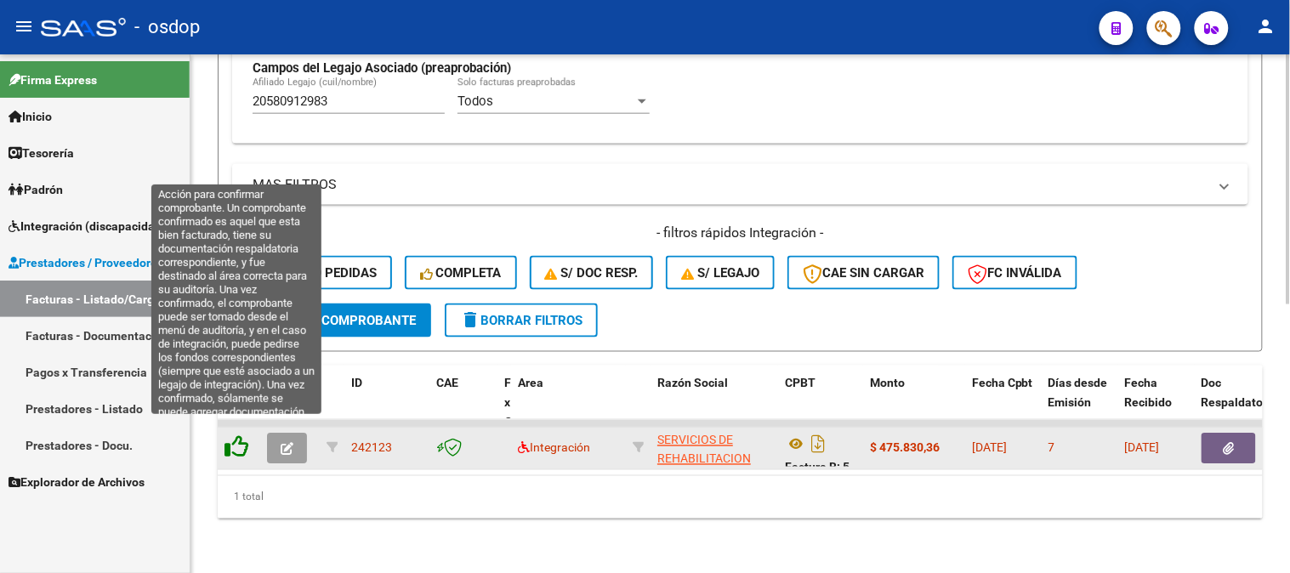
click at [231, 437] on icon at bounding box center [237, 447] width 24 height 24
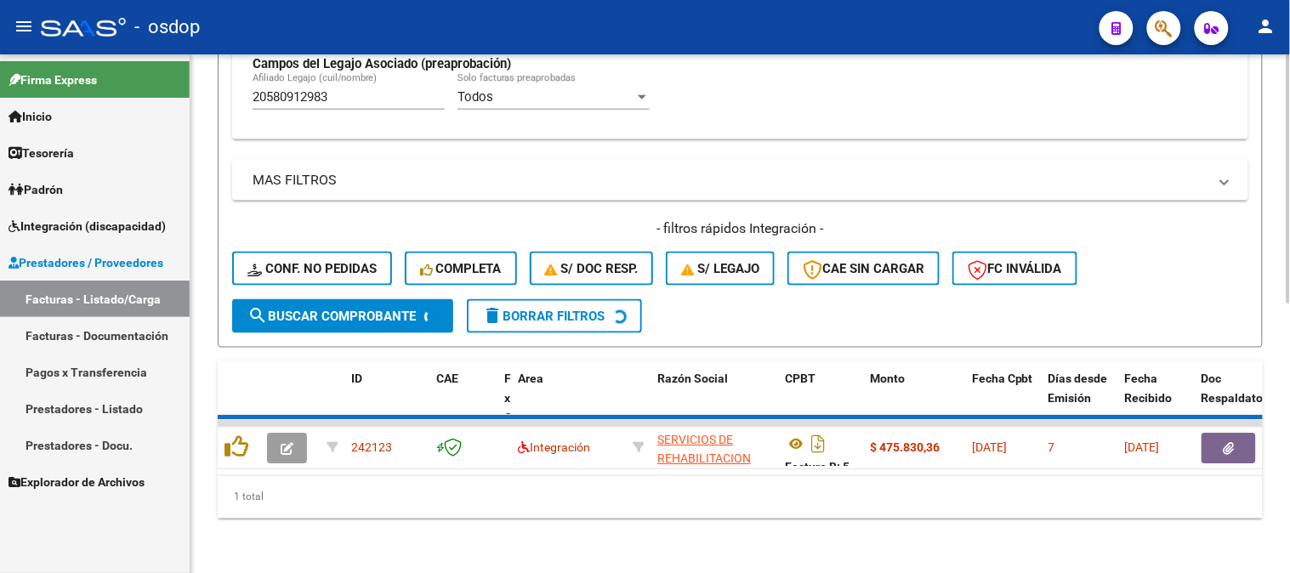
scroll to position [528, 0]
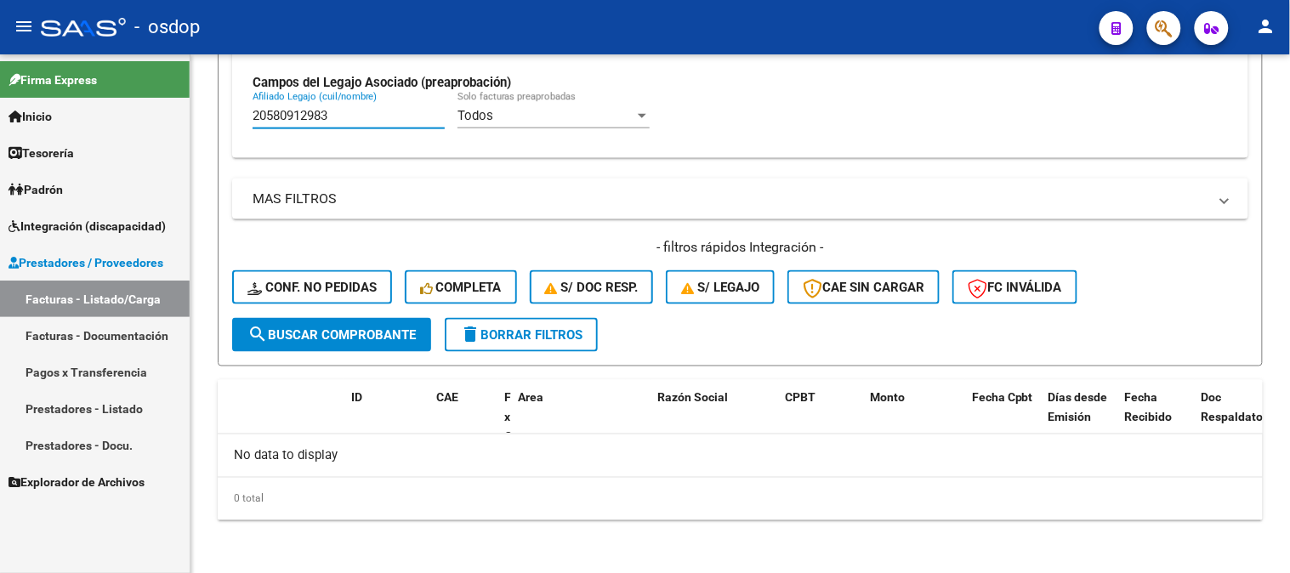
drag, startPoint x: 390, startPoint y: 117, endPoint x: 0, endPoint y: 26, distance: 400.1
click at [26, 49] on div "menu - osdop person Firma Express Inicio Calendario SSS Instructivos Contacto O…" at bounding box center [645, 286] width 1290 height 573
paste input "15494058"
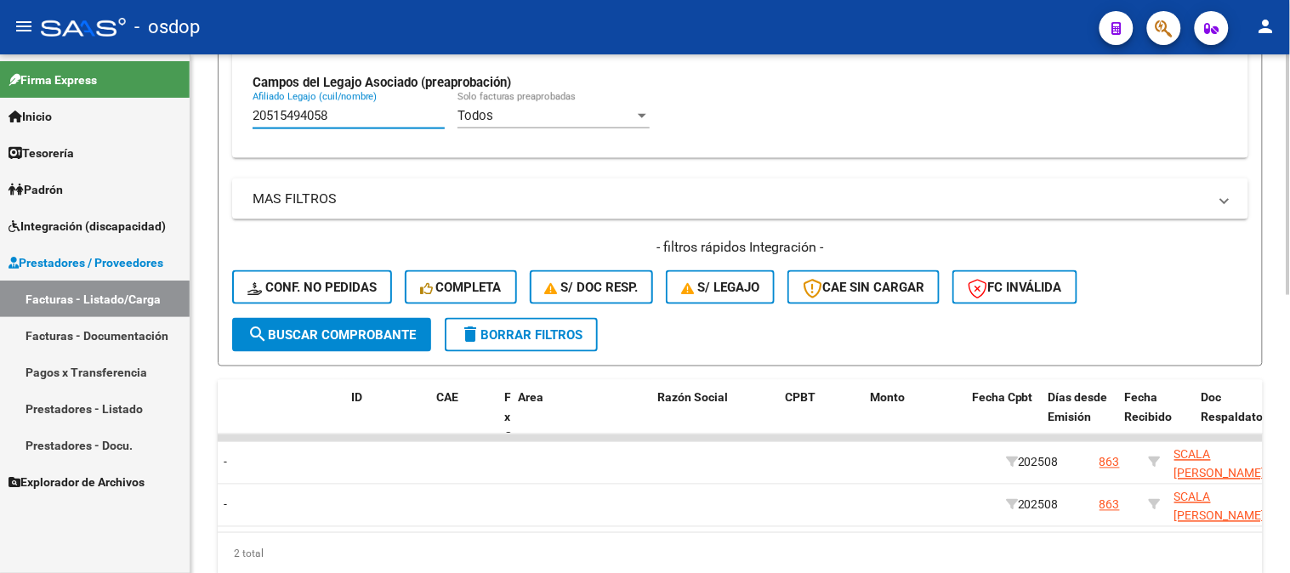
scroll to position [0, 0]
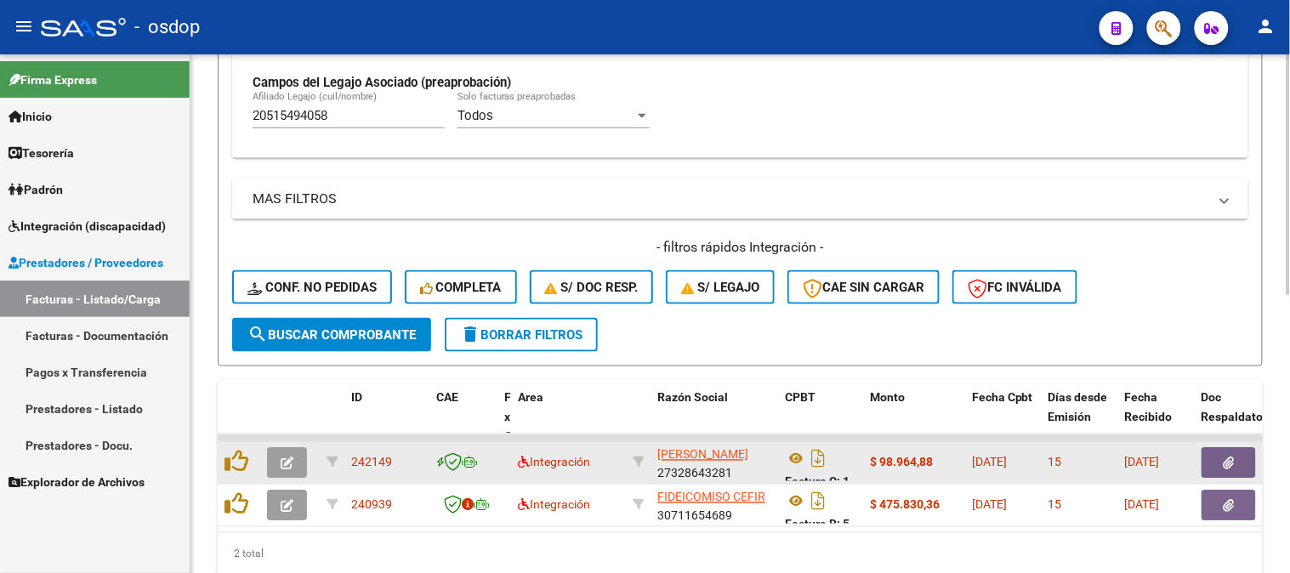
click at [781, 453] on datatable-body-cell "Factura C: 1 - 369" at bounding box center [820, 463] width 85 height 42
click at [794, 460] on icon at bounding box center [796, 459] width 22 height 20
click at [1234, 458] on icon "button" at bounding box center [1229, 464] width 11 height 13
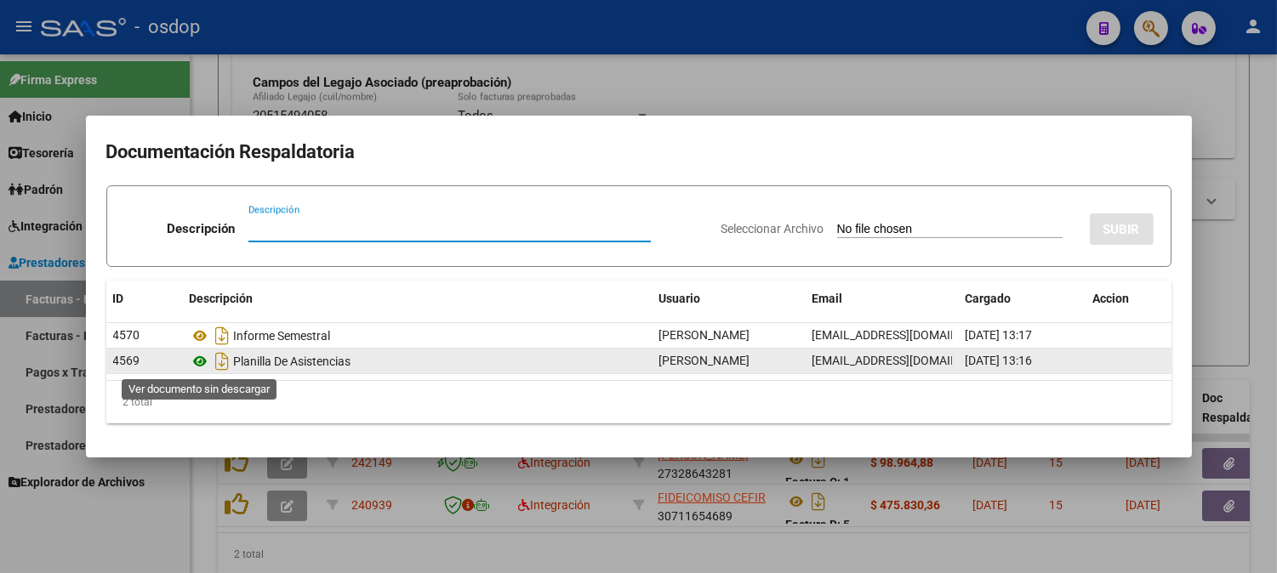
click at [196, 363] on icon at bounding box center [201, 361] width 22 height 20
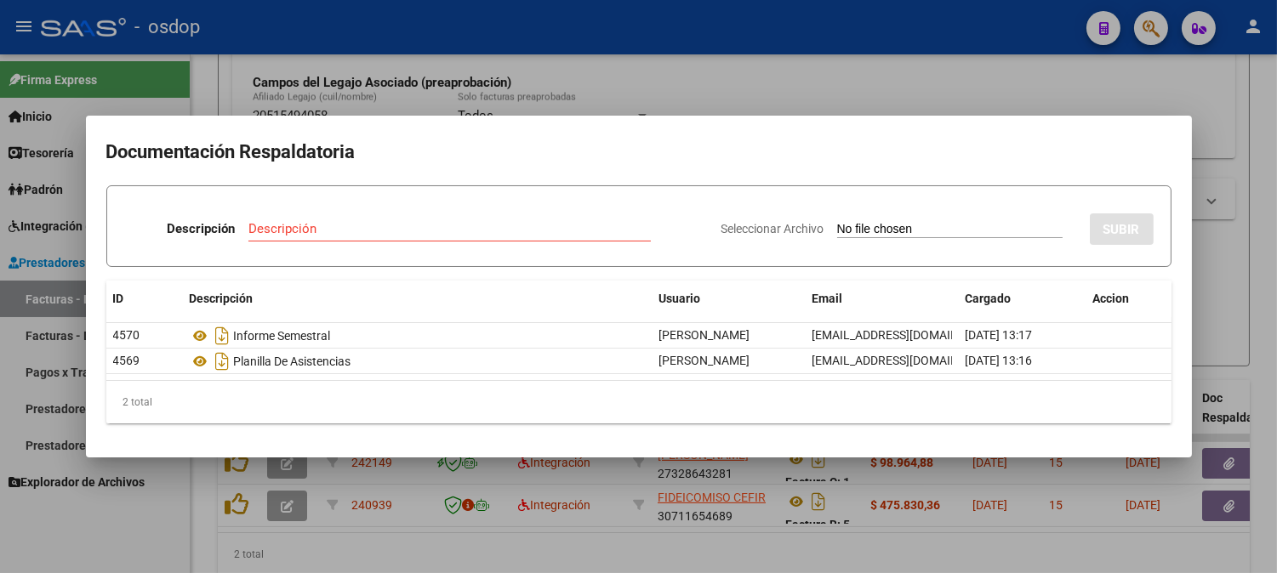
click at [557, 177] on mat-dialog-content "Documentación Respaldatoria Descripción Descripción Seleccionar Archivo SUBIR I…" at bounding box center [639, 286] width 1106 height 300
click at [571, 90] on div at bounding box center [638, 286] width 1277 height 573
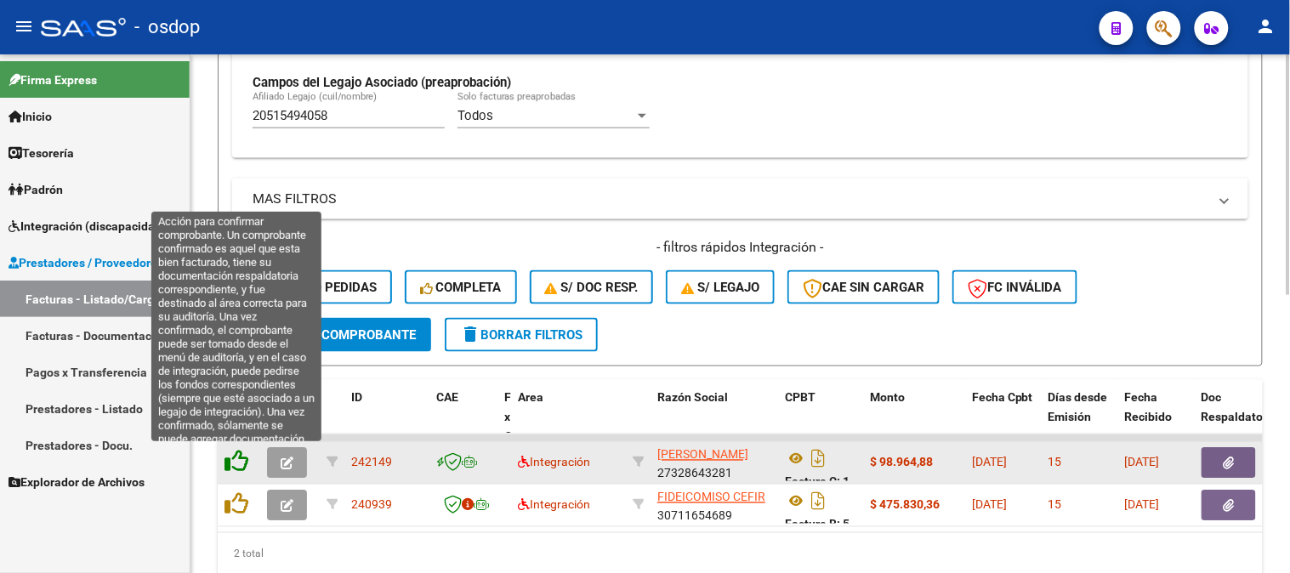
click at [242, 458] on icon at bounding box center [237, 462] width 24 height 24
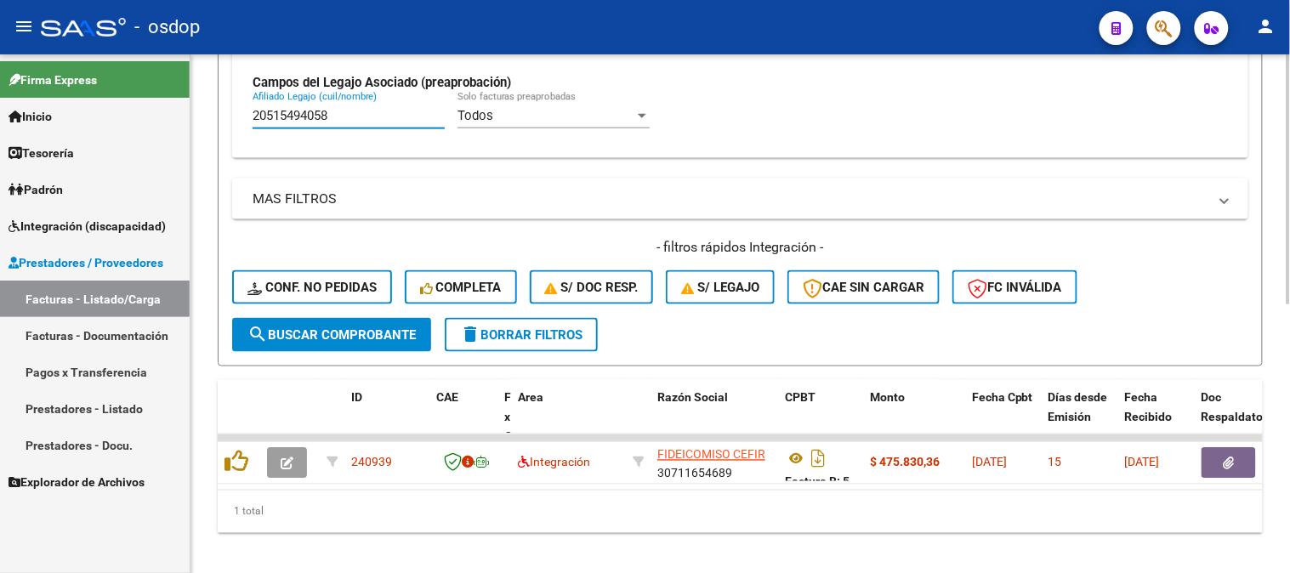
drag, startPoint x: 389, startPoint y: 122, endPoint x: 278, endPoint y: 85, distance: 116.7
click at [337, 109] on input "20515494058" at bounding box center [349, 115] width 192 height 15
drag, startPoint x: 359, startPoint y: 119, endPoint x: 113, endPoint y: 108, distance: 246.1
click at [113, 108] on mat-sidenav-container "Firma Express Inicio Calendario SSS Instructivos Contacto OS Tesorería Extracto…" at bounding box center [645, 313] width 1290 height 519
paste input "495065767"
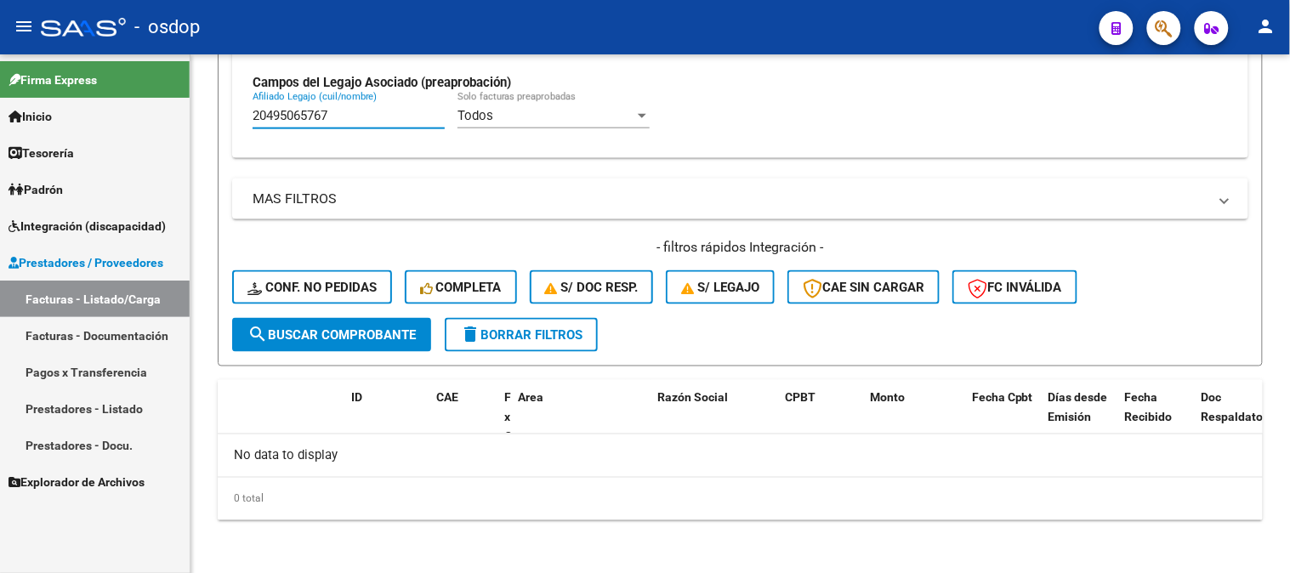
drag, startPoint x: 355, startPoint y: 117, endPoint x: 122, endPoint y: 81, distance: 235.8
click at [133, 88] on mat-sidenav-container "Firma Express Inicio Calendario SSS Instructivos Contacto OS Tesorería Extracto…" at bounding box center [645, 313] width 1290 height 519
paste input "545012376"
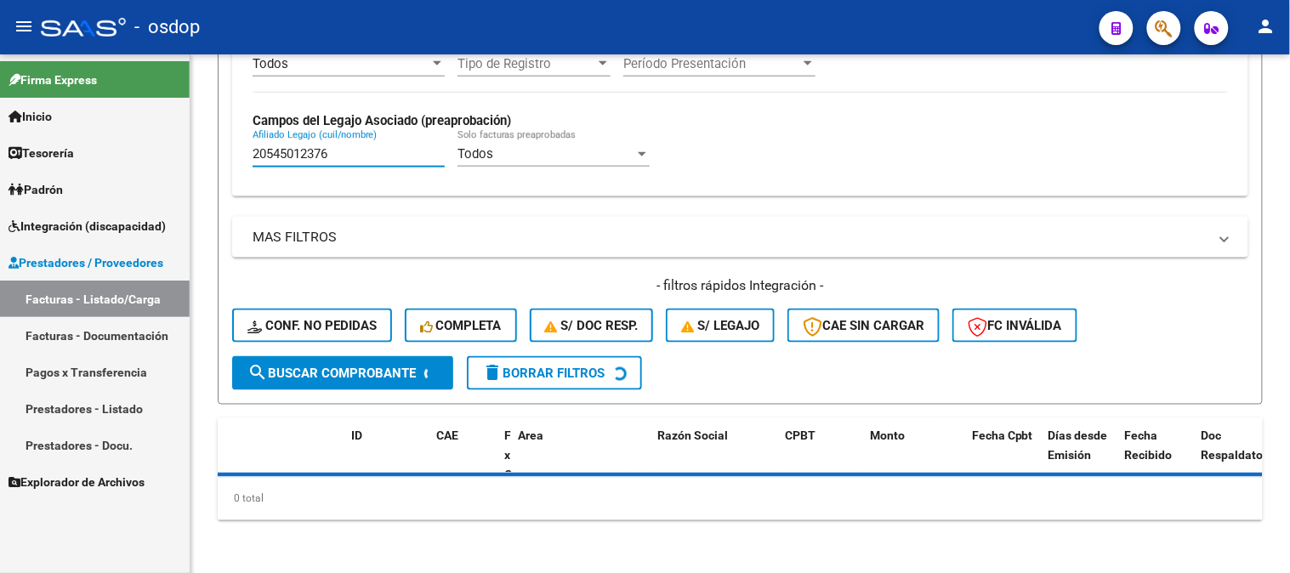
scroll to position [528, 0]
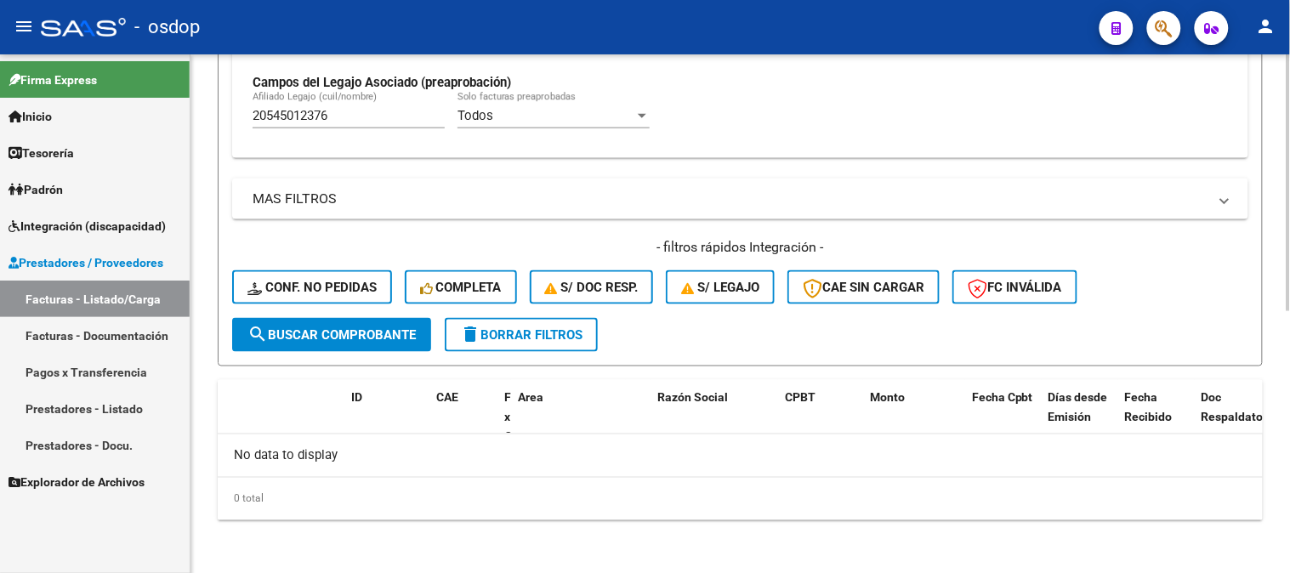
drag, startPoint x: 340, startPoint y: 105, endPoint x: 355, endPoint y: 114, distance: 17.2
click at [343, 107] on div "20545012376 Afiliado Legajo (cuil/nombre)" at bounding box center [349, 110] width 192 height 37
drag, startPoint x: 355, startPoint y: 114, endPoint x: 6, endPoint y: 4, distance: 365.6
click at [0, 54] on mat-sidenav-container "Firma Express Inicio Calendario SSS Instructivos Contacto OS Tesorería Extracto…" at bounding box center [645, 313] width 1290 height 519
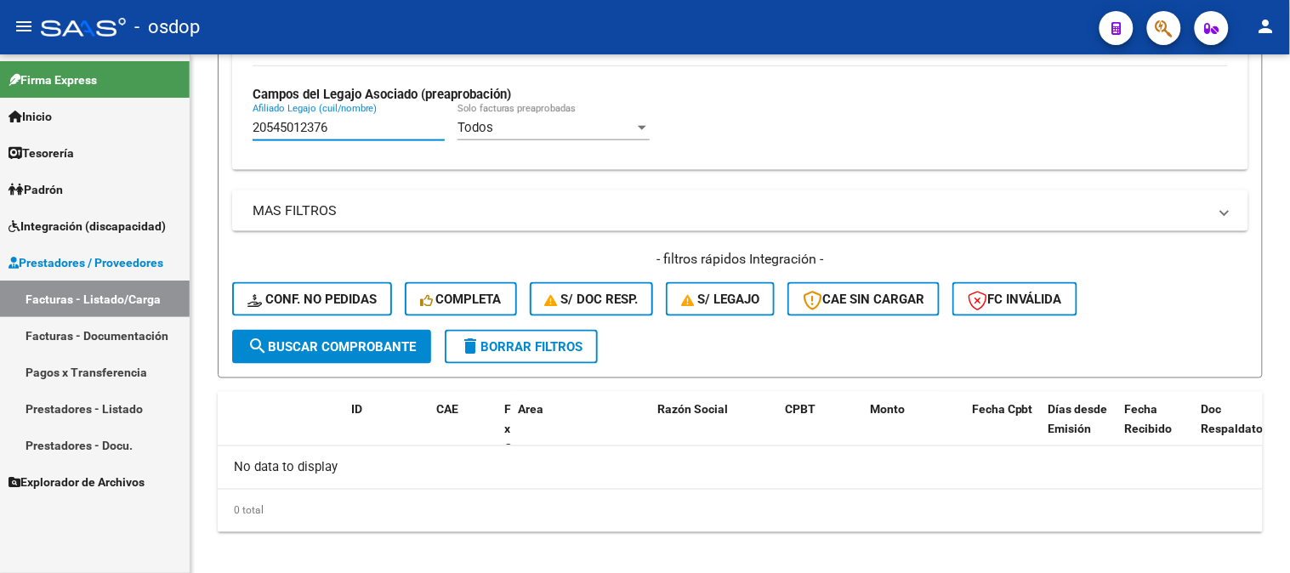
paste input "7396592318"
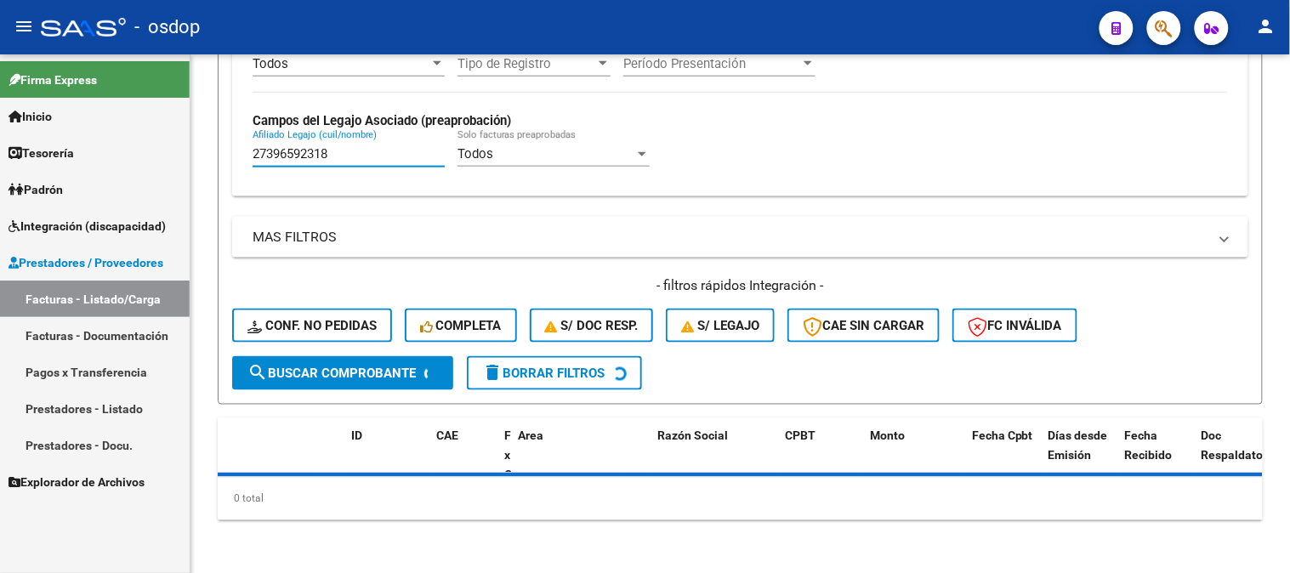
scroll to position [516, 0]
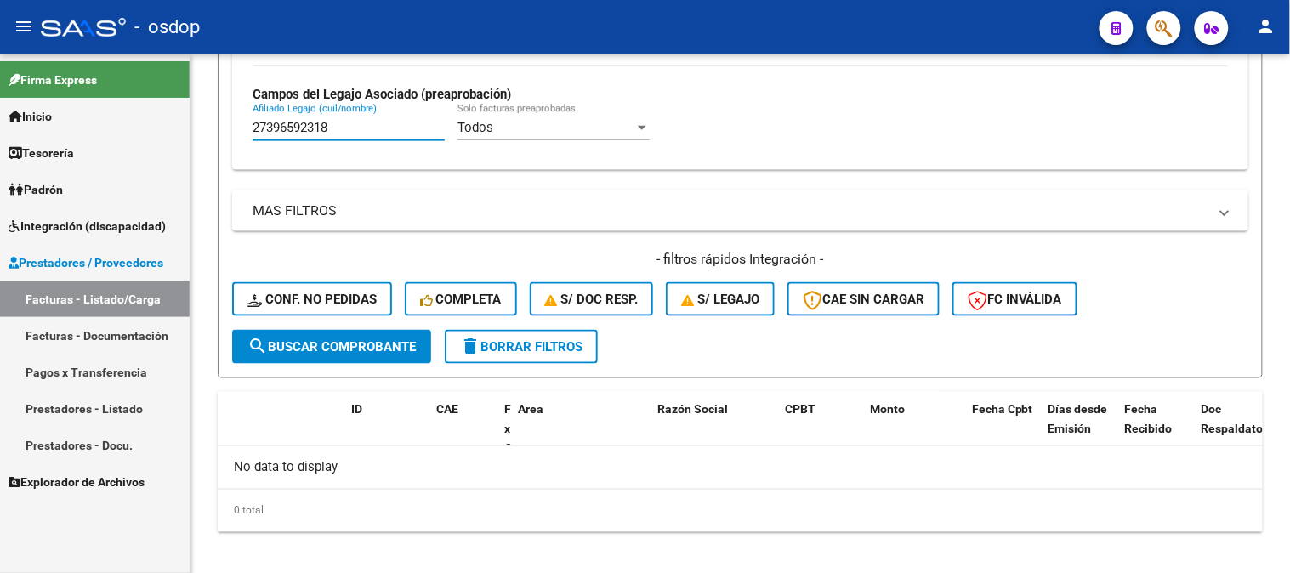
drag, startPoint x: 371, startPoint y: 133, endPoint x: 0, endPoint y: 113, distance: 371.4
click at [1, 113] on mat-sidenav-container "Firma Express Inicio Calendario SSS Instructivos Contacto OS Tesorería Extracto…" at bounding box center [645, 313] width 1290 height 519
paste input "0419043266"
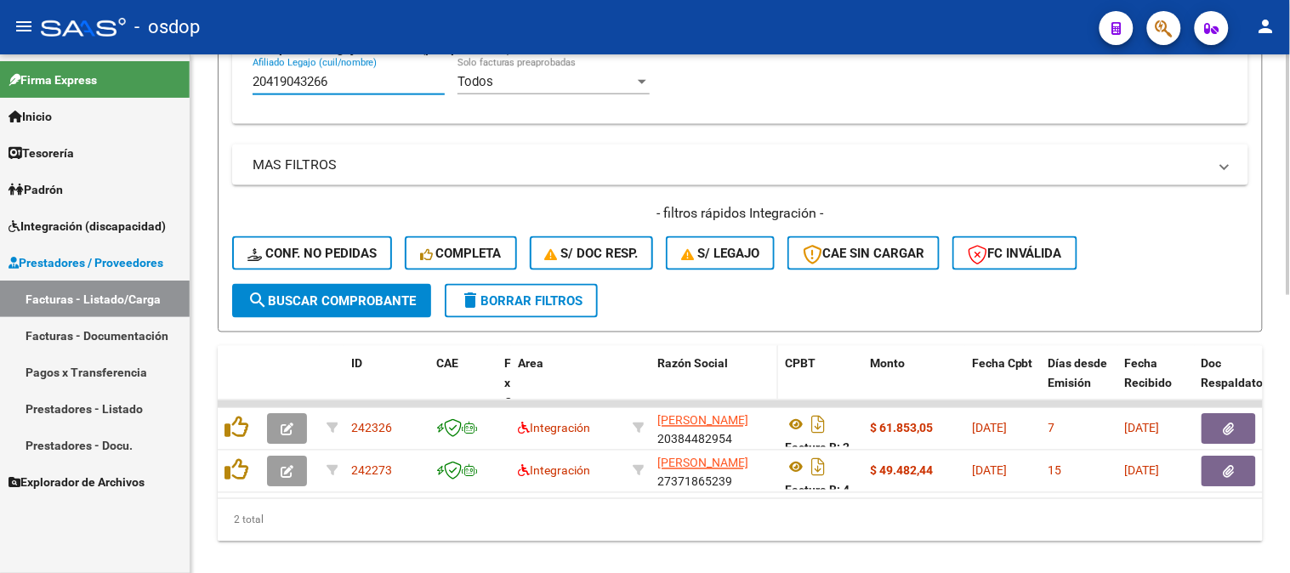
scroll to position [598, 0]
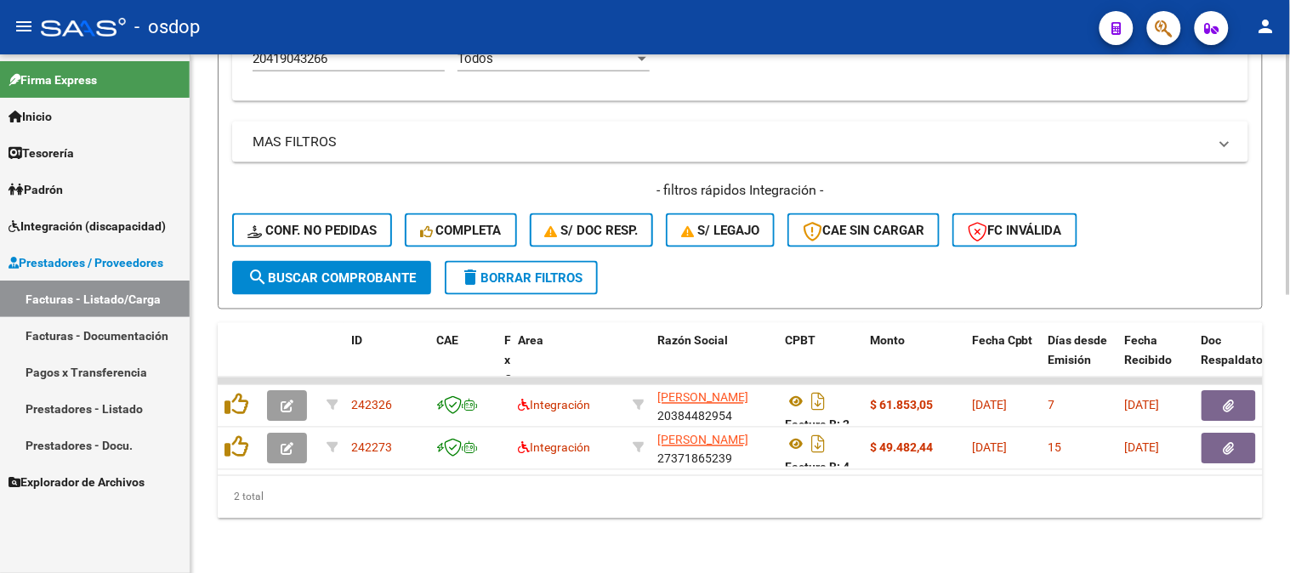
click at [771, 521] on div "Video tutorial PRESTADORES -> Listado de CPBTs Emitidos por Prestadores / Prove…" at bounding box center [741, 21] width 1100 height 1104
click at [794, 572] on div "Video tutorial PRESTADORES -> Listado de CPBTs Emitidos por Prestadores / Prove…" at bounding box center [741, 21] width 1100 height 1104
click at [797, 549] on div "Video tutorial PRESTADORES -> Listado de CPBTs Emitidos por Prestadores / Prove…" at bounding box center [741, 21] width 1100 height 1104
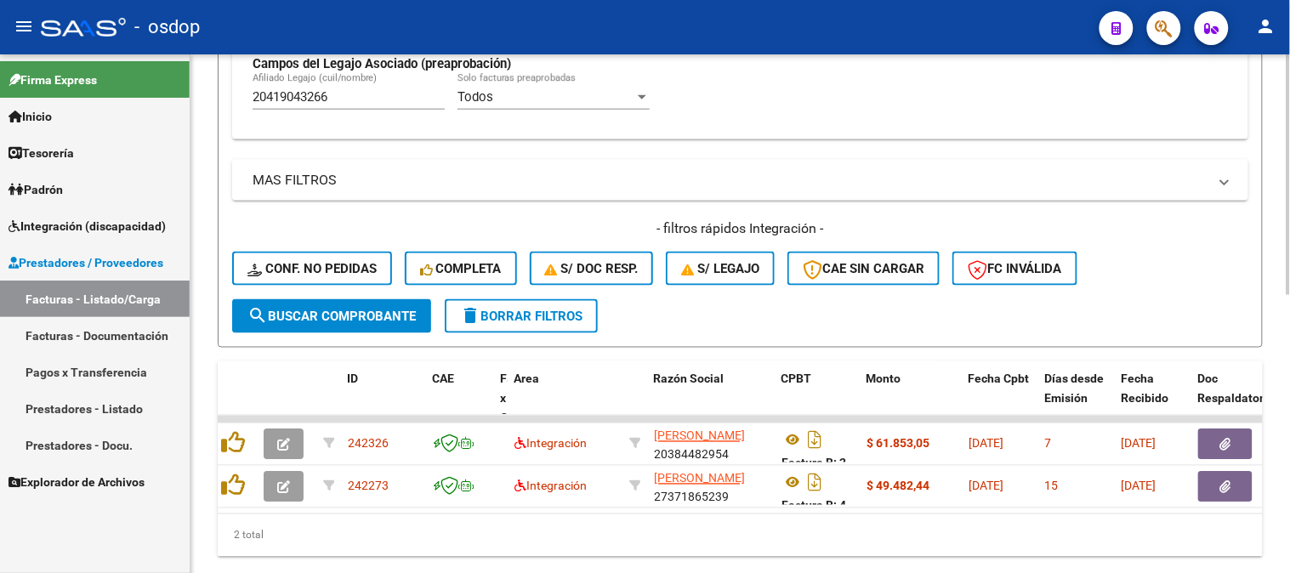
scroll to position [504, 0]
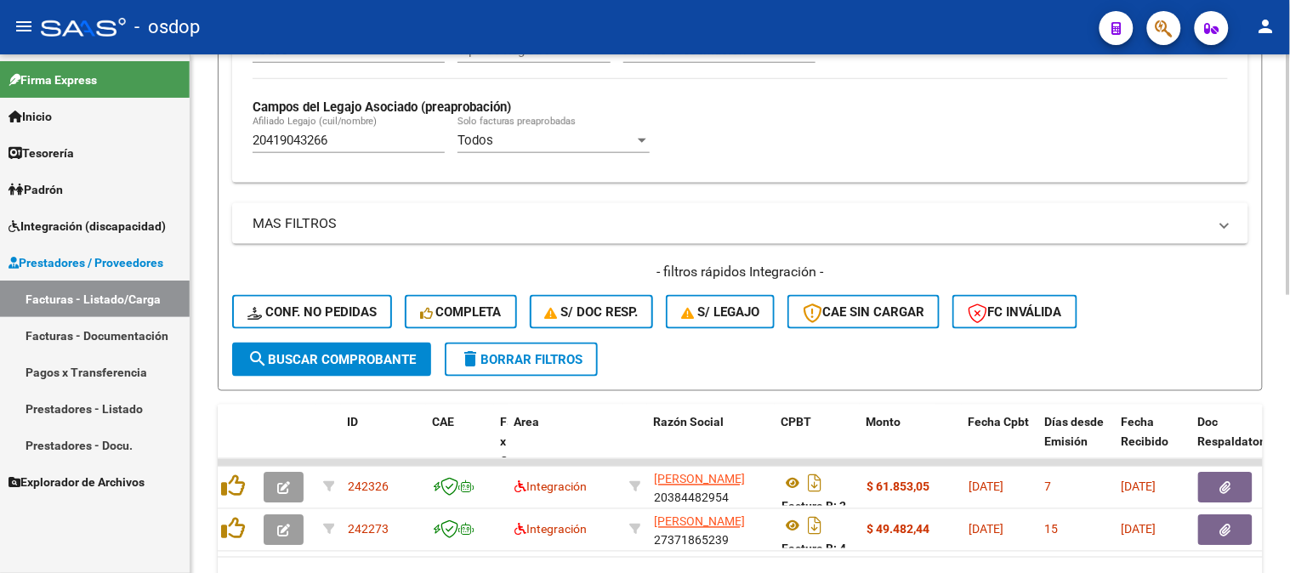
click at [366, 151] on div "20419043266 Afiliado Legajo (cuil/nombre)" at bounding box center [349, 135] width 192 height 37
drag, startPoint x: 329, startPoint y: 148, endPoint x: 183, endPoint y: 147, distance: 146.3
click at [183, 147] on mat-sidenav-container "Firma Express Inicio Calendario SSS Instructivos Contacto OS Tesorería Extracto…" at bounding box center [645, 313] width 1290 height 519
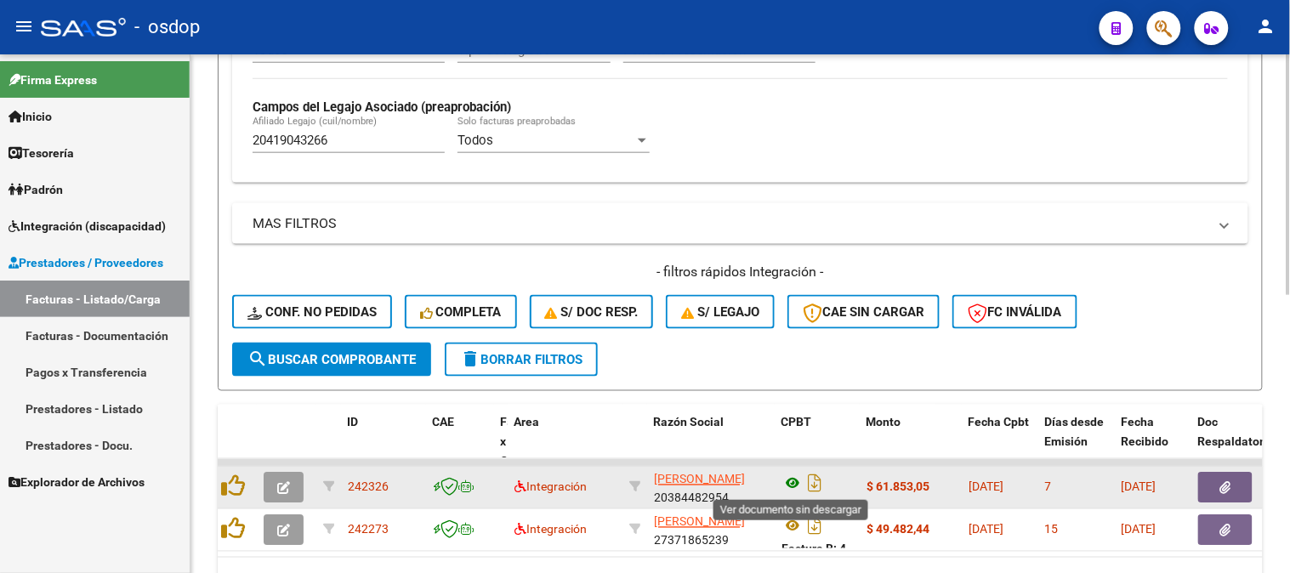
click at [796, 475] on icon at bounding box center [793, 484] width 22 height 20
click at [1233, 481] on button "button" at bounding box center [1225, 488] width 54 height 31
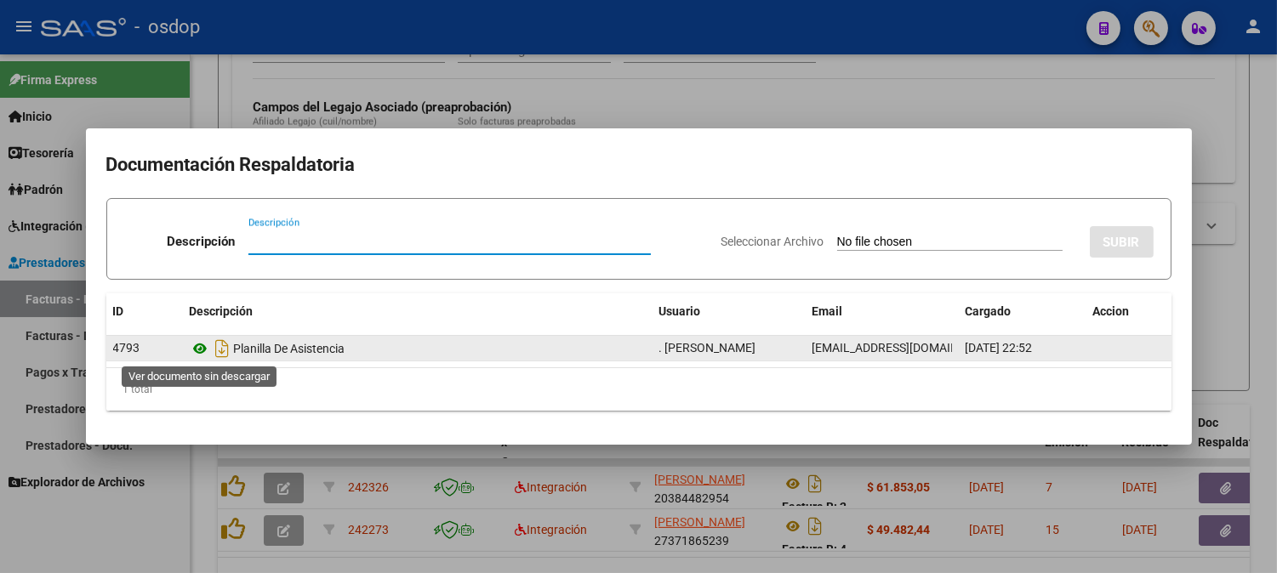
click at [207, 346] on icon at bounding box center [201, 349] width 22 height 20
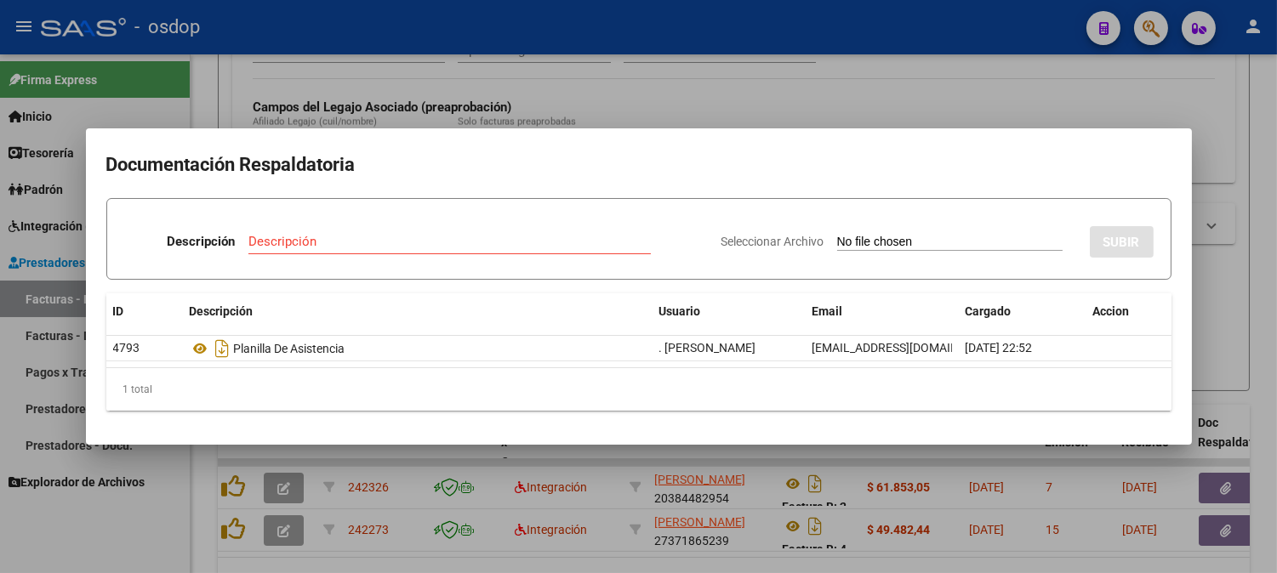
click at [788, 526] on div at bounding box center [638, 286] width 1277 height 573
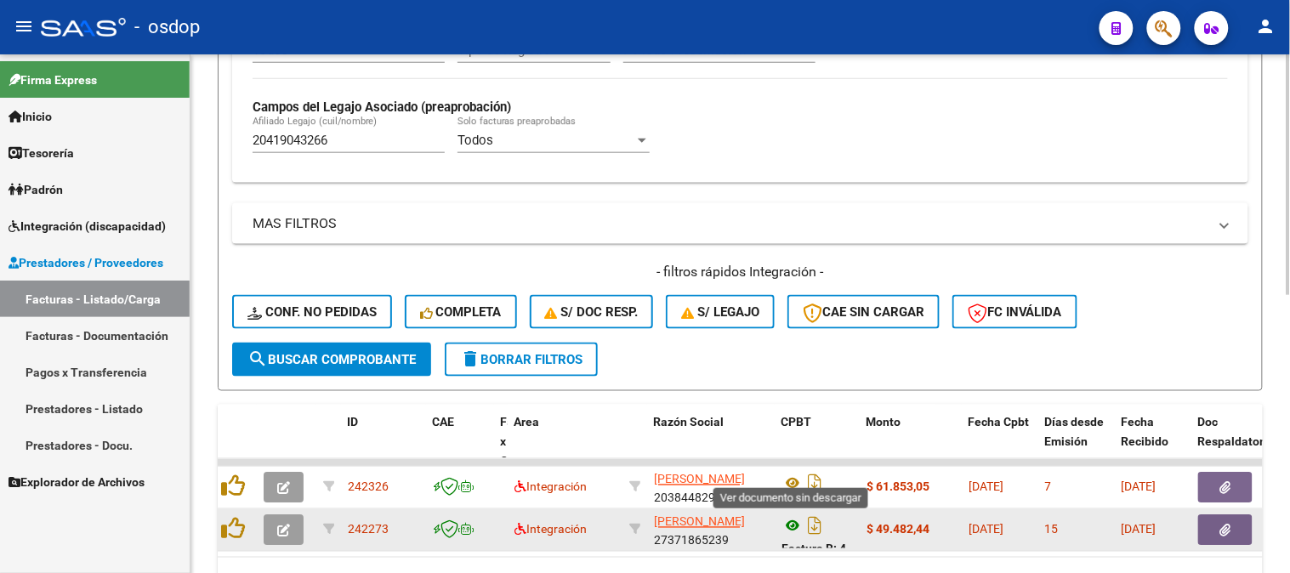
click at [793, 525] on icon at bounding box center [793, 526] width 22 height 20
click at [1237, 522] on button "button" at bounding box center [1225, 530] width 54 height 31
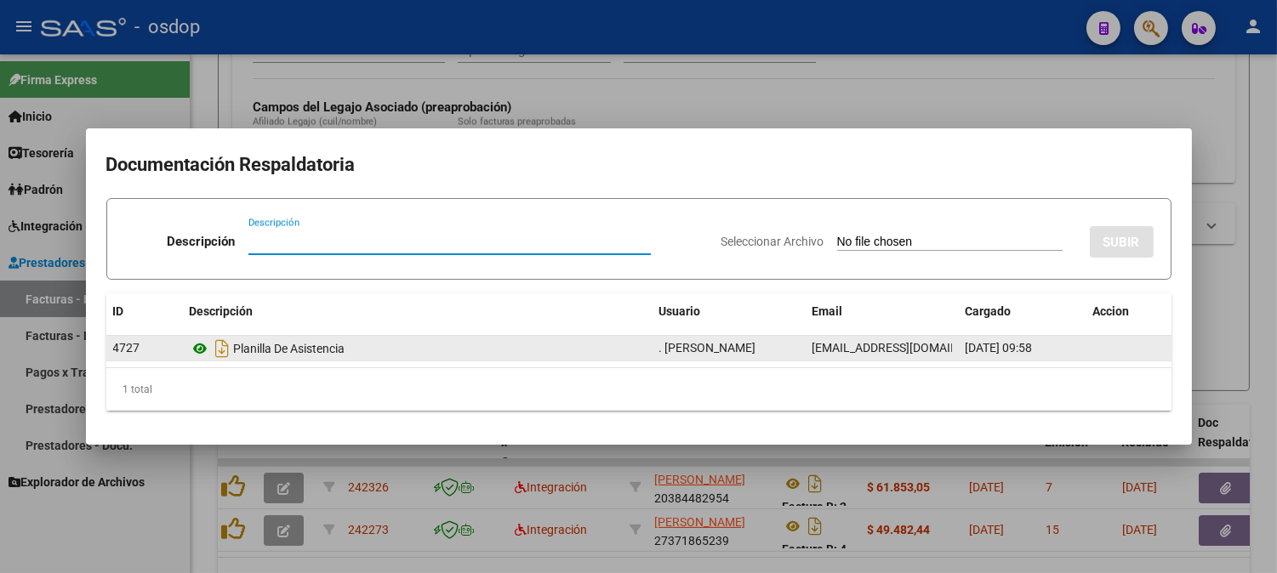
drag, startPoint x: 184, startPoint y: 341, endPoint x: 200, endPoint y: 345, distance: 16.7
click at [197, 345] on datatable-body-cell "Planilla De Asistencia" at bounding box center [418, 348] width 470 height 25
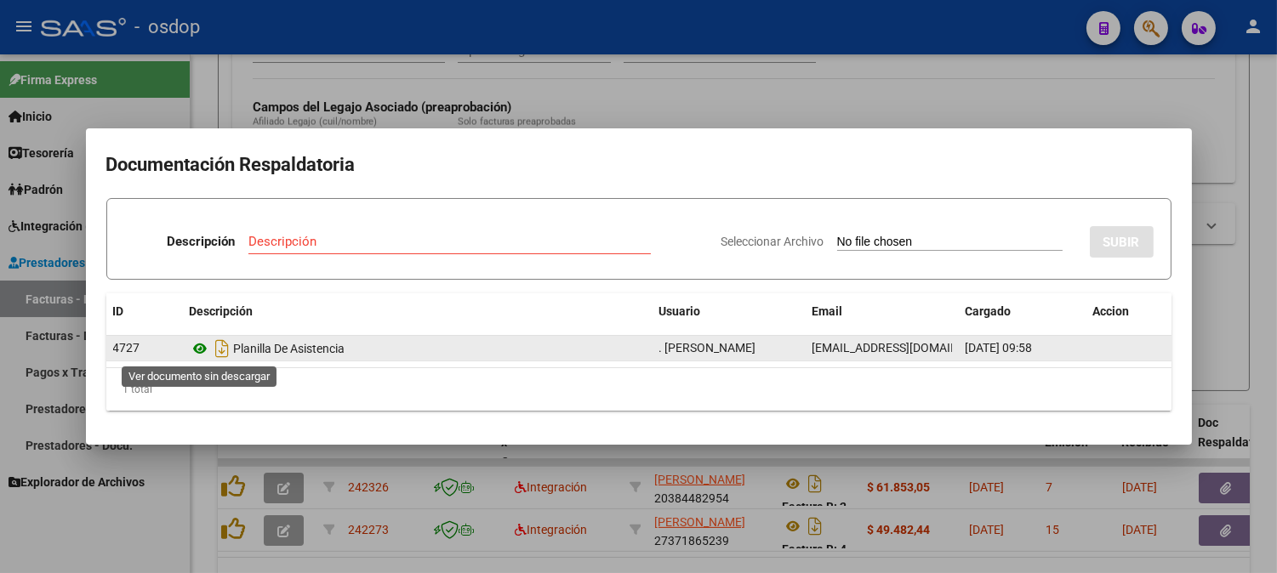
click at [202, 346] on icon at bounding box center [201, 349] width 22 height 20
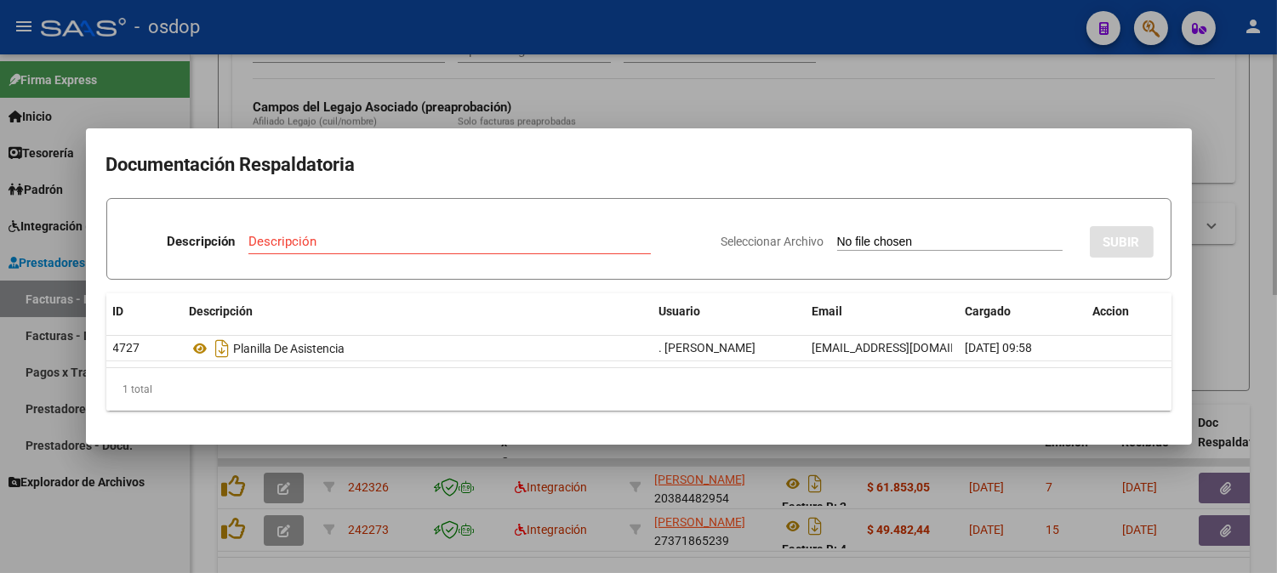
click at [447, 117] on div at bounding box center [638, 286] width 1277 height 573
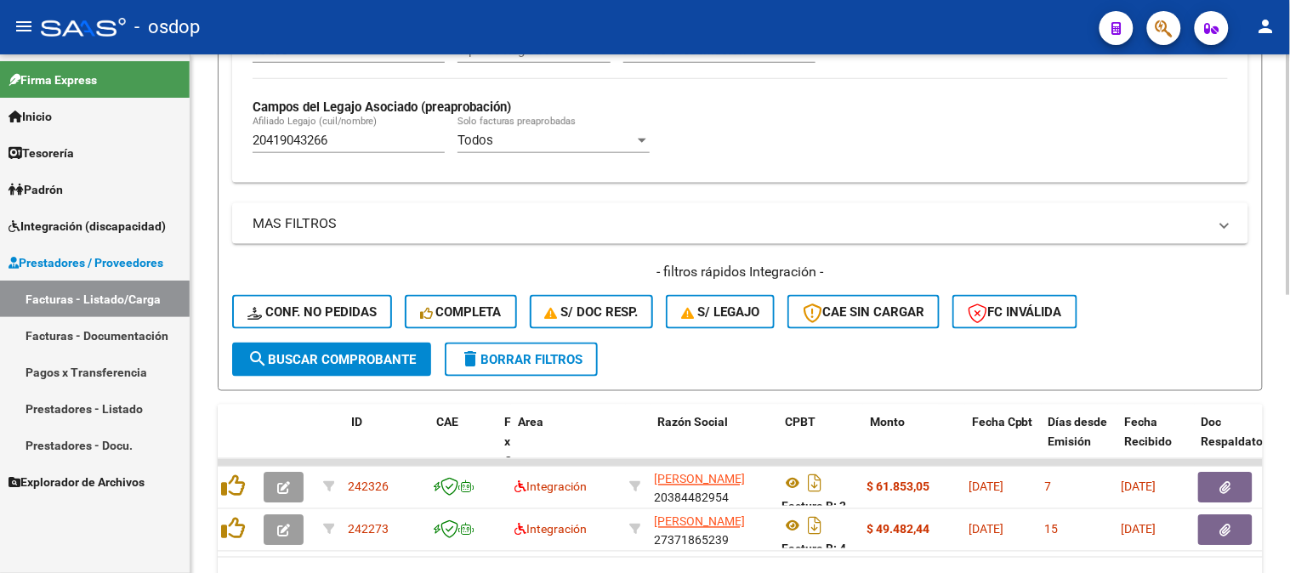
scroll to position [0, 0]
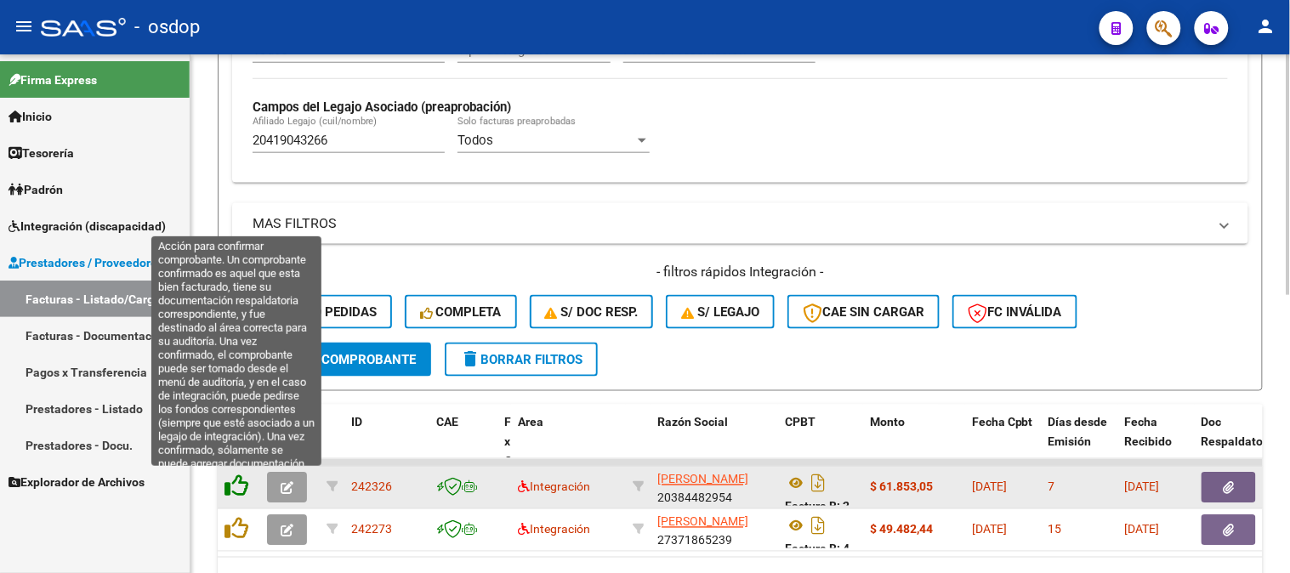
click at [247, 488] on icon at bounding box center [237, 487] width 24 height 24
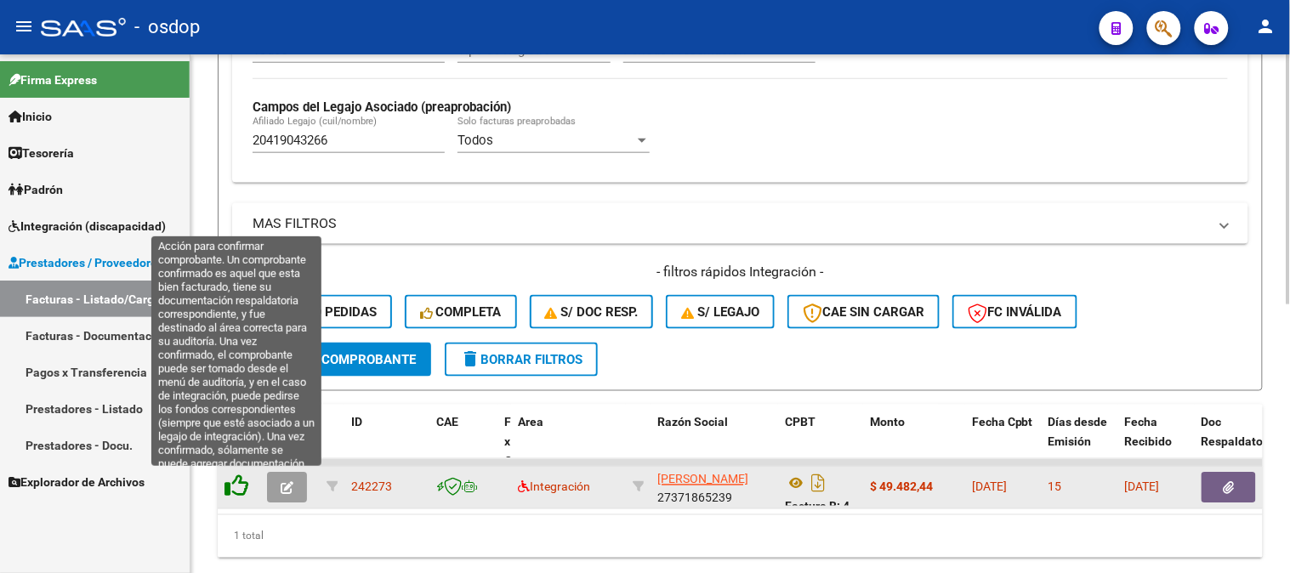
click at [241, 488] on icon at bounding box center [237, 487] width 24 height 24
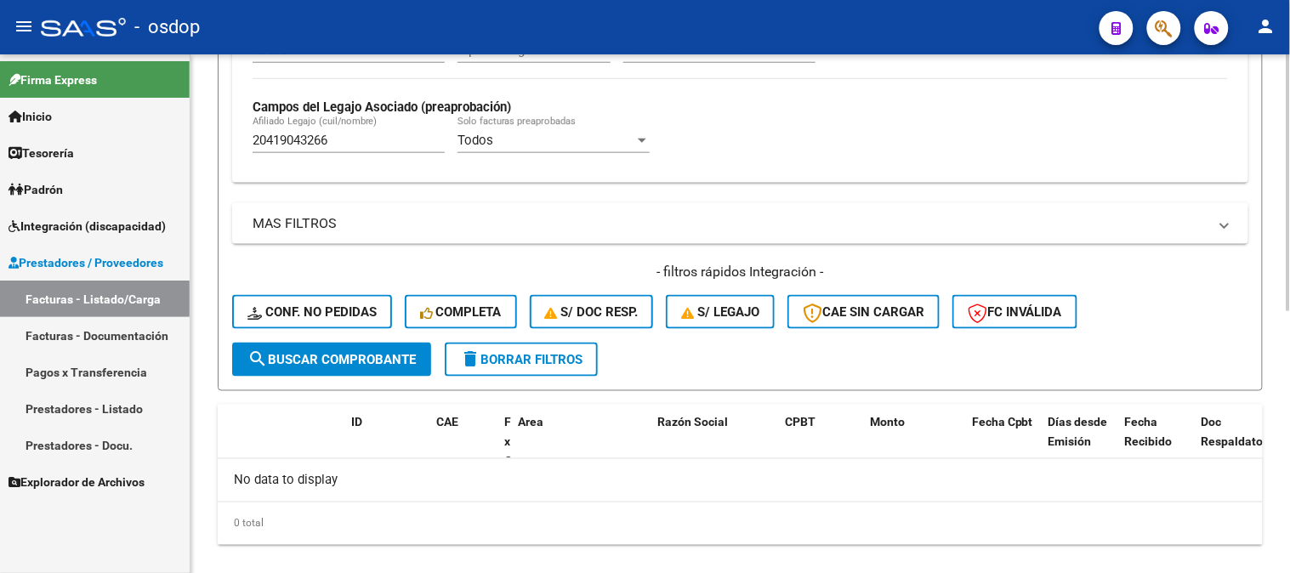
drag, startPoint x: 373, startPoint y: 137, endPoint x: 303, endPoint y: 120, distance: 71.8
click at [226, 121] on form "Filtros Id Area Area Seleccionar Gerenciador Seleccionar Gerenciador No Confirm…" at bounding box center [740, 44] width 1045 height 693
drag, startPoint x: 344, startPoint y: 133, endPoint x: 312, endPoint y: 141, distance: 33.4
click at [312, 141] on div "20419043266 Afiliado Legajo (cuil/nombre)" at bounding box center [349, 135] width 192 height 37
click at [324, 145] on input "20419043266" at bounding box center [349, 140] width 192 height 15
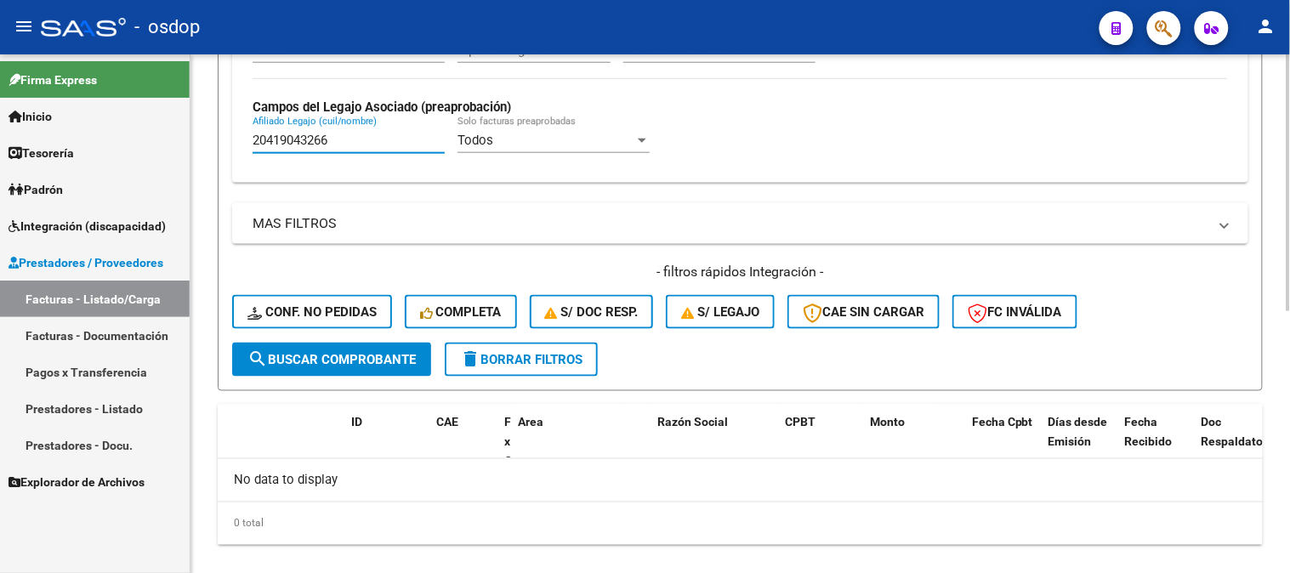
click at [353, 151] on div "20419043266 Afiliado Legajo (cuil/nombre)" at bounding box center [349, 135] width 192 height 37
drag, startPoint x: 362, startPoint y: 146, endPoint x: 97, endPoint y: 88, distance: 271.6
click at [104, 103] on mat-sidenav-container "Firma Express Inicio Calendario SSS Instructivos Contacto OS Tesorería Extracto…" at bounding box center [645, 313] width 1290 height 519
paste input "AUGUSTO"
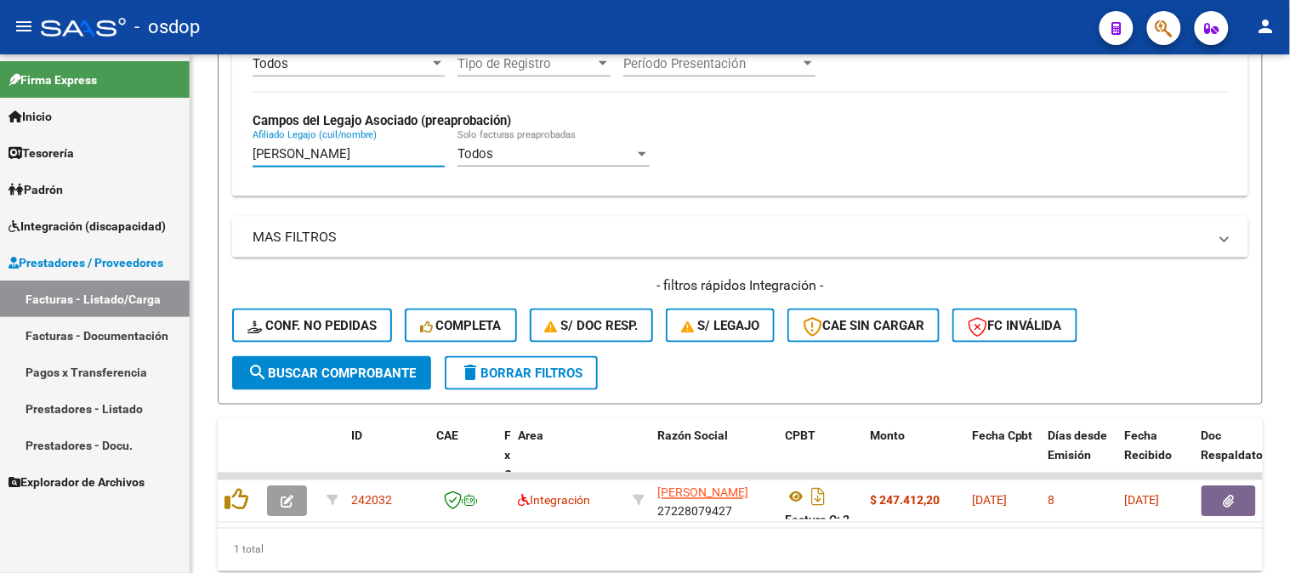
scroll to position [504, 0]
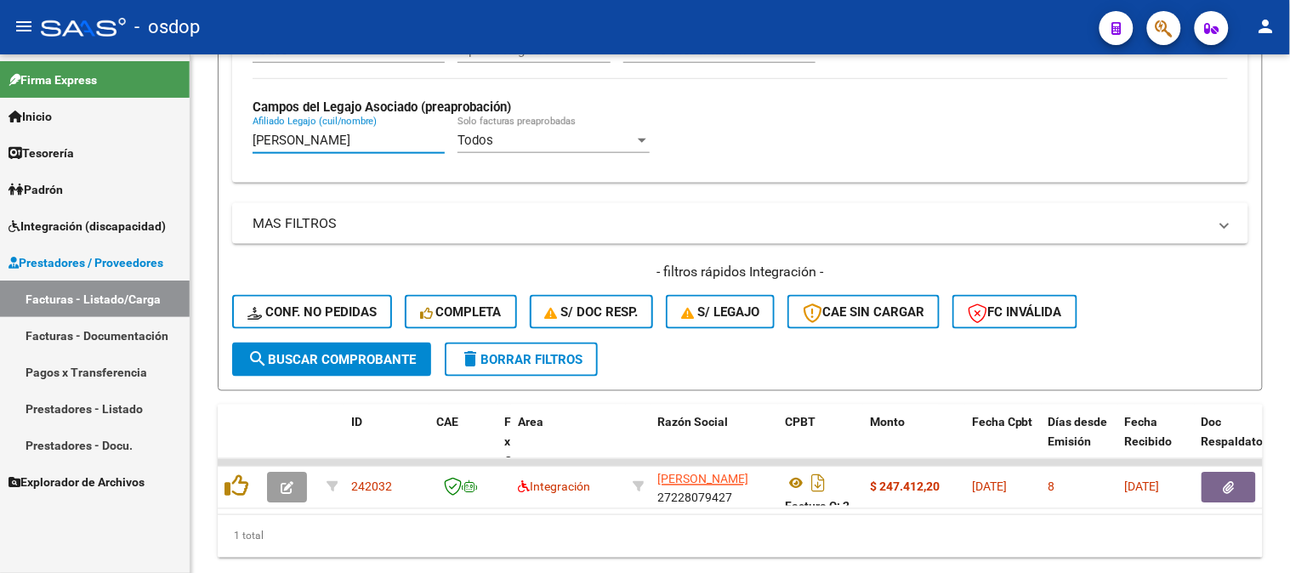
drag, startPoint x: 379, startPoint y: 139, endPoint x: 51, endPoint y: 63, distance: 336.3
click at [96, 83] on mat-sidenav-container "Firma Express Inicio Calendario SSS Instructivos Contacto OS Tesorería Extracto…" at bounding box center [645, 313] width 1290 height 519
paste input "20416889946"
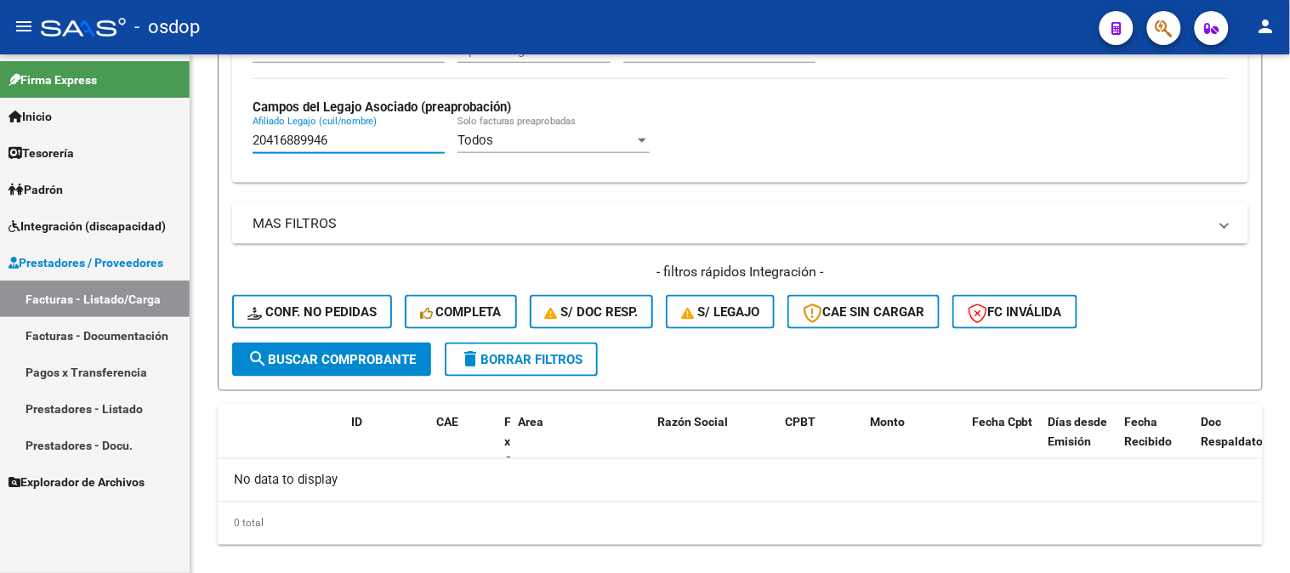
drag, startPoint x: 381, startPoint y: 134, endPoint x: 58, endPoint y: 89, distance: 326.3
click at [64, 92] on mat-sidenav-container "Firma Express Inicio Calendario SSS Instructivos Contacto OS Tesorería Extracto…" at bounding box center [645, 313] width 1290 height 519
paste input "208536479"
drag, startPoint x: 385, startPoint y: 146, endPoint x: 109, endPoint y: 151, distance: 276.5
click at [113, 151] on mat-sidenav-container "Firma Express Inicio Calendario SSS Instructivos Contacto OS Tesorería Extracto…" at bounding box center [645, 313] width 1290 height 519
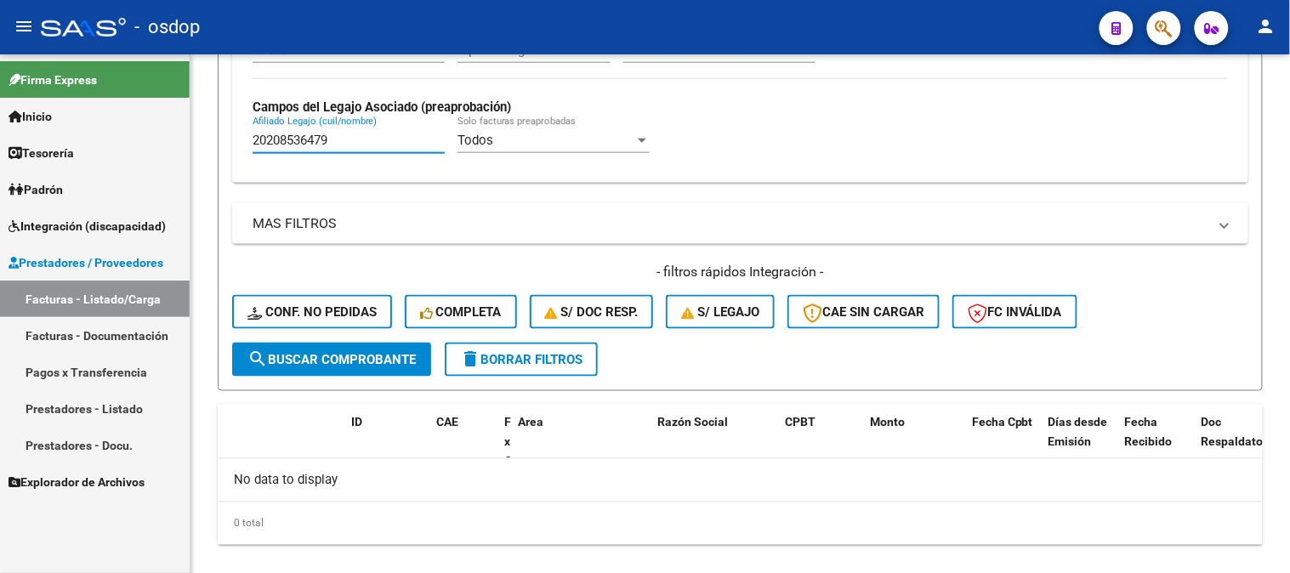
paste input "348322441"
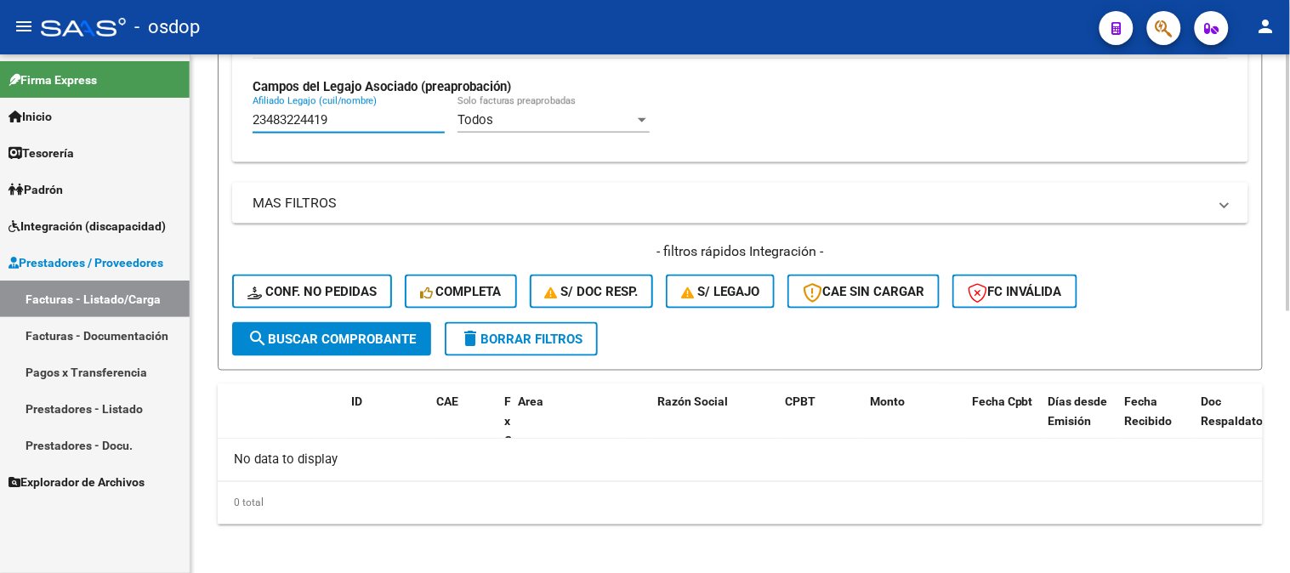
scroll to position [528, 0]
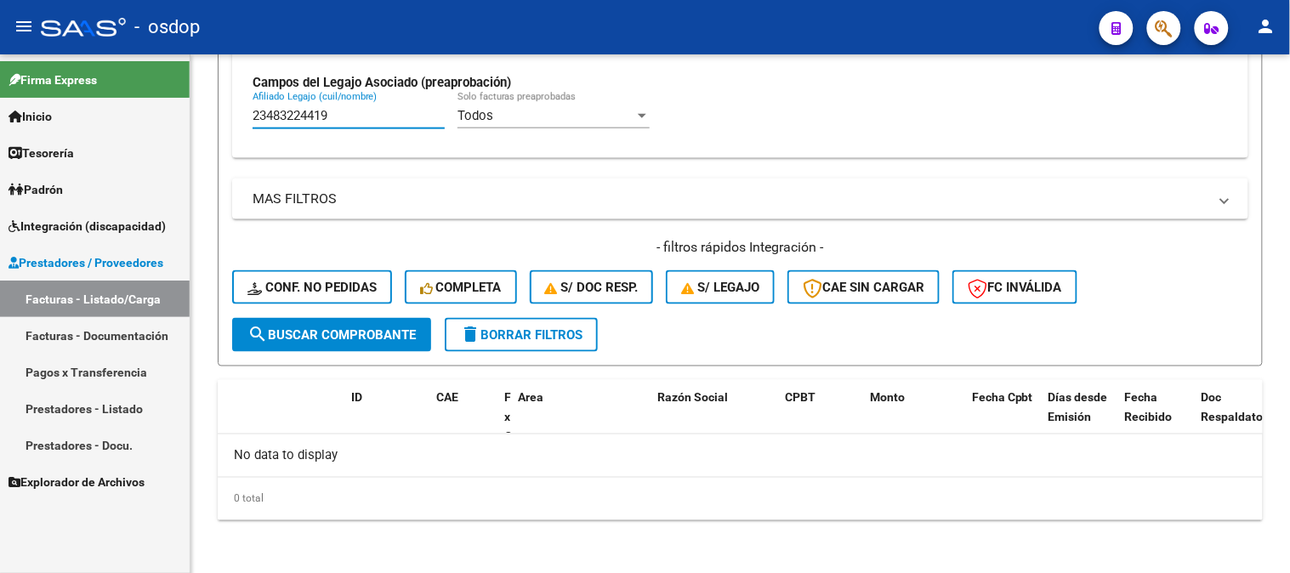
drag, startPoint x: 381, startPoint y: 115, endPoint x: 172, endPoint y: 89, distance: 210.8
click at [149, 90] on mat-sidenav-container "Firma Express Inicio Calendario SSS Instructivos Contacto OS Tesorería Extracto…" at bounding box center [645, 313] width 1290 height 519
paste input "7420339130"
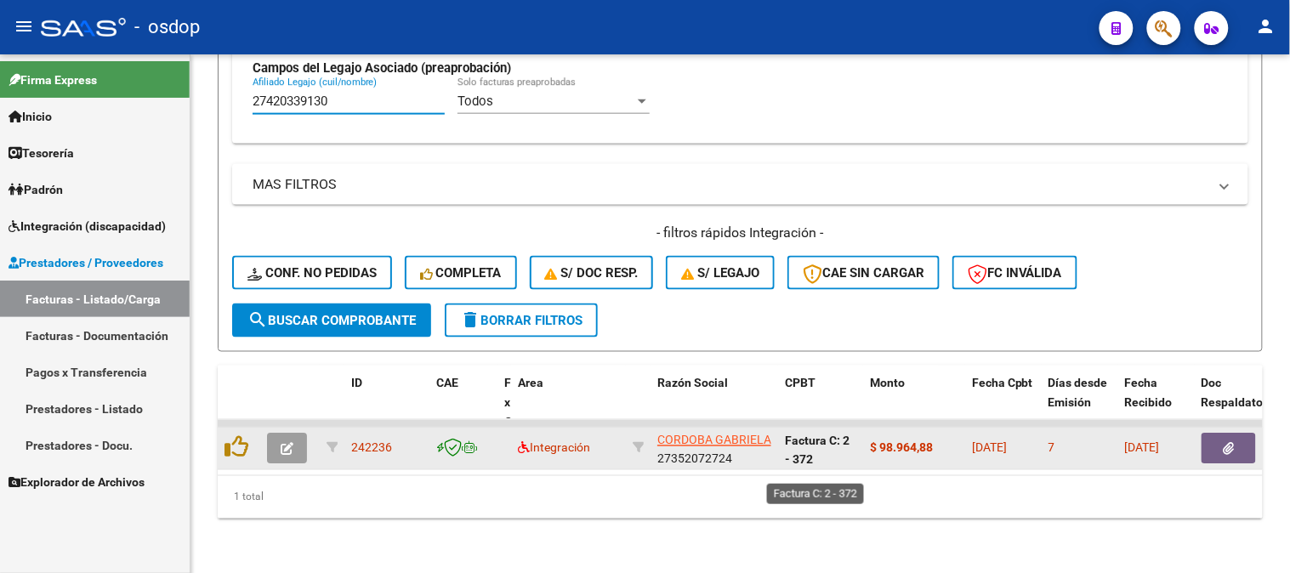
scroll to position [30, 0]
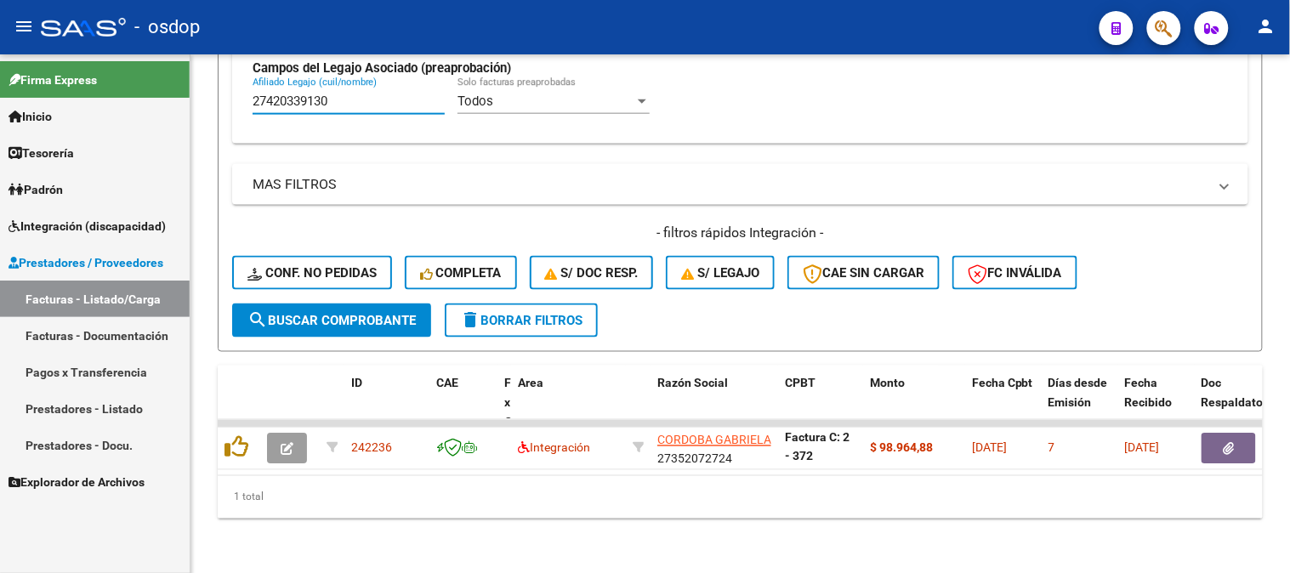
type input "27420339130"
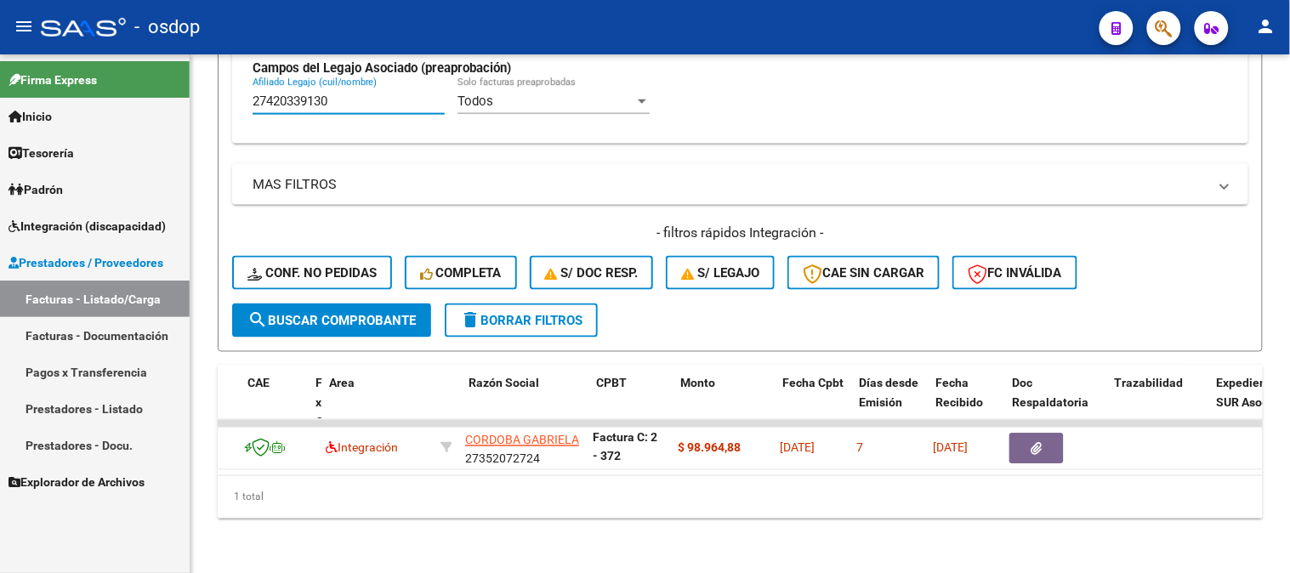
scroll to position [0, 0]
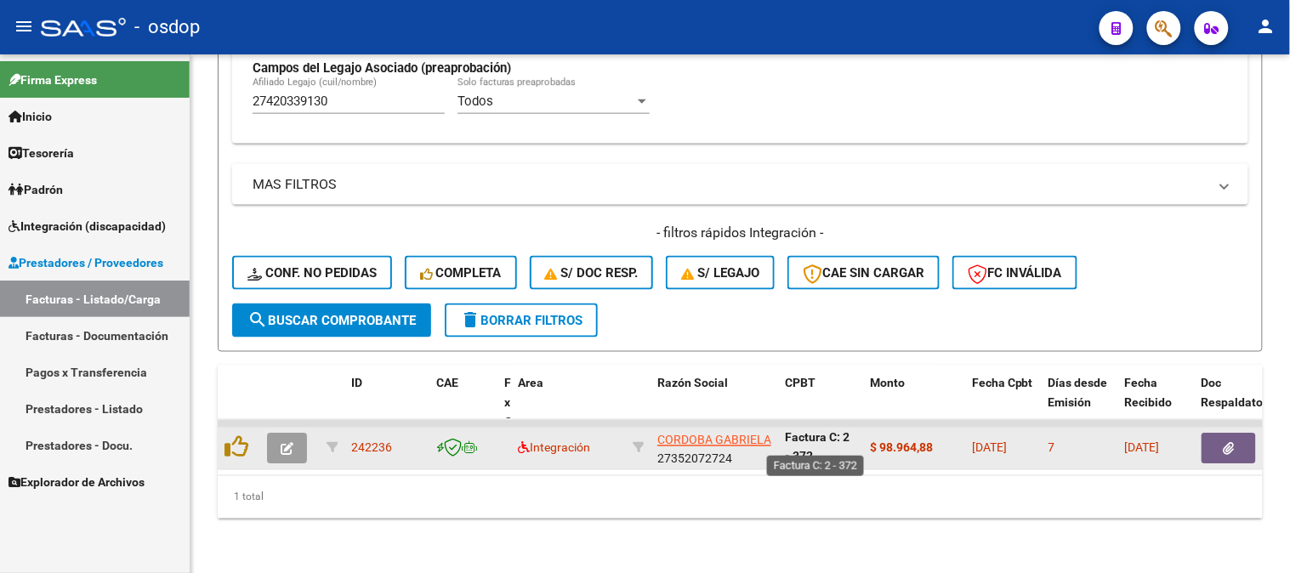
click at [785, 431] on strong "Factura C: 2 - 372" at bounding box center [817, 447] width 65 height 33
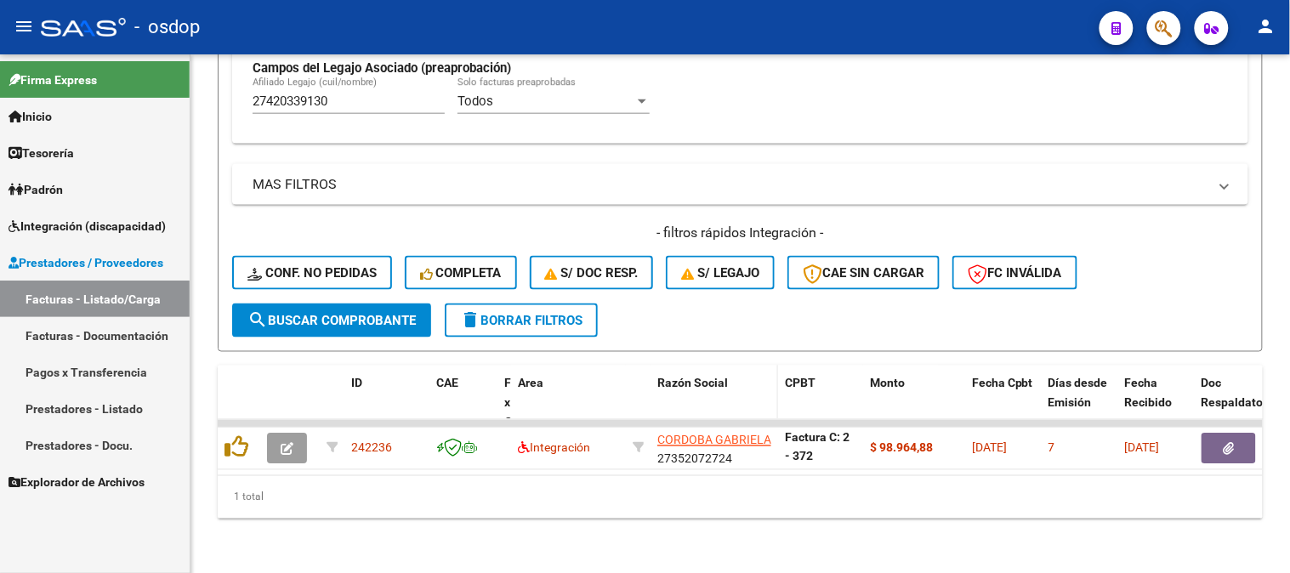
click at [780, 373] on datatable-header-cell "CPBT" at bounding box center [820, 423] width 85 height 114
click at [804, 487] on div "1 total" at bounding box center [740, 497] width 1045 height 43
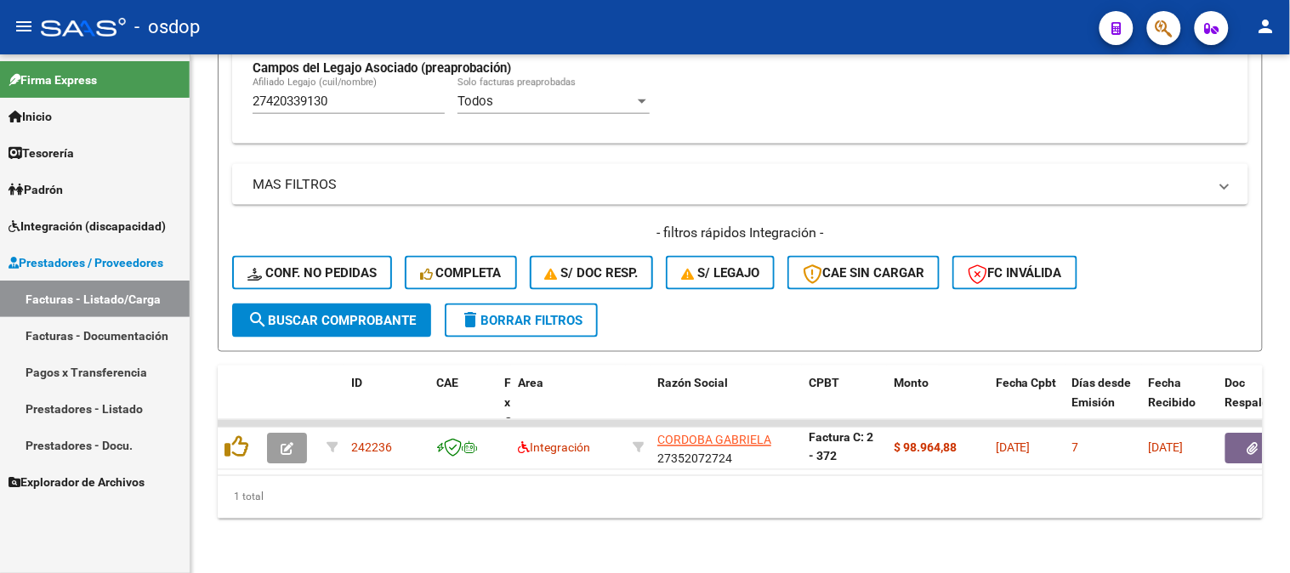
click at [349, 94] on input "27420339130" at bounding box center [349, 101] width 192 height 15
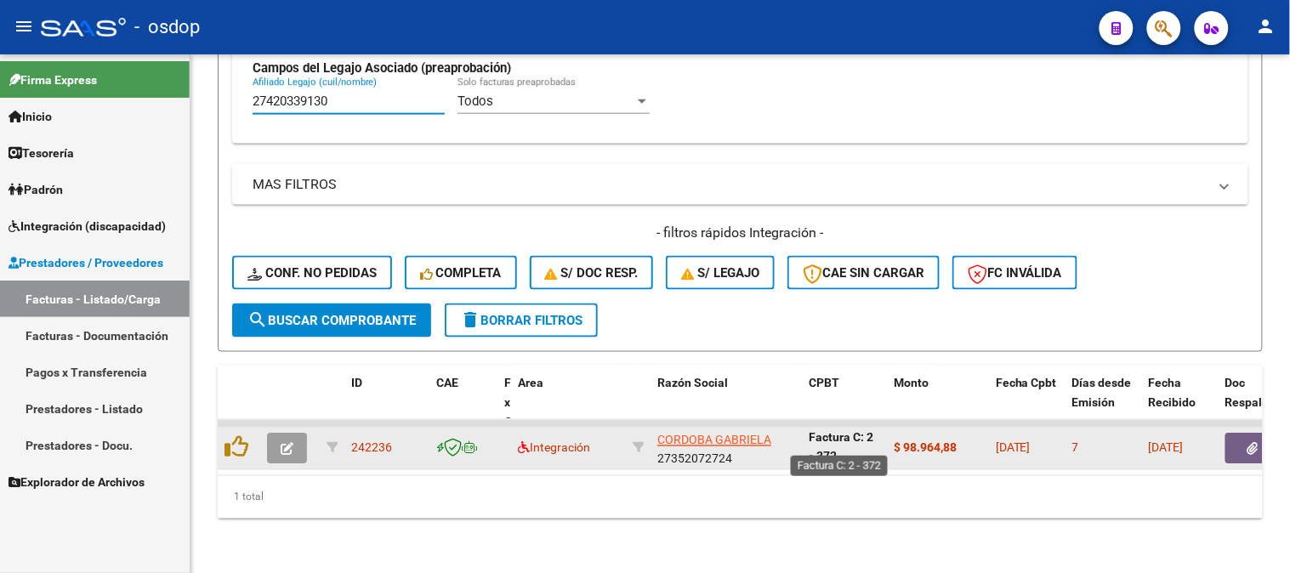
click at [847, 431] on strong "Factura C: 2 - 372" at bounding box center [841, 447] width 65 height 33
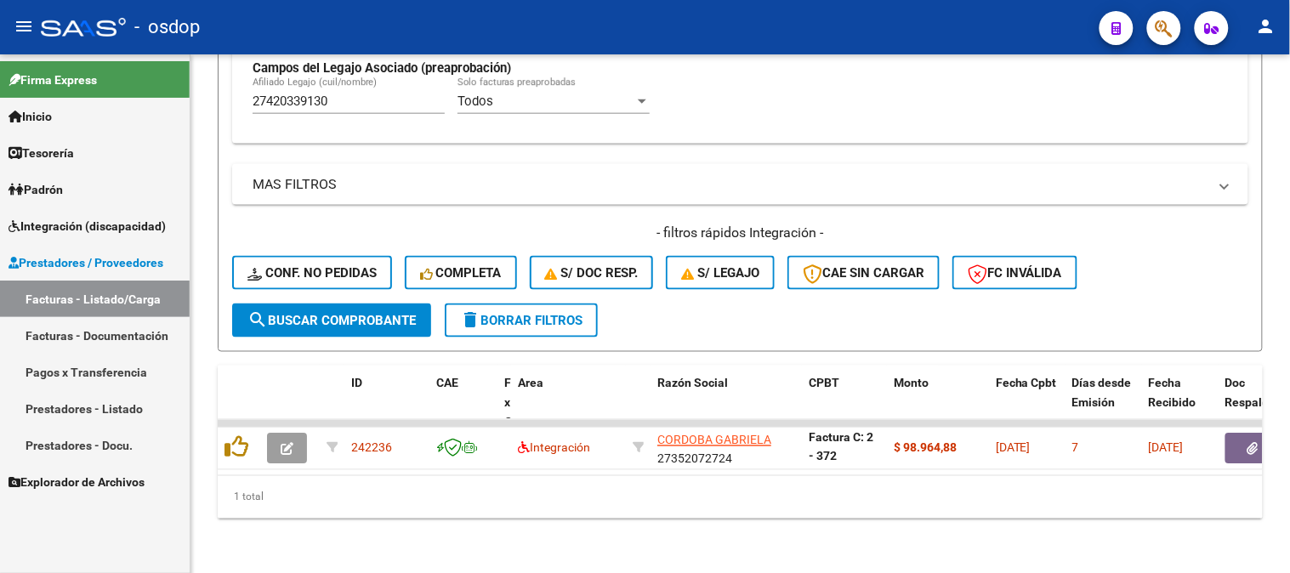
click at [611, 499] on div "1 total" at bounding box center [740, 497] width 1045 height 43
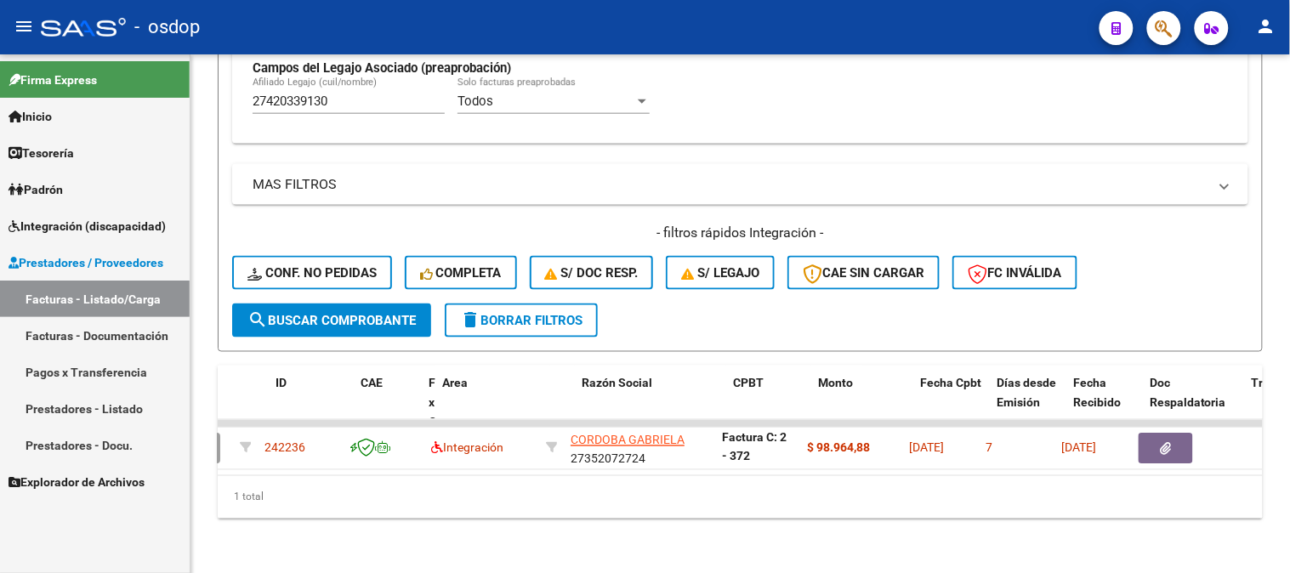
scroll to position [0, 75]
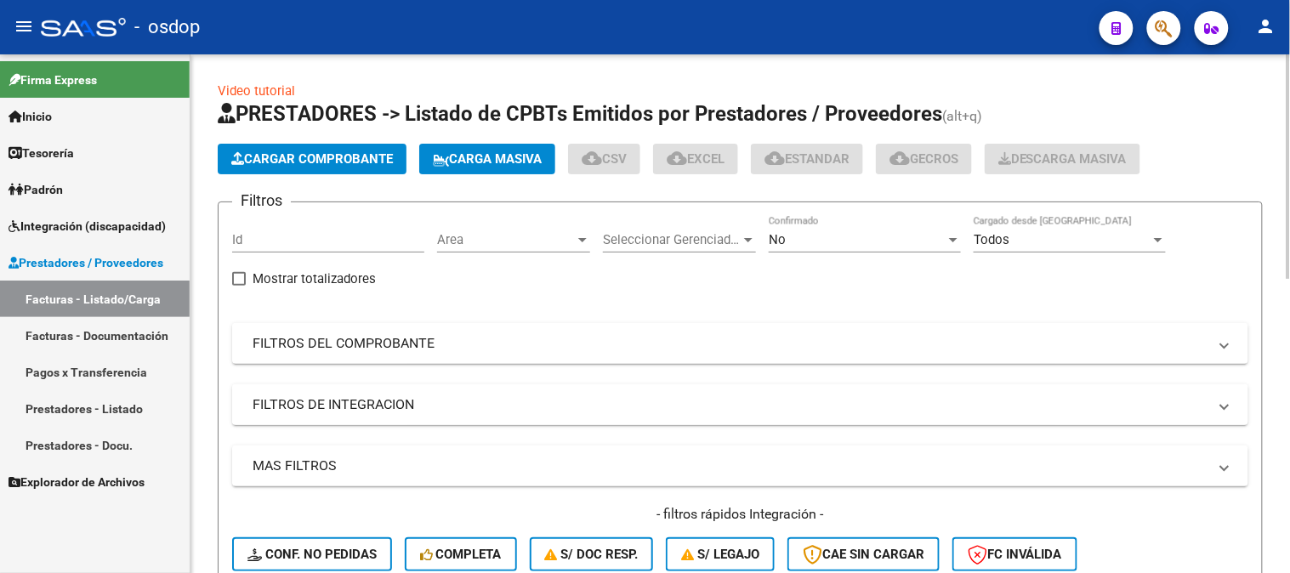
click at [411, 398] on mat-panel-title "FILTROS DE INTEGRACION" at bounding box center [730, 405] width 955 height 19
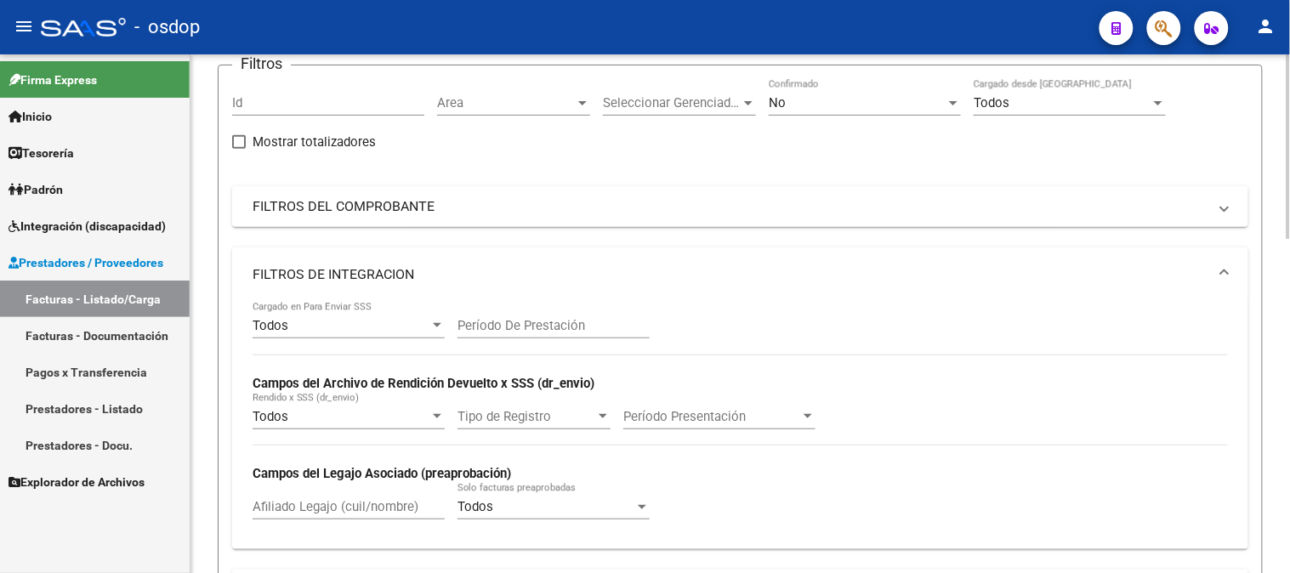
scroll to position [189, 0]
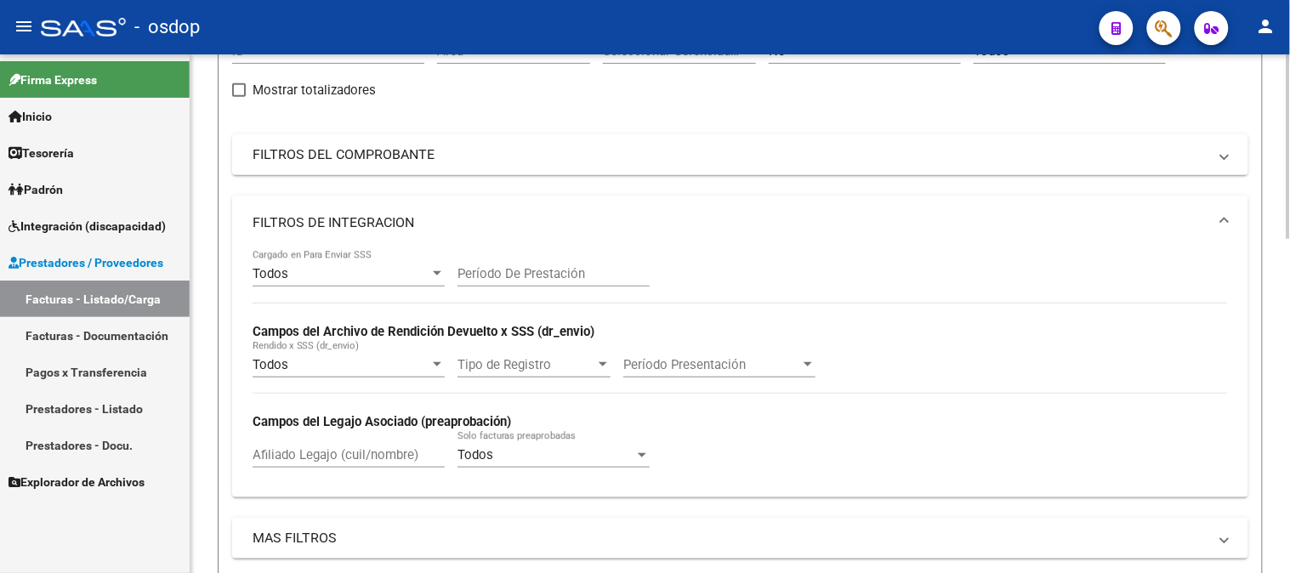
click at [362, 466] on div "Afiliado Legajo (cuil/nombre)" at bounding box center [349, 449] width 192 height 37
paste input "27420339130"
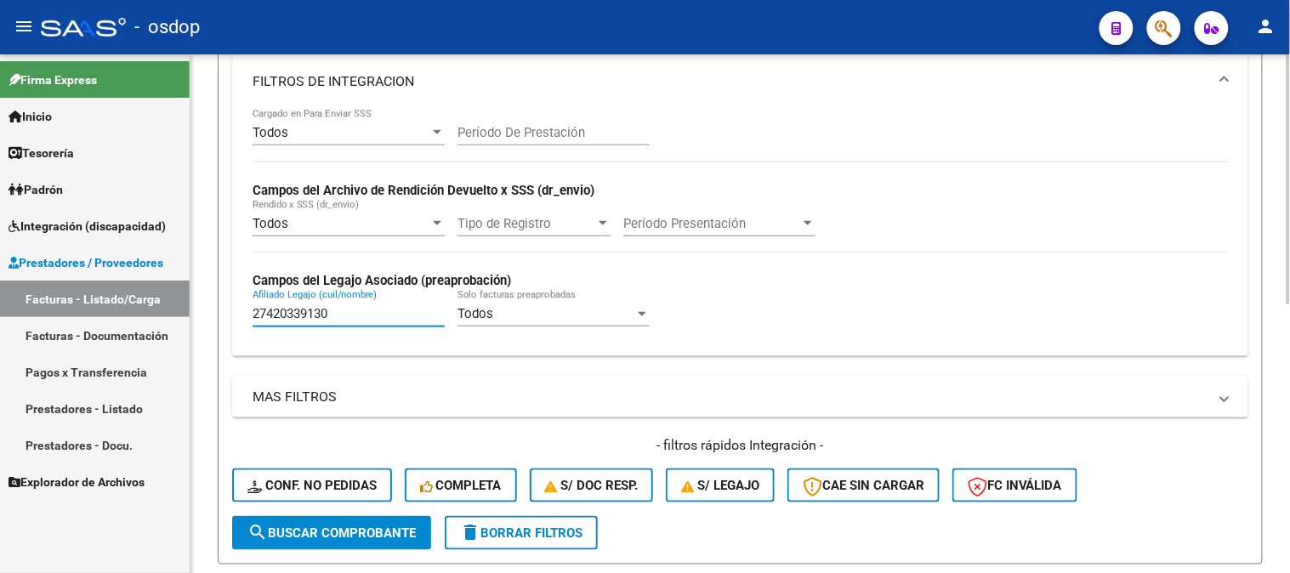
scroll to position [555, 0]
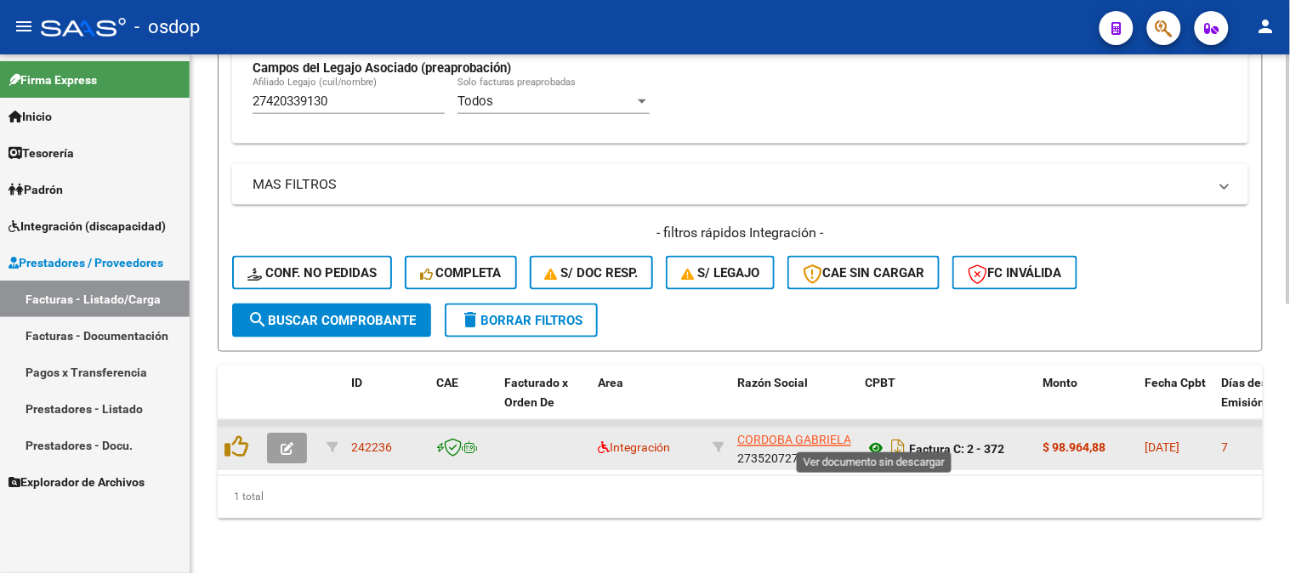
click at [879, 445] on icon at bounding box center [876, 449] width 22 height 20
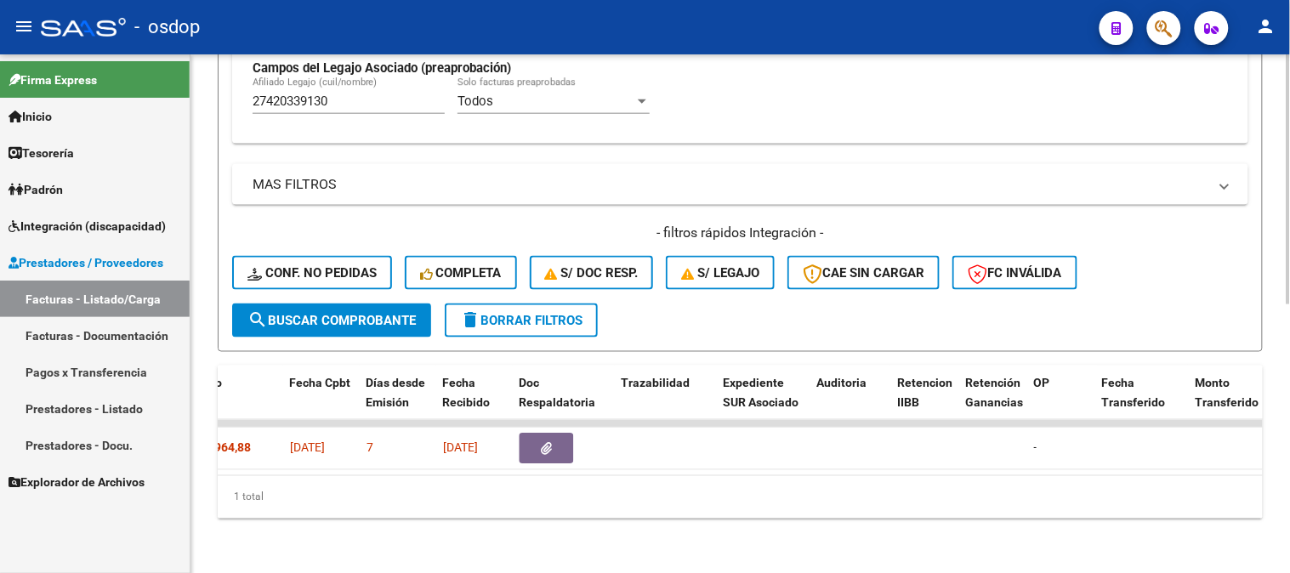
scroll to position [0, 823]
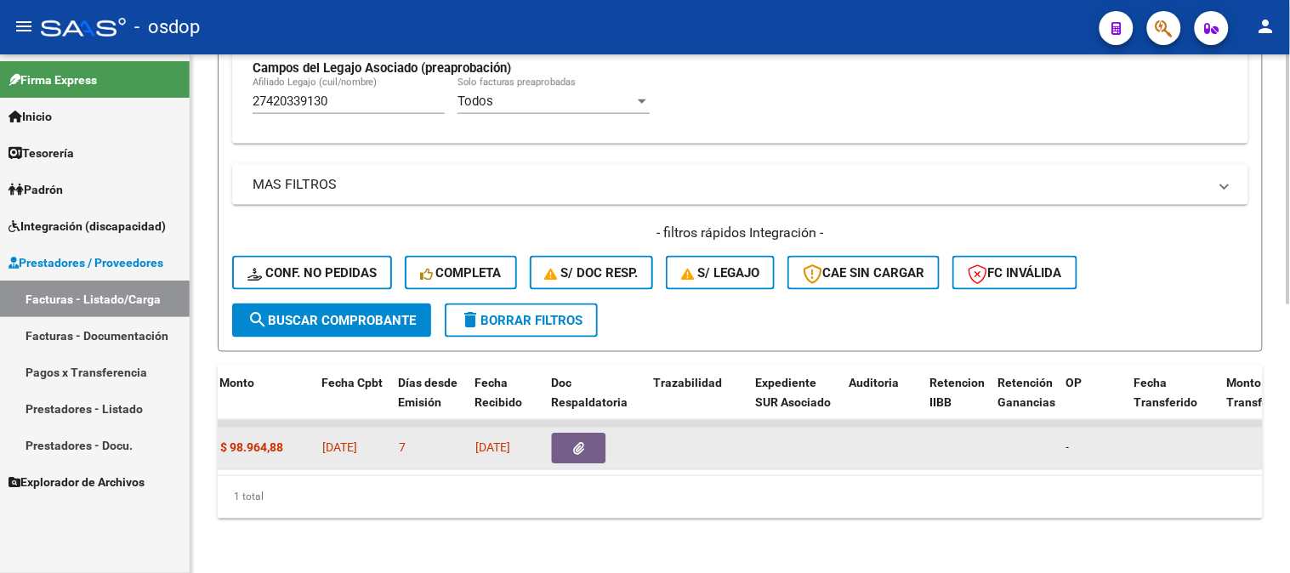
click at [595, 439] on button "button" at bounding box center [579, 449] width 54 height 31
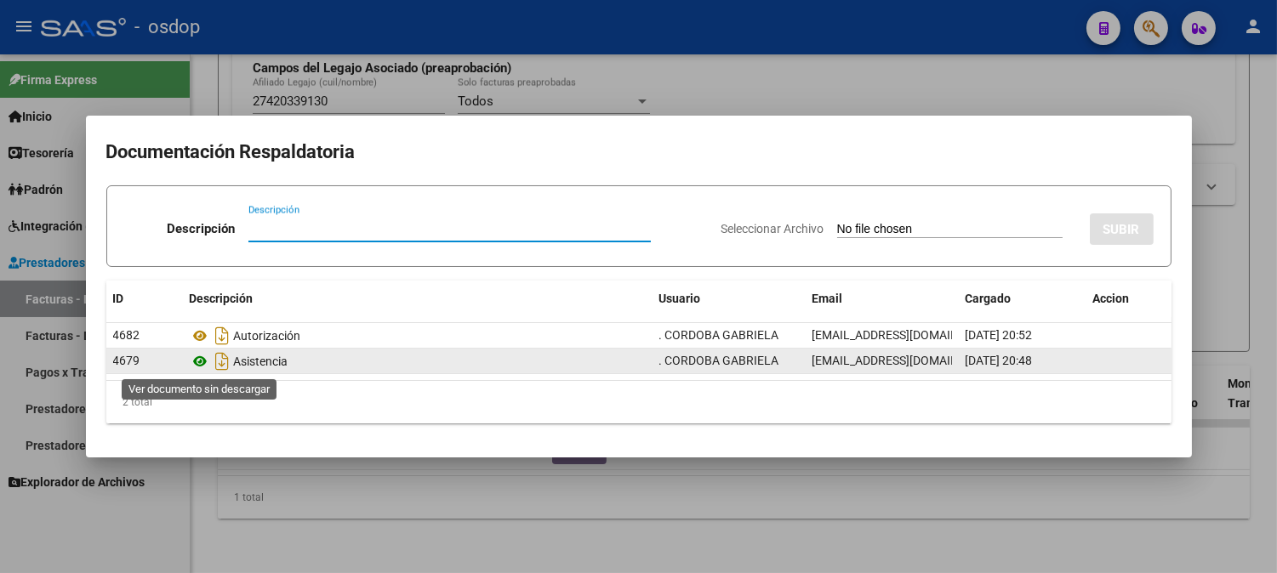
click at [191, 359] on icon at bounding box center [201, 361] width 22 height 20
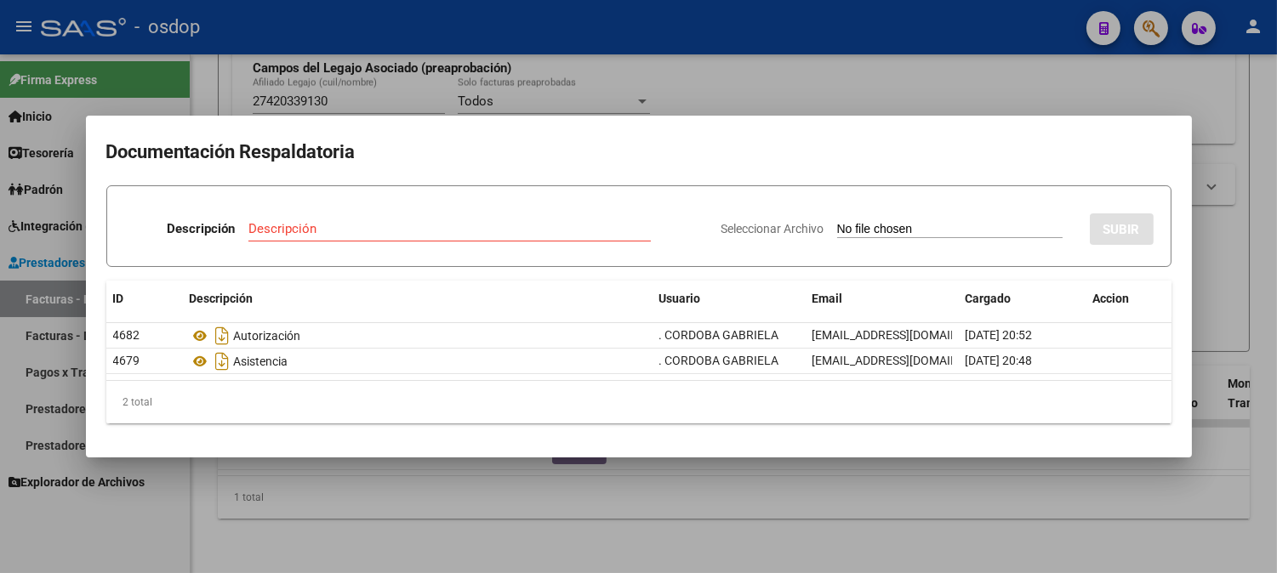
click at [361, 103] on div at bounding box center [638, 286] width 1277 height 573
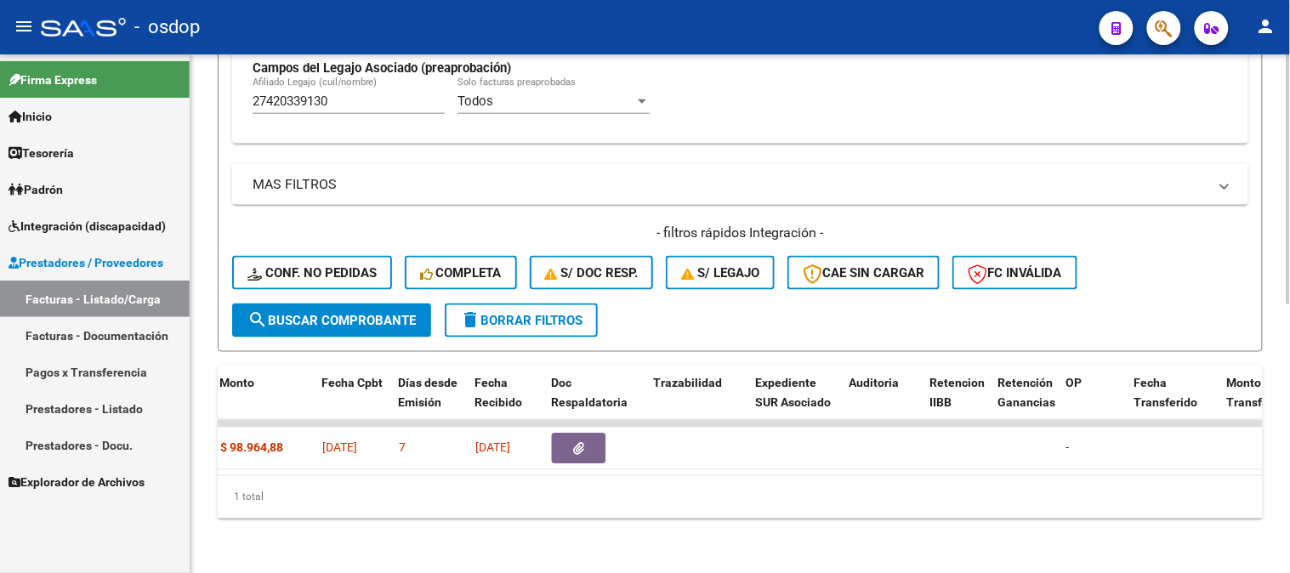
click at [455, 536] on div "Video tutorial PRESTADORES -> Listado de CPBTs Emitidos por Prestadores / Prove…" at bounding box center [741, 43] width 1100 height 1062
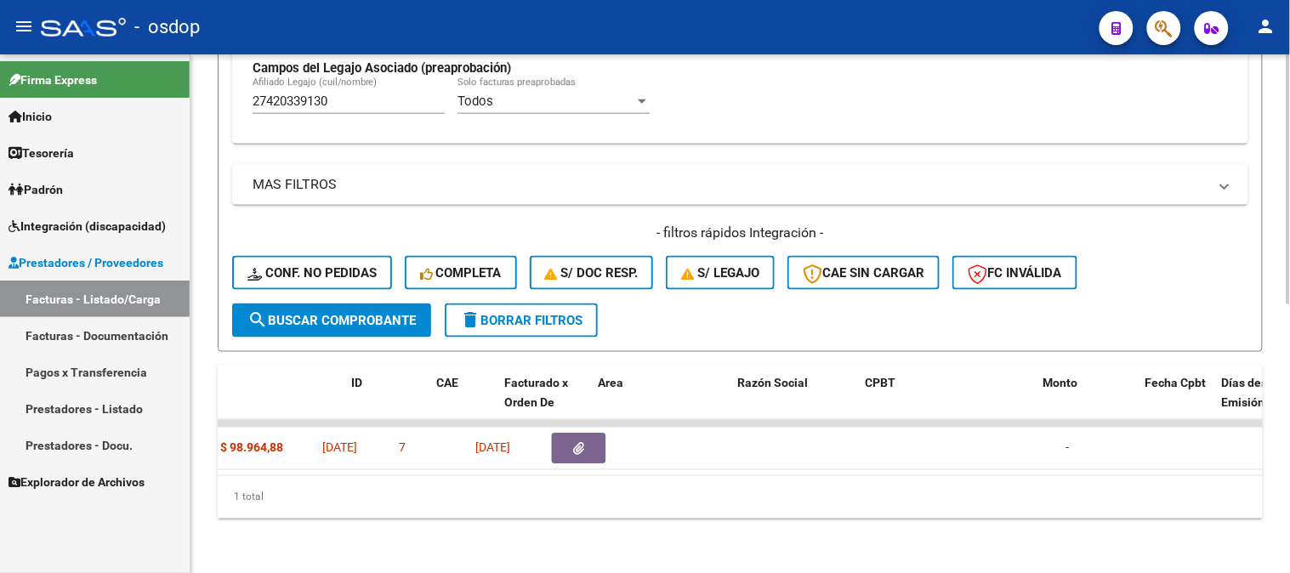
scroll to position [0, 0]
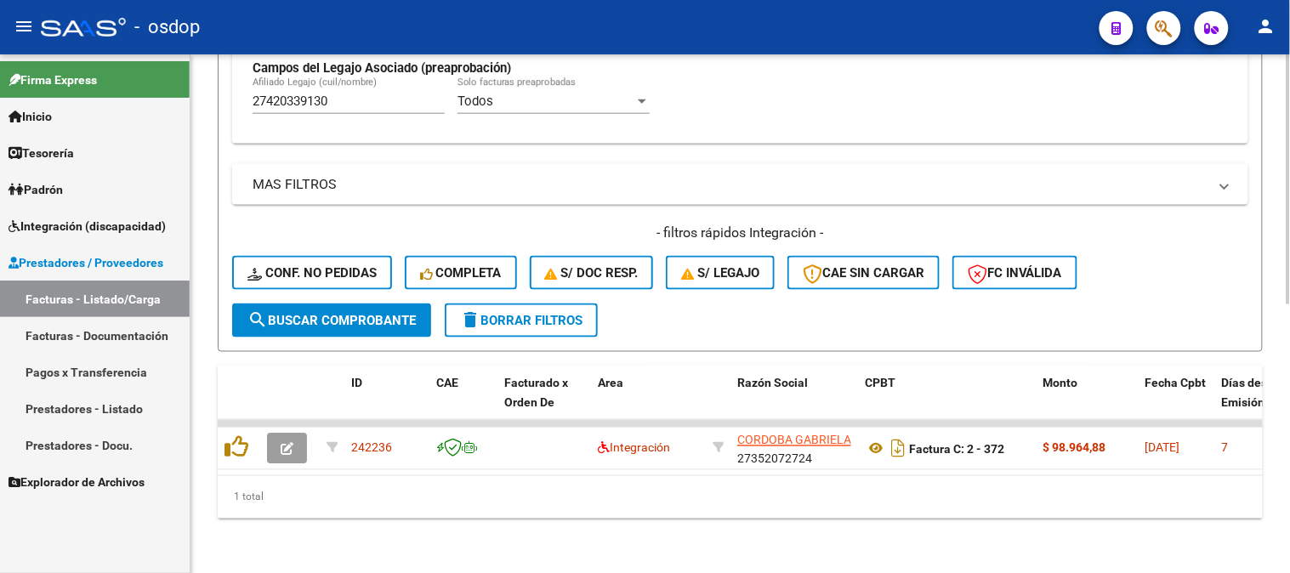
drag, startPoint x: 384, startPoint y: 512, endPoint x: 417, endPoint y: 406, distance: 111.1
click at [386, 507] on div "1 total" at bounding box center [740, 497] width 1045 height 43
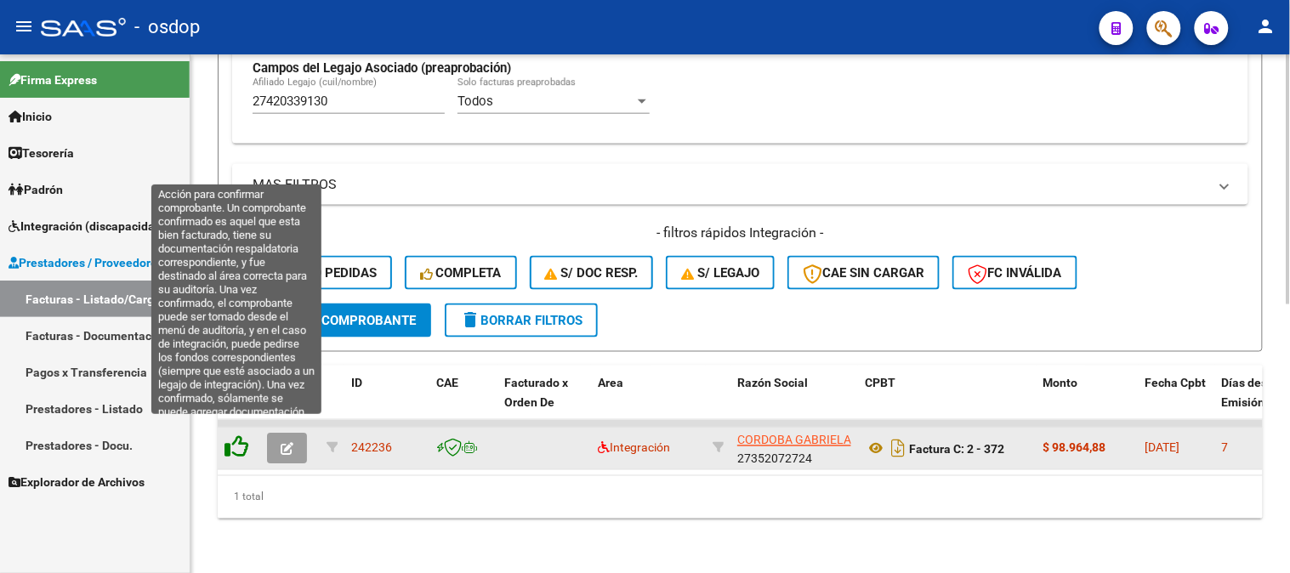
click at [228, 435] on icon at bounding box center [237, 447] width 24 height 24
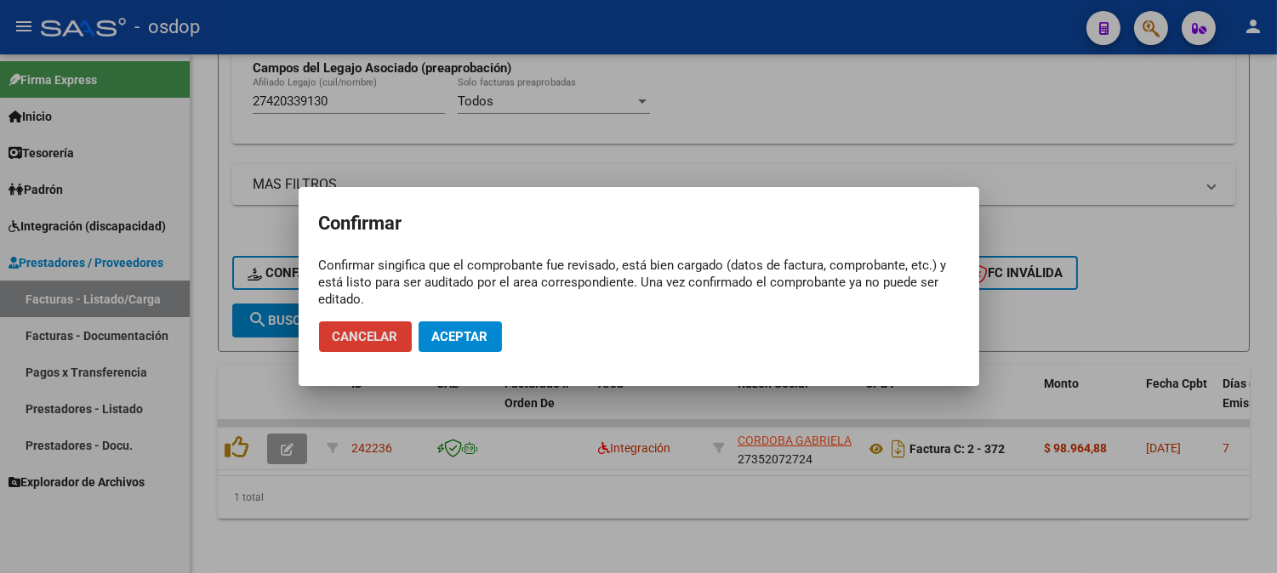
click at [458, 330] on span "Aceptar" at bounding box center [460, 336] width 56 height 15
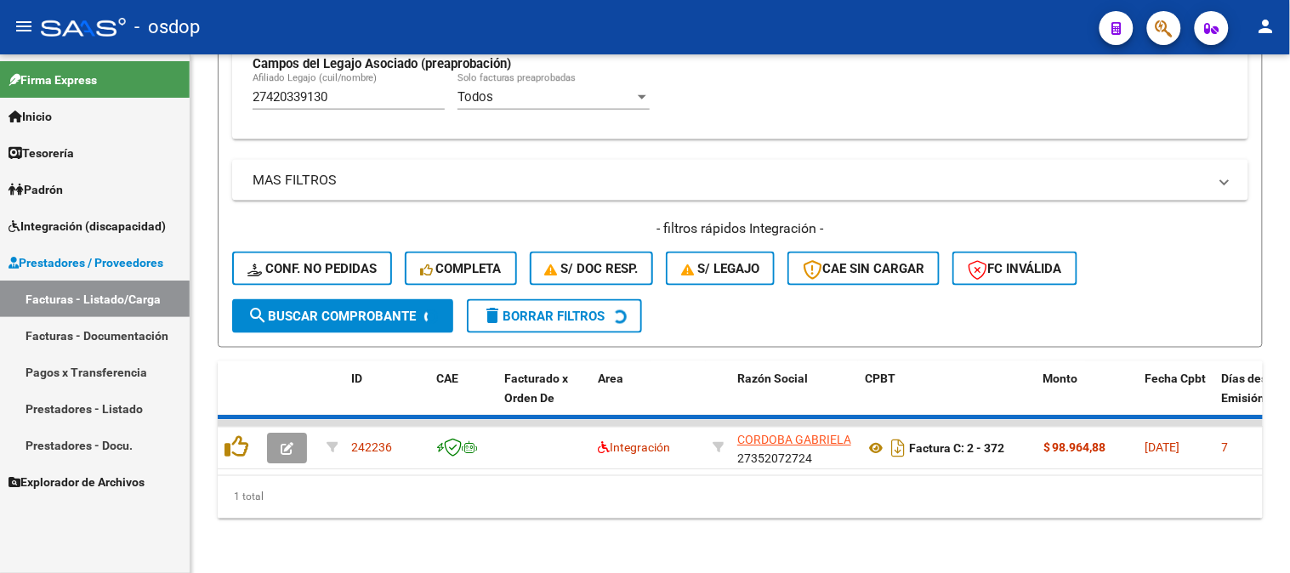
scroll to position [528, 0]
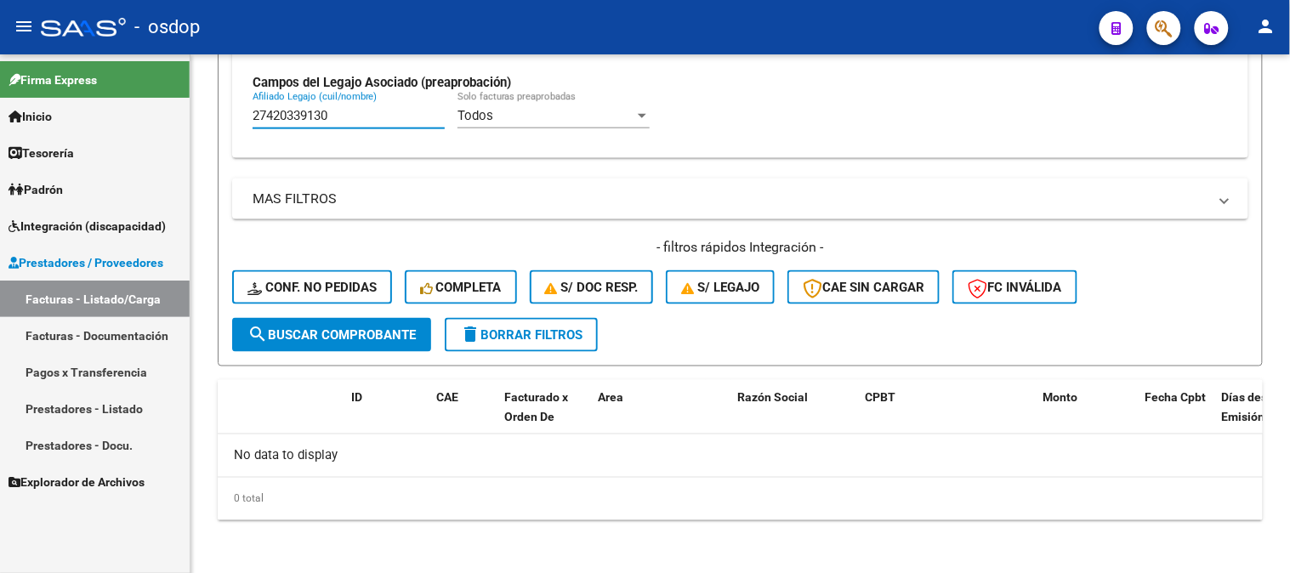
drag, startPoint x: 379, startPoint y: 117, endPoint x: 111, endPoint y: 83, distance: 270.1
click at [111, 83] on mat-sidenav-container "Firma Express Inicio Calendario SSS Instructivos Contacto OS Tesorería Extracto…" at bounding box center [645, 313] width 1290 height 519
paste input "FRANCO"
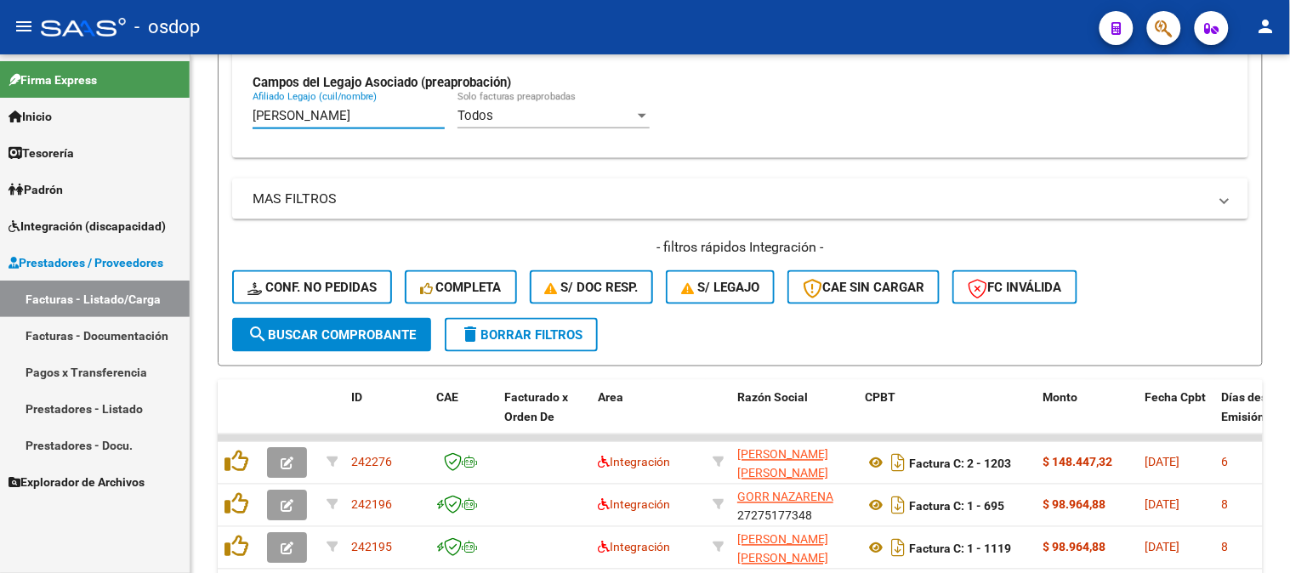
drag, startPoint x: 344, startPoint y: 124, endPoint x: 0, endPoint y: 1, distance: 365.1
click at [0, 31] on div "menu - osdop person Firma Express Inicio Calendario SSS Instructivos Contacto O…" at bounding box center [645, 286] width 1290 height 573
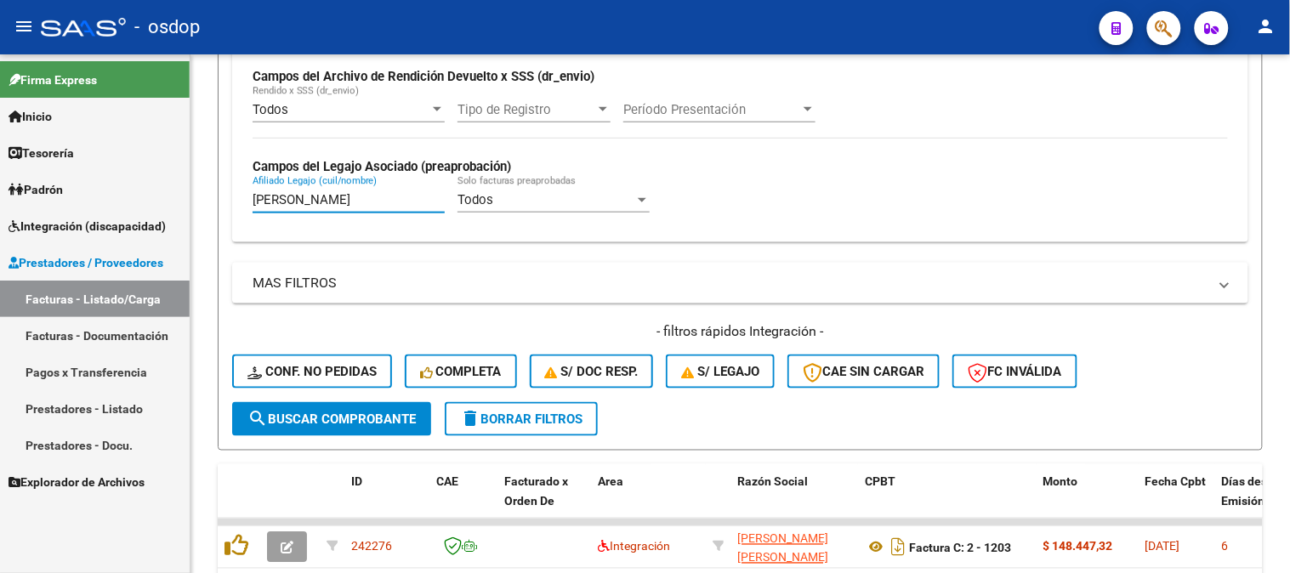
paste input "20515482378"
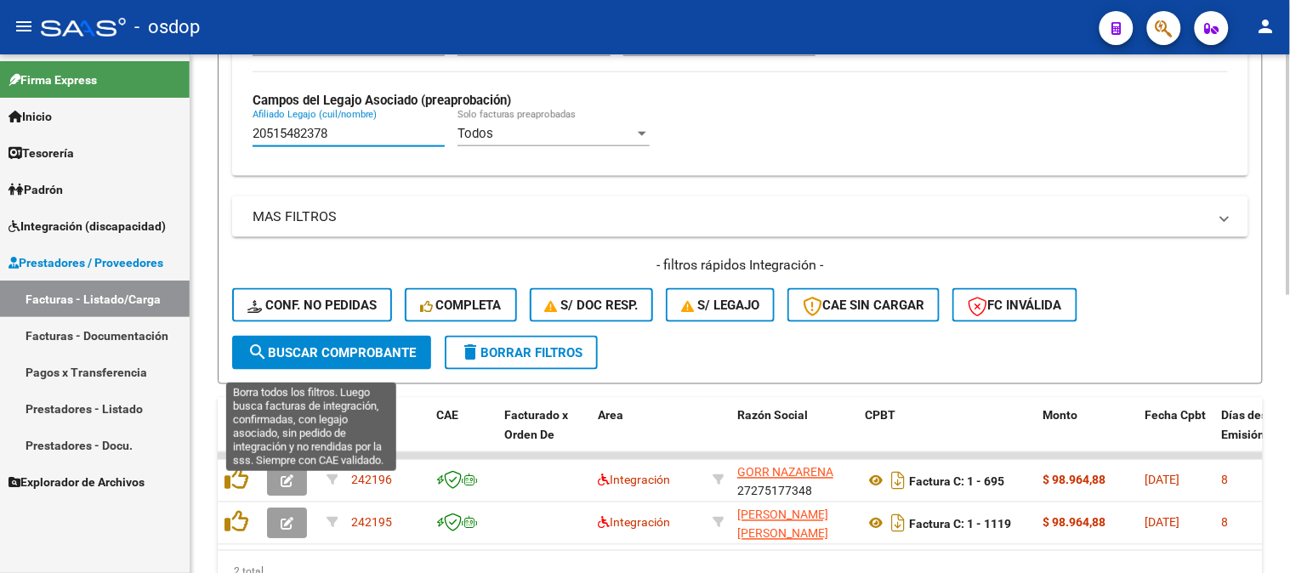
scroll to position [598, 0]
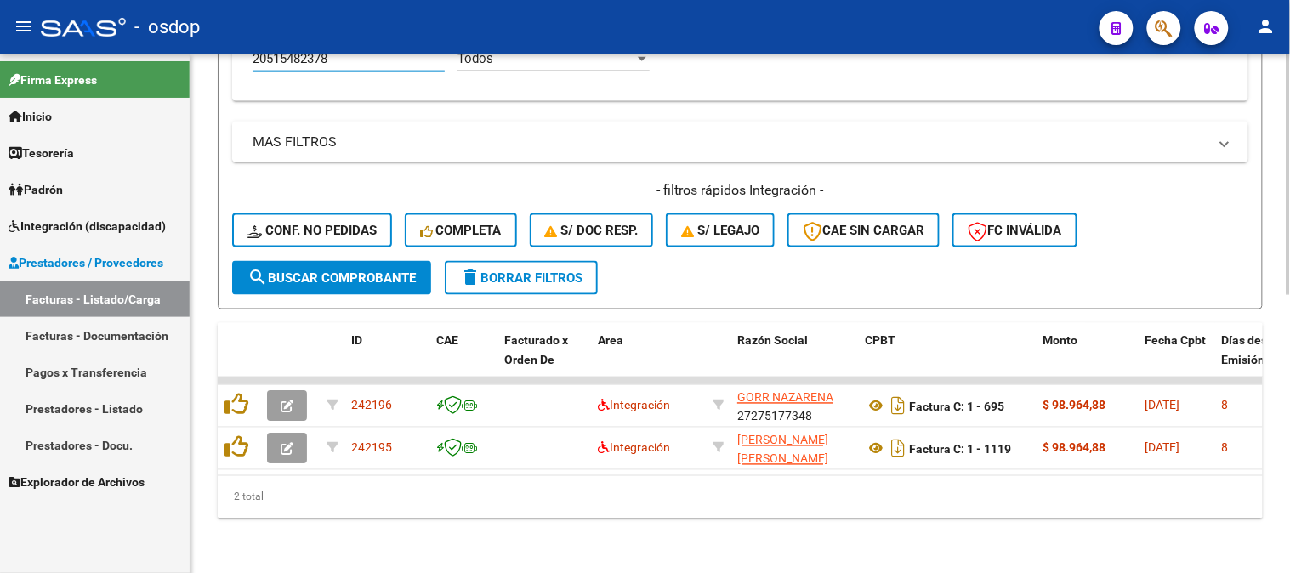
click at [578, 488] on div "2 total" at bounding box center [740, 497] width 1045 height 43
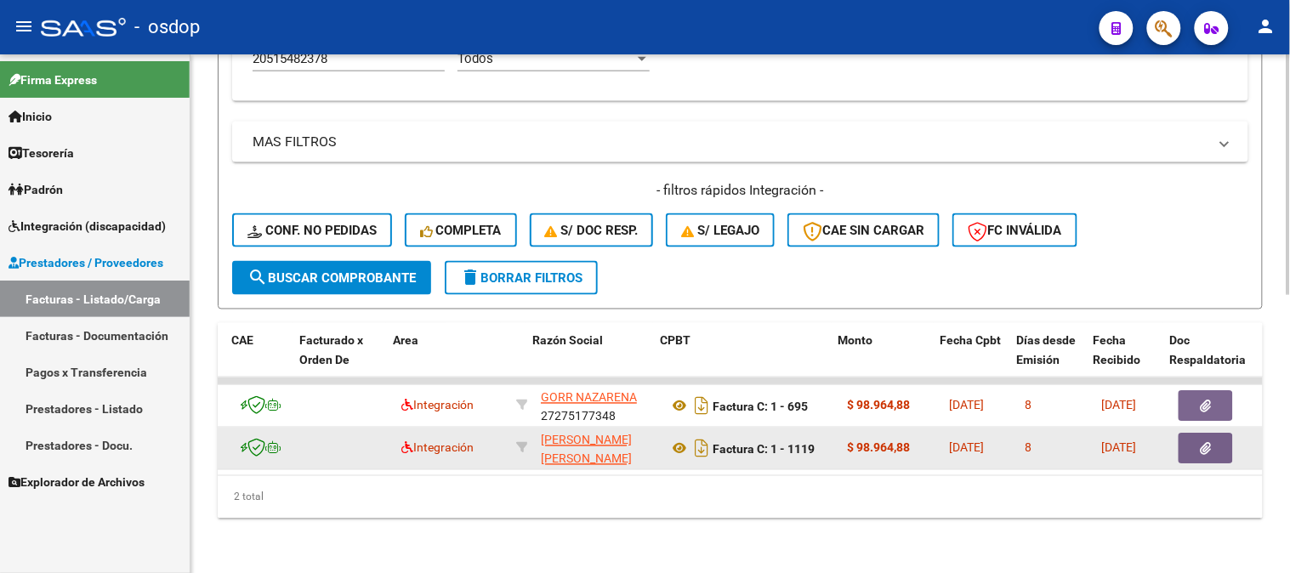
scroll to position [0, 205]
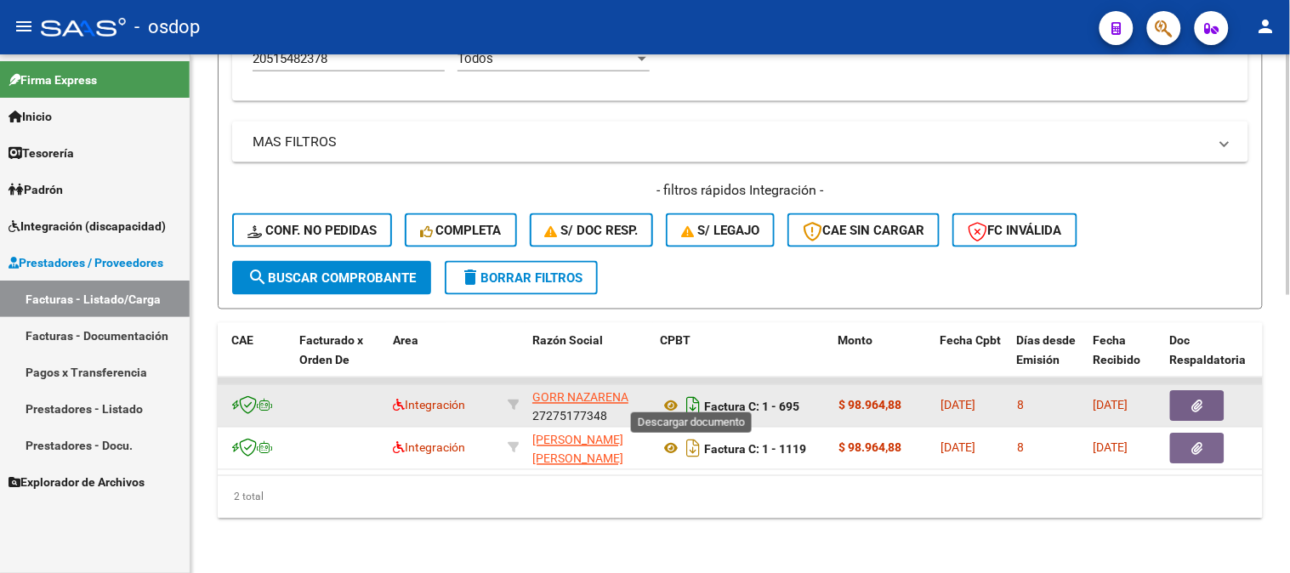
click at [683, 393] on icon "Descargar documento" at bounding box center [693, 406] width 22 height 27
click at [1208, 400] on button "button" at bounding box center [1197, 406] width 54 height 31
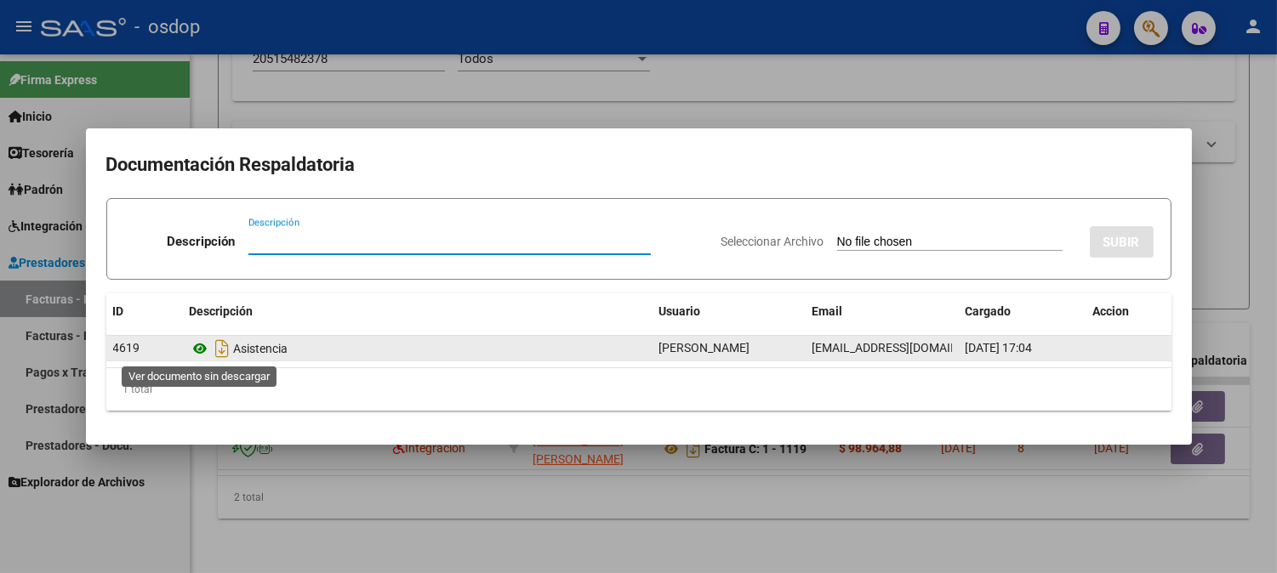
click at [193, 350] on icon at bounding box center [201, 349] width 22 height 20
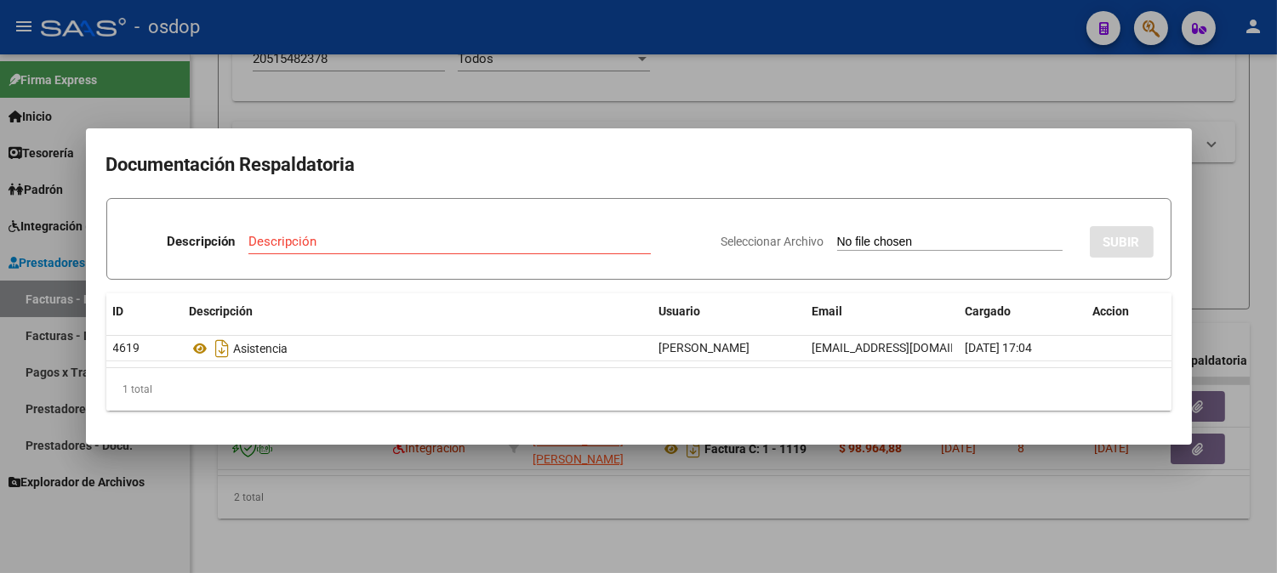
drag, startPoint x: 477, startPoint y: 56, endPoint x: 555, endPoint y: 340, distance: 294.7
click at [477, 58] on div at bounding box center [638, 286] width 1277 height 573
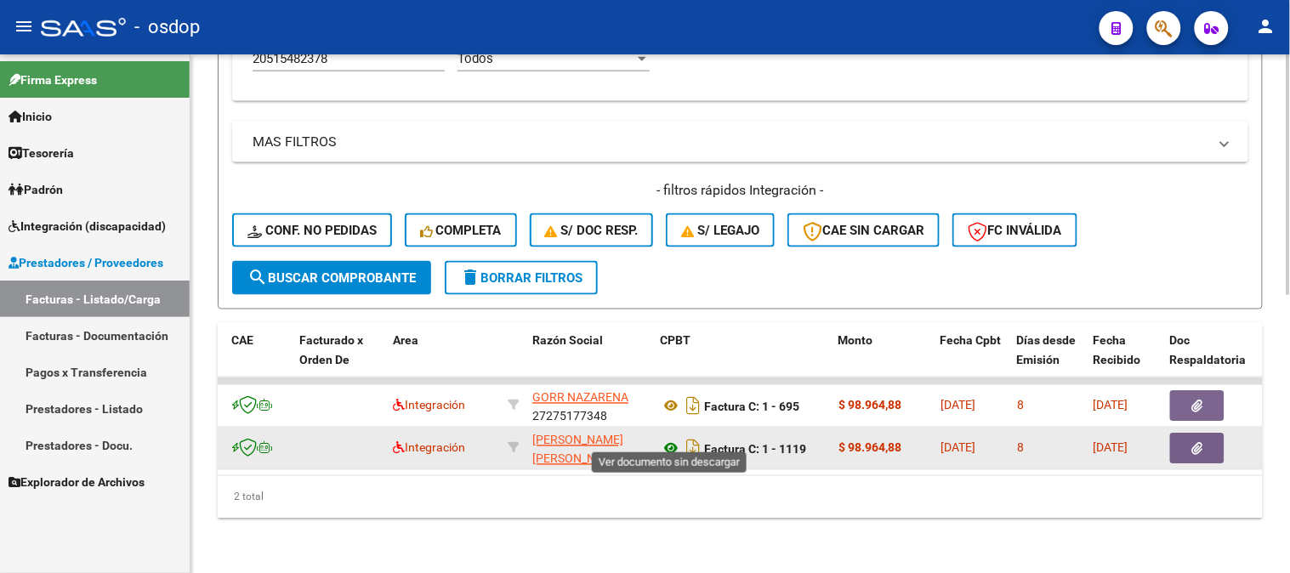
click at [666, 439] on icon at bounding box center [671, 449] width 22 height 20
click at [1196, 443] on icon "button" at bounding box center [1198, 449] width 11 height 13
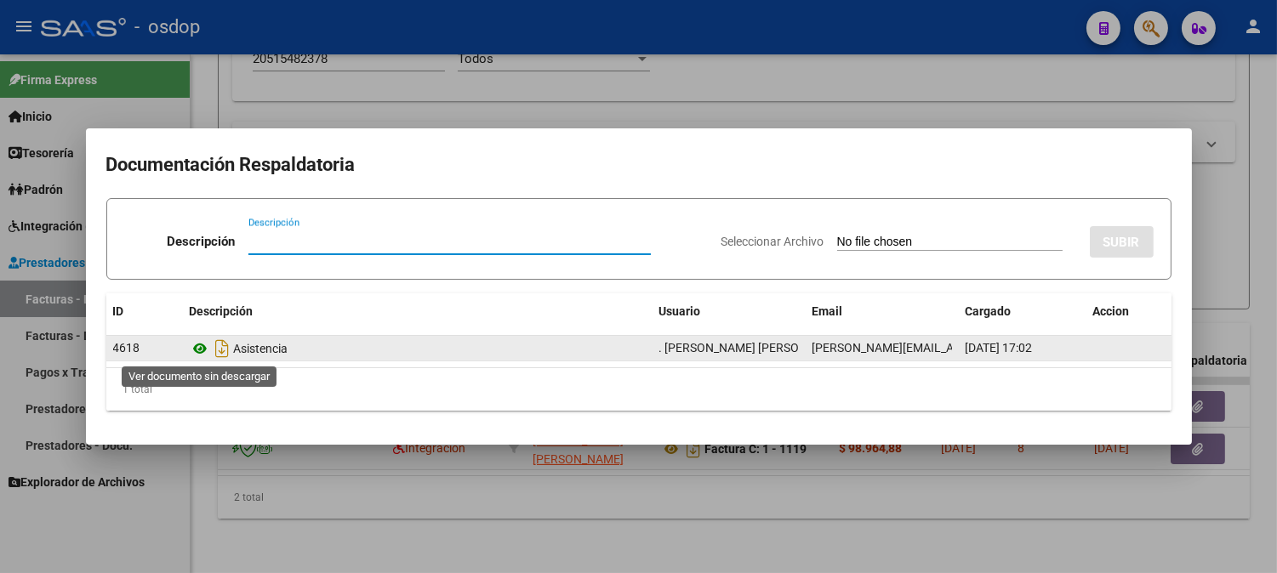
click at [205, 350] on icon at bounding box center [201, 349] width 22 height 20
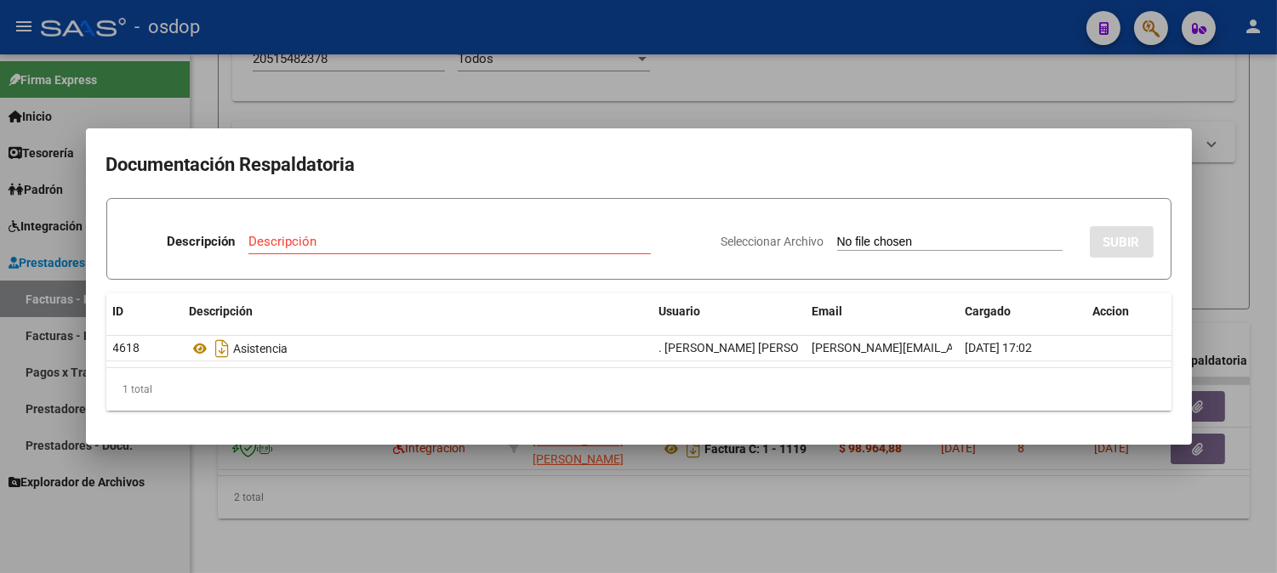
click at [421, 88] on div at bounding box center [638, 286] width 1277 height 573
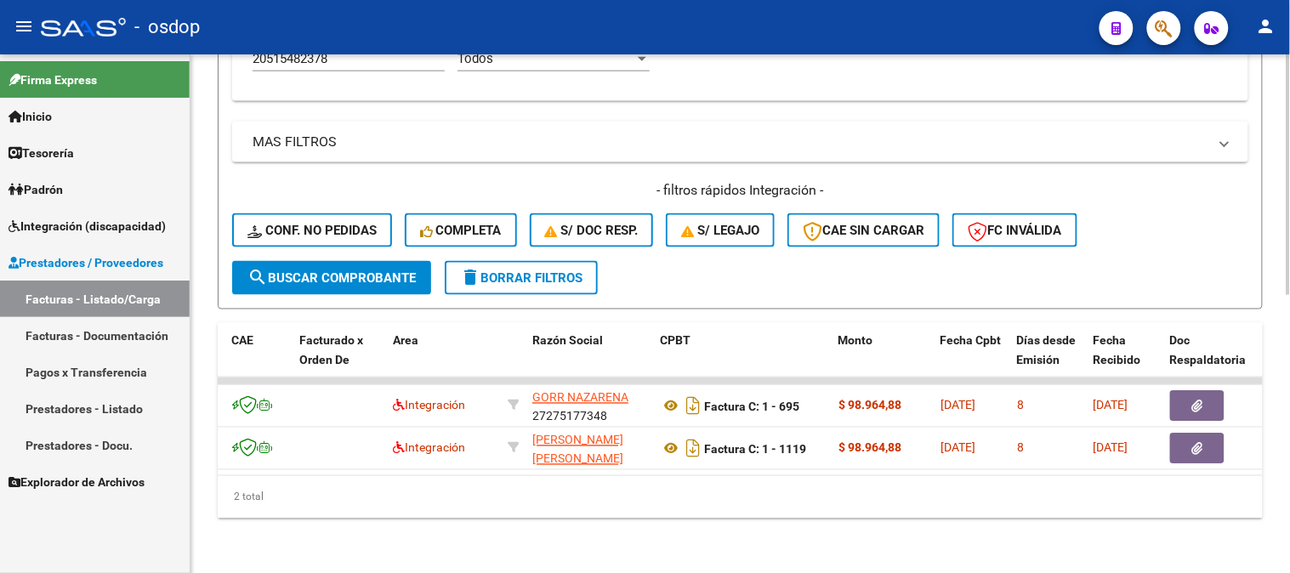
click at [363, 477] on div "2 total" at bounding box center [740, 497] width 1045 height 43
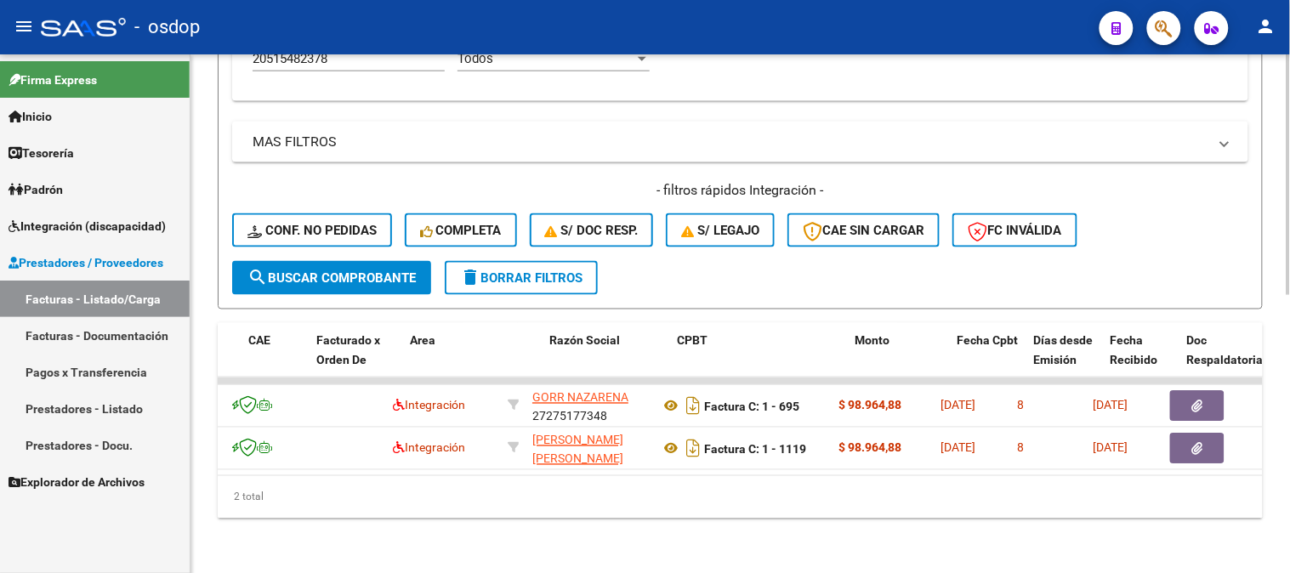
scroll to position [0, 0]
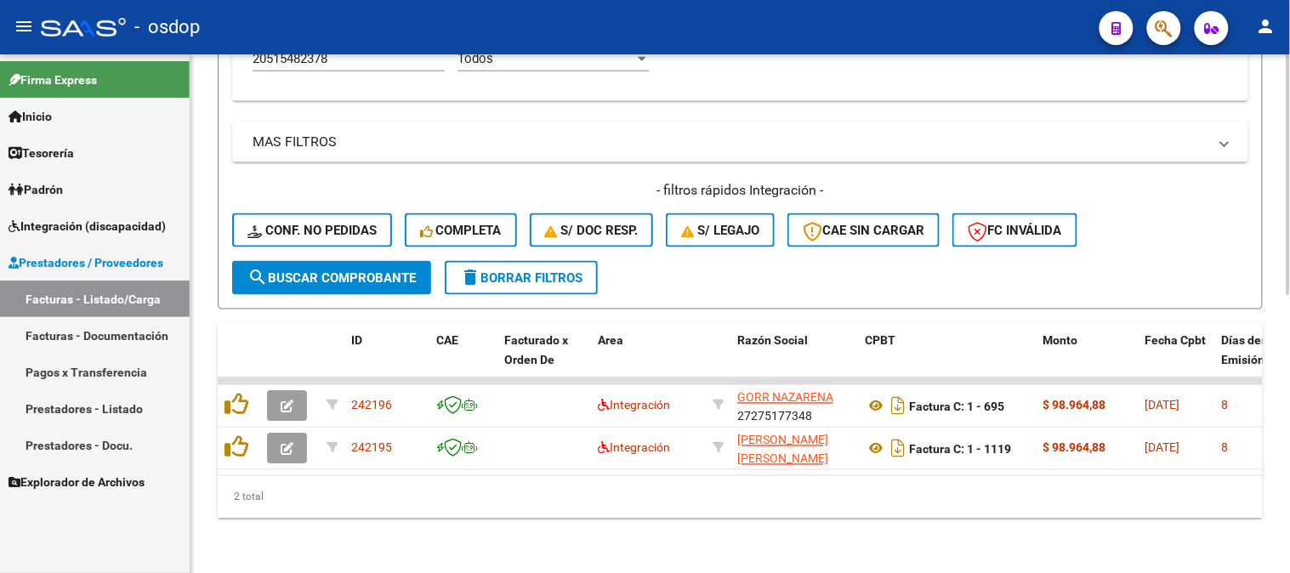
click at [376, 524] on div "Video tutorial PRESTADORES -> Listado de CPBTs Emitidos por Prestadores / Prove…" at bounding box center [741, 21] width 1100 height 1104
click at [453, 503] on div "2 total" at bounding box center [740, 497] width 1045 height 43
drag, startPoint x: 789, startPoint y: 511, endPoint x: 731, endPoint y: 514, distance: 57.9
click at [789, 512] on div "2 total" at bounding box center [740, 497] width 1045 height 43
drag, startPoint x: 526, startPoint y: 508, endPoint x: 595, endPoint y: 479, distance: 75.5
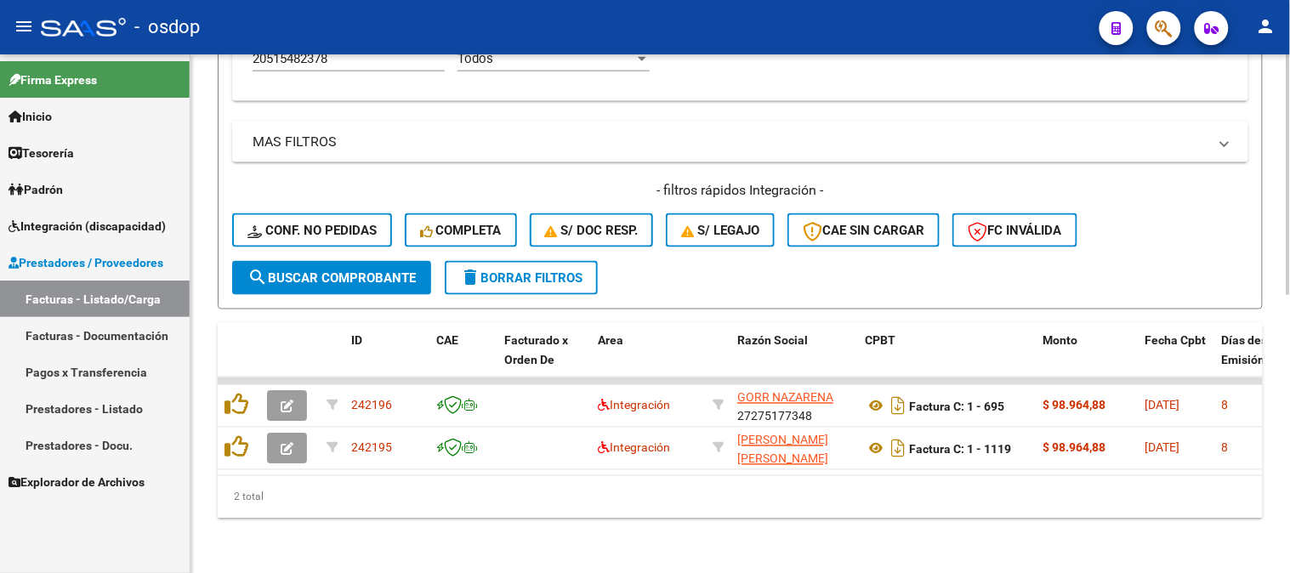
click at [527, 508] on div "2 total" at bounding box center [740, 497] width 1045 height 43
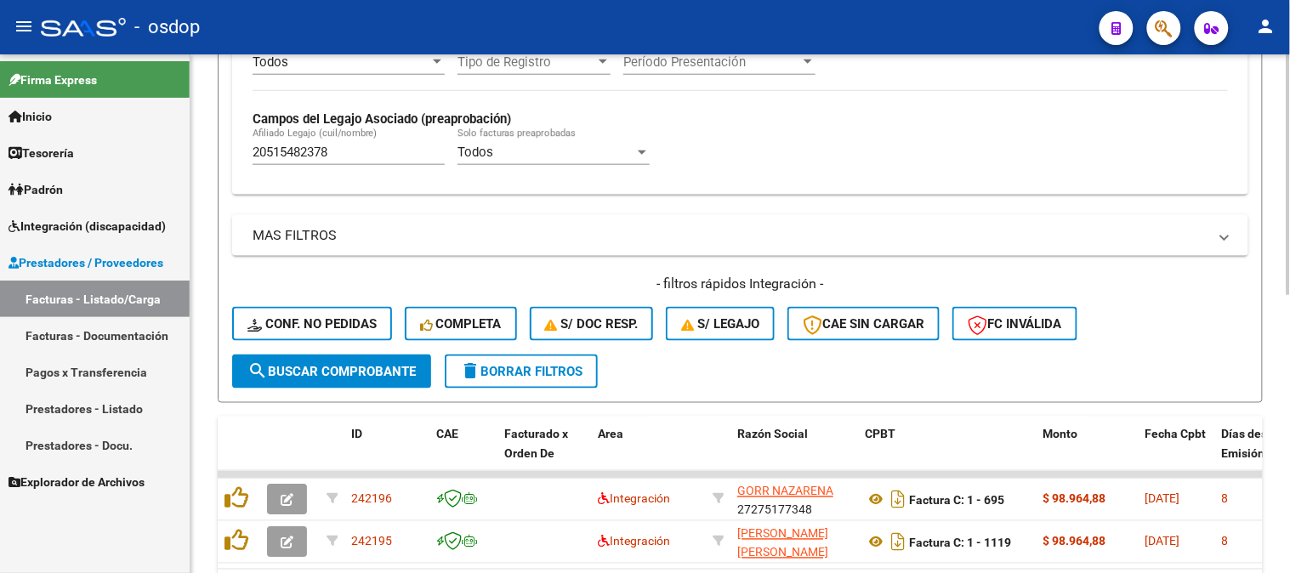
scroll to position [409, 0]
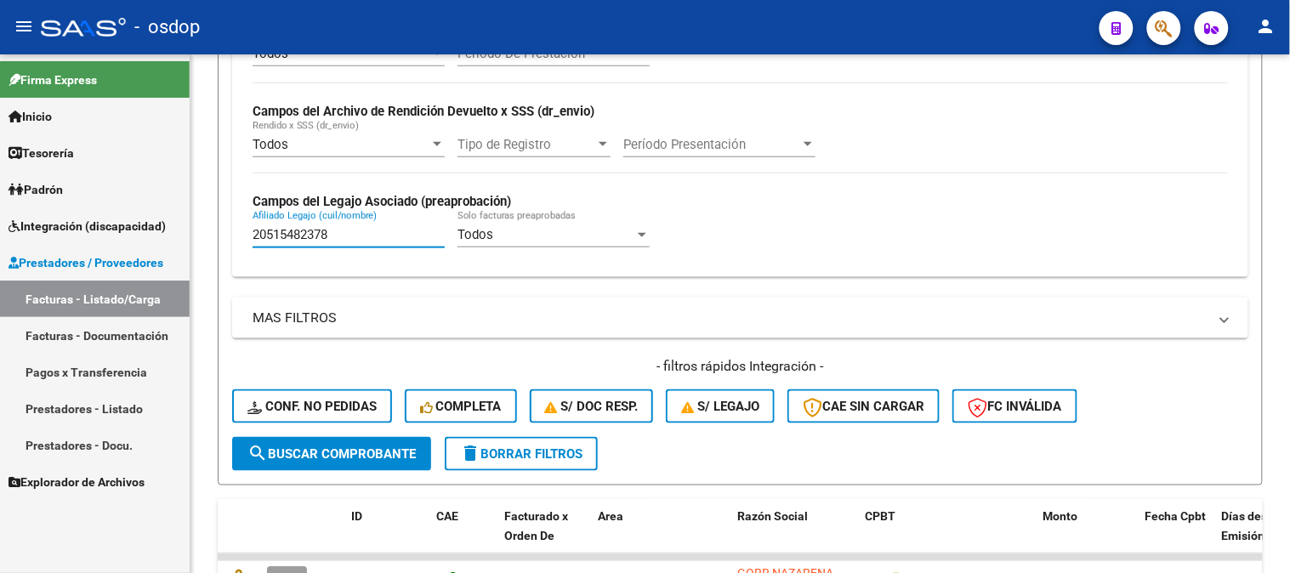
drag, startPoint x: 341, startPoint y: 236, endPoint x: 32, endPoint y: 232, distance: 308.8
click at [34, 234] on mat-sidenav-container "Firma Express Inicio Calendario SSS Instructivos Contacto OS Tesorería Extracto…" at bounding box center [645, 313] width 1290 height 519
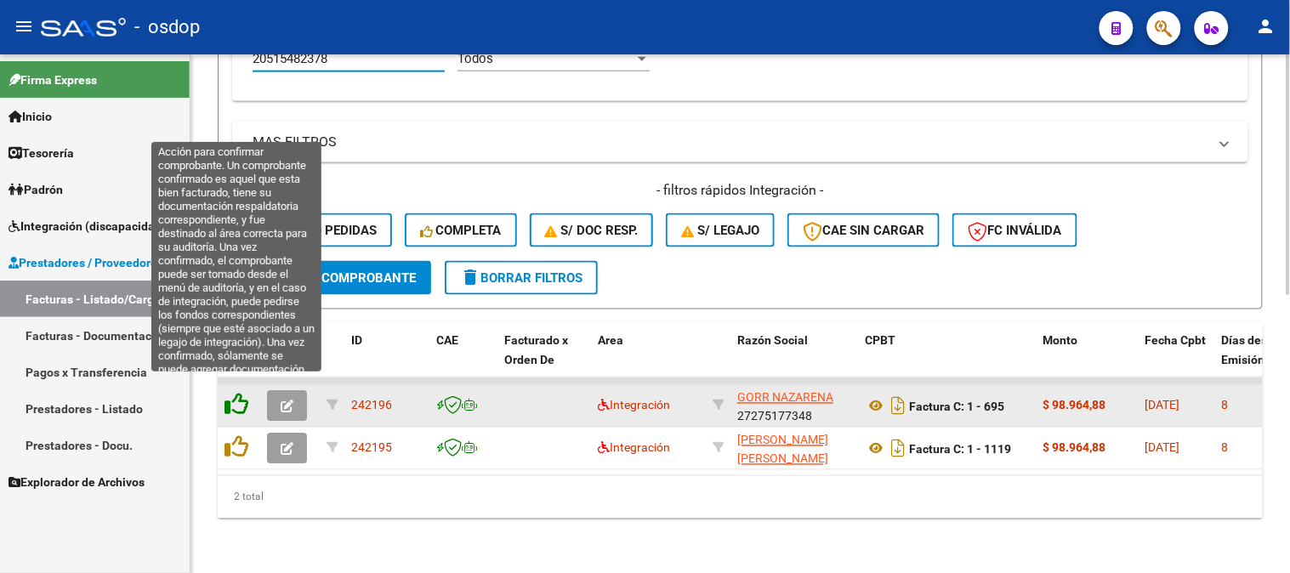
click at [236, 393] on icon at bounding box center [237, 405] width 24 height 24
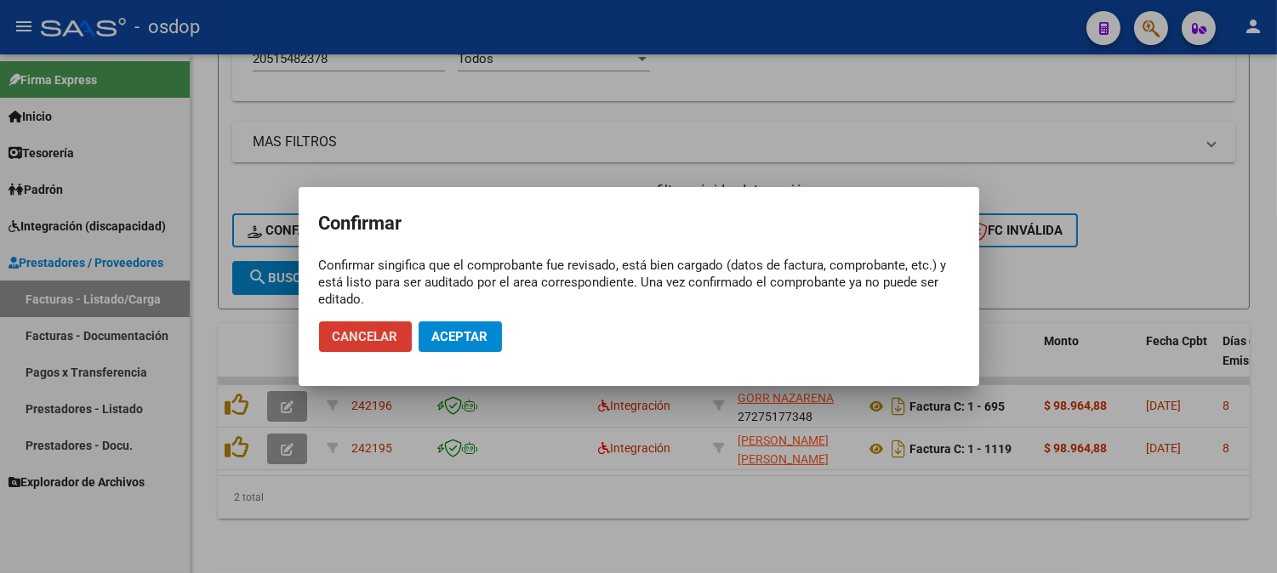
click at [456, 340] on span "Aceptar" at bounding box center [460, 336] width 56 height 15
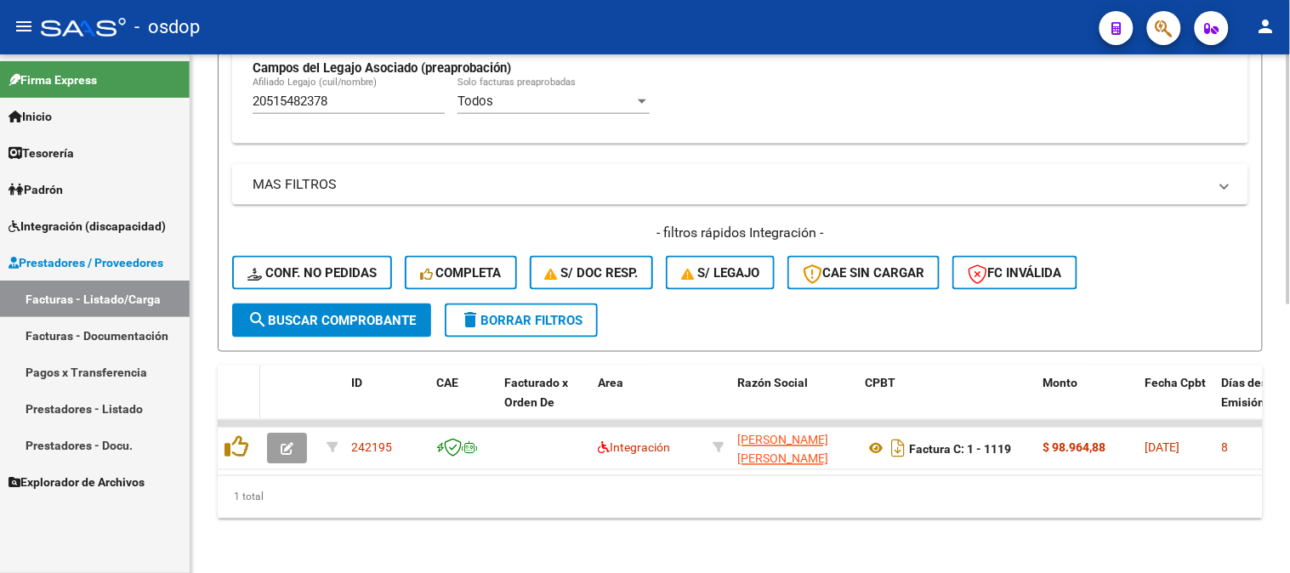
scroll to position [555, 0]
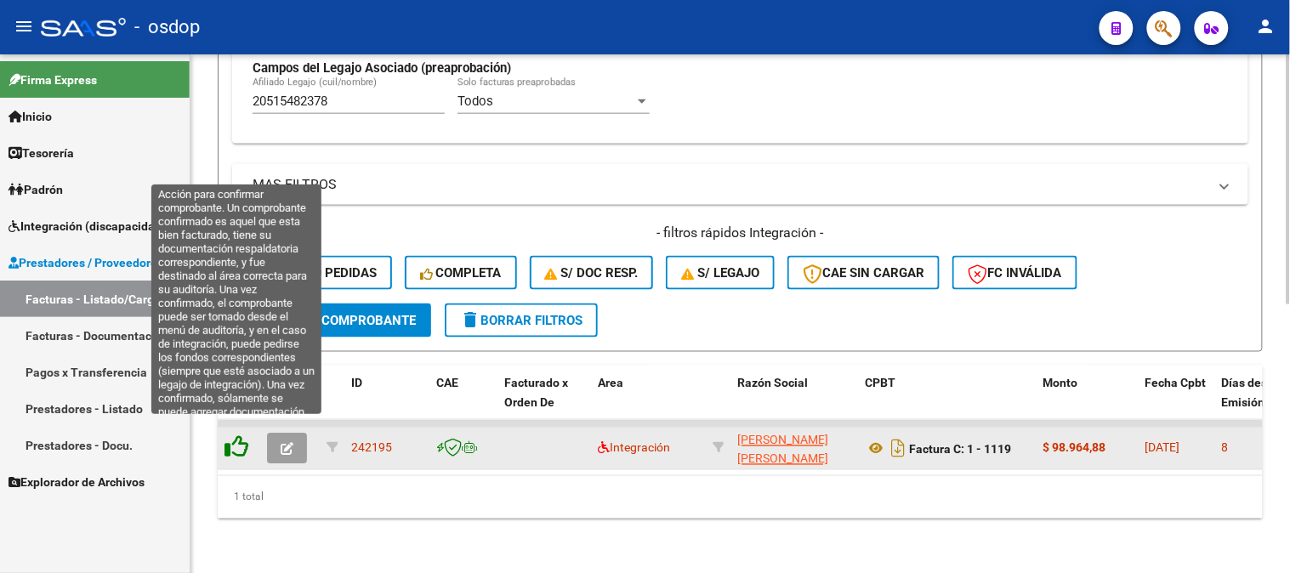
click at [239, 435] on icon at bounding box center [237, 447] width 24 height 24
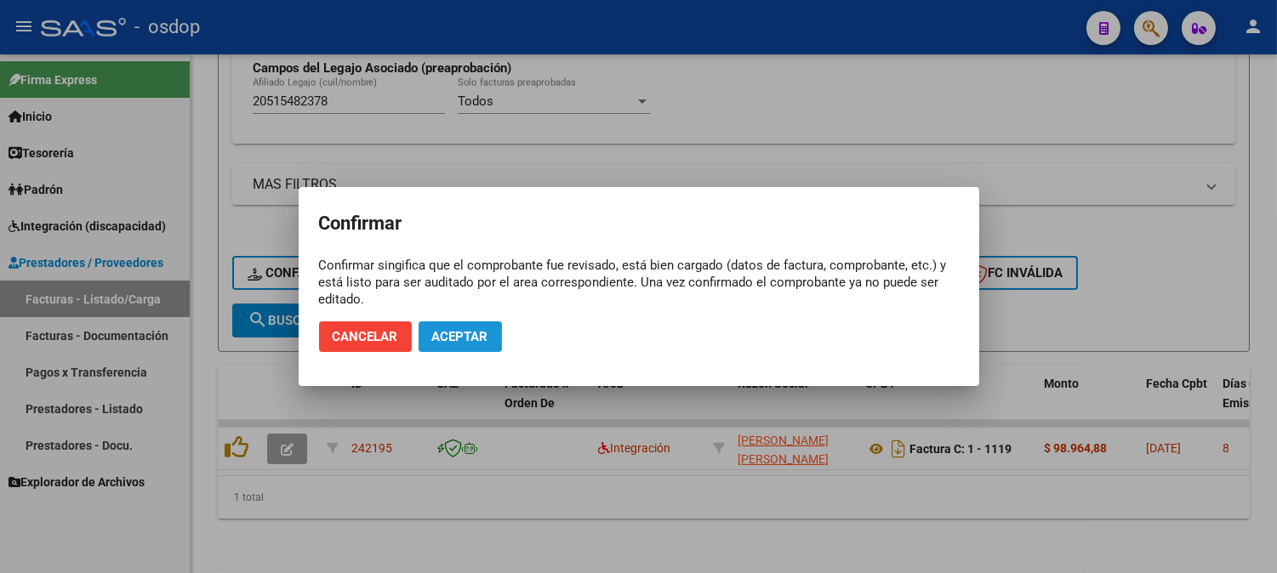
click at [478, 344] on span "Aceptar" at bounding box center [460, 336] width 56 height 15
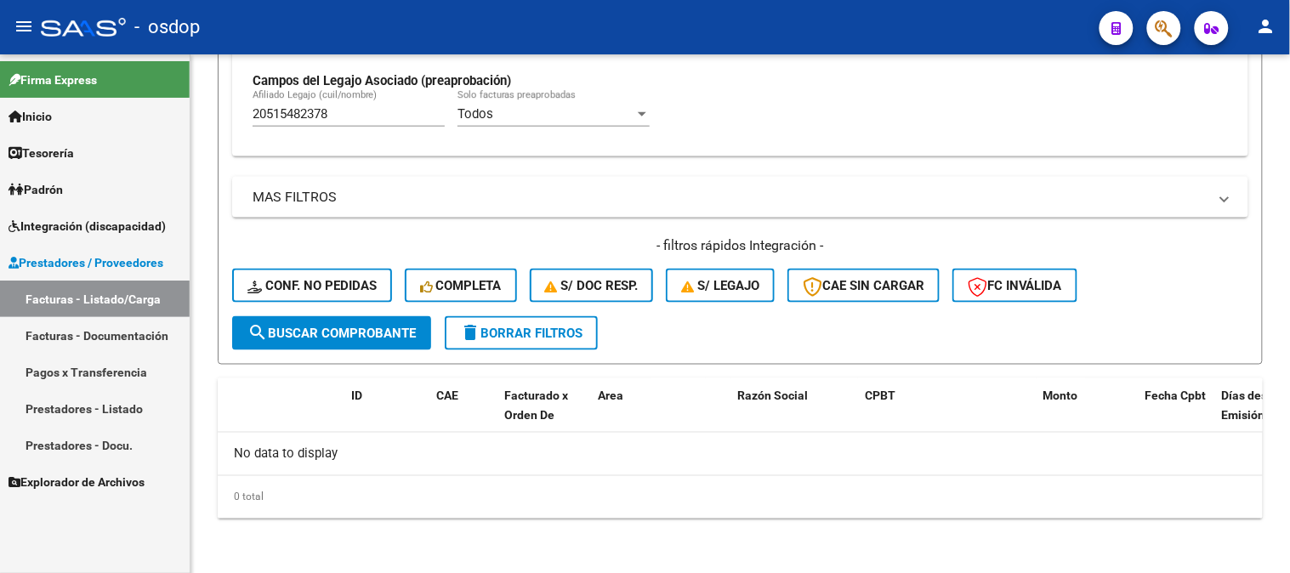
scroll to position [528, 0]
drag, startPoint x: 368, startPoint y: 116, endPoint x: 54, endPoint y: 5, distance: 333.6
click at [128, 60] on mat-sidenav-container "Firma Express Inicio Calendario SSS Instructivos Contacto OS Tesorería Extracto…" at bounding box center [645, 313] width 1290 height 519
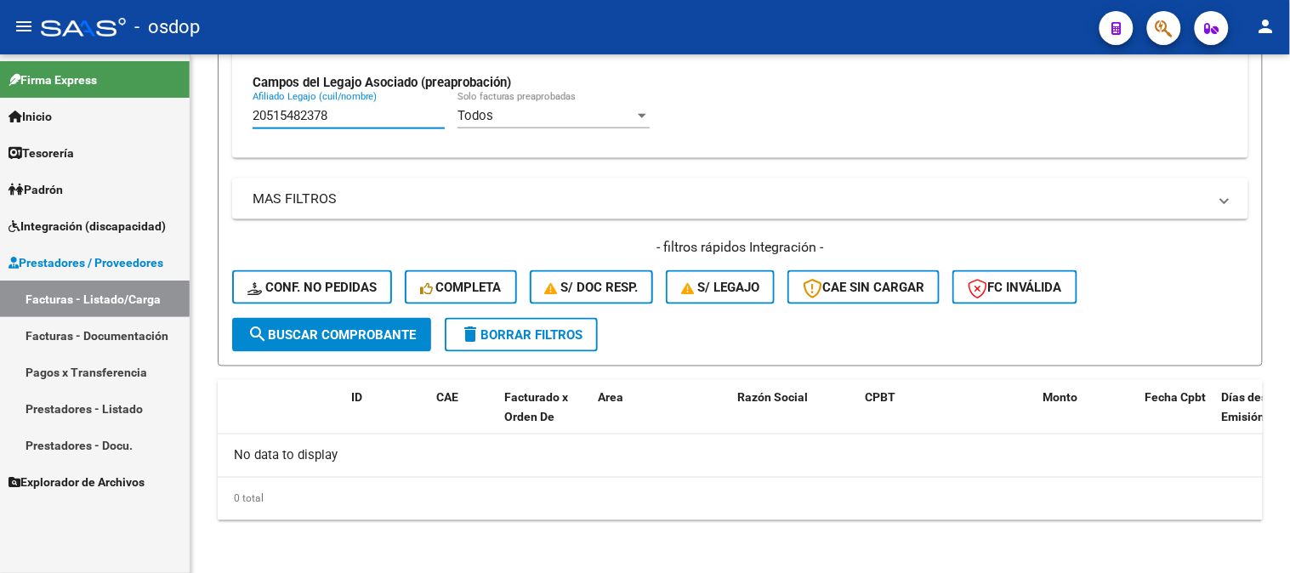
scroll to position [524, 0]
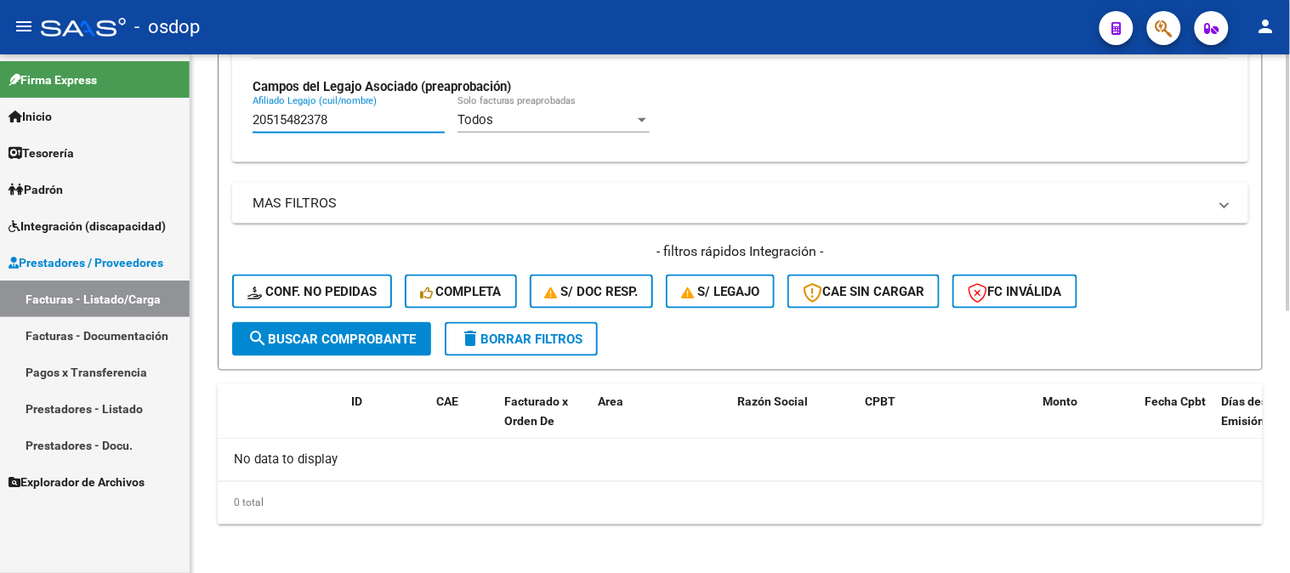
paste input "06979774"
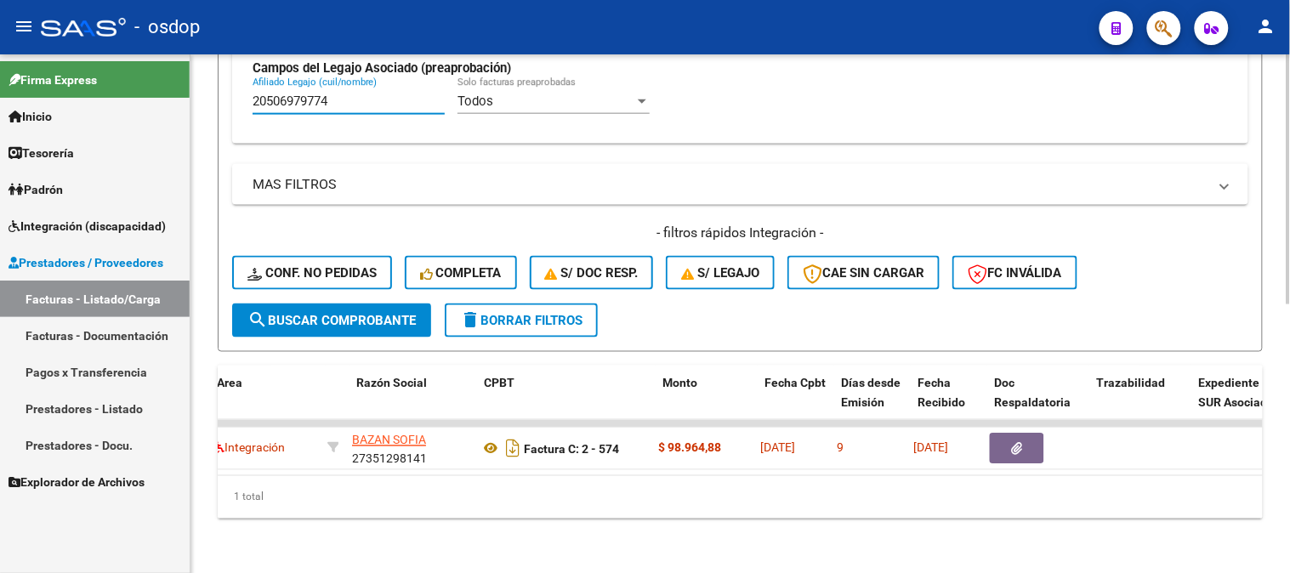
scroll to position [0, 380]
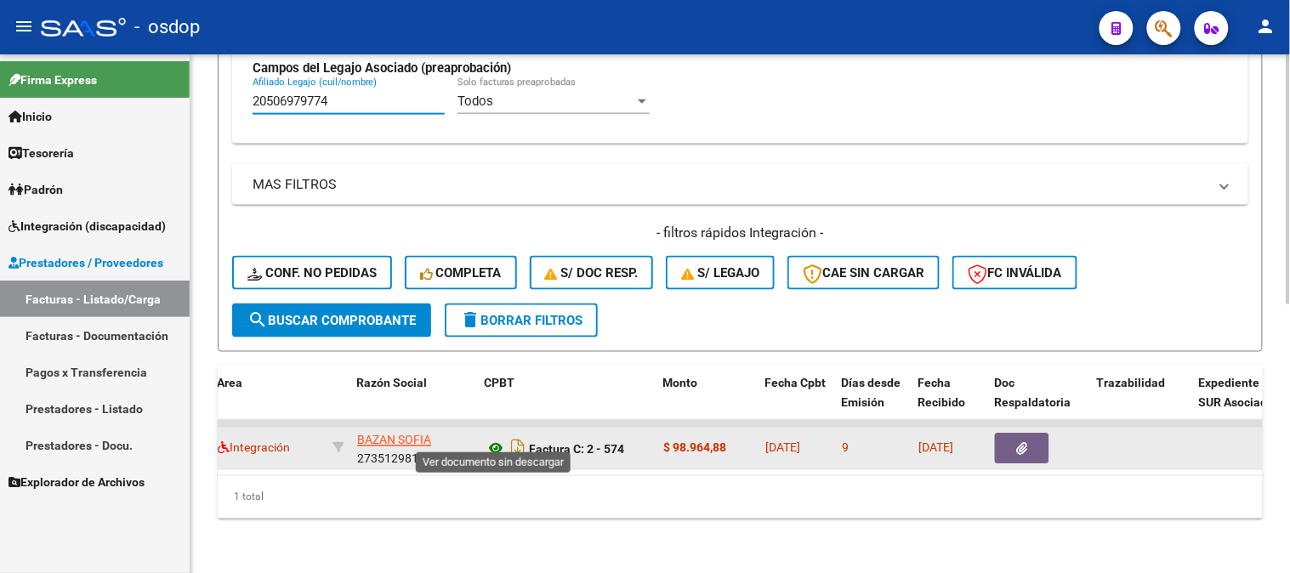
click at [499, 439] on icon at bounding box center [496, 449] width 22 height 20
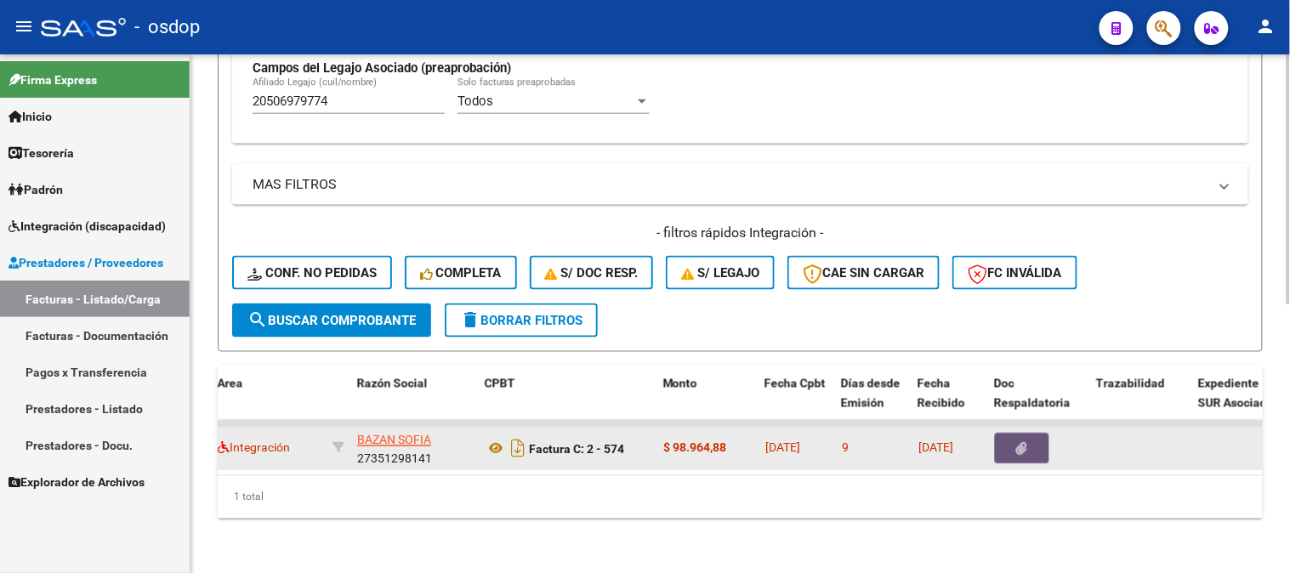
click at [1027, 434] on button "button" at bounding box center [1022, 449] width 54 height 31
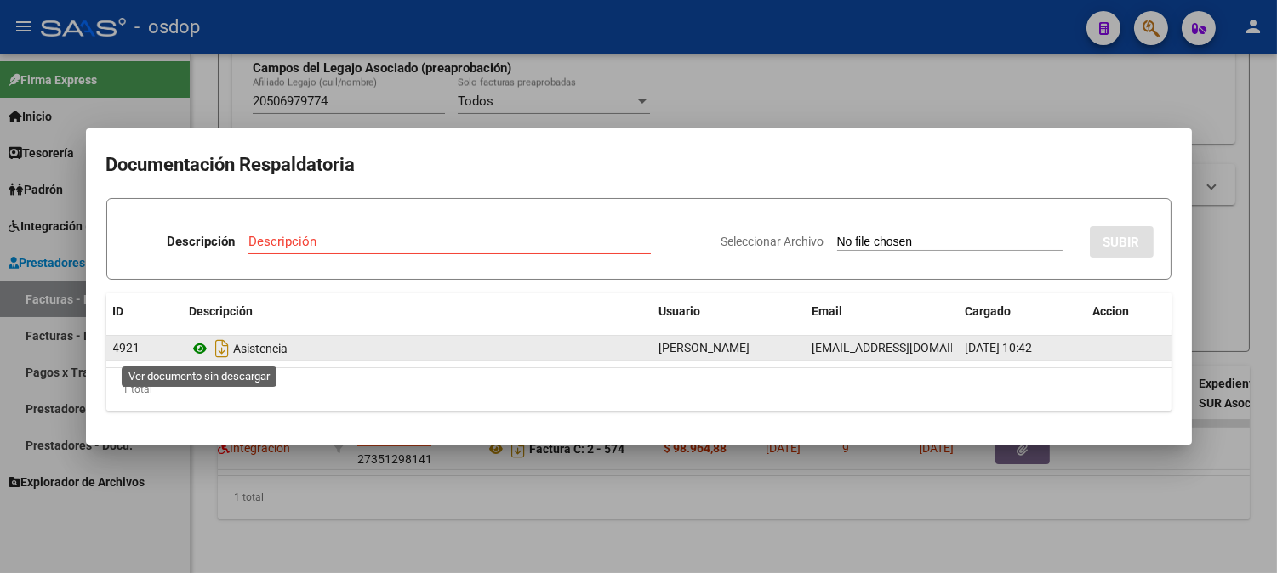
click at [198, 347] on icon at bounding box center [201, 349] width 22 height 20
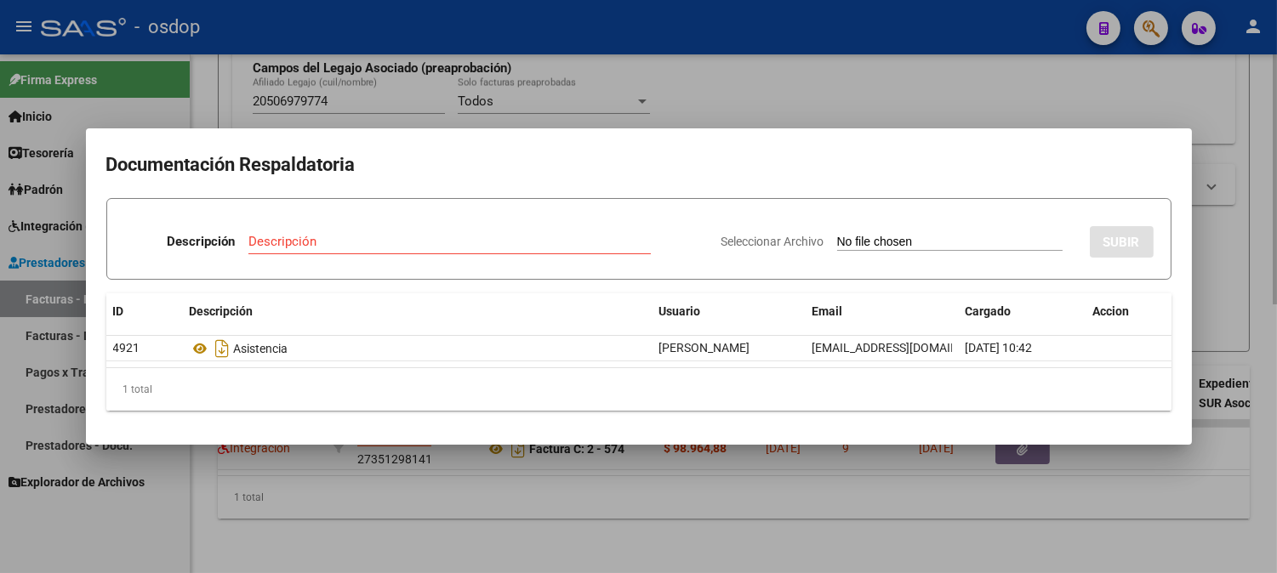
click at [491, 470] on div at bounding box center [638, 286] width 1277 height 573
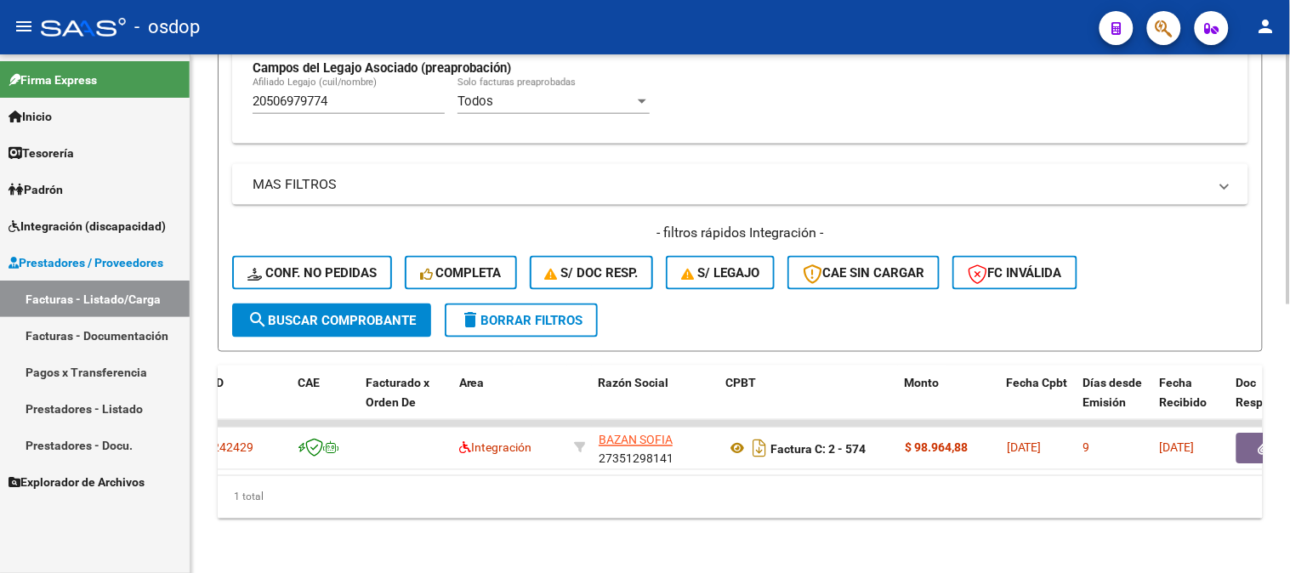
scroll to position [0, 0]
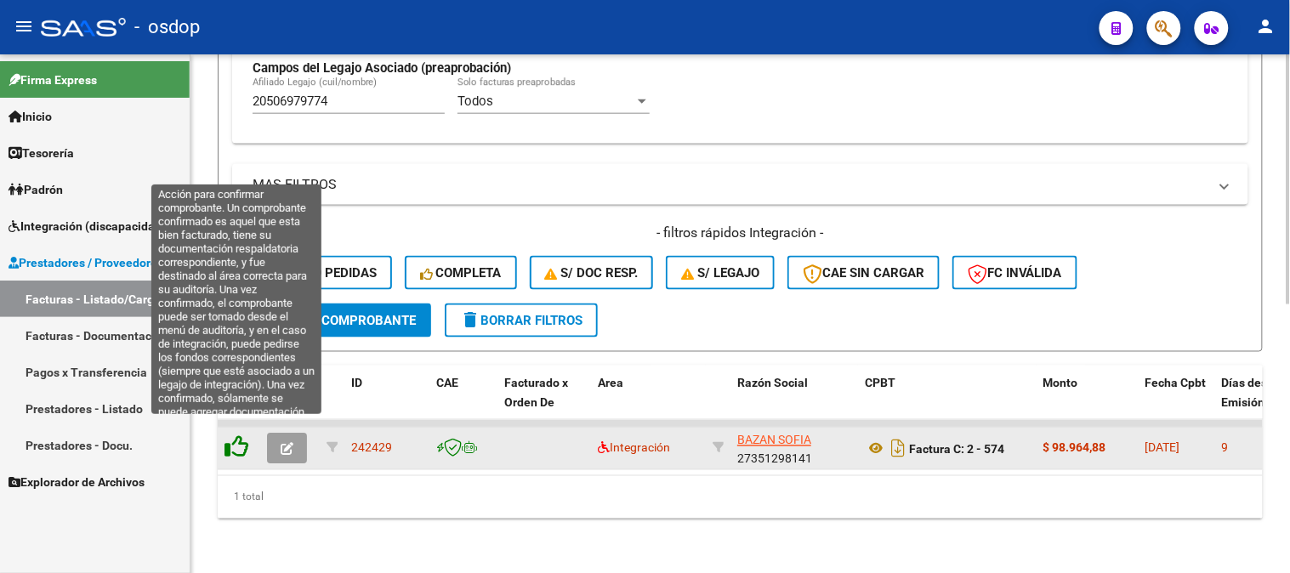
click at [235, 435] on icon at bounding box center [237, 447] width 24 height 24
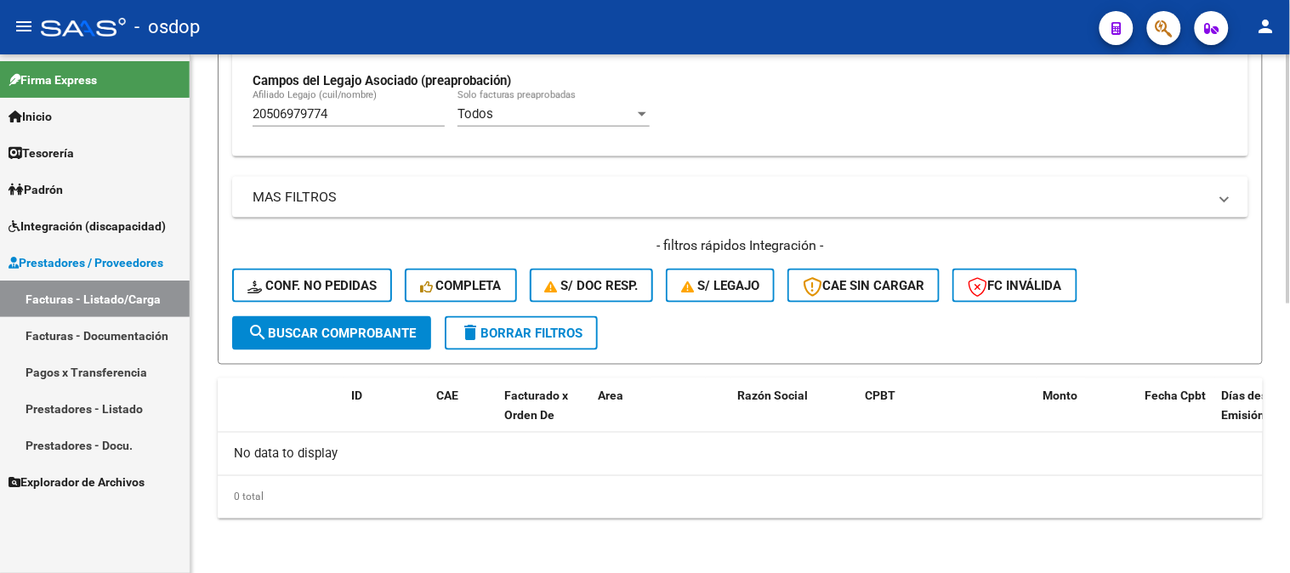
scroll to position [528, 0]
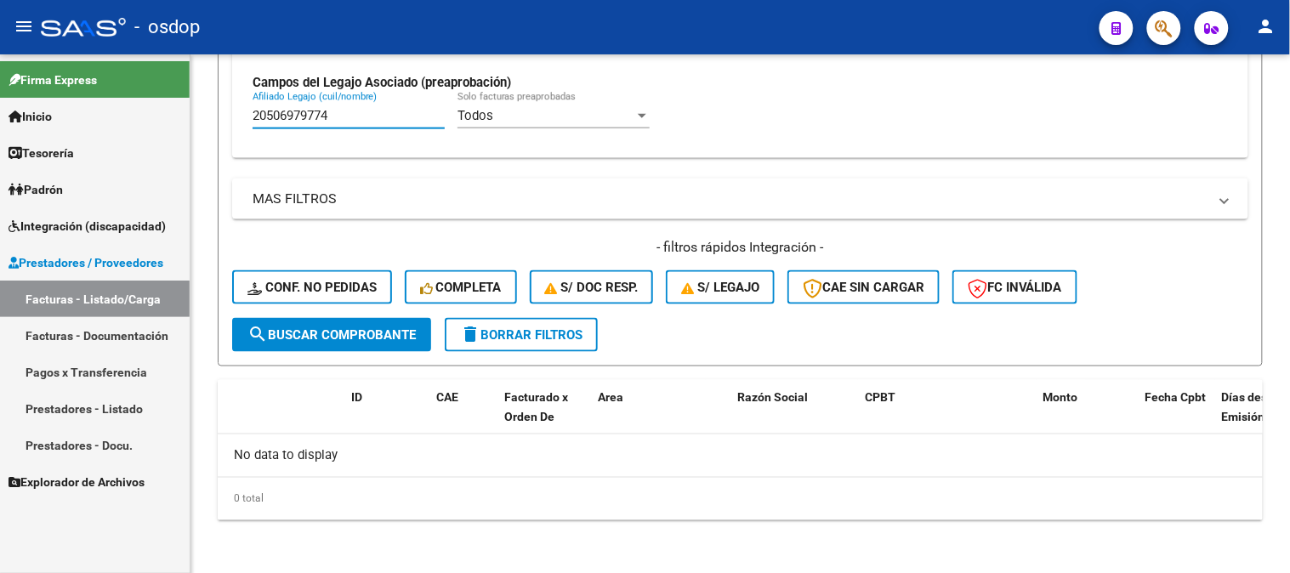
drag, startPoint x: 396, startPoint y: 121, endPoint x: 0, endPoint y: 242, distance: 413.5
click at [0, 125] on mat-sidenav-container "Firma Express Inicio Calendario SSS Instructivos Contacto OS Tesorería Extracto…" at bounding box center [645, 313] width 1290 height 519
paste input "391263745"
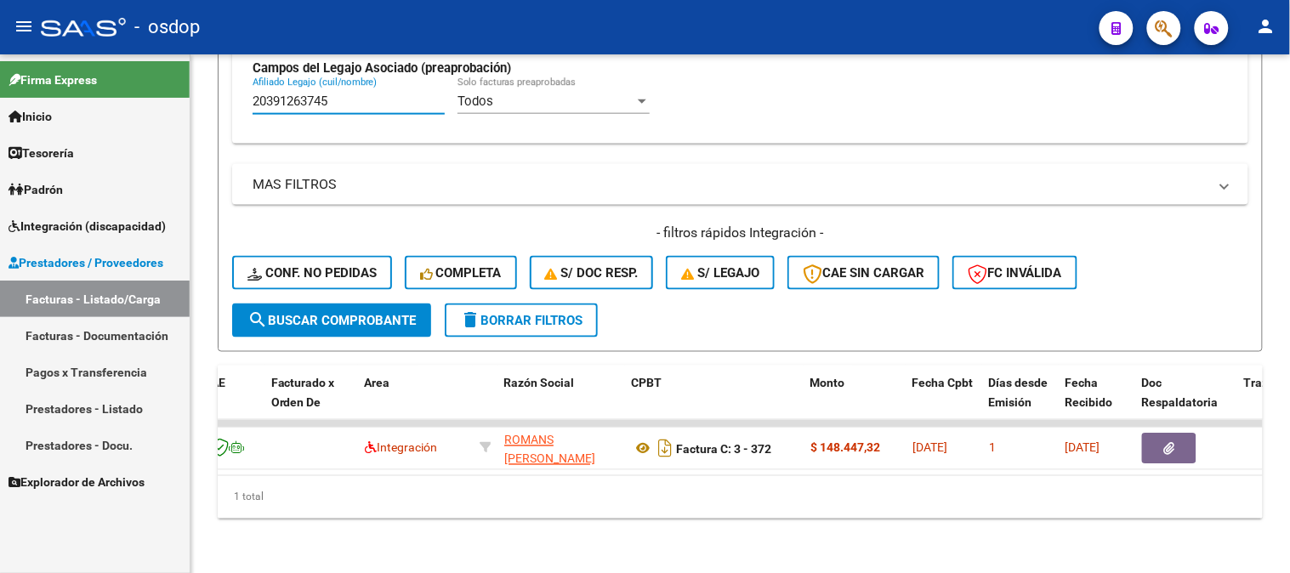
scroll to position [0, 230]
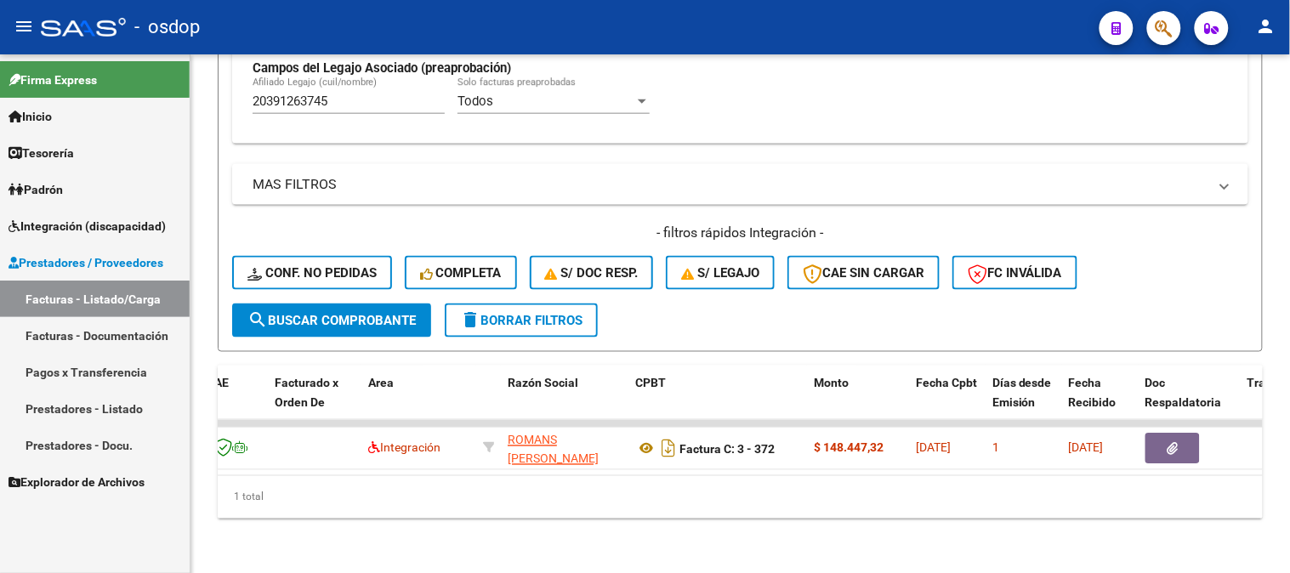
click at [662, 487] on div "1 total" at bounding box center [740, 497] width 1045 height 43
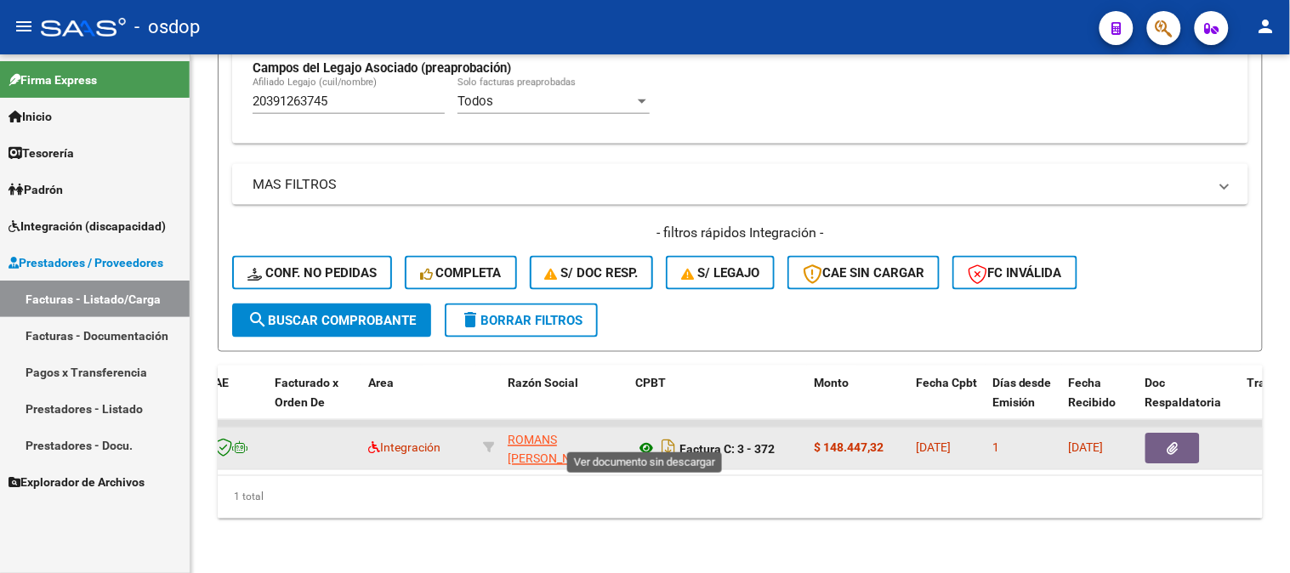
click at [645, 439] on icon at bounding box center [646, 449] width 22 height 20
click at [1185, 434] on button "button" at bounding box center [1173, 449] width 54 height 31
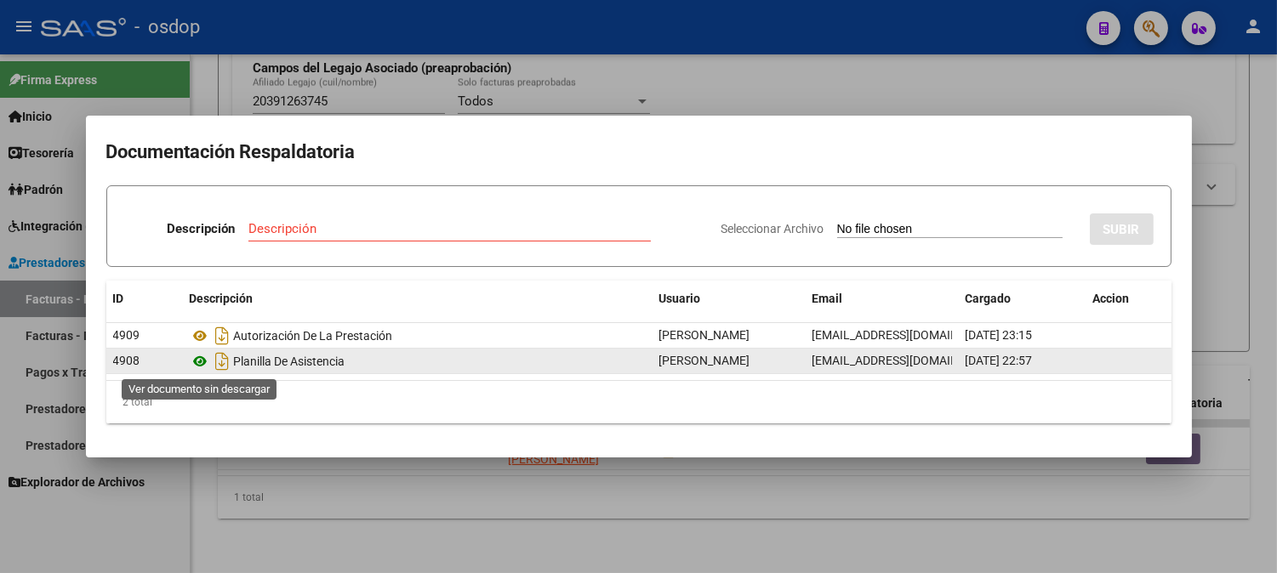
click at [202, 359] on icon at bounding box center [201, 361] width 22 height 20
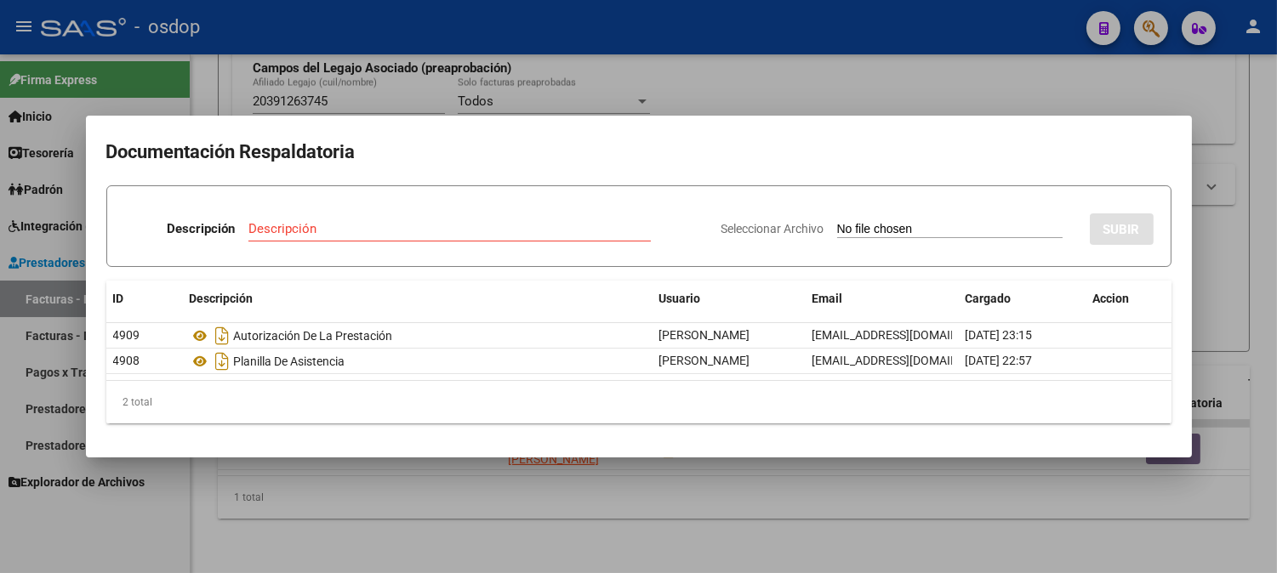
click at [428, 506] on div at bounding box center [638, 286] width 1277 height 573
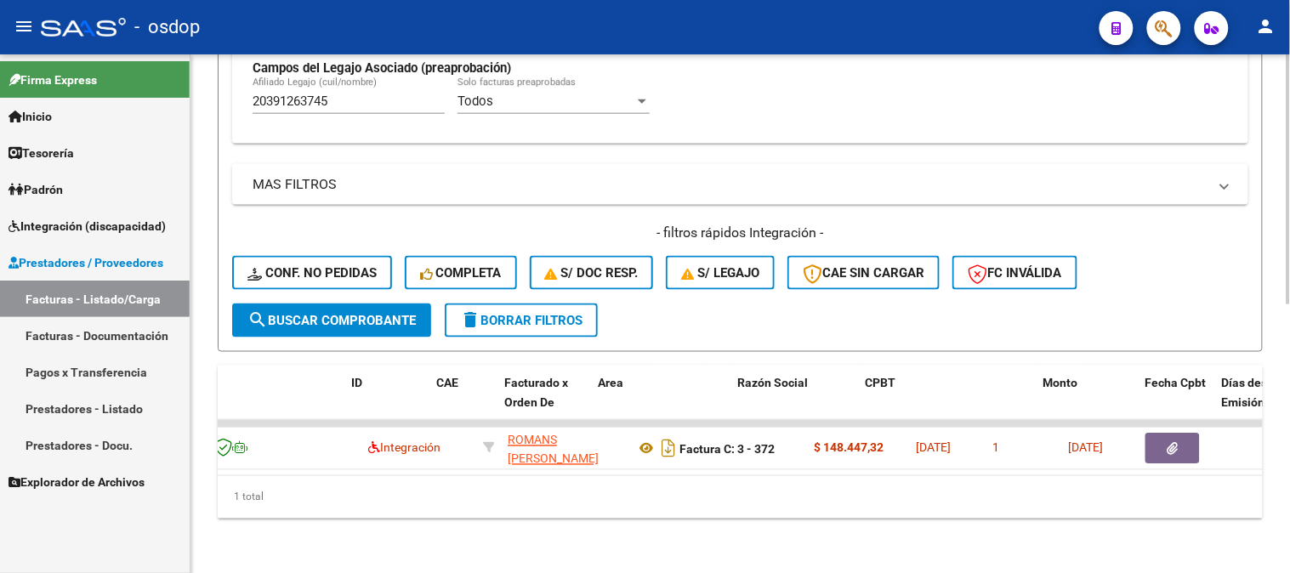
scroll to position [0, 0]
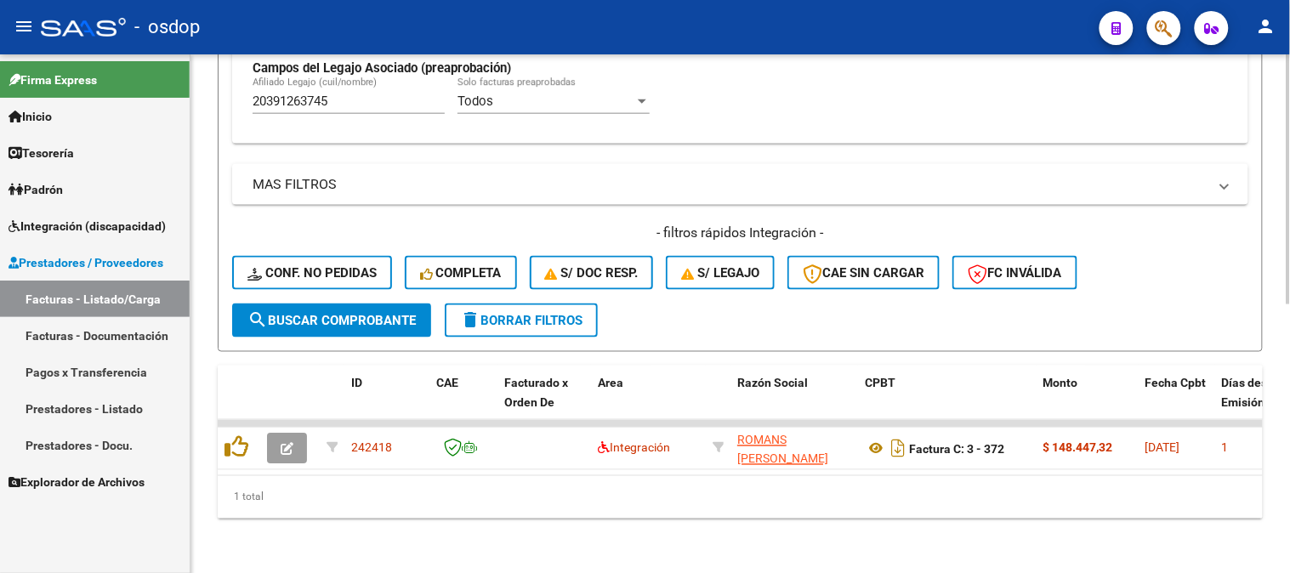
click at [316, 519] on div "1 total" at bounding box center [740, 497] width 1045 height 43
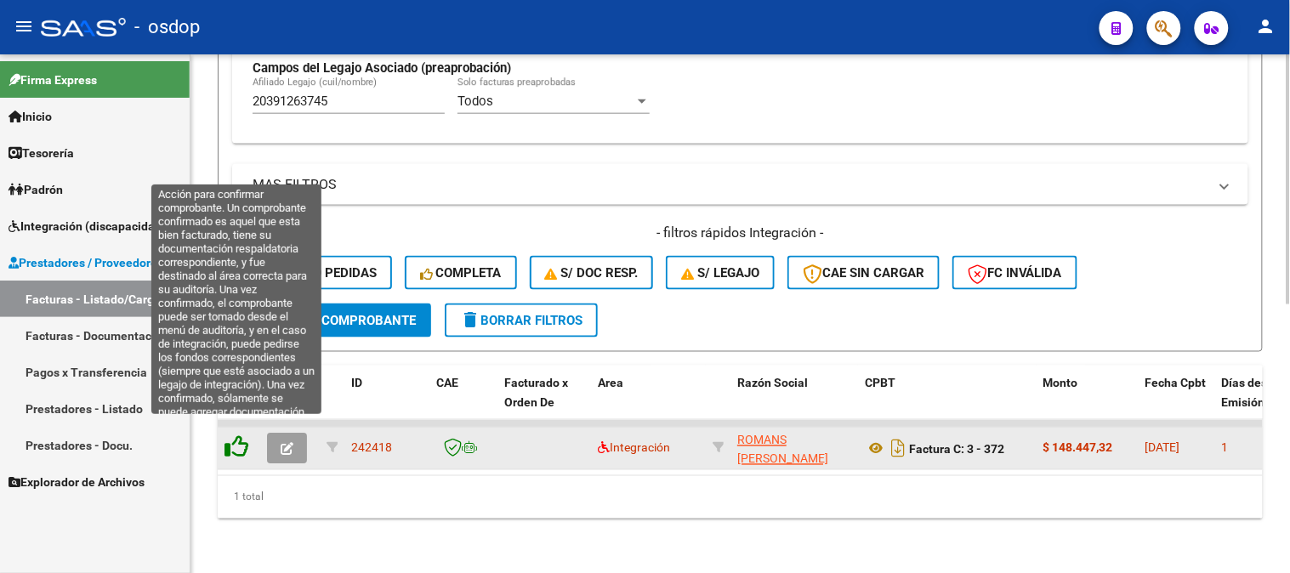
click at [234, 436] on icon at bounding box center [237, 447] width 24 height 24
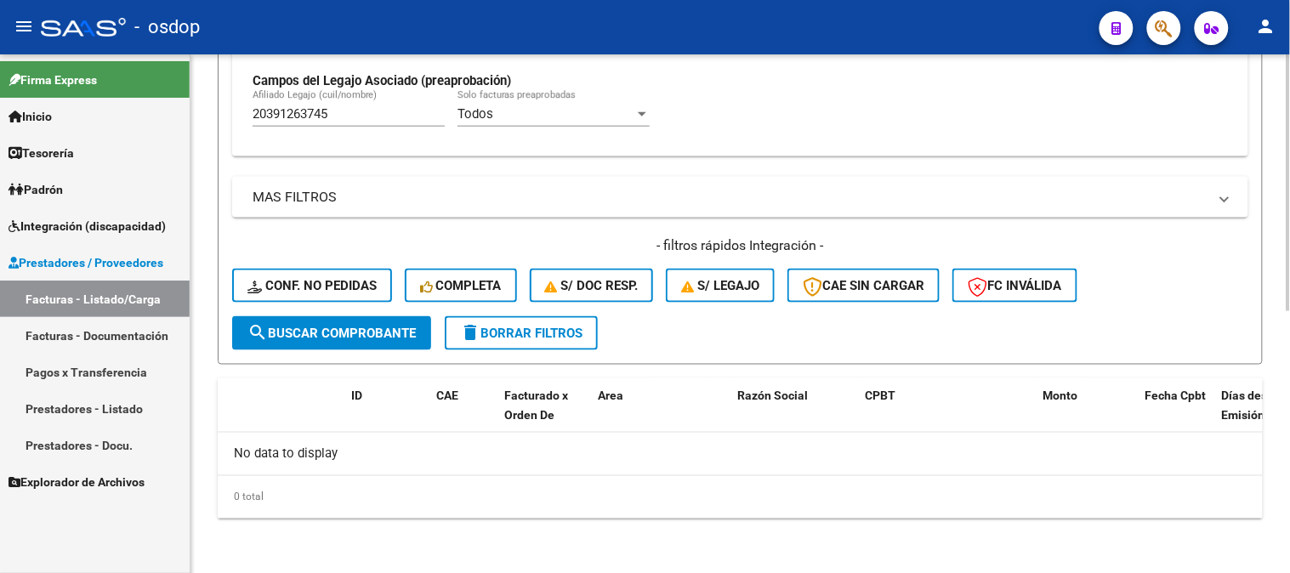
scroll to position [528, 0]
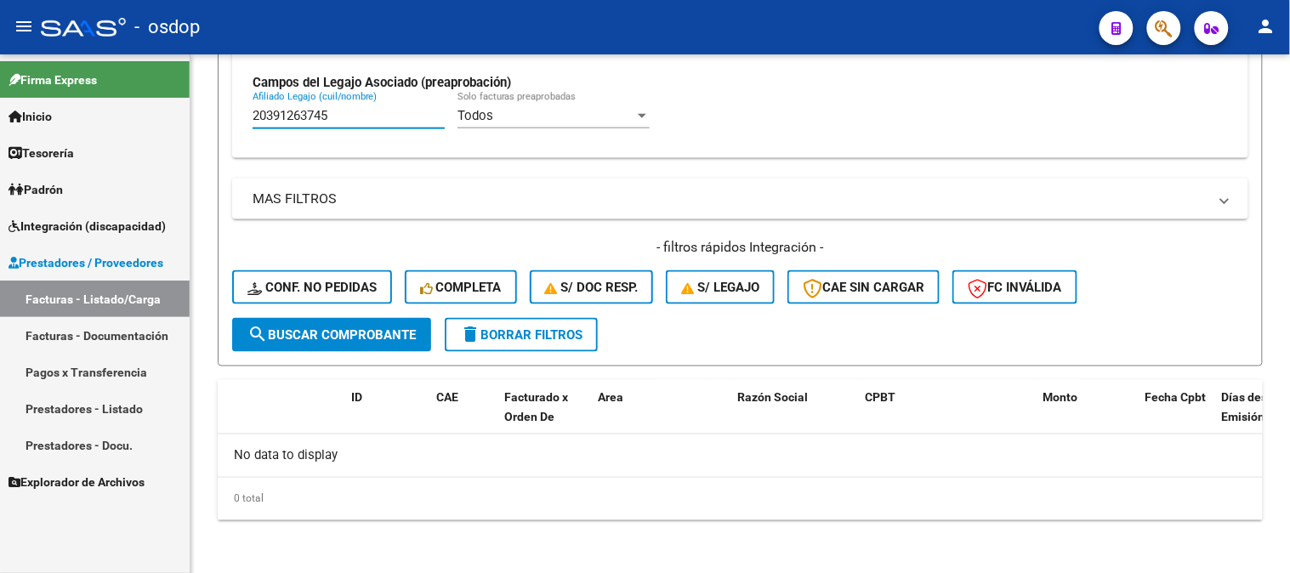
drag, startPoint x: 376, startPoint y: 112, endPoint x: 74, endPoint y: 65, distance: 305.6
click at [77, 71] on mat-sidenav-container "Firma Express Inicio Calendario SSS Instructivos Contacto OS Tesorería Extracto…" at bounding box center [645, 313] width 1290 height 519
paste input "7395064571"
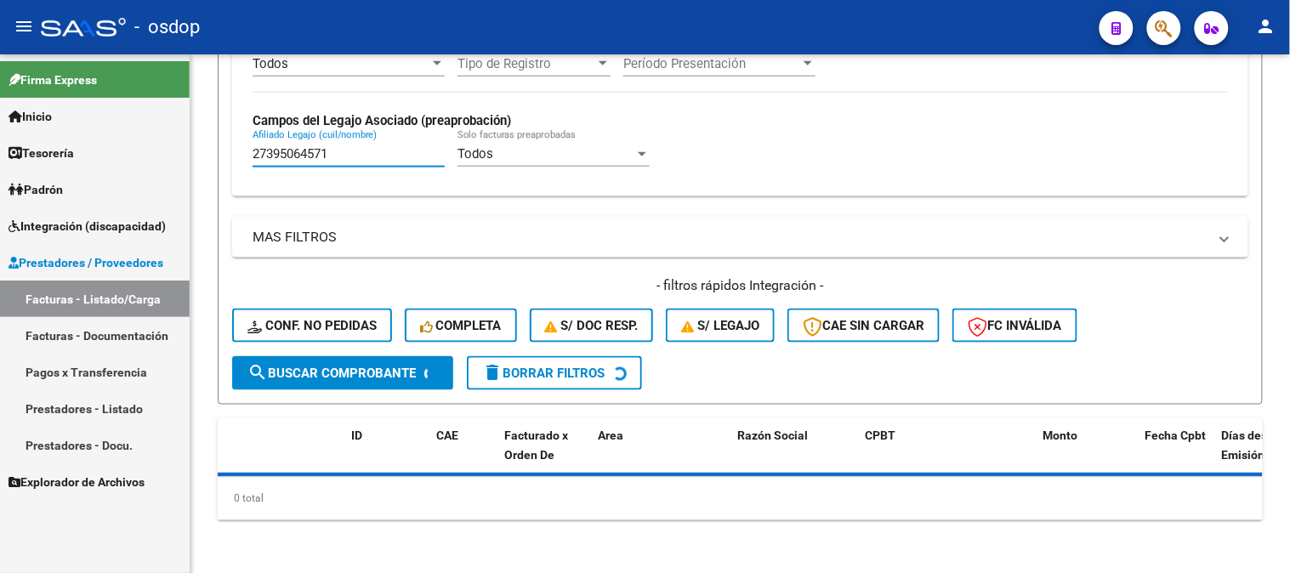
scroll to position [522, 0]
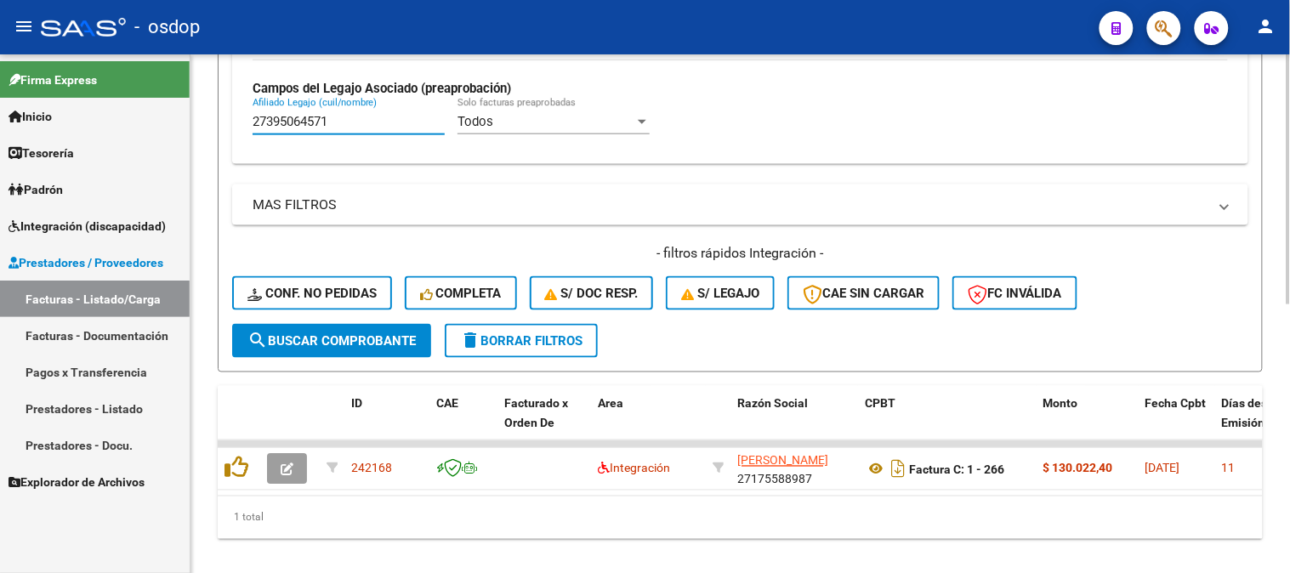
type input "27395064571"
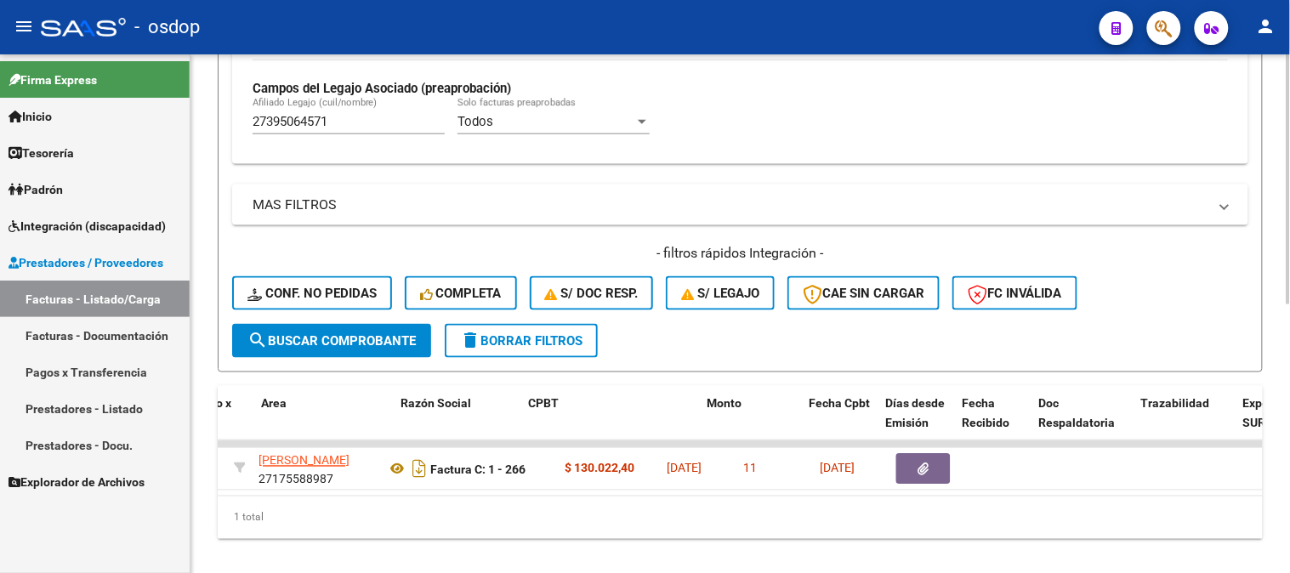
scroll to position [0, 307]
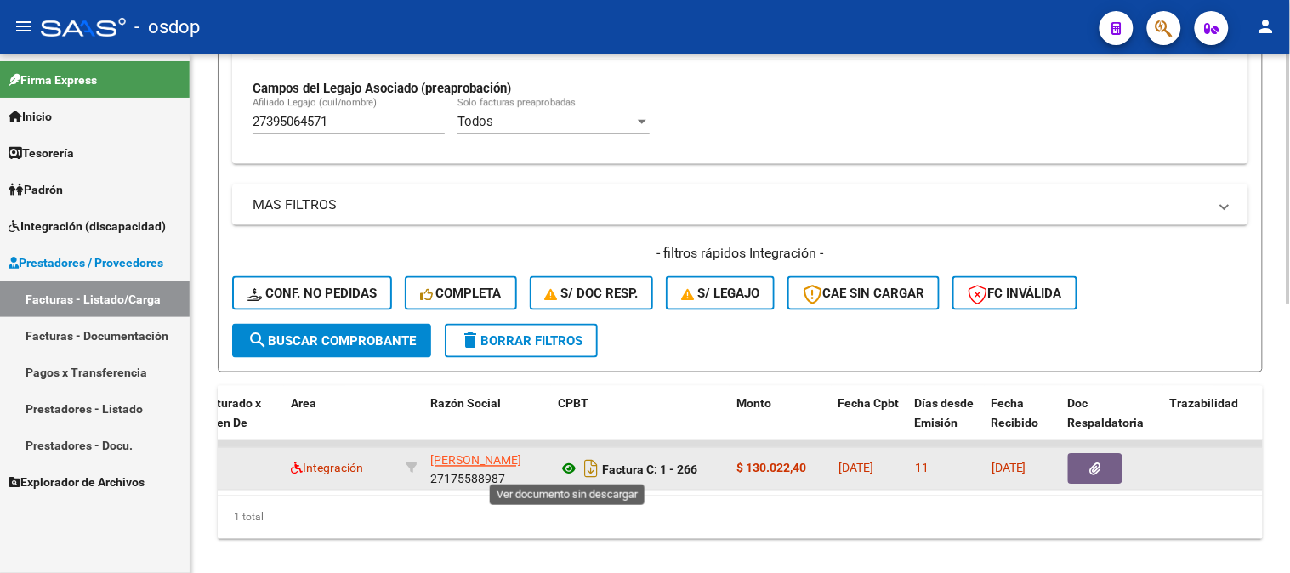
click at [563, 464] on icon at bounding box center [569, 469] width 22 height 20
click at [1085, 448] on datatable-body-cell at bounding box center [1113, 469] width 102 height 42
click at [1097, 464] on icon "button" at bounding box center [1095, 470] width 11 height 13
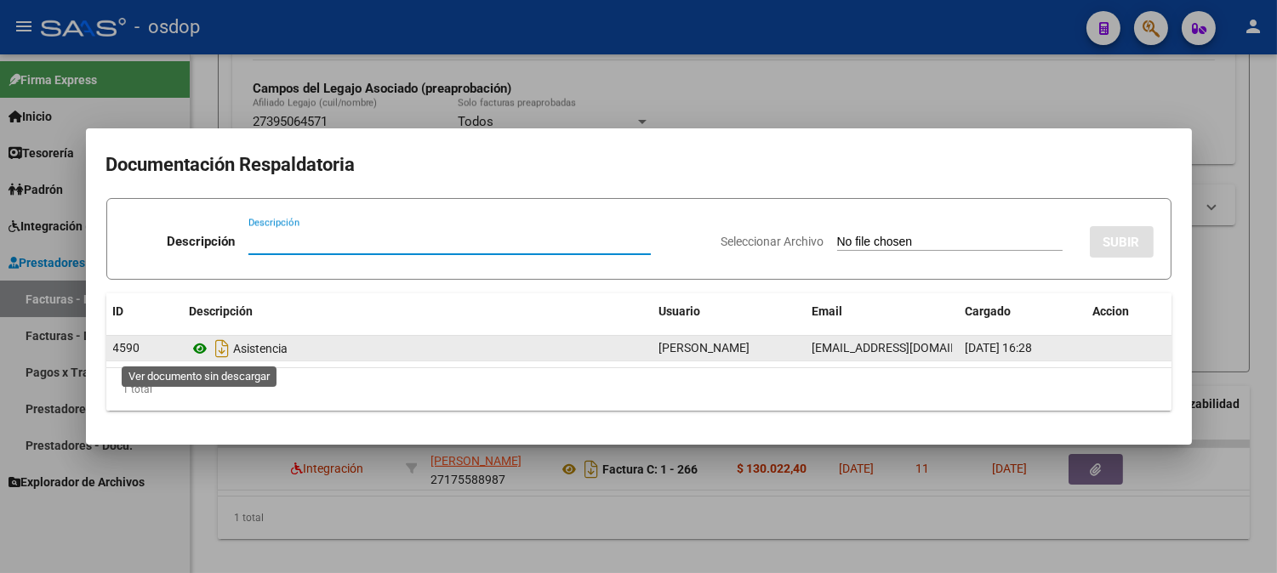
click at [191, 349] on icon at bounding box center [201, 349] width 22 height 20
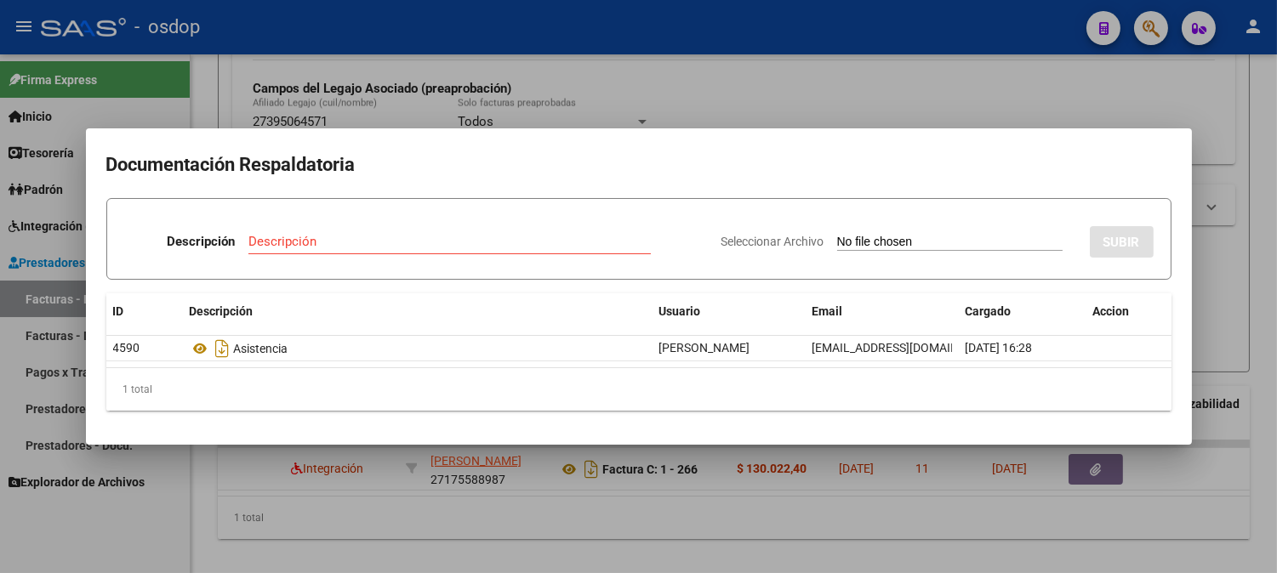
click at [437, 490] on div at bounding box center [638, 286] width 1277 height 573
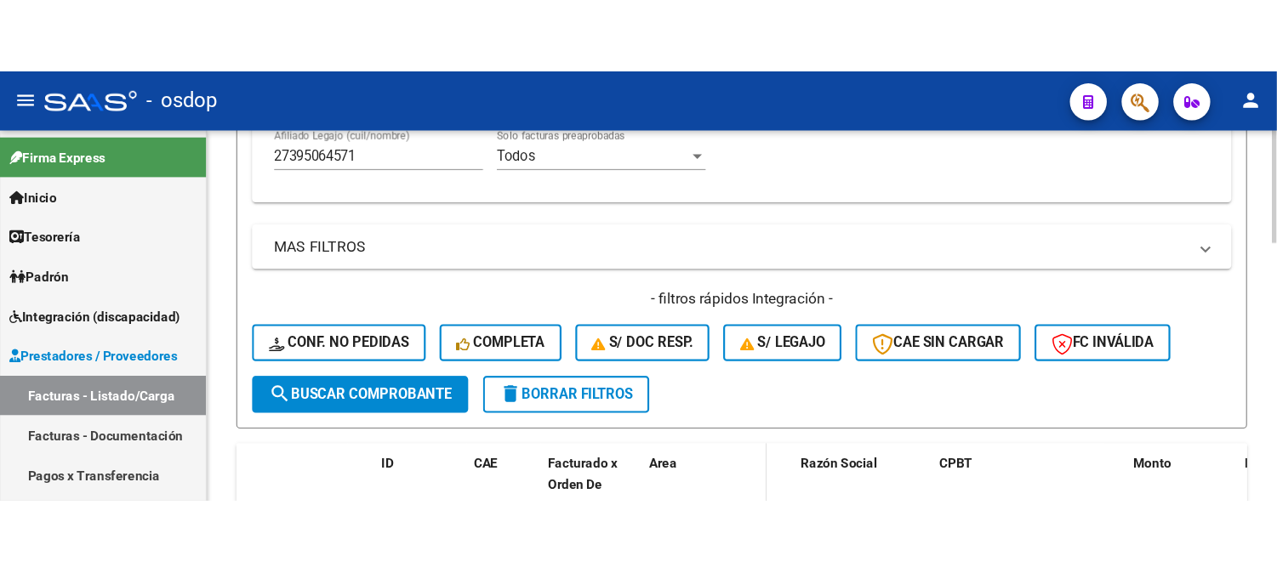
scroll to position [522, 0]
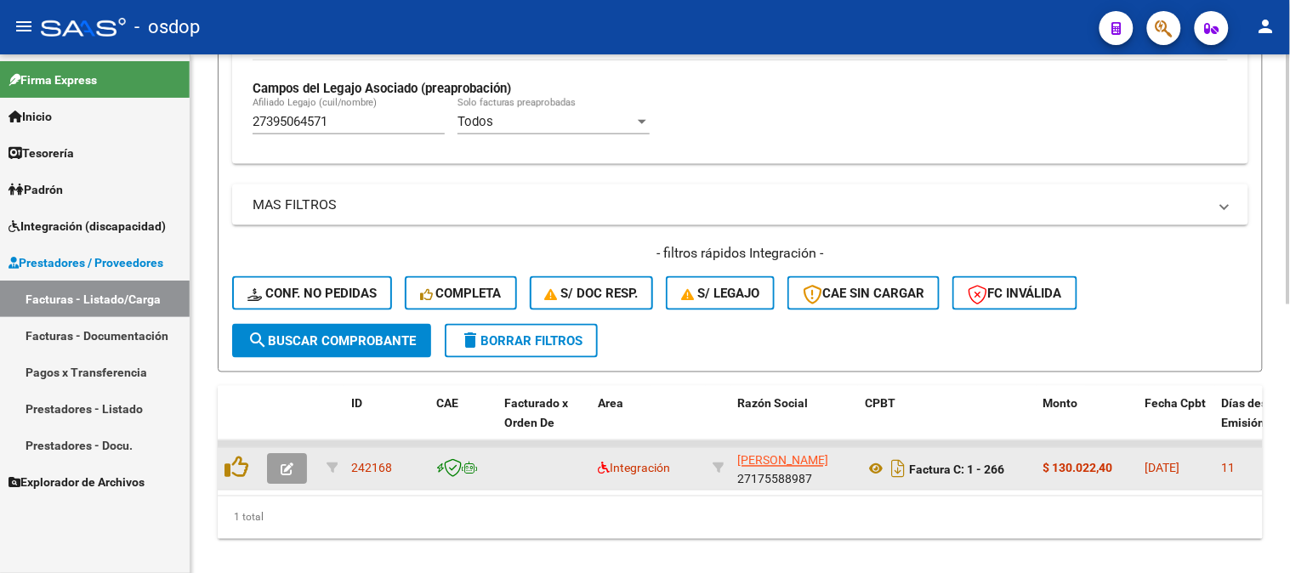
click at [276, 476] on button "button" at bounding box center [287, 469] width 40 height 31
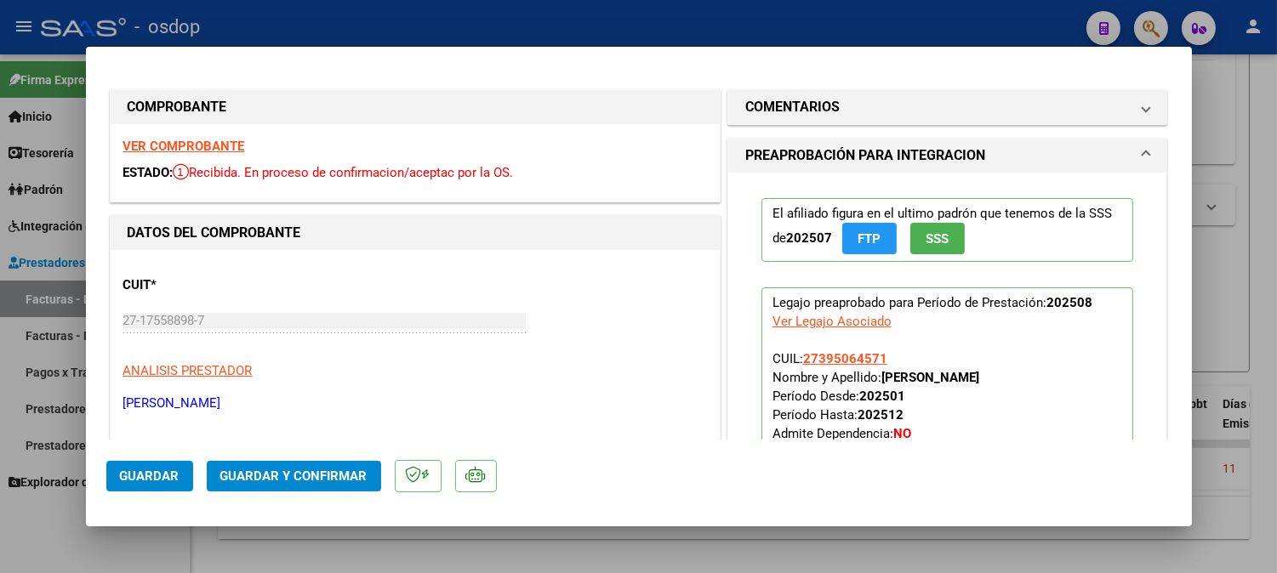
drag, startPoint x: 930, startPoint y: 98, endPoint x: 953, endPoint y: 141, distance: 49.5
click at [932, 98] on mat-panel-title "COMENTARIOS" at bounding box center [937, 107] width 384 height 20
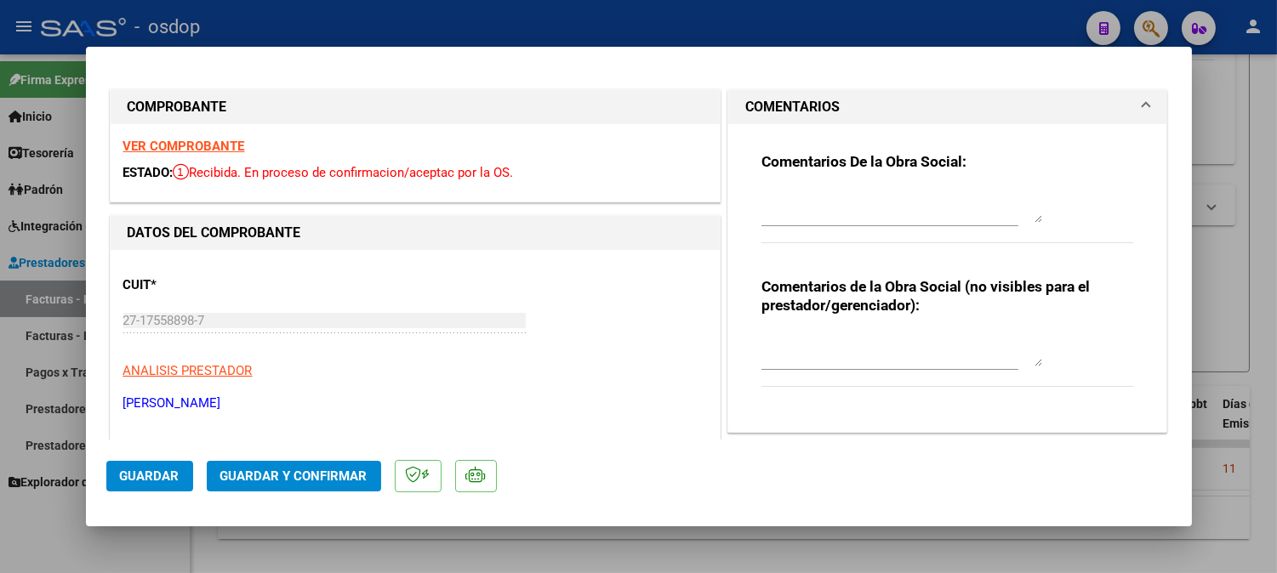
click at [851, 336] on textarea at bounding box center [901, 350] width 281 height 34
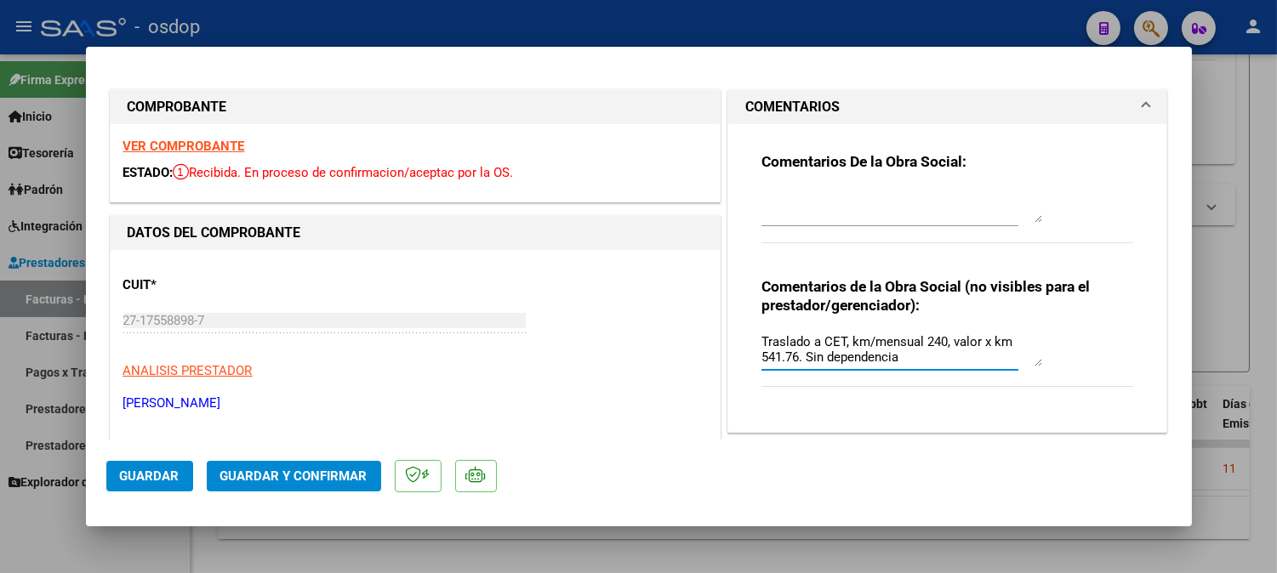
type textarea "Traslado a CET, km/mensual 240, valor x km 541.76. Sin dependencia"
click at [351, 489] on button "Guardar y Confirmar" at bounding box center [294, 476] width 174 height 31
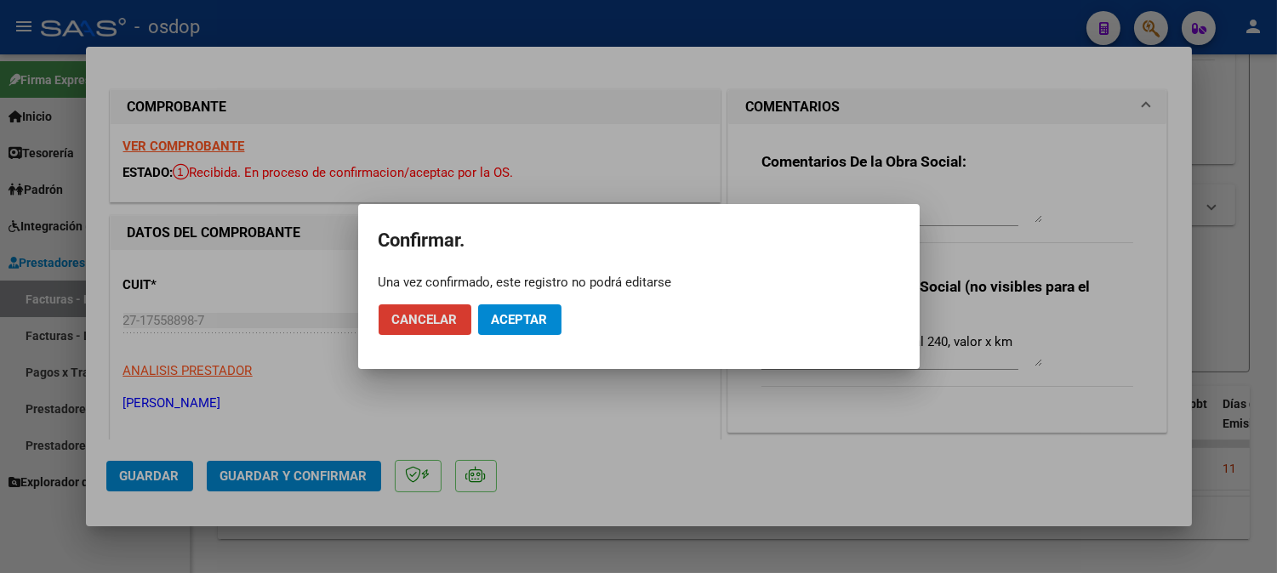
click at [532, 312] on span "Aceptar" at bounding box center [520, 319] width 56 height 15
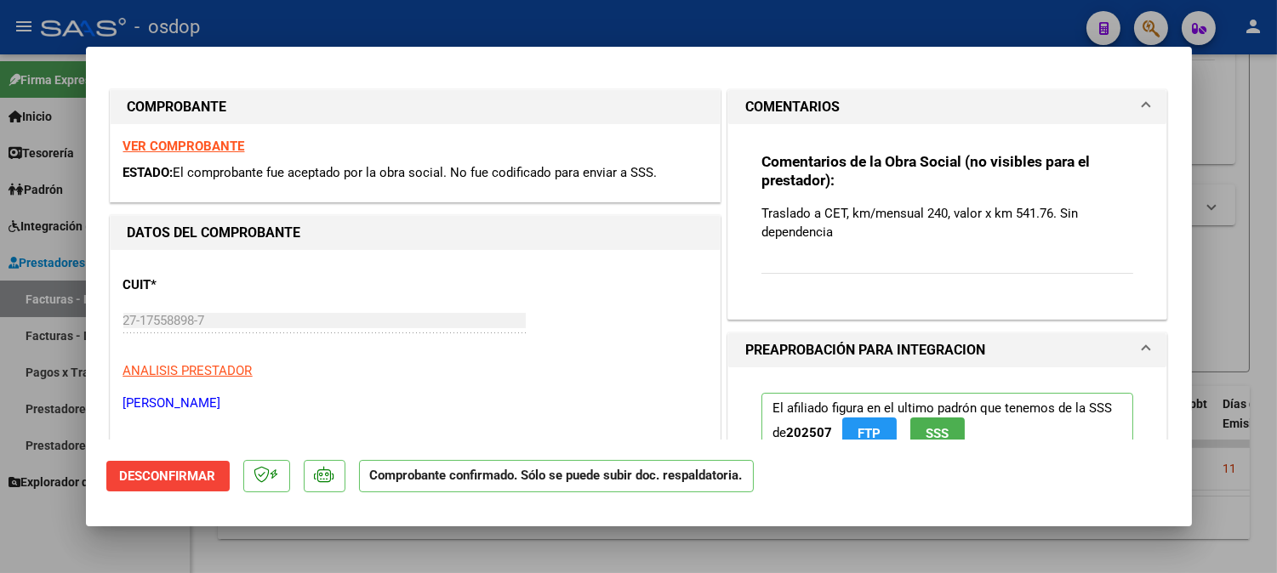
click at [335, 524] on mat-dialog-container "COMPROBANTE VER COMPROBANTE ESTADO: El comprobante fue aceptado por la obra soc…" at bounding box center [639, 287] width 1106 height 481
click at [361, 551] on div at bounding box center [638, 286] width 1277 height 573
type input "$ 0,00"
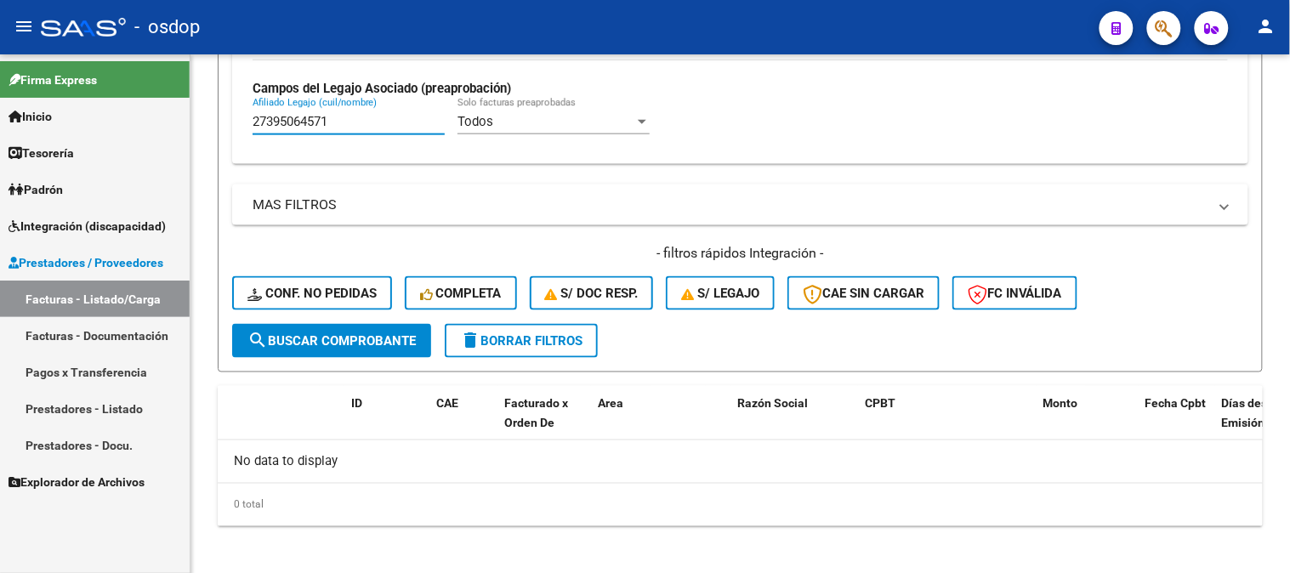
drag, startPoint x: 350, startPoint y: 123, endPoint x: 83, endPoint y: 111, distance: 267.4
click at [184, 123] on mat-sidenav-container "Firma Express Inicio Calendario SSS Instructivos Contacto OS Tesorería Extracto…" at bounding box center [645, 313] width 1290 height 519
paste input "239788713"
type input "27239788713"
